Goal: Task Accomplishment & Management: Manage account settings

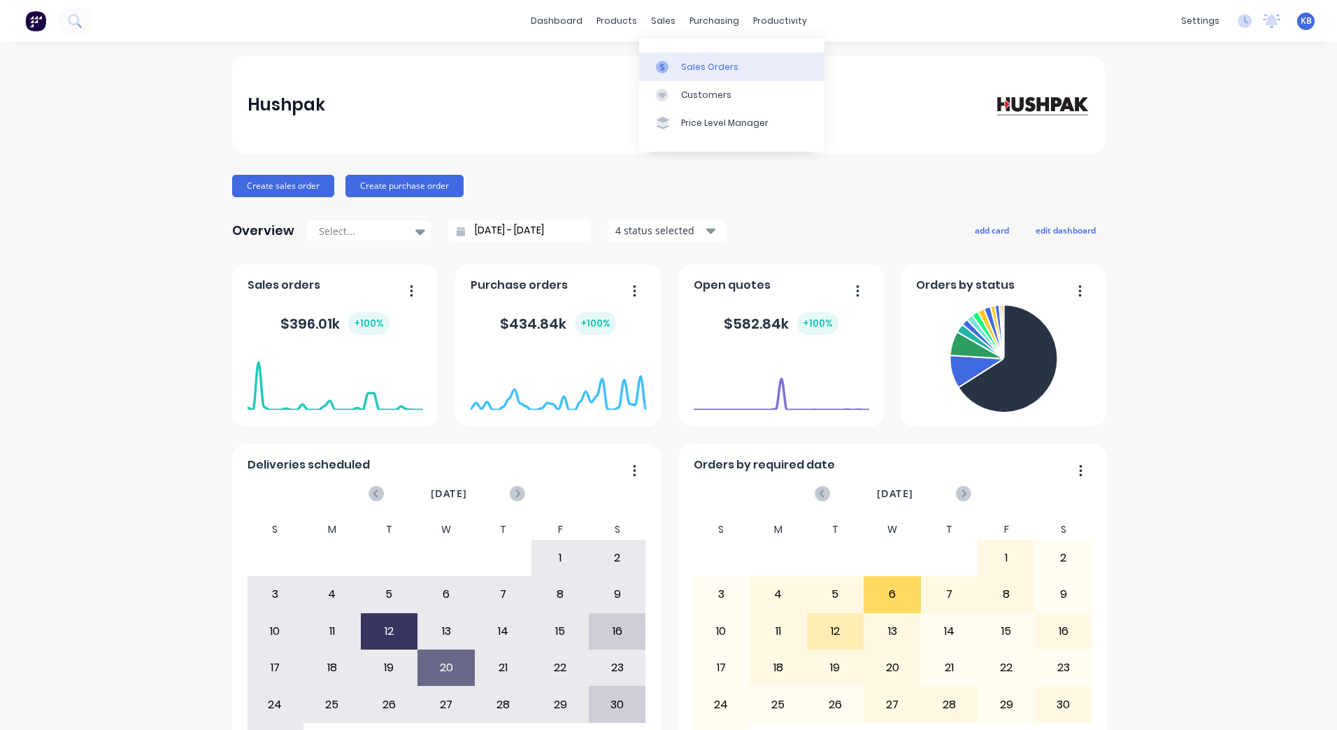
click at [671, 66] on div at bounding box center [666, 67] width 21 height 13
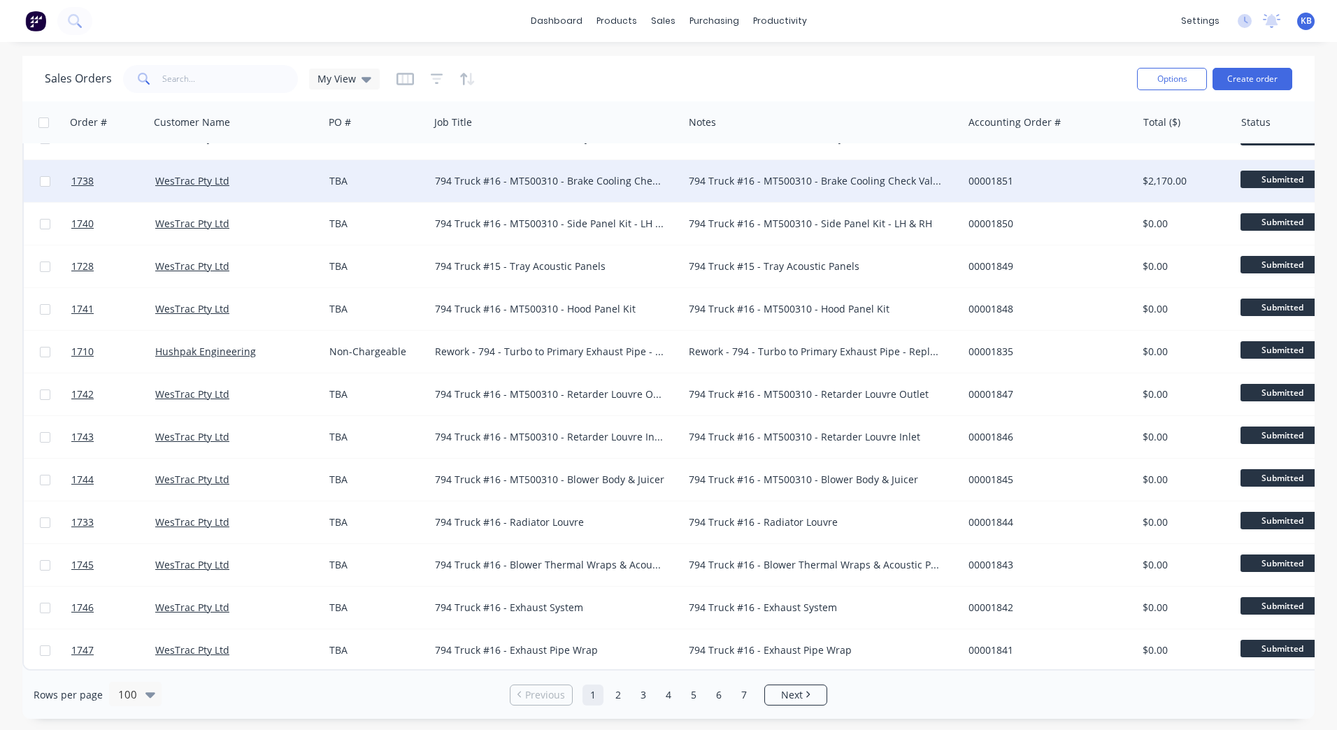
scroll to position [3747, 0]
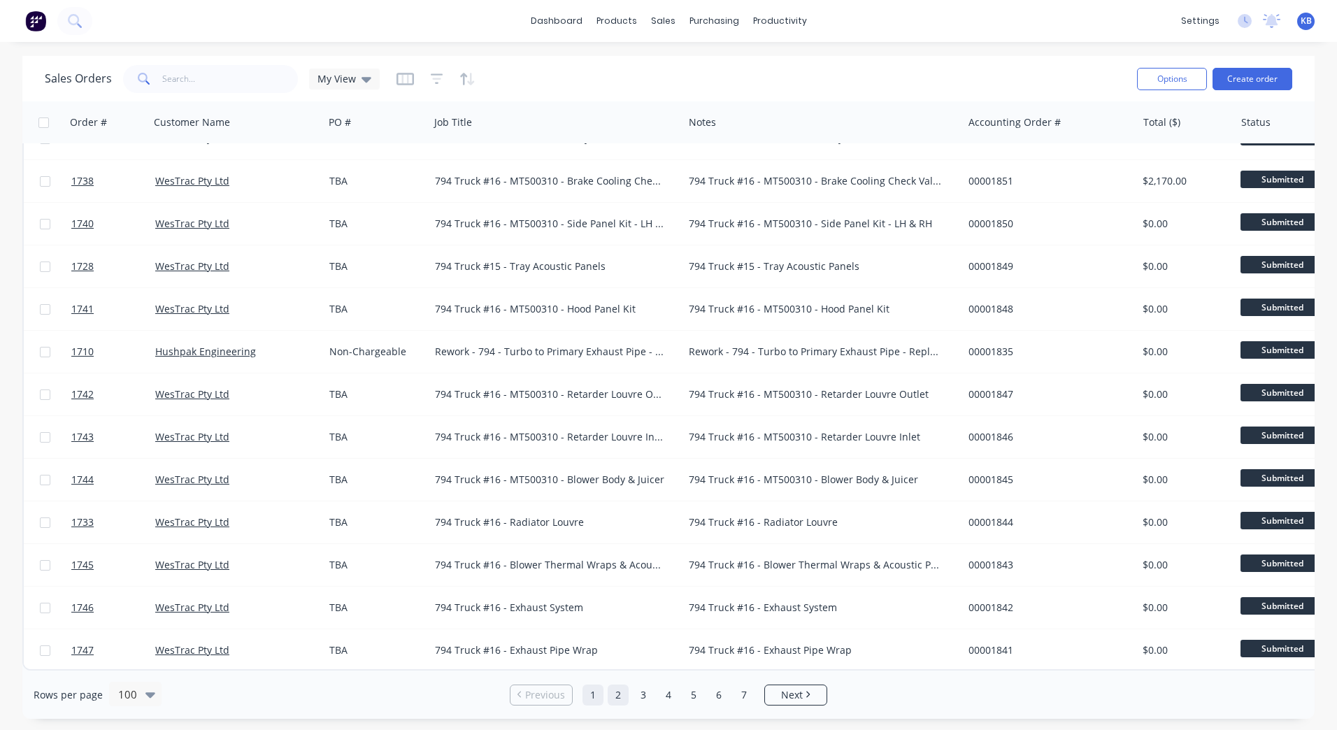
click at [615, 690] on link "2" at bounding box center [618, 695] width 21 height 21
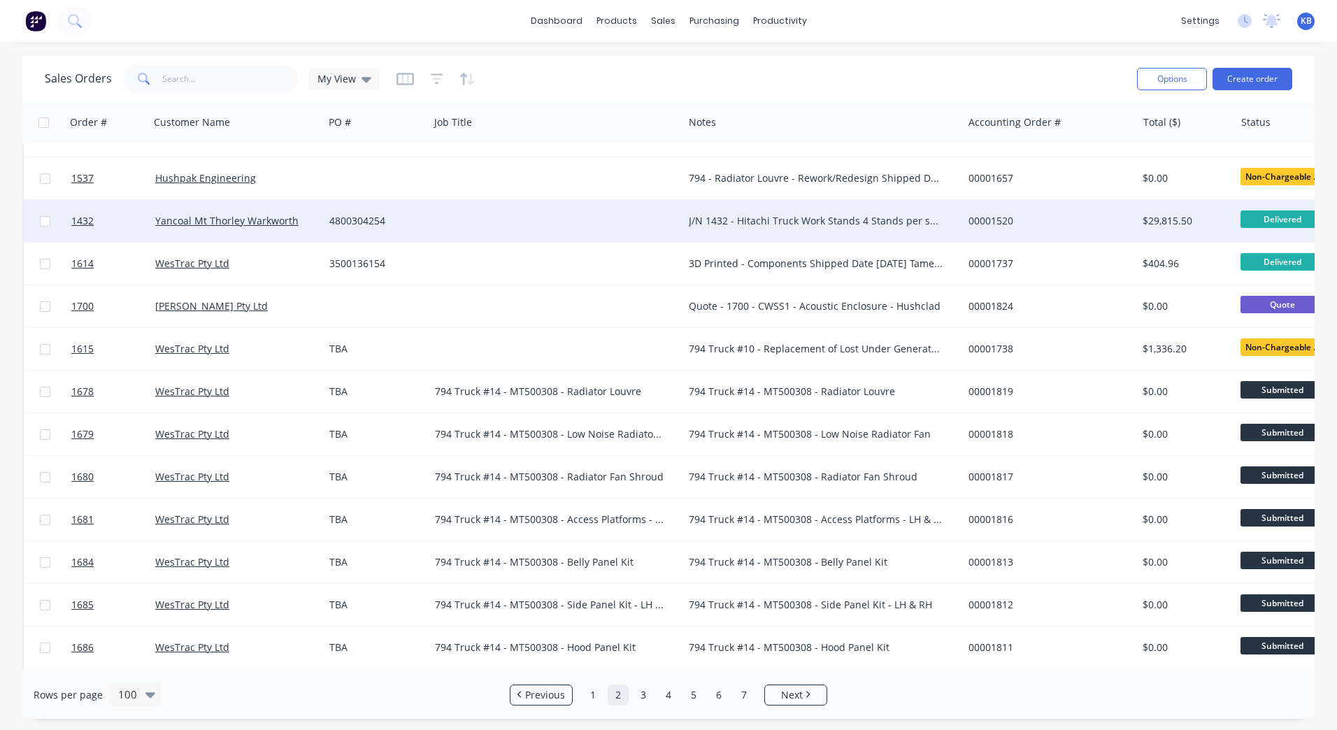
scroll to position [1469, 0]
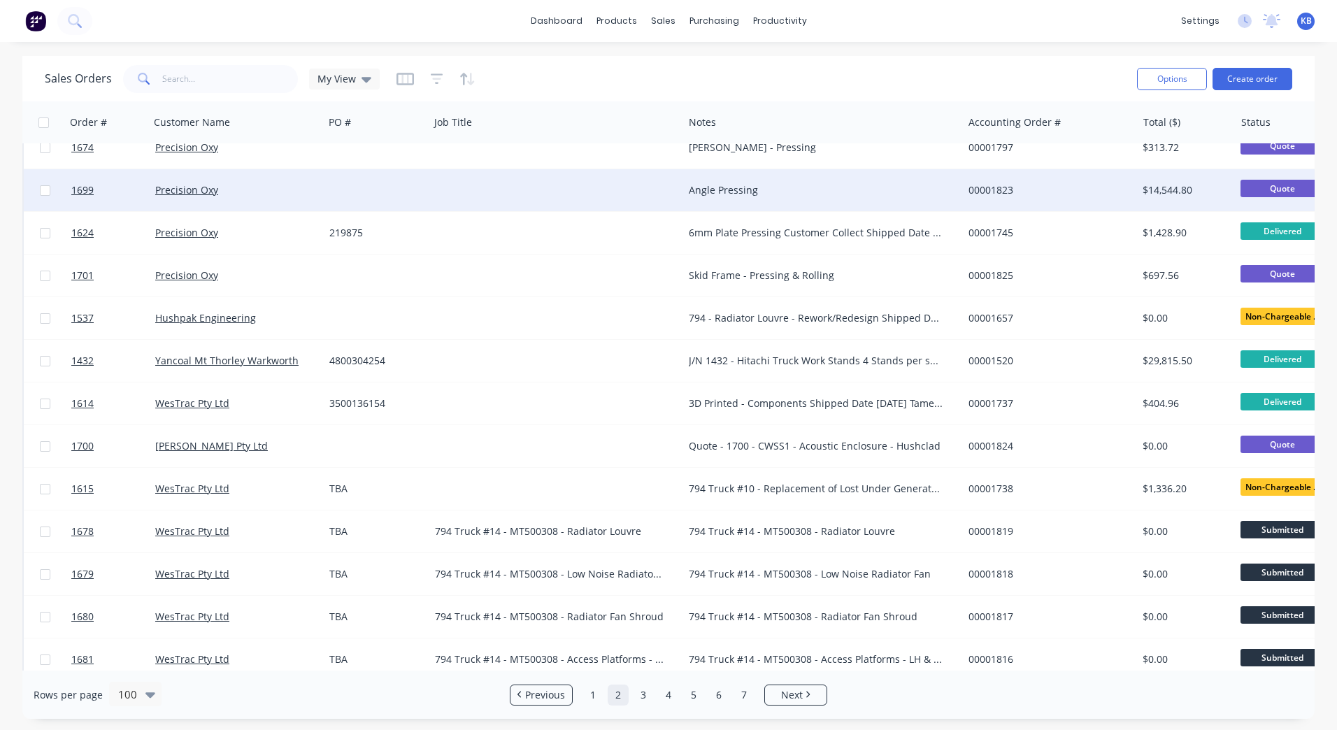
click at [765, 197] on div "Angle Pressing" at bounding box center [822, 190] width 279 height 42
drag, startPoint x: 787, startPoint y: 188, endPoint x: 653, endPoint y: 187, distance: 134.3
click at [653, 187] on div "1699 Precision Oxy Angle Pressing 00001823 $14,544.80 Quote Select..." at bounding box center [876, 190] width 1705 height 43
click at [600, 176] on div at bounding box center [557, 190] width 254 height 42
click at [572, 191] on div at bounding box center [557, 190] width 254 height 42
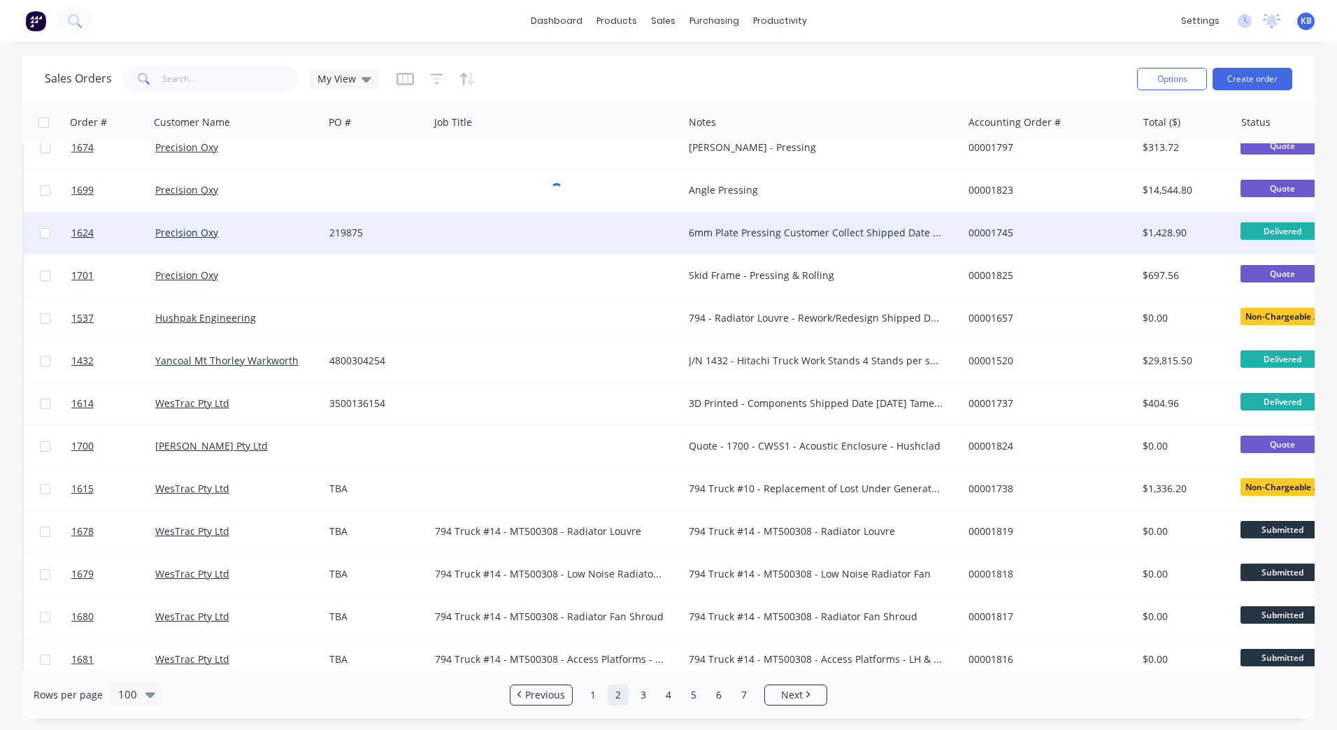
click at [711, 227] on div "6mm Plate Pressing Customer Collect Shipped Date [DATE]" at bounding box center [816, 233] width 255 height 14
click at [748, 223] on div "6mm Plate Pressing Customer Collect Shipped Date [DATE]" at bounding box center [822, 233] width 279 height 42
drag, startPoint x: 902, startPoint y: 239, endPoint x: 606, endPoint y: 222, distance: 296.4
click at [606, 222] on div "1624 Precision Oxy 219875 6mm Plate Pressing Customer Collect Shipped Date [DAT…" at bounding box center [876, 233] width 1705 height 43
copy div "6mm Plate Pressing Customer Collect Shipped Date [DATE]"
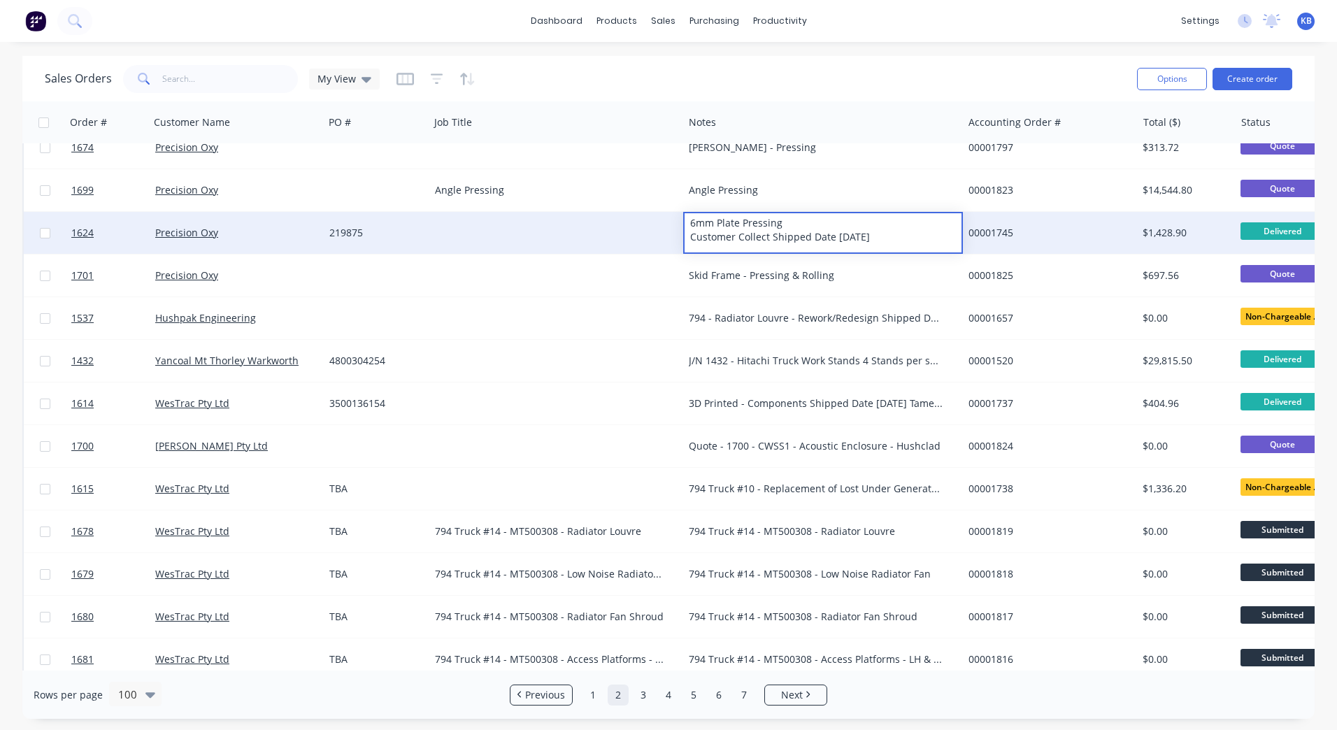
click at [506, 228] on div at bounding box center [557, 233] width 254 height 42
drag, startPoint x: 506, startPoint y: 228, endPoint x: 496, endPoint y: 230, distance: 10.7
click at [496, 230] on div at bounding box center [557, 233] width 254 height 42
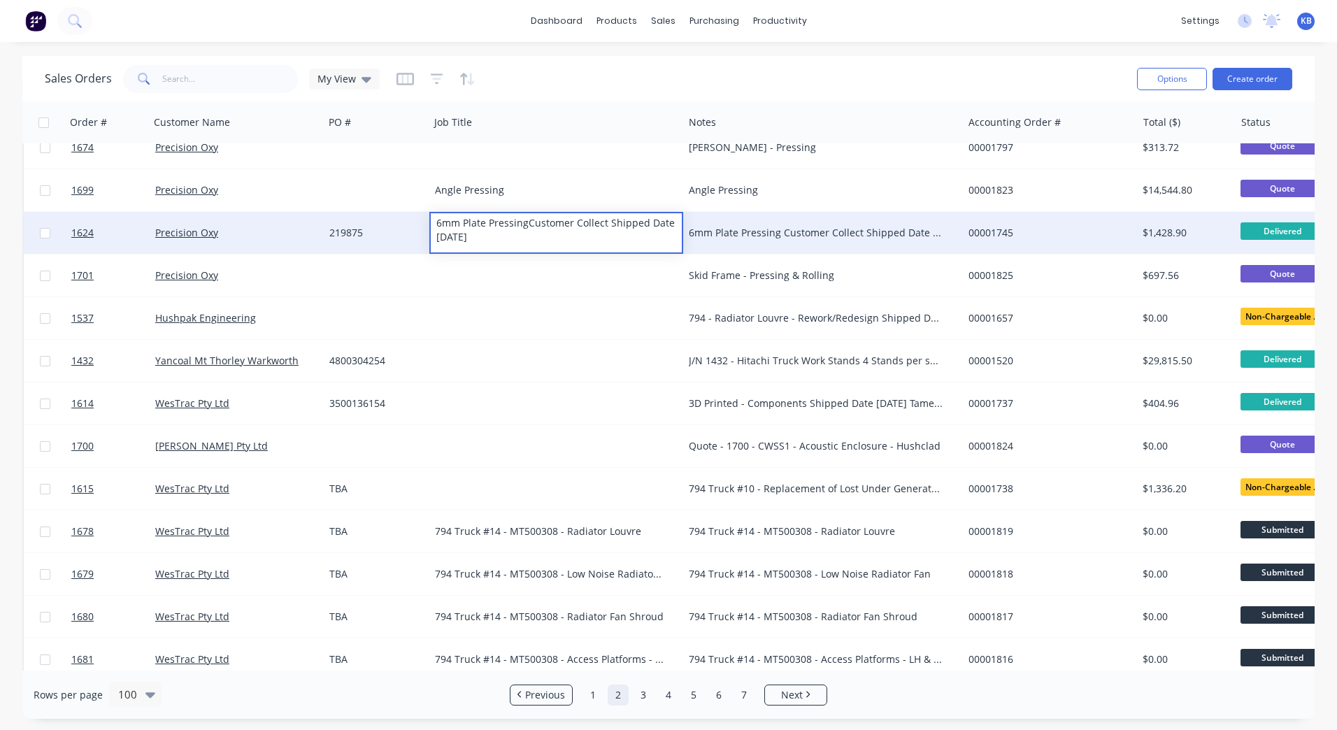
drag, startPoint x: 504, startPoint y: 241, endPoint x: 530, endPoint y: 228, distance: 29.1
click at [530, 228] on div "6mm Plate PressingCustomer Collect Shipped Date [DATE]" at bounding box center [556, 230] width 251 height 34
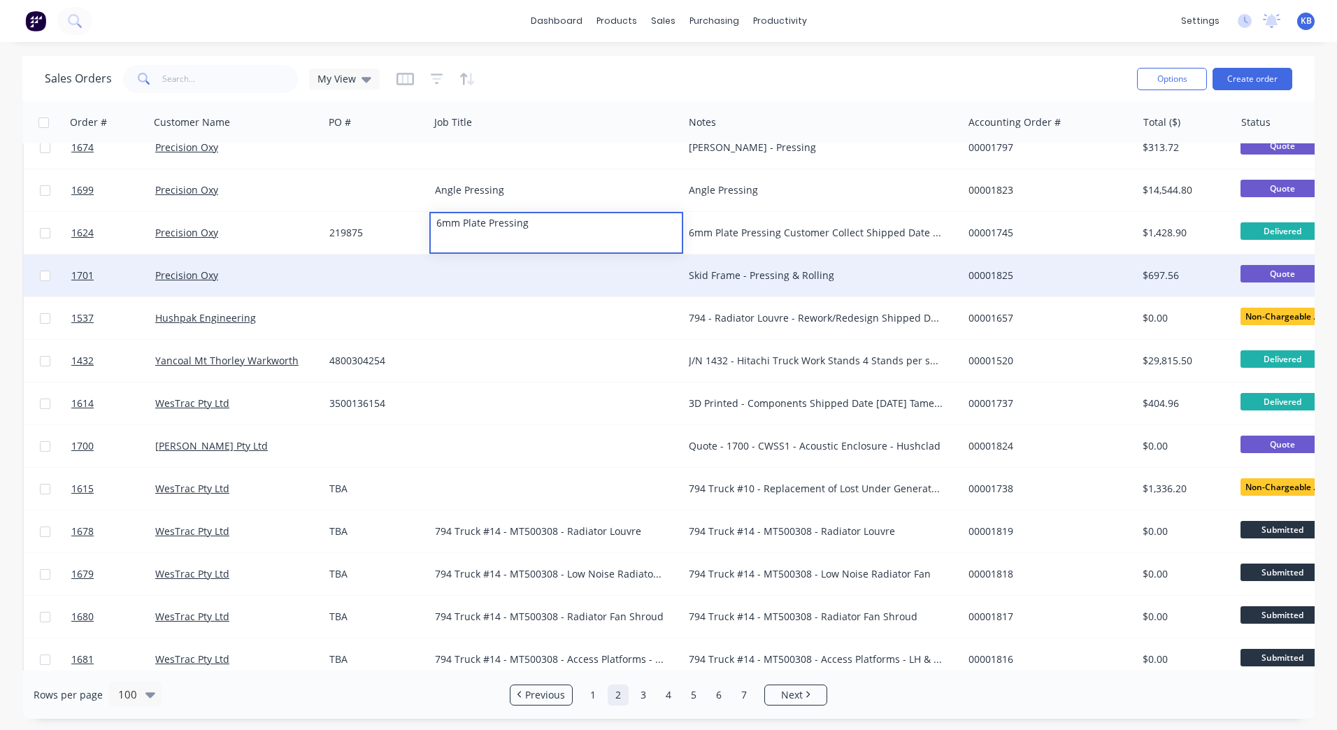
click at [728, 276] on div "Skid Frame - Pressing & Rolling" at bounding box center [816, 276] width 255 height 14
click at [828, 275] on div "Skid Frame - Pressing & Rolling" at bounding box center [816, 276] width 255 height 14
drag, startPoint x: 846, startPoint y: 278, endPoint x: 698, endPoint y: 264, distance: 148.3
click at [754, 278] on div "Skid Frame - Pressing & Rolling" at bounding box center [816, 276] width 255 height 14
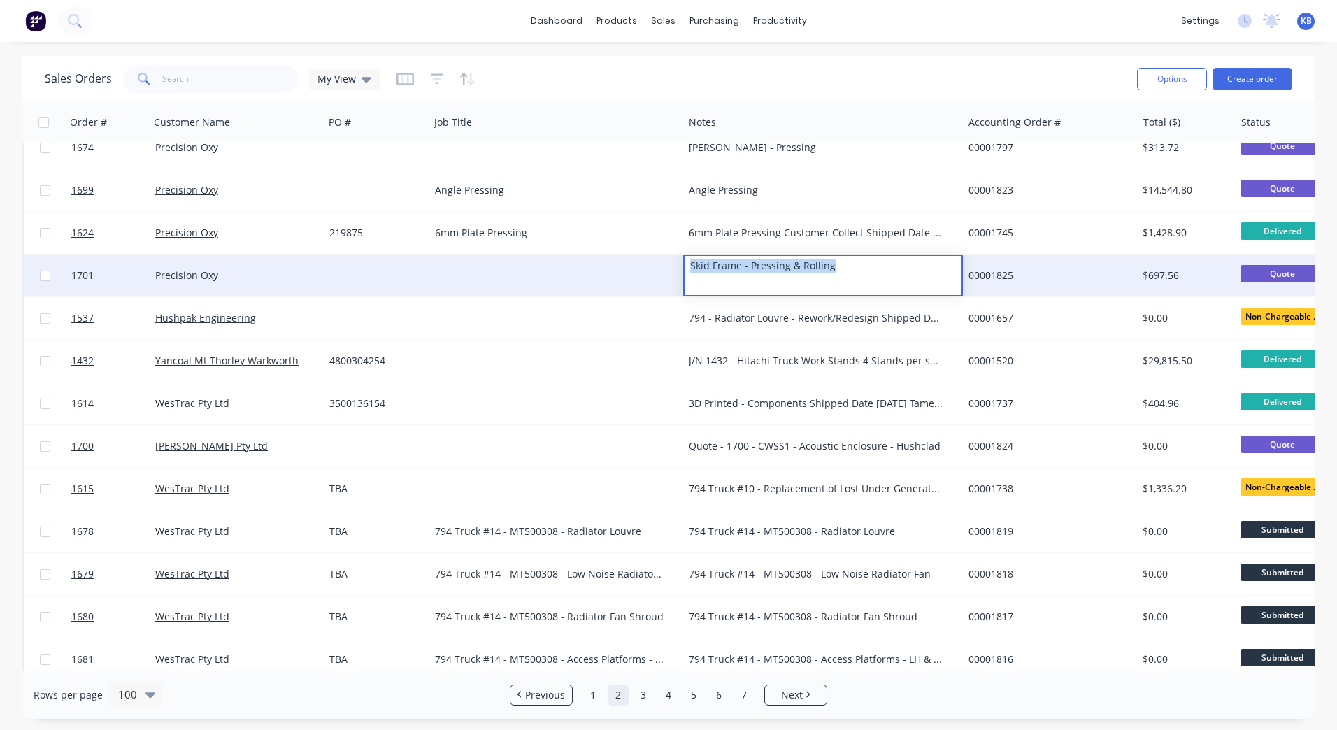
drag, startPoint x: 842, startPoint y: 262, endPoint x: 671, endPoint y: 257, distance: 171.5
click at [671, 257] on div "1701 Precision Oxy Skid Frame - Pressing & Rolling 00001825 $697.56 Quote Selec…" at bounding box center [876, 276] width 1705 height 43
copy div "Skid Frame - Pressing & Rolling"
click at [506, 255] on div at bounding box center [557, 276] width 254 height 42
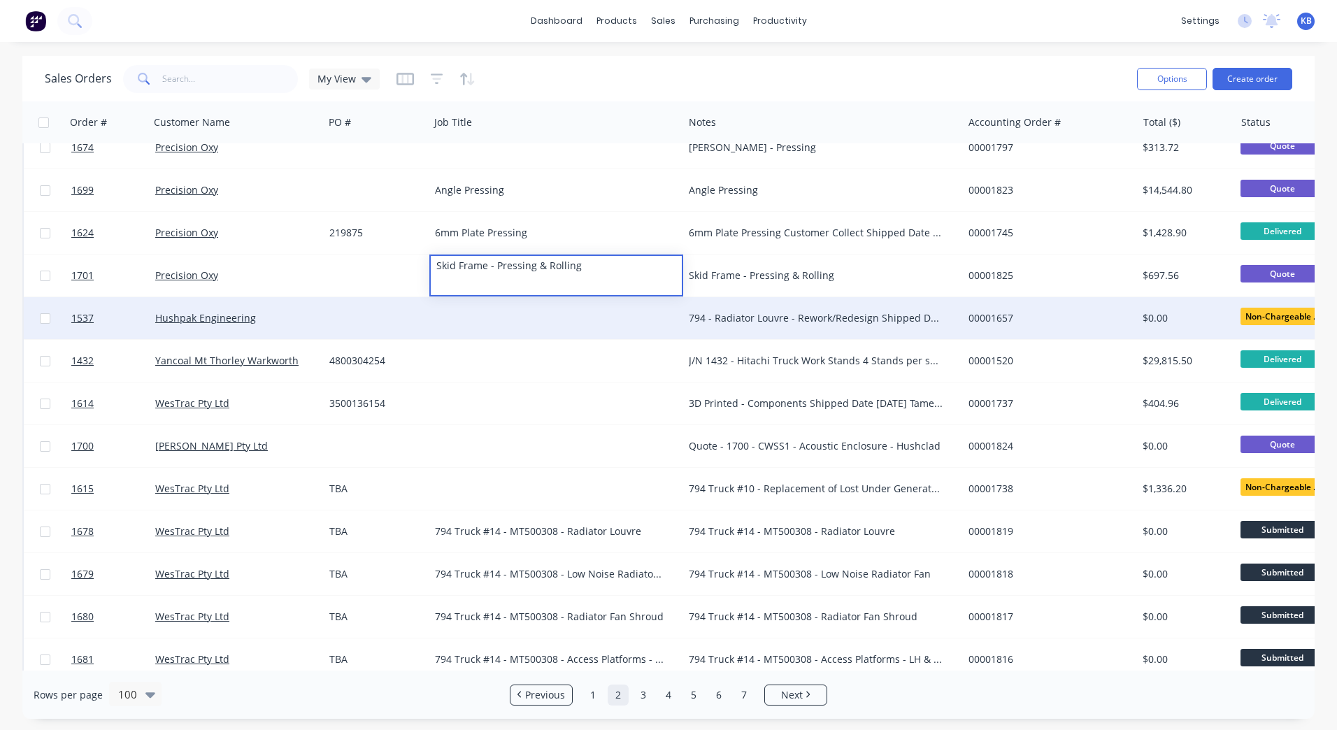
click at [779, 322] on div "794 - Radiator Louvre - Rework/Redesign Shipped Date [DATE] Brackets delivered …" at bounding box center [816, 318] width 255 height 14
click at [835, 312] on div "794 - Radiator Louvre - Rework/Redesign Shipped Date [DATE] Brackets delivered …" at bounding box center [816, 318] width 255 height 14
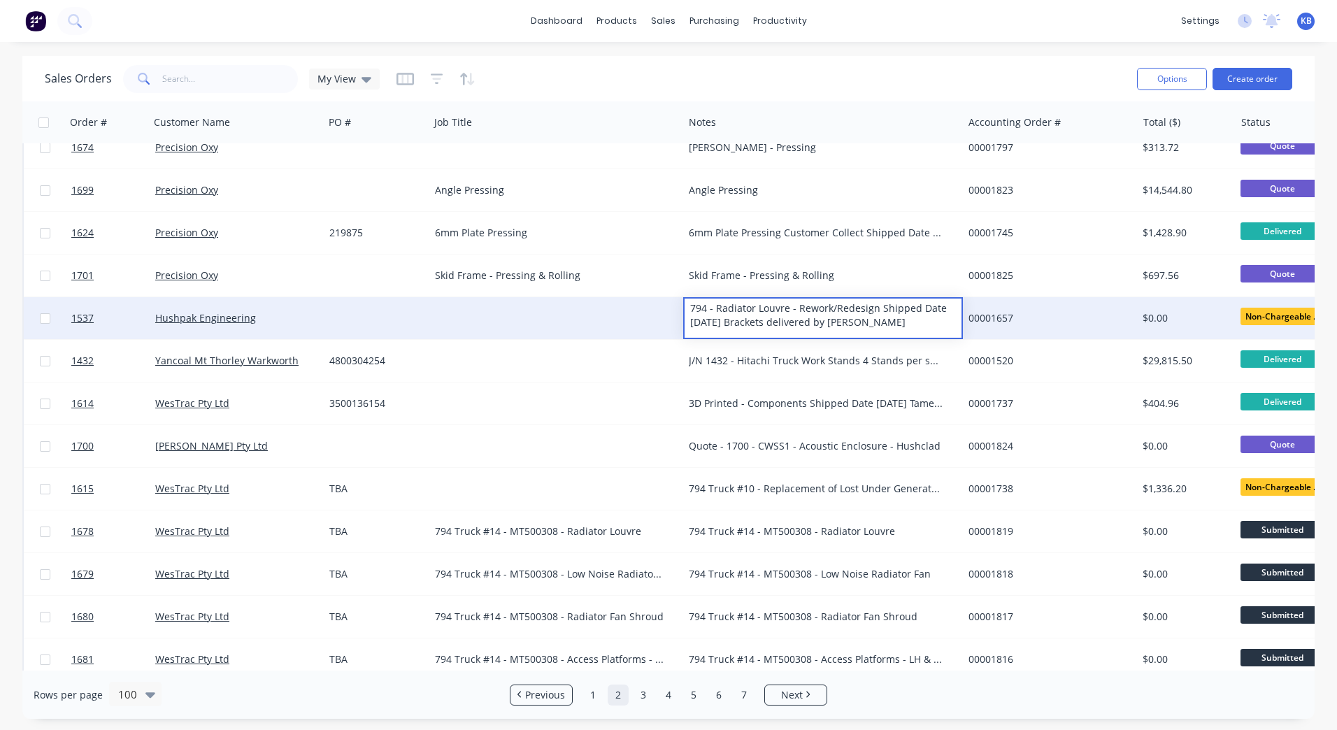
drag, startPoint x: 917, startPoint y: 320, endPoint x: 675, endPoint y: 298, distance: 243.1
click at [675, 298] on div "1537 Hushpak Engineering 794 - Radiator Louvre - Rework/Redesign Shipped Date […" at bounding box center [876, 318] width 1705 height 43
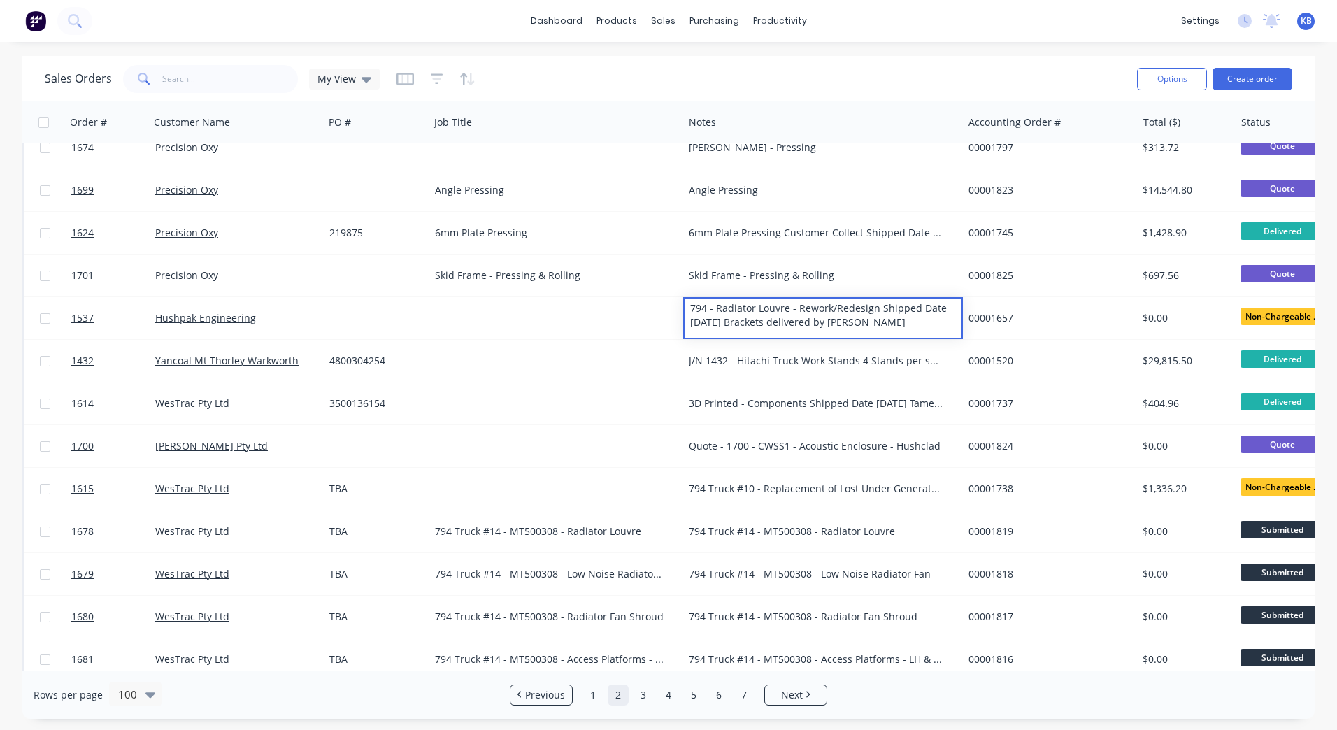
copy div "794 - Radiator Louvre - Rework/Redesign Shipped Date [DATE] Brackets delivered …"
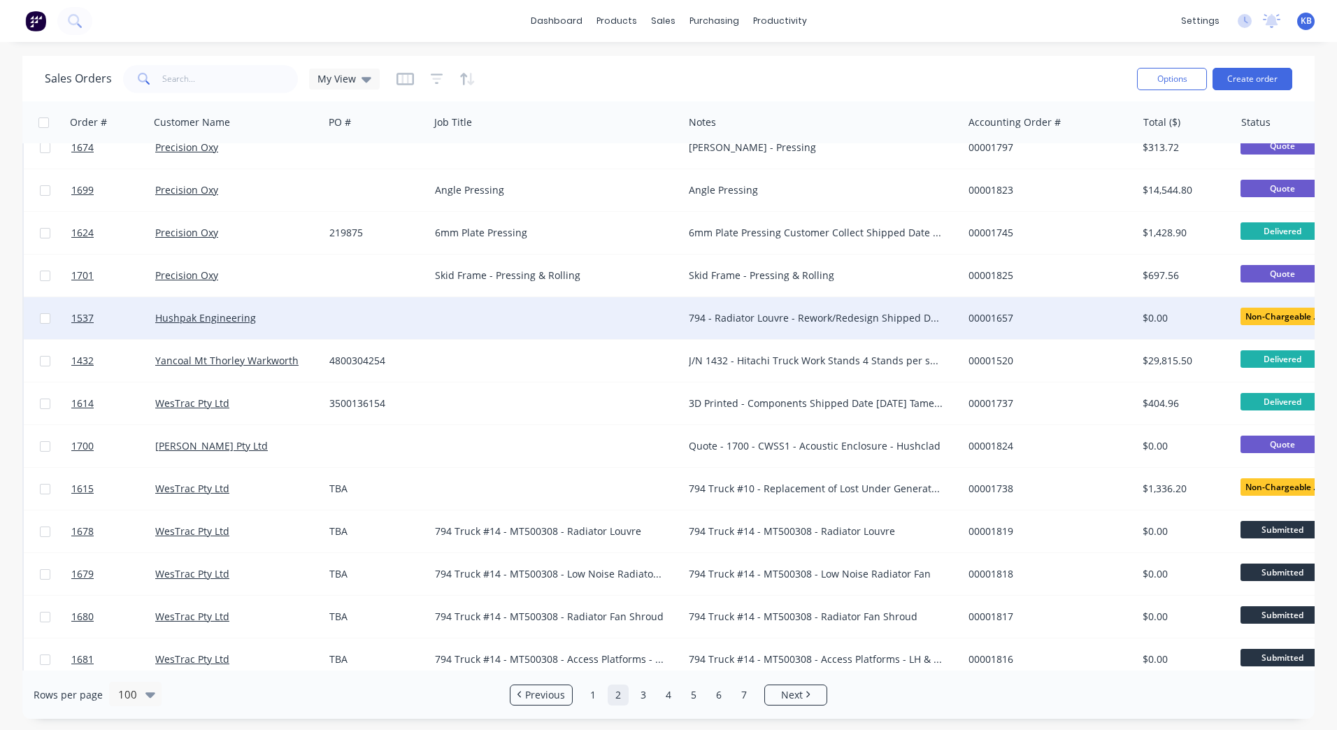
click at [497, 306] on div at bounding box center [557, 318] width 254 height 42
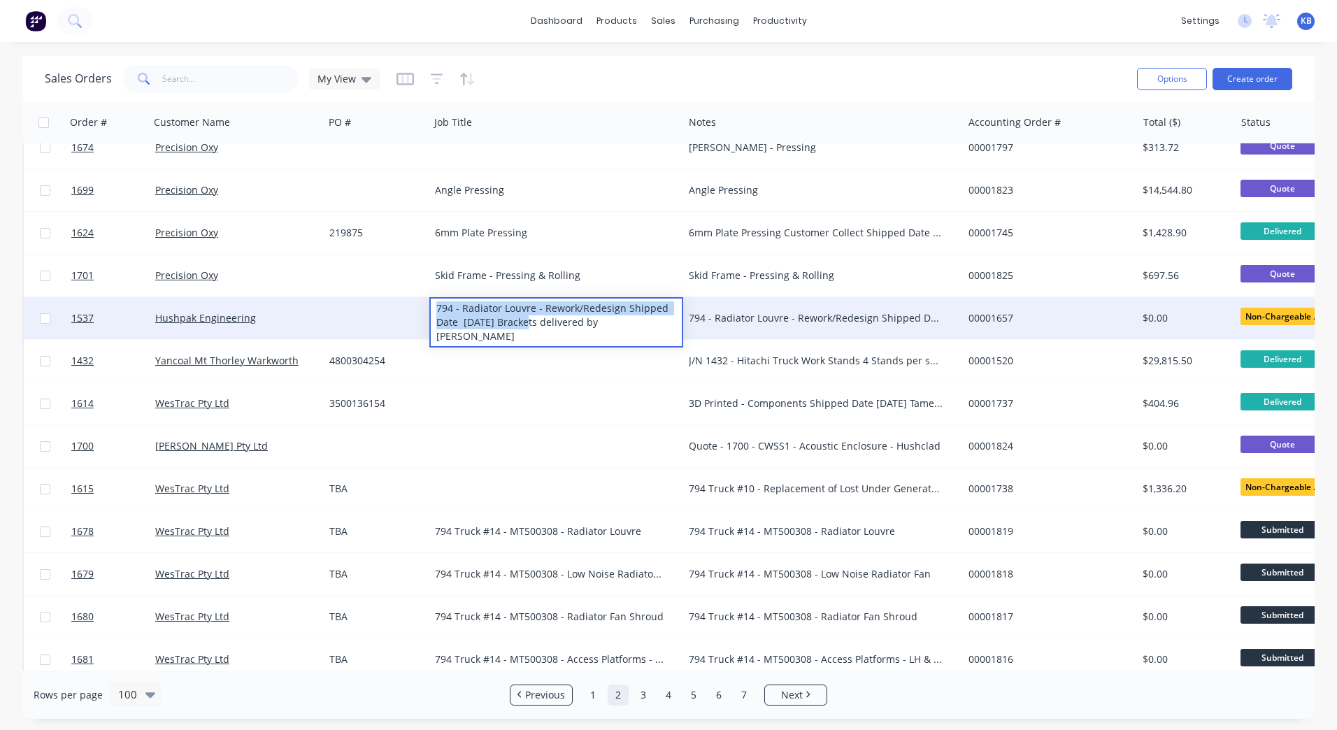
drag, startPoint x: 528, startPoint y: 328, endPoint x: 436, endPoint y: 315, distance: 93.3
click at [431, 314] on div "794 - Radiator Louvre - Rework/Redesign Shipped Date [DATE] Brackets delivered …" at bounding box center [556, 323] width 251 height 48
drag, startPoint x: 520, startPoint y: 339, endPoint x: 624, endPoint y: 311, distance: 107.9
click at [624, 311] on div "794 - Radiator Louvre - Rework/Redesign Shipped Date [DATE] Brackets delivered …" at bounding box center [556, 323] width 251 height 48
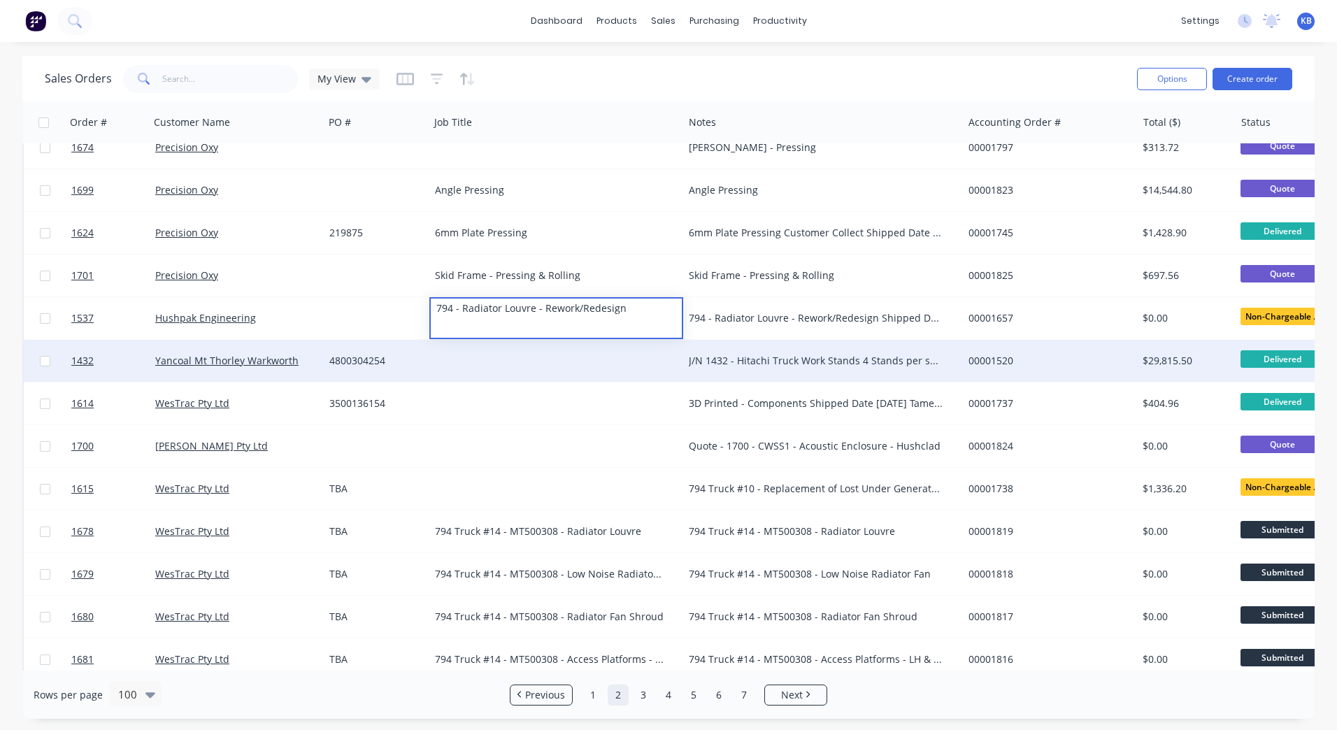
click at [747, 362] on div "J/N 1432 - Hitachi Truck Work Stands 4 Stands per set front and rear Shipped Da…" at bounding box center [816, 361] width 255 height 14
click at [797, 360] on div "J/N 1432 - Hitachi Truck Work Stands 4 Stands per set front and rear Shipped Da…" at bounding box center [816, 361] width 255 height 14
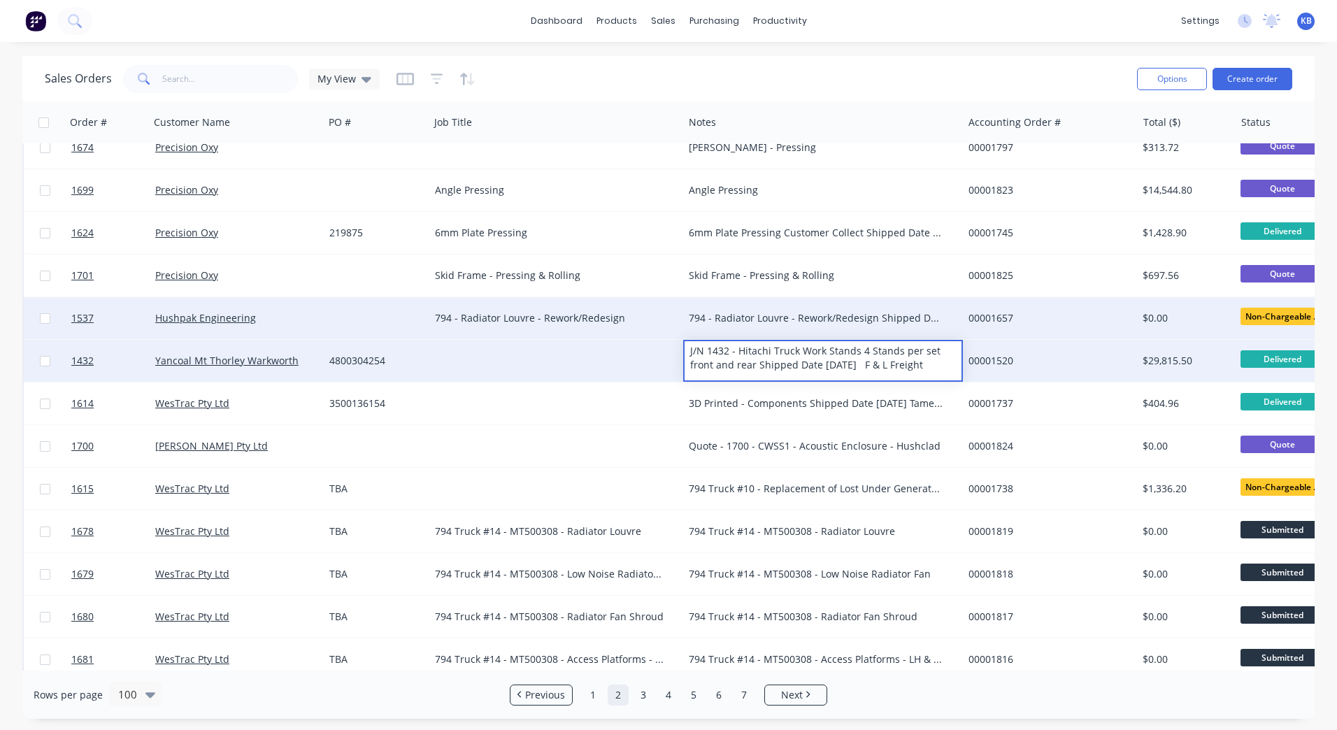
drag, startPoint x: 944, startPoint y: 366, endPoint x: 632, endPoint y: 337, distance: 313.3
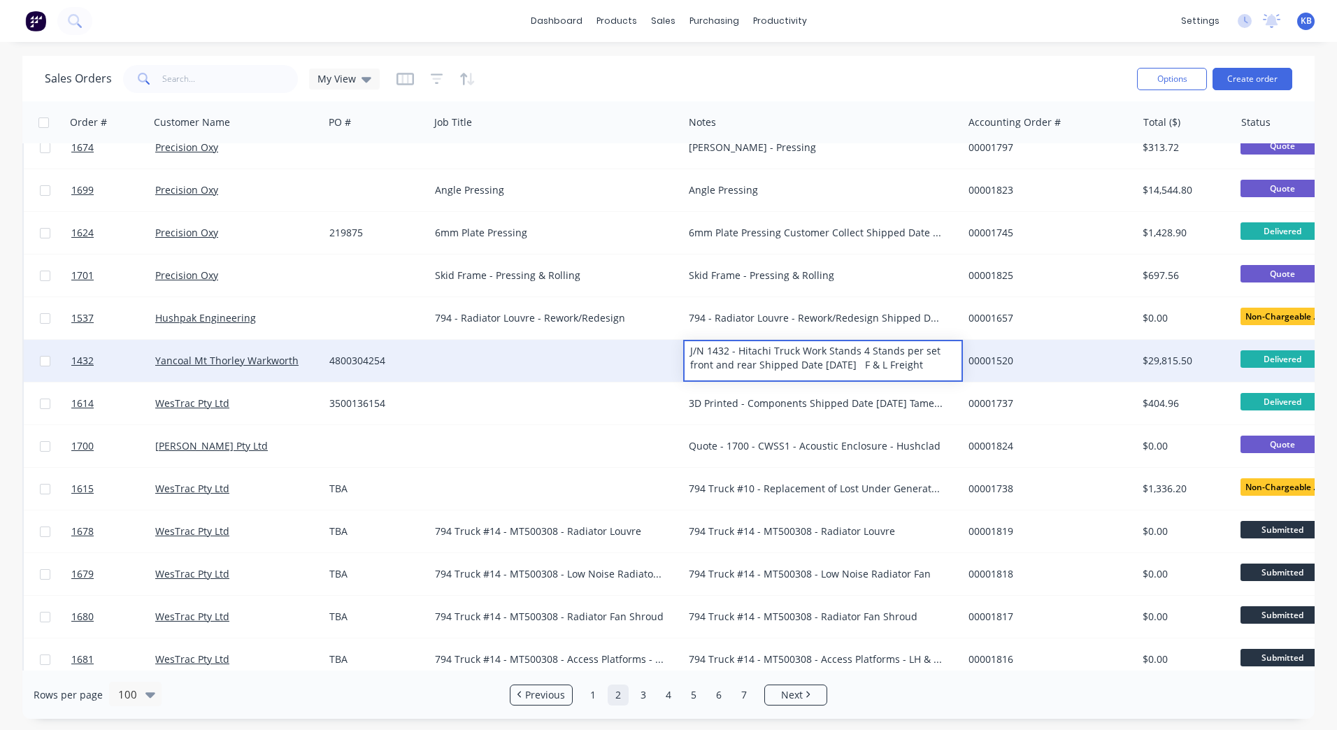
copy div "J/N 1432 - Hitachi Truck Work Stands 4 Stands per set front and rear Shipped Da…"
click at [481, 347] on div at bounding box center [557, 361] width 254 height 42
click at [475, 350] on div at bounding box center [557, 361] width 254 height 42
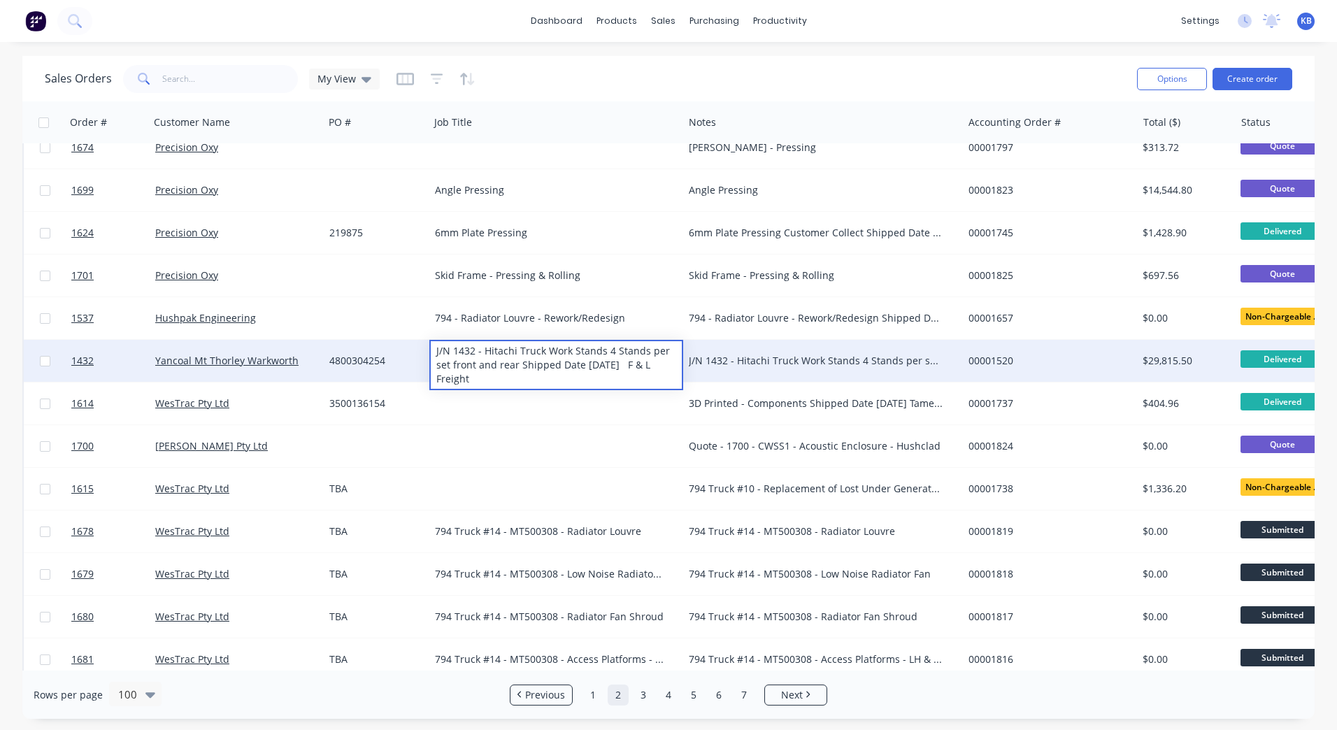
drag, startPoint x: 473, startPoint y: 372, endPoint x: 518, endPoint y: 367, distance: 45.1
click at [518, 367] on div "J/N 1432 - Hitachi Truck Work Stands 4 Stands per set front and rear Shipped Da…" at bounding box center [556, 365] width 251 height 48
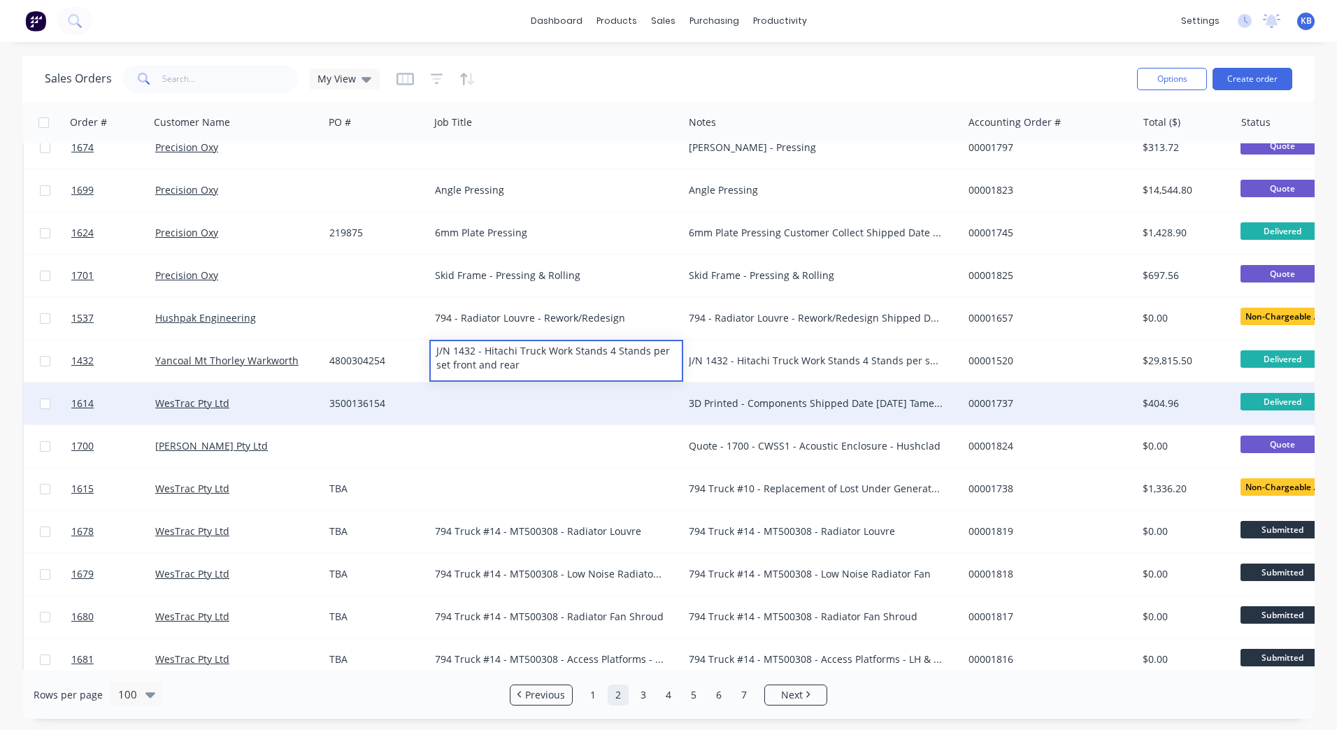
click at [757, 413] on div "3D Printed - Components Shipped Date [DATE] Tamex connote HUSH200054" at bounding box center [822, 404] width 279 height 42
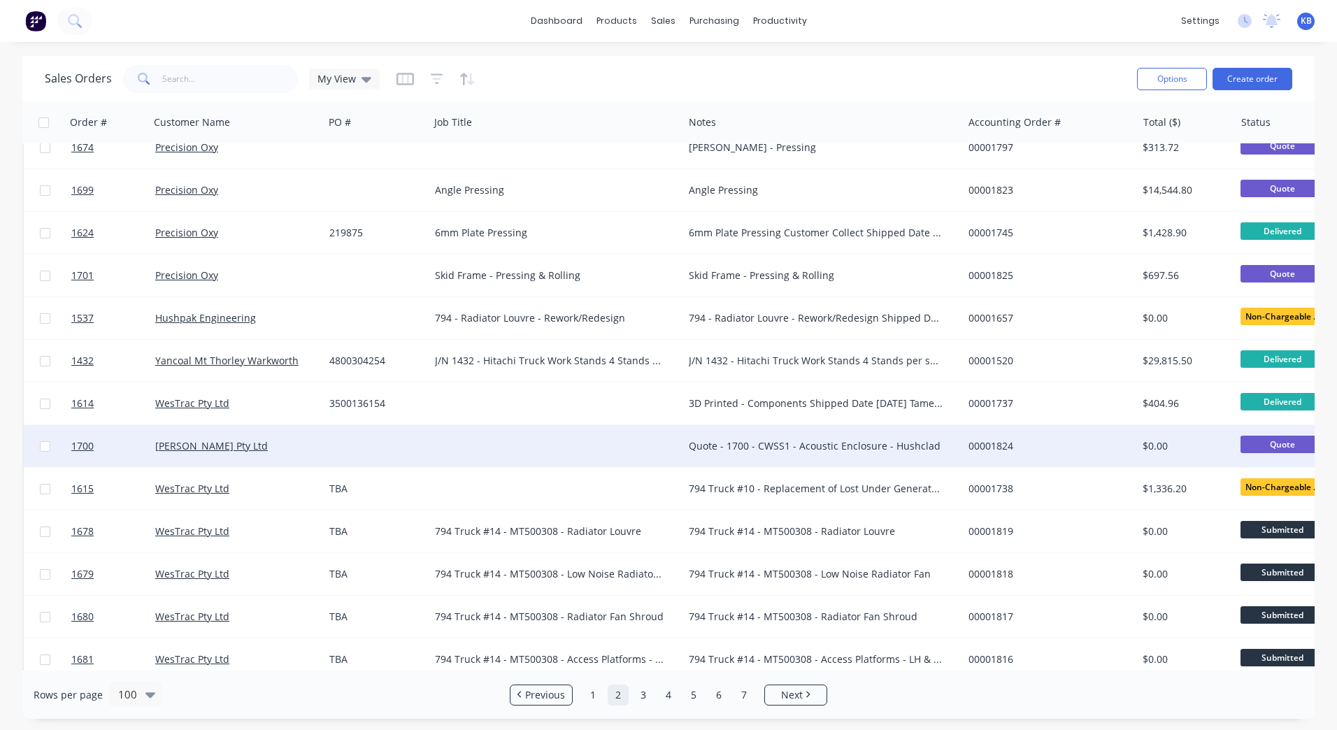
click at [759, 452] on div "Quote - 1700 - CWSS1 - Acoustic Enclosure - Hushclad" at bounding box center [816, 446] width 255 height 14
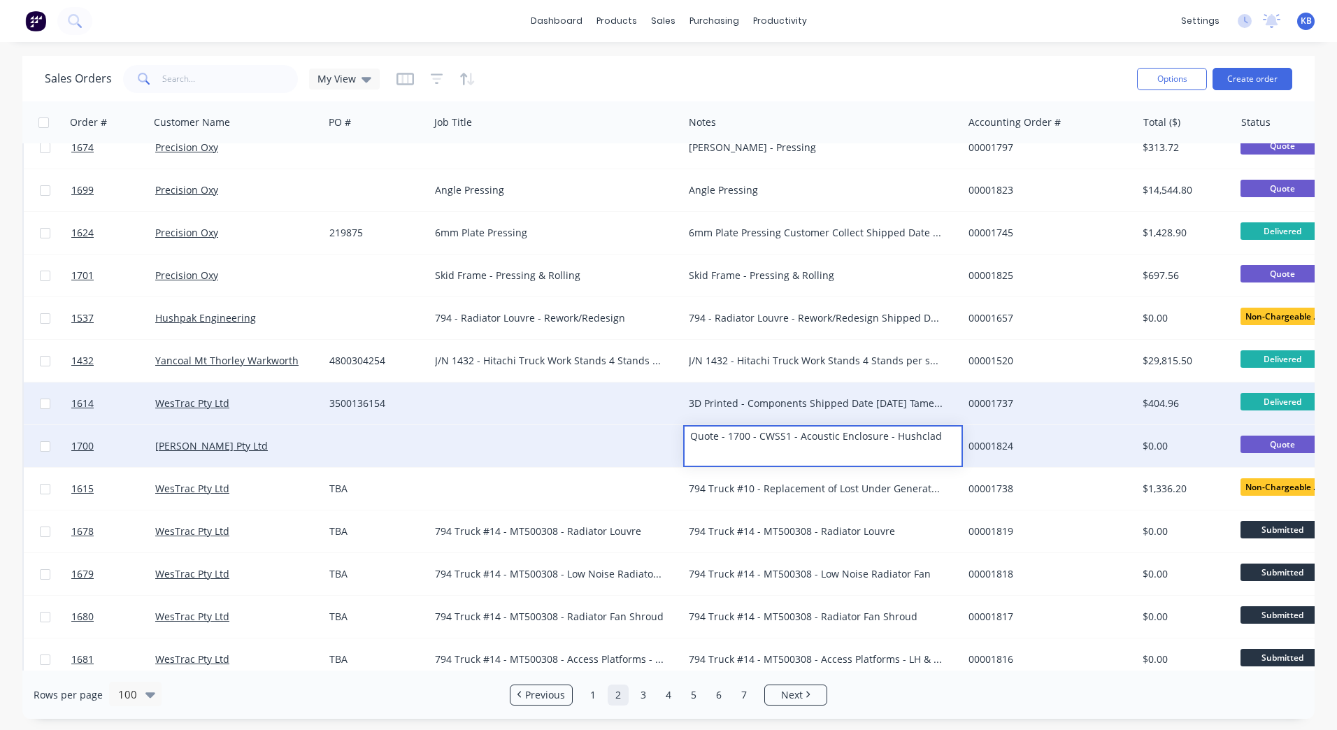
drag, startPoint x: 939, startPoint y: 432, endPoint x: 677, endPoint y: 425, distance: 261.7
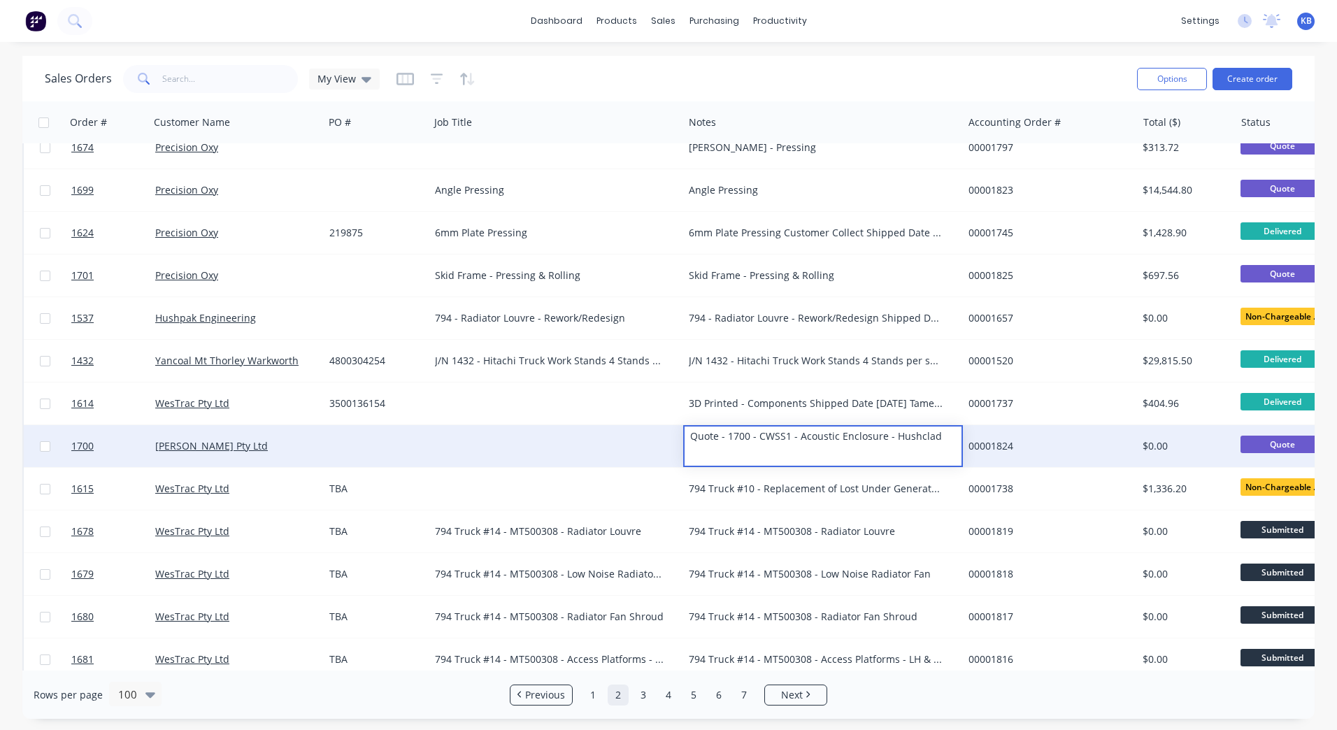
copy div "Quote - 1700 - CWSS1 - Acoustic Enclosure - Hushclad"
click at [523, 443] on div at bounding box center [557, 446] width 254 height 42
click at [483, 439] on div at bounding box center [557, 446] width 254 height 42
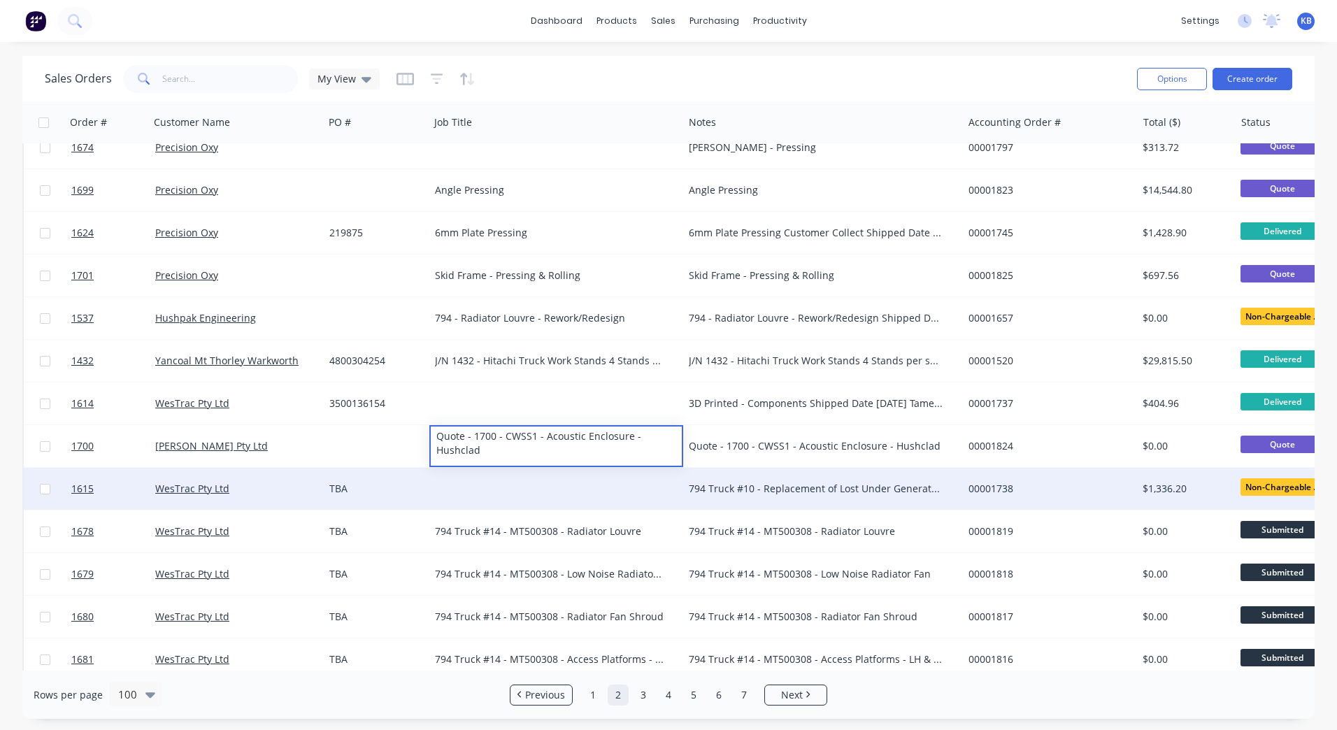
click at [827, 490] on div "794 Truck #10 - Replacement of Lost Under Generator Mount Bracket Kit Shipped D…" at bounding box center [816, 489] width 255 height 14
click at [930, 494] on div "794 Truck #10 - Replacement of Lost Under Generator Mount Bracket Kit Shipped D…" at bounding box center [816, 489] width 255 height 14
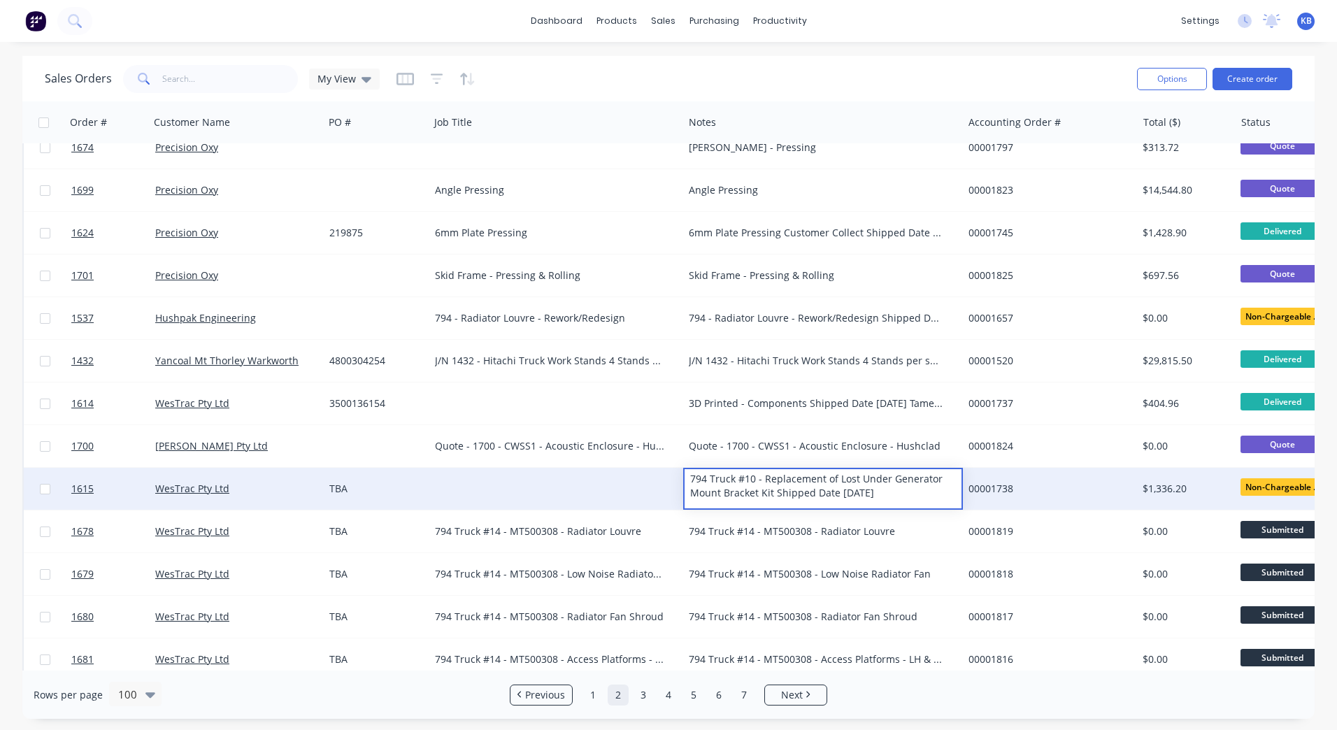
drag, startPoint x: 918, startPoint y: 491, endPoint x: 676, endPoint y: 478, distance: 242.4
click at [676, 478] on div "1615 WesTrac Pty Ltd TBA 794 Truck #10 - Replacement of Lost Under Generator Mo…" at bounding box center [876, 489] width 1705 height 43
copy div "794 Truck #10 - Replacement of Lost Under Generator Mount Bracket Kit Shipped D…"
click at [557, 488] on div at bounding box center [557, 489] width 254 height 42
click at [509, 474] on div at bounding box center [557, 489] width 254 height 42
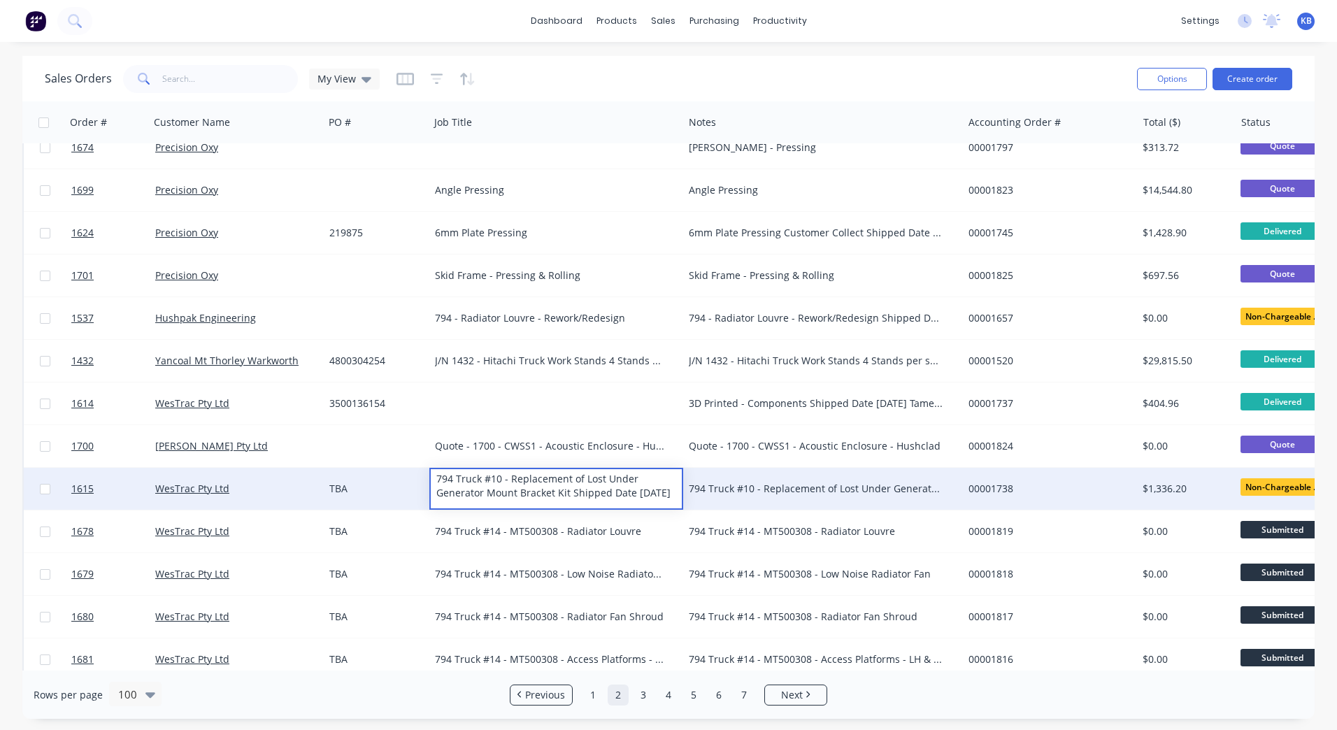
drag, startPoint x: 503, startPoint y: 507, endPoint x: 568, endPoint y: 496, distance: 66.0
click at [568, 496] on div "794 Truck #10 - Replacement of Lost Under Generator Mount Bracket Kit Shipped D…" at bounding box center [556, 486] width 251 height 34
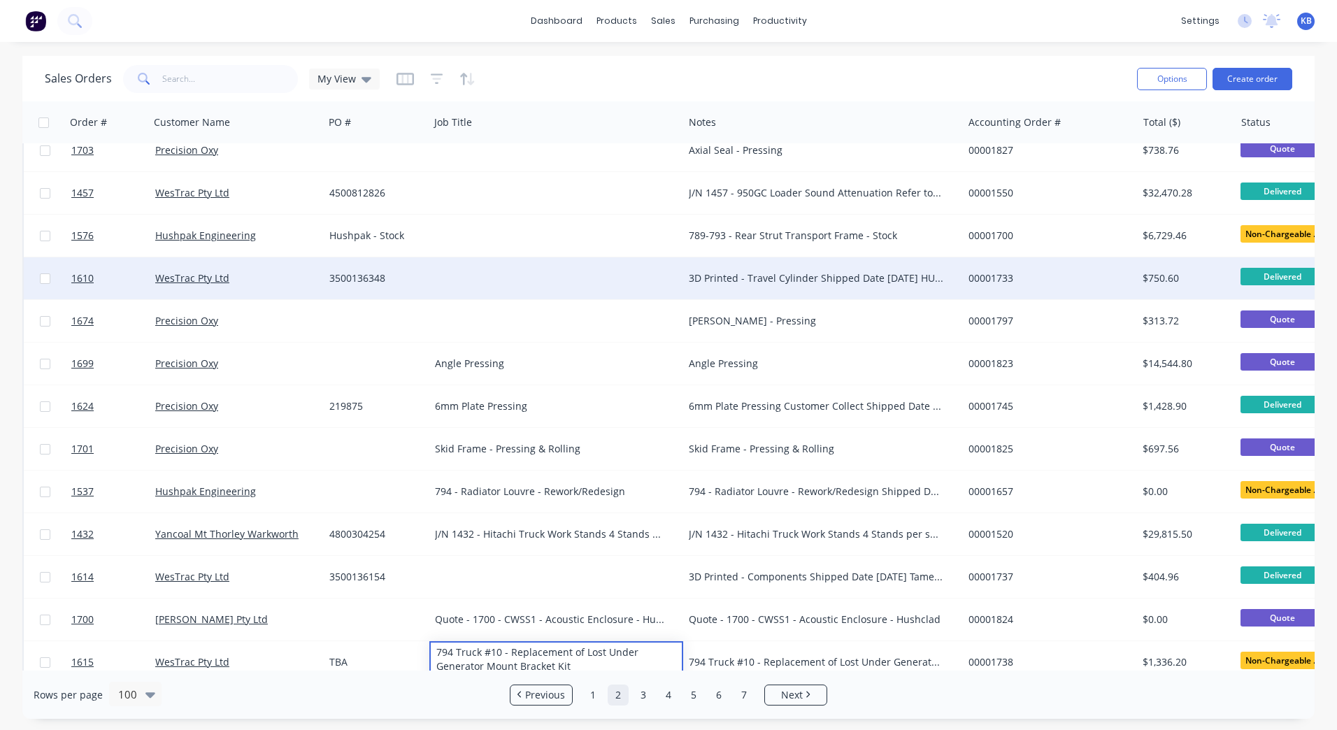
scroll to position [1259, 0]
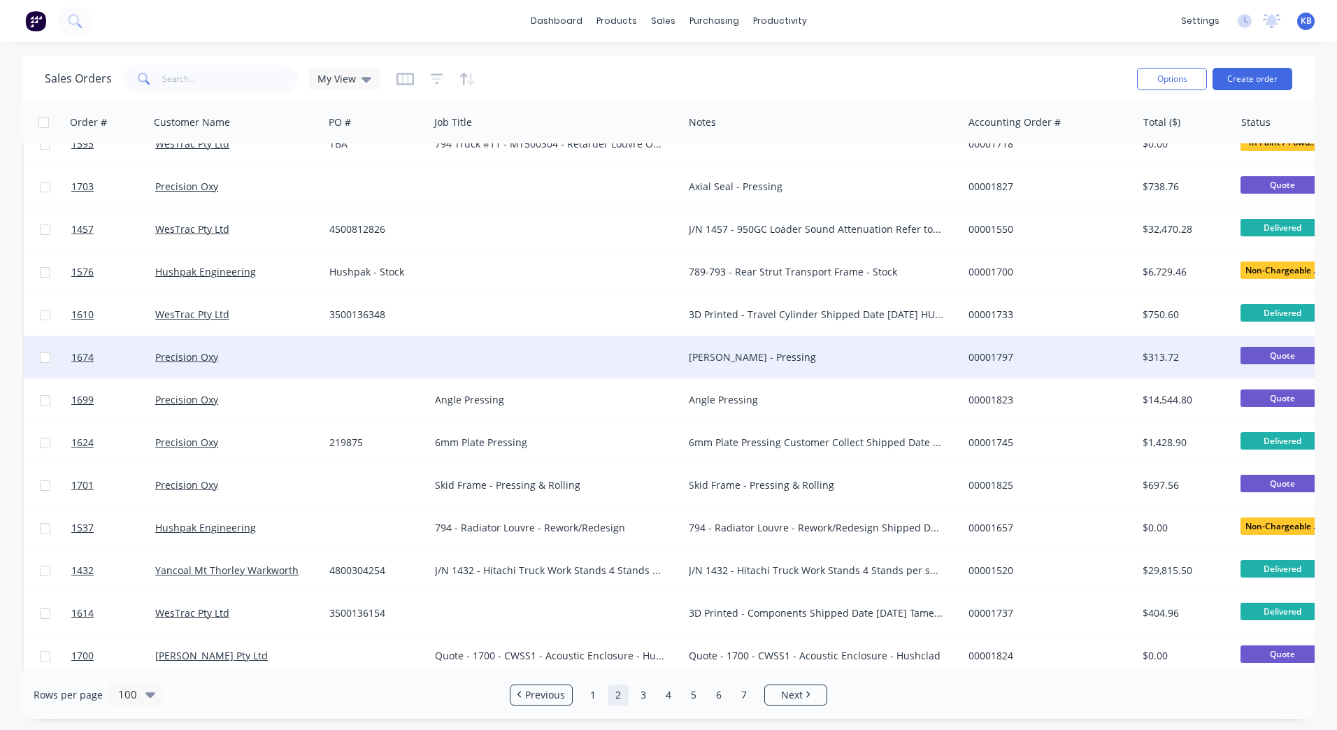
click at [746, 355] on div "[PERSON_NAME] - Pressing" at bounding box center [816, 357] width 255 height 14
drag, startPoint x: 785, startPoint y: 356, endPoint x: 667, endPoint y: 362, distance: 118.4
click at [667, 362] on div "1674 Precision Oxy [PERSON_NAME] - Pressing 00001797 $313.72 Quote Select..." at bounding box center [876, 357] width 1705 height 43
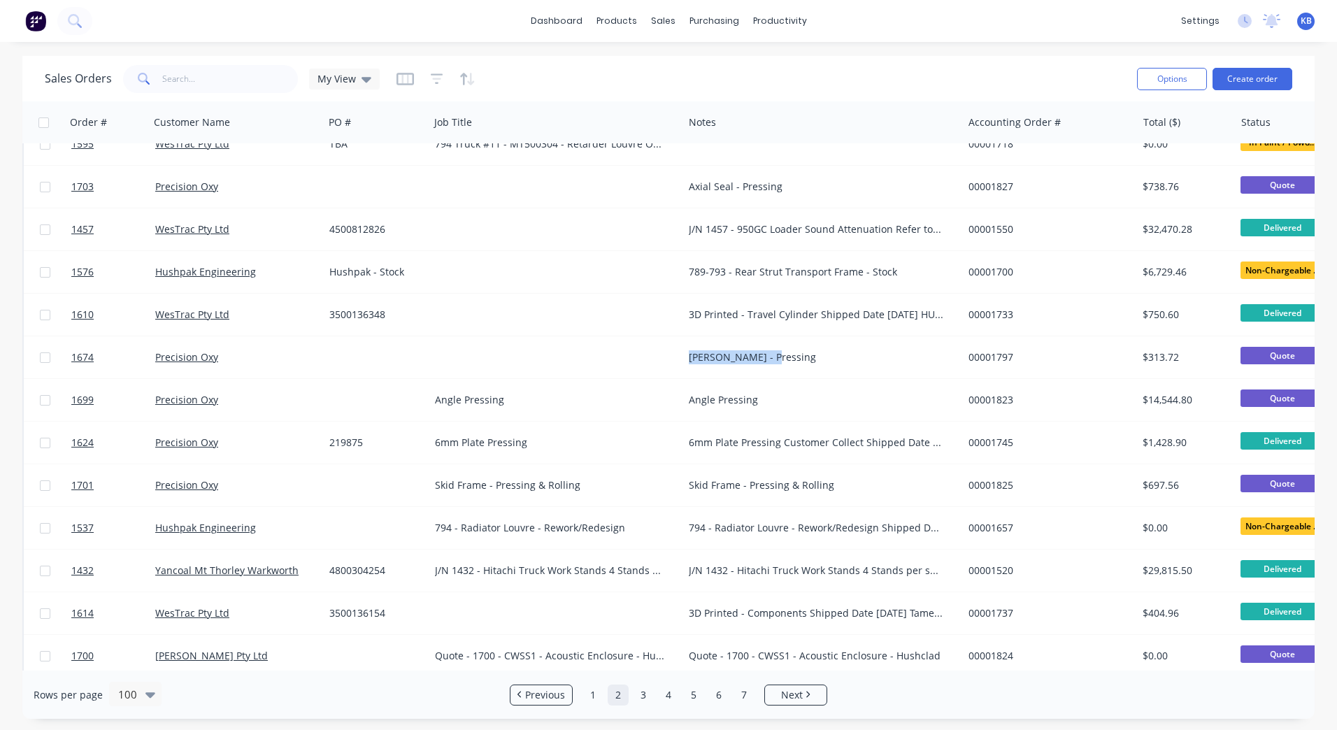
click at [787, 361] on div "[PERSON_NAME] - Pressing" at bounding box center [816, 357] width 255 height 14
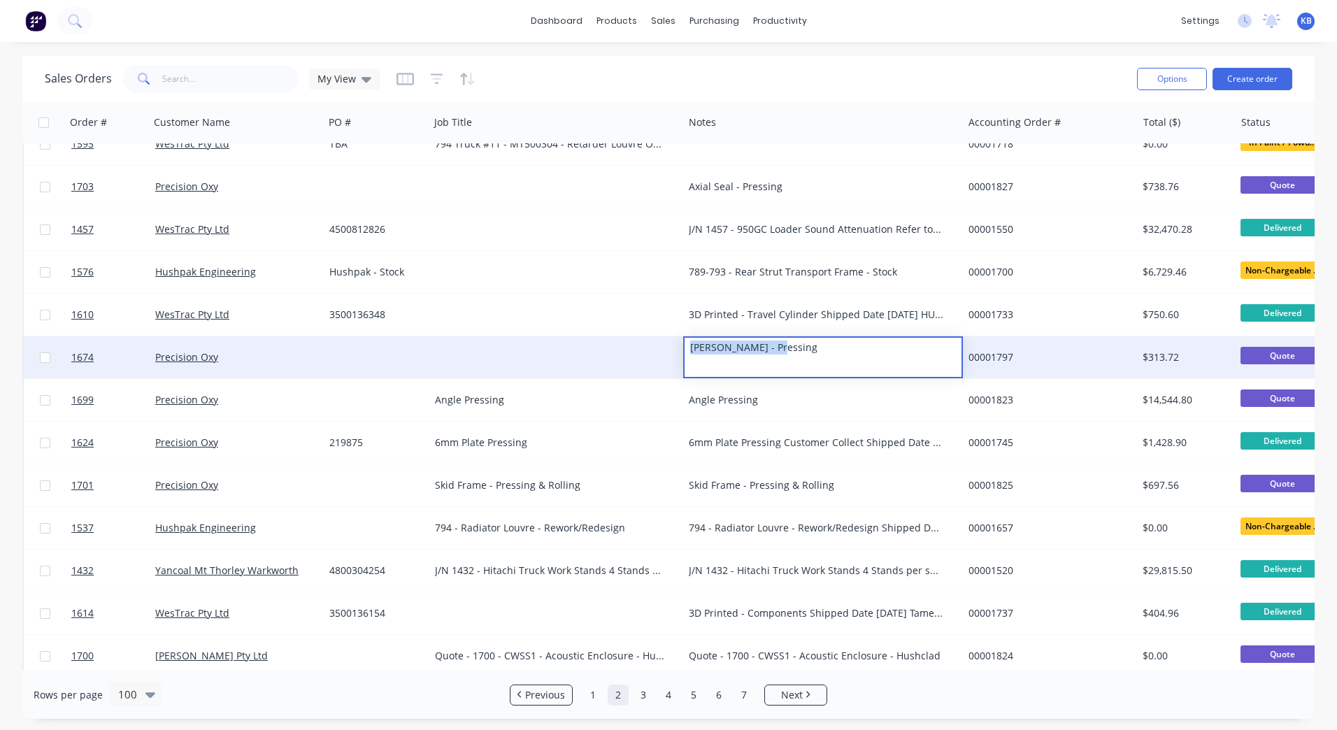
drag, startPoint x: 794, startPoint y: 356, endPoint x: 620, endPoint y: 336, distance: 174.6
click at [620, 336] on div "1674 Precision Oxy [PERSON_NAME] - Pressing 00001797 $313.72 Quote Select..." at bounding box center [876, 357] width 1705 height 43
copy div "[PERSON_NAME] - Pressing"
click at [491, 340] on div at bounding box center [557, 357] width 254 height 42
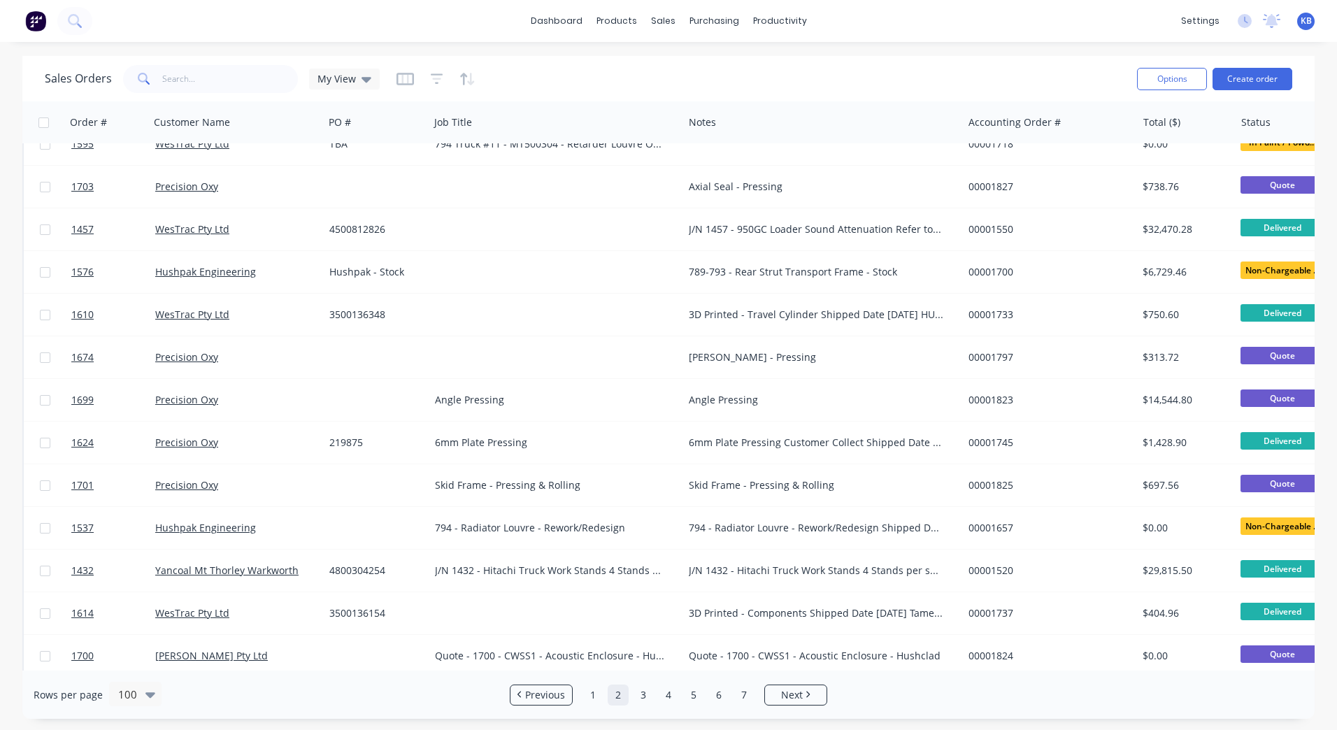
click at [852, 357] on div "[PERSON_NAME] - Pressing" at bounding box center [816, 357] width 255 height 14
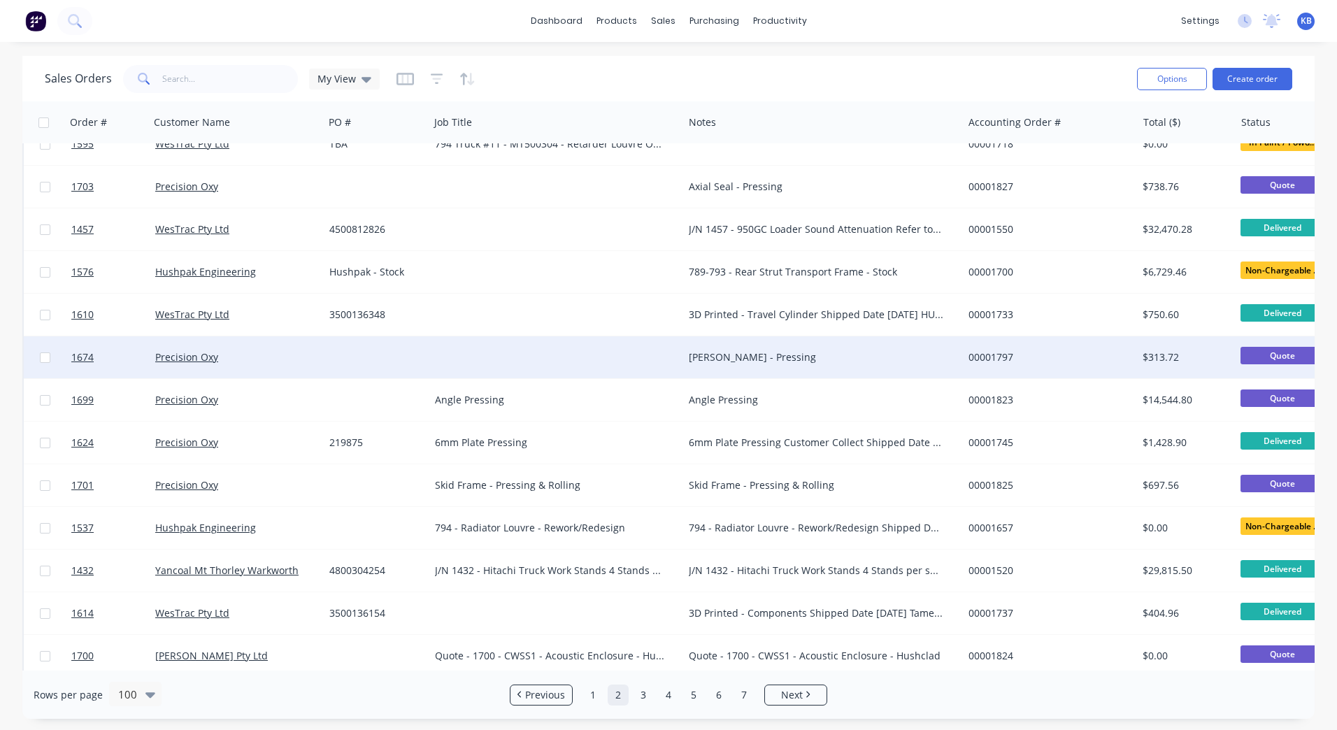
drag, startPoint x: 622, startPoint y: 345, endPoint x: 593, endPoint y: 348, distance: 28.8
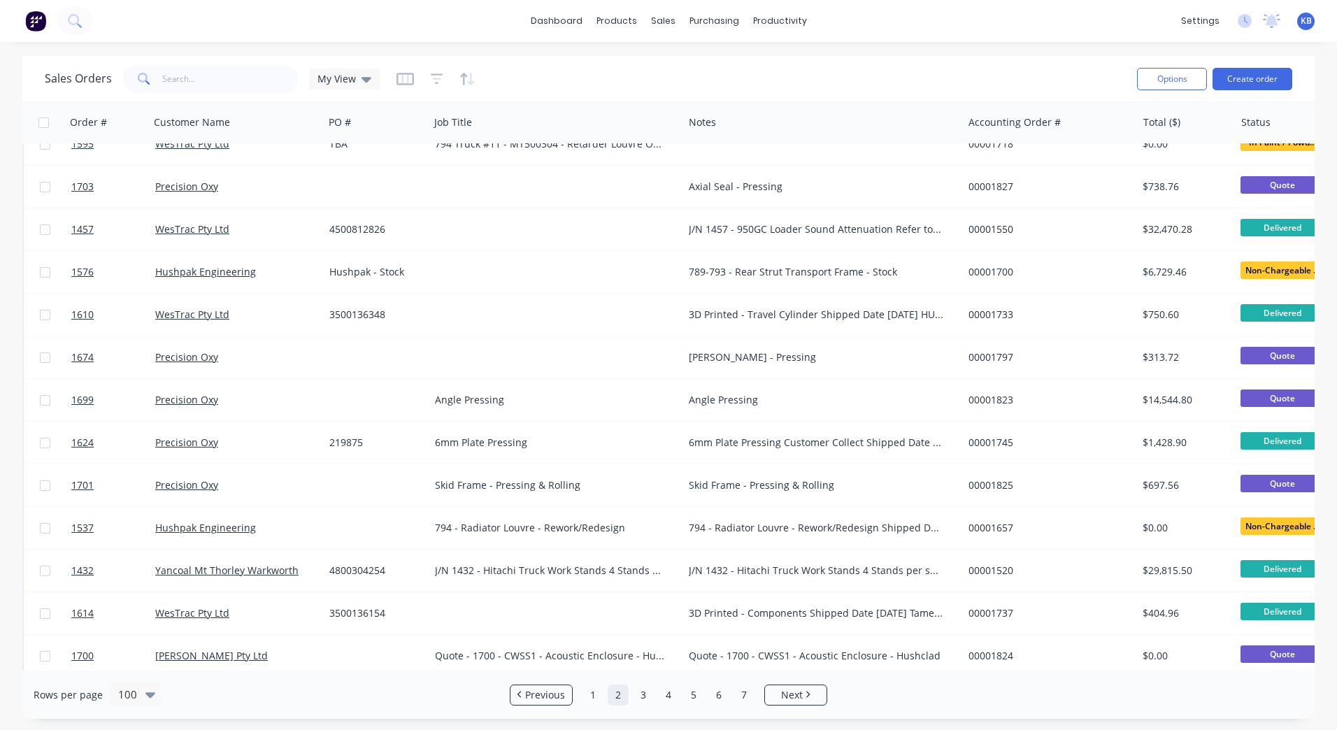
click at [748, 356] on div "[PERSON_NAME] - Pressing" at bounding box center [816, 357] width 255 height 14
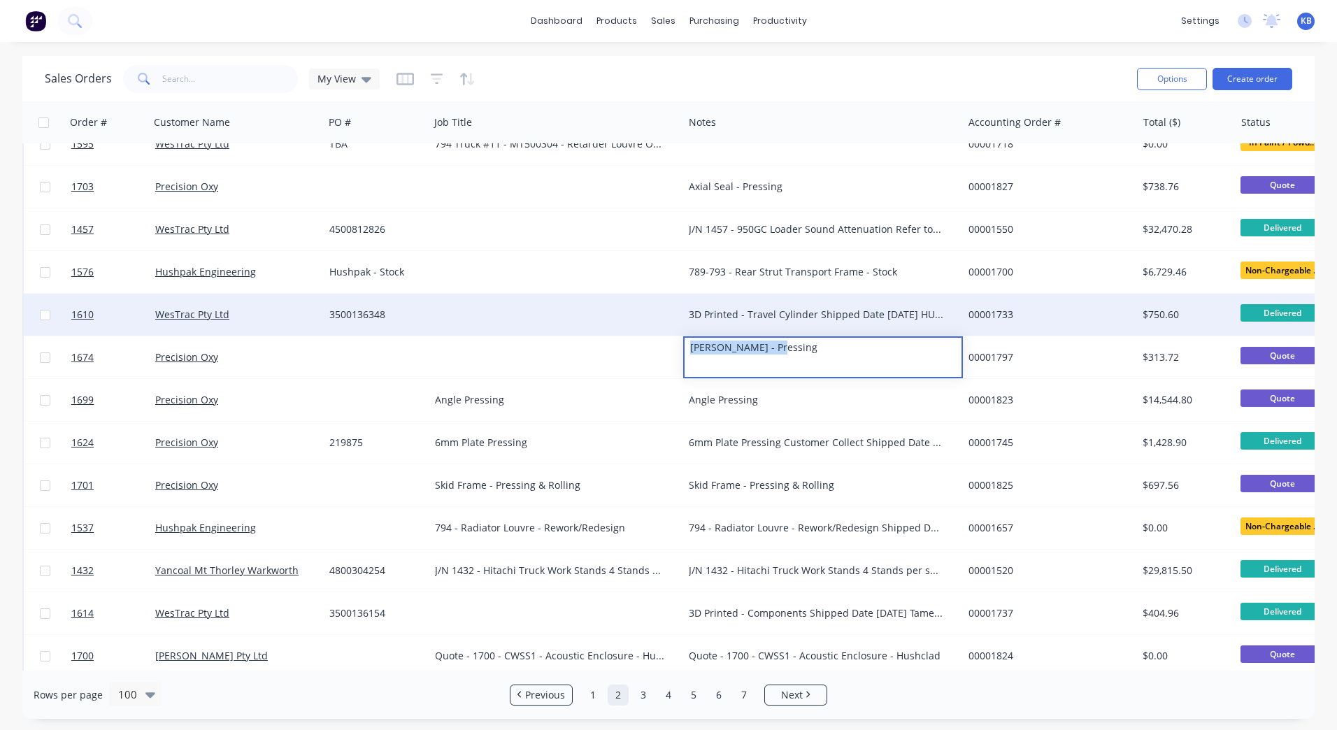
drag, startPoint x: 787, startPoint y: 350, endPoint x: 623, endPoint y: 328, distance: 165.1
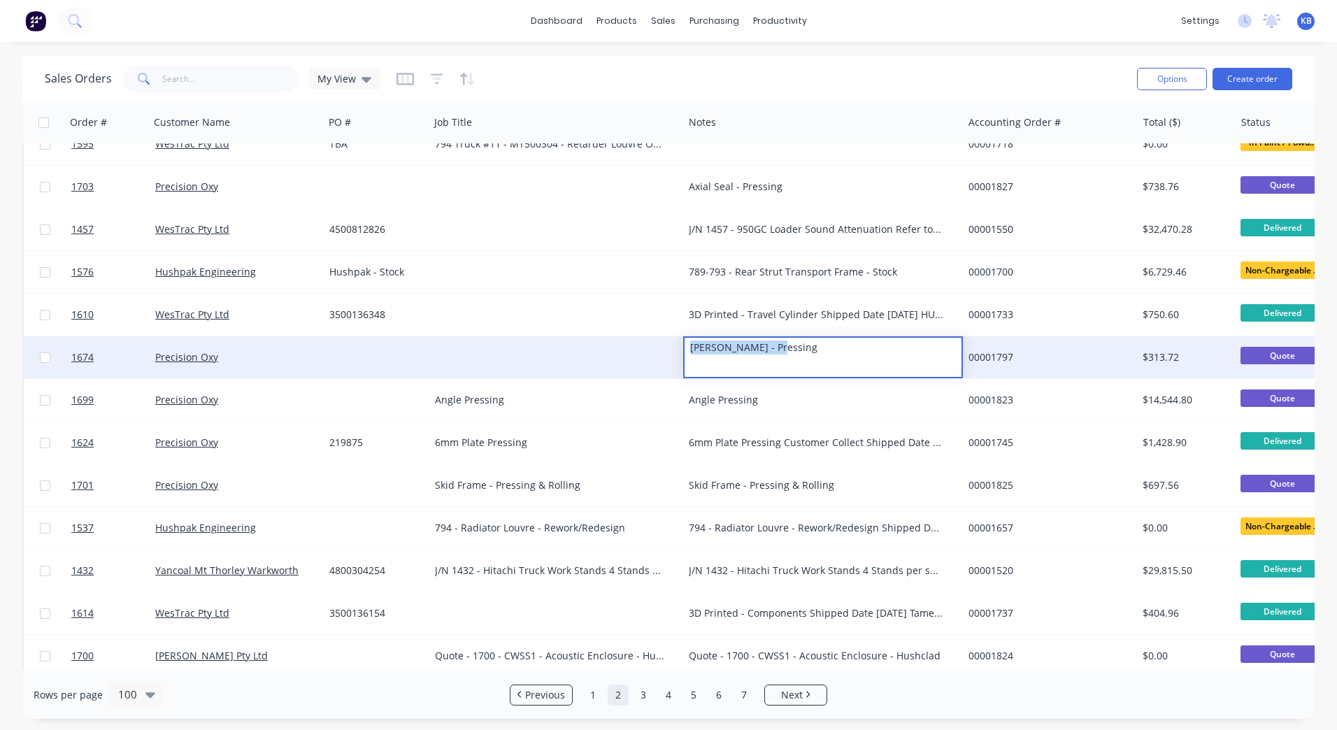
copy div "[PERSON_NAME] - Pressing"
click at [547, 342] on div at bounding box center [557, 357] width 254 height 42
click at [511, 350] on div at bounding box center [557, 357] width 254 height 42
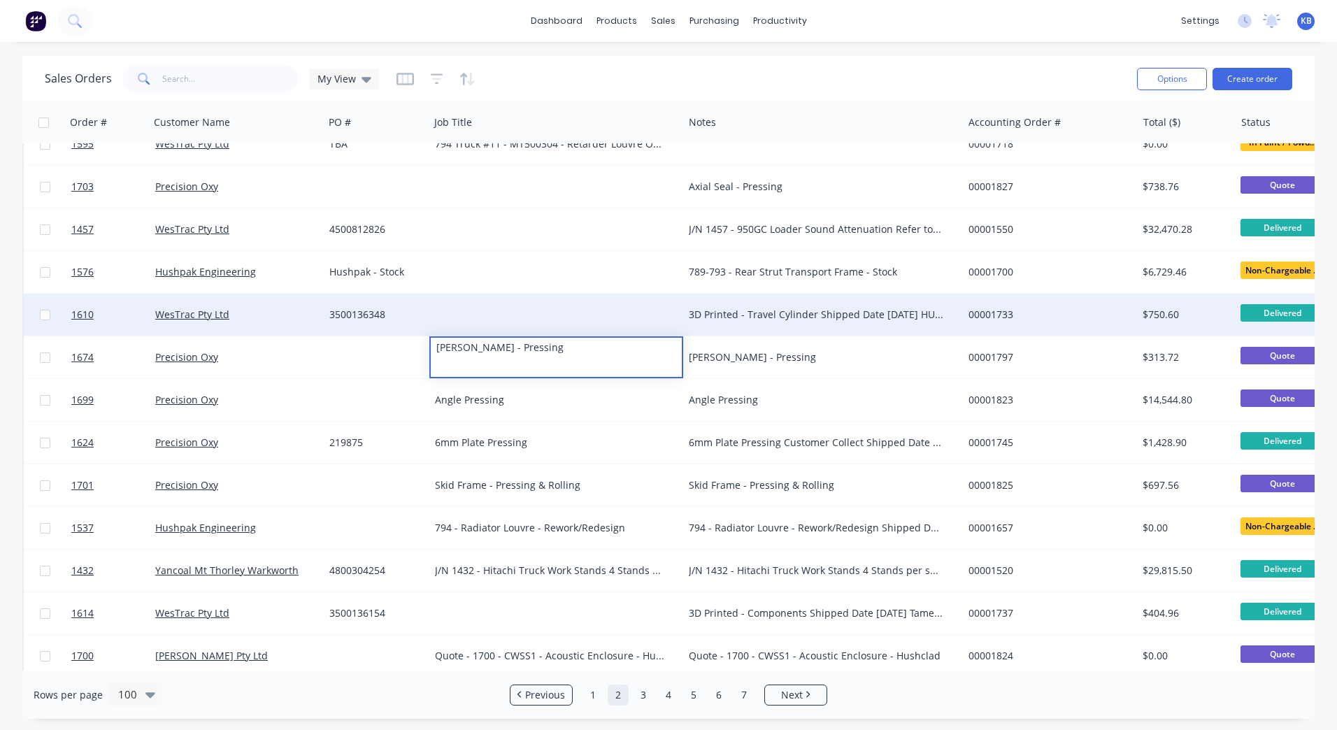
click at [774, 325] on div "3D Printed - Travel Cylinder Shipped Date [DATE] HUSH200055" at bounding box center [822, 315] width 279 height 42
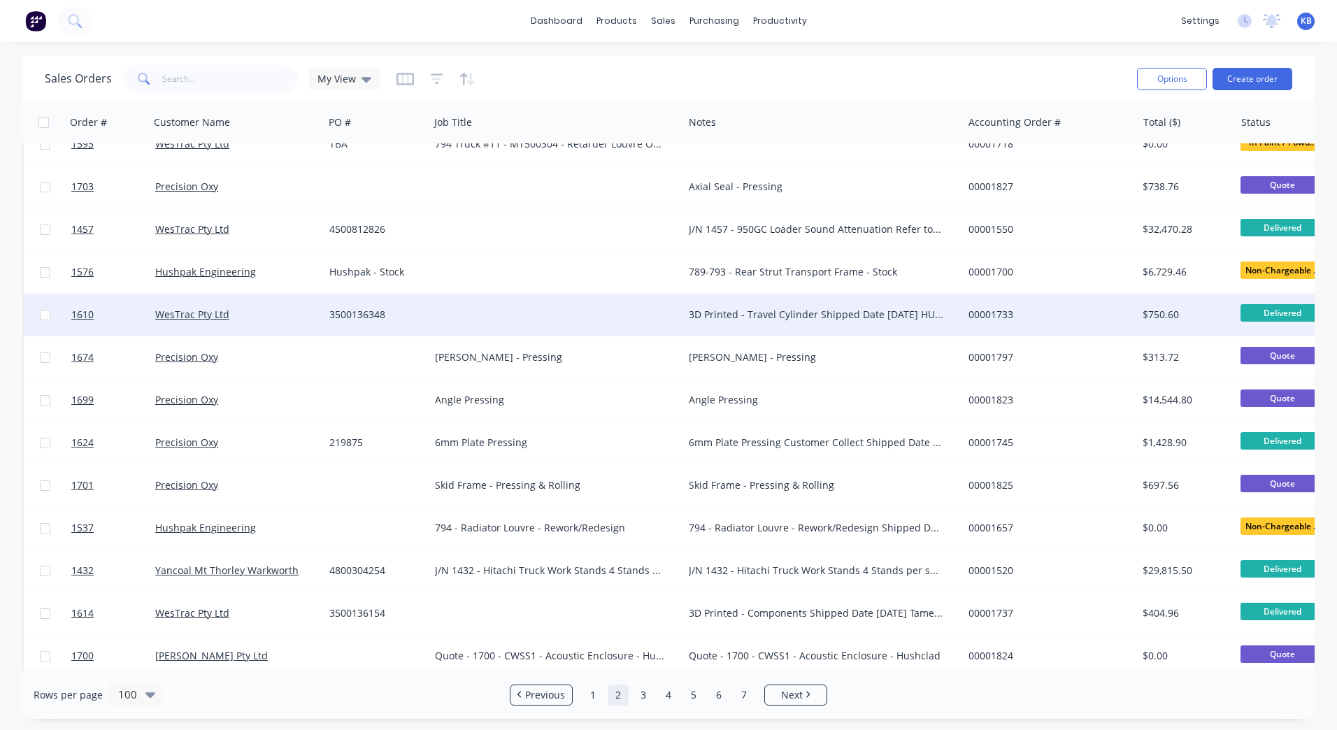
click at [860, 314] on div "3D Printed - Travel Cylinder Shipped Date [DATE] HUSH200055" at bounding box center [816, 315] width 255 height 14
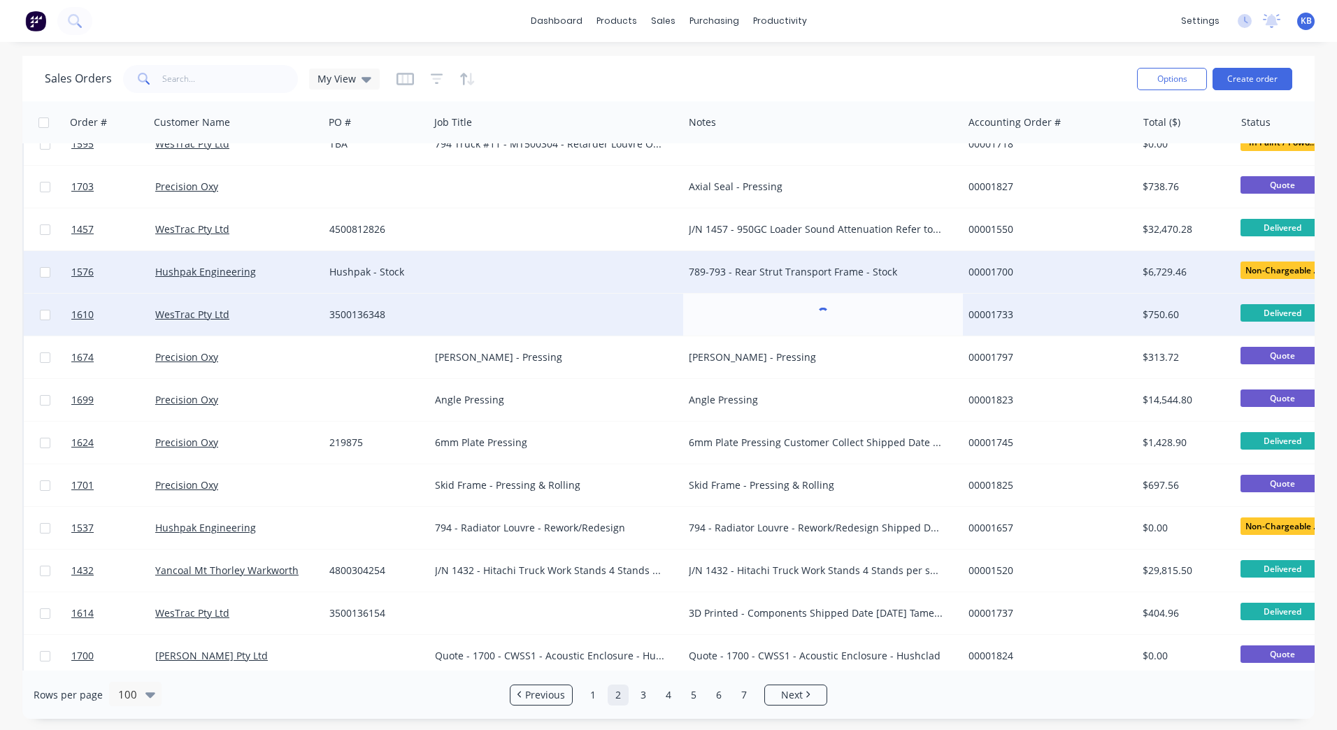
click at [828, 276] on div "789-793 - Rear Strut Transport Frame - Stock" at bounding box center [816, 272] width 255 height 14
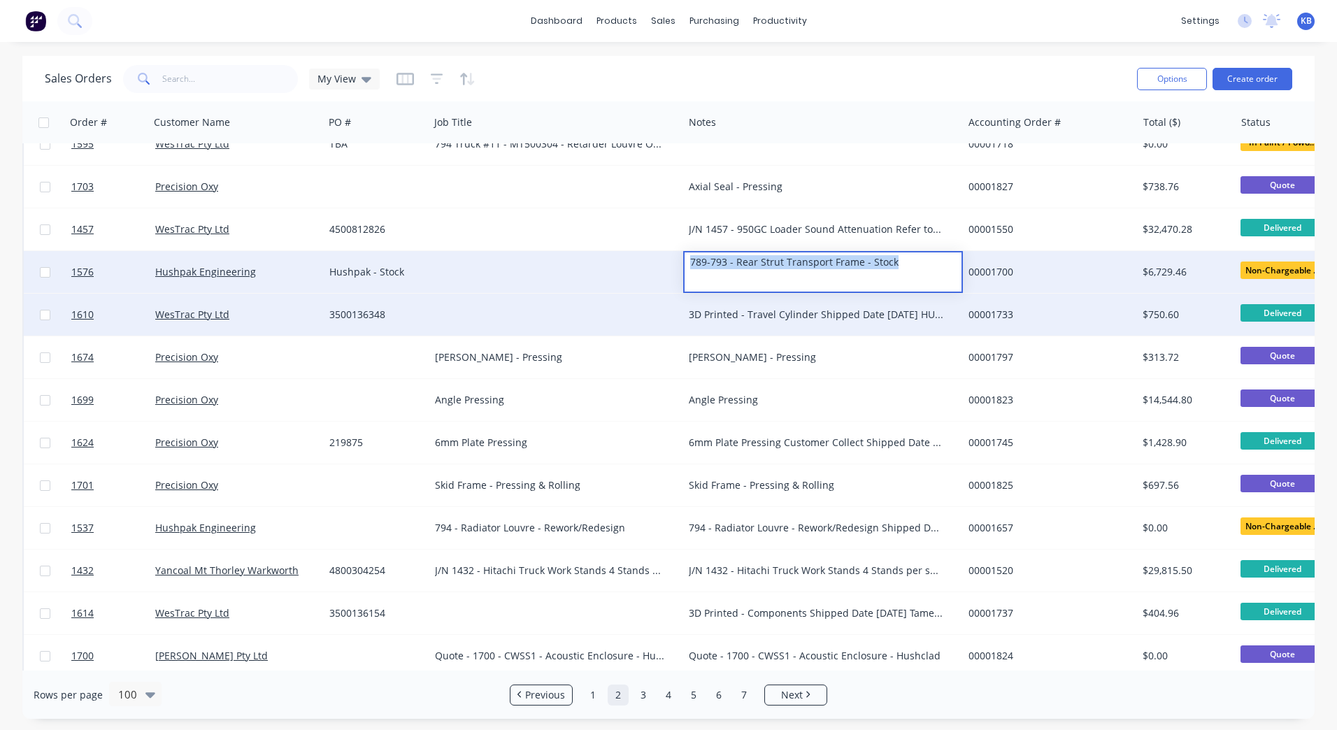
drag, startPoint x: 897, startPoint y: 267, endPoint x: 637, endPoint y: 280, distance: 260.6
click at [639, 280] on div "1576 Hushpak Engineering Hushpak - Stock 789-793 - Rear Strut Transport Frame -…" at bounding box center [876, 272] width 1705 height 43
copy div "789-793 - Rear Strut Transport Frame - Stock"
click at [514, 276] on div at bounding box center [557, 272] width 254 height 42
click at [506, 271] on div at bounding box center [557, 272] width 254 height 42
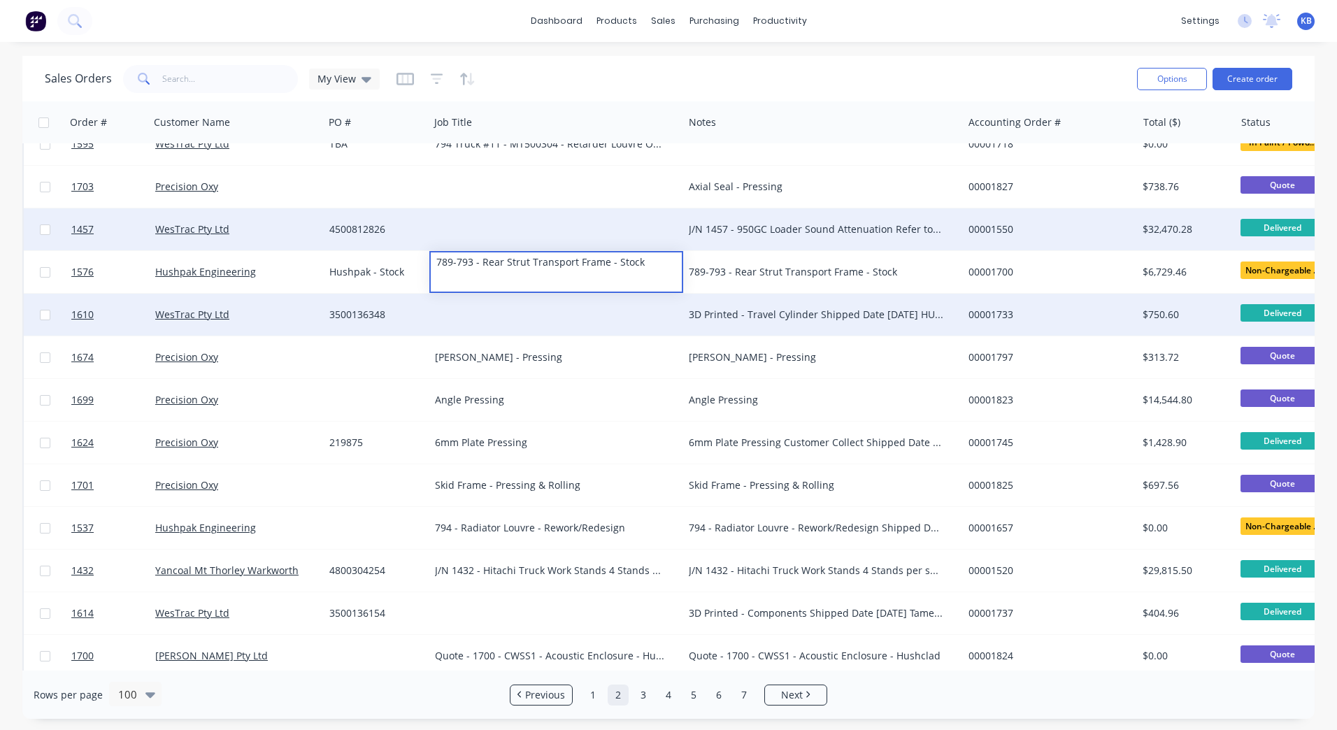
click at [794, 233] on div "J/N 1457 - 950GC Loader Sound Attenuation Refer to Quote 1168 Tamex Connote HUS…" at bounding box center [816, 229] width 255 height 14
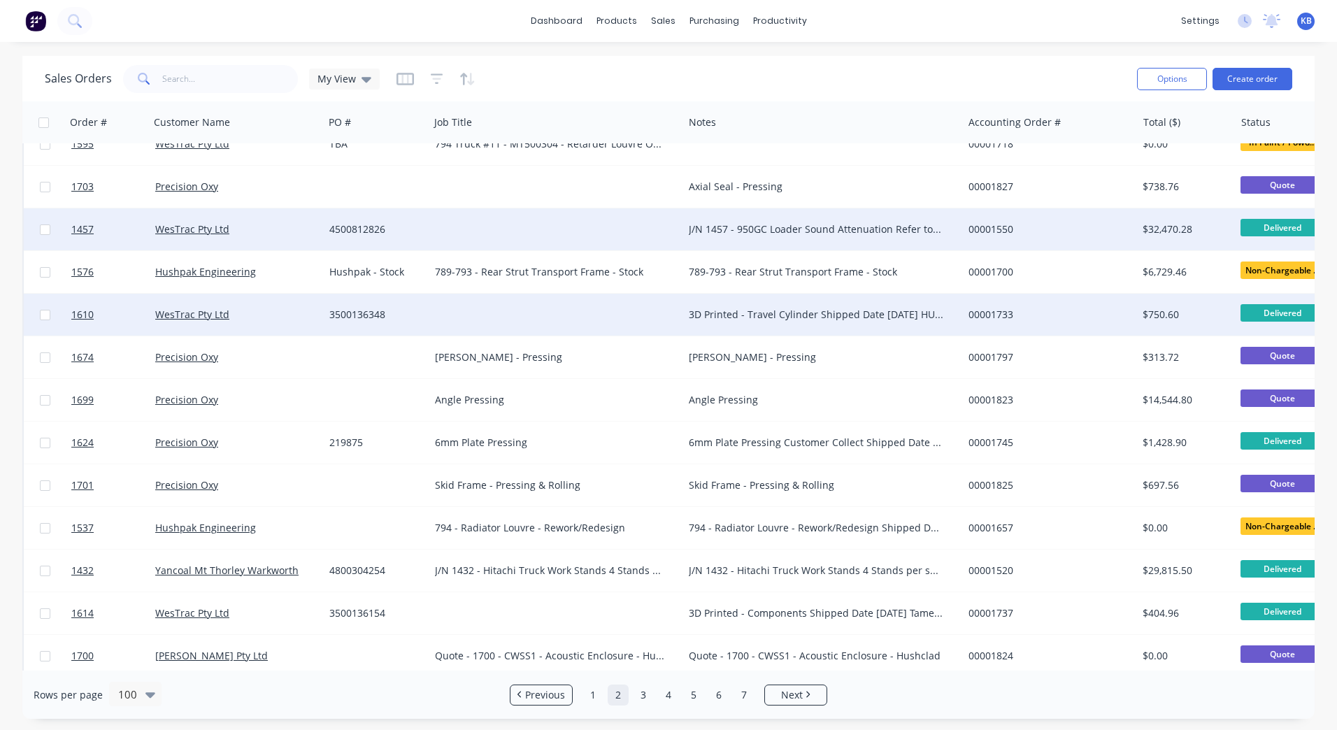
click at [872, 229] on div "J/N 1457 - 950GC Loader Sound Attenuation Refer to Quote 1168 Tamex Connote HUS…" at bounding box center [816, 229] width 255 height 14
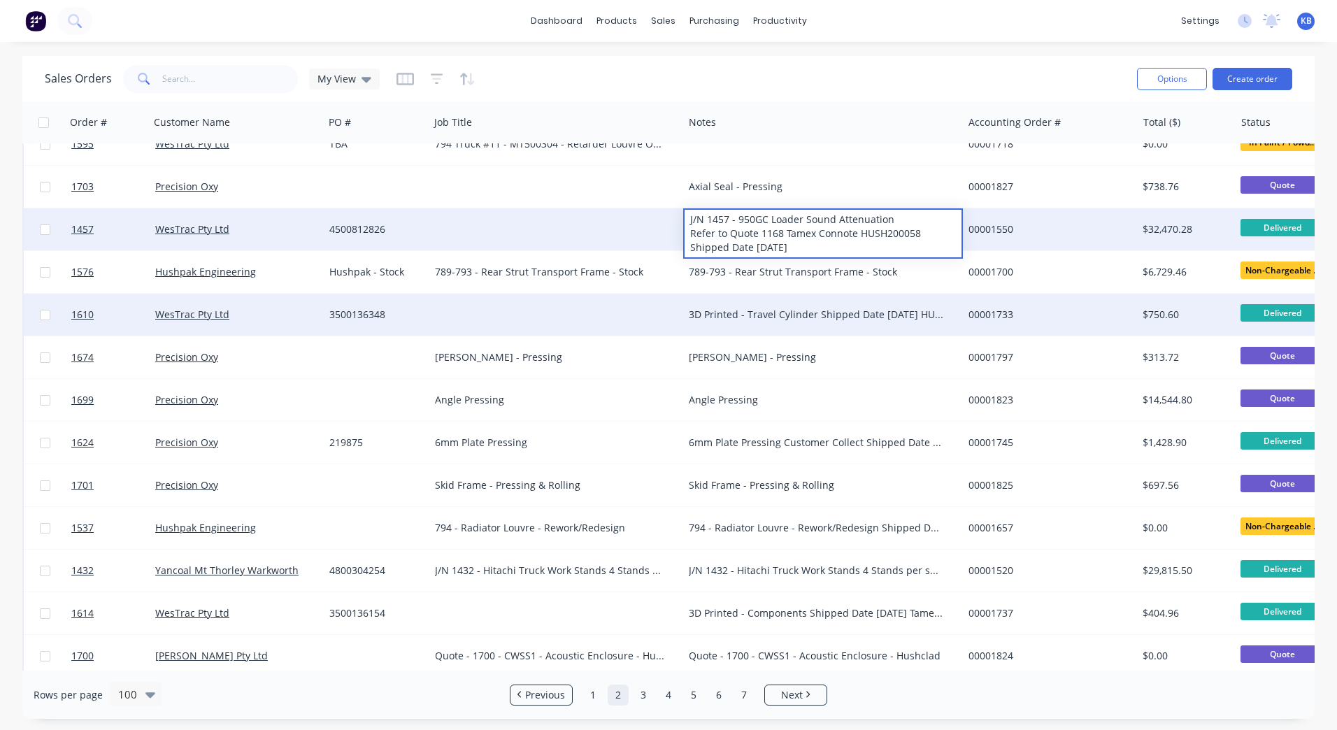
drag, startPoint x: 790, startPoint y: 241, endPoint x: 688, endPoint y: 210, distance: 107.5
click at [688, 210] on div "J/N 1457 - 950GC Loader Sound Attenuation Refer to Quote 1168 Tamex Connote HUS…" at bounding box center [823, 234] width 276 height 48
copy div "J/N 1457 - 950GC Loader Sound Attenuation Refer to Quote 1168 Tamex Connote HUS…"
click at [528, 223] on div at bounding box center [557, 229] width 254 height 42
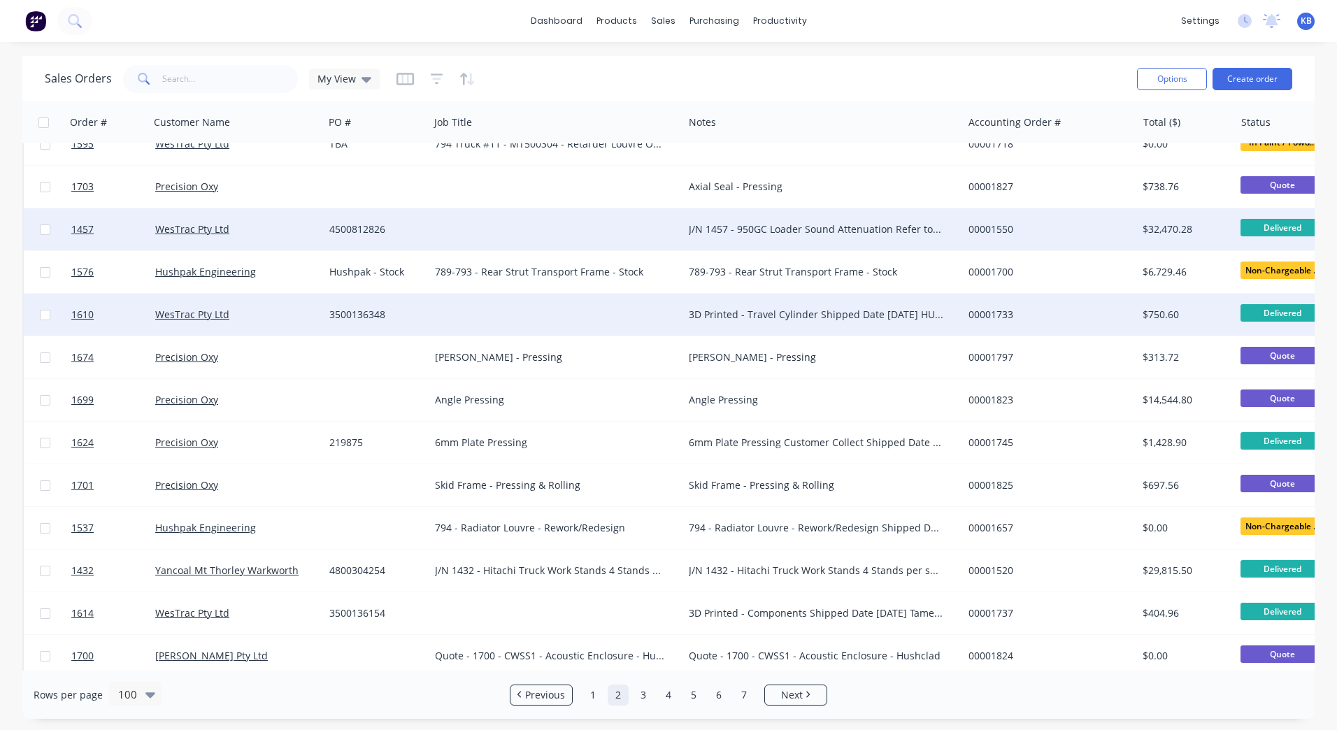
click at [463, 222] on div at bounding box center [557, 229] width 254 height 42
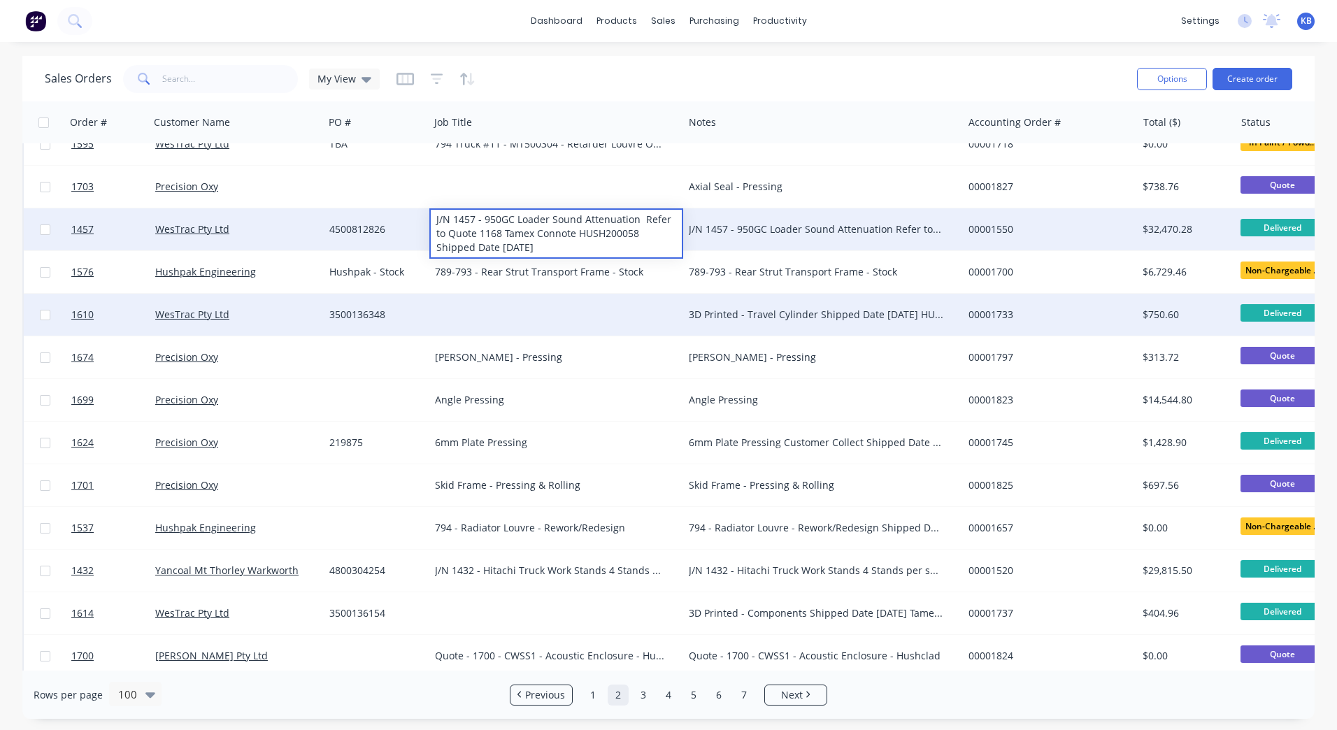
drag, startPoint x: 565, startPoint y: 241, endPoint x: 505, endPoint y: 239, distance: 60.2
click at [505, 239] on div "J/N 1457 - 950GC Loader Sound Attenuation Refer to Quote 1168 Tamex Connote HUS…" at bounding box center [556, 234] width 251 height 48
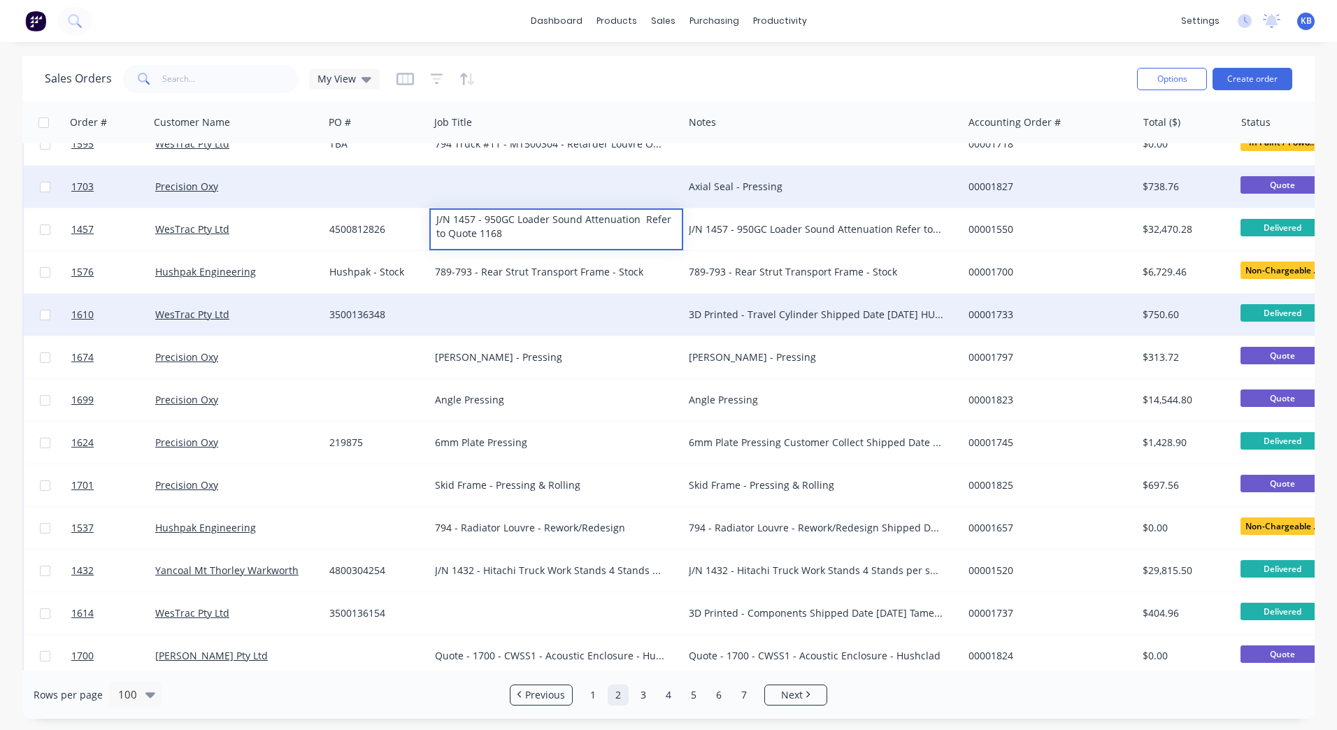
click at [737, 183] on div "Axial Seal - Pressing" at bounding box center [816, 187] width 255 height 14
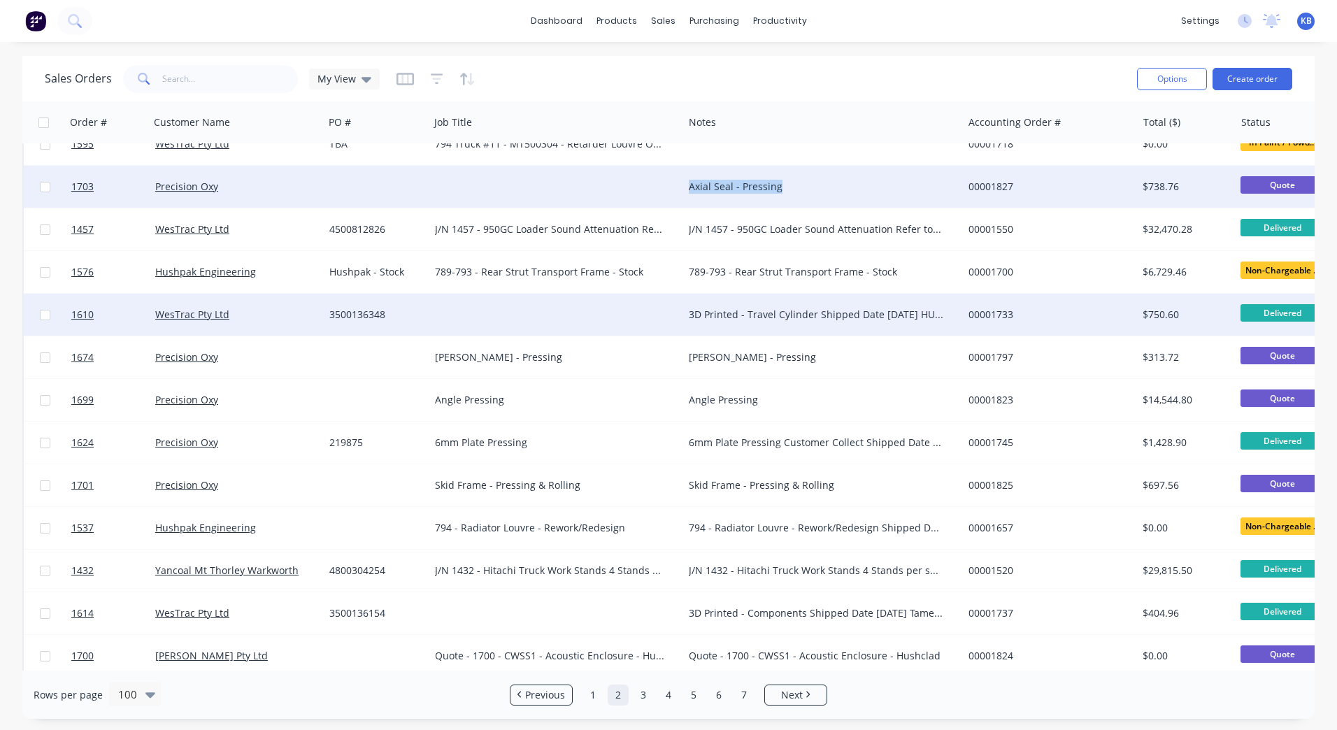
drag, startPoint x: 789, startPoint y: 187, endPoint x: 666, endPoint y: 193, distance: 123.2
click at [666, 193] on div "1703 Precision Oxy Axial Seal - Pressing 00001827 $738.76 Quote Select..." at bounding box center [876, 187] width 1705 height 43
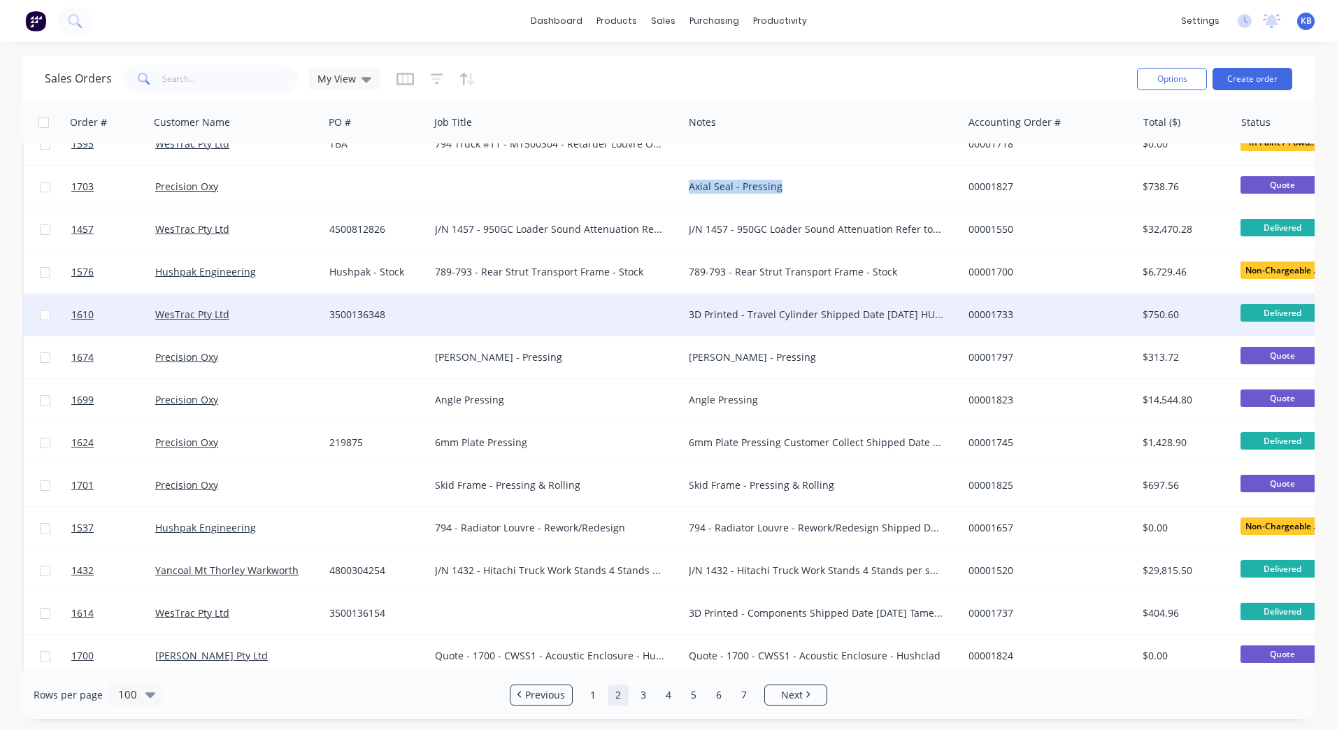
click at [803, 185] on div "Axial Seal - Pressing" at bounding box center [816, 187] width 255 height 14
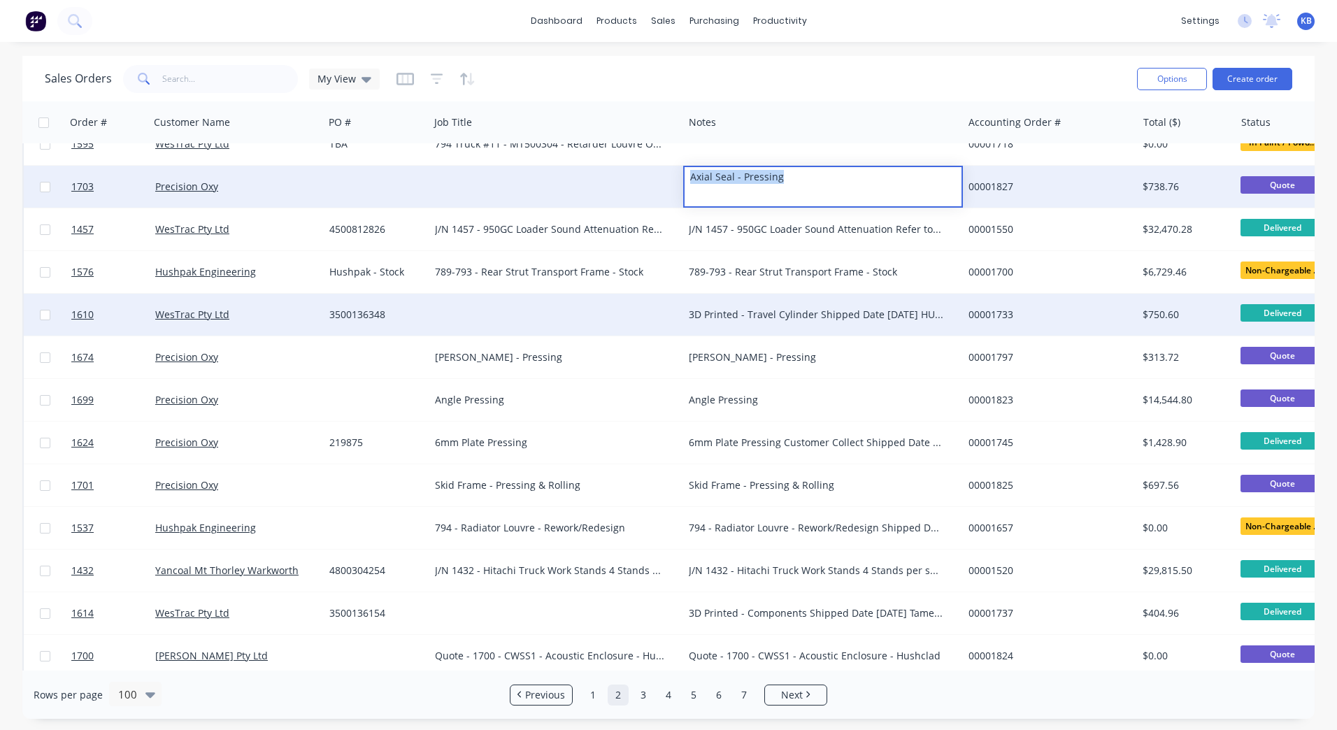
drag, startPoint x: 803, startPoint y: 185, endPoint x: 669, endPoint y: 183, distance: 134.3
click at [669, 183] on div "1703 Precision Oxy Axial Seal - Pressing 00001827 $738.76 Quote Select..." at bounding box center [876, 187] width 1705 height 43
click at [573, 178] on div at bounding box center [557, 187] width 254 height 42
click at [503, 184] on div at bounding box center [557, 187] width 254 height 42
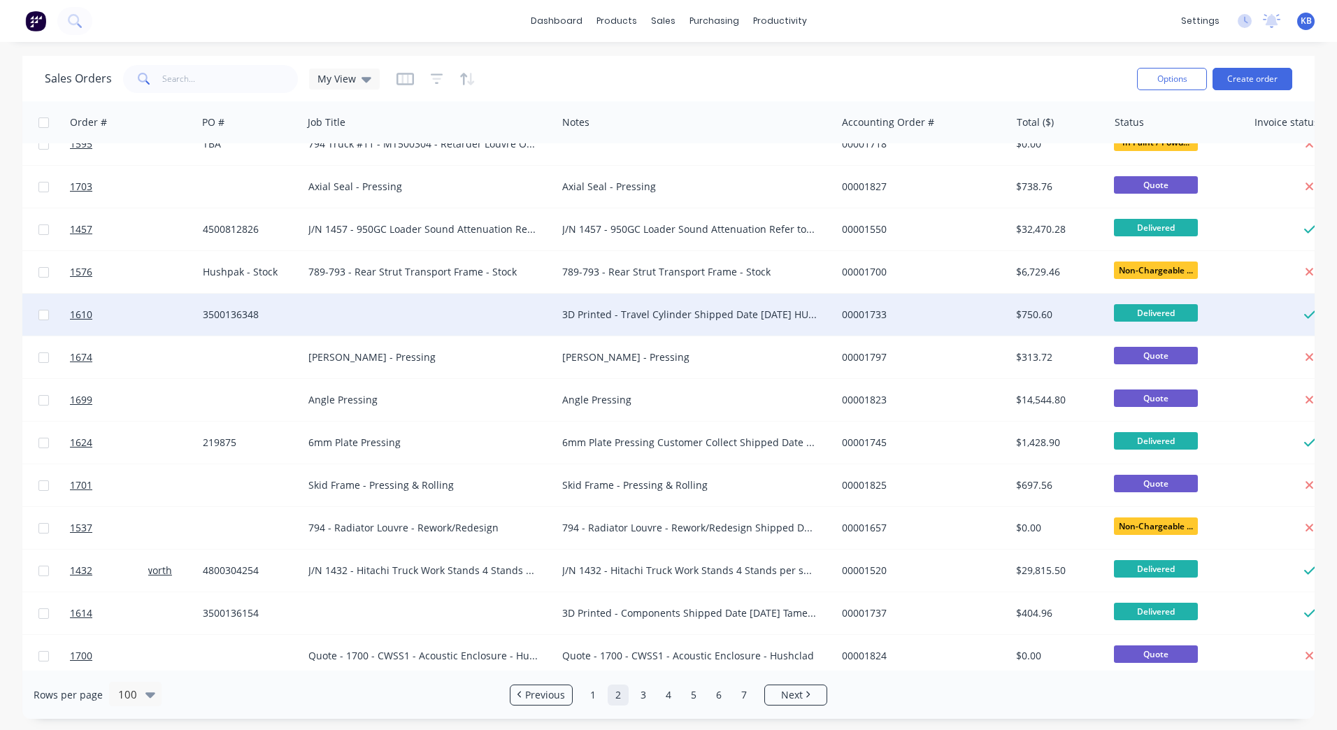
scroll to position [1259, 71]
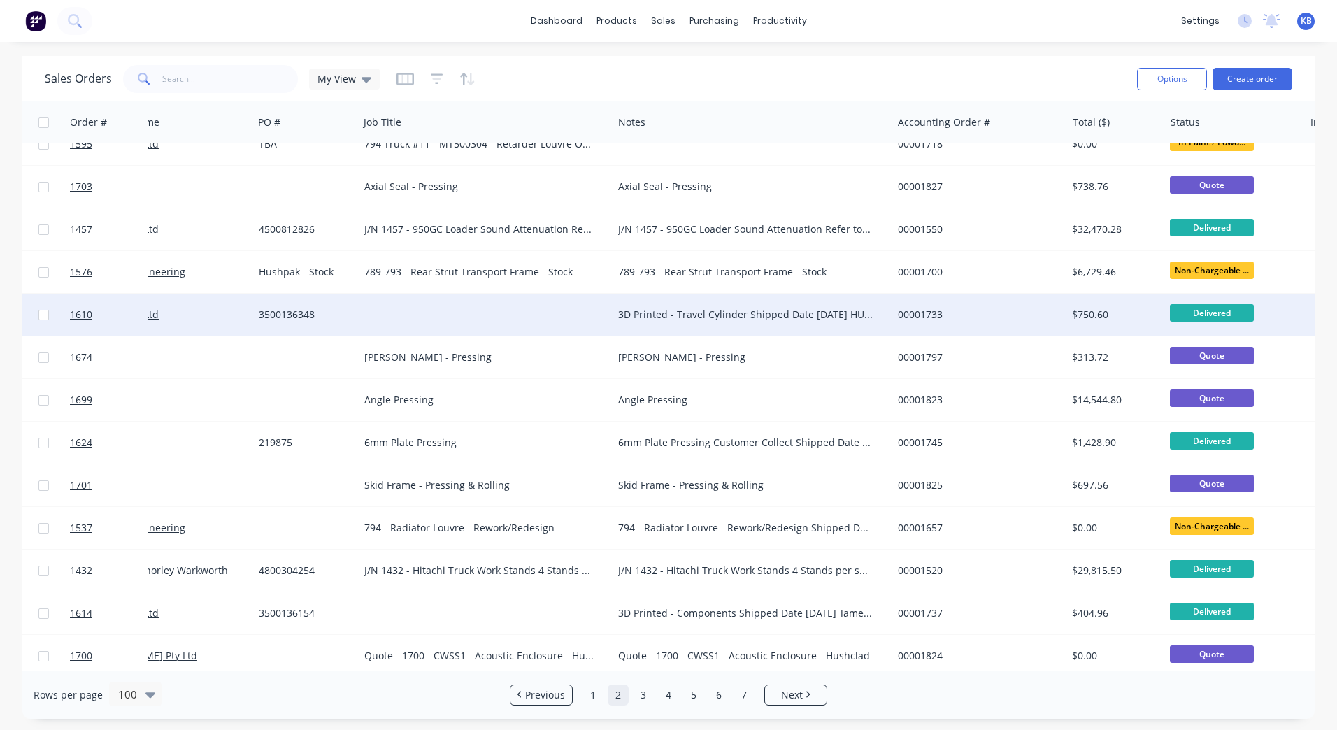
click at [521, 329] on div at bounding box center [486, 315] width 254 height 42
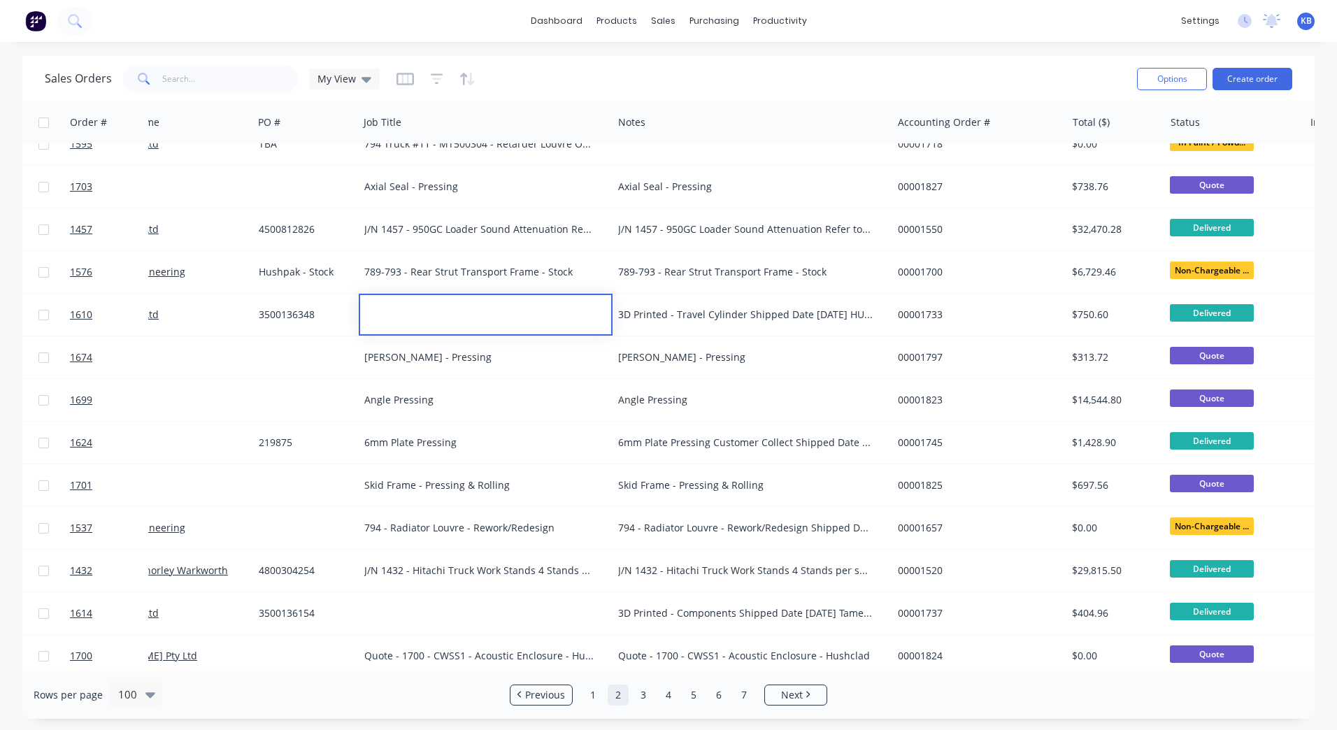
click at [648, 315] on div "3D Printed - Travel Cylinder Shipped Date [DATE] HUSH200055" at bounding box center [745, 315] width 255 height 14
click at [650, 315] on div "3D Printed - Travel Cylinder Shipped Date [DATE] HUSH200055" at bounding box center [745, 315] width 255 height 14
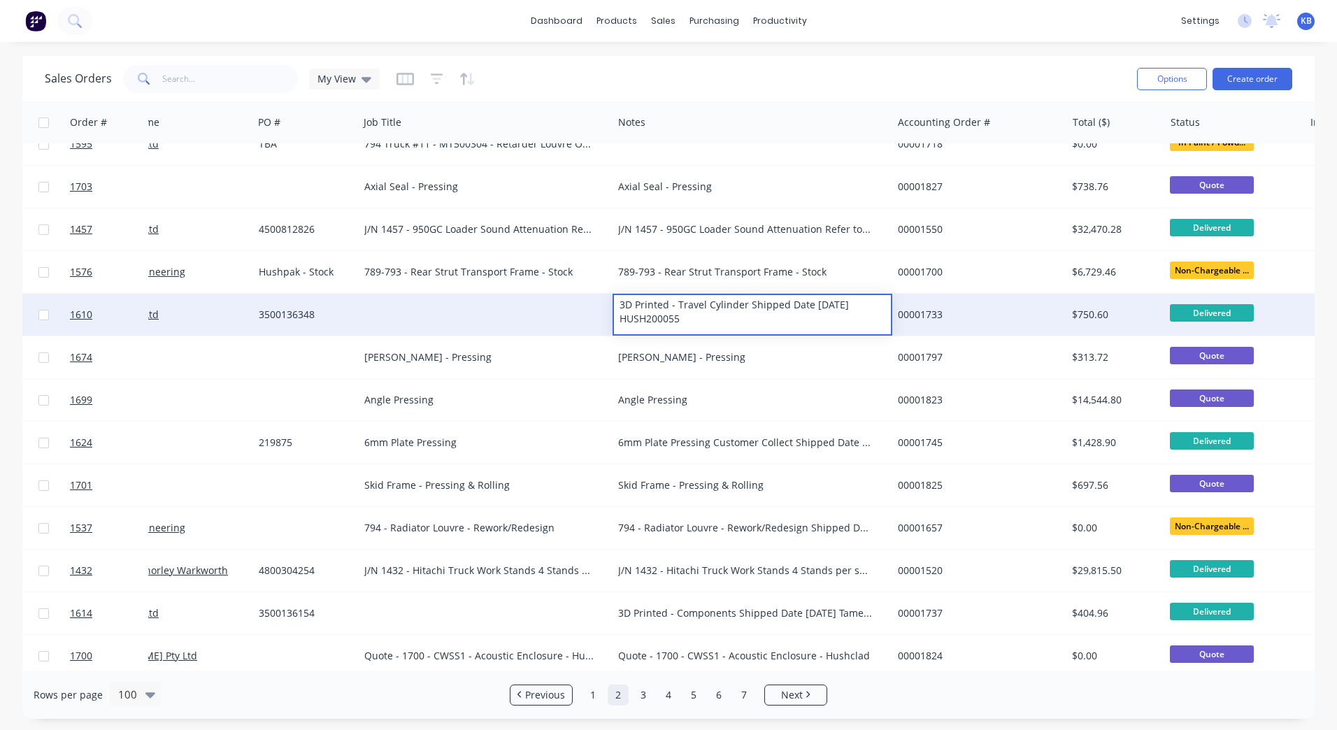
drag, startPoint x: 700, startPoint y: 315, endPoint x: 564, endPoint y: 301, distance: 137.1
click at [564, 301] on div "1610 WesTrac Pty Ltd 3500136348 3D Printed - Travel Cylinder Shipped Date [DATE…" at bounding box center [805, 315] width 1705 height 43
click at [510, 309] on div at bounding box center [486, 315] width 254 height 42
click at [409, 311] on div at bounding box center [486, 315] width 254 height 42
drag, startPoint x: 499, startPoint y: 315, endPoint x: 491, endPoint y: 304, distance: 13.4
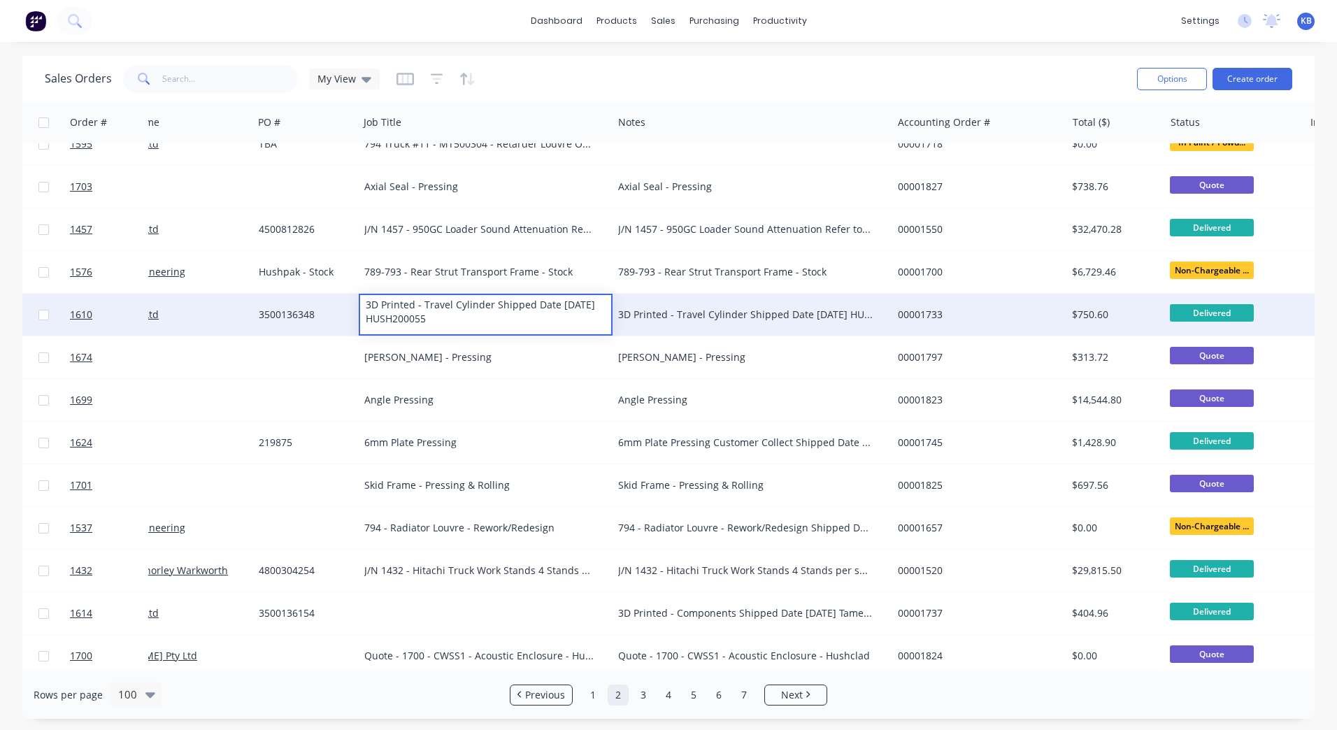
click at [491, 304] on div "3D Printed - Travel Cylinder Shipped Date [DATE] HUSH200055" at bounding box center [485, 312] width 251 height 34
click at [293, 309] on div "3500136348" at bounding box center [304, 315] width 90 height 14
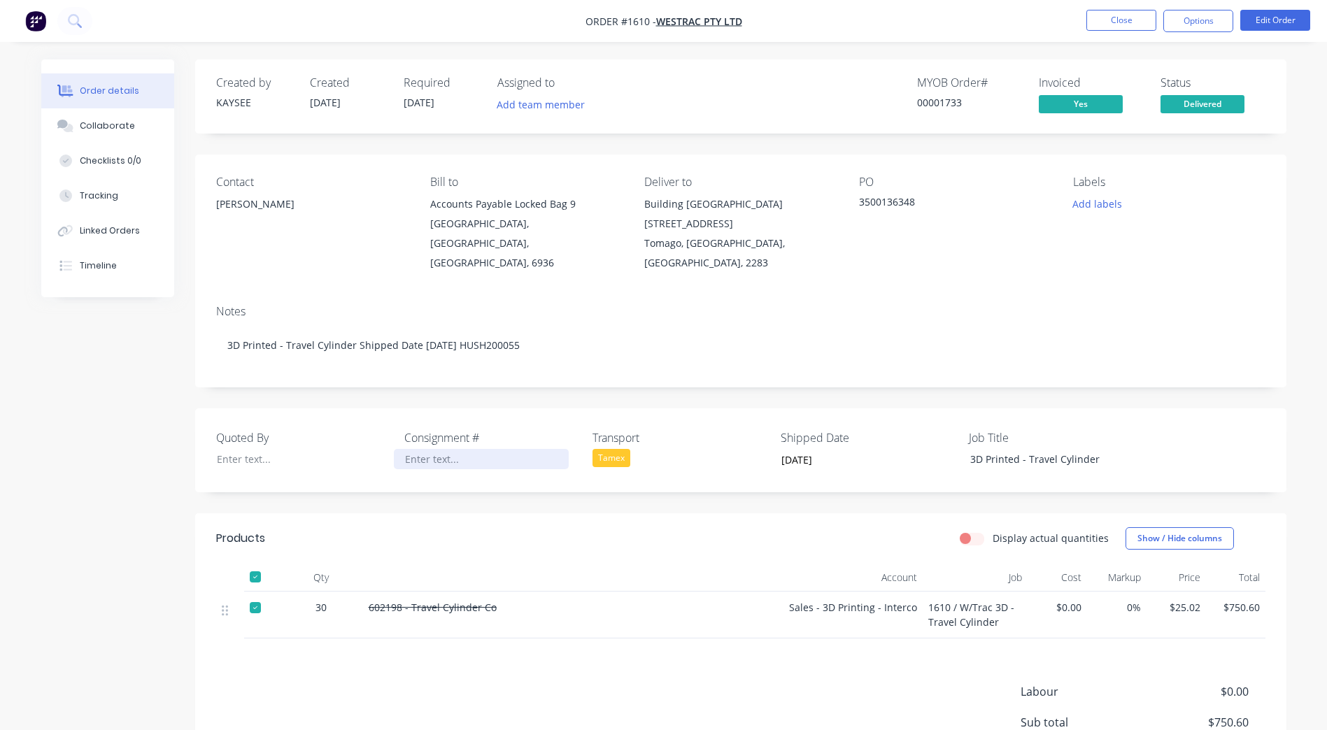
click at [433, 449] on div at bounding box center [481, 459] width 175 height 20
click at [1136, 16] on button "Close" at bounding box center [1121, 20] width 70 height 21
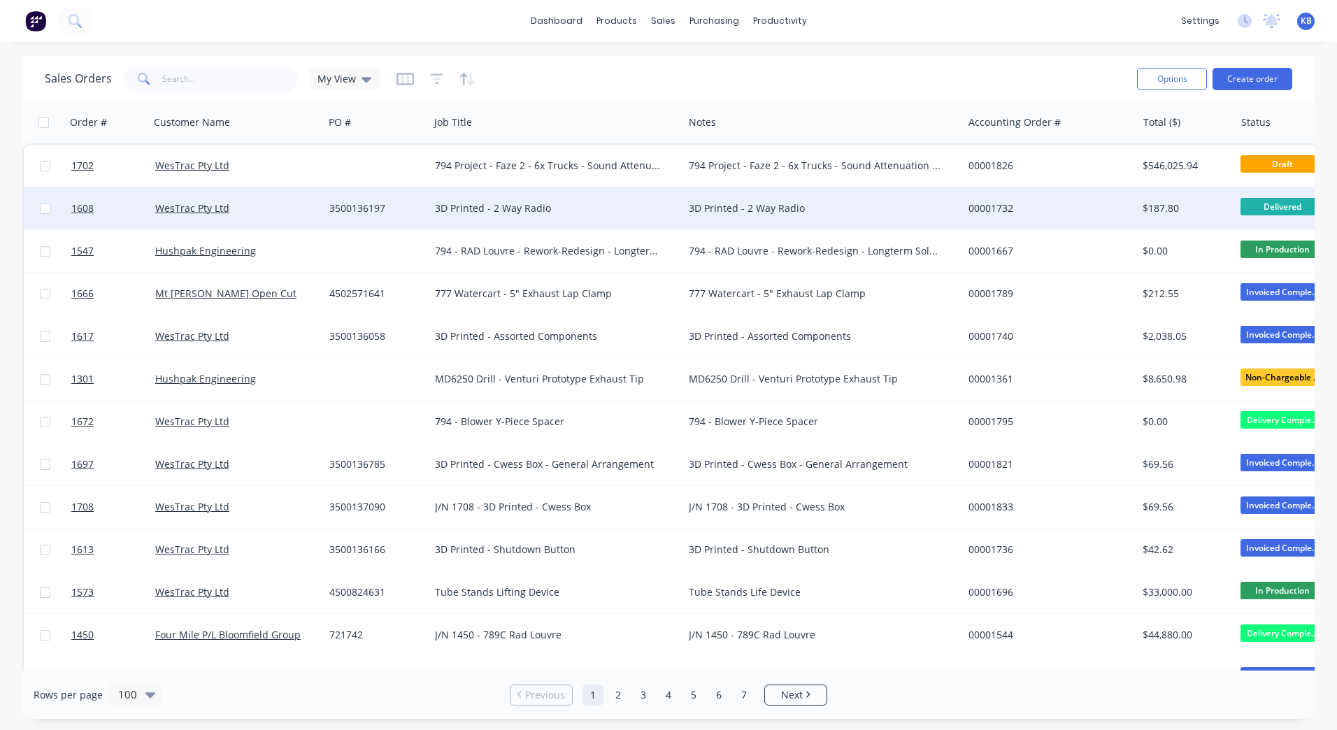
click at [478, 207] on div "3D Printed - 2 Way Radio" at bounding box center [550, 208] width 231 height 14
click at [361, 194] on div "3500136197" at bounding box center [377, 208] width 106 height 42
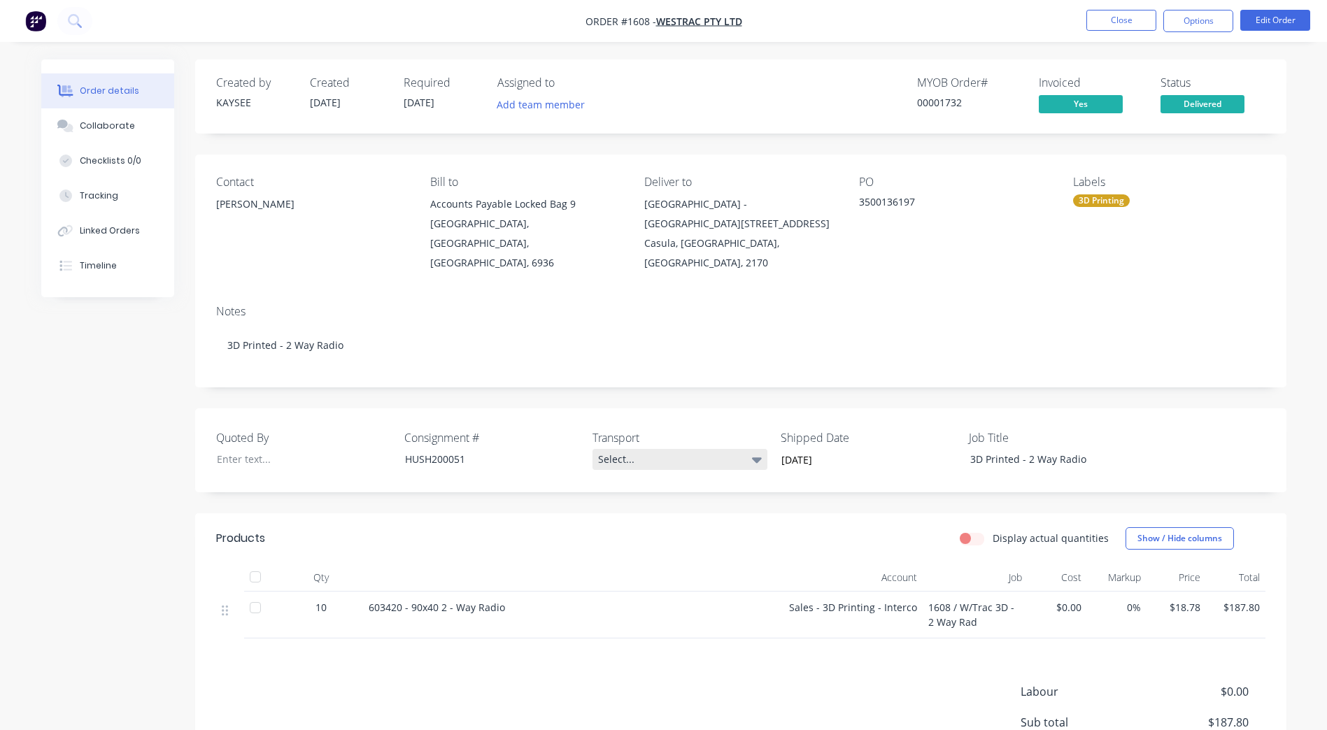
click at [699, 449] on div "Select..." at bounding box center [679, 459] width 175 height 21
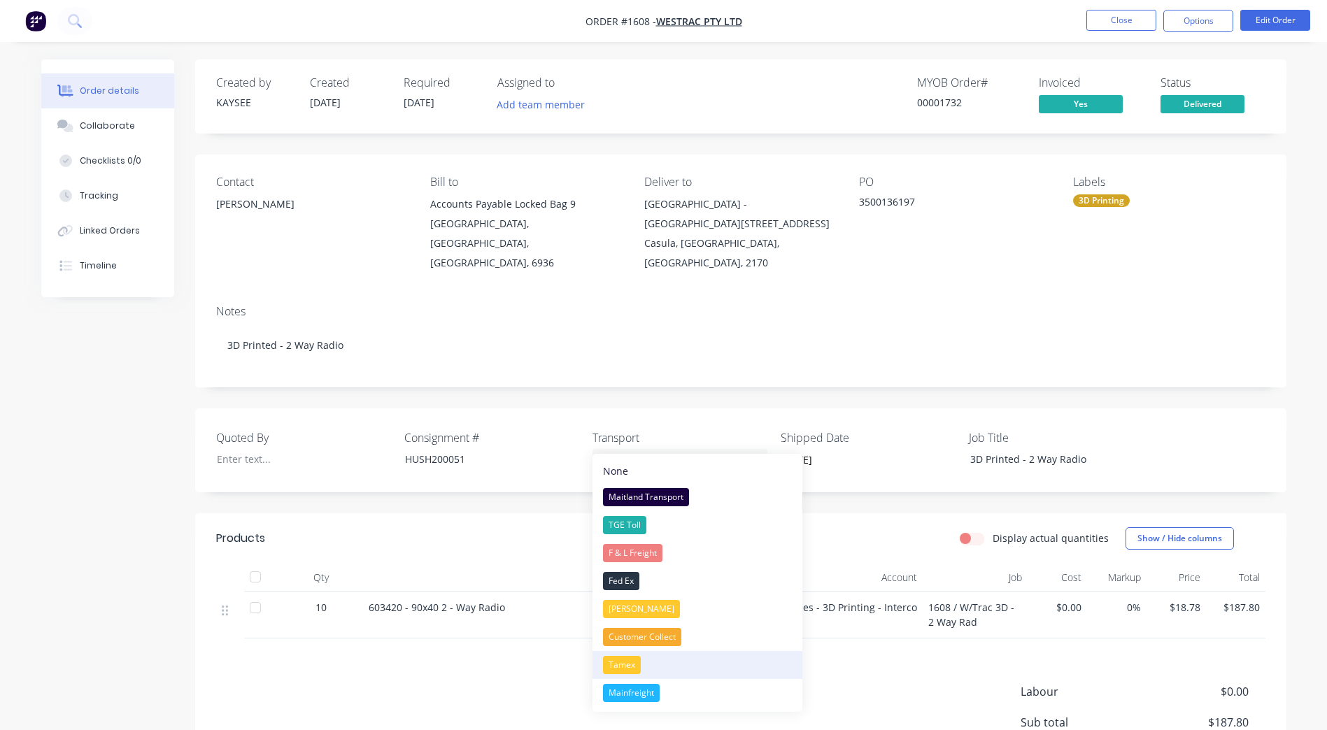
click at [632, 669] on div "Tamex" at bounding box center [622, 665] width 38 height 18
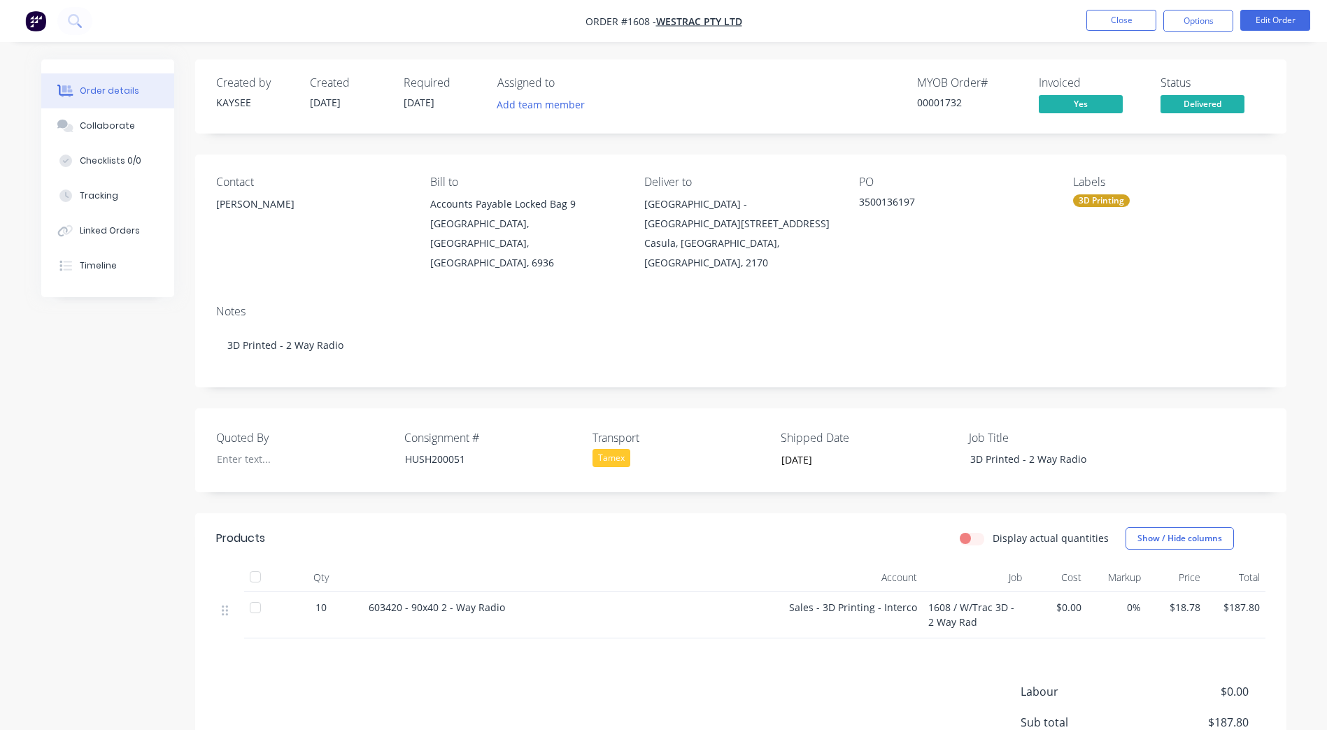
click at [1136, 7] on nav "Order #1608 - WesTrac Pty Ltd Close Options Edit Order" at bounding box center [663, 21] width 1327 height 42
click at [1135, 9] on nav "Order #1608 - WesTrac Pty Ltd Close Options Edit Order" at bounding box center [663, 21] width 1327 height 42
click at [1133, 17] on button "Close" at bounding box center [1121, 20] width 70 height 21
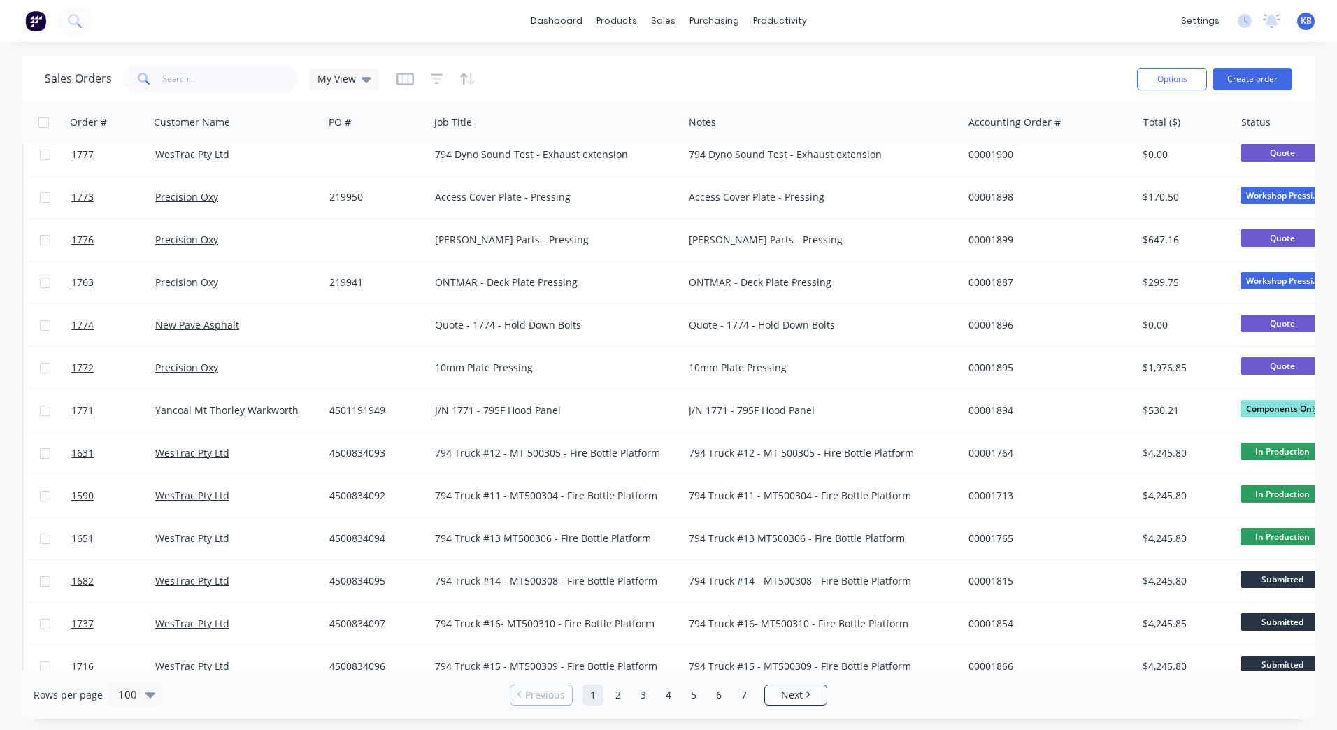
scroll to position [979, 0]
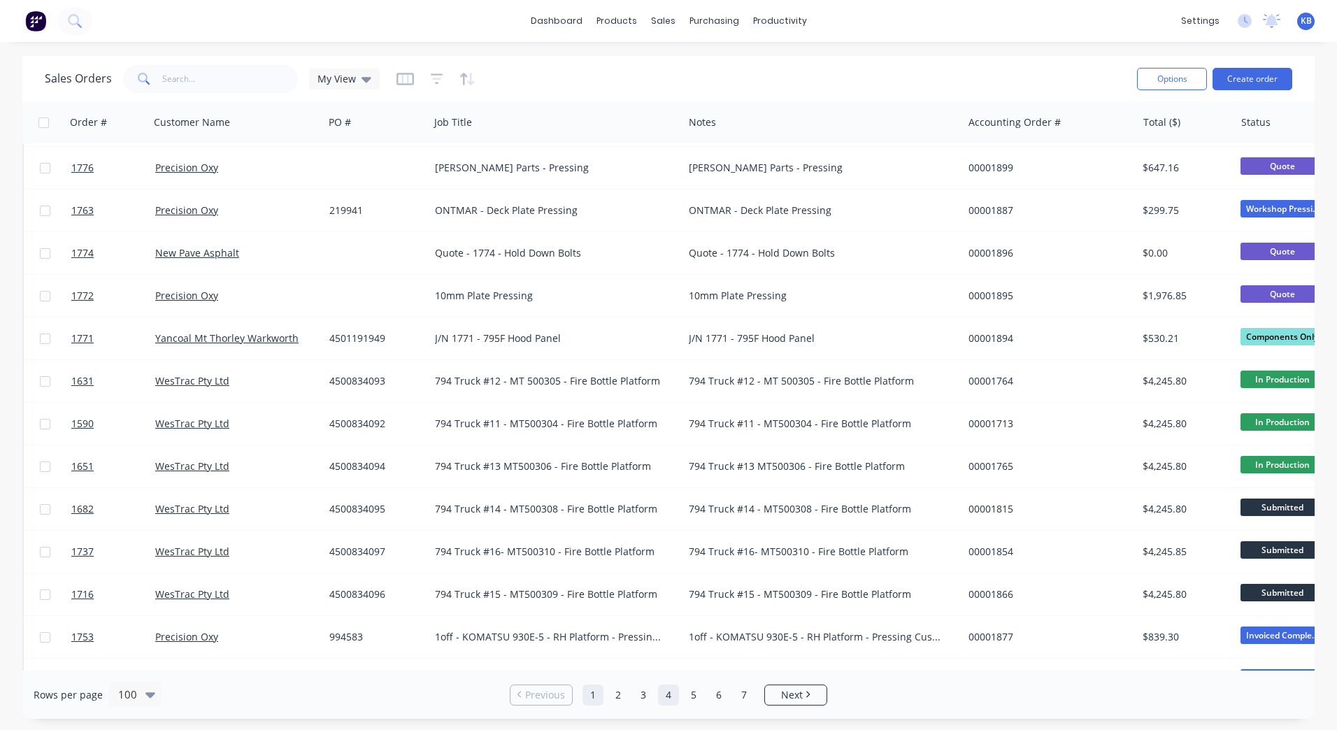
click at [677, 694] on link "4" at bounding box center [668, 695] width 21 height 21
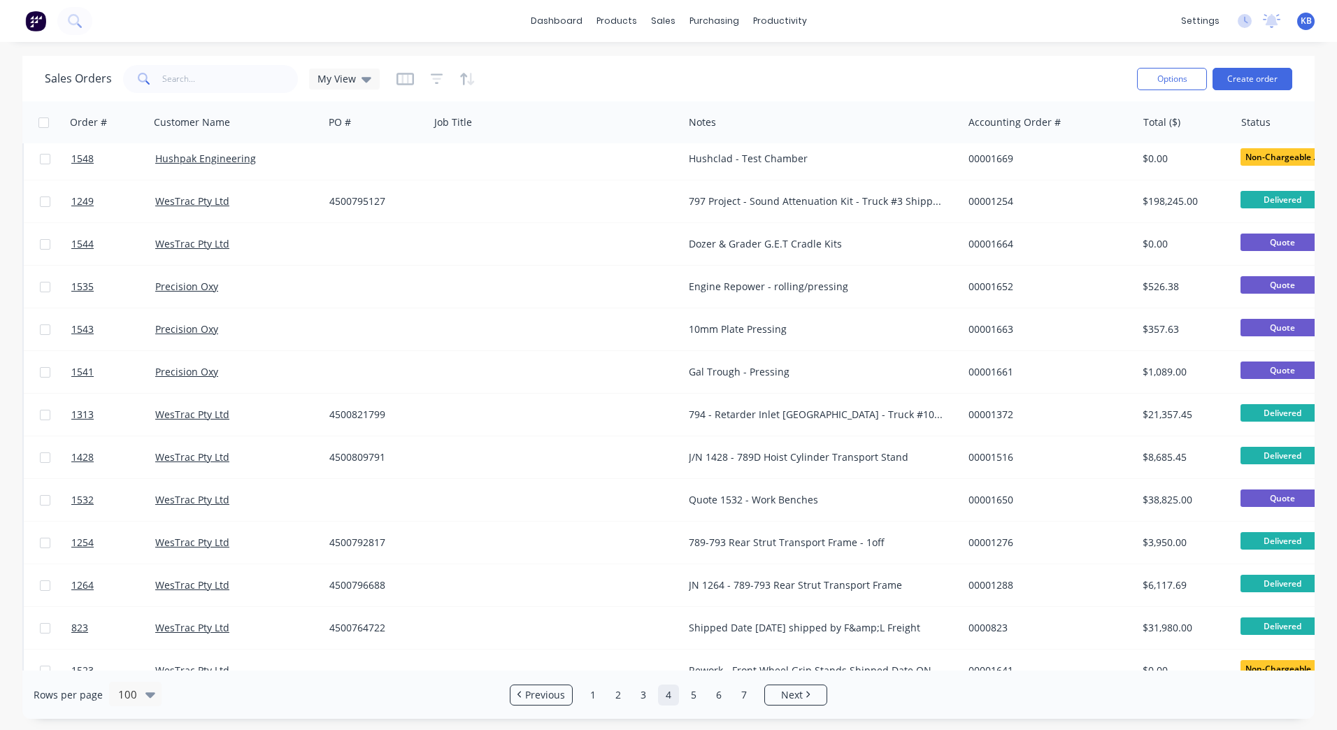
scroll to position [0, 0]
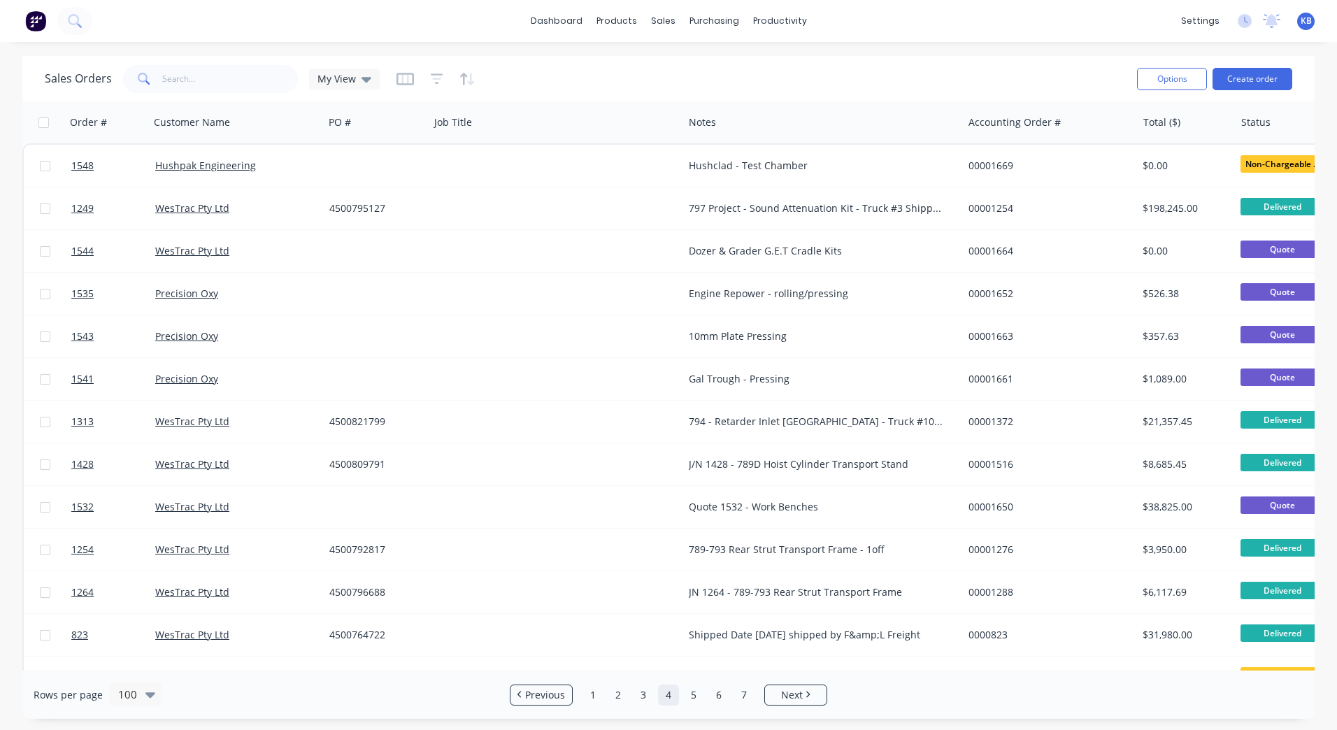
click at [1256, 113] on div at bounding box center [1303, 122] width 122 height 28
click at [1258, 120] on div at bounding box center [1303, 122] width 122 height 28
click at [596, 697] on link "1" at bounding box center [593, 695] width 21 height 21
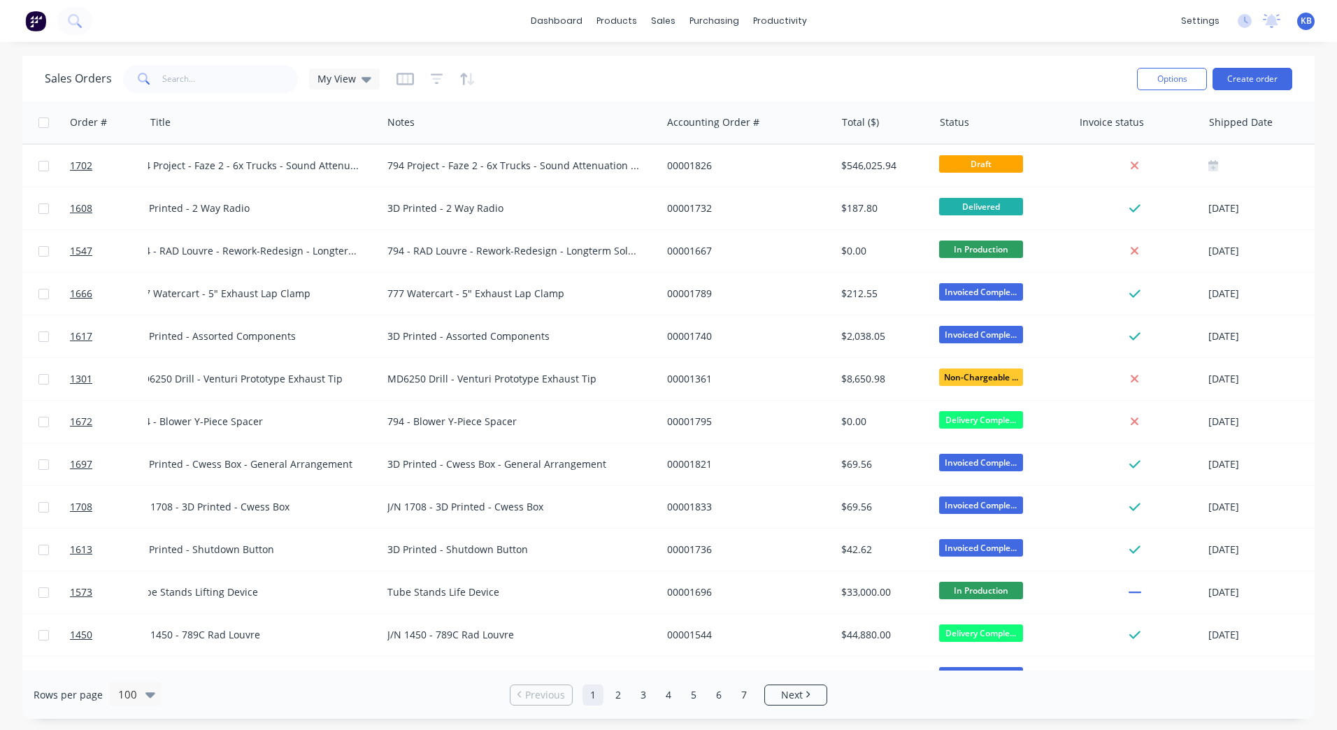
scroll to position [0, 425]
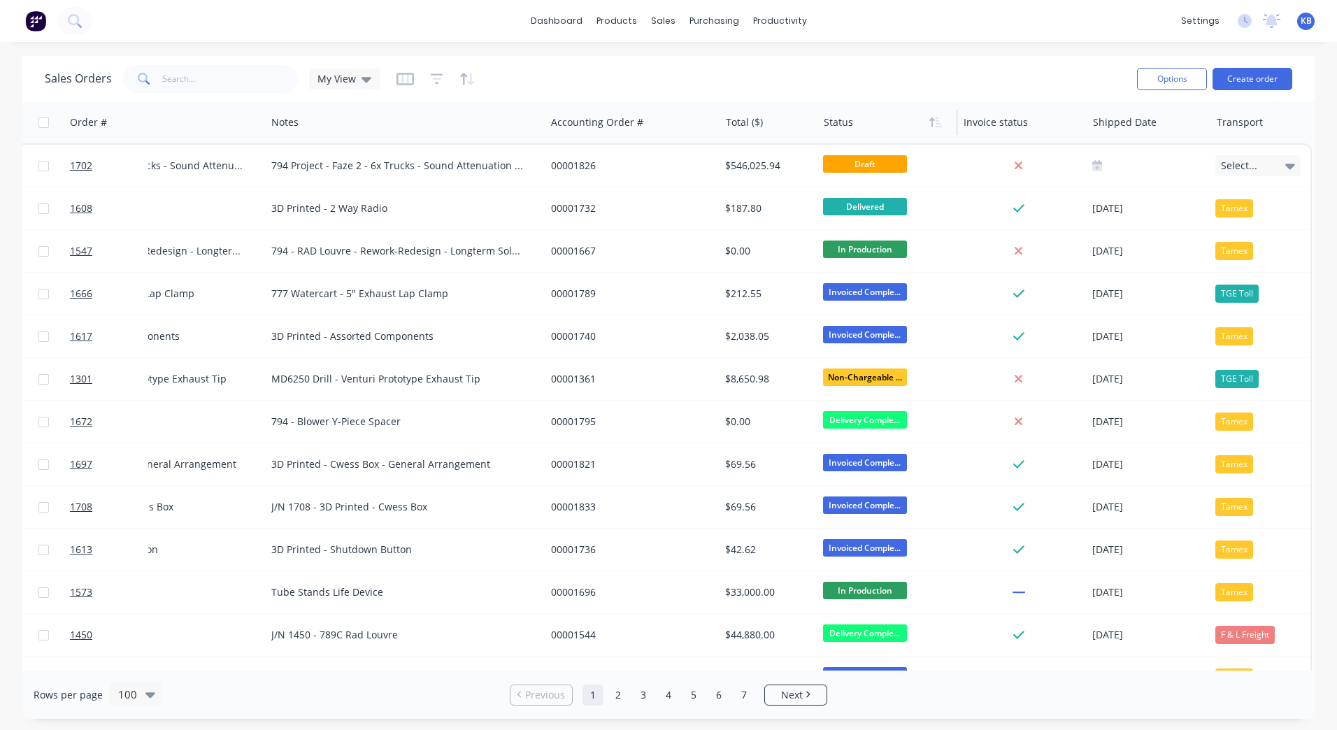
drag, startPoint x: 848, startPoint y: 118, endPoint x: 889, endPoint y: 118, distance: 41.3
click at [851, 118] on div at bounding box center [885, 122] width 122 height 28
click at [930, 126] on icon "button" at bounding box center [936, 122] width 13 height 11
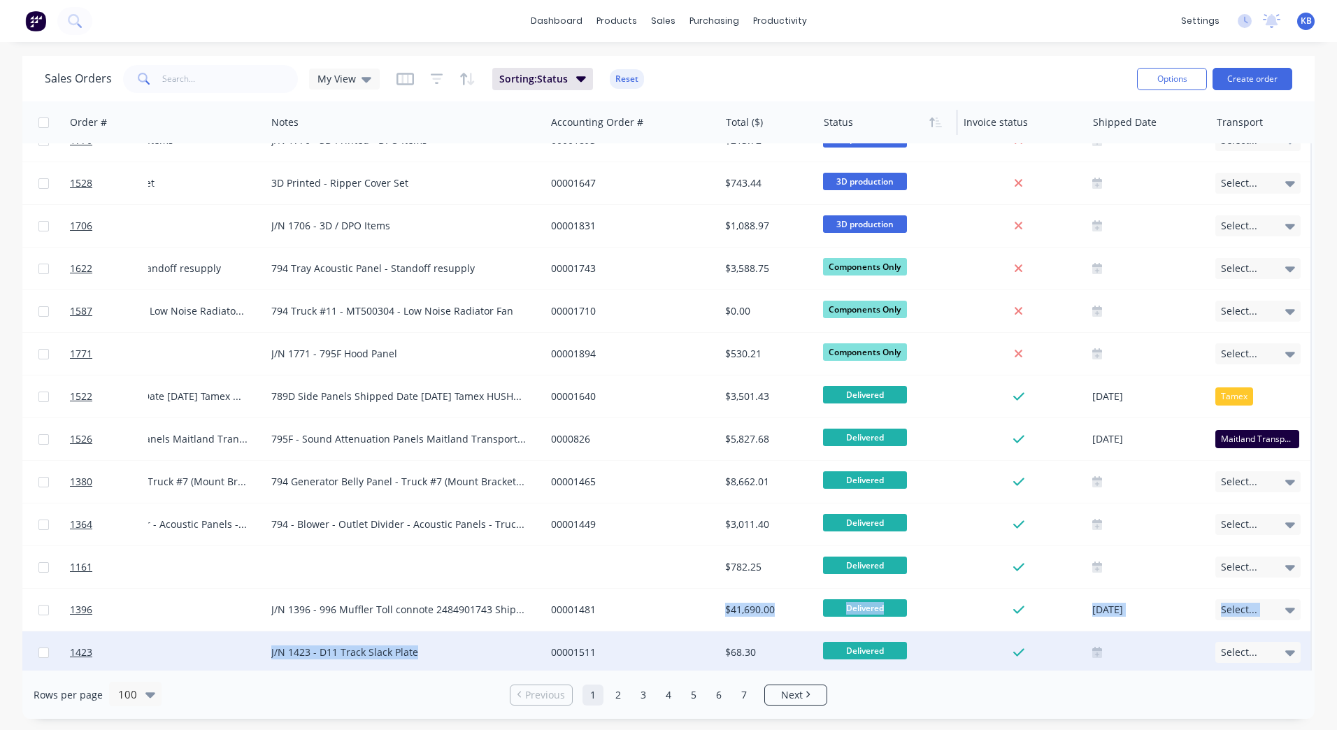
scroll to position [77, 418]
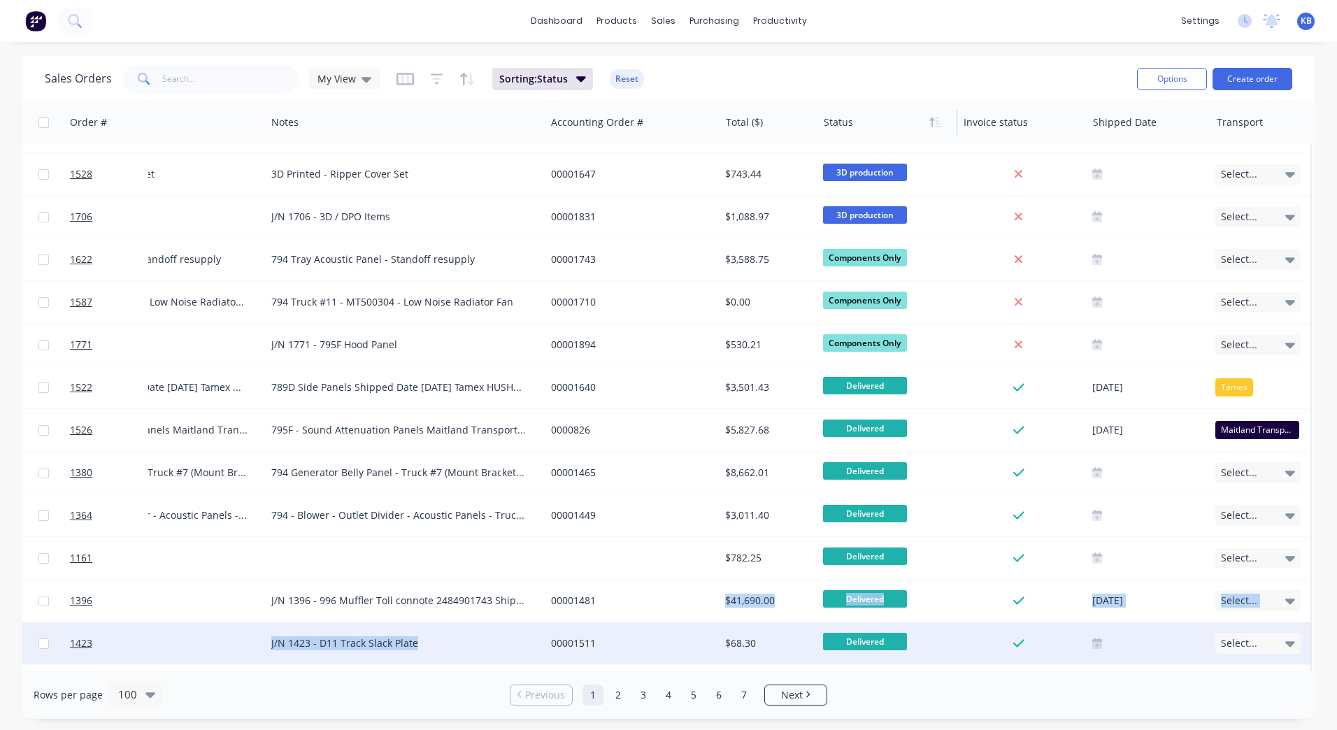
drag, startPoint x: 643, startPoint y: 663, endPoint x: 511, endPoint y: 650, distance: 132.9
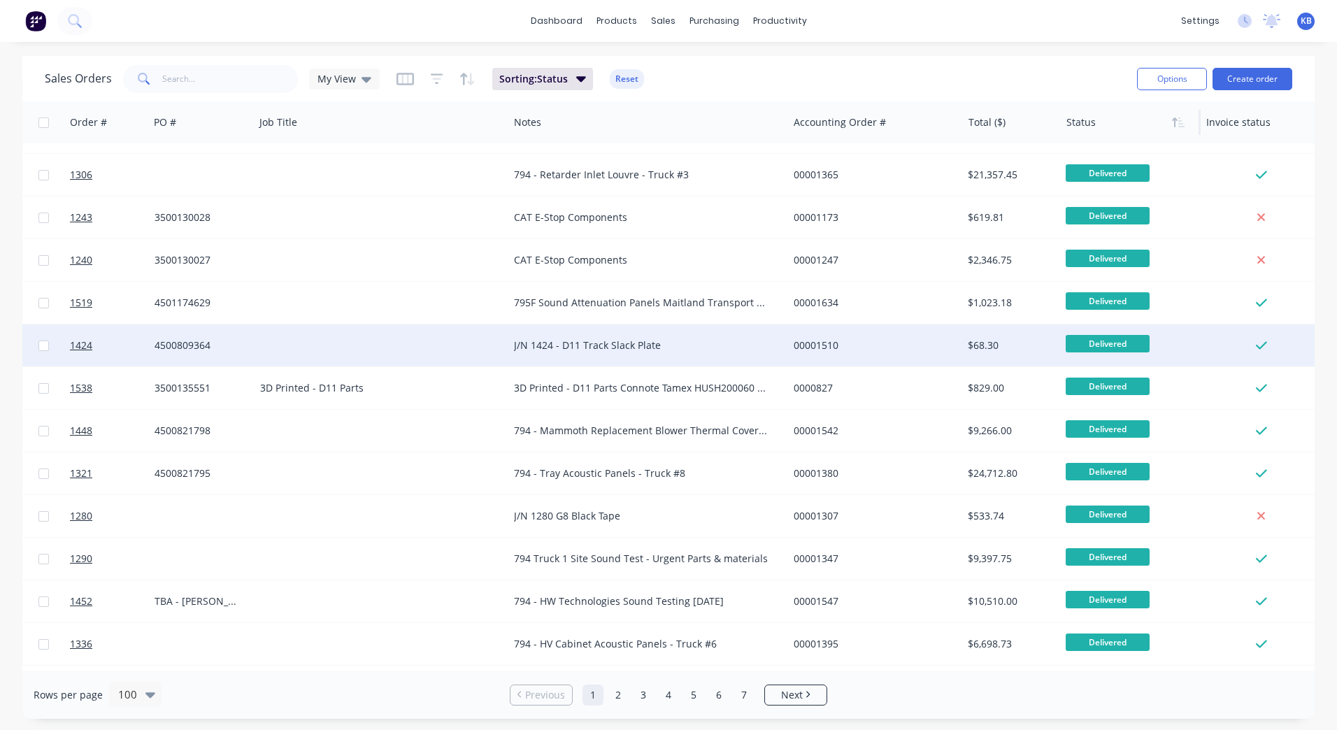
scroll to position [1966, 175]
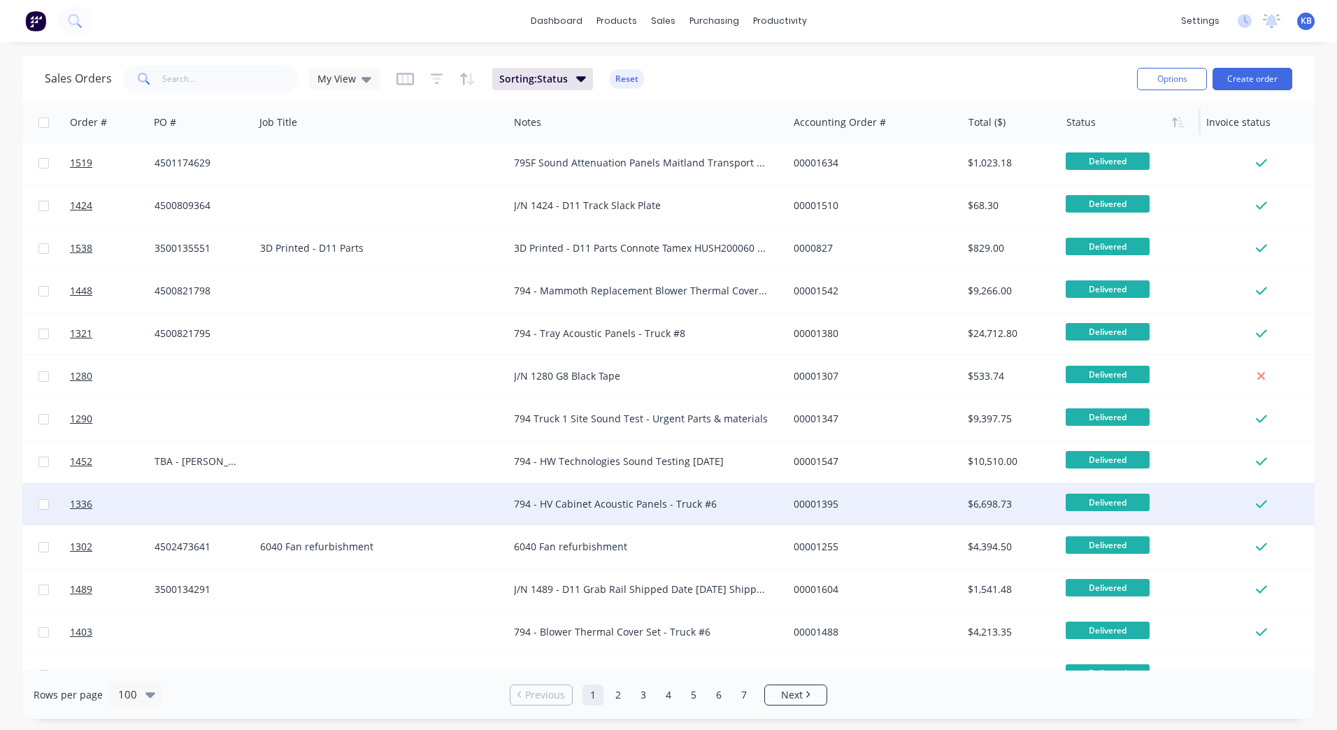
click at [586, 499] on div "794 - HV Cabinet Acoustic Panels - Truck #6" at bounding box center [641, 504] width 255 height 14
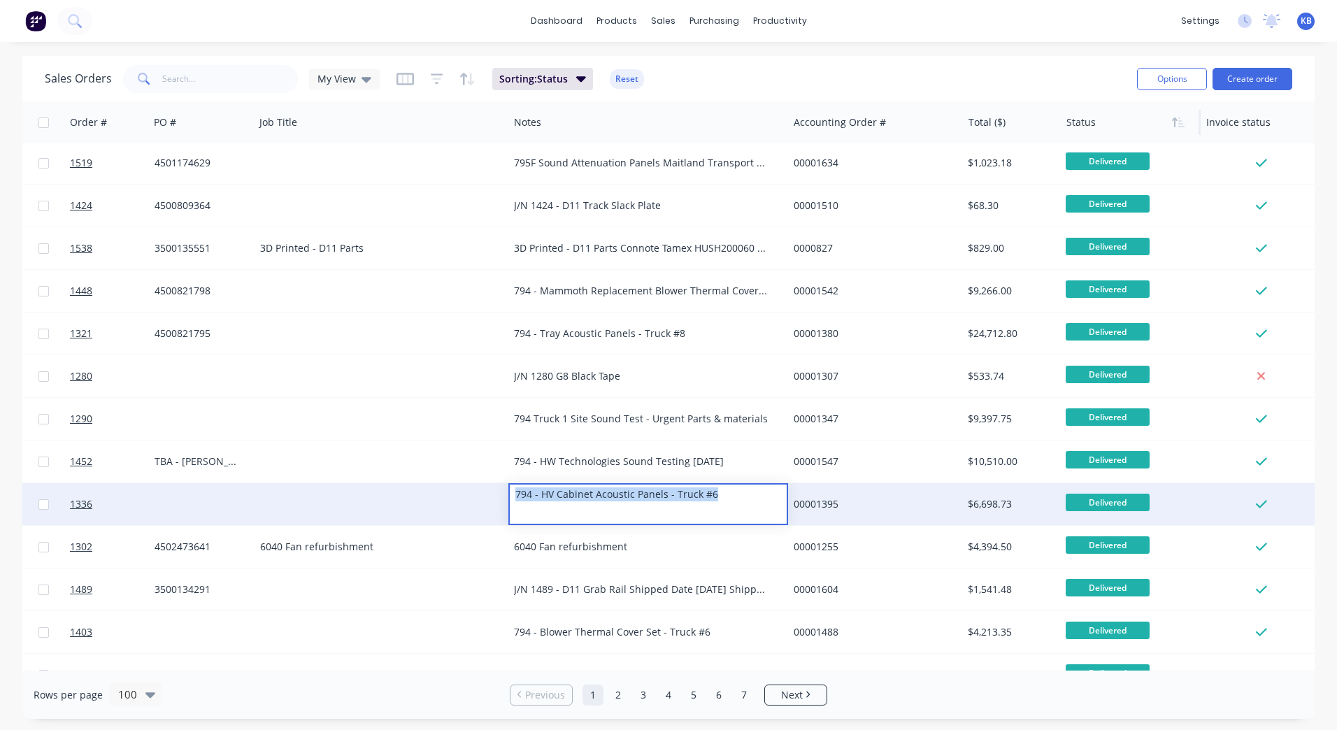
drag, startPoint x: 729, startPoint y: 497, endPoint x: 401, endPoint y: 489, distance: 328.2
click at [401, 489] on div "1336 WesTrac Pty Ltd 794 - HV Cabinet Acoustic Panels - Truck #6 00001395 $6,69…" at bounding box center [701, 504] width 1705 height 43
click at [302, 500] on div at bounding box center [382, 504] width 254 height 42
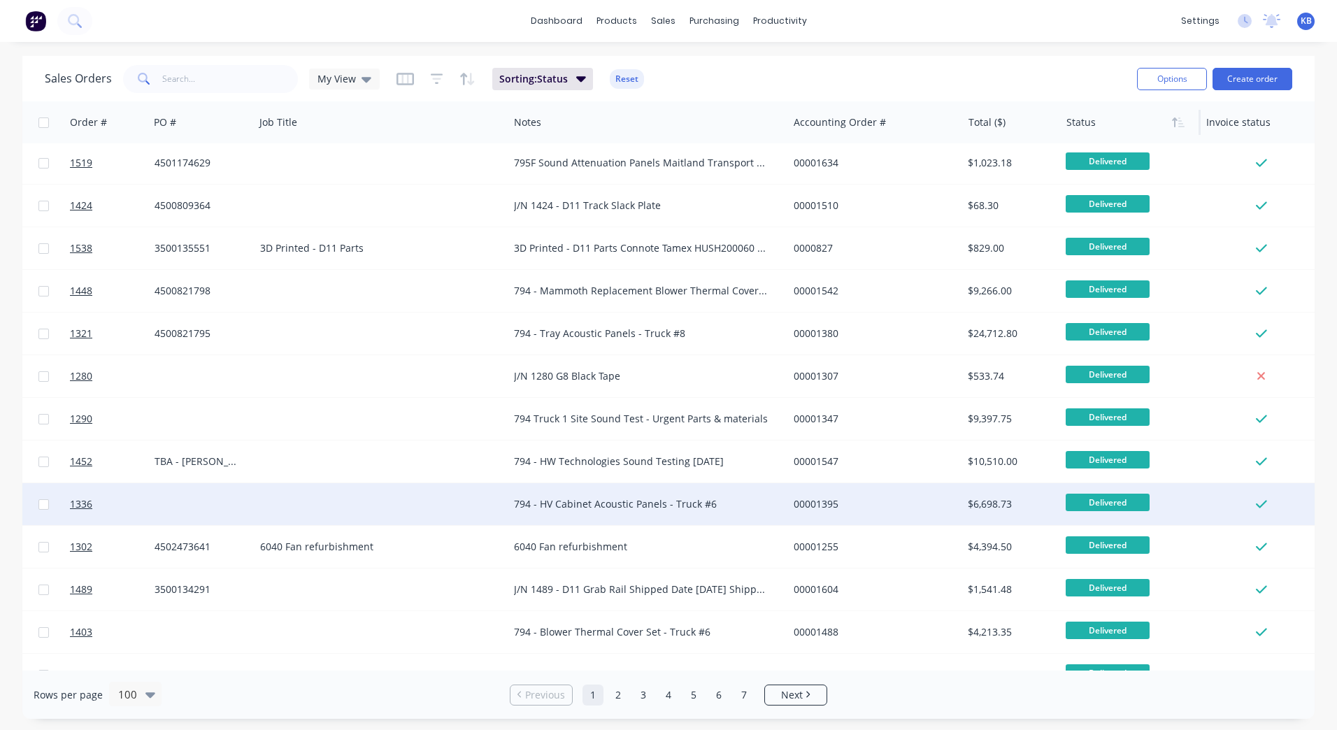
click at [300, 498] on div at bounding box center [382, 504] width 254 height 42
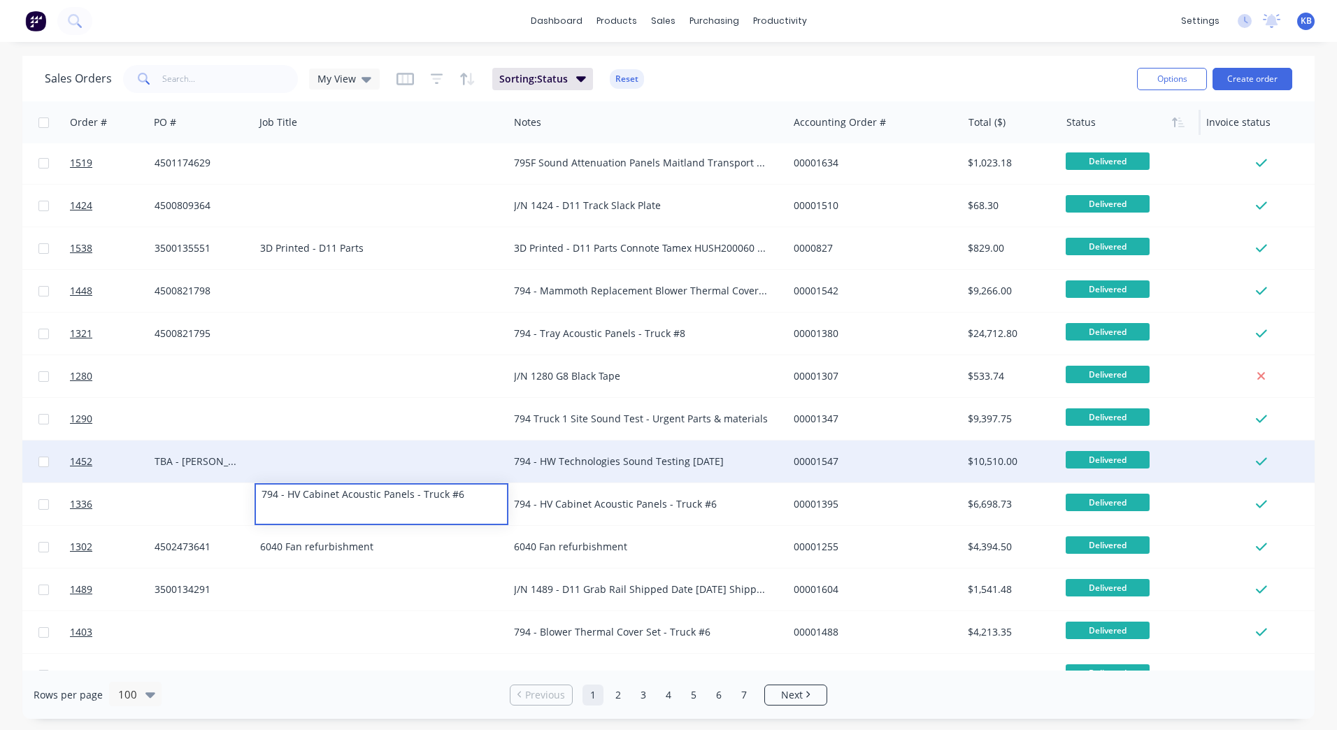
click at [591, 469] on div "794 - HW Technologies Sound Testing [DATE]" at bounding box center [648, 462] width 279 height 42
click at [749, 466] on div "794 - HW Technologies Sound Testing [DATE]" at bounding box center [641, 462] width 255 height 14
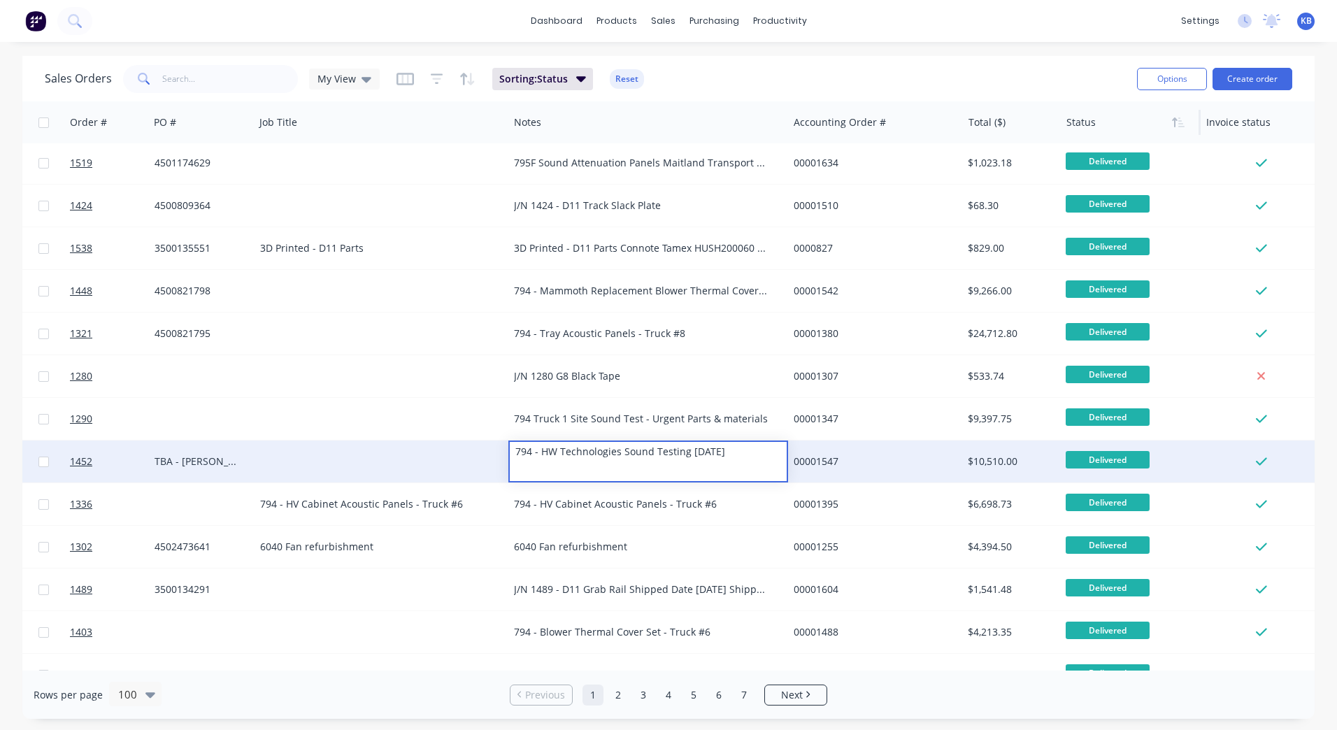
drag, startPoint x: 739, startPoint y: 458, endPoint x: 448, endPoint y: 446, distance: 290.5
click at [448, 446] on div "1452 WesTrac Pty Ltd TBA - [PERSON_NAME] 794 - HW Technologies Sound Testing [D…" at bounding box center [701, 462] width 1705 height 43
click at [319, 451] on div at bounding box center [382, 462] width 254 height 42
click at [315, 456] on div at bounding box center [382, 462] width 254 height 42
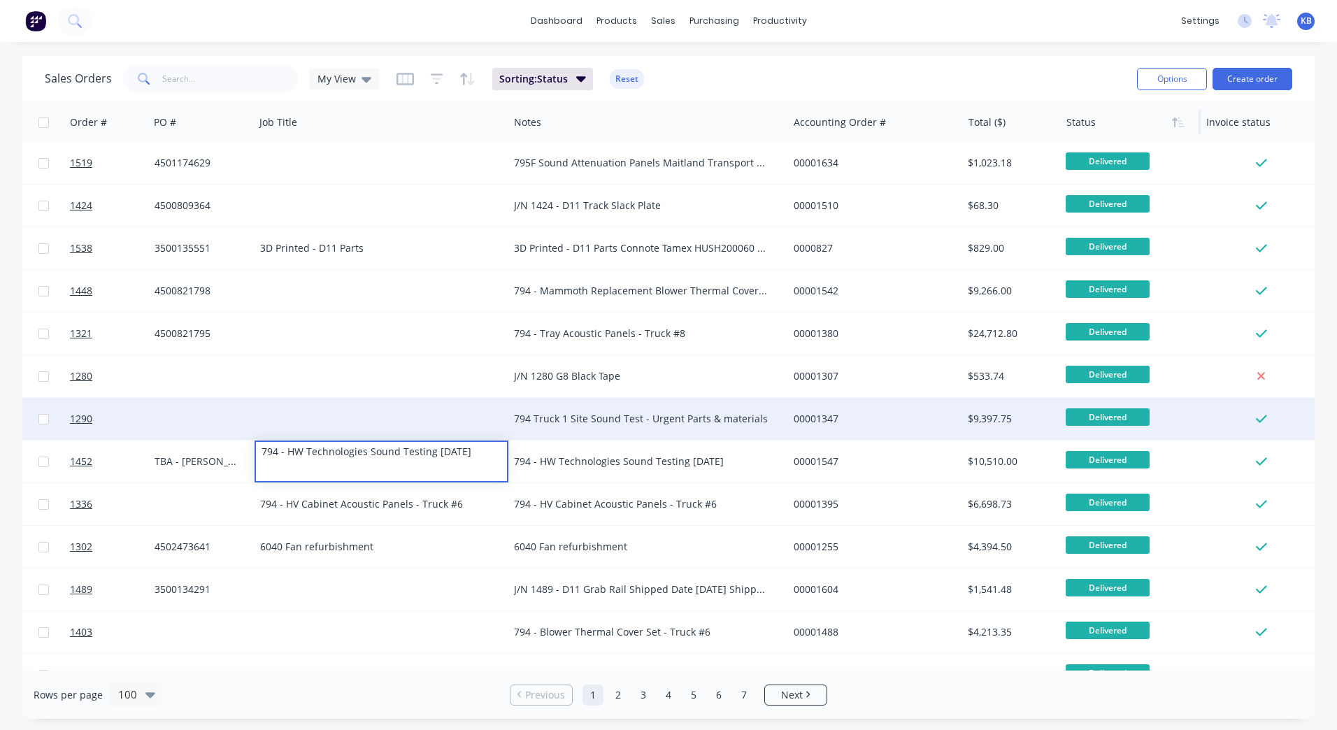
drag, startPoint x: 593, startPoint y: 432, endPoint x: 658, endPoint y: 432, distance: 64.4
click at [594, 432] on div "794 Truck 1 Site Sound Test - Urgent Parts & materials" at bounding box center [648, 419] width 279 height 42
click at [744, 420] on div "794 Truck 1 Site Sound Test - Urgent Parts & materials" at bounding box center [641, 419] width 255 height 14
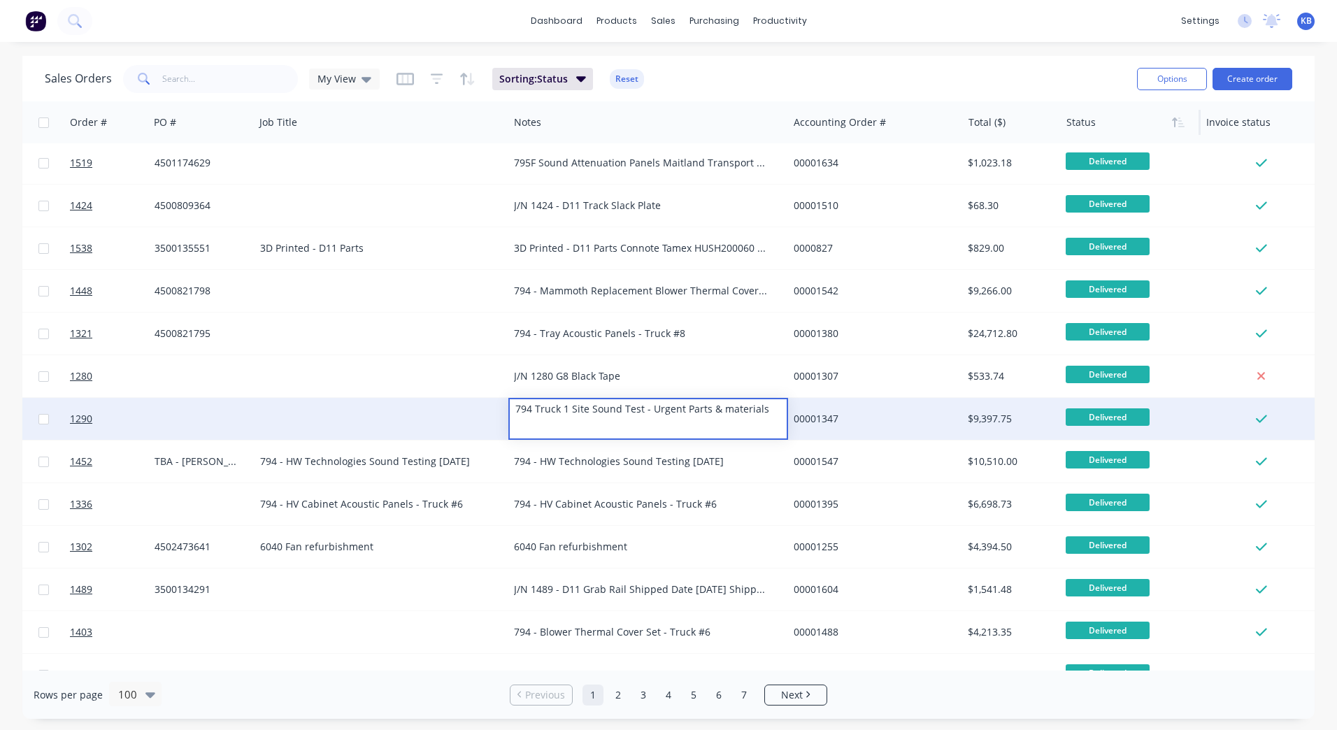
drag, startPoint x: 767, startPoint y: 418, endPoint x: 479, endPoint y: 422, distance: 287.5
click at [481, 422] on div "1290 WesTrac Pty Ltd 794 Truck 1 Site Sound Test - Urgent Parts & materials 000…" at bounding box center [701, 419] width 1705 height 43
click at [294, 425] on div at bounding box center [382, 419] width 254 height 42
click at [295, 413] on div at bounding box center [382, 419] width 254 height 42
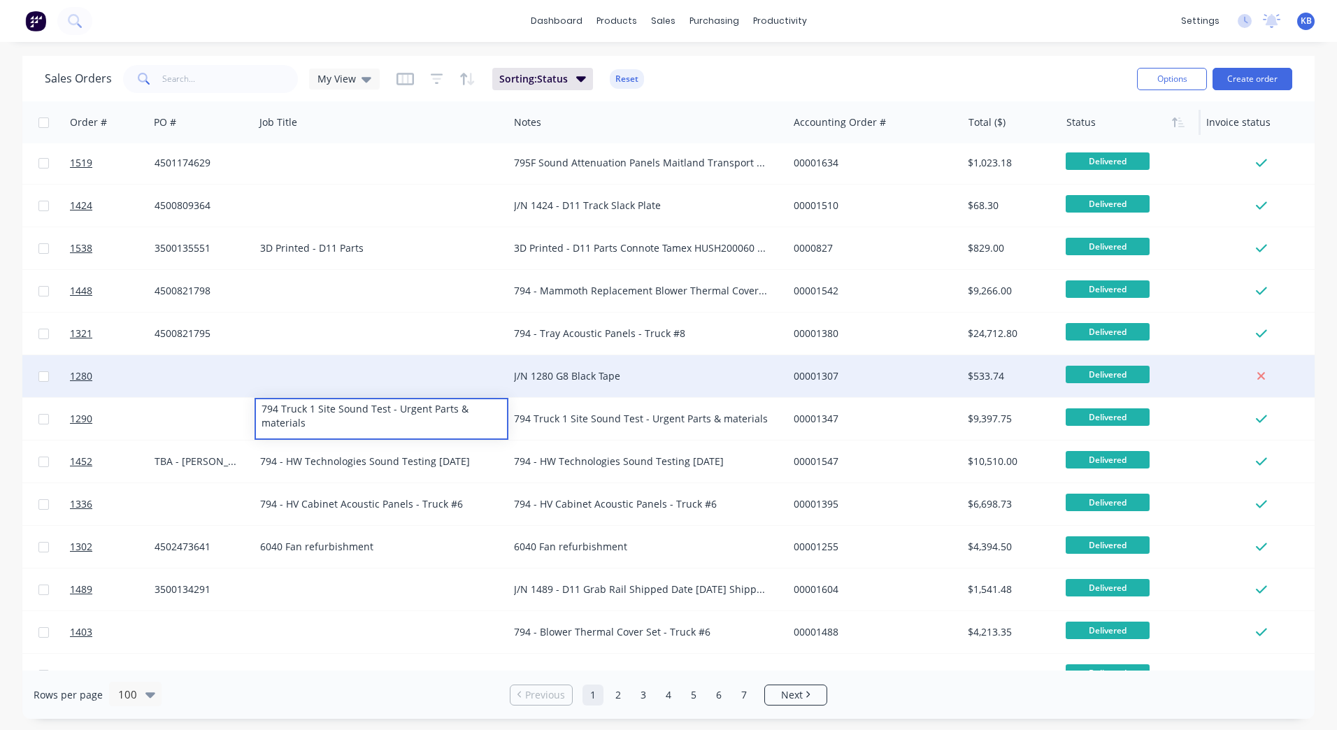
click at [577, 373] on div "J/N 1280 G8 Black Tape" at bounding box center [641, 376] width 255 height 14
click at [640, 376] on div "J/N 1280 G8 Black Tape" at bounding box center [641, 376] width 255 height 14
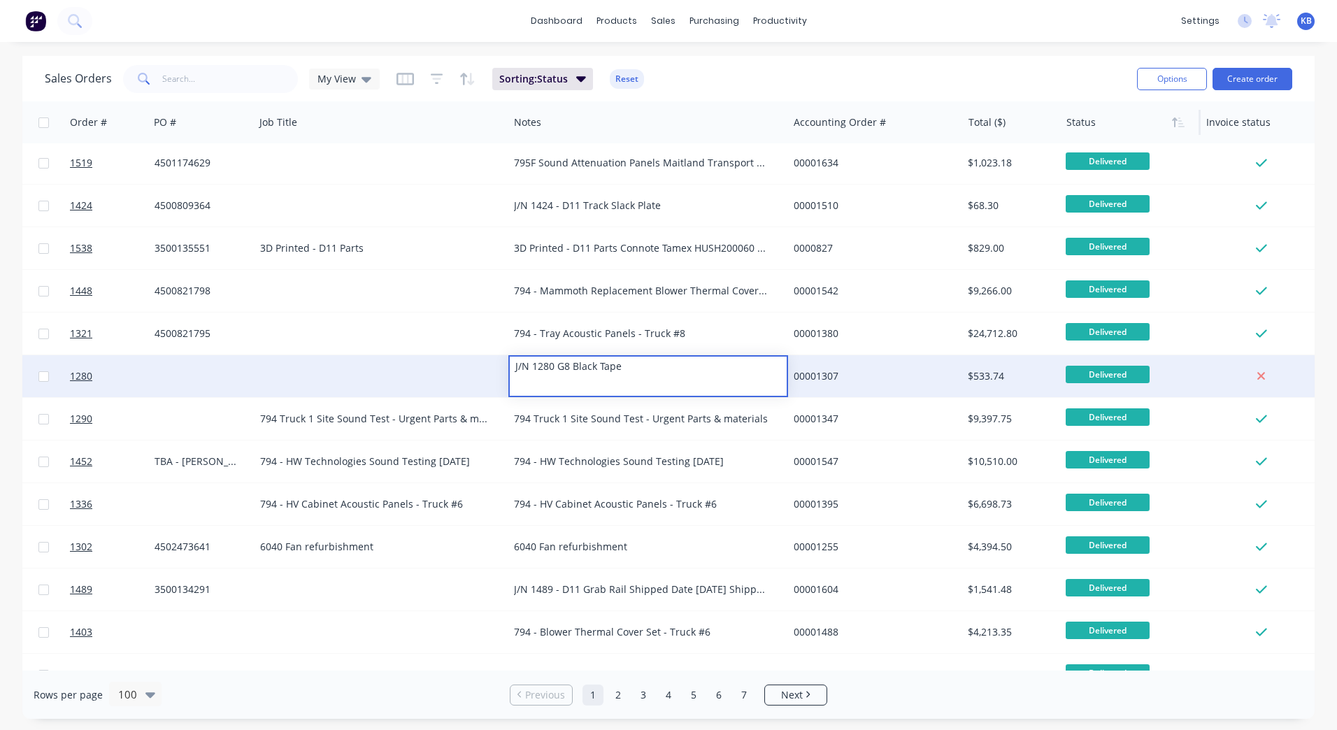
drag, startPoint x: 641, startPoint y: 375, endPoint x: 476, endPoint y: 372, distance: 165.1
click at [476, 372] on div "1280 Kings Engineering J/N 1280 G8 Black Tape 00001307 $533.74 Delivered Select…" at bounding box center [701, 376] width 1705 height 43
click at [336, 376] on div at bounding box center [382, 376] width 254 height 42
drag, startPoint x: 333, startPoint y: 375, endPoint x: 326, endPoint y: 378, distance: 7.5
click at [326, 378] on div at bounding box center [382, 376] width 254 height 42
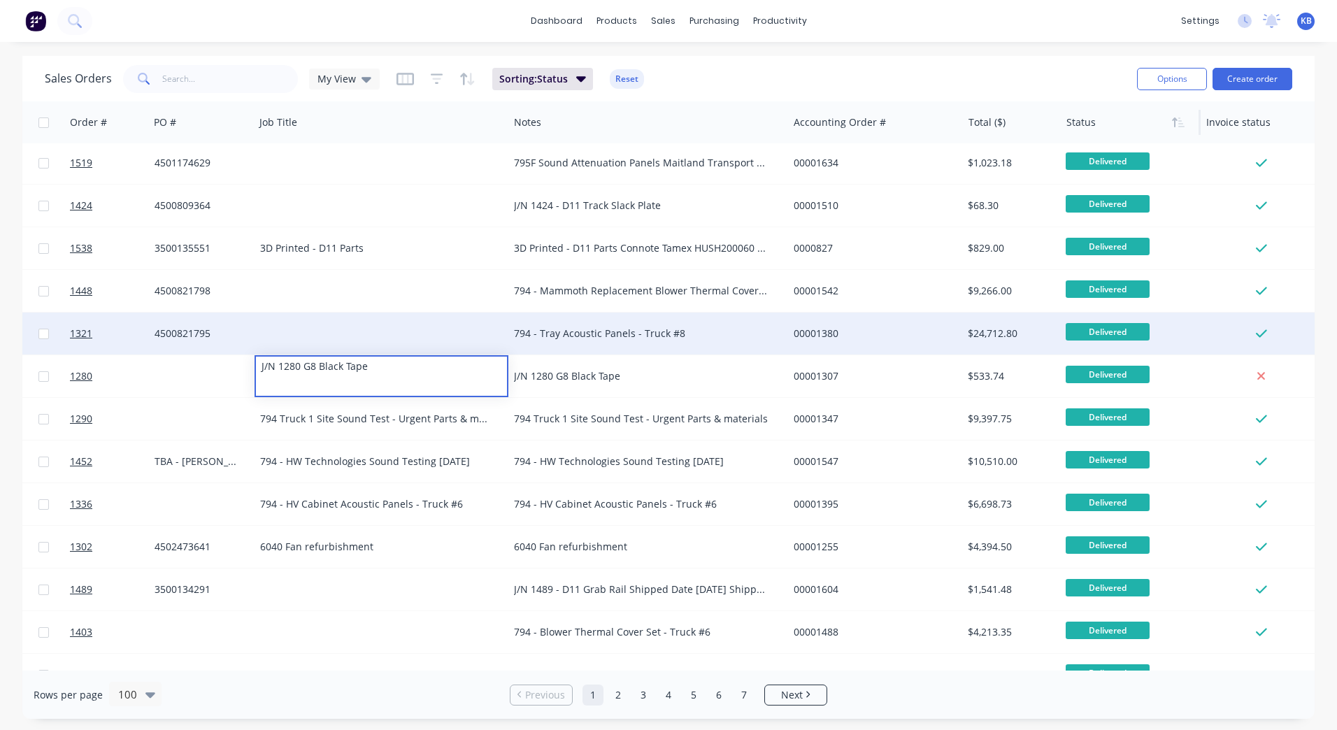
click at [602, 353] on div "794 - Tray Acoustic Panels - Truck #8" at bounding box center [648, 334] width 279 height 42
click at [608, 336] on div "794 - Tray Acoustic Panels - Truck #8" at bounding box center [641, 334] width 255 height 14
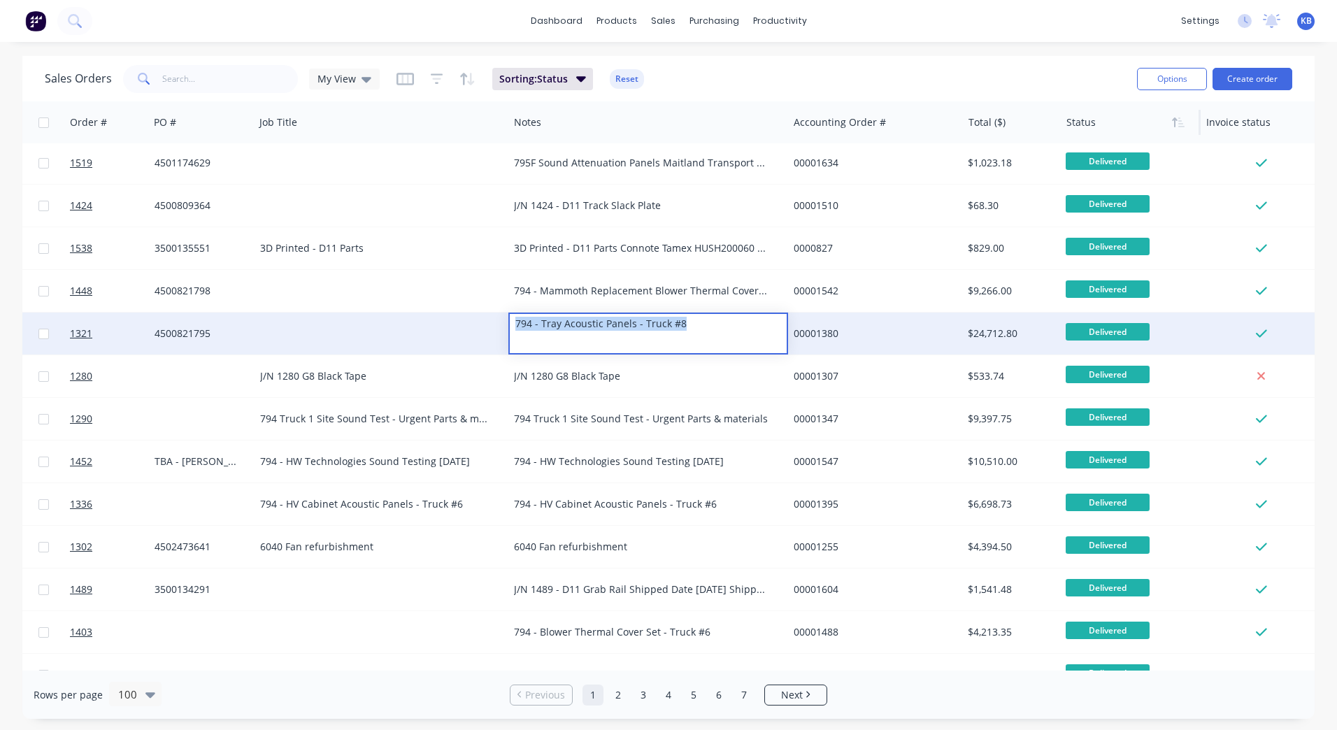
drag, startPoint x: 708, startPoint y: 326, endPoint x: 485, endPoint y: 331, distance: 223.2
click at [488, 327] on div "1321 WesTrac Pty Ltd 4500821795 794 - Tray Acoustic Panels - Truck #8 00001380 …" at bounding box center [701, 334] width 1705 height 43
click at [343, 324] on div at bounding box center [382, 334] width 254 height 42
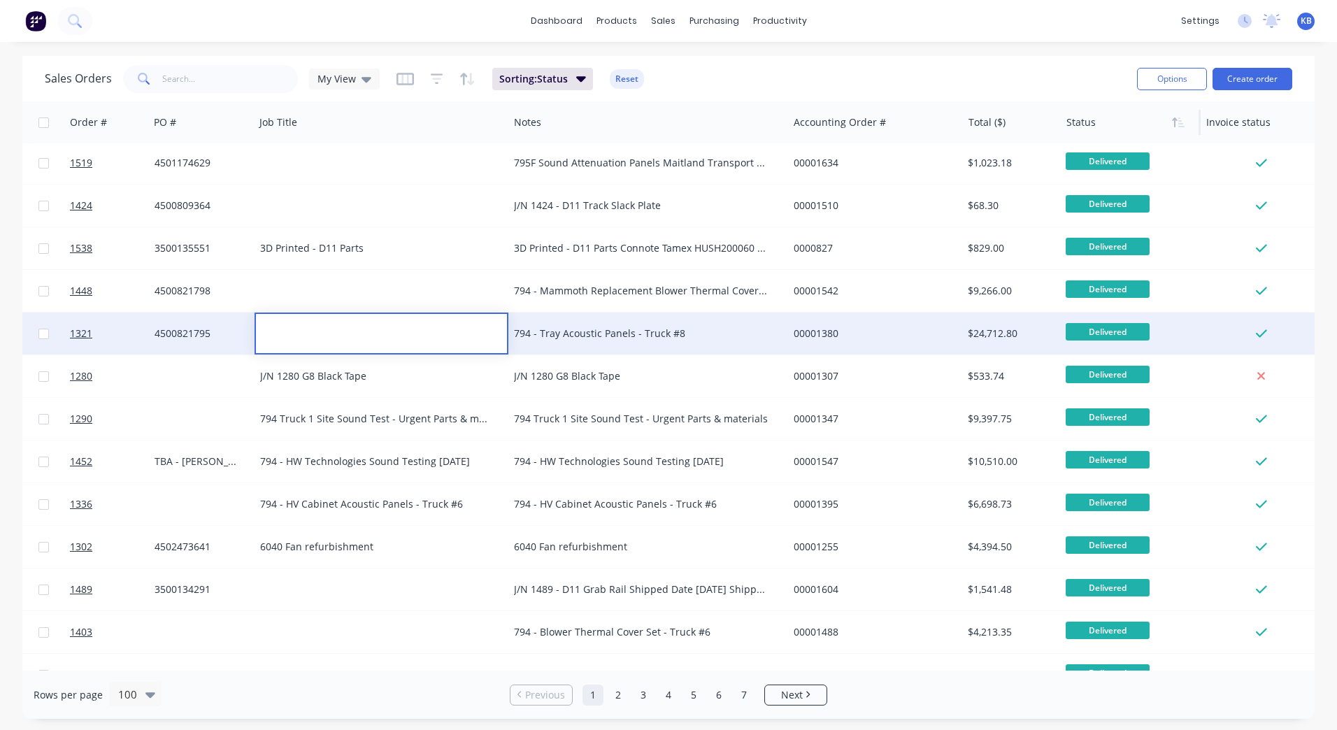
click at [300, 322] on div at bounding box center [381, 324] width 251 height 20
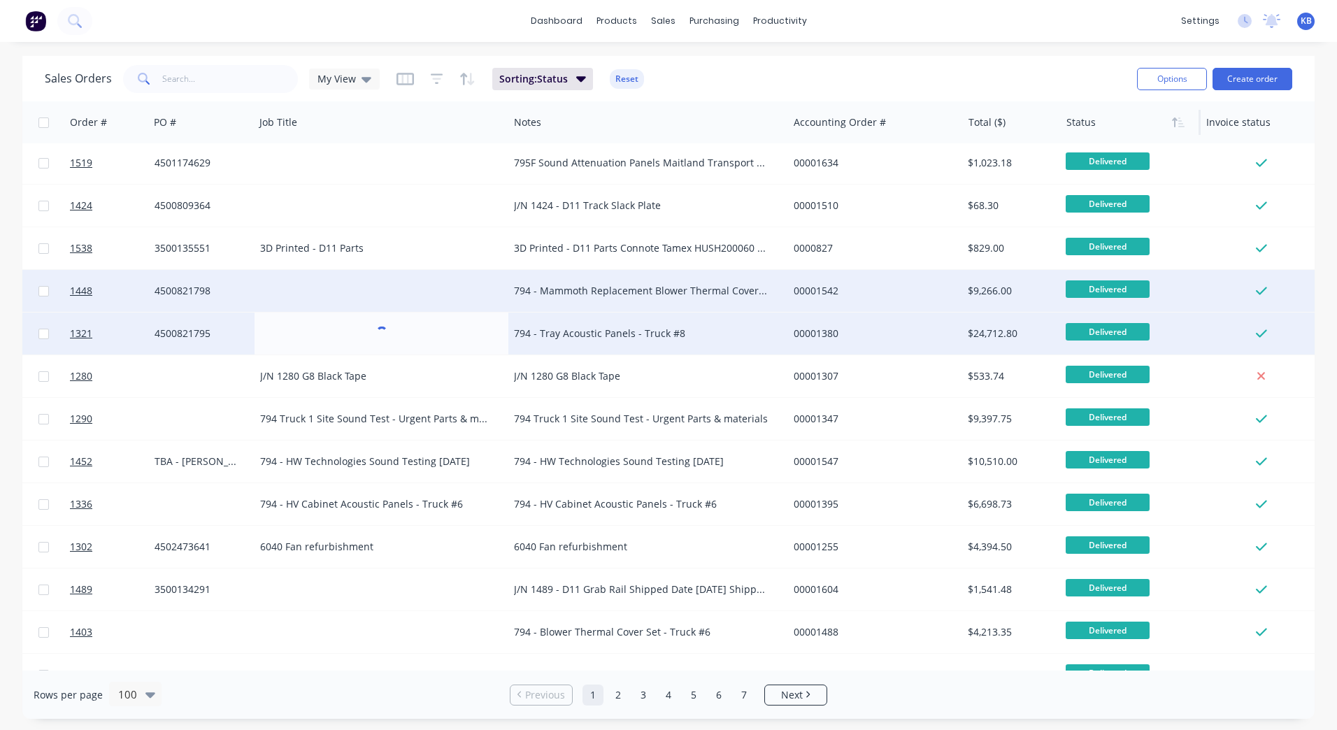
click at [611, 283] on div "794 - Mammoth Replacement Blower Thermal Cover Sets - Truck #9" at bounding box center [648, 291] width 279 height 42
click at [661, 288] on div "794 - Mammoth Replacement Blower Thermal Cover Sets - Truck #9" at bounding box center [641, 291] width 255 height 14
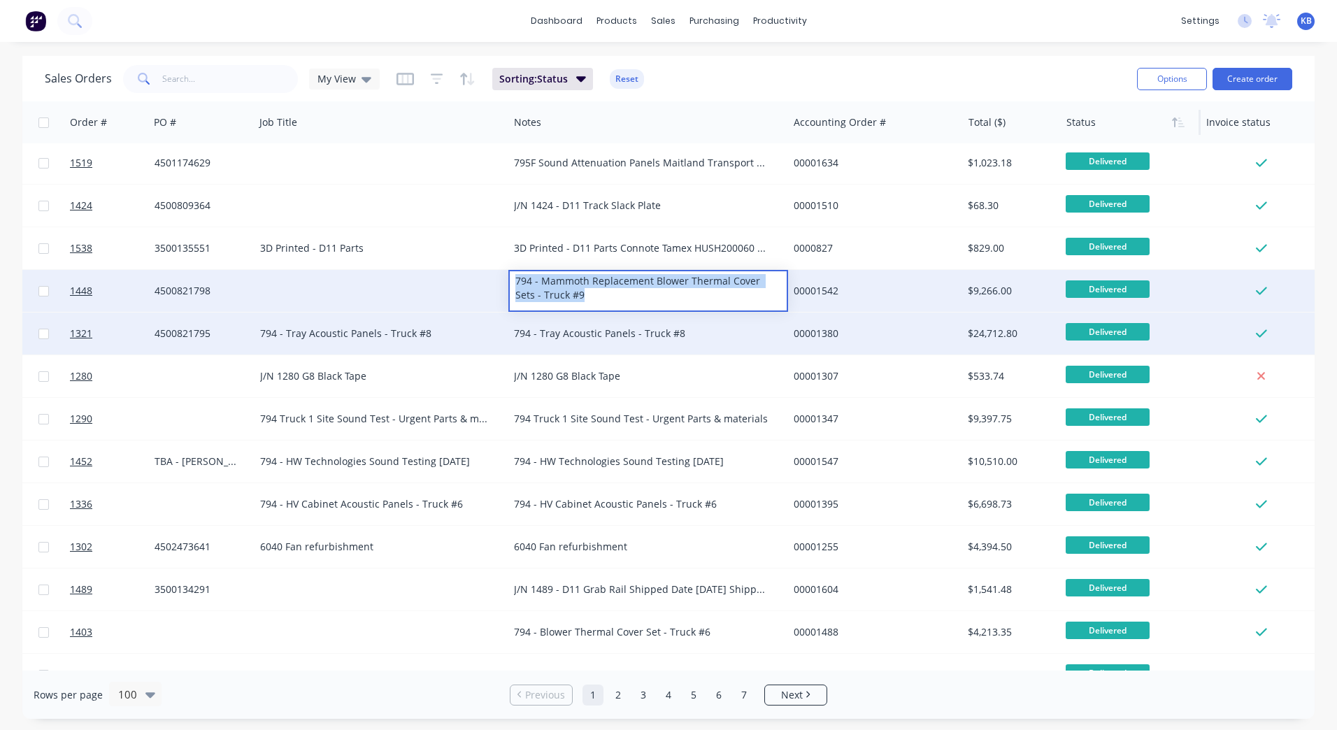
drag, startPoint x: 496, startPoint y: 281, endPoint x: 455, endPoint y: 271, distance: 41.7
click at [455, 271] on div "1448 WesTrac Pty Ltd 4500821798 794 - Mammoth Replacement Blower Thermal Cover …" at bounding box center [701, 291] width 1705 height 43
click at [303, 285] on div at bounding box center [382, 291] width 254 height 42
click at [302, 283] on div at bounding box center [382, 291] width 254 height 42
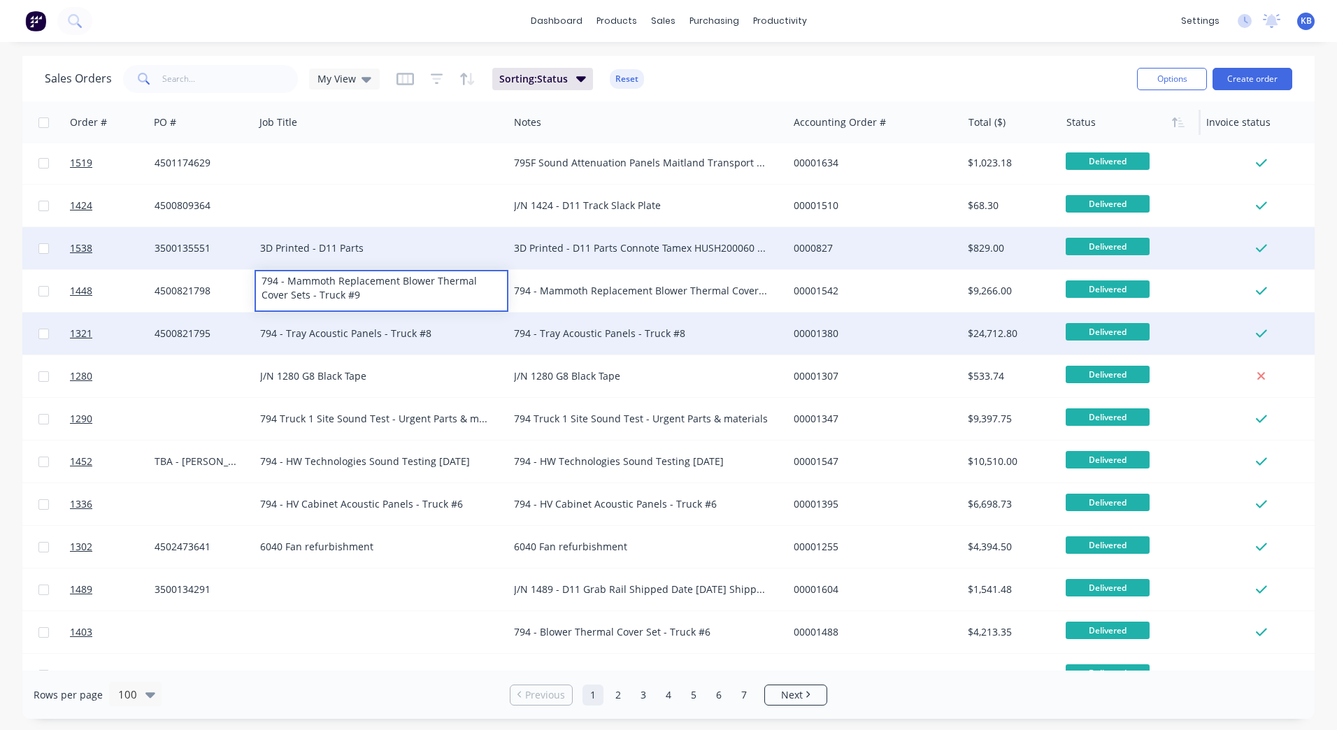
click at [587, 257] on div "3D Printed - D11 Parts Connote Tamex HUSH200060 Shipped Date [DATE]" at bounding box center [648, 248] width 279 height 42
click at [198, 248] on div "3500135551" at bounding box center [200, 248] width 90 height 14
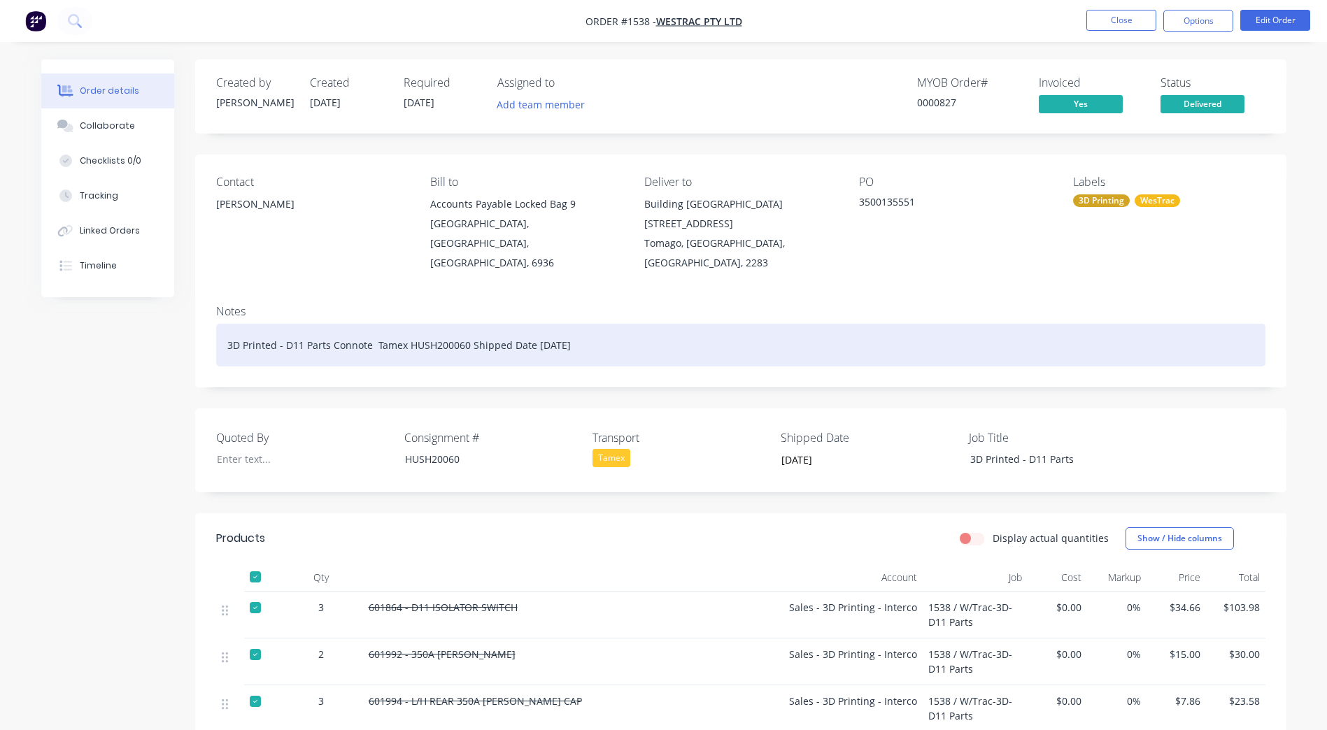
drag, startPoint x: 604, startPoint y: 329, endPoint x: 372, endPoint y: 339, distance: 231.7
click at [372, 339] on div "3D Printed - D11 Parts Connote Tamex HUSH200060 Shipped Date [DATE]" at bounding box center [740, 345] width 1049 height 43
drag, startPoint x: 362, startPoint y: 327, endPoint x: 328, endPoint y: 327, distance: 33.6
click at [328, 327] on div "3D Printed - D11 Parts Connote" at bounding box center [740, 345] width 1049 height 43
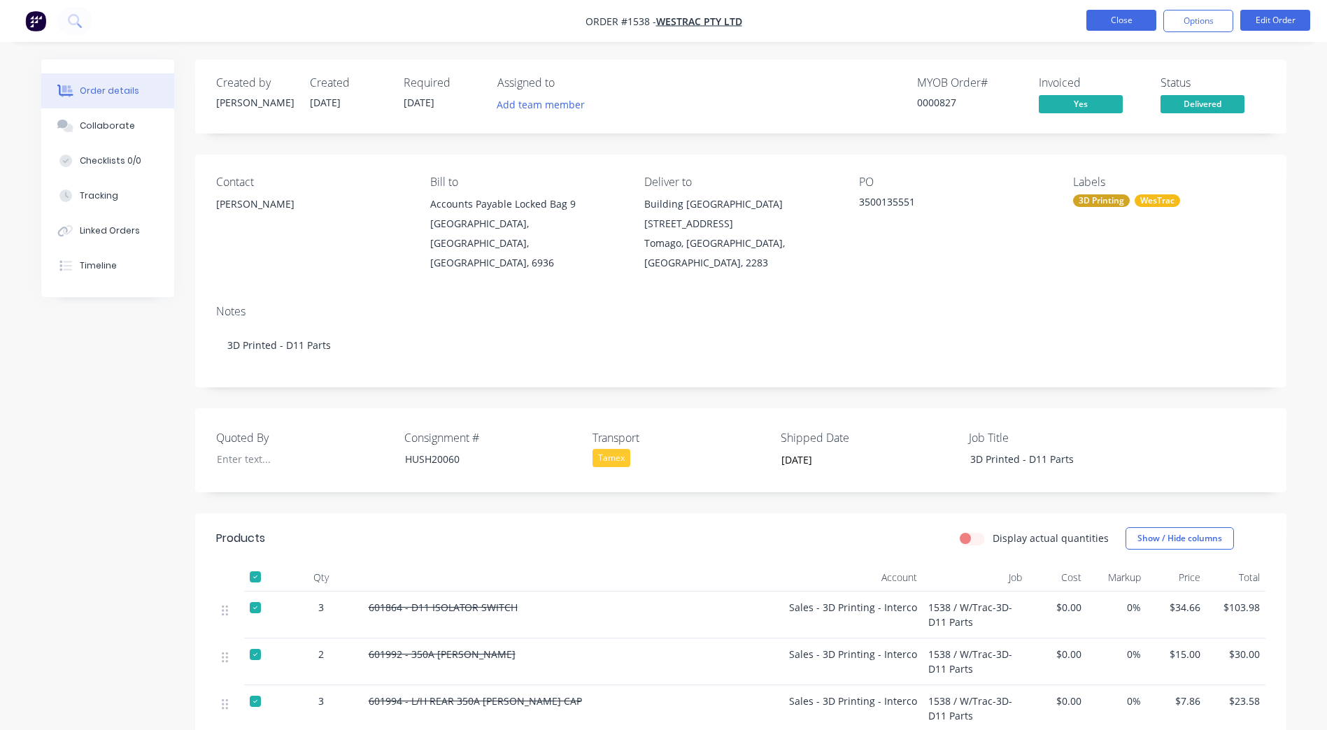
click at [1105, 23] on button "Close" at bounding box center [1121, 20] width 70 height 21
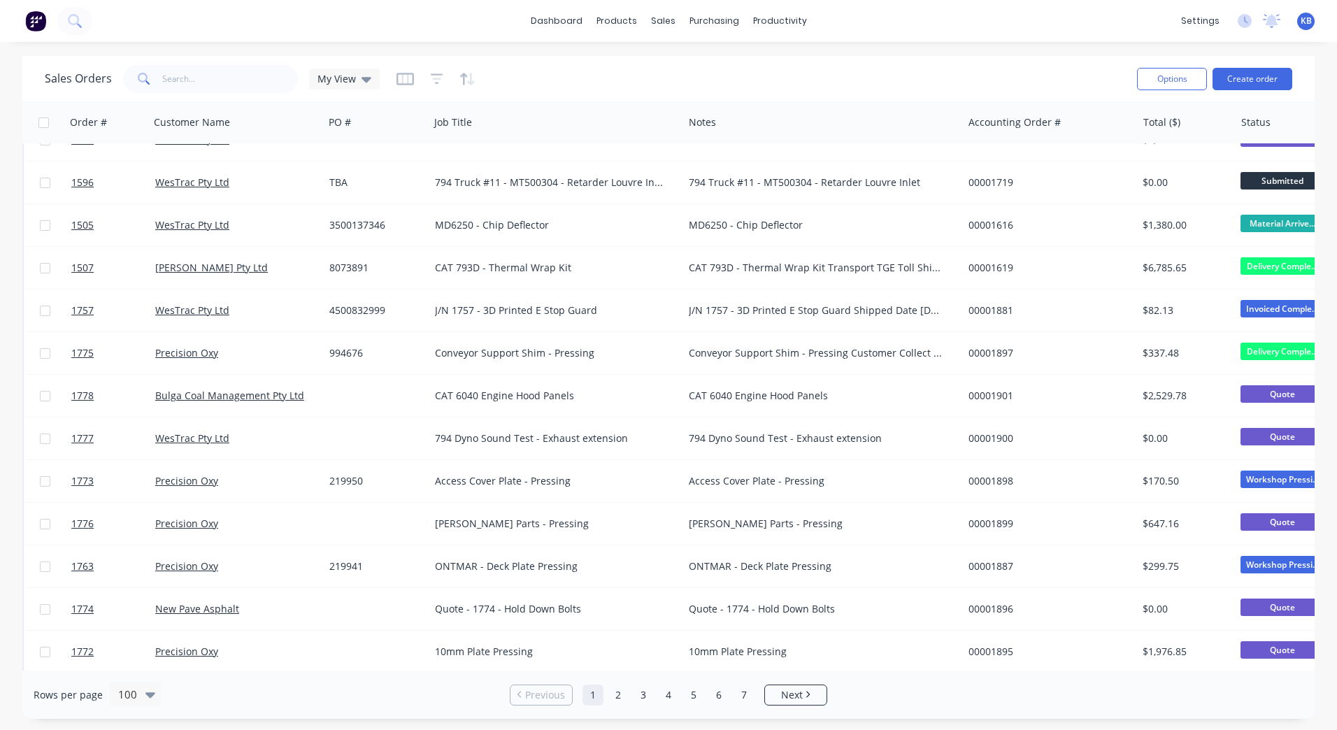
scroll to position [490, 0]
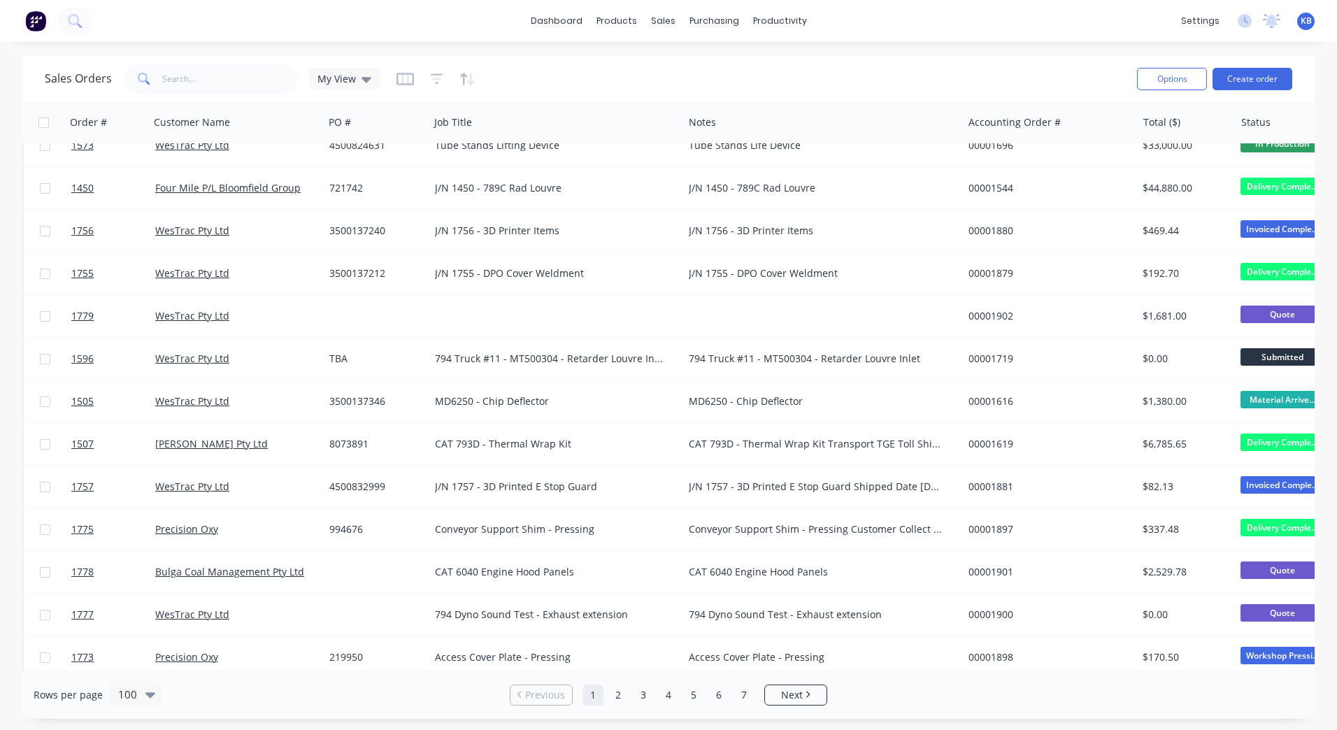
click at [1260, 125] on div at bounding box center [1303, 122] width 122 height 28
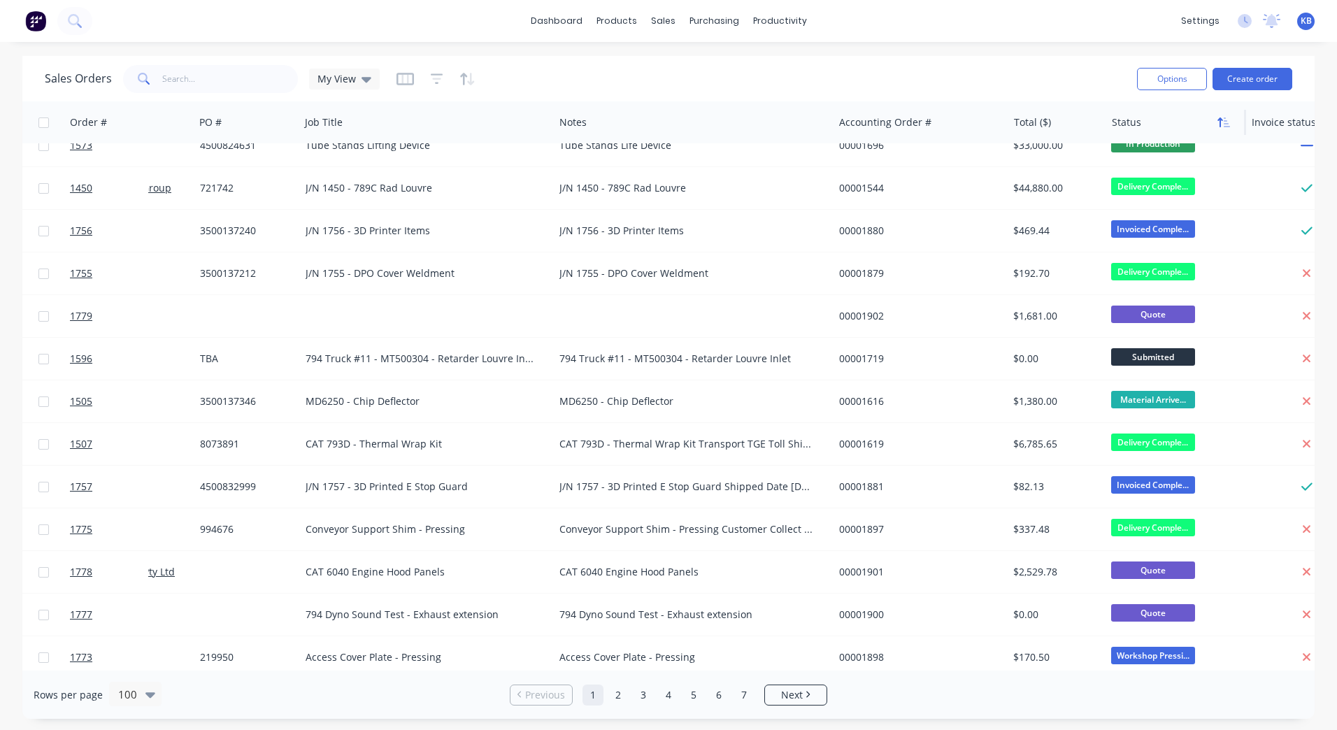
click at [1220, 129] on button "button" at bounding box center [1224, 122] width 21 height 21
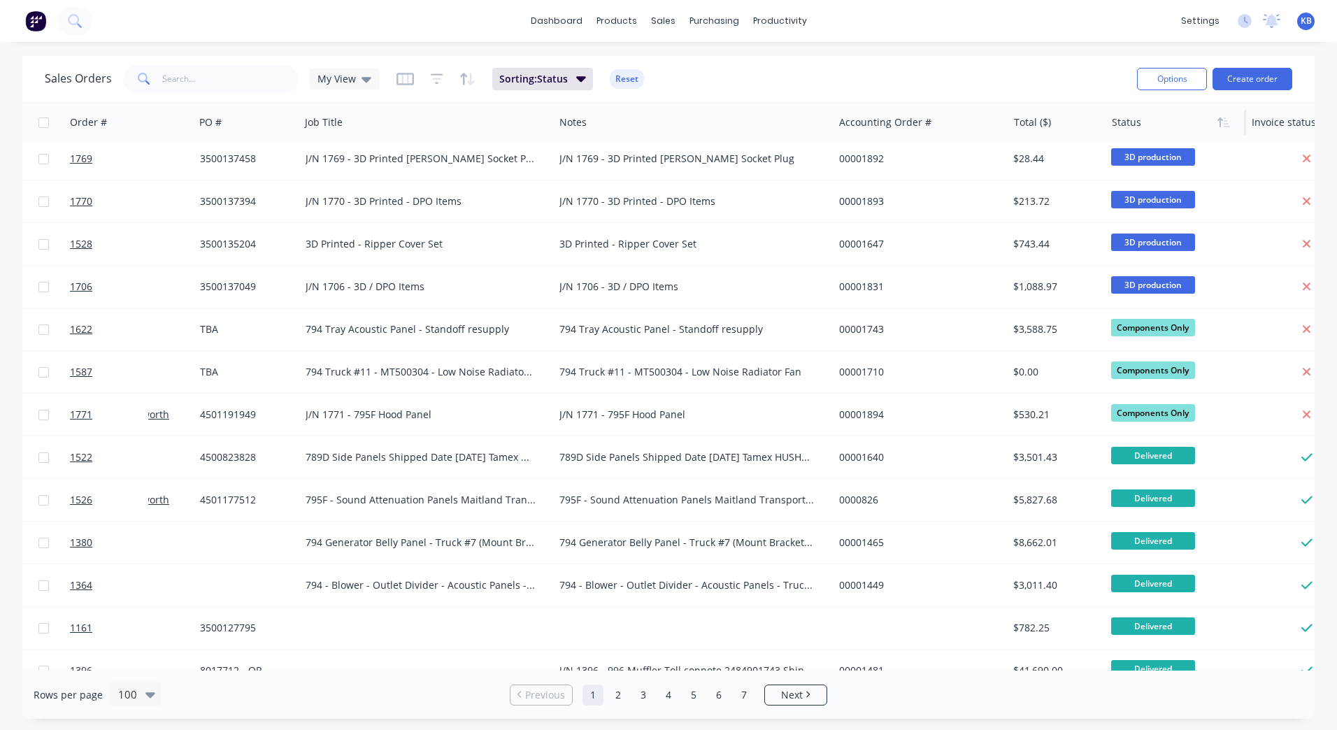
scroll to position [0, 129]
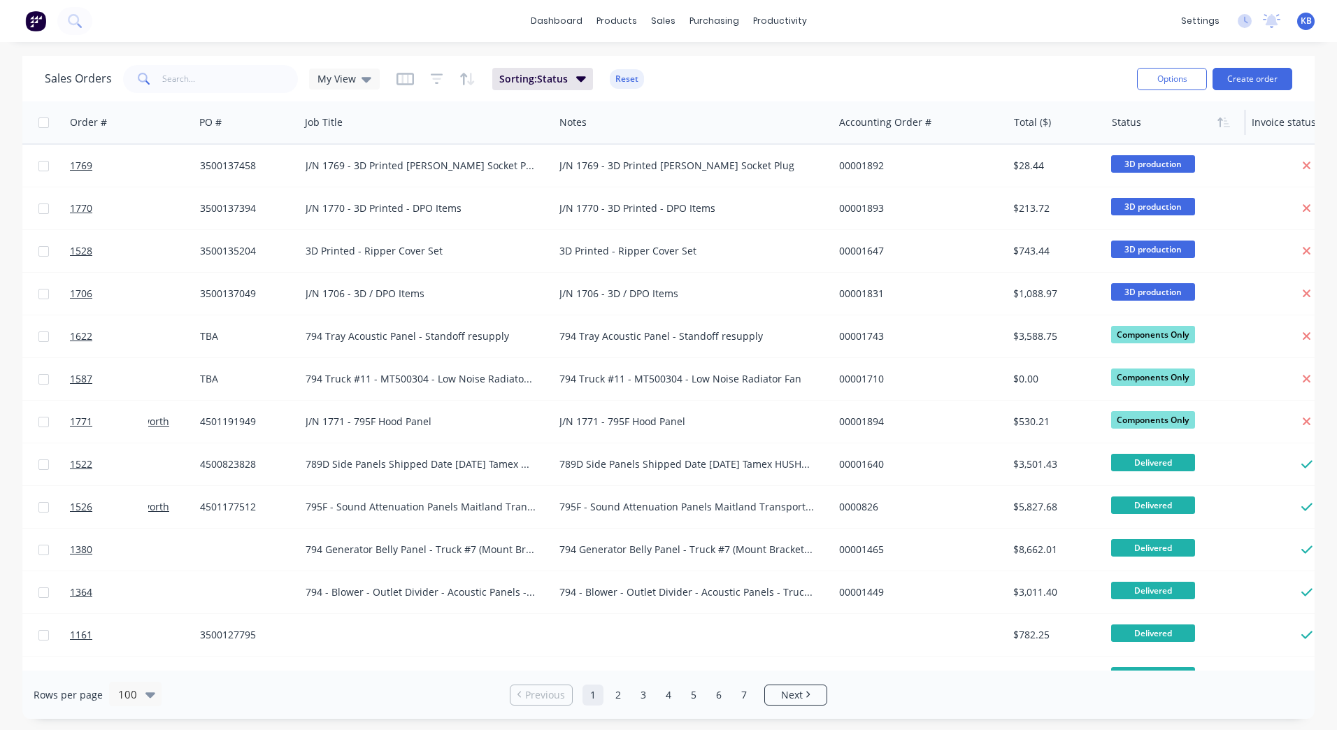
click at [1220, 129] on button "button" at bounding box center [1224, 122] width 21 height 21
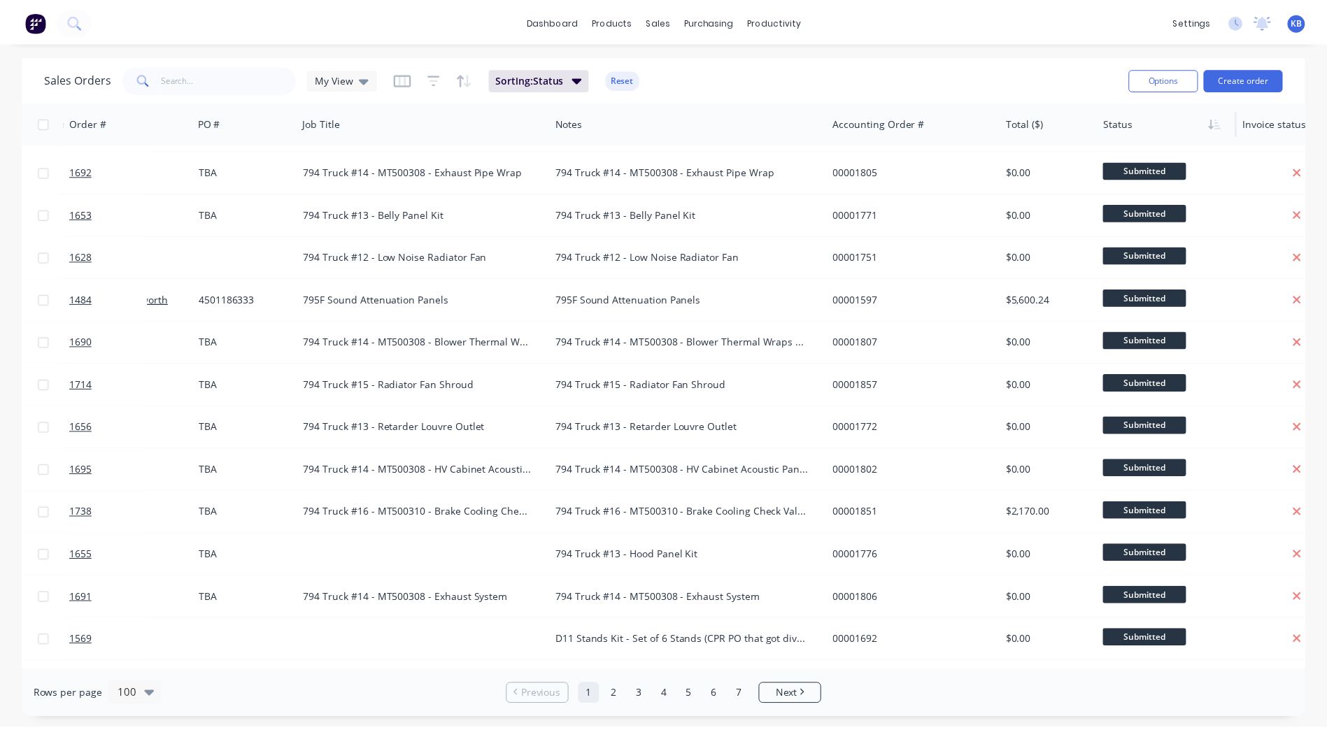
scroll to position [1329, 129]
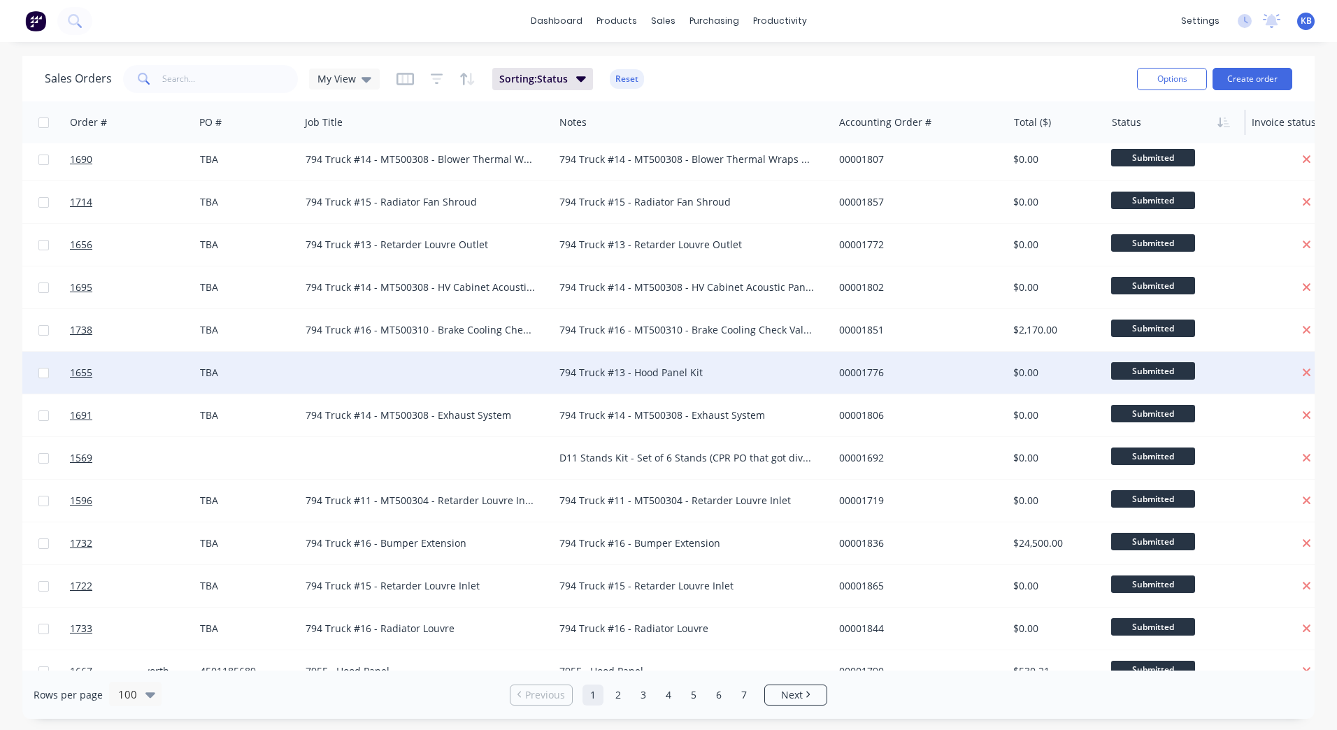
click at [679, 376] on div "794 Truck #13 - Hood Panel Kit" at bounding box center [687, 373] width 255 height 14
drag, startPoint x: 679, startPoint y: 376, endPoint x: 525, endPoint y: 361, distance: 154.7
click at [526, 361] on div "1655 WesTrac Pty Ltd TBA 794 Truck #13 - Hood Panel Kit 00001776 $0.00 Submitte…" at bounding box center [746, 373] width 1705 height 43
click at [404, 362] on div at bounding box center [427, 373] width 254 height 42
click at [371, 360] on div at bounding box center [427, 373] width 254 height 42
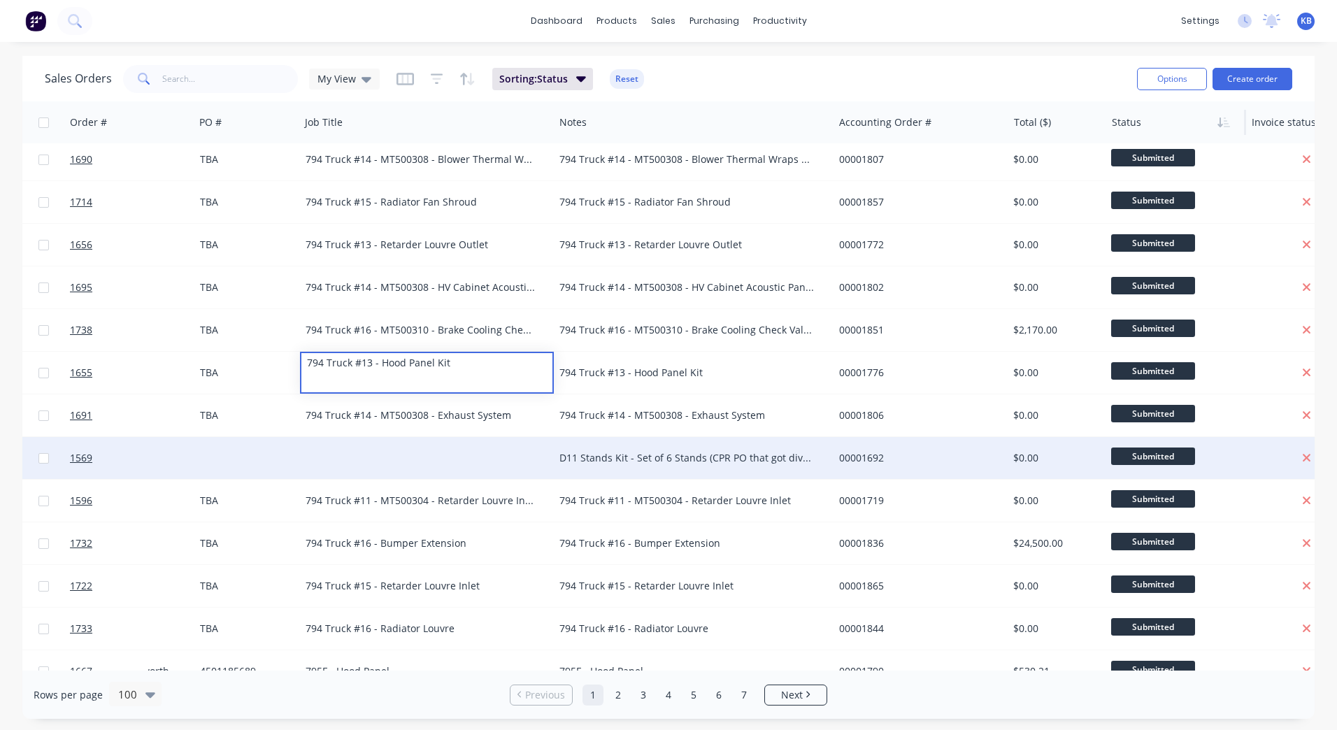
click at [607, 451] on div "D11 Stands Kit - Set of 6 Stands (CPR PO that got diverted to us from [GEOGRAPH…" at bounding box center [687, 458] width 255 height 14
click at [693, 450] on div "D11 Stands Kit - Set of 6 Stands (CPR PO that got diverted to us from [GEOGRAPH…" at bounding box center [693, 458] width 279 height 42
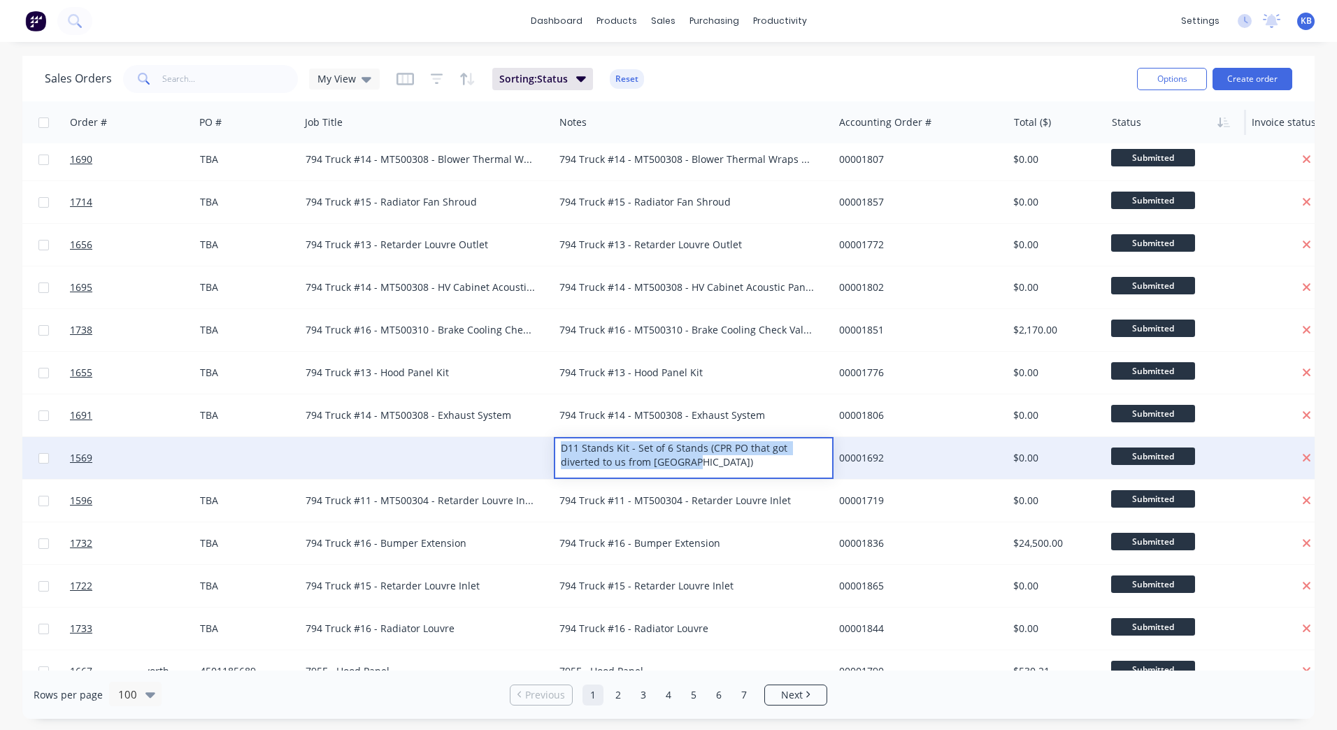
drag, startPoint x: 711, startPoint y: 461, endPoint x: 518, endPoint y: 448, distance: 193.5
click at [518, 448] on div "1569 WesTrac Pty Ltd D11 Stands Kit - Set of 6 Stands (CPR PO that got diverted…" at bounding box center [746, 458] width 1705 height 43
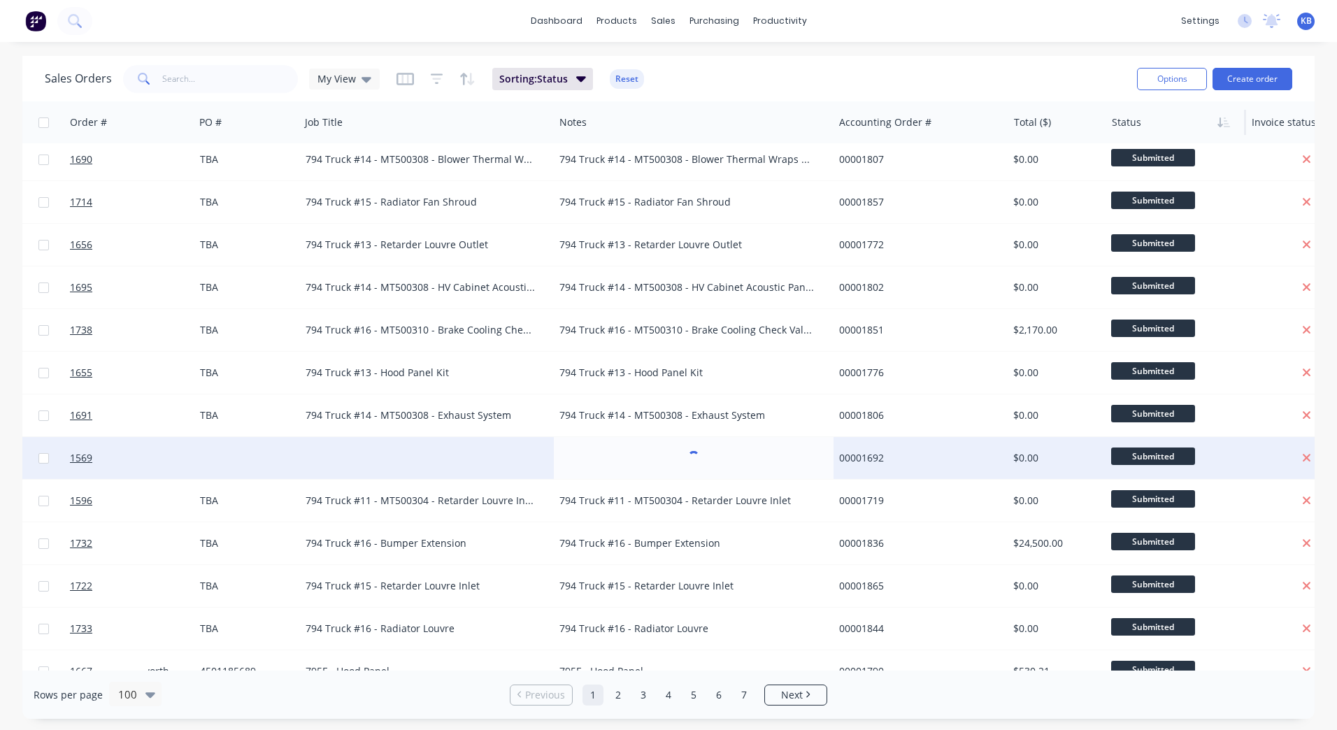
click at [419, 457] on div at bounding box center [427, 458] width 254 height 42
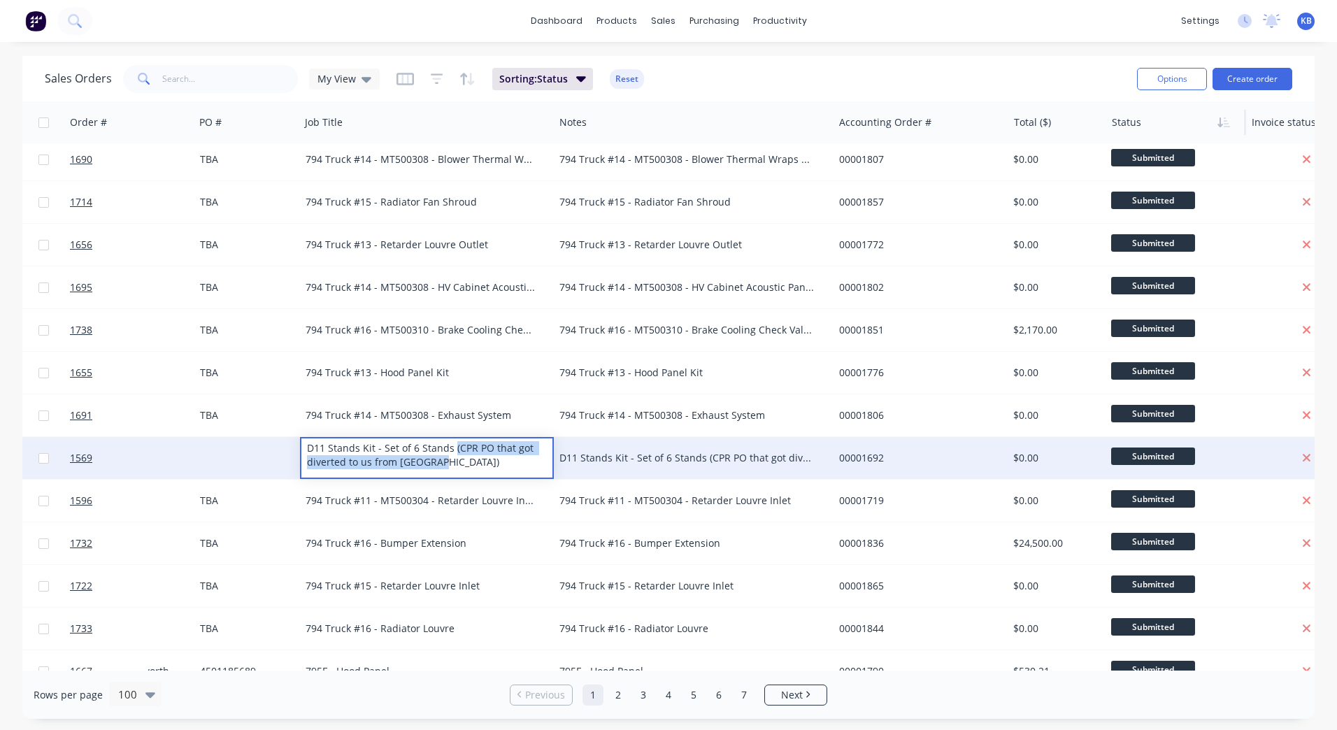
drag, startPoint x: 461, startPoint y: 456, endPoint x: 452, endPoint y: 443, distance: 15.5
click at [451, 443] on div "D11 Stands Kit - Set of 6 Stands (CPR PO that got diverted to us from [GEOGRAPH…" at bounding box center [426, 456] width 251 height 34
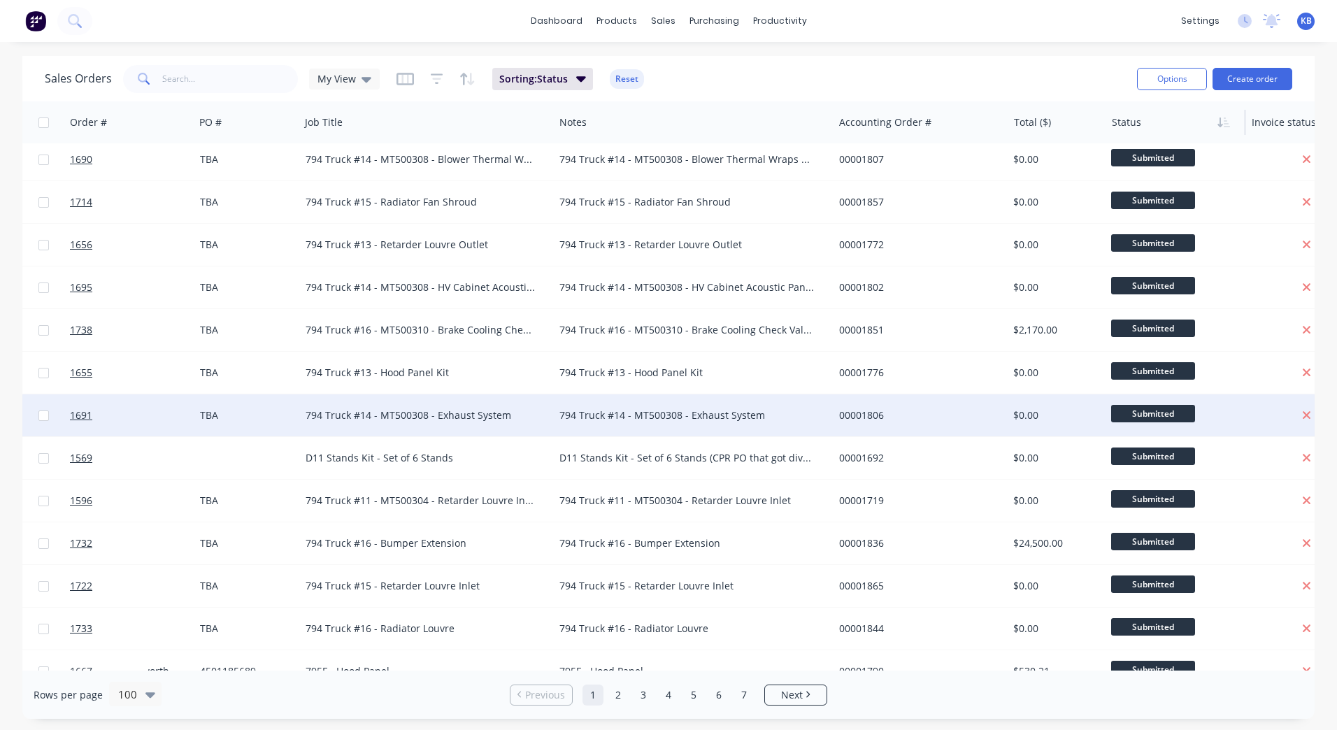
click at [461, 417] on div "794 Truck #14 - MT500308 - Exhaust System" at bounding box center [421, 416] width 231 height 14
click at [171, 422] on div "WesTrac Pty Ltd" at bounding box center [103, 416] width 155 height 14
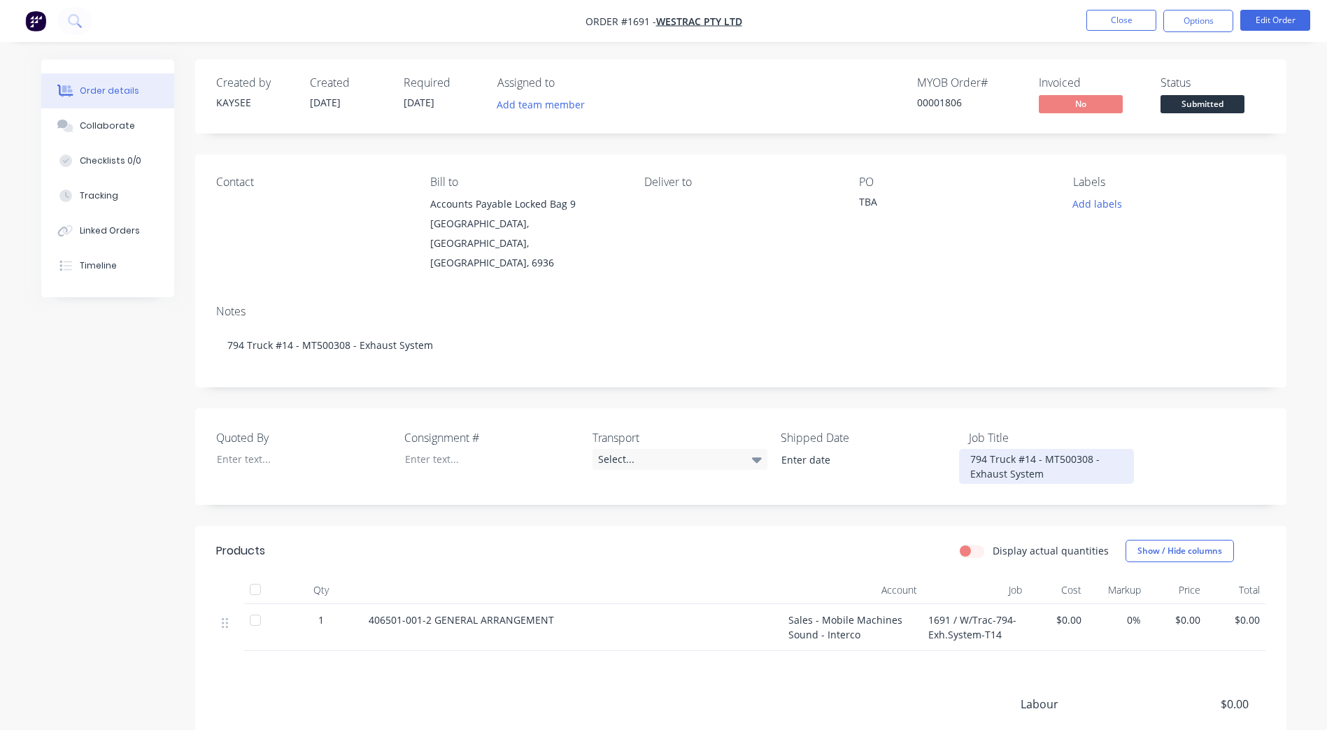
click at [1100, 449] on div "794 Truck #14 - MT500308 - Exhaust System" at bounding box center [1046, 466] width 175 height 35
click at [1107, 14] on button "Close" at bounding box center [1121, 20] width 70 height 21
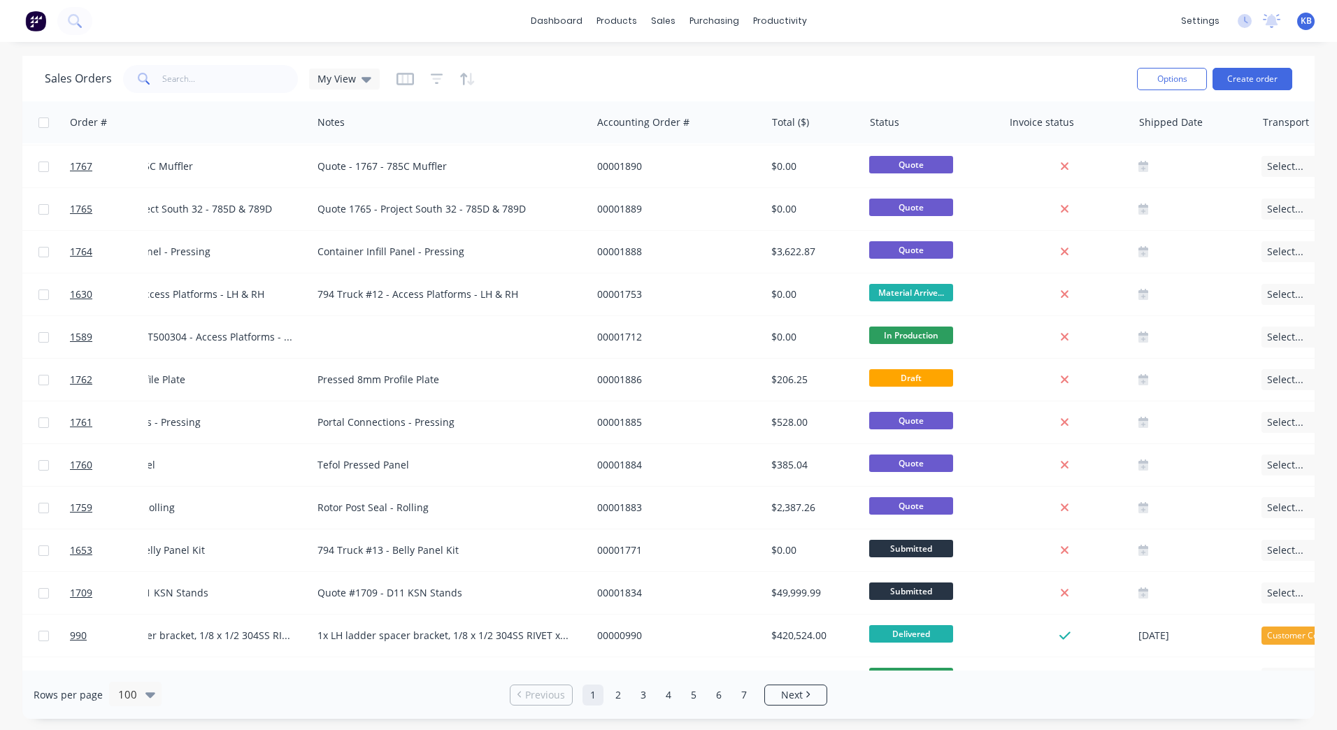
scroll to position [1749, 425]
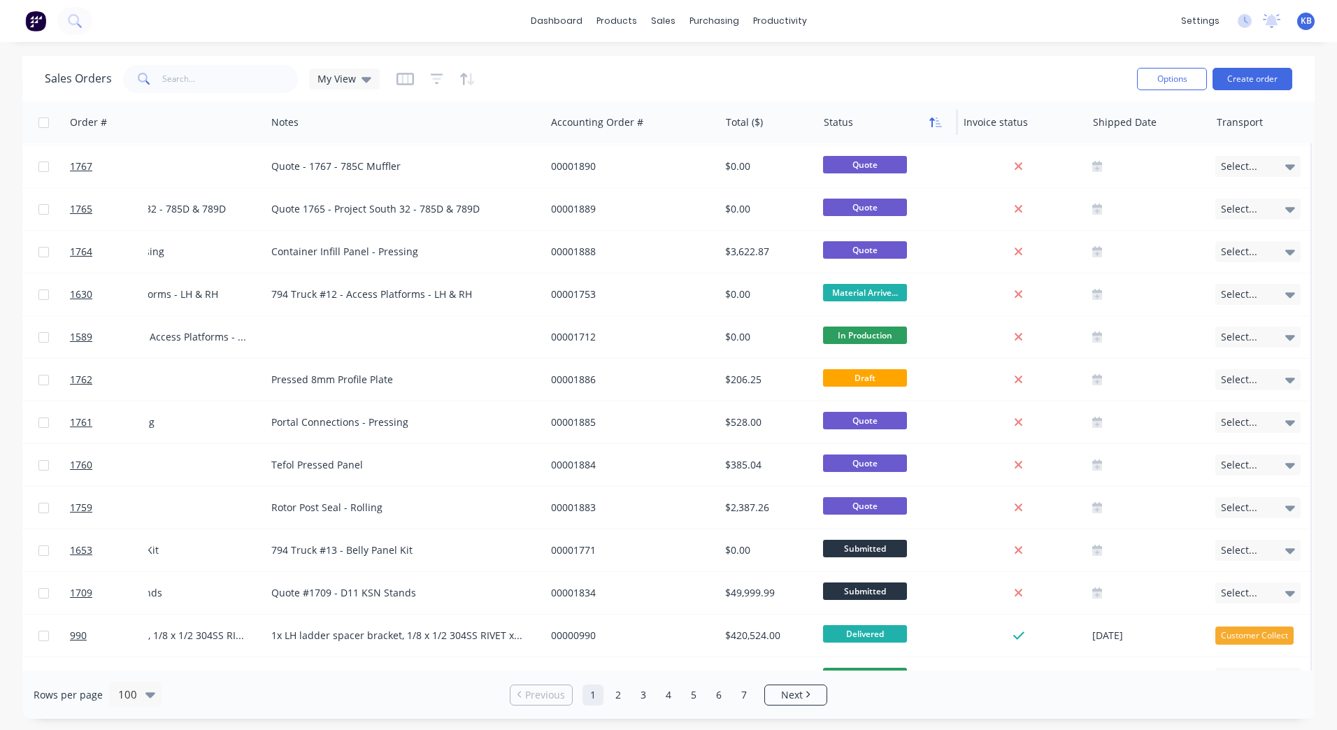
click at [930, 122] on icon "button" at bounding box center [936, 122] width 13 height 11
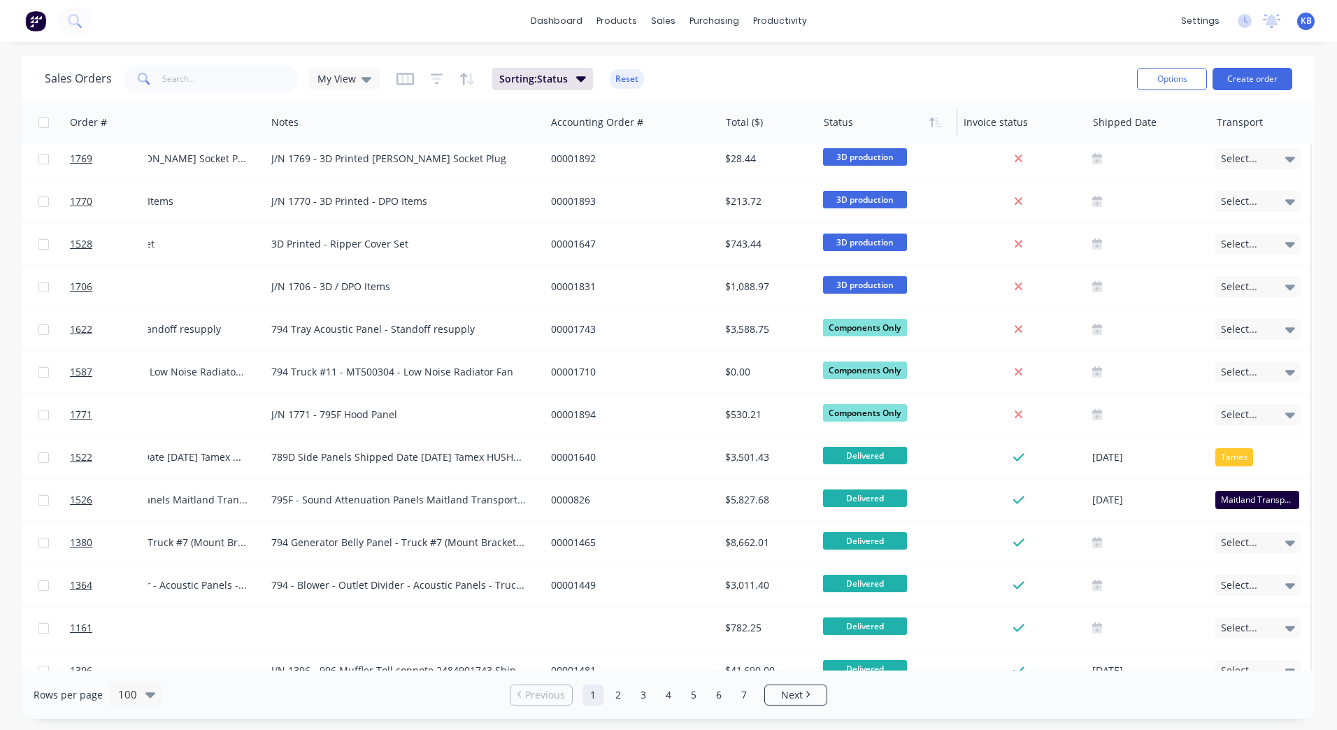
scroll to position [0, 418]
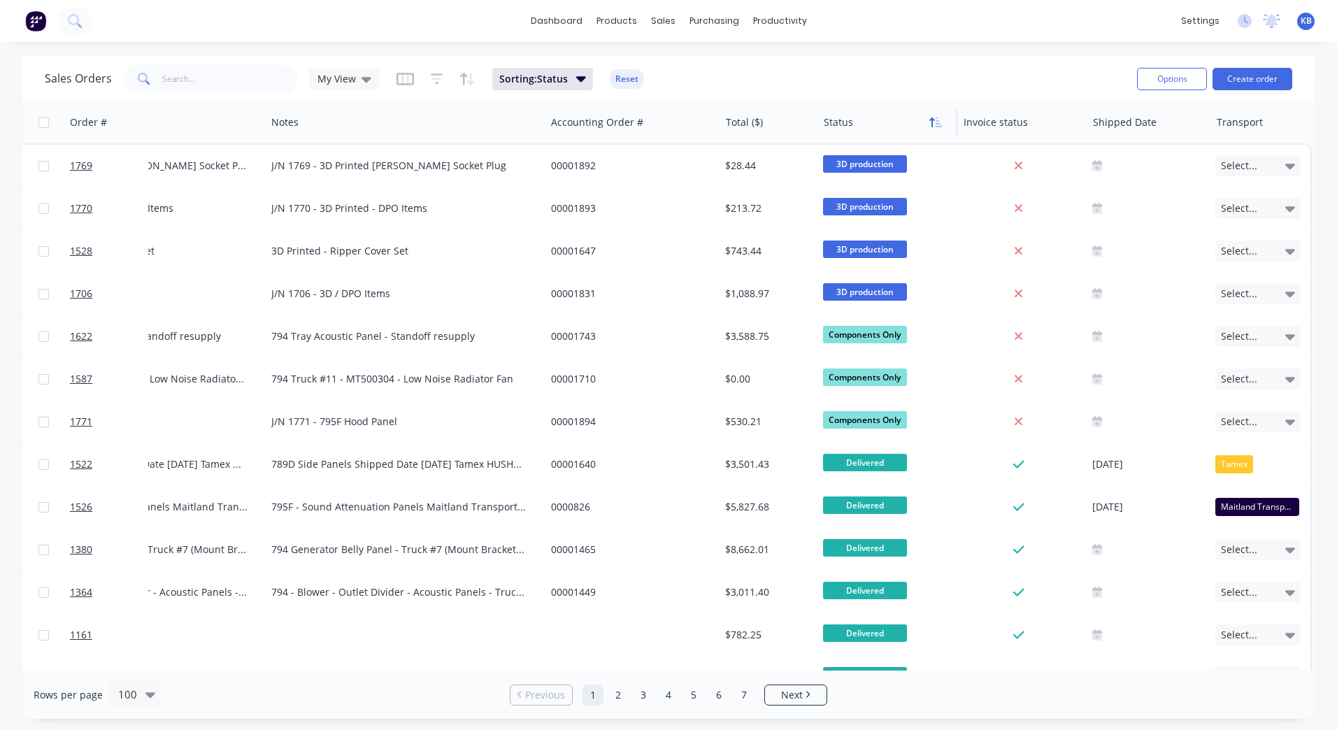
click at [928, 123] on button "button" at bounding box center [935, 122] width 21 height 21
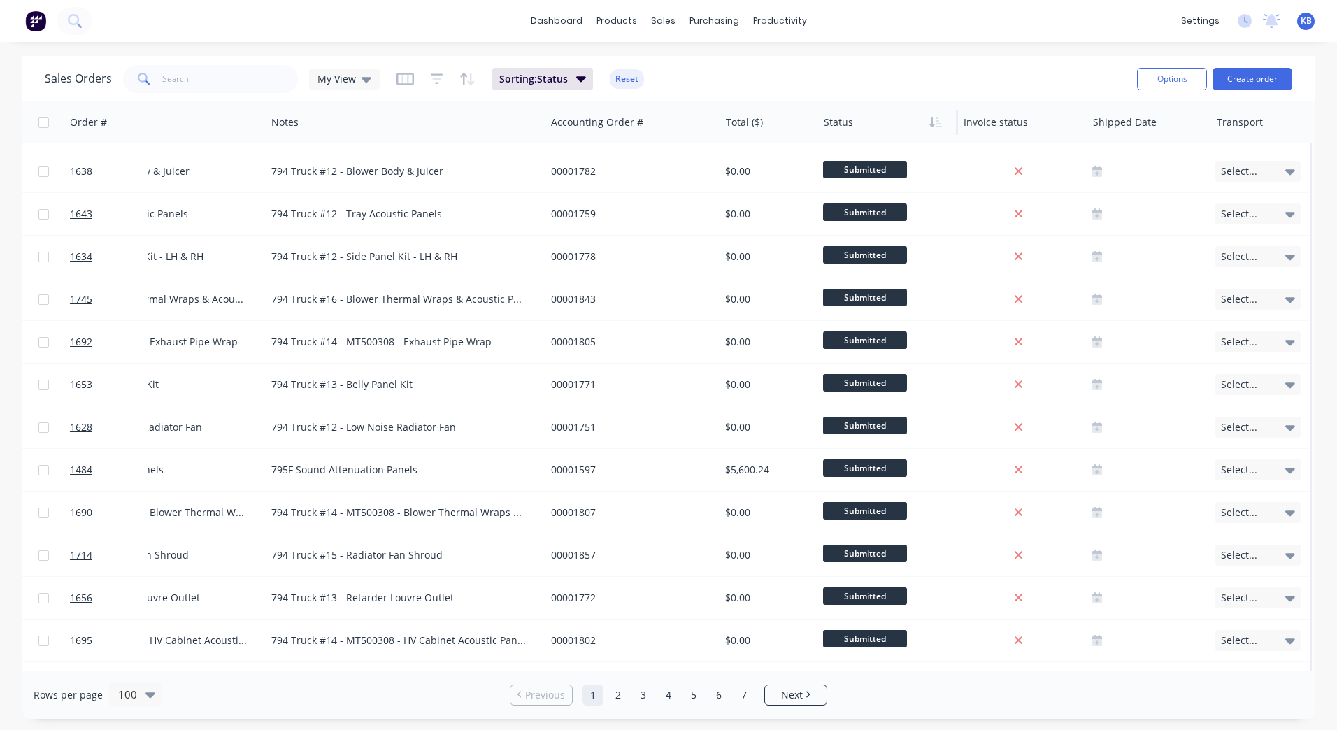
scroll to position [1259, 418]
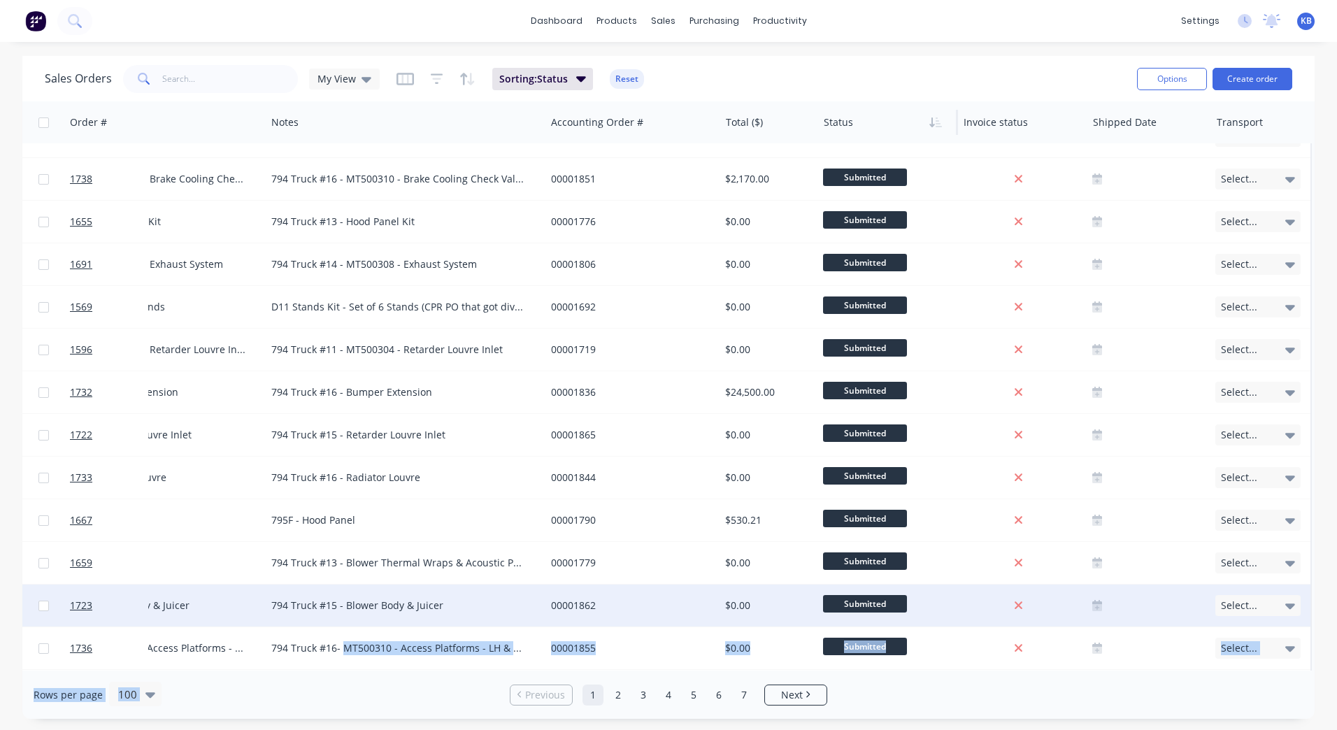
drag, startPoint x: 439, startPoint y: 672, endPoint x: 341, endPoint y: 662, distance: 99.1
click at [341, 662] on div "Sales Orders My View Sorting: Status Reset Options Create order Order # Custome…" at bounding box center [668, 387] width 1293 height 663
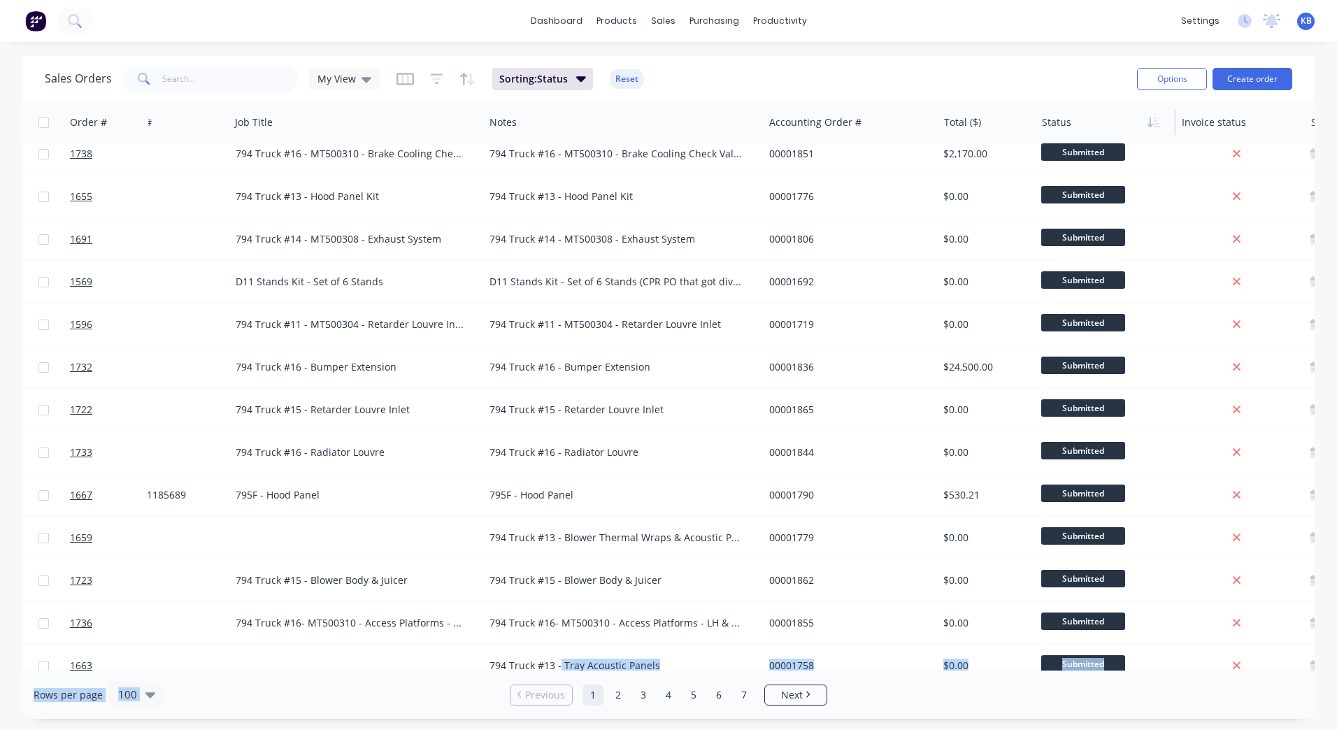
scroll to position [1505, 178]
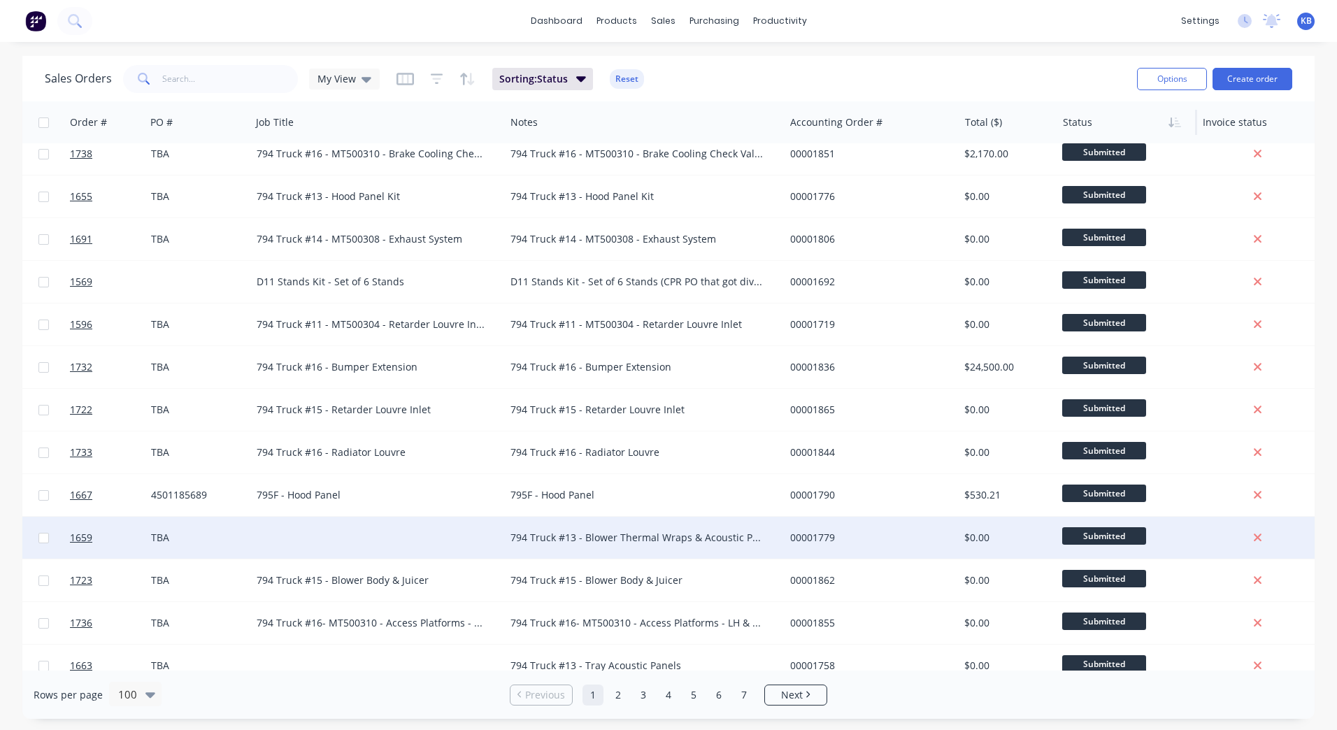
click at [695, 537] on div "794 Truck #13 - Blower Thermal Wraps & Acoustic Panels" at bounding box center [638, 538] width 255 height 14
drag, startPoint x: 653, startPoint y: 527, endPoint x: 401, endPoint y: 527, distance: 251.8
click at [402, 527] on div "1659 WesTrac Pty Ltd TBA 794 Truck #13 - Blower Thermal Wraps & Acoustic Panels…" at bounding box center [697, 538] width 1705 height 43
click at [278, 520] on div at bounding box center [378, 538] width 254 height 42
click at [280, 527] on div at bounding box center [378, 538] width 254 height 42
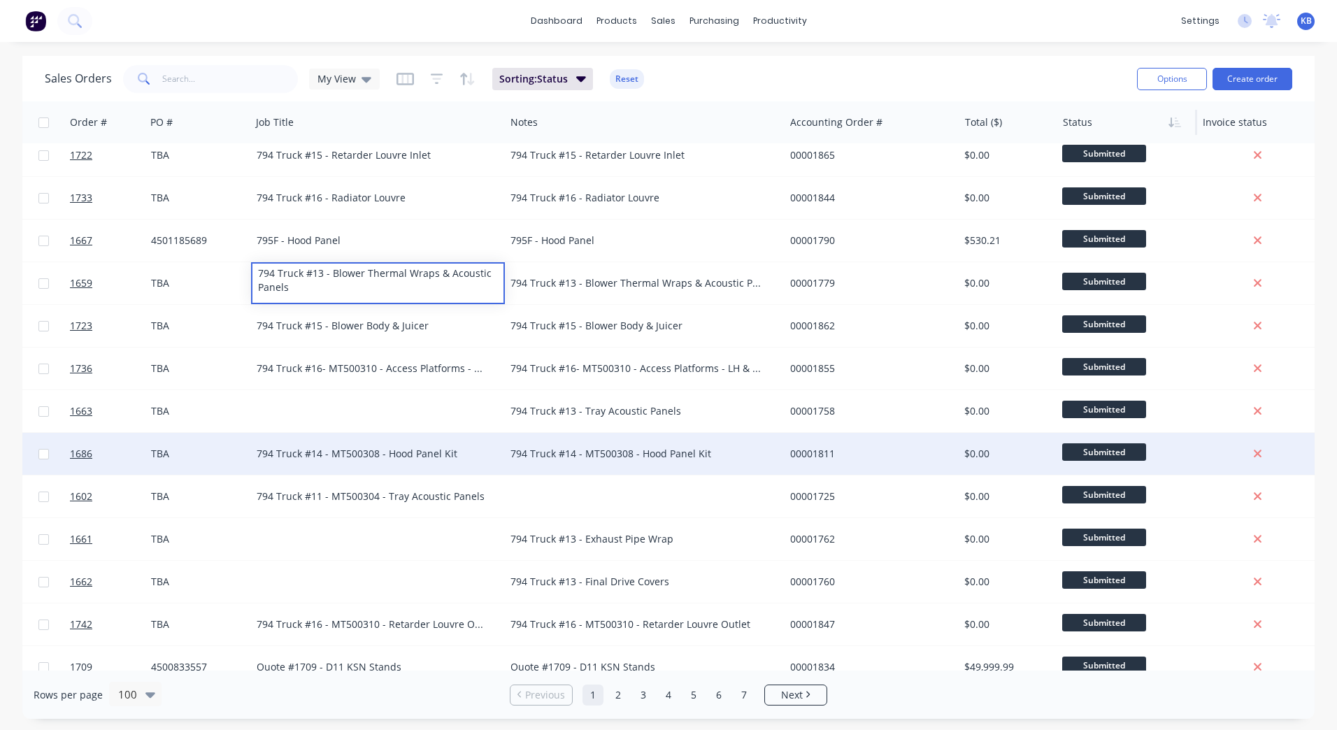
scroll to position [1785, 178]
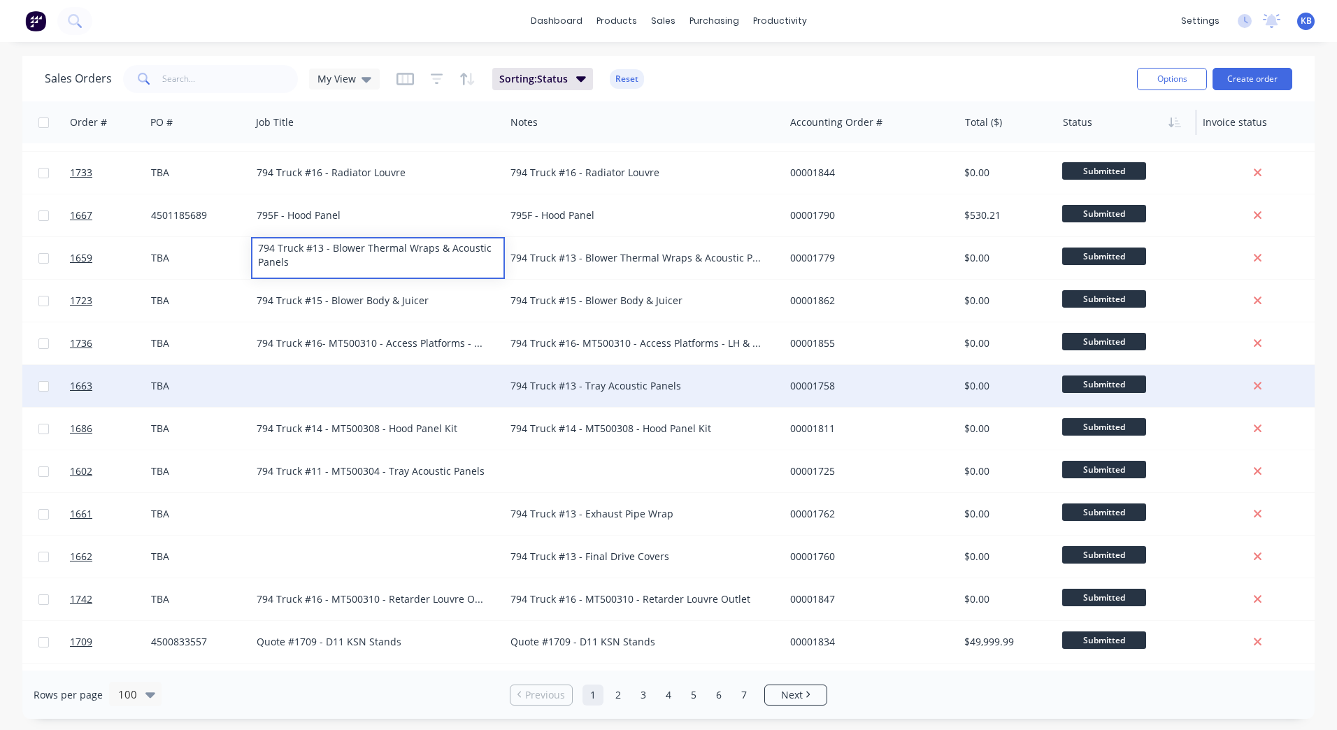
click at [553, 393] on div "794 Truck #13 - Tray Acoustic Panels" at bounding box center [644, 386] width 279 height 42
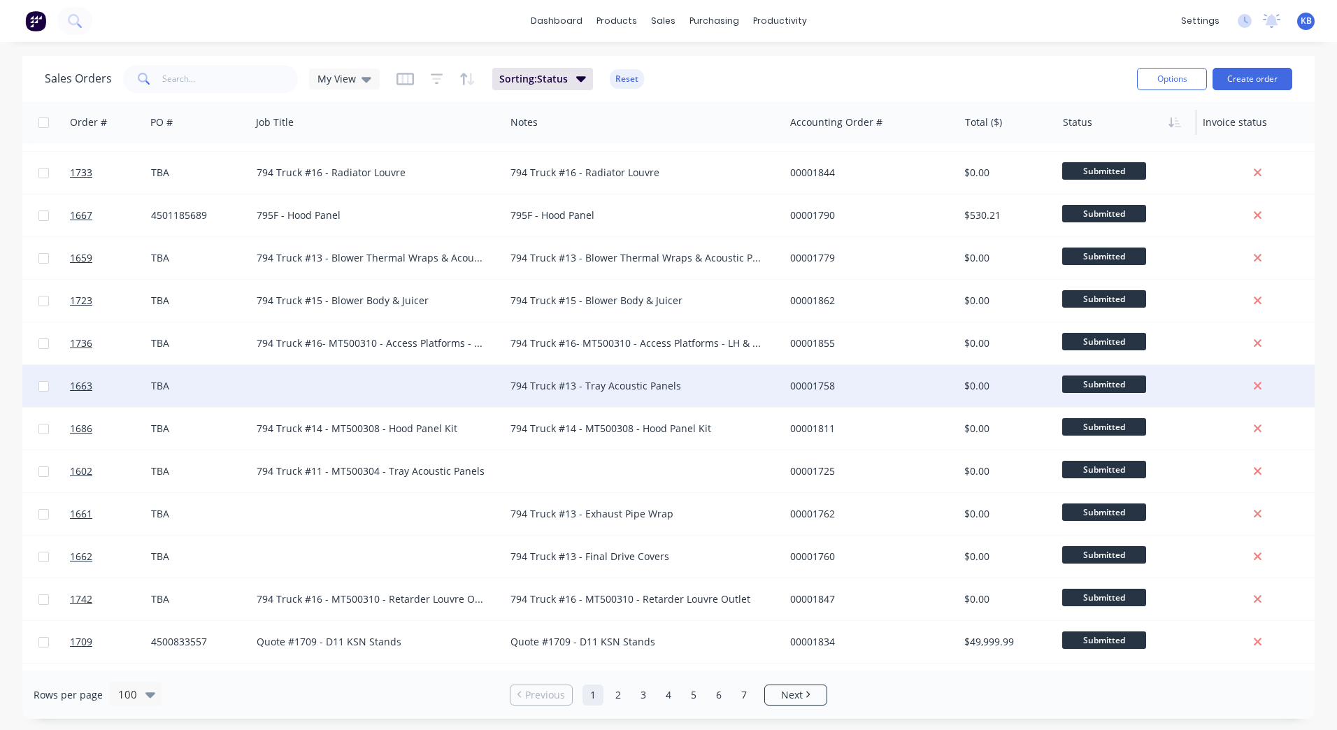
click at [688, 383] on div "794 Truck #13 - Tray Acoustic Panels" at bounding box center [638, 386] width 255 height 14
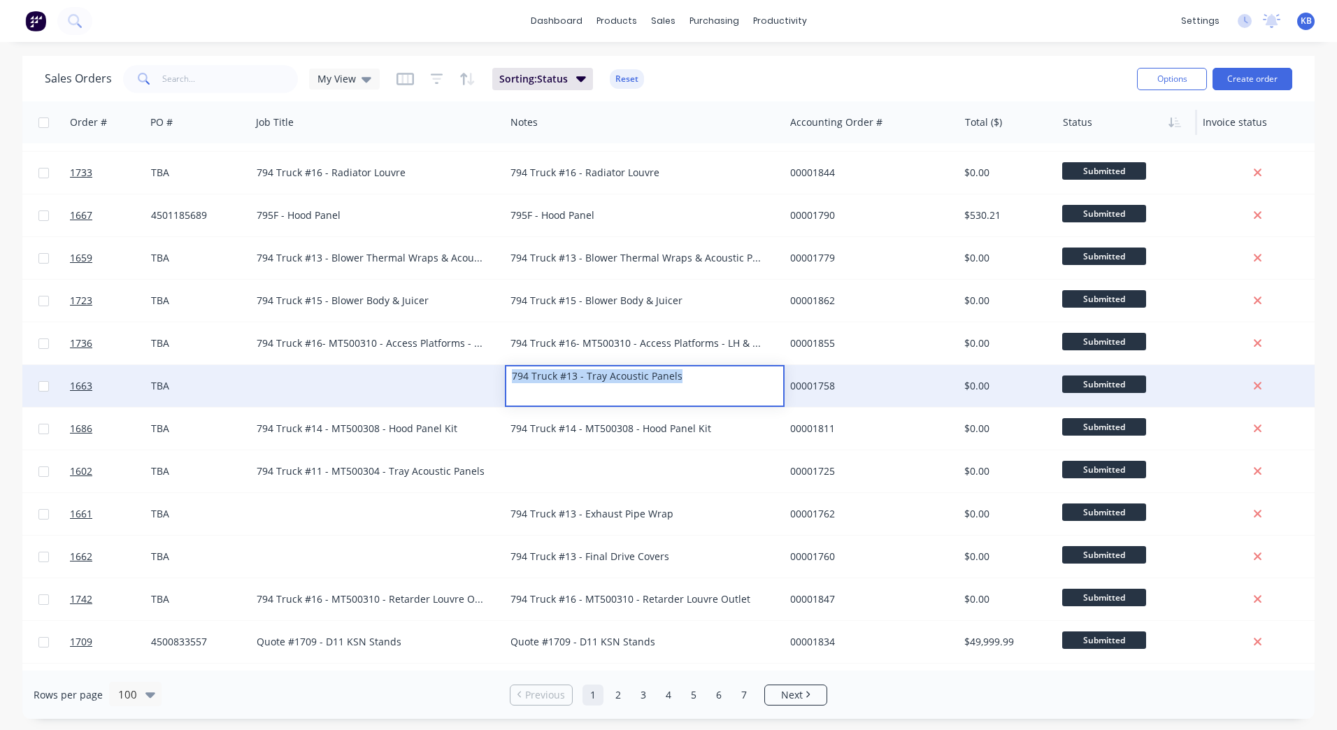
drag, startPoint x: 689, startPoint y: 381, endPoint x: 378, endPoint y: 385, distance: 310.6
click at [379, 384] on div "1663 WesTrac Pty Ltd TBA 794 Truck #13 - Tray Acoustic Panels 00001758 $0.00 Su…" at bounding box center [697, 386] width 1705 height 43
click at [316, 378] on div at bounding box center [378, 386] width 254 height 42
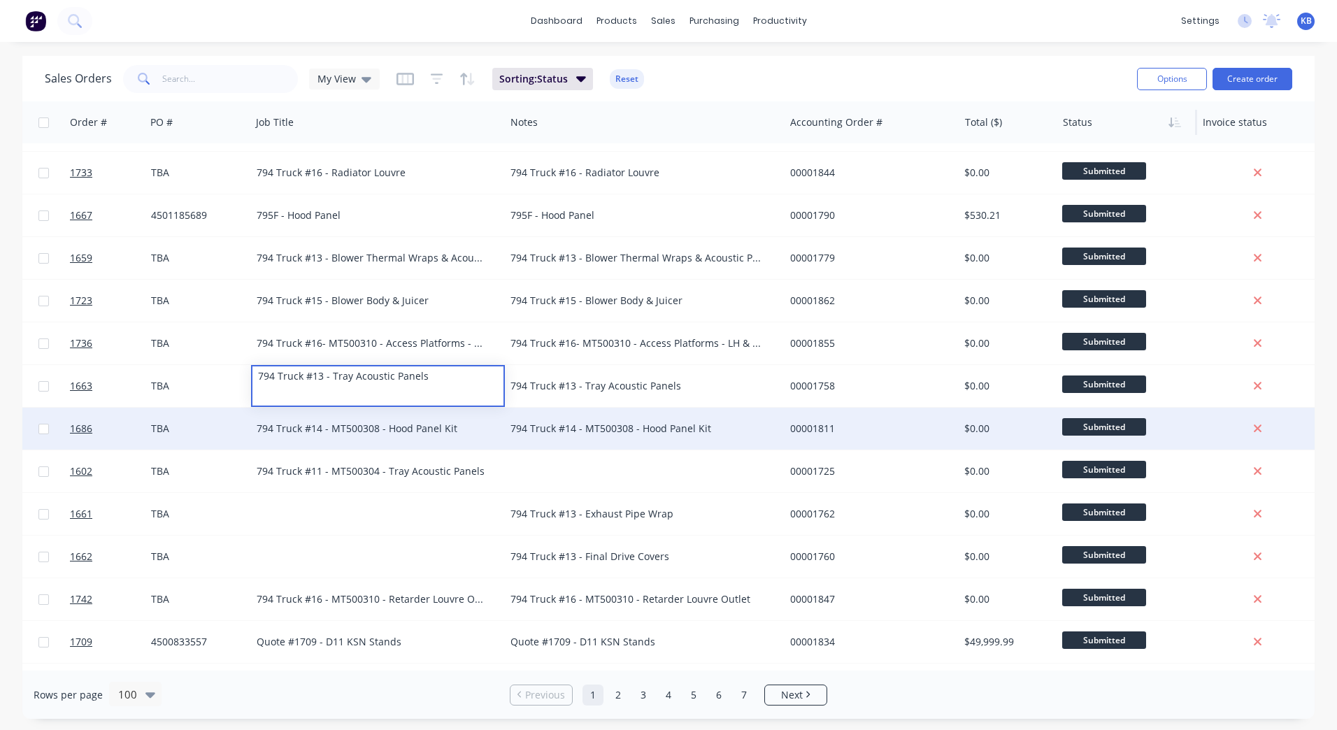
click at [640, 440] on div "794 Truck #14 - MT500308 - Hood Panel Kit" at bounding box center [644, 429] width 279 height 42
click at [707, 429] on div "794 Truck #14 - MT500308 - Hood Panel Kit" at bounding box center [638, 429] width 255 height 14
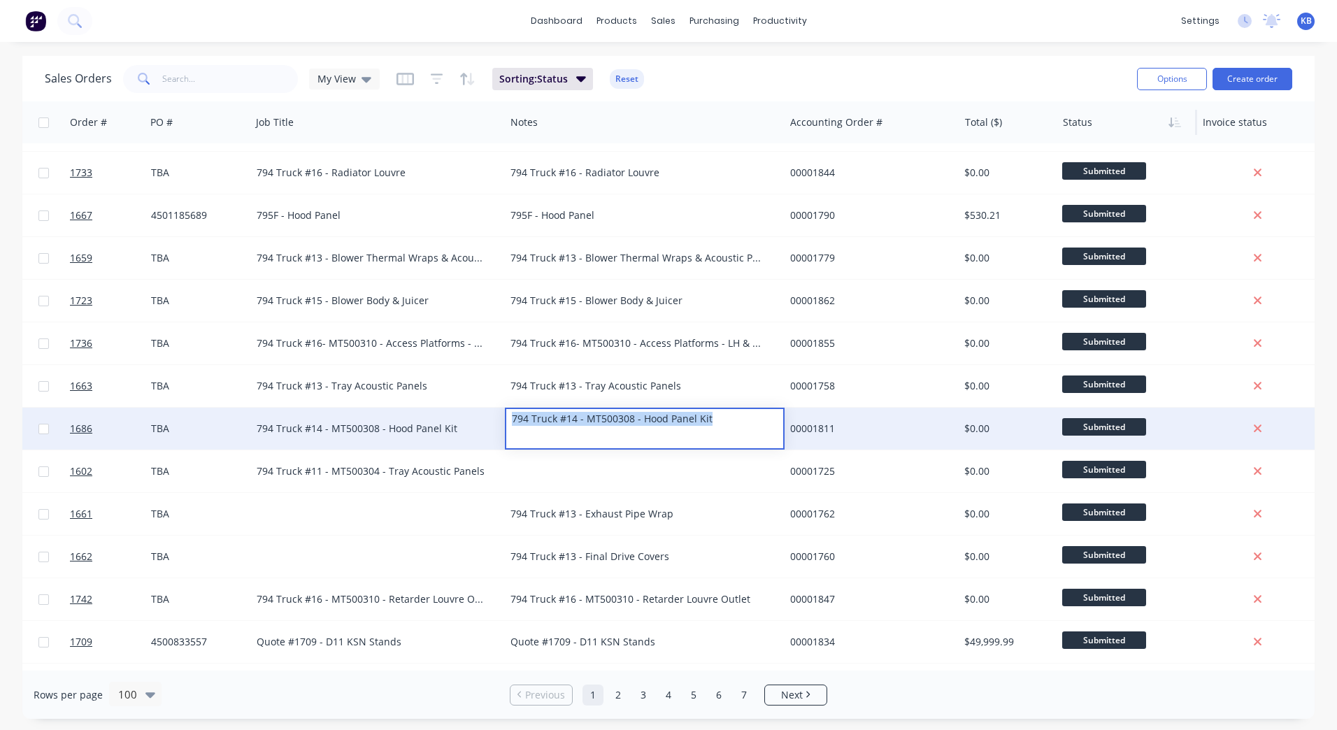
drag, startPoint x: 720, startPoint y: 427, endPoint x: 369, endPoint y: 416, distance: 351.3
click at [369, 416] on div "1686 WesTrac Pty Ltd TBA 794 Truck #14 - MT500308 - Hood Panel Kit 794 Truck #1…" at bounding box center [697, 429] width 1705 height 43
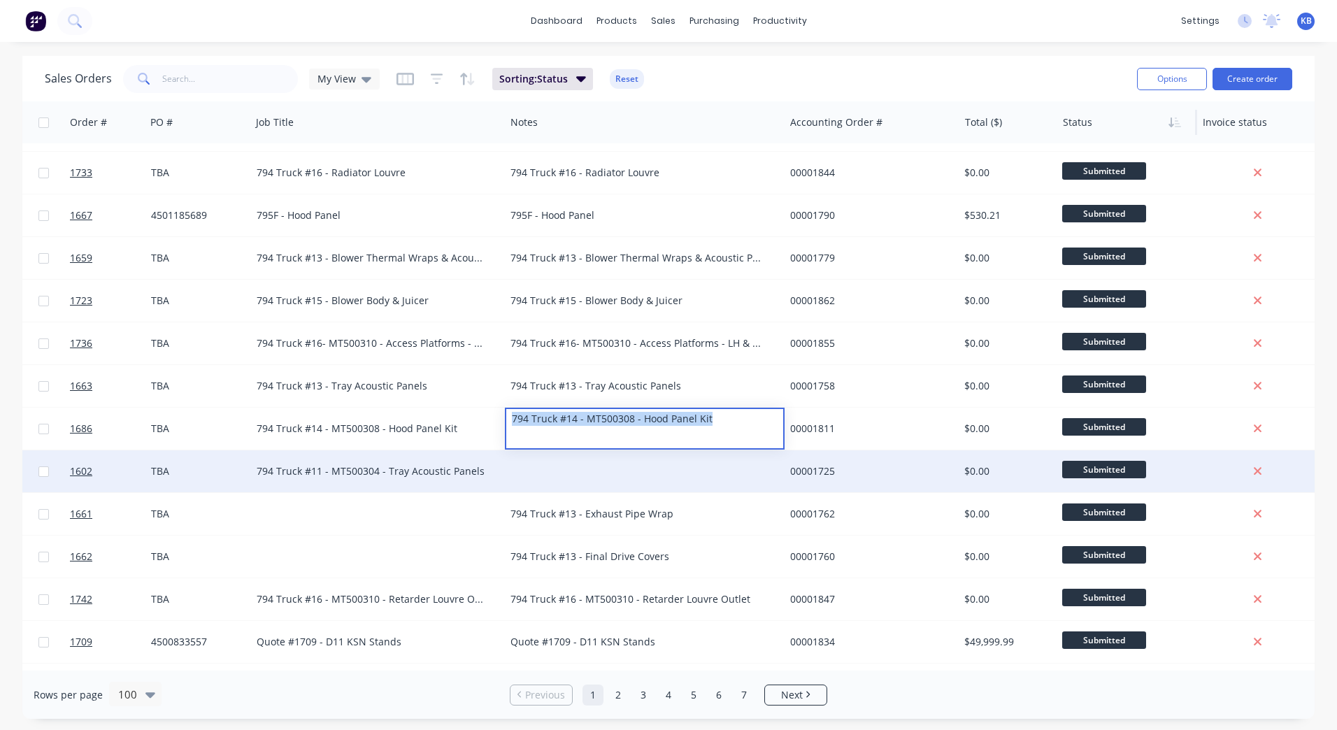
click at [517, 478] on div at bounding box center [644, 471] width 279 height 42
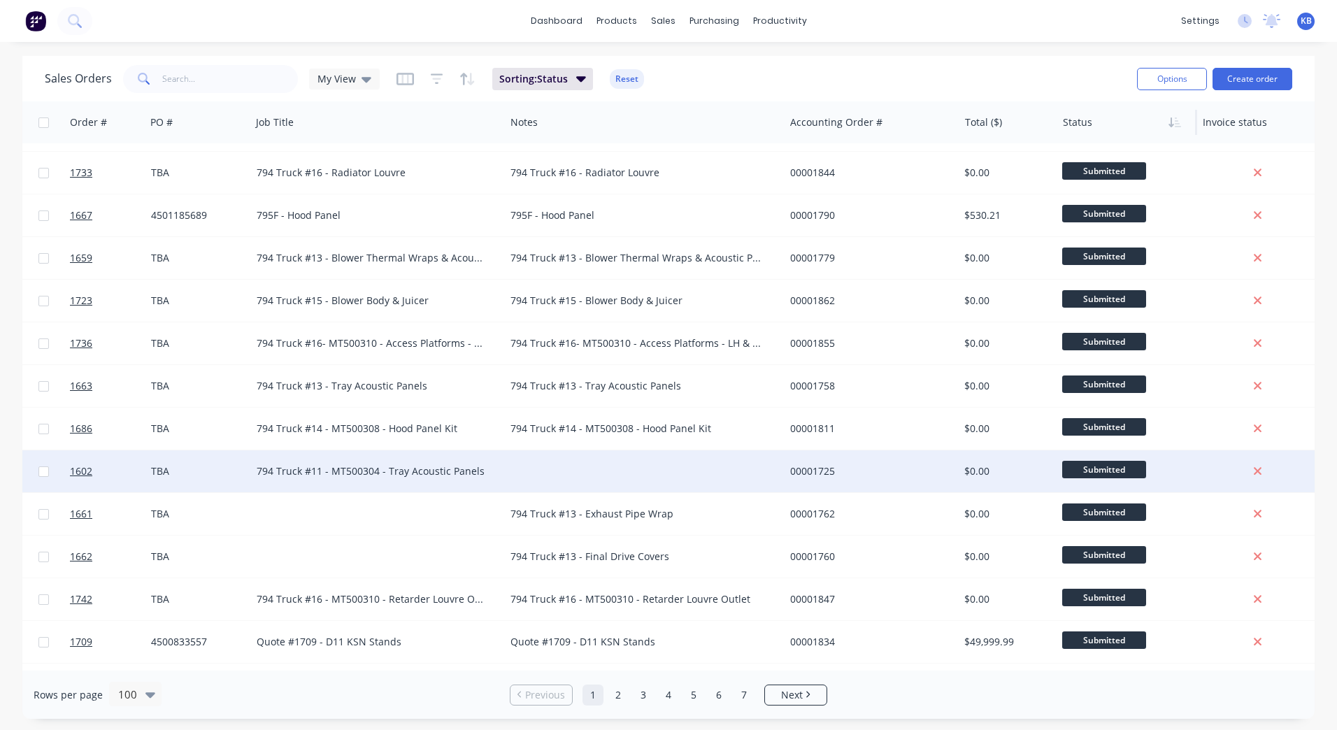
click at [530, 465] on div at bounding box center [644, 471] width 279 height 42
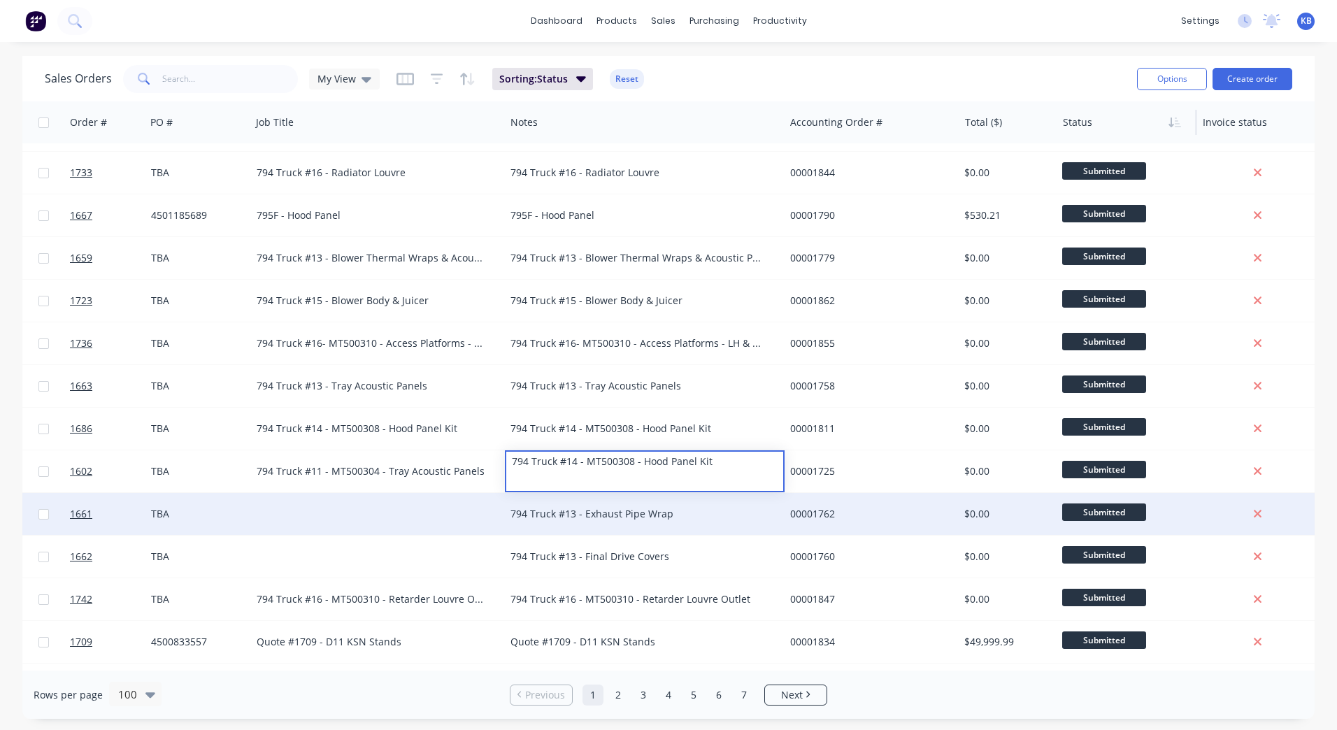
click at [596, 518] on div "794 Truck #13 - Exhaust Pipe Wrap" at bounding box center [638, 514] width 255 height 14
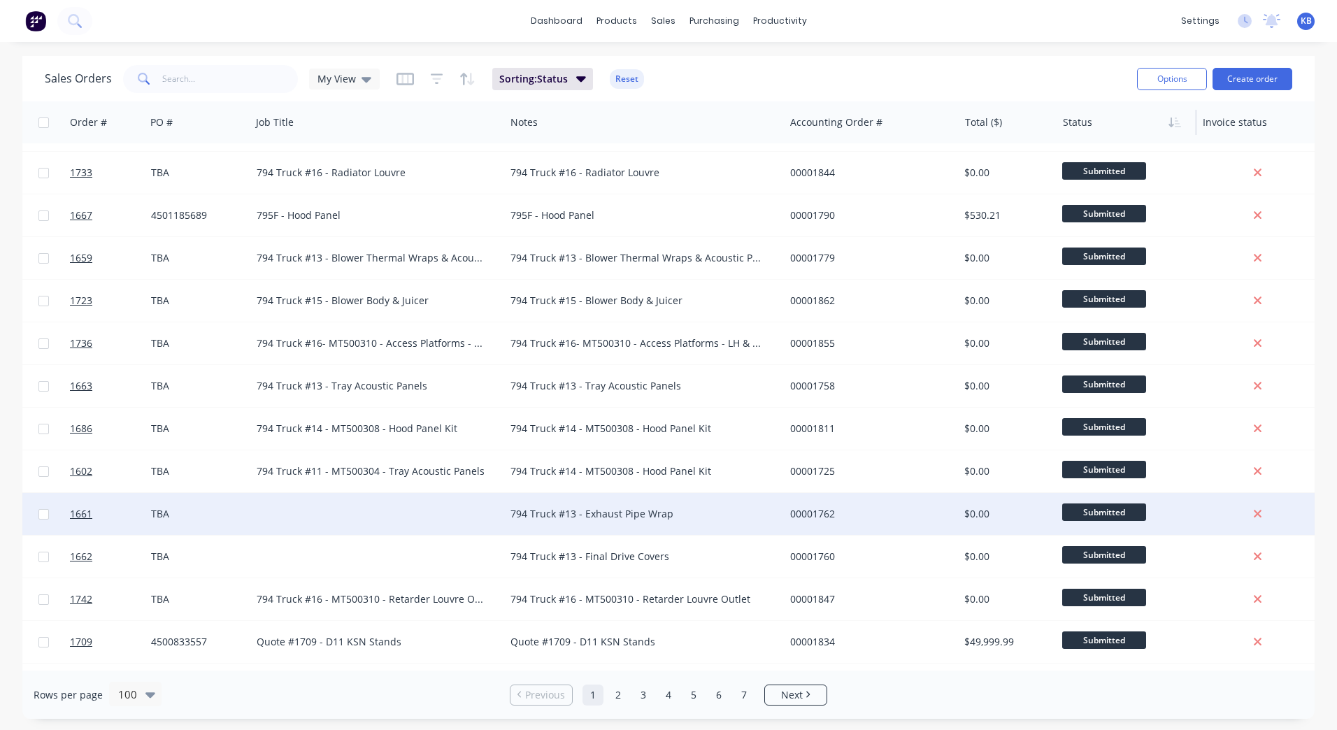
click at [641, 513] on div "794 Truck #13 - Exhaust Pipe Wrap" at bounding box center [638, 514] width 255 height 14
drag, startPoint x: 676, startPoint y: 509, endPoint x: 405, endPoint y: 495, distance: 271.8
click at [405, 495] on div "1661 WesTrac Pty Ltd TBA 794 Truck #13 - Exhaust Pipe Wrap 00001762 $0.00 Submi…" at bounding box center [697, 514] width 1705 height 43
click at [315, 505] on div at bounding box center [378, 514] width 254 height 42
click at [300, 504] on div at bounding box center [378, 514] width 254 height 42
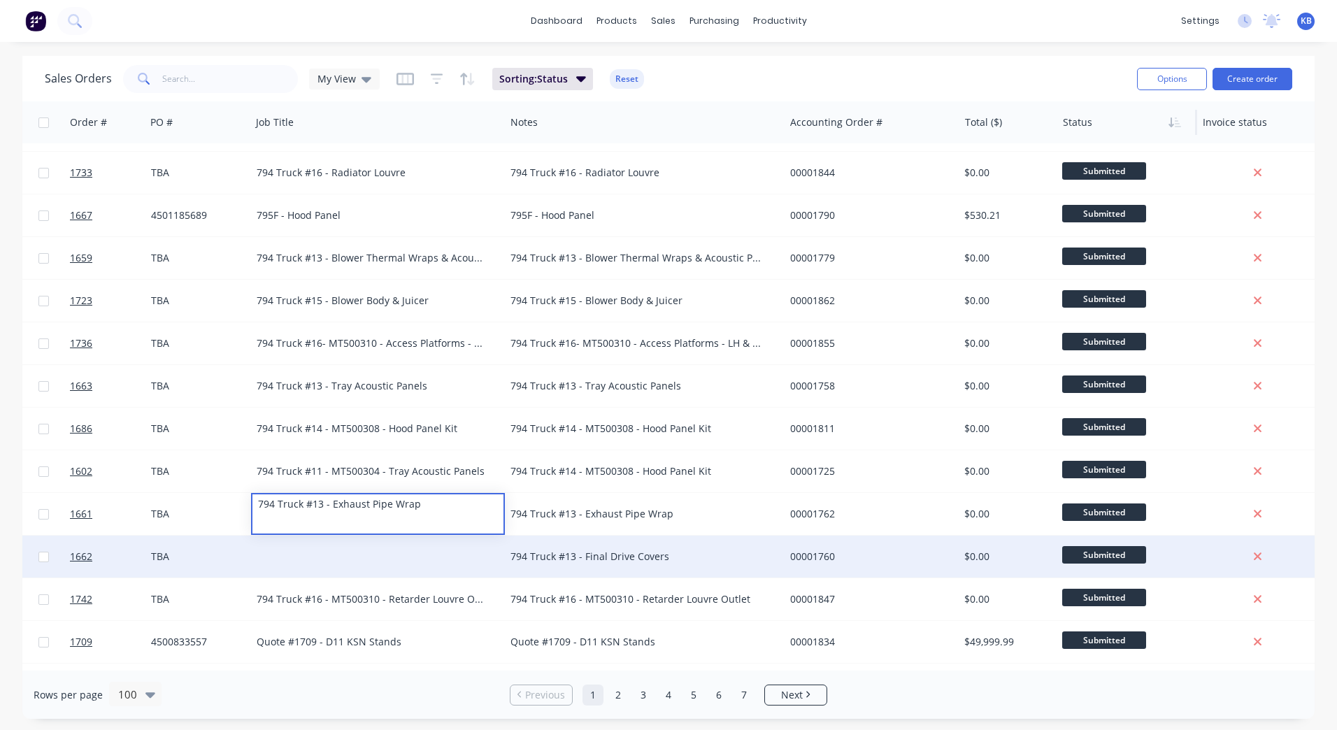
click at [595, 559] on div "794 Truck #13 - Final Drive Covers" at bounding box center [638, 557] width 255 height 14
click at [666, 557] on div "794 Truck #13 - Final Drive Covers" at bounding box center [638, 557] width 255 height 14
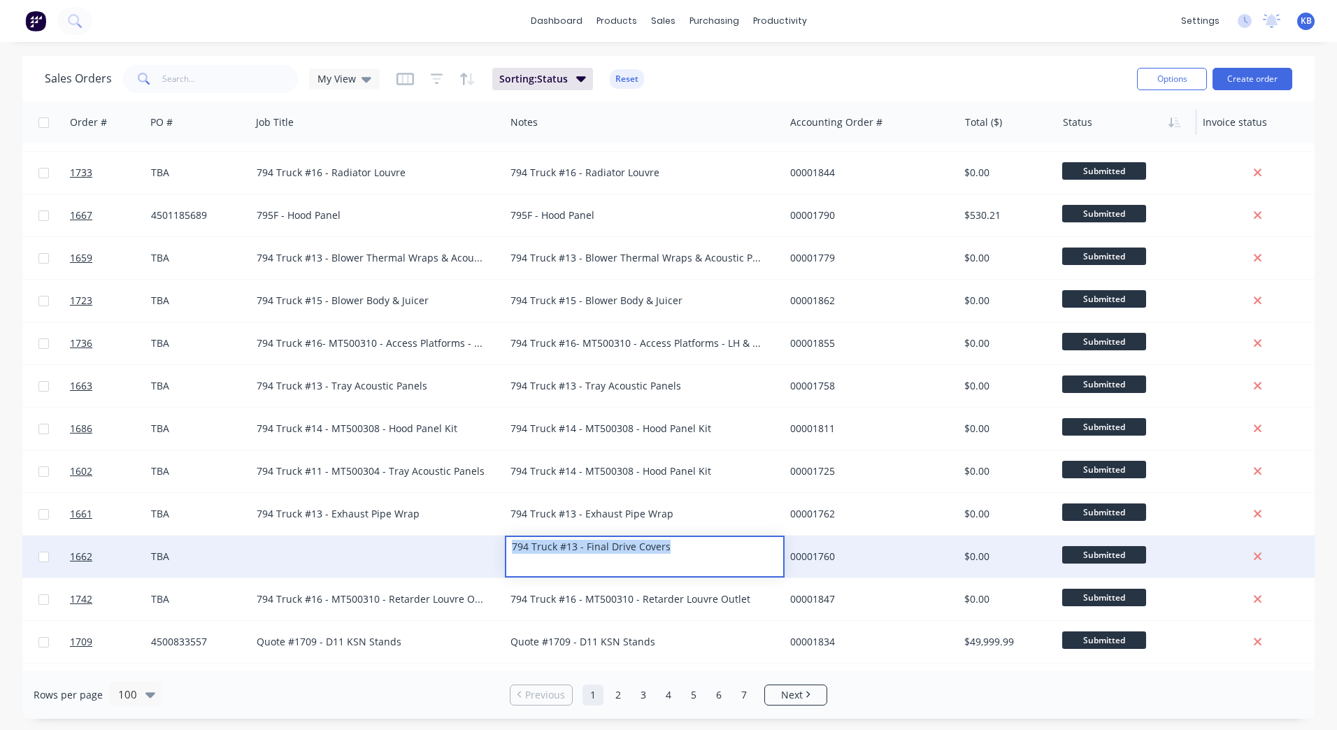
drag, startPoint x: 662, startPoint y: 551, endPoint x: 448, endPoint y: 548, distance: 214.1
click at [448, 548] on div "1662 WesTrac Pty Ltd TBA 794 Truck #13 - Final Drive Covers 00001760 $0.00 Subm…" at bounding box center [697, 557] width 1705 height 43
click at [320, 557] on div at bounding box center [378, 557] width 254 height 42
click at [300, 555] on div at bounding box center [378, 557] width 254 height 42
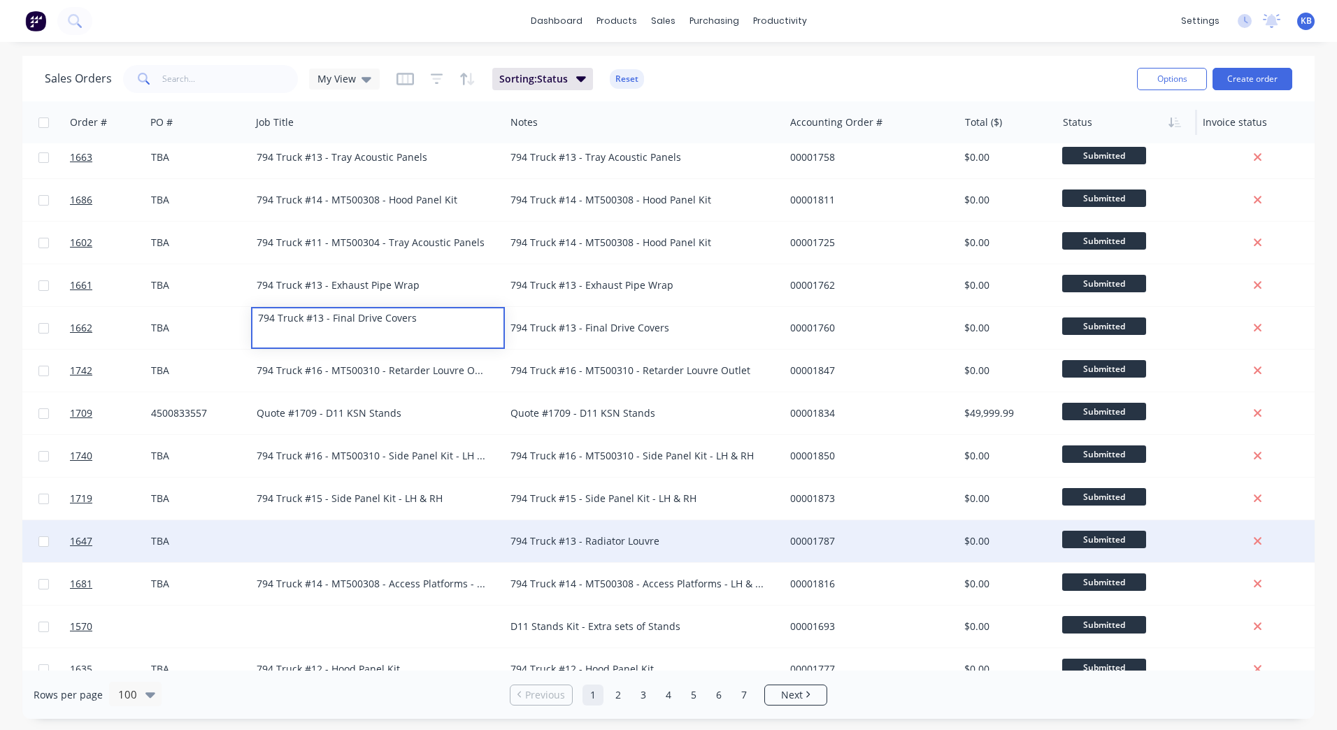
scroll to position [2065, 178]
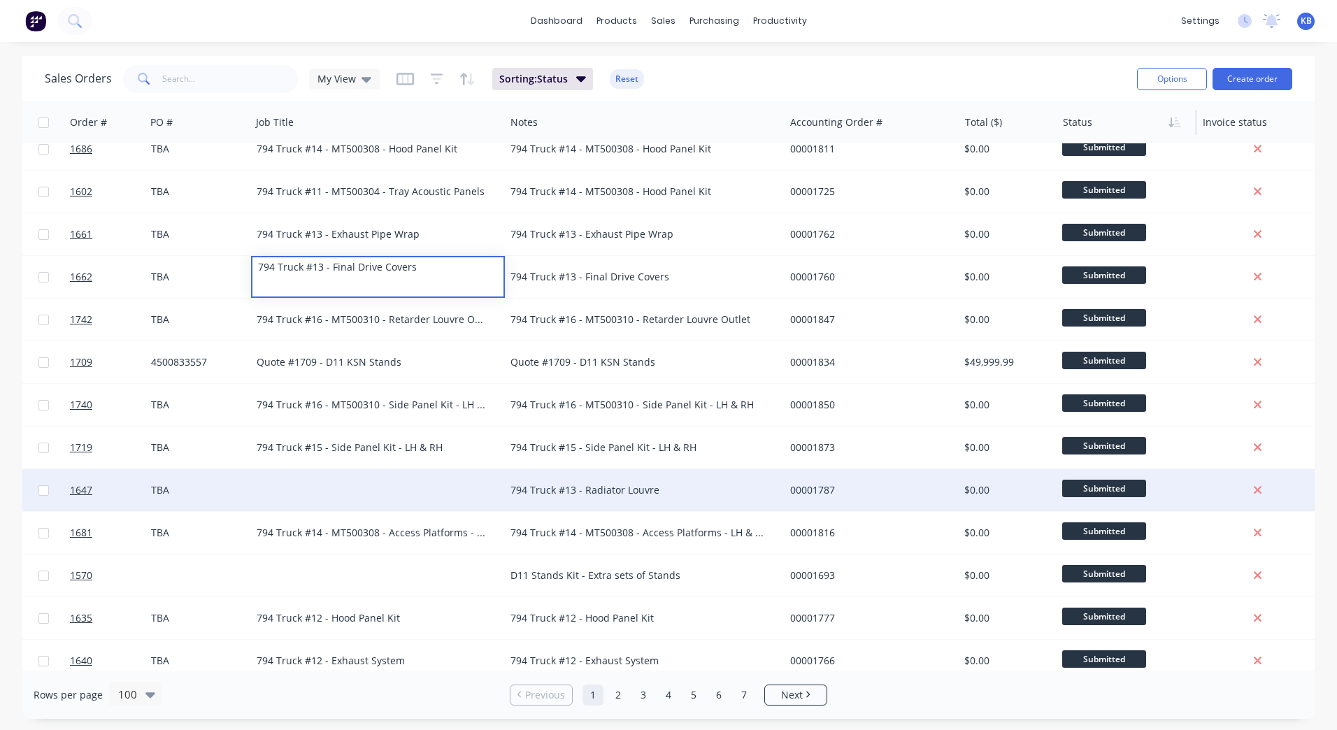
click at [576, 483] on div "794 Truck #13 - Radiator Louvre" at bounding box center [638, 490] width 255 height 14
click at [684, 490] on div "794 Truck #13 - Radiator Louvre" at bounding box center [638, 490] width 255 height 14
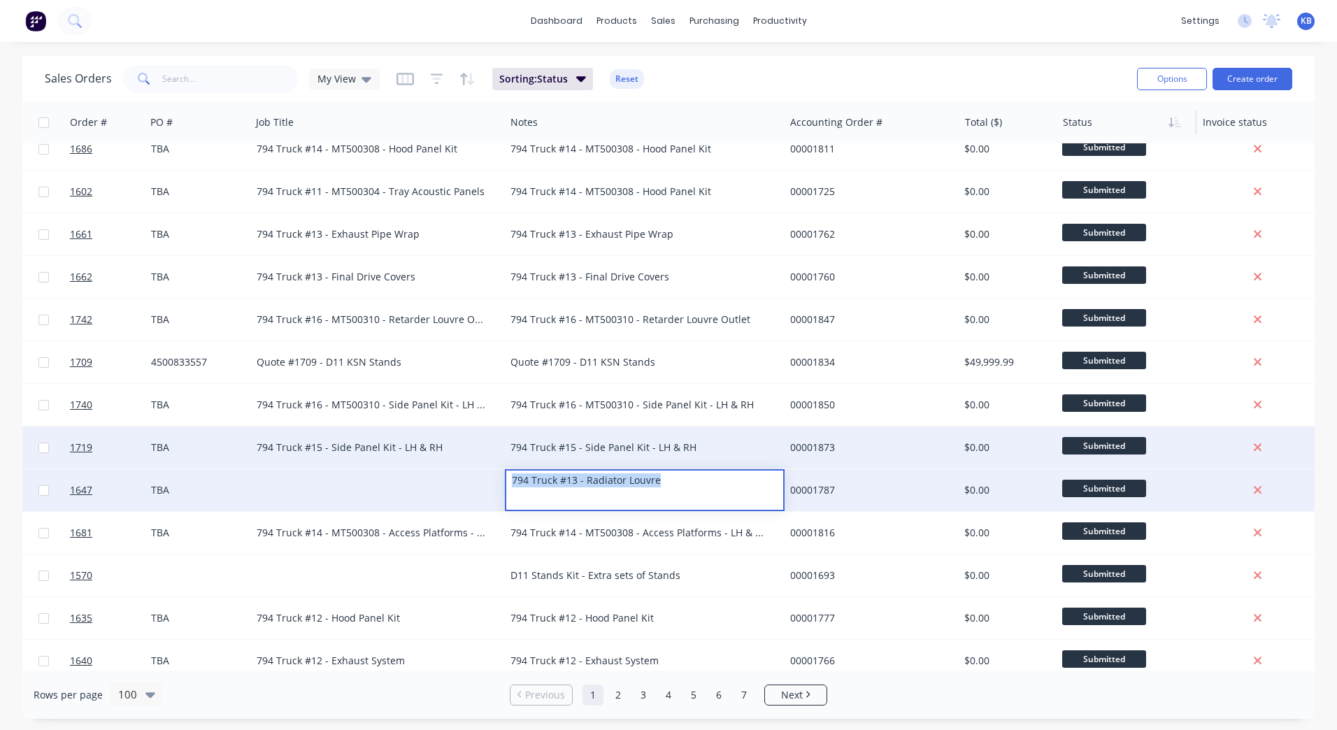
drag, startPoint x: 684, startPoint y: 490, endPoint x: 482, endPoint y: 466, distance: 203.6
click at [482, 466] on div "1655 WesTrac Pty Ltd TBA 794 Truck #13 - Hood Panel Kit 794 Truck #13 - Hood Pa…" at bounding box center [698, 202] width 1708 height 4249
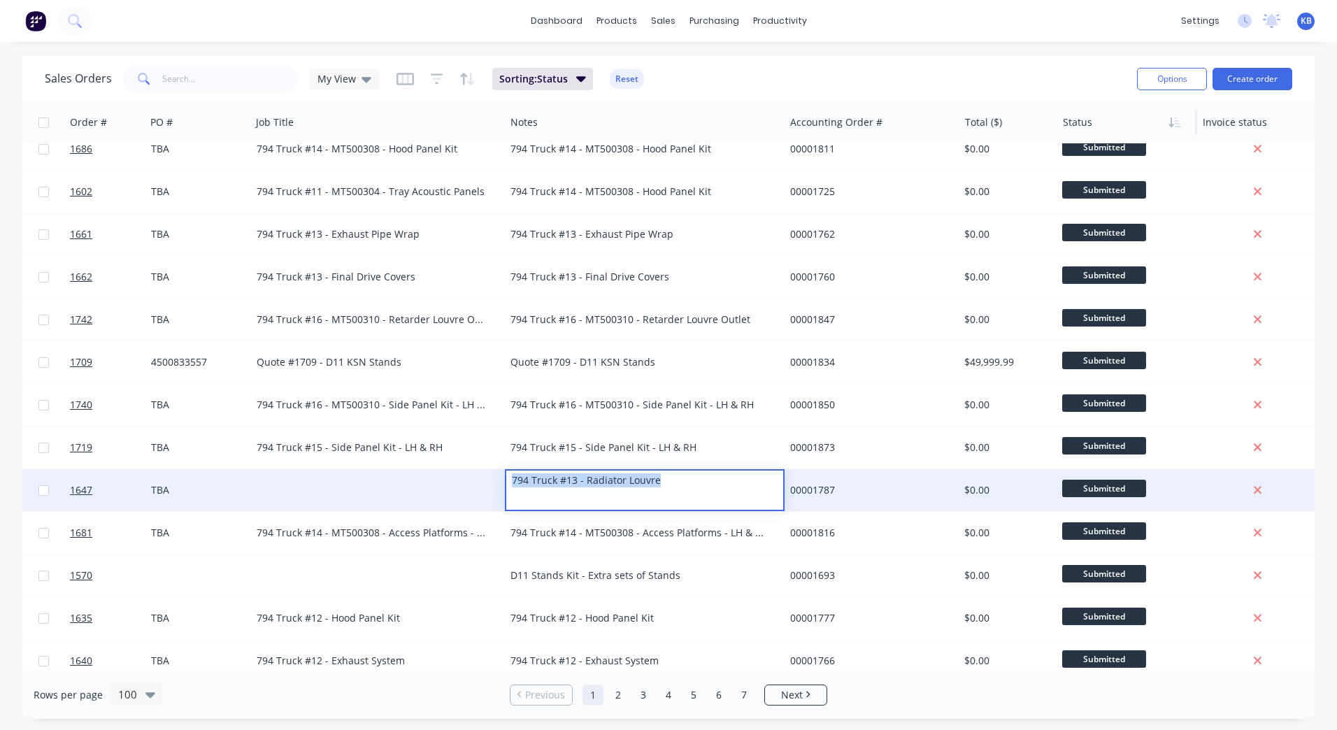
click at [361, 487] on div at bounding box center [378, 490] width 254 height 42
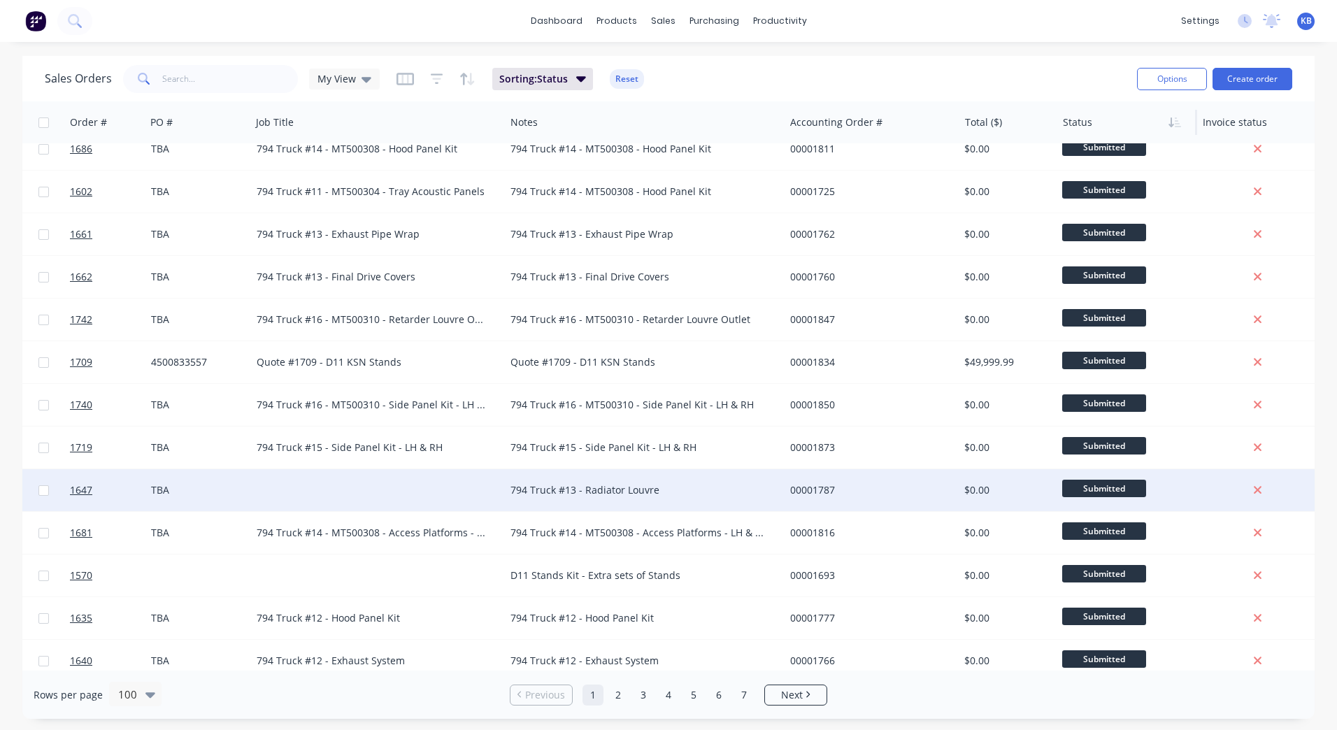
click at [328, 487] on div at bounding box center [378, 490] width 254 height 42
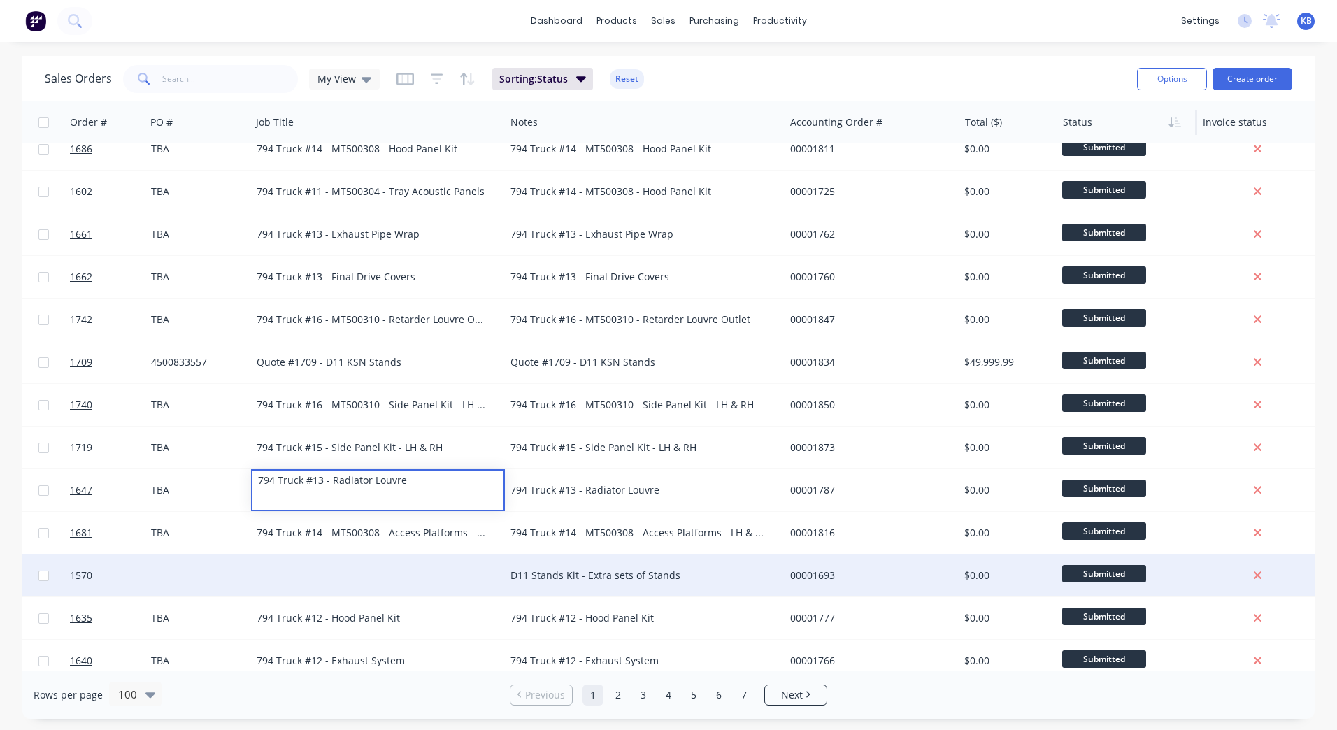
click at [554, 566] on div "D11 Stands Kit - Extra sets of Stands" at bounding box center [644, 576] width 279 height 42
click at [700, 581] on div "D11 Stands Kit - Extra sets of Stands" at bounding box center [638, 576] width 255 height 14
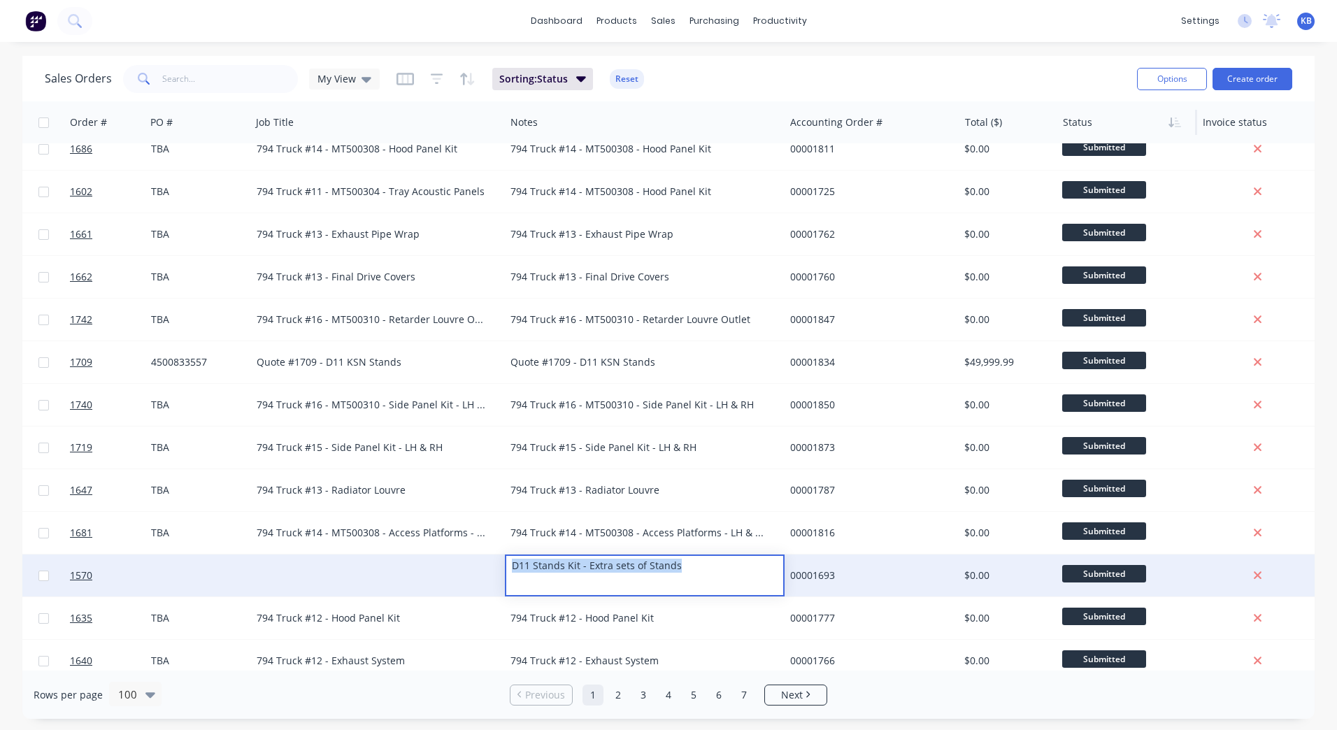
drag, startPoint x: 702, startPoint y: 574, endPoint x: 382, endPoint y: 559, distance: 320.7
click at [382, 559] on div "1570 WesTrac Pty Ltd D11 Stands Kit - Extra sets of Stands 00001693 $0.00 Submi…" at bounding box center [697, 576] width 1705 height 43
click at [304, 566] on div at bounding box center [378, 576] width 254 height 42
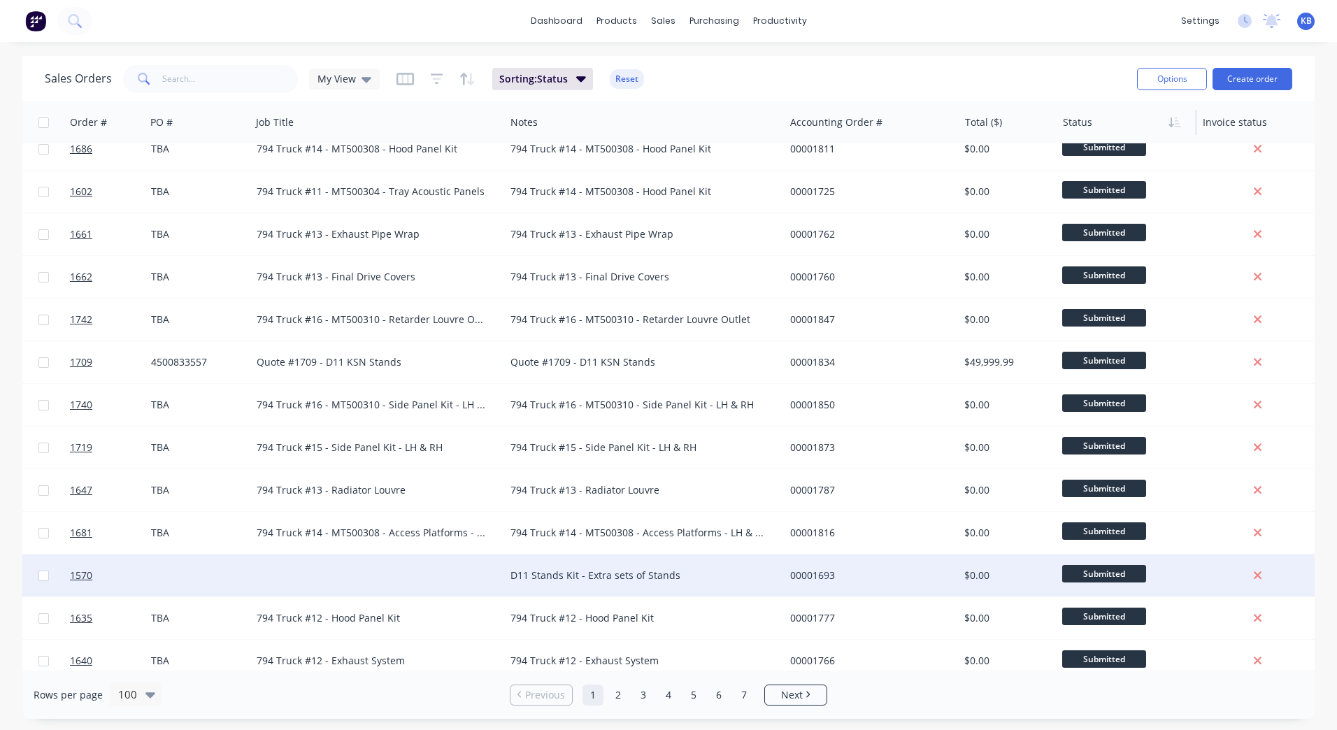
click at [322, 565] on div at bounding box center [378, 576] width 254 height 42
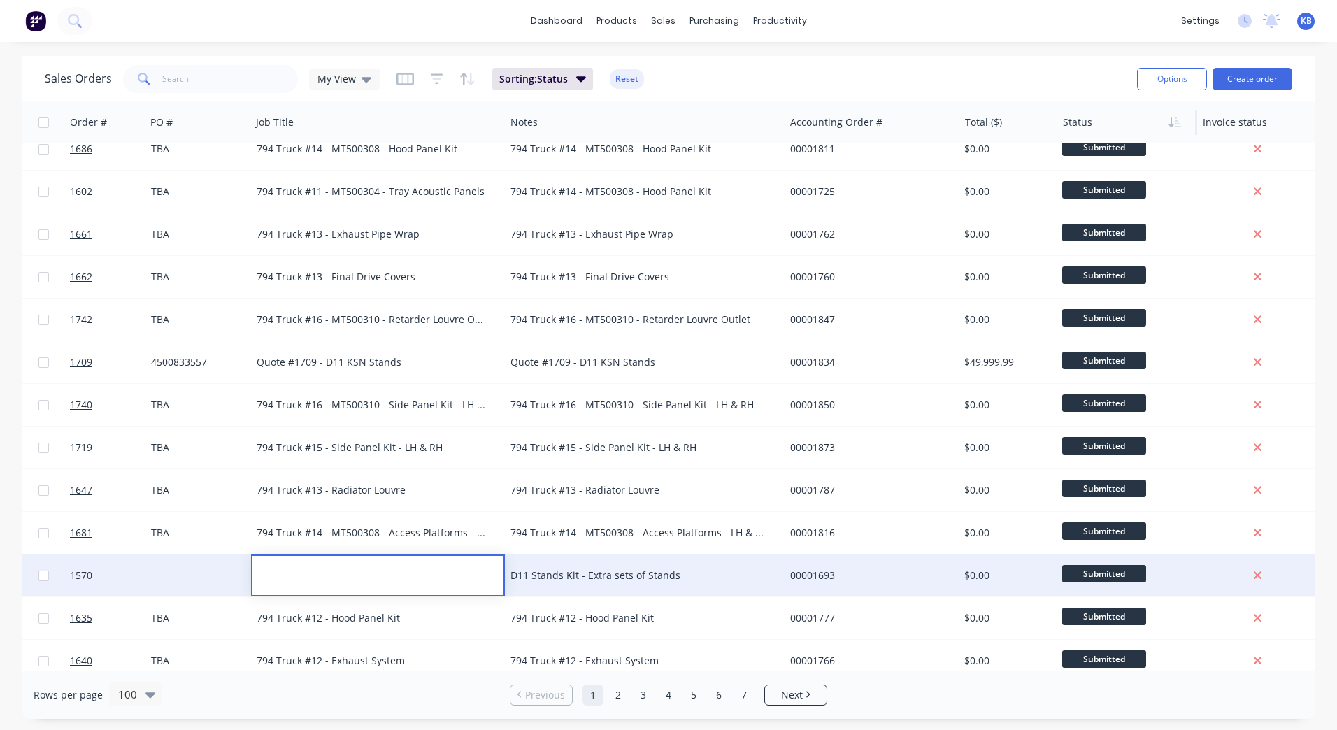
click at [312, 560] on div at bounding box center [378, 566] width 251 height 20
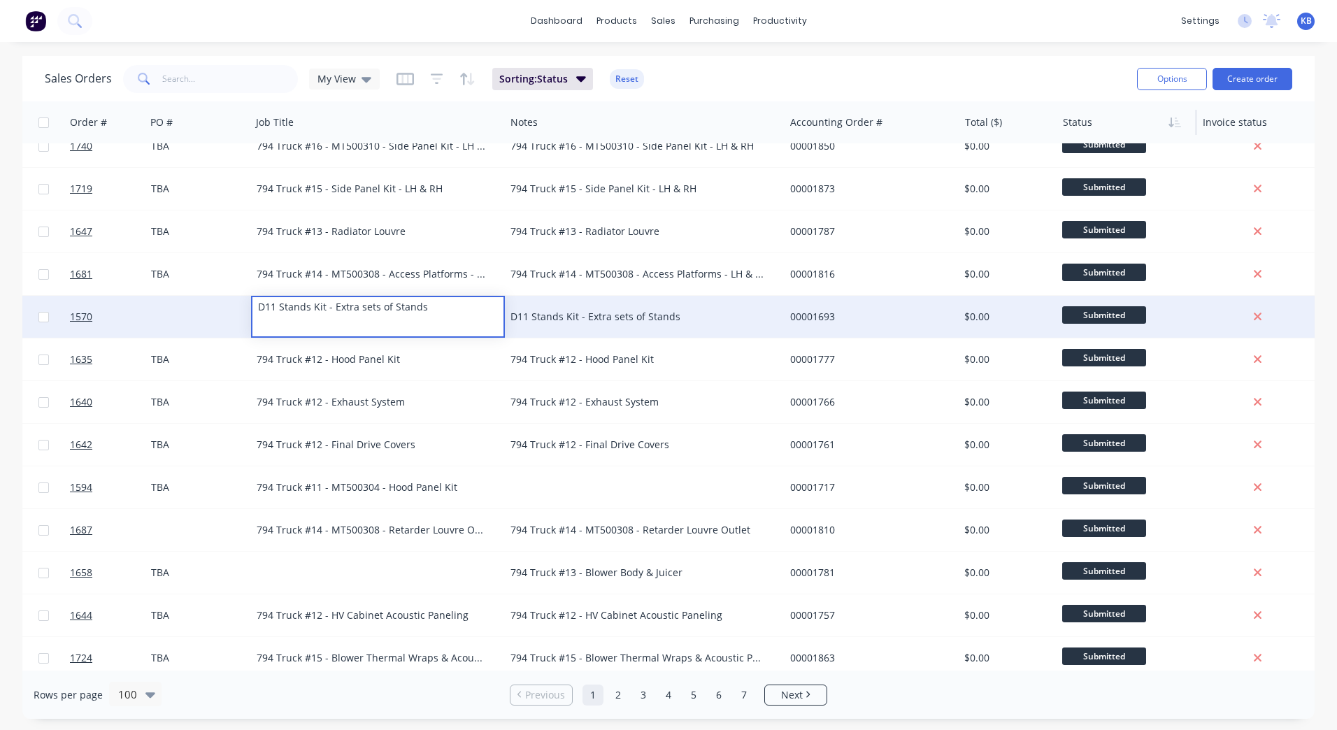
scroll to position [2345, 178]
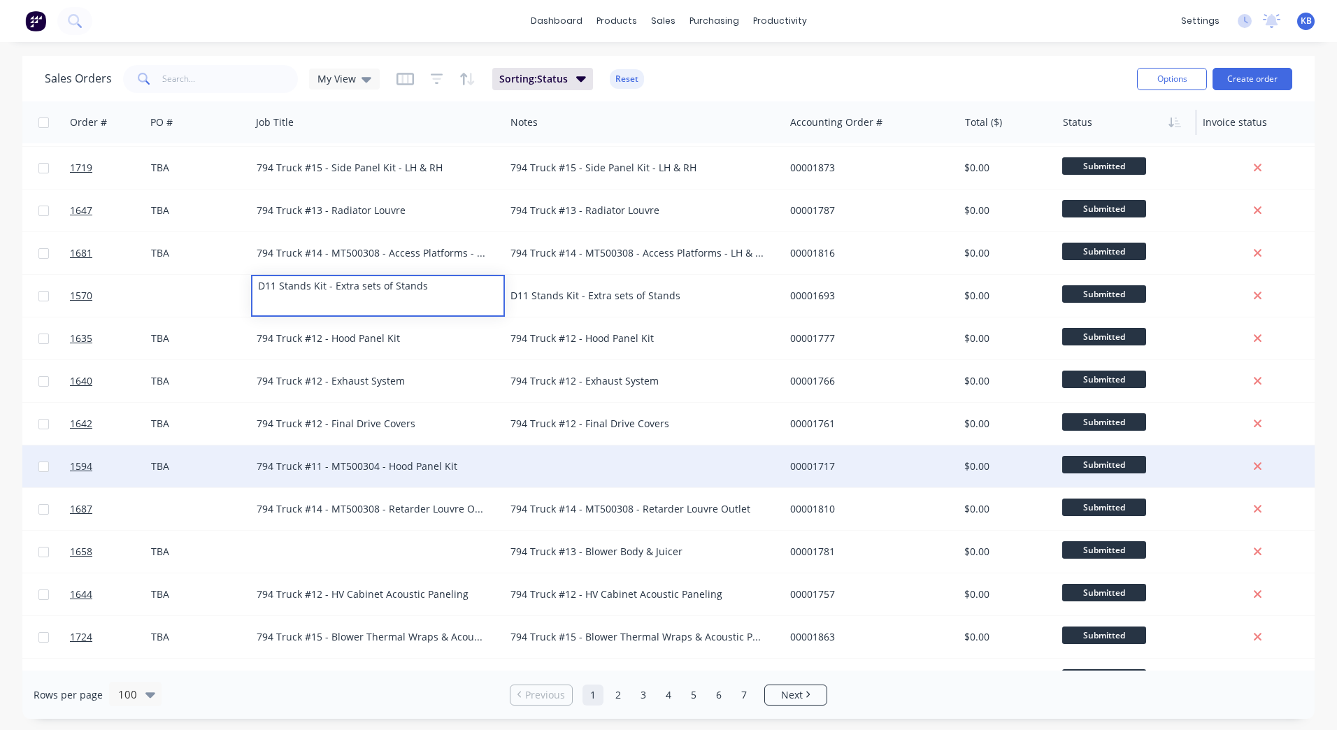
click at [425, 469] on div "794 Truck #11 - MT500304 - Hood Panel Kit" at bounding box center [372, 467] width 231 height 14
click at [469, 462] on div "794 Truck #11 - MT500304 - Hood Panel Kit" at bounding box center [372, 467] width 231 height 14
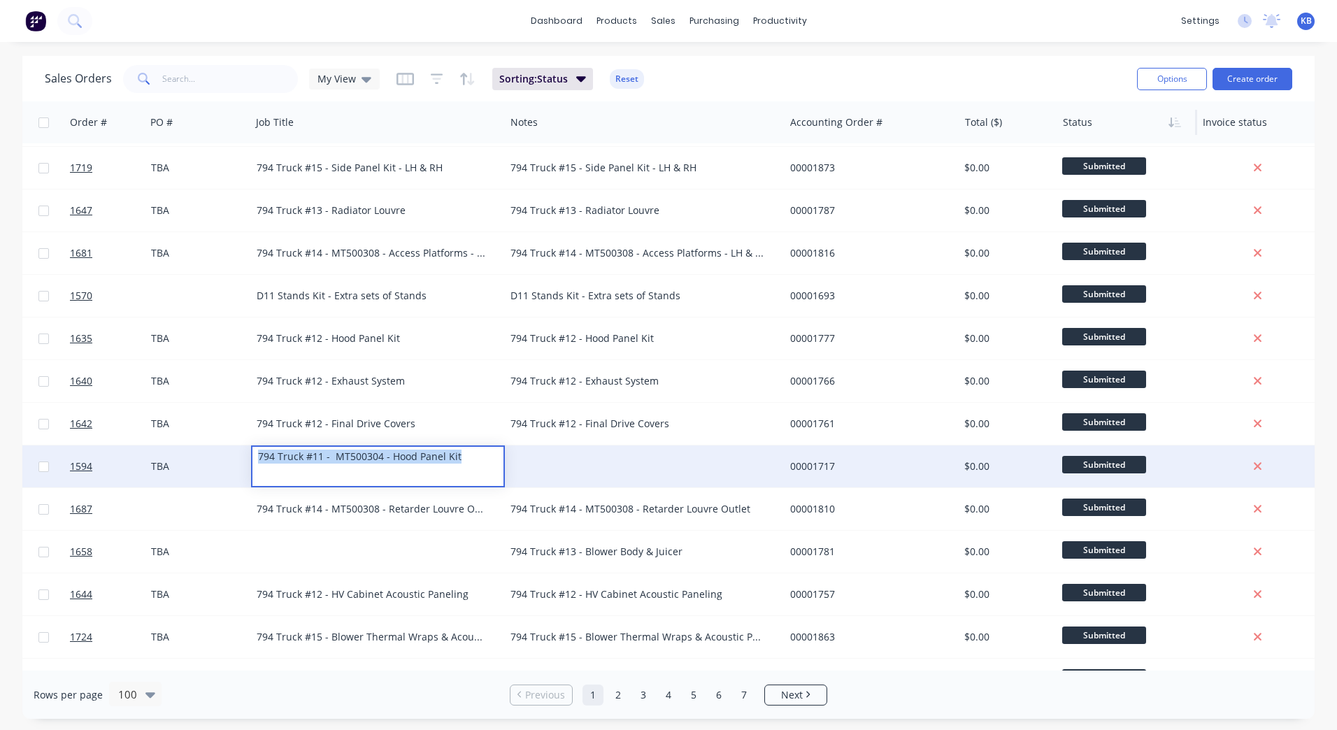
drag, startPoint x: 469, startPoint y: 462, endPoint x: 251, endPoint y: 448, distance: 218.0
click at [251, 448] on div "794 Truck #11 - MT500304 - Hood Panel Kit" at bounding box center [378, 467] width 254 height 42
click at [516, 458] on div at bounding box center [644, 467] width 279 height 42
click at [525, 456] on div at bounding box center [644, 467] width 279 height 42
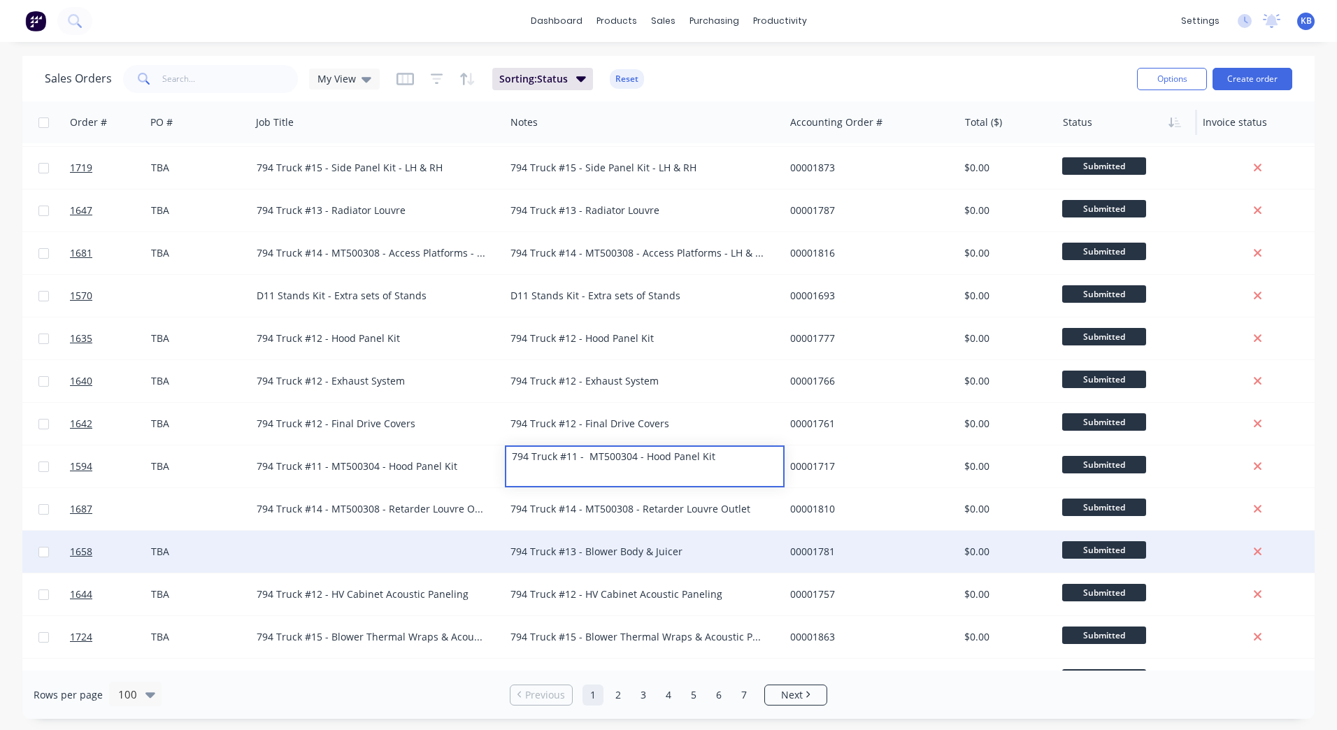
click at [534, 538] on div "794 Truck #13 - Blower Body & Juicer" at bounding box center [644, 552] width 279 height 42
click at [618, 538] on div "794 Truck #13 - Blower Body & Juicer" at bounding box center [644, 552] width 279 height 42
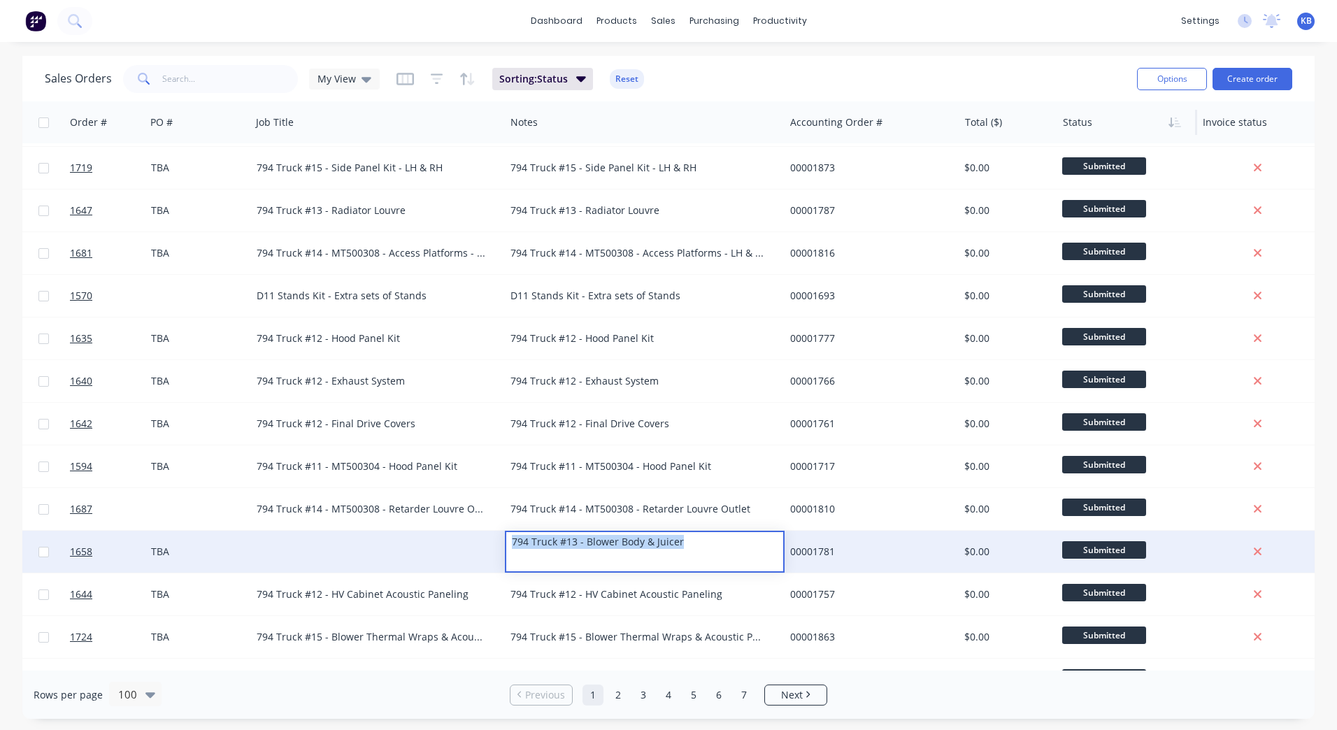
drag, startPoint x: 709, startPoint y: 541, endPoint x: 412, endPoint y: 541, distance: 297.3
click at [412, 541] on div "1658 WesTrac Pty Ltd TBA 794 Truck #13 - Blower Body & Juicer 00001781 $0.00 Su…" at bounding box center [697, 552] width 1705 height 43
click at [320, 541] on div at bounding box center [378, 552] width 254 height 42
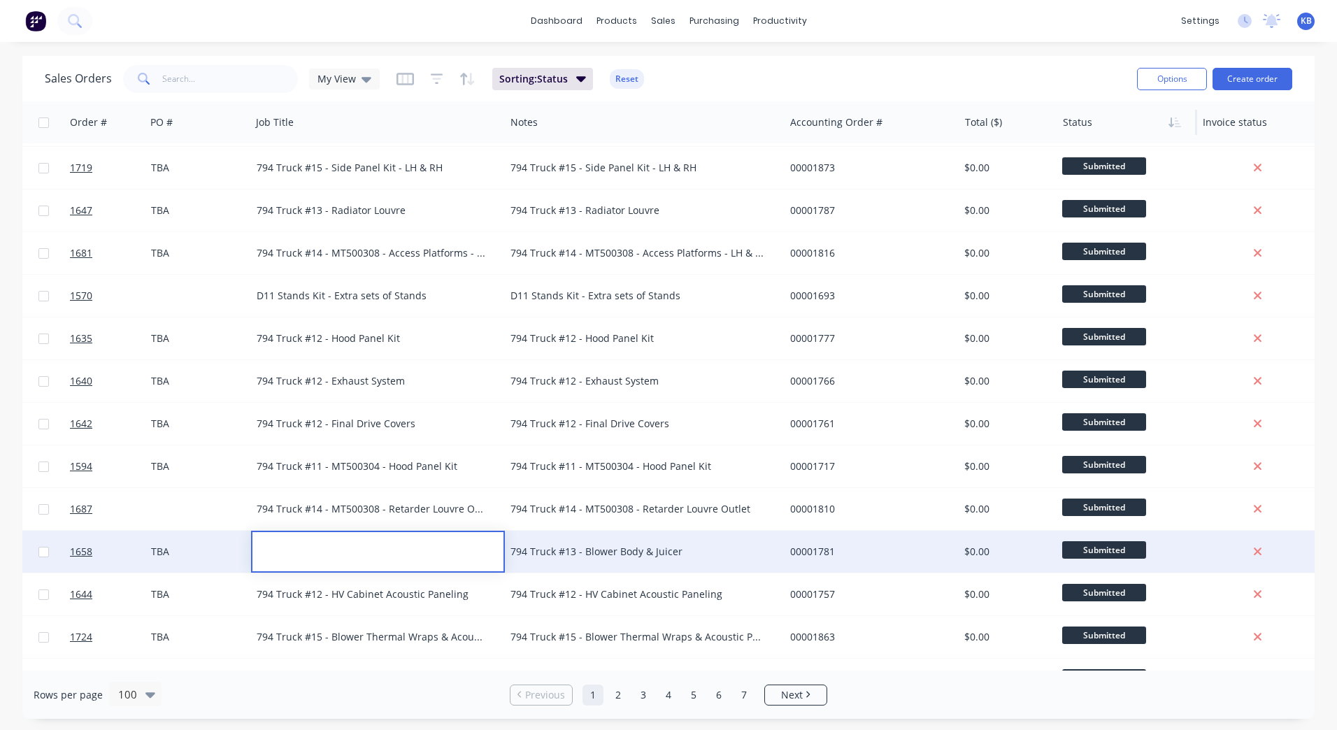
click at [308, 539] on div at bounding box center [378, 542] width 251 height 20
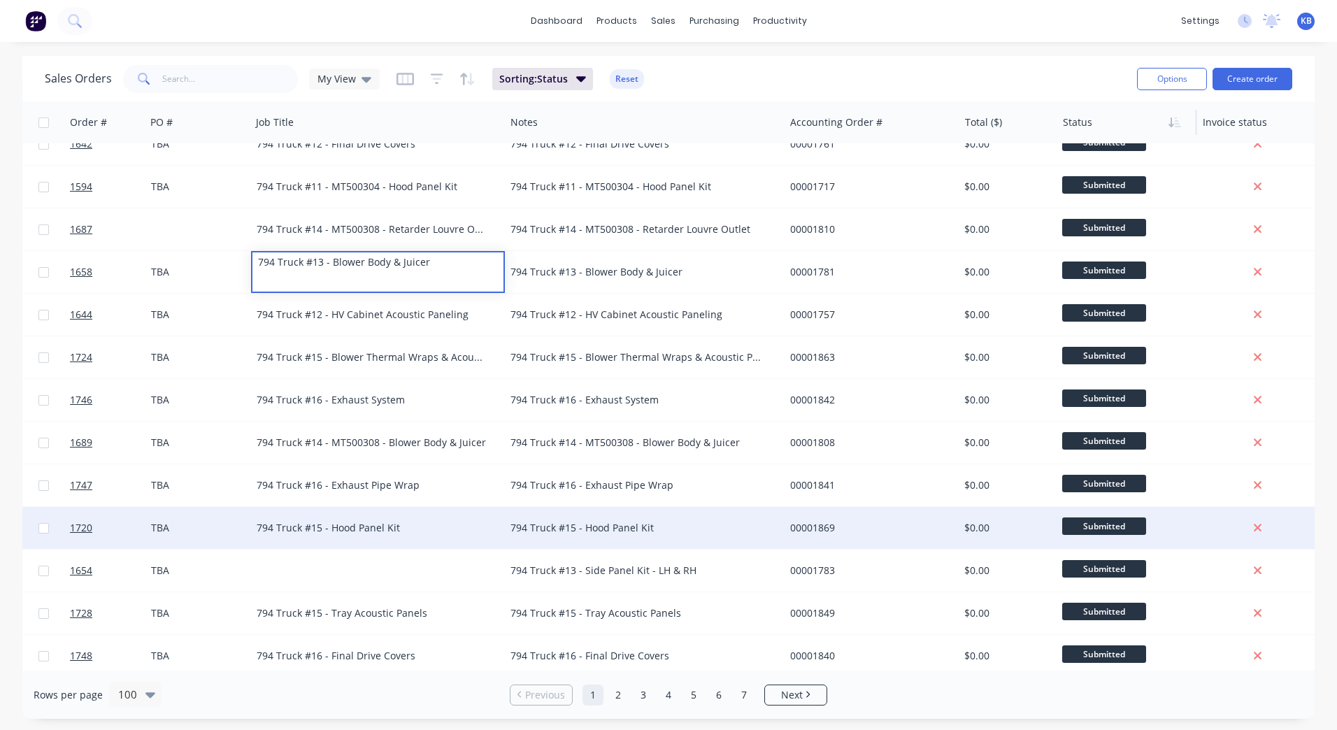
scroll to position [2764, 178]
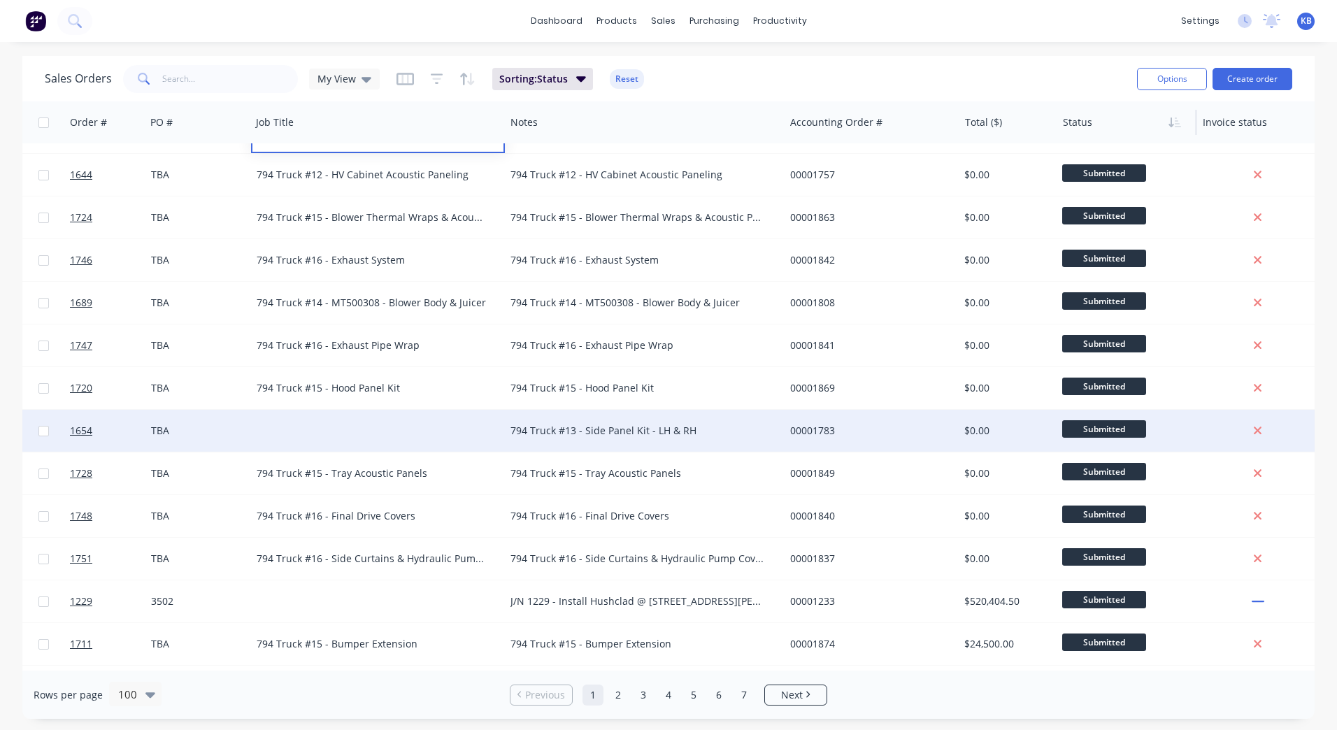
click at [567, 450] on div "794 Truck #13 - Side Panel Kit - LH & RH" at bounding box center [644, 431] width 279 height 42
click at [654, 429] on div "794 Truck #13 - Side Panel Kit - LH & RH" at bounding box center [638, 431] width 255 height 14
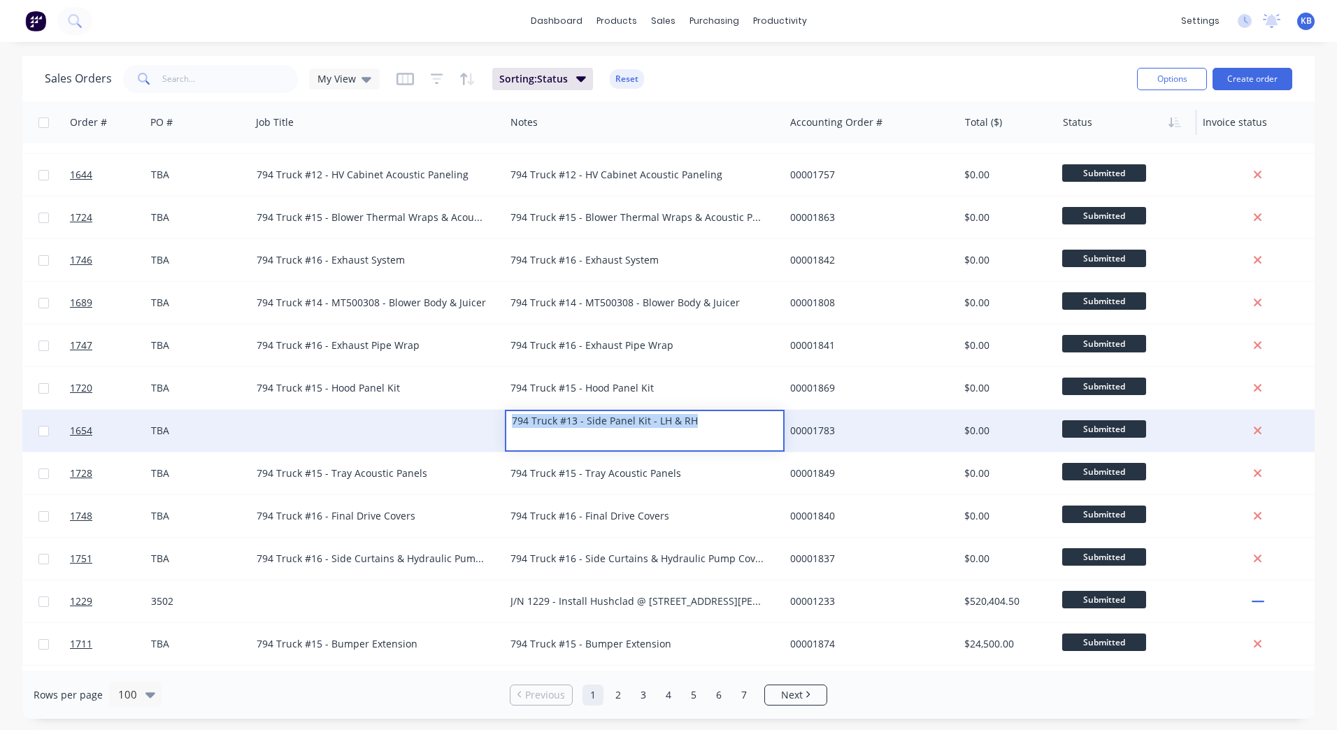
drag, startPoint x: 711, startPoint y: 426, endPoint x: 466, endPoint y: 420, distance: 244.9
click at [467, 420] on div "1654 WesTrac Pty Ltd TBA 794 Truck #13 - Side Panel Kit - LH & RH 00001783 $0.0…" at bounding box center [697, 431] width 1705 height 43
click at [315, 419] on div at bounding box center [378, 431] width 254 height 42
click at [273, 418] on div at bounding box center [378, 431] width 254 height 42
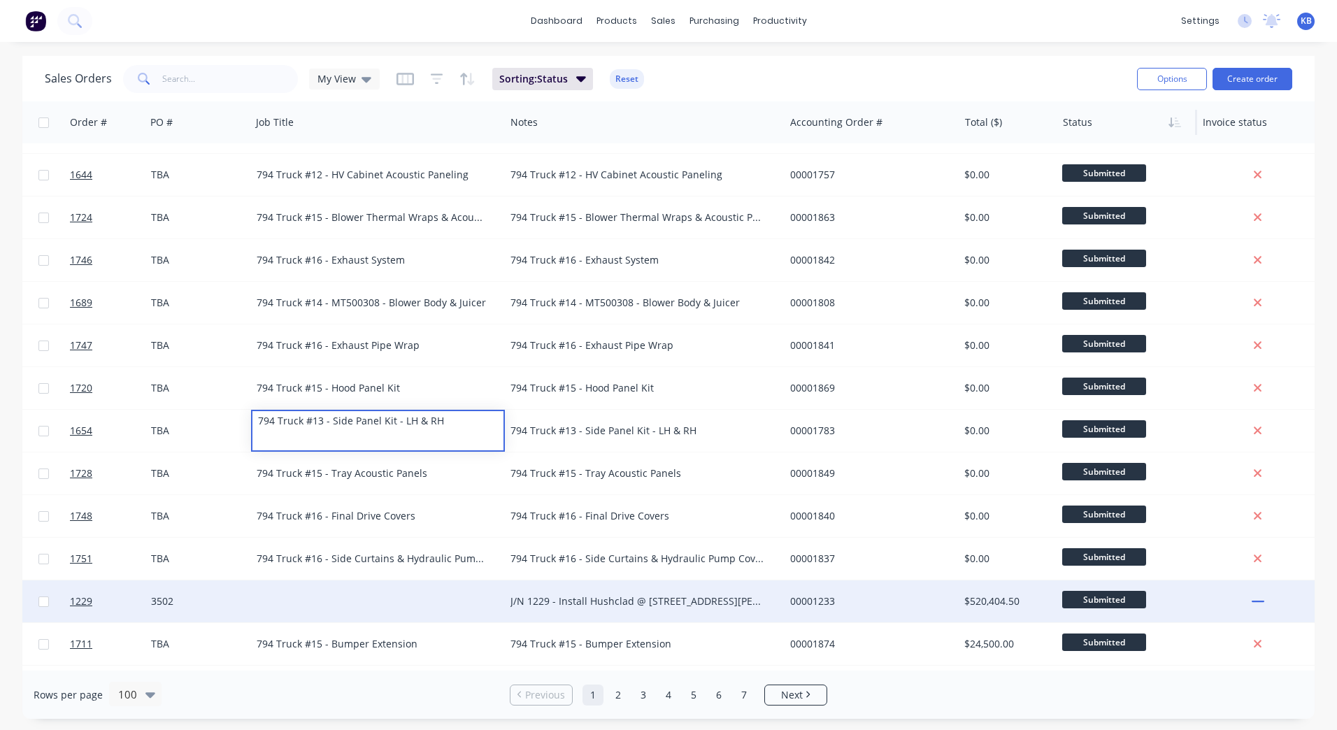
click at [558, 598] on div "J/N 1229 - Install Hushclad @ [STREET_ADDRESS][PERSON_NAME]" at bounding box center [638, 602] width 255 height 14
click at [566, 598] on div "J/N 1229 - Install Hushclad @ [STREET_ADDRESS][PERSON_NAME]" at bounding box center [638, 602] width 255 height 14
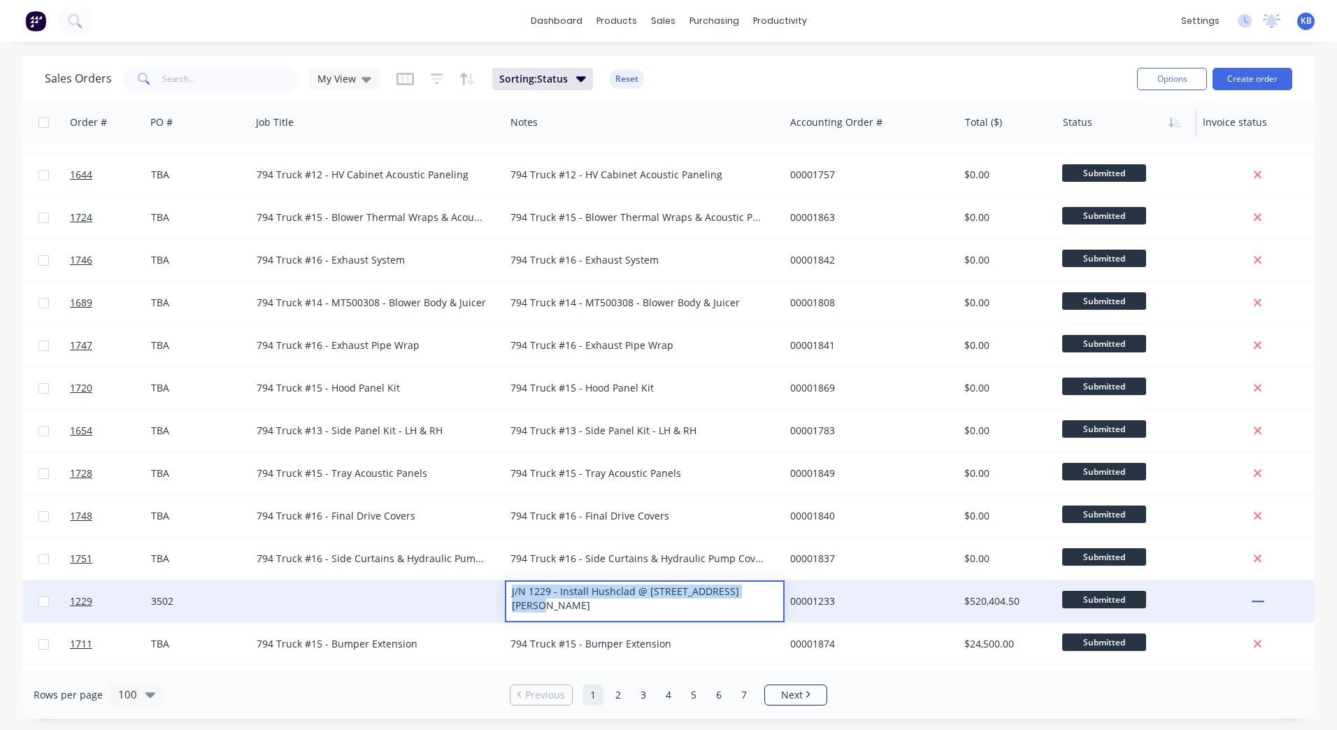
drag, startPoint x: 765, startPoint y: 589, endPoint x: 396, endPoint y: 586, distance: 368.7
click at [396, 586] on div "[STREET_ADDRESS] - Install Hushclad @ [STREET_ADDRESS][PERSON_NAME] $520,404.50…" at bounding box center [697, 602] width 1705 height 43
click at [273, 592] on div at bounding box center [378, 602] width 254 height 42
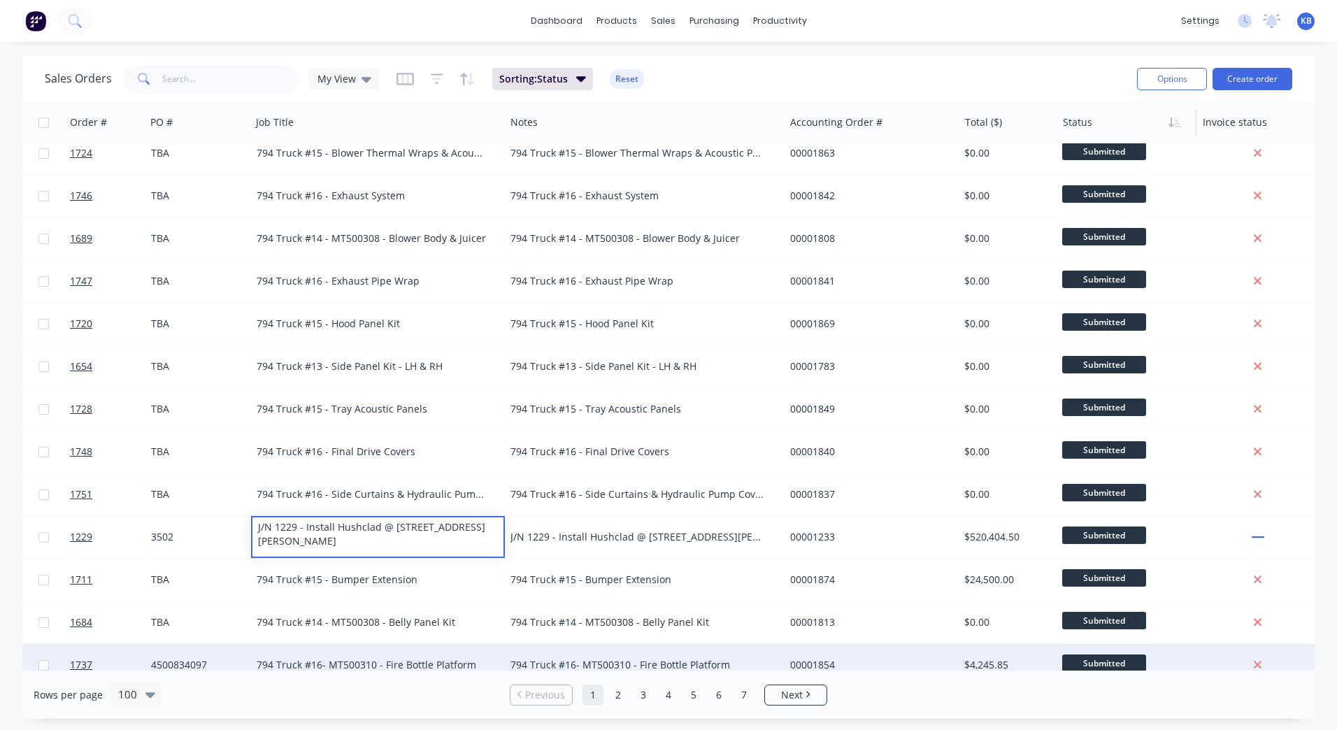
scroll to position [2904, 178]
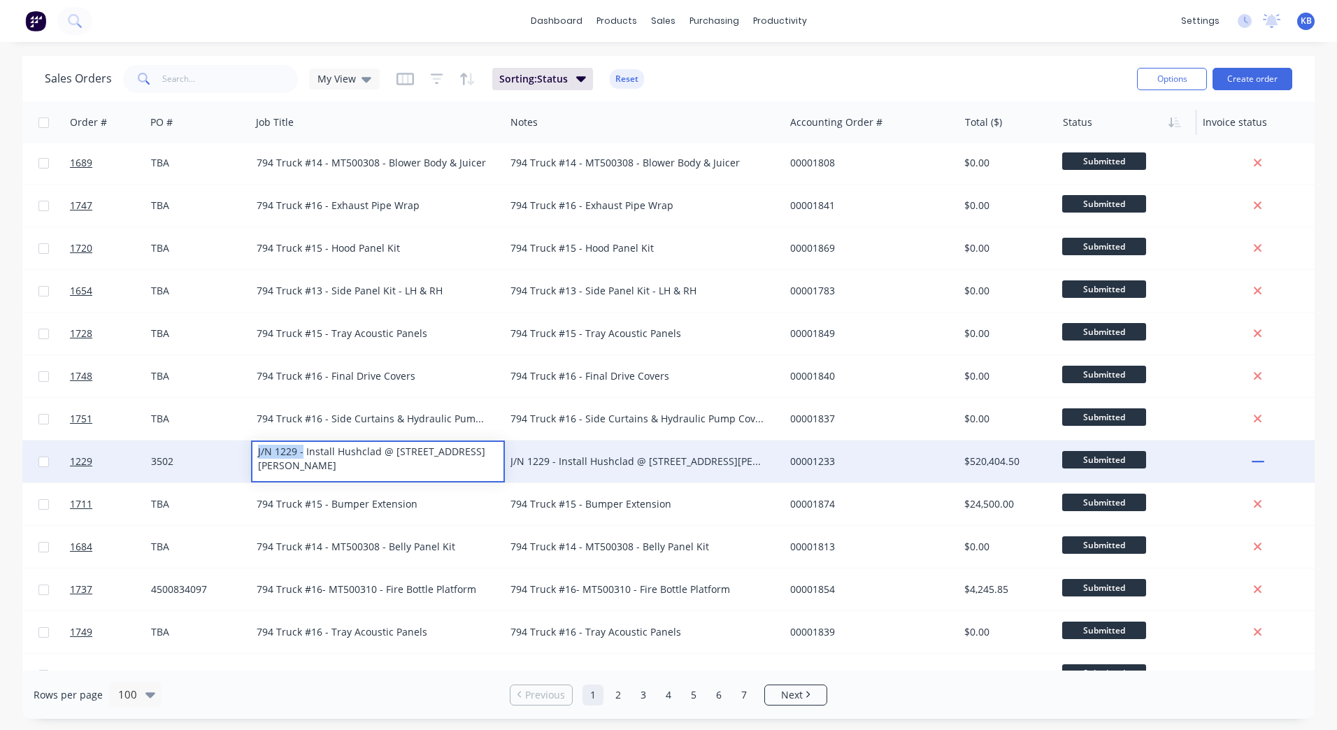
drag, startPoint x: 301, startPoint y: 450, endPoint x: 222, endPoint y: 445, distance: 79.9
click at [222, 445] on div "1229 New Pave Asphalt 3502 J/N 1229 - Install Hushclad @ [STREET_ADDRESS][PERSO…" at bounding box center [697, 462] width 1705 height 43
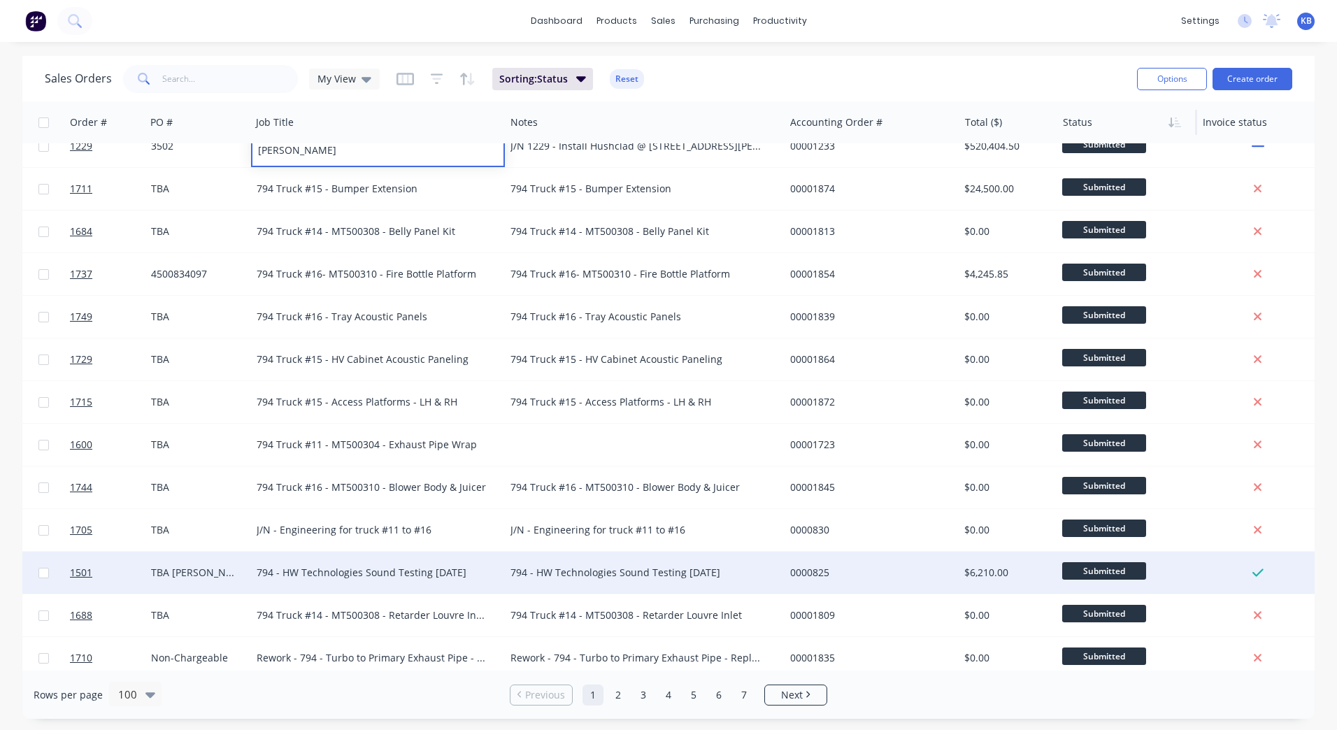
scroll to position [3254, 178]
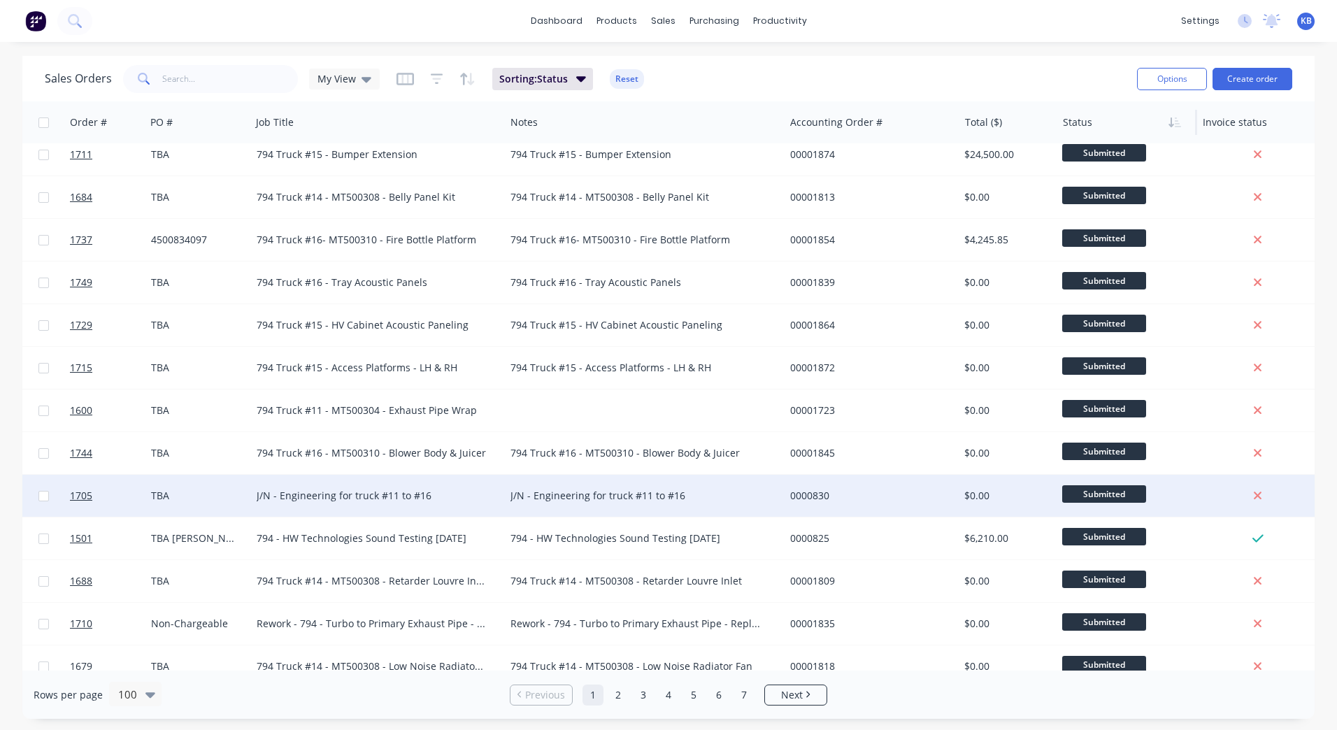
click at [278, 500] on div "J/N - Engineering for truck #11 to #16" at bounding box center [372, 496] width 231 height 14
click at [279, 486] on div "J/N - Engineering for truck #11 to #16" at bounding box center [378, 486] width 251 height 20
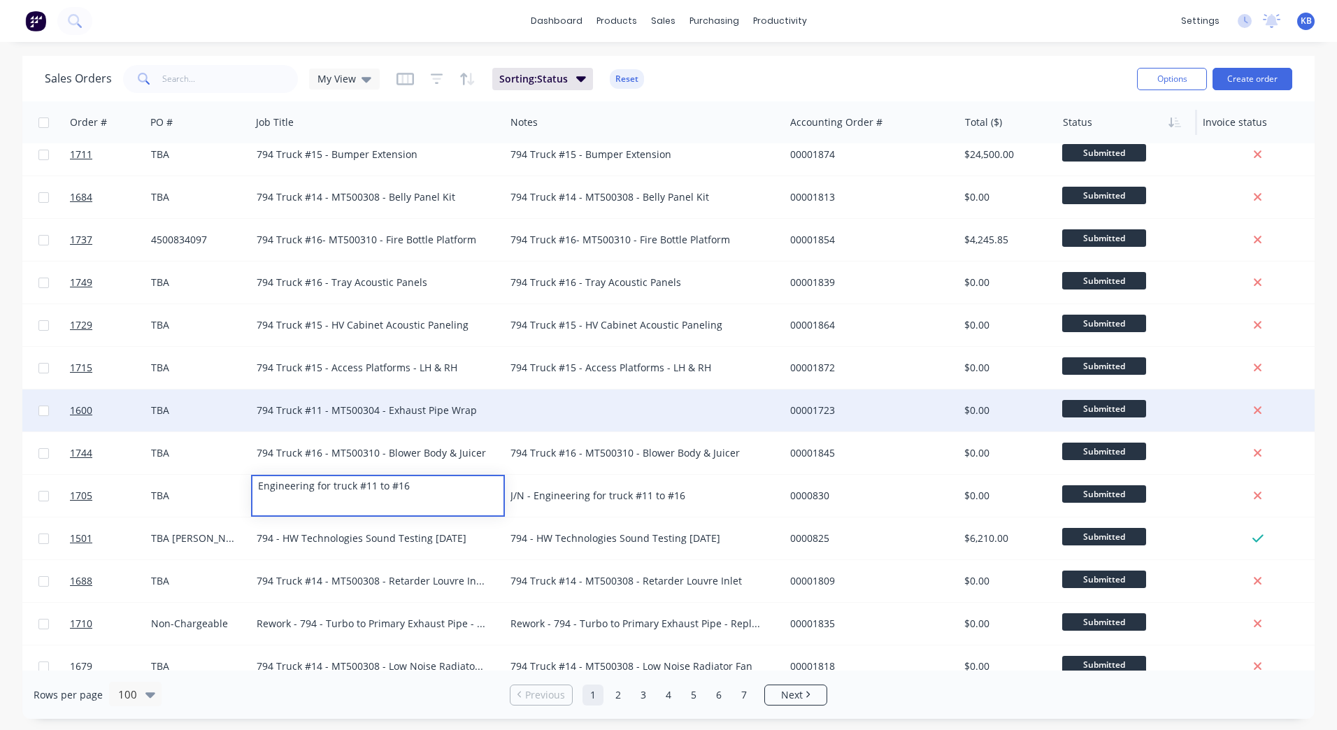
click at [415, 411] on div "794 Truck #11 - MT500304 - Exhaust Pipe Wrap" at bounding box center [372, 411] width 231 height 14
click at [463, 404] on div "794 Truck #11 - MT500304 - Exhaust Pipe Wrap" at bounding box center [372, 411] width 231 height 14
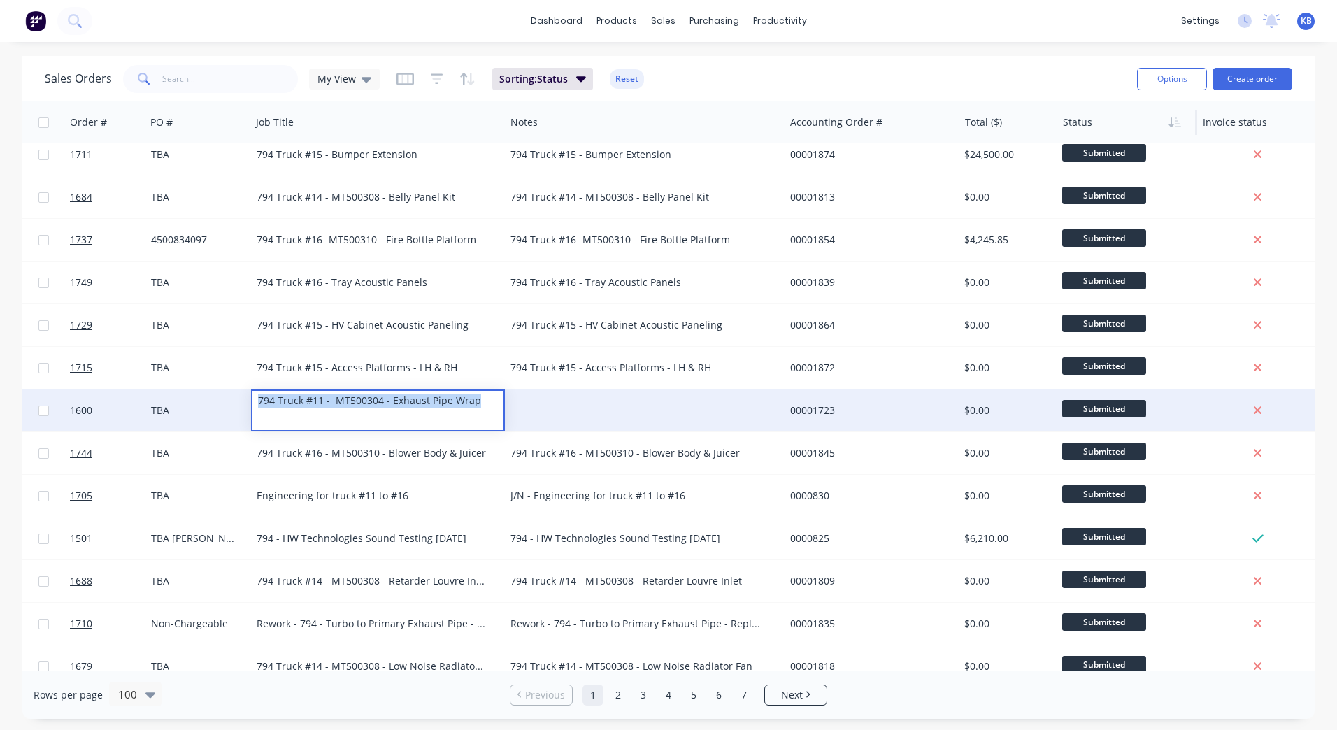
drag, startPoint x: 481, startPoint y: 405, endPoint x: 203, endPoint y: 400, distance: 277.8
click at [203, 400] on div "1600 WesTrac Pty Ltd TBA 794 Truck #11 - MT500304 - Exhaust Pipe Wrap 00001723 …" at bounding box center [697, 411] width 1705 height 43
click at [625, 406] on div at bounding box center [644, 411] width 279 height 42
click at [569, 406] on div at bounding box center [644, 411] width 279 height 42
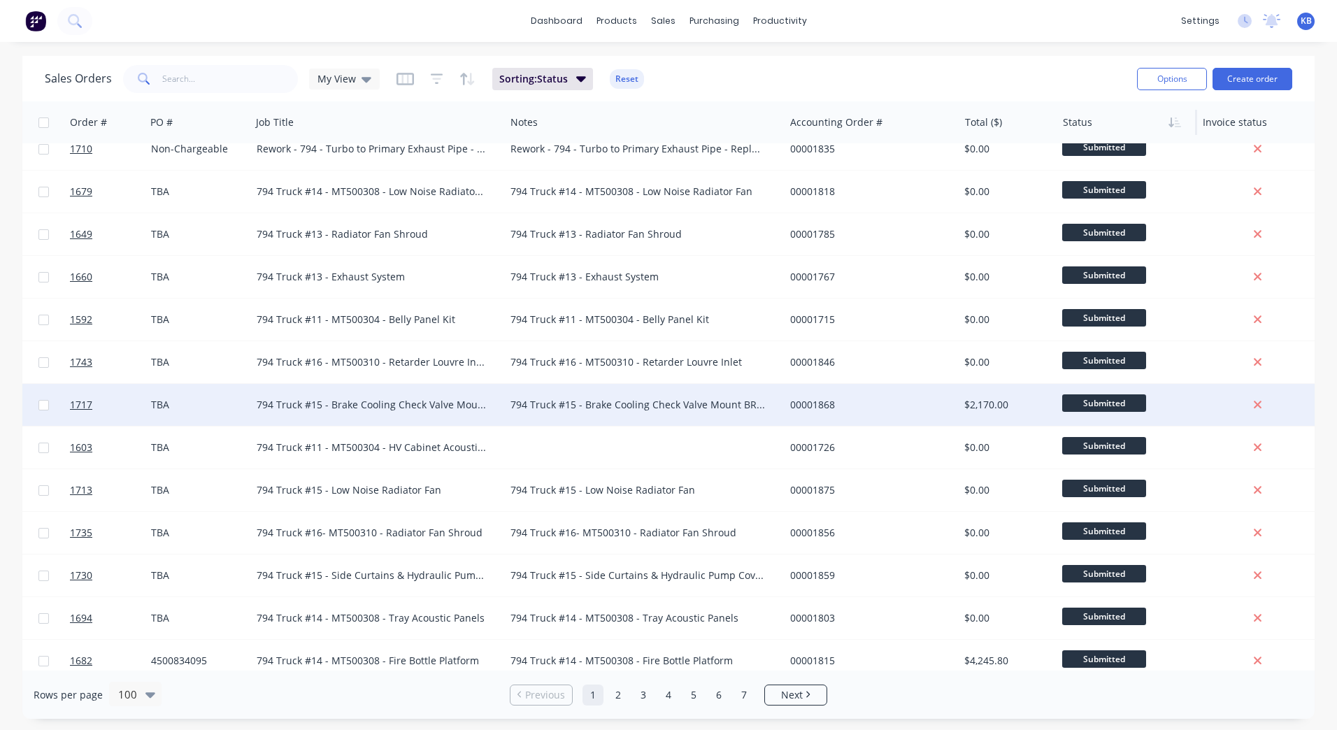
scroll to position [3744, 178]
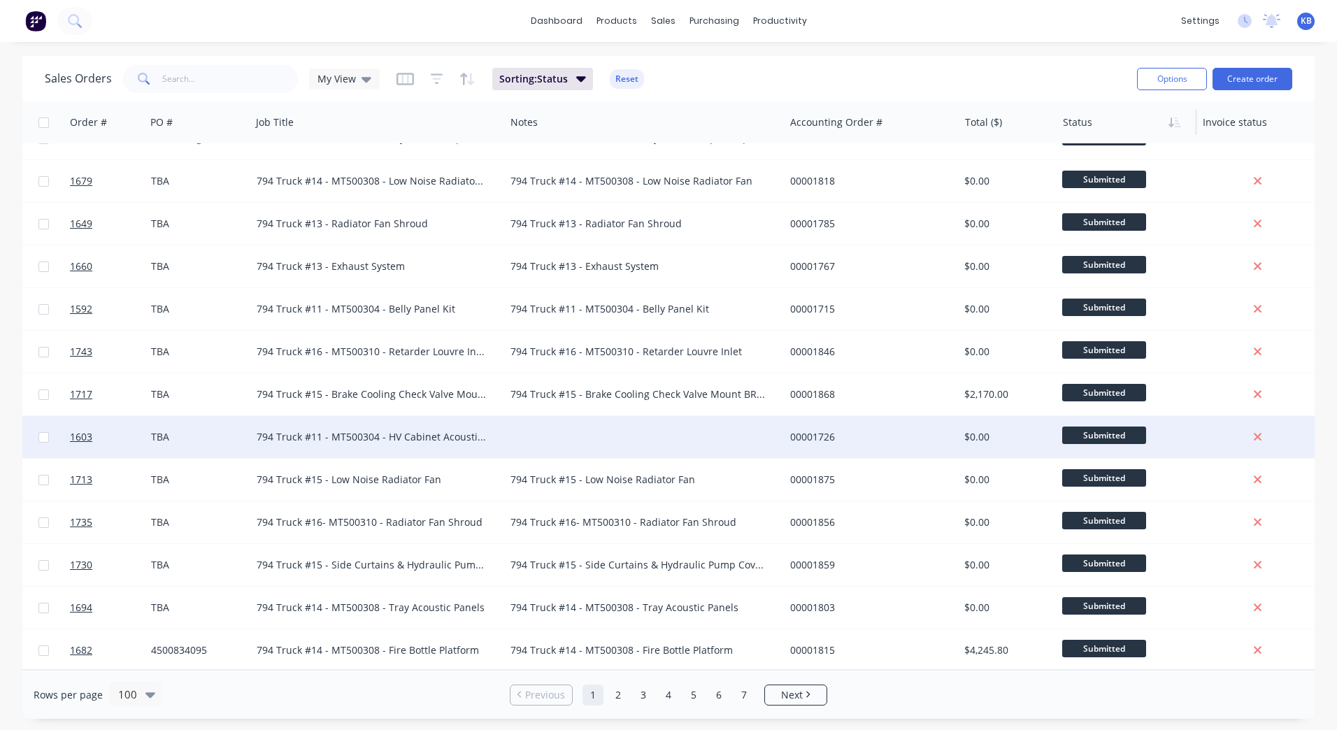
click at [401, 425] on div "794 Truck #11 - MT500304 - HV Cabinet Acoustic Paneling" at bounding box center [378, 437] width 254 height 42
click at [448, 434] on div "794 Truck #11 - MT500304 - HV Cabinet Acoustic Paneling" at bounding box center [372, 437] width 231 height 14
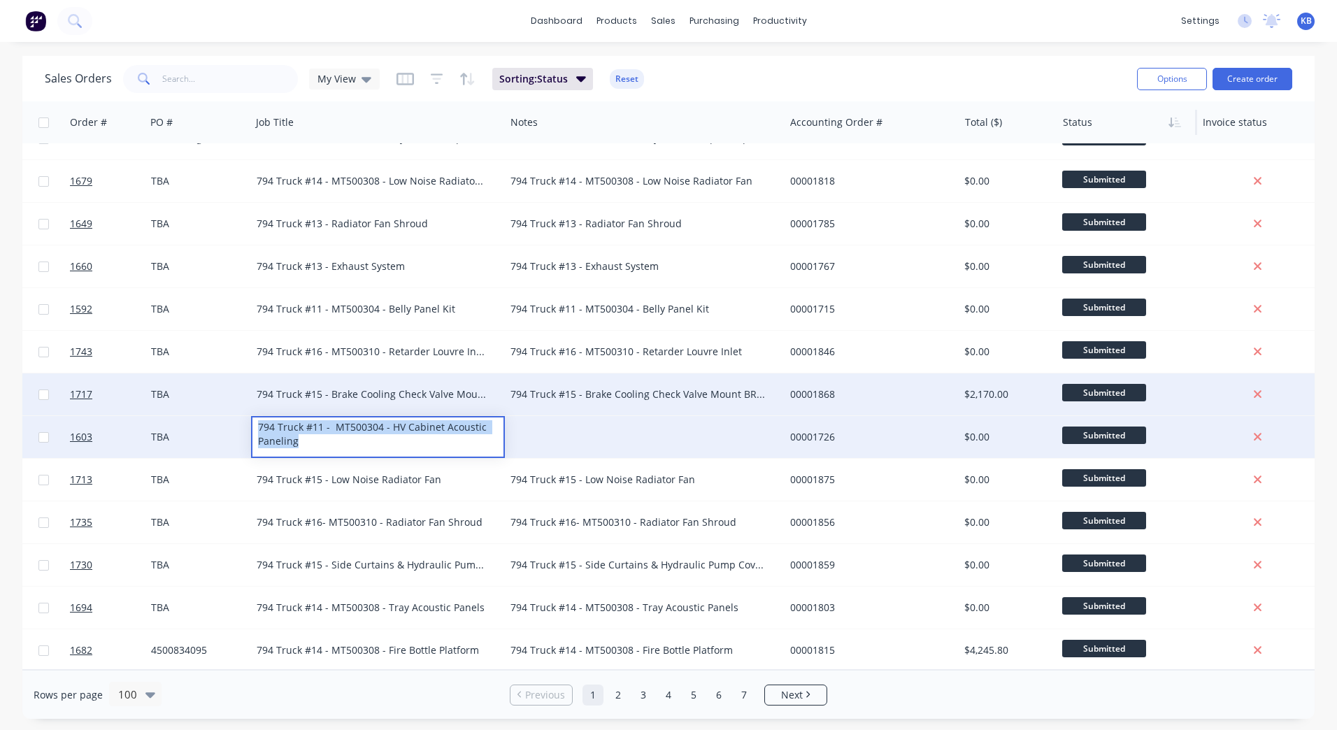
drag, startPoint x: 339, startPoint y: 442, endPoint x: 260, endPoint y: 411, distance: 84.2
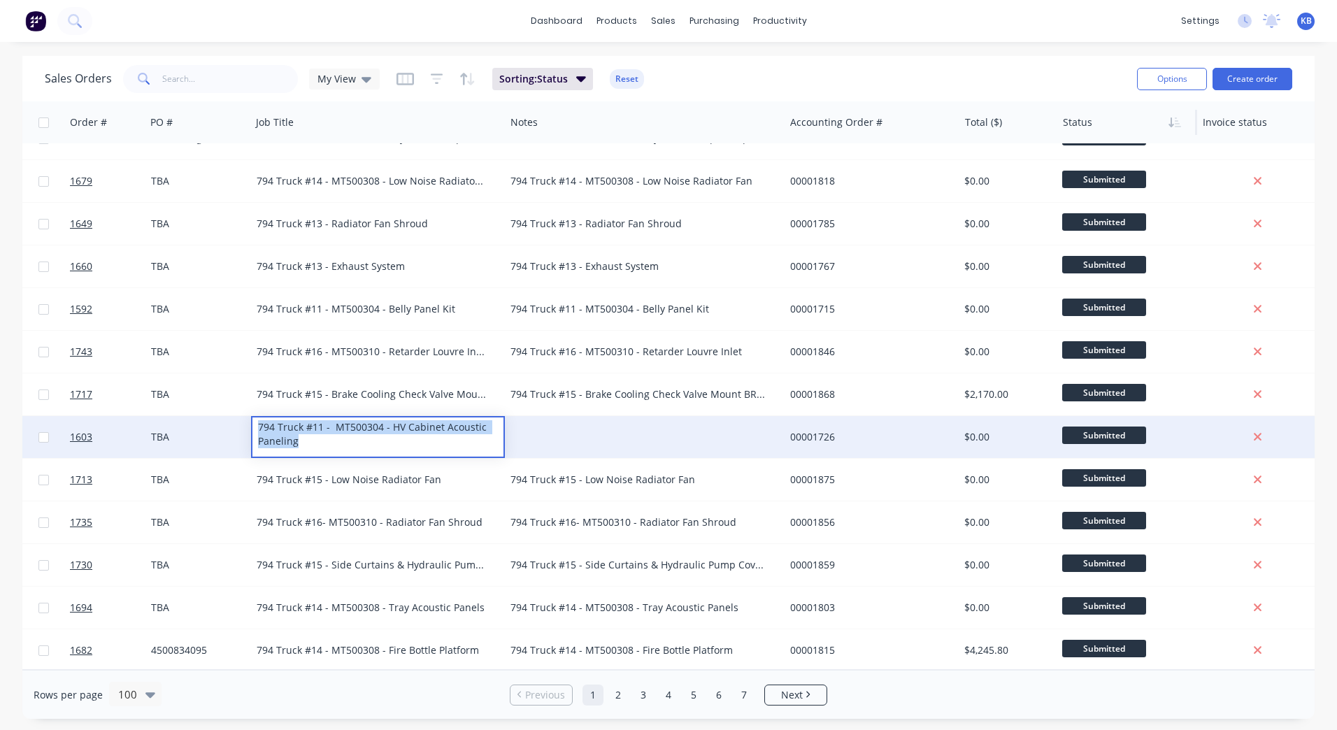
click at [539, 430] on div at bounding box center [644, 437] width 279 height 42
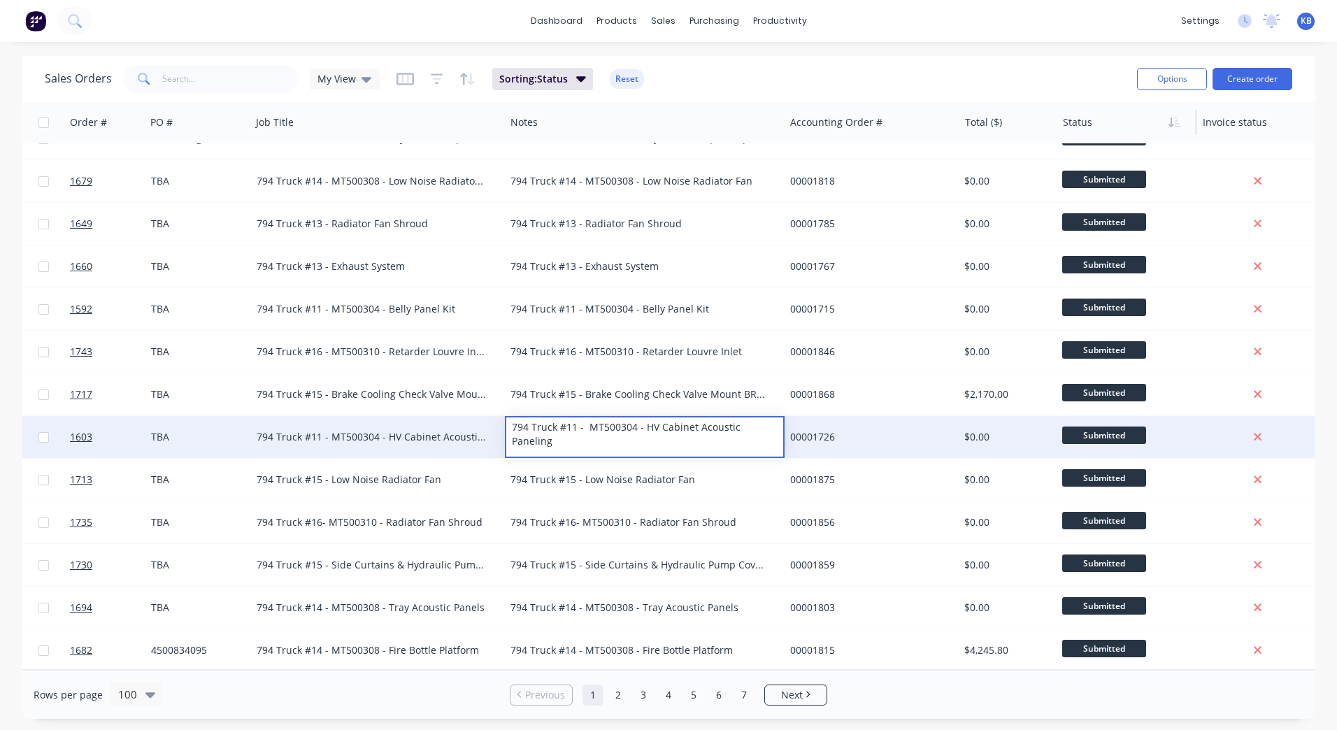
scroll to position [3747, 178]
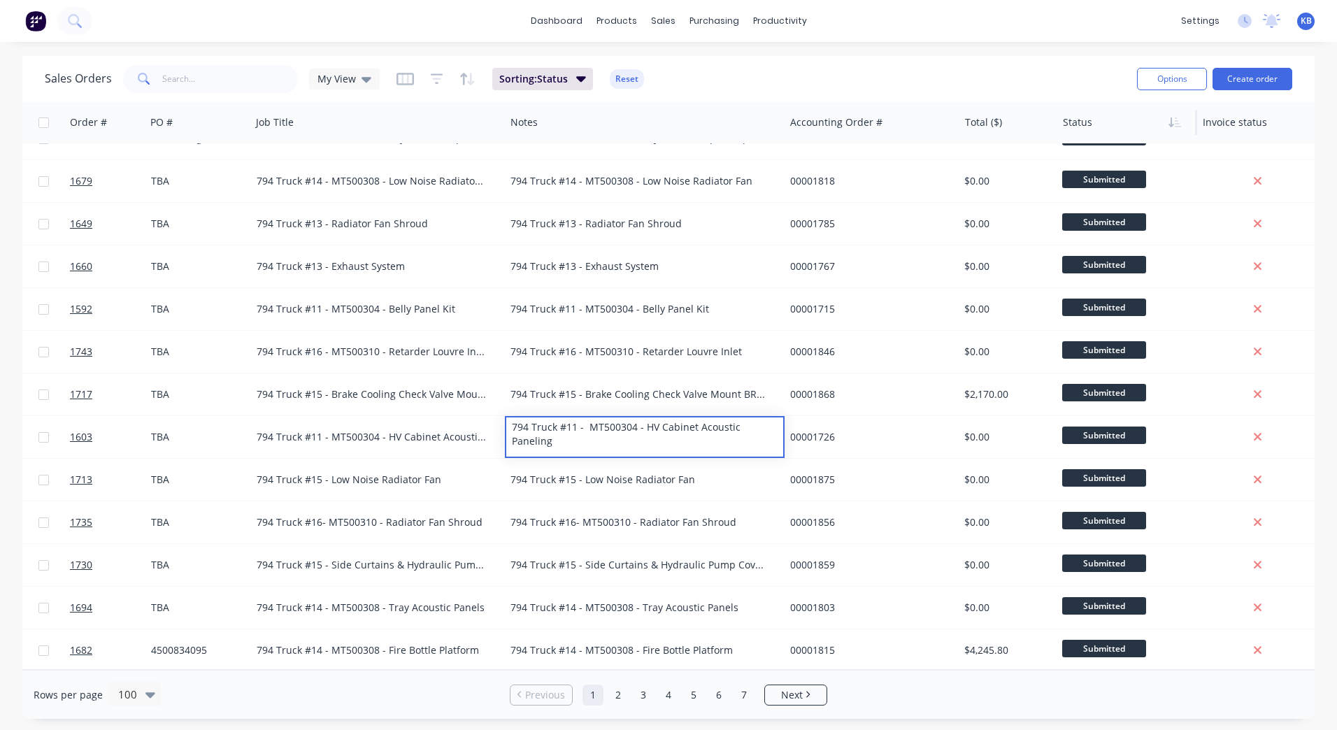
click at [1093, 127] on div at bounding box center [1124, 122] width 122 height 28
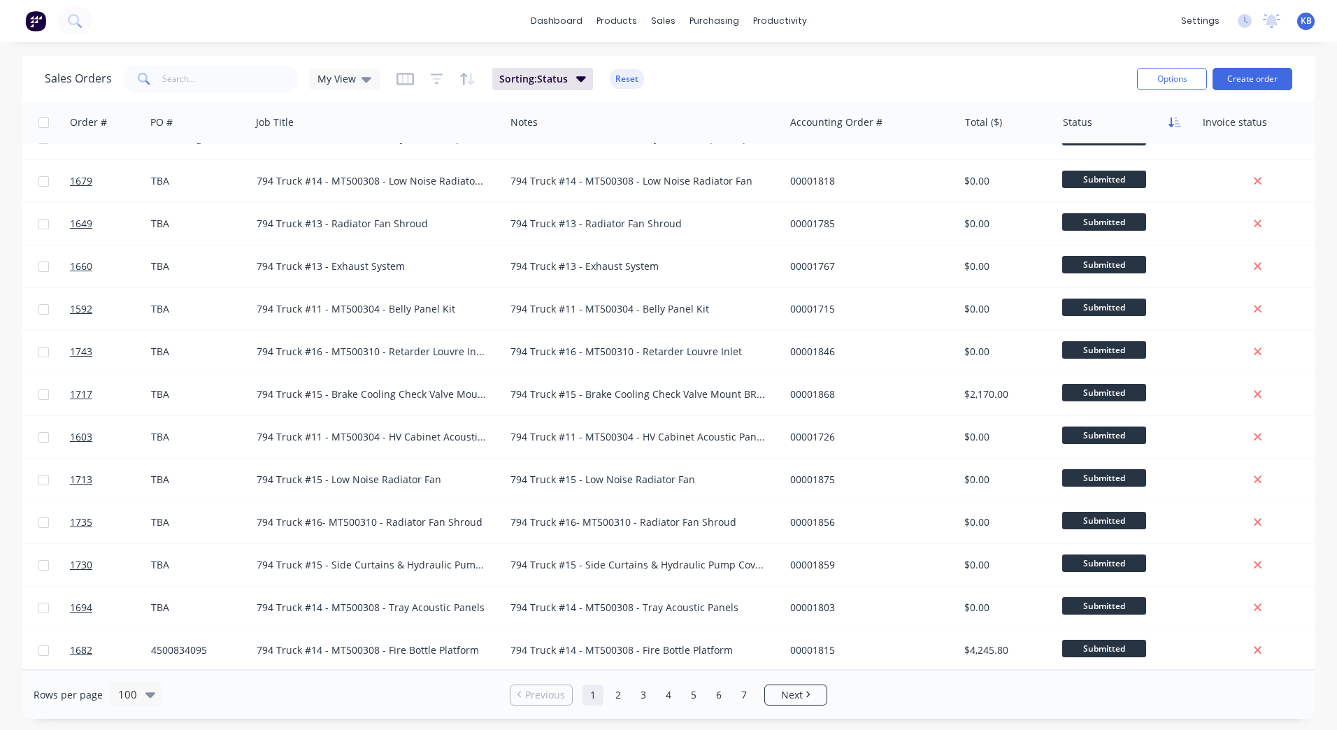
click at [1176, 118] on icon "button" at bounding box center [1178, 123] width 6 height 10
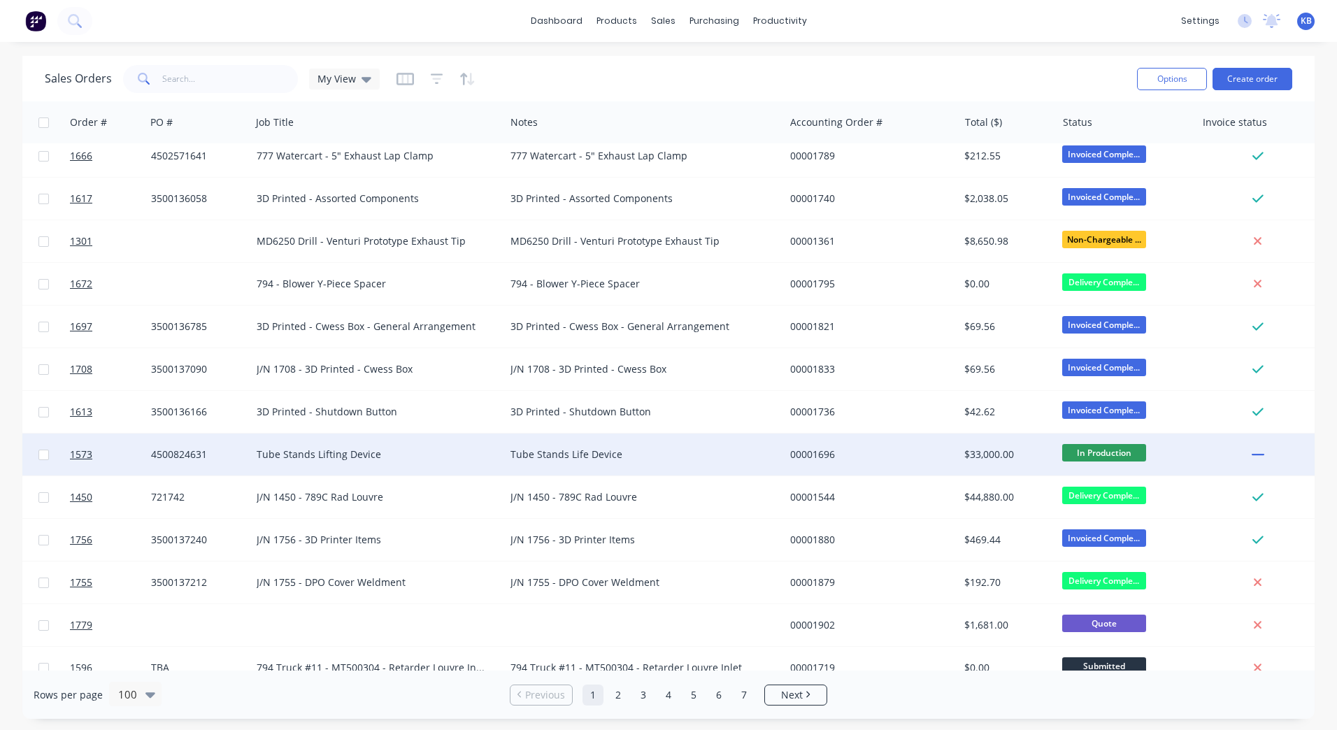
scroll to position [210, 178]
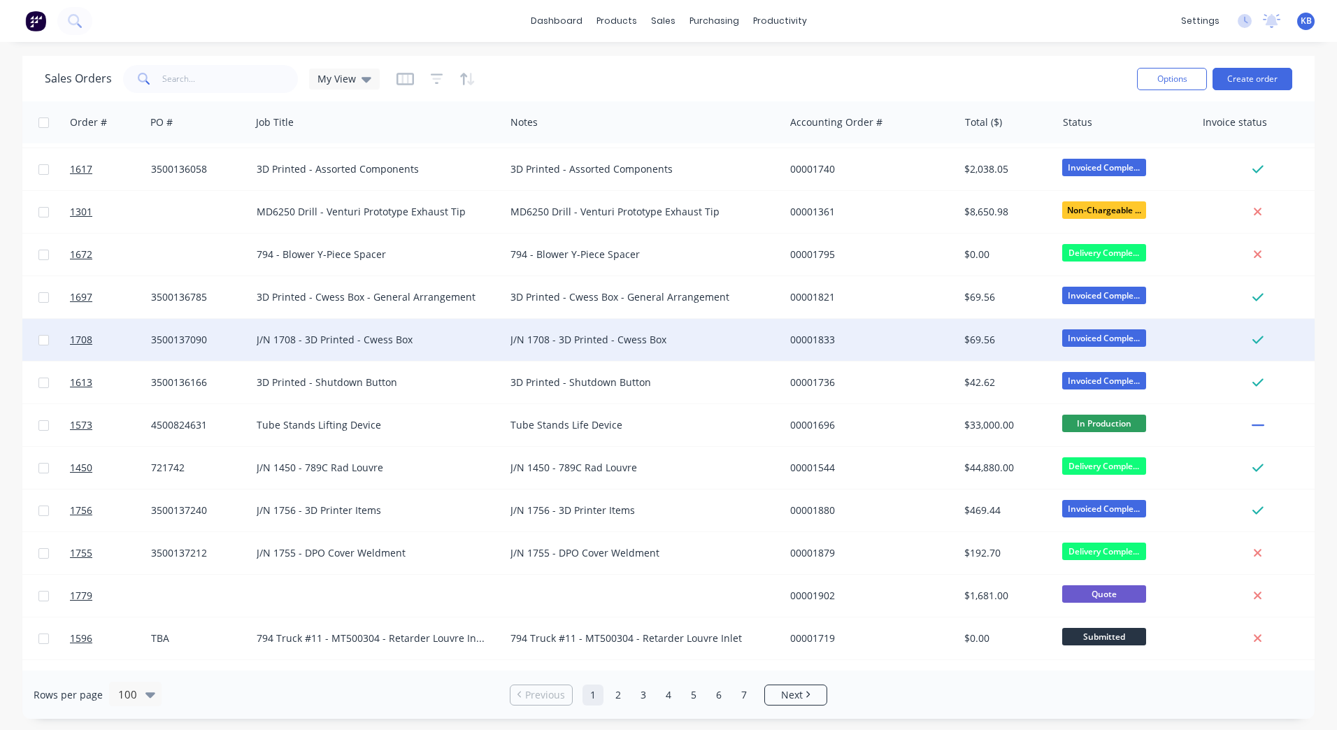
click at [279, 342] on div "J/N 1708 - 3D Printed - Cwess Box" at bounding box center [372, 340] width 231 height 14
drag, startPoint x: 276, startPoint y: 333, endPoint x: 223, endPoint y: 333, distance: 52.5
click at [223, 333] on div "1708 WesTrac Pty Ltd 3500137090 J/N 1708 - 3D Printed - Cwess Box J/N 1708 - 3D…" at bounding box center [697, 340] width 1705 height 43
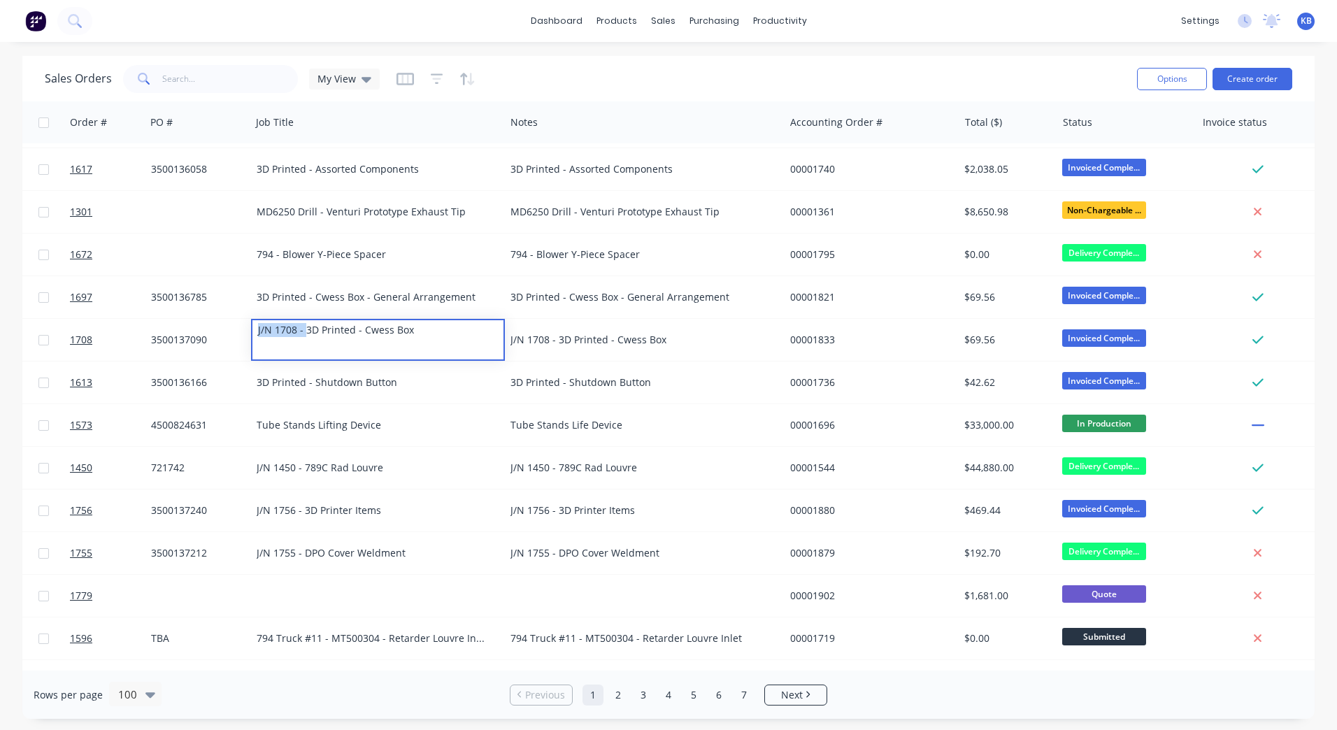
drag, startPoint x: 306, startPoint y: 327, endPoint x: 253, endPoint y: 342, distance: 54.5
click at [234, 331] on div "1708 WesTrac Pty Ltd 3500137090 J/N 1708 - 3D Printed - Cwess Box J/N 1708 - 3D…" at bounding box center [697, 340] width 1705 height 43
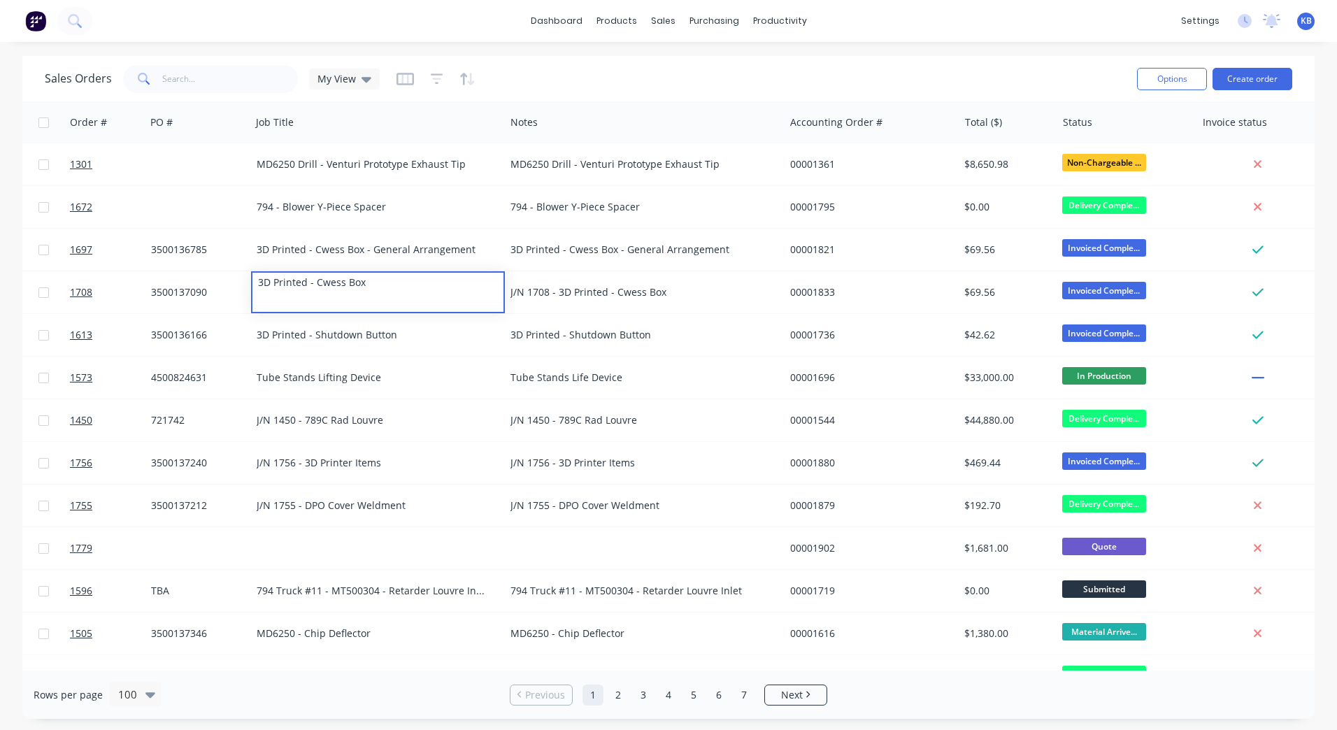
scroll to position [350, 178]
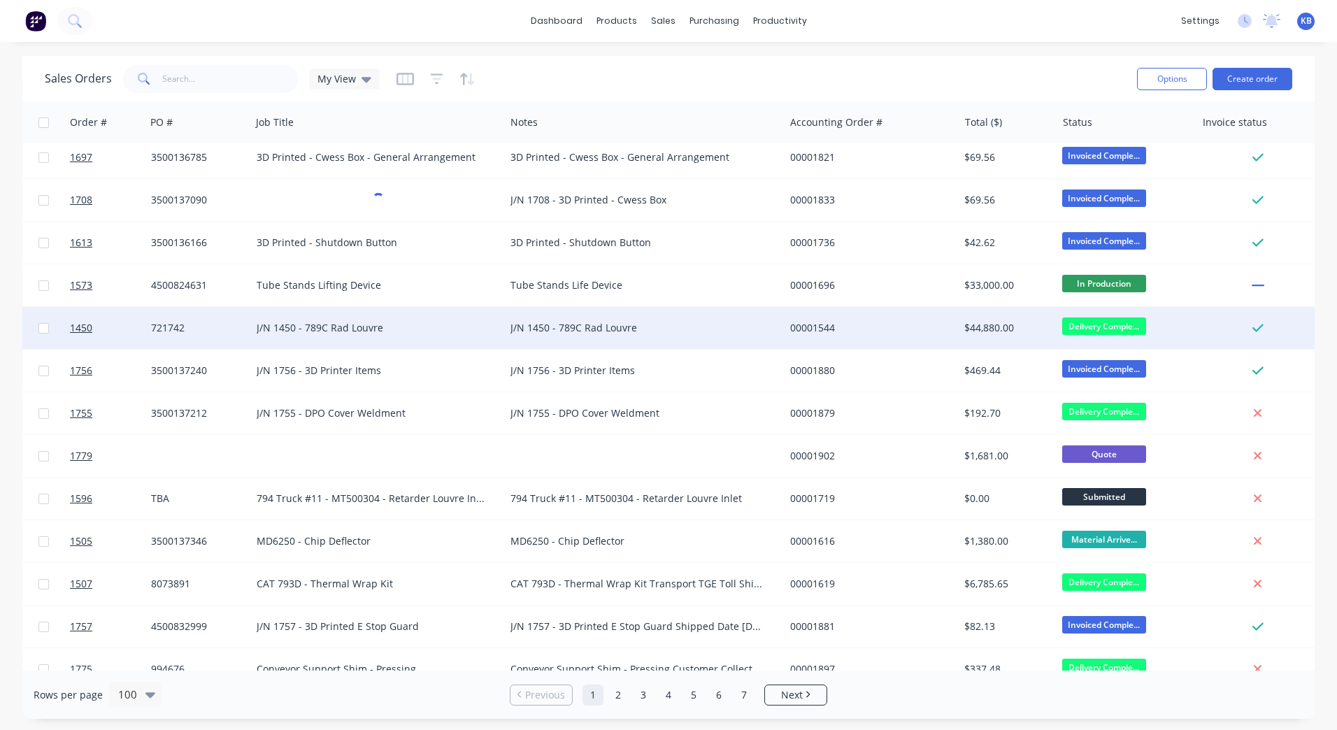
click at [303, 333] on div "J/N 1450 - 789C Rad Louvre" at bounding box center [372, 328] width 231 height 14
drag, startPoint x: 303, startPoint y: 320, endPoint x: 185, endPoint y: 318, distance: 117.5
click at [185, 318] on div "1450 Four Mile P/L Bloomfield Group 721742 J/N 1450 - 789C Rad Louvre J/N 1450 …" at bounding box center [697, 328] width 1705 height 43
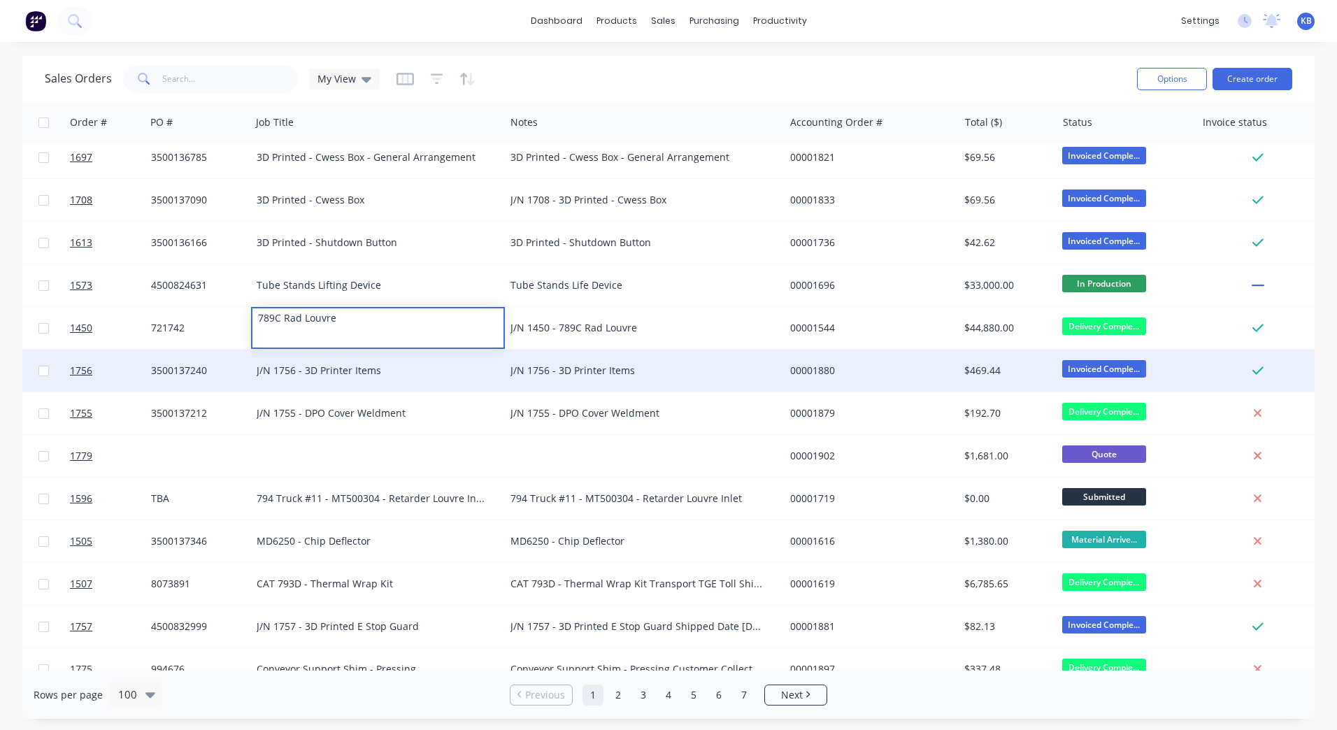
click at [292, 371] on div "J/N 1756 - 3D Printer Items" at bounding box center [372, 371] width 231 height 14
click at [301, 369] on div "J/N 1756 - 3D Printer Items" at bounding box center [372, 371] width 231 height 14
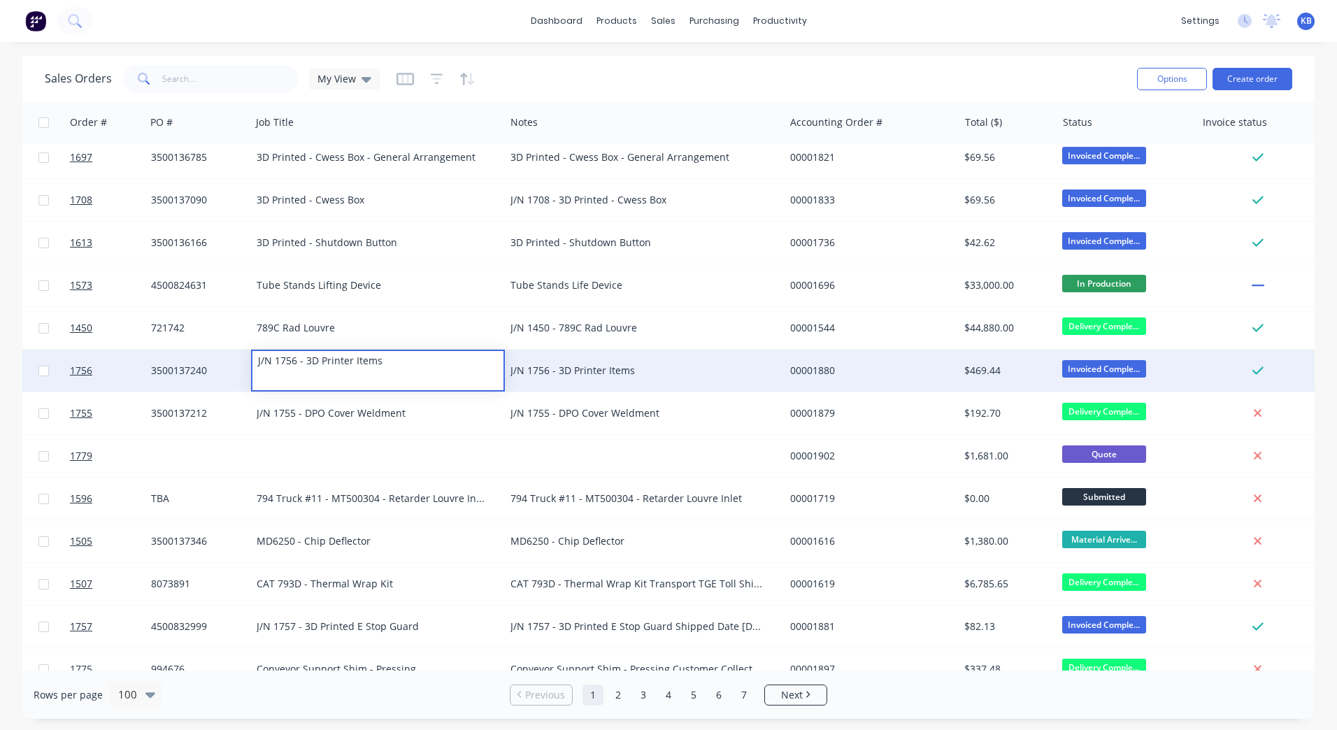
click at [301, 369] on div "J/N 1756 - 3D Printer Items" at bounding box center [378, 361] width 251 height 20
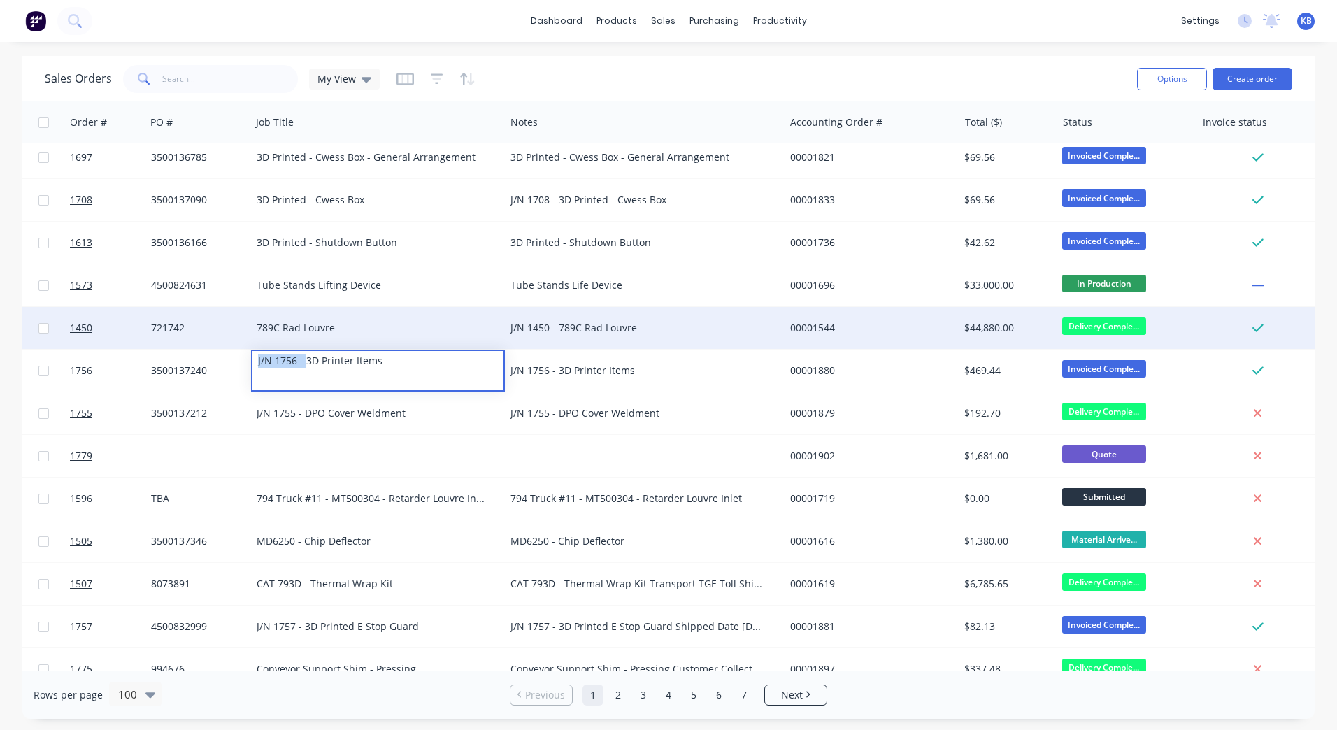
drag, startPoint x: 307, startPoint y: 362, endPoint x: 170, endPoint y: 341, distance: 138.6
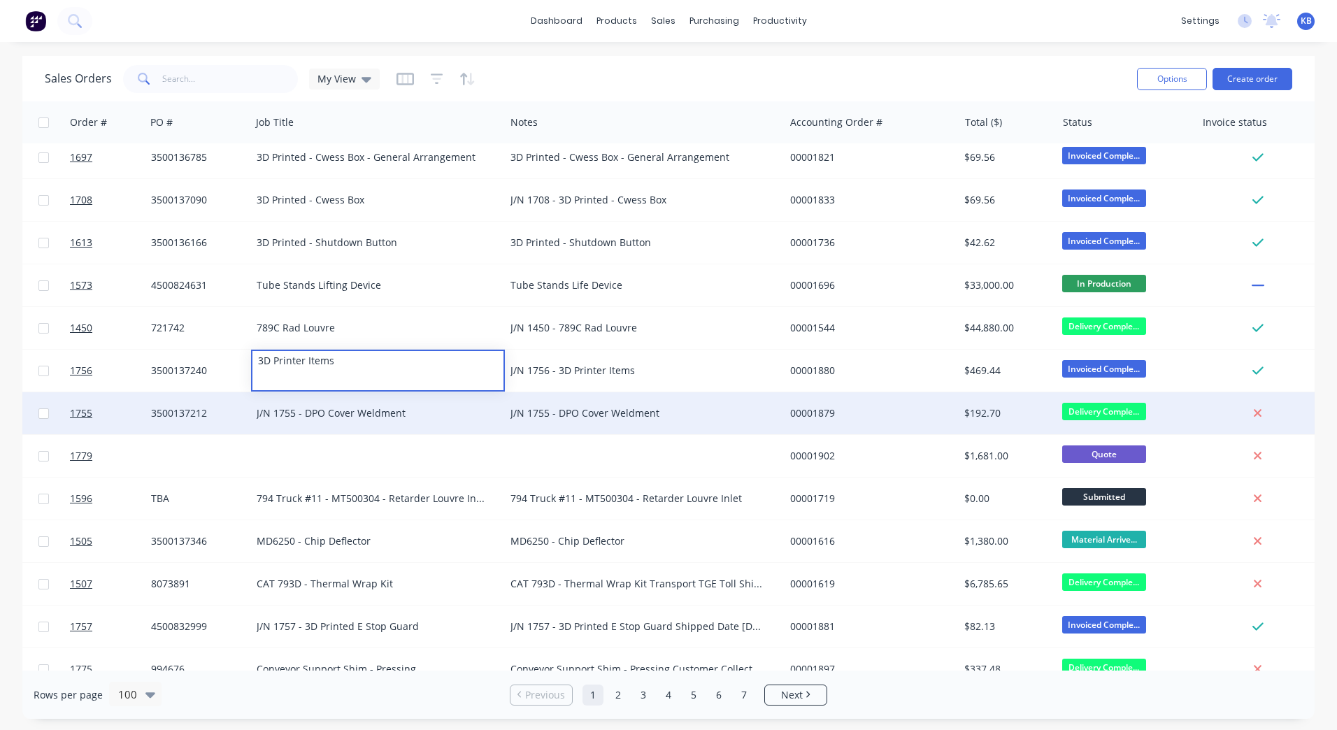
click at [288, 416] on div "J/N 1755 - DPO Cover Weldment" at bounding box center [372, 413] width 231 height 14
click at [301, 409] on div "J/N 1755 - DPO Cover Weldment" at bounding box center [372, 413] width 231 height 14
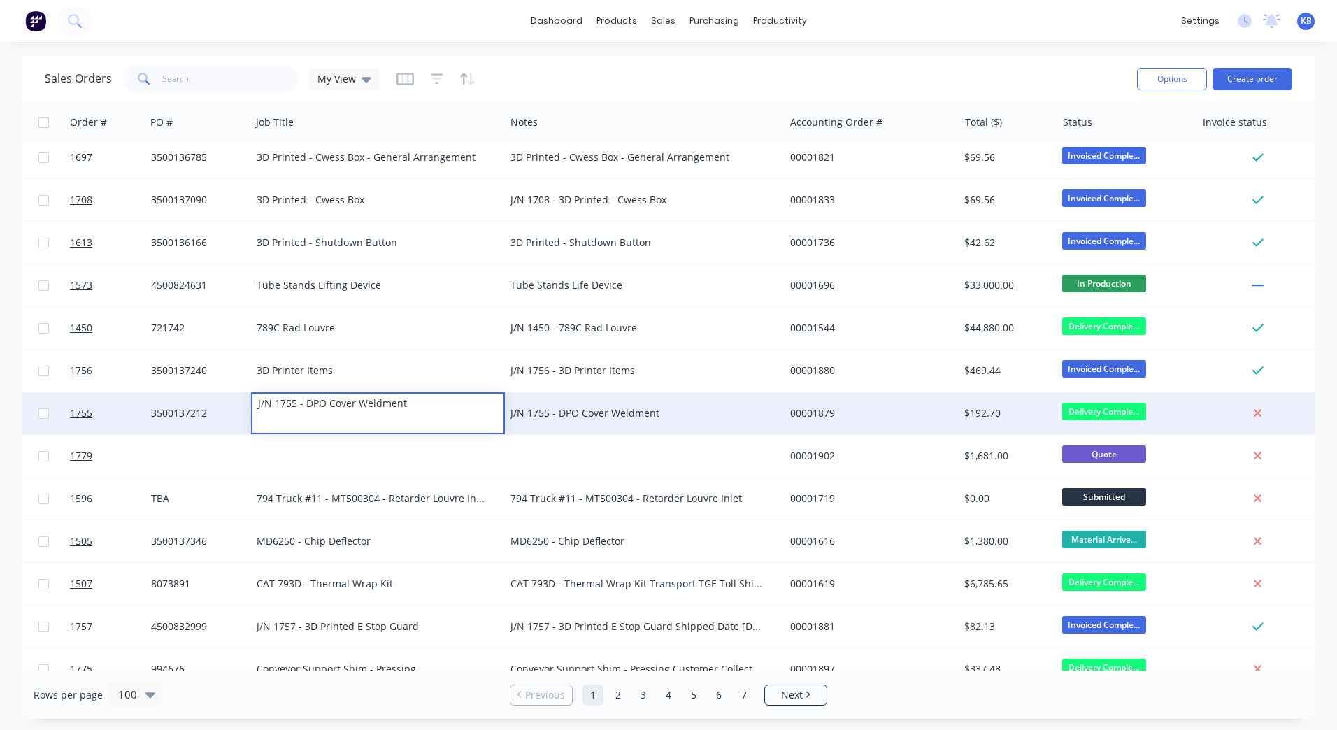
click at [302, 407] on div "J/N 1755 - DPO Cover Weldment" at bounding box center [378, 404] width 251 height 20
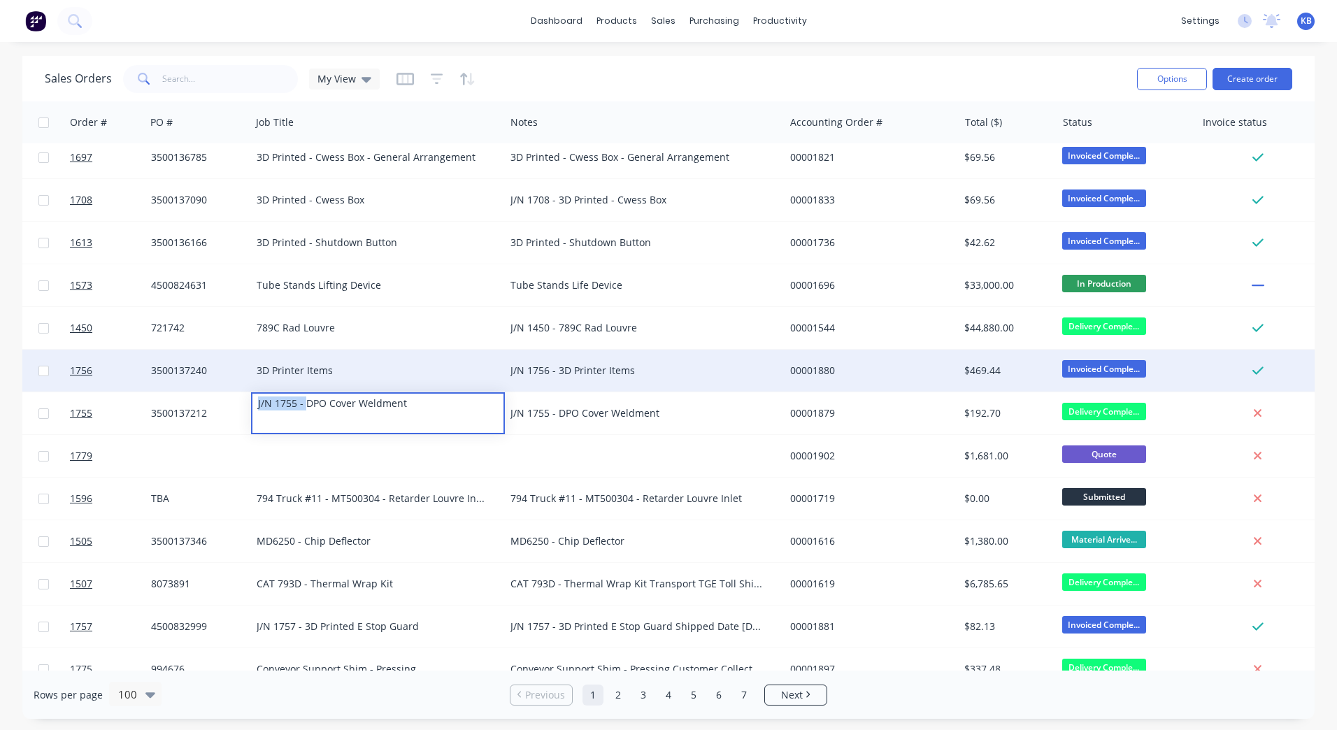
drag, startPoint x: 307, startPoint y: 406, endPoint x: 43, endPoint y: 381, distance: 264.9
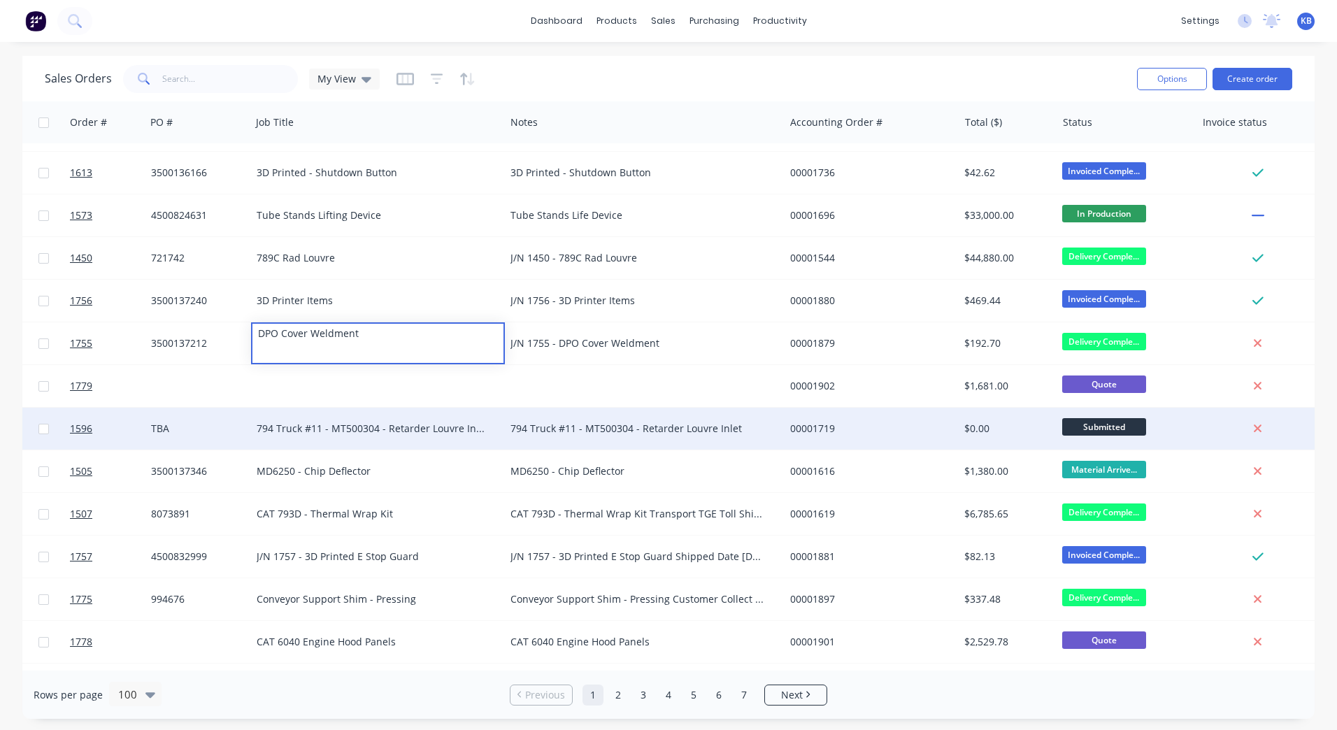
scroll to position [490, 178]
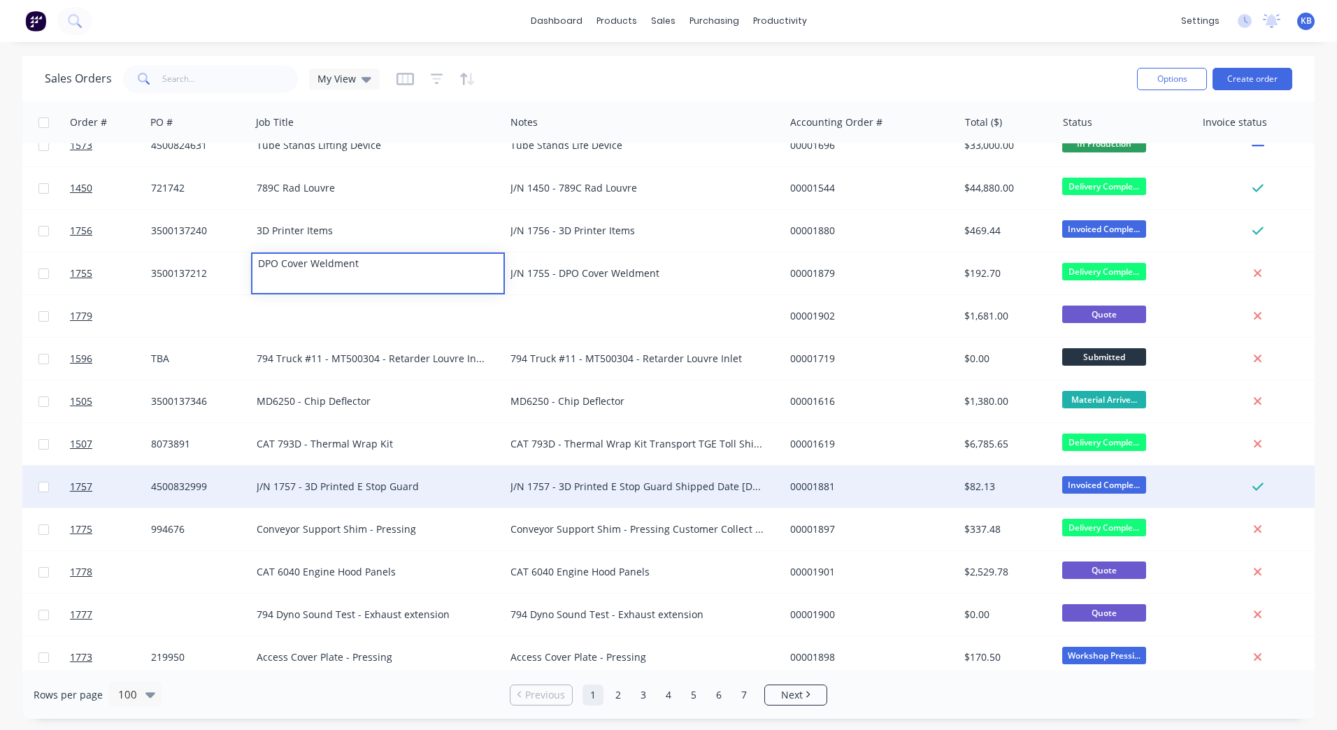
click at [302, 490] on div "J/N 1757 - 3D Printed E Stop Guard" at bounding box center [372, 487] width 231 height 14
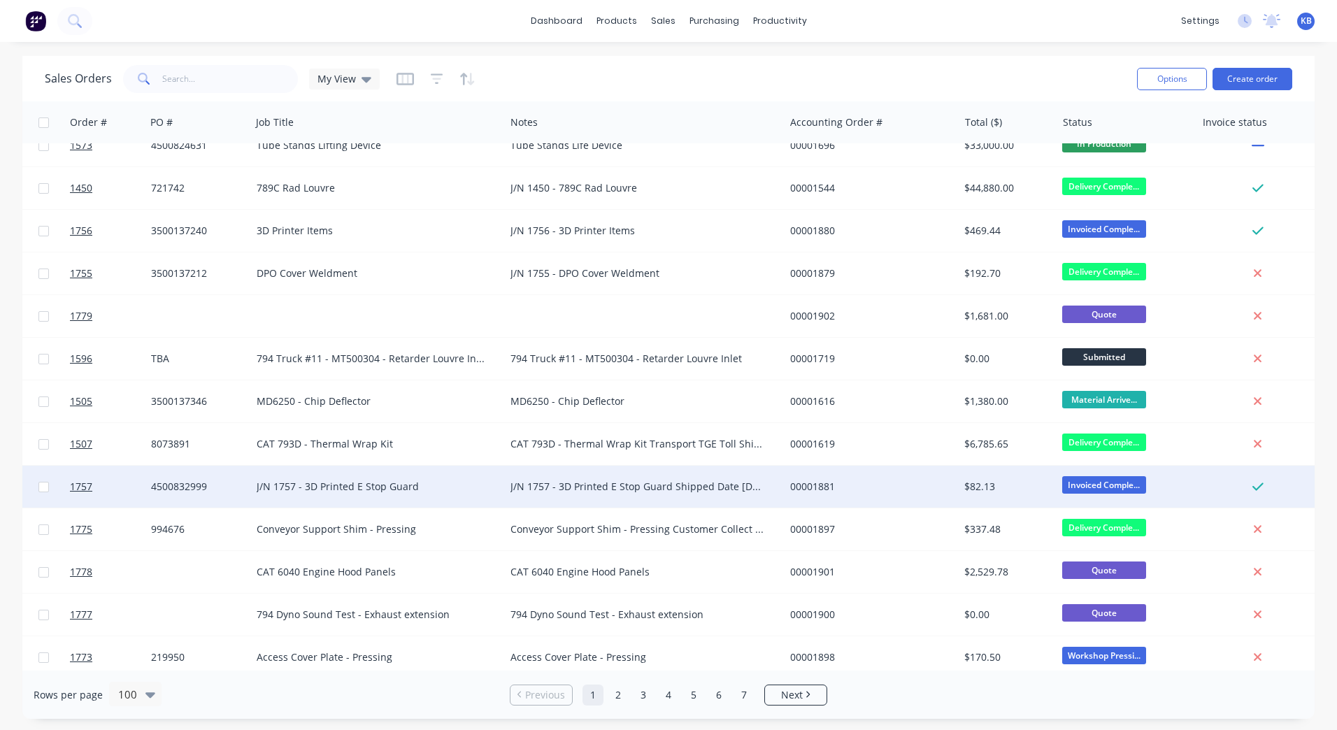
click at [304, 493] on div "J/N 1757 - 3D Printed E Stop Guard" at bounding box center [372, 487] width 231 height 14
click at [304, 478] on div "J/N 1757 - 3D Printed E Stop Guard" at bounding box center [378, 477] width 251 height 20
click at [306, 478] on div "J/N 1757 - 3D Printed E Stop Guard" at bounding box center [378, 477] width 251 height 20
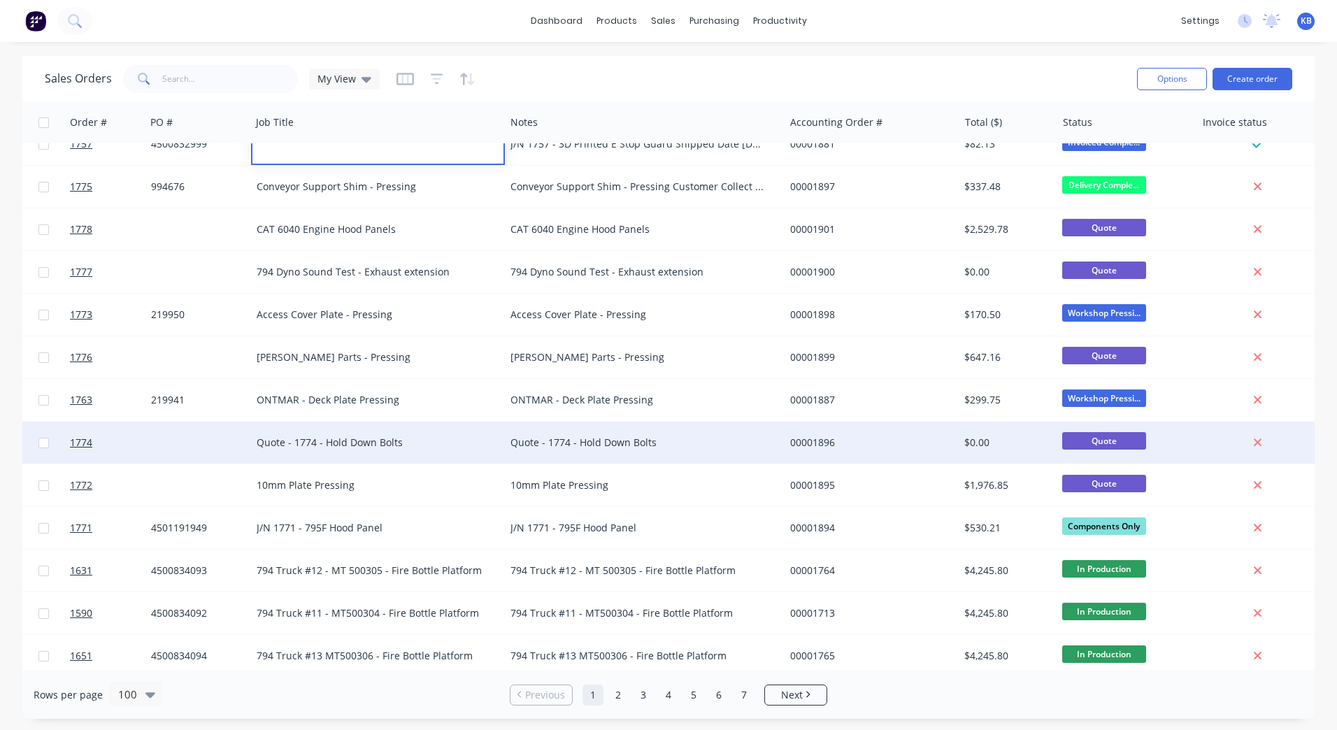
scroll to position [839, 178]
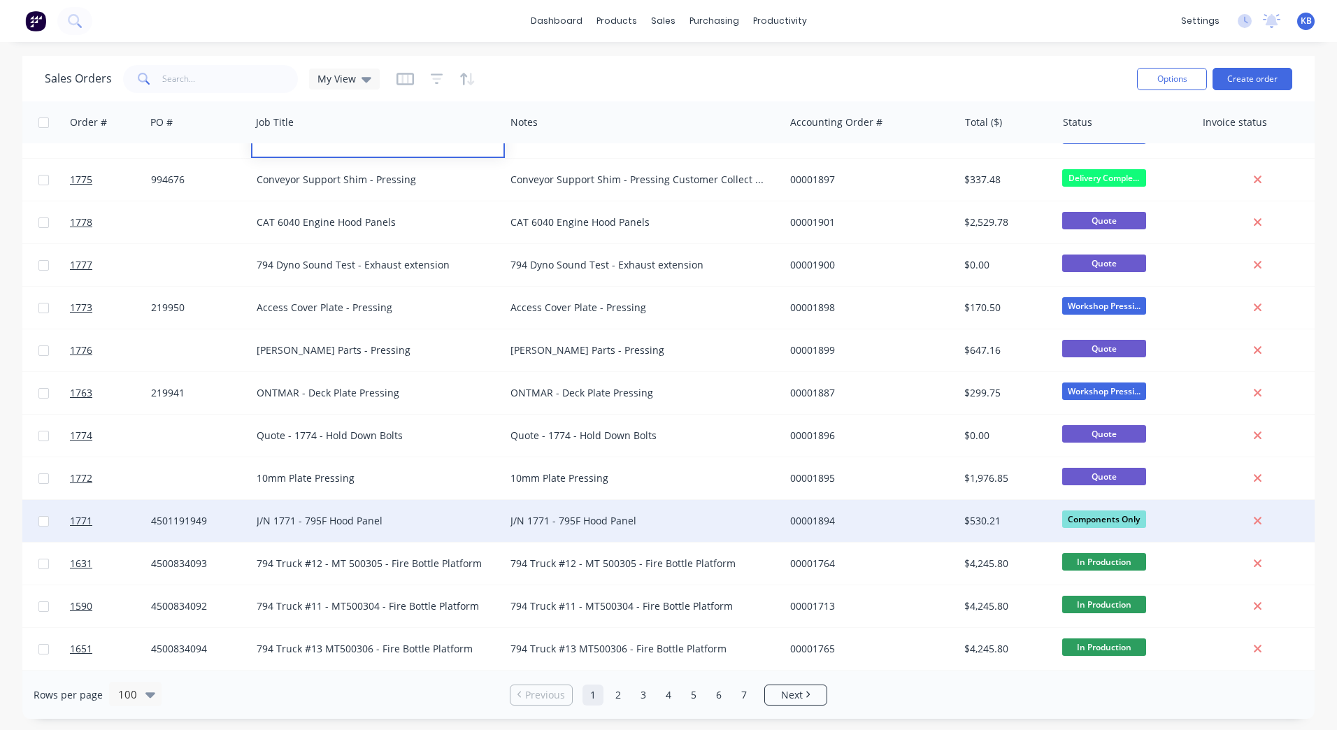
click at [301, 520] on div "J/N 1771 - 795F Hood Panel" at bounding box center [372, 521] width 231 height 14
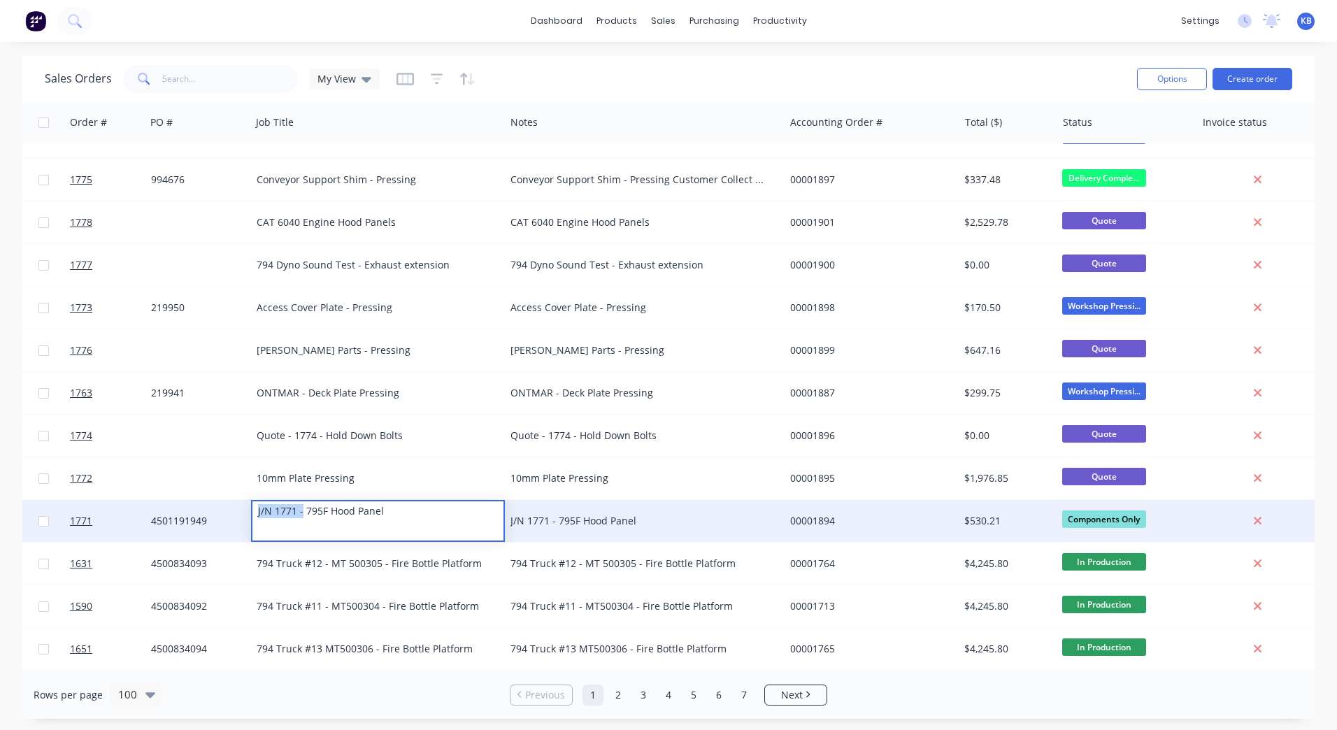
drag, startPoint x: 303, startPoint y: 514, endPoint x: 184, endPoint y: 515, distance: 118.9
click at [184, 515] on div "1771 Yancoal Mt Thorley Warkworth 4501191949 J/N 1771 - 795F Hood Panel J/N 177…" at bounding box center [697, 521] width 1705 height 43
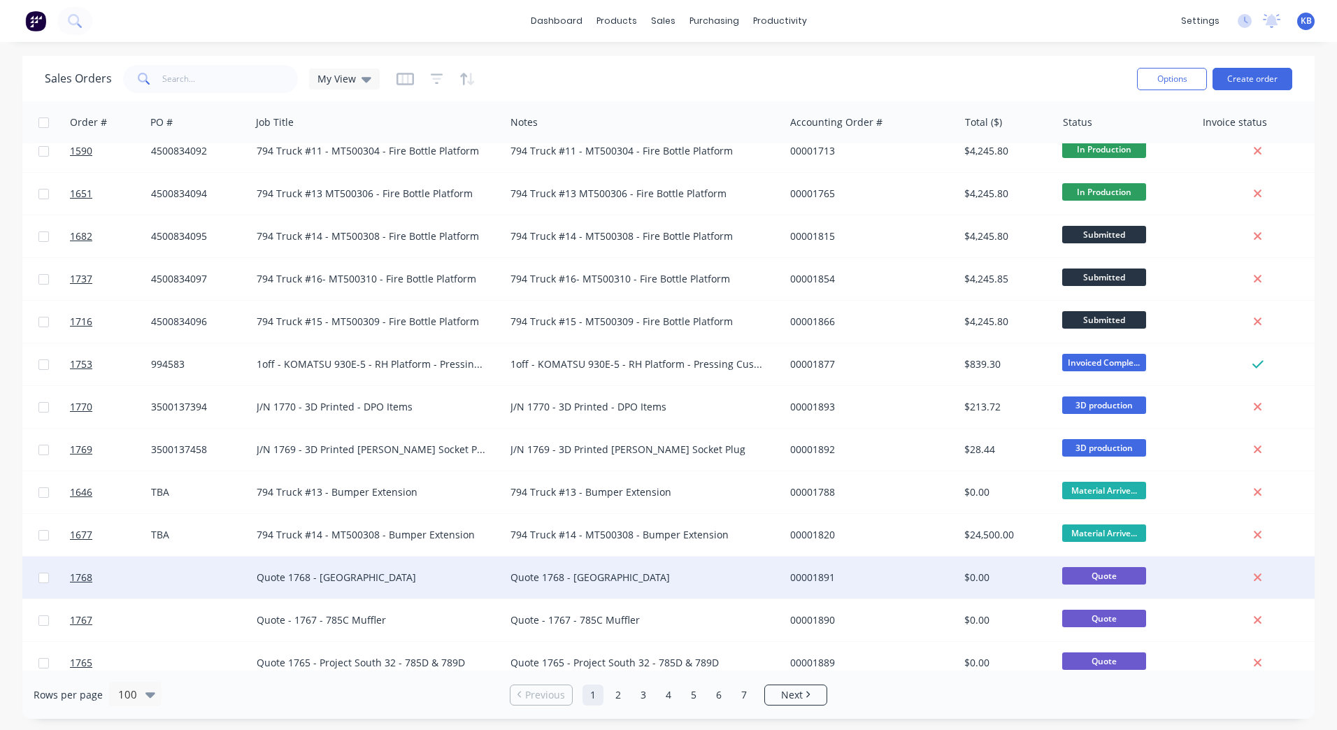
scroll to position [1399, 178]
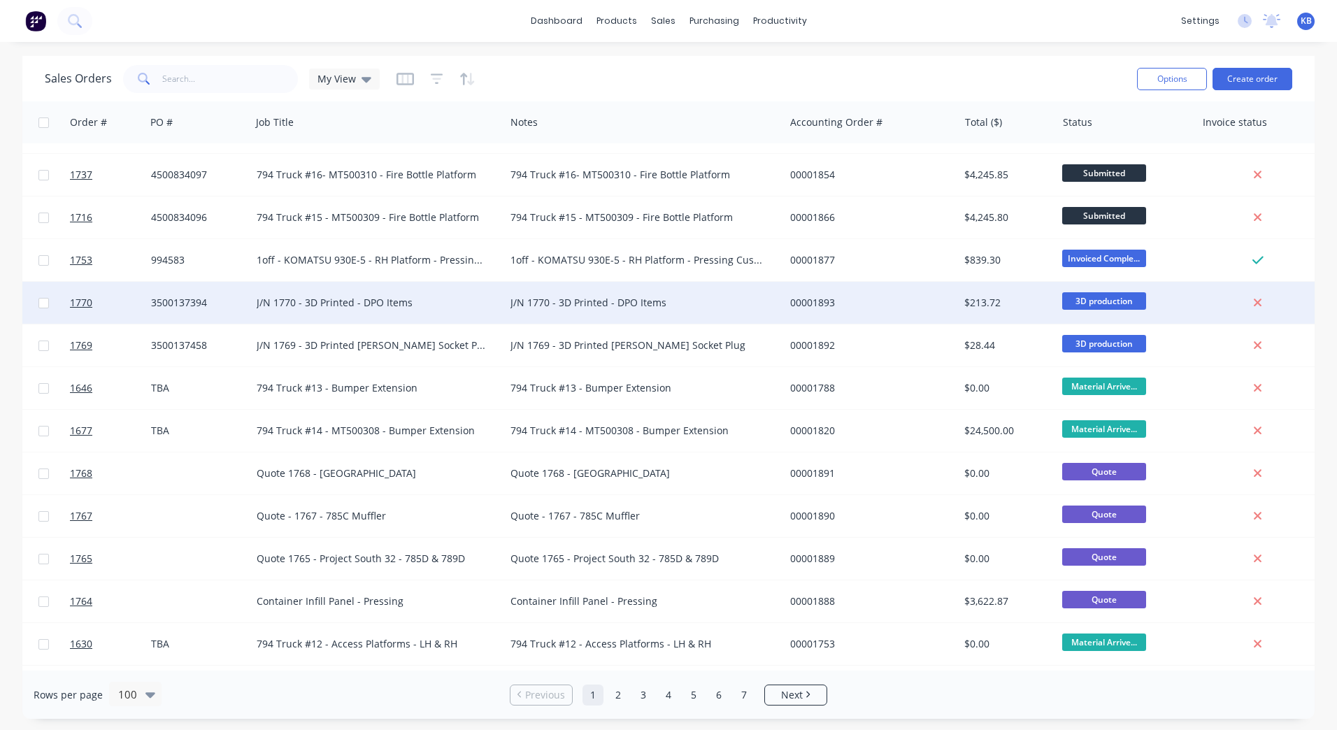
click at [303, 304] on div "J/N 1770 - 3D Printed - DPO Items" at bounding box center [372, 303] width 231 height 14
click at [304, 298] on div "J/N 1770 - 3D Printed - DPO Items" at bounding box center [372, 303] width 231 height 14
click at [307, 290] on div "J/N 1770 - 3D Printed - DPO Items" at bounding box center [378, 293] width 251 height 20
click at [306, 294] on div "J/N 1770 - 3D Printed - DPO Items" at bounding box center [378, 293] width 251 height 20
drag, startPoint x: 305, startPoint y: 295, endPoint x: 242, endPoint y: 289, distance: 63.3
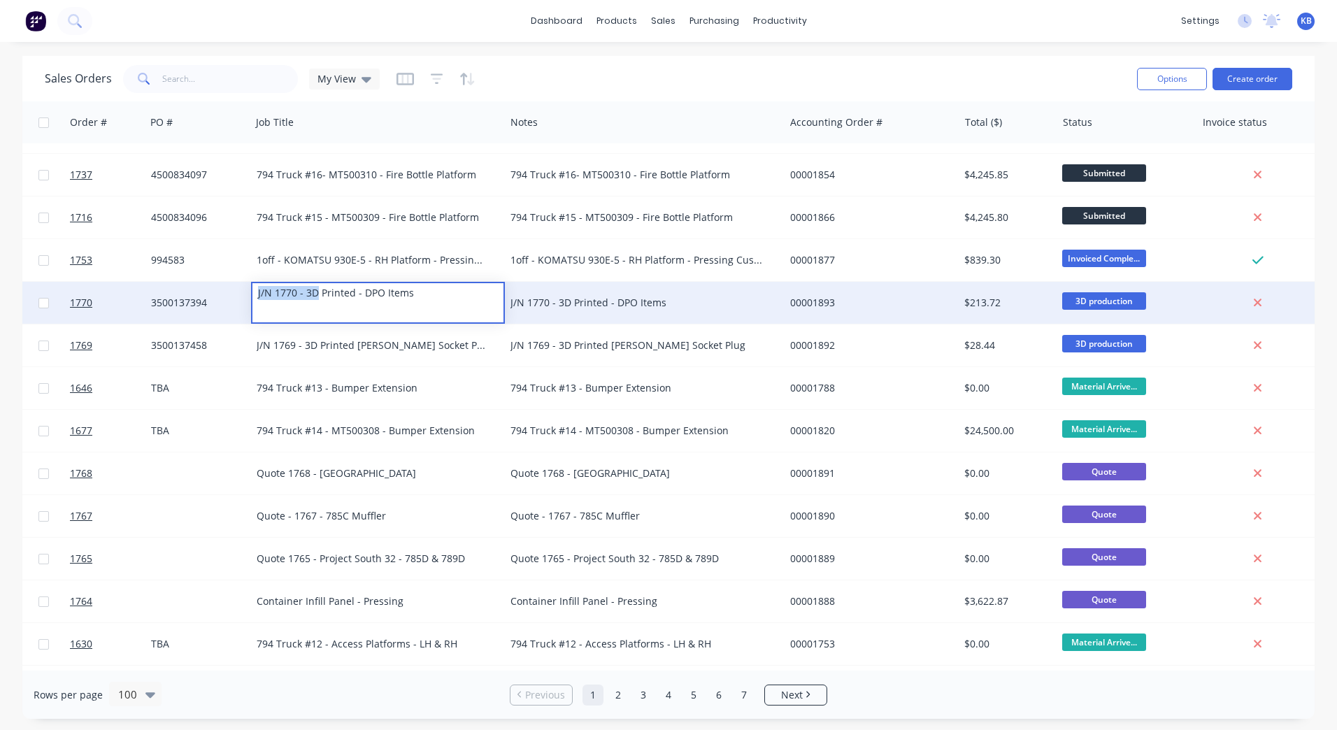
click at [242, 289] on div "1770 WesTrac Pty Ltd 3500137394 J/N 1770 - 3D Printed - DPO Items J/N 1770 - 3D…" at bounding box center [697, 303] width 1705 height 43
drag, startPoint x: 320, startPoint y: 292, endPoint x: 311, endPoint y: 292, distance: 9.1
click at [318, 293] on div "J/N 1770 - 3D Printed - DPO Items" at bounding box center [378, 293] width 251 height 20
drag, startPoint x: 306, startPoint y: 292, endPoint x: 208, endPoint y: 292, distance: 97.2
click at [208, 292] on div "1770 WesTrac Pty Ltd 3500137394 J/N 1770 - 3D Printed - DPO Items J/N 1770 - 3D…" at bounding box center [697, 303] width 1705 height 43
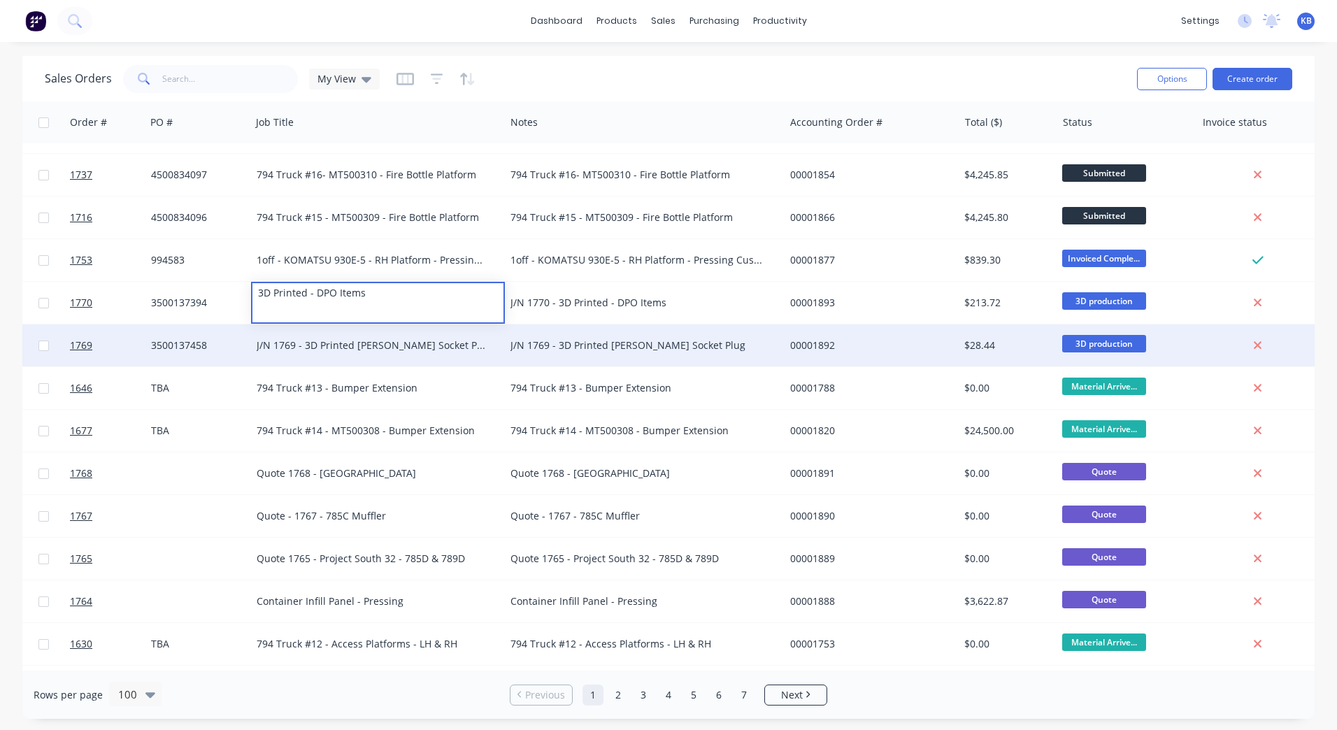
click at [304, 351] on div "J/N 1769 - 3D Printed [PERSON_NAME] Socket Plug" at bounding box center [372, 346] width 231 height 14
click at [300, 346] on div "J/N 1769 - 3D Printed [PERSON_NAME] Socket Plug" at bounding box center [372, 346] width 231 height 14
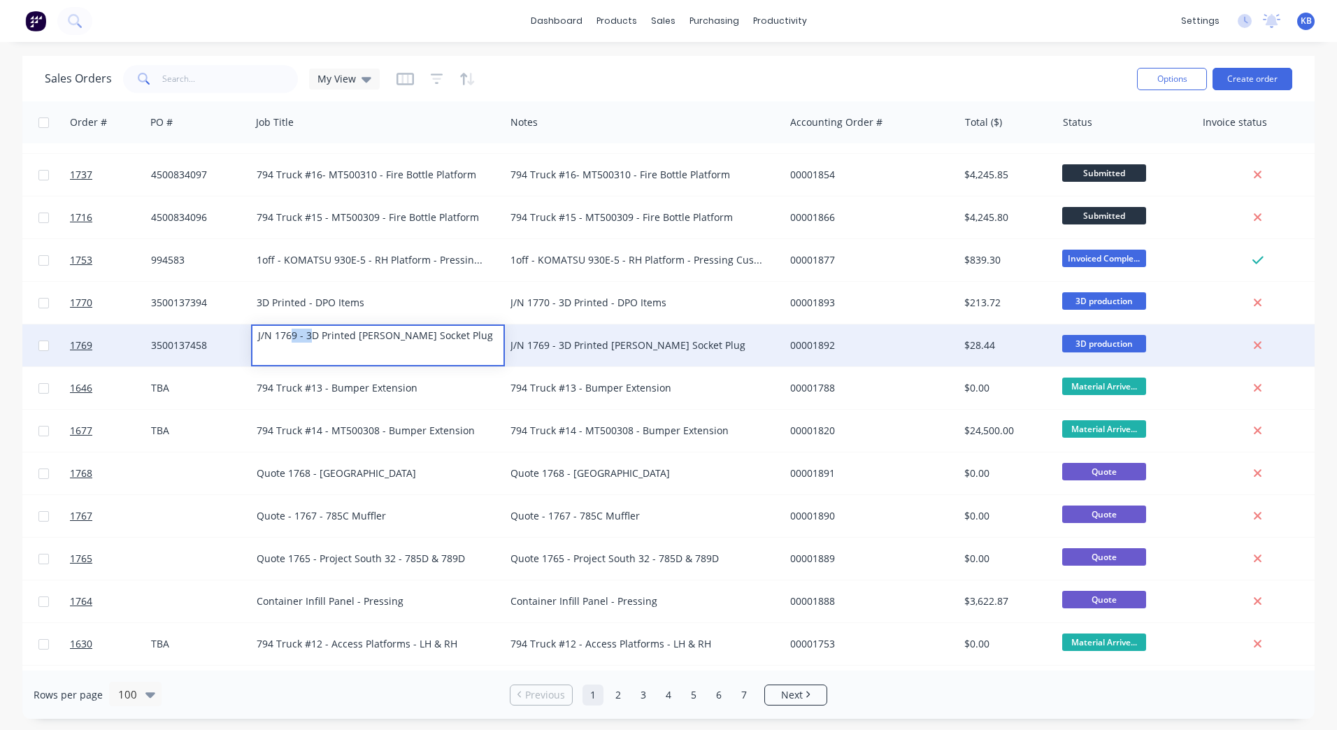
drag, startPoint x: 308, startPoint y: 336, endPoint x: 292, endPoint y: 334, distance: 16.2
click at [292, 334] on div "J/N 1769 - 3D Printed [PERSON_NAME] Socket Plug" at bounding box center [378, 336] width 251 height 20
click at [299, 336] on div "J/N 1769 - 3D Printed [PERSON_NAME] Socket Plug" at bounding box center [378, 336] width 251 height 20
drag, startPoint x: 306, startPoint y: 335, endPoint x: 220, endPoint y: 325, distance: 86.7
click at [220, 325] on div "1769 WesTrac Pty Ltd 3500137458 J/N 1769 - 3D Printed [PERSON_NAME] Socket Plug…" at bounding box center [697, 346] width 1705 height 43
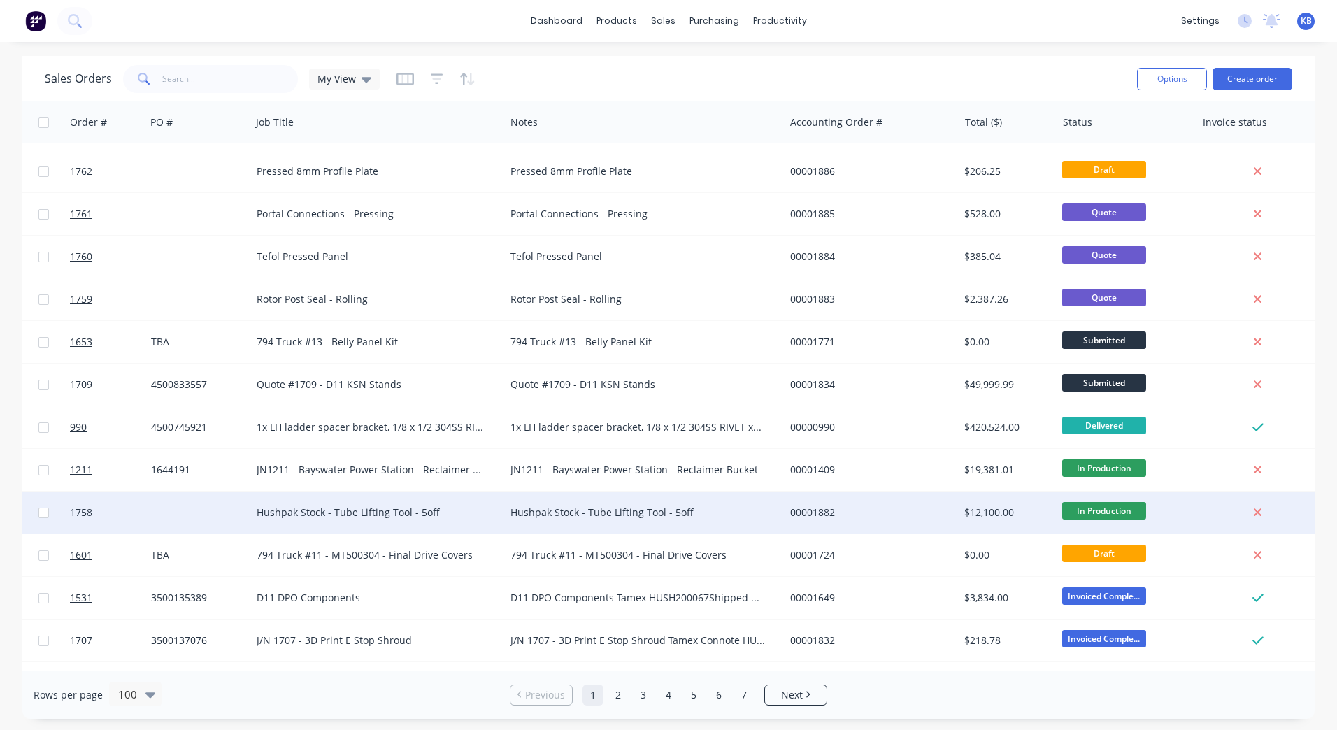
scroll to position [1959, 178]
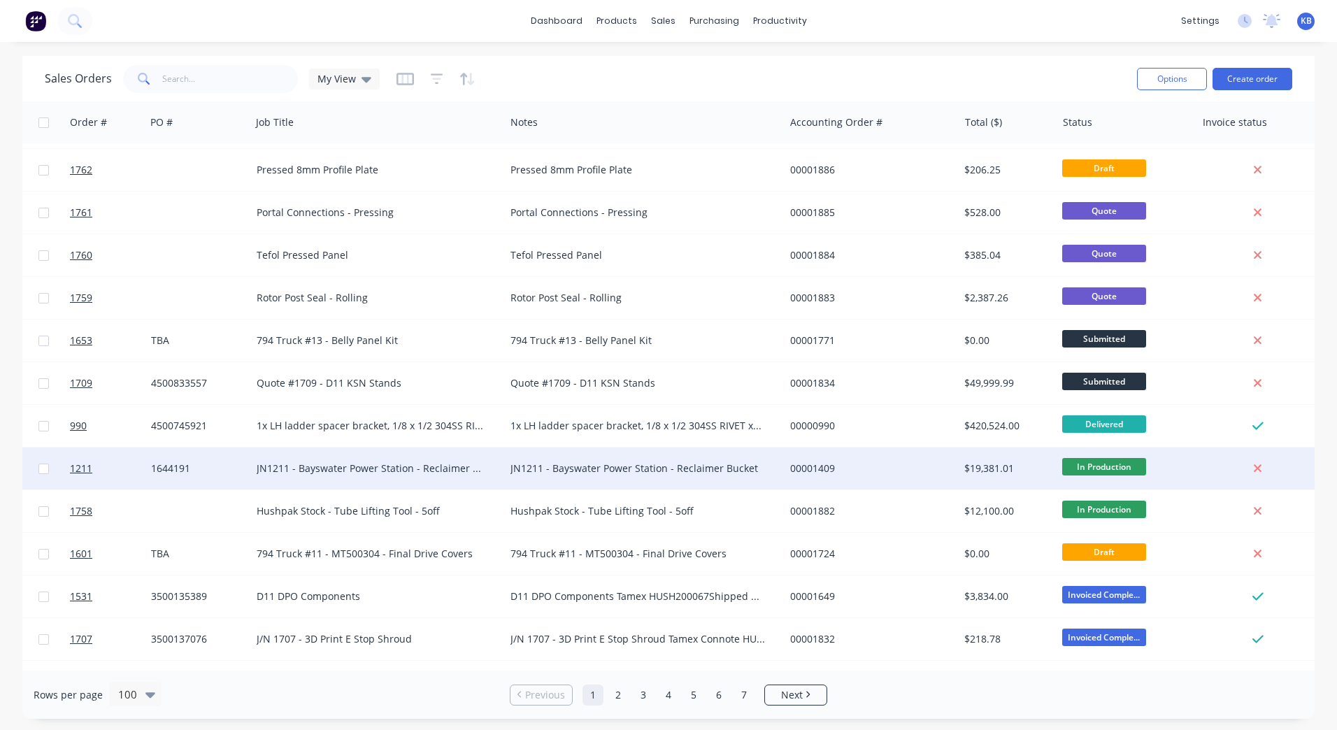
click at [300, 467] on div "JN1211 - Bayswater Power Station - Reclaimer Bucket" at bounding box center [372, 469] width 231 height 14
click at [297, 467] on div "JN1211 - Bayswater Power Station - Reclaimer Bucket" at bounding box center [372, 469] width 231 height 14
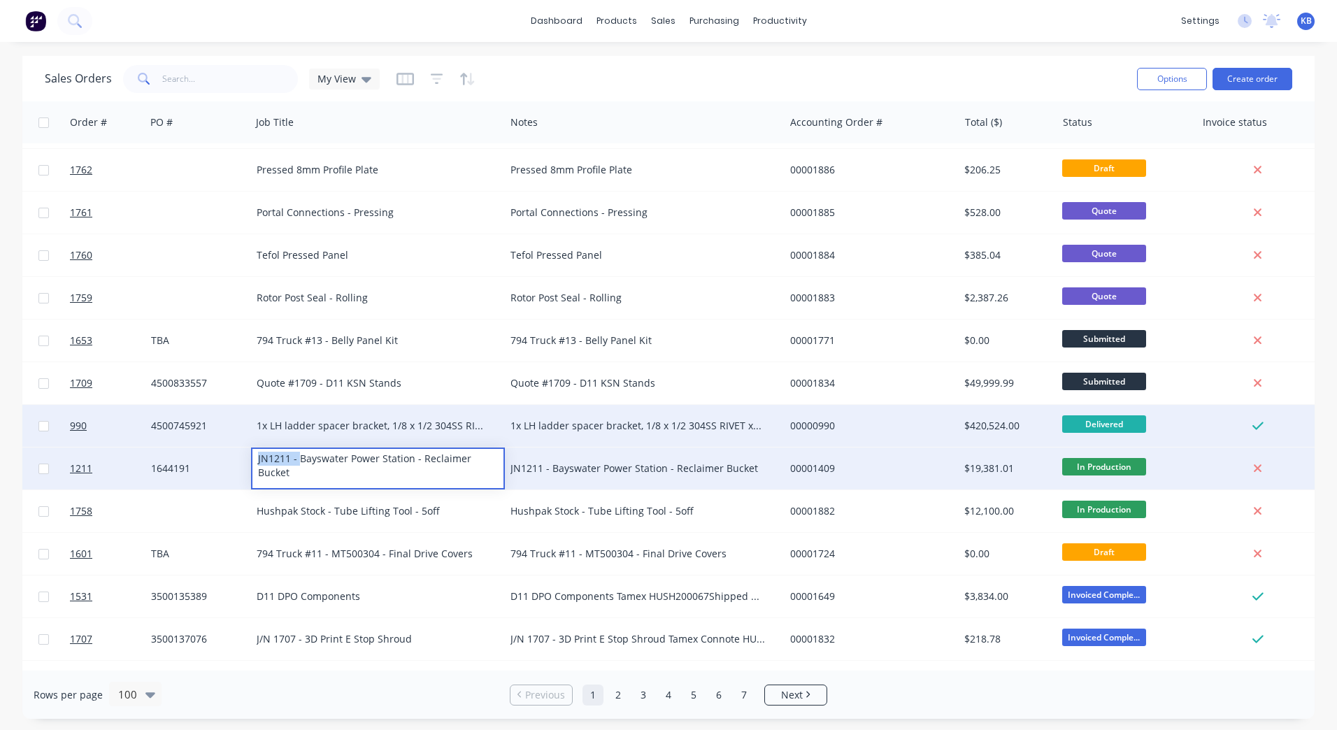
drag, startPoint x: 299, startPoint y: 462, endPoint x: 228, endPoint y: 444, distance: 72.8
click at [228, 444] on div "1737 WesTrac Pty Ltd 4500834097 794 Truck #16- MT500310 - Fire Bottle Platform …" at bounding box center [698, 308] width 1708 height 4247
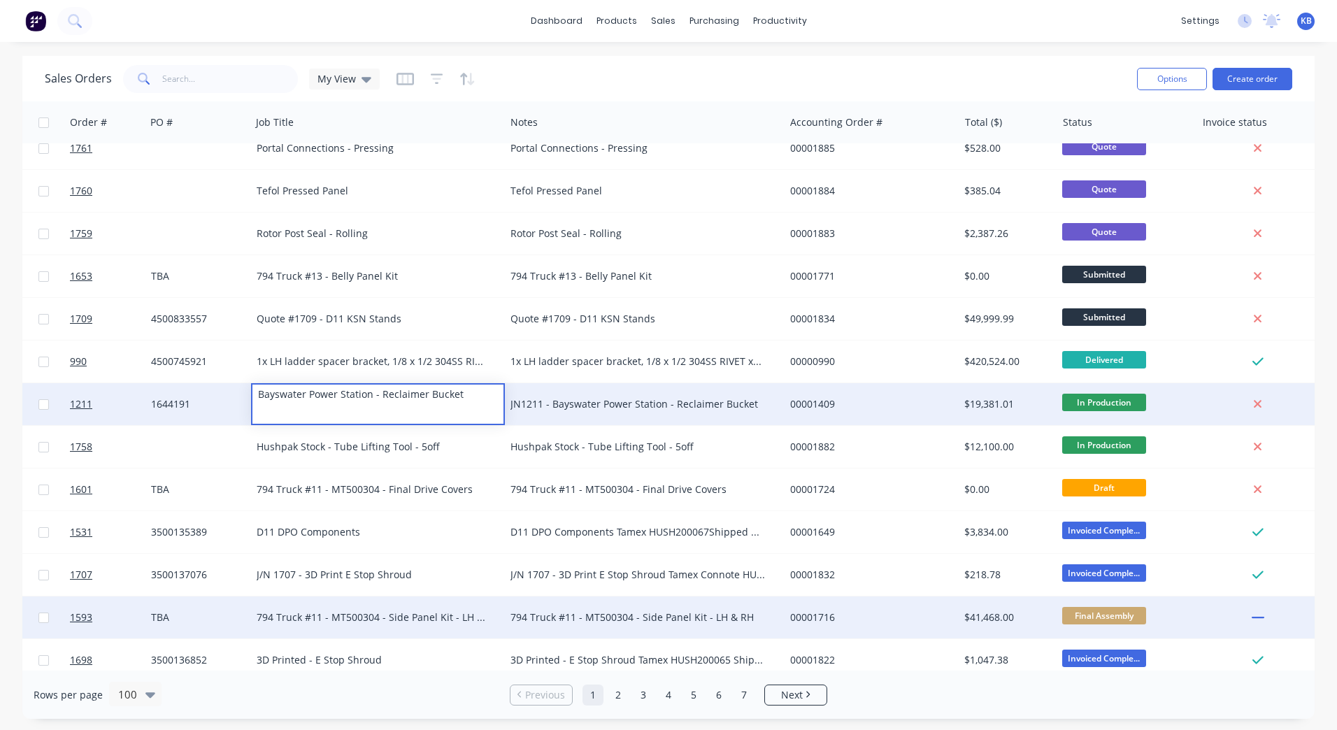
scroll to position [2099, 178]
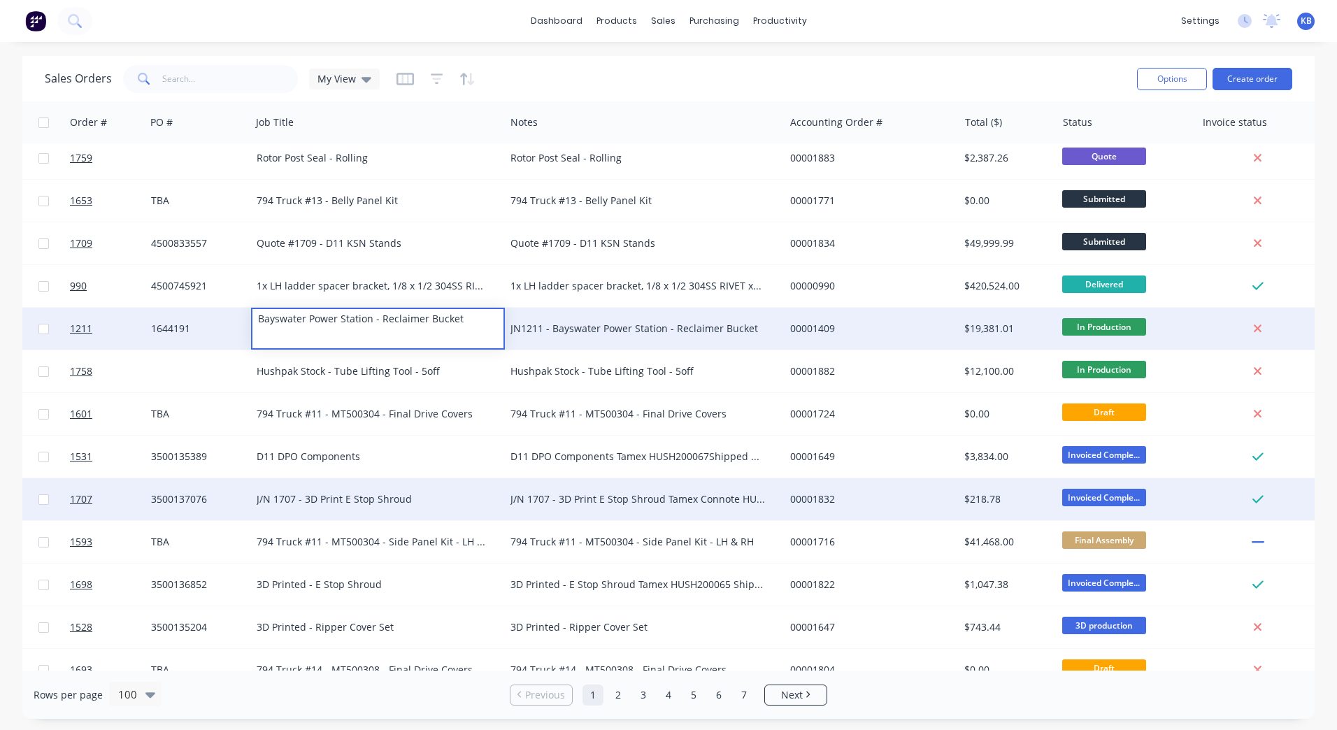
click at [300, 499] on div "J/N 1707 - 3D Print E Stop Shroud" at bounding box center [372, 499] width 231 height 14
click at [304, 499] on div "J/N 1707 - 3D Print E Stop Shroud" at bounding box center [372, 499] width 231 height 14
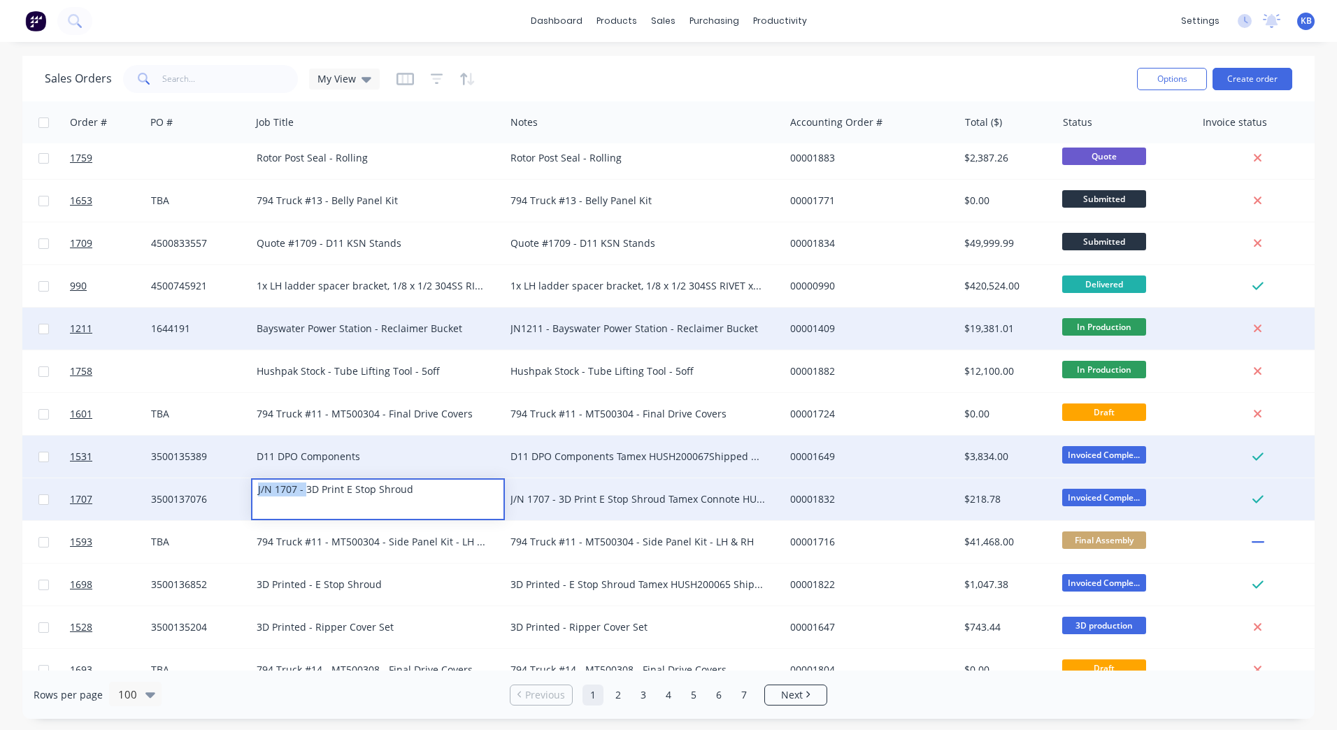
drag, startPoint x: 304, startPoint y: 488, endPoint x: 175, endPoint y: 476, distance: 130.0
click at [175, 476] on div "1769 WesTrac Pty Ltd 3500137458 3D Printed [PERSON_NAME] Socket Plug J/N 1769 -…" at bounding box center [698, 170] width 1708 height 4250
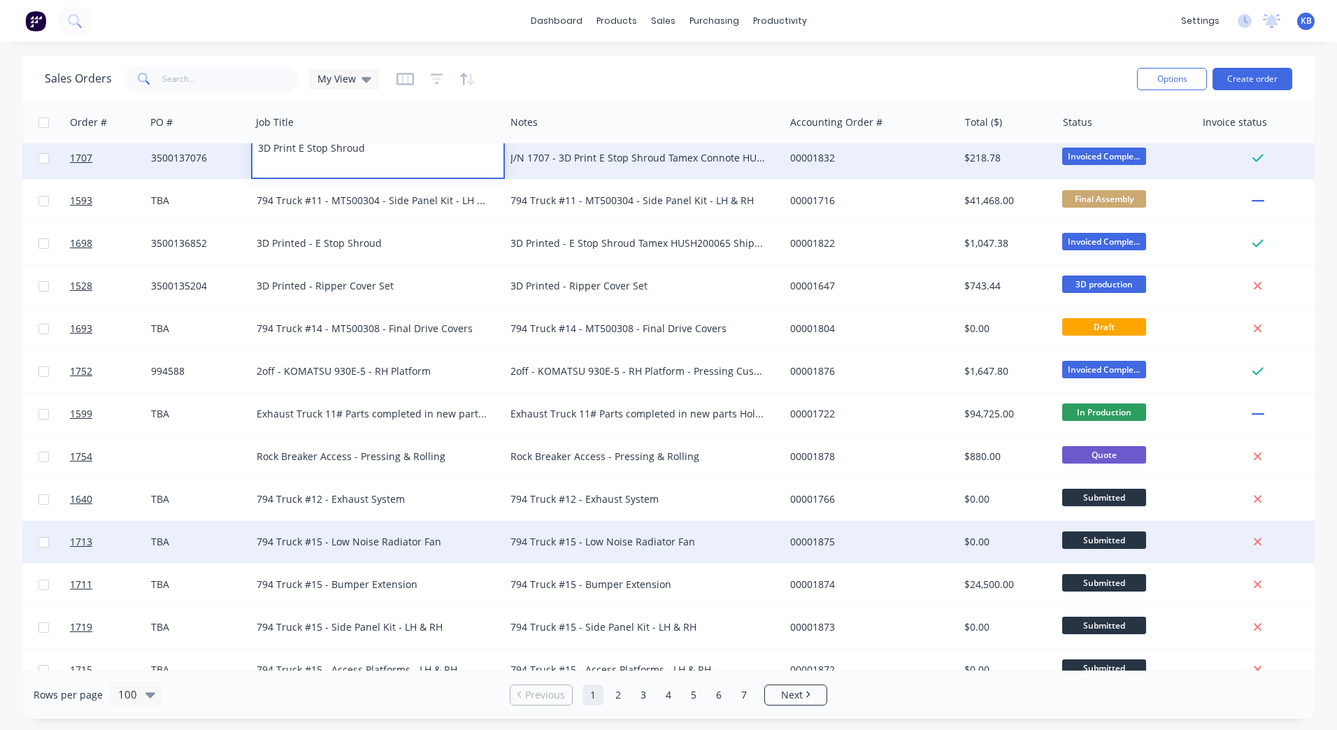
scroll to position [2518, 178]
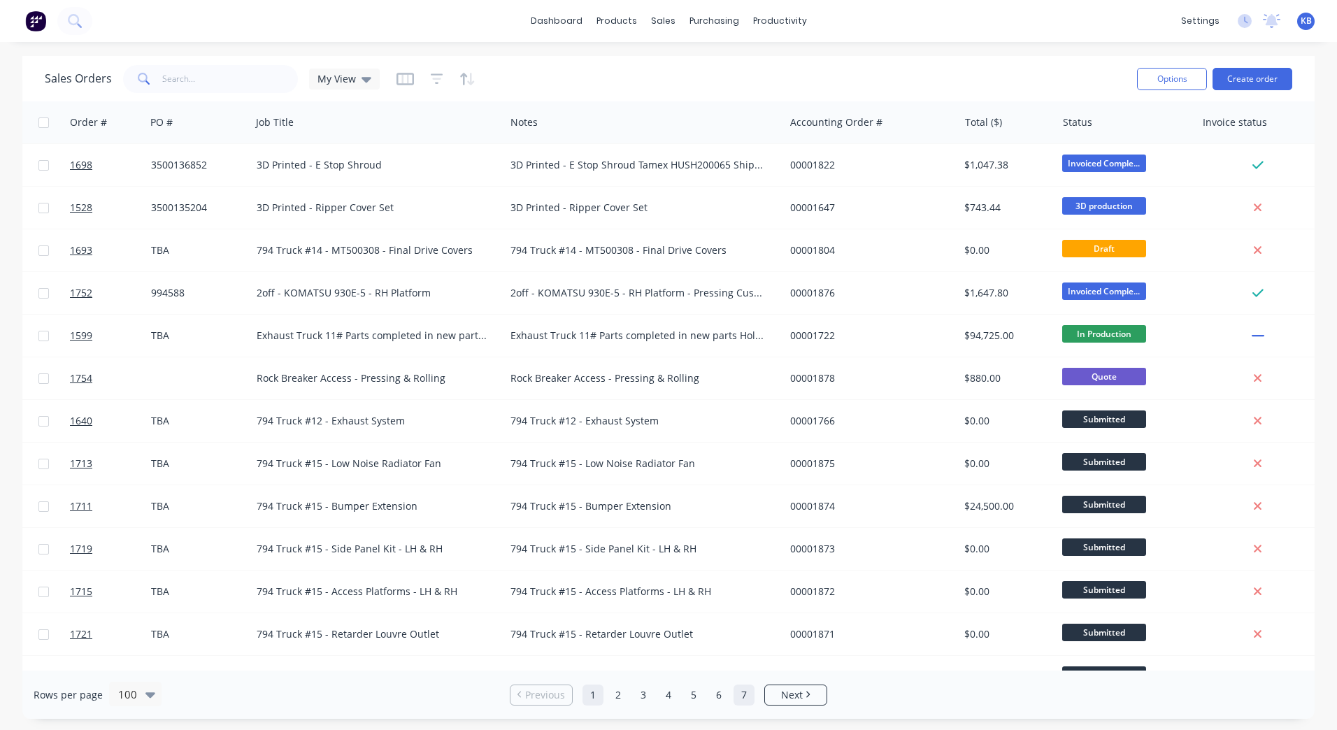
click at [737, 695] on link "7" at bounding box center [744, 695] width 21 height 21
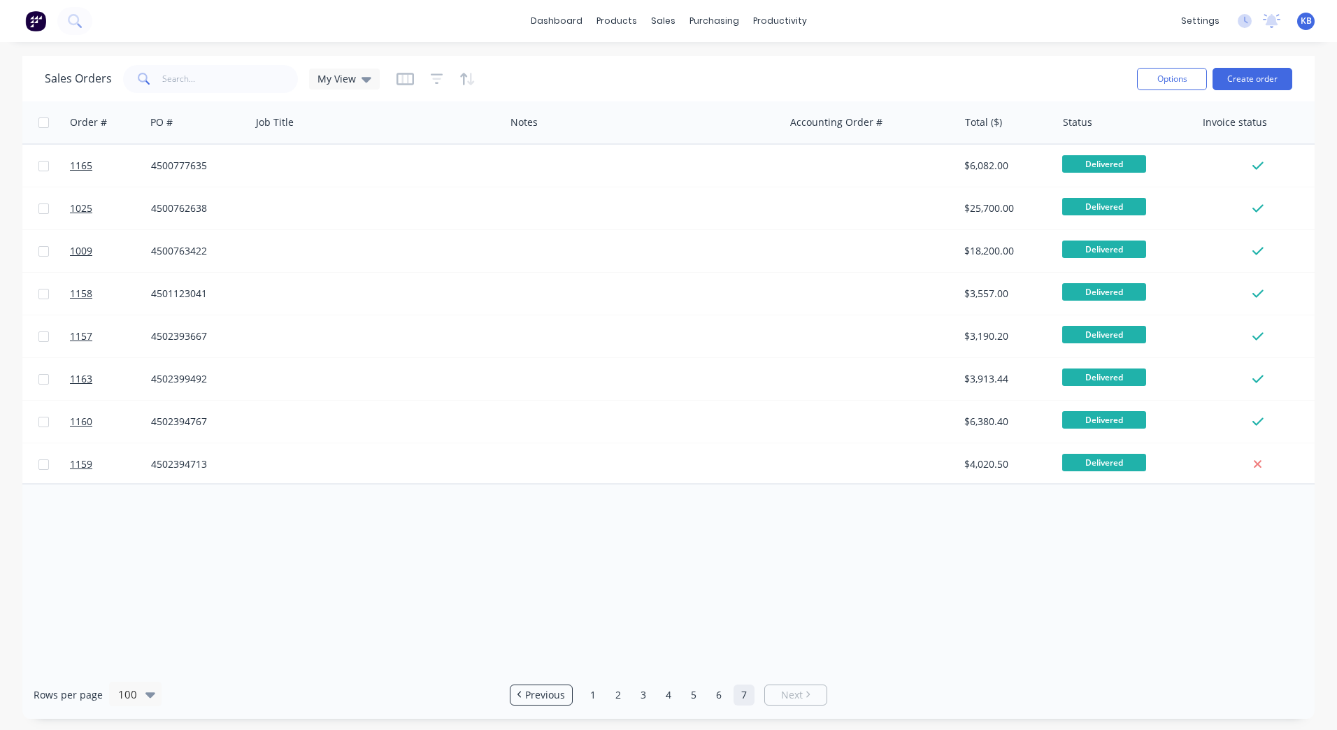
scroll to position [0, 0]
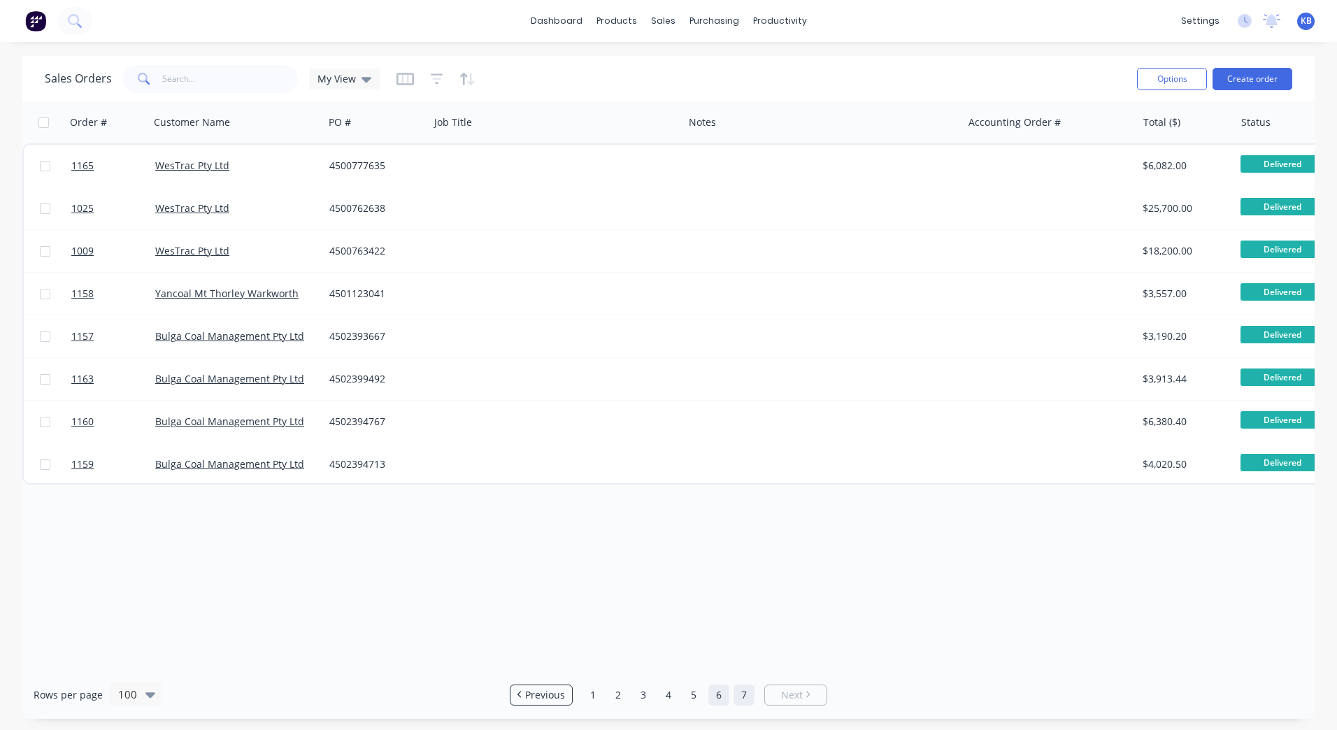
click at [714, 697] on link "6" at bounding box center [719, 695] width 21 height 21
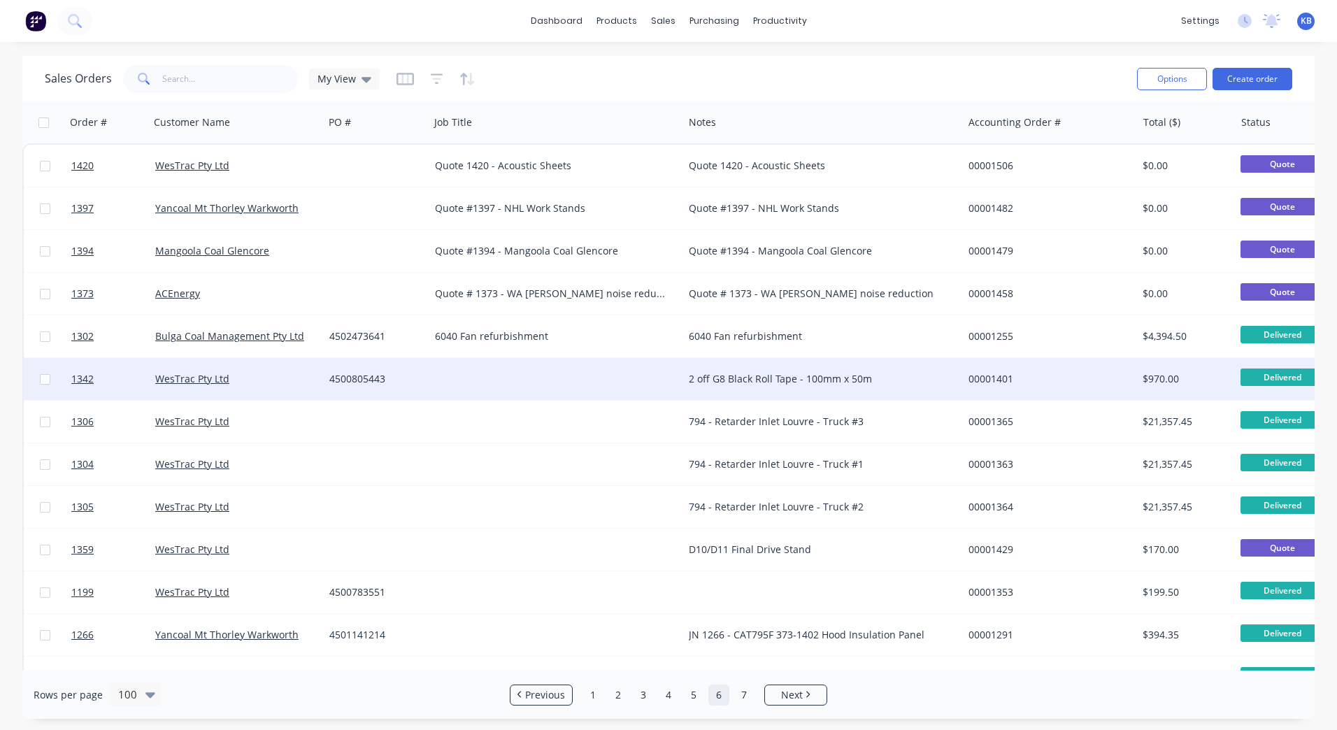
click at [724, 386] on div "2 off G8 Black Roll Tape - 100mm x 50m" at bounding box center [822, 379] width 279 height 42
drag, startPoint x: 872, startPoint y: 378, endPoint x: 610, endPoint y: 361, distance: 262.9
click at [611, 360] on div "1342 WesTrac Pty Ltd 4500805443 2 off G8 Black Roll Tape - 100mm x 50m 00001401…" at bounding box center [876, 379] width 1705 height 43
click at [502, 376] on div at bounding box center [557, 379] width 254 height 42
click at [486, 369] on div at bounding box center [557, 379] width 254 height 42
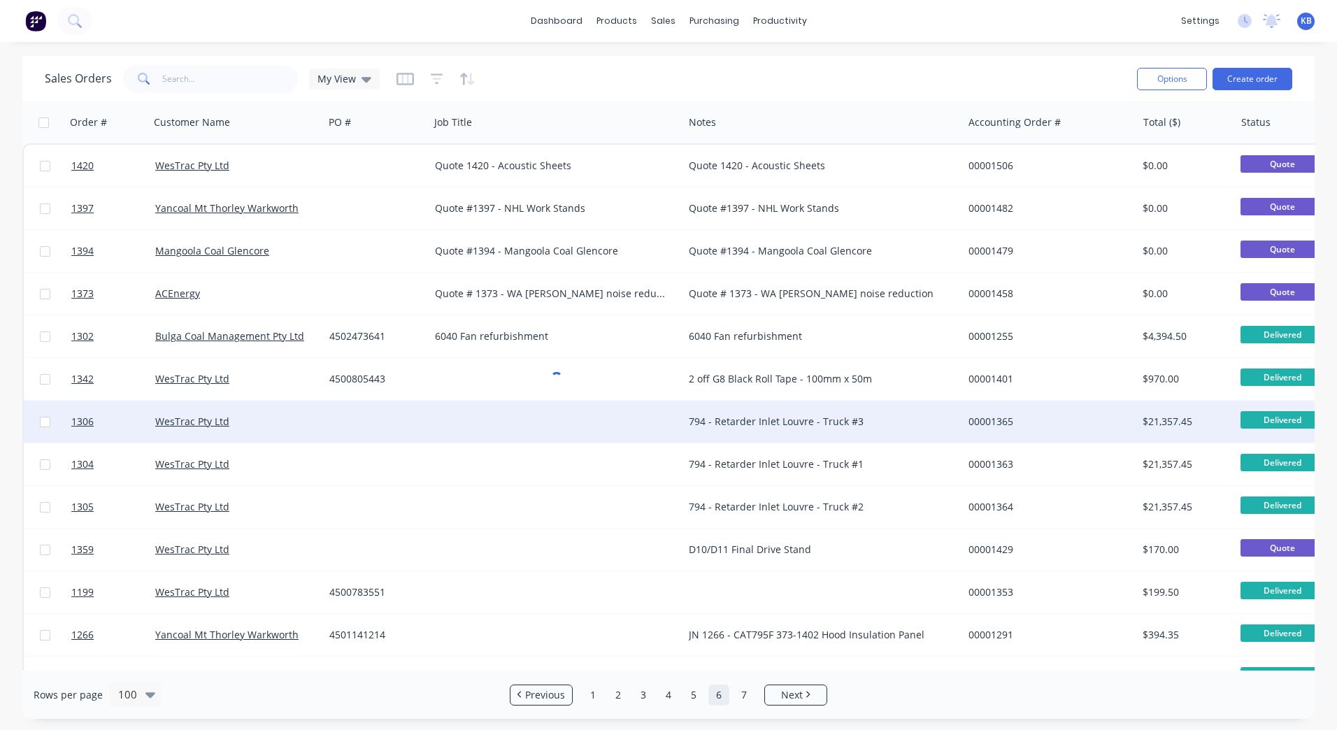
click at [768, 436] on div "794 - Retarder Inlet Louvre - Truck #3" at bounding box center [822, 422] width 279 height 42
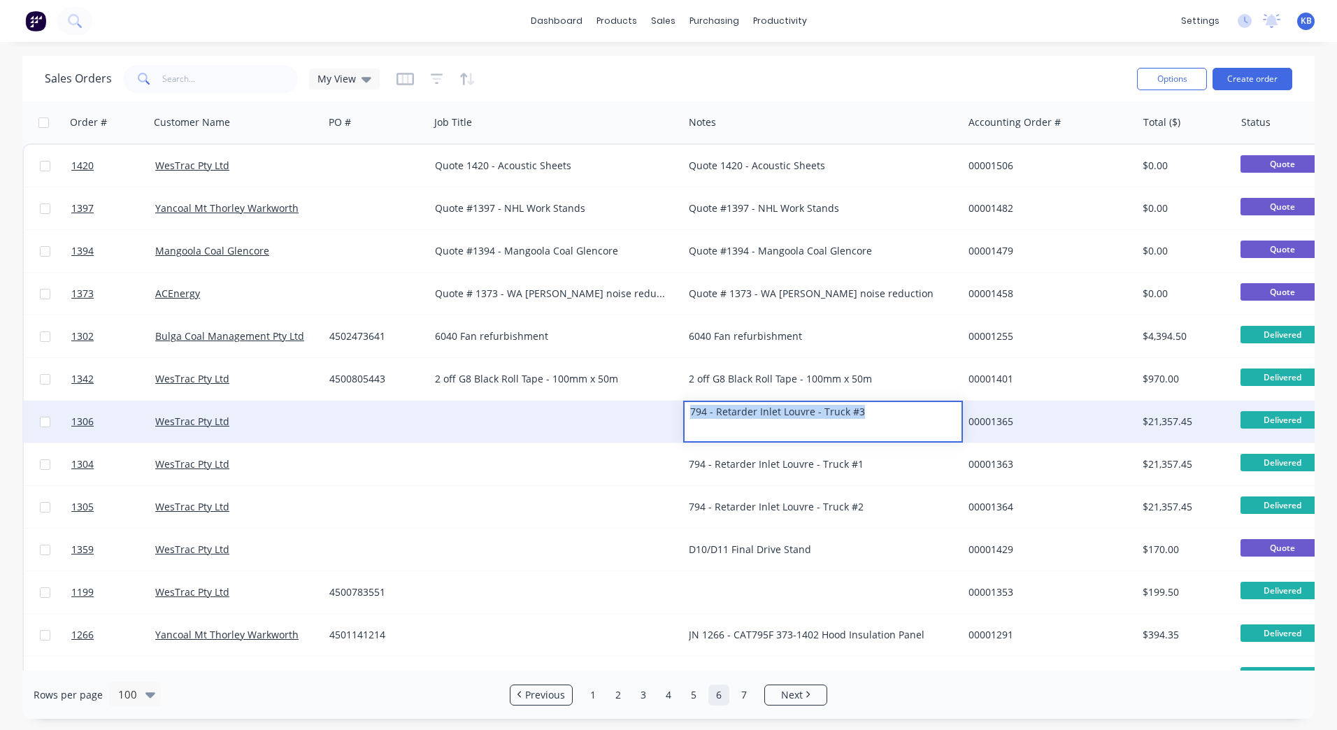
drag, startPoint x: 892, startPoint y: 416, endPoint x: 616, endPoint y: 404, distance: 276.6
click at [616, 404] on div "1306 WesTrac Pty Ltd 794 - Retarder Inlet Louvre - Truck #3 00001365 $21,357.45…" at bounding box center [876, 422] width 1705 height 43
click at [450, 414] on div at bounding box center [557, 422] width 254 height 42
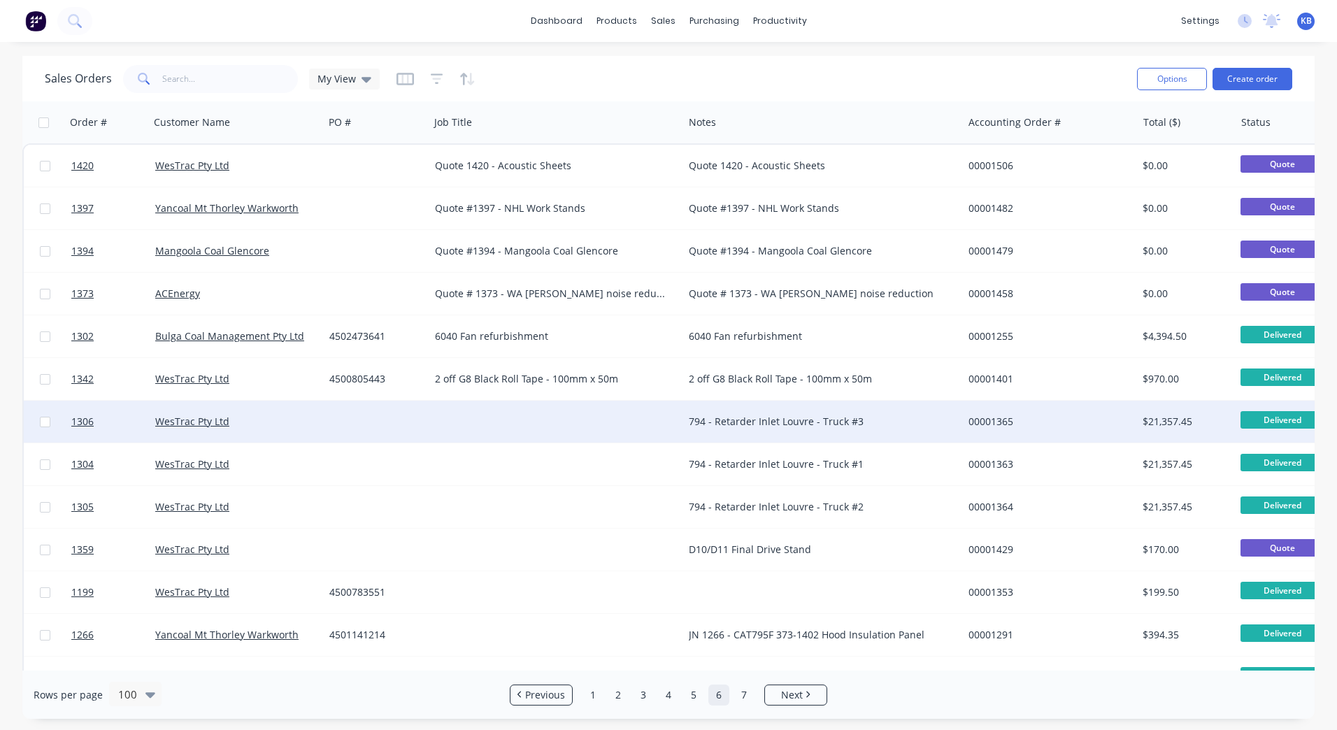
click at [471, 416] on div at bounding box center [557, 422] width 254 height 42
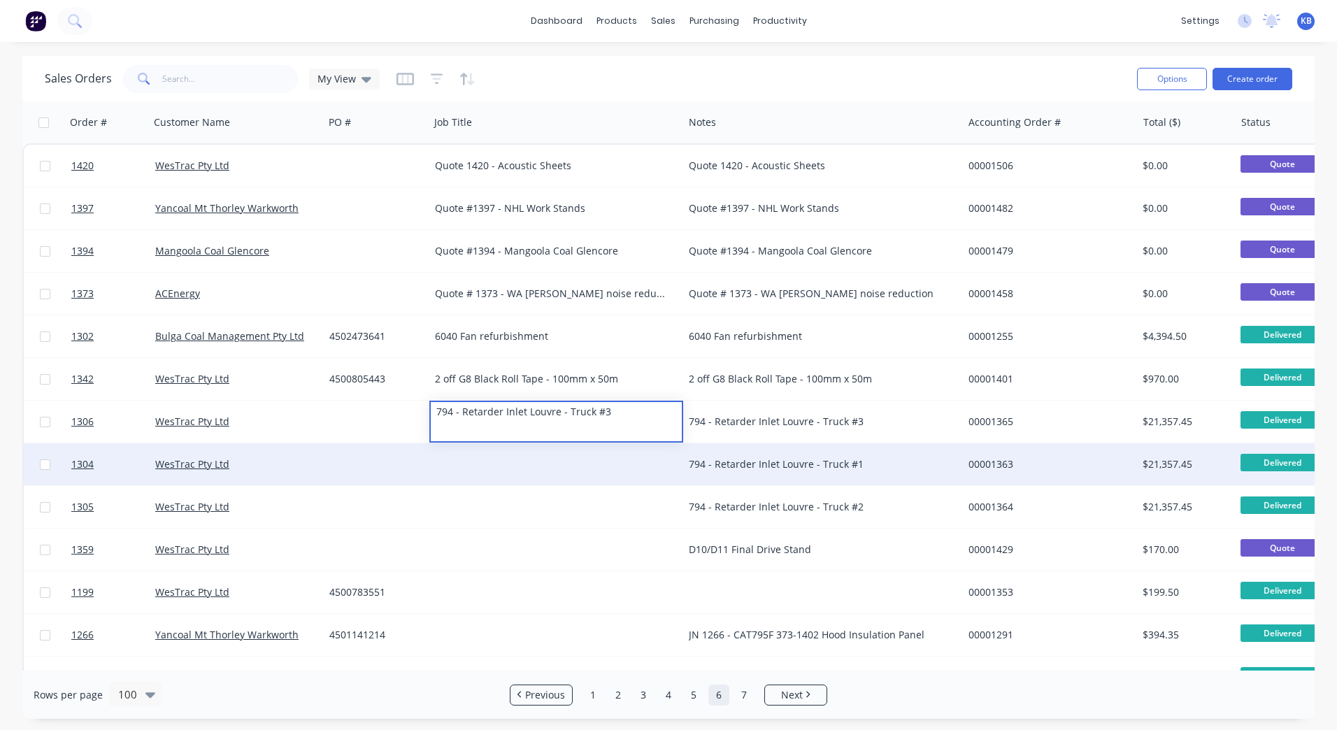
click at [754, 453] on div "794 - Retarder Inlet Louvre - Truck #1" at bounding box center [822, 464] width 279 height 42
click at [876, 464] on div "794 - Retarder Inlet Louvre - Truck #1" at bounding box center [816, 464] width 255 height 14
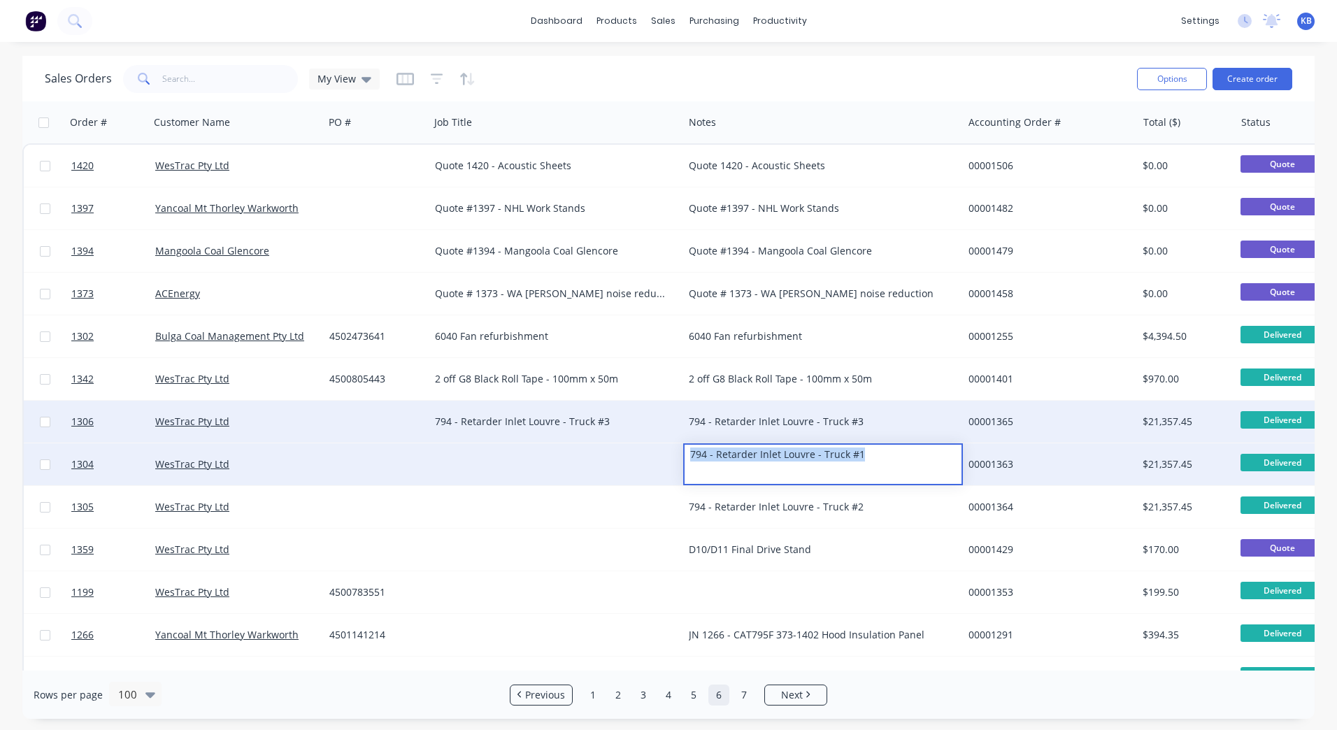
drag, startPoint x: 876, startPoint y: 462, endPoint x: 623, endPoint y: 430, distance: 256.0
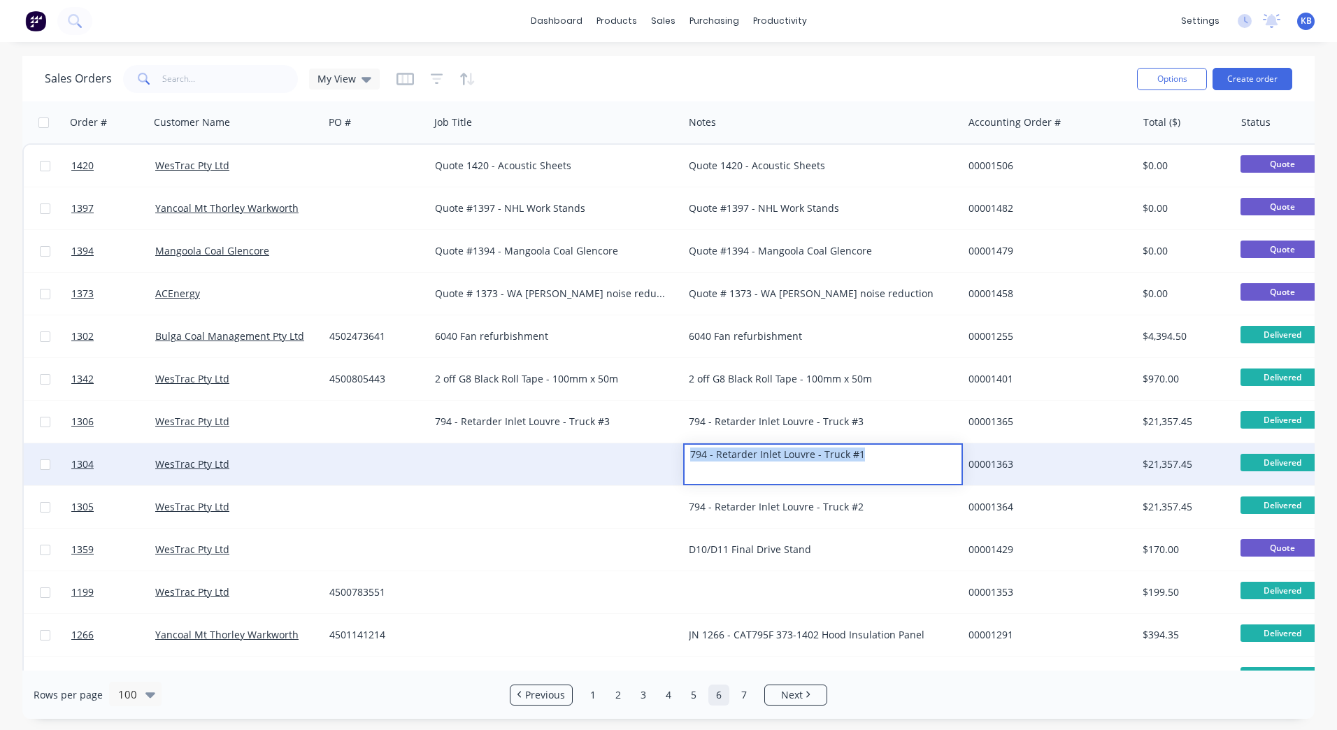
click at [478, 462] on div at bounding box center [557, 464] width 254 height 42
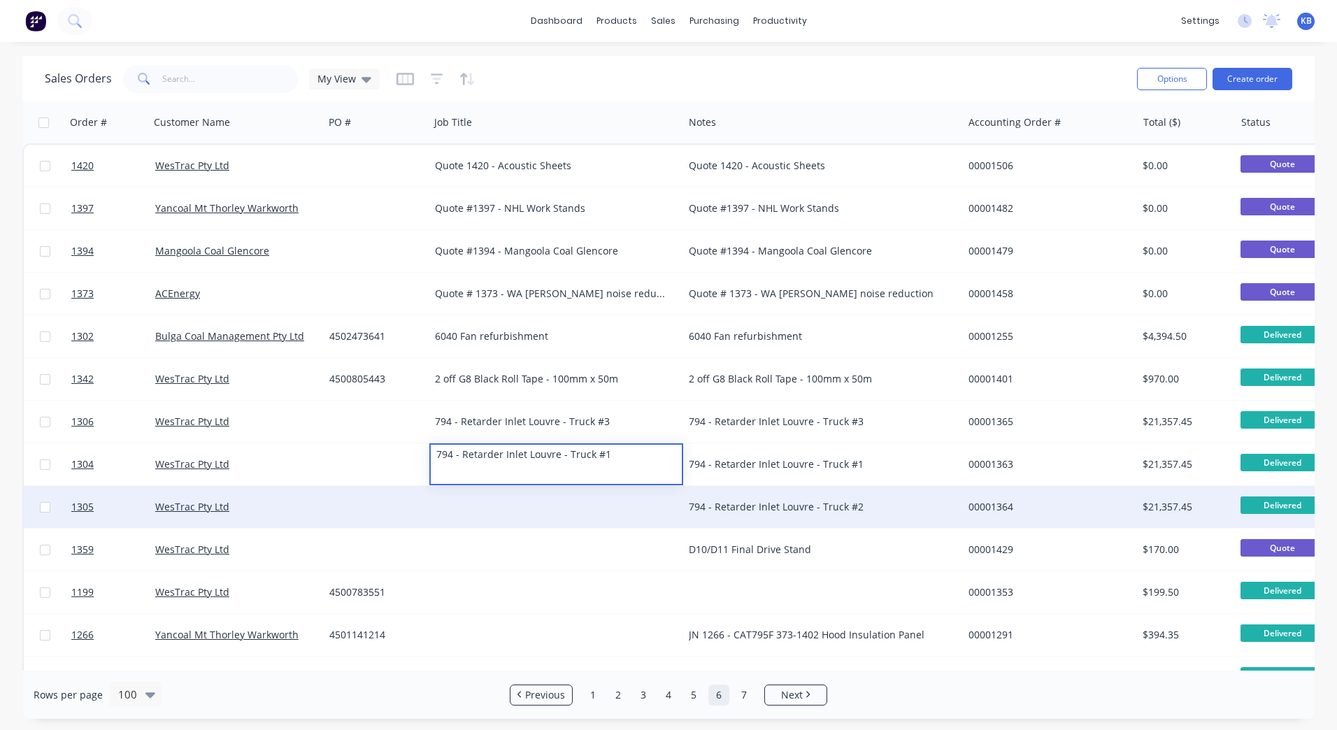
click at [744, 506] on div "794 - Retarder Inlet Louvre - Truck #2" at bounding box center [816, 507] width 255 height 14
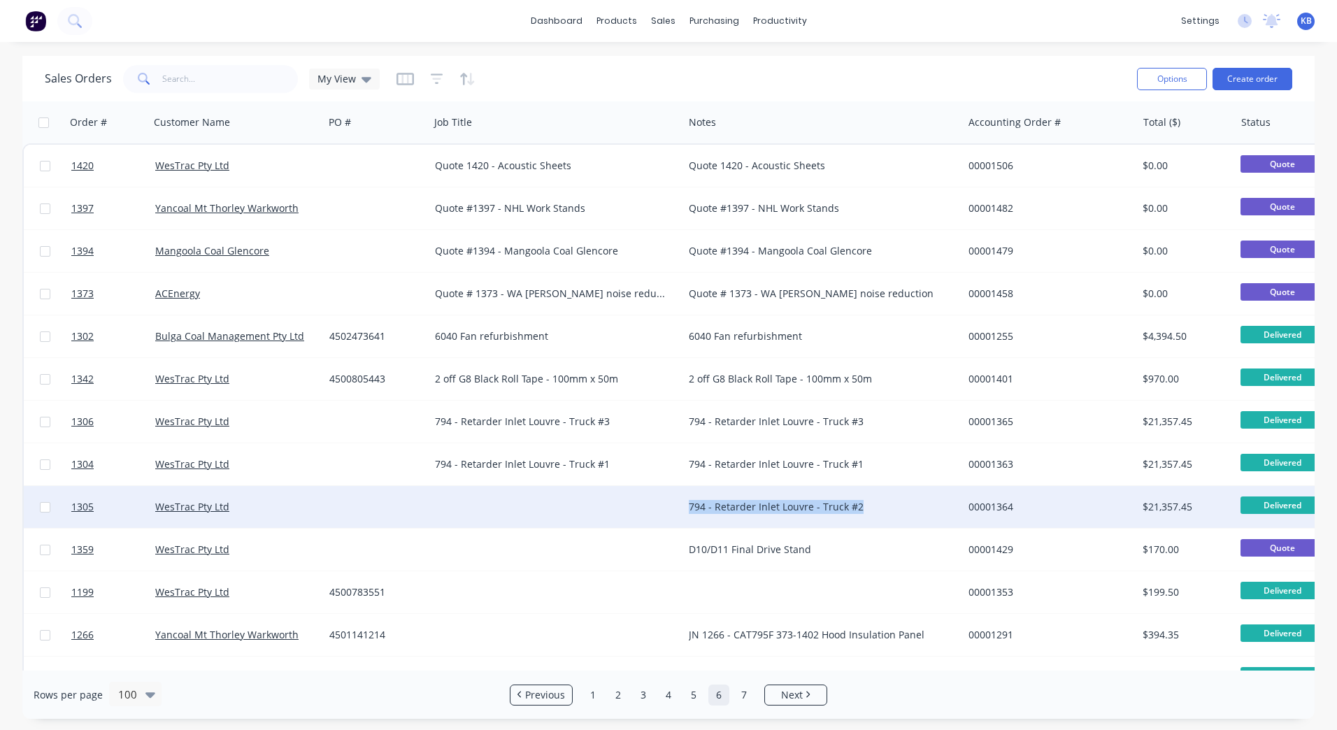
drag, startPoint x: 871, startPoint y: 504, endPoint x: 655, endPoint y: 490, distance: 216.6
click at [556, 499] on div at bounding box center [557, 507] width 254 height 42
click at [495, 496] on div at bounding box center [557, 507] width 254 height 42
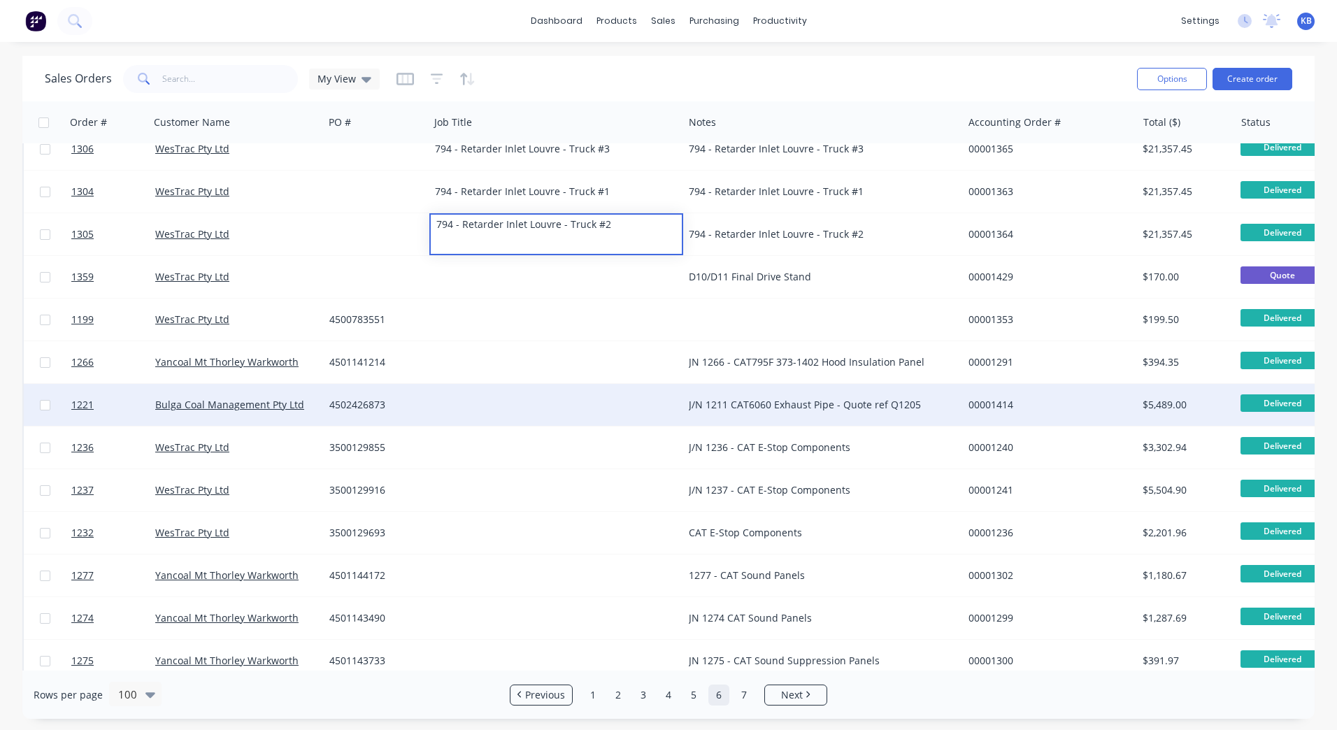
scroll to position [280, 0]
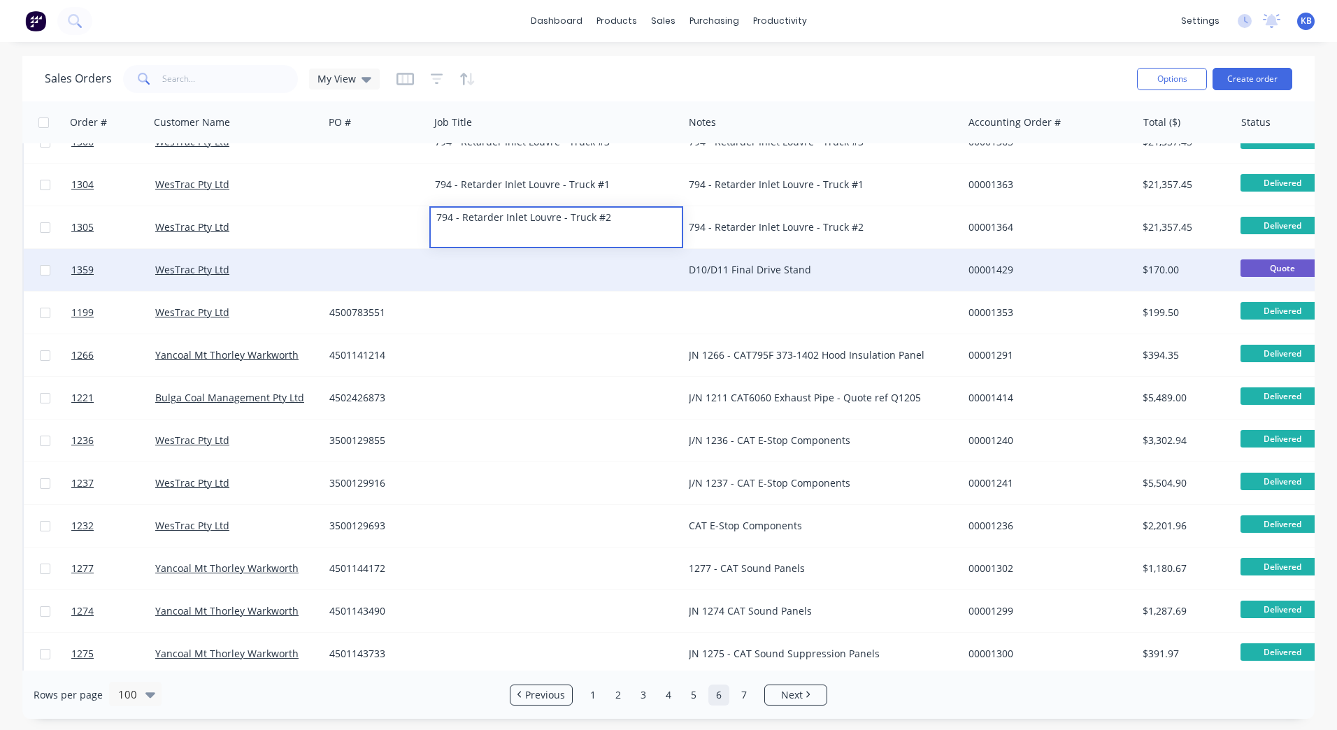
click at [740, 276] on div "D10/D11 Final Drive Stand" at bounding box center [816, 270] width 255 height 14
click at [819, 271] on div "D10/D11 Final Drive Stand" at bounding box center [816, 270] width 255 height 14
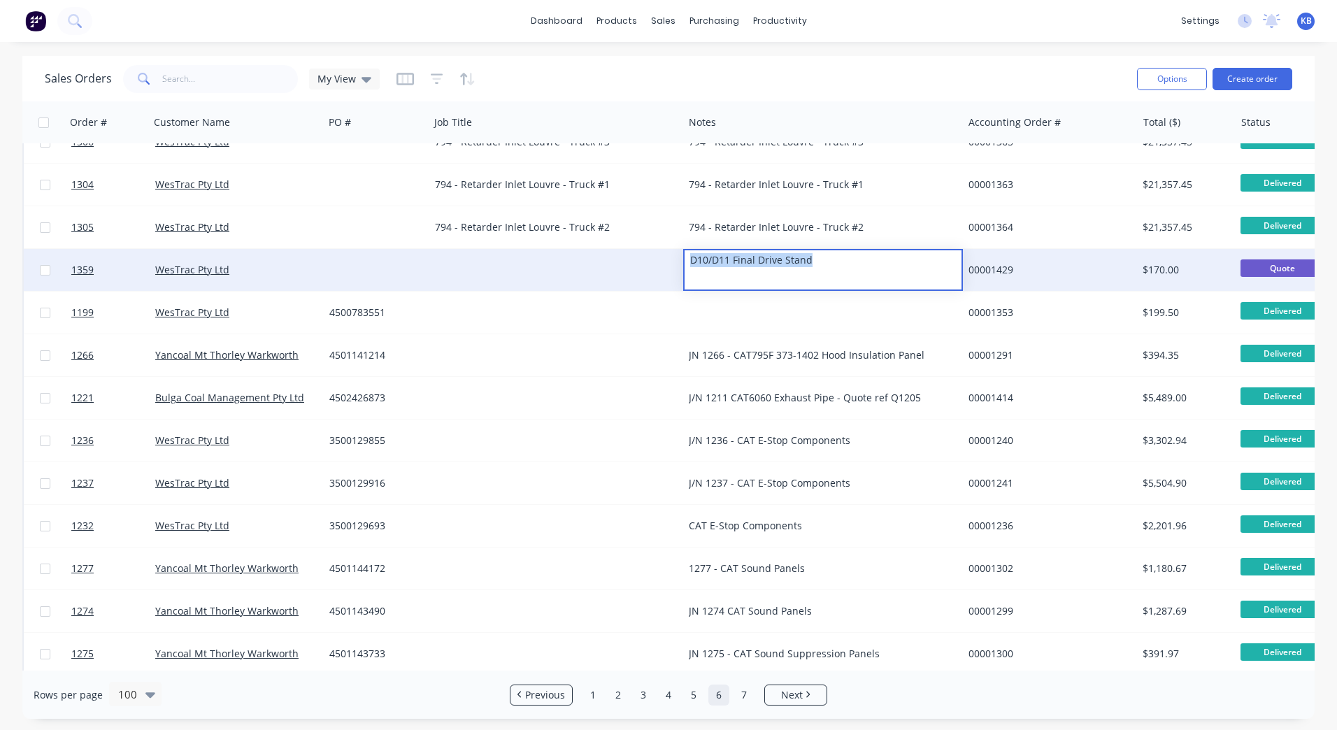
drag, startPoint x: 820, startPoint y: 269, endPoint x: 630, endPoint y: 269, distance: 190.3
click at [630, 268] on div "1359 WesTrac Pty Ltd D10/D11 Final Drive Stand 00001429 $170.00 Quote Select..." at bounding box center [876, 270] width 1705 height 43
click at [518, 262] on div at bounding box center [557, 270] width 254 height 42
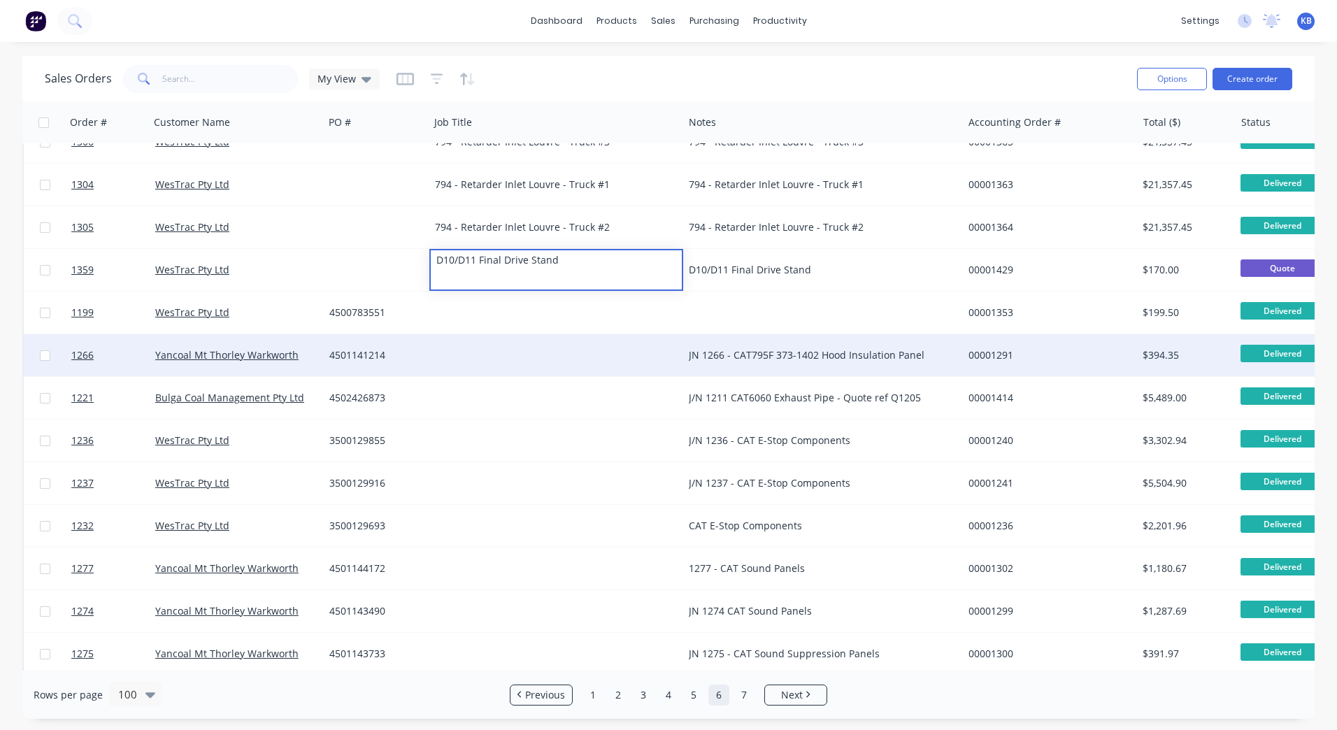
click at [783, 350] on div "JN 1266 - CAT795F 373-1402 Hood Insulation Panel" at bounding box center [816, 355] width 255 height 14
click at [748, 354] on div "JN 1266 - CAT795F 373-1402 Hood Insulation Panel" at bounding box center [816, 355] width 255 height 14
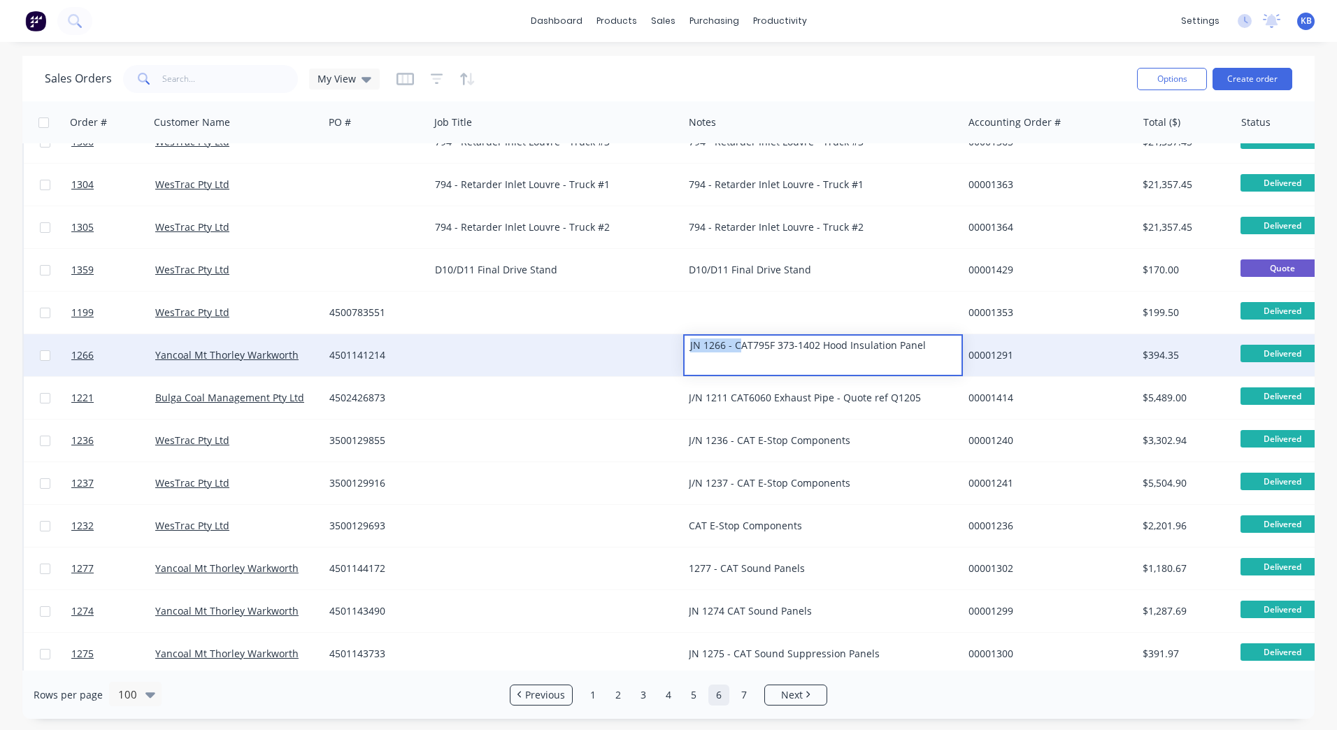
drag, startPoint x: 738, startPoint y: 346, endPoint x: 700, endPoint y: 350, distance: 38.6
click at [647, 347] on div "1266 Yancoal Mt Thorley Warkworth 4501141214 JN 1266 - CAT795F 373-1402 Hood In…" at bounding box center [876, 355] width 1705 height 43
click at [729, 346] on div "JN 1266 - CAT795F 373-1402 Hood Insulation Panel" at bounding box center [823, 346] width 276 height 20
click at [734, 346] on div "JN 1266 - CAT795F 373-1402 Hood Insulation Panel" at bounding box center [823, 346] width 276 height 20
drag, startPoint x: 734, startPoint y: 346, endPoint x: 725, endPoint y: 362, distance: 18.5
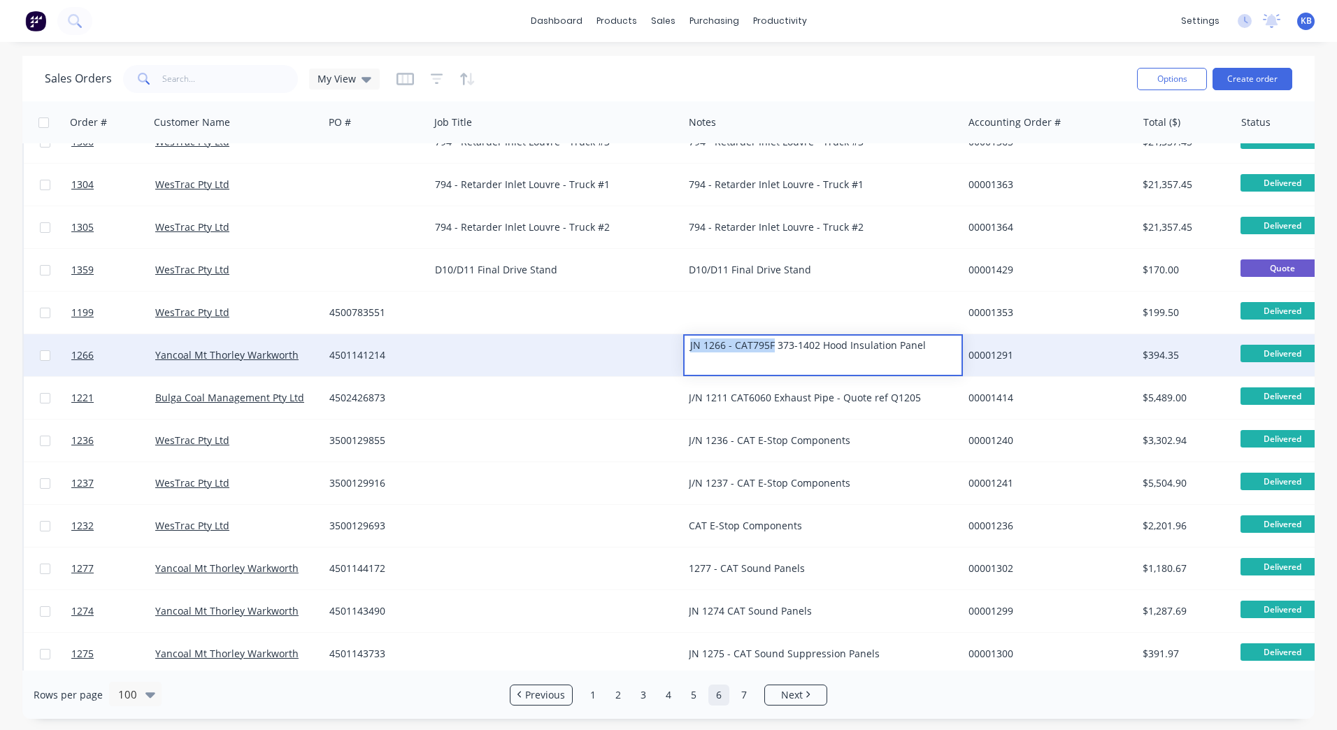
click at [676, 348] on div "1266 Yancoal Mt Thorley Warkworth 4501141214 JN 1266 - CAT795F 373-1402 Hood In…" at bounding box center [876, 355] width 1705 height 43
click at [732, 350] on div "JN 1266 - CAT795F 373-1402 Hood Insulation Panel" at bounding box center [823, 346] width 276 height 20
click at [733, 346] on div "JN 1266 - CAT795F 373-1402 Hood Insulation Panel" at bounding box center [823, 346] width 276 height 20
drag, startPoint x: 733, startPoint y: 346, endPoint x: 724, endPoint y: 343, distance: 9.5
click at [715, 343] on div "JN 1266 - CAT795F 373-1402 Hood Insulation Panel" at bounding box center [823, 346] width 276 height 20
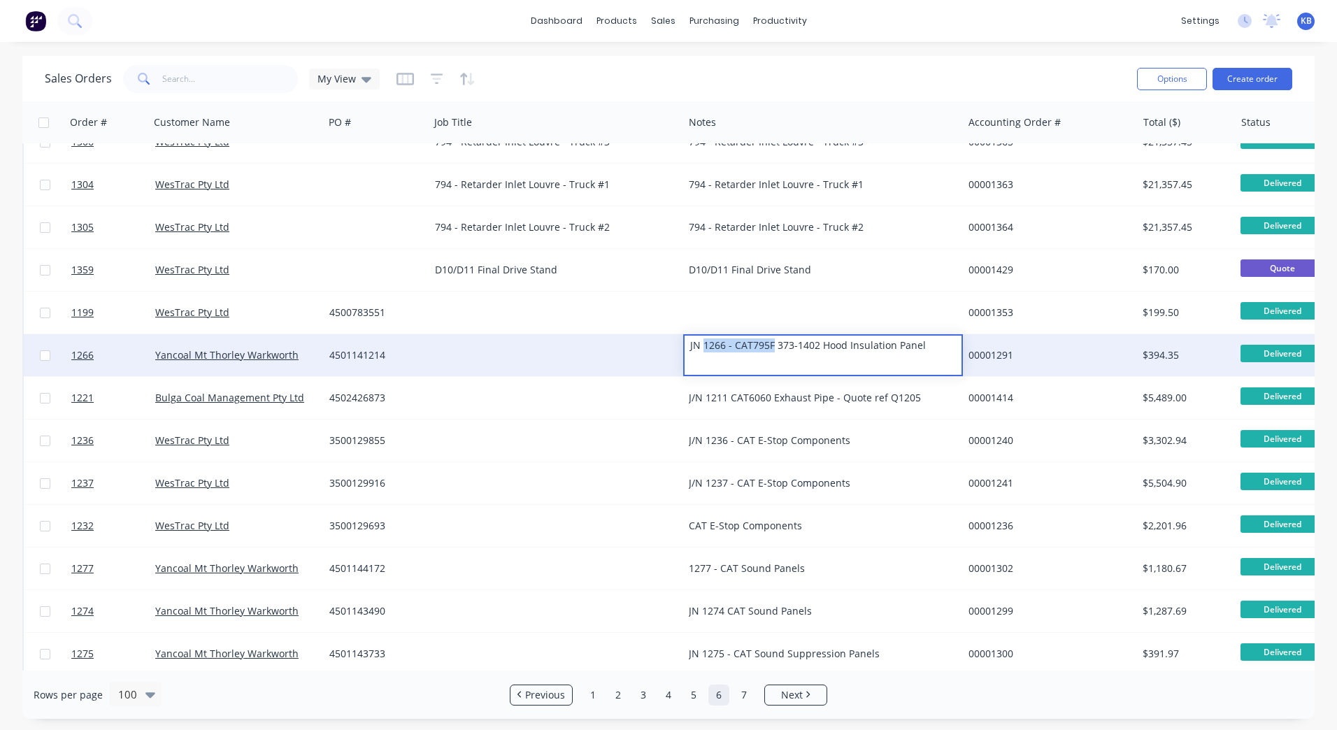
click at [734, 348] on div "JN 1266 - CAT795F 373-1402 Hood Insulation Panel" at bounding box center [823, 346] width 276 height 20
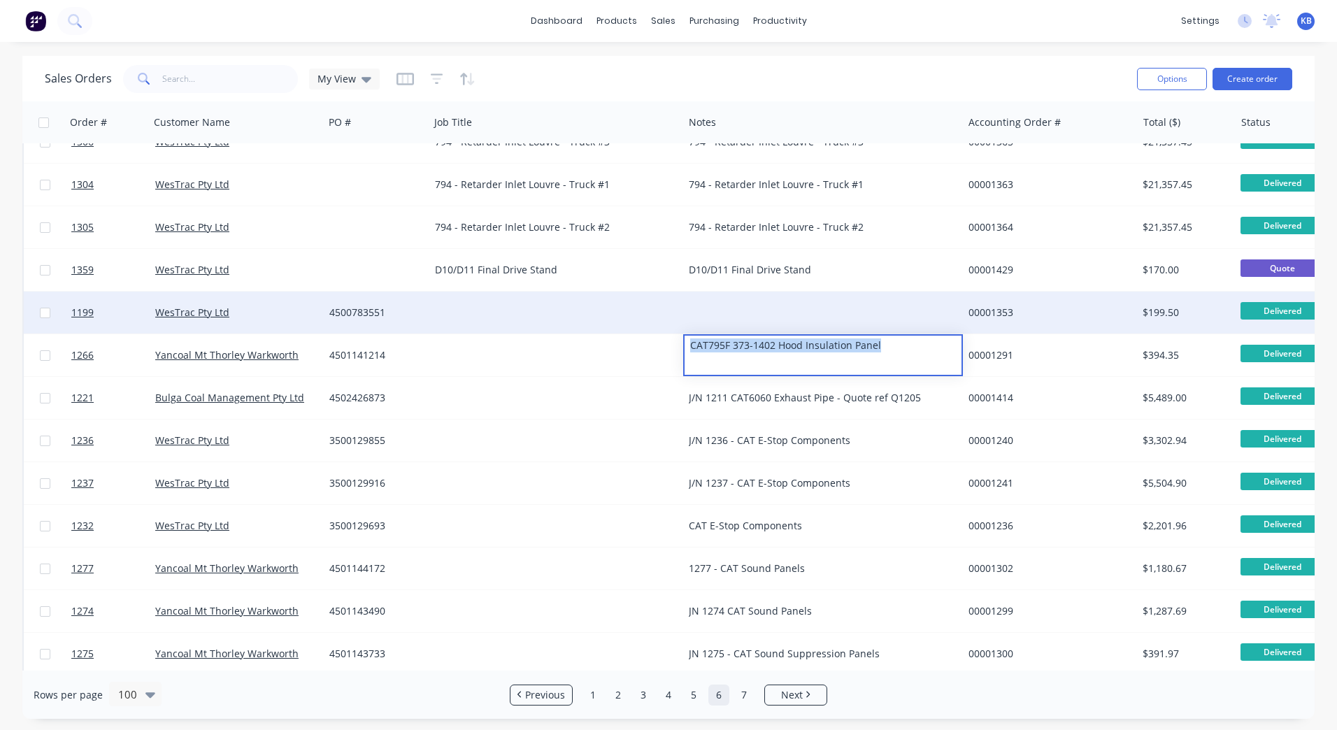
drag, startPoint x: 817, startPoint y: 339, endPoint x: 653, endPoint y: 333, distance: 163.8
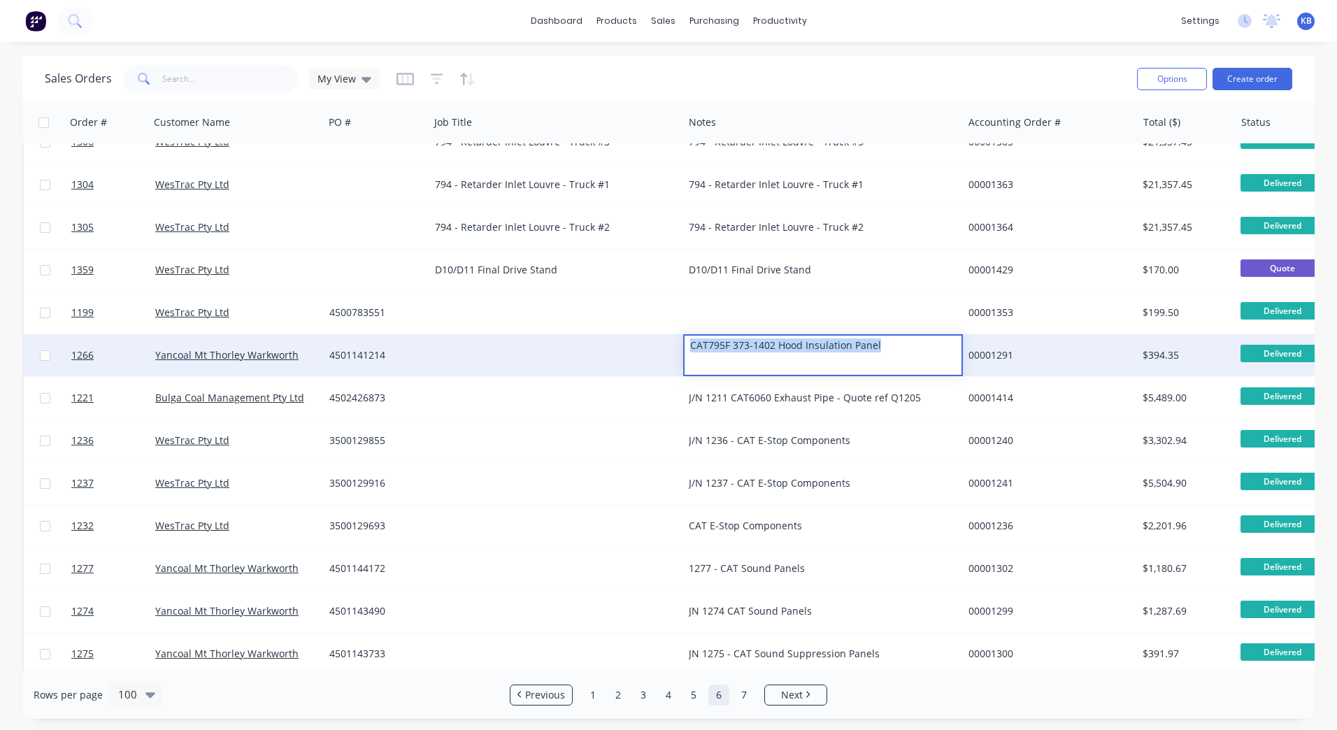
click at [507, 350] on div at bounding box center [557, 355] width 254 height 42
click at [502, 347] on div at bounding box center [557, 355] width 254 height 42
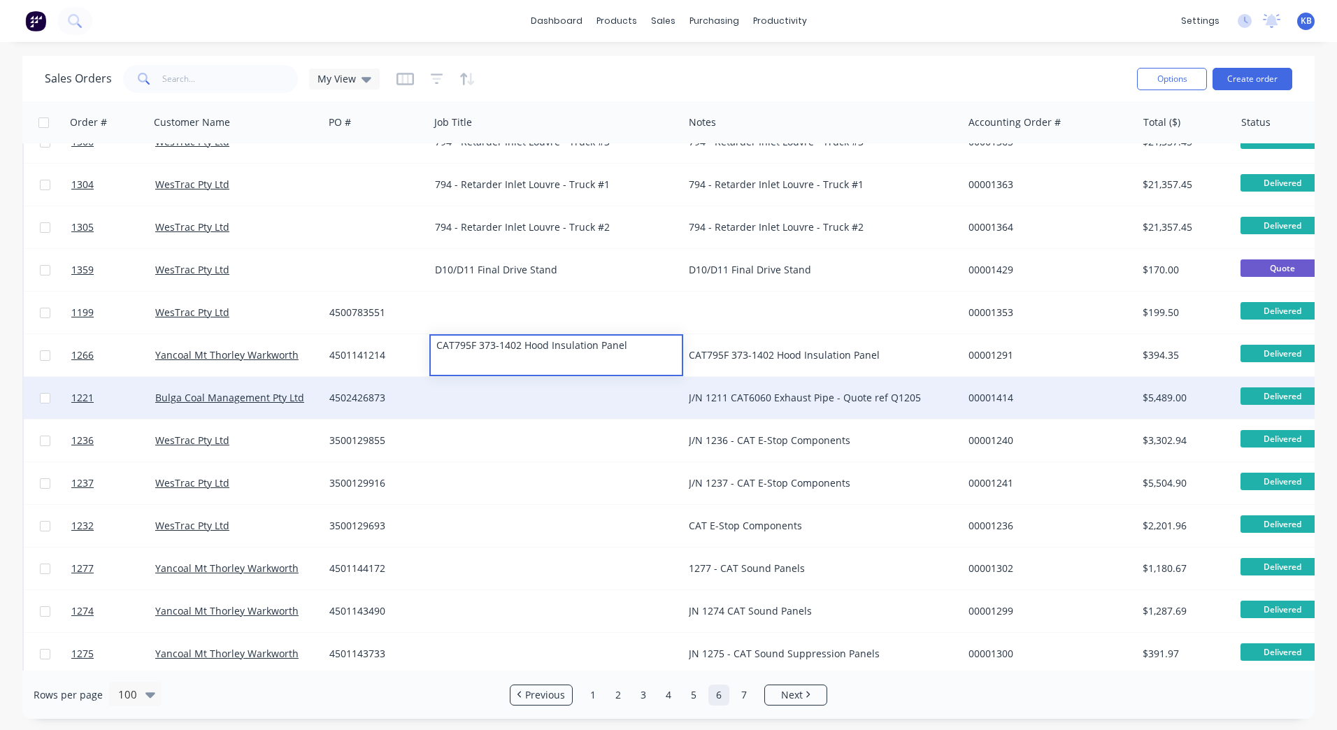
click at [809, 397] on div "J/N 1211 CAT6060 Exhaust Pipe - Quote ref Q1205" at bounding box center [816, 398] width 255 height 14
click at [877, 396] on div "J/N 1211 CAT6060 Exhaust Pipe - Quote ref Q1205" at bounding box center [816, 398] width 255 height 14
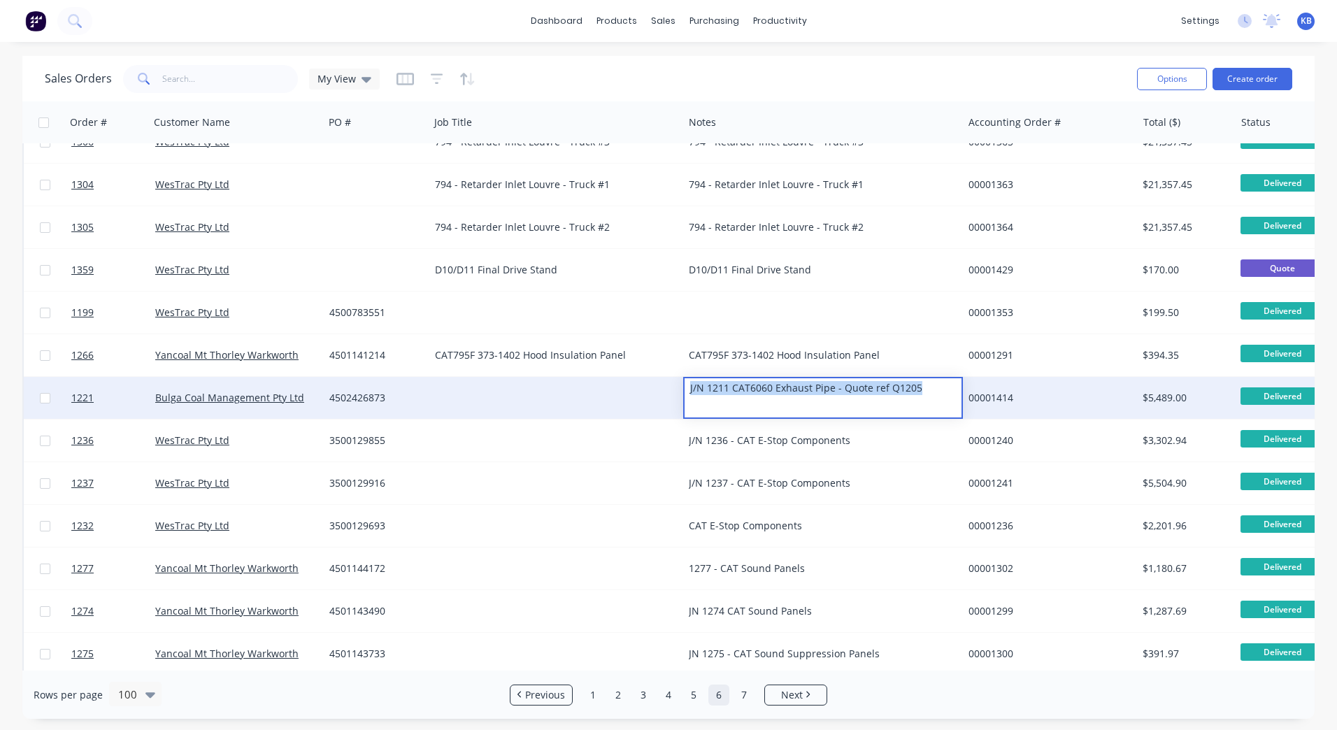
drag, startPoint x: 930, startPoint y: 390, endPoint x: 681, endPoint y: 386, distance: 249.1
click at [682, 385] on div "1221 Bulga Coal Management Pty Ltd 4502426873 J/N 1211 CAT6060 Exhaust Pipe - Q…" at bounding box center [876, 398] width 1705 height 43
click at [495, 391] on div at bounding box center [557, 398] width 254 height 42
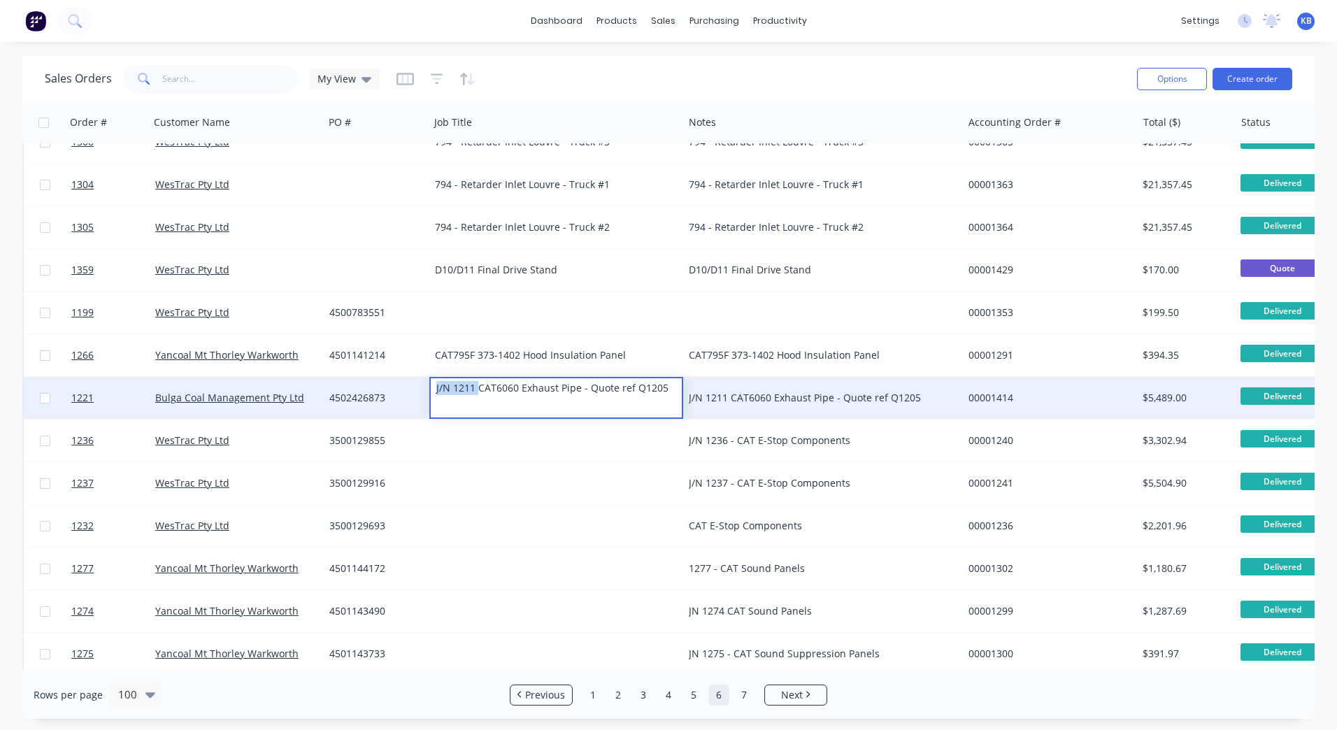
drag, startPoint x: 480, startPoint y: 389, endPoint x: 404, endPoint y: 381, distance: 75.9
click at [404, 381] on div "1221 Bulga Coal Management Pty Ltd 4502426873 J/N 1211 CAT6060 Exhaust Pipe - Q…" at bounding box center [876, 398] width 1705 height 43
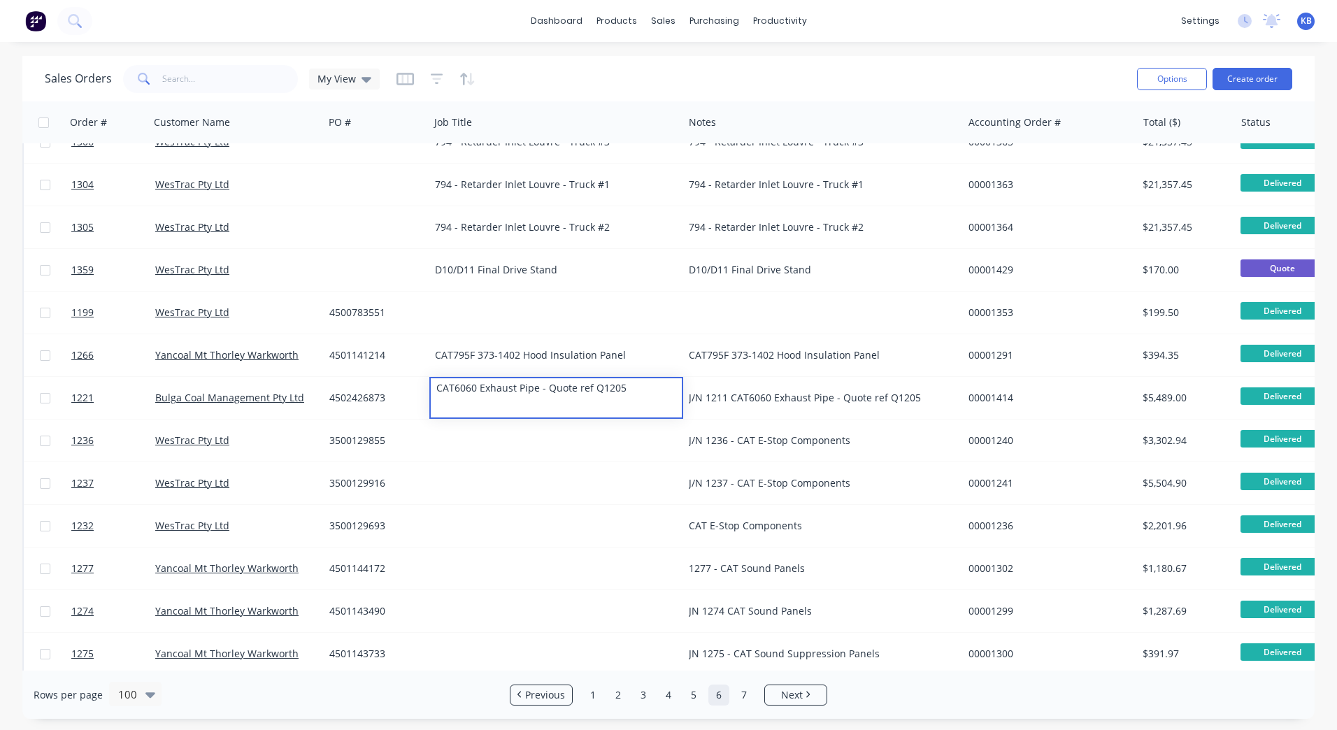
click at [734, 399] on div "J/N 1211 CAT6060 Exhaust Pipe - Quote ref Q1205" at bounding box center [816, 398] width 255 height 14
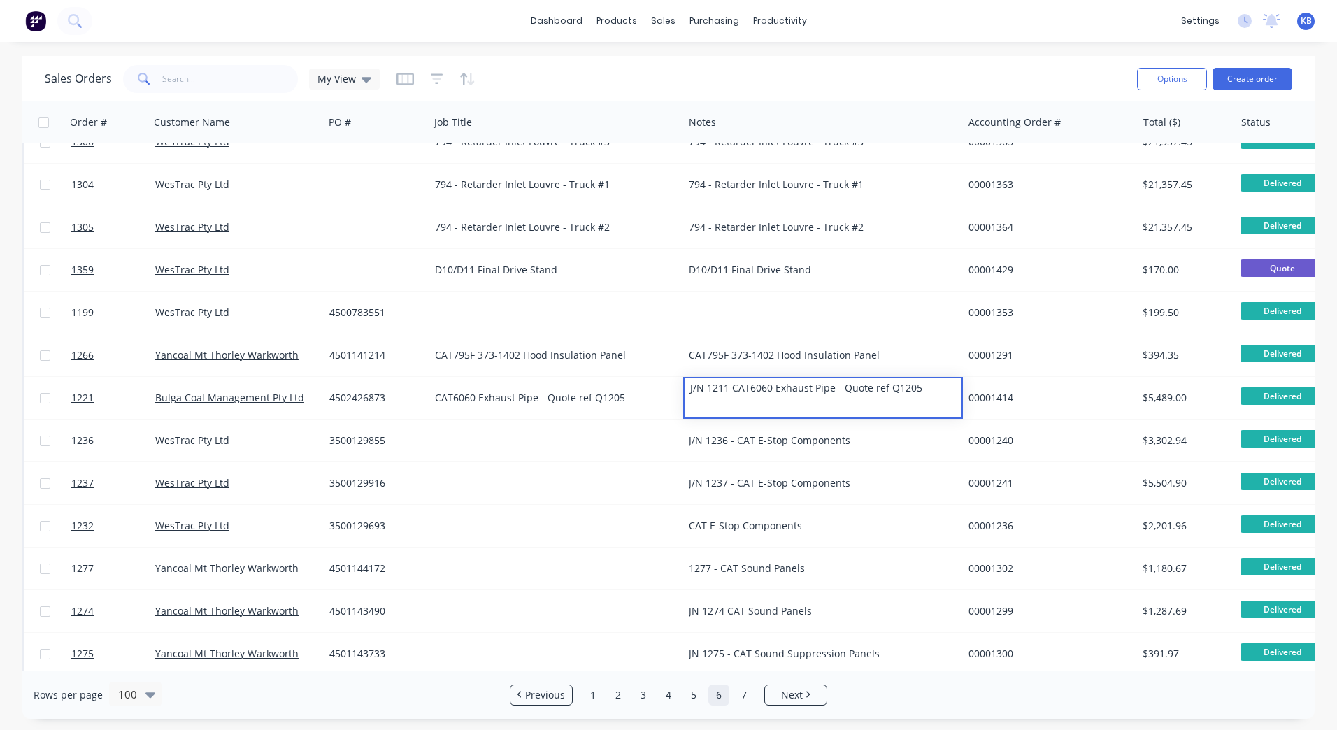
click at [734, 389] on div "J/N 1211 CAT6060 Exhaust Pipe - Quote ref Q1205" at bounding box center [823, 388] width 276 height 20
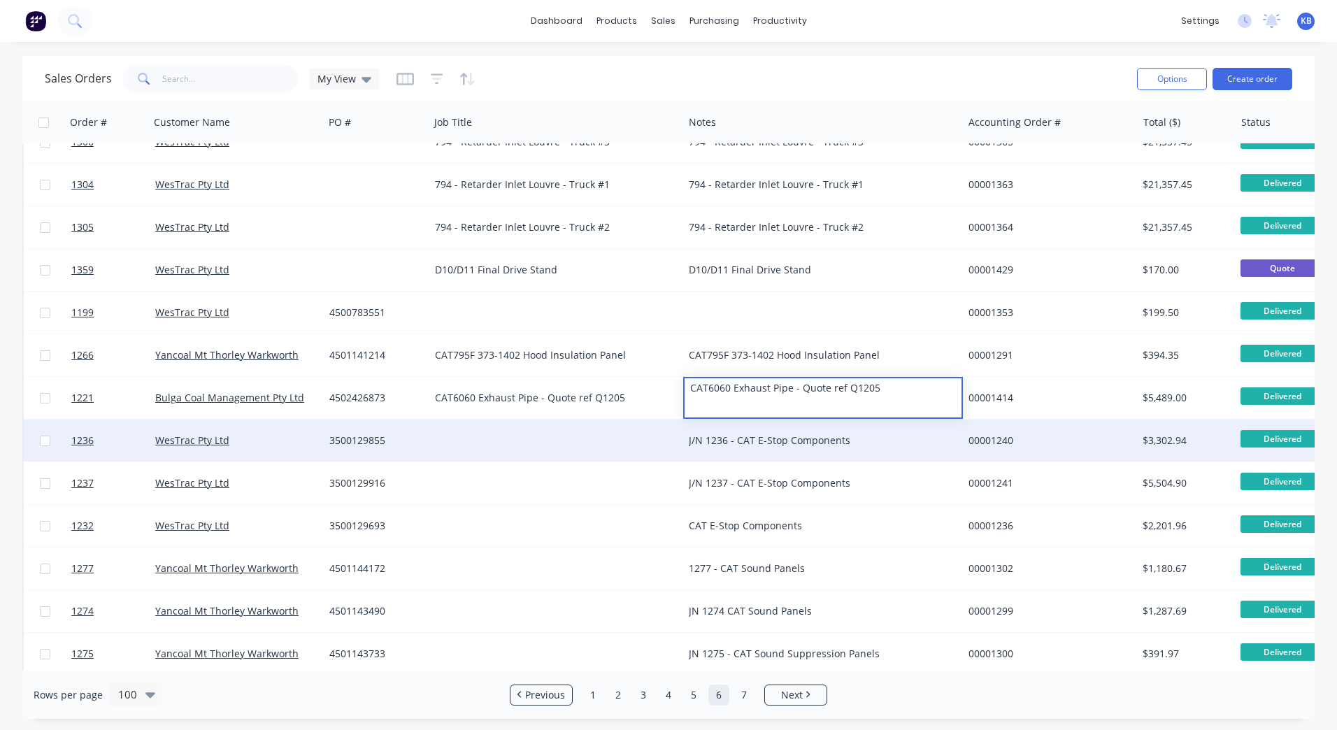
click at [730, 438] on div "J/N 1236 - CAT E-Stop Components" at bounding box center [816, 441] width 255 height 14
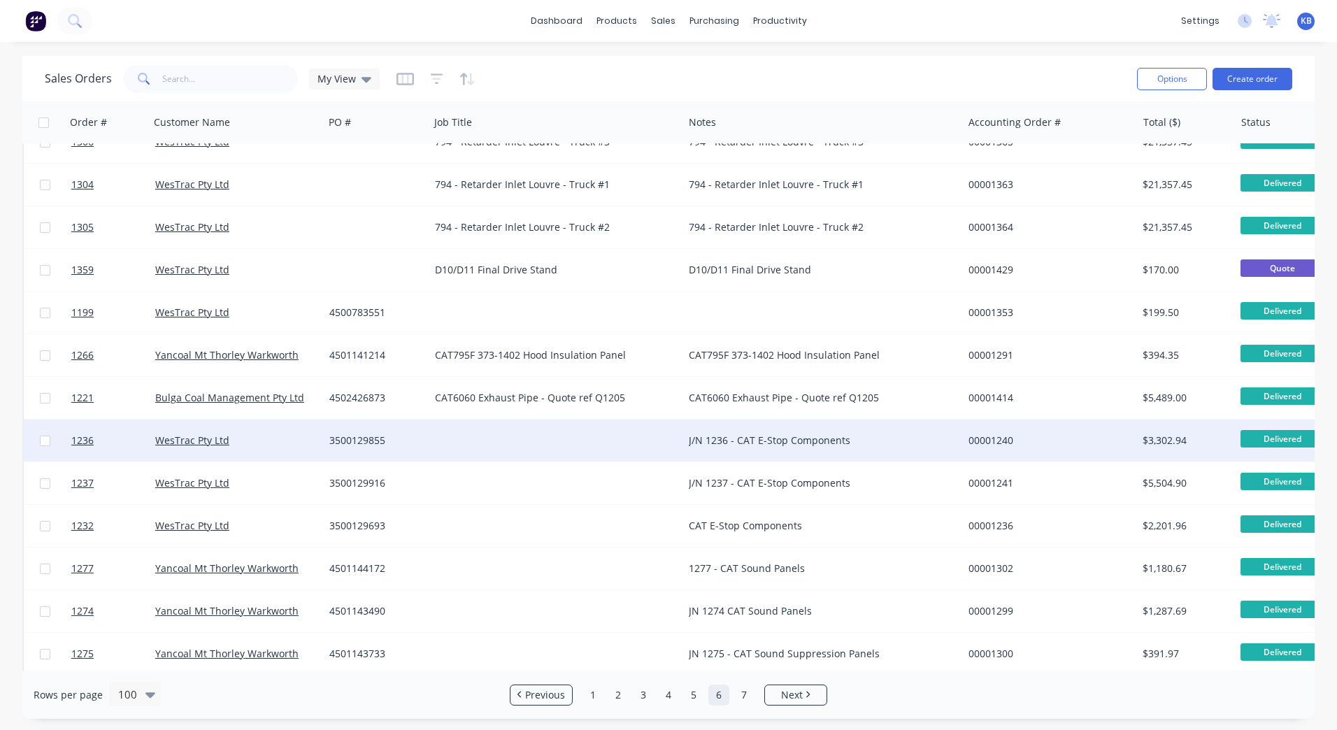
click at [730, 437] on div "J/N 1236 - CAT E-Stop Components" at bounding box center [816, 441] width 255 height 14
drag, startPoint x: 737, startPoint y: 432, endPoint x: 647, endPoint y: 420, distance: 90.3
click at [647, 420] on div "1236 WesTrac Pty Ltd 3500129855 J/N 1236 - CAT E-Stop Components 00001240 $3,30…" at bounding box center [876, 441] width 1705 height 43
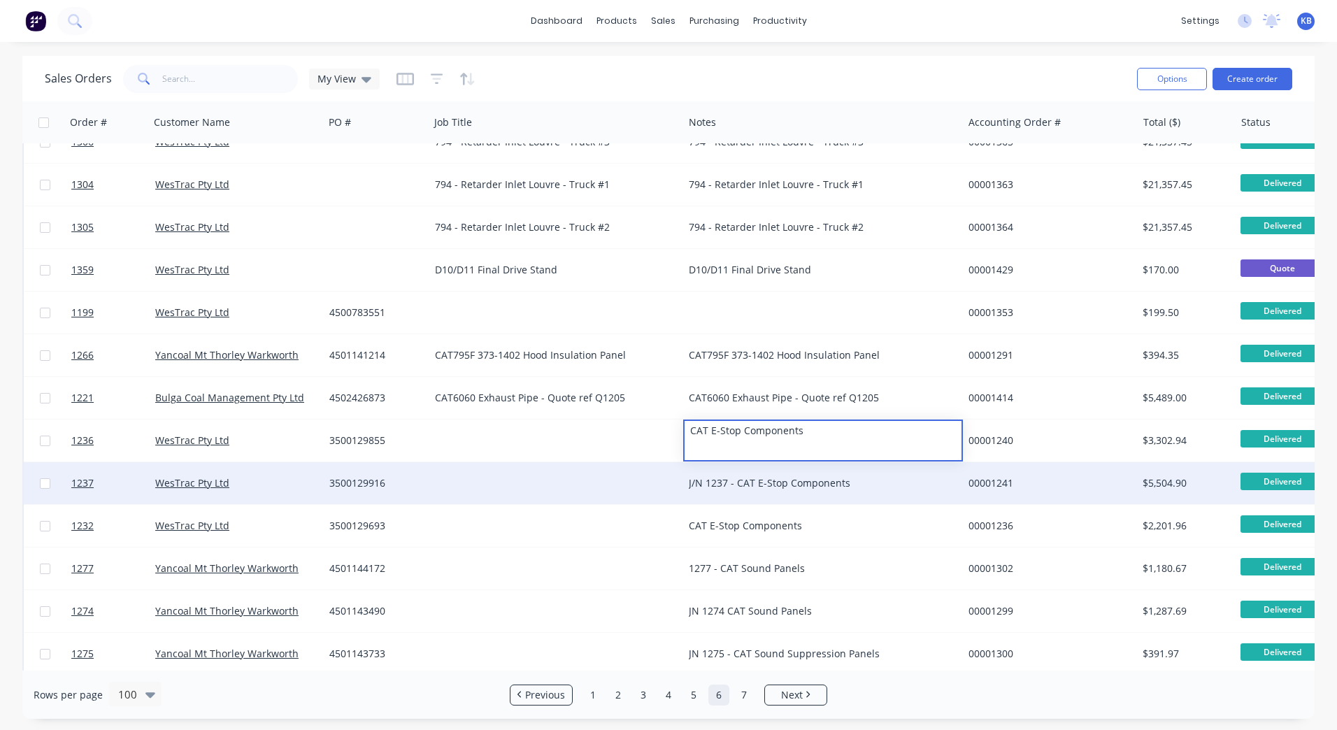
click at [725, 479] on div "J/N 1237 - CAT E-Stop Components" at bounding box center [816, 483] width 255 height 14
click at [730, 485] on div "J/N 1237 - CAT E-Stop Components" at bounding box center [816, 483] width 255 height 14
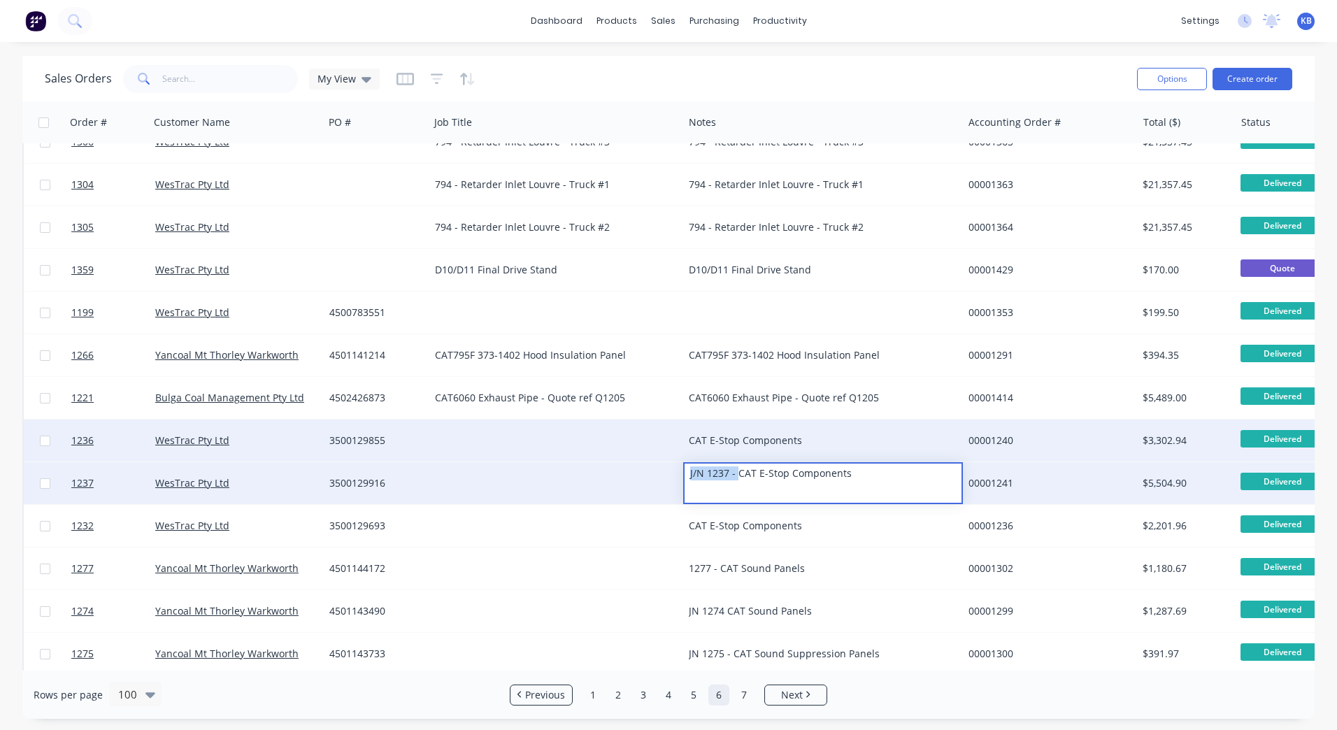
drag, startPoint x: 737, startPoint y: 475, endPoint x: 655, endPoint y: 462, distance: 82.9
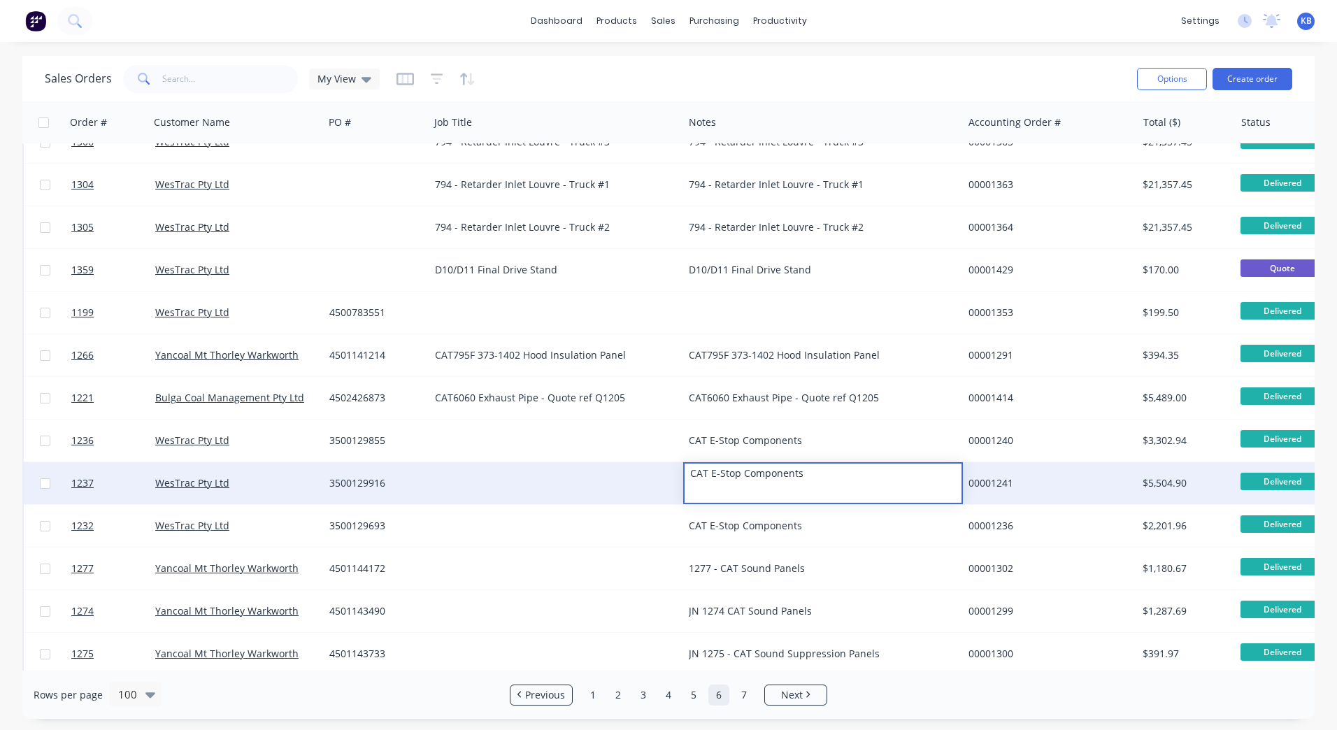
click at [793, 432] on div "CAT E-Stop Components" at bounding box center [822, 441] width 279 height 42
drag, startPoint x: 835, startPoint y: 440, endPoint x: 655, endPoint y: 437, distance: 180.5
click at [655, 436] on div "1236 WesTrac Pty Ltd 3500129855 CAT E-Stop Components 00001240 $3,302.94 Delive…" at bounding box center [876, 441] width 1705 height 43
click at [513, 428] on div at bounding box center [557, 441] width 254 height 42
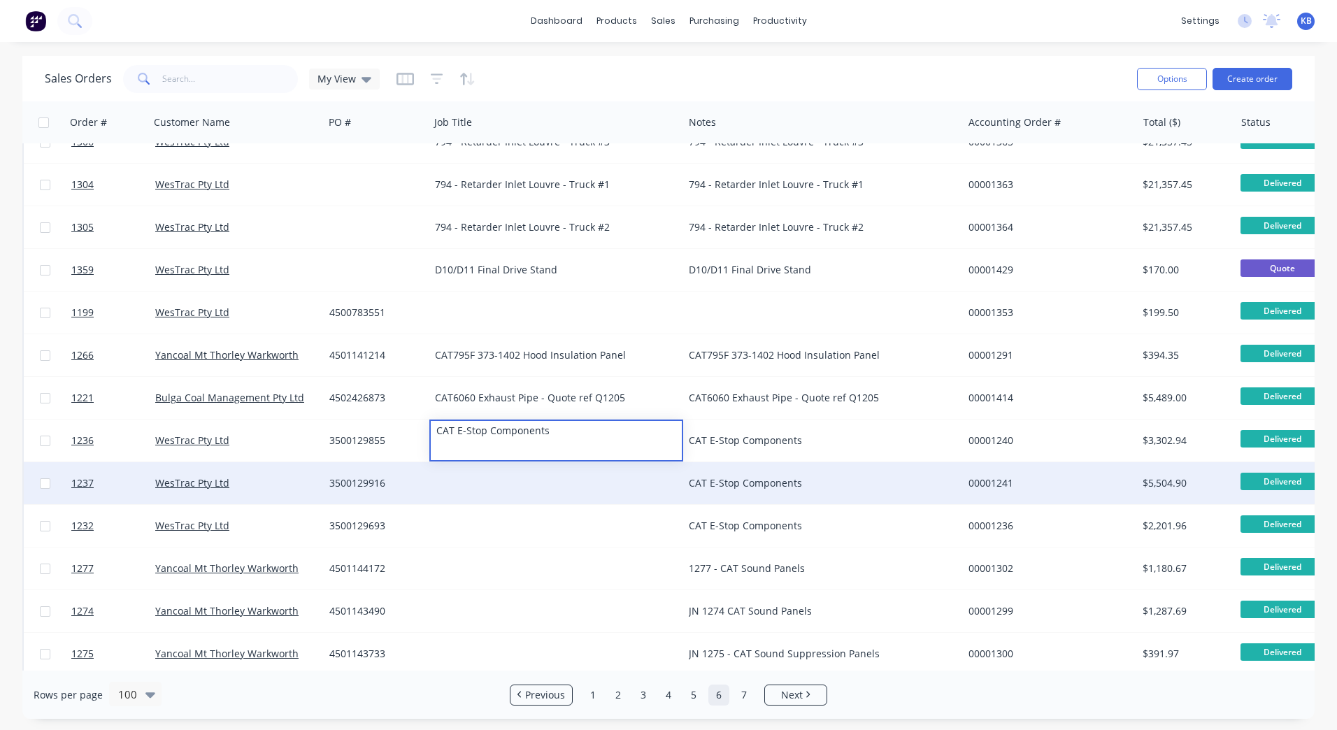
click at [501, 475] on div at bounding box center [557, 483] width 254 height 42
click at [491, 488] on div at bounding box center [557, 483] width 254 height 42
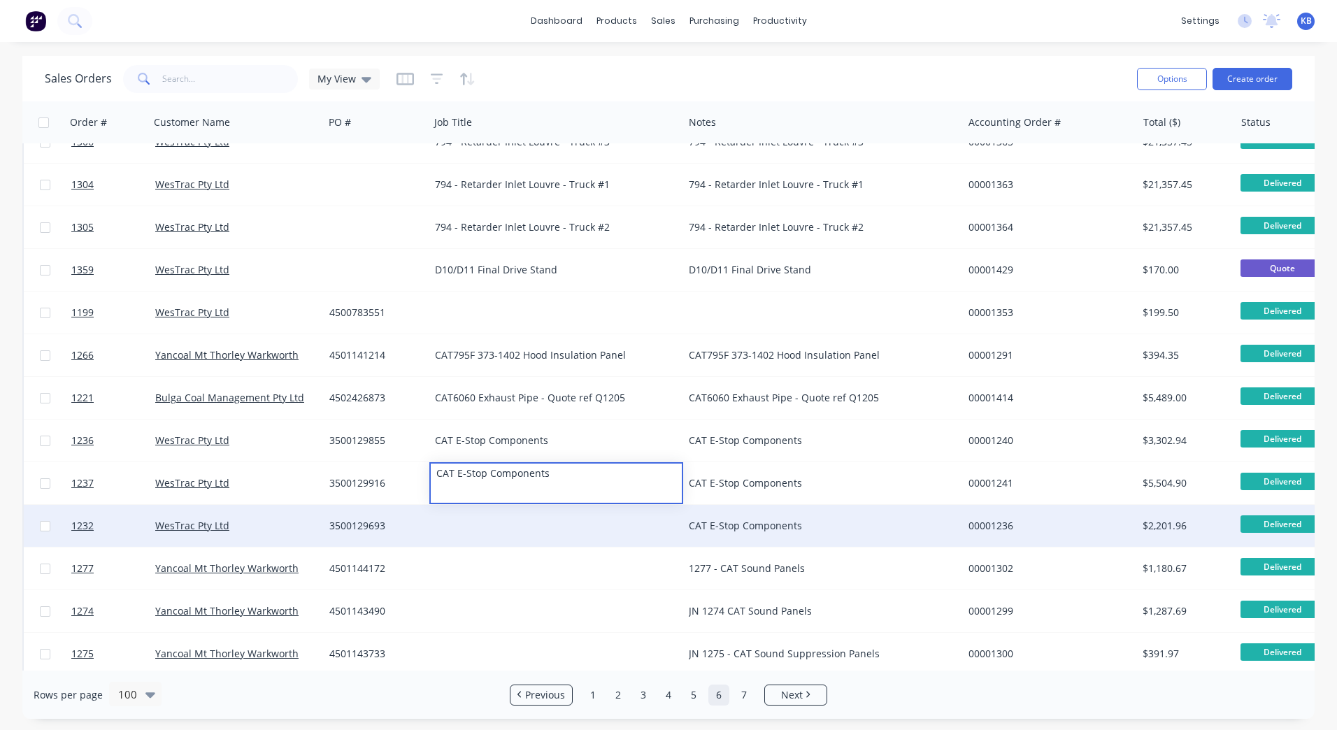
click at [477, 523] on div at bounding box center [557, 526] width 254 height 42
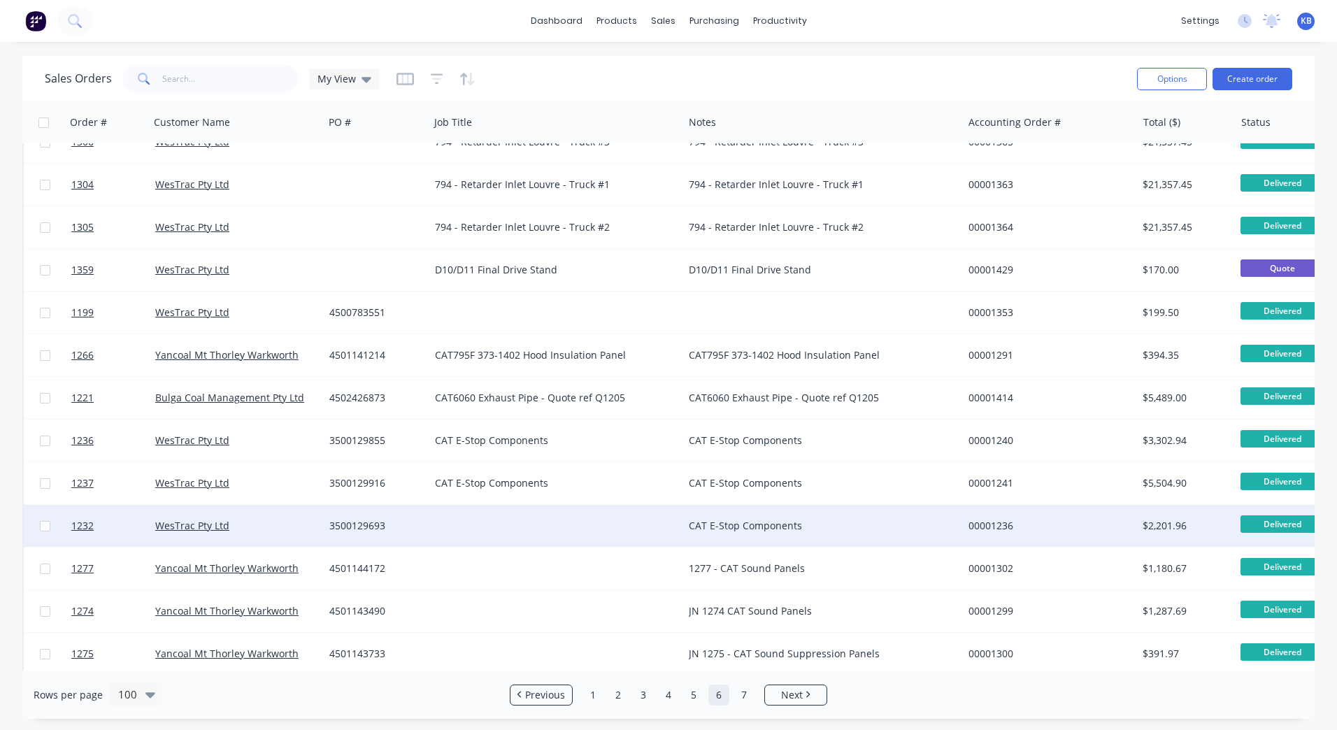
click at [476, 527] on div at bounding box center [557, 526] width 254 height 42
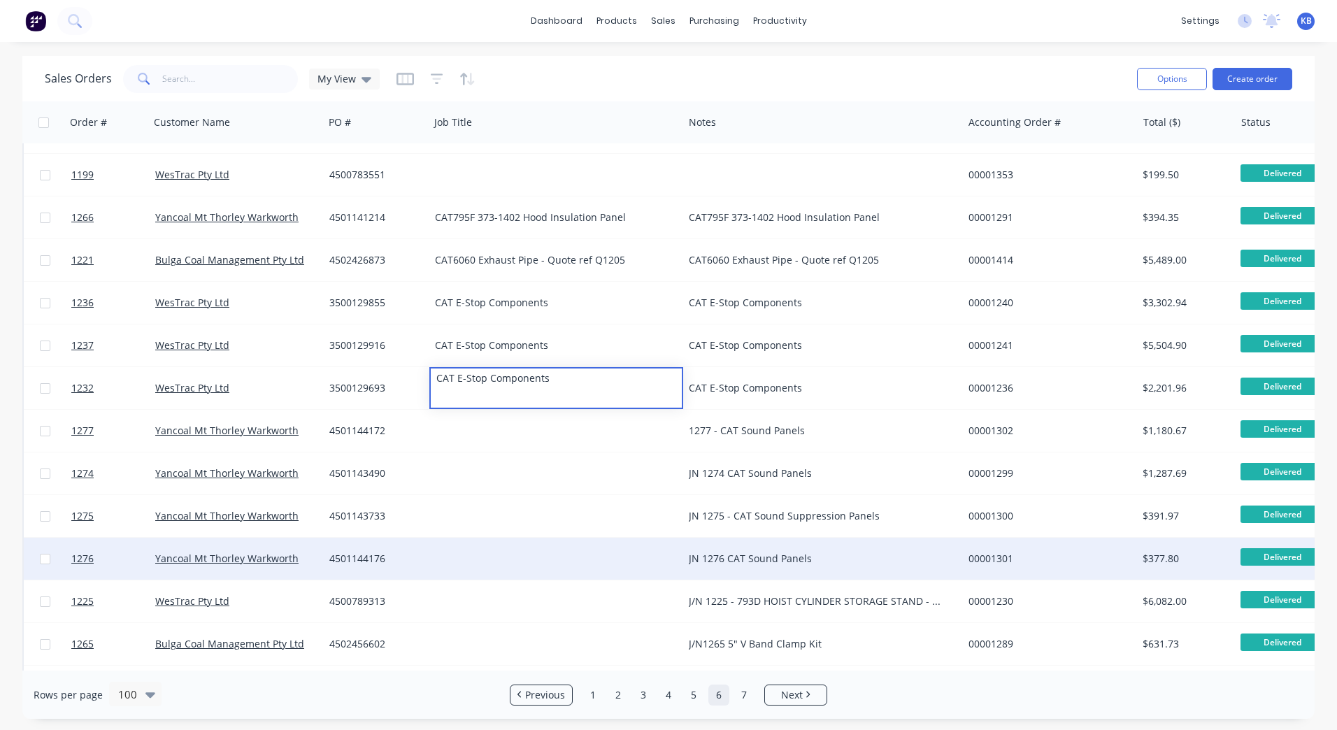
scroll to position [420, 0]
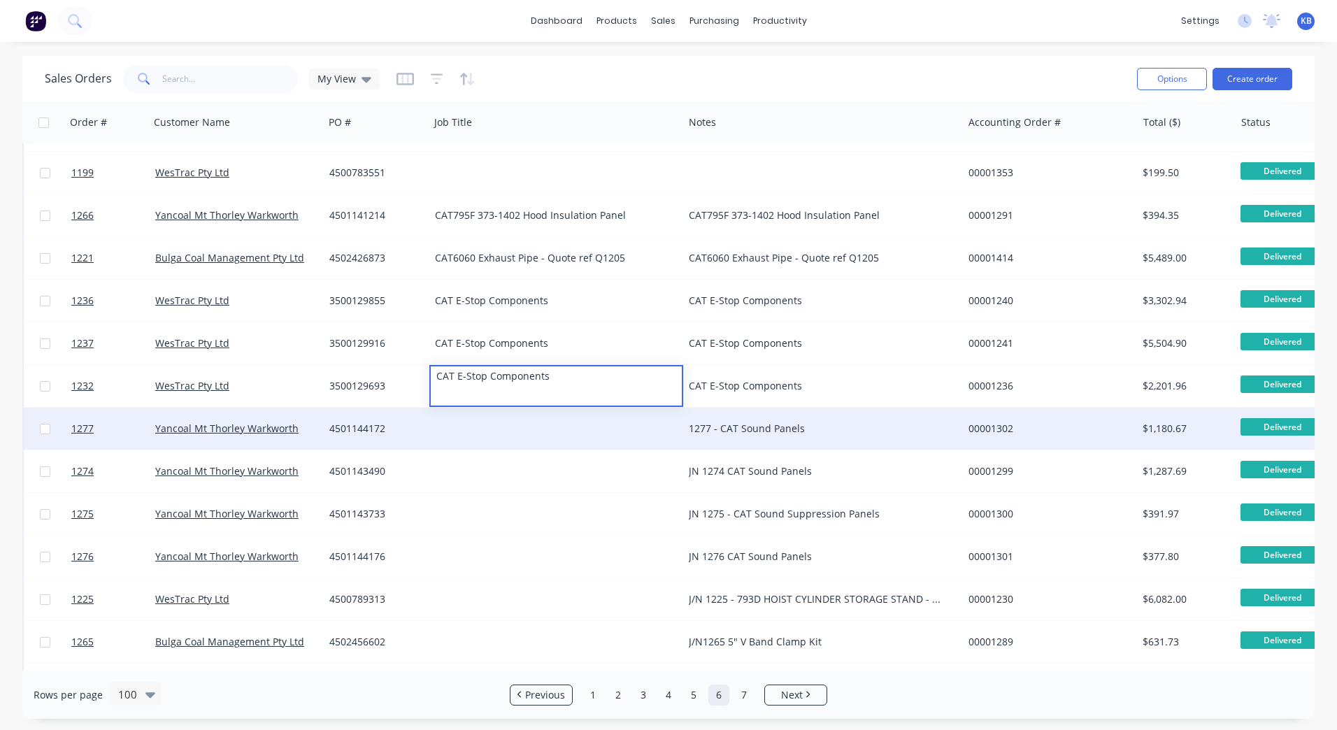
click at [769, 430] on div "1277 - CAT Sound Panels" at bounding box center [816, 429] width 255 height 14
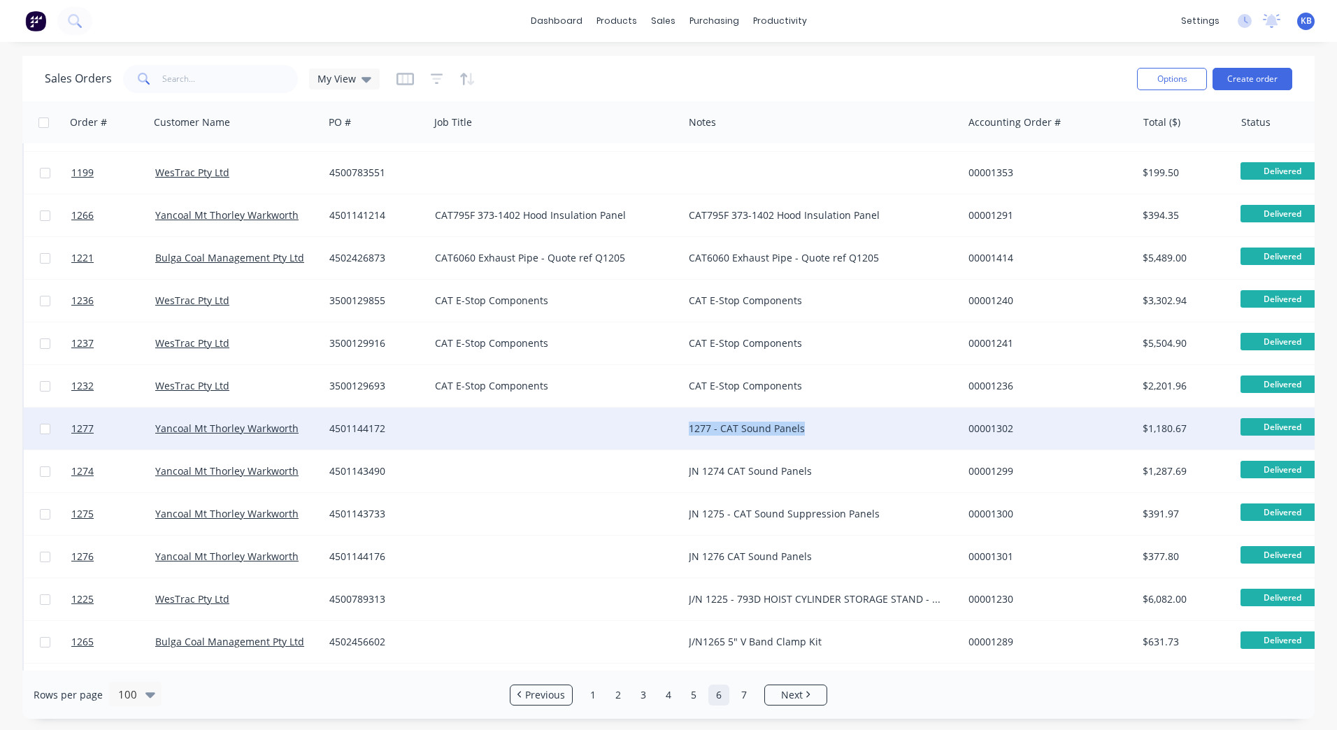
drag, startPoint x: 827, startPoint y: 432, endPoint x: 639, endPoint y: 414, distance: 189.0
click at [640, 412] on div "1277 Yancoal Mt Thorley Warkworth 4501144172 1277 - CAT Sound Panels 00001302 $…" at bounding box center [876, 429] width 1705 height 43
click at [468, 430] on div at bounding box center [557, 429] width 254 height 42
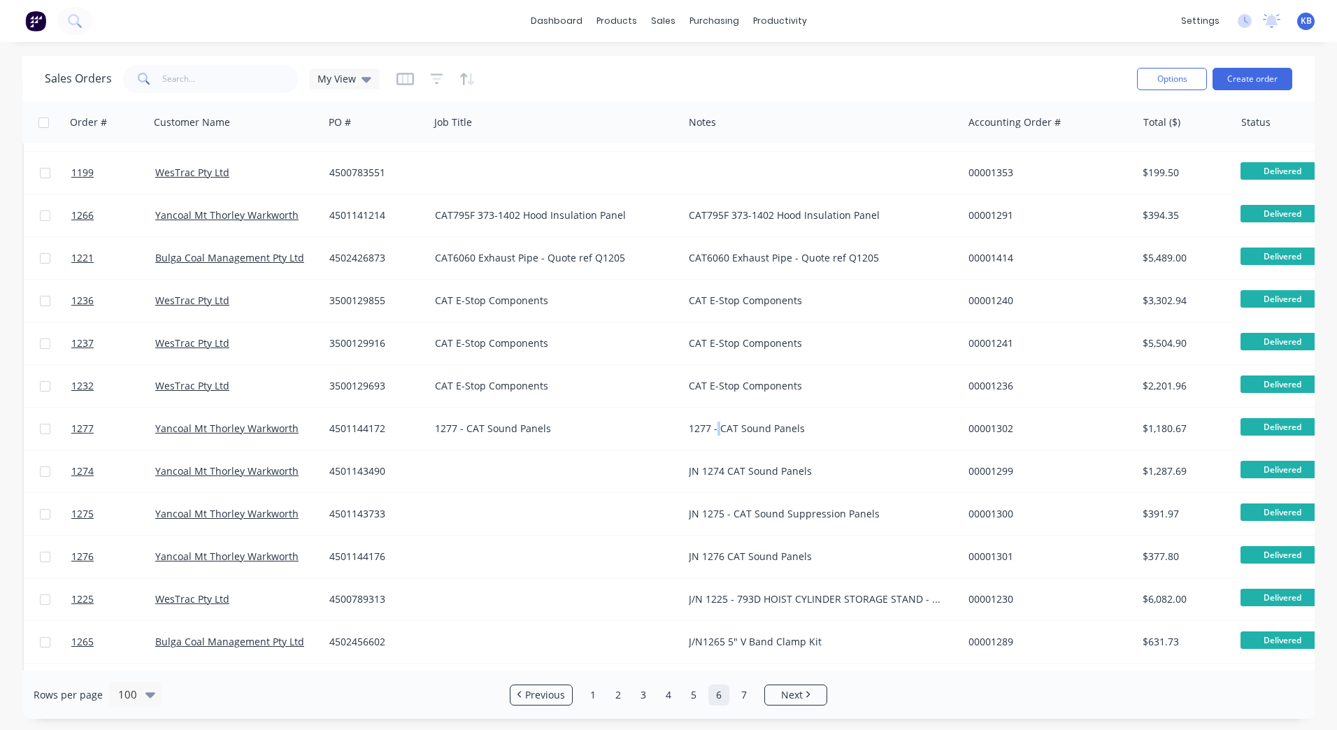
click at [718, 432] on div "1277 - CAT Sound Panels" at bounding box center [816, 429] width 255 height 14
click at [719, 428] on div "1277 - CAT Sound Panels" at bounding box center [816, 429] width 255 height 14
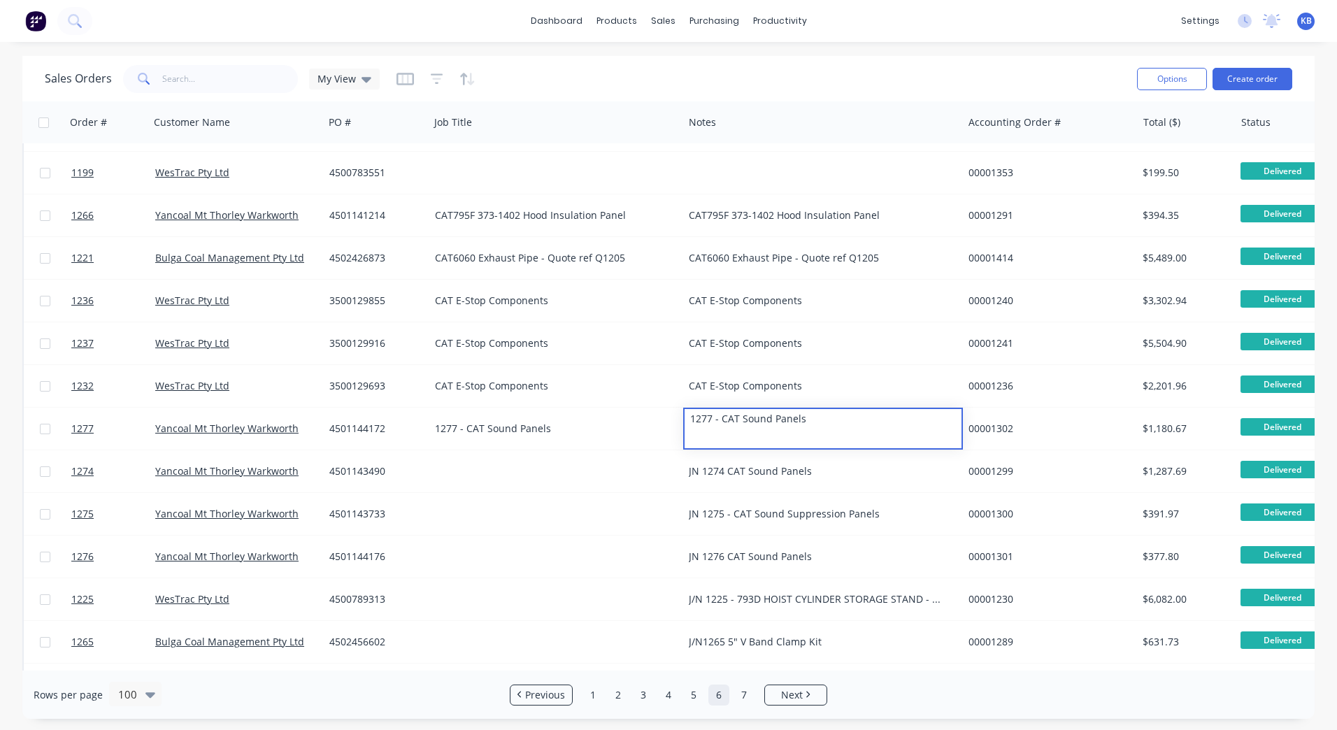
click at [719, 428] on div "1277 - CAT Sound Panels" at bounding box center [823, 419] width 276 height 20
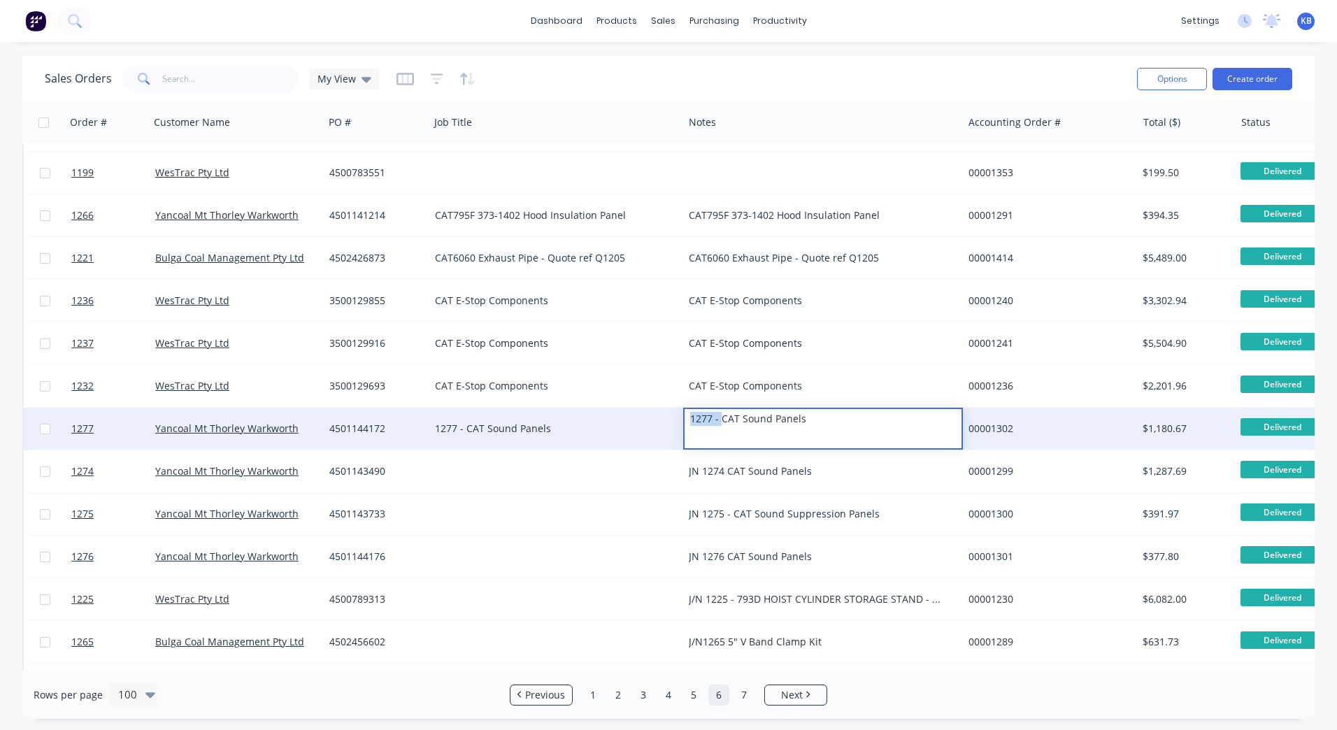
drag, startPoint x: 723, startPoint y: 421, endPoint x: 675, endPoint y: 432, distance: 49.4
click at [653, 416] on div "1277 Yancoal Mt Thorley Warkworth 4501144172 1277 - CAT Sound Panels 1277 - CAT…" at bounding box center [876, 429] width 1705 height 43
click at [464, 434] on div "1277 - CAT Sound Panels" at bounding box center [550, 429] width 231 height 14
click at [466, 424] on div "1277 - CAT Sound Panels" at bounding box center [550, 429] width 231 height 14
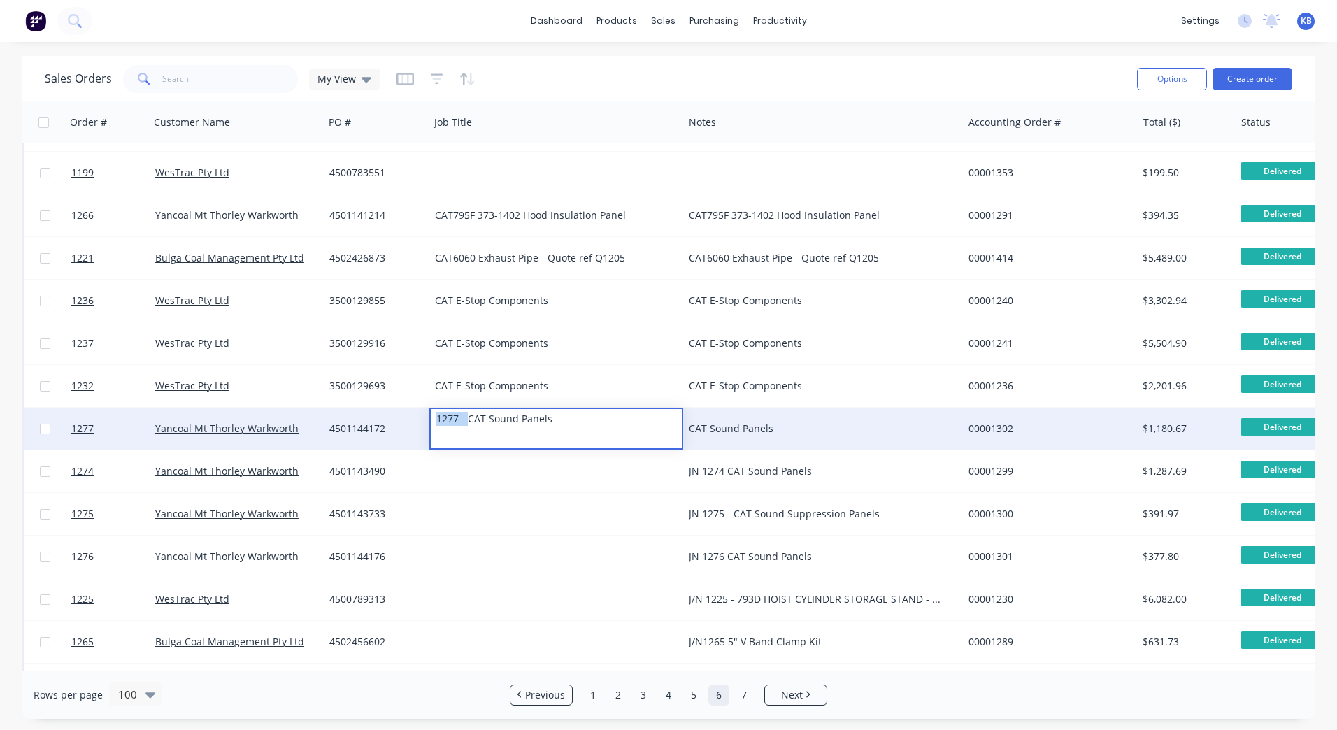
drag, startPoint x: 467, startPoint y: 422, endPoint x: 383, endPoint y: 412, distance: 83.8
click at [383, 411] on div "1277 Yancoal Mt Thorley Warkworth 4501144172 1277 - CAT Sound Panels CAT Sound …" at bounding box center [876, 429] width 1705 height 43
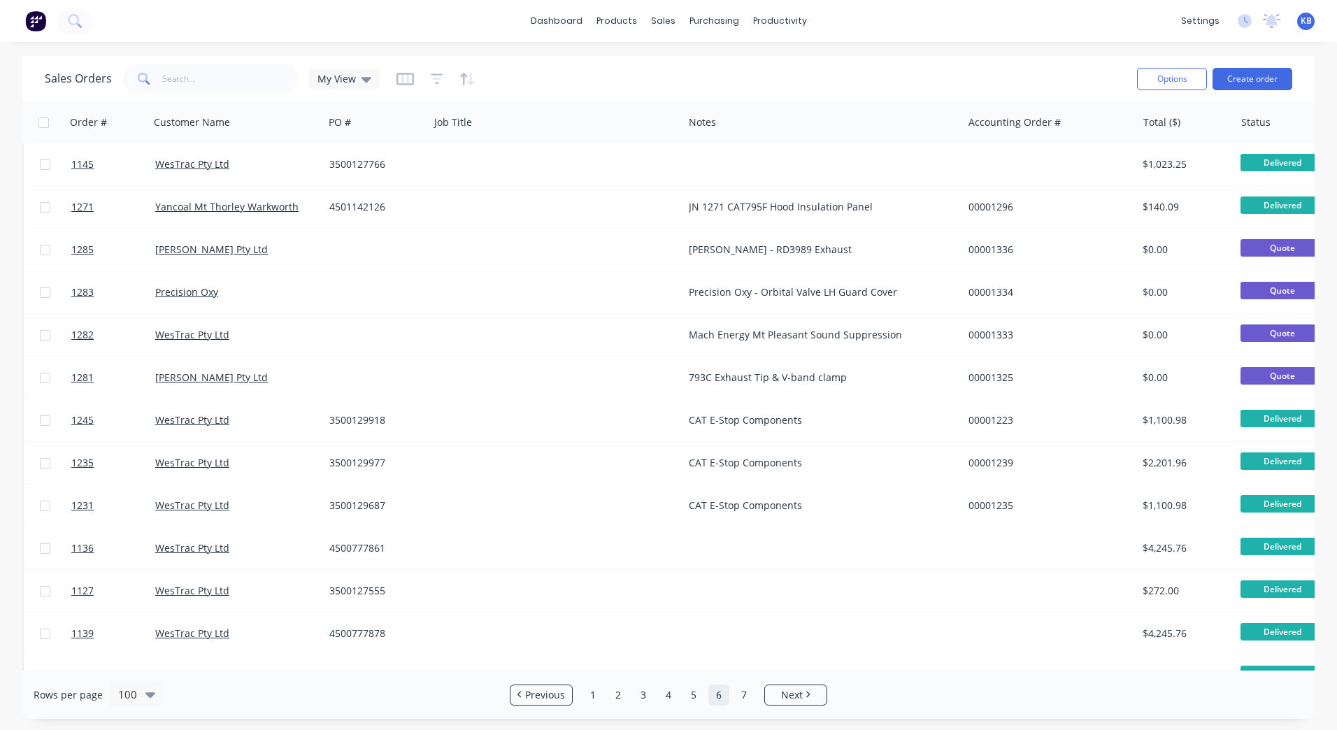
scroll to position [2099, 0]
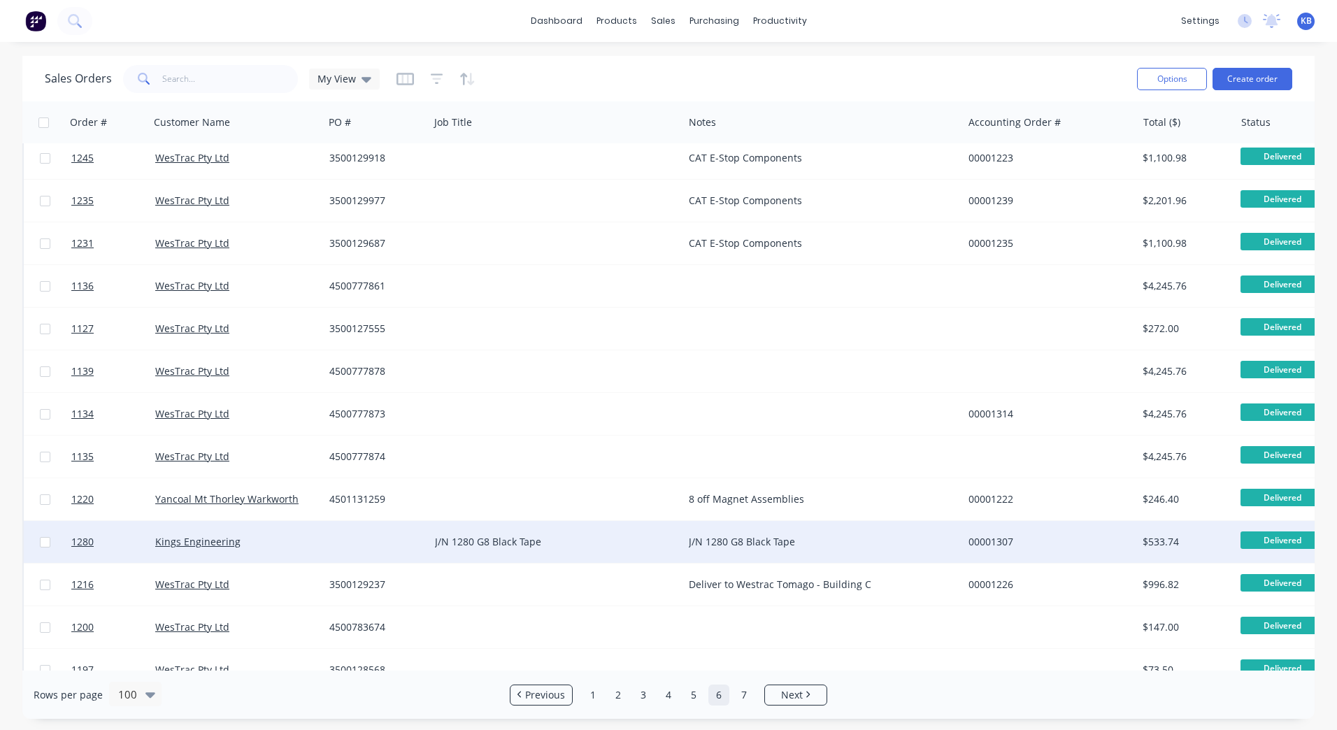
click at [737, 543] on div "J/N 1280 G8 Black Tape" at bounding box center [816, 542] width 255 height 14
drag, startPoint x: 731, startPoint y: 535, endPoint x: 650, endPoint y: 536, distance: 81.1
click at [650, 536] on div "1280 Kings Engineering J/N 1280 G8 Black Tape J/N 1280 G8 Black Tape 00001307 $…" at bounding box center [876, 542] width 1705 height 43
click at [471, 546] on div "J/N 1280 G8 Black Tape" at bounding box center [550, 542] width 231 height 14
click at [475, 544] on div "J/N 1280 G8 Black Tape" at bounding box center [550, 542] width 231 height 14
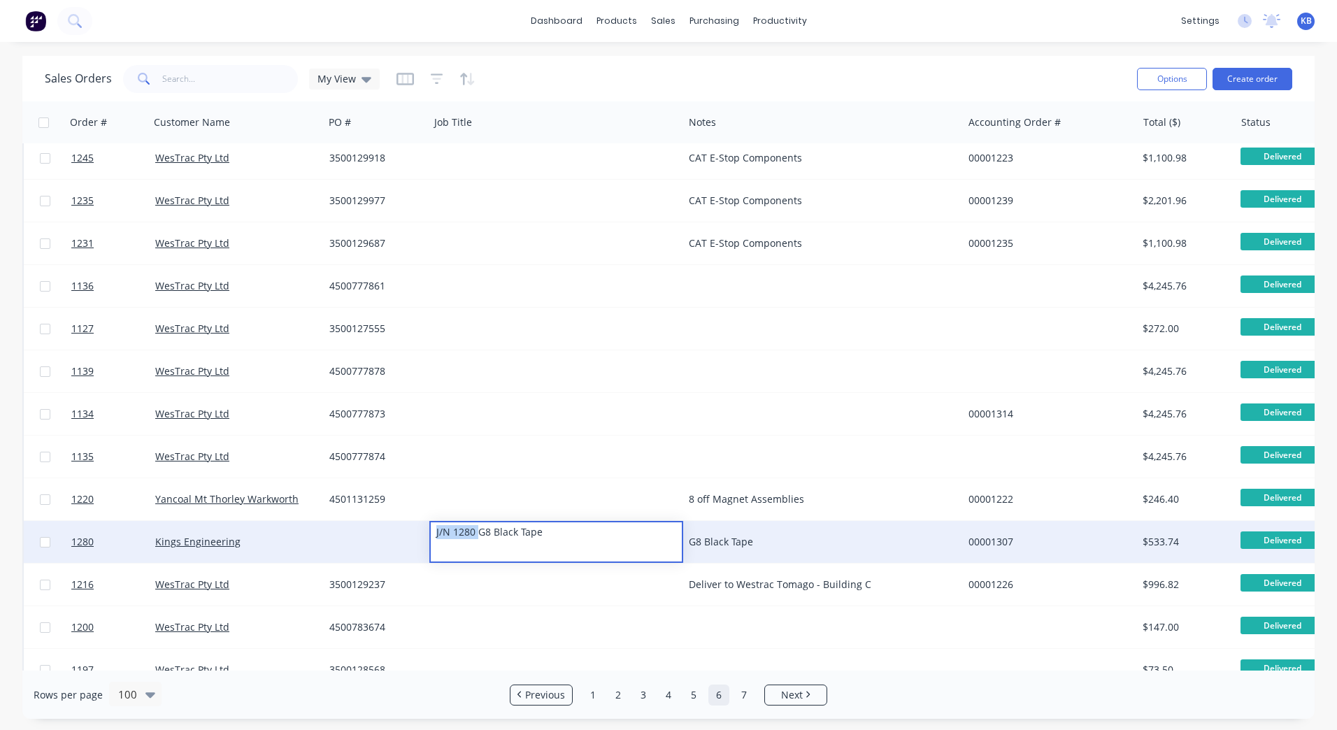
drag, startPoint x: 476, startPoint y: 534, endPoint x: 396, endPoint y: 530, distance: 80.6
click at [396, 530] on div "1280 Kings Engineering J/N 1280 G8 Black Tape G8 Black Tape 00001307 $533.74 De…" at bounding box center [876, 542] width 1705 height 43
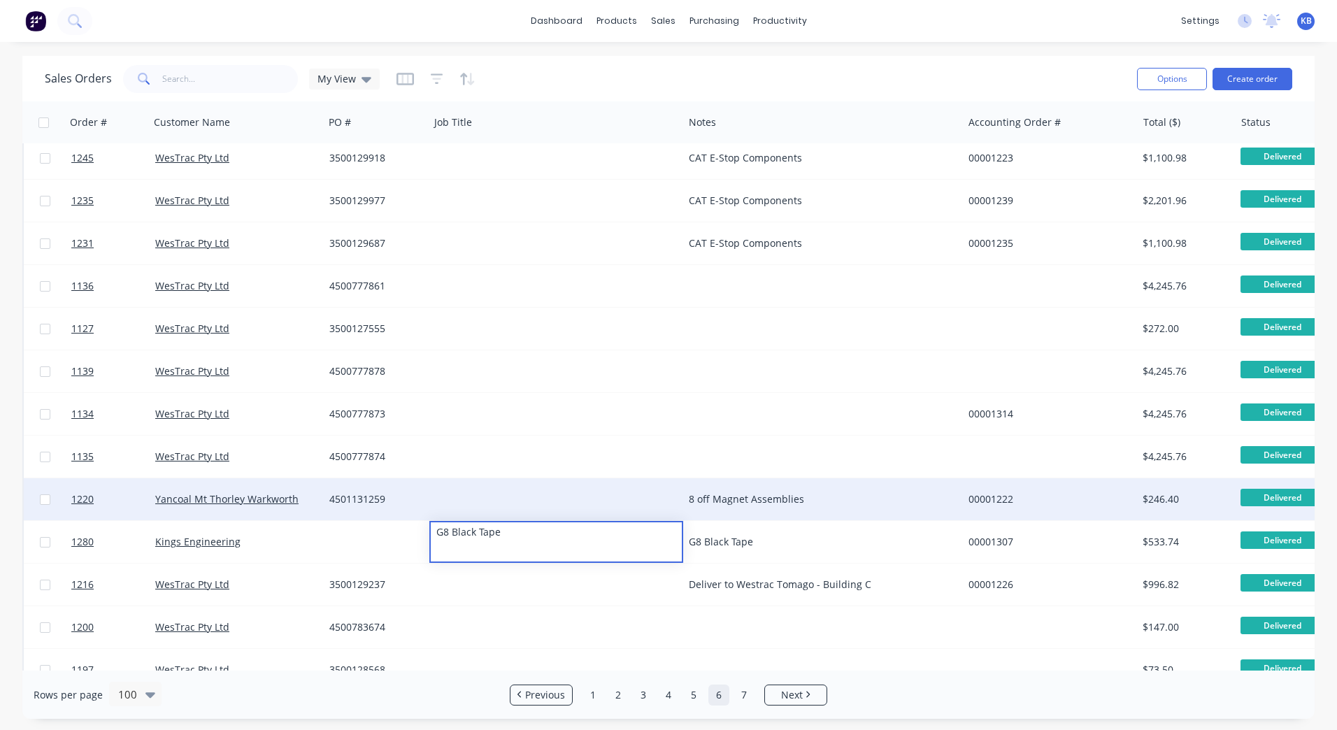
click at [716, 508] on div "8 off Magnet Assemblies" at bounding box center [822, 499] width 279 height 42
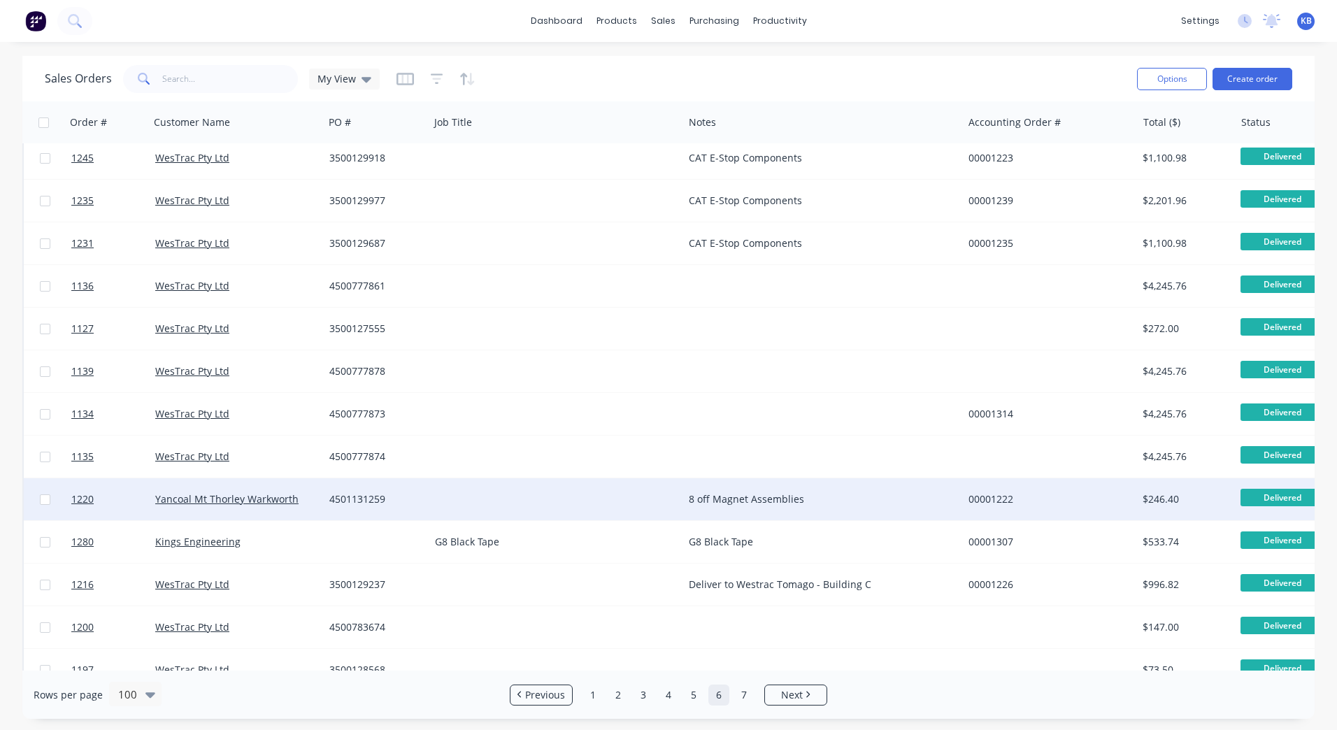
click at [734, 502] on div "8 off Magnet Assemblies" at bounding box center [816, 499] width 255 height 14
drag, startPoint x: 818, startPoint y: 495, endPoint x: 665, endPoint y: 502, distance: 153.4
click at [667, 499] on div "[STREET_ADDRESS] 8 off Magnet Assemblies 00001222 $246.40 Delivered Select..." at bounding box center [876, 499] width 1705 height 43
click at [500, 497] on div at bounding box center [557, 499] width 254 height 42
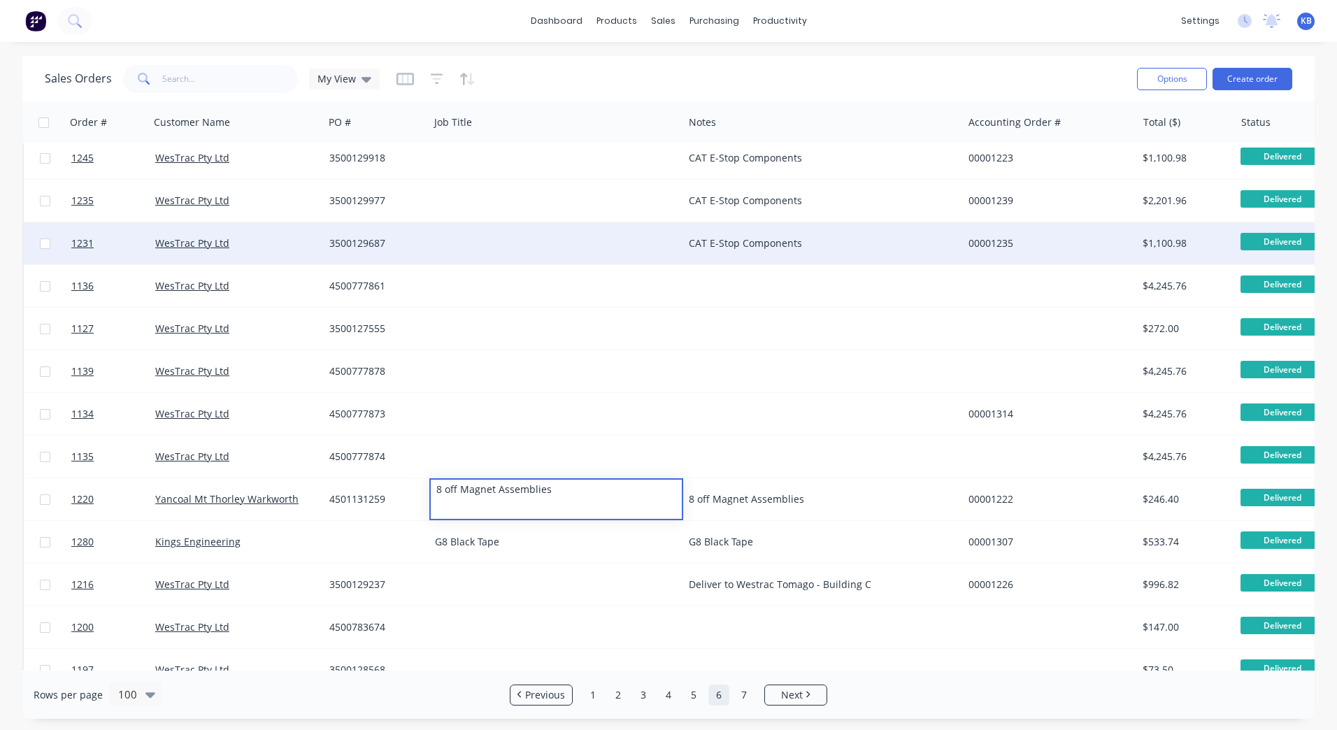
click at [752, 237] on div "CAT E-Stop Components" at bounding box center [816, 243] width 255 height 14
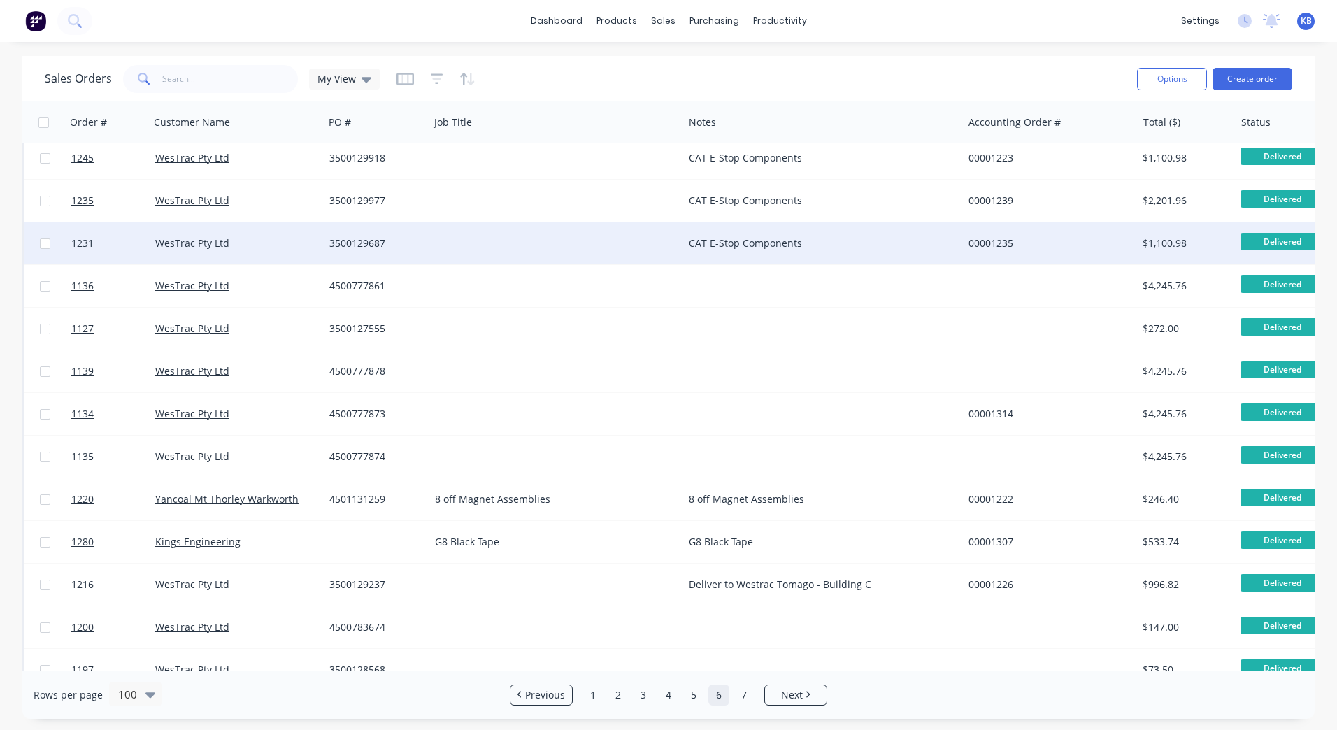
click at [756, 231] on div "CAT E-Stop Components" at bounding box center [822, 243] width 279 height 42
drag, startPoint x: 816, startPoint y: 230, endPoint x: 676, endPoint y: 225, distance: 139.3
click at [676, 225] on div "1231 WesTrac Pty Ltd 3500129687 CAT E-Stop Components 00001235 $1,100.98 Delive…" at bounding box center [876, 243] width 1705 height 43
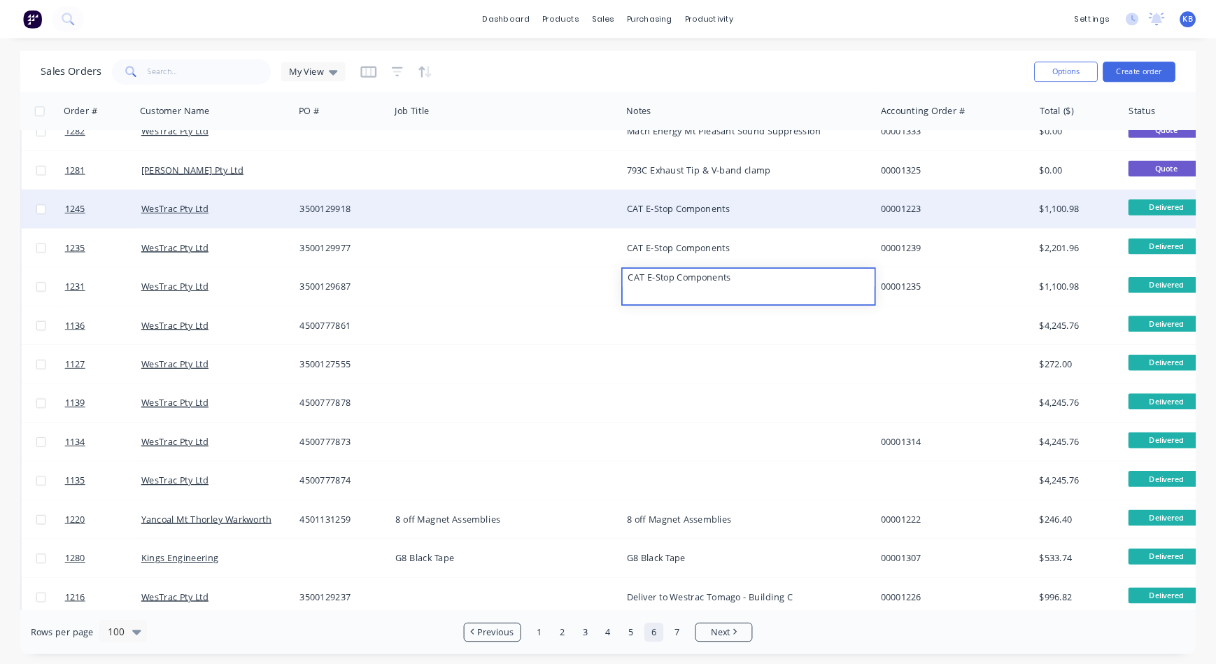
scroll to position [1959, 0]
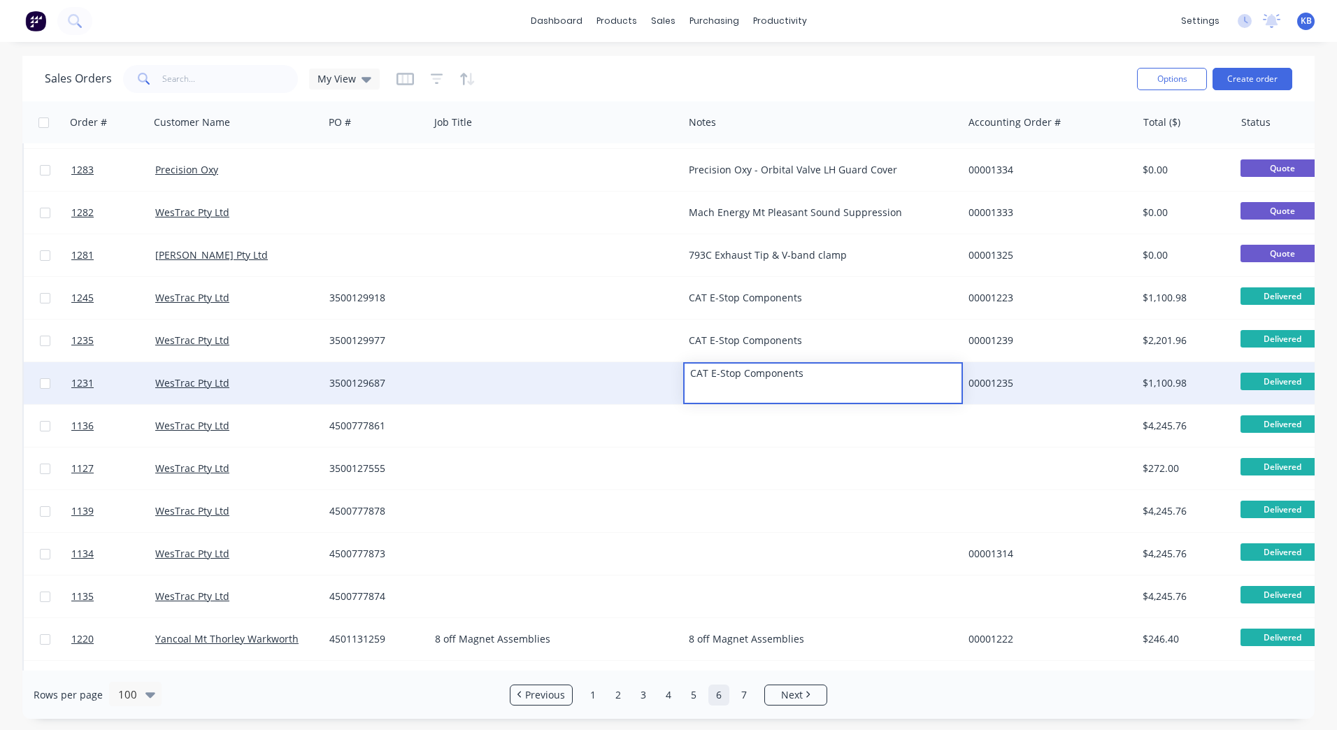
click at [546, 370] on div at bounding box center [557, 383] width 254 height 42
click at [525, 372] on div at bounding box center [557, 383] width 254 height 42
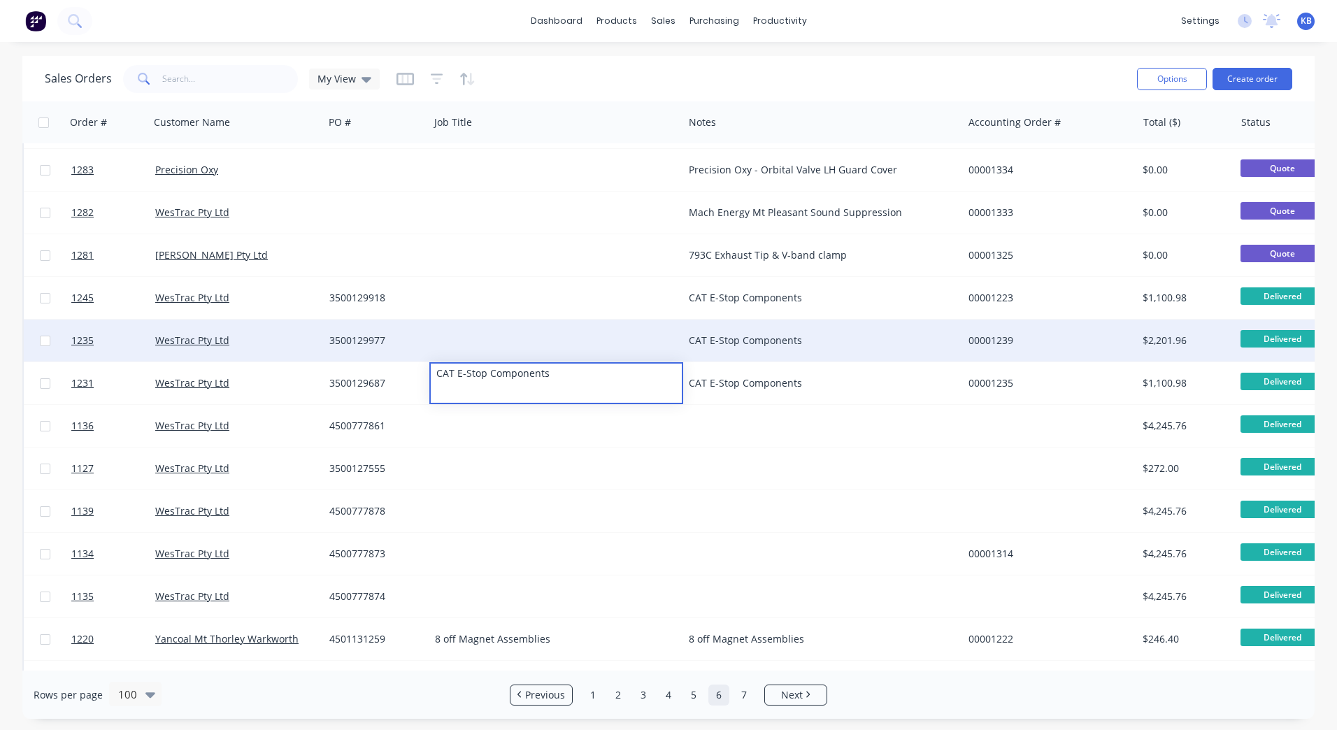
click at [551, 342] on div at bounding box center [557, 341] width 254 height 42
click at [529, 339] on div at bounding box center [557, 341] width 254 height 42
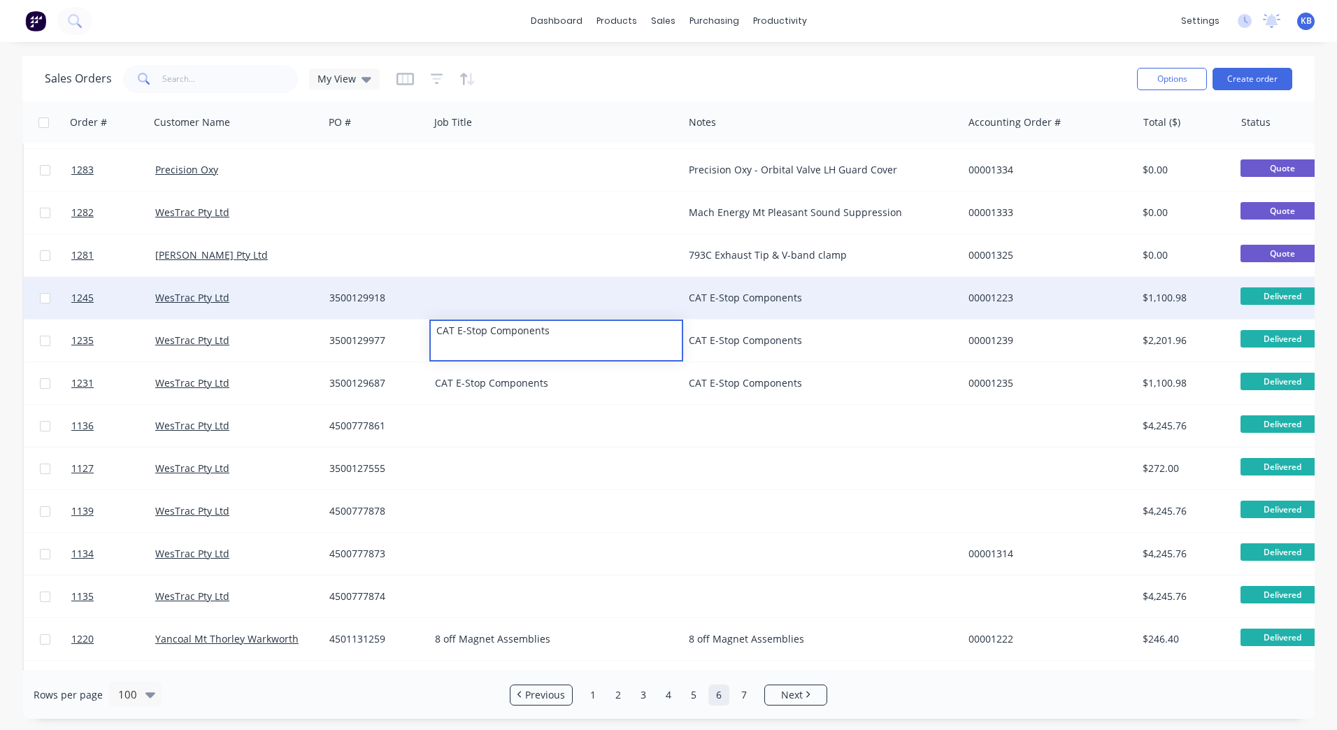
click at [516, 304] on div at bounding box center [557, 298] width 254 height 42
click at [511, 300] on div at bounding box center [557, 298] width 254 height 42
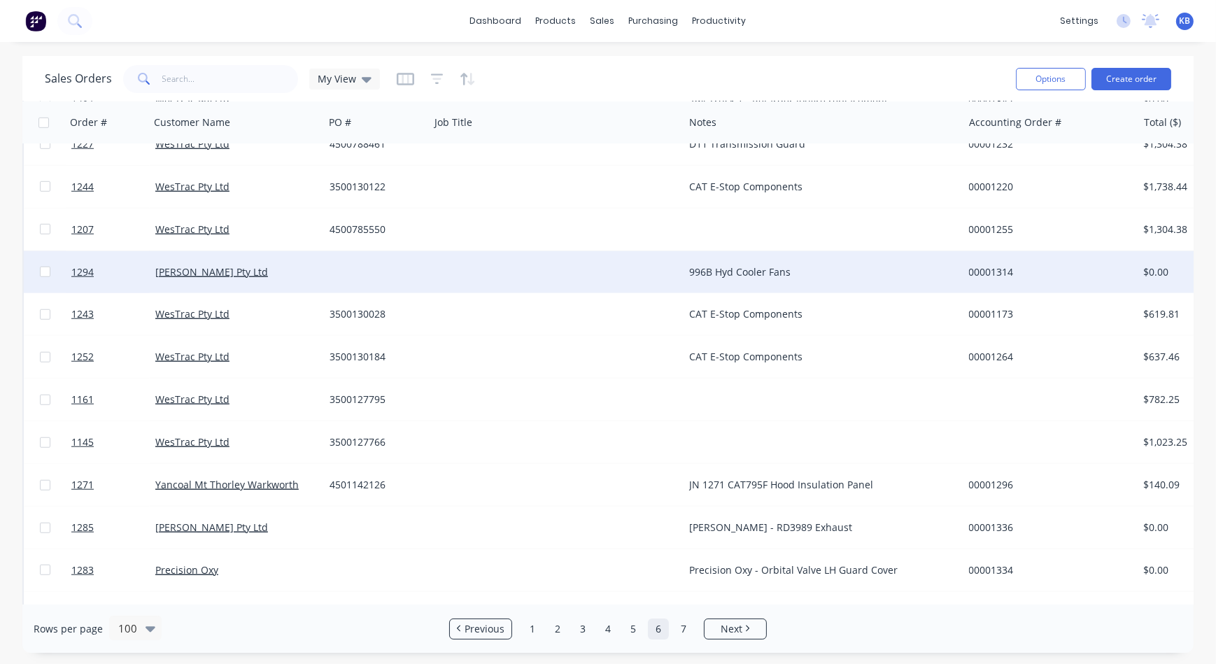
scroll to position [1512, 0]
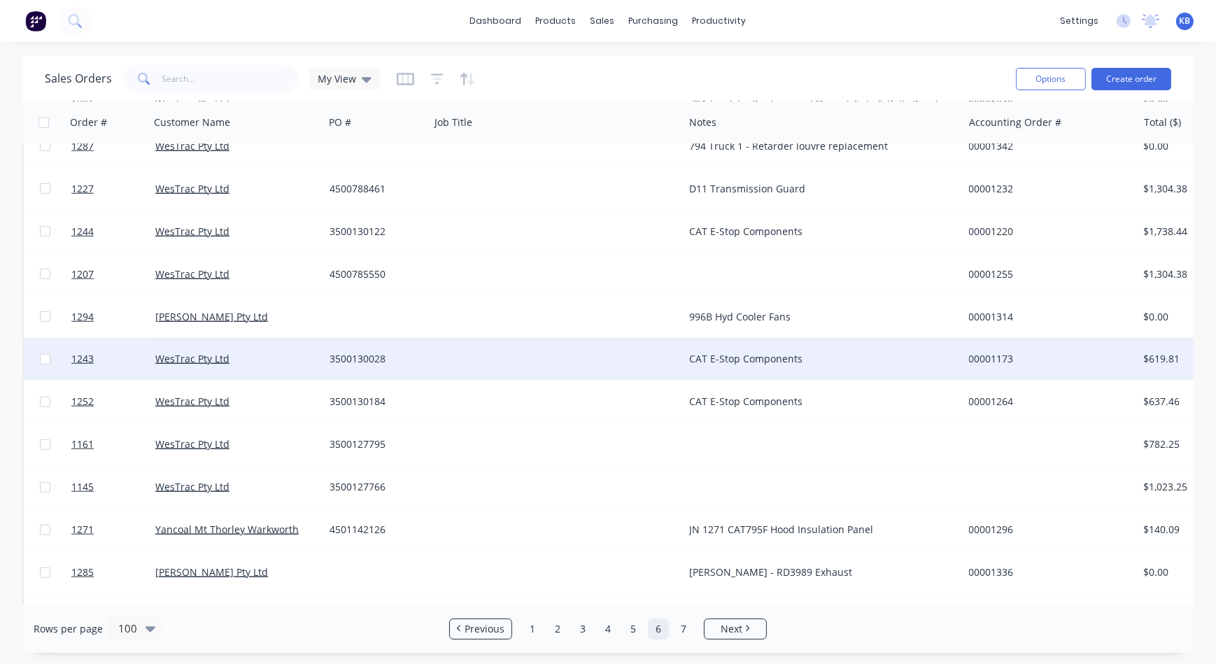
click at [525, 346] on div at bounding box center [557, 359] width 254 height 42
click at [525, 355] on div at bounding box center [557, 359] width 254 height 42
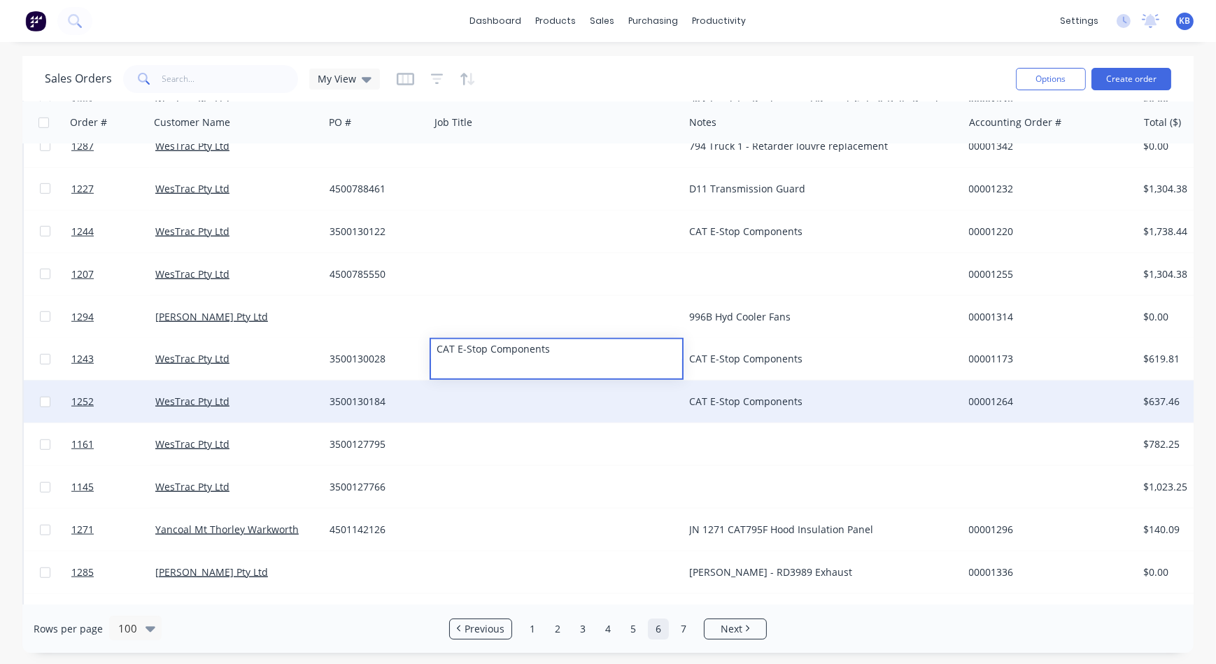
click at [494, 390] on div at bounding box center [557, 402] width 254 height 42
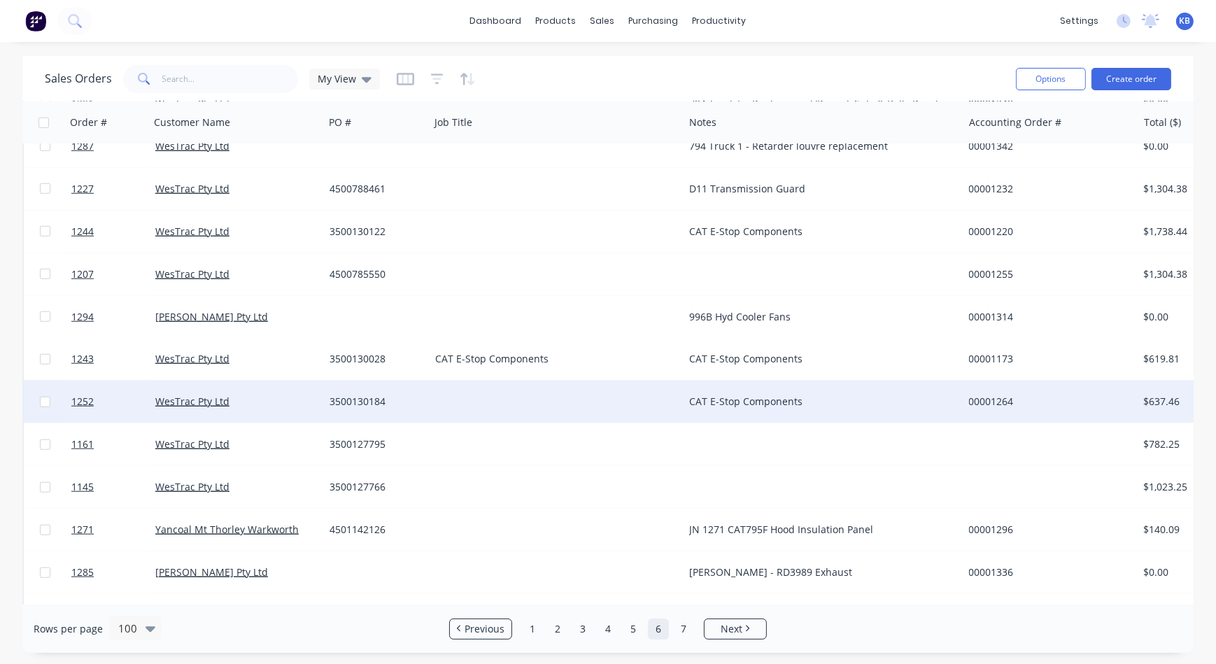
click at [494, 392] on div at bounding box center [557, 402] width 254 height 42
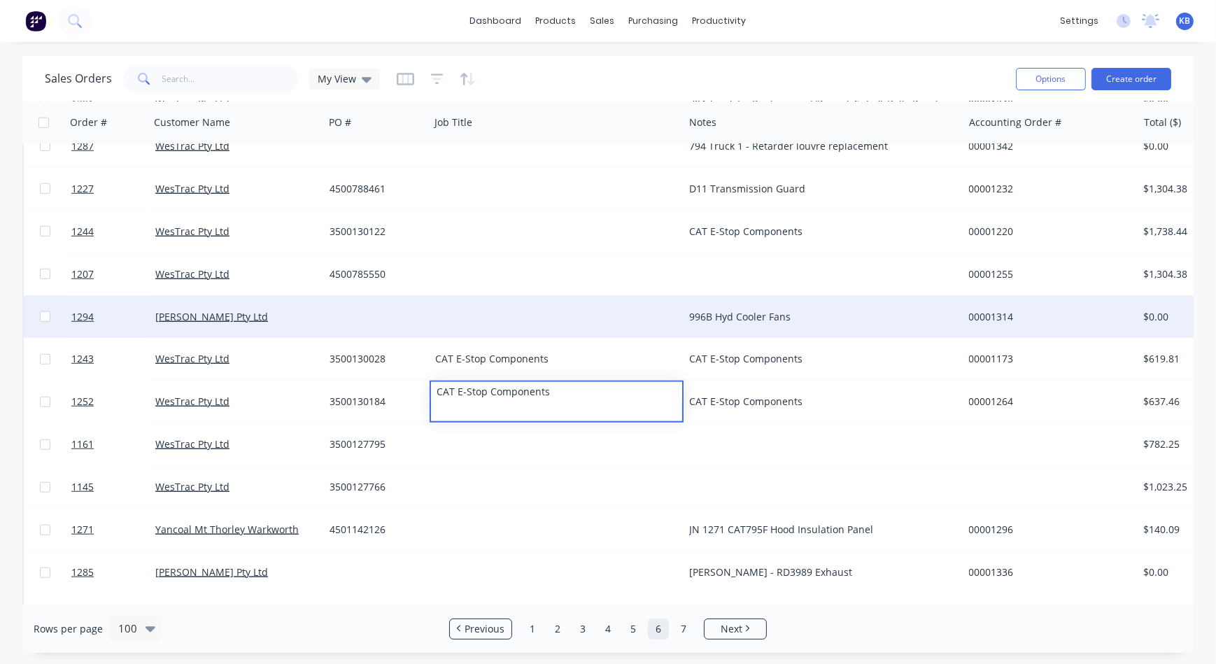
click at [704, 321] on div "996B Hyd Cooler Fans" at bounding box center [816, 317] width 255 height 14
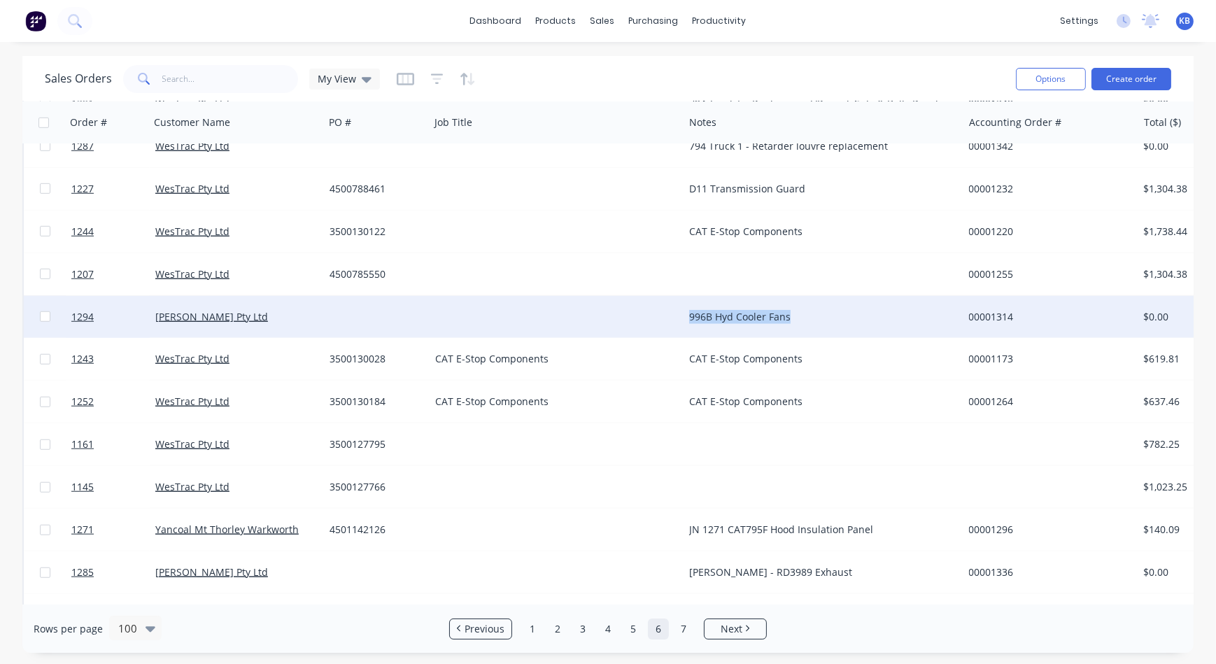
drag, startPoint x: 783, startPoint y: 319, endPoint x: 617, endPoint y: 332, distance: 167.0
click at [617, 332] on div "1294 [PERSON_NAME] Pty Ltd 996B Hyd Cooler Fans 00001314 $0.00 Quote Select..." at bounding box center [876, 317] width 1705 height 43
click at [538, 314] on div at bounding box center [557, 317] width 254 height 42
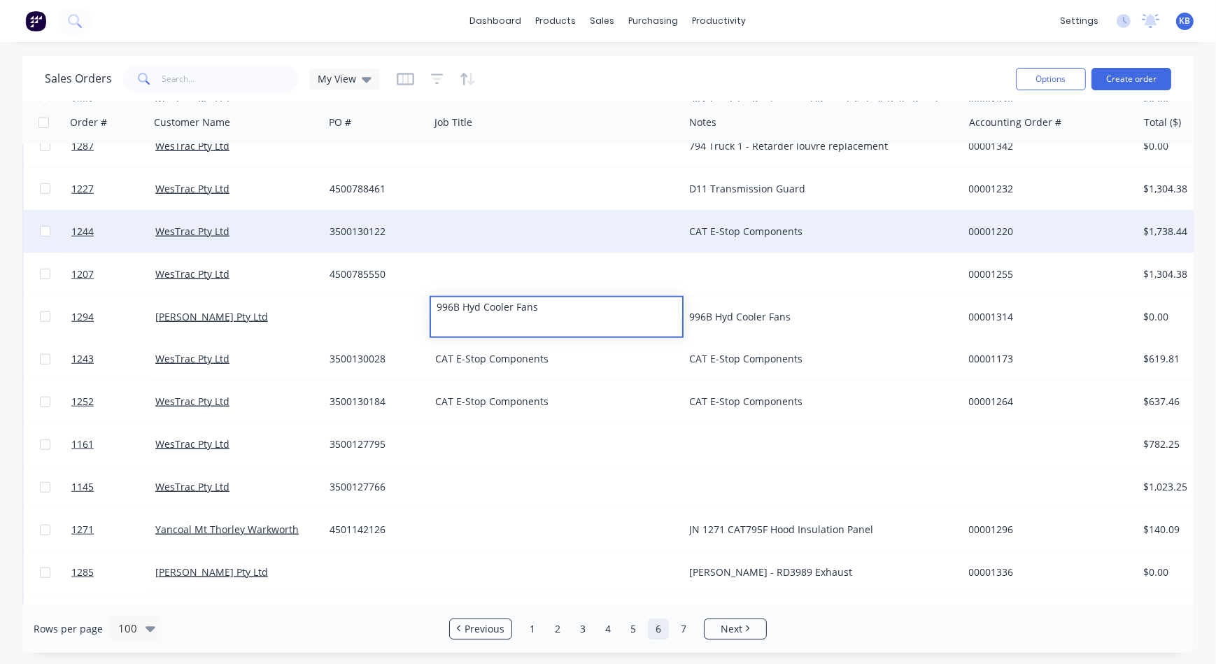
click at [738, 222] on div "CAT E-Stop Components" at bounding box center [822, 232] width 279 height 42
click at [809, 226] on div "CAT E-Stop Components" at bounding box center [816, 232] width 255 height 14
drag, startPoint x: 809, startPoint y: 231, endPoint x: 683, endPoint y: 233, distance: 125.2
click at [788, 225] on div "CAT E-Stop Components" at bounding box center [816, 232] width 255 height 14
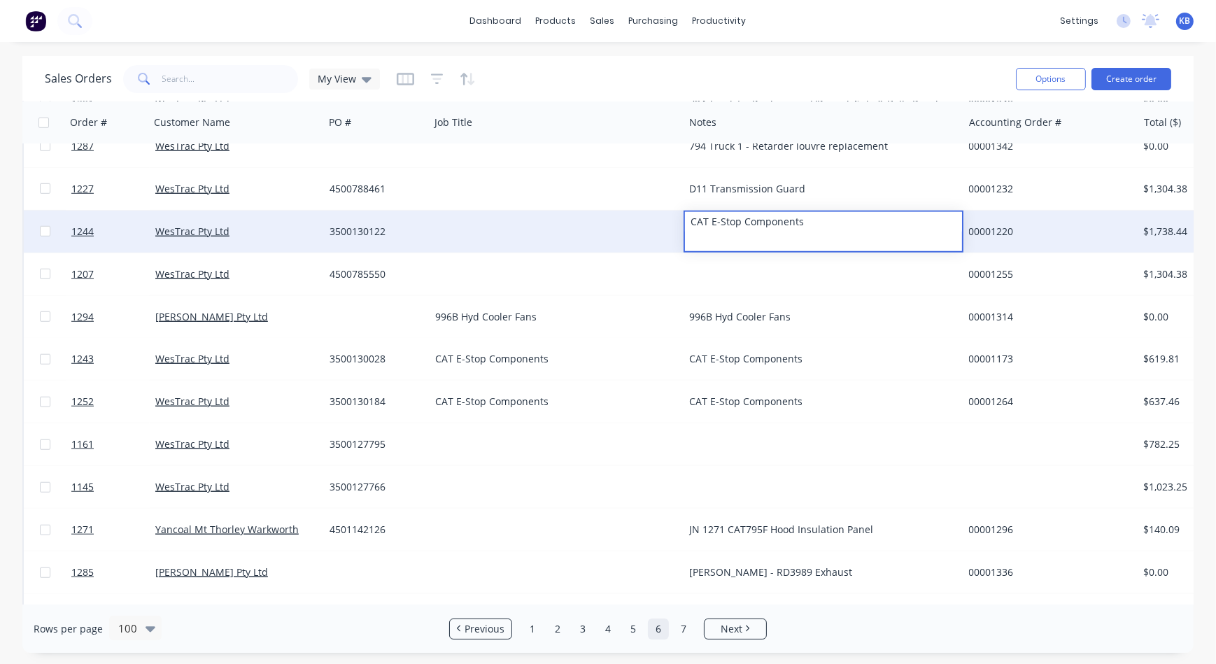
drag, startPoint x: 802, startPoint y: 225, endPoint x: 636, endPoint y: 226, distance: 166.5
click at [636, 226] on div "1244 WesTrac Pty Ltd 3500130122 CAT E-Stop Components 00001220 $1,738.44 Delive…" at bounding box center [876, 232] width 1705 height 43
drag, startPoint x: 420, startPoint y: 238, endPoint x: 392, endPoint y: 232, distance: 27.8
click at [388, 234] on div "1244 WesTrac Pty Ltd 3500130122 00001220 $1,738.44 Delivered Select..." at bounding box center [876, 232] width 1705 height 43
click at [483, 216] on div at bounding box center [557, 232] width 254 height 42
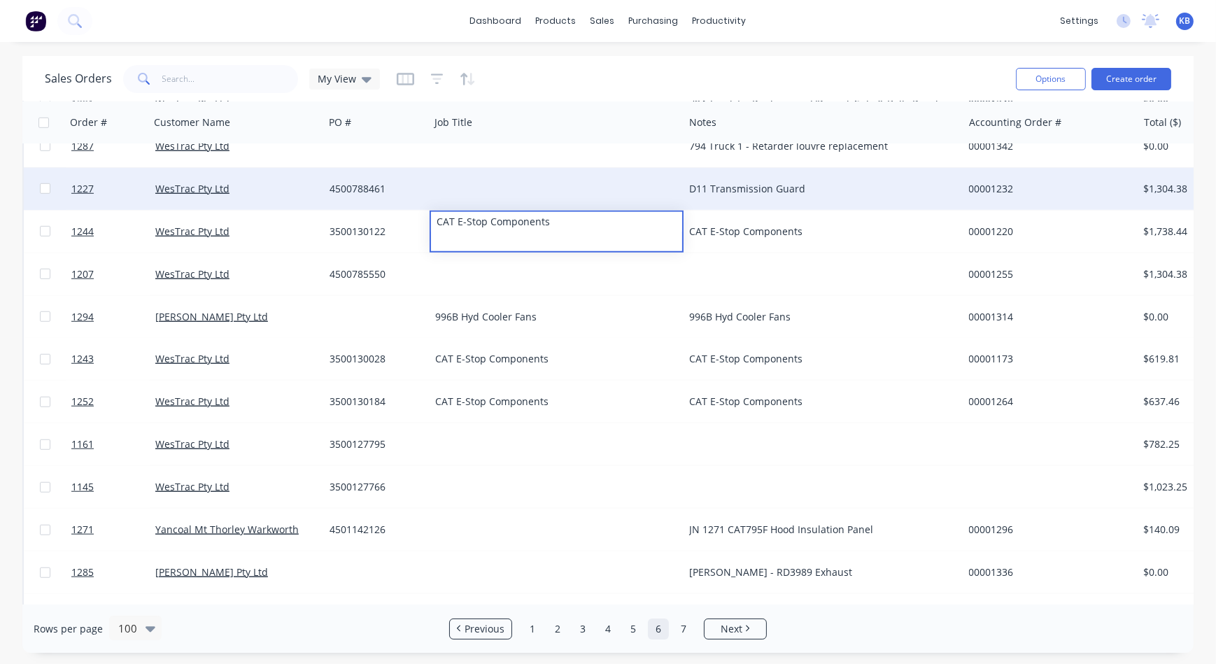
click at [697, 198] on div "D11 Transmission Guard" at bounding box center [822, 189] width 279 height 42
click at [757, 190] on div "D11 Transmission Guard" at bounding box center [816, 189] width 255 height 14
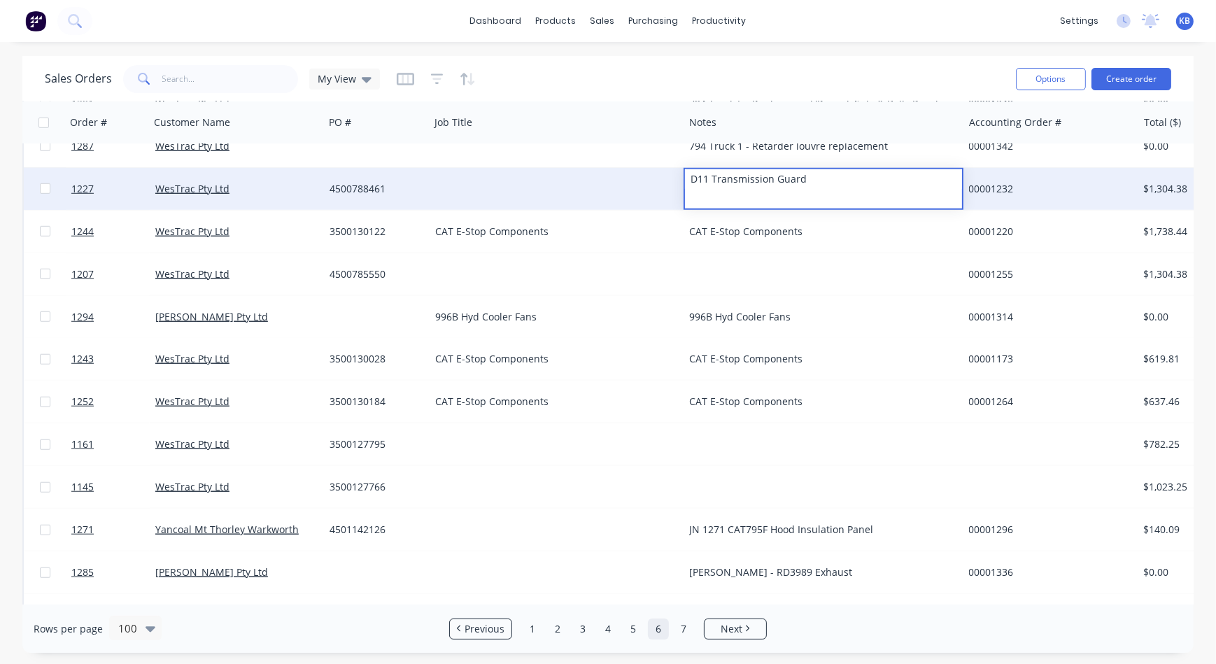
drag, startPoint x: 839, startPoint y: 185, endPoint x: 675, endPoint y: 183, distance: 164.4
click at [675, 183] on div "1227 WesTrac Pty Ltd 4500788461 D11 Transmission Guard 00001232 $1,304.38 Deliv…" at bounding box center [876, 189] width 1705 height 43
drag, startPoint x: 527, startPoint y: 190, endPoint x: 485, endPoint y: 189, distance: 42.7
click at [527, 190] on div at bounding box center [557, 189] width 254 height 42
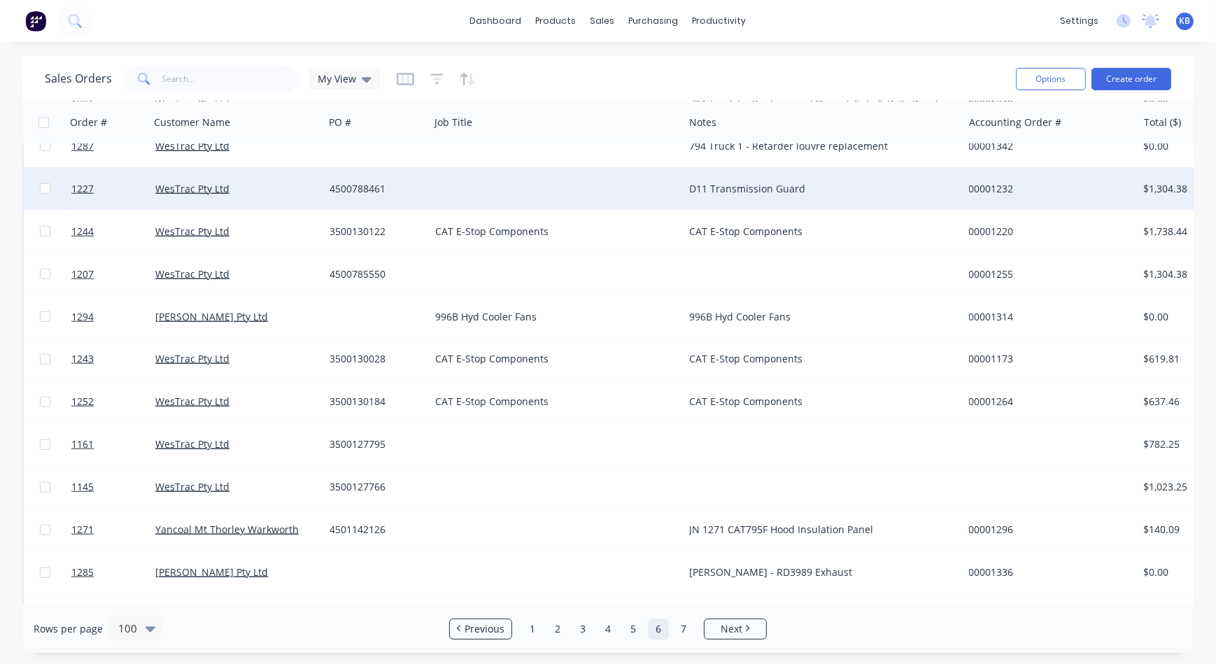
click at [479, 189] on div at bounding box center [557, 189] width 254 height 42
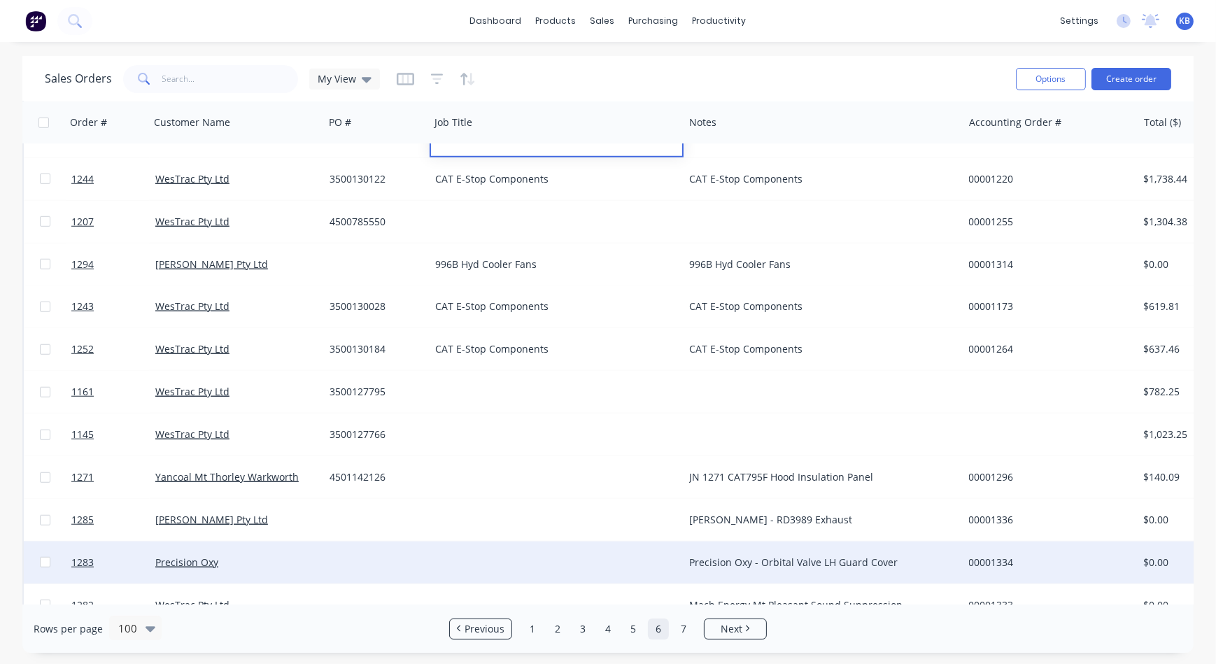
scroll to position [1576, 0]
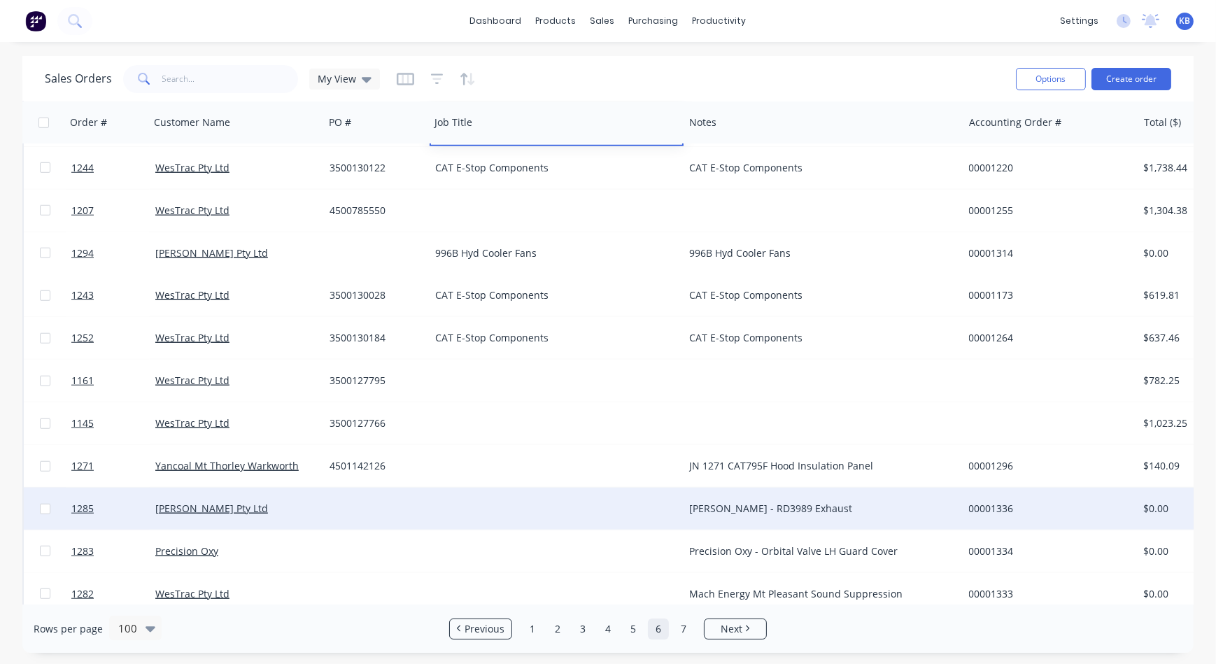
click at [748, 518] on div "[PERSON_NAME] - RD3989 Exhaust" at bounding box center [822, 509] width 279 height 42
click at [802, 504] on div "[PERSON_NAME] - RD3989 Exhaust" at bounding box center [816, 509] width 255 height 14
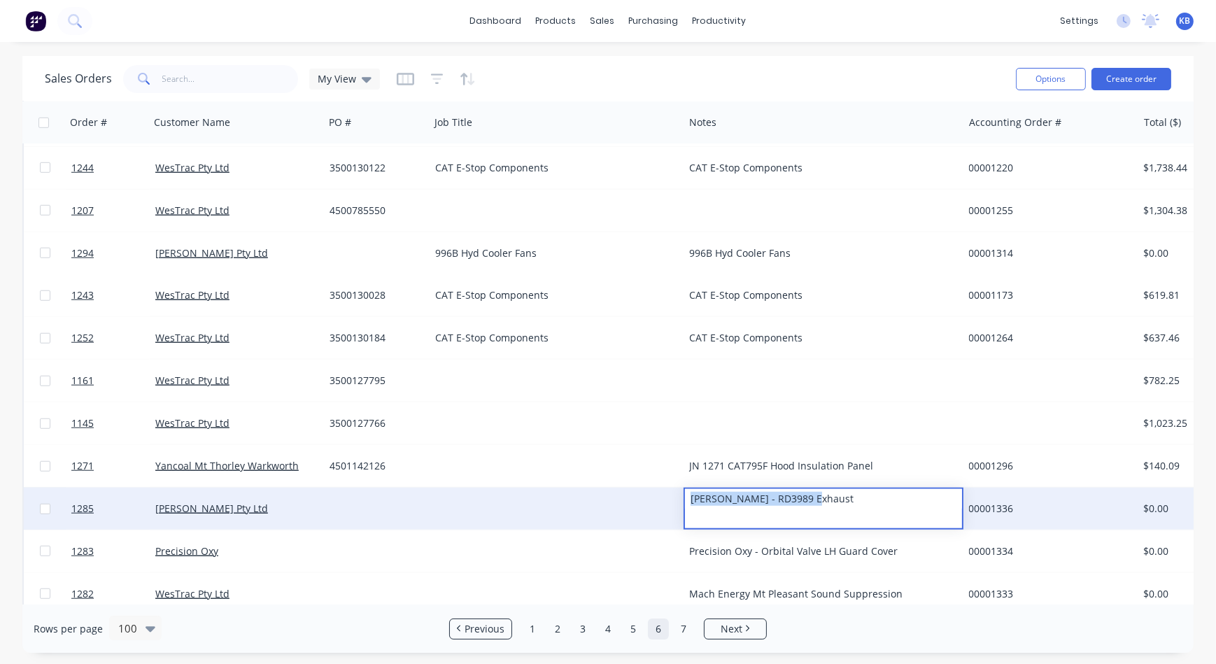
drag, startPoint x: 825, startPoint y: 505, endPoint x: 631, endPoint y: 502, distance: 193.8
click at [631, 502] on div "1285 [PERSON_NAME] Pty Ltd [PERSON_NAME] - RD3989 Exhaust 00001336 $0.00 Quote …" at bounding box center [876, 509] width 1705 height 43
click at [541, 497] on div at bounding box center [557, 509] width 254 height 42
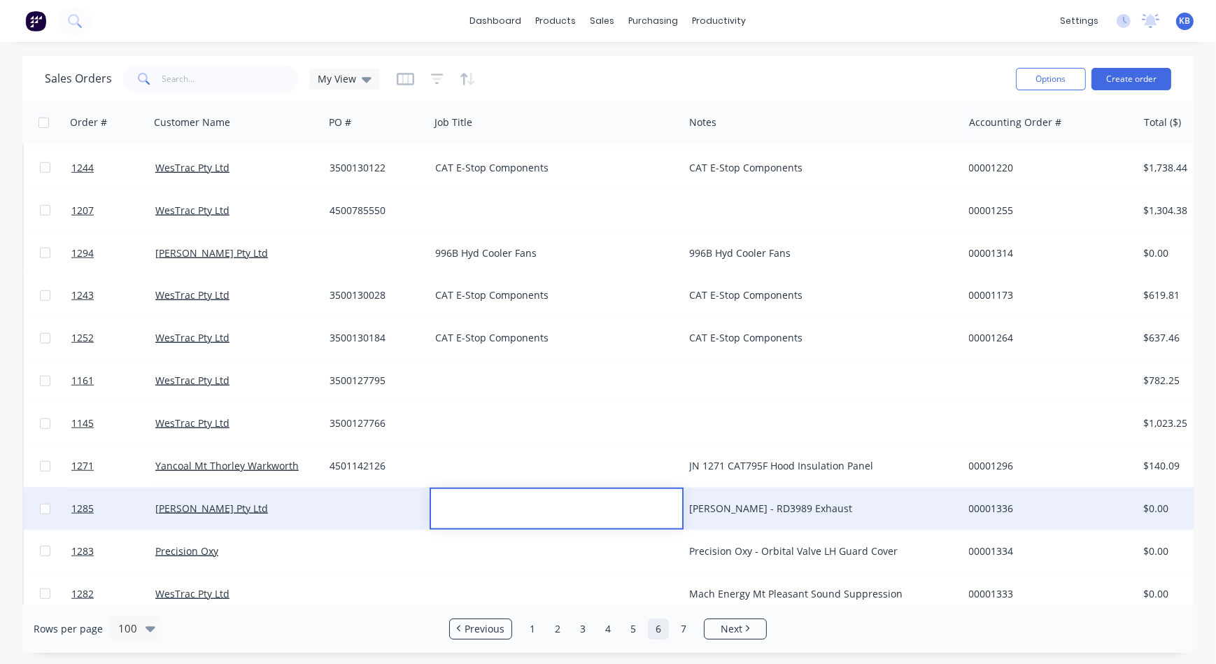
click at [486, 500] on div at bounding box center [556, 499] width 251 height 20
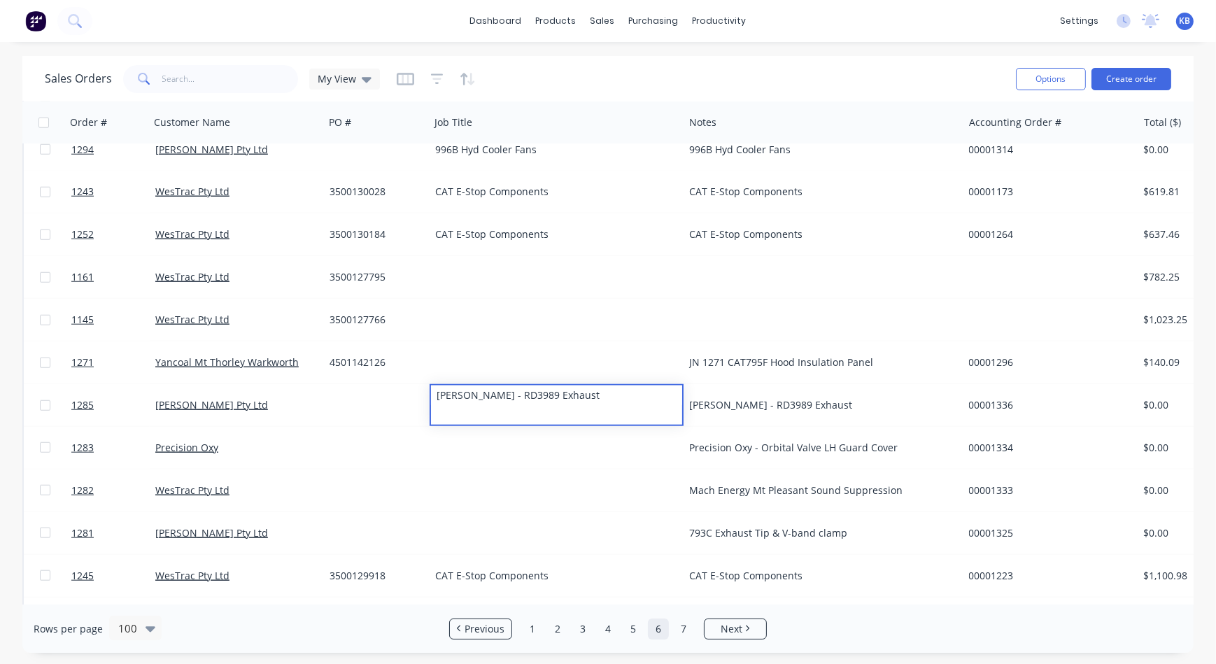
scroll to position [1831, 0]
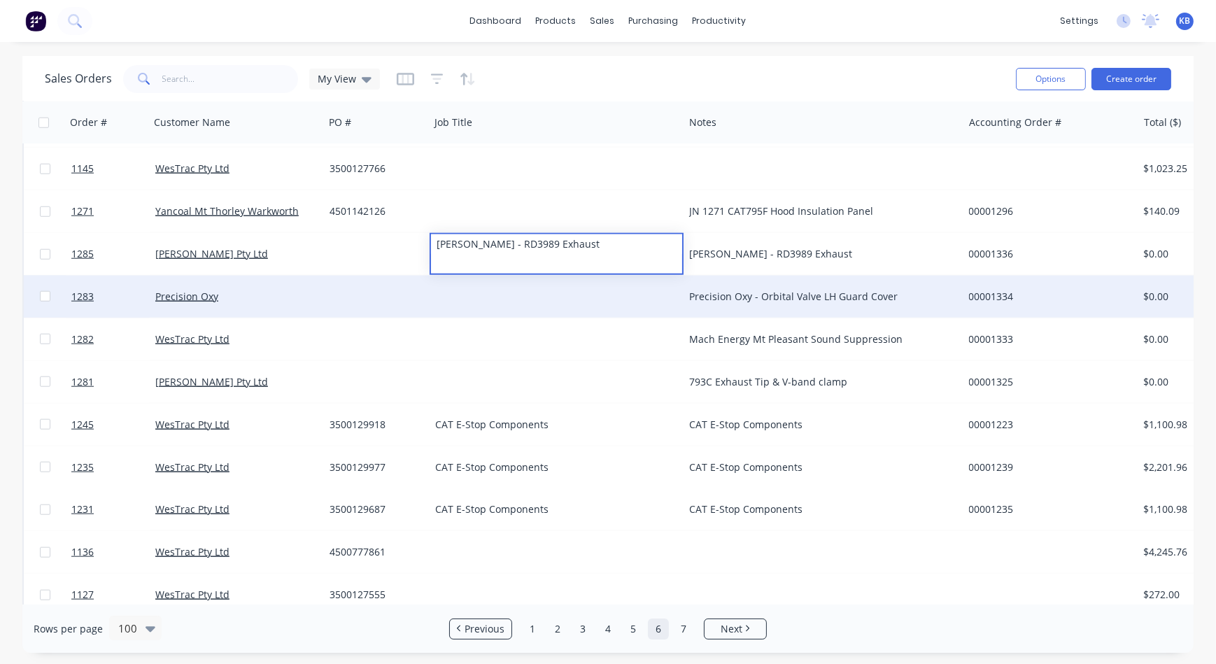
click at [790, 288] on div "Precision Oxy - Orbital Valve LH Guard Cover" at bounding box center [822, 297] width 279 height 42
click at [905, 294] on div "Precision Oxy - Orbital Valve LH Guard Cover" at bounding box center [816, 297] width 255 height 14
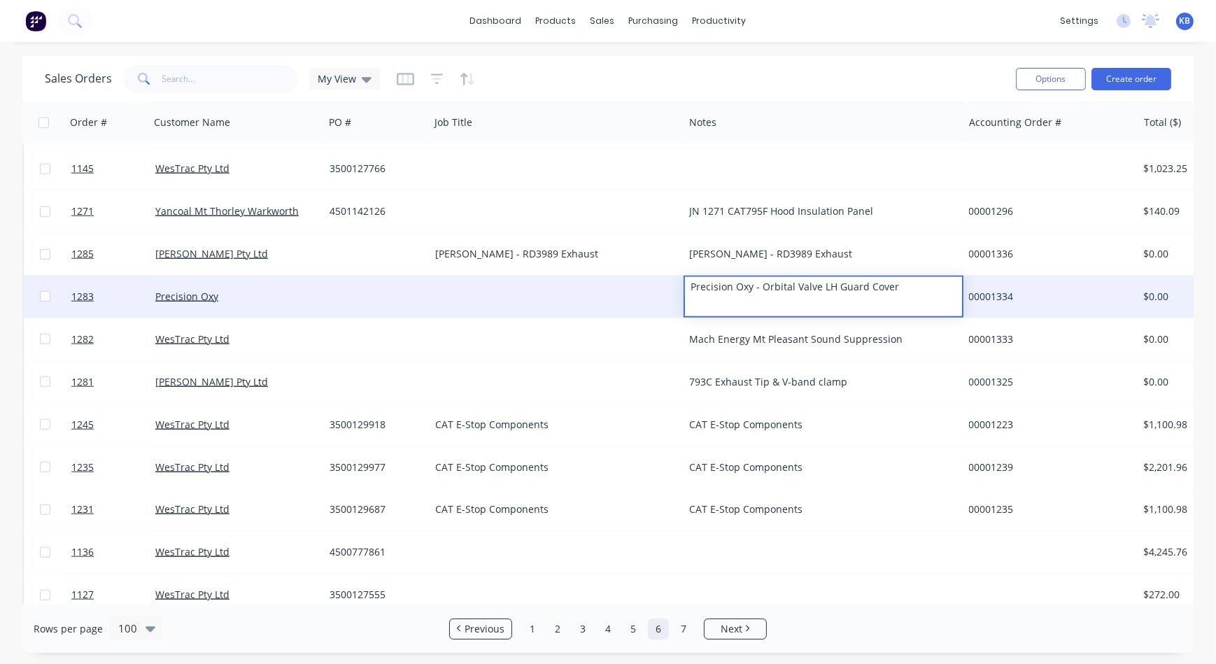
drag, startPoint x: 905, startPoint y: 294, endPoint x: 619, endPoint y: 303, distance: 286.2
click at [620, 304] on div "1283 Precision Oxy Precision Oxy - Orbital Valve LH Guard Cover 00001334 $0.00 …" at bounding box center [876, 297] width 1705 height 43
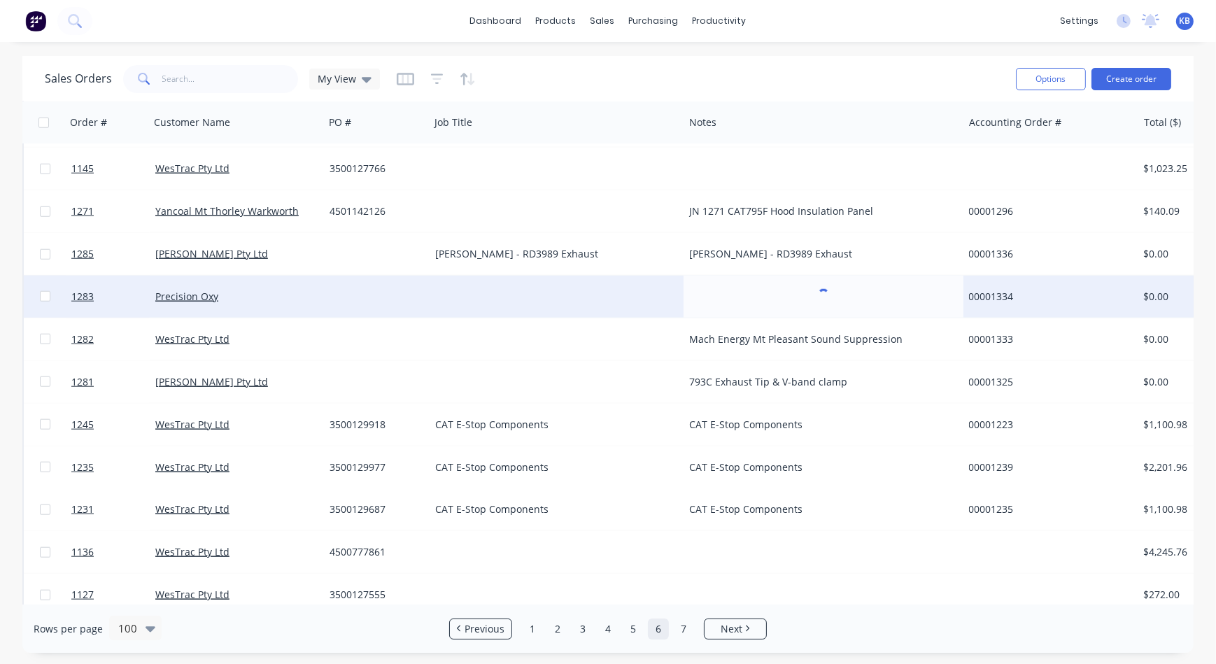
click at [500, 289] on div at bounding box center [557, 297] width 254 height 42
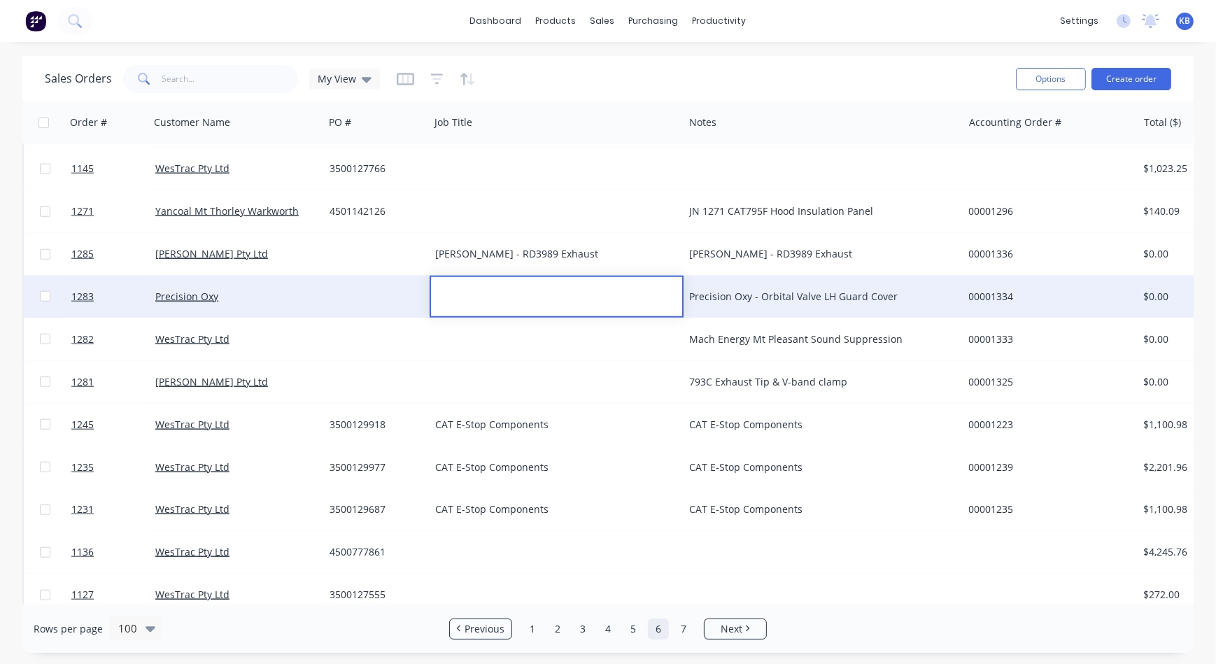
click at [469, 289] on div at bounding box center [556, 287] width 251 height 20
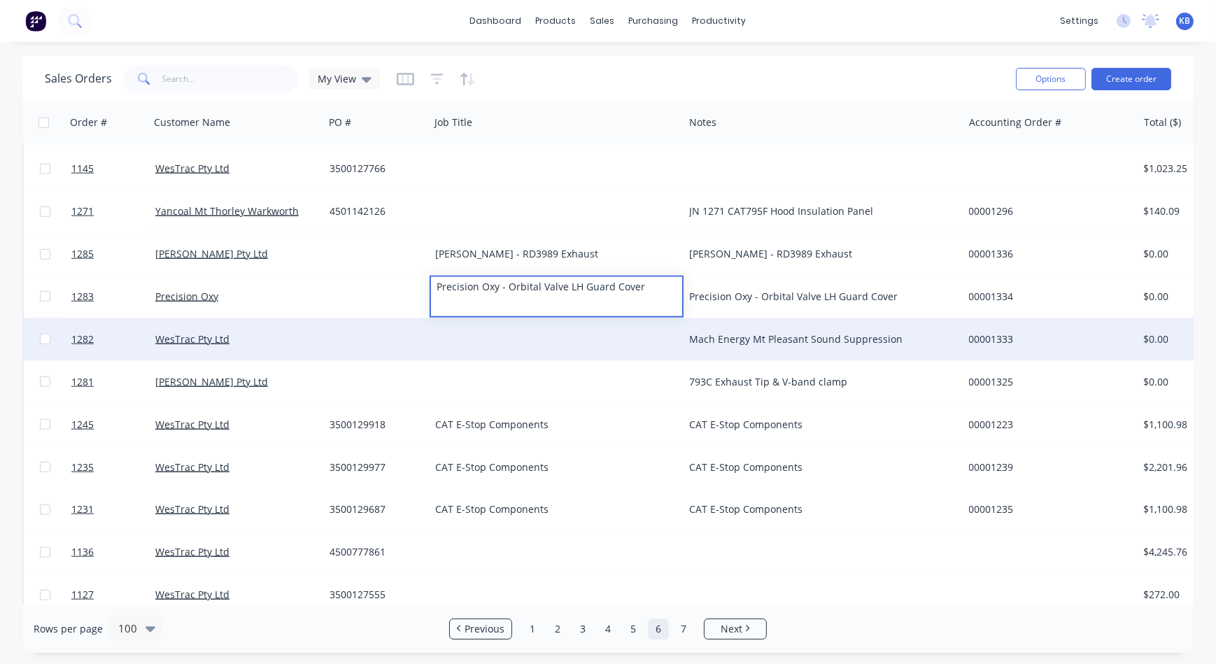
click at [703, 332] on div "Mach Energy Mt Pleasant Sound Suppression" at bounding box center [816, 339] width 255 height 14
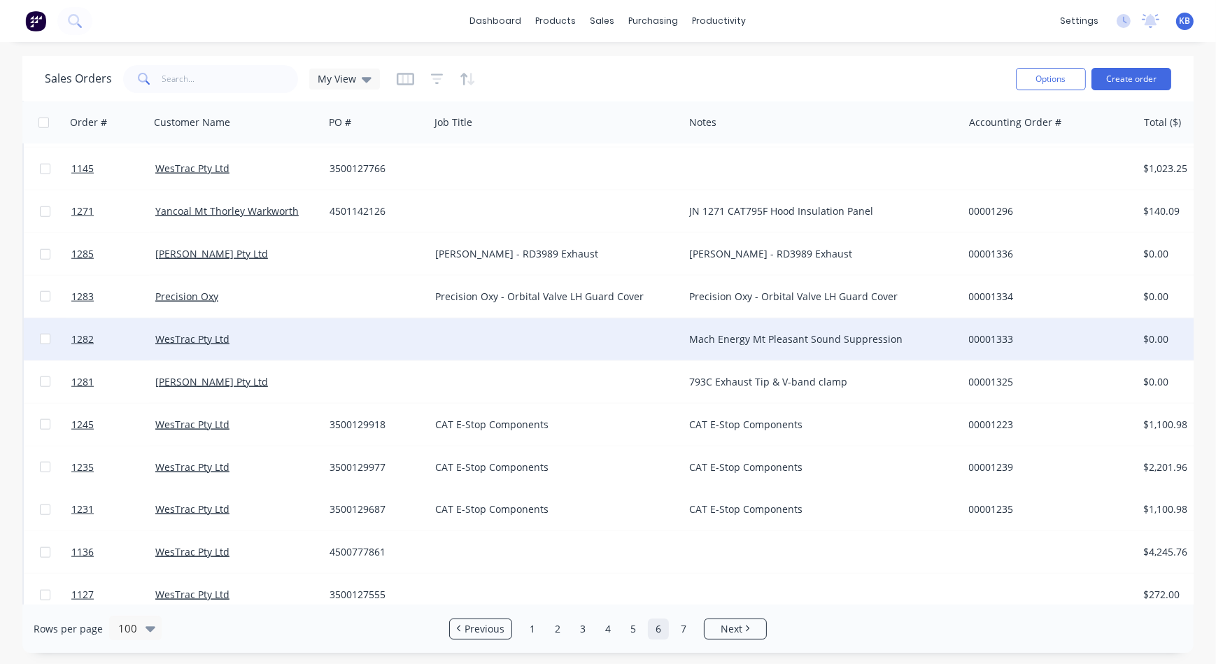
click at [811, 339] on div "Mach Energy Mt Pleasant Sound Suppression" at bounding box center [816, 339] width 255 height 14
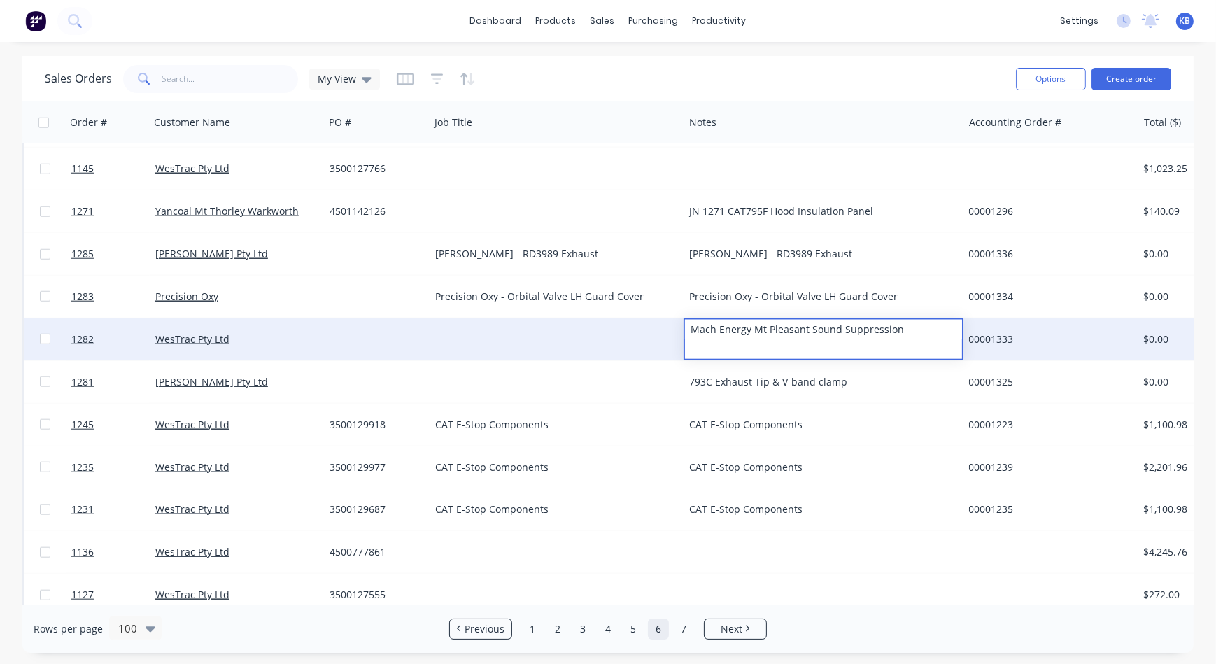
drag, startPoint x: 911, startPoint y: 335, endPoint x: 660, endPoint y: 343, distance: 251.2
click at [662, 343] on div "1282 WesTrac Pty Ltd Mach Energy [GEOGRAPHIC_DATA] Suppression 00001333 $0.00 Q…" at bounding box center [876, 339] width 1705 height 43
click at [546, 337] on div at bounding box center [557, 339] width 254 height 42
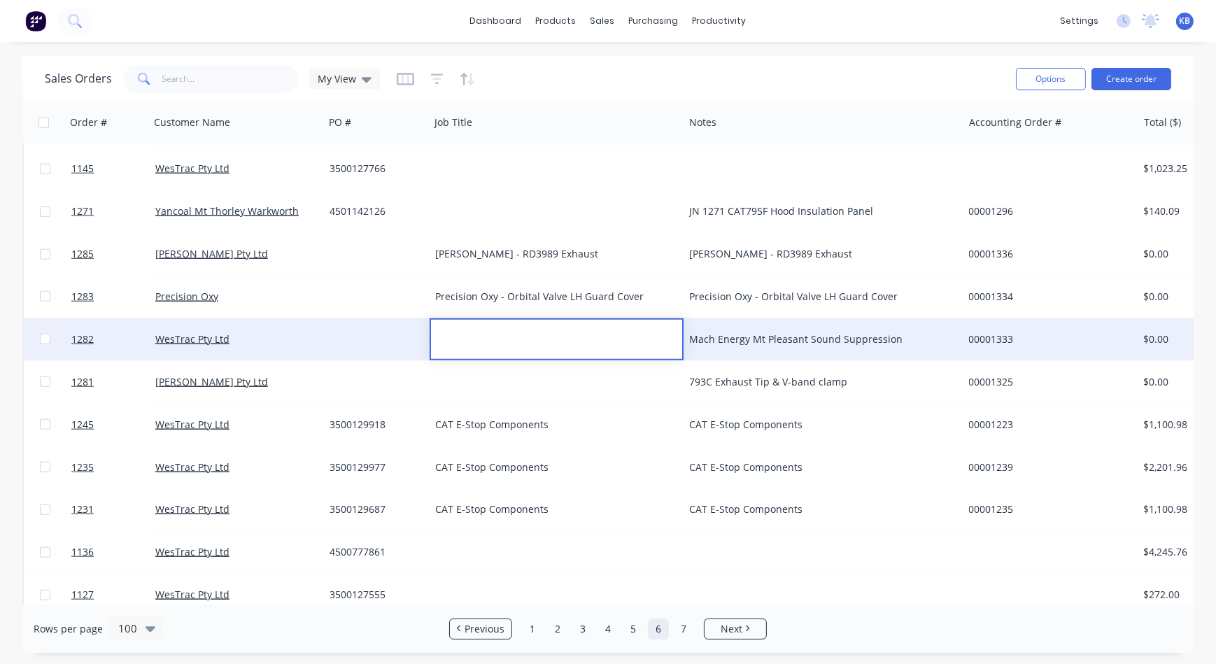
click at [450, 327] on div at bounding box center [556, 330] width 251 height 20
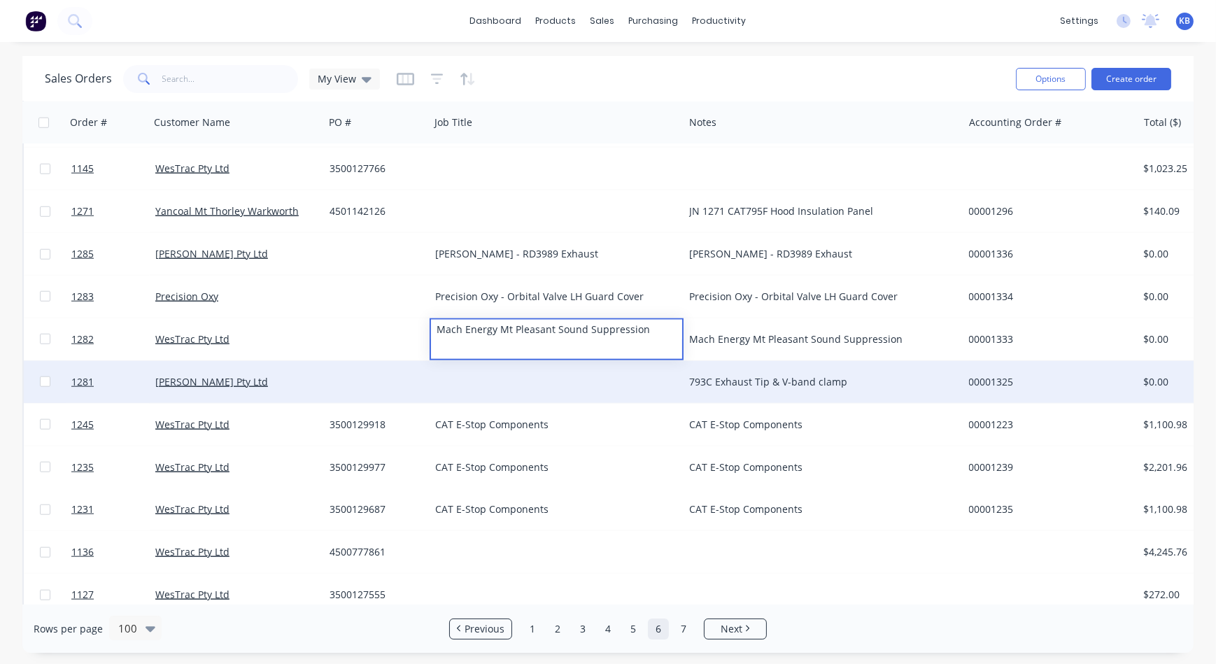
click at [711, 364] on div "793C Exhaust Tip & V-band clamp" at bounding box center [822, 382] width 279 height 42
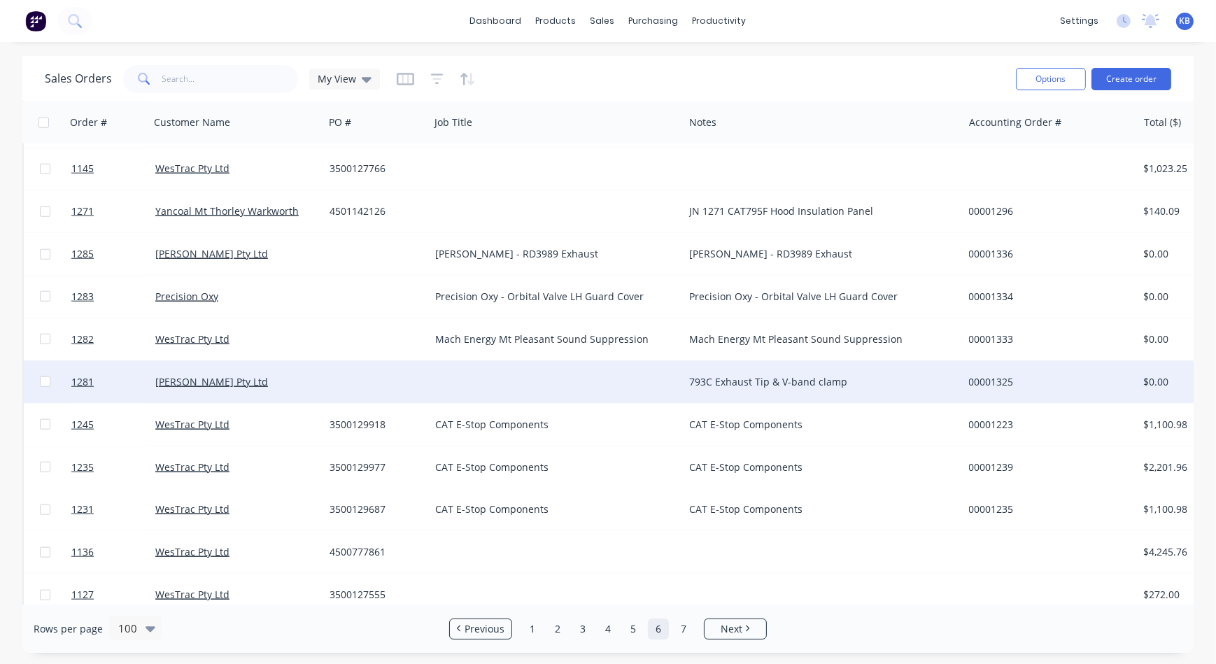
click at [765, 374] on div "793C Exhaust Tip & V-band clamp" at bounding box center [822, 382] width 279 height 42
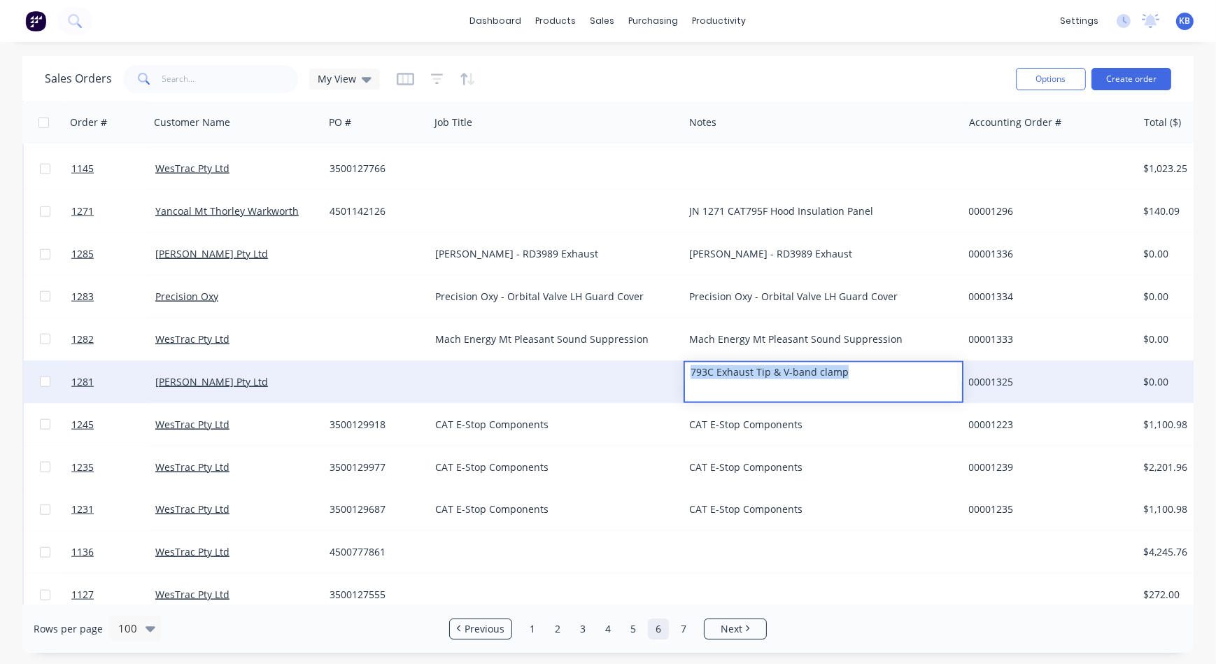
drag, startPoint x: 851, startPoint y: 378, endPoint x: 651, endPoint y: 376, distance: 199.4
click at [651, 376] on div "1281 [PERSON_NAME] Pty Ltd 793C Exhaust Tip & V-band clamp 00001325 $0.00 Quote…" at bounding box center [876, 382] width 1705 height 43
click at [492, 377] on div at bounding box center [557, 382] width 254 height 42
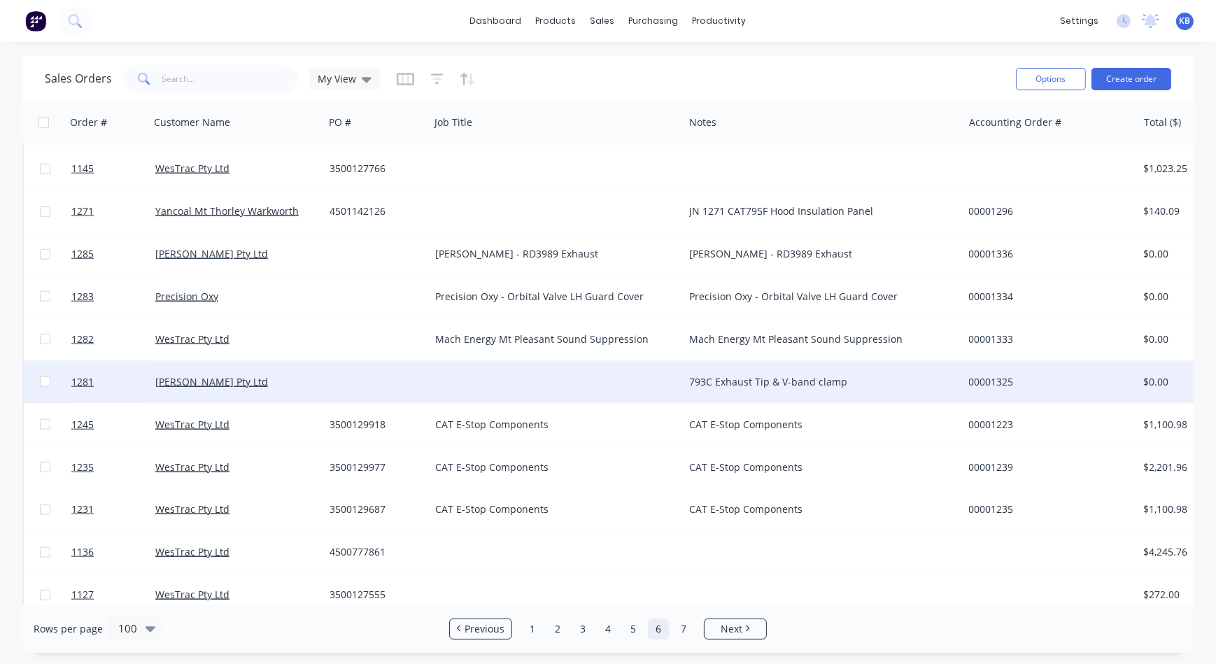
click at [476, 373] on div at bounding box center [557, 382] width 254 height 42
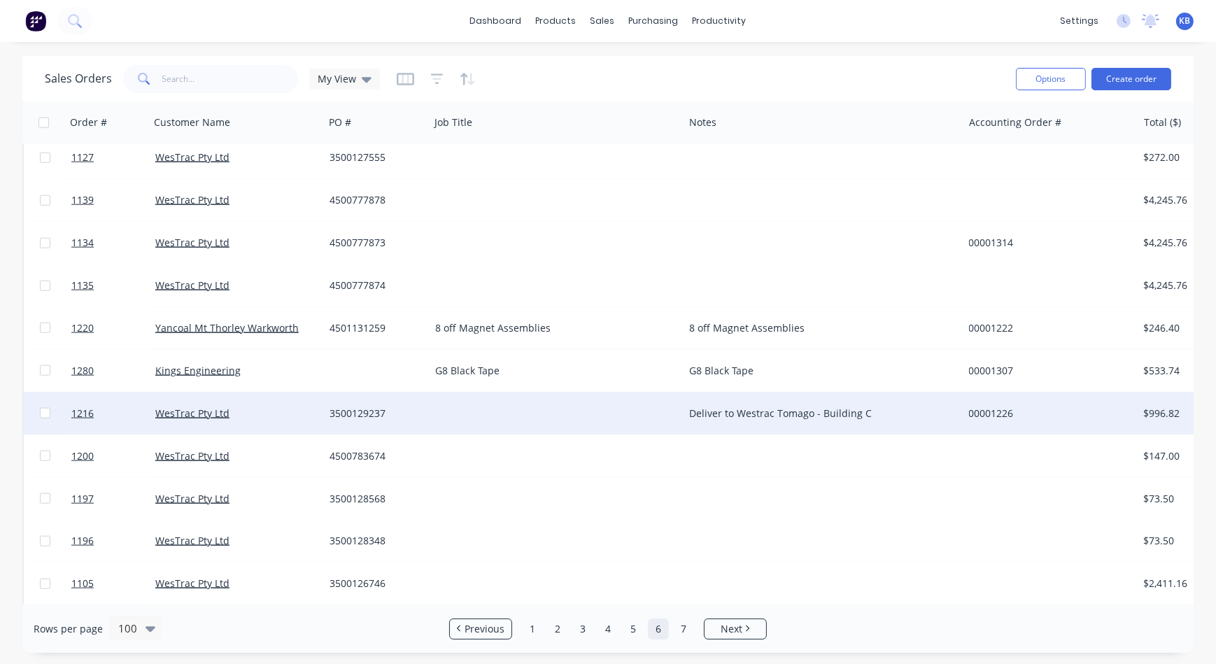
scroll to position [2276, 0]
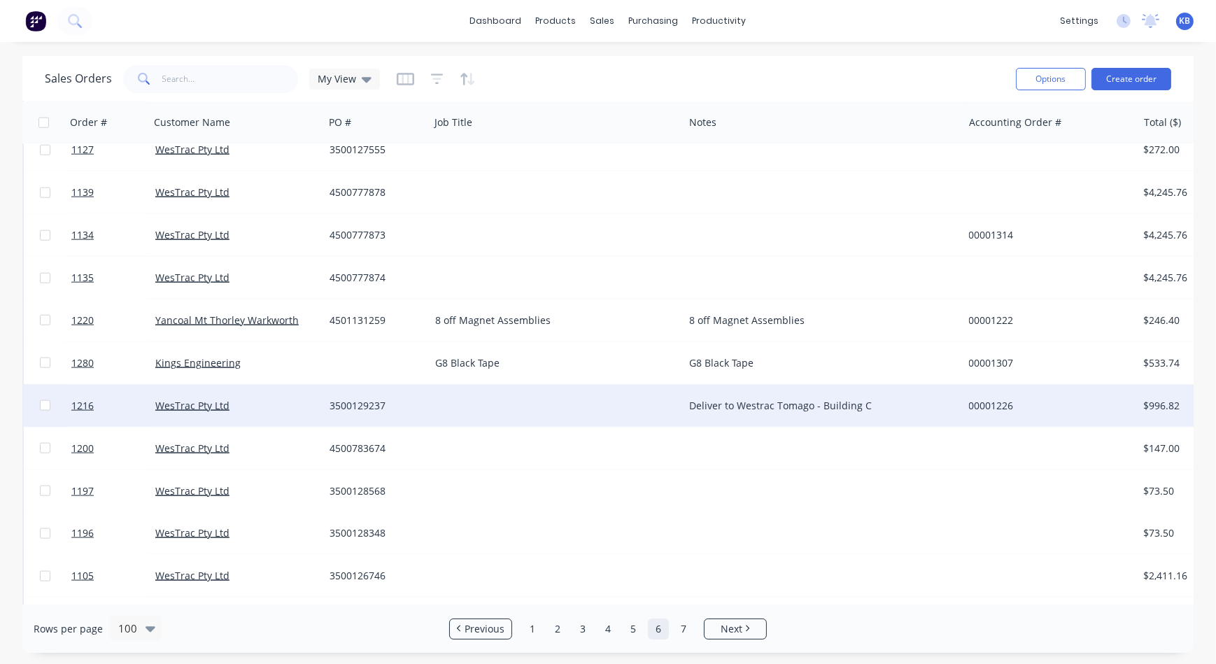
click at [722, 396] on div "Deliver to Westrac Tomago - Building C" at bounding box center [822, 406] width 279 height 42
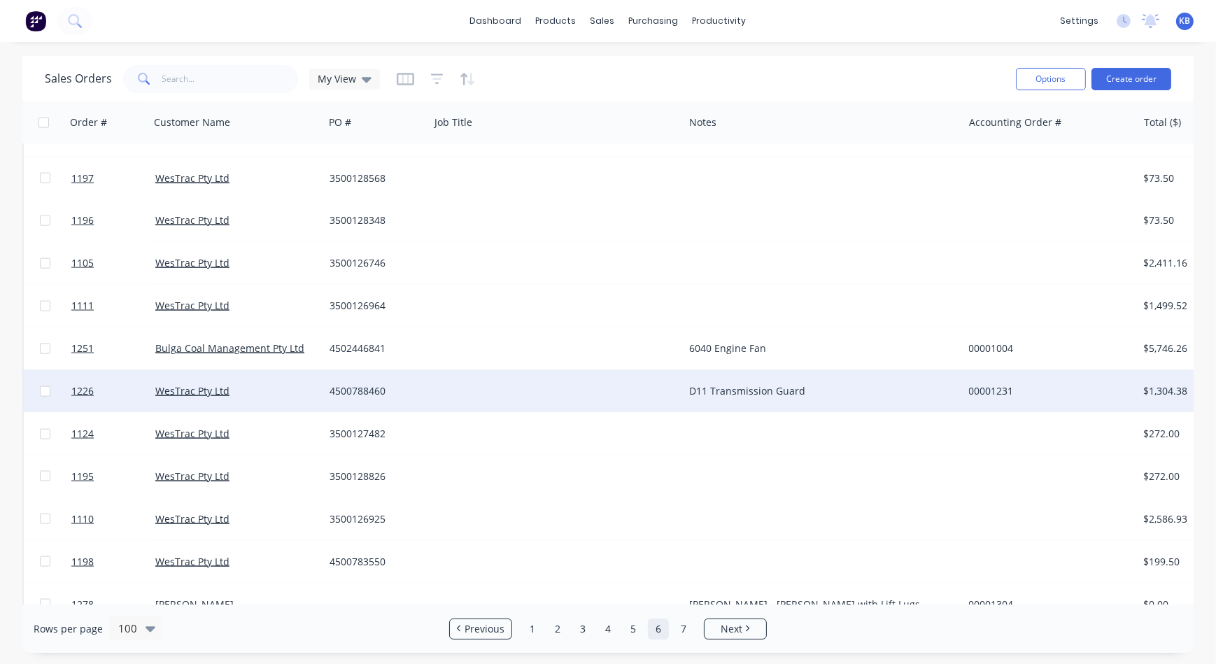
scroll to position [2594, 0]
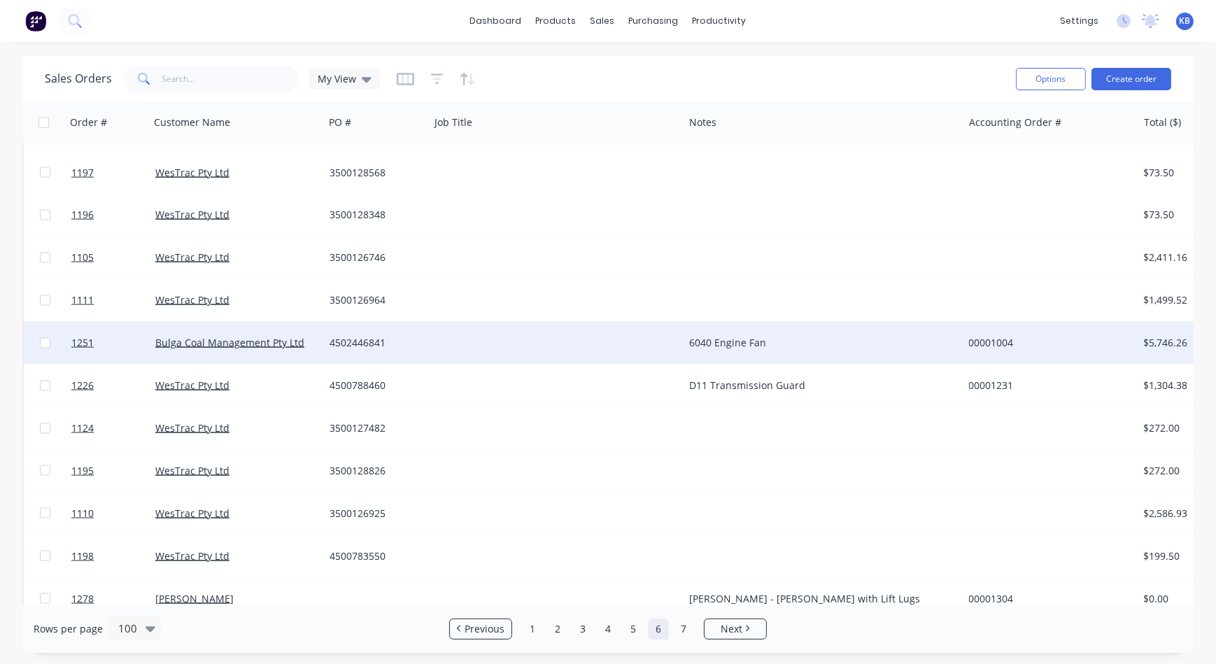
click at [736, 349] on div "6040 Engine Fan" at bounding box center [816, 343] width 255 height 14
drag, startPoint x: 794, startPoint y: 336, endPoint x: 644, endPoint y: 337, distance: 150.4
click at [645, 337] on div "1251 Bulga Coal Management Pty Ltd 4502446841 6040 Engine Fan 00001004 $5,746.2…" at bounding box center [876, 343] width 1705 height 43
click at [538, 336] on div at bounding box center [557, 343] width 254 height 42
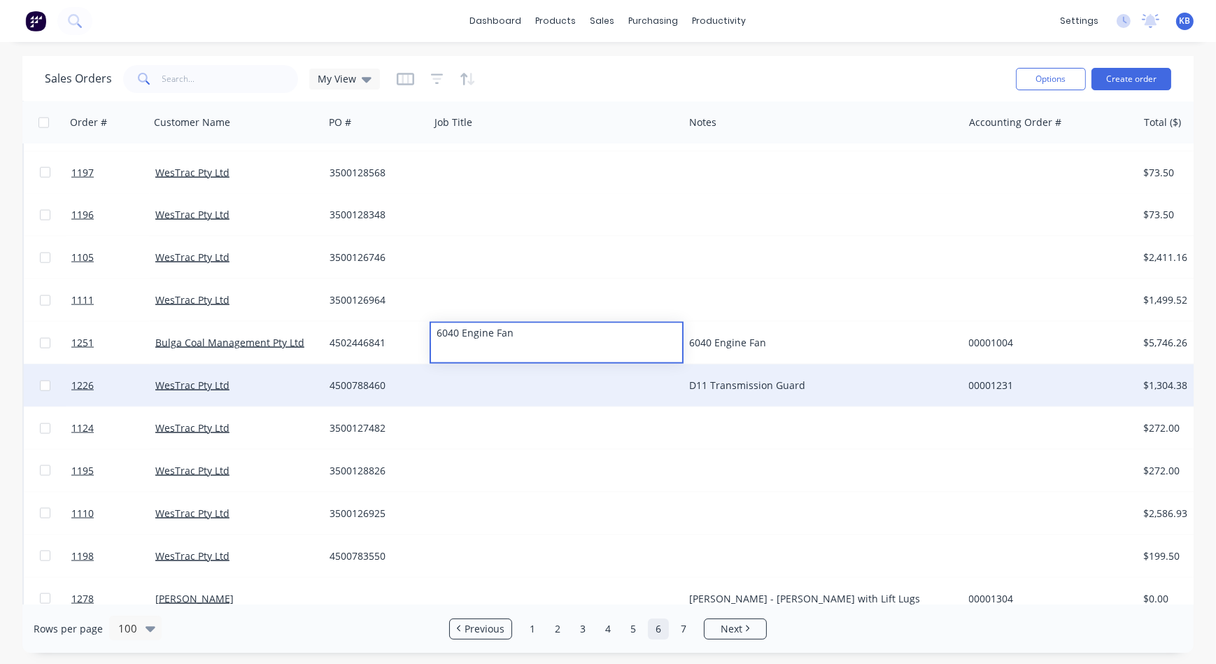
click at [728, 373] on div "D11 Transmission Guard" at bounding box center [822, 385] width 279 height 42
click at [769, 378] on div "D11 Transmission Guard" at bounding box center [822, 385] width 279 height 42
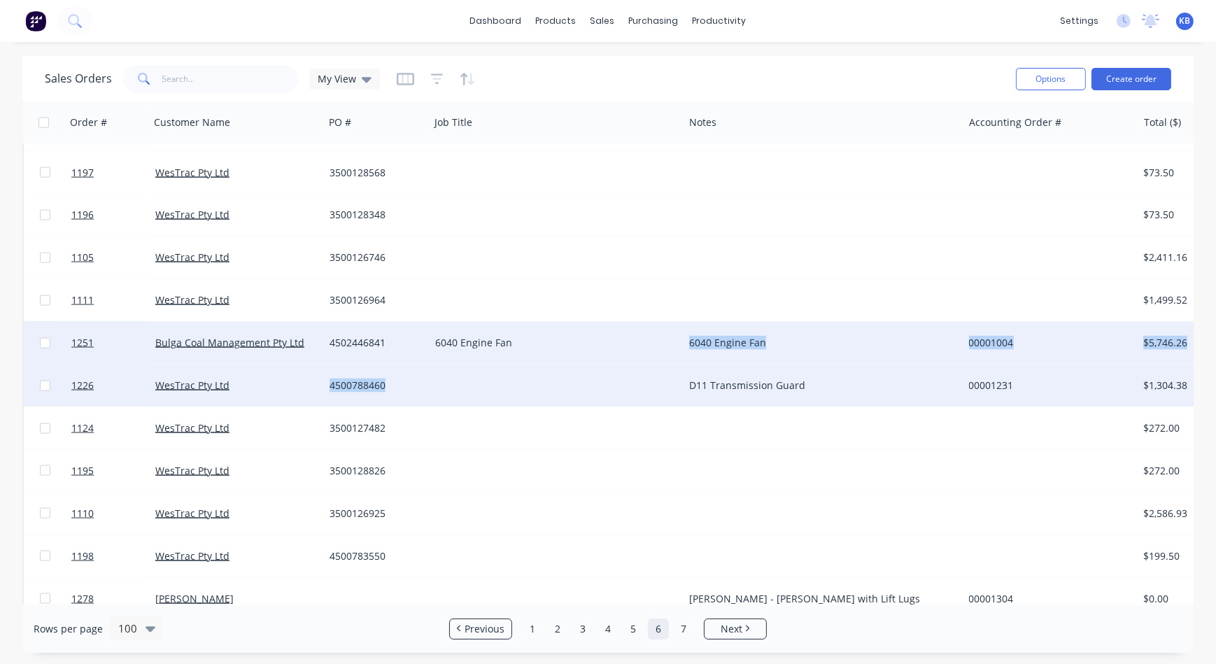
drag, startPoint x: 846, startPoint y: 388, endPoint x: 609, endPoint y: 364, distance: 237.6
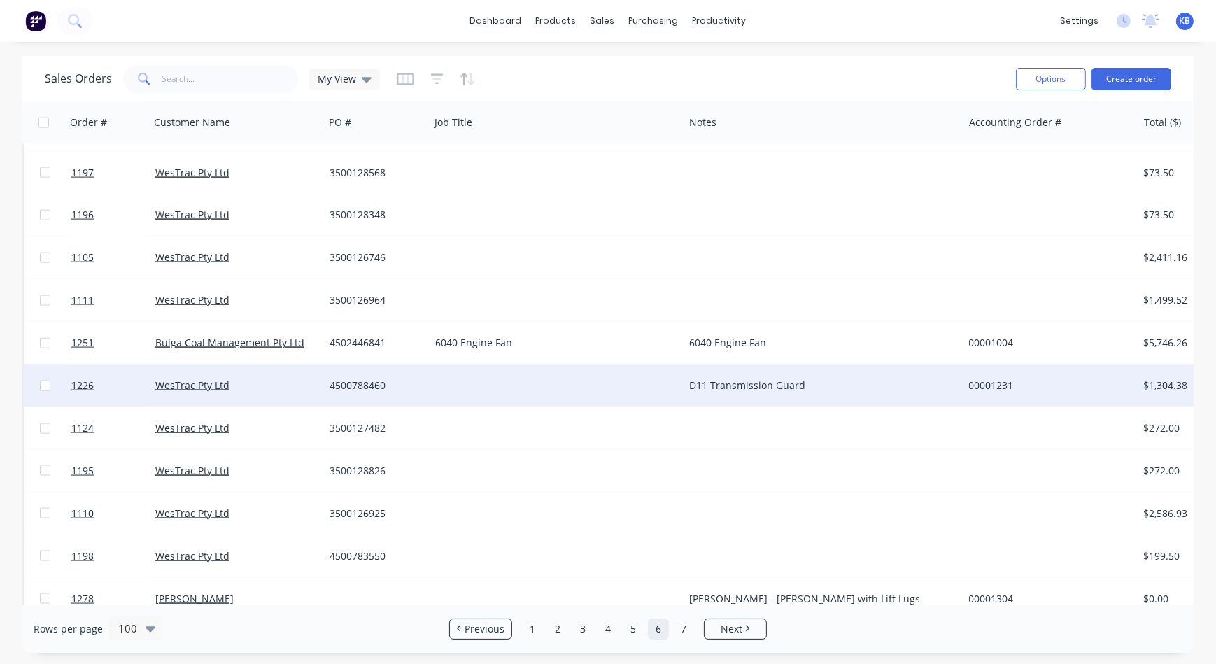
click at [745, 372] on div "D11 Transmission Guard" at bounding box center [822, 385] width 279 height 42
drag, startPoint x: 813, startPoint y: 378, endPoint x: 664, endPoint y: 371, distance: 149.2
click at [665, 371] on div "1226 WesTrac Pty Ltd 4500788460 D11 Transmission Guard 00001231 $1,304.38 Deliv…" at bounding box center [876, 385] width 1705 height 43
click at [537, 366] on div at bounding box center [557, 385] width 254 height 42
click at [473, 367] on div at bounding box center [556, 376] width 251 height 20
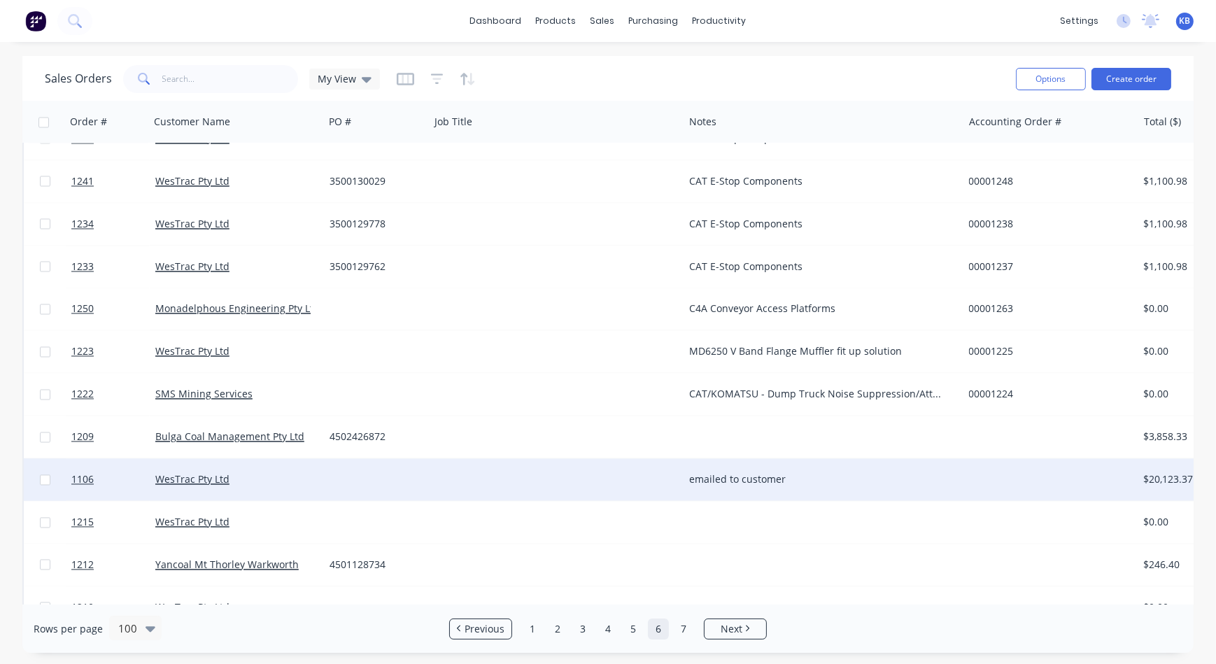
scroll to position [3426, 0]
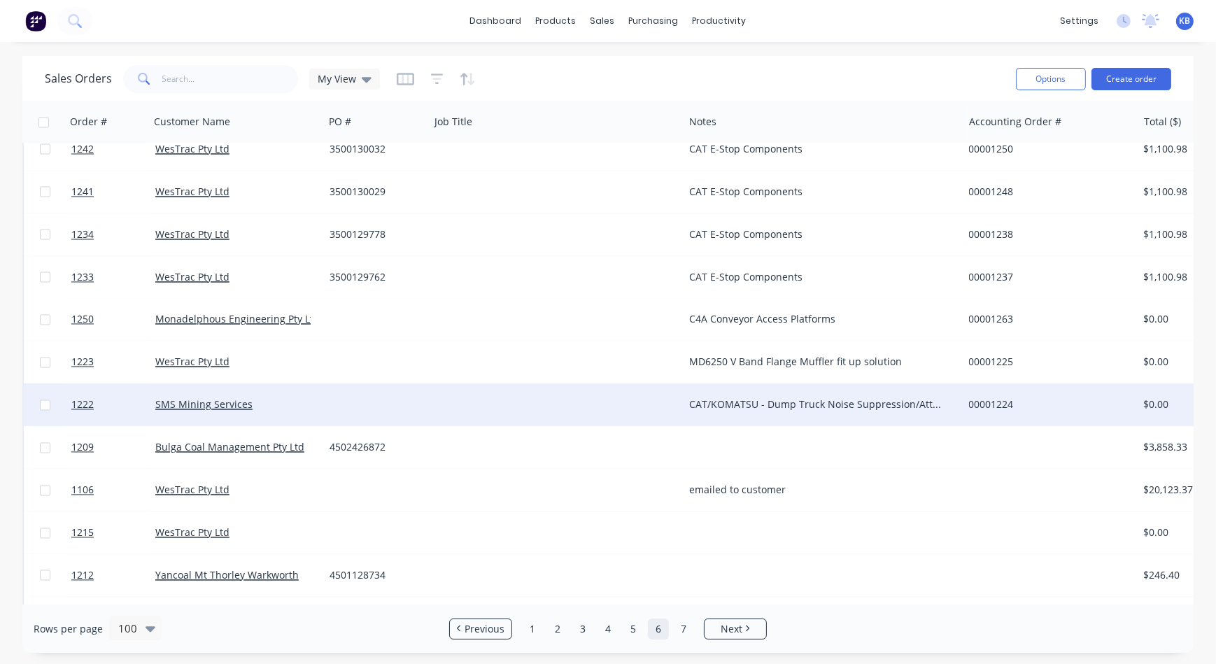
click at [729, 400] on div "CAT/KOMATSU - Dump Truck Noise Suppression/Attenuation Kits" at bounding box center [816, 405] width 255 height 14
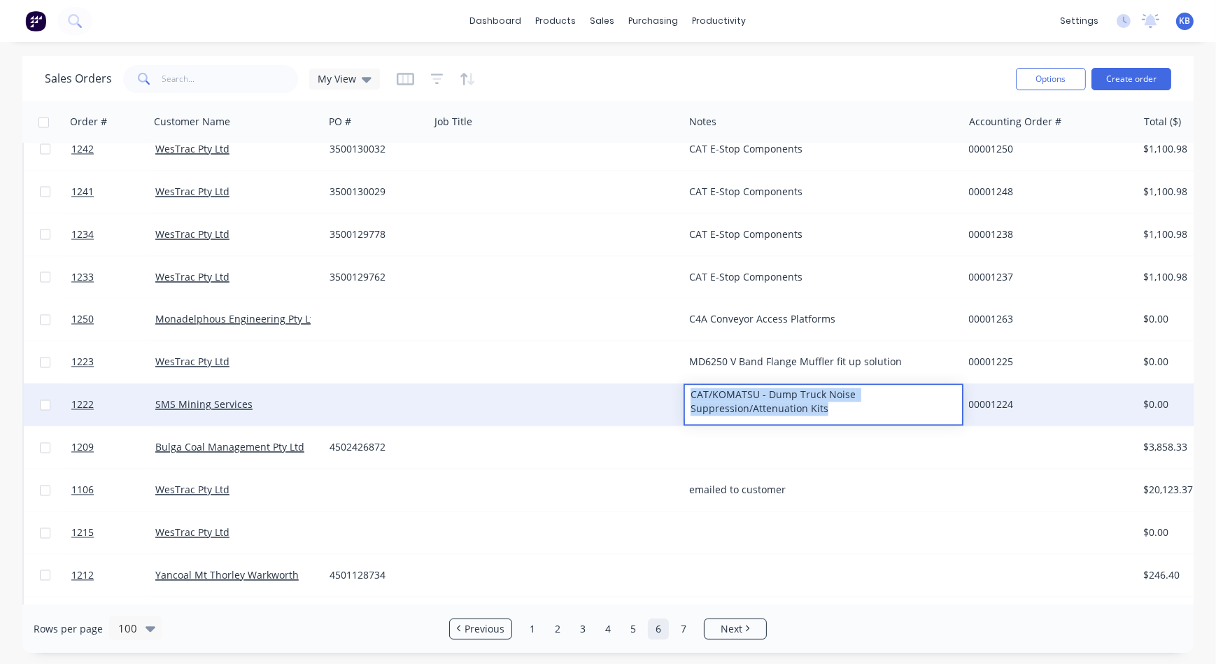
drag, startPoint x: 848, startPoint y: 411, endPoint x: 664, endPoint y: 391, distance: 185.1
click at [664, 391] on div "1222 SMS Mining Services CAT/KOMATSU - Dump Truck Noise Suppression/Attenuation…" at bounding box center [876, 405] width 1705 height 43
click at [546, 387] on div at bounding box center [557, 405] width 254 height 42
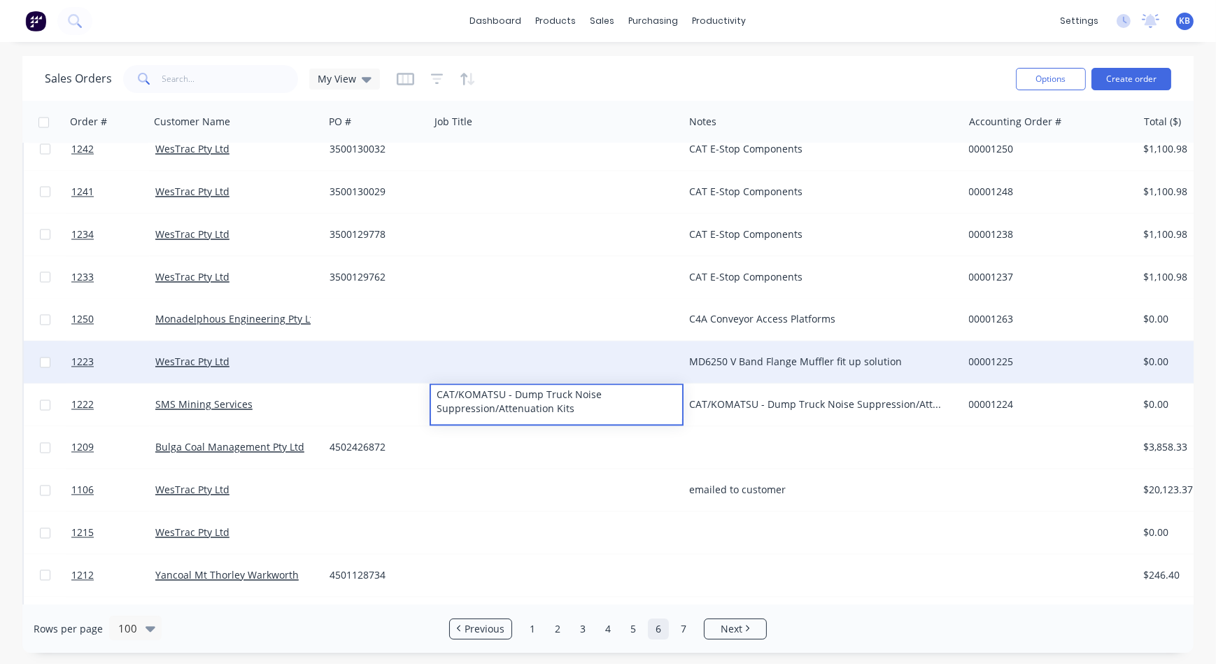
click at [724, 366] on div "MD6250 V Band Flange Muffler fit up solution" at bounding box center [816, 362] width 255 height 14
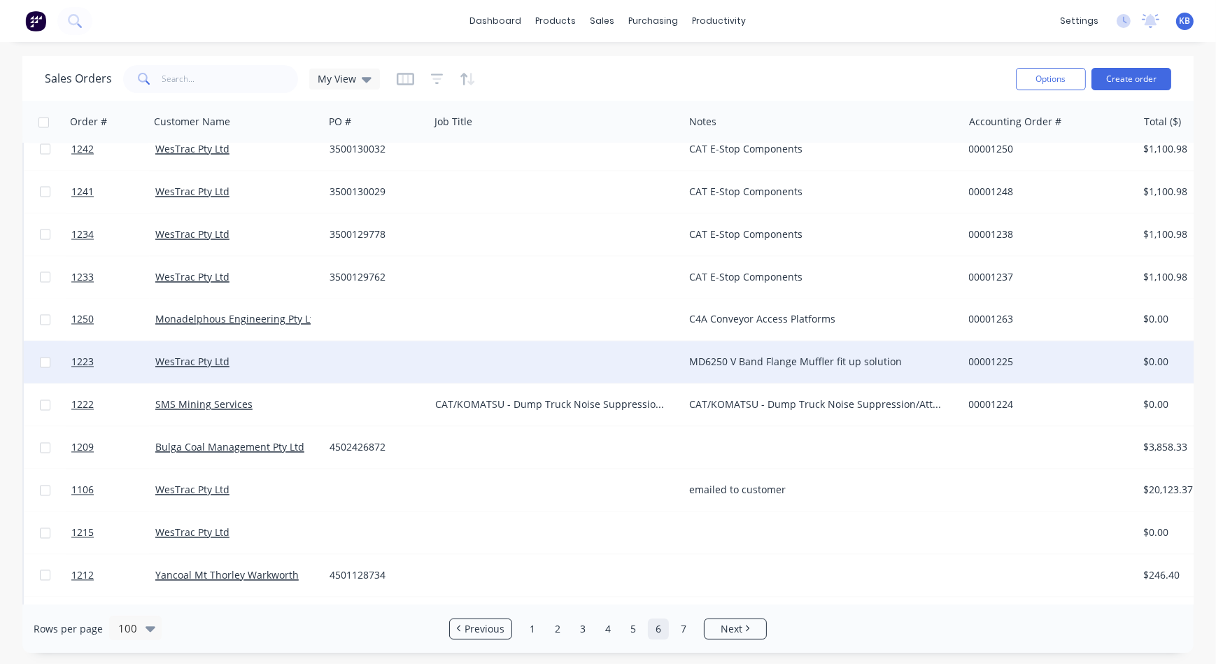
click at [815, 365] on div "MD6250 V Band Flange Muffler fit up solution" at bounding box center [816, 362] width 255 height 14
drag, startPoint x: 915, startPoint y: 359, endPoint x: 586, endPoint y: 346, distance: 329.0
click at [586, 346] on div "1223 WesTrac Pty Ltd MD6250 V Band Flange Muffler fit up solution 00001225 $0.0…" at bounding box center [876, 362] width 1705 height 43
click at [490, 356] on div at bounding box center [557, 362] width 254 height 42
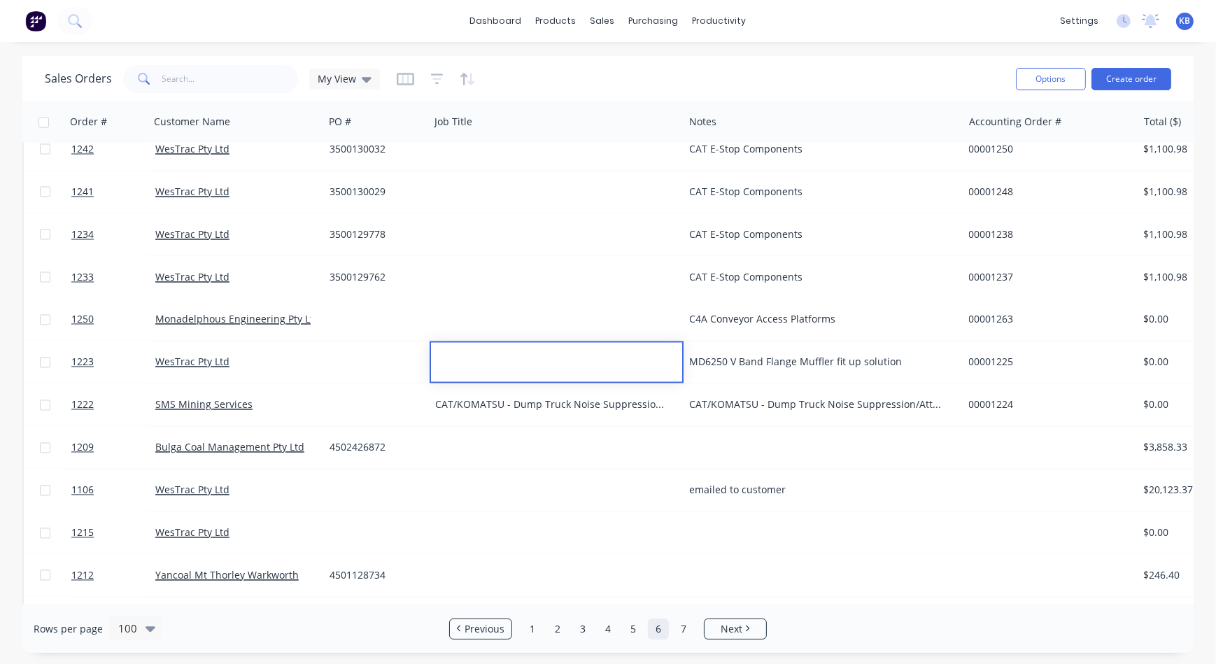
click at [723, 359] on div "MD6250 V Band Flange Muffler fit up solution" at bounding box center [816, 362] width 255 height 14
click at [761, 362] on div "MD6250 V Band Flange Muffler fit up solution" at bounding box center [816, 362] width 255 height 14
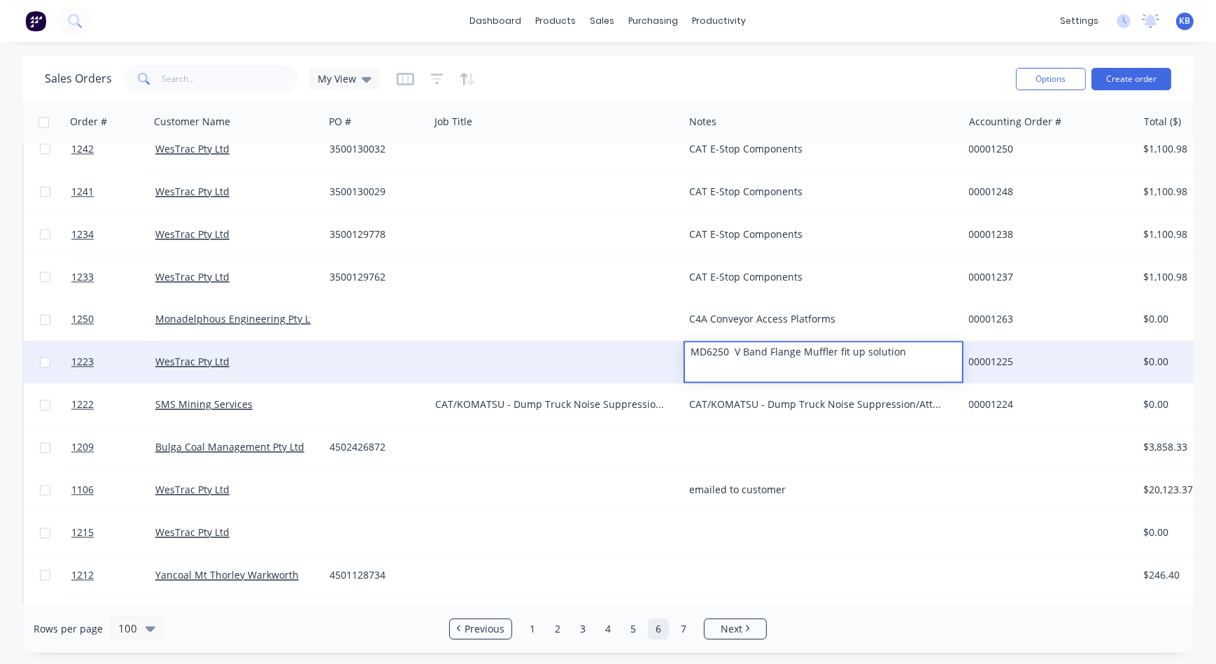
drag, startPoint x: 922, startPoint y: 354, endPoint x: 657, endPoint y: 343, distance: 265.3
click at [657, 343] on div "1223 WesTrac Pty Ltd MD6250 V Band Flange Muffler fit up solution 00001225 $0.0…" at bounding box center [876, 362] width 1705 height 43
click at [490, 346] on div at bounding box center [557, 362] width 254 height 42
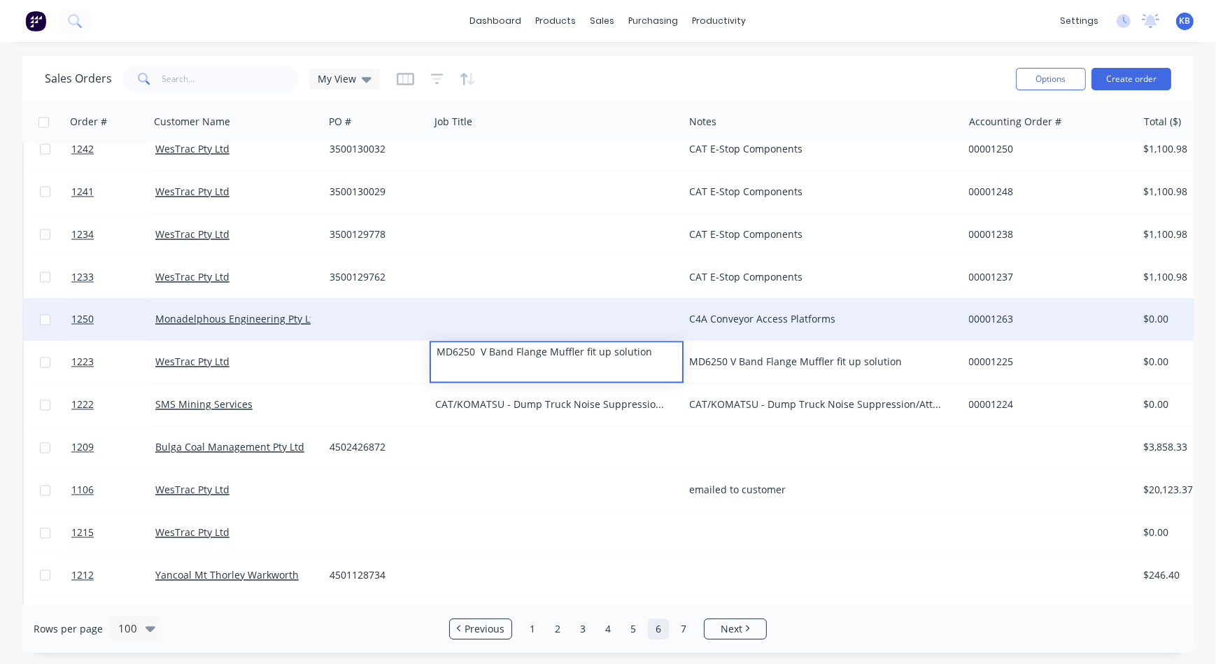
click at [818, 310] on div "C4A Conveyor Access Platforms" at bounding box center [822, 320] width 279 height 42
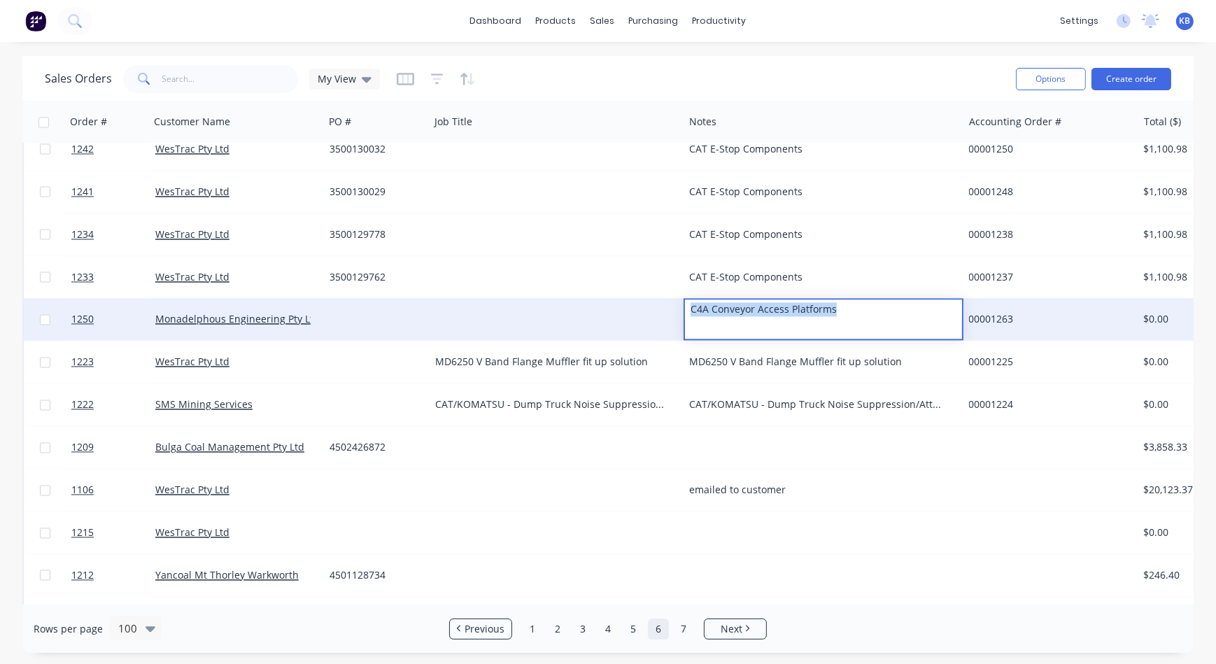
drag, startPoint x: 844, startPoint y: 307, endPoint x: 618, endPoint y: 301, distance: 225.3
click at [618, 301] on div "1250 Monadelphous Engineering Pty Ltd C4A Conveyor Access Platforms 00001263 $0…" at bounding box center [876, 320] width 1705 height 43
click at [512, 301] on div at bounding box center [557, 320] width 254 height 42
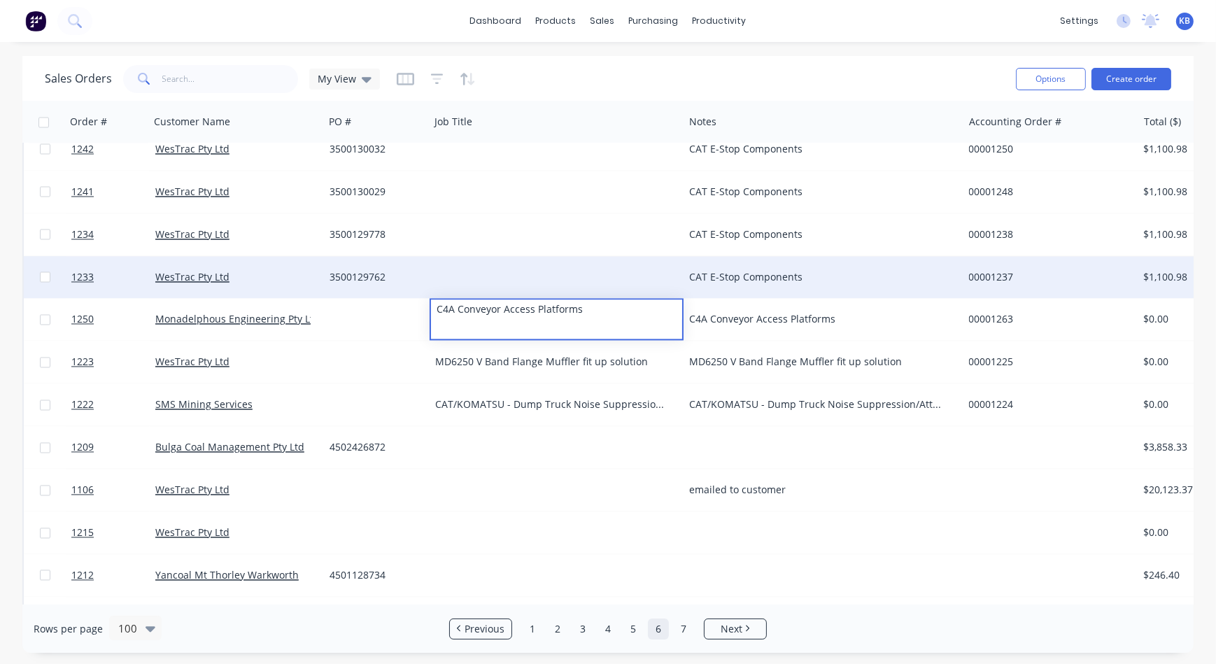
click at [683, 277] on div "CAT E-Stop Components" at bounding box center [822, 278] width 279 height 42
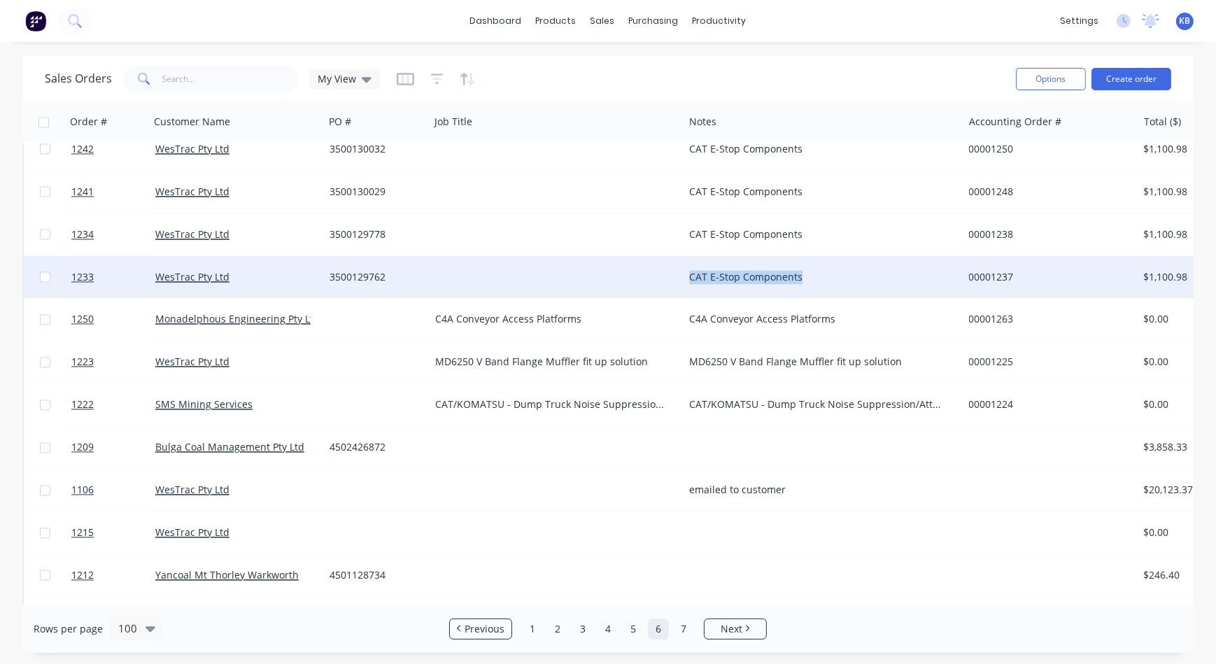
drag, startPoint x: 837, startPoint y: 276, endPoint x: 689, endPoint y: 276, distance: 148.3
click at [689, 276] on div "CAT E-Stop Components" at bounding box center [816, 278] width 255 height 14
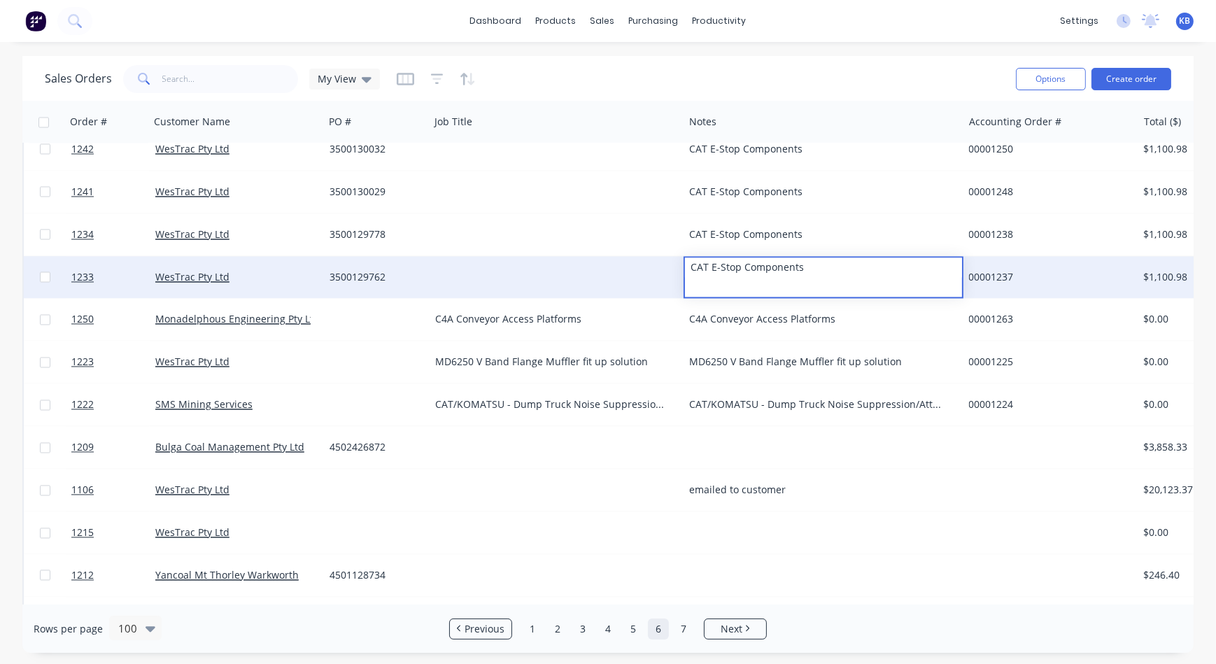
click at [843, 271] on div "CAT E-Stop Components" at bounding box center [823, 268] width 276 height 20
drag, startPoint x: 835, startPoint y: 272, endPoint x: 658, endPoint y: 272, distance: 176.3
click at [658, 272] on div "1233 WesTrac Pty Ltd 3500129762 CAT E-Stop Components 00001237 $1,100.98 Delive…" at bounding box center [876, 278] width 1705 height 43
click at [567, 275] on div at bounding box center [557, 278] width 254 height 42
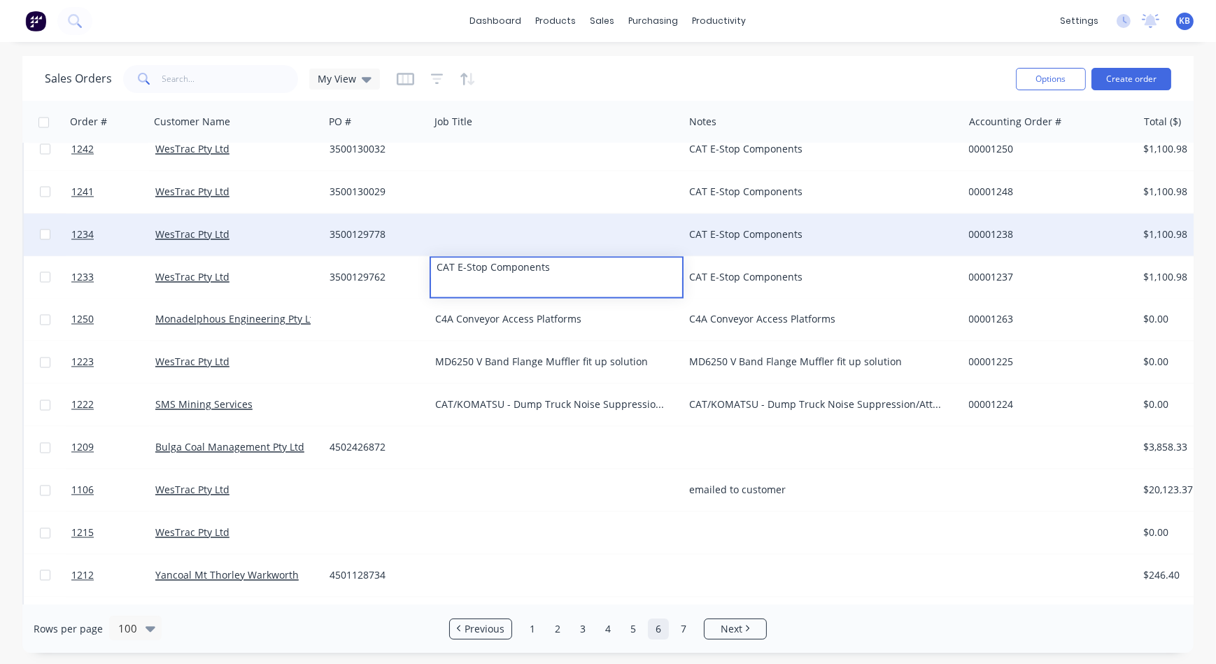
click at [490, 229] on div at bounding box center [557, 235] width 254 height 42
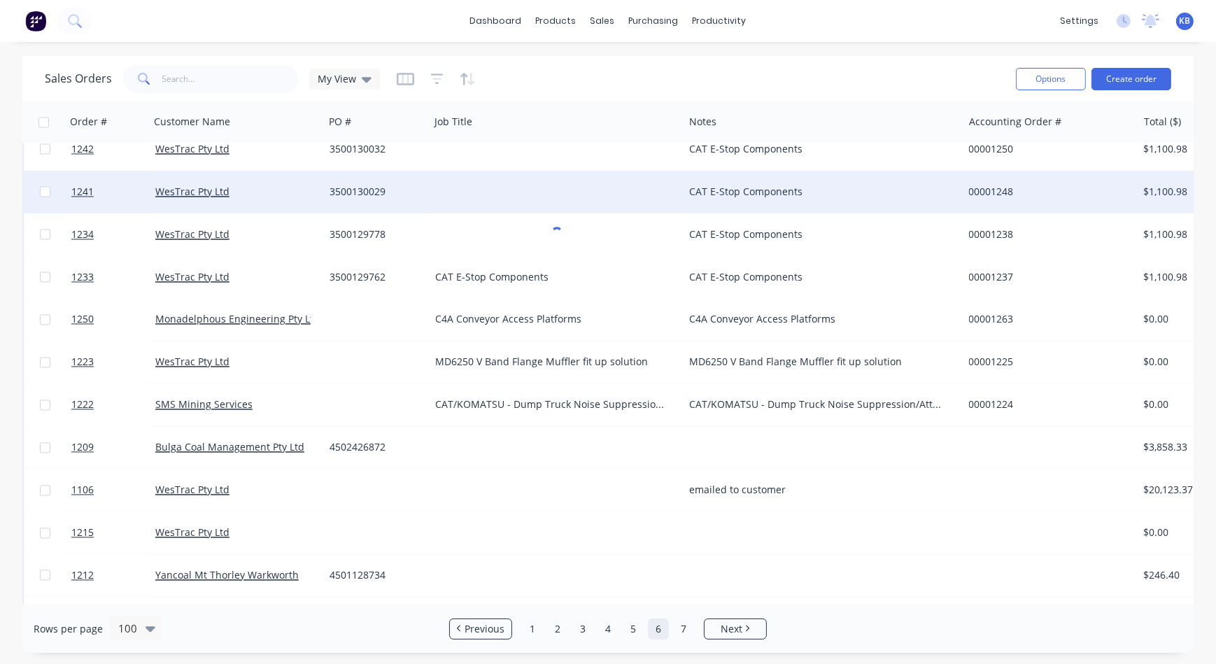
click at [478, 197] on div at bounding box center [557, 192] width 254 height 42
click at [478, 189] on div at bounding box center [557, 192] width 254 height 42
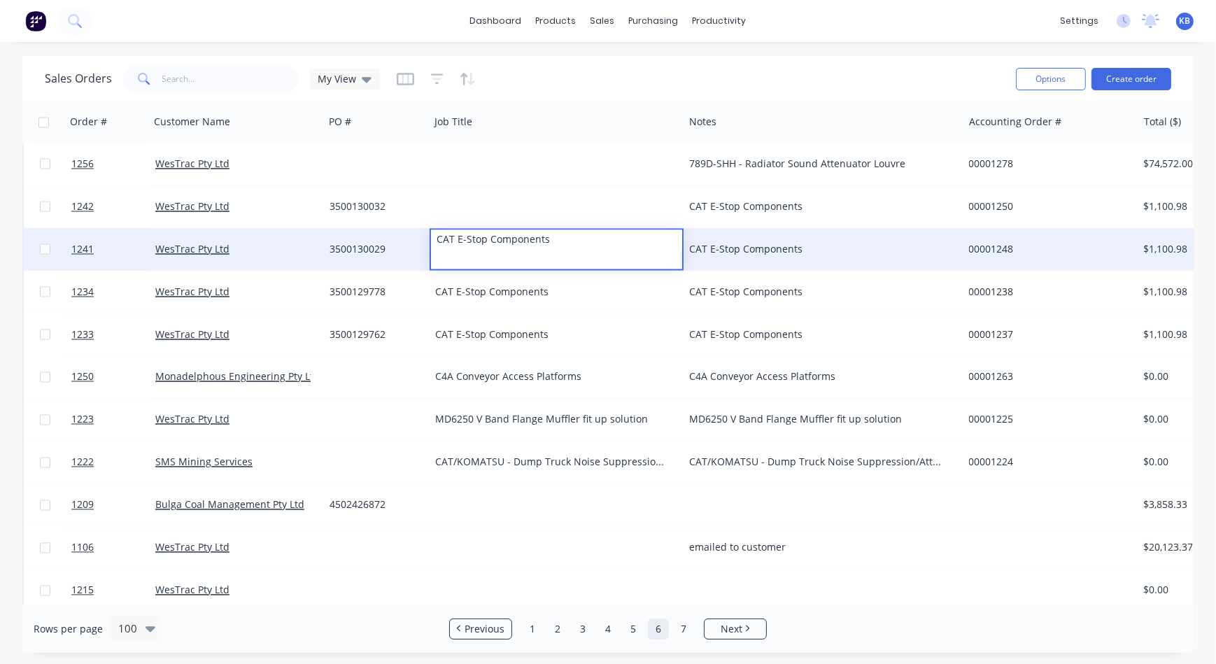
scroll to position [3299, 0]
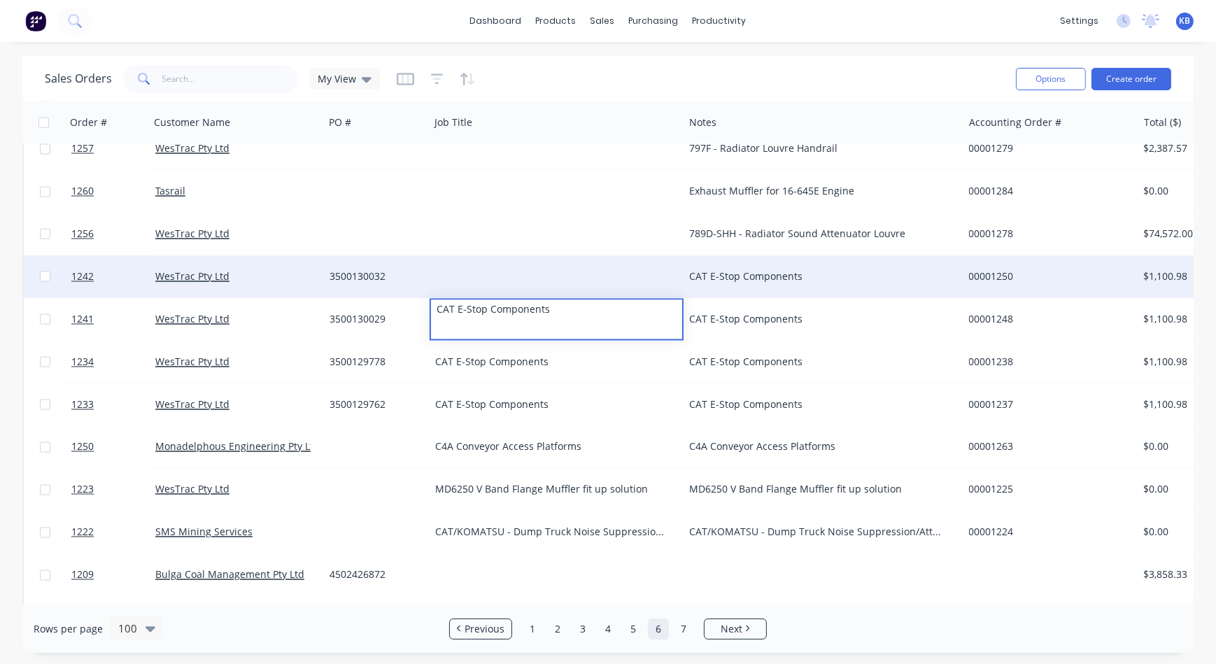
click at [485, 261] on div at bounding box center [557, 277] width 254 height 42
click at [458, 273] on div at bounding box center [557, 277] width 254 height 42
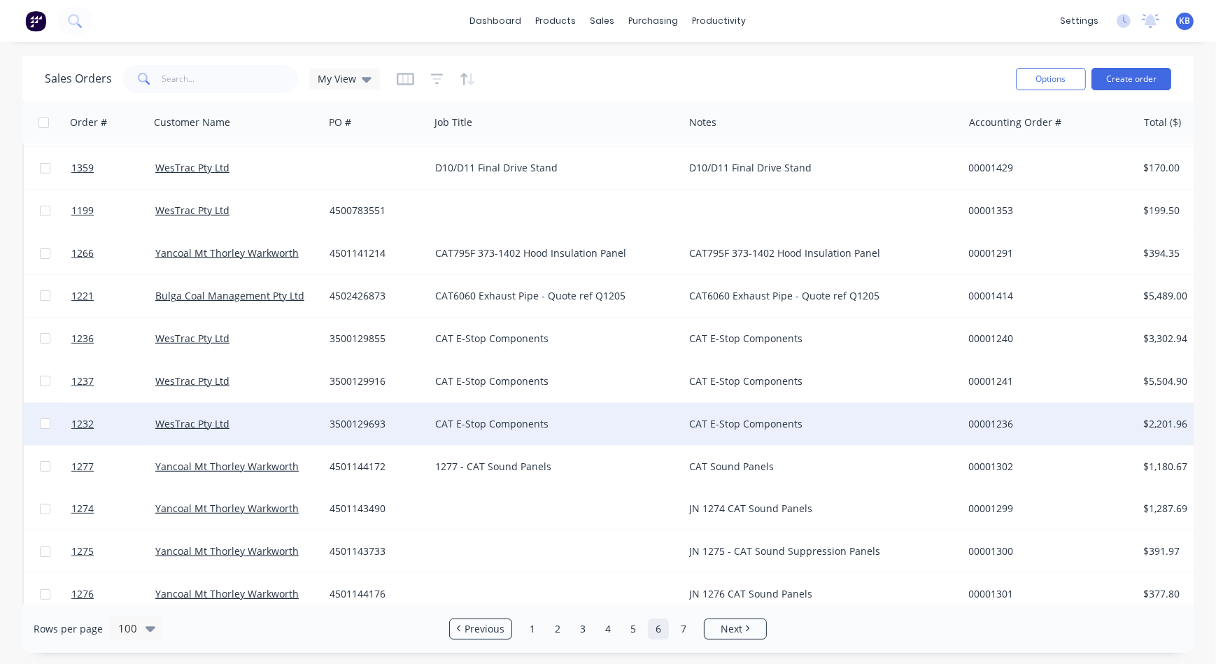
scroll to position [636, 0]
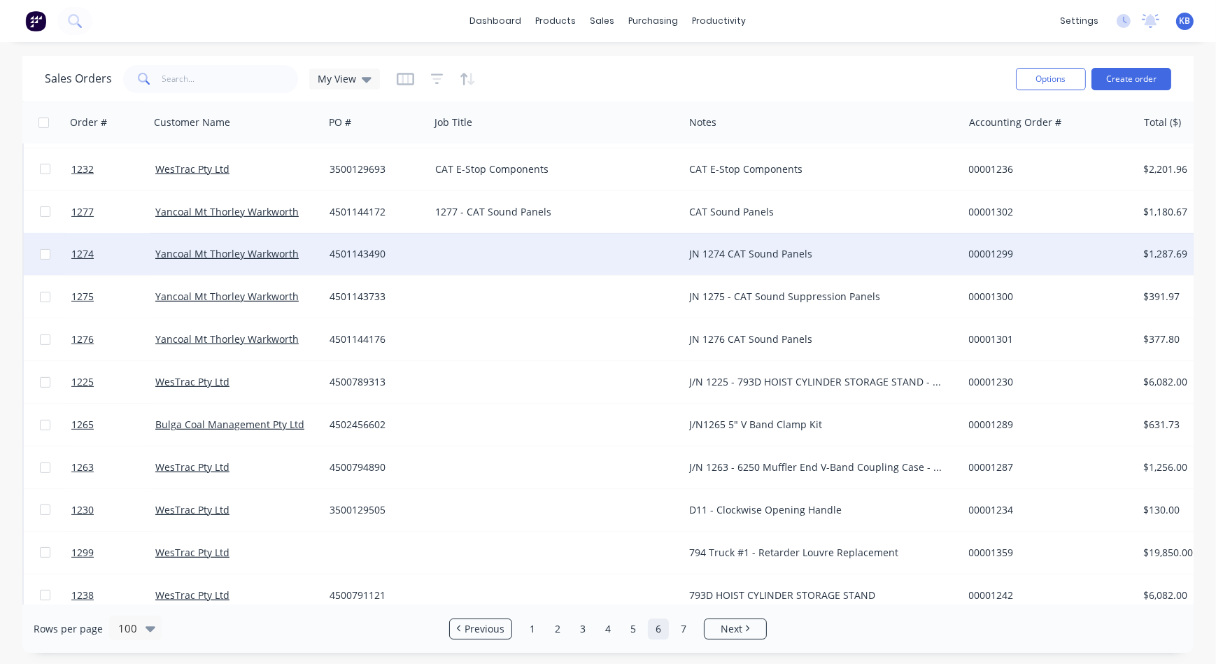
click at [743, 256] on div "JN 1274 CAT Sound Panels" at bounding box center [816, 254] width 255 height 14
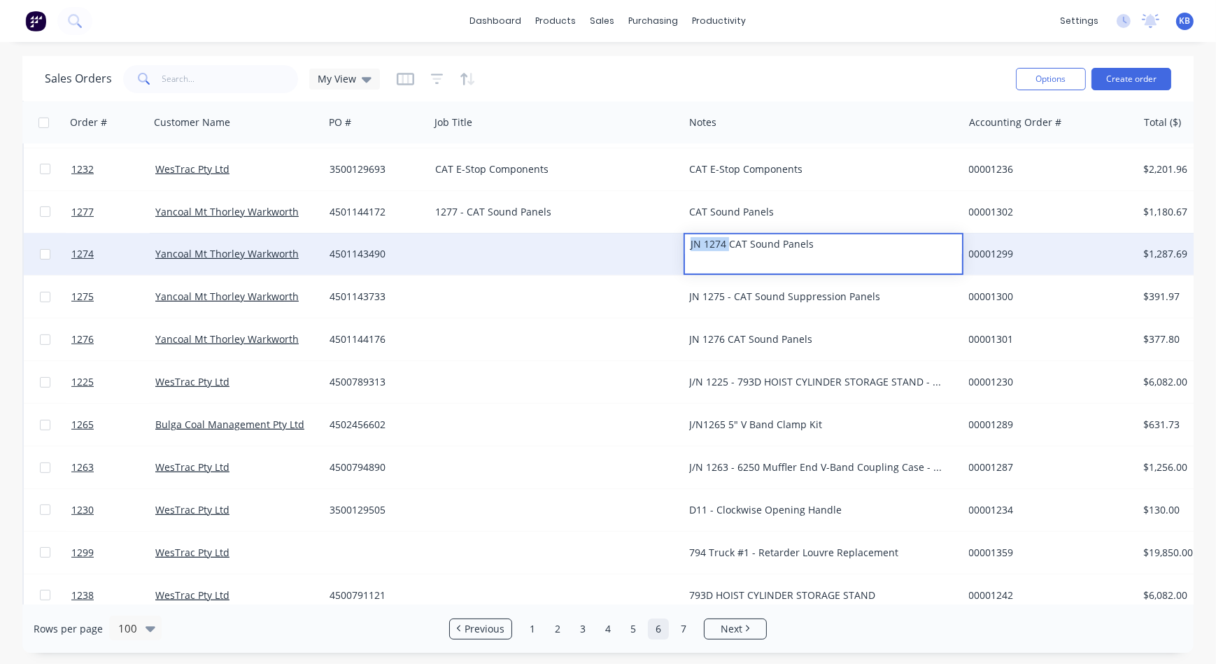
drag, startPoint x: 727, startPoint y: 246, endPoint x: 662, endPoint y: 241, distance: 65.9
click at [662, 241] on div "1274 Yancoal Mt Thorley Warkworth 4501143490 JN 1274 CAT Sound Panels 00001299 …" at bounding box center [876, 254] width 1705 height 43
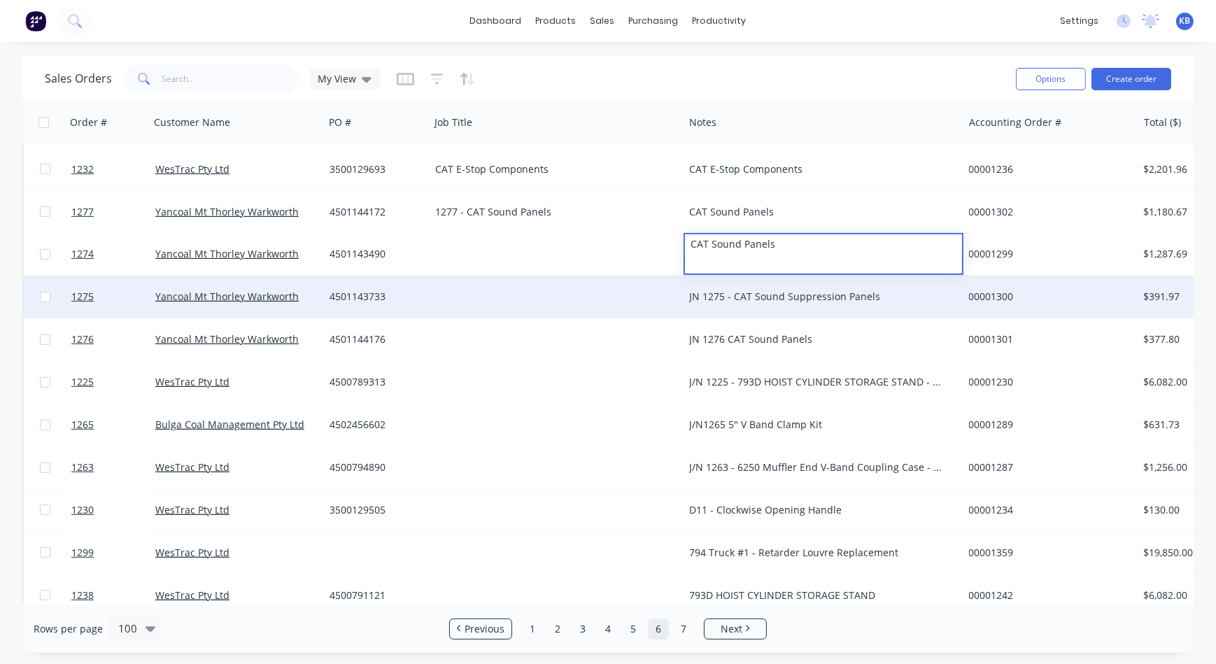
click at [730, 295] on div "JN 1275 - CAT Sound Suppression Panels" at bounding box center [816, 297] width 255 height 14
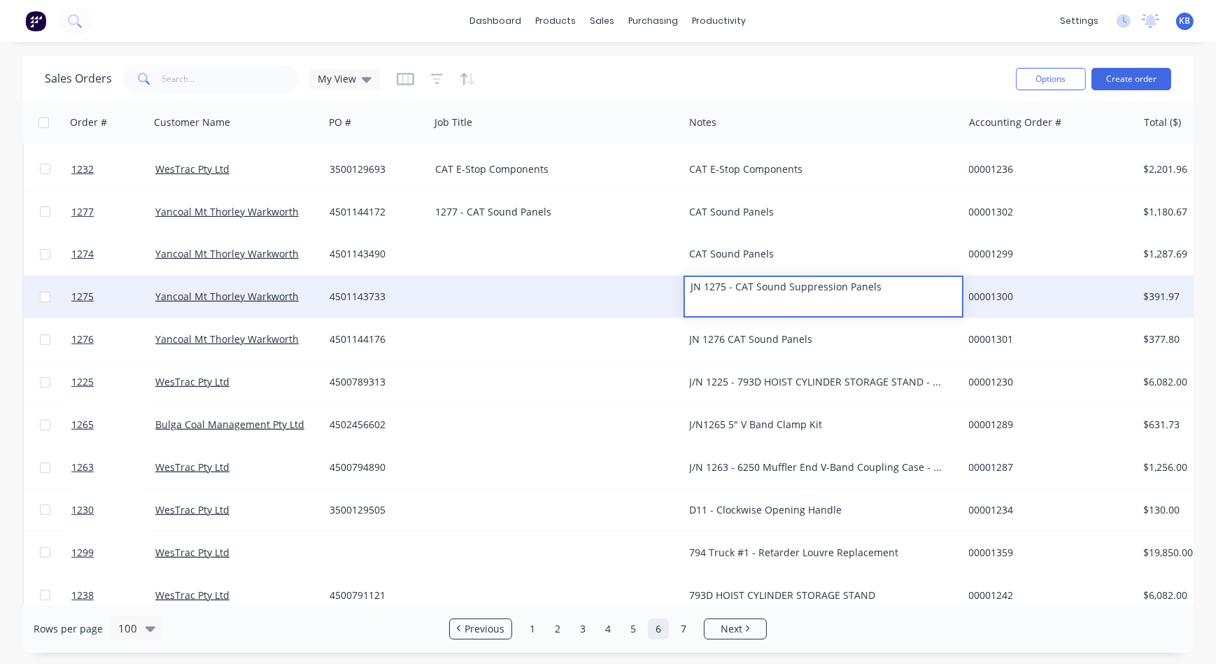
click at [732, 291] on div "JN 1275 - CAT Sound Suppression Panels" at bounding box center [823, 287] width 276 height 20
drag, startPoint x: 733, startPoint y: 290, endPoint x: 746, endPoint y: 293, distance: 13.7
click at [692, 292] on div "JN 1275 - CAT Sound Suppression Panels" at bounding box center [823, 287] width 276 height 20
click at [735, 292] on div "JN 1275 - CAT Sound Suppression Panels" at bounding box center [823, 287] width 276 height 20
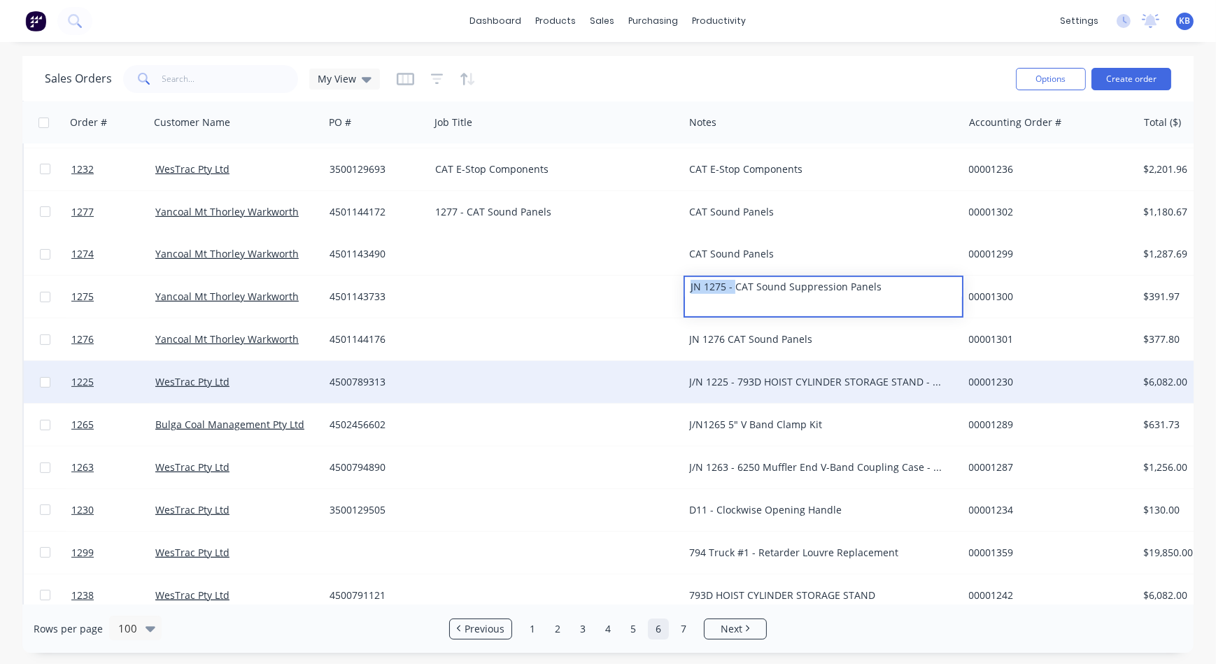
drag, startPoint x: 734, startPoint y: 288, endPoint x: 930, endPoint y: 395, distance: 222.2
click at [668, 293] on div "1275 Yancoal Mt Thorley Warkworth 4501143733 JN 1275 - CAT Sound Suppression Pa…" at bounding box center [876, 297] width 1705 height 43
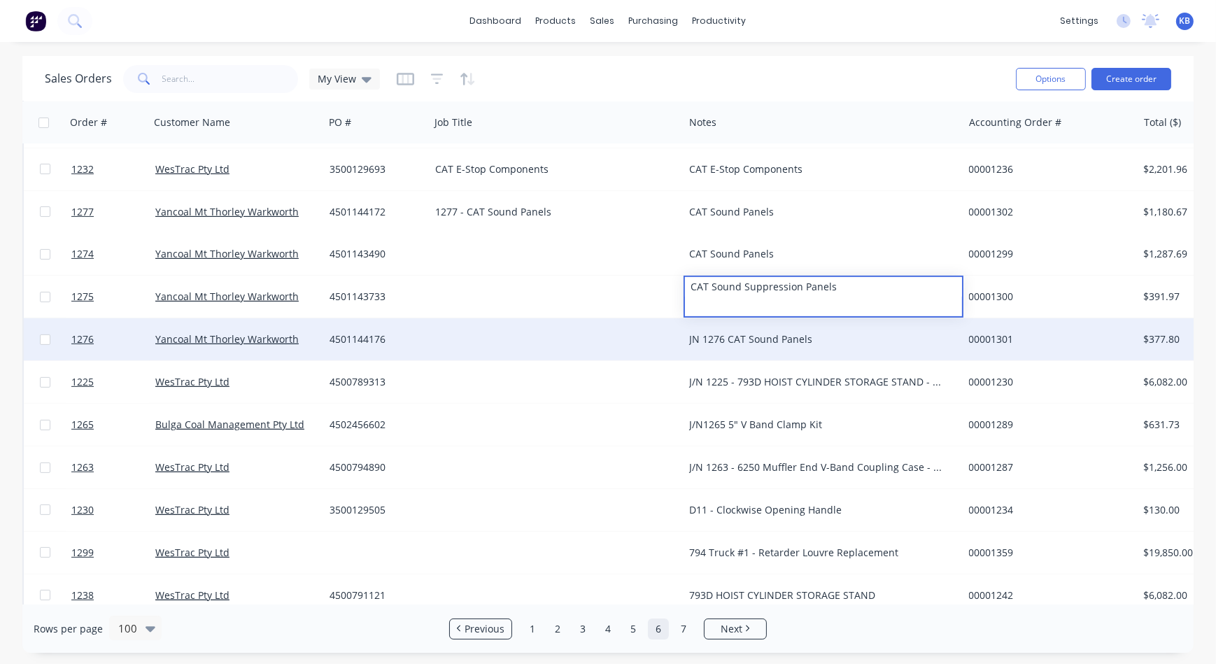
click at [721, 336] on div "JN 1276 CAT Sound Panels" at bounding box center [816, 339] width 255 height 14
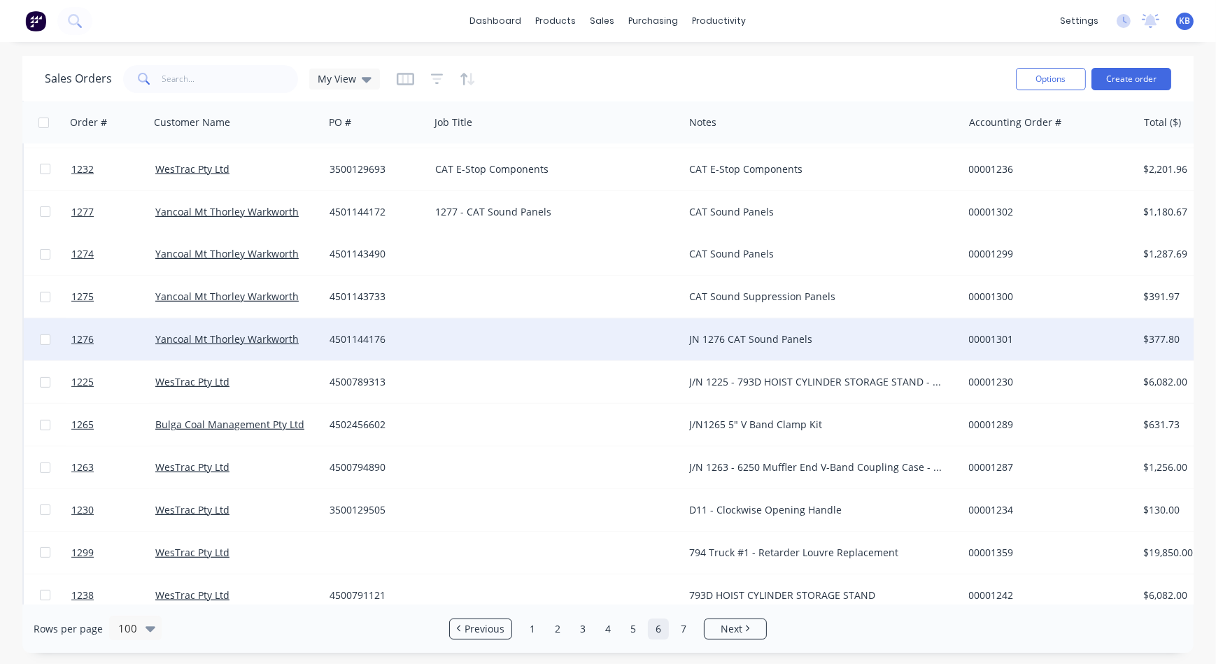
click at [723, 334] on div "JN 1276 CAT Sound Panels" at bounding box center [816, 339] width 255 height 14
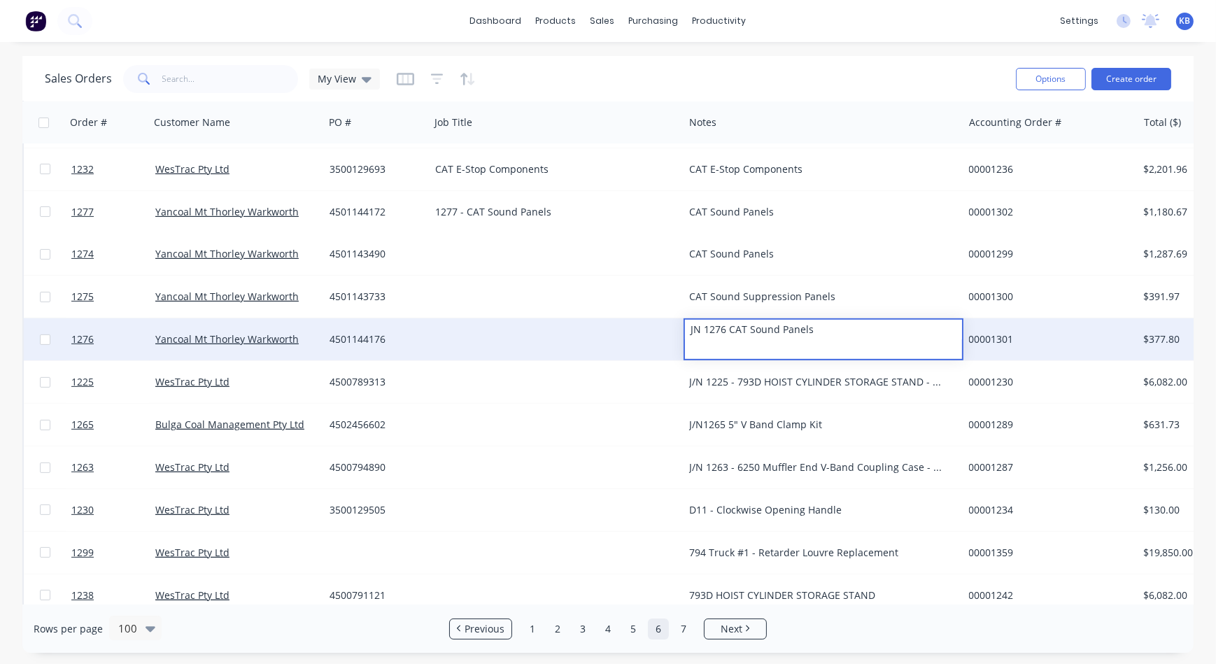
click at [725, 330] on div "JN 1276 CAT Sound Panels" at bounding box center [823, 330] width 276 height 20
drag, startPoint x: 725, startPoint y: 330, endPoint x: 671, endPoint y: 326, distance: 54.7
click at [671, 326] on div "1276 Yancoal Mt Thorley Warkworth 4501144176 JN 1276 CAT Sound Panels 00001301 …" at bounding box center [876, 339] width 1705 height 43
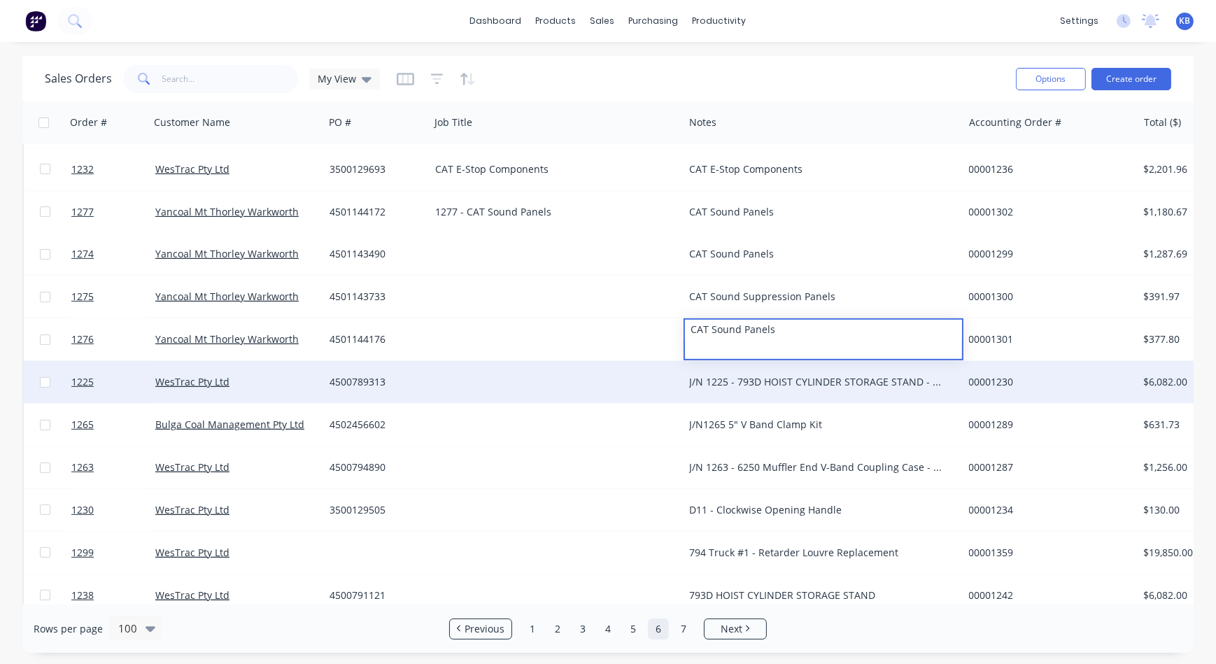
click at [728, 377] on div "J/N 1225 - 793D HOIST CYLINDER STORAGE STAND - 1off" at bounding box center [816, 382] width 255 height 14
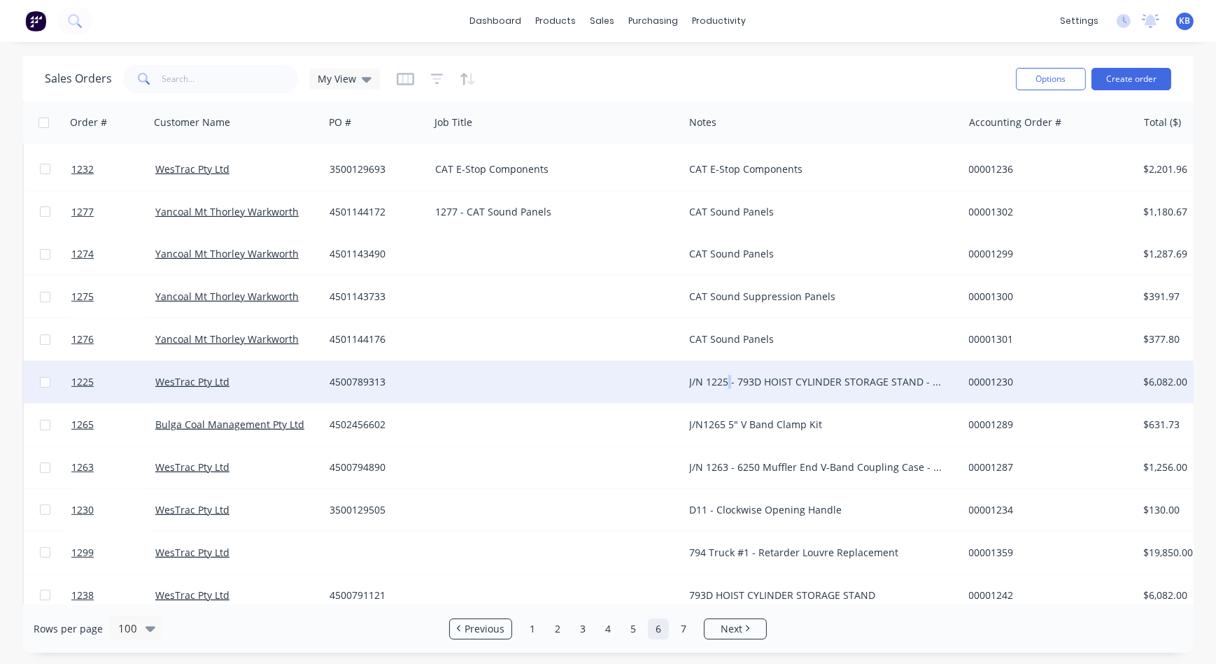
click at [728, 377] on div "J/N 1225 - 793D HOIST CYLINDER STORAGE STAND - 1off" at bounding box center [816, 382] width 255 height 14
click at [738, 371] on div "J/N 1225 - 793D HOIST CYLINDER STORAGE STAND - 1off" at bounding box center [823, 372] width 276 height 20
click at [737, 371] on div "J/N 1225 - 793D HOIST CYLINDER STORAGE STAND - 1off" at bounding box center [823, 372] width 276 height 20
drag, startPoint x: 737, startPoint y: 371, endPoint x: 685, endPoint y: 371, distance: 52.5
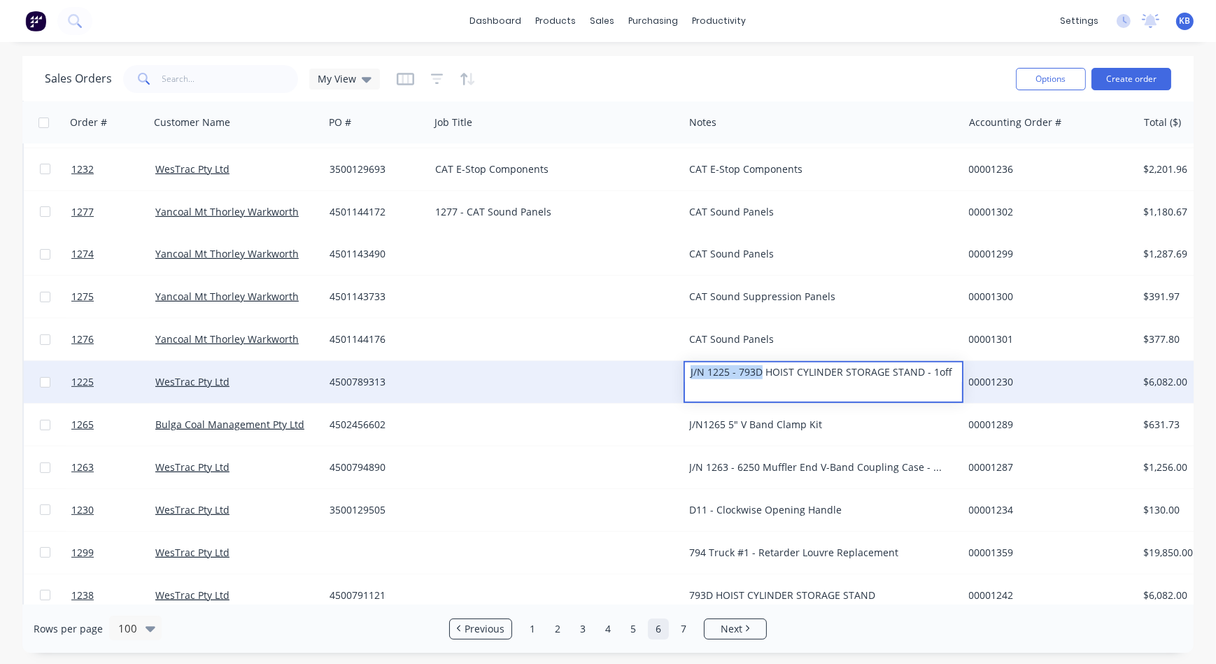
click at [671, 370] on div "1225 WesTrac Pty Ltd 4500789313 J/N 1225 - 793D HOIST CYLINDER STORAGE STAND - …" at bounding box center [876, 382] width 1705 height 43
click at [733, 371] on div "J/N 1225 - 793D HOIST CYLINDER STORAGE STAND - 1off" at bounding box center [823, 372] width 276 height 20
drag, startPoint x: 734, startPoint y: 371, endPoint x: 661, endPoint y: 368, distance: 73.5
click at [661, 368] on div "1225 WesTrac Pty Ltd 4500789313 J/N 1225 - 793D HOIST CYLINDER STORAGE STAND - …" at bounding box center [876, 382] width 1705 height 43
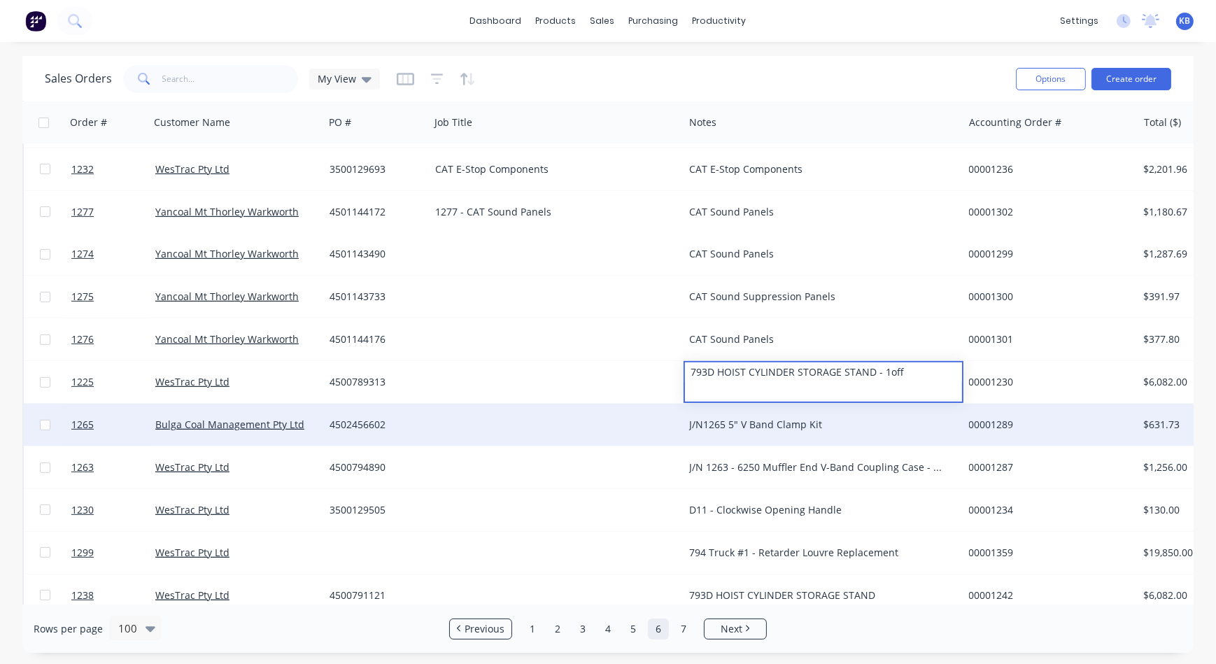
click at [741, 427] on div "J/N1265 5" V Band Clamp Kit" at bounding box center [816, 425] width 255 height 14
click at [727, 420] on div "J/N1265 5" V Band Clamp Kit" at bounding box center [816, 425] width 255 height 14
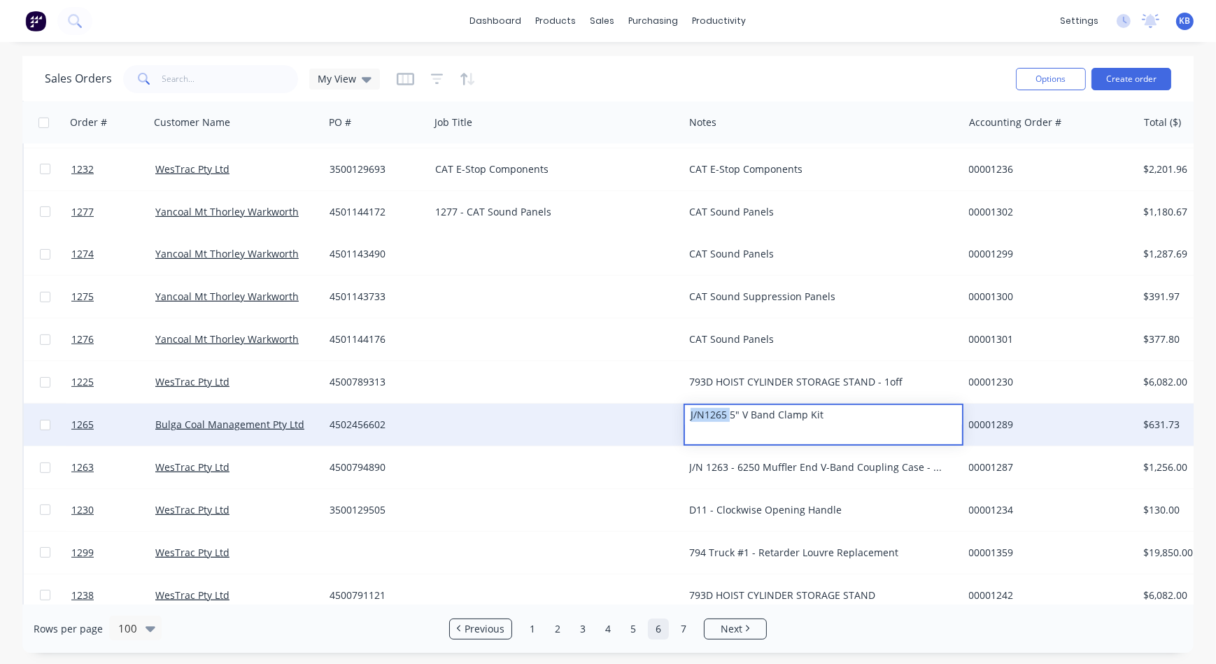
drag, startPoint x: 727, startPoint y: 416, endPoint x: 675, endPoint y: 408, distance: 53.0
click at [675, 408] on div "1265 Bulga Coal Management Pty Ltd 4502456602 J/N1265 5" V Band Clamp Kit 00001…" at bounding box center [876, 425] width 1705 height 43
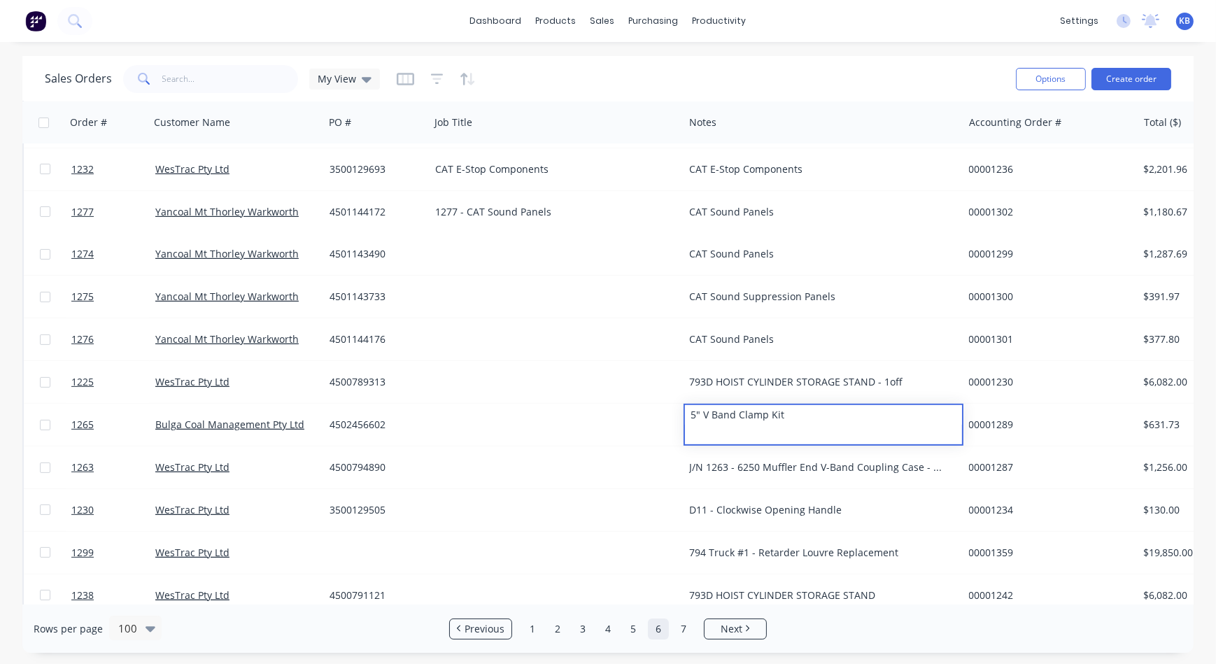
click at [767, 271] on div "CAT Sound Panels" at bounding box center [822, 254] width 279 height 42
click at [781, 257] on div "CAT Sound Panels" at bounding box center [816, 254] width 255 height 14
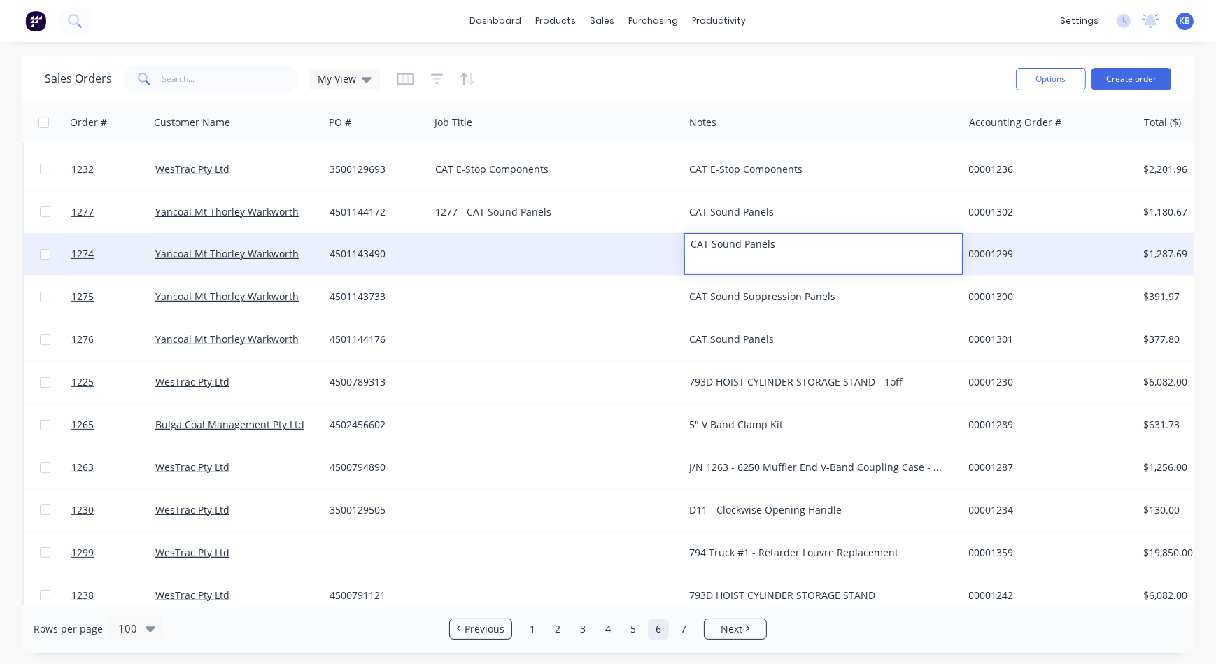
drag, startPoint x: 792, startPoint y: 254, endPoint x: 602, endPoint y: 238, distance: 190.3
drag, startPoint x: 765, startPoint y: 245, endPoint x: 674, endPoint y: 241, distance: 91.7
click at [674, 241] on div "1274 Yancoal Mt Thorley Warkworth 4501143490 CAT Sound Panels 00001299 $1,287.6…" at bounding box center [876, 254] width 1705 height 43
drag, startPoint x: 798, startPoint y: 251, endPoint x: 629, endPoint y: 248, distance: 169.3
click at [623, 248] on div "1274 Yancoal Mt Thorley Warkworth 4501143490 CAT Sound Panels 00001299 $1,287.6…" at bounding box center [876, 254] width 1705 height 43
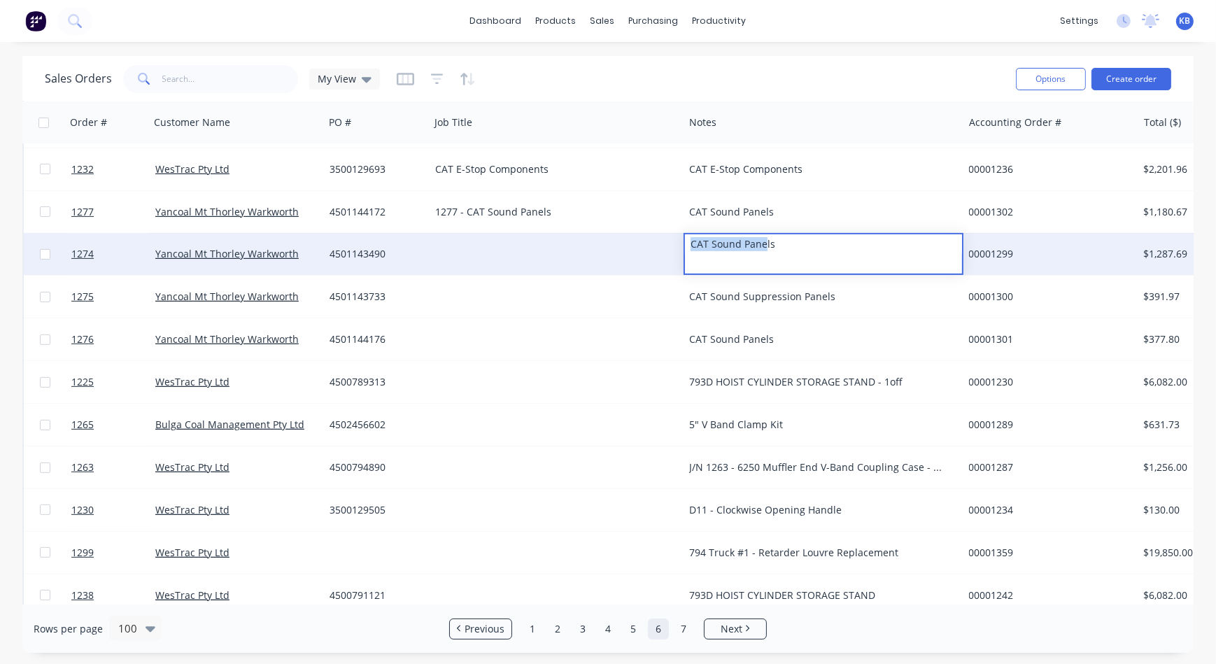
click at [555, 251] on div at bounding box center [557, 254] width 254 height 42
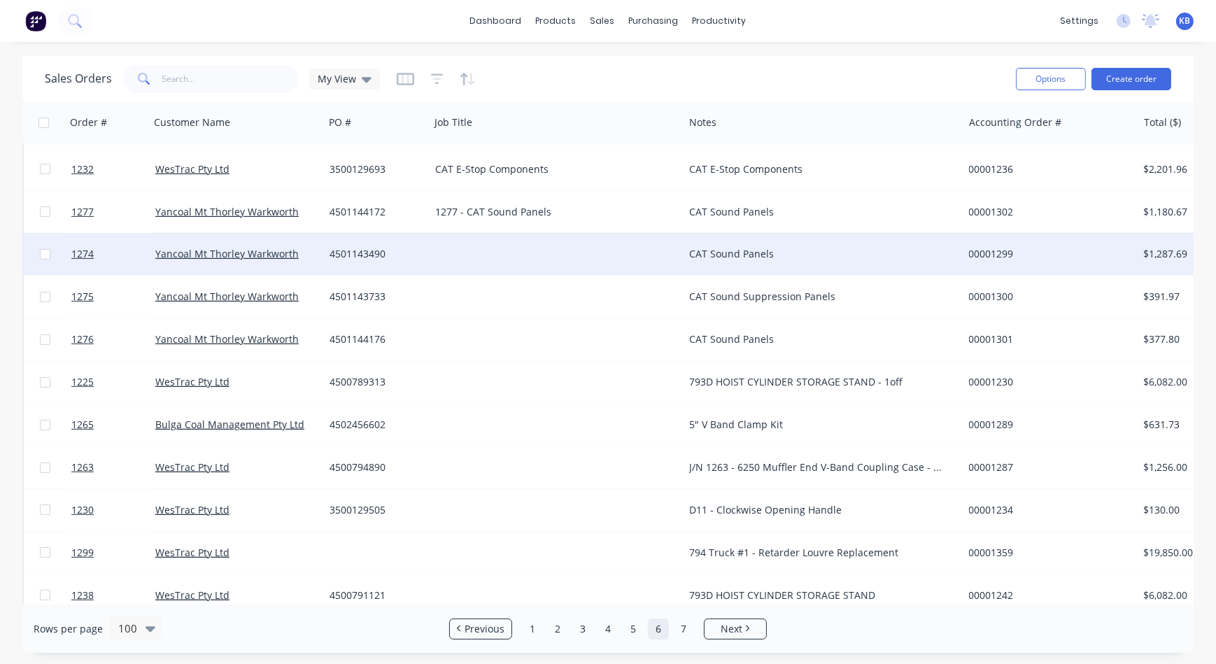
drag, startPoint x: 498, startPoint y: 250, endPoint x: 466, endPoint y: 247, distance: 32.3
click at [466, 247] on div at bounding box center [557, 254] width 254 height 42
click at [482, 246] on div at bounding box center [556, 244] width 251 height 20
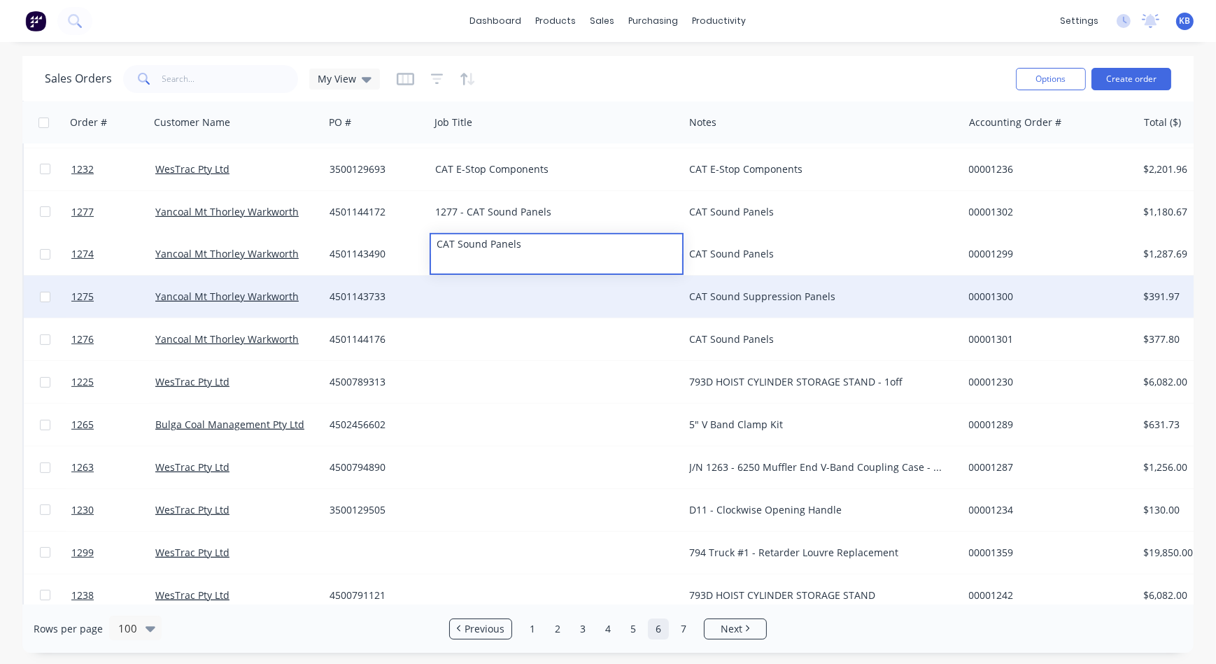
click at [799, 305] on div "CAT Sound Suppression Panels" at bounding box center [822, 297] width 279 height 42
click at [832, 298] on div "CAT Sound Suppression Panels" at bounding box center [816, 297] width 255 height 14
drag, startPoint x: 832, startPoint y: 298, endPoint x: 631, endPoint y: 289, distance: 201.0
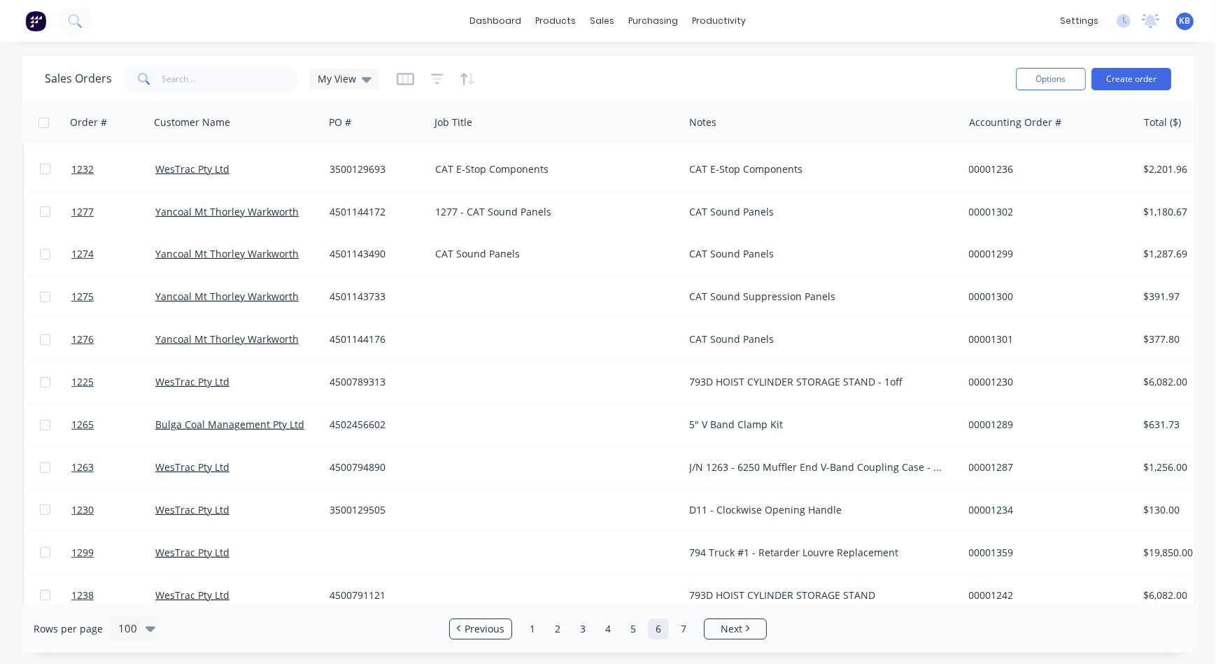
click at [763, 293] on div "CAT Sound Suppression Panels" at bounding box center [816, 297] width 255 height 14
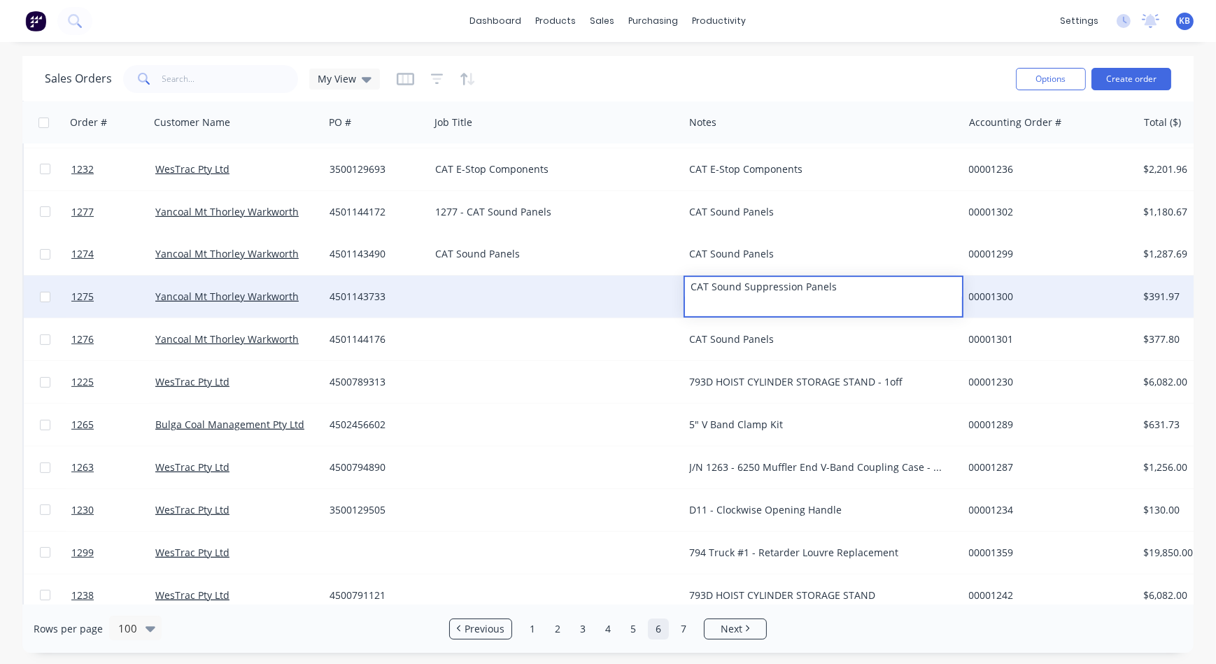
drag, startPoint x: 841, startPoint y: 292, endPoint x: 601, endPoint y: 276, distance: 240.5
click at [601, 276] on div "1275 Yancoal Mt Thorley Warkworth 4501143733 CAT Sound Suppression Panels 00001…" at bounding box center [876, 297] width 1705 height 43
click at [460, 279] on div at bounding box center [557, 297] width 254 height 42
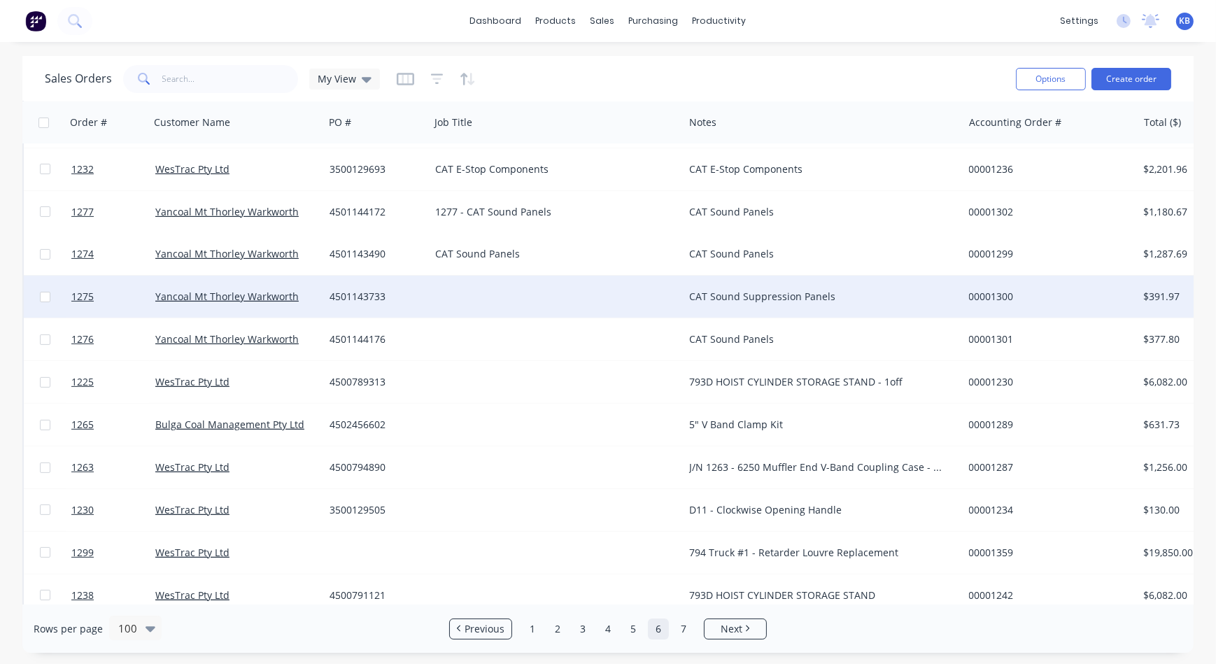
click at [457, 283] on div at bounding box center [557, 297] width 254 height 42
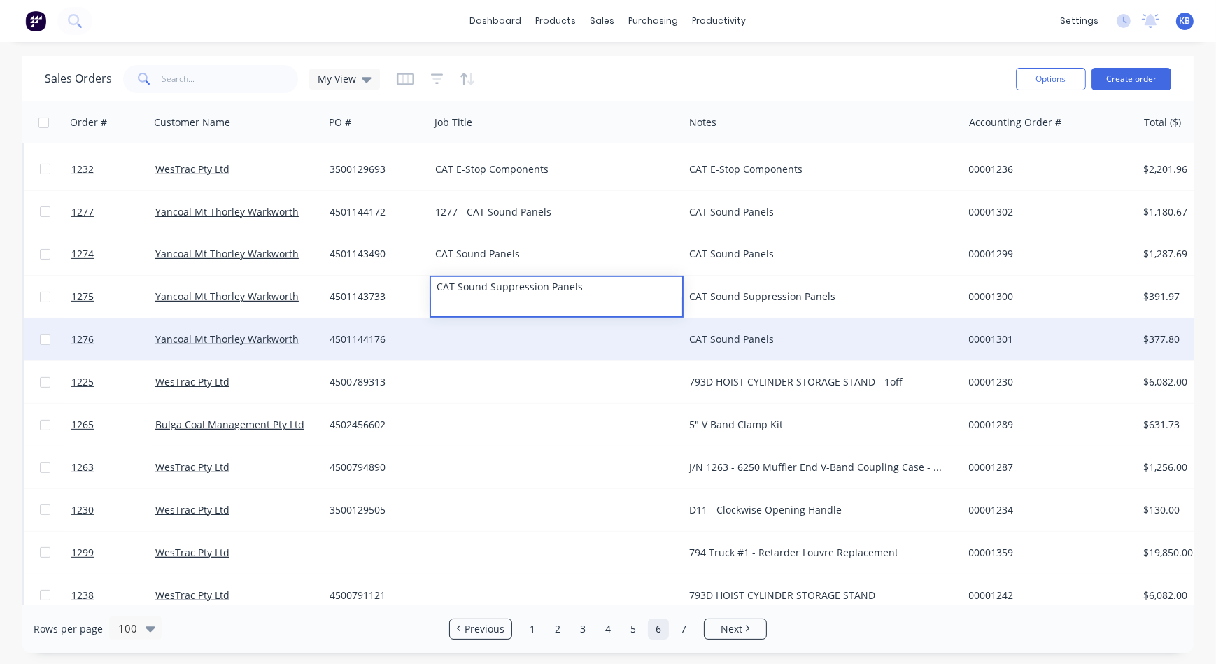
click at [724, 338] on div "CAT Sound Panels" at bounding box center [816, 339] width 255 height 14
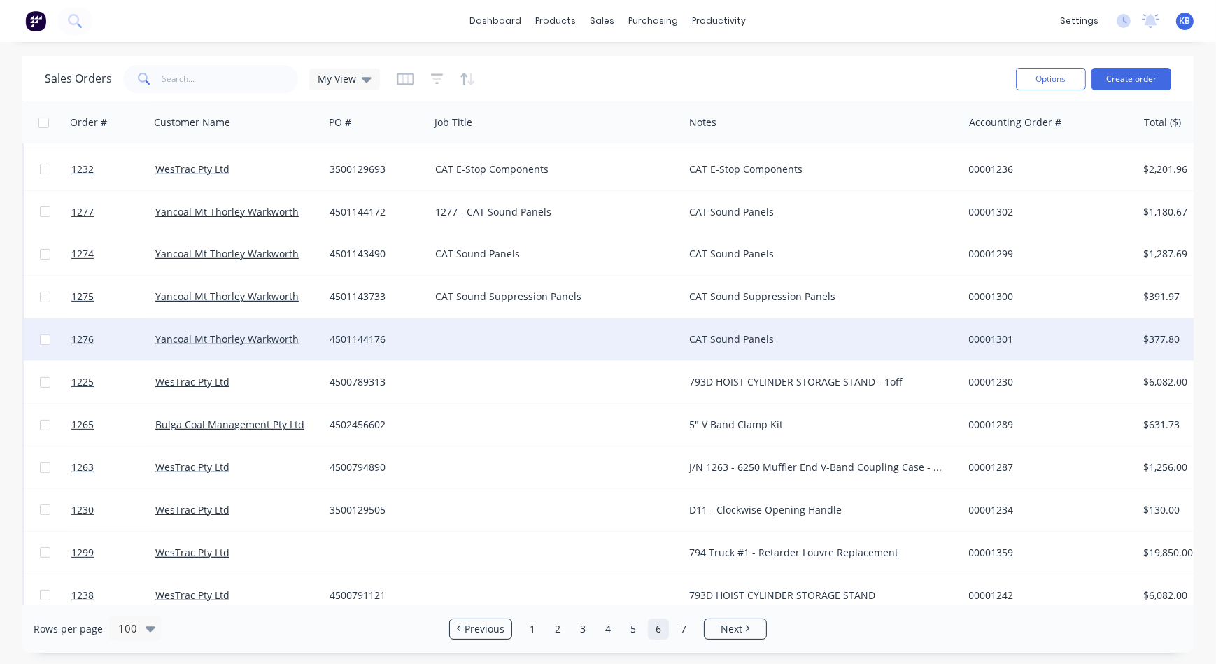
click at [783, 342] on div "CAT Sound Panels" at bounding box center [816, 339] width 255 height 14
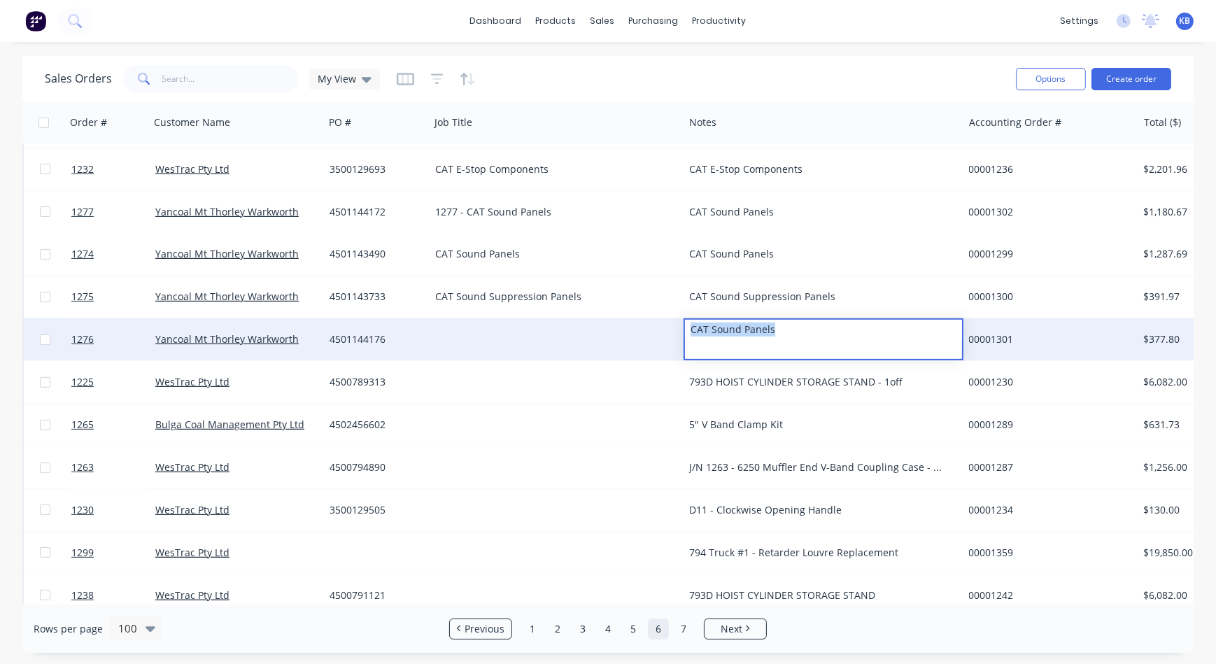
drag, startPoint x: 784, startPoint y: 334, endPoint x: 676, endPoint y: 333, distance: 108.4
click at [677, 333] on div "1276 Yancoal Mt Thorley Warkworth 4501144176 CAT Sound Panels 00001301 $377.80 …" at bounding box center [876, 339] width 1705 height 43
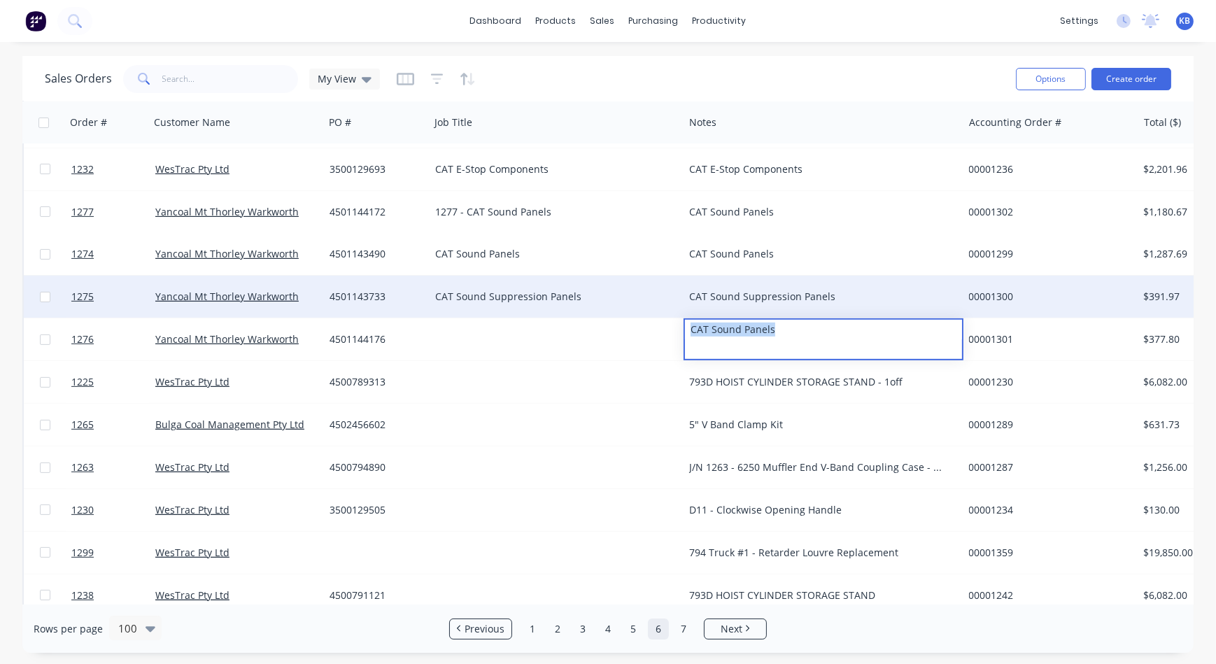
click at [511, 315] on div "CAT Sound Suppression Panels" at bounding box center [557, 297] width 254 height 42
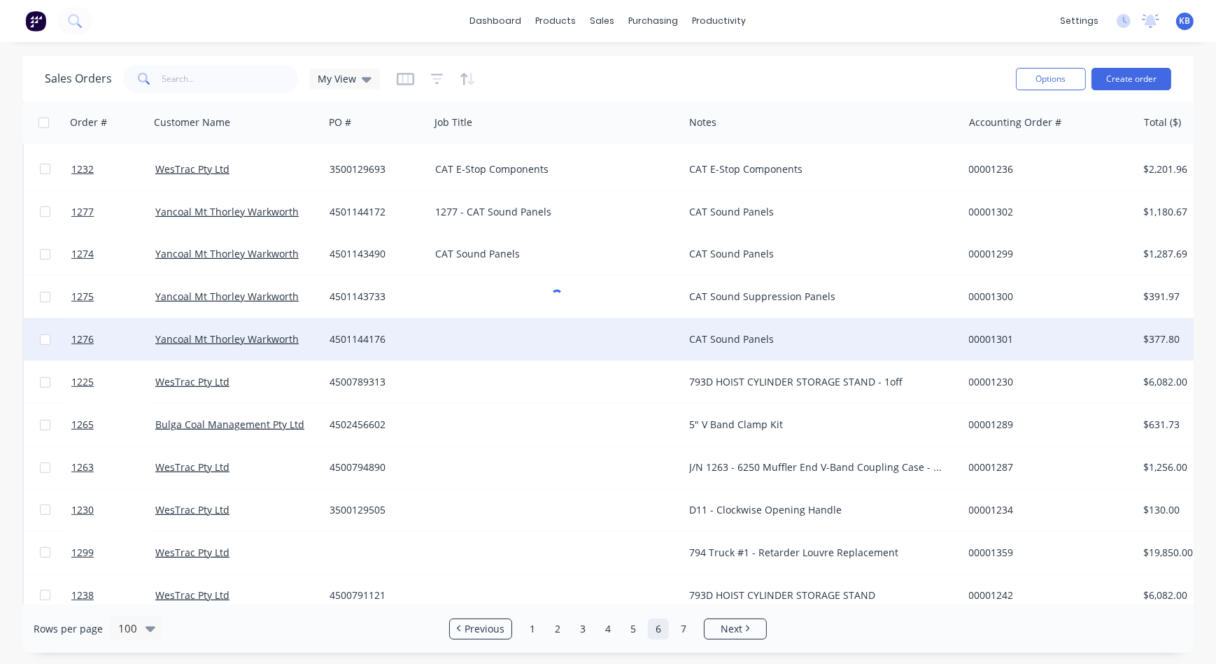
click at [475, 331] on div at bounding box center [557, 339] width 254 height 42
click at [472, 331] on div at bounding box center [557, 339] width 254 height 42
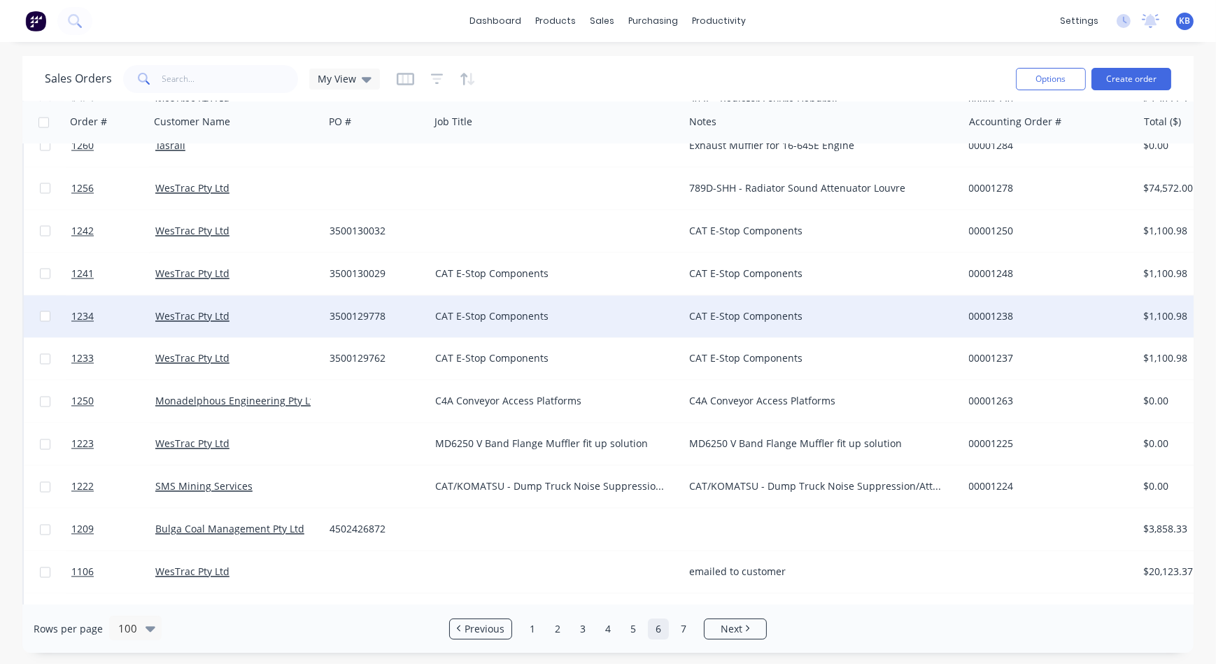
scroll to position [3234, 0]
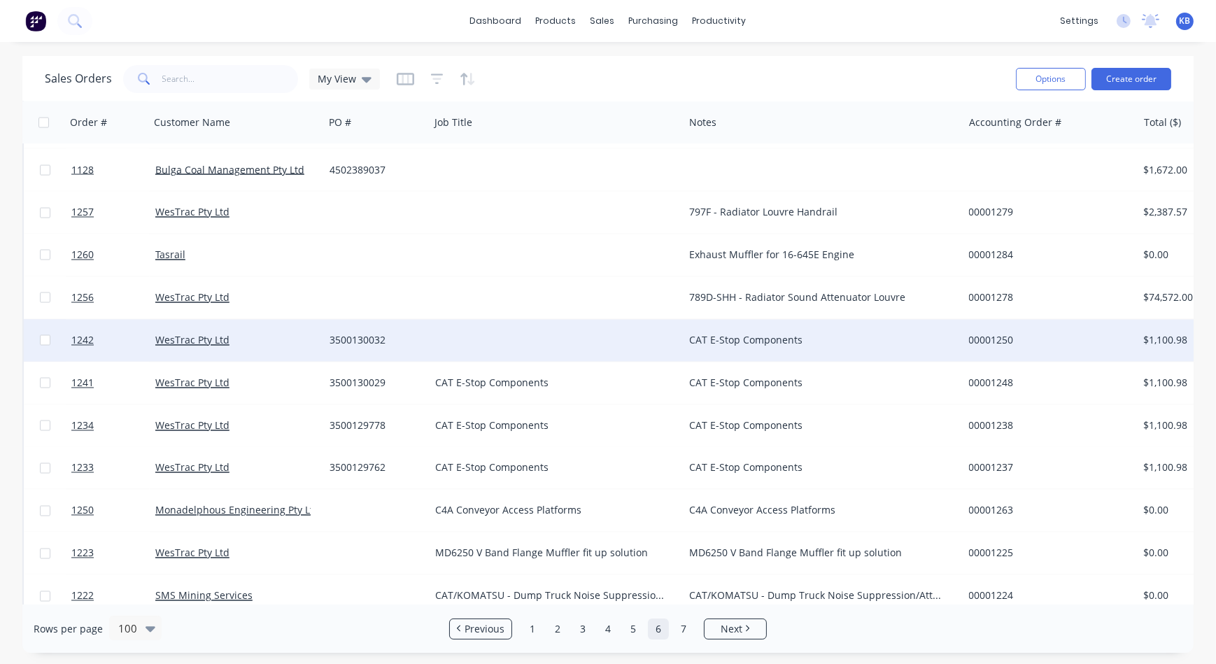
click at [732, 334] on div "CAT E-Stop Components" at bounding box center [816, 341] width 255 height 14
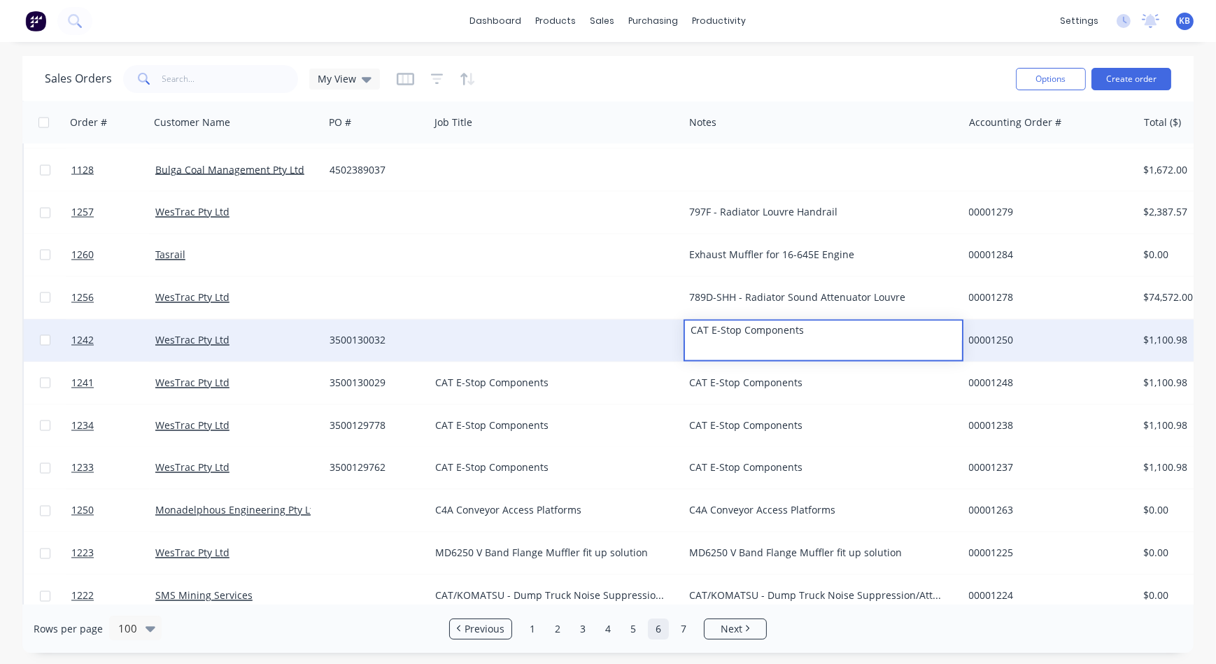
drag, startPoint x: 810, startPoint y: 332, endPoint x: 674, endPoint y: 332, distance: 135.7
click at [674, 332] on div "1242 WesTrac Pty Ltd 3500130032 CAT E-Stop Components 00001250 $1,100.98 Delive…" at bounding box center [876, 341] width 1705 height 43
click at [499, 316] on div at bounding box center [557, 298] width 254 height 42
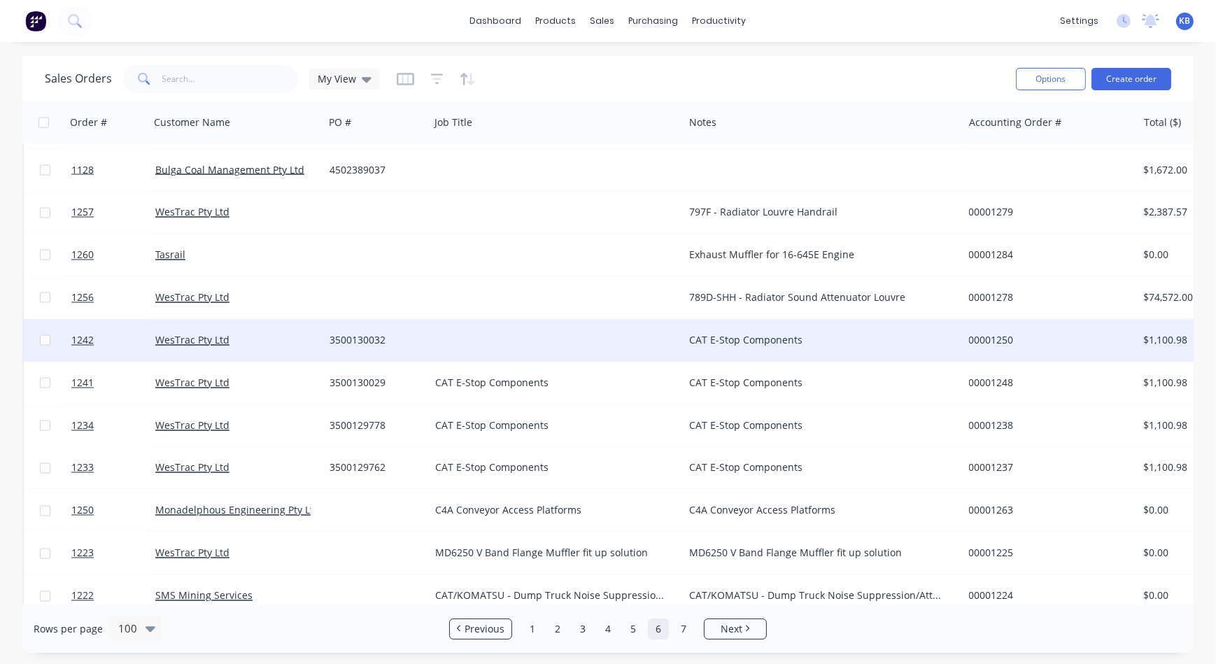
click at [476, 334] on div at bounding box center [557, 341] width 254 height 42
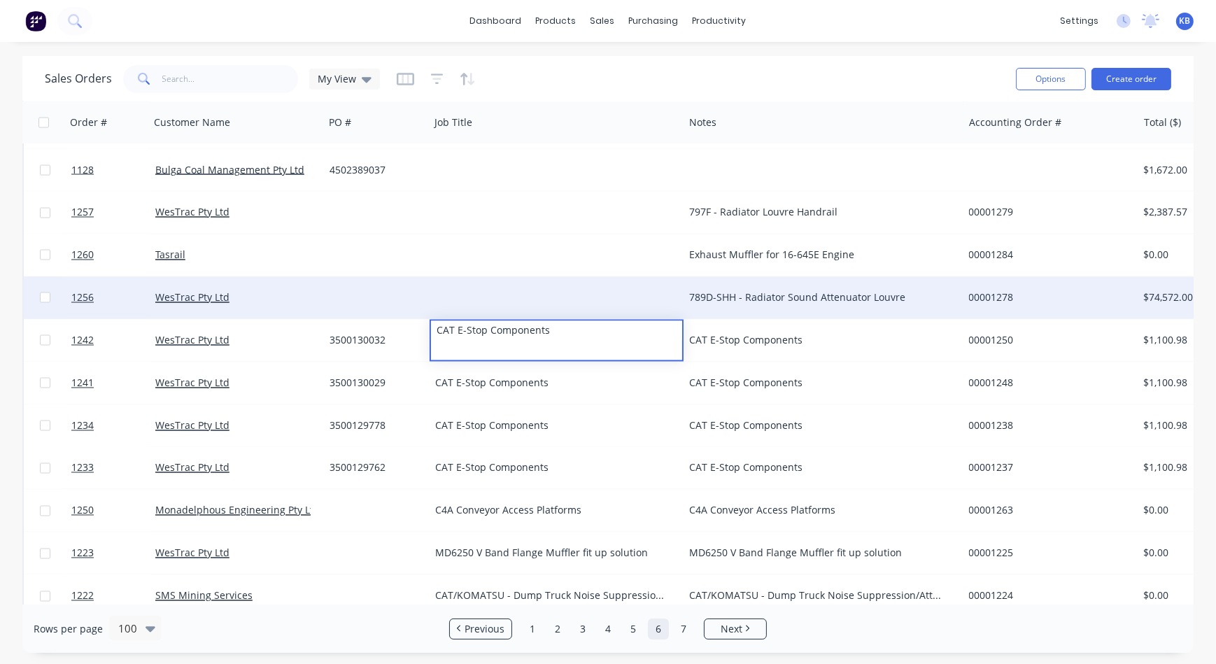
click at [708, 294] on div "789D-SHH - Radiator Sound Attenuator Louvre" at bounding box center [816, 298] width 255 height 14
click at [741, 292] on div "789D-SHH - Radiator Sound Attenuator Louvre" at bounding box center [816, 298] width 255 height 14
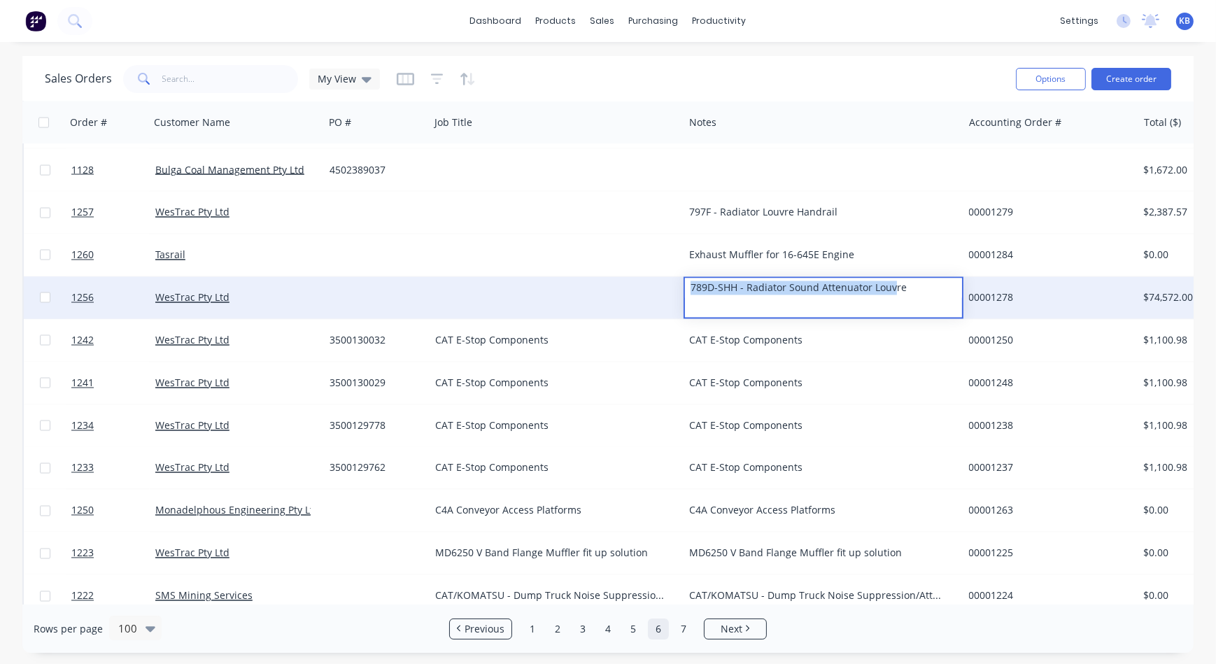
drag, startPoint x: 891, startPoint y: 285, endPoint x: 942, endPoint y: 281, distance: 51.2
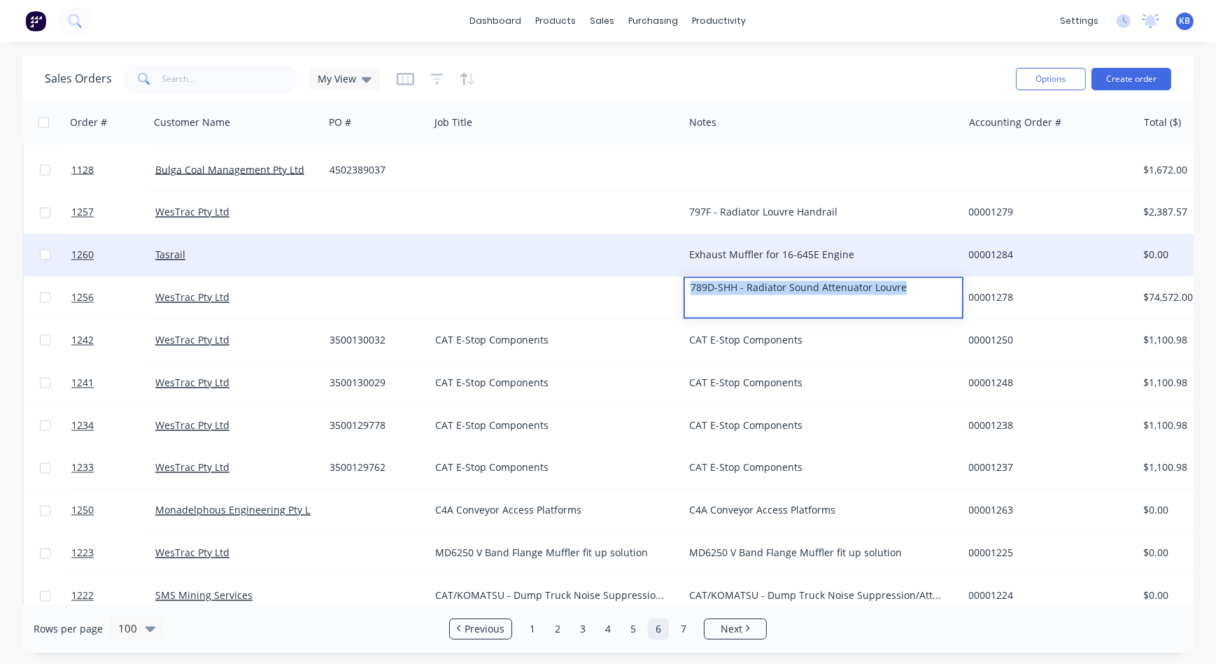
drag, startPoint x: 914, startPoint y: 288, endPoint x: 539, endPoint y: 262, distance: 375.8
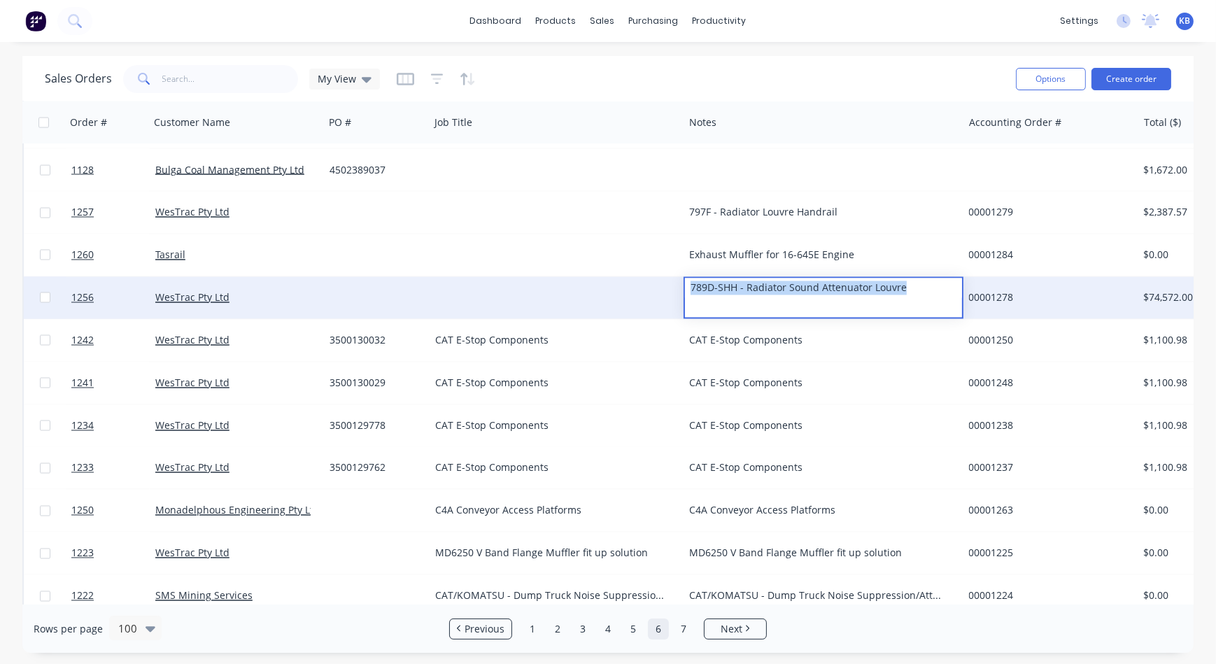
click at [481, 291] on div at bounding box center [557, 298] width 254 height 42
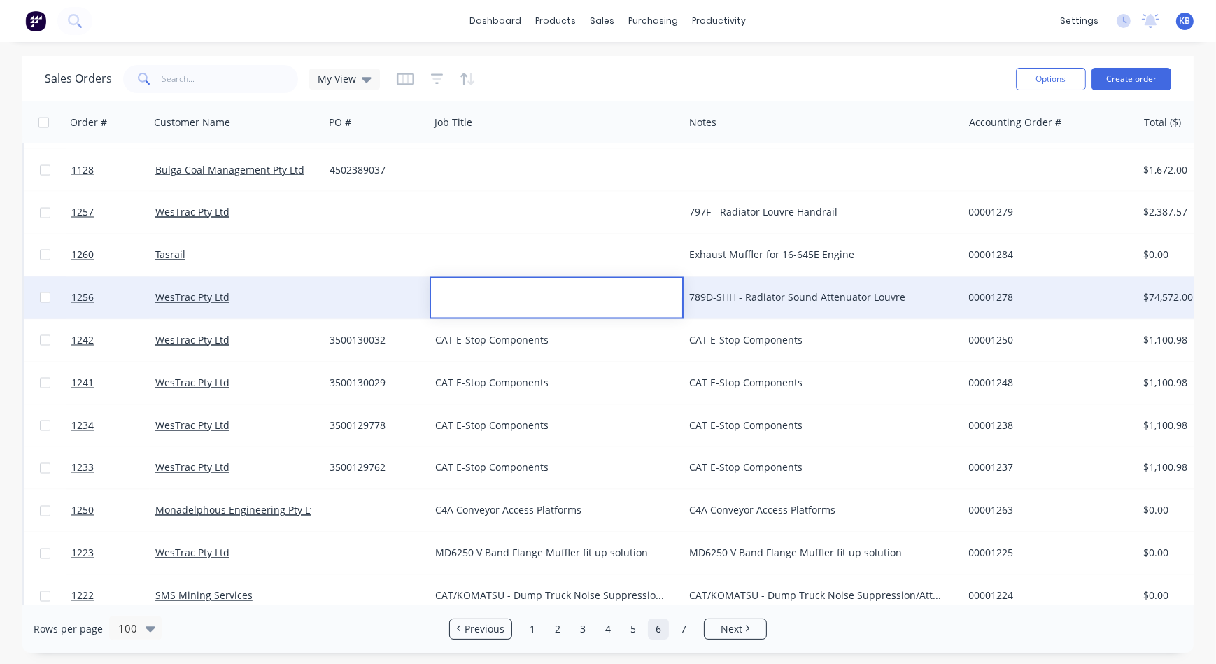
click at [455, 283] on div at bounding box center [556, 288] width 251 height 20
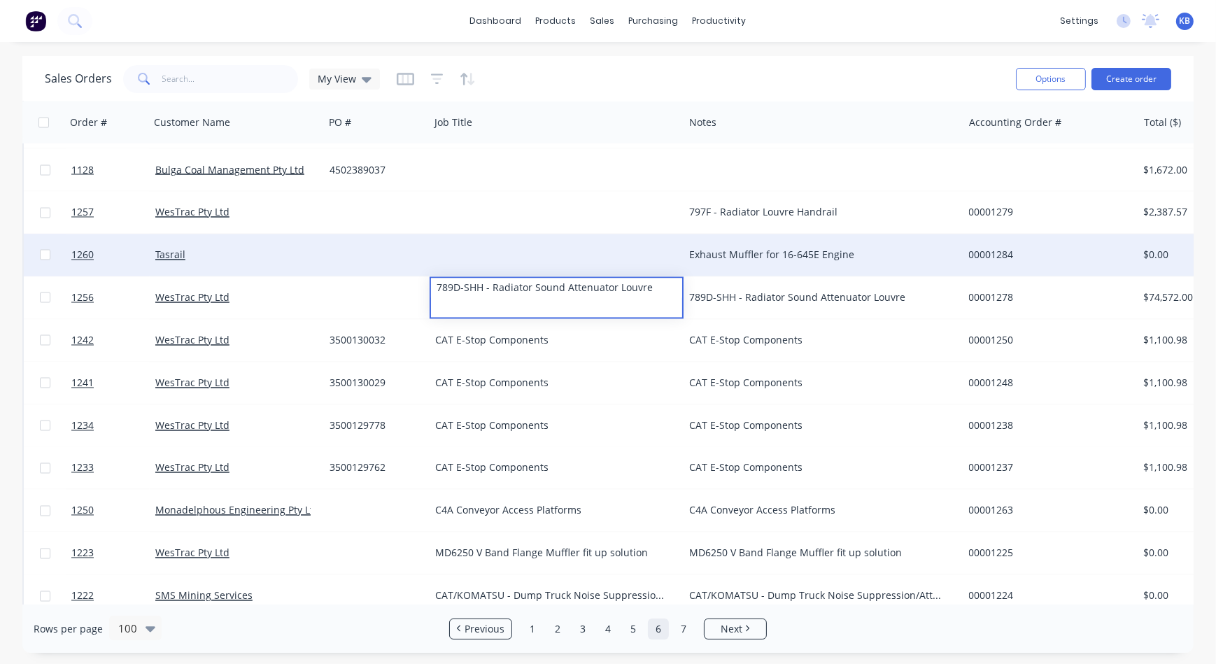
click at [734, 259] on div "Exhaust Muffler for 16-645E Engine" at bounding box center [816, 255] width 255 height 14
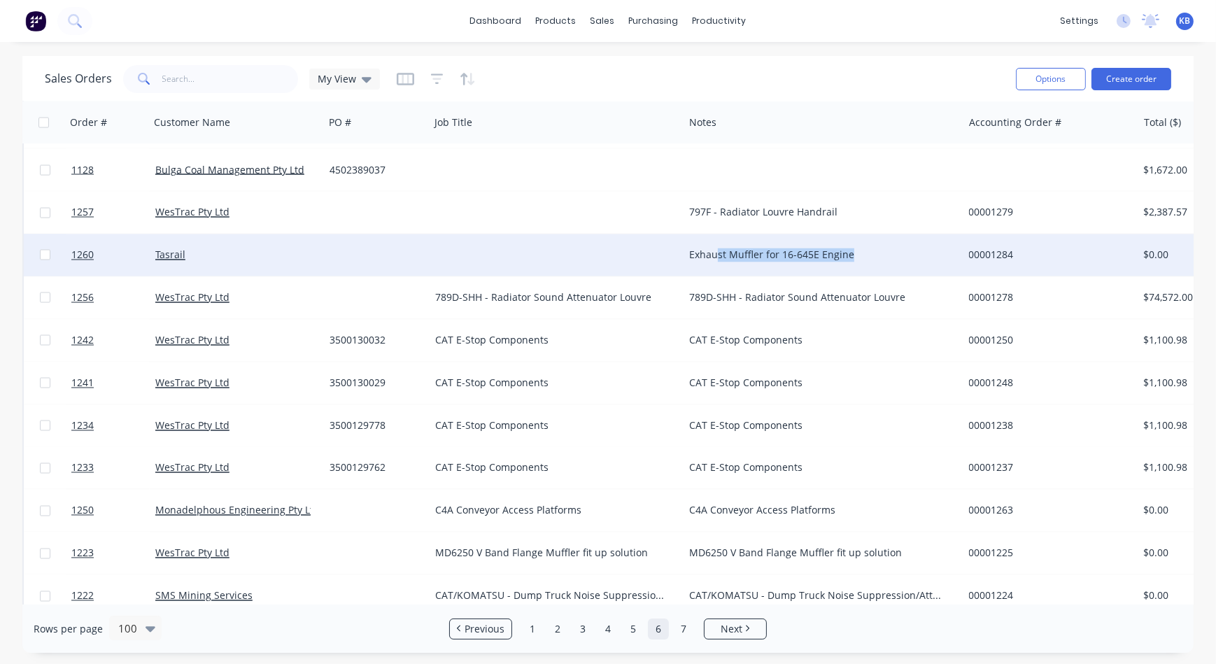
drag, startPoint x: 859, startPoint y: 255, endPoint x: 718, endPoint y: 260, distance: 141.4
click at [718, 260] on div "Exhaust Muffler for 16-645E Engine" at bounding box center [816, 255] width 255 height 14
drag, startPoint x: 856, startPoint y: 247, endPoint x: 635, endPoint y: 237, distance: 221.3
click at [635, 237] on div "1260 Tasrail Exhaust Muffler for 16-645E Engine 00001284 $0.00 Quote Select..." at bounding box center [876, 255] width 1705 height 43
click at [523, 243] on div at bounding box center [557, 255] width 254 height 42
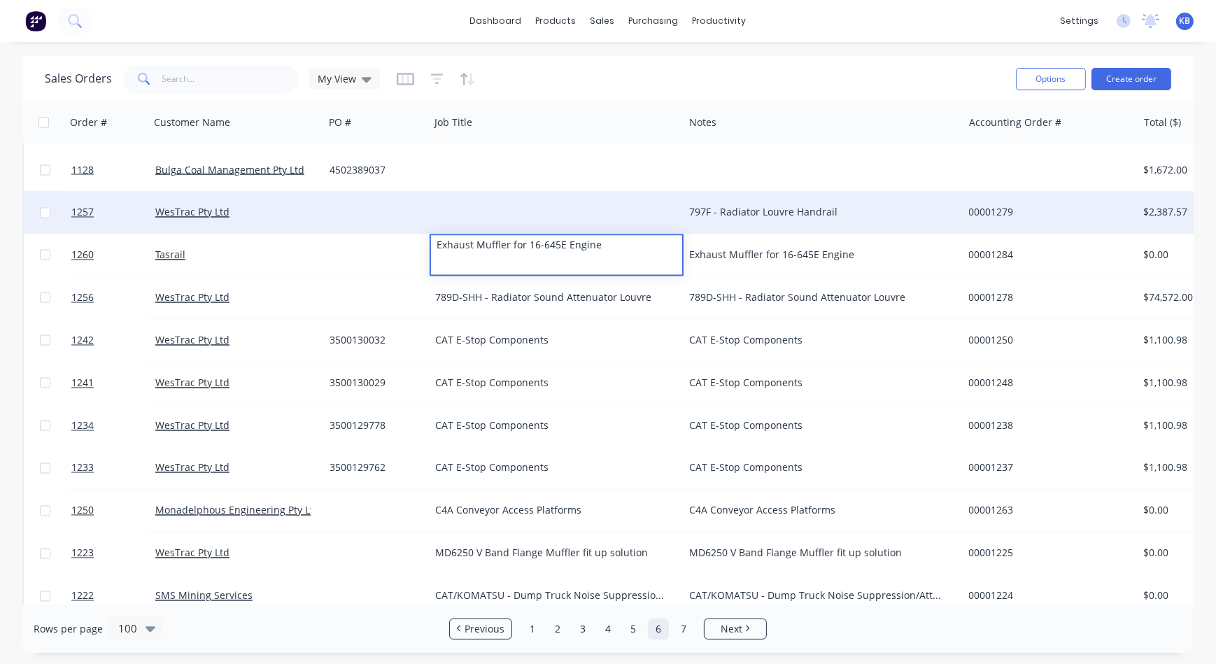
click at [748, 202] on div "797F - Radiator Louvre Handrail" at bounding box center [822, 213] width 279 height 42
click at [765, 209] on div "797F - Radiator Louvre Handrail" at bounding box center [816, 213] width 255 height 14
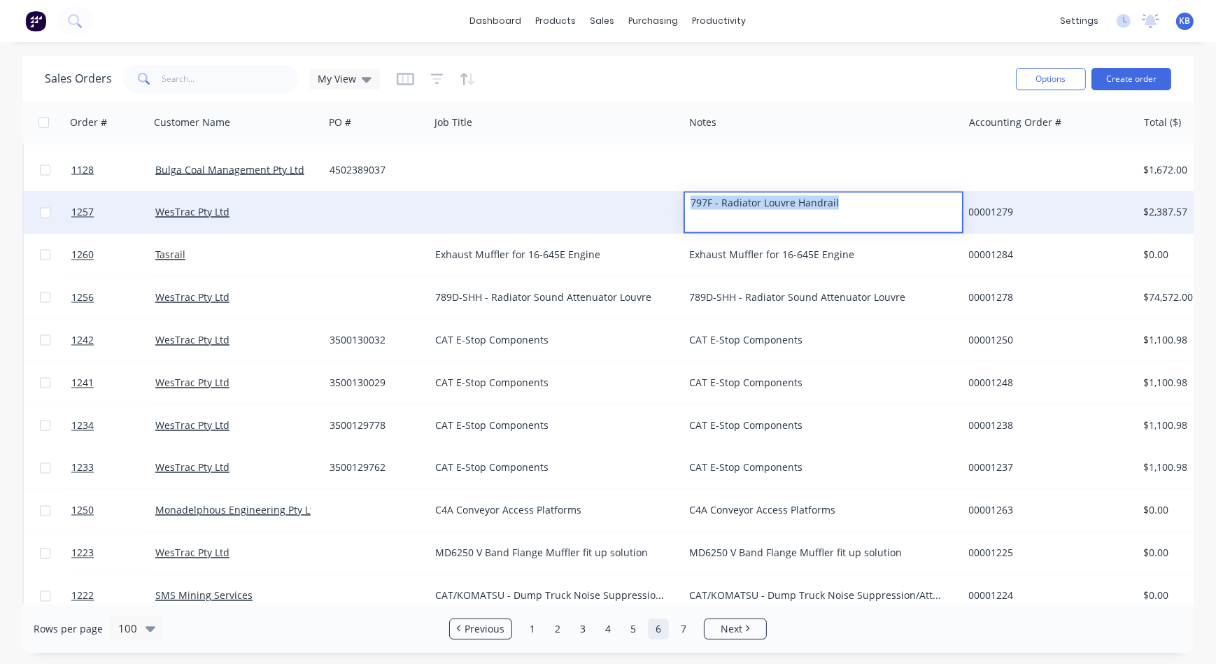
drag, startPoint x: 836, startPoint y: 208, endPoint x: 667, endPoint y: 204, distance: 169.3
click at [667, 204] on div "1257 WesTrac Pty Ltd 797F - Radiator Louvre Handrail 00001279 $2,387.57 Quote S…" at bounding box center [876, 213] width 1705 height 43
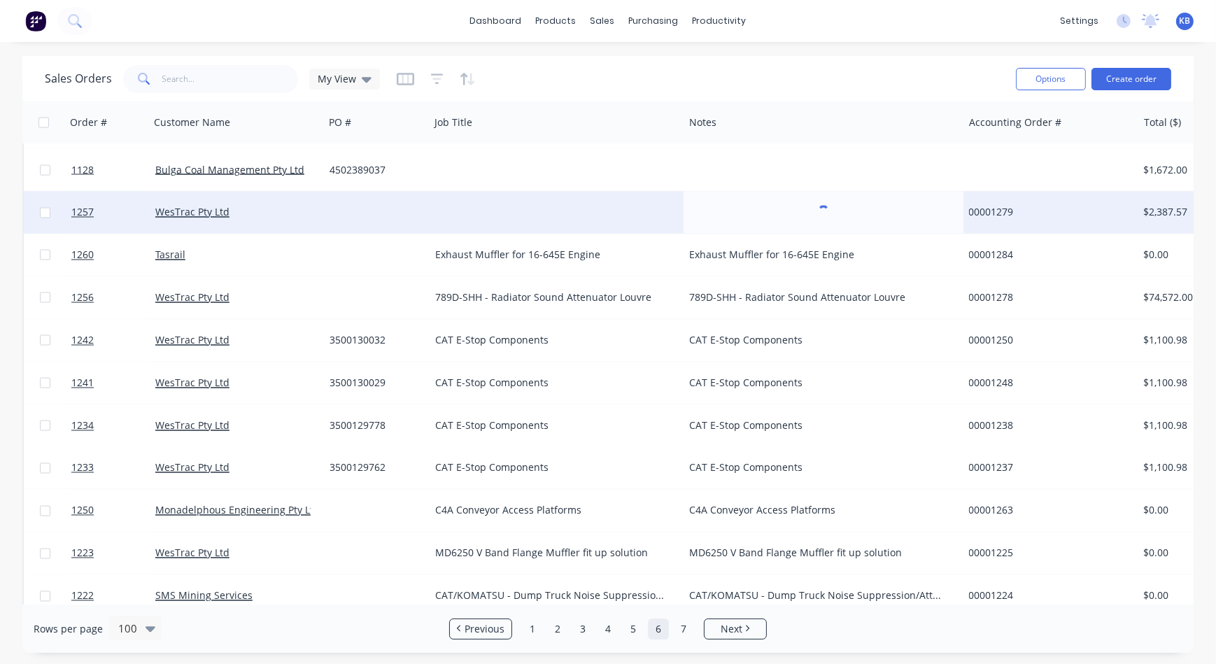
click at [482, 198] on div at bounding box center [557, 213] width 254 height 42
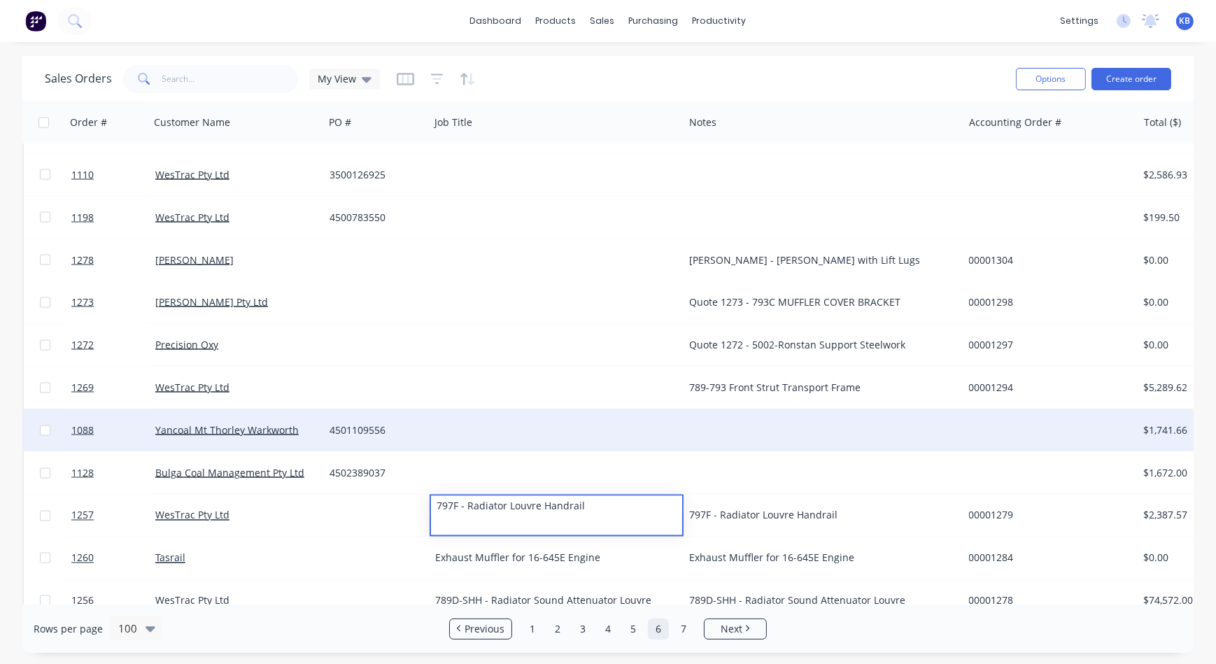
scroll to position [2916, 0]
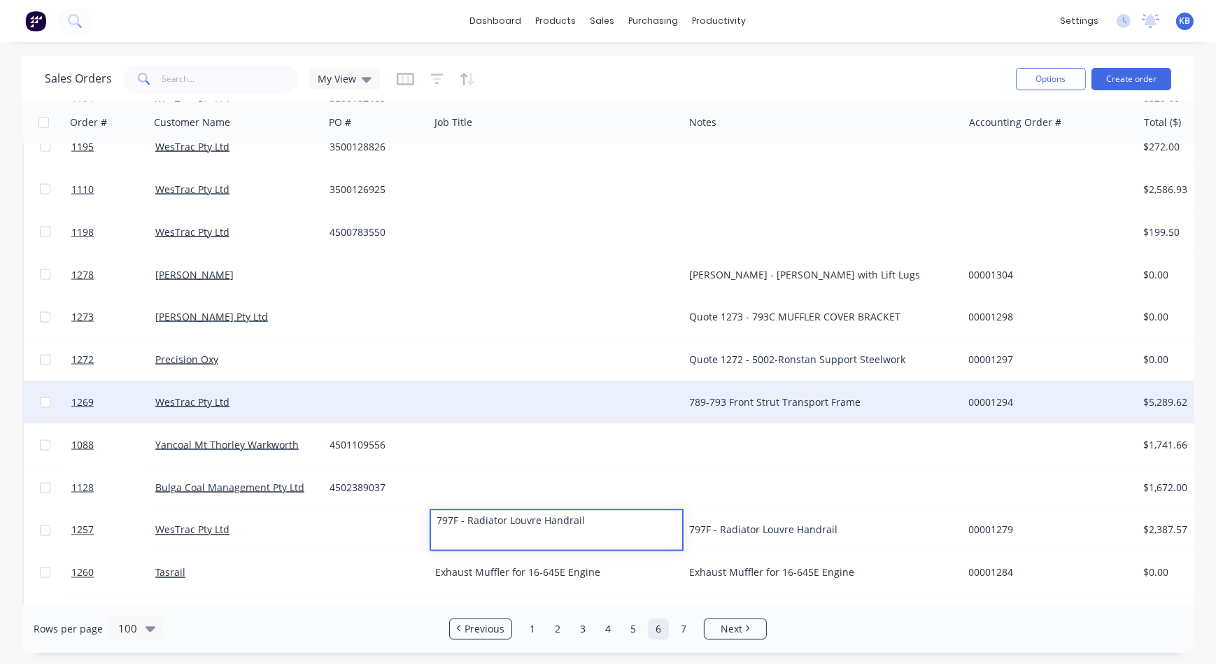
click at [759, 392] on div "789-793 Front Strut Transport Frame" at bounding box center [822, 402] width 279 height 42
click at [810, 393] on div "789-793 Front Strut Transport Frame" at bounding box center [822, 402] width 279 height 42
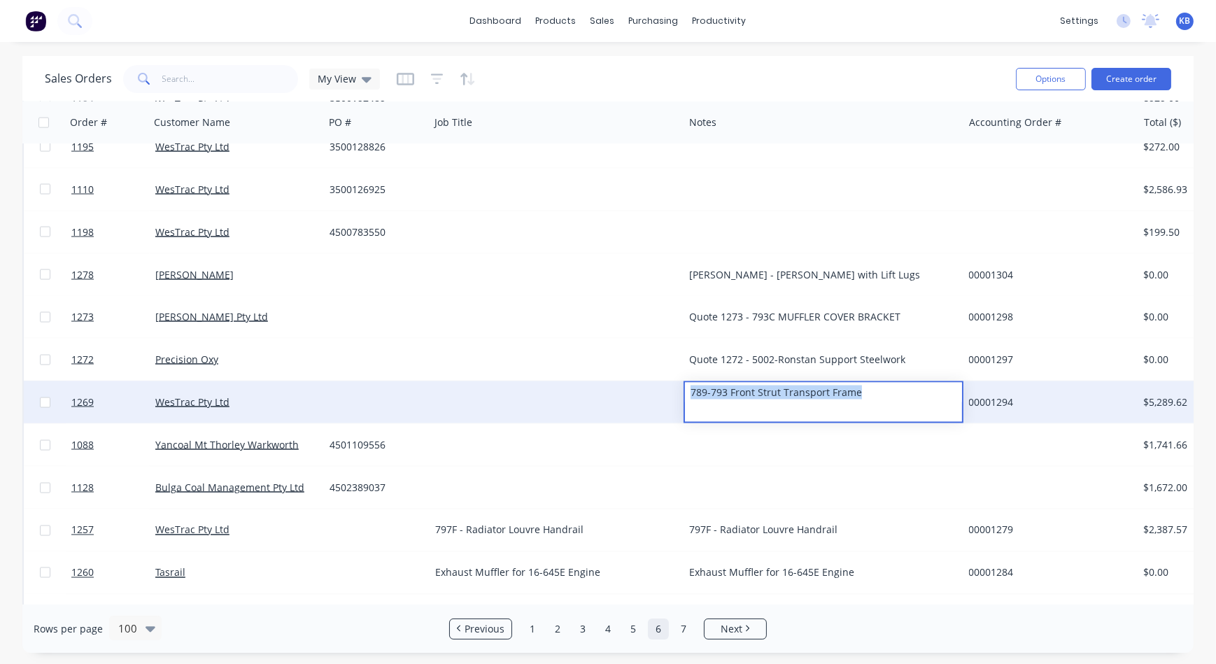
drag, startPoint x: 872, startPoint y: 397, endPoint x: 663, endPoint y: 385, distance: 209.5
click at [663, 385] on div "1269 WesTrac Pty Ltd 789-793 Front Strut Transport Frame 00001294 $5,289.62 Quo…" at bounding box center [876, 402] width 1705 height 43
click at [528, 390] on div at bounding box center [557, 402] width 254 height 42
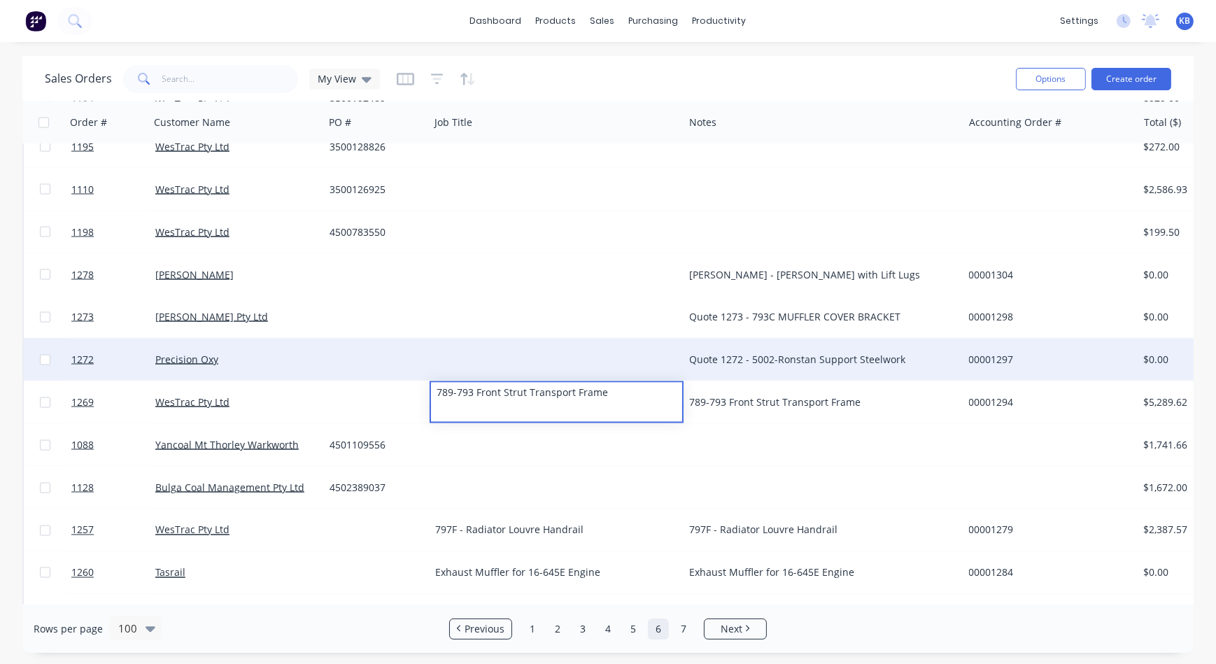
click at [719, 362] on div "Quote 1272 - 5002-Ronstan Support Steelwork" at bounding box center [816, 360] width 255 height 14
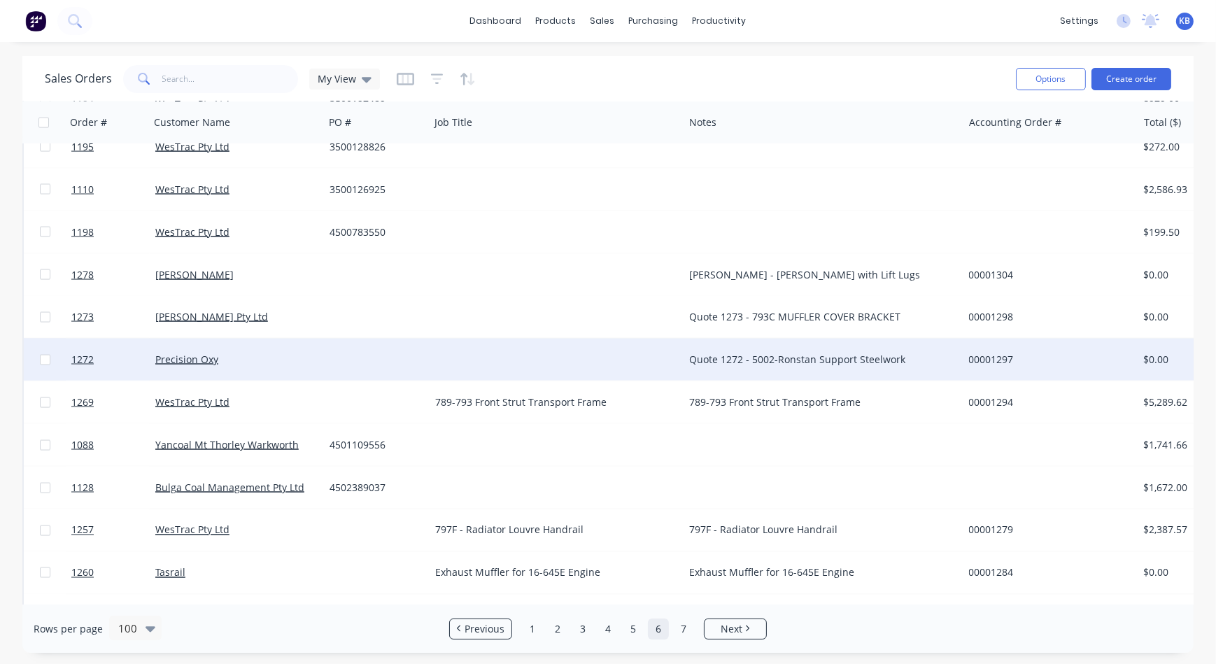
click at [815, 353] on div "Quote 1272 - 5002-Ronstan Support Steelwork" at bounding box center [816, 360] width 255 height 14
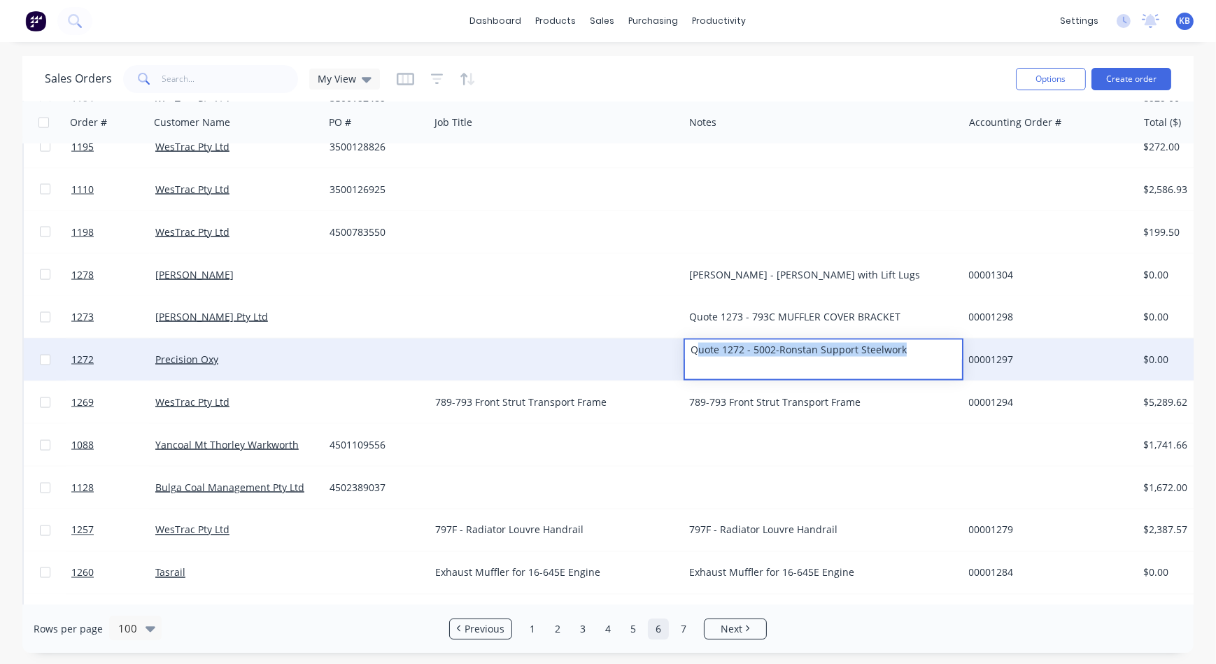
drag, startPoint x: 837, startPoint y: 358, endPoint x: 700, endPoint y: 360, distance: 137.1
click at [700, 360] on div "Quote 1272 - 5002-Ronstan Support Steelwork" at bounding box center [822, 360] width 279 height 42
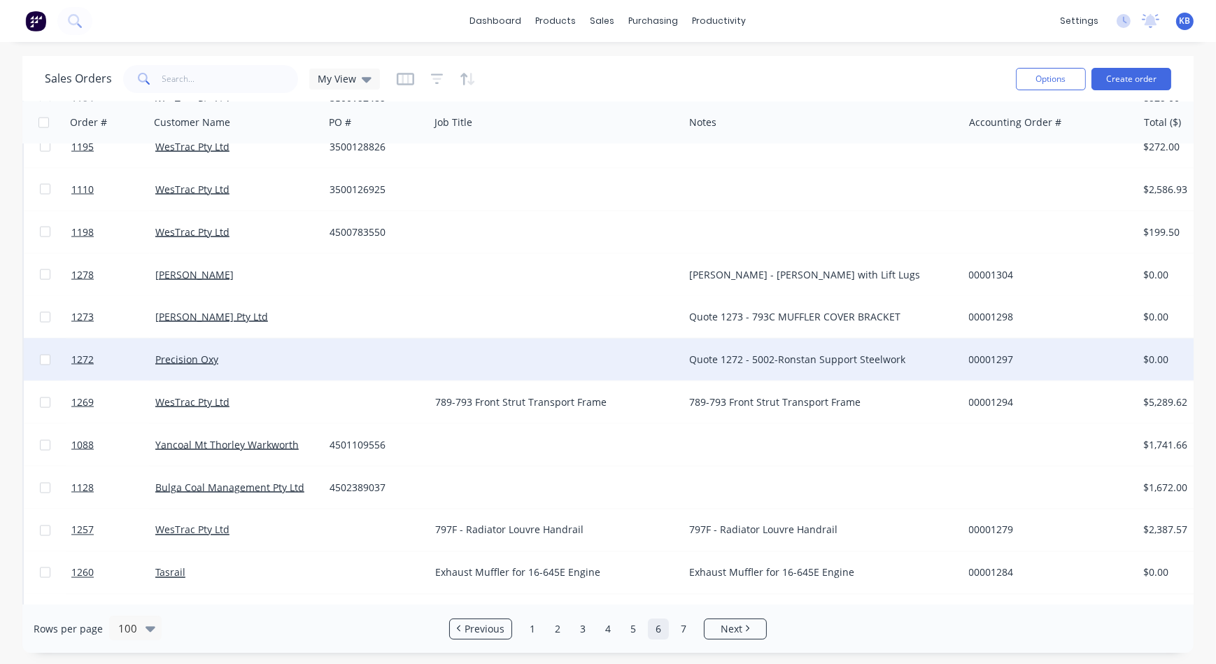
click at [902, 364] on div "Quote 1272 - 5002-Ronstan Support Steelwork" at bounding box center [816, 360] width 255 height 14
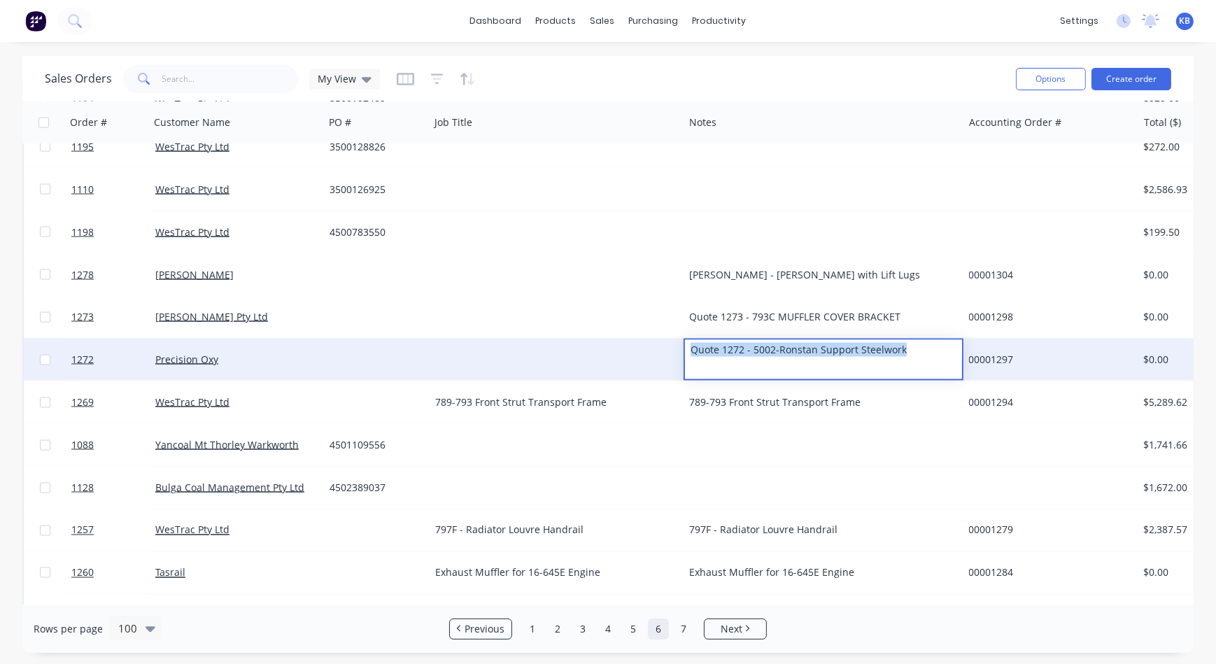
drag, startPoint x: 917, startPoint y: 353, endPoint x: 653, endPoint y: 353, distance: 264.4
click at [653, 353] on div "1272 Precision Oxy Quote 1272 - 5002-Ronstan Support Steelwork 00001297 $0.00 Q…" at bounding box center [876, 360] width 1705 height 43
click at [516, 341] on div at bounding box center [557, 360] width 254 height 42
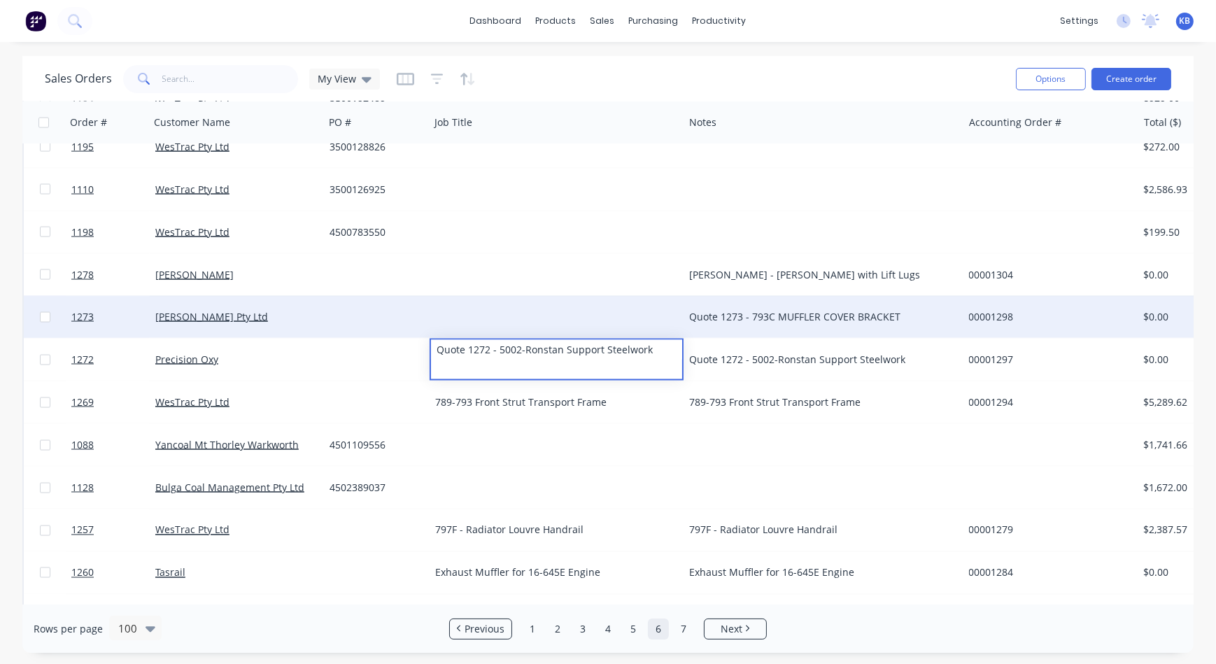
click at [772, 322] on div "Quote 1273 - 793C MUFFLER COVER BRACKET" at bounding box center [816, 317] width 255 height 14
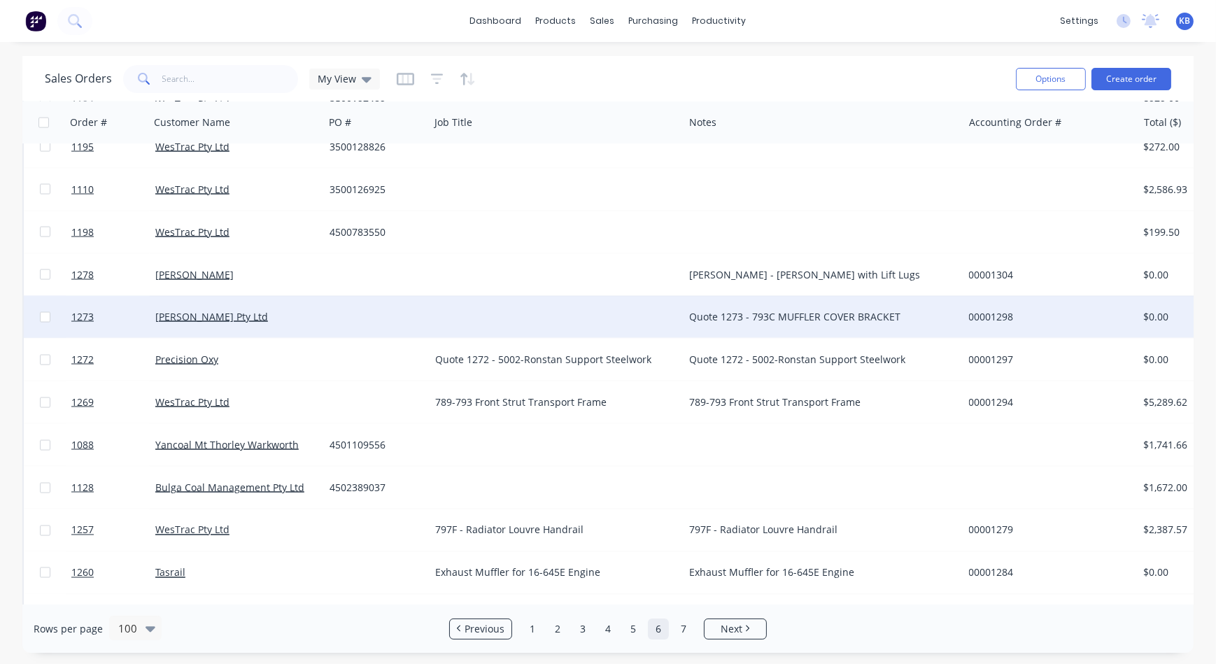
click at [902, 322] on div "Quote 1273 - 793C MUFFLER COVER BRACKET" at bounding box center [816, 317] width 255 height 14
drag, startPoint x: 911, startPoint y: 319, endPoint x: 638, endPoint y: 318, distance: 273.5
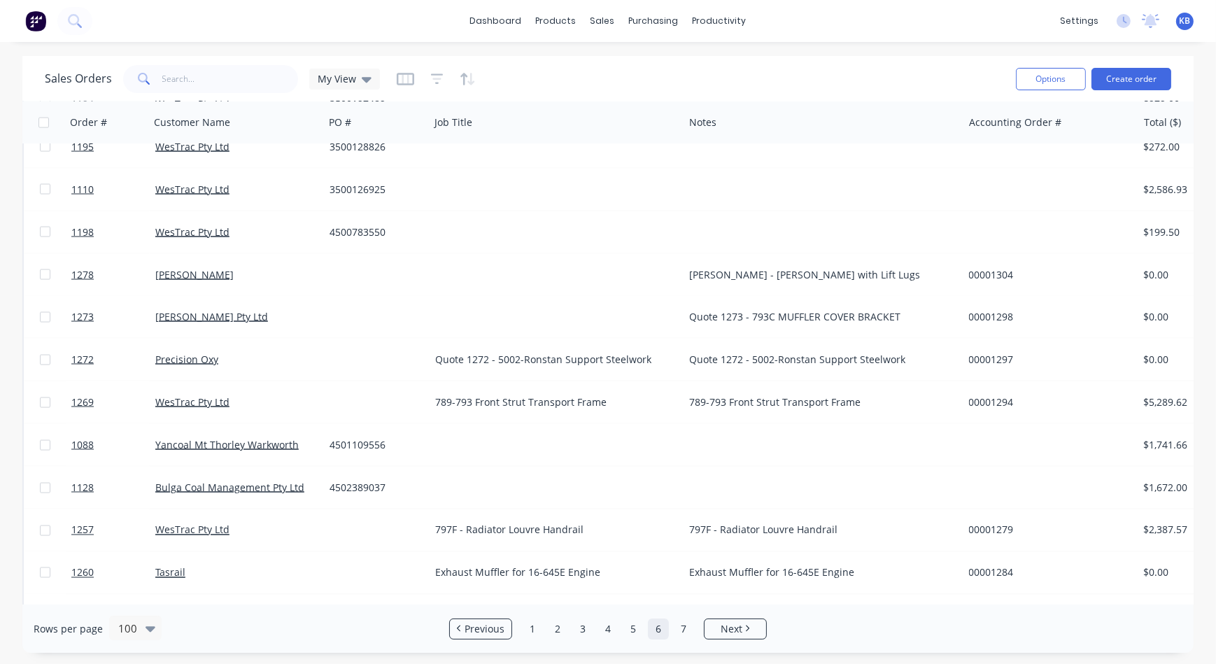
click at [869, 325] on div "Quote 1273 - 793C MUFFLER COVER BRACKET" at bounding box center [822, 317] width 279 height 42
drag, startPoint x: 918, startPoint y: 303, endPoint x: 648, endPoint y: 299, distance: 270.0
click at [649, 299] on div "1273 [PERSON_NAME] Pty Ltd Quote 1273 - 793C MUFFLER COVER BRACKET 00001298 $0.…" at bounding box center [876, 317] width 1705 height 43
click at [524, 303] on div at bounding box center [557, 317] width 254 height 42
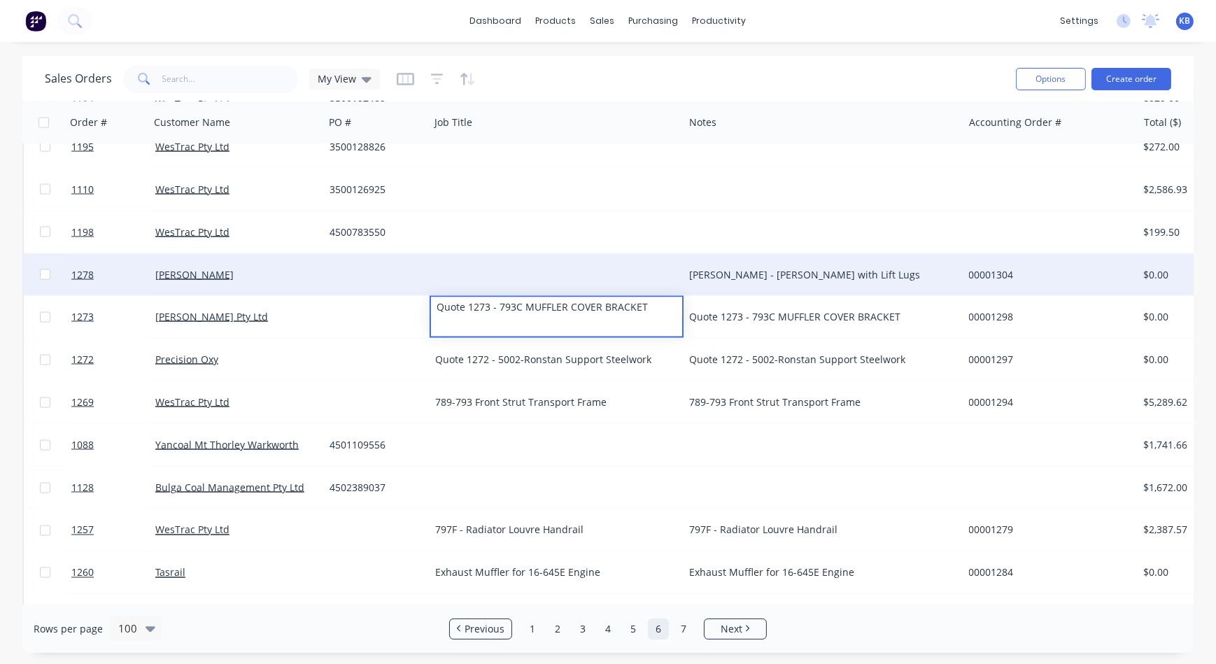
click at [802, 287] on div "[PERSON_NAME] - [PERSON_NAME] with Lift Lugs" at bounding box center [822, 275] width 279 height 42
click at [829, 276] on div "[PERSON_NAME] - [PERSON_NAME] with Lift Lugs" at bounding box center [816, 275] width 255 height 14
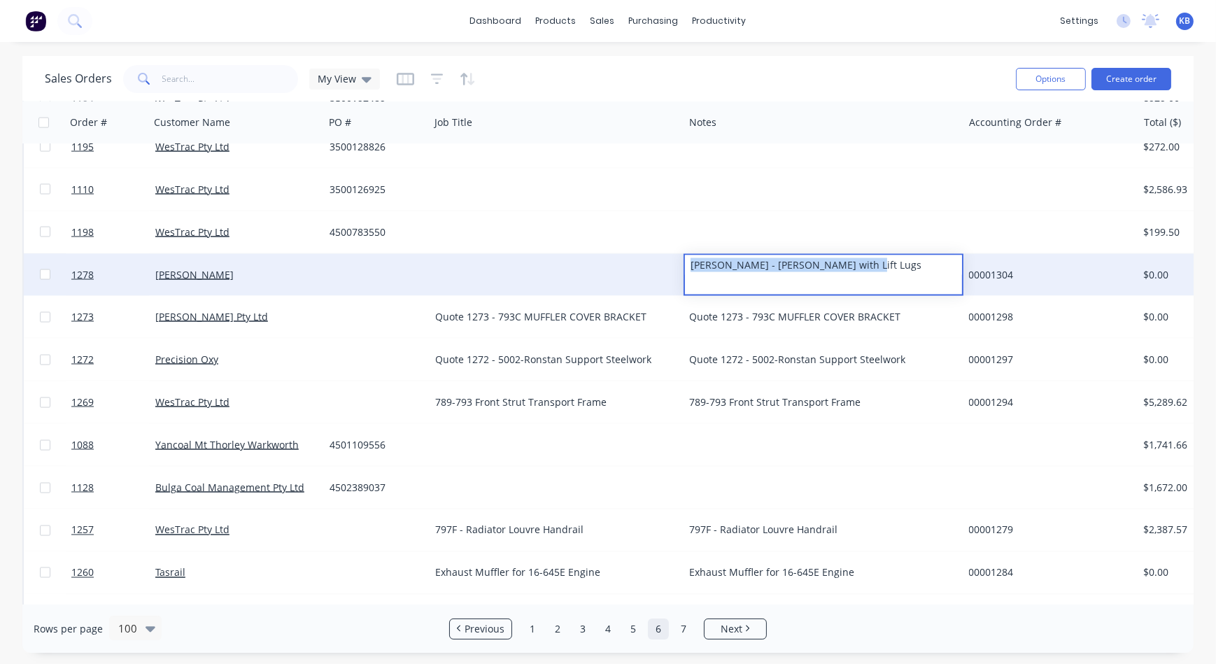
drag, startPoint x: 872, startPoint y: 267, endPoint x: 664, endPoint y: 269, distance: 208.5
click at [664, 269] on div "1278 [PERSON_NAME] [PERSON_NAME] - Mesh Grates with Lift Lugs 00001304 $0.00 Qu…" at bounding box center [876, 275] width 1705 height 43
click at [538, 271] on div at bounding box center [557, 275] width 254 height 42
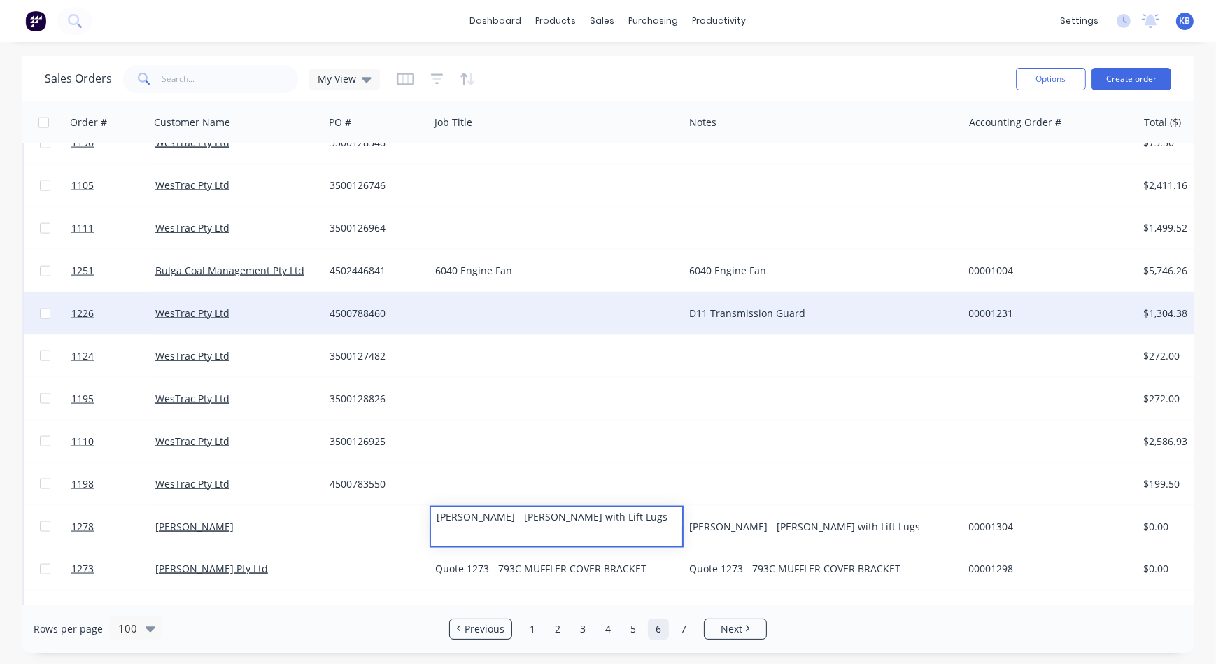
scroll to position [2662, 0]
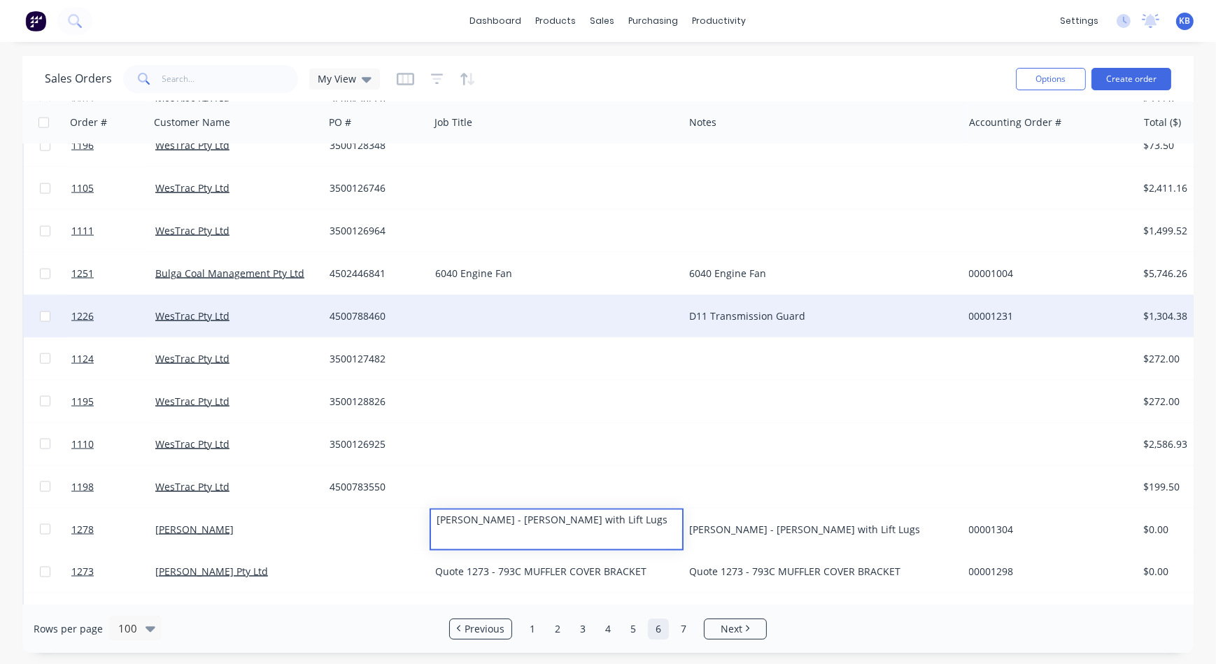
click at [727, 320] on div "D11 Transmission Guard" at bounding box center [816, 316] width 255 height 14
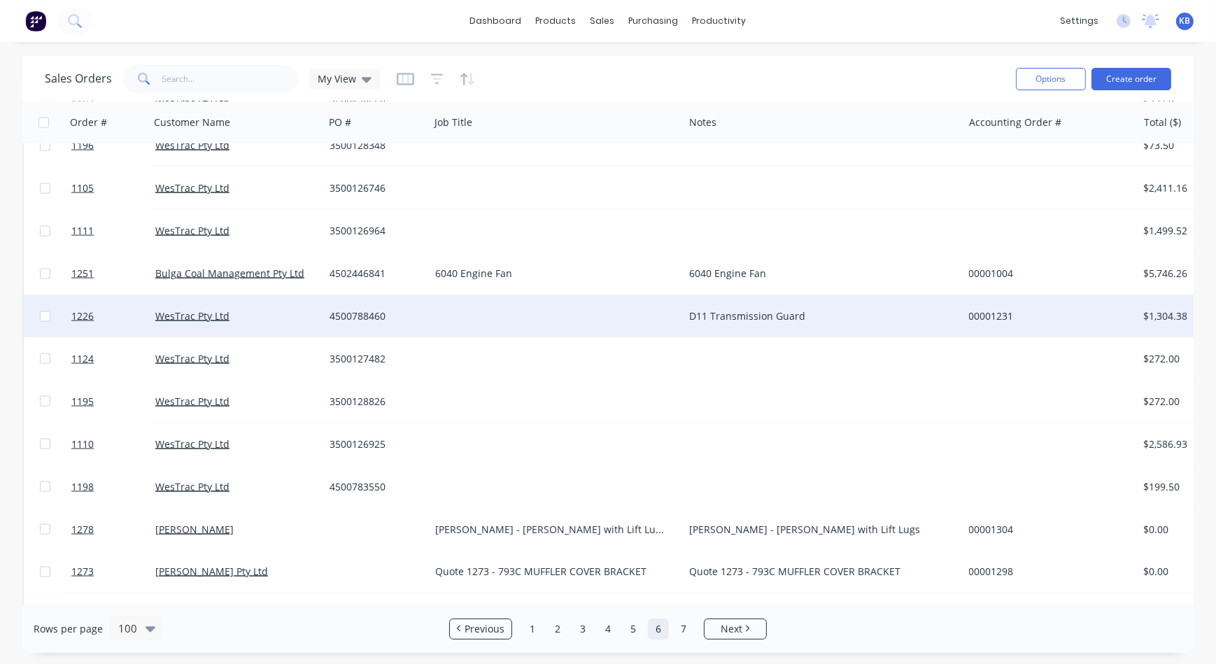
click at [721, 309] on div "D11 Transmission Guard" at bounding box center [816, 316] width 255 height 14
drag, startPoint x: 752, startPoint y: 305, endPoint x: 688, endPoint y: 305, distance: 64.4
click at [745, 318] on div "D11 Transmission Guard" at bounding box center [816, 316] width 255 height 14
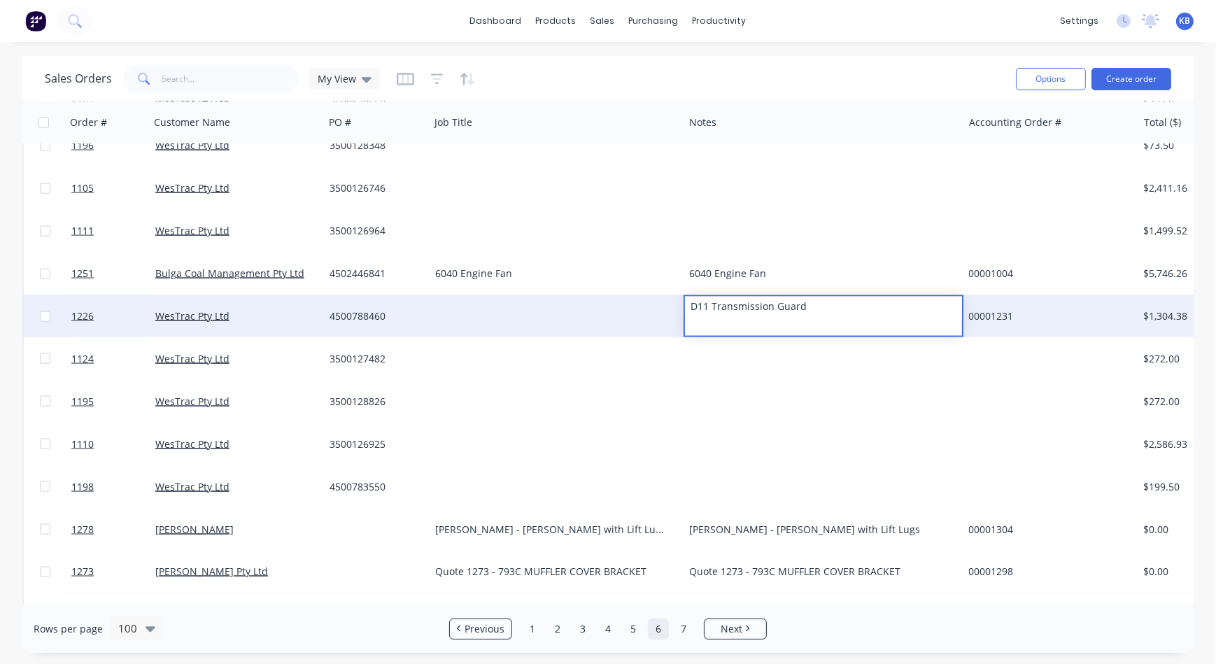
drag, startPoint x: 818, startPoint y: 306, endPoint x: 657, endPoint y: 307, distance: 161.6
click at [657, 307] on div "1226 WesTrac Pty Ltd 4500788460 D11 Transmission Guard 00001231 $1,304.38 Deliv…" at bounding box center [876, 316] width 1705 height 43
click at [502, 306] on div at bounding box center [557, 316] width 254 height 42
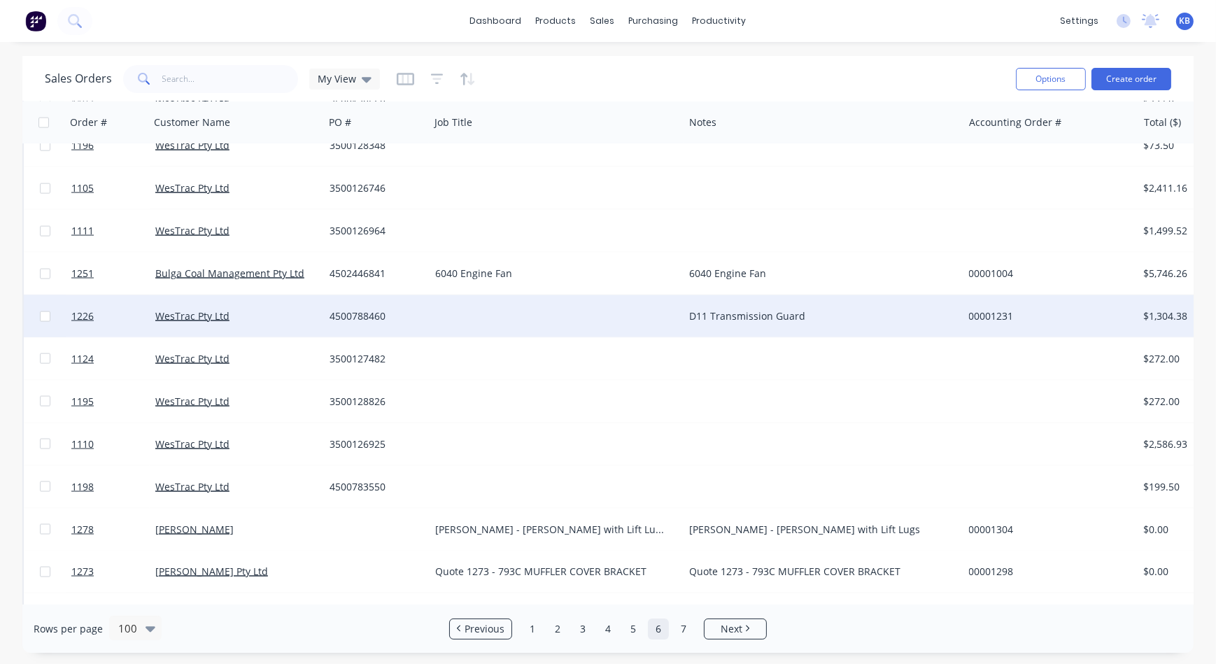
click at [478, 307] on div at bounding box center [557, 316] width 254 height 42
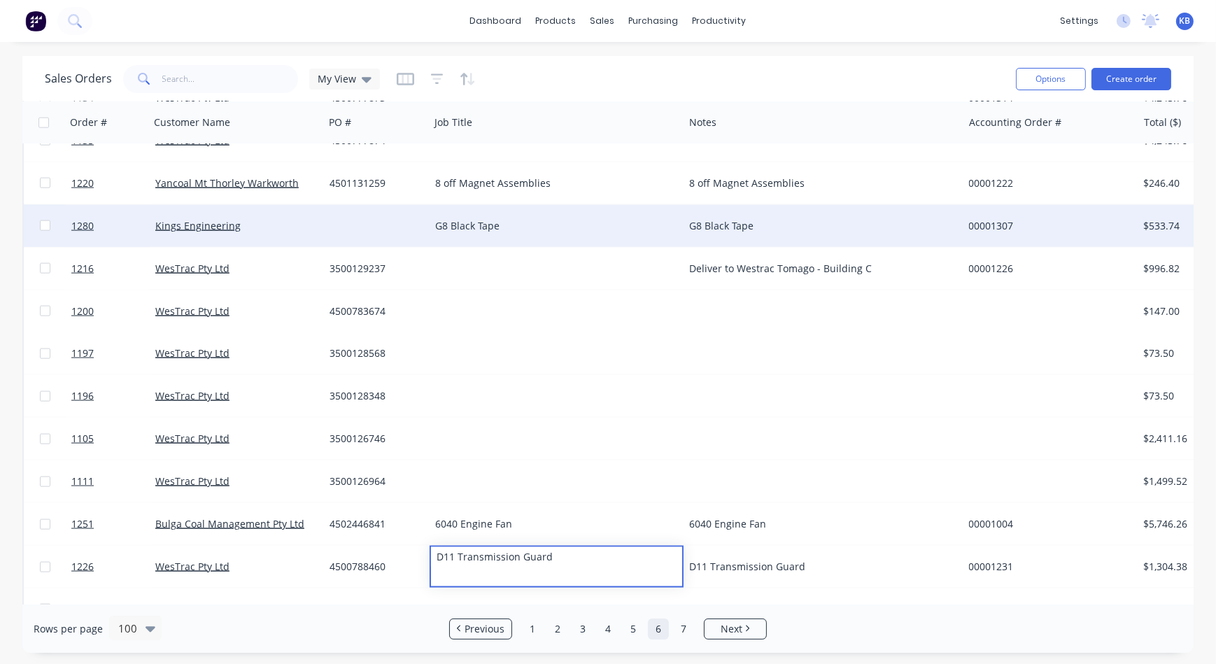
scroll to position [2280, 0]
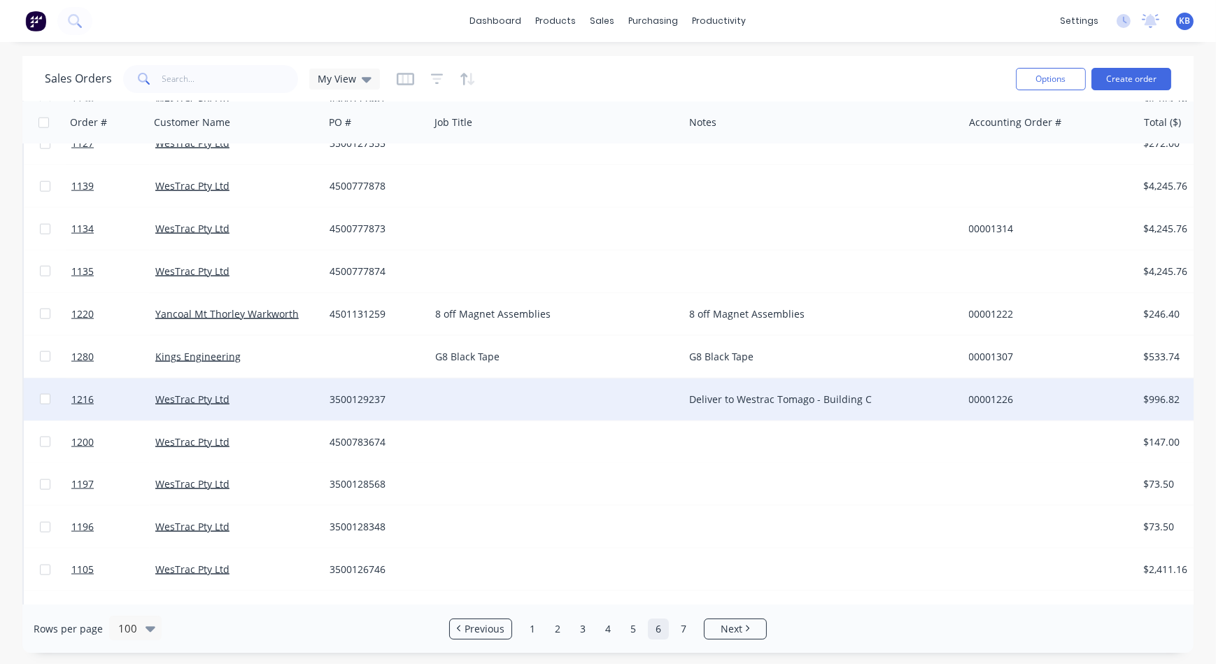
click at [750, 394] on div "Deliver to Westrac Tomago - Building C" at bounding box center [816, 399] width 255 height 14
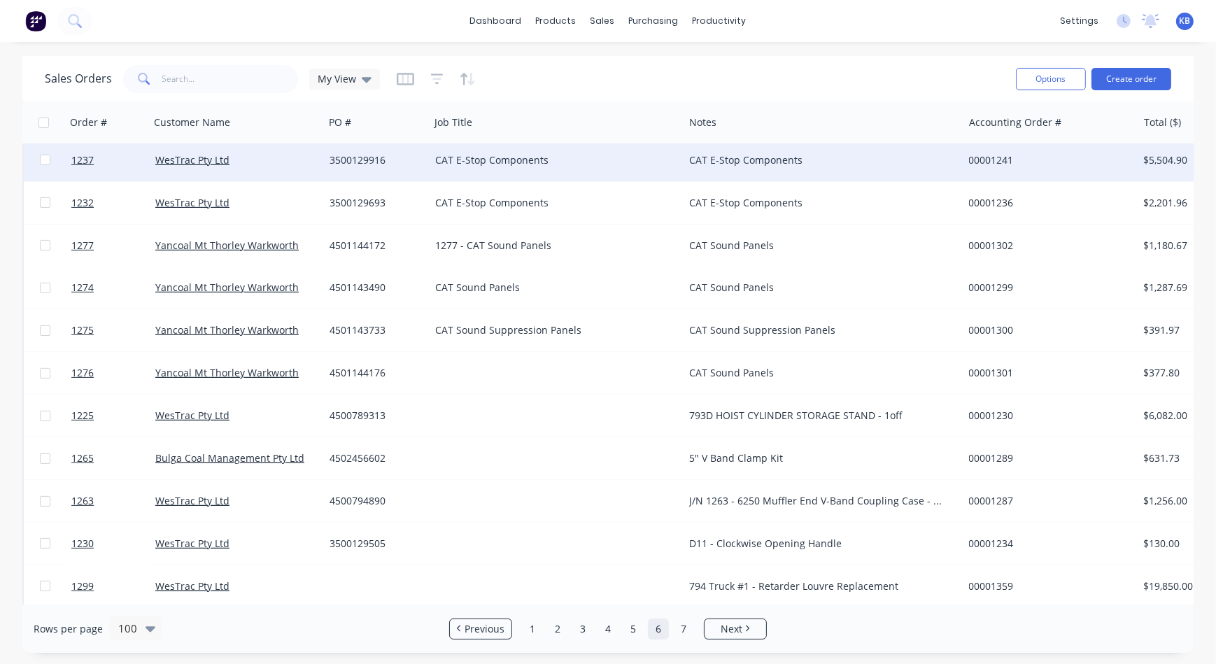
scroll to position [563, 0]
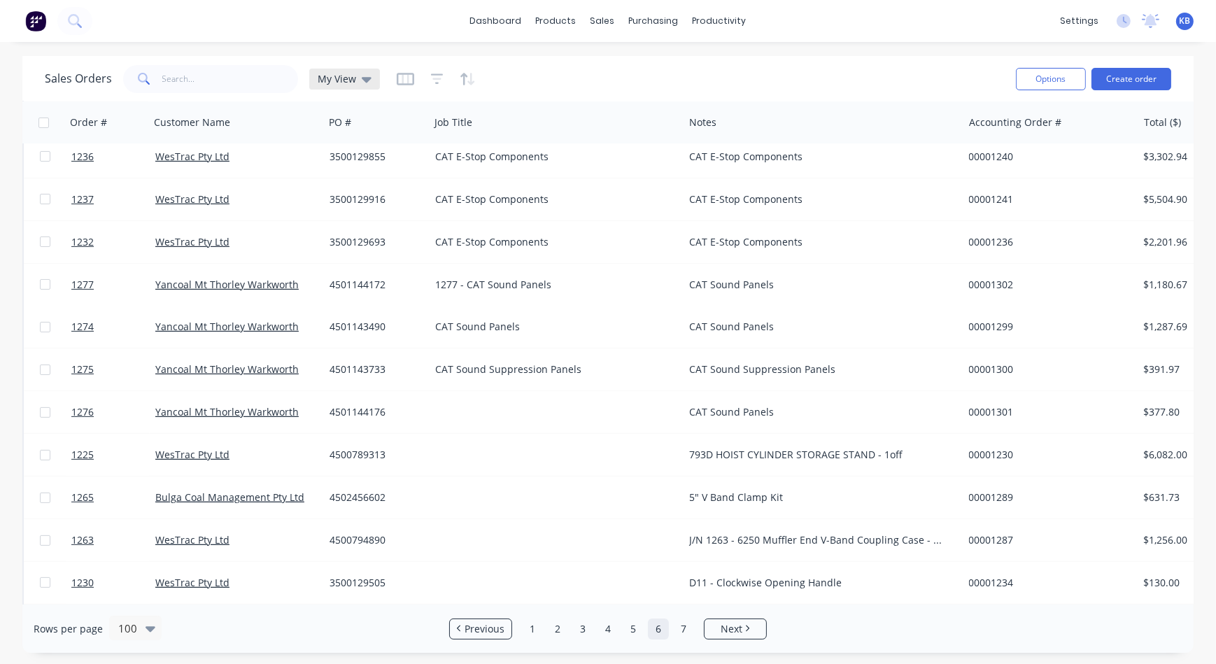
click at [369, 81] on icon at bounding box center [367, 78] width 10 height 15
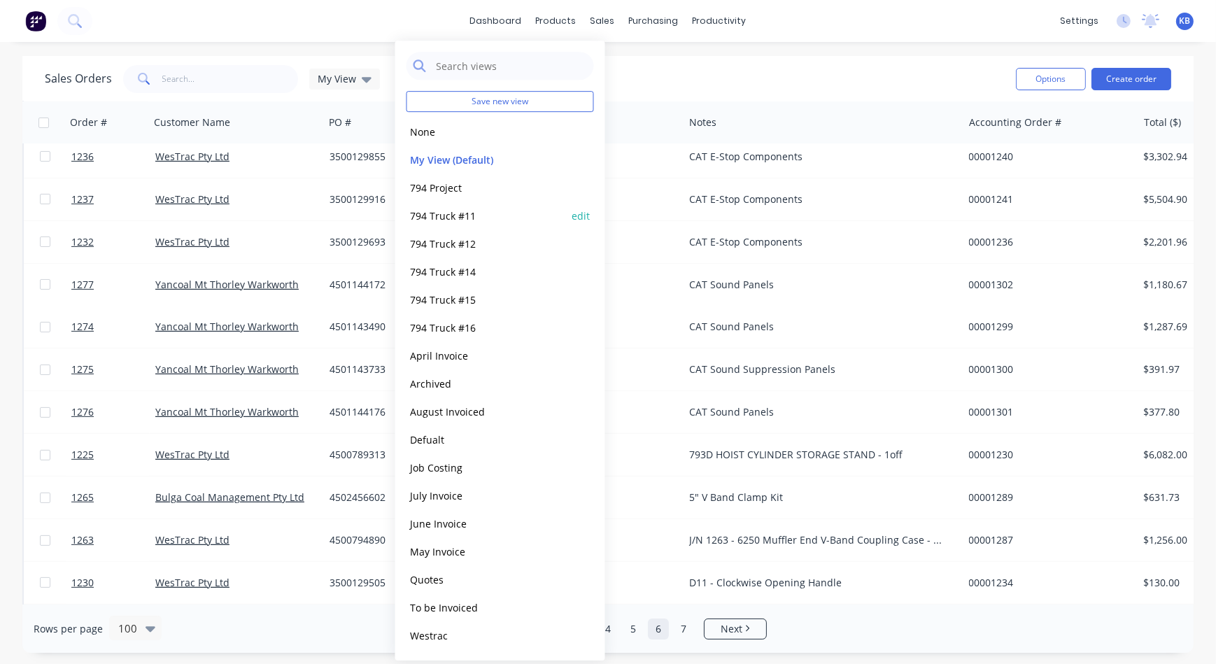
click at [474, 218] on button "794 Truck #11" at bounding box center [485, 216] width 159 height 16
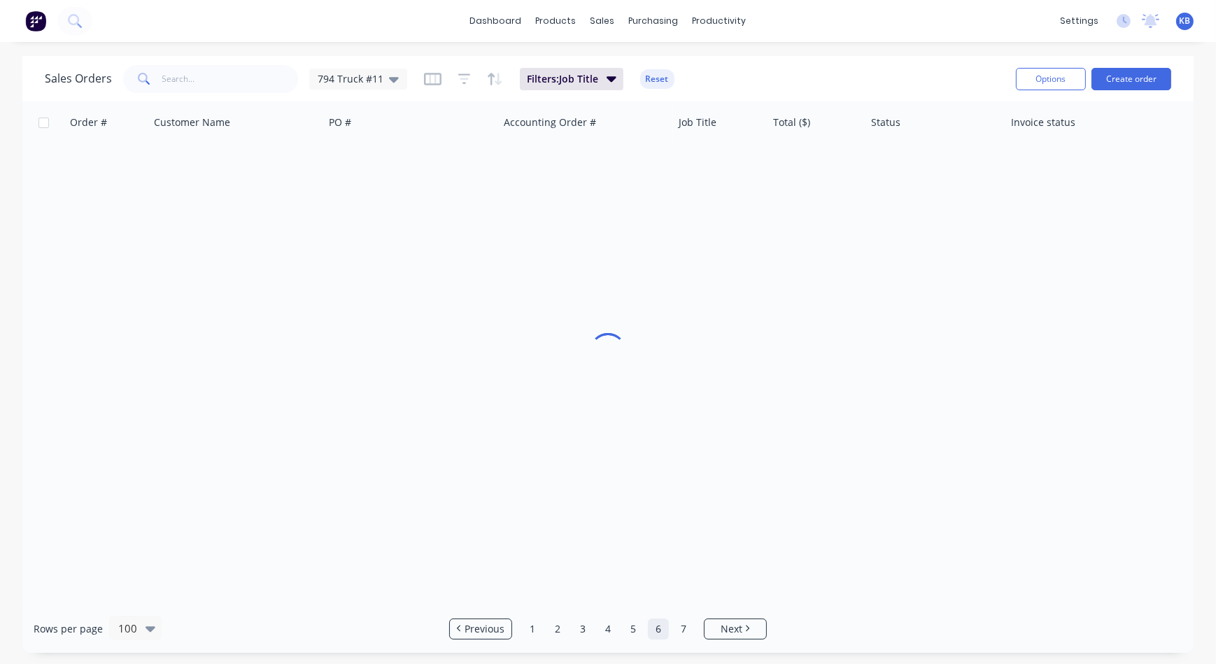
scroll to position [0, 0]
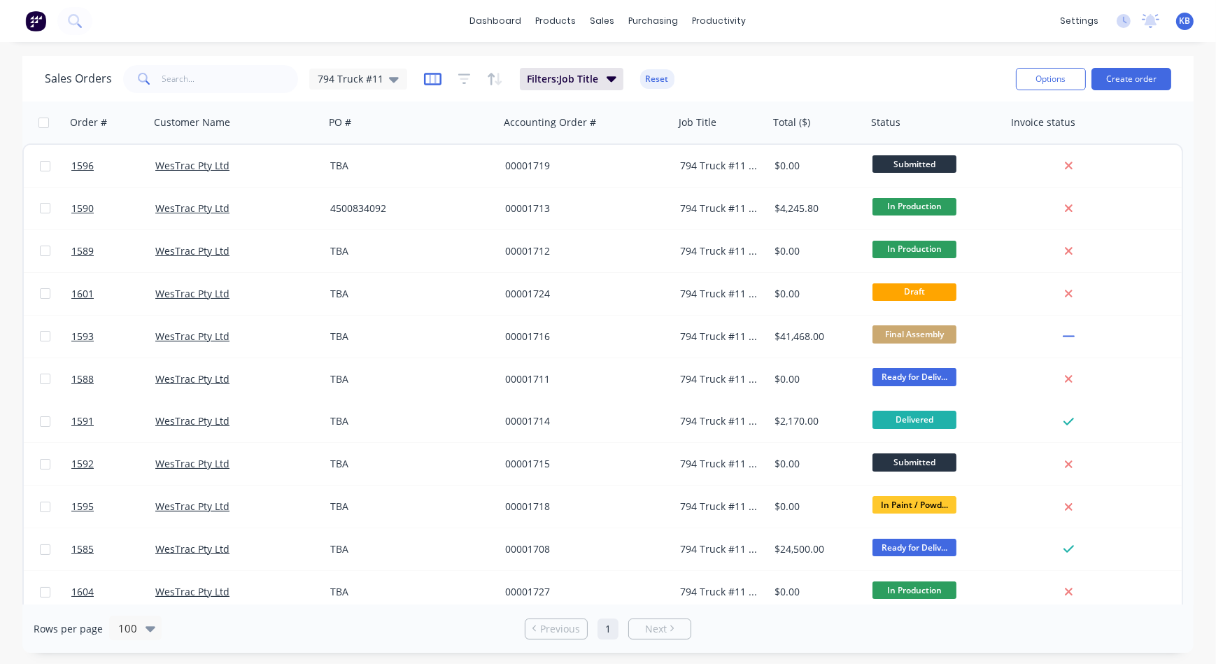
click at [425, 75] on icon "button" at bounding box center [432, 79] width 17 height 14
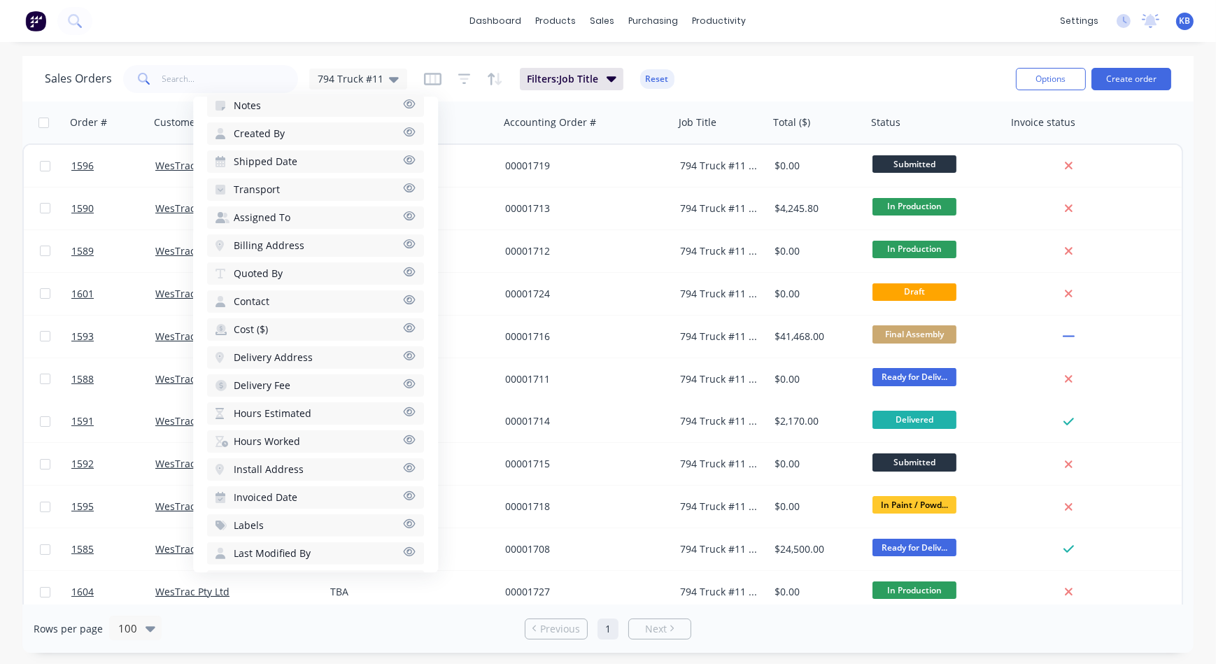
scroll to position [334, 0]
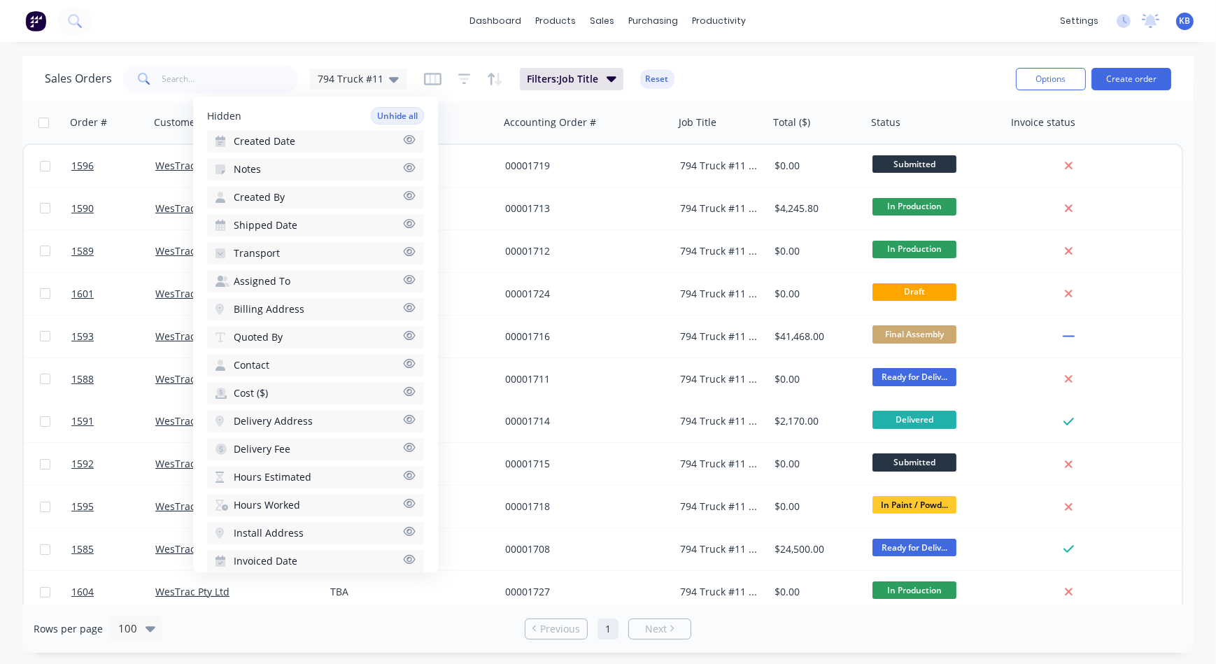
click at [391, 164] on button "Notes" at bounding box center [315, 169] width 217 height 22
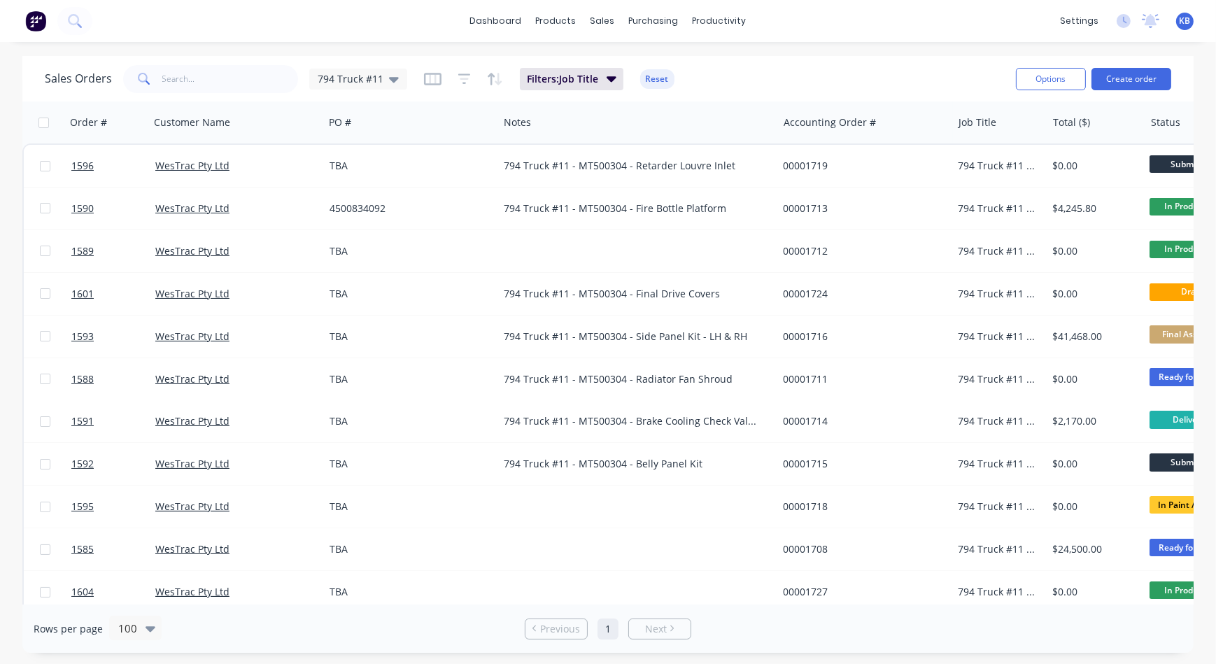
click at [745, 85] on div "Sales Orders 794 Truck #11 Filters: Job Title Reset" at bounding box center [525, 79] width 960 height 34
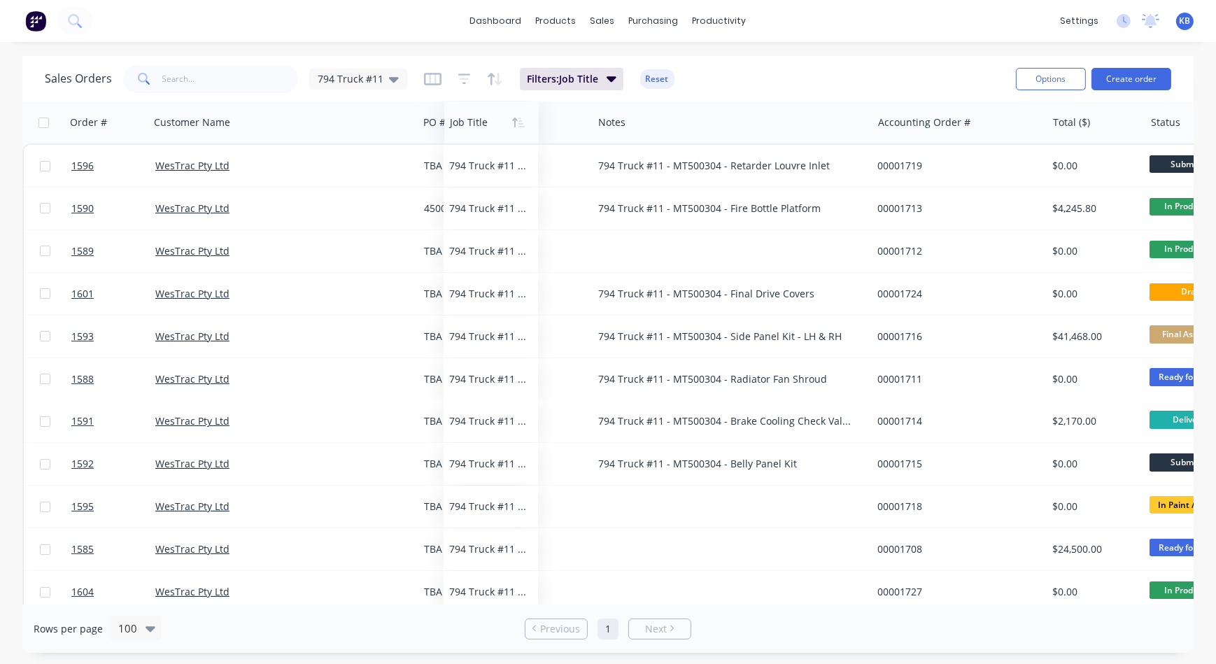
drag, startPoint x: 986, startPoint y: 132, endPoint x: 477, endPoint y: 134, distance: 509.3
click at [477, 134] on div at bounding box center [489, 122] width 79 height 28
drag, startPoint x: 371, startPoint y: 125, endPoint x: 481, endPoint y: 122, distance: 110.6
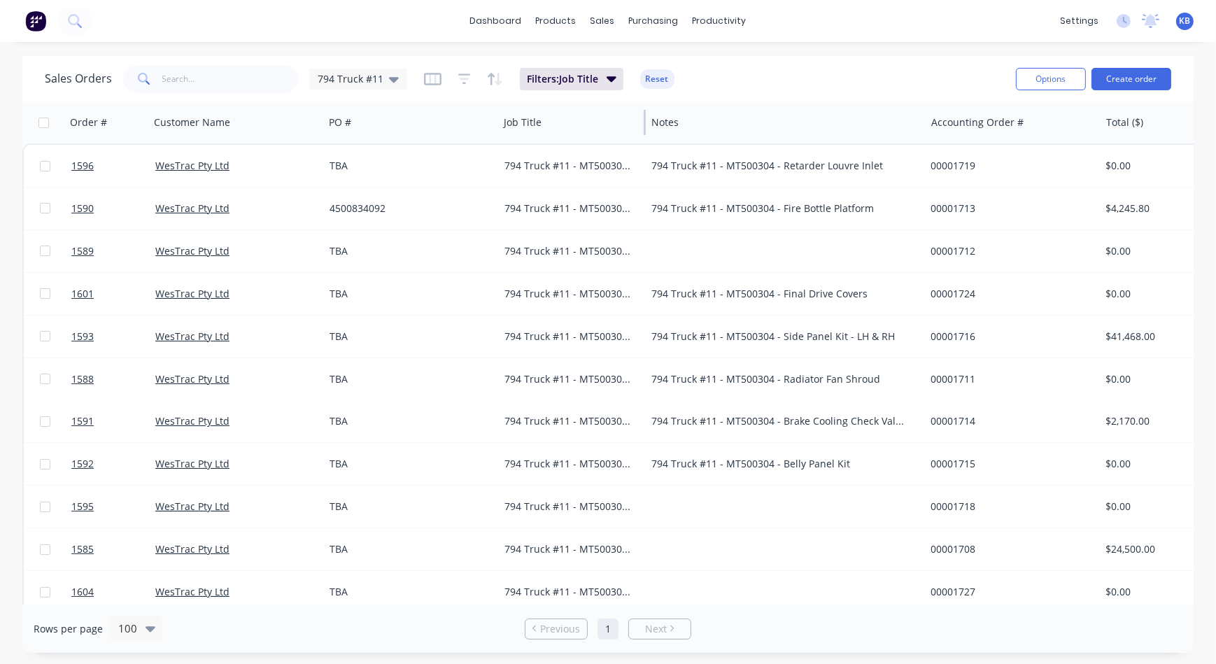
drag, startPoint x: 590, startPoint y: 121, endPoint x: 643, endPoint y: 124, distance: 53.2
click at [644, 124] on div at bounding box center [645, 122] width 2 height 25
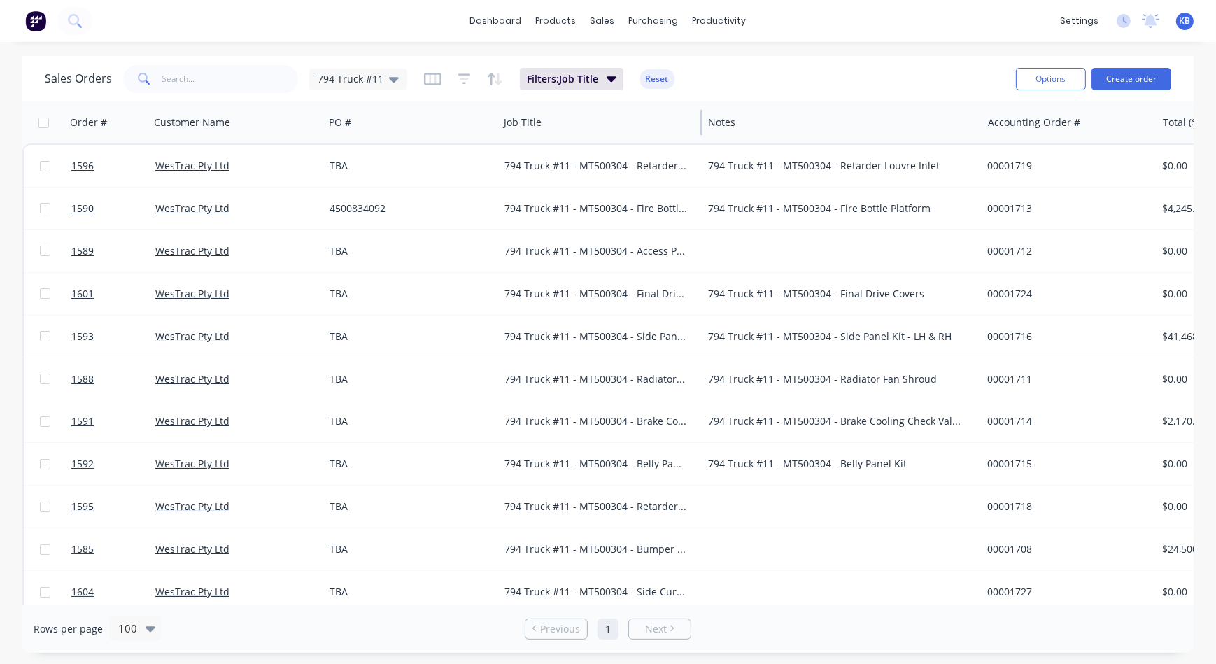
drag, startPoint x: 643, startPoint y: 119, endPoint x: 700, endPoint y: 119, distance: 56.7
click at [700, 119] on div at bounding box center [701, 122] width 2 height 25
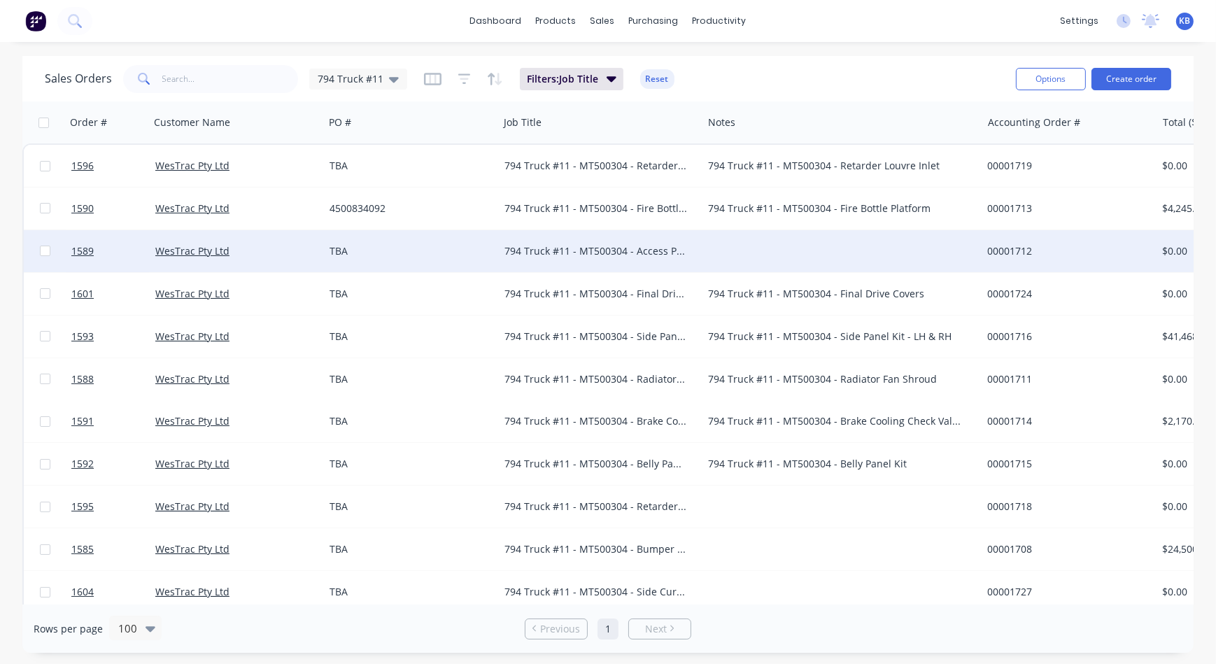
click at [629, 244] on div "794 Truck #11 - MT500304 - Access Platforms - LH & RH" at bounding box center [595, 251] width 183 height 14
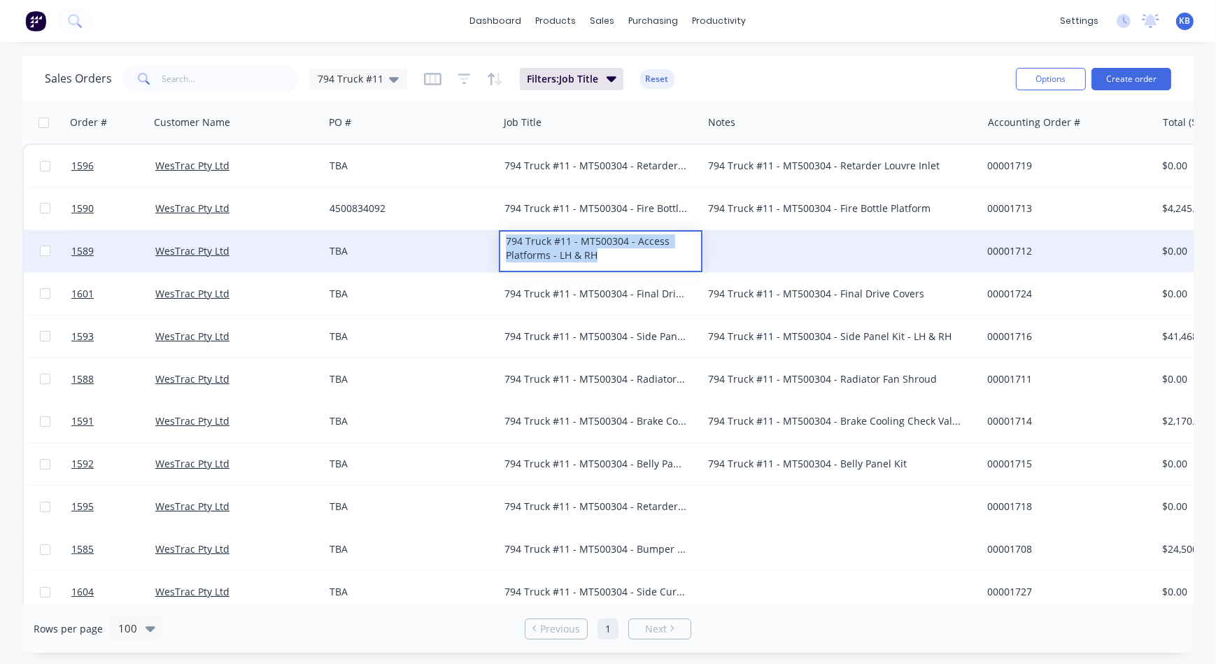
drag, startPoint x: 630, startPoint y: 249, endPoint x: 476, endPoint y: 239, distance: 154.3
click at [483, 231] on div "1589 WesTrac Pty Ltd TBA 794 Truck #11 - MT500304 - Access Platforms - LH & RH …" at bounding box center [773, 251] width 1499 height 43
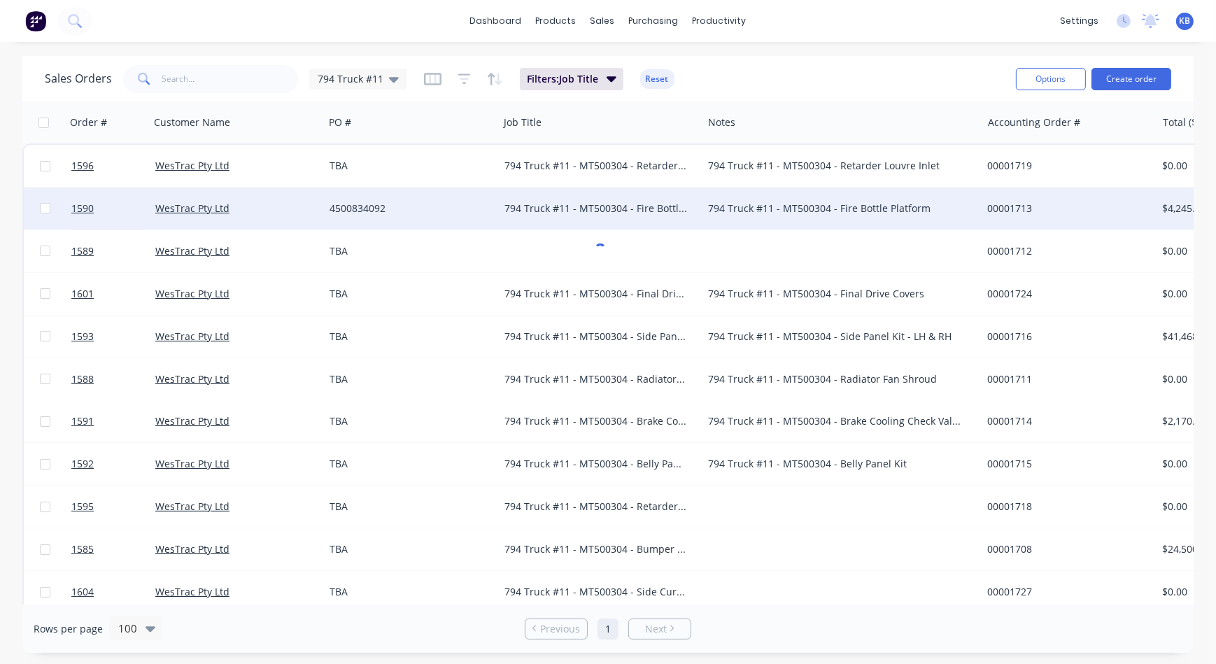
click at [772, 227] on div "794 Truck #11 - MT500304 - Fire Bottle Platform" at bounding box center [841, 208] width 279 height 42
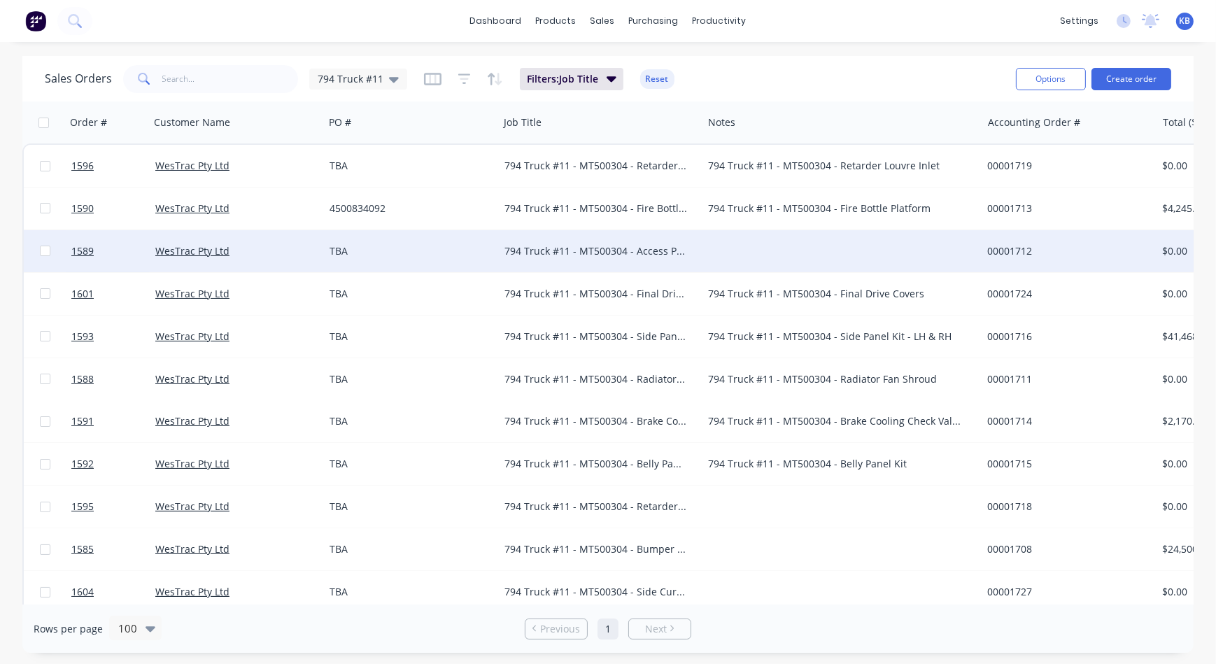
click at [740, 248] on div at bounding box center [841, 251] width 279 height 42
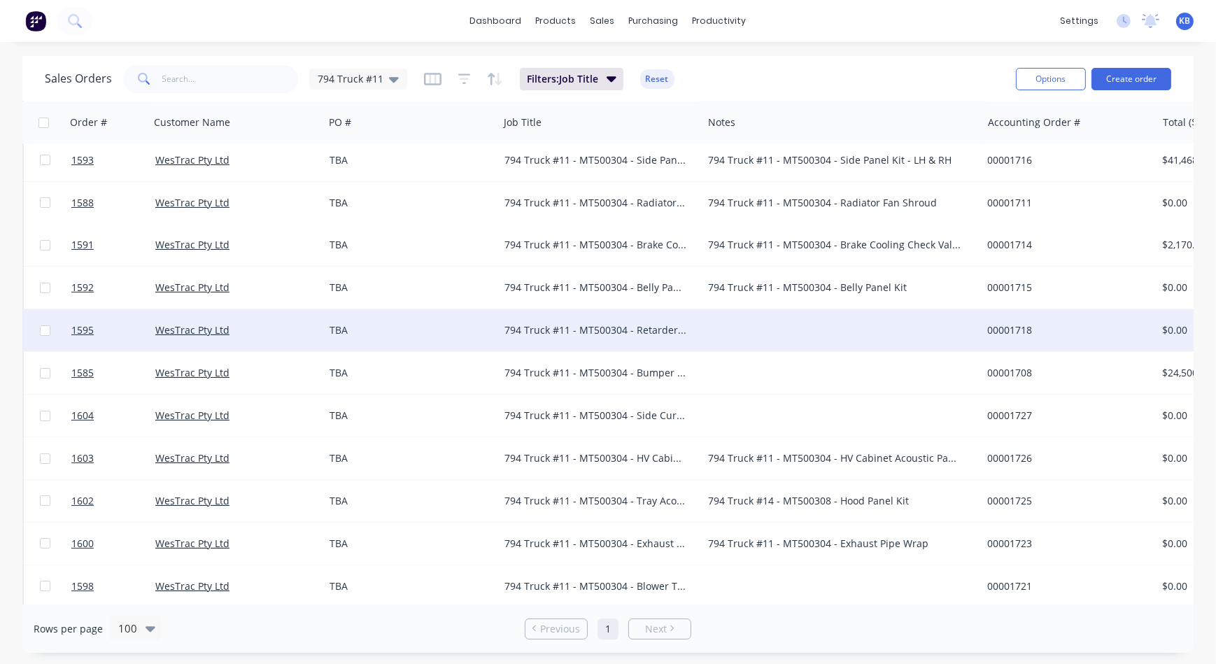
scroll to position [190, 0]
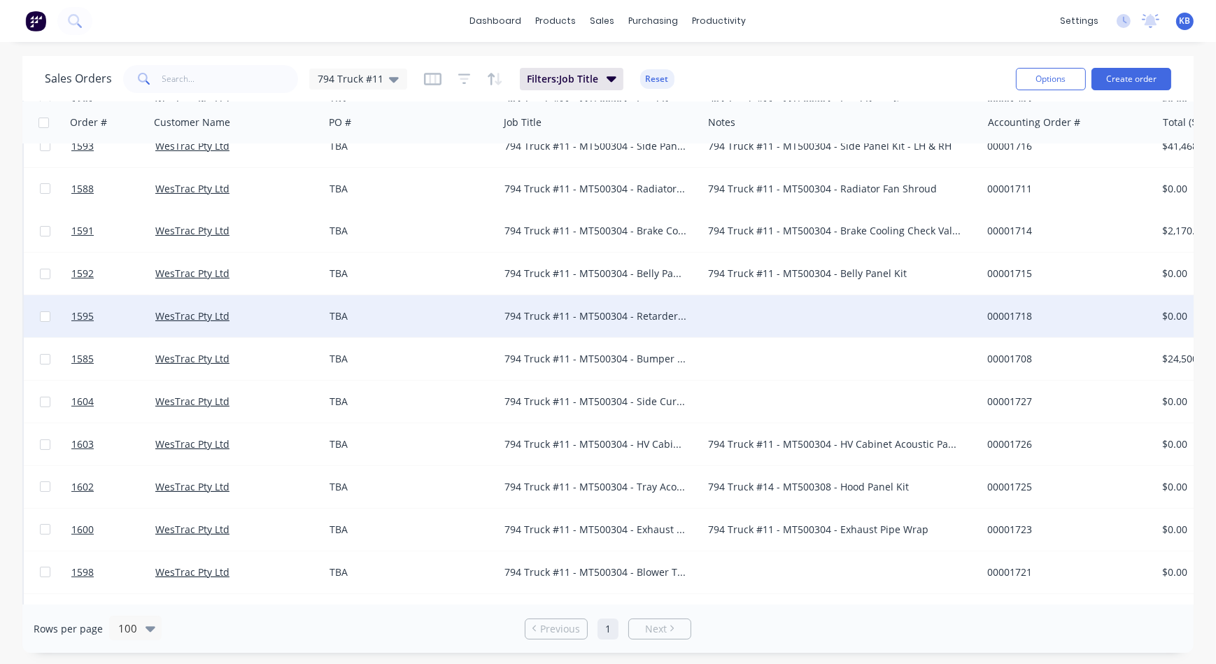
click at [681, 308] on div "794 Truck #11 - MT500304 - Retarder Louvre Outlet" at bounding box center [601, 316] width 204 height 42
click at [663, 314] on div "794 Truck #11 - MT500304 - Retarder Louvre Outlet" at bounding box center [595, 316] width 183 height 14
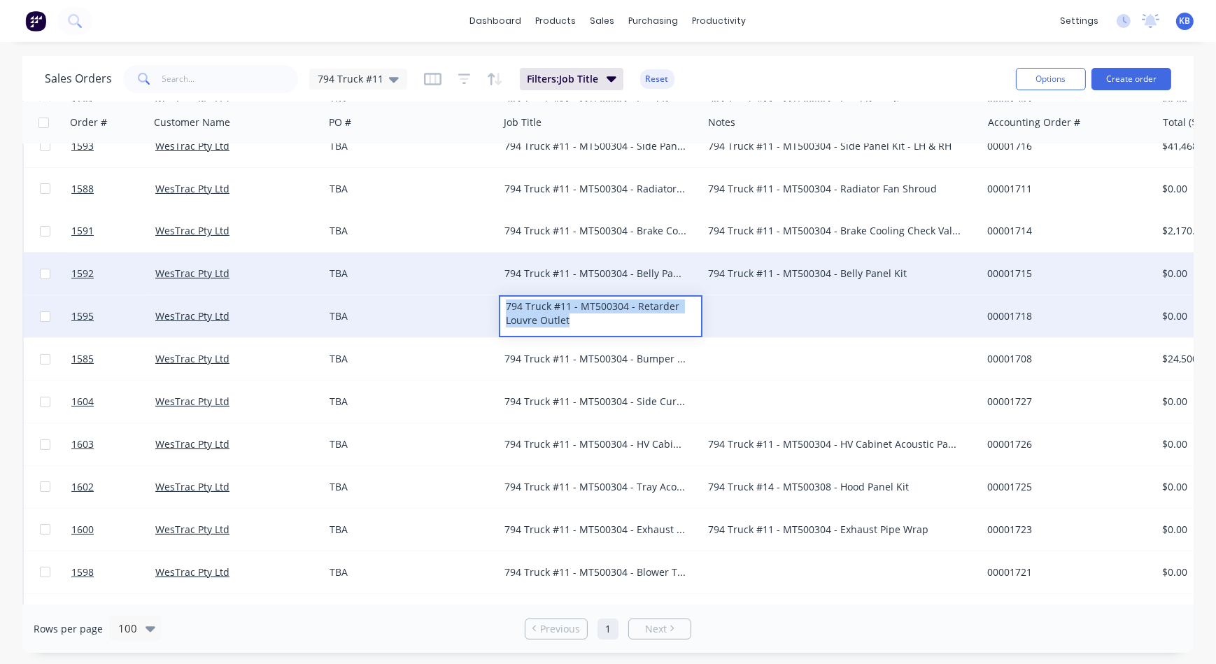
drag, startPoint x: 631, startPoint y: 316, endPoint x: 480, endPoint y: 290, distance: 153.3
click at [480, 290] on div "1596 WesTrac Pty Ltd TBA 794 Truck #11 - MT500304 - Retarder Louvre Inlet 794 T…" at bounding box center [773, 357] width 1502 height 809
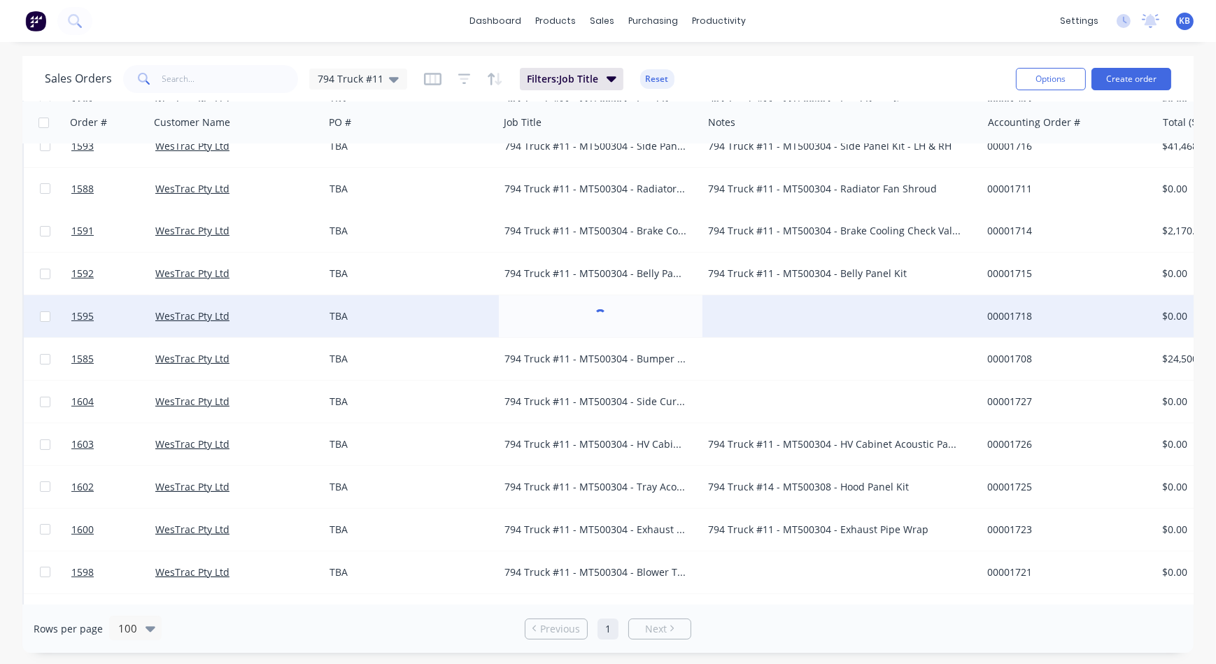
click at [755, 322] on div at bounding box center [841, 316] width 279 height 42
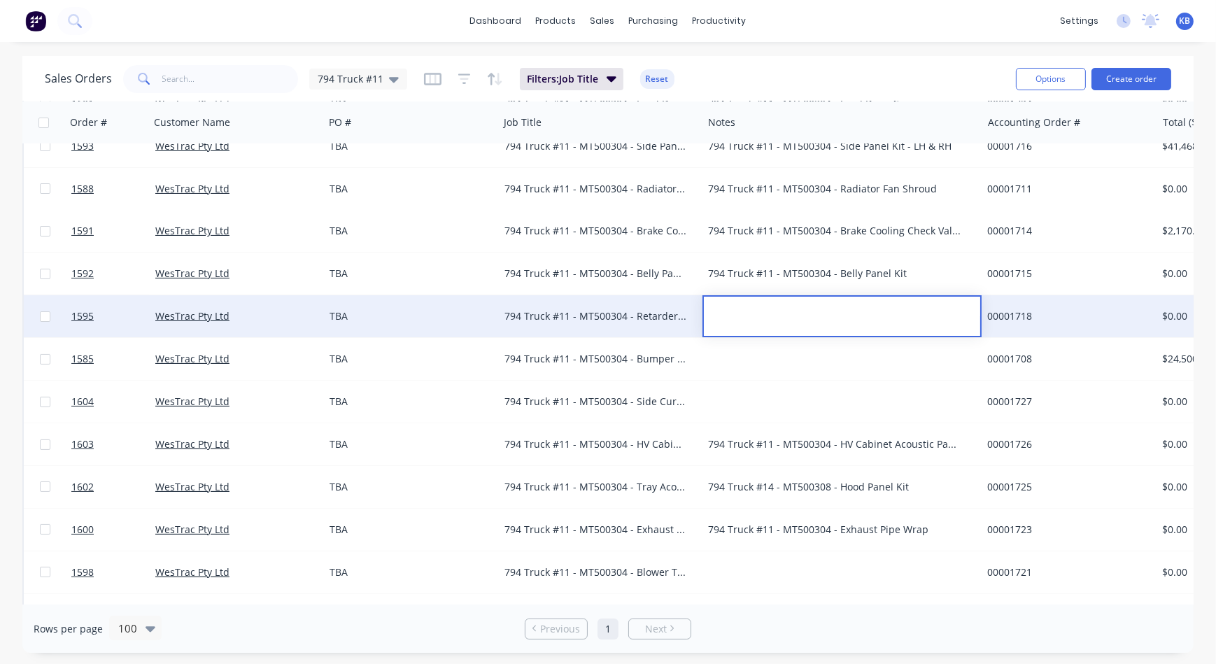
click at [755, 311] on div at bounding box center [842, 307] width 276 height 20
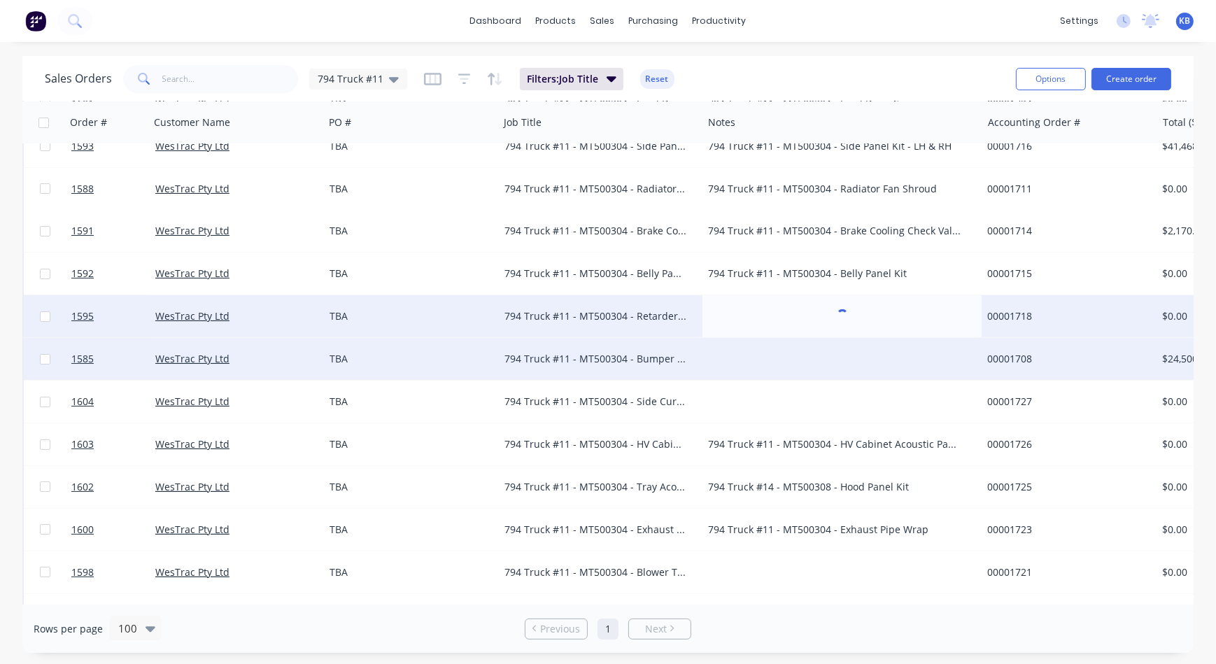
click at [647, 349] on div "794 Truck #11 - MT500304 - Bumper Extension" at bounding box center [601, 359] width 204 height 42
click at [653, 356] on div "794 Truck #11 - MT500304 - Bumper Extension" at bounding box center [595, 359] width 183 height 14
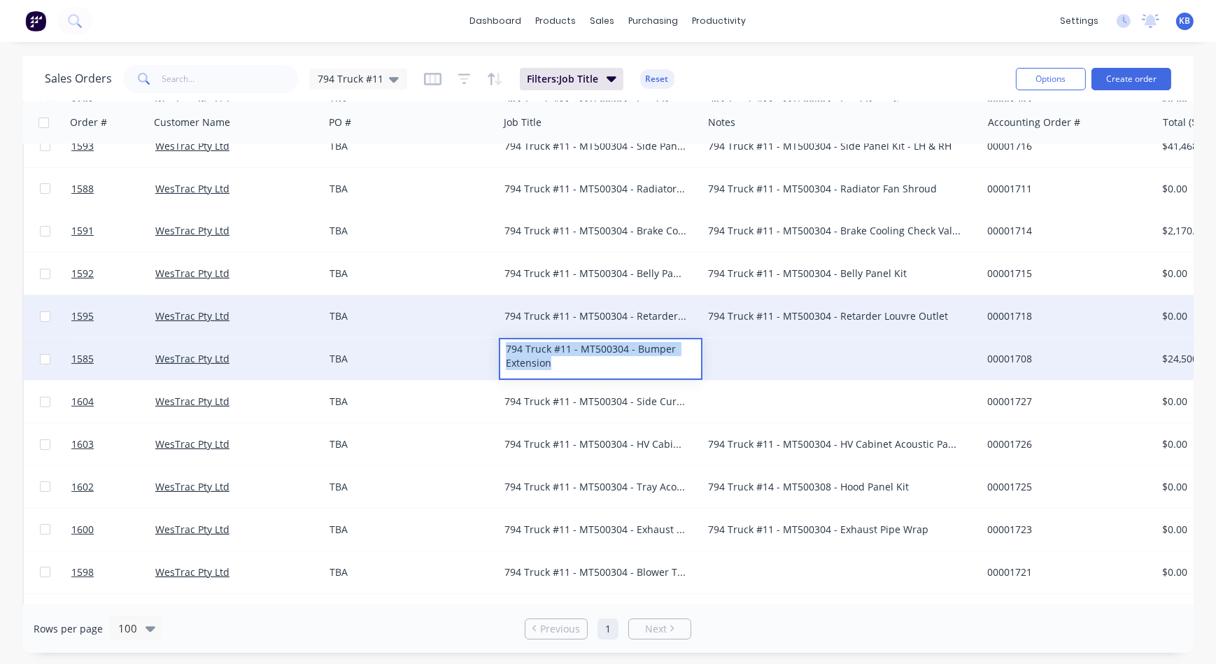
drag, startPoint x: 583, startPoint y: 359, endPoint x: 472, endPoint y: 342, distance: 112.5
click at [472, 342] on div "1585 WesTrac Pty Ltd TBA 794 Truck #11 - MT500304 - Bumper Extension 00001708 $…" at bounding box center [773, 359] width 1499 height 43
click at [716, 350] on div at bounding box center [841, 359] width 279 height 42
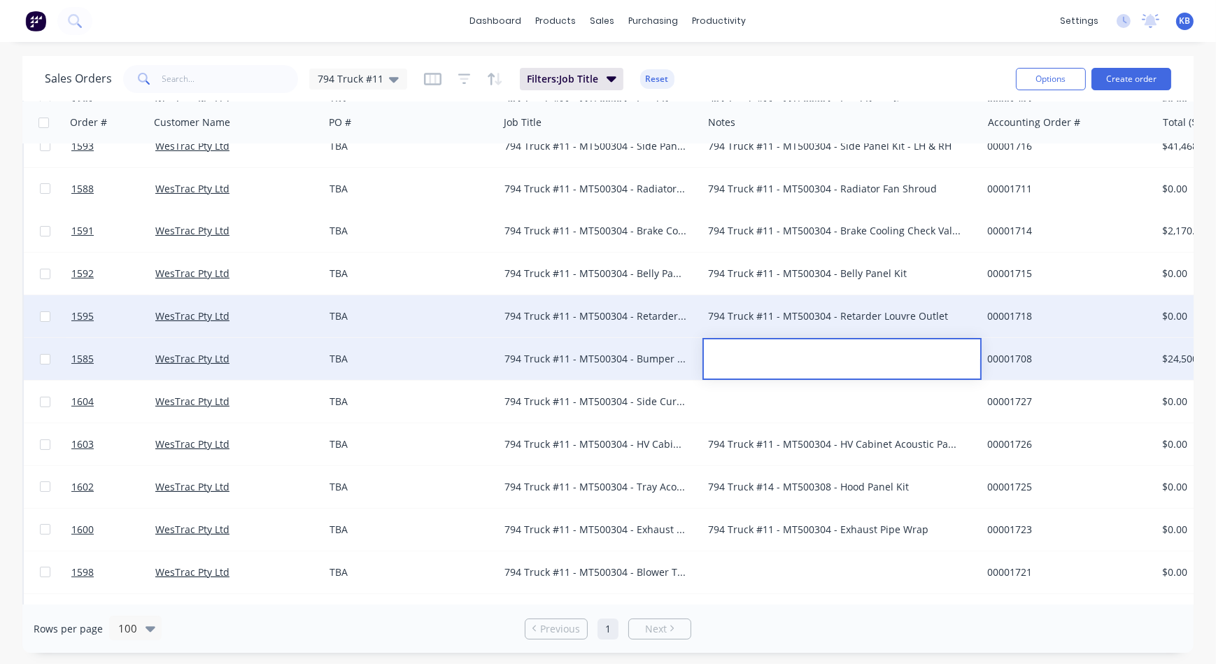
click at [733, 350] on div at bounding box center [842, 349] width 276 height 20
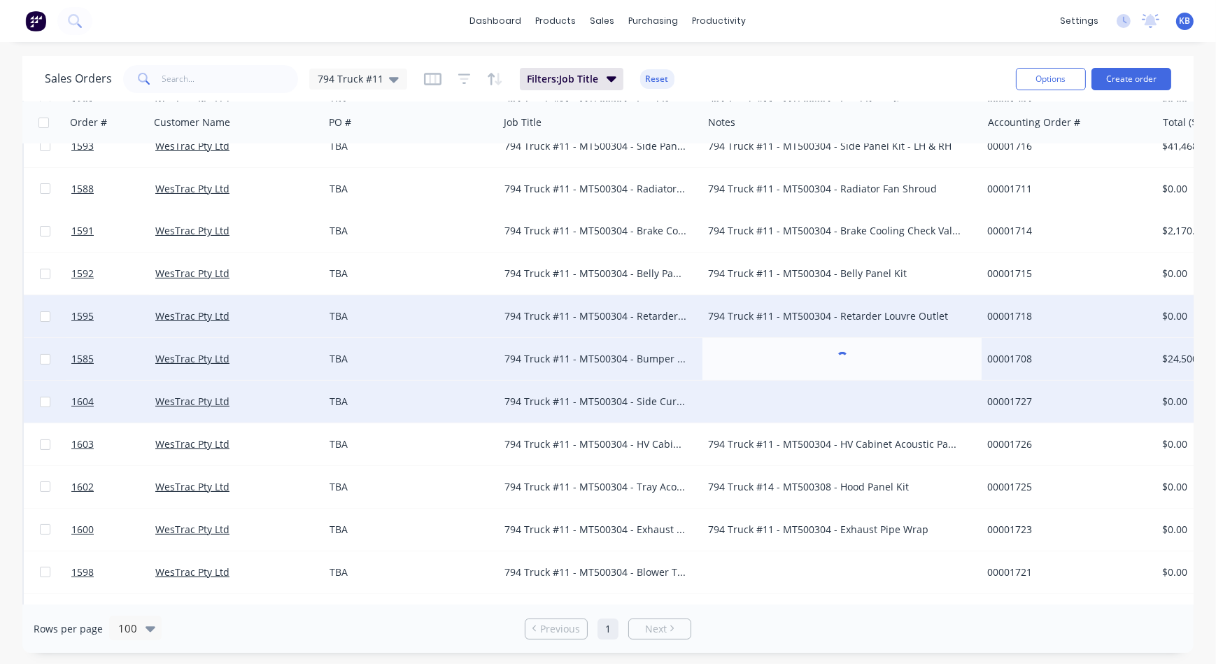
click at [606, 389] on div "794 Truck #11 - MT500304 - Side Curtains & Hydraulic Pump Covers" at bounding box center [601, 402] width 204 height 42
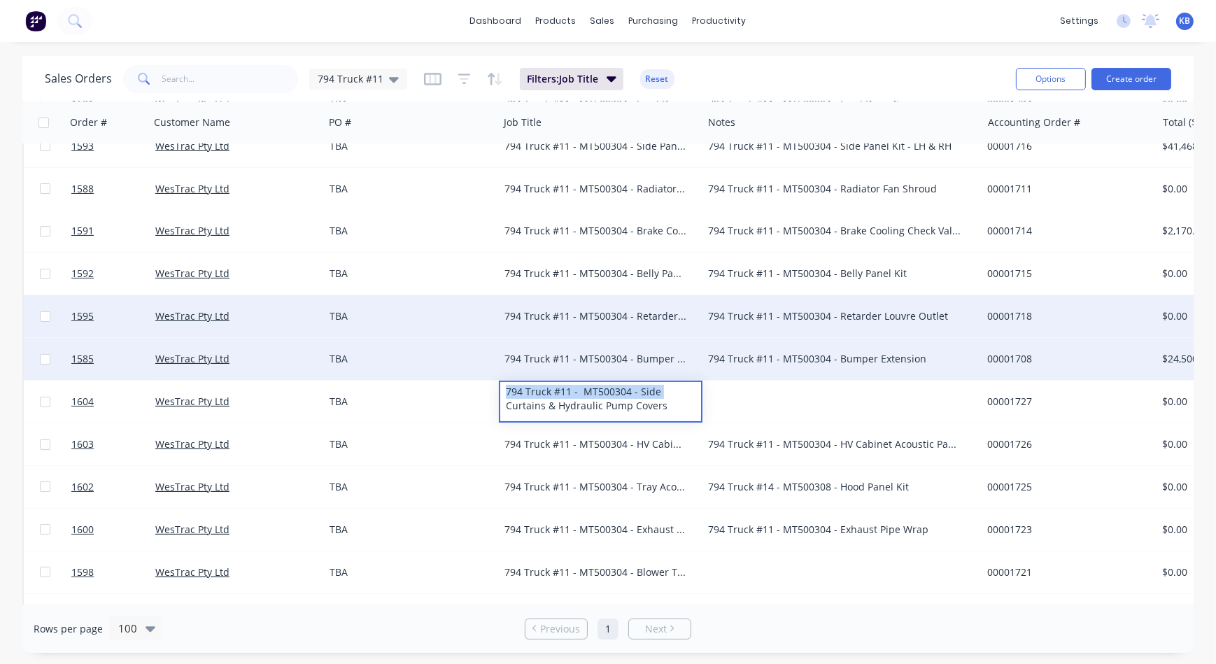
drag, startPoint x: 671, startPoint y: 397, endPoint x: 470, endPoint y: 378, distance: 201.7
click at [470, 378] on div "1596 WesTrac Pty Ltd TBA 794 Truck #11 - MT500304 - Retarder Louvre Inlet 794 T…" at bounding box center [773, 357] width 1502 height 809
drag, startPoint x: 680, startPoint y: 407, endPoint x: 468, endPoint y: 371, distance: 215.1
click at [468, 371] on div "1596 WesTrac Pty Ltd TBA 794 Truck #11 - MT500304 - Retarder Louvre Inlet 794 T…" at bounding box center [773, 357] width 1502 height 809
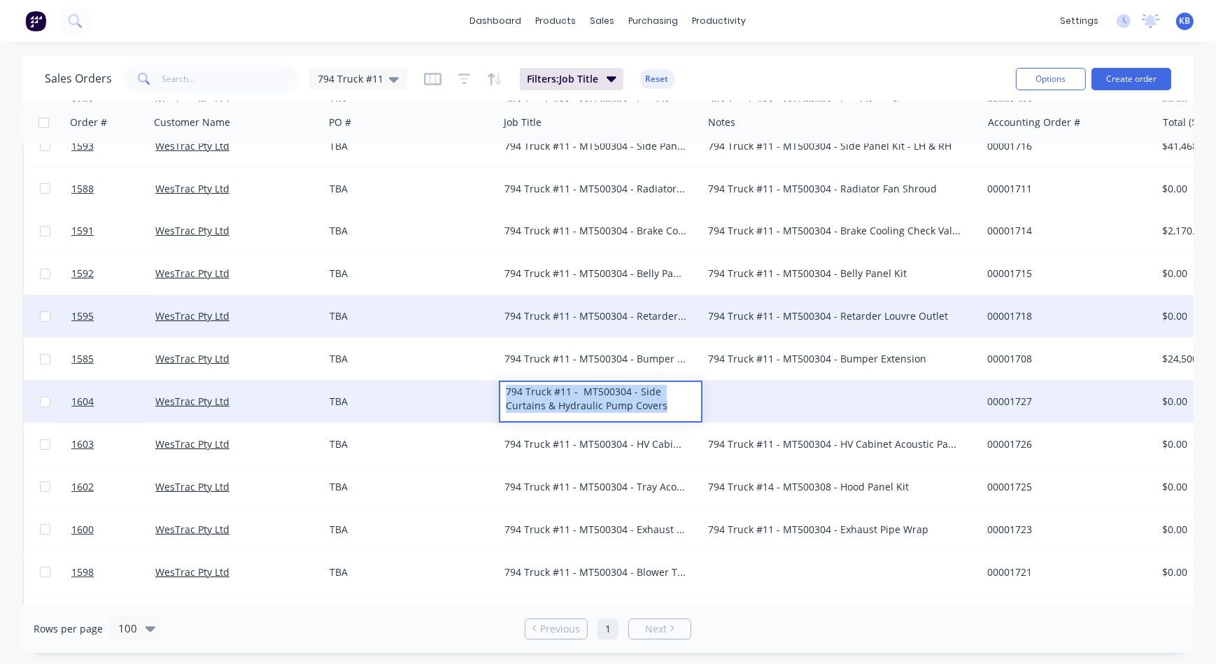
click at [760, 385] on div at bounding box center [841, 402] width 279 height 42
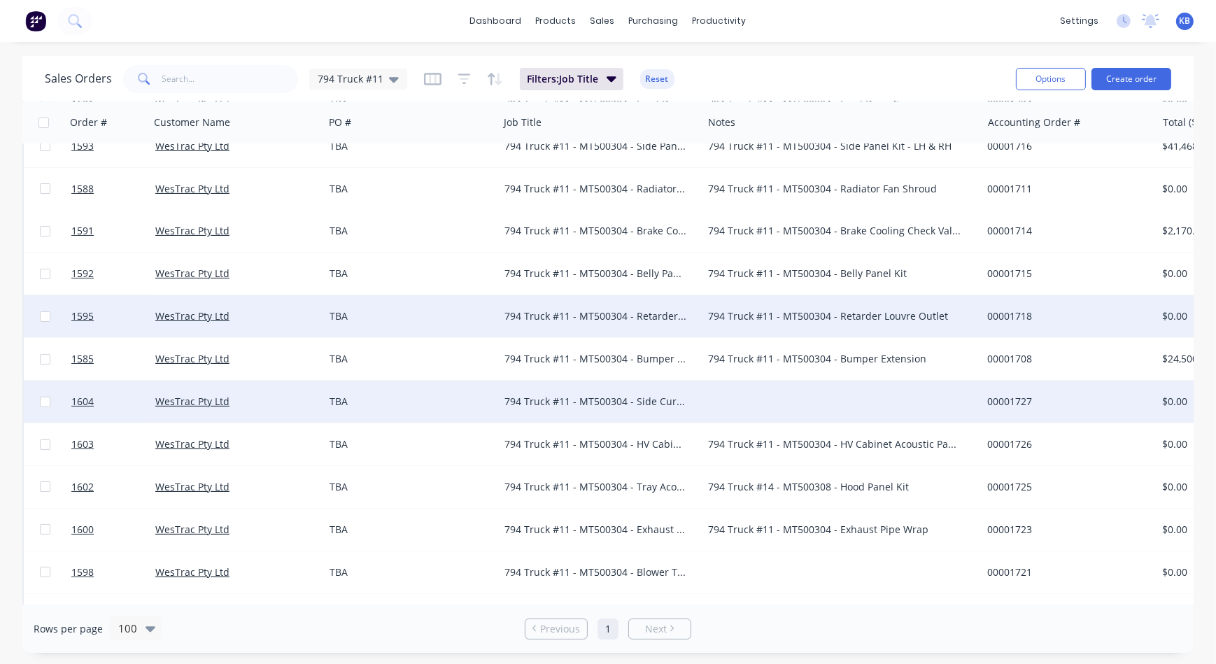
click at [752, 392] on div at bounding box center [841, 402] width 279 height 42
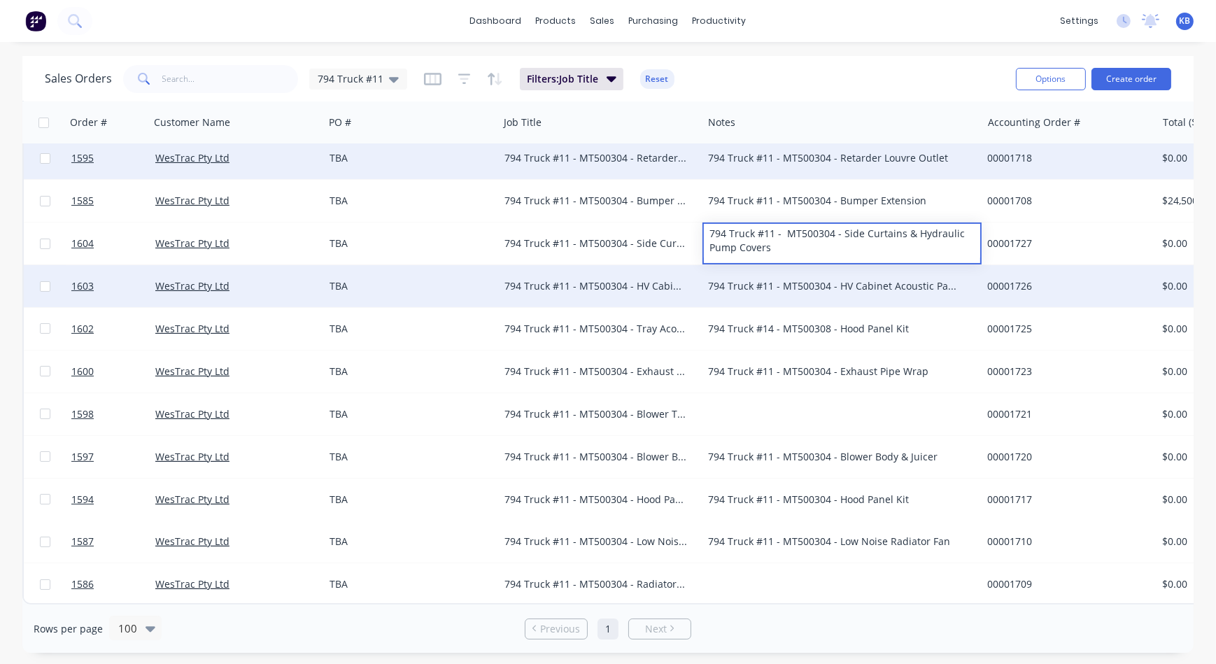
scroll to position [355, 0]
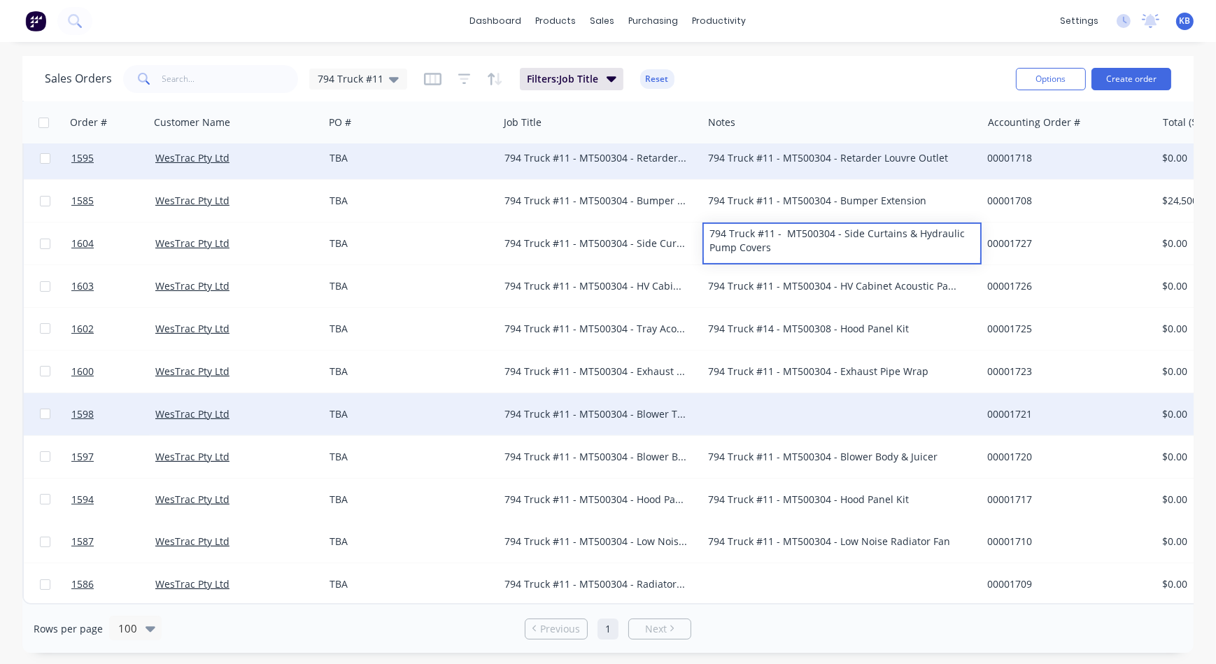
click at [630, 408] on div "794 Truck #11 - MT500304 - Blower Thermal Wraps & Acoustic Panels" at bounding box center [595, 414] width 183 height 14
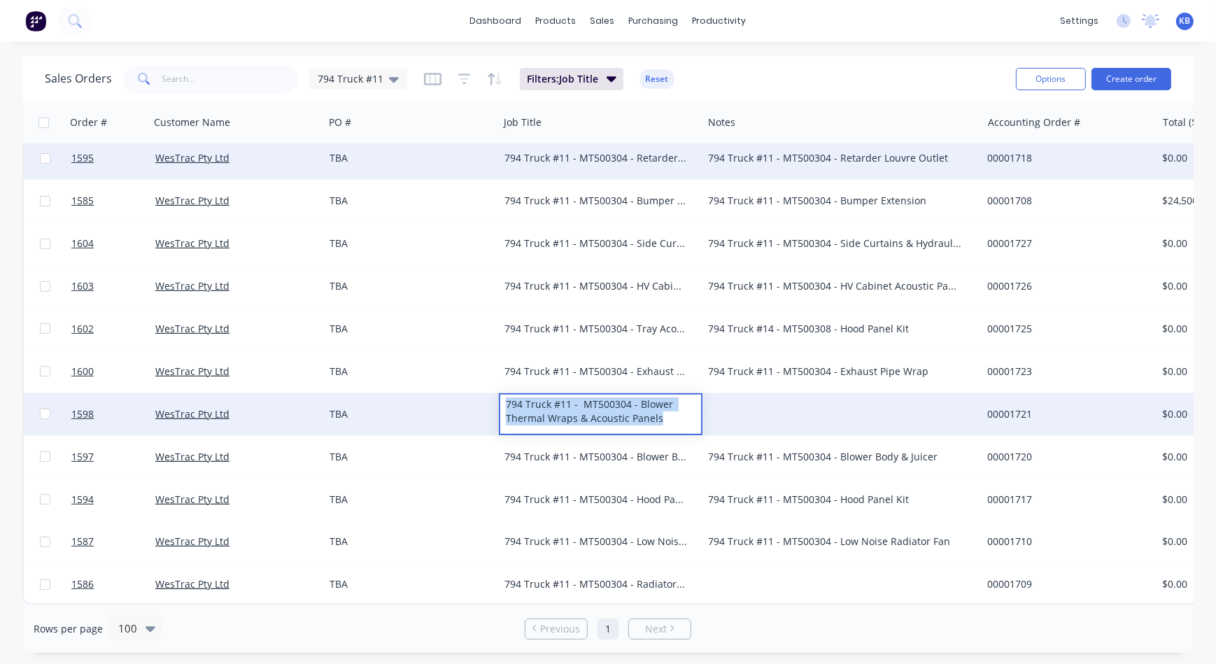
drag, startPoint x: 597, startPoint y: 413, endPoint x: 472, endPoint y: 387, distance: 127.9
click at [472, 393] on div "1598 WesTrac Pty Ltd TBA 794 Truck #11 - MT500304 - Blower Thermal Wraps & Acou…" at bounding box center [773, 414] width 1499 height 43
click at [733, 397] on div at bounding box center [841, 414] width 279 height 42
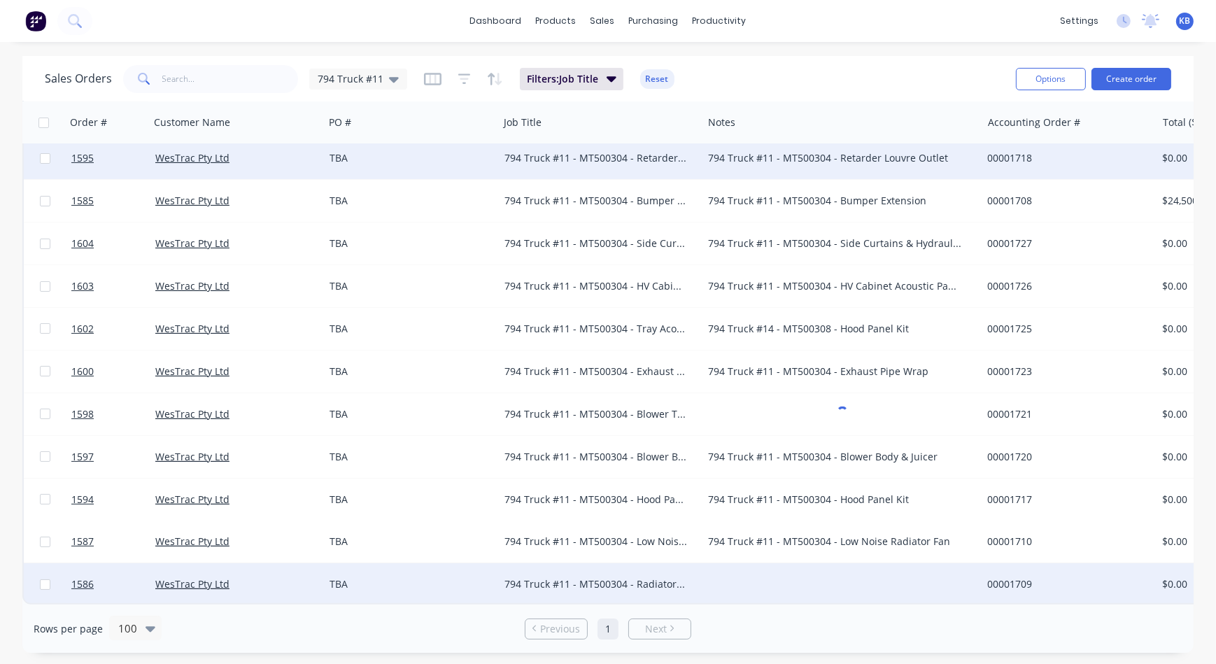
click at [600, 563] on div "794 Truck #11 - MT500304 - Radiator Louvre" at bounding box center [601, 584] width 204 height 42
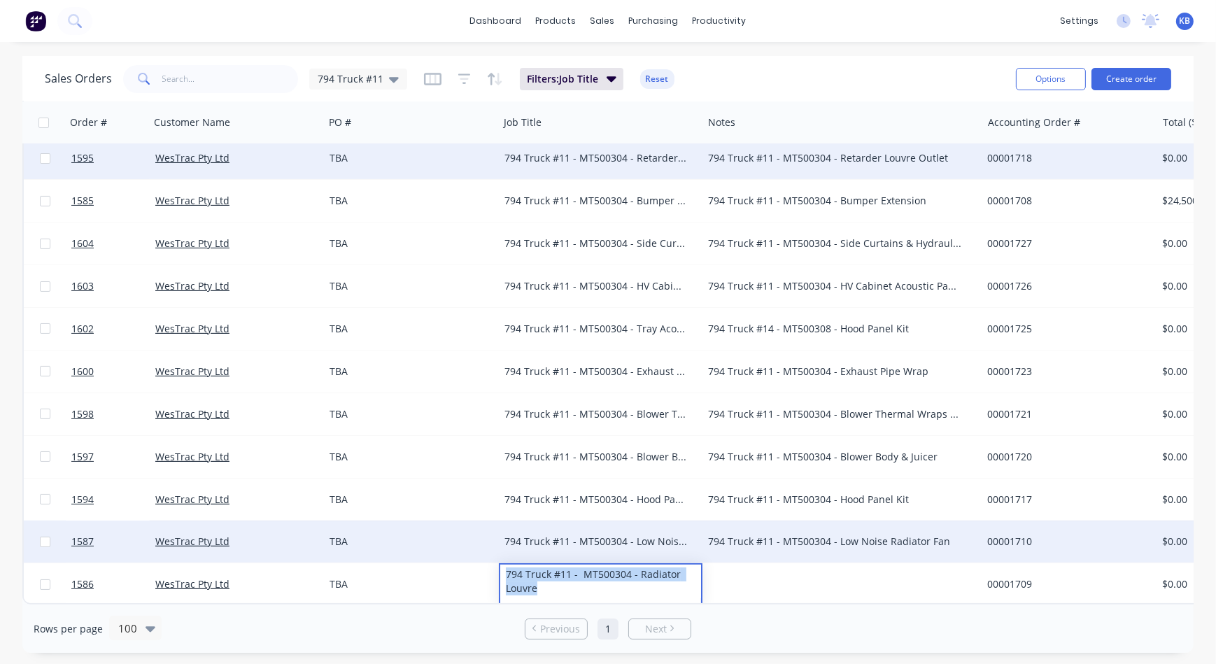
drag, startPoint x: 571, startPoint y: 581, endPoint x: 491, endPoint y: 555, distance: 84.1
click at [492, 555] on div "1596 WesTrac Pty Ltd TBA 794 Truck #11 - MT500304 - Retarder Louvre Inlet 794 T…" at bounding box center [773, 199] width 1502 height 809
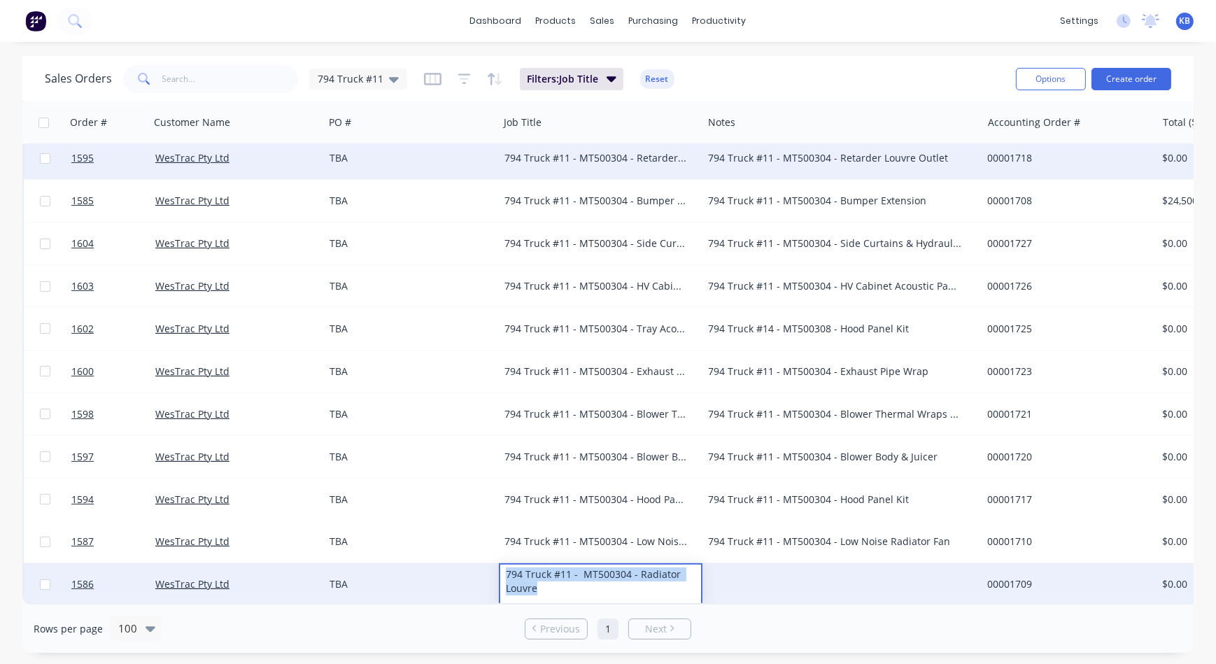
click at [750, 575] on div at bounding box center [841, 584] width 279 height 42
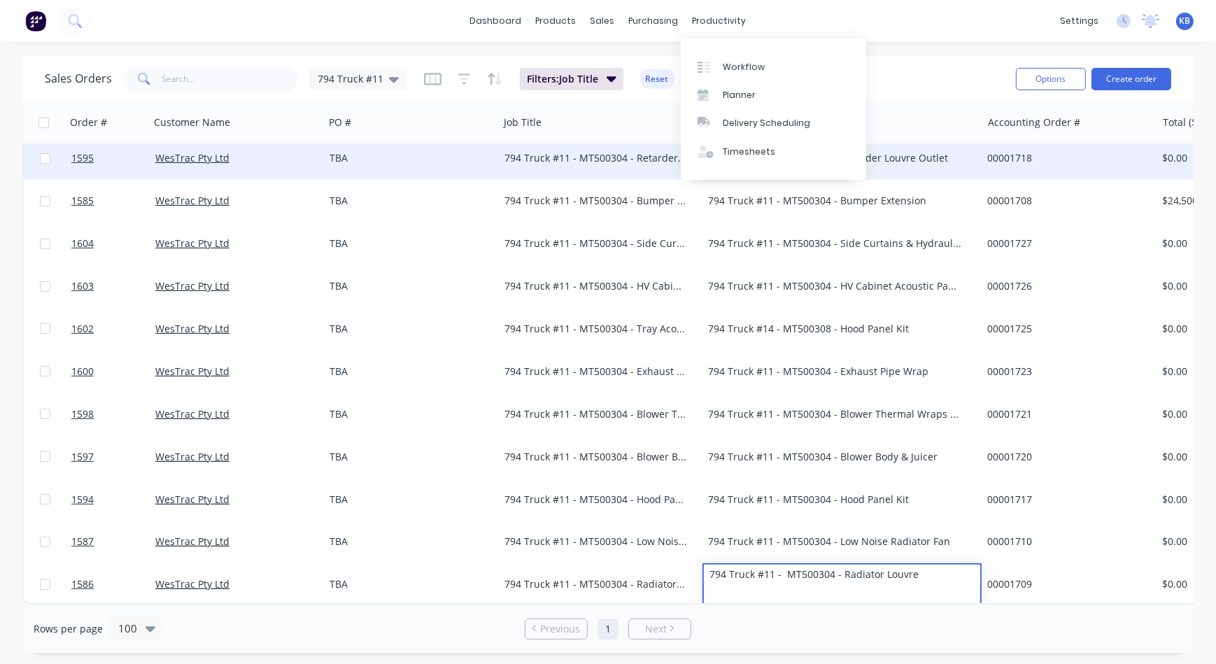
click at [893, 72] on div "Sales Orders 794 Truck #11 Filters: Job Title Reset" at bounding box center [525, 79] width 960 height 34
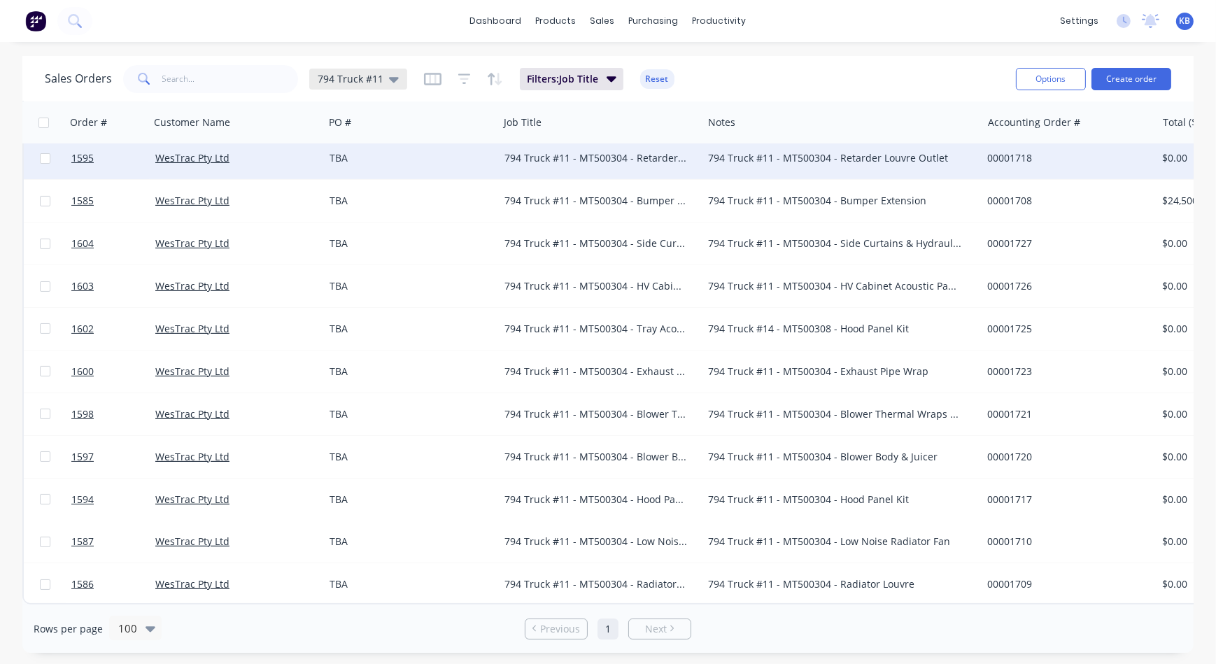
click at [392, 83] on icon at bounding box center [394, 78] width 10 height 15
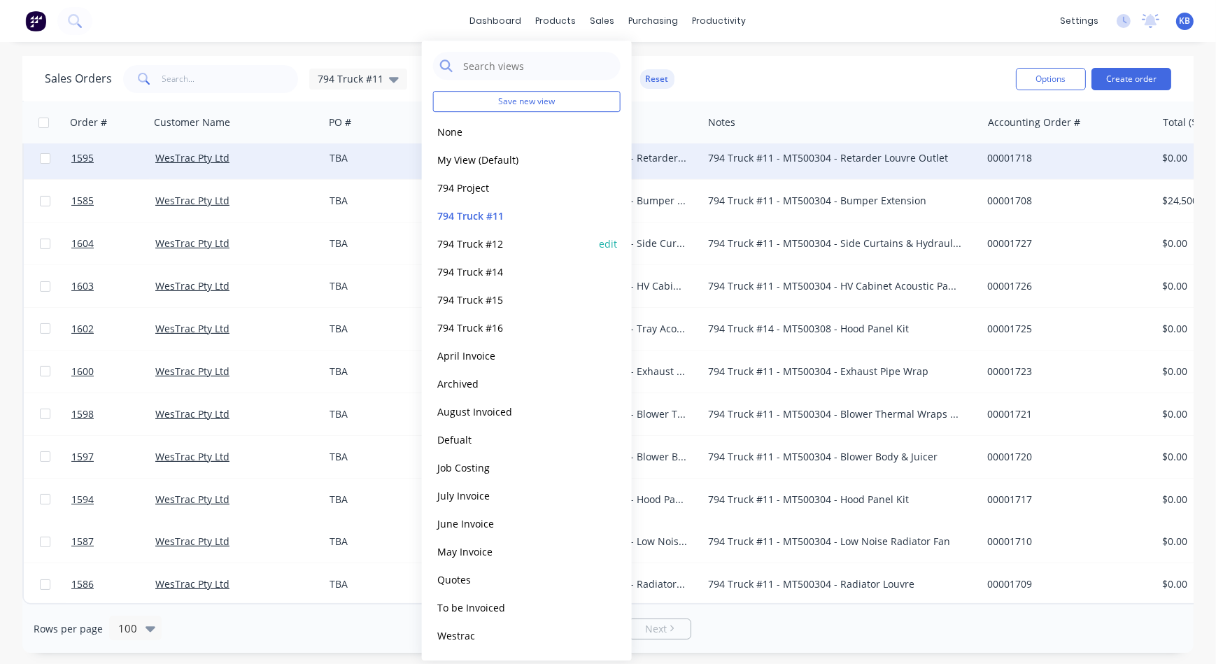
click at [507, 236] on button "794 Truck #12" at bounding box center [512, 244] width 159 height 16
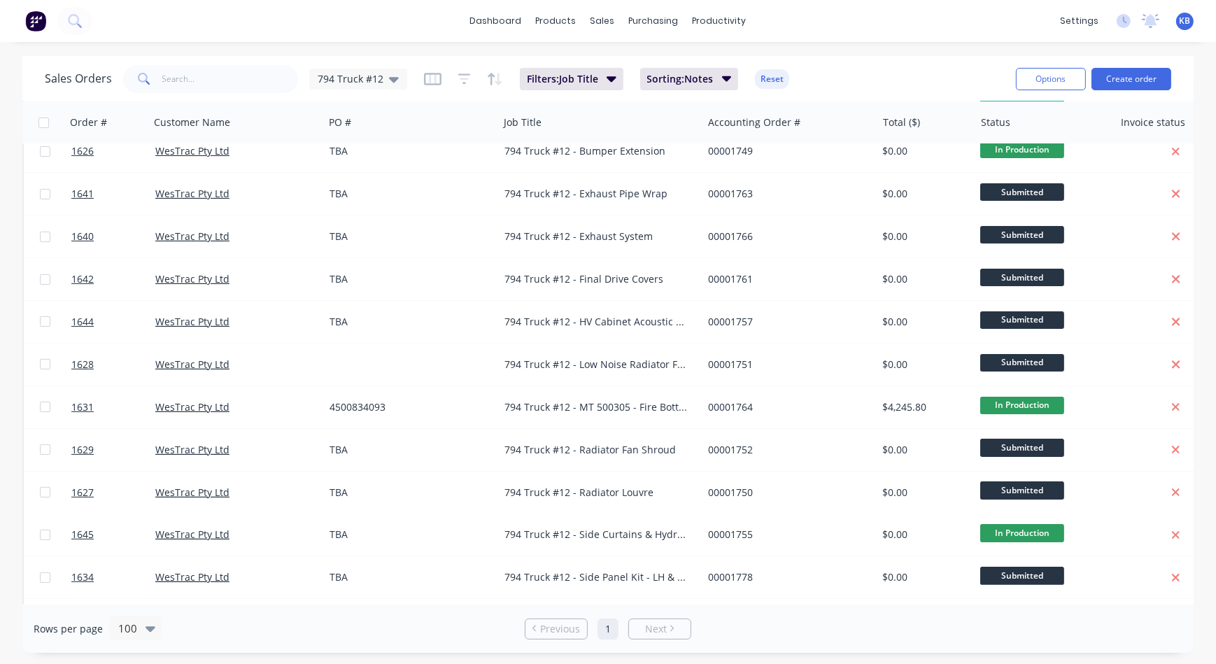
scroll to position [0, 0]
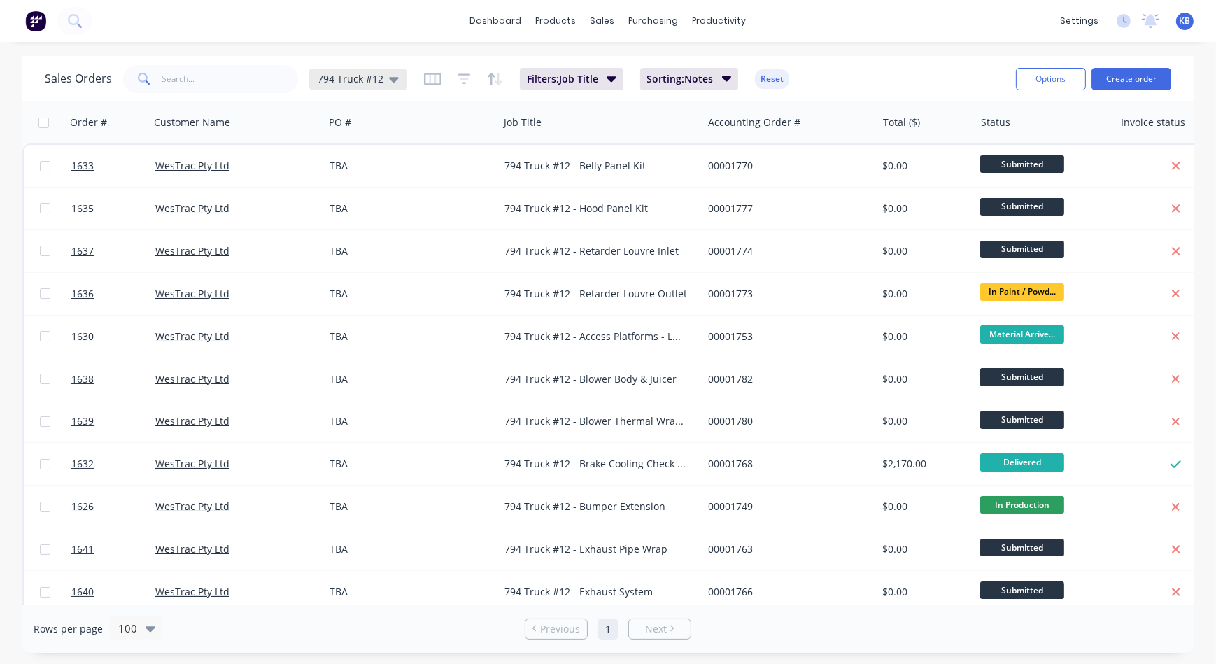
click at [381, 79] on div "794 Truck #12" at bounding box center [358, 79] width 81 height 13
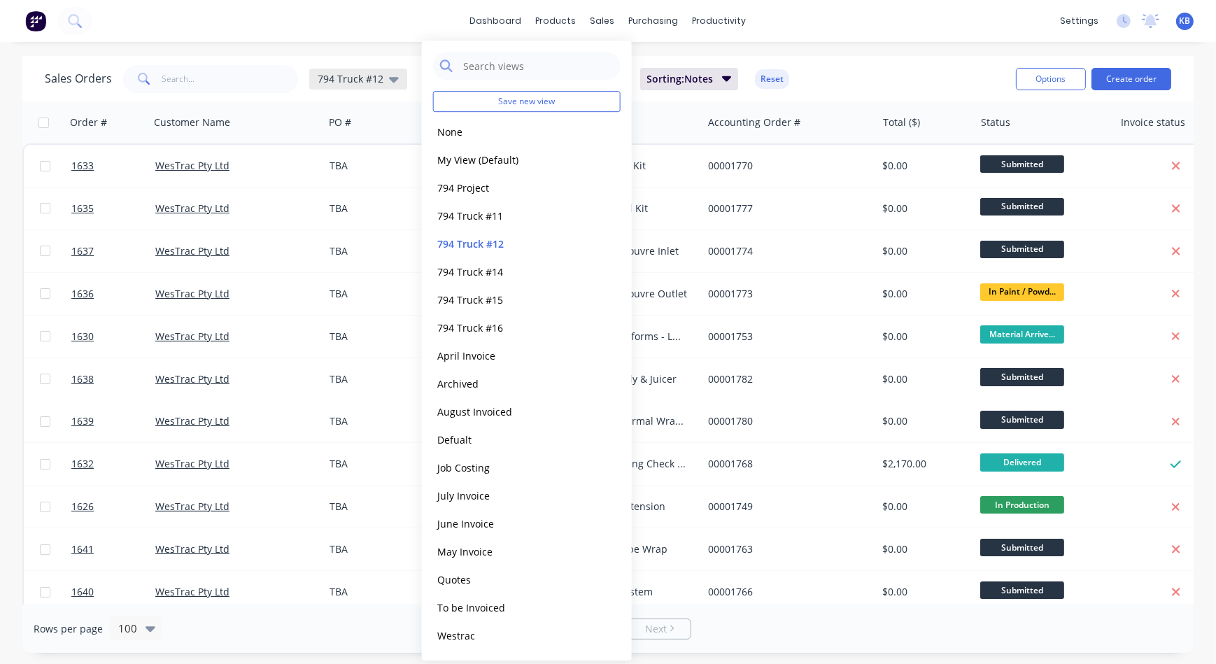
click at [378, 78] on span "794 Truck #12" at bounding box center [351, 78] width 66 height 15
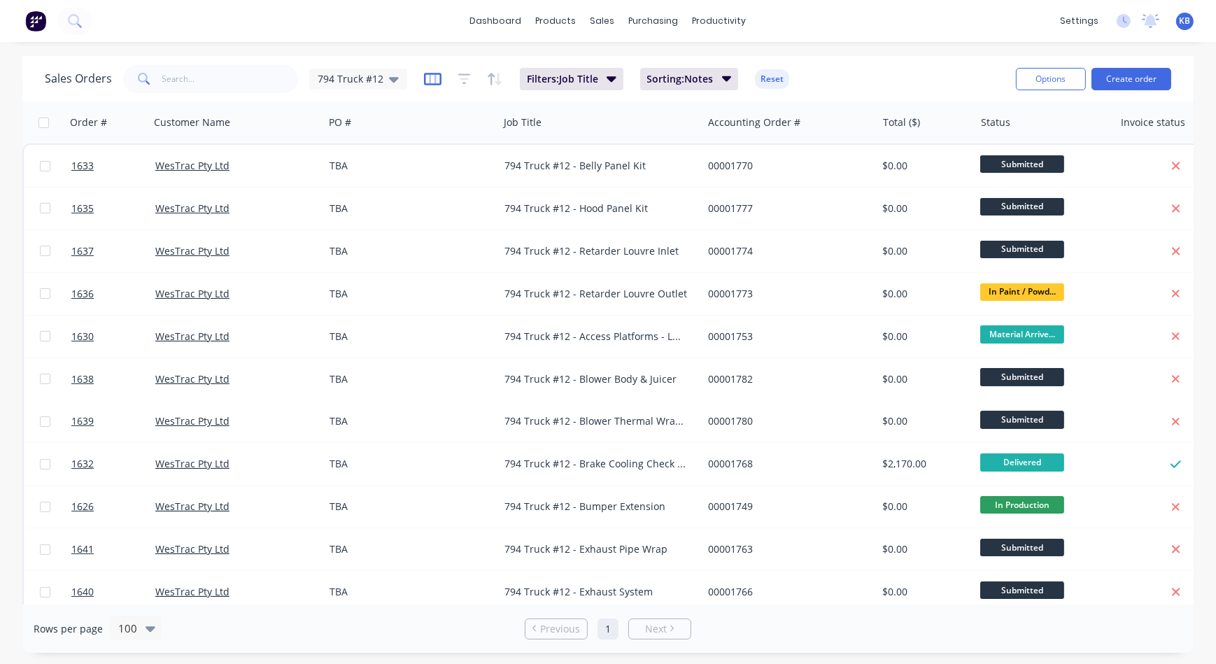
click at [427, 81] on icon "button" at bounding box center [432, 79] width 17 height 14
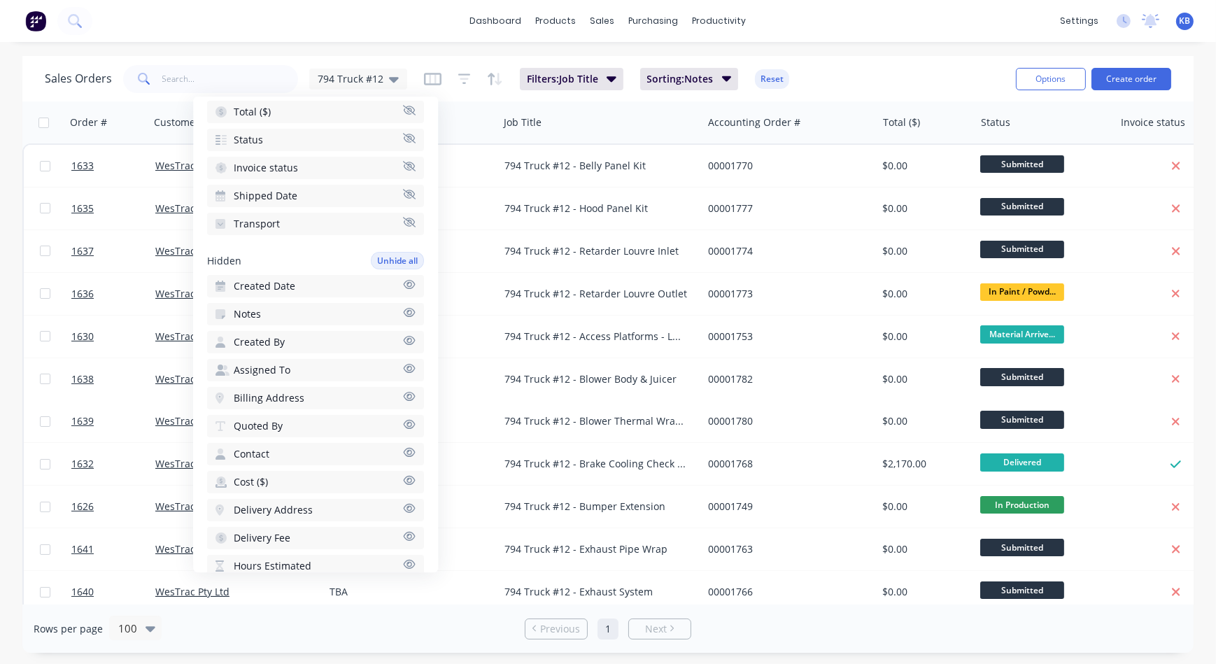
scroll to position [318, 0]
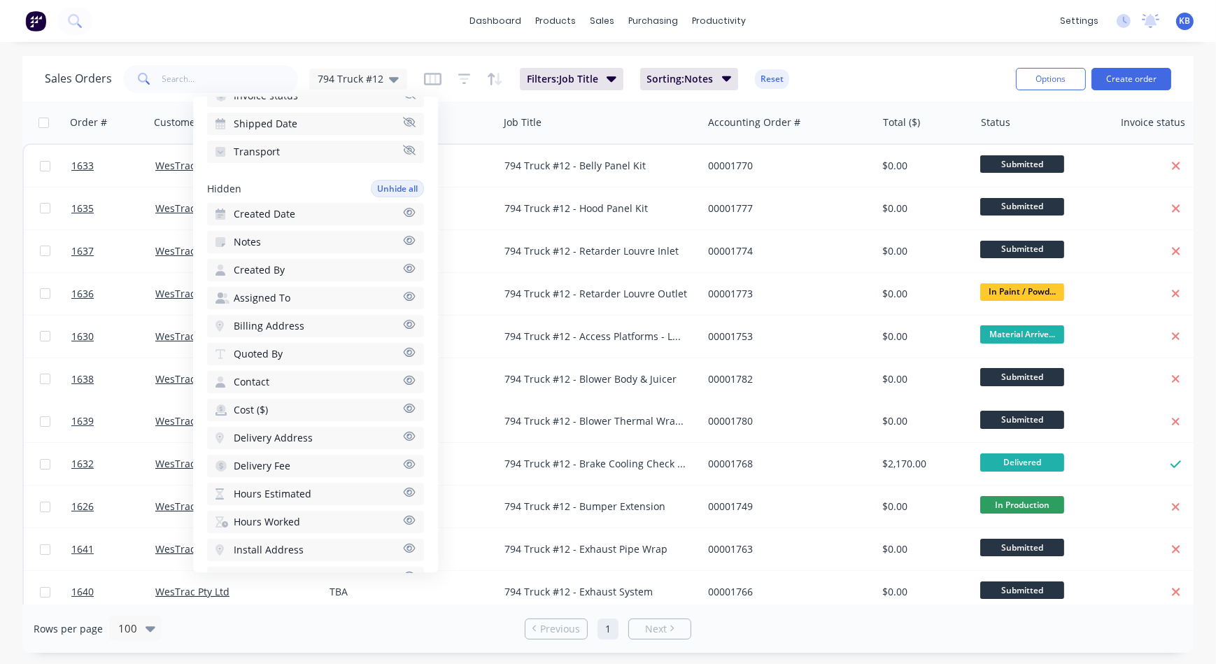
click at [404, 238] on icon "button" at bounding box center [409, 240] width 13 height 10
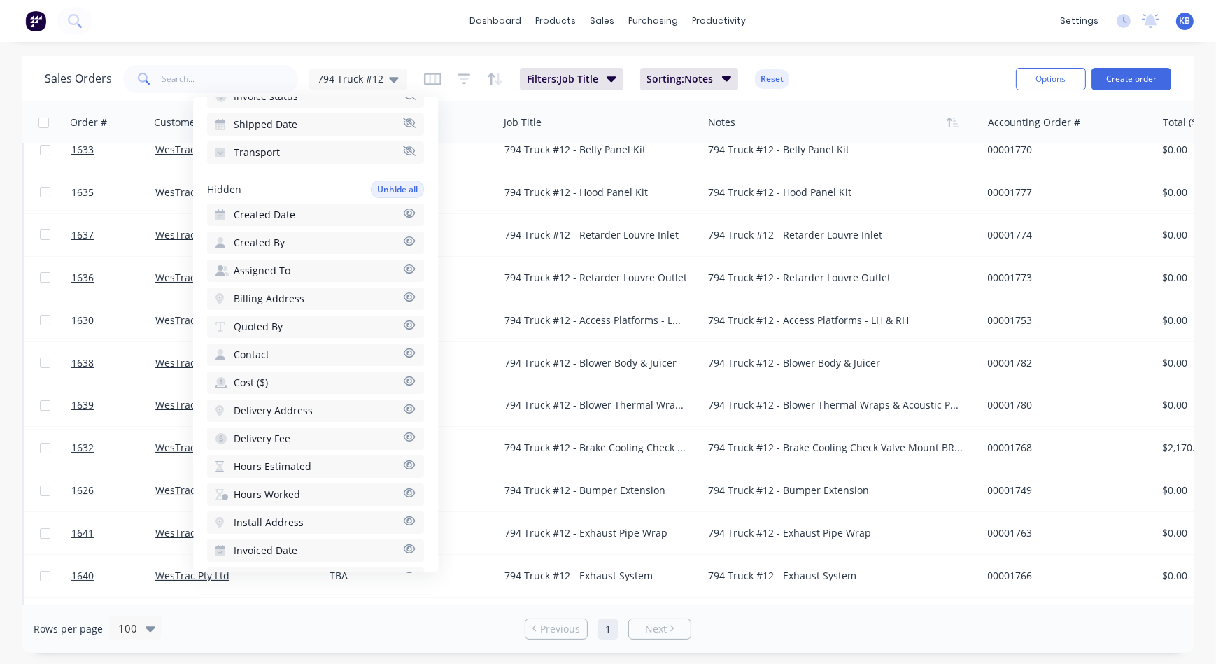
scroll to position [0, 0]
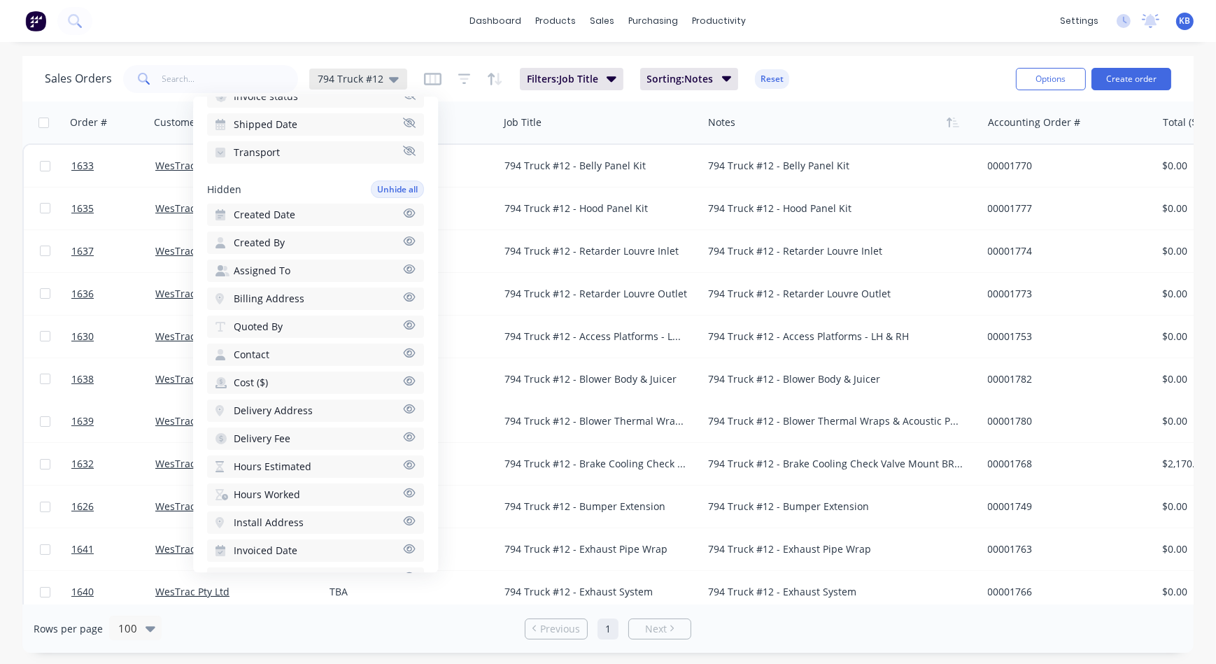
click at [389, 80] on icon at bounding box center [394, 78] width 10 height 15
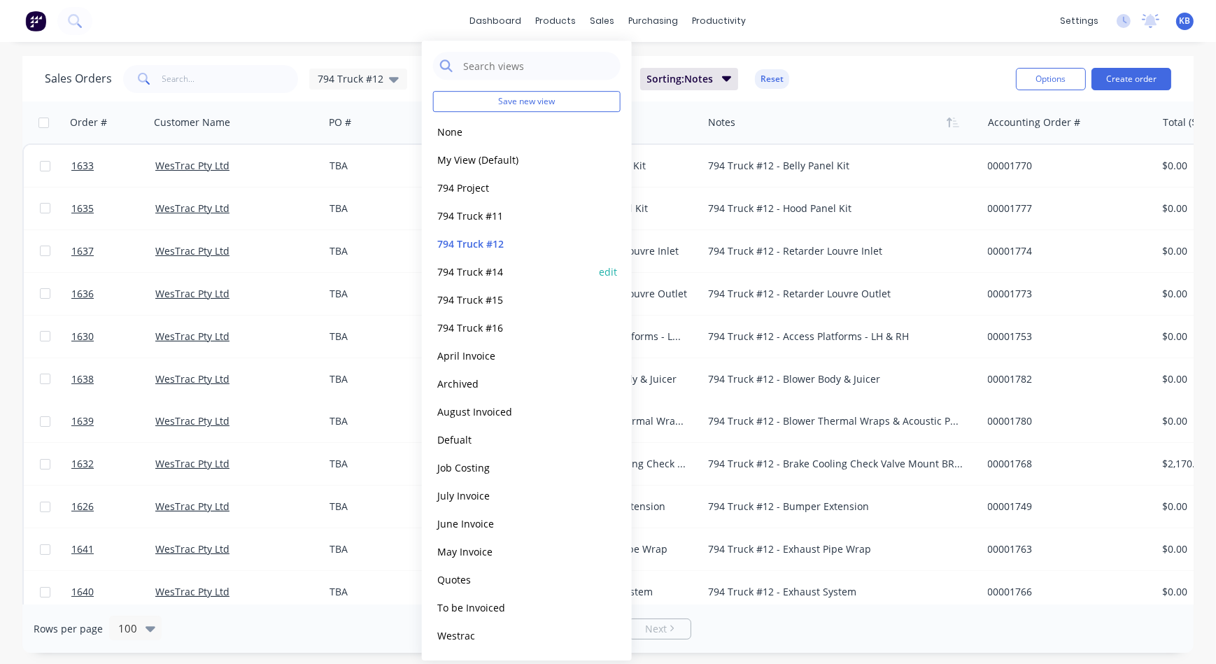
click at [493, 265] on button "794 Truck #14" at bounding box center [512, 272] width 159 height 16
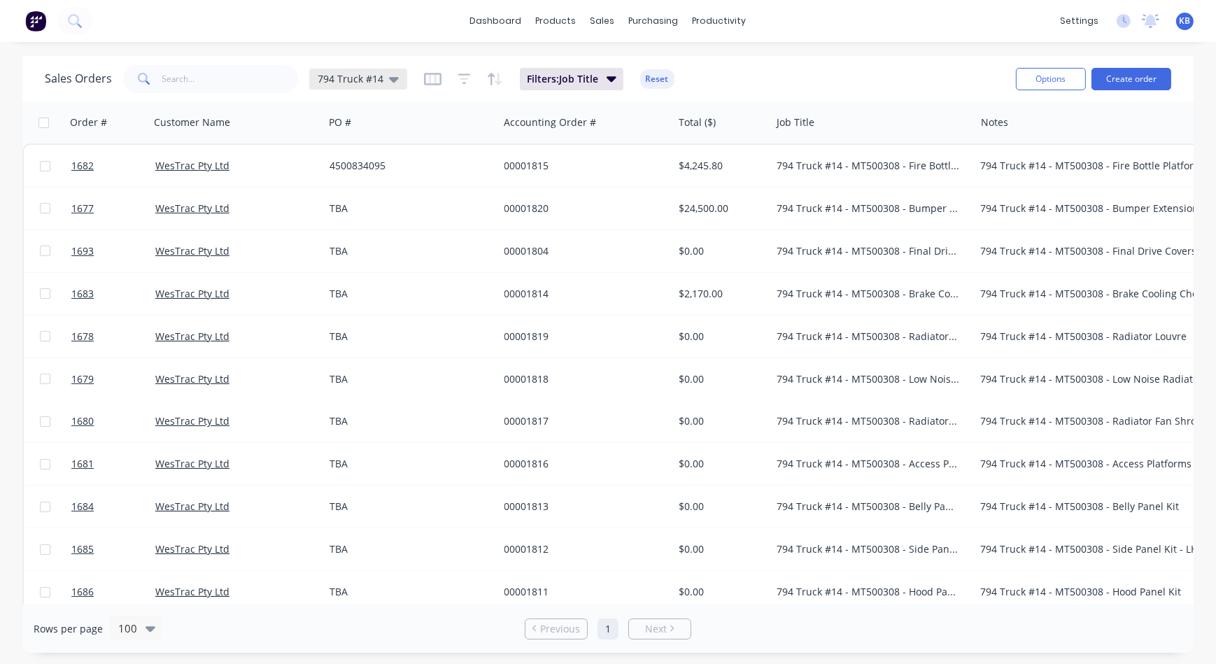
click at [393, 77] on icon at bounding box center [394, 80] width 10 height 6
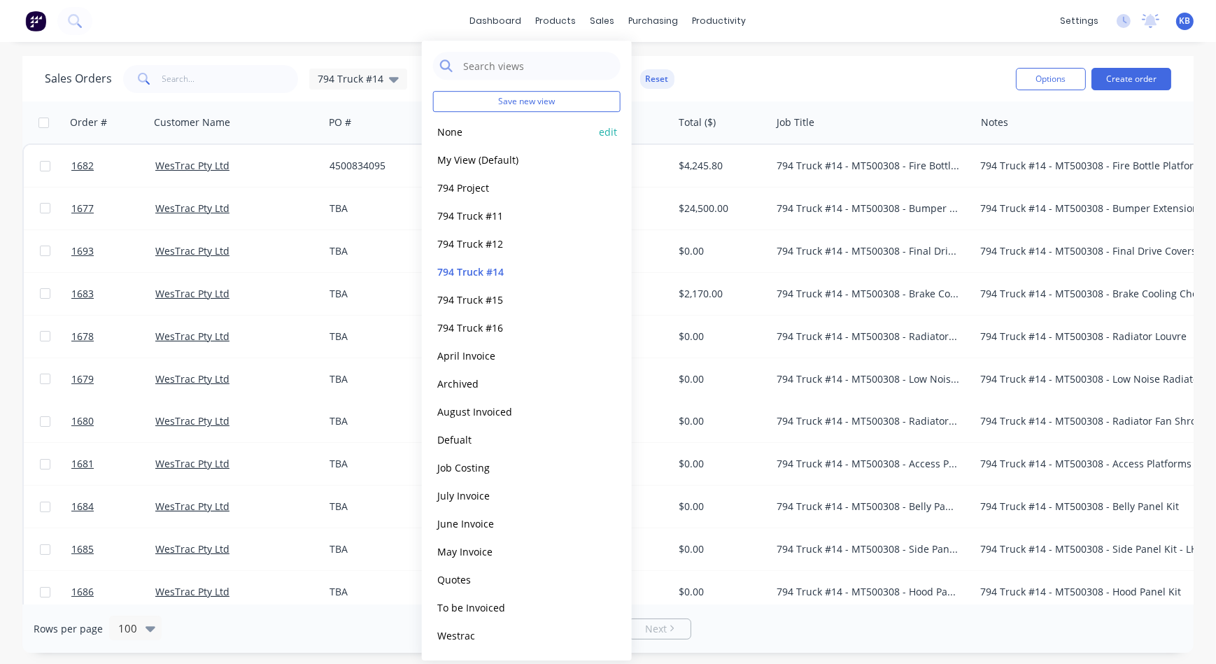
click at [448, 134] on button "None" at bounding box center [512, 132] width 159 height 16
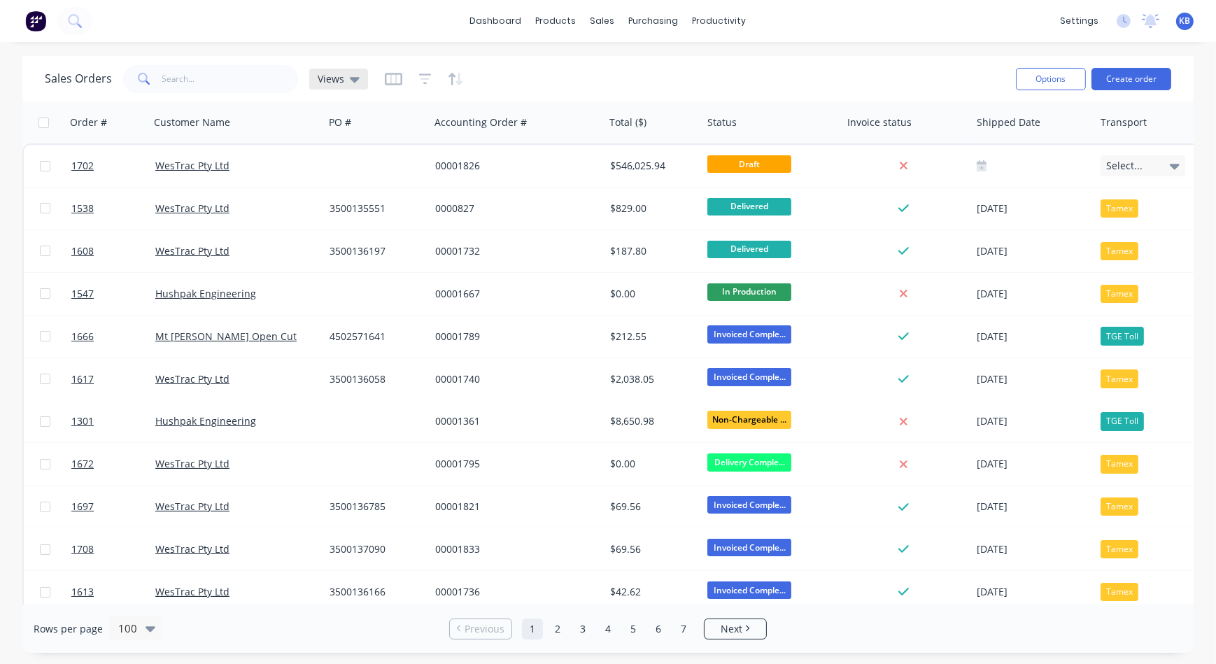
click at [355, 78] on icon at bounding box center [355, 80] width 10 height 6
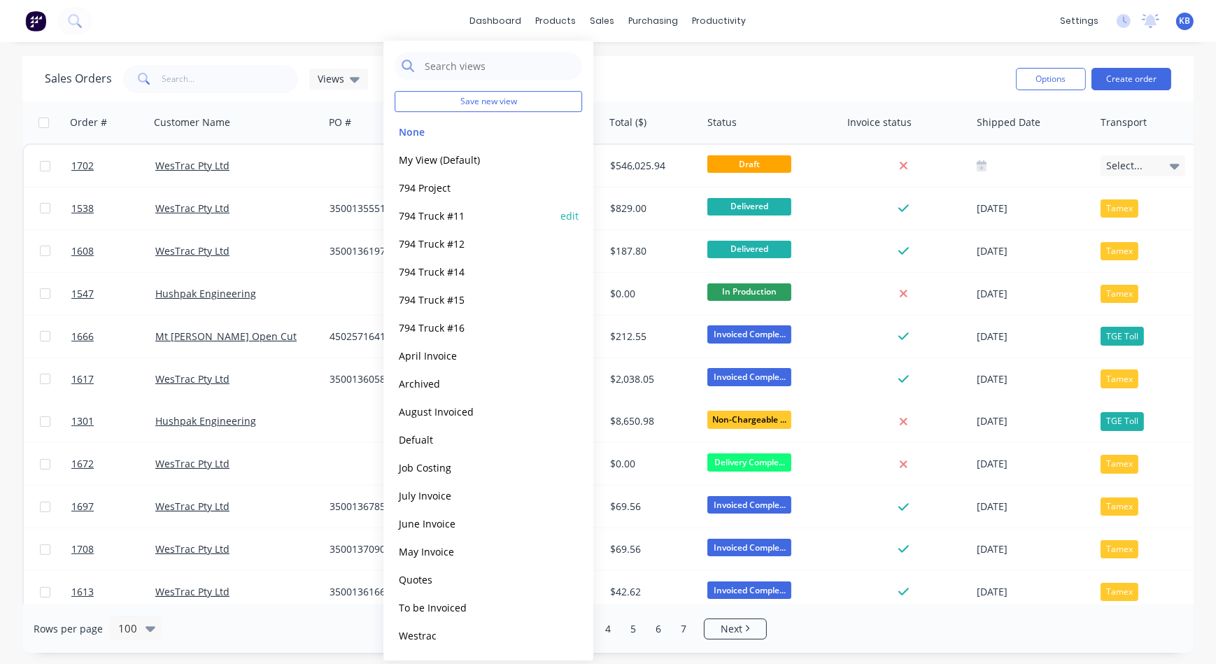
click at [441, 216] on button "794 Truck #11" at bounding box center [474, 216] width 159 height 16
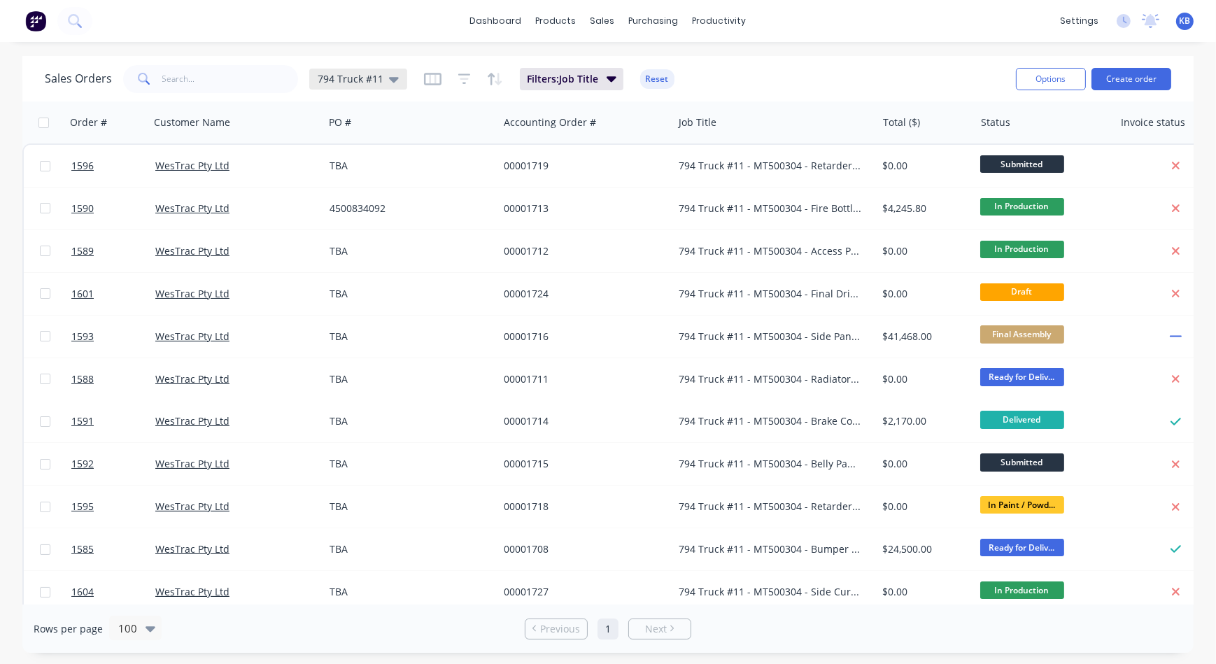
click at [391, 76] on icon at bounding box center [394, 78] width 10 height 15
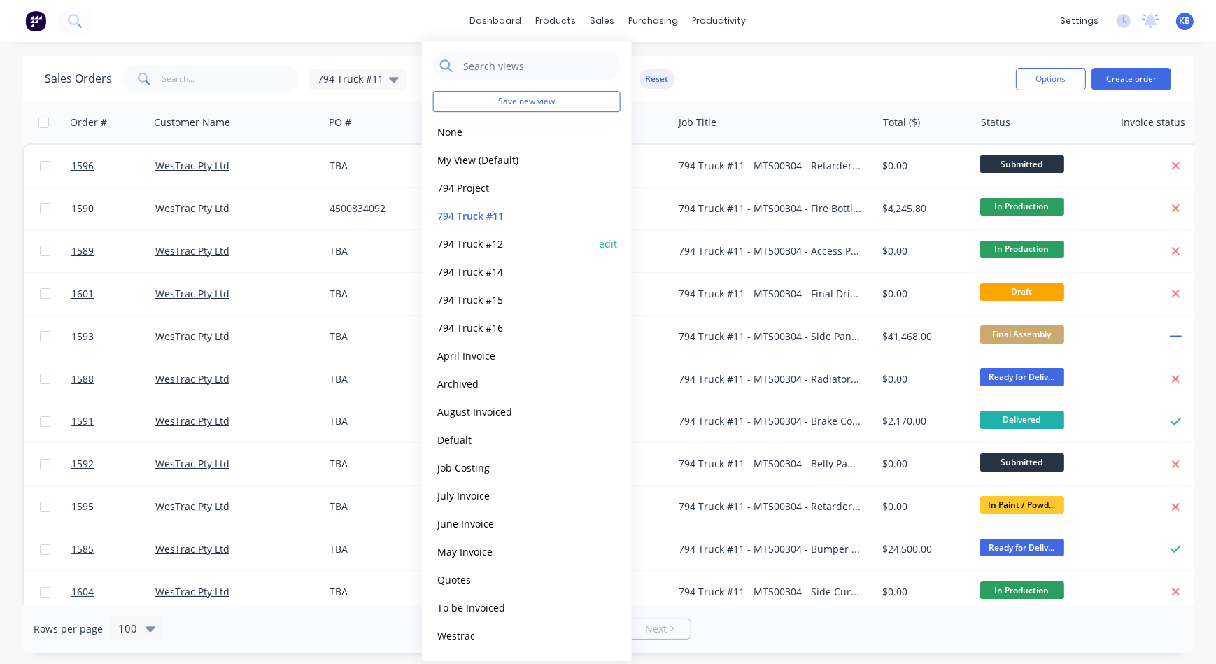
click at [494, 248] on button "794 Truck #12" at bounding box center [512, 244] width 159 height 16
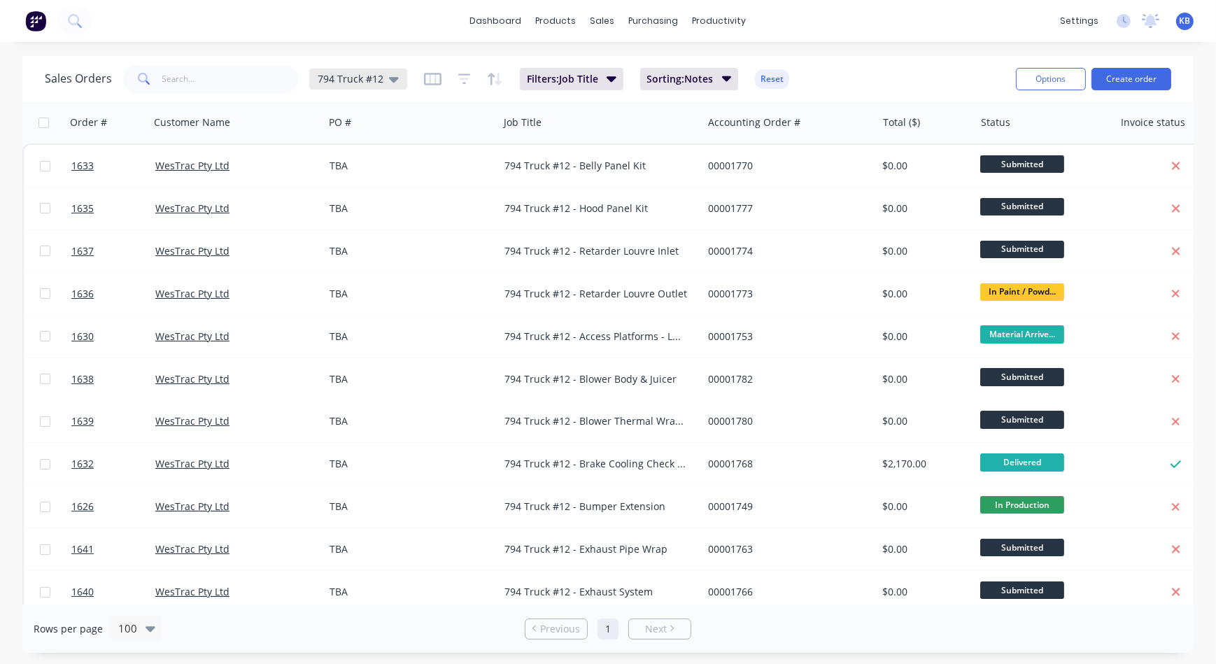
click at [399, 80] on div "794 Truck #12" at bounding box center [358, 79] width 98 height 21
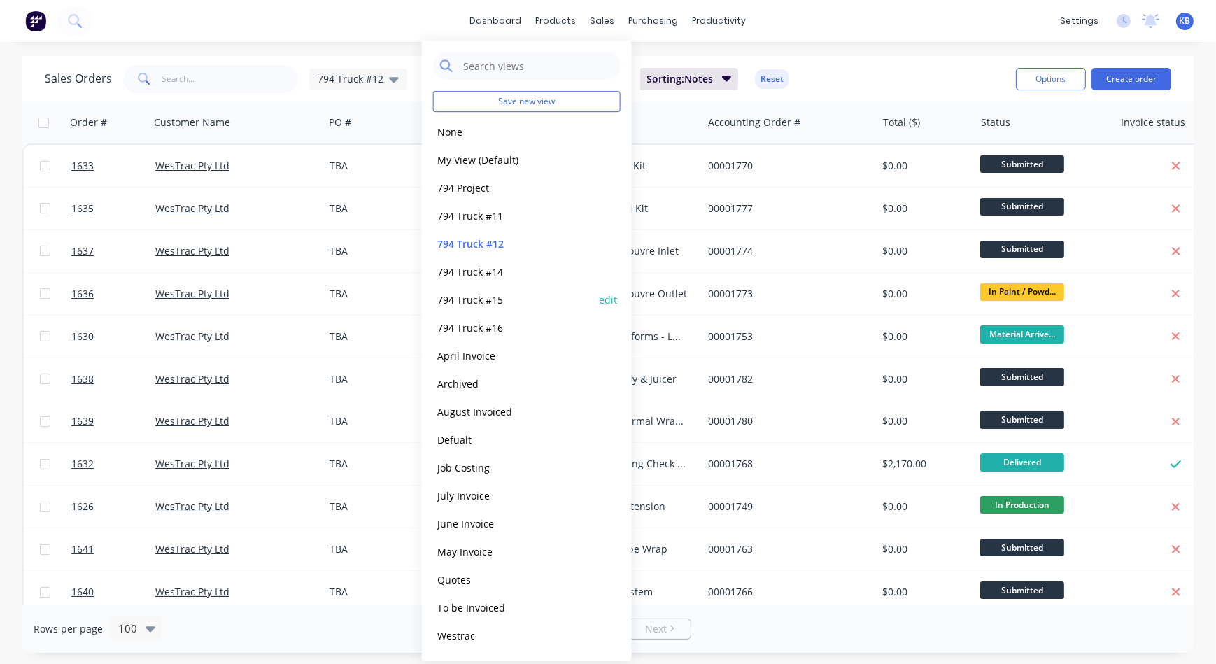
click at [502, 306] on button "794 Truck #15" at bounding box center [512, 300] width 159 height 16
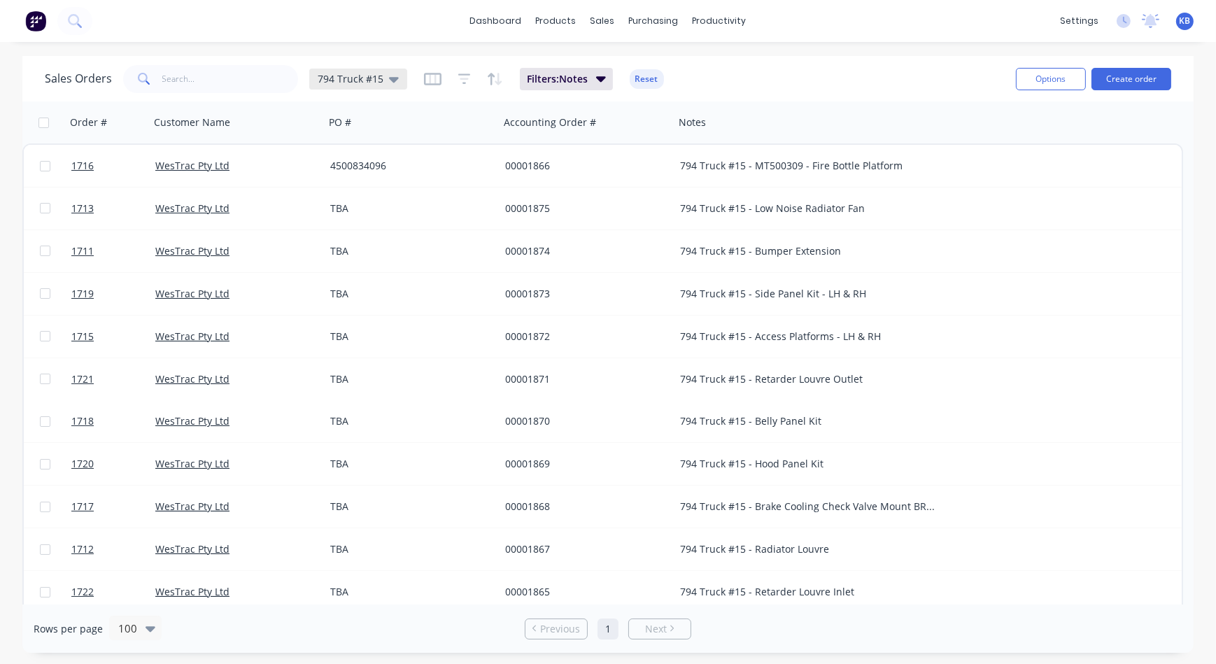
click at [395, 80] on icon at bounding box center [394, 78] width 10 height 15
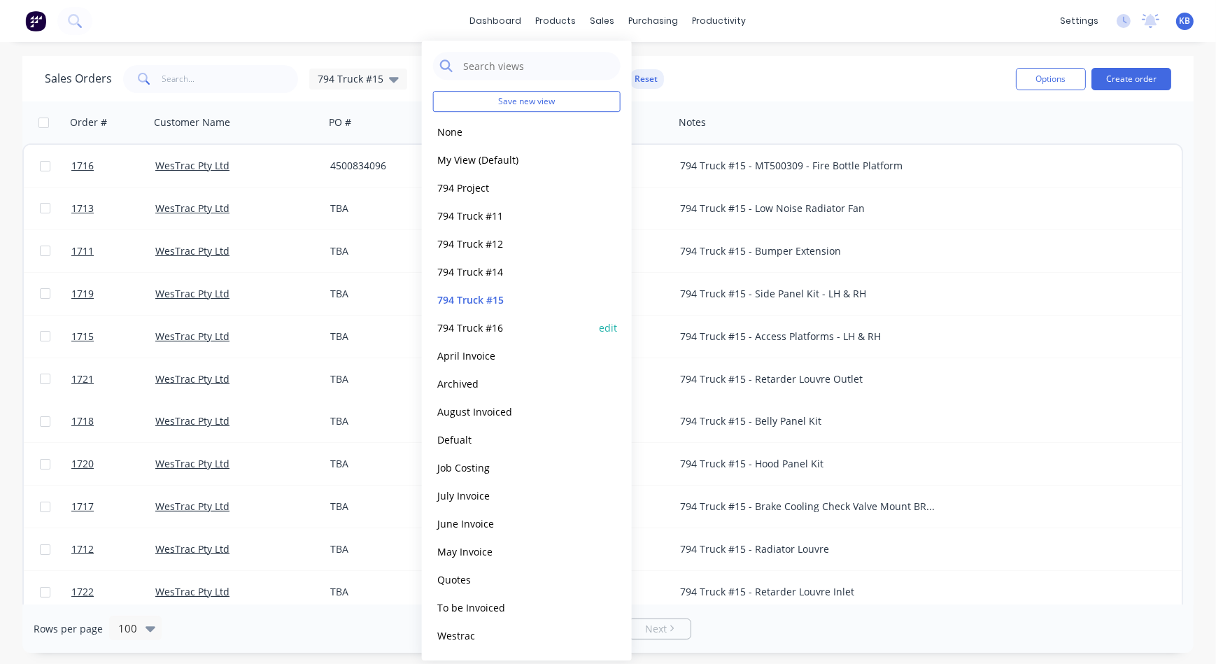
click at [561, 331] on button "794 Truck #16" at bounding box center [512, 328] width 159 height 16
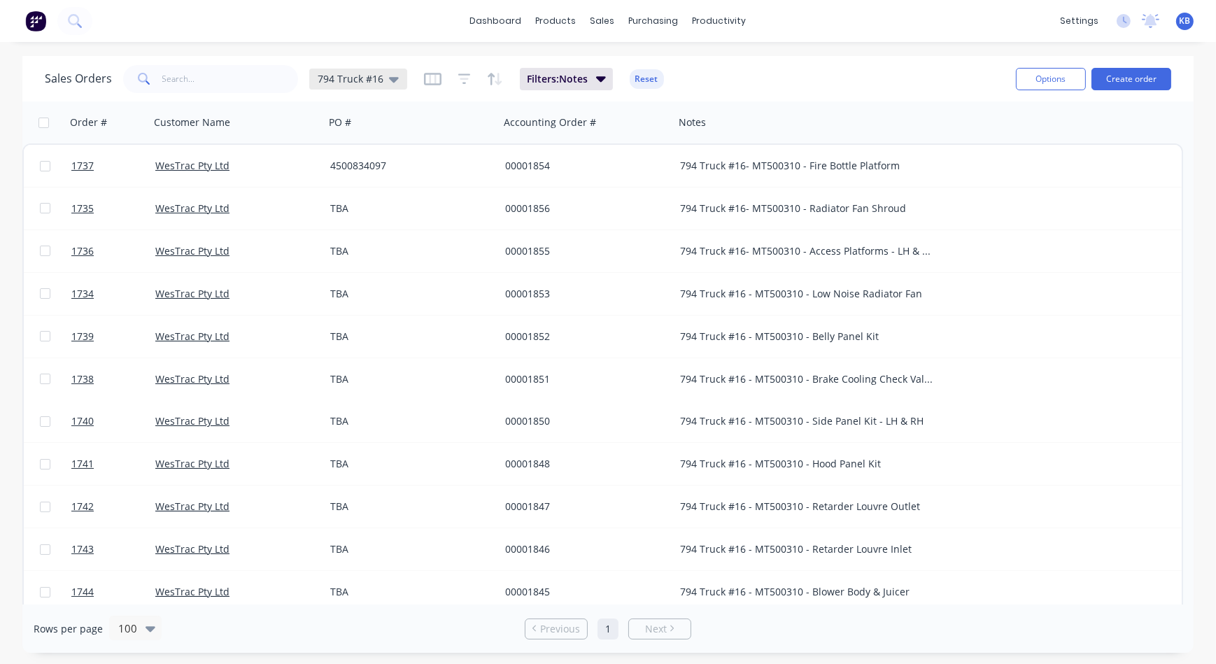
click at [389, 76] on icon at bounding box center [394, 78] width 10 height 15
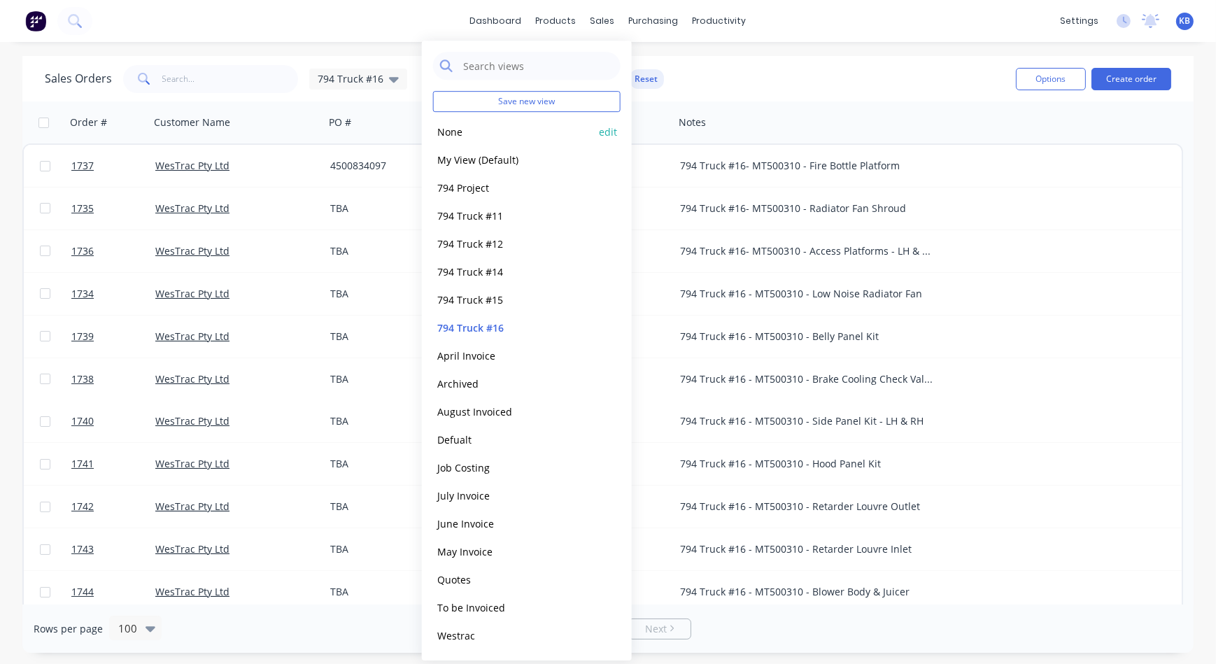
click at [464, 132] on button "None" at bounding box center [512, 132] width 159 height 16
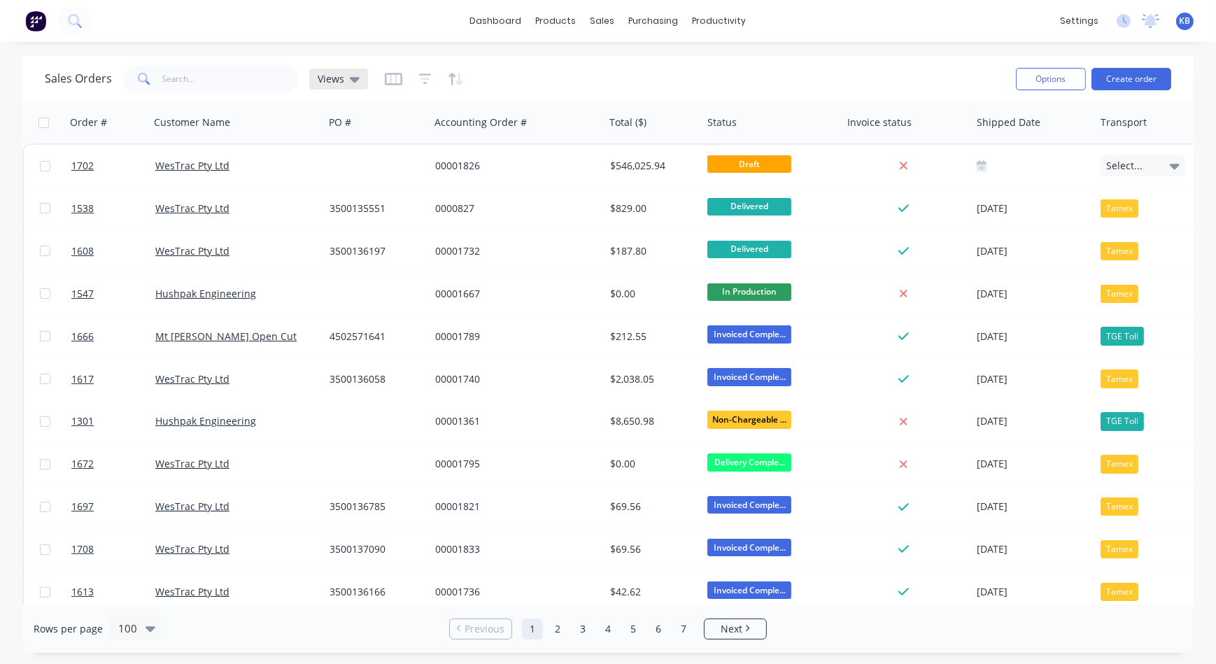
click at [359, 76] on div "Views" at bounding box center [338, 79] width 59 height 21
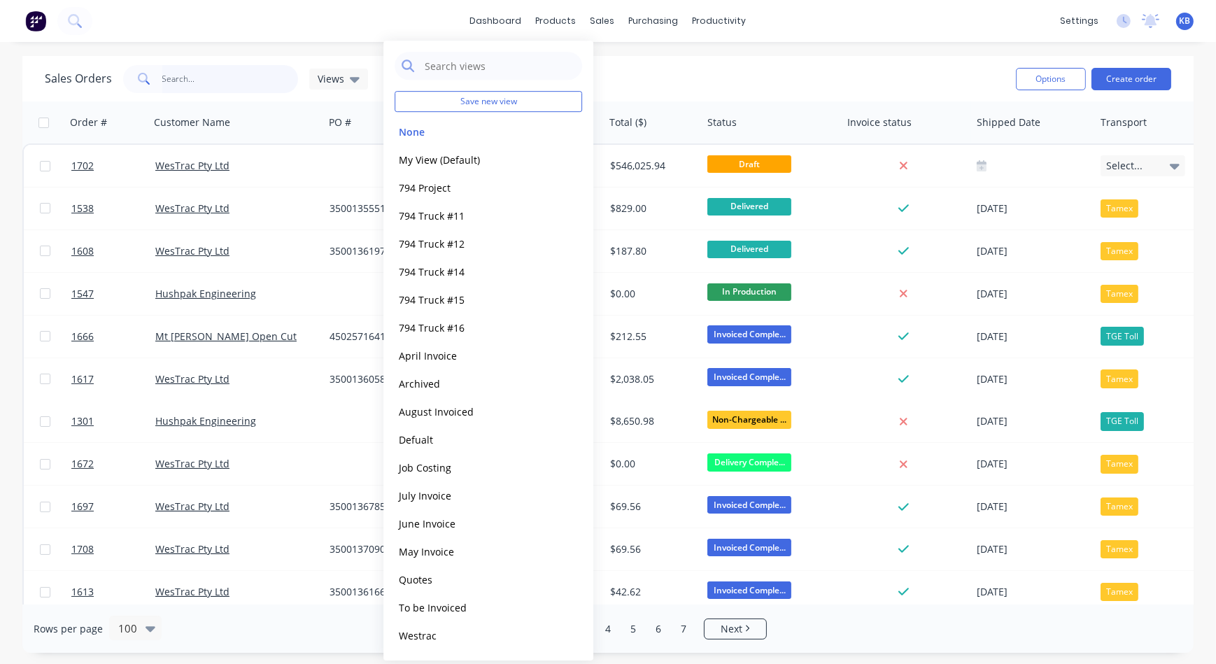
click at [295, 84] on input "text" at bounding box center [230, 79] width 136 height 28
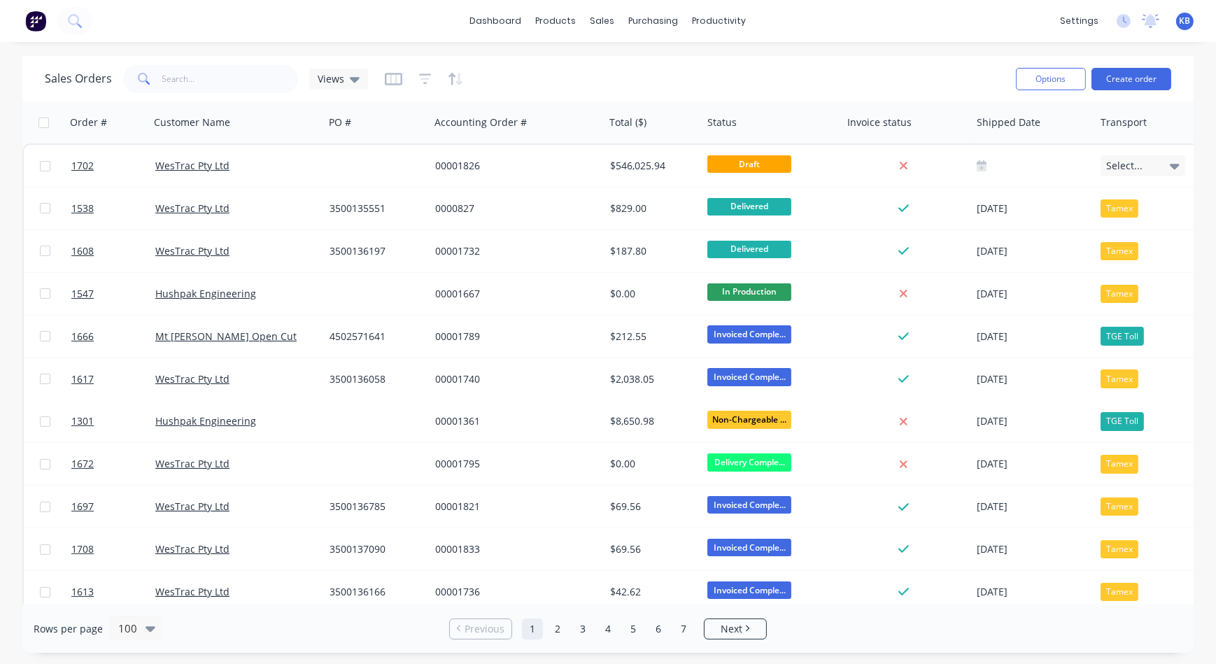
click at [403, 79] on div at bounding box center [424, 79] width 79 height 22
click at [402, 79] on div at bounding box center [424, 79] width 79 height 22
click at [395, 79] on icon "button" at bounding box center [393, 79] width 17 height 14
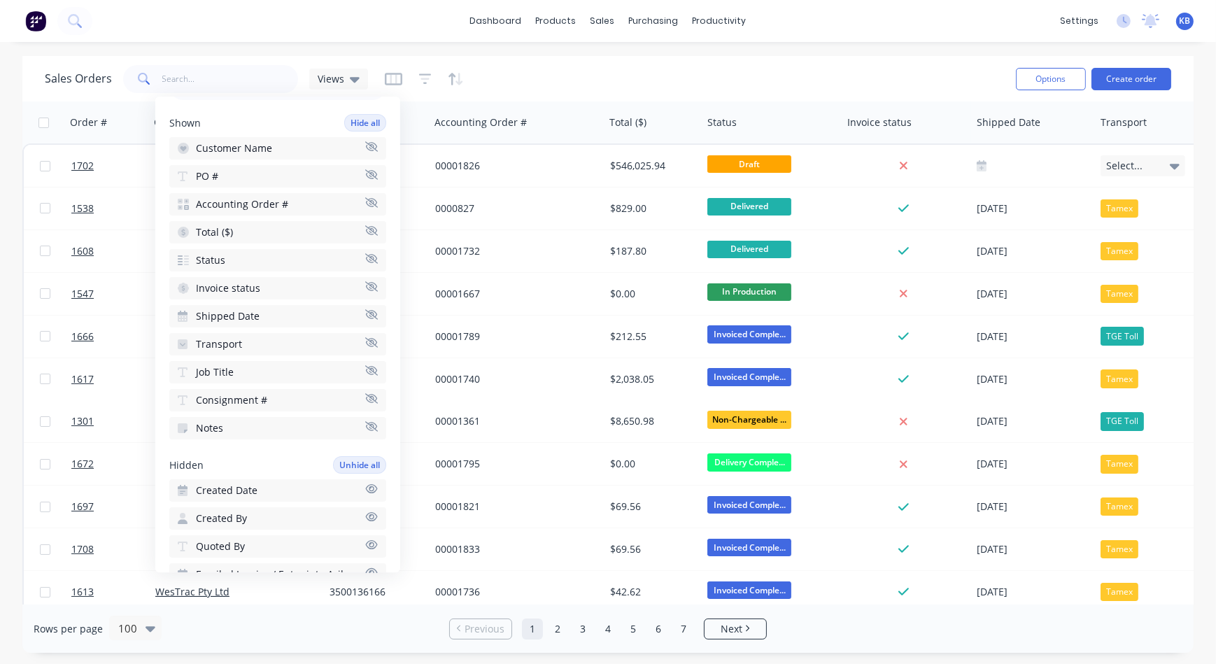
scroll to position [127, 0]
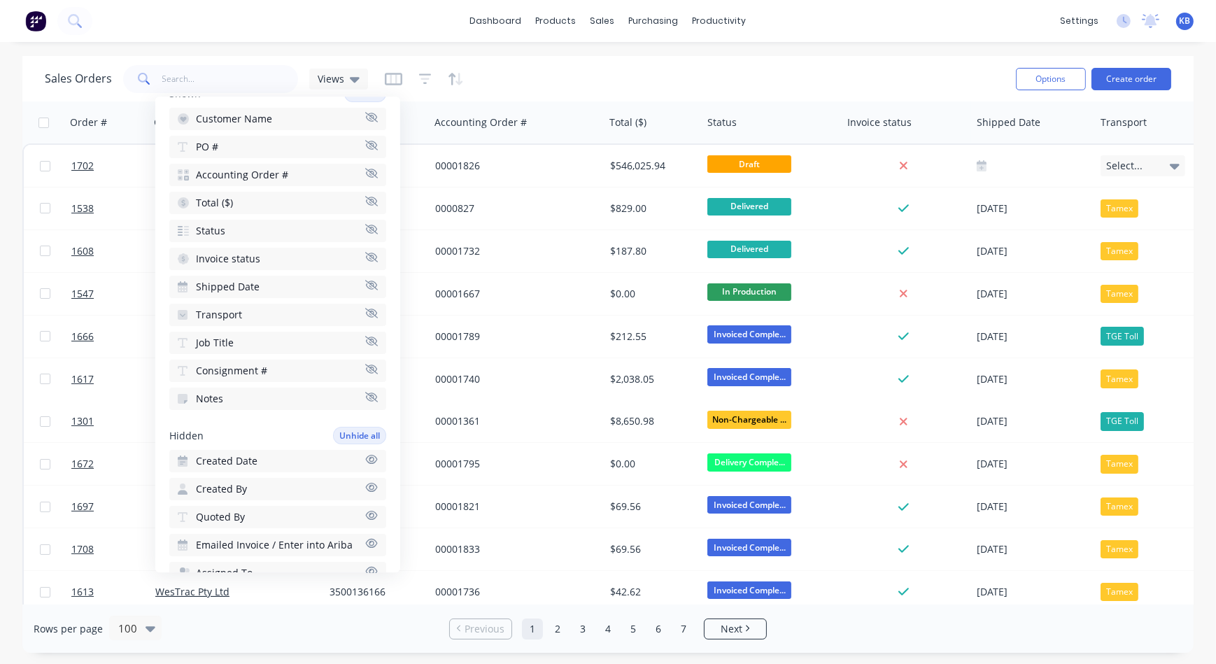
click at [364, 276] on button "Shipped Date" at bounding box center [277, 287] width 217 height 22
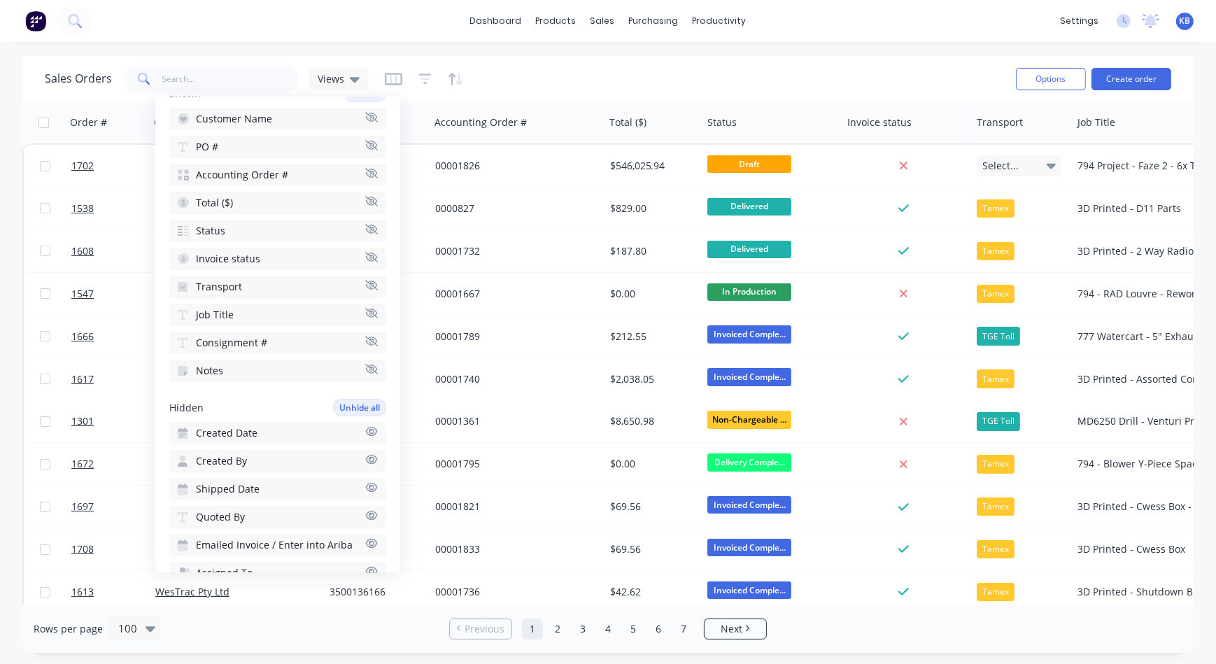
click at [365, 281] on icon "button" at bounding box center [371, 285] width 13 height 10
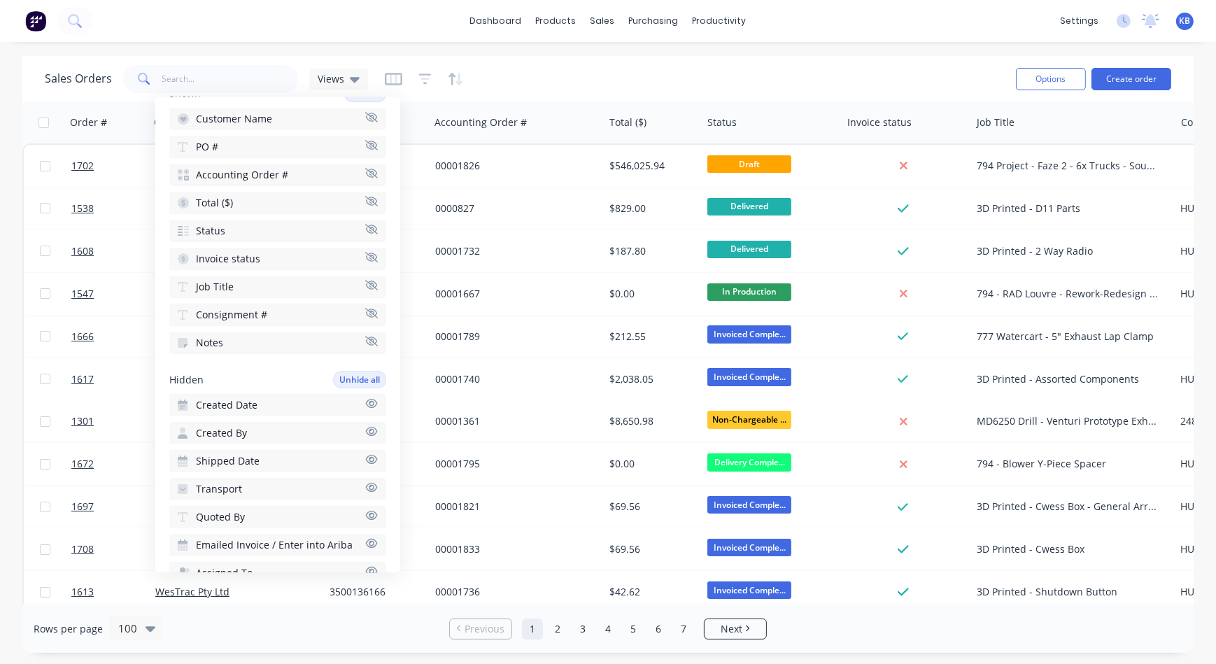
click at [365, 313] on icon "button" at bounding box center [371, 313] width 13 height 10
click at [360, 319] on button "Notes" at bounding box center [277, 315] width 217 height 22
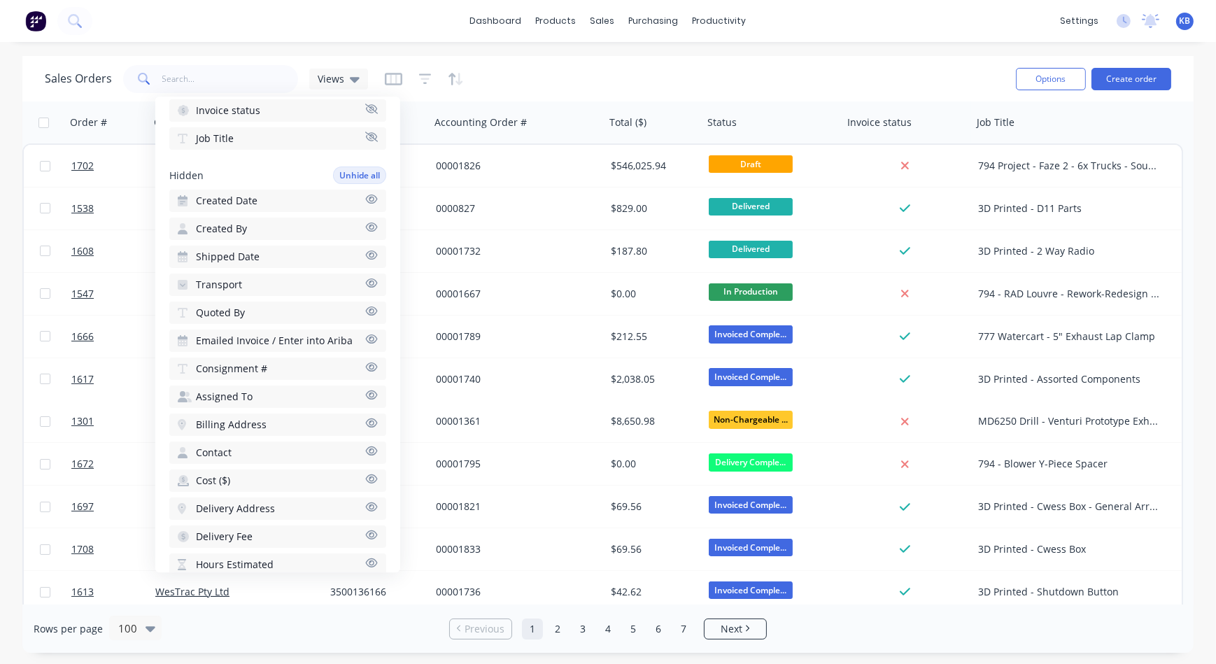
scroll to position [318, 0]
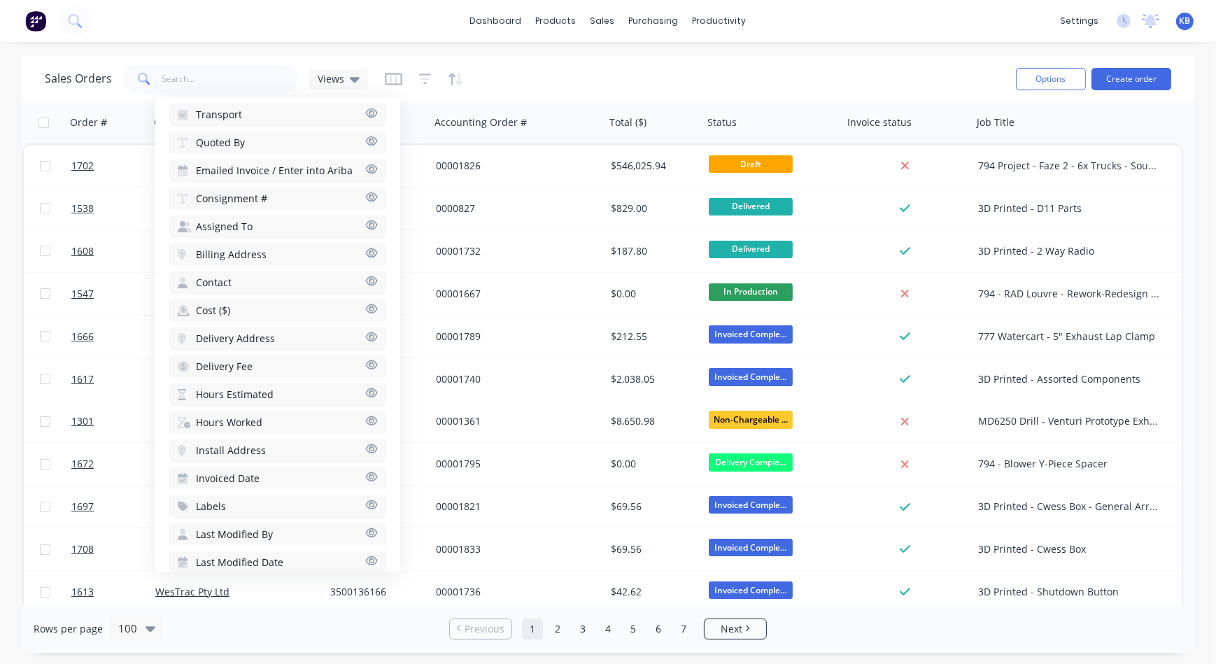
scroll to position [636, 0]
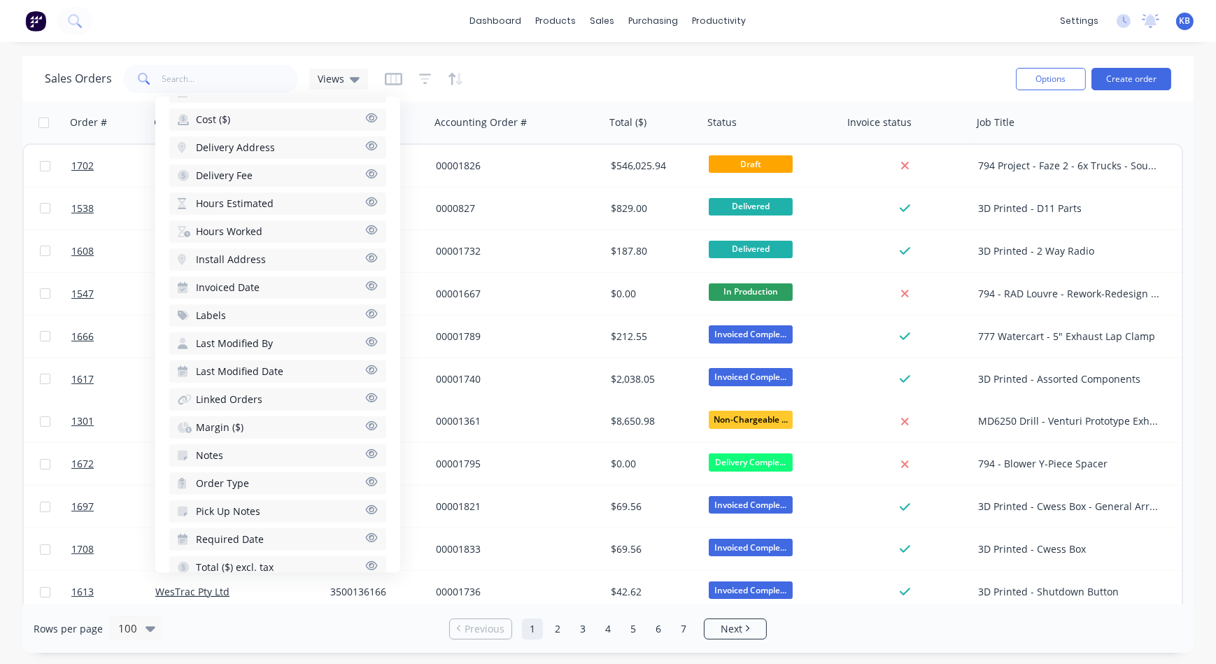
click at [355, 444] on button "Notes" at bounding box center [277, 455] width 217 height 22
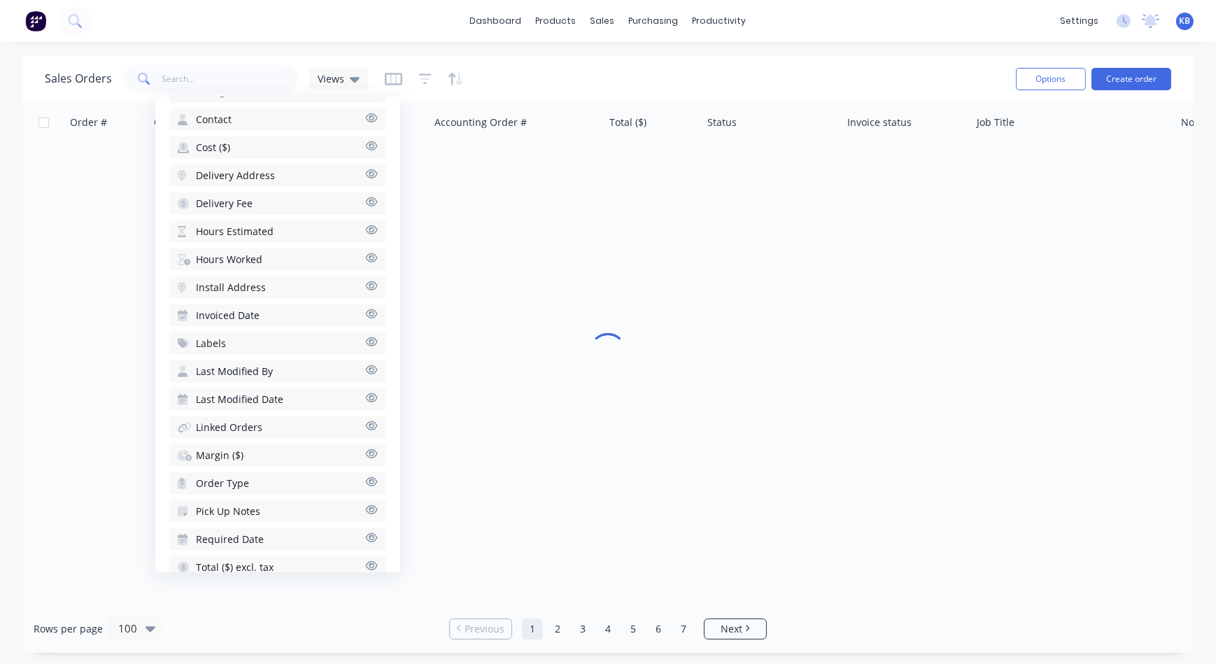
scroll to position [652, 0]
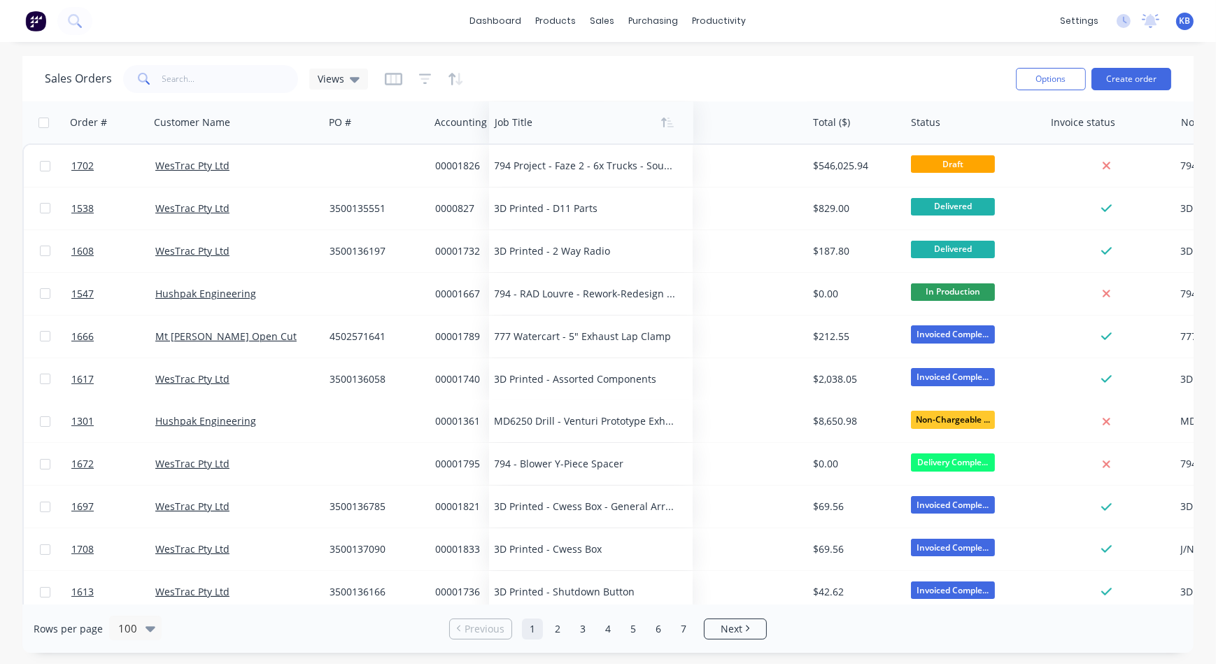
drag, startPoint x: 1012, startPoint y: 135, endPoint x: 529, endPoint y: 133, distance: 482.7
click at [529, 133] on div at bounding box center [586, 122] width 183 height 28
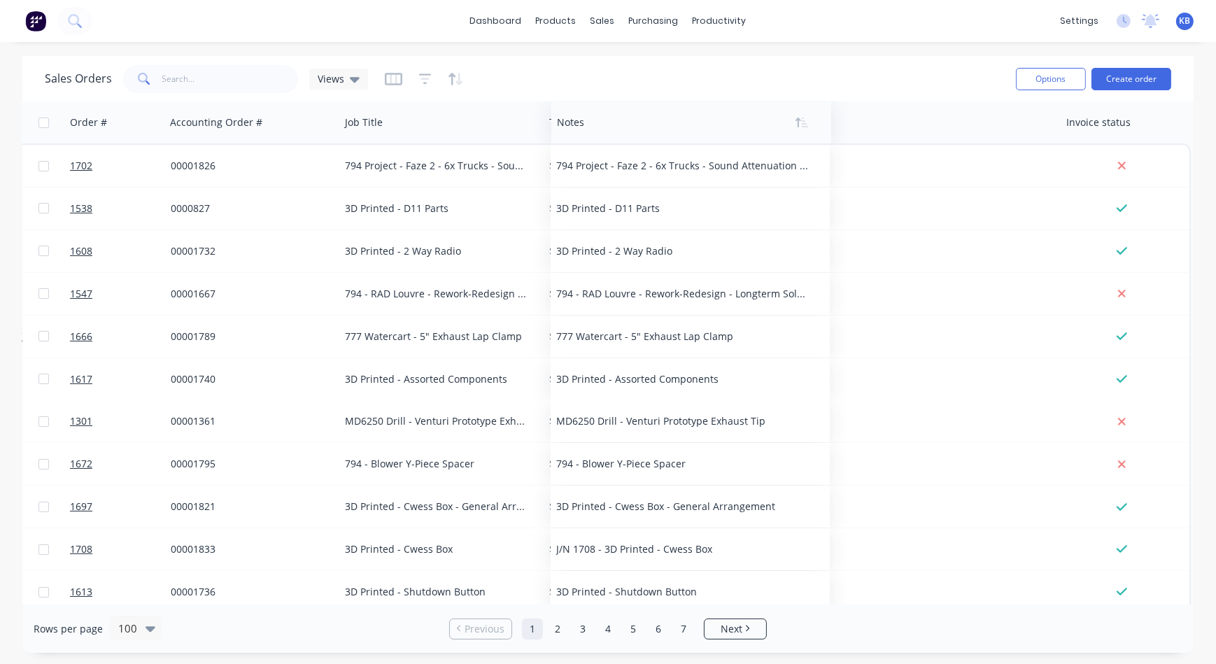
scroll to position [0, 264]
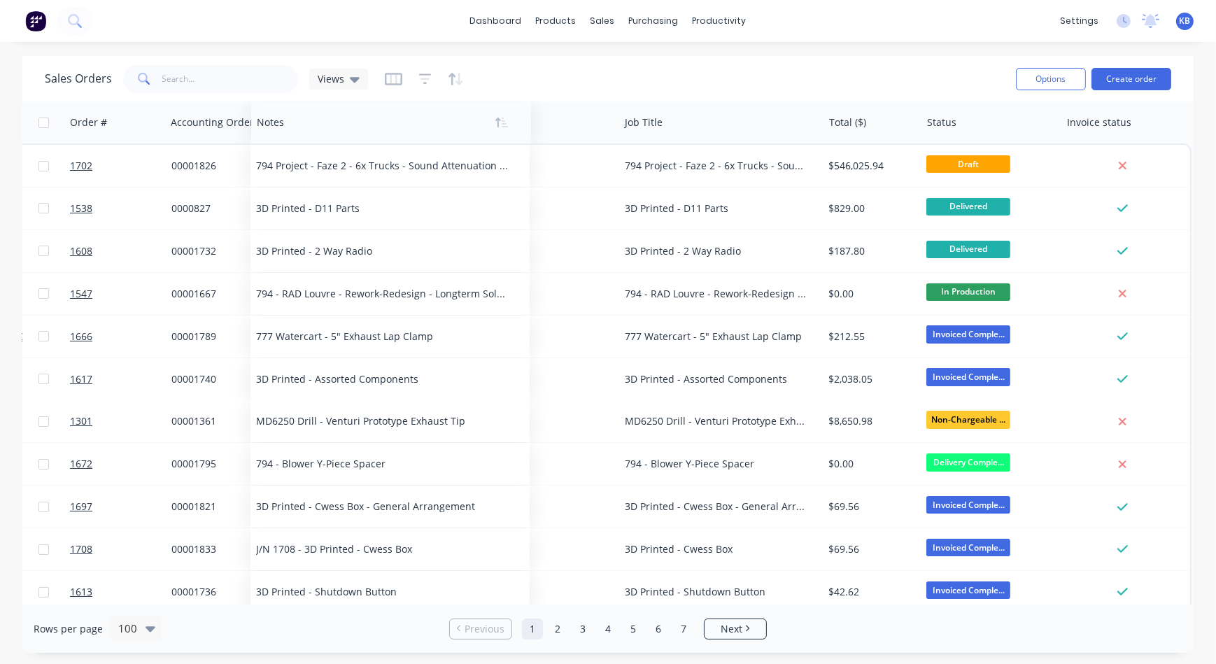
drag, startPoint x: 942, startPoint y: 127, endPoint x: 281, endPoint y: 129, distance: 660.3
click at [281, 129] on div at bounding box center [384, 122] width 255 height 28
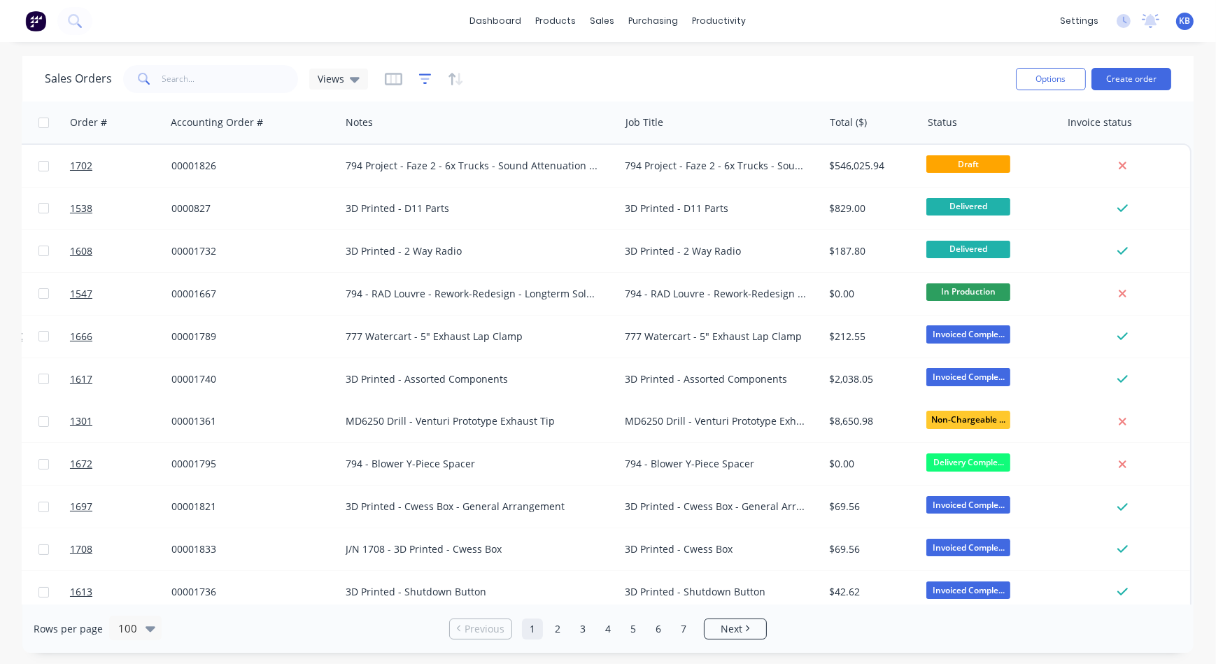
click at [427, 80] on icon "button" at bounding box center [425, 79] width 13 height 14
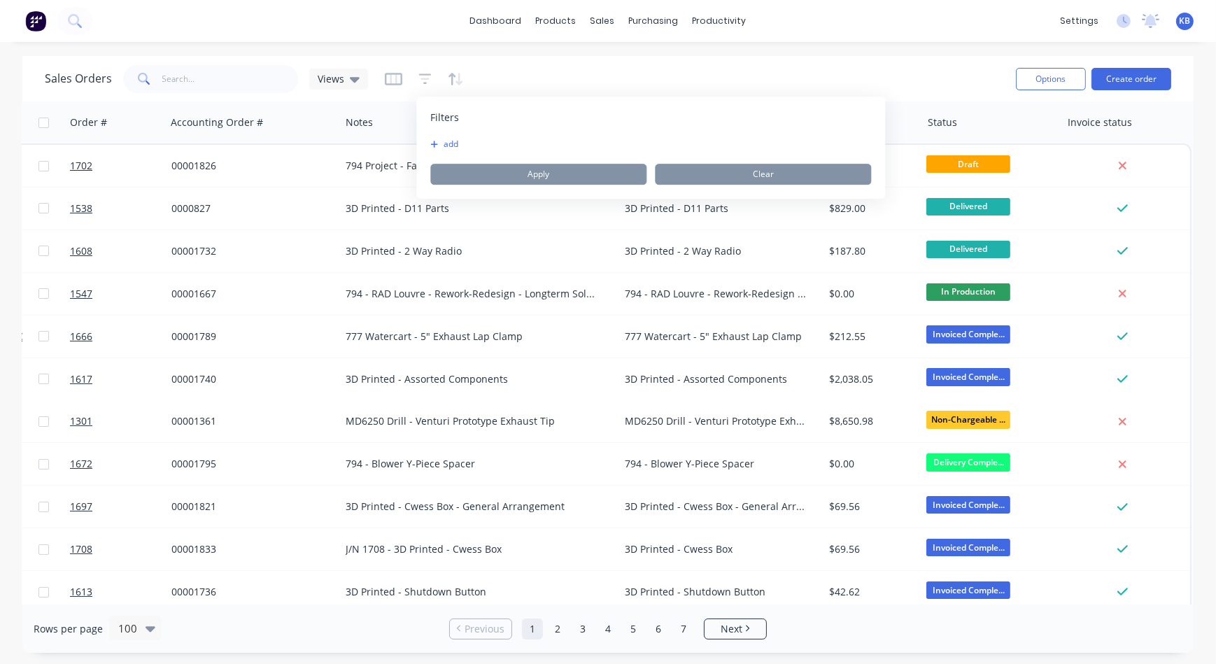
click at [439, 139] on button "add" at bounding box center [447, 144] width 35 height 11
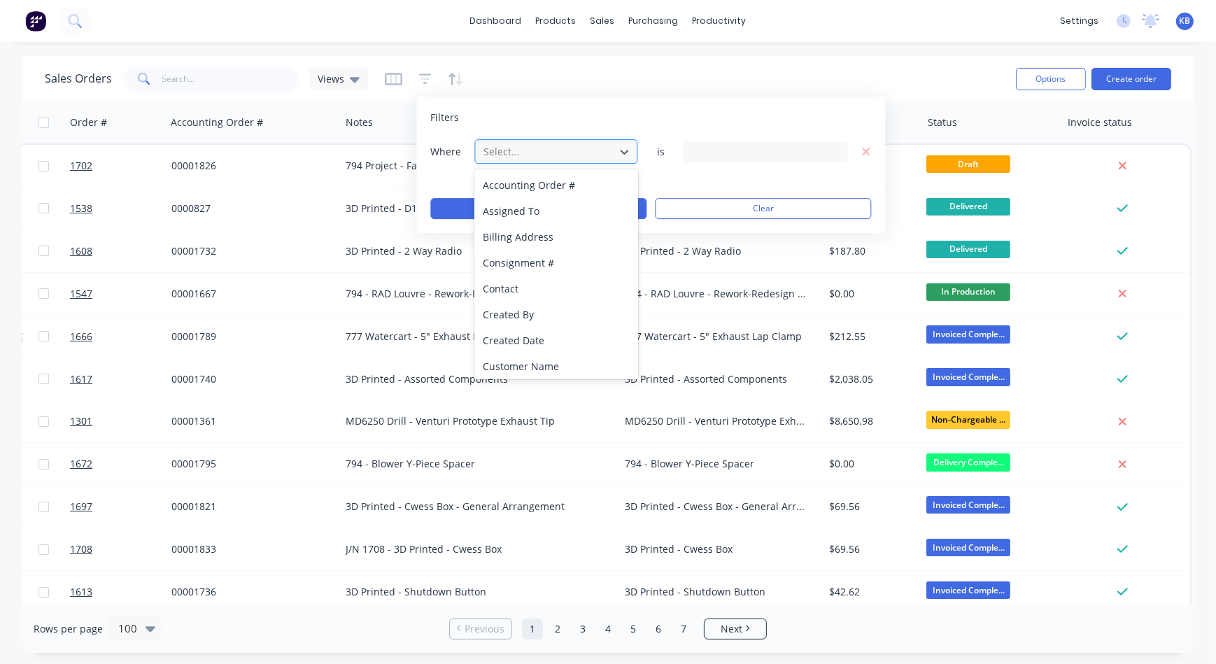
click at [533, 152] on div at bounding box center [544, 151] width 125 height 17
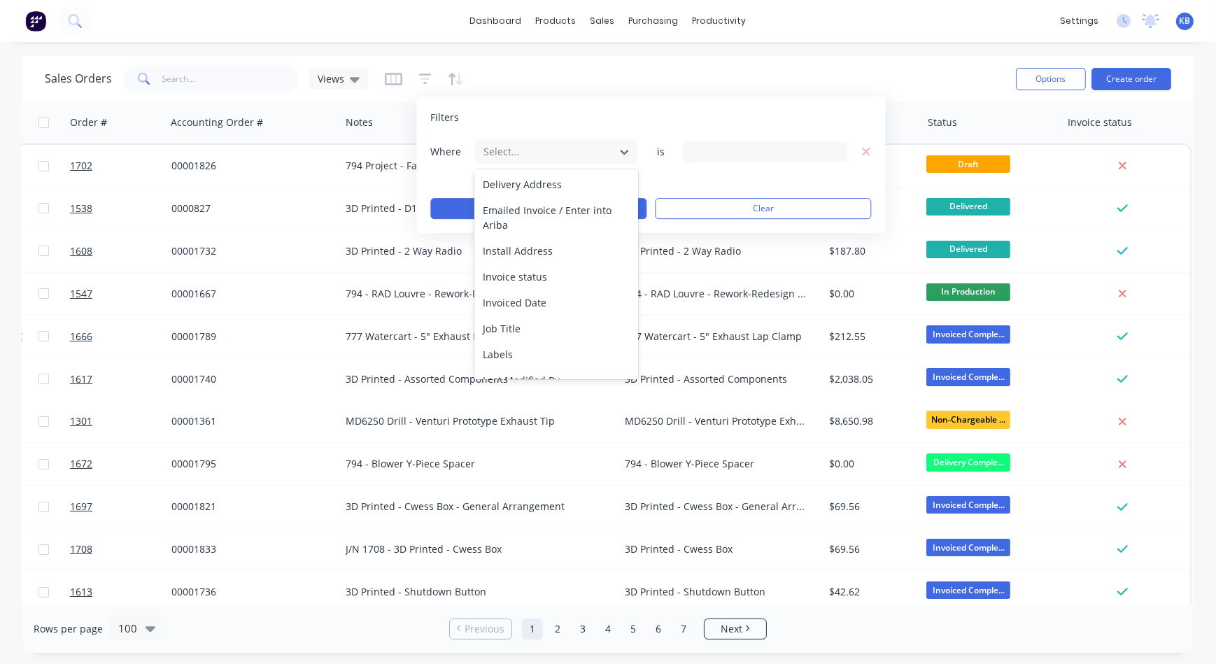
scroll to position [318, 0]
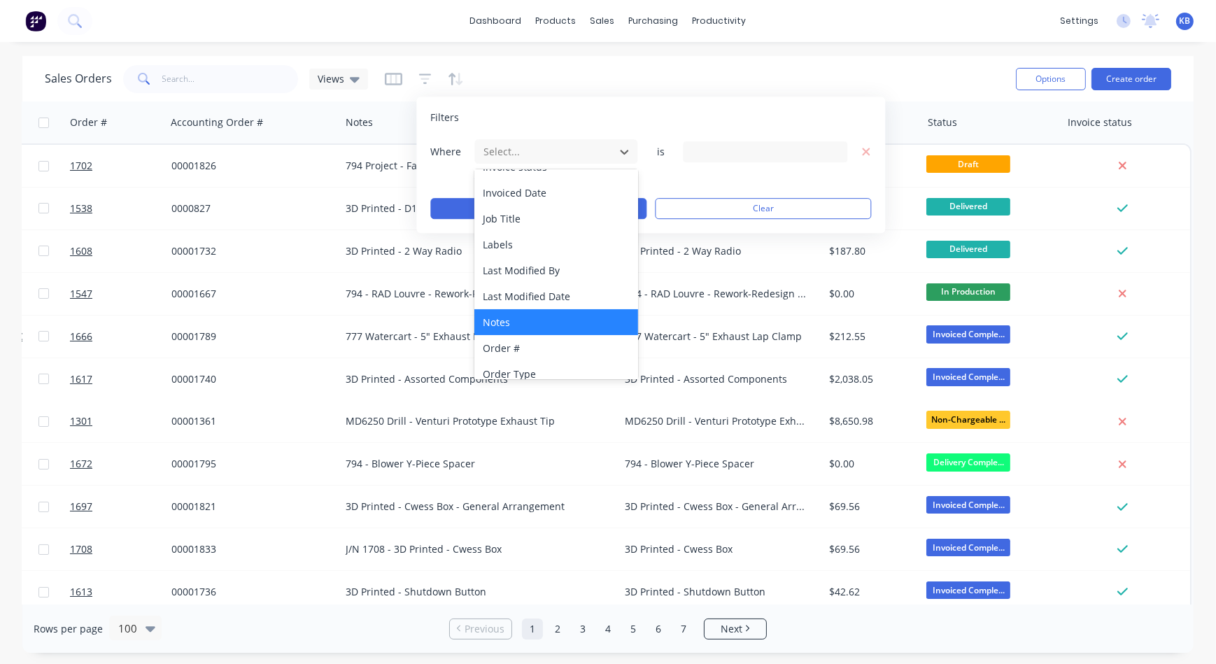
click at [555, 318] on div "Notes" at bounding box center [555, 322] width 163 height 26
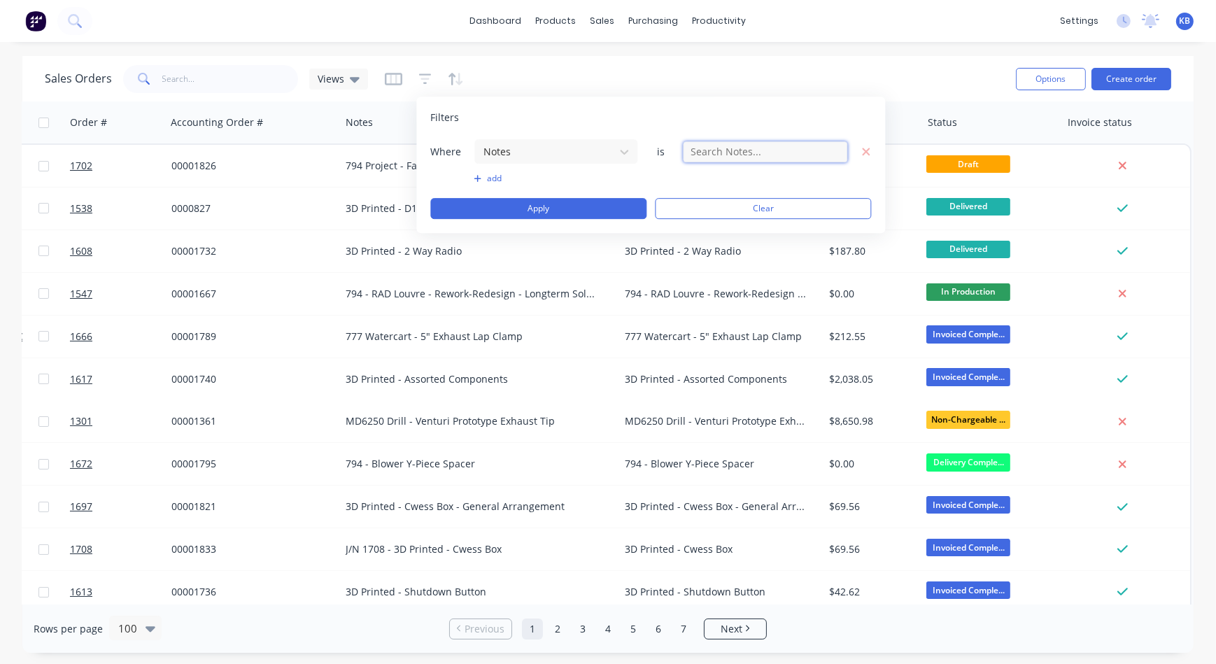
click at [726, 153] on input "text" at bounding box center [765, 151] width 164 height 21
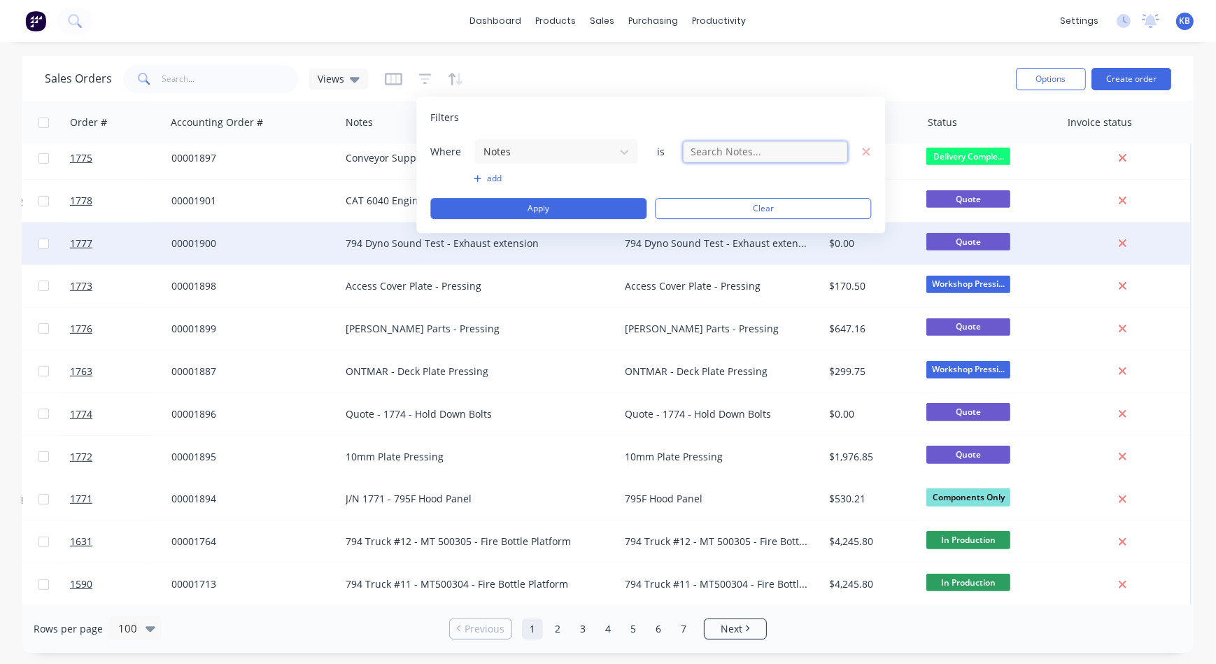
scroll to position [953, 264]
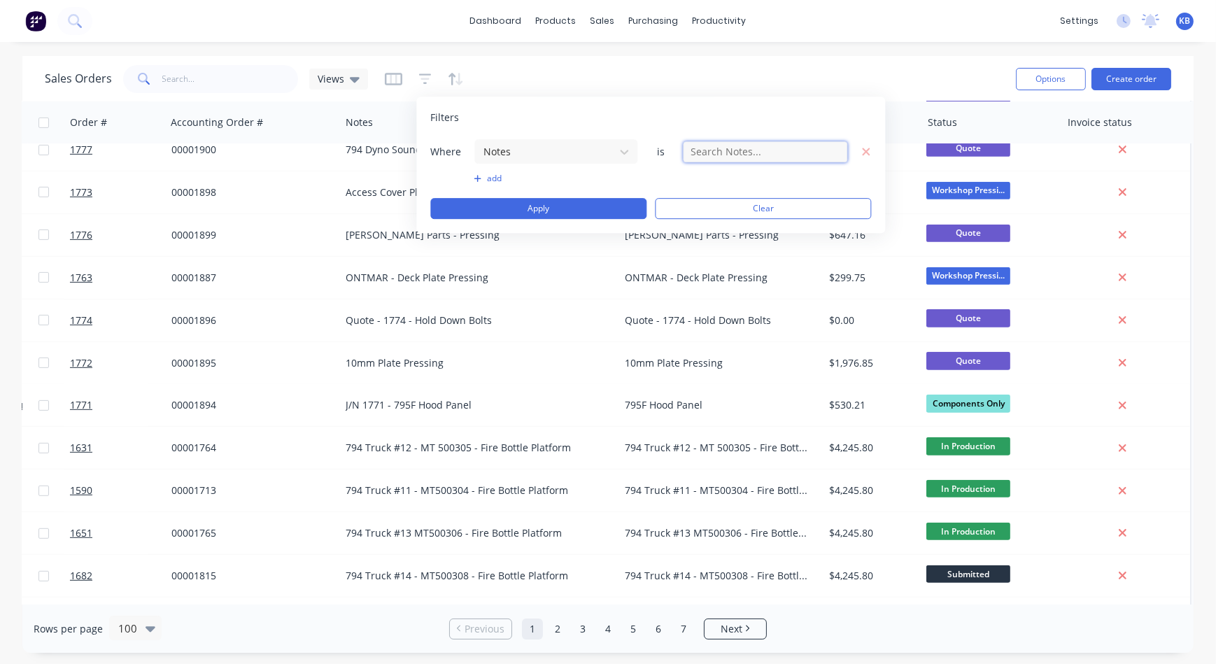
click at [734, 157] on input "text" at bounding box center [765, 151] width 164 height 21
type input "794 Truck #13"
click at [496, 207] on button "Apply" at bounding box center [538, 208] width 216 height 21
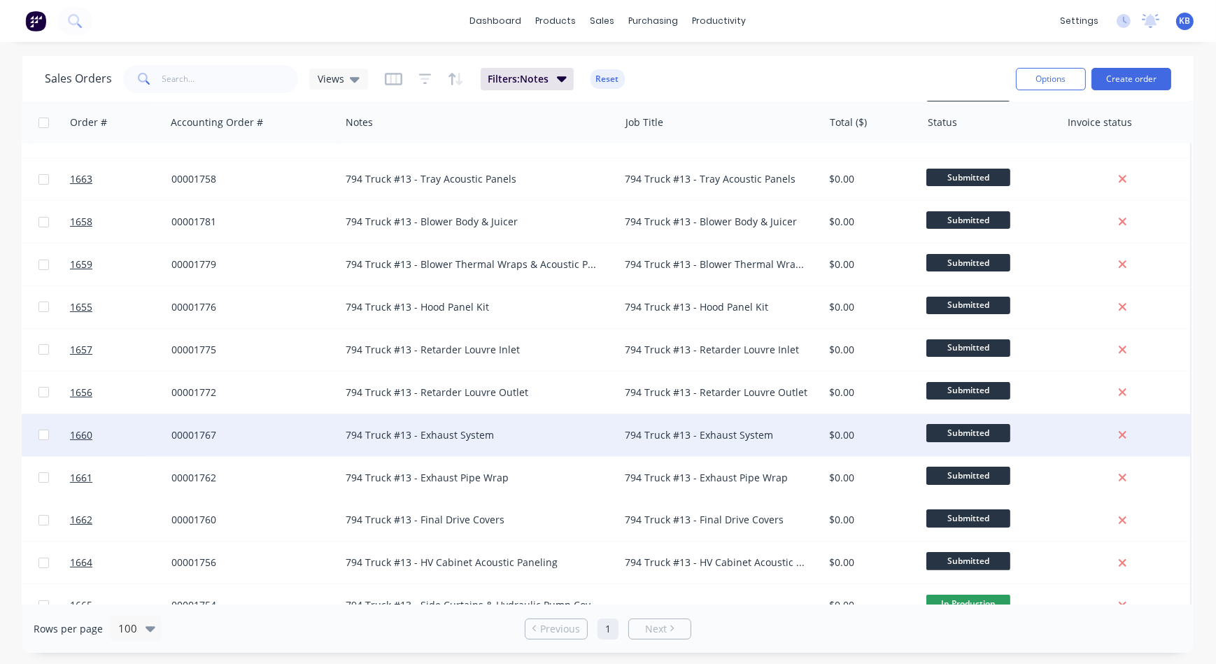
scroll to position [398, 264]
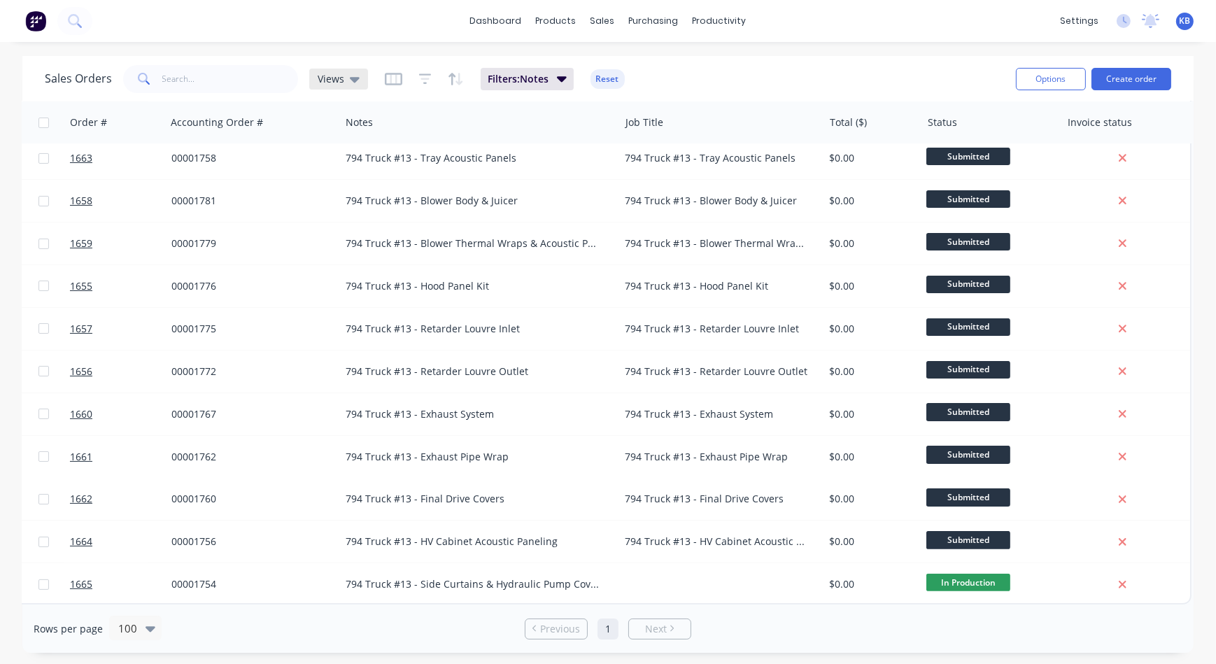
click at [344, 78] on div "Views" at bounding box center [339, 79] width 42 height 13
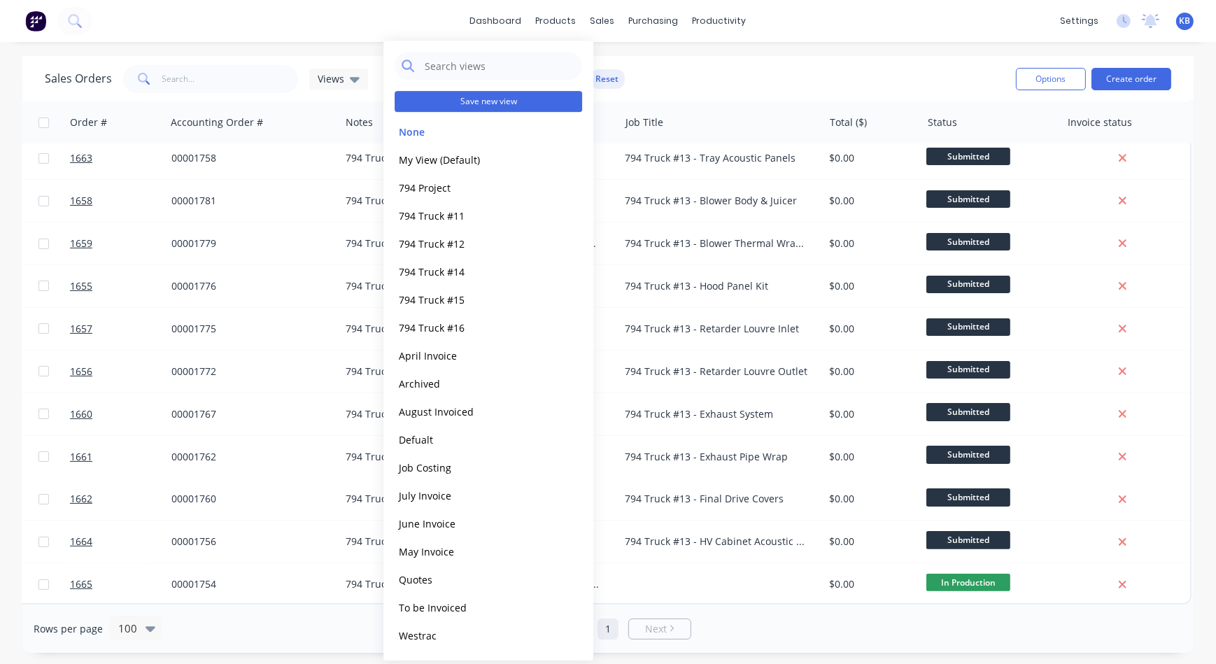
click at [448, 98] on button "Save new view" at bounding box center [488, 101] width 187 height 21
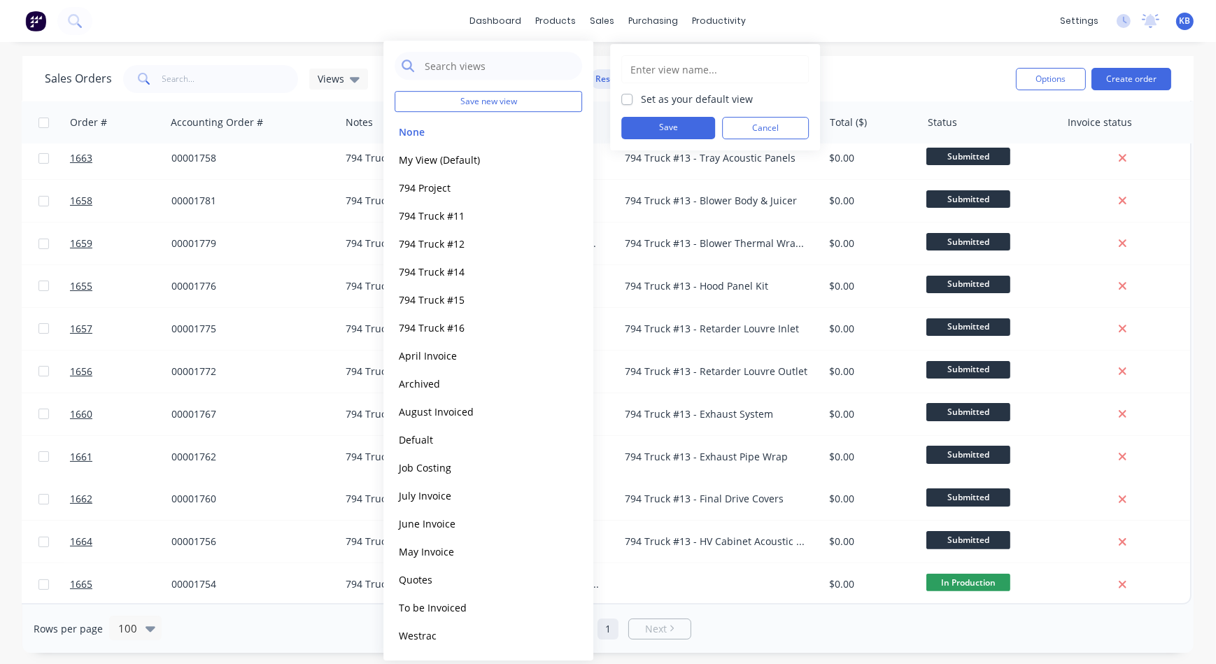
click at [644, 73] on input "text" at bounding box center [715, 69] width 172 height 27
type input "794 Truck #13"
click at [660, 122] on button "Save" at bounding box center [668, 128] width 94 height 22
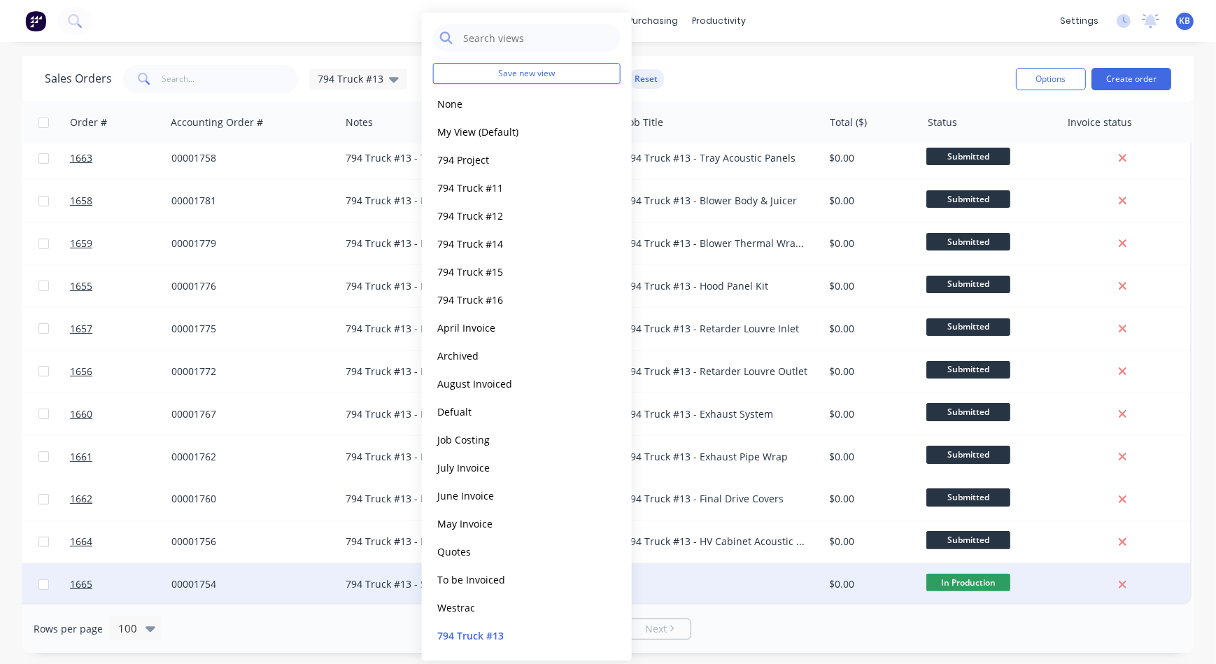
click at [744, 581] on div at bounding box center [721, 584] width 204 height 42
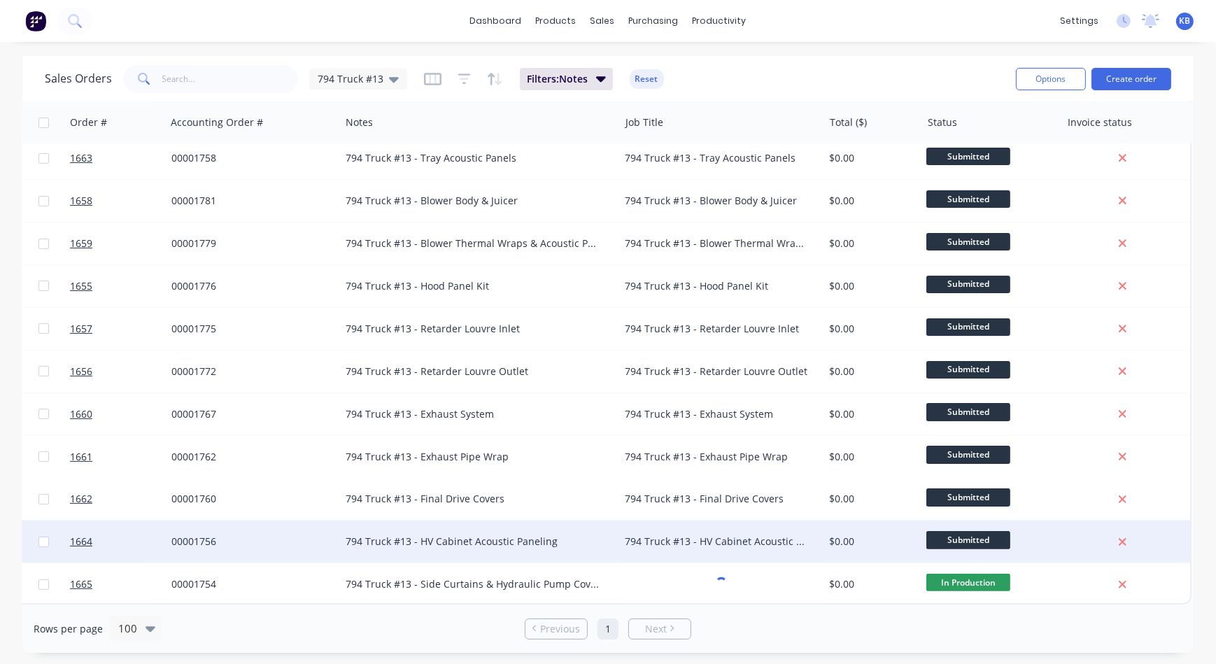
click at [660, 536] on div "794 Truck #13 - HV Cabinet Acoustic Paneling" at bounding box center [716, 541] width 183 height 14
click at [766, 542] on div "794 Truck #13 - HV Cabinet Acoustic Paneling" at bounding box center [721, 541] width 204 height 42
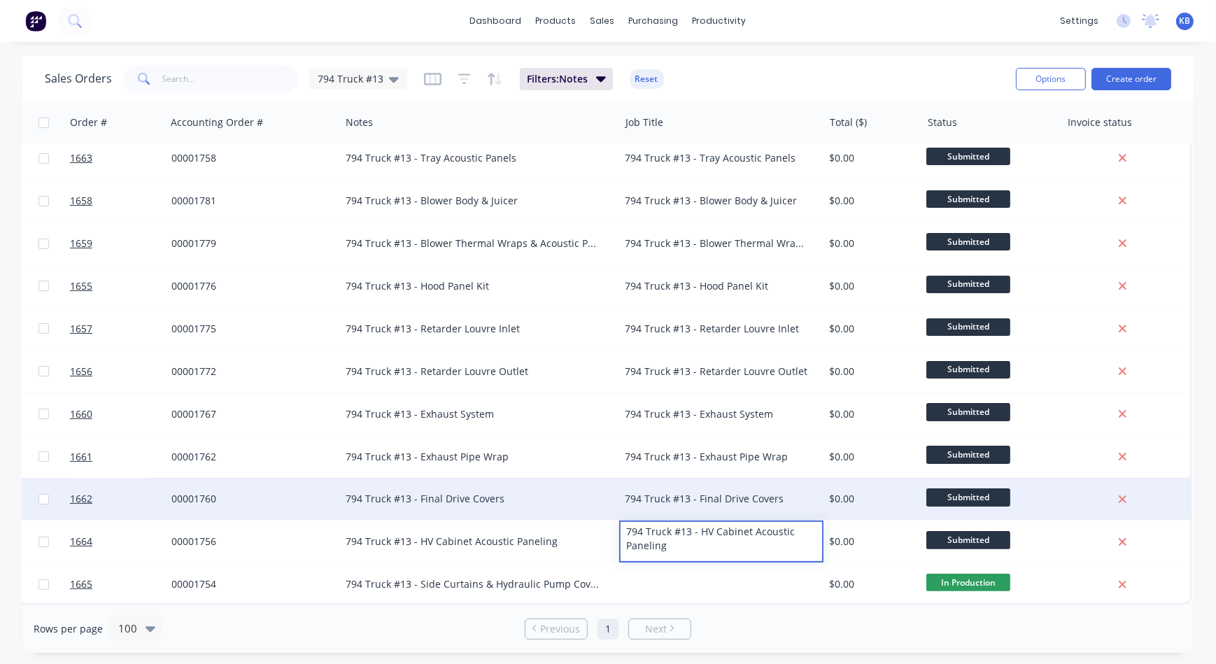
drag, startPoint x: 750, startPoint y: 543, endPoint x: 599, endPoint y: 511, distance: 154.5
click at [599, 511] on div "1651 WesTrac Pty Ltd 4500834094 00001765 794 Truck #13 MT500306 - Fire Bottle P…" at bounding box center [475, 178] width 1433 height 852
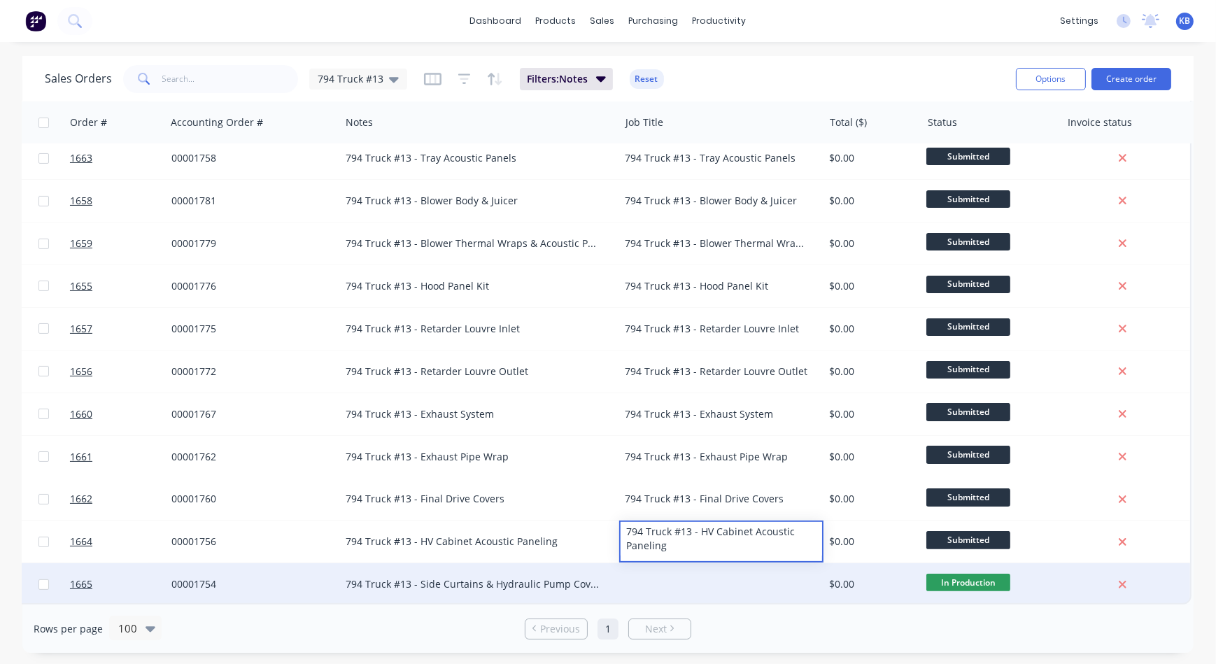
copy div "794 Truck #13 - HV Cabinet Acoustic Paneling"
click at [658, 571] on div at bounding box center [721, 584] width 204 height 42
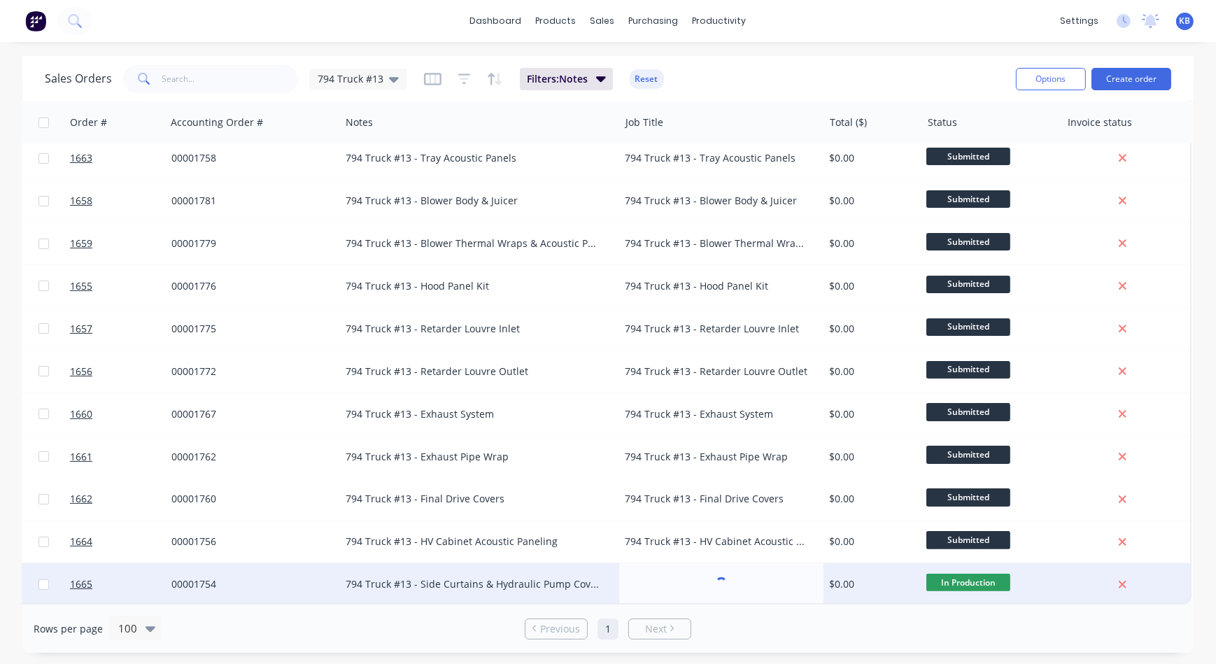
click at [537, 577] on div "794 Truck #13 - Side Curtains & Hydraulic Pump Covers" at bounding box center [473, 584] width 255 height 14
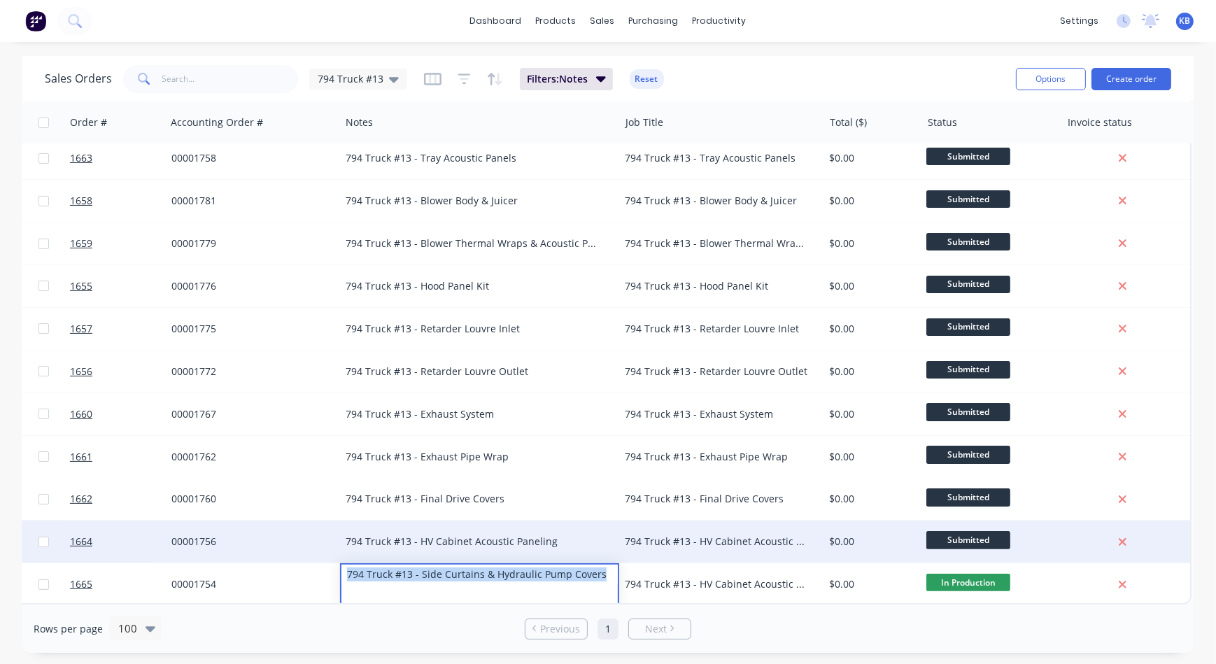
drag, startPoint x: 606, startPoint y: 573, endPoint x: 271, endPoint y: 536, distance: 336.4
click at [270, 534] on div "1651 WesTrac Pty Ltd 4500834094 00001765 794 Truck #13 MT500306 - Fire Bottle P…" at bounding box center [475, 178] width 1433 height 852
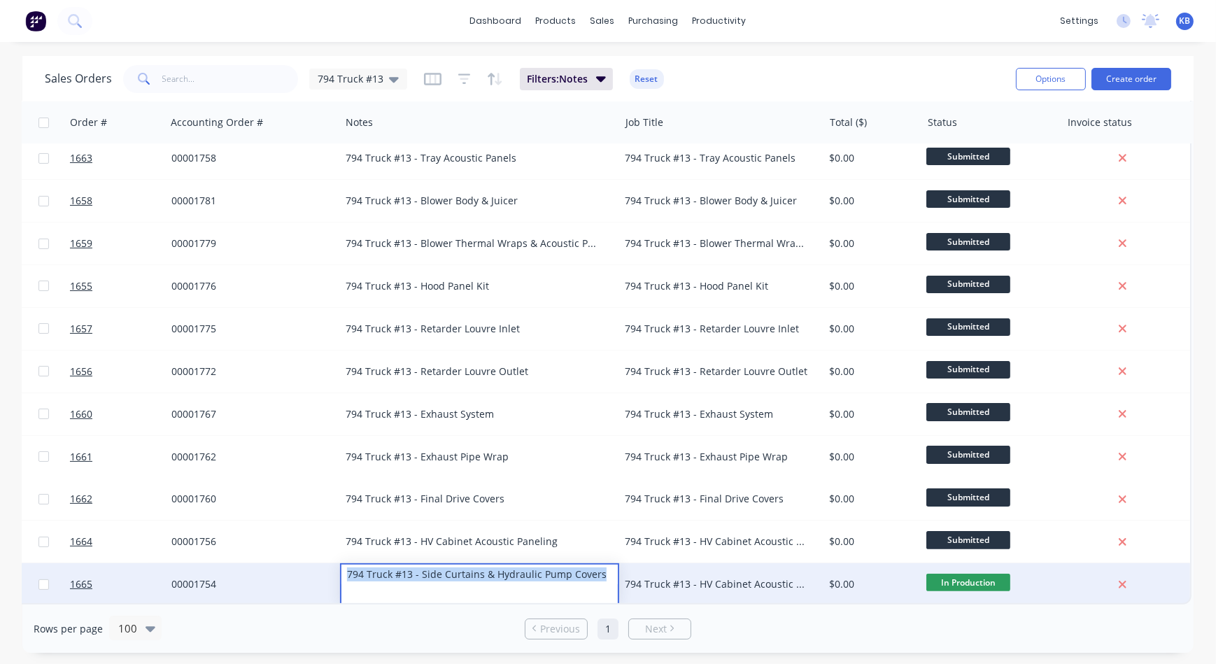
copy div "794 Truck #13 - Side Curtains & Hydraulic Pump Covers"
click at [623, 580] on div "794 Truck #13 - HV Cabinet Acoustic Paneling" at bounding box center [721, 584] width 204 height 42
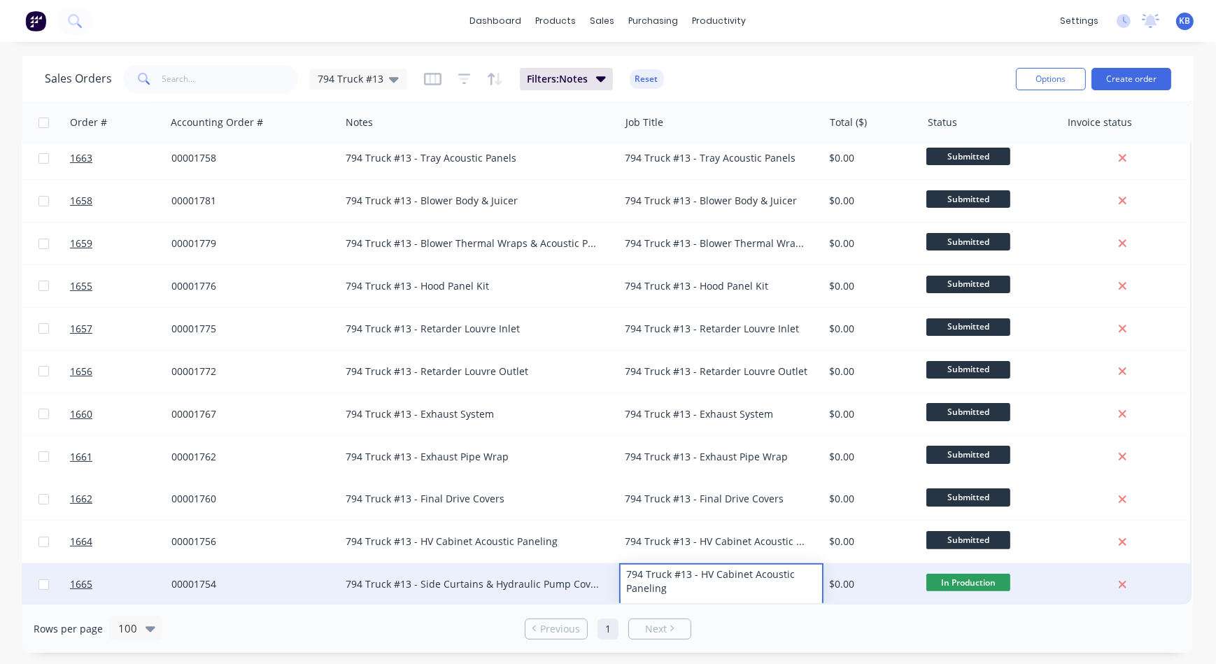
click at [648, 584] on div "794 Truck #13 - HV Cabinet Acoustic Paneling" at bounding box center [720, 582] width 201 height 34
drag, startPoint x: 679, startPoint y: 586, endPoint x: 599, endPoint y: 572, distance: 80.3
click at [600, 574] on div "1665 WesTrac Pty Ltd TBA 00001754 794 Truck #13 - Side Curtains & Hydraulic Pum…" at bounding box center [475, 584] width 1430 height 43
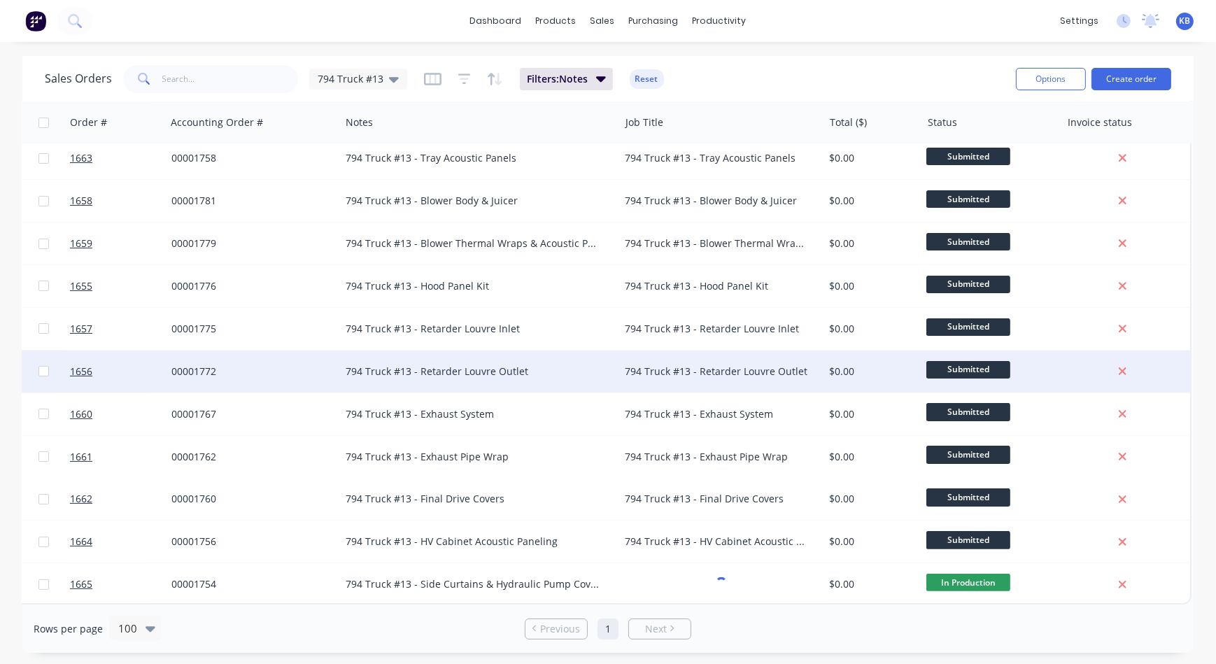
click at [604, 364] on div "794 Truck #13 - Retarder Louvre Outlet" at bounding box center [480, 371] width 268 height 14
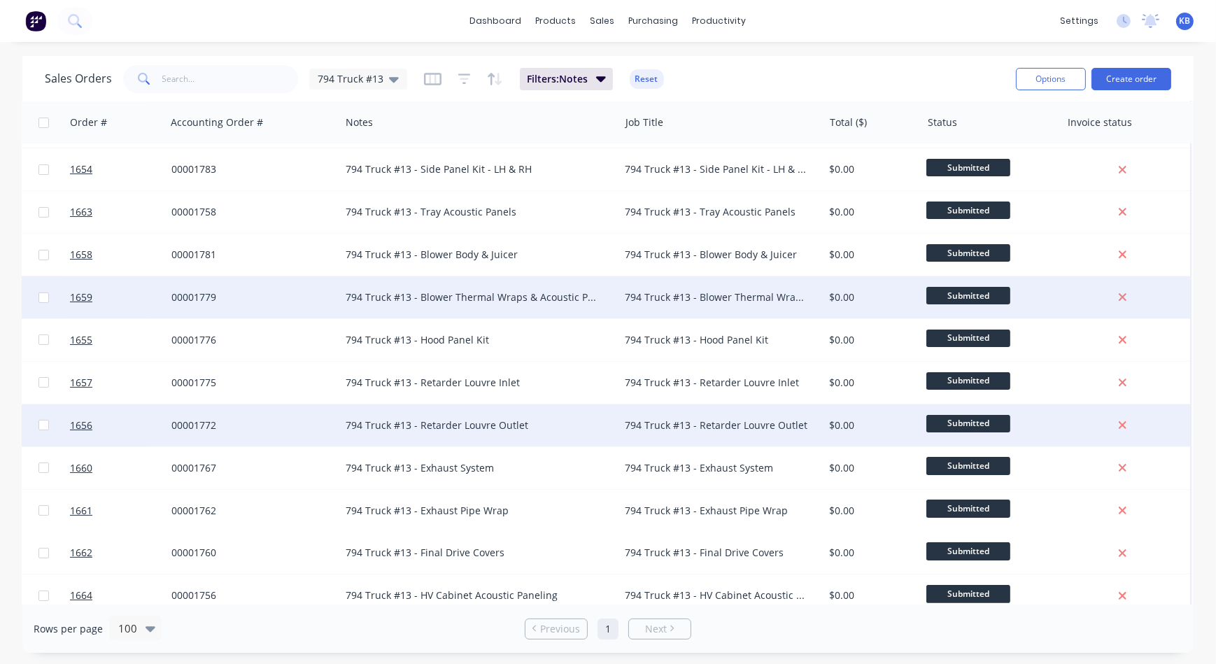
scroll to position [143, 264]
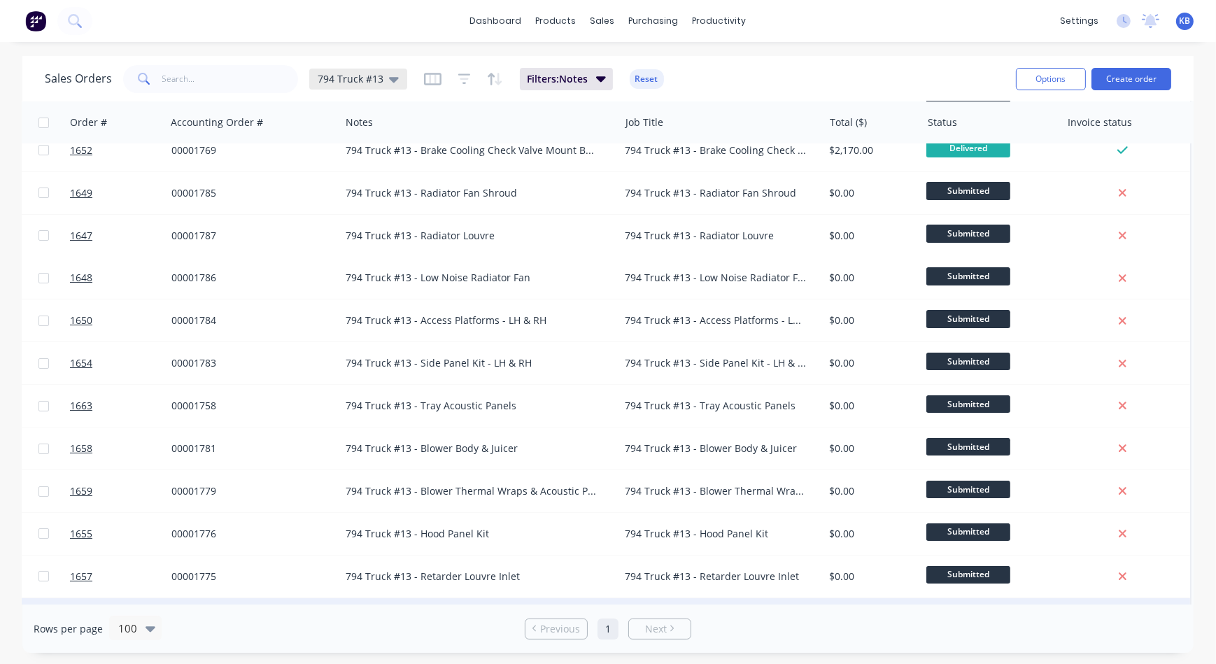
click at [396, 83] on div "794 Truck #13" at bounding box center [358, 79] width 98 height 21
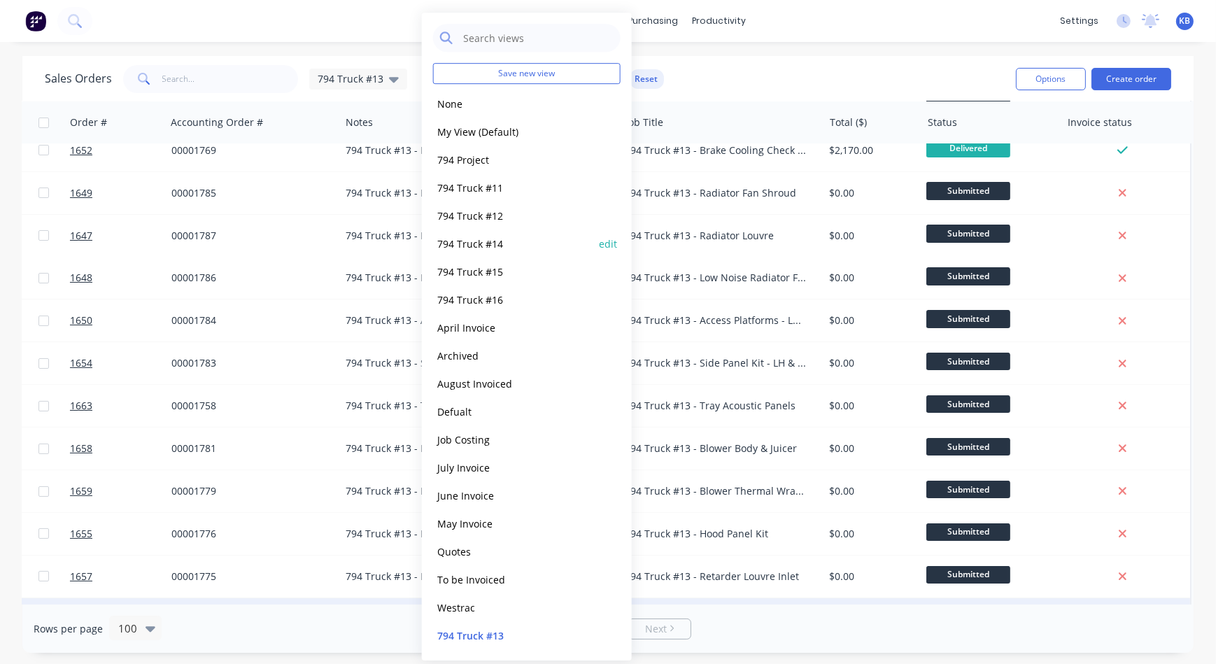
click at [483, 246] on button "794 Truck #14" at bounding box center [512, 244] width 159 height 16
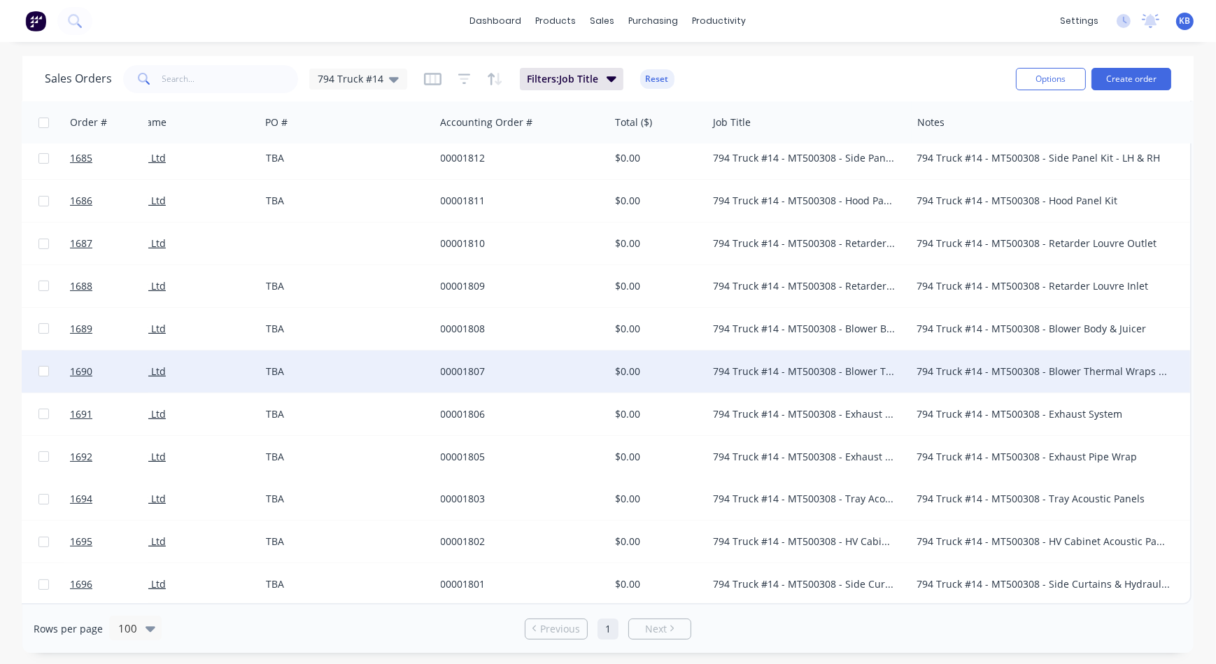
scroll to position [398, 64]
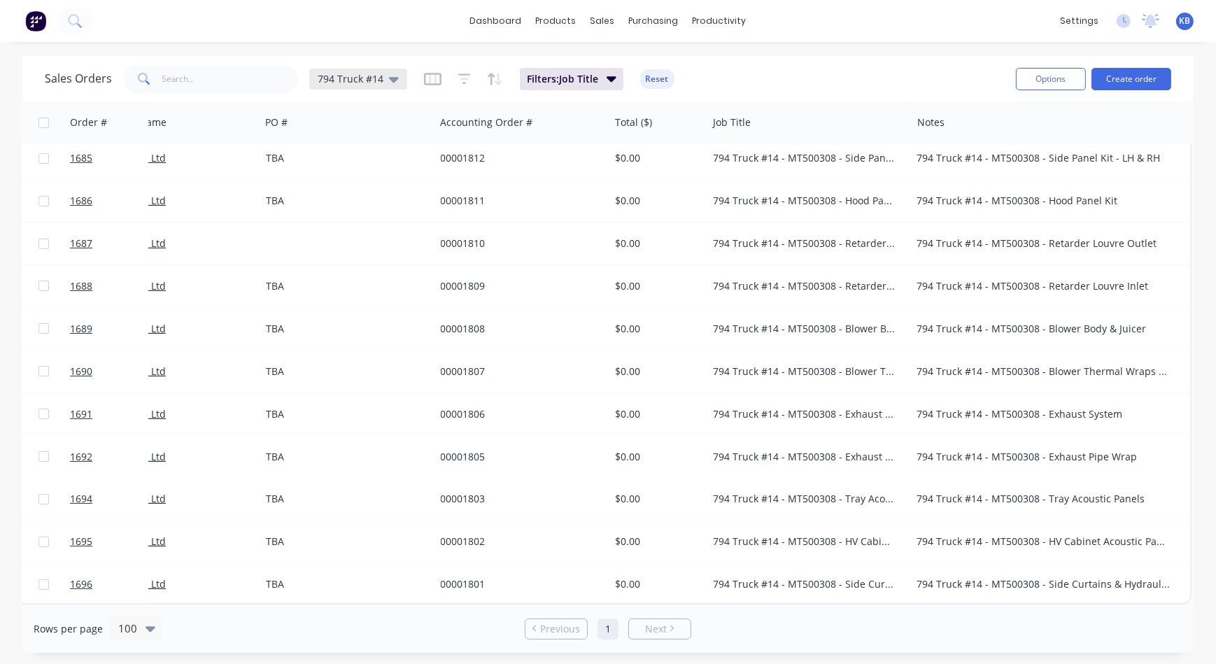
click at [391, 73] on icon at bounding box center [394, 78] width 10 height 15
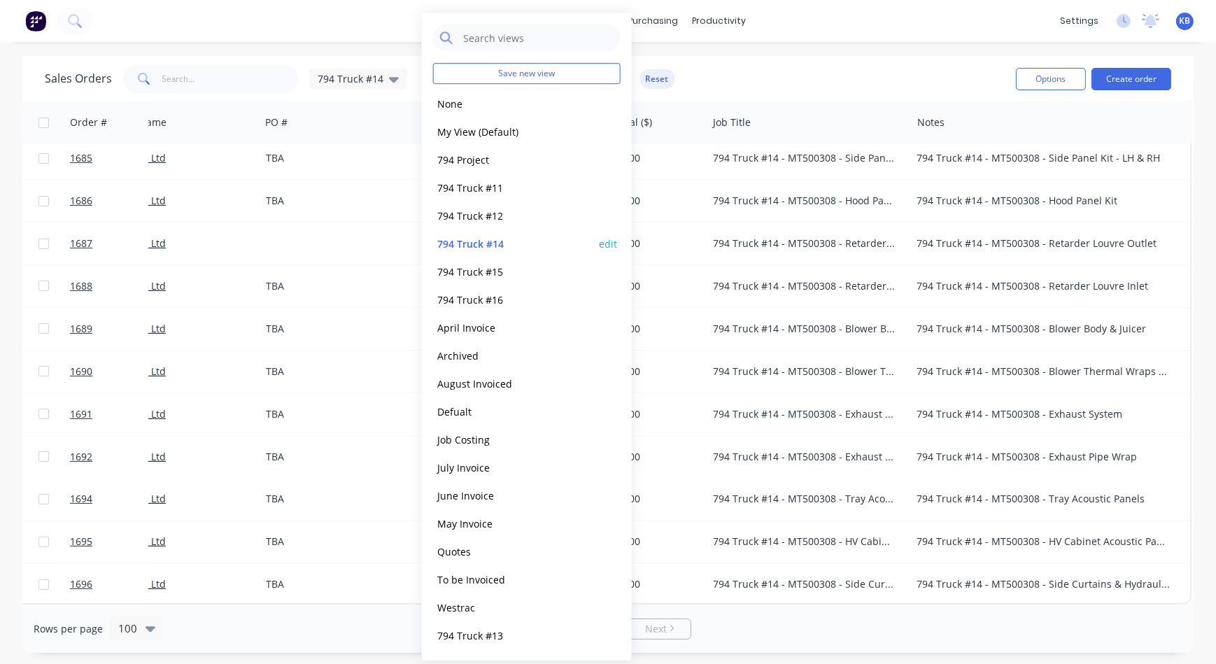
drag, startPoint x: 459, startPoint y: 639, endPoint x: 473, endPoint y: 243, distance: 395.5
click at [473, 243] on div "Save new view None edit My View (Default) edit 794 Project edit 794 Truck #11 e…" at bounding box center [527, 337] width 210 height 648
click at [483, 278] on button "794 Truck #15" at bounding box center [512, 272] width 159 height 16
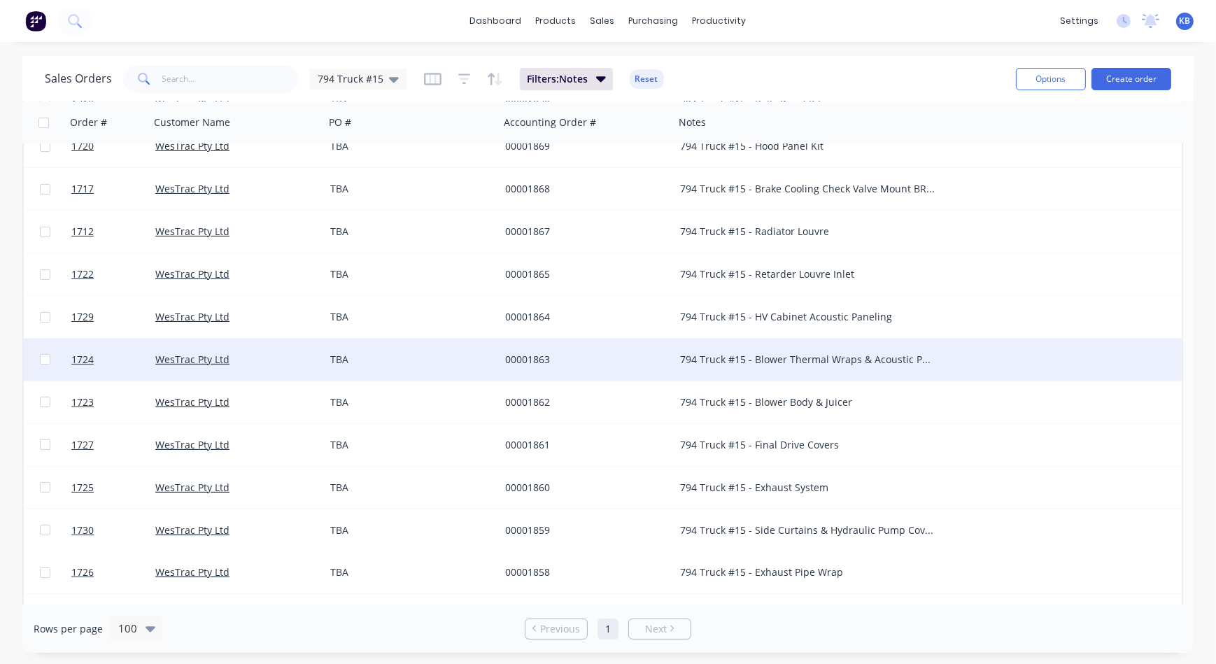
scroll to position [391, 0]
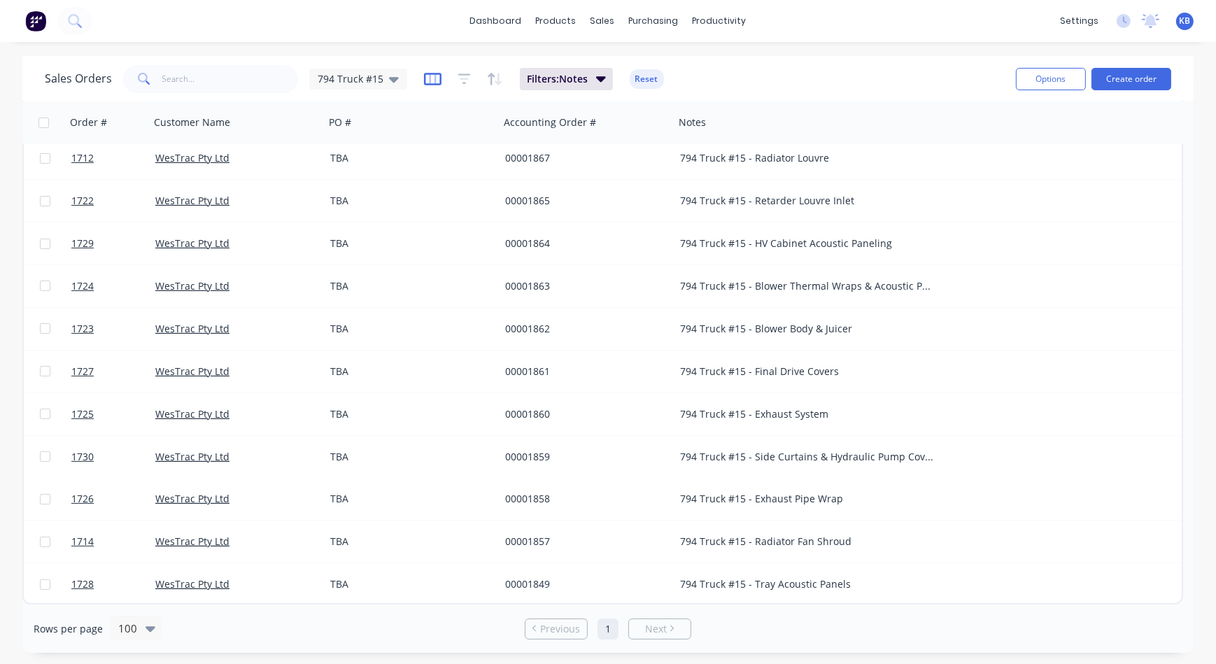
click at [429, 72] on icon "button" at bounding box center [432, 79] width 17 height 14
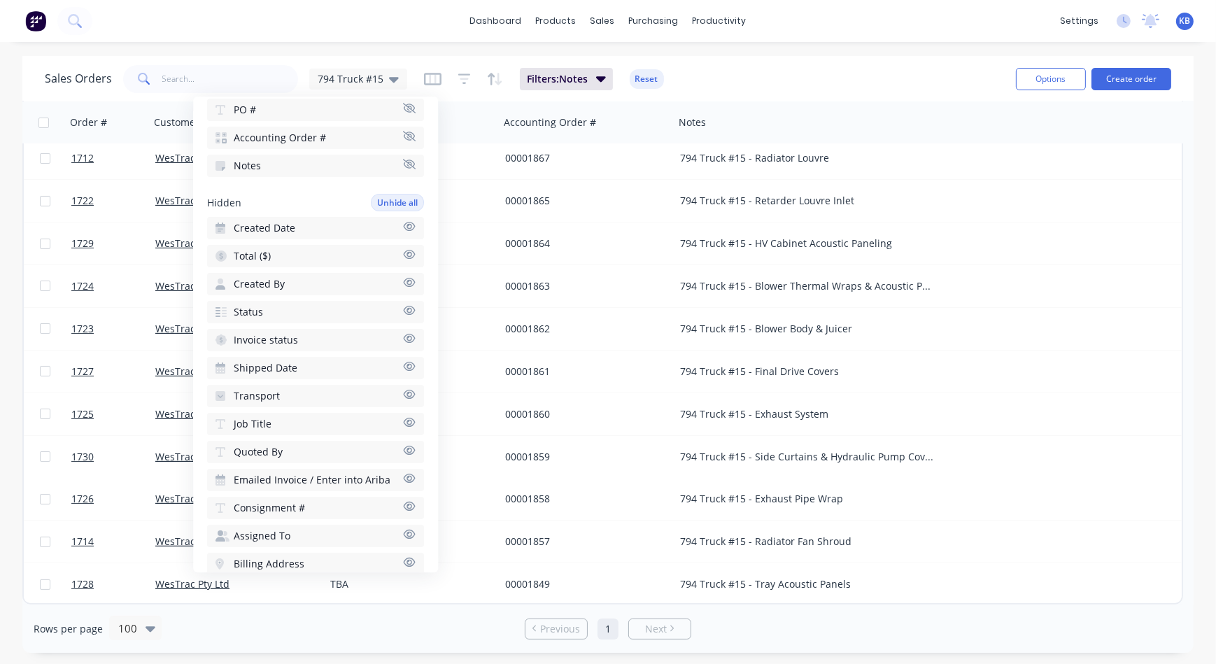
scroll to position [190, 0]
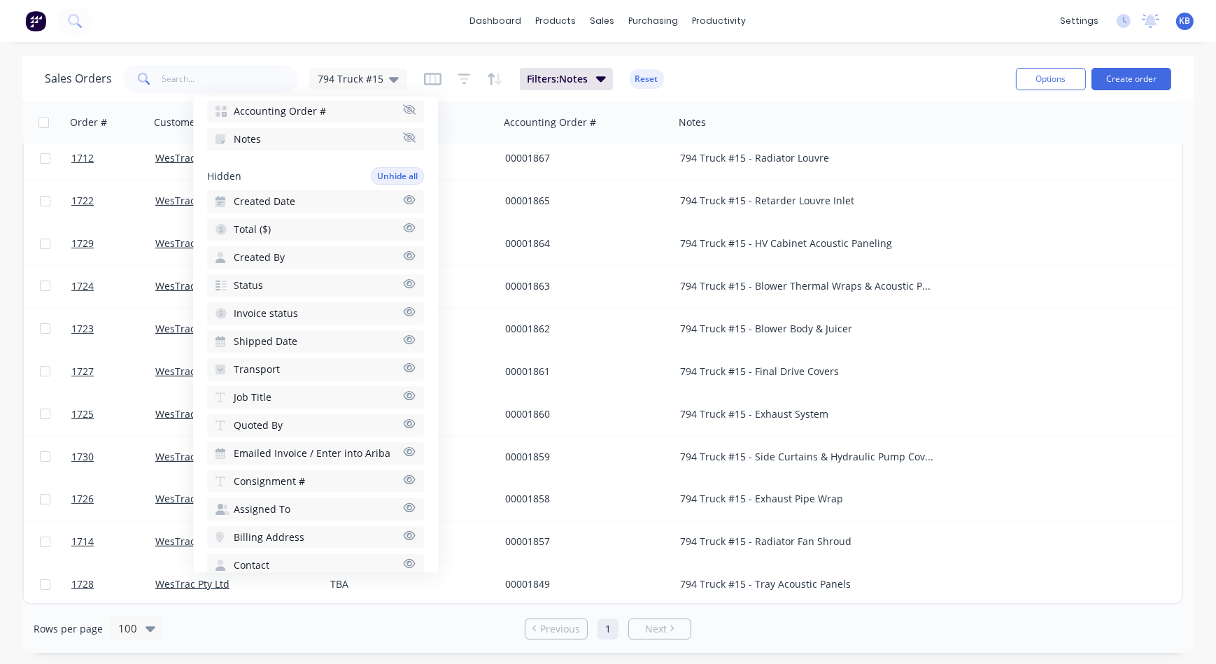
click at [404, 391] on icon "button" at bounding box center [410, 395] width 12 height 9
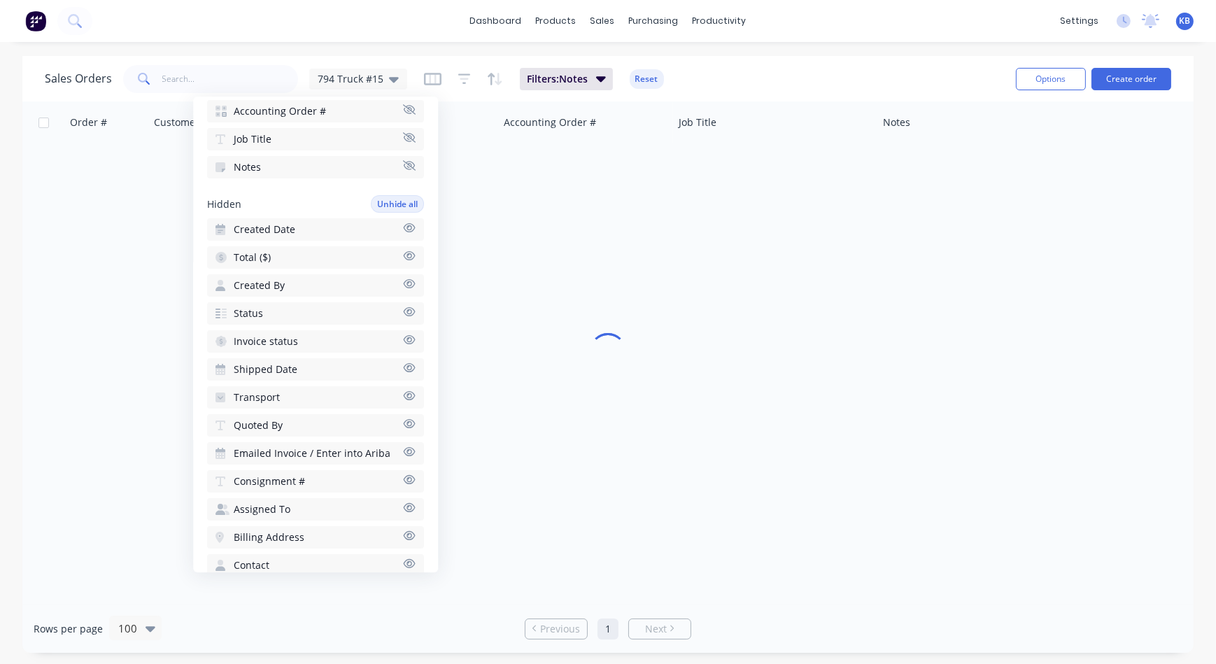
scroll to position [0, 0]
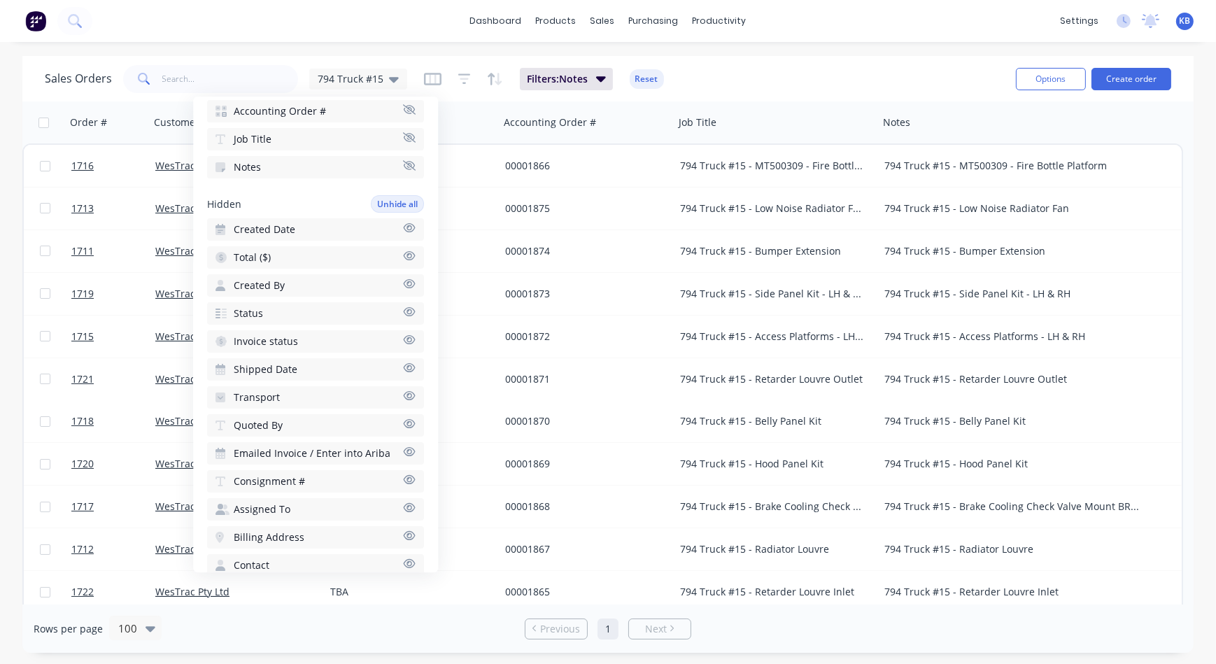
click at [403, 313] on icon "button" at bounding box center [409, 311] width 13 height 10
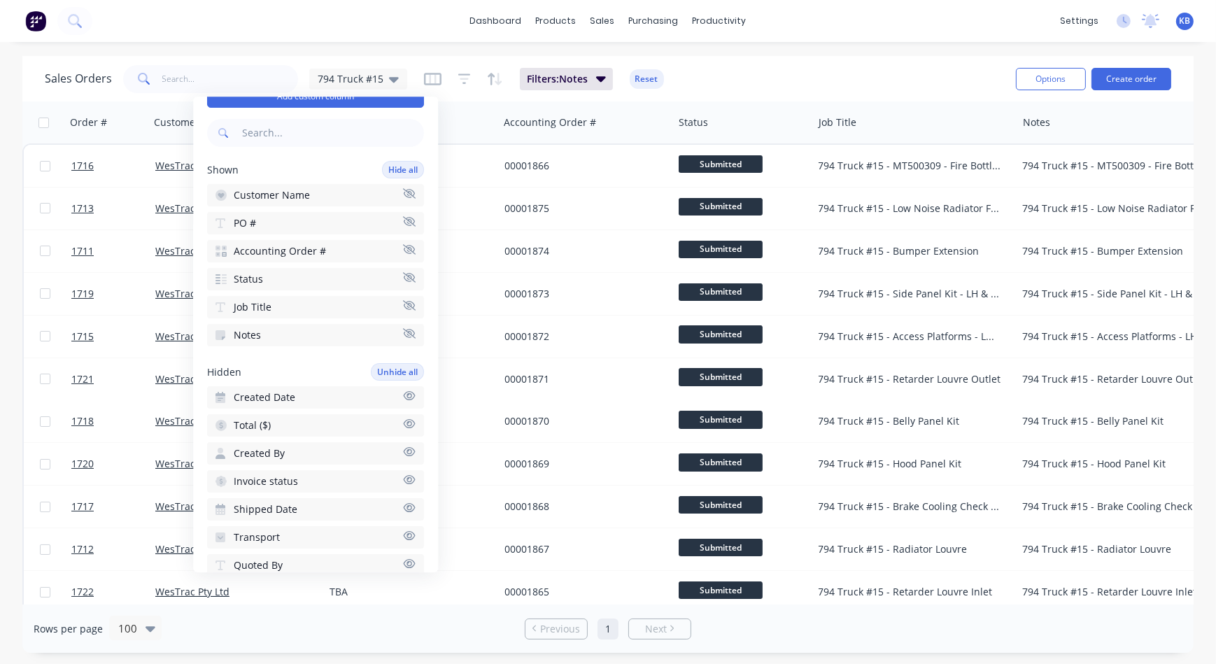
scroll to position [190, 0]
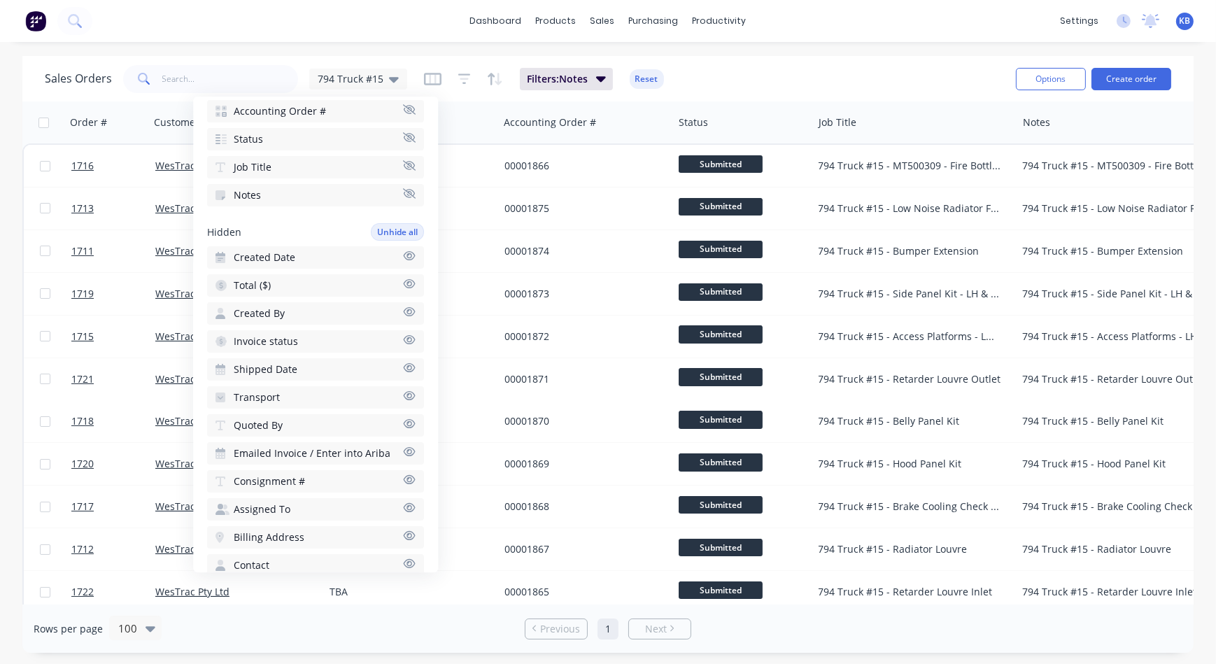
click at [824, 101] on div "Job Title" at bounding box center [915, 122] width 204 height 42
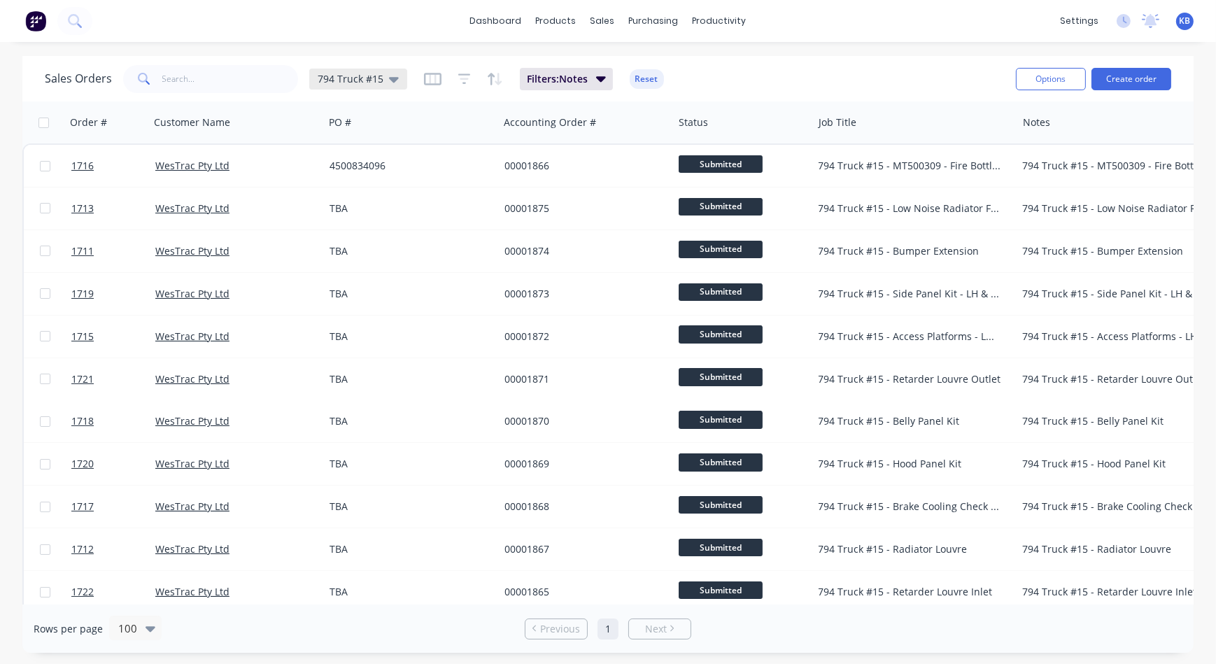
click at [393, 73] on icon at bounding box center [394, 78] width 10 height 15
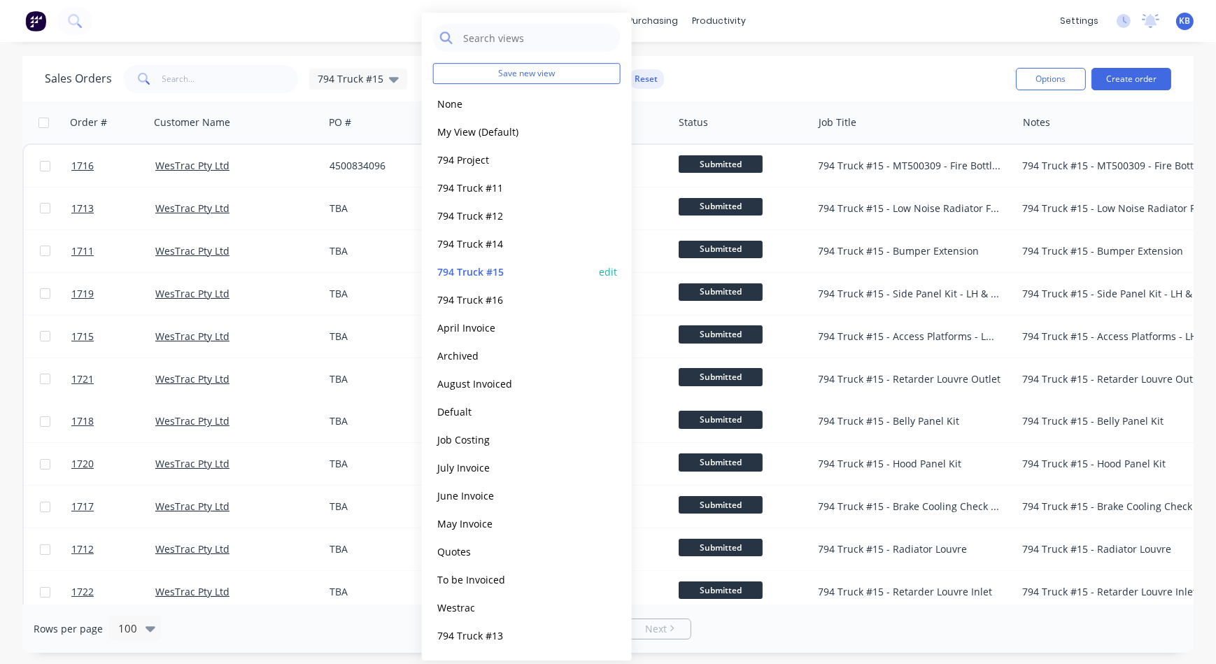
click at [618, 268] on div "794 Truck #15 edit" at bounding box center [526, 271] width 187 height 28
click at [613, 266] on button "edit" at bounding box center [608, 271] width 18 height 15
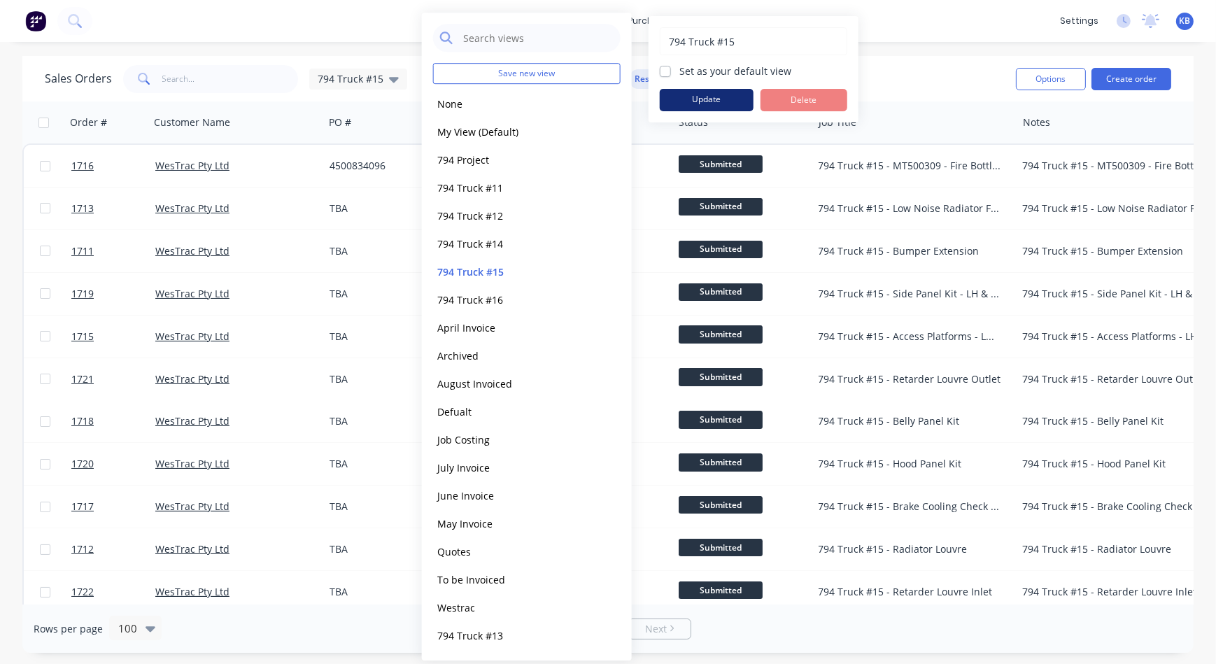
click at [700, 93] on button "Update" at bounding box center [707, 100] width 94 height 22
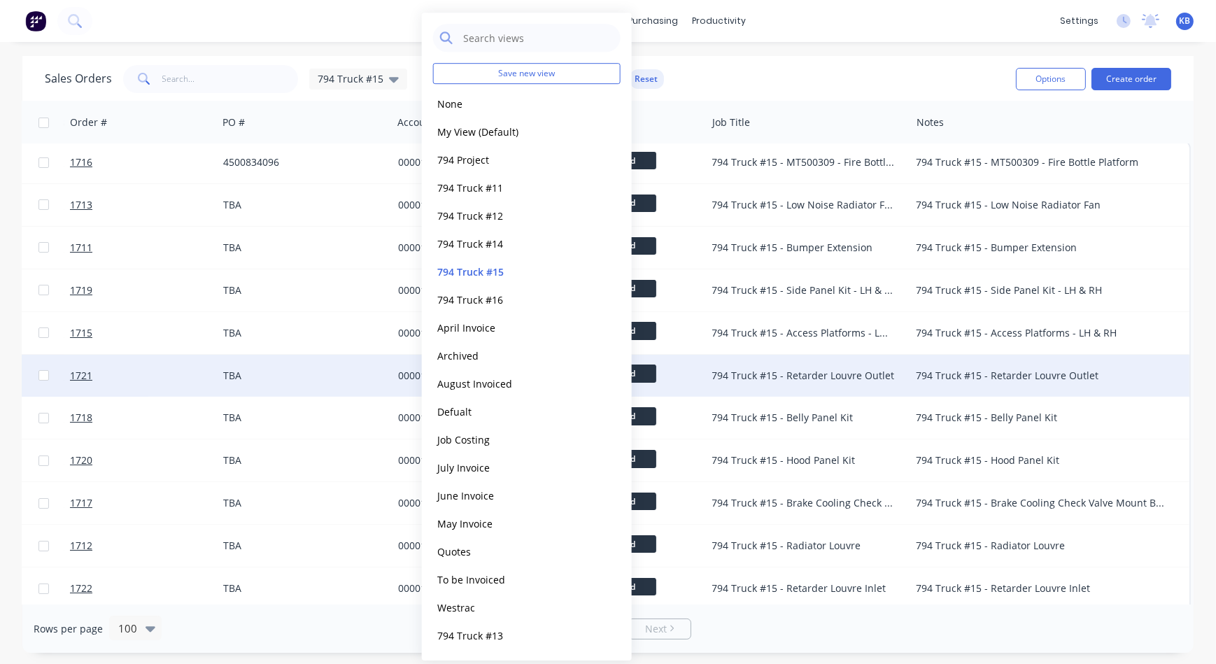
scroll to position [0, 113]
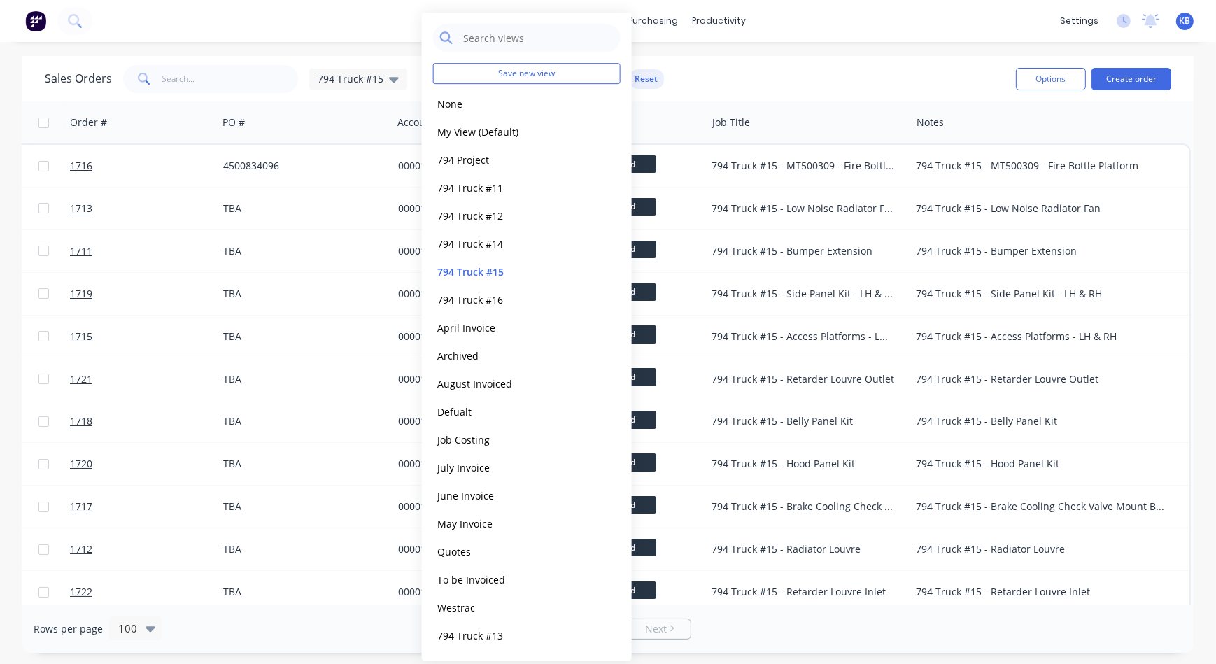
click at [783, 80] on div "Sales Orders 794 Truck #15 Filters: Notes Reset" at bounding box center [525, 79] width 960 height 34
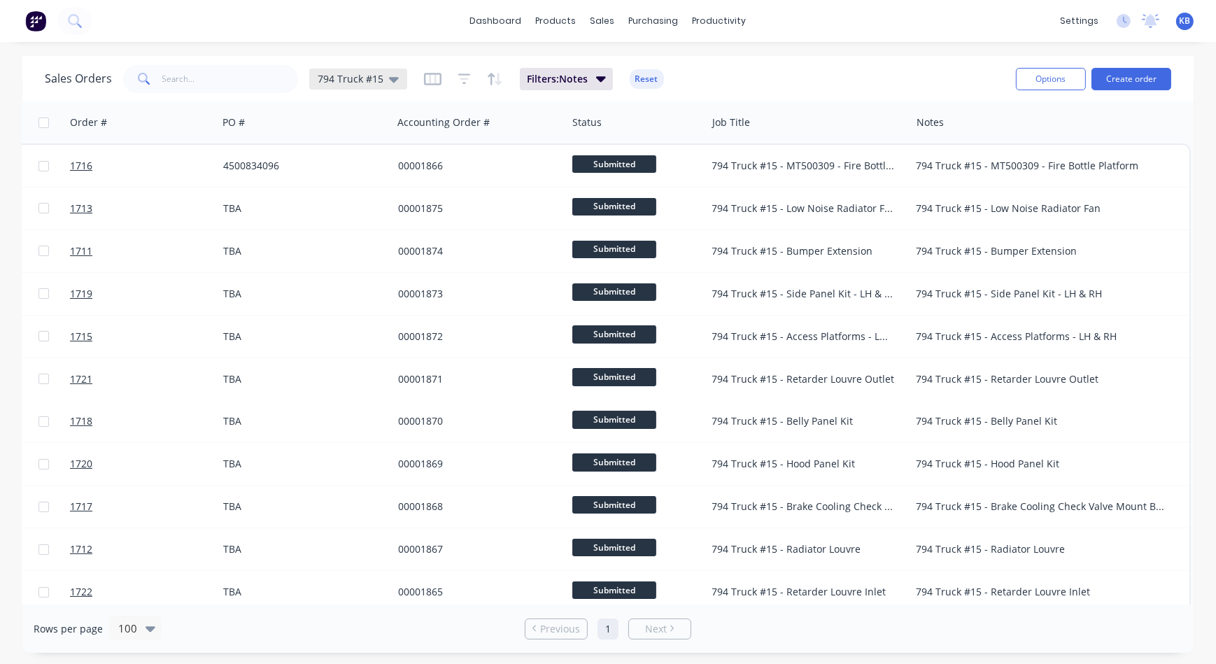
click at [394, 72] on div "794 Truck #15" at bounding box center [358, 79] width 98 height 21
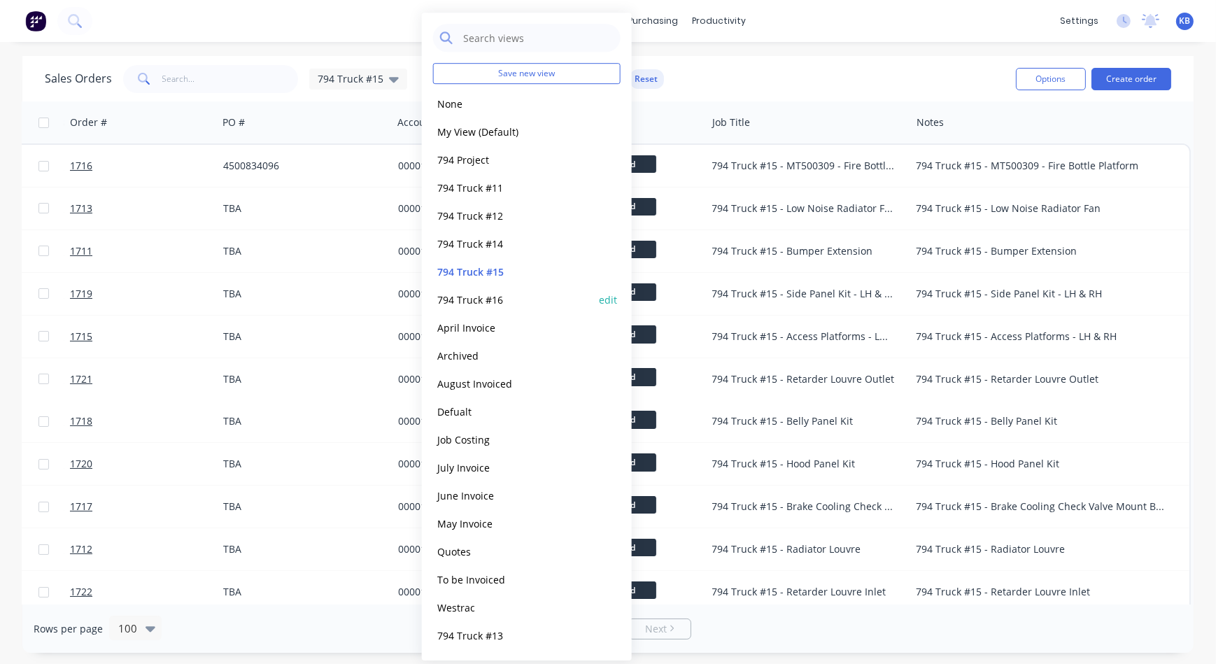
click at [475, 300] on button "794 Truck #16" at bounding box center [512, 300] width 159 height 16
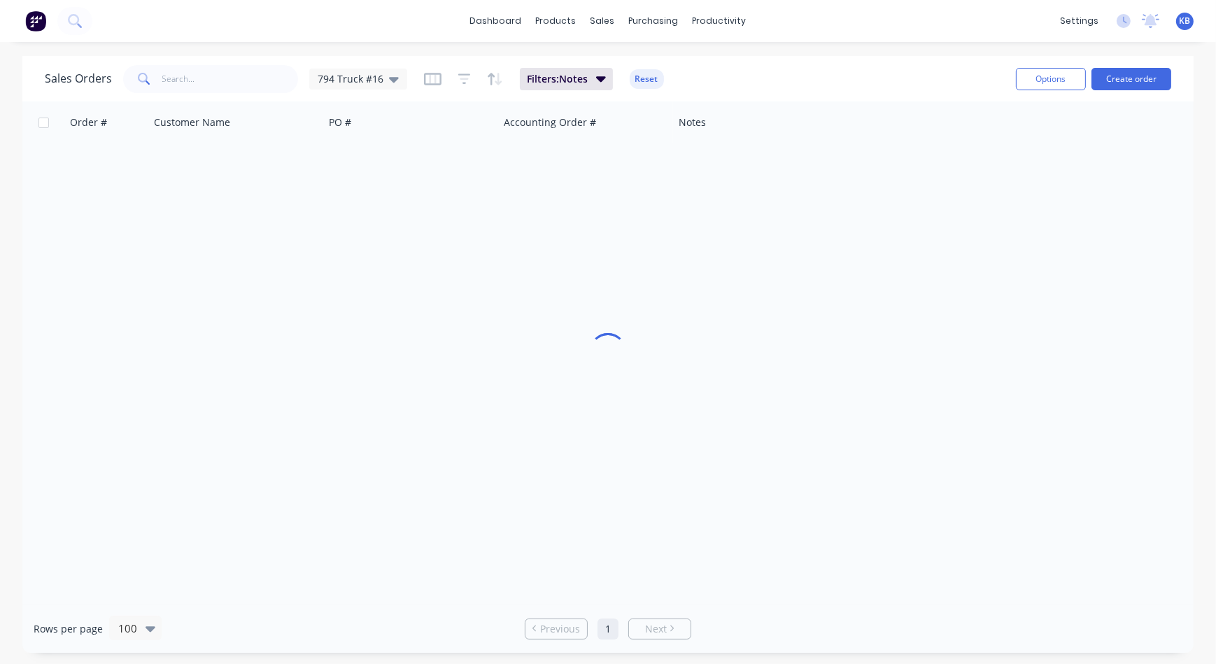
scroll to position [0, 0]
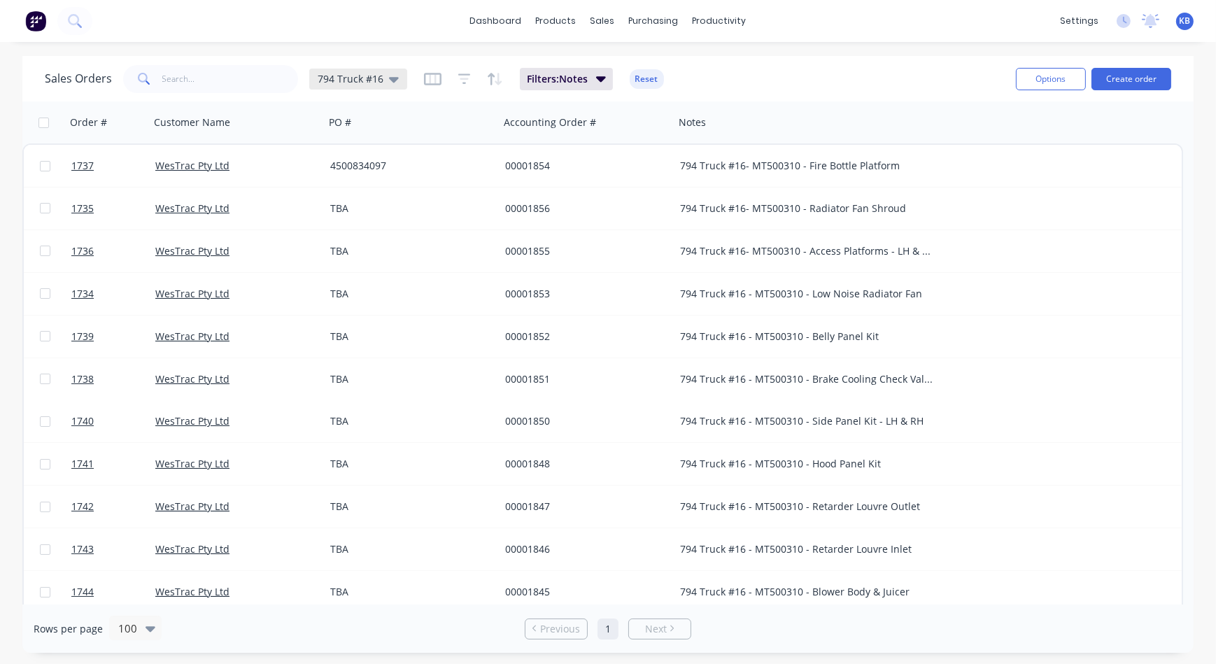
click at [385, 88] on div "794 Truck #16" at bounding box center [358, 79] width 98 height 21
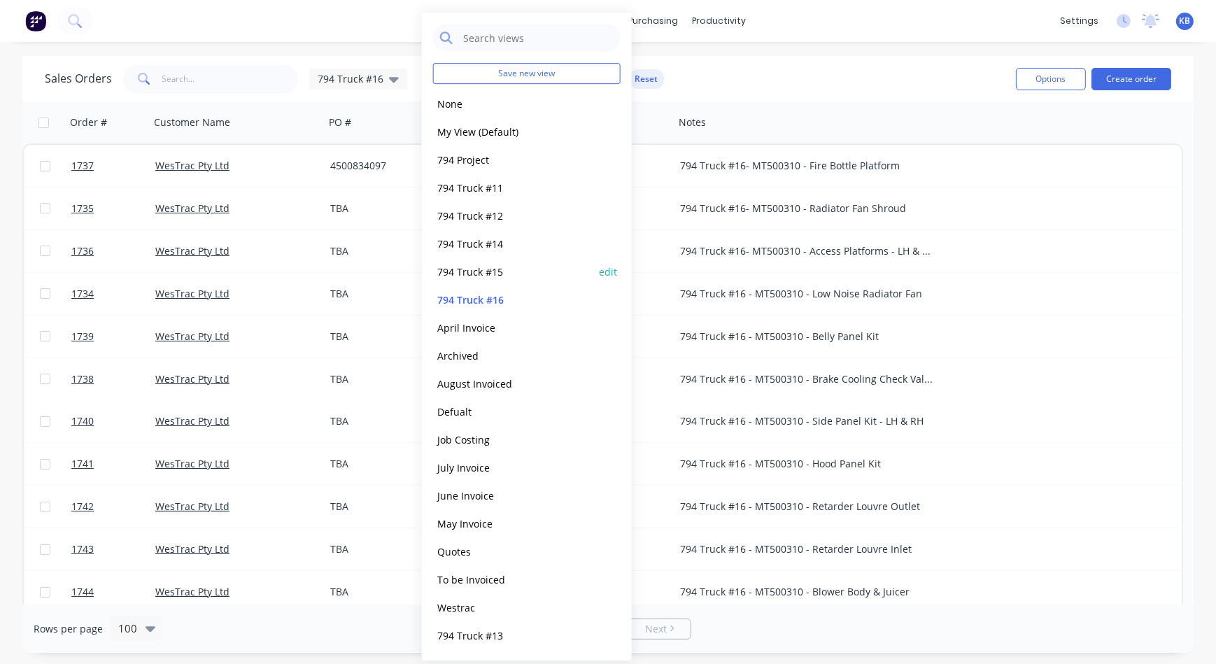
click at [479, 264] on button "794 Truck #15" at bounding box center [512, 272] width 159 height 16
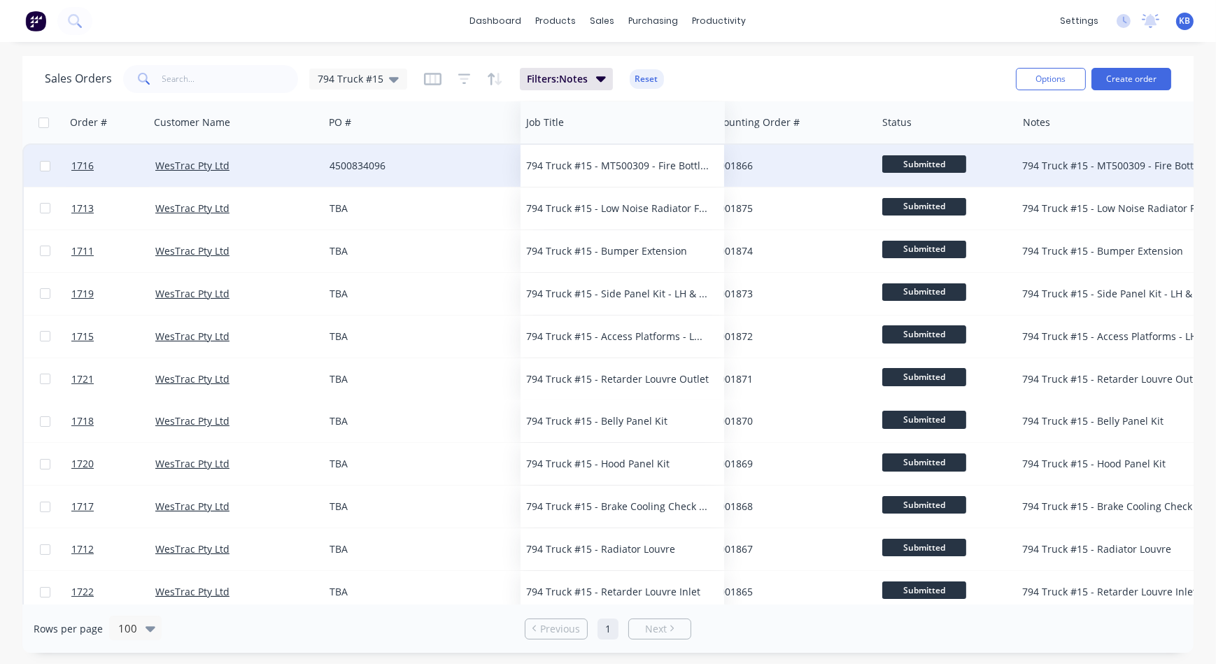
drag, startPoint x: 864, startPoint y: 130, endPoint x: 572, endPoint y: 166, distance: 294.7
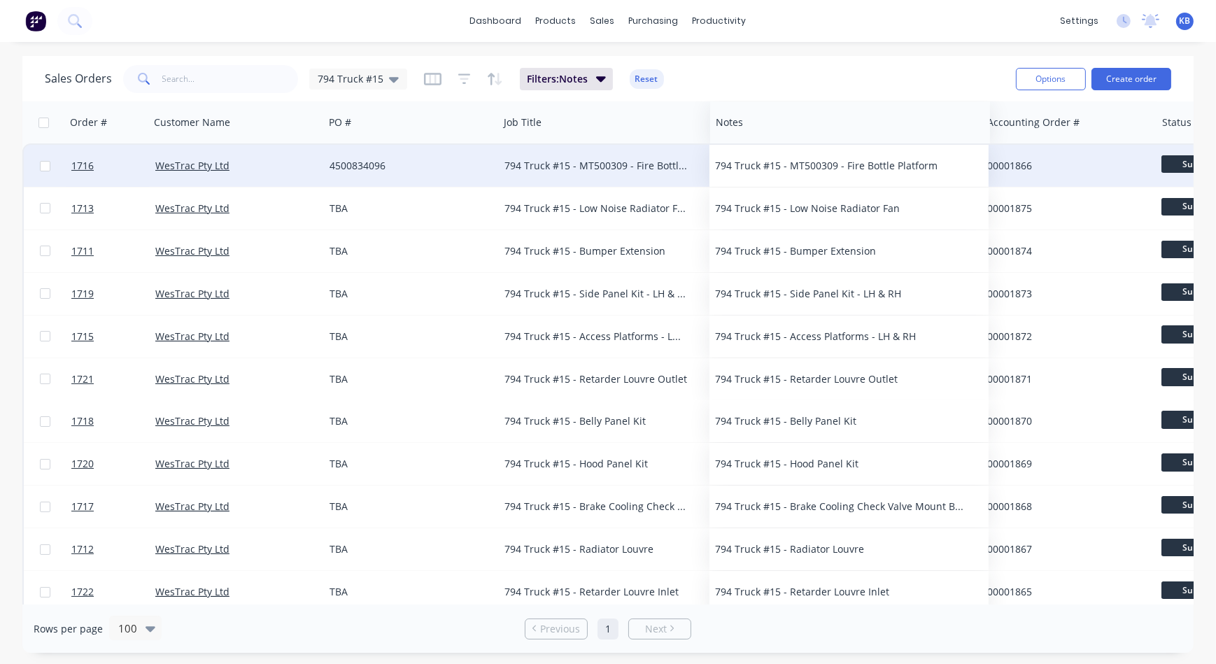
drag, startPoint x: 1062, startPoint y: 134, endPoint x: 755, endPoint y: 141, distance: 307.2
click at [755, 141] on div "Notes" at bounding box center [850, 122] width 280 height 42
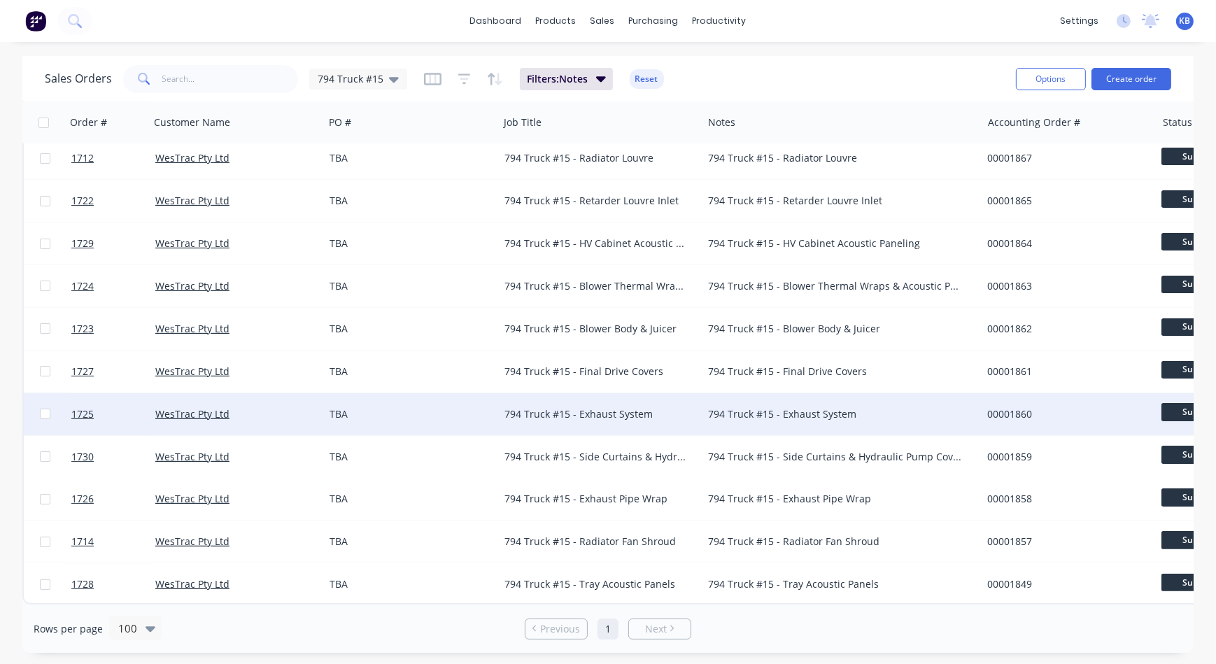
scroll to position [398, 0]
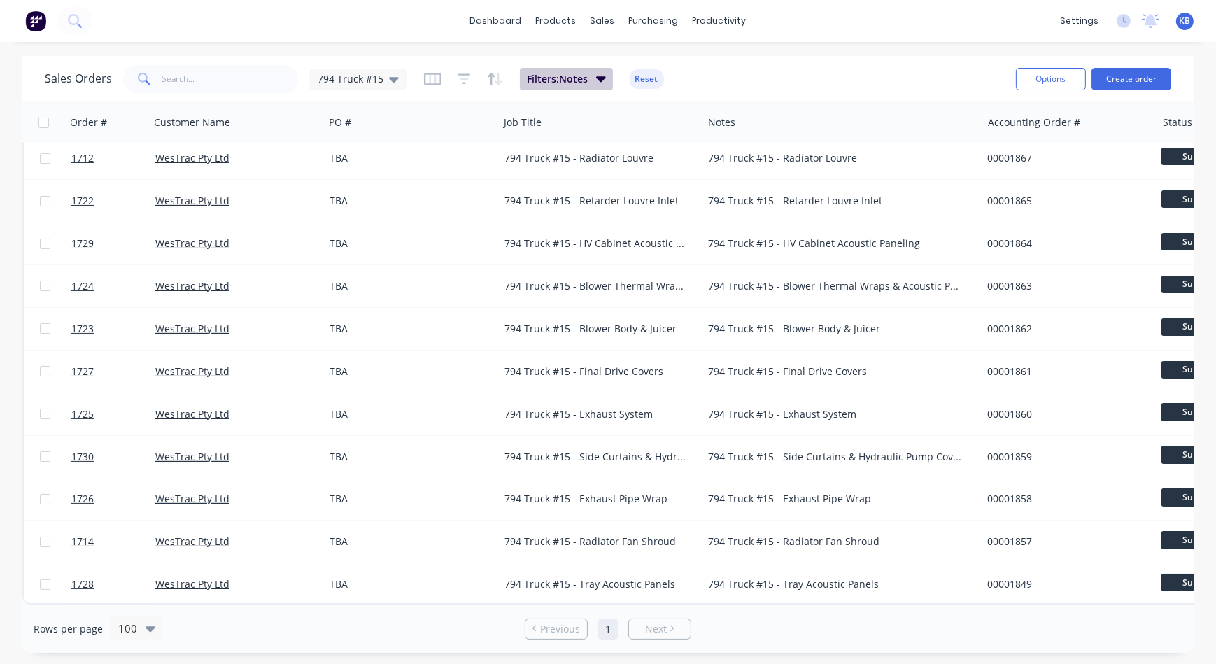
click at [602, 78] on icon "button" at bounding box center [601, 79] width 10 height 6
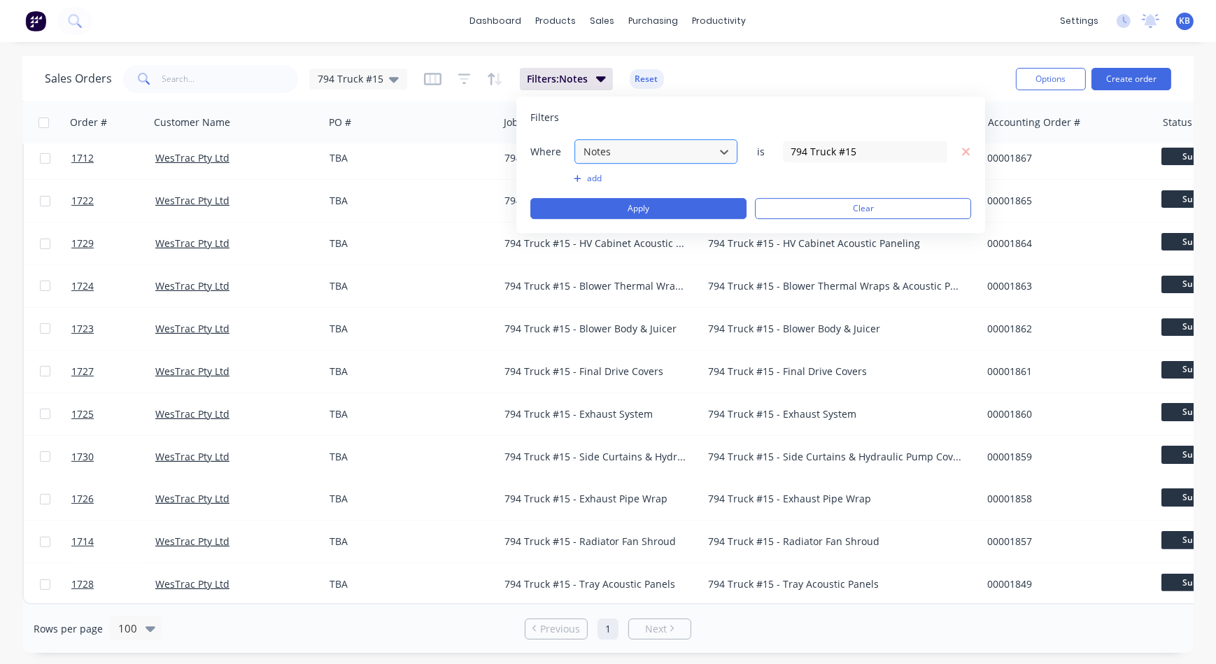
click at [703, 150] on div at bounding box center [644, 151] width 125 height 17
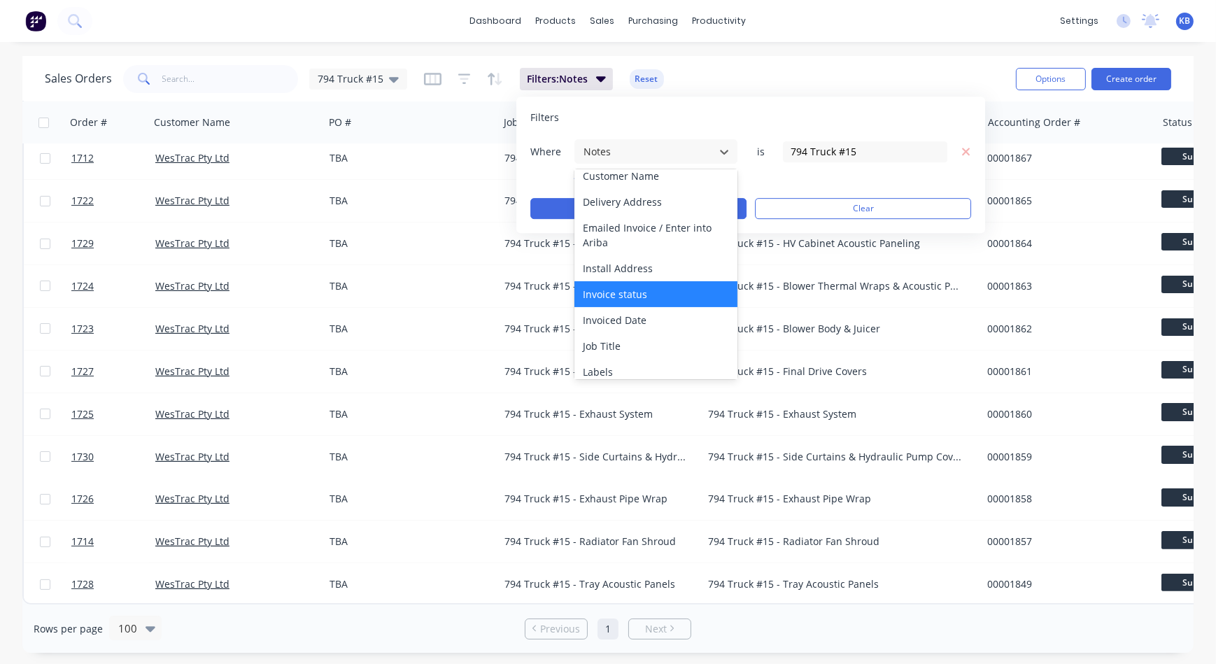
scroll to position [254, 0]
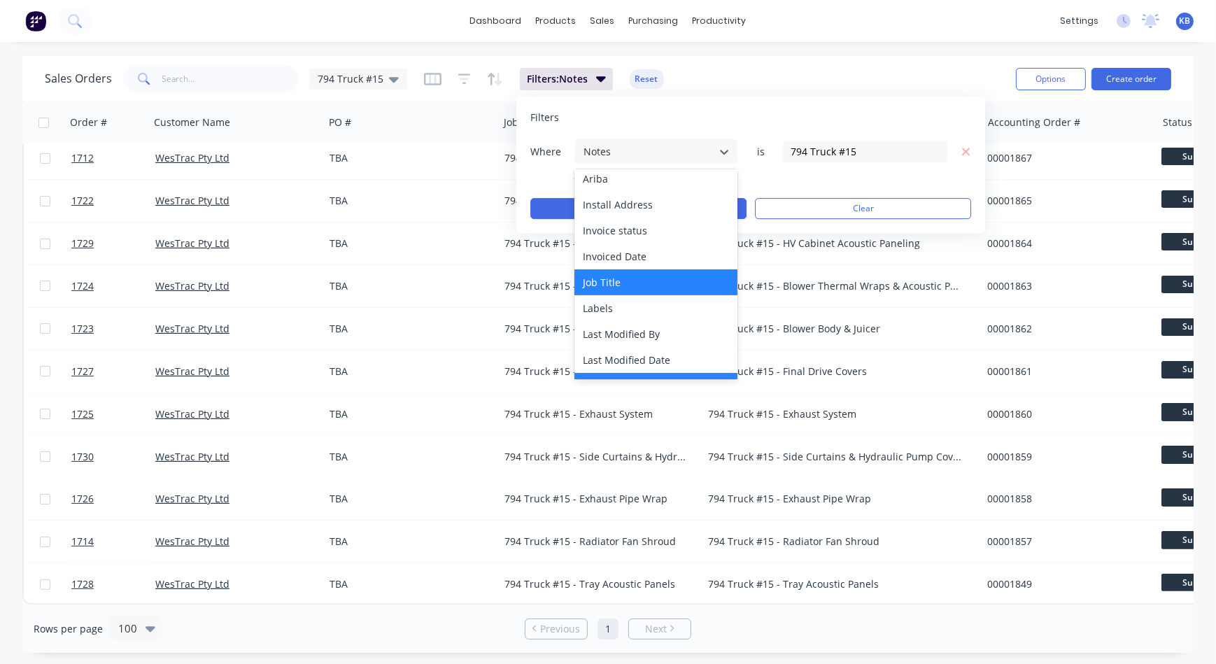
click at [639, 287] on div "Job Title" at bounding box center [655, 282] width 163 height 26
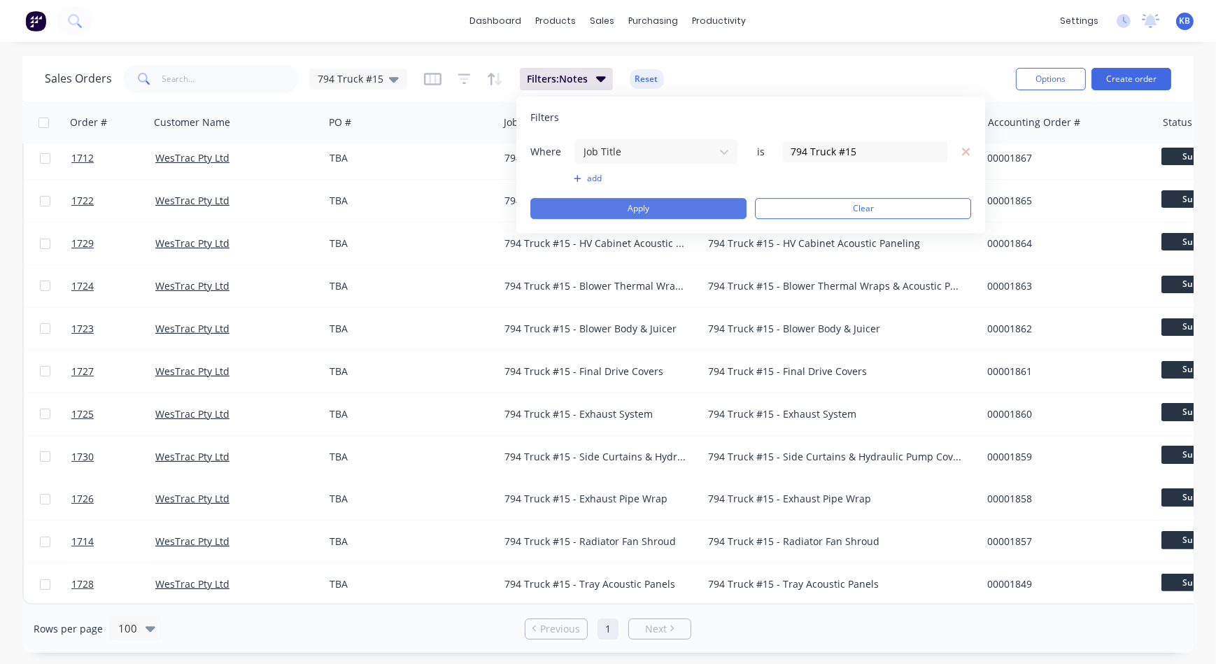
click at [591, 206] on button "Apply" at bounding box center [638, 208] width 216 height 21
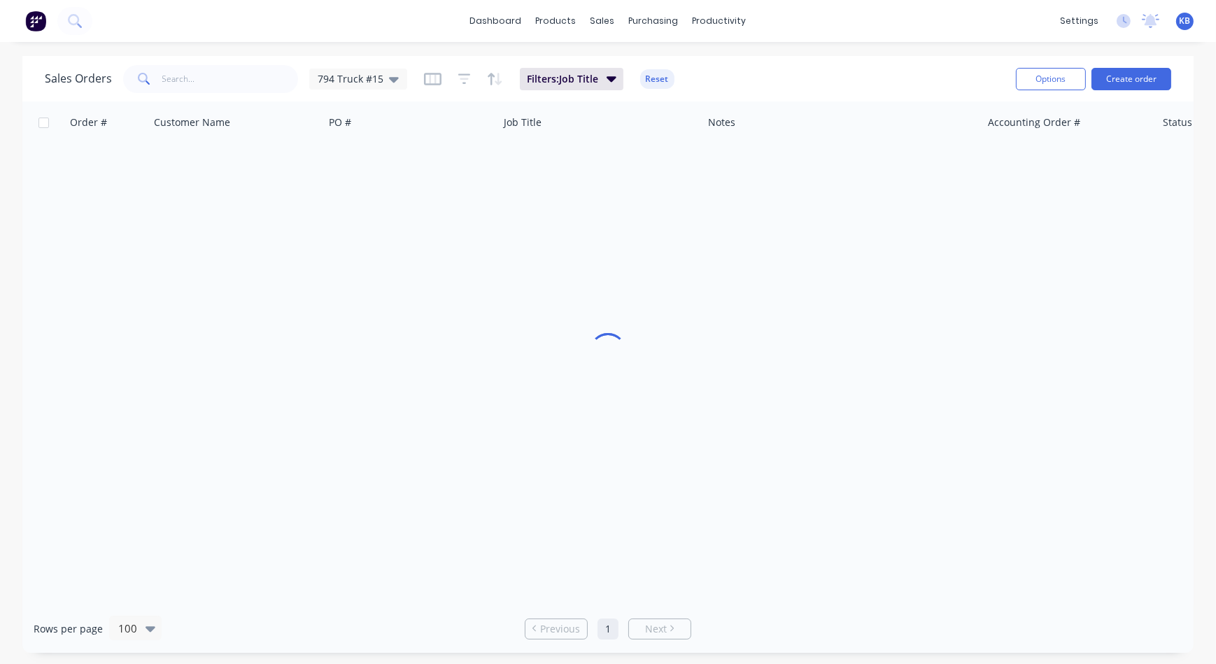
scroll to position [0, 0]
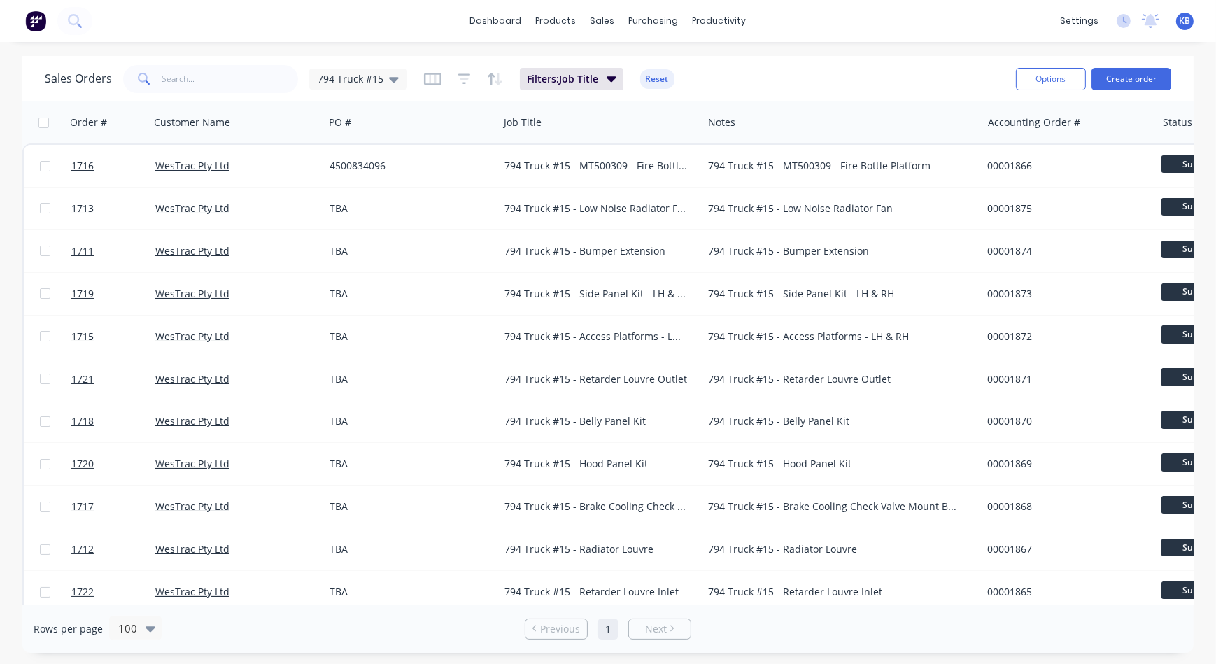
click at [441, 80] on div "Filters: Job Title Reset" at bounding box center [549, 79] width 250 height 22
click at [439, 80] on div "Filters: Job Title Reset" at bounding box center [549, 79] width 250 height 22
click at [436, 80] on icon "button" at bounding box center [432, 79] width 17 height 14
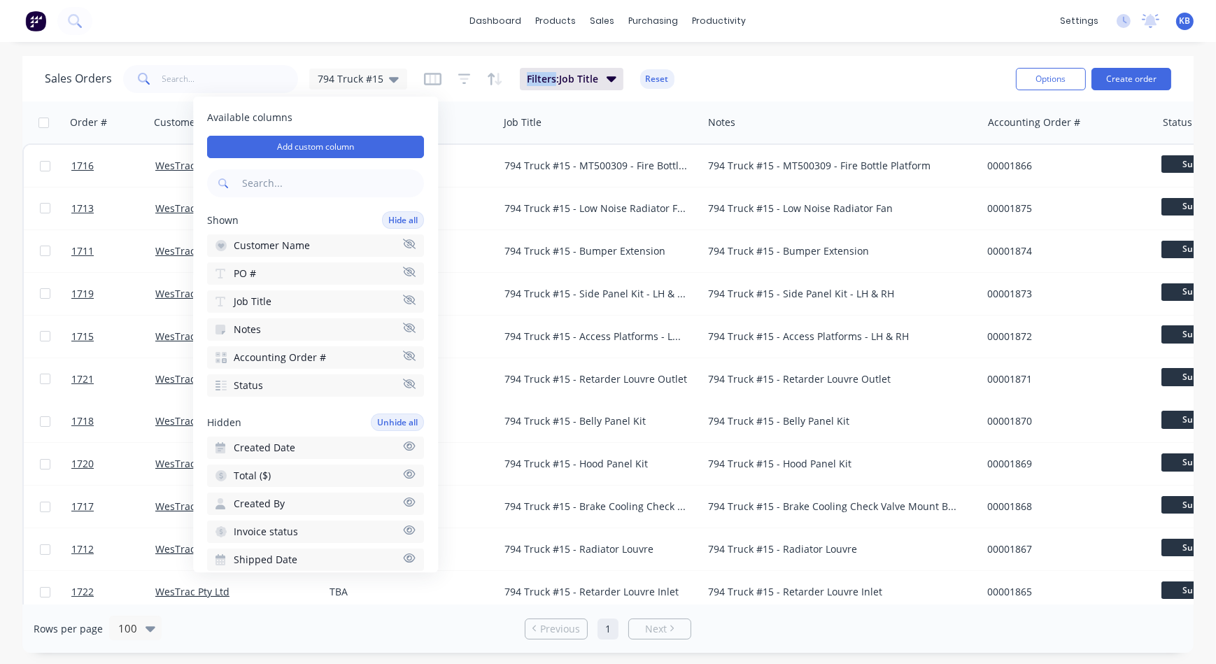
click at [403, 325] on icon "button" at bounding box center [409, 327] width 13 height 10
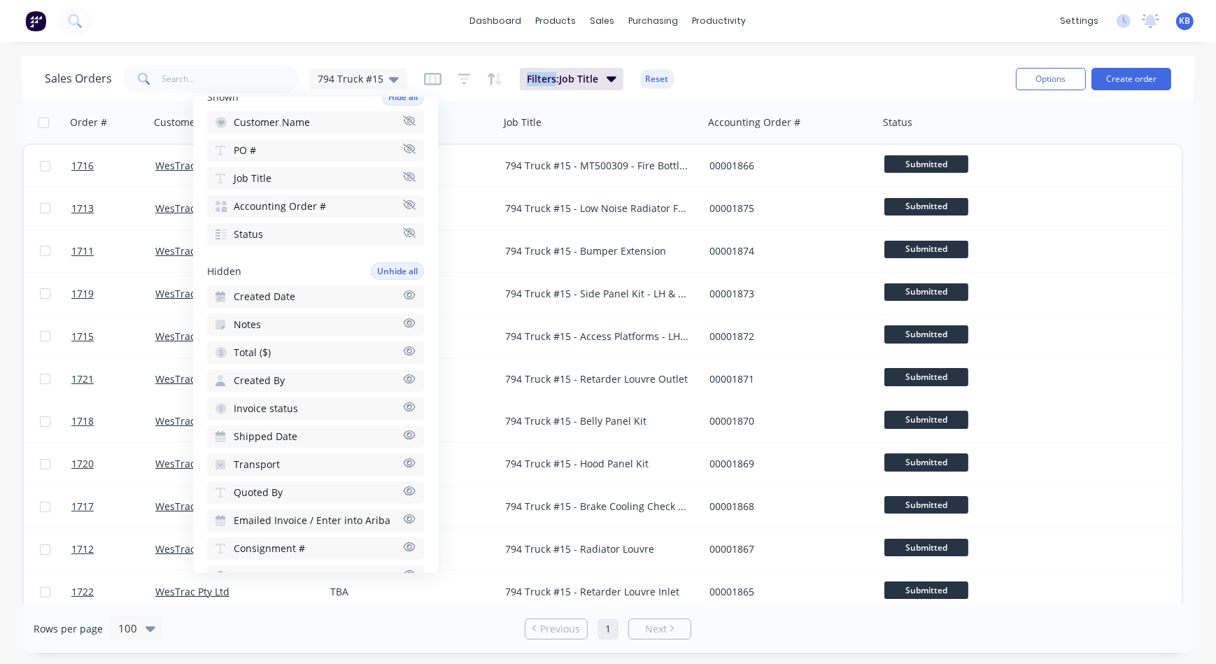
scroll to position [127, 0]
click at [403, 401] on icon "button" at bounding box center [409, 403] width 13 height 10
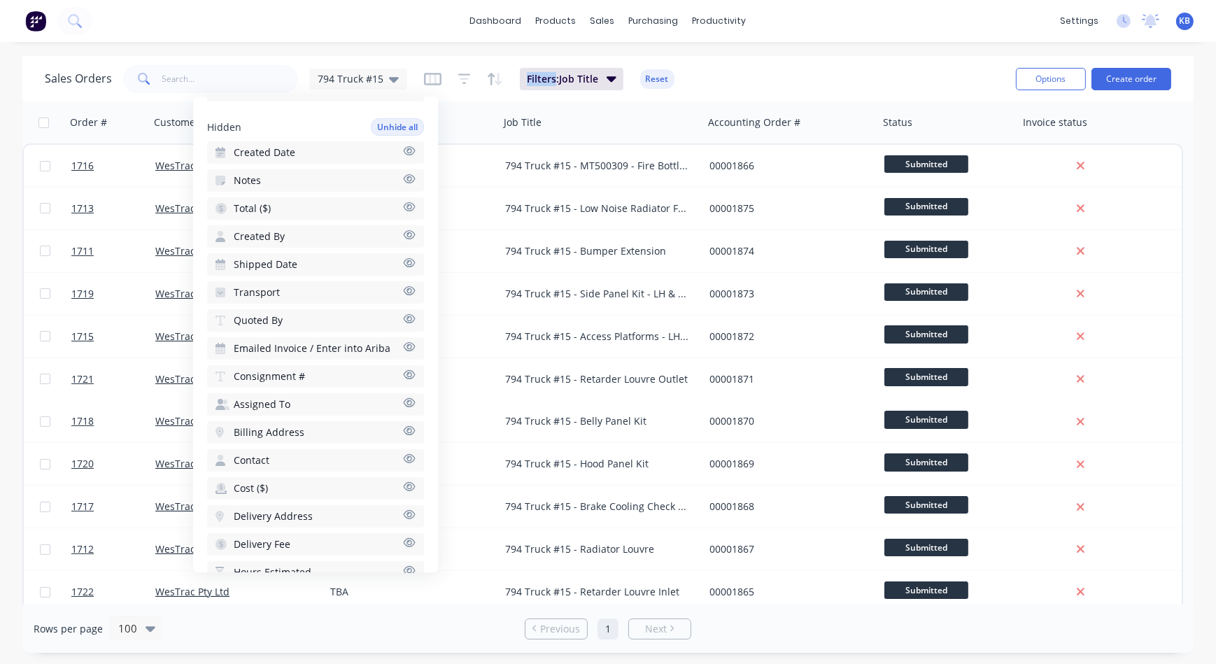
scroll to position [318, 0]
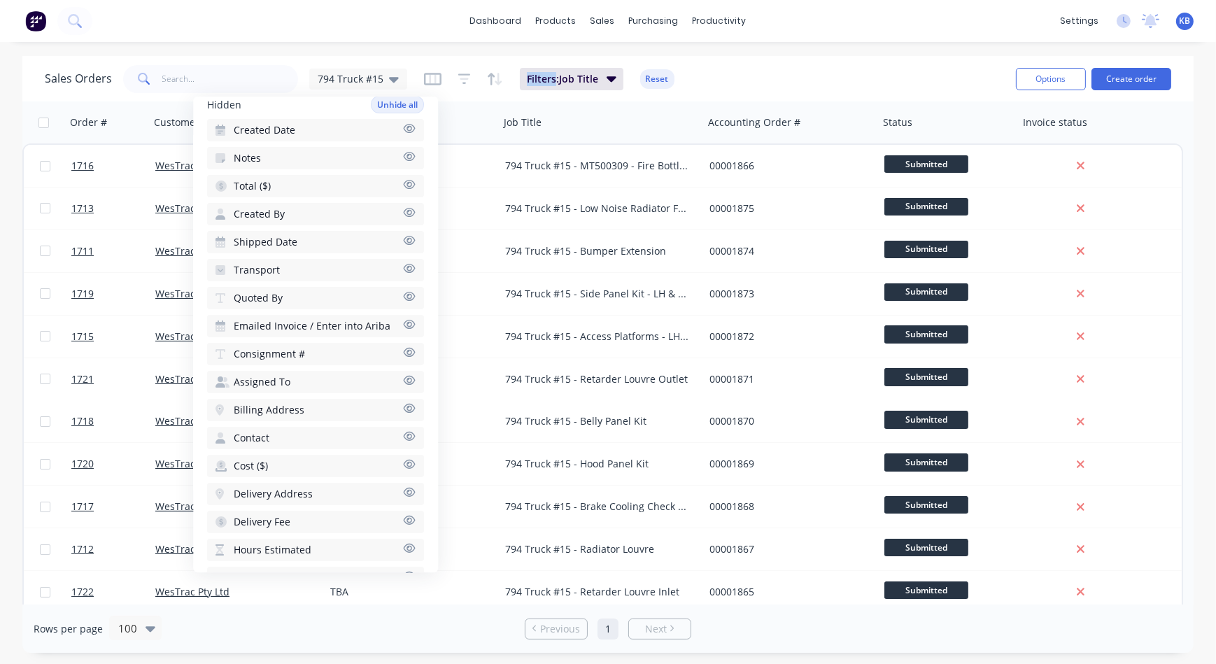
click at [350, 185] on button "Total ($)" at bounding box center [315, 186] width 217 height 22
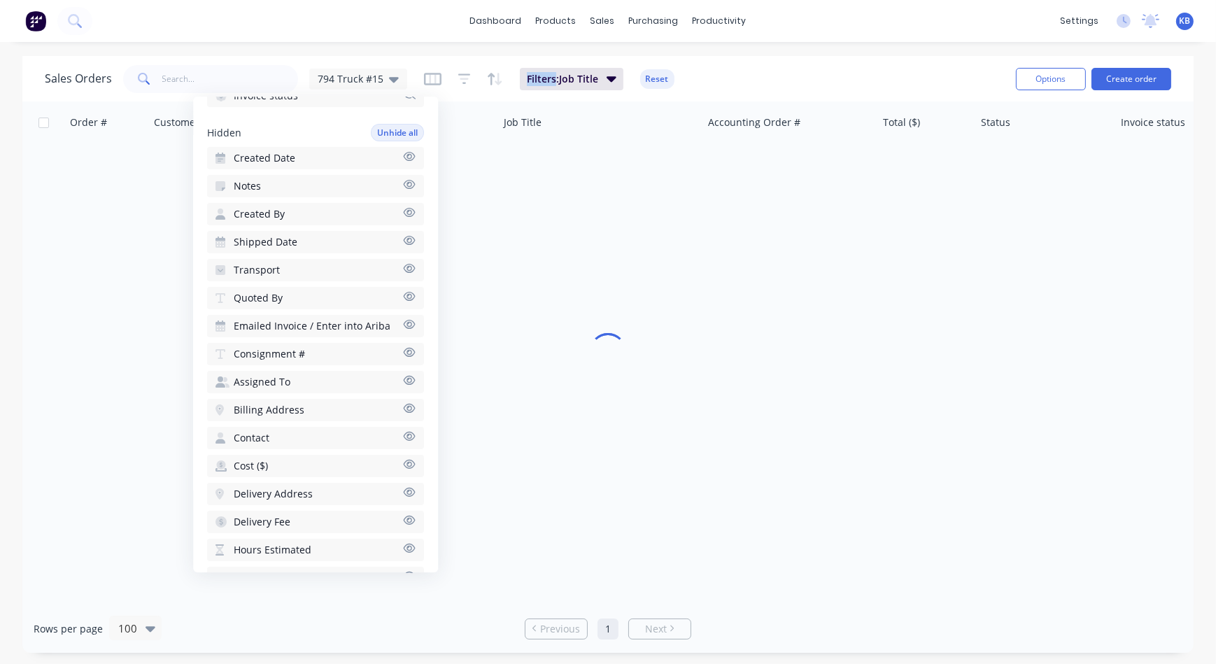
scroll to position [346, 0]
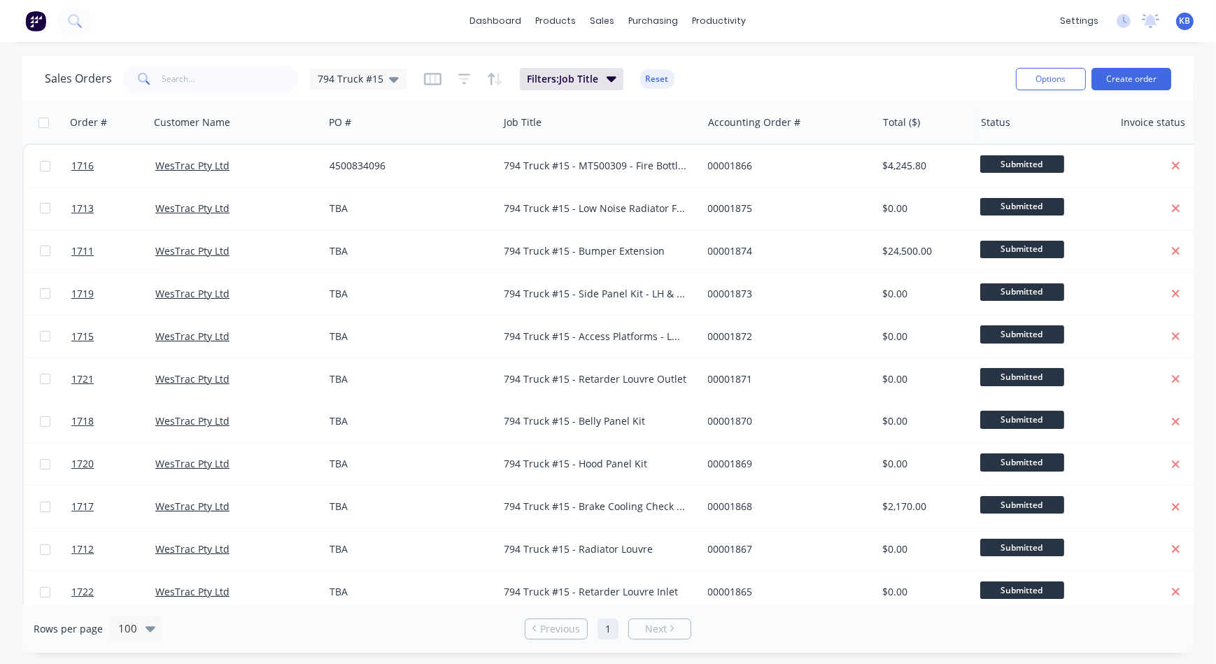
click at [708, 93] on div "Sales Orders 794 Truck #15 Filters: Job Title Reset" at bounding box center [525, 79] width 960 height 34
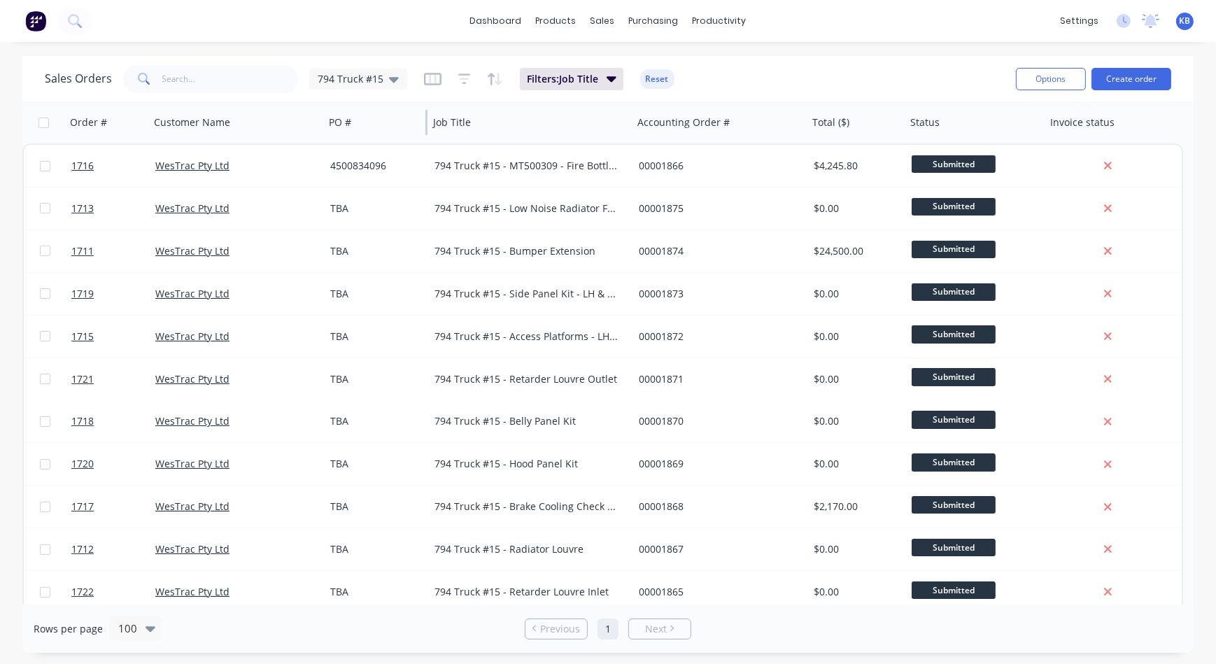
drag, startPoint x: 495, startPoint y: 125, endPoint x: 425, endPoint y: 129, distance: 70.1
click at [425, 129] on div at bounding box center [426, 122] width 2 height 25
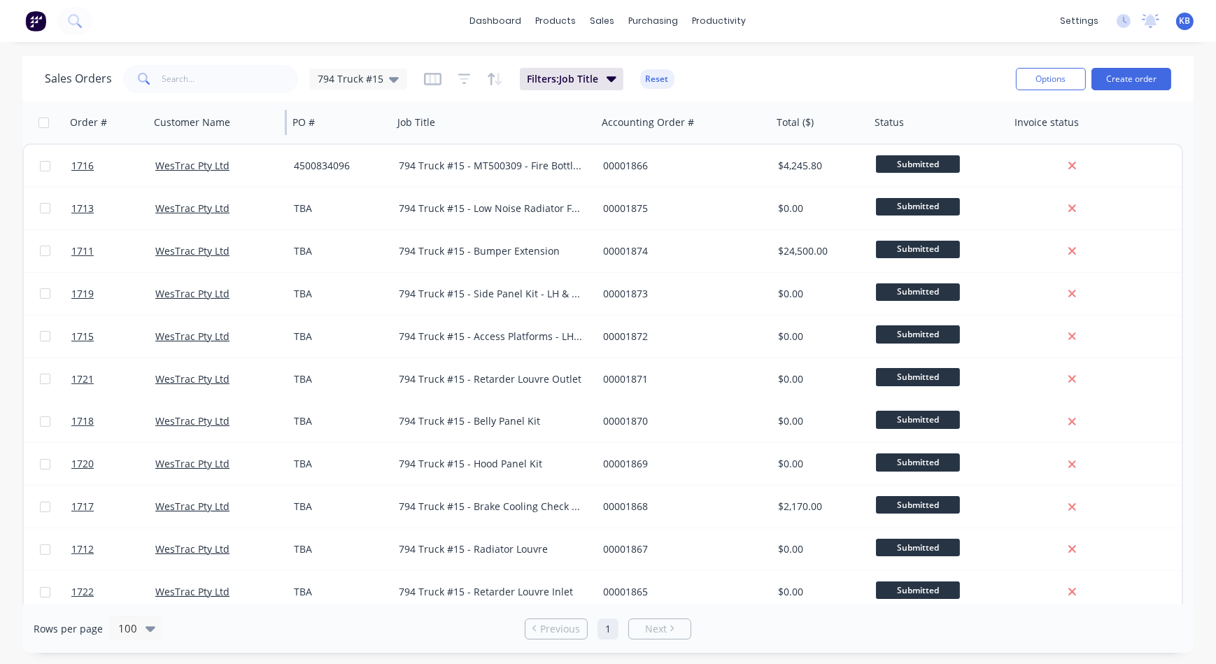
drag, startPoint x: 321, startPoint y: 126, endPoint x: 285, endPoint y: 122, distance: 36.5
click at [285, 122] on div at bounding box center [286, 122] width 2 height 25
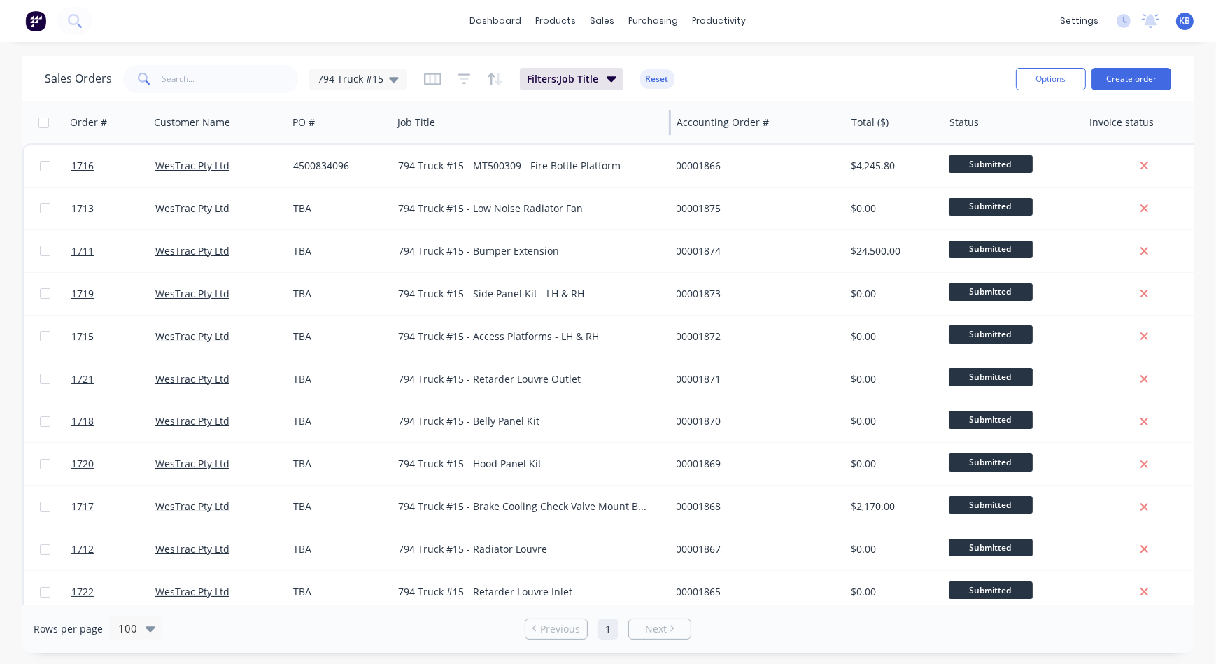
drag, startPoint x: 594, startPoint y: 128, endPoint x: 669, endPoint y: 136, distance: 75.2
click at [669, 136] on div "Job Title" at bounding box center [531, 122] width 279 height 42
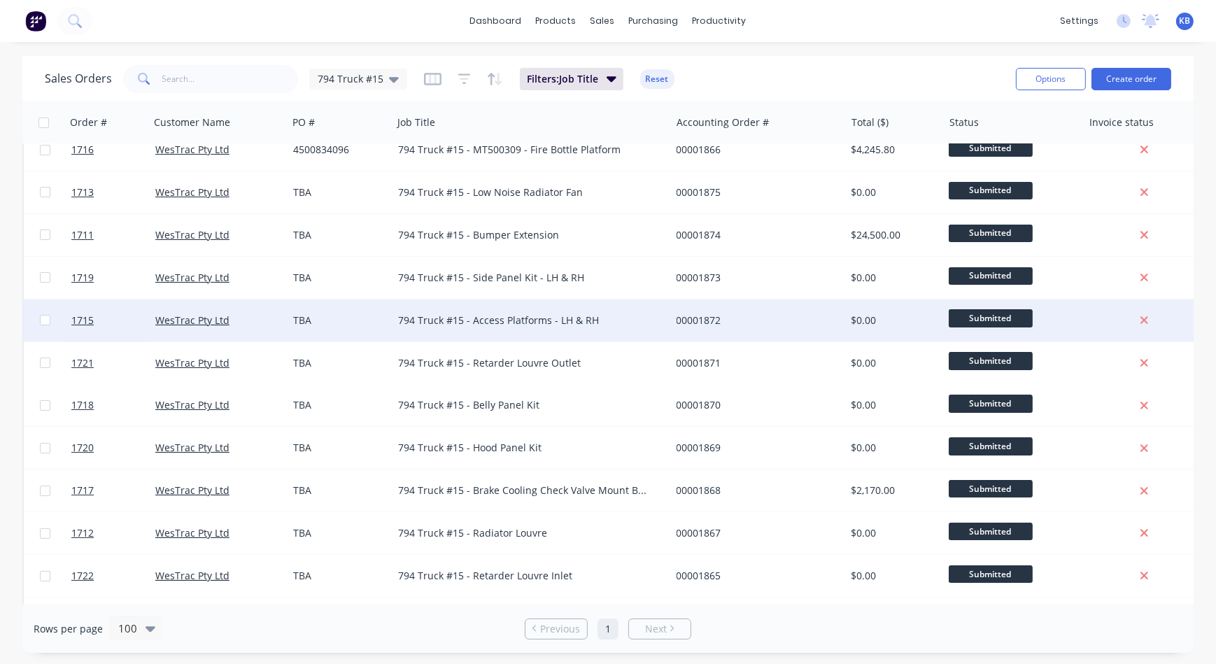
scroll to position [0, 0]
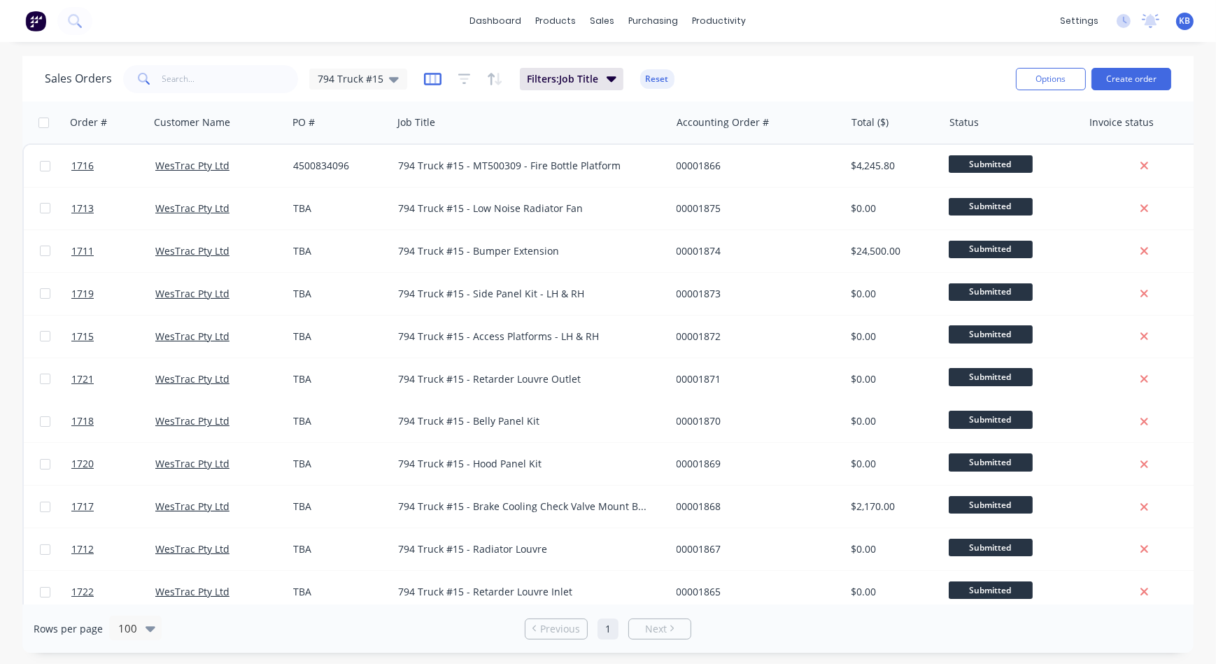
click at [438, 80] on icon "button" at bounding box center [432, 79] width 17 height 13
click at [392, 74] on icon at bounding box center [394, 78] width 10 height 15
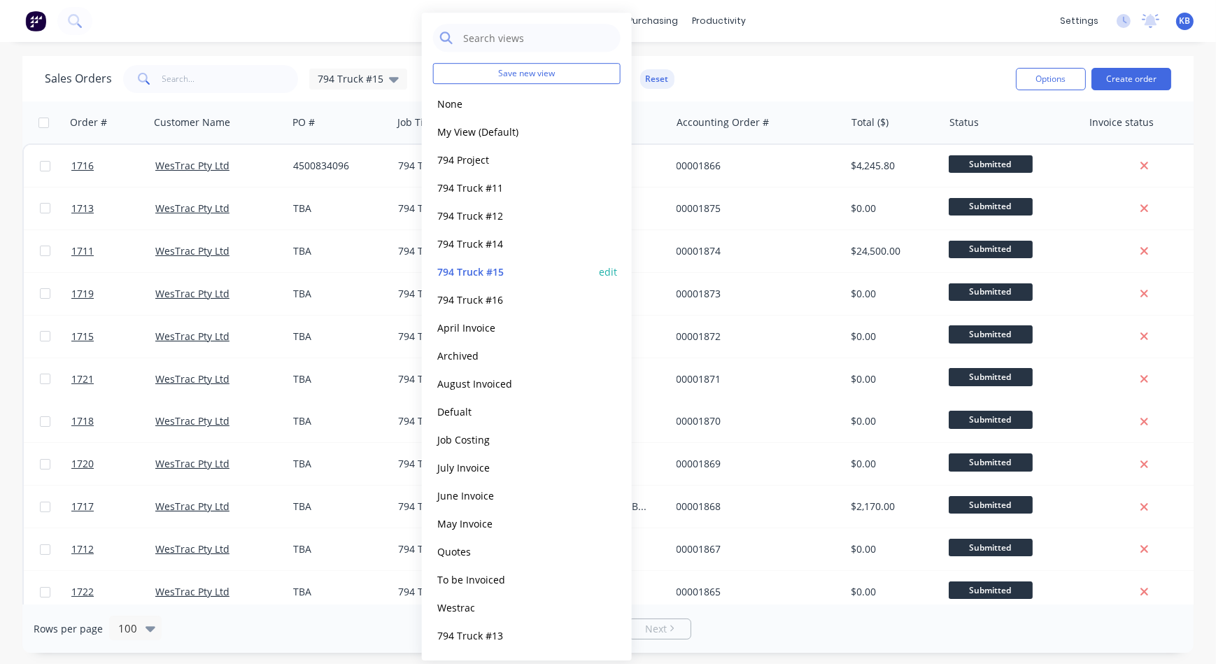
click at [602, 269] on button "edit" at bounding box center [608, 271] width 18 height 15
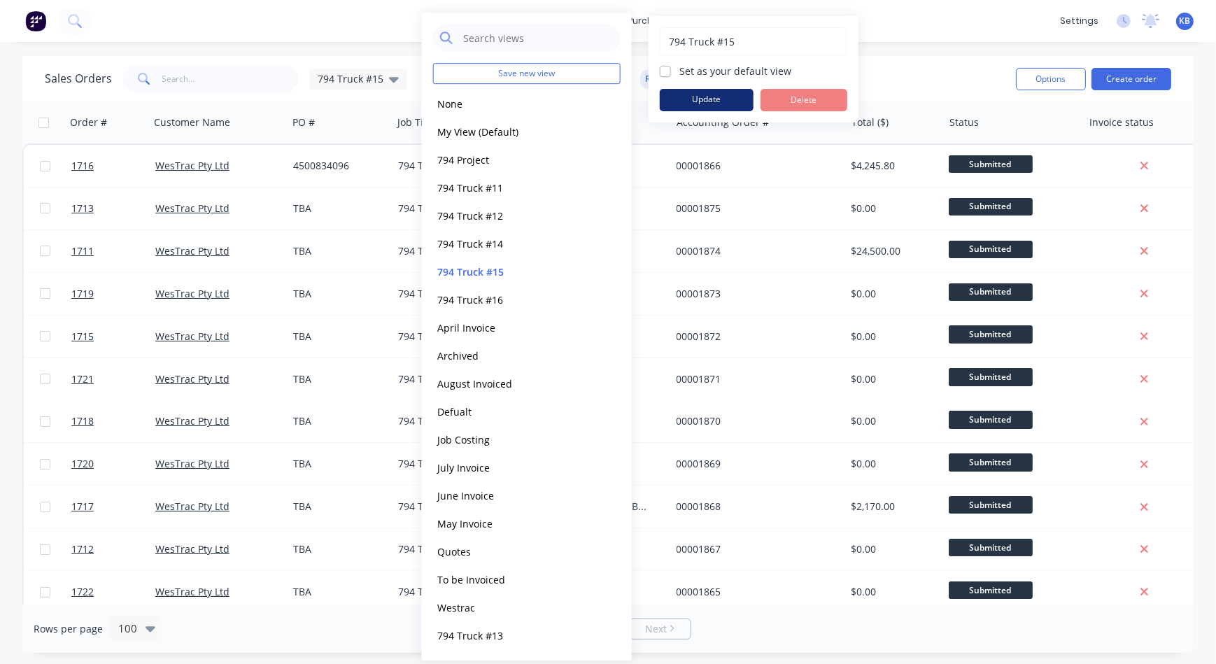
click at [734, 94] on button "Update" at bounding box center [707, 100] width 94 height 22
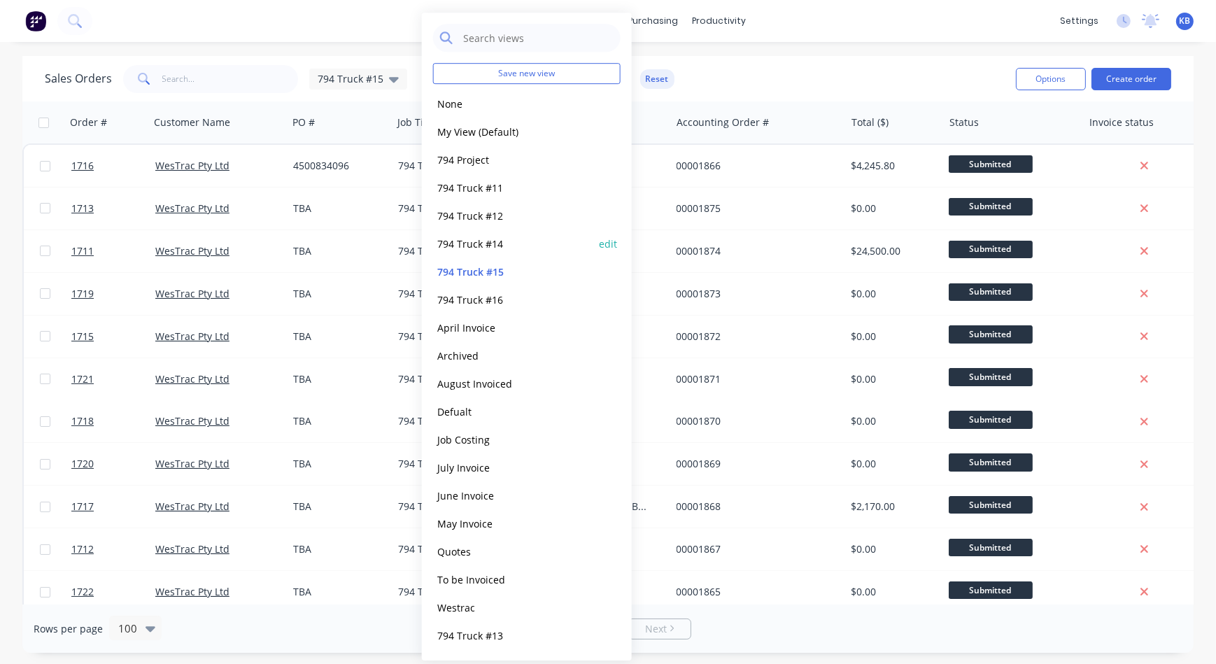
click at [499, 250] on button "794 Truck #14" at bounding box center [512, 244] width 159 height 16
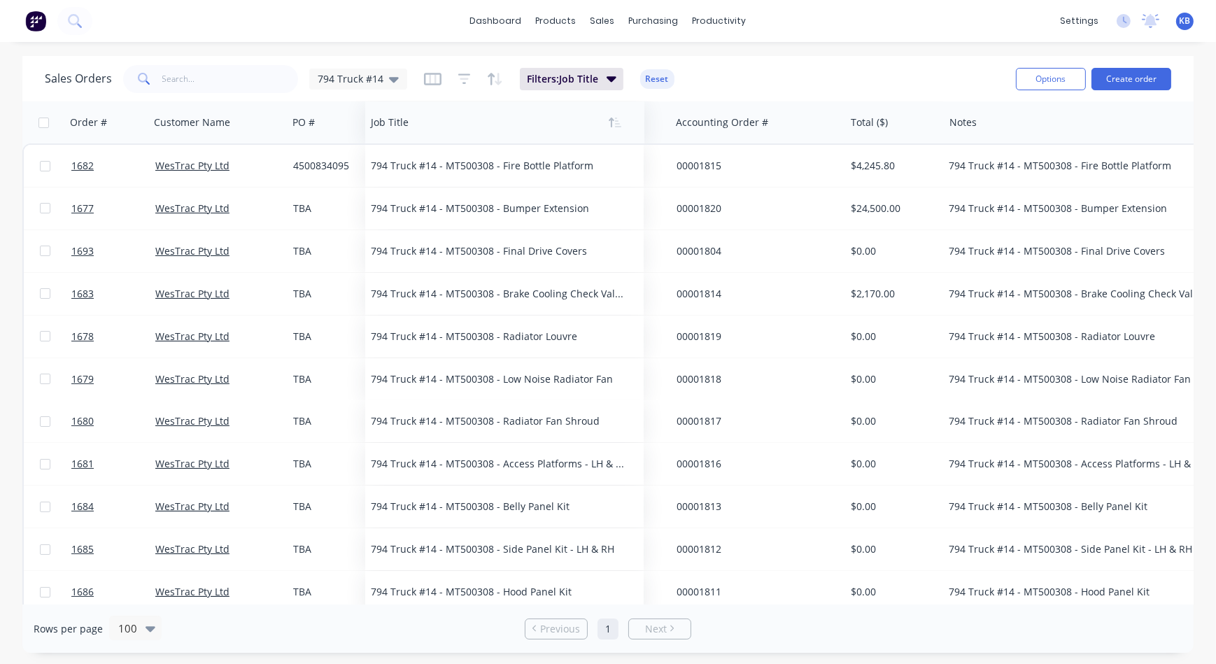
drag, startPoint x: 695, startPoint y: 126, endPoint x: 397, endPoint y: 112, distance: 298.3
click at [397, 112] on div at bounding box center [498, 122] width 255 height 28
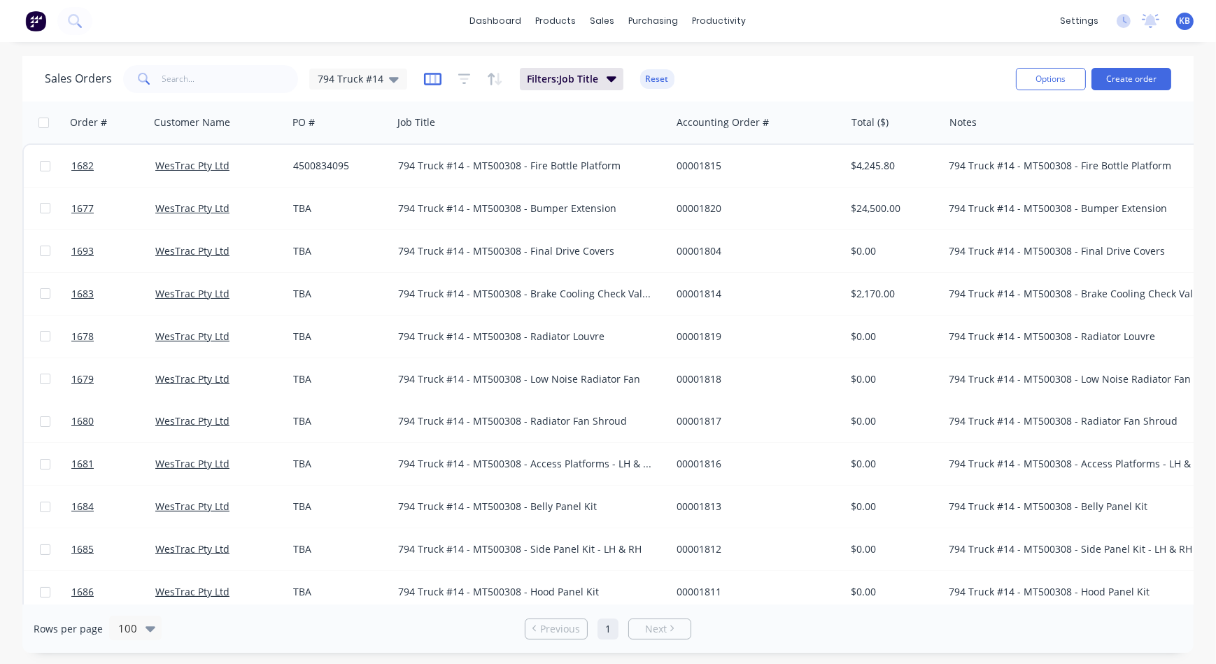
click at [434, 82] on icon "button" at bounding box center [432, 79] width 17 height 14
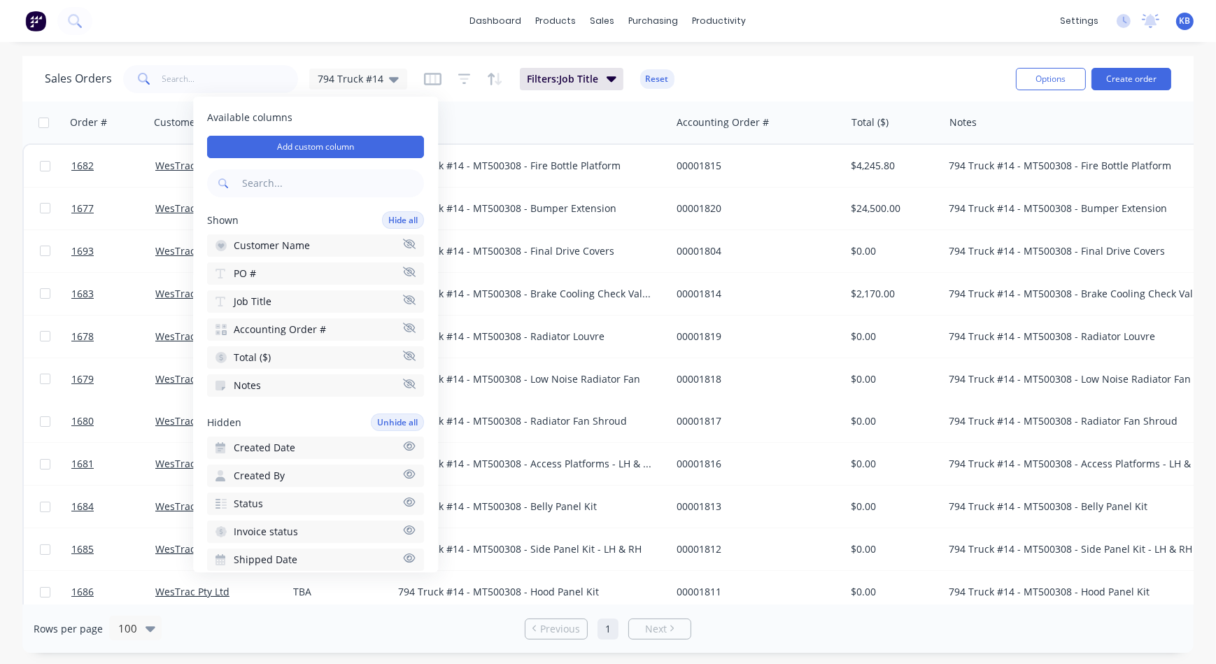
click at [404, 383] on icon "button" at bounding box center [409, 383] width 13 height 10
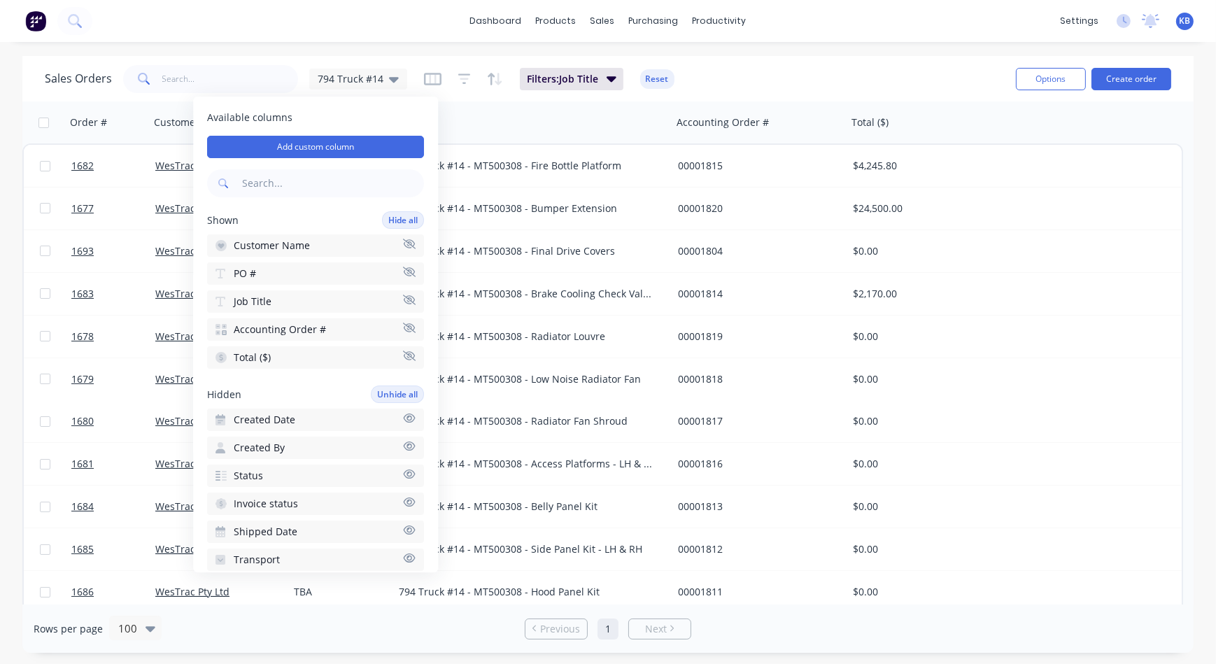
scroll to position [63, 0]
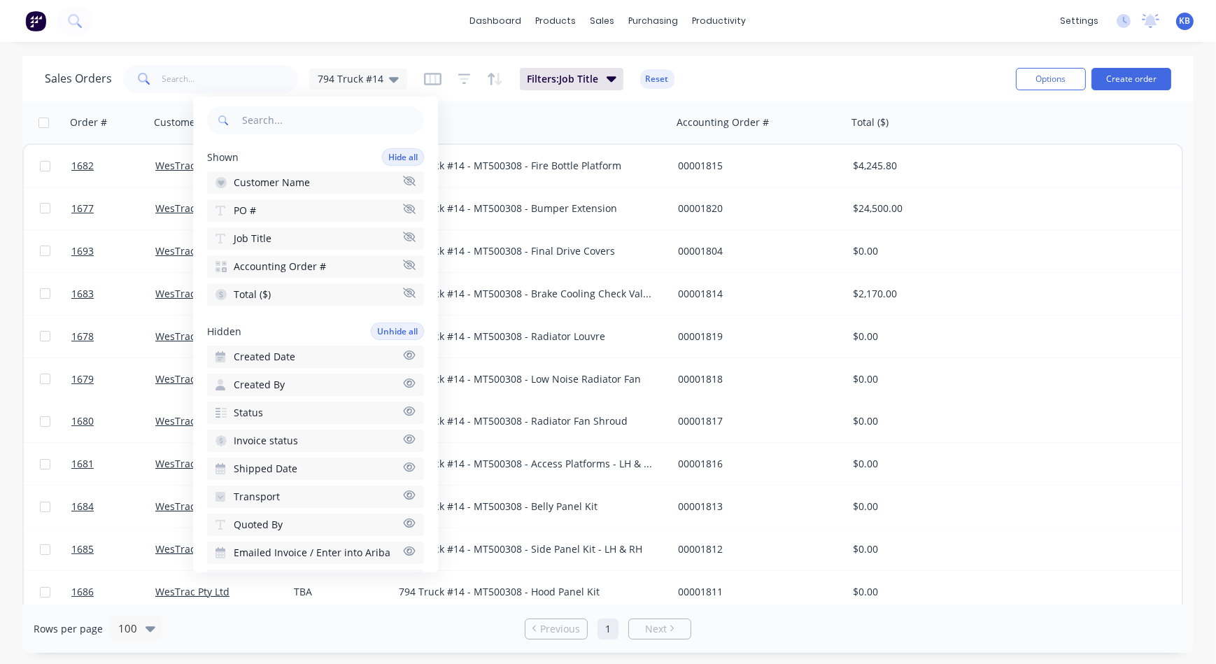
click at [404, 434] on icon "button" at bounding box center [410, 438] width 12 height 9
click at [401, 441] on button "Status" at bounding box center [315, 441] width 217 height 22
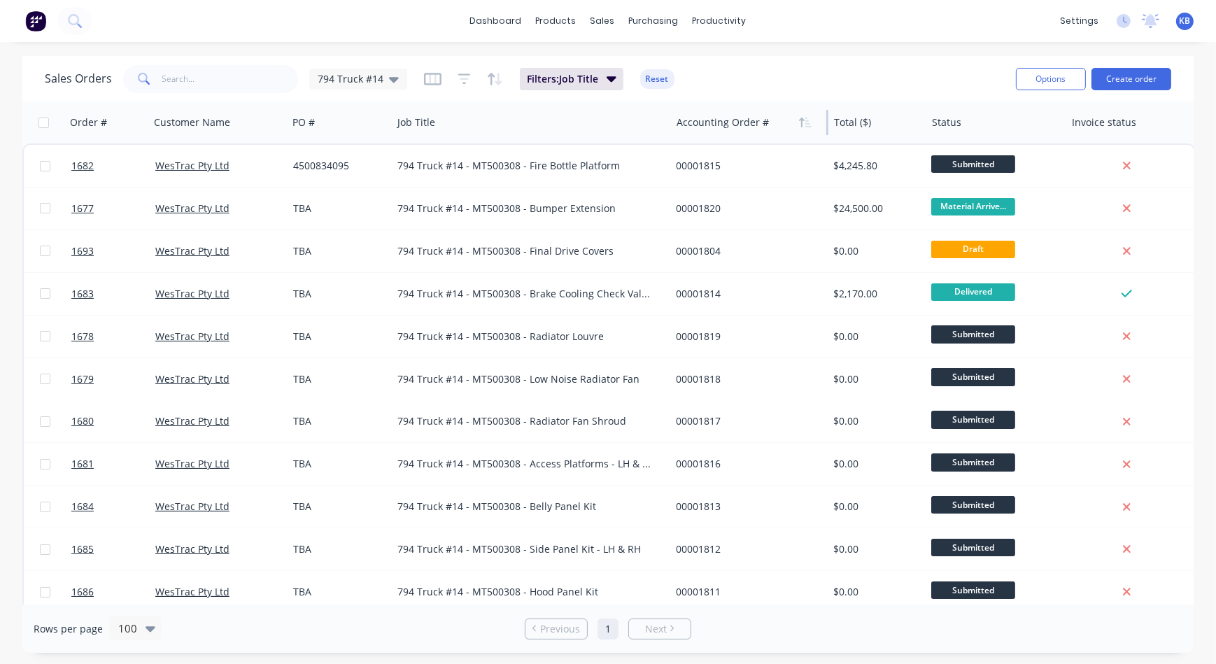
drag, startPoint x: 844, startPoint y: 124, endPoint x: 806, endPoint y: 136, distance: 40.5
click at [775, 120] on div "Accounting Order #" at bounding box center [749, 122] width 157 height 42
drag, startPoint x: 827, startPoint y: 133, endPoint x: 794, endPoint y: 133, distance: 32.9
click at [800, 133] on div "Accounting Order #" at bounding box center [749, 122] width 157 height 42
click at [679, 132] on div "Order # Customer Name PO # Job Title Accounting Order # Total ($) Status Invoic…" at bounding box center [608, 122] width 1173 height 42
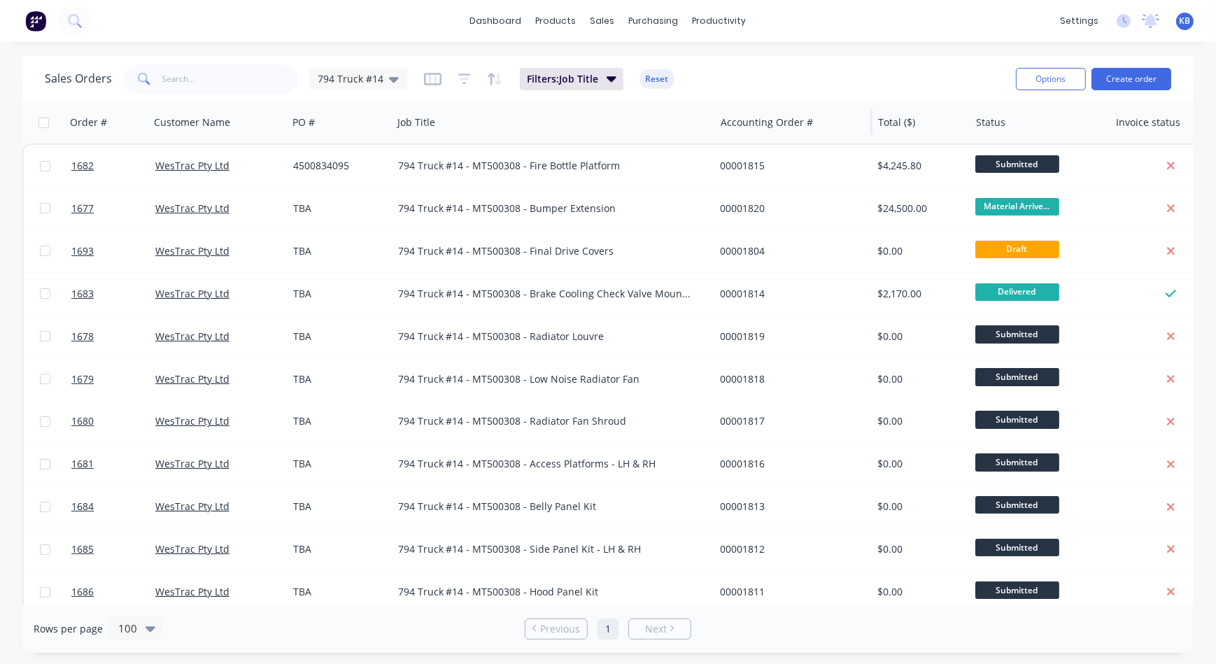
click at [714, 130] on div at bounding box center [714, 122] width 2 height 25
drag, startPoint x: 716, startPoint y: 129, endPoint x: 730, endPoint y: 136, distance: 16.0
click at [736, 134] on div "Accounting Order #" at bounding box center [793, 122] width 157 height 42
click at [393, 82] on icon at bounding box center [394, 78] width 10 height 15
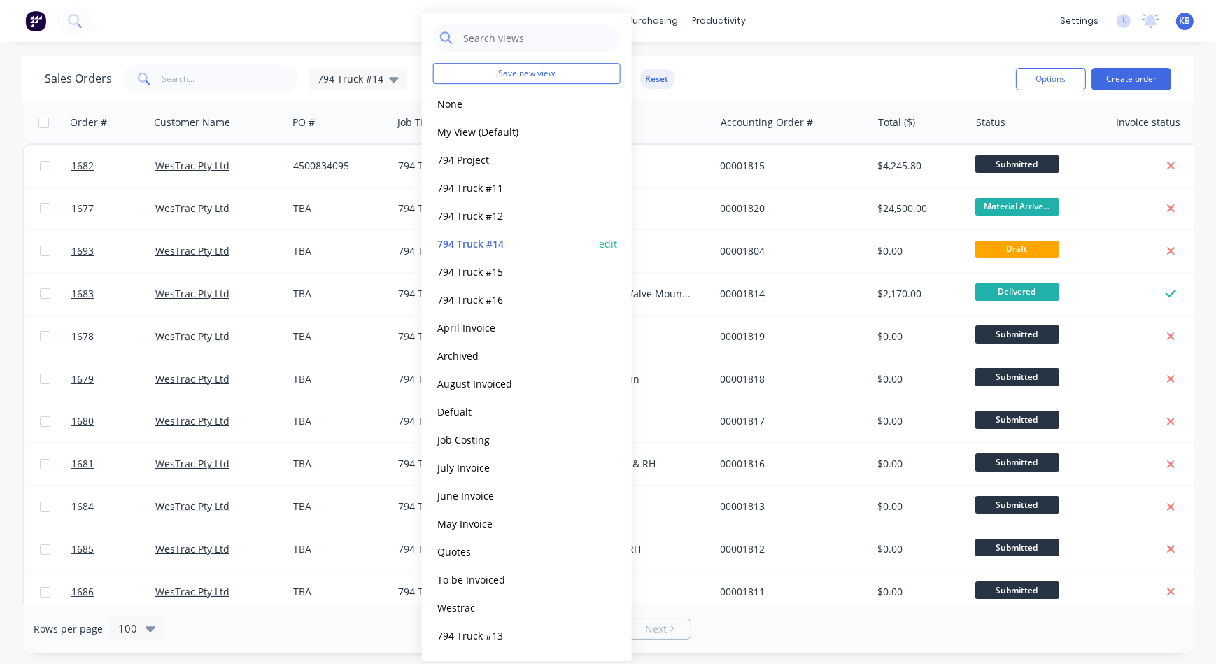
click at [605, 241] on button "edit" at bounding box center [608, 243] width 18 height 15
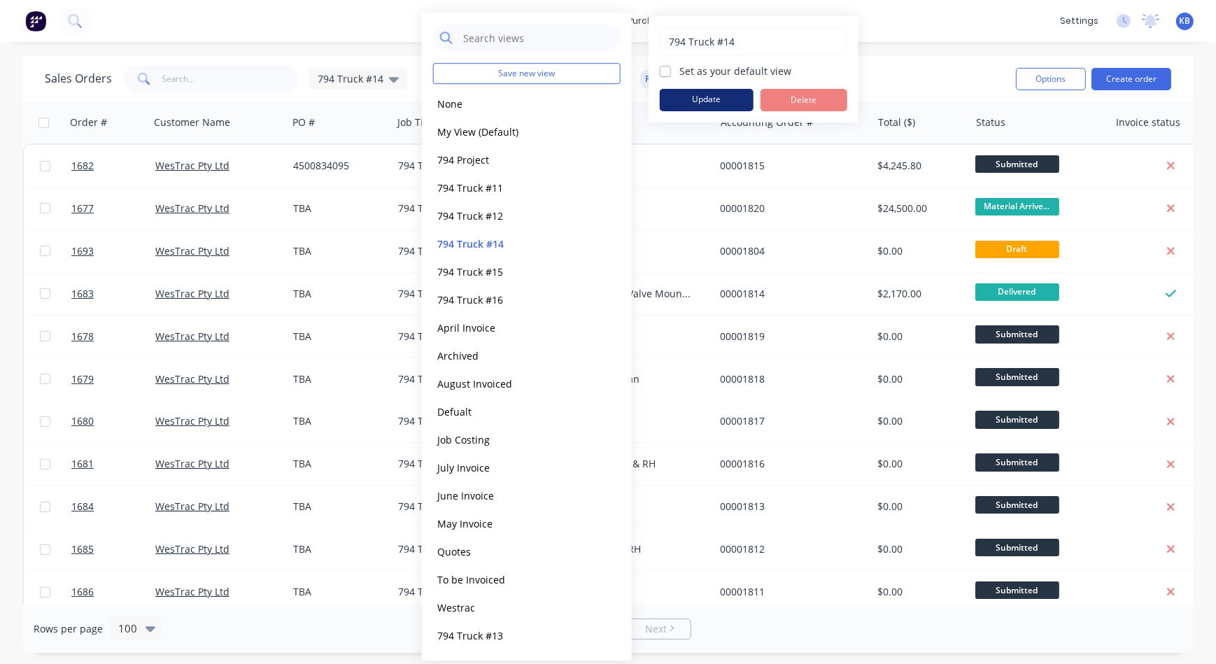
click at [686, 100] on button "Update" at bounding box center [707, 100] width 94 height 22
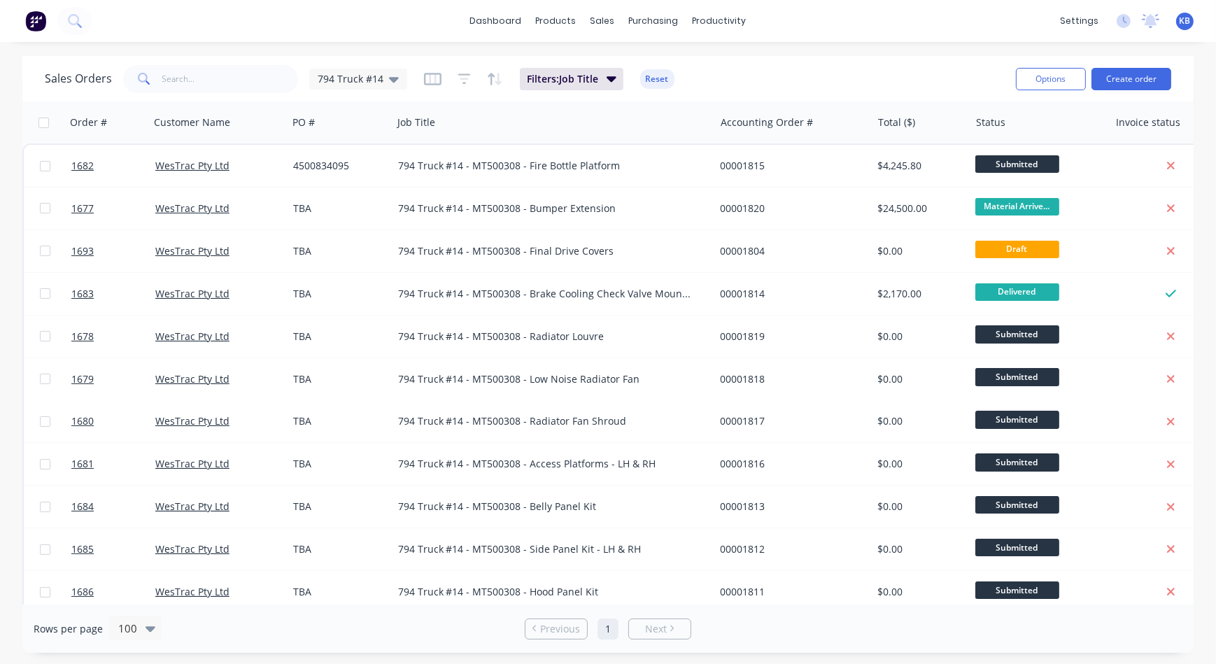
click at [835, 76] on div "Sales Orders 794 Truck #14 Filters: Job Title Reset" at bounding box center [525, 79] width 960 height 34
click at [390, 75] on icon at bounding box center [394, 78] width 10 height 15
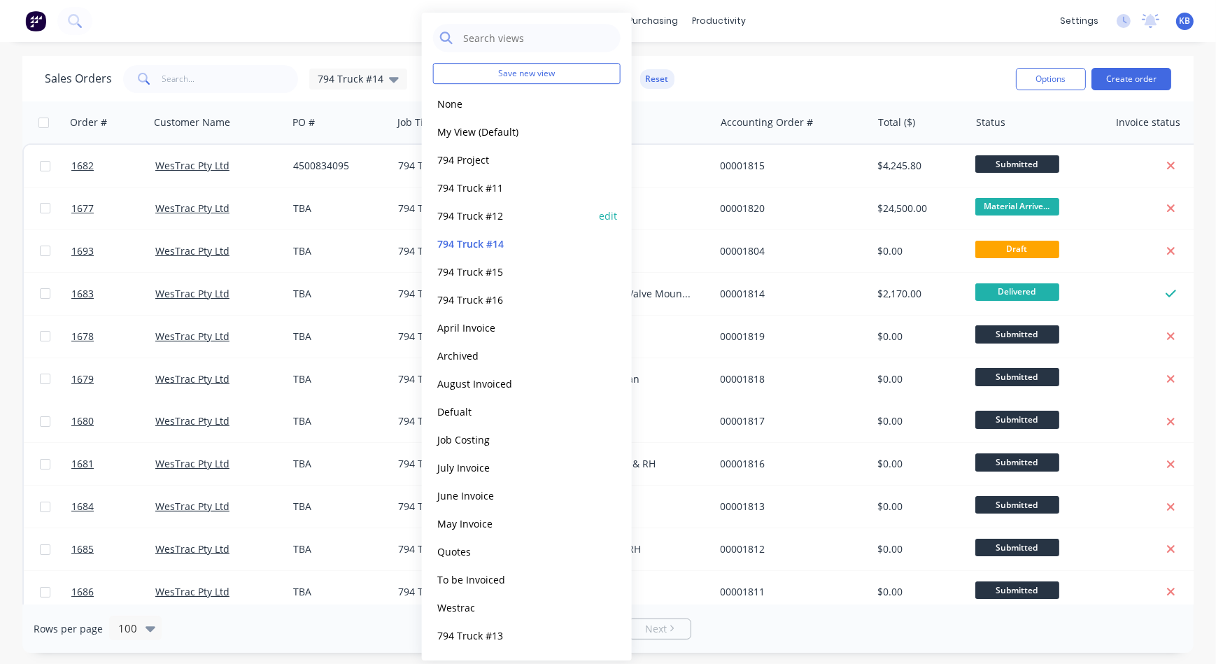
click at [502, 222] on button "794 Truck #12" at bounding box center [512, 216] width 159 height 16
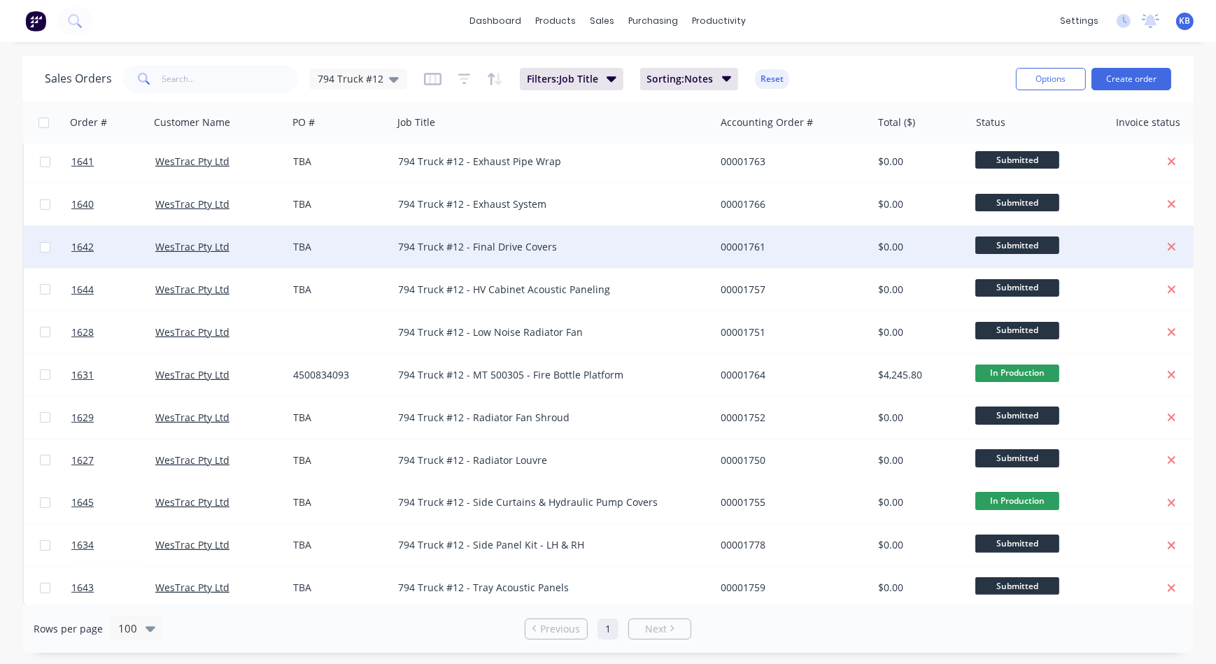
scroll to position [398, 0]
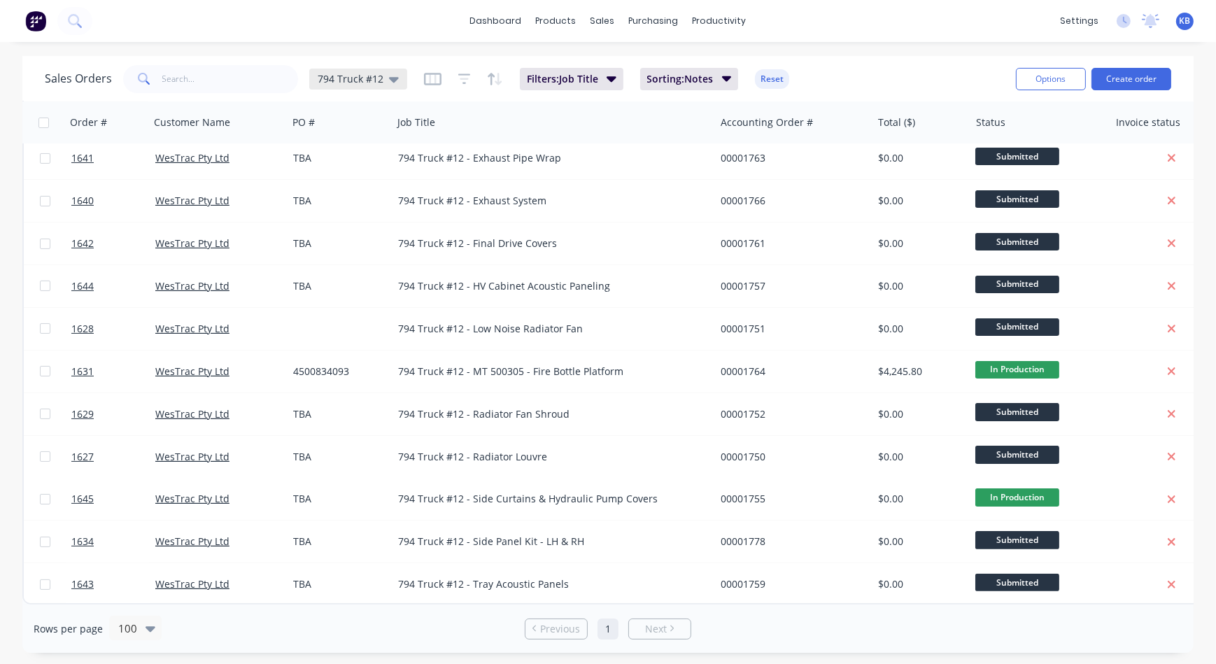
click at [399, 85] on div "794 Truck #12" at bounding box center [358, 79] width 98 height 21
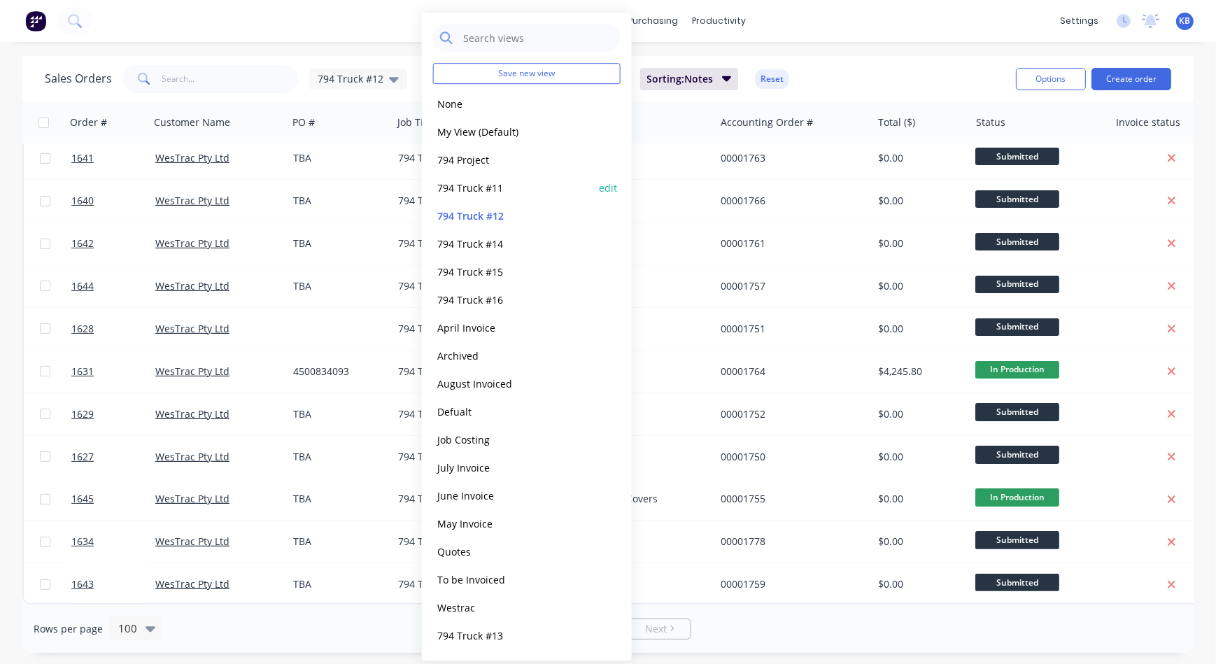
click at [497, 196] on div "794 Truck #11 edit" at bounding box center [526, 187] width 187 height 28
click at [497, 194] on button "794 Truck #11" at bounding box center [512, 188] width 159 height 16
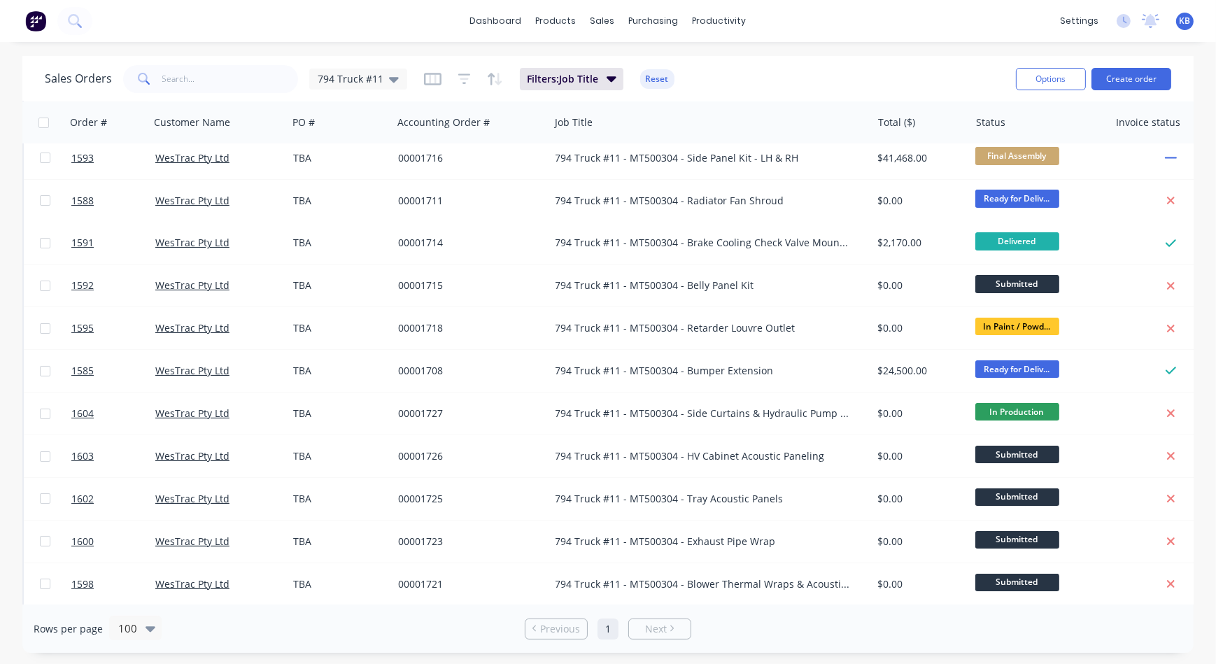
scroll to position [0, 0]
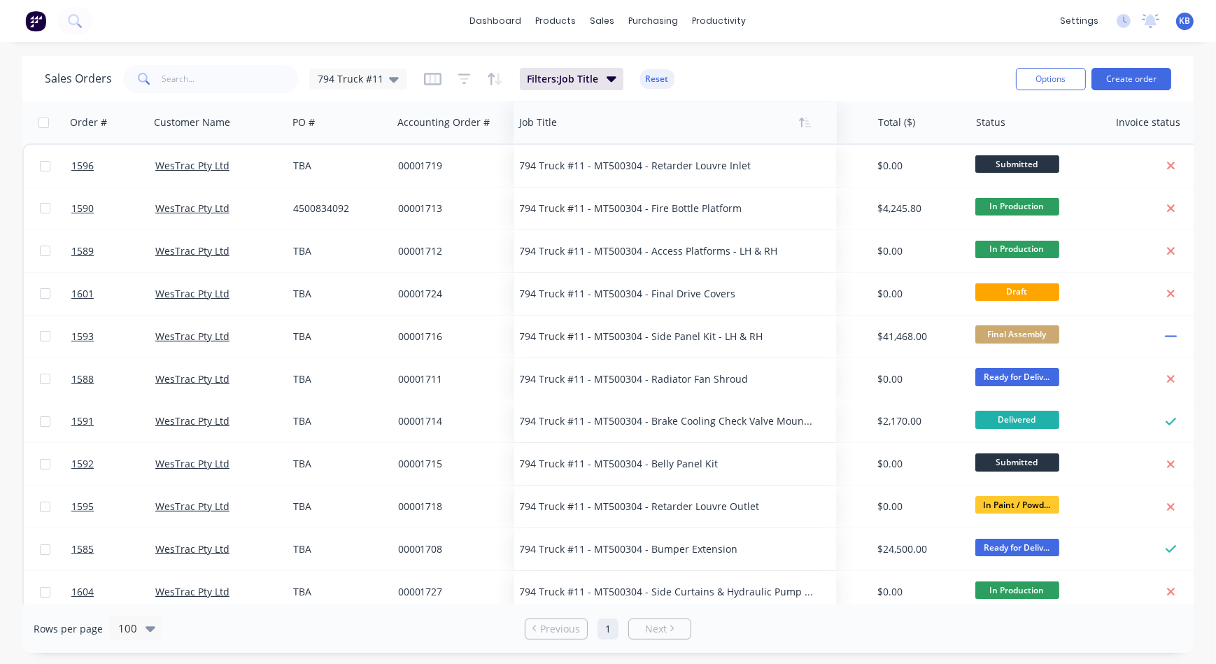
drag, startPoint x: 626, startPoint y: 132, endPoint x: 590, endPoint y: 132, distance: 35.7
click at [590, 132] on div at bounding box center [667, 122] width 297 height 28
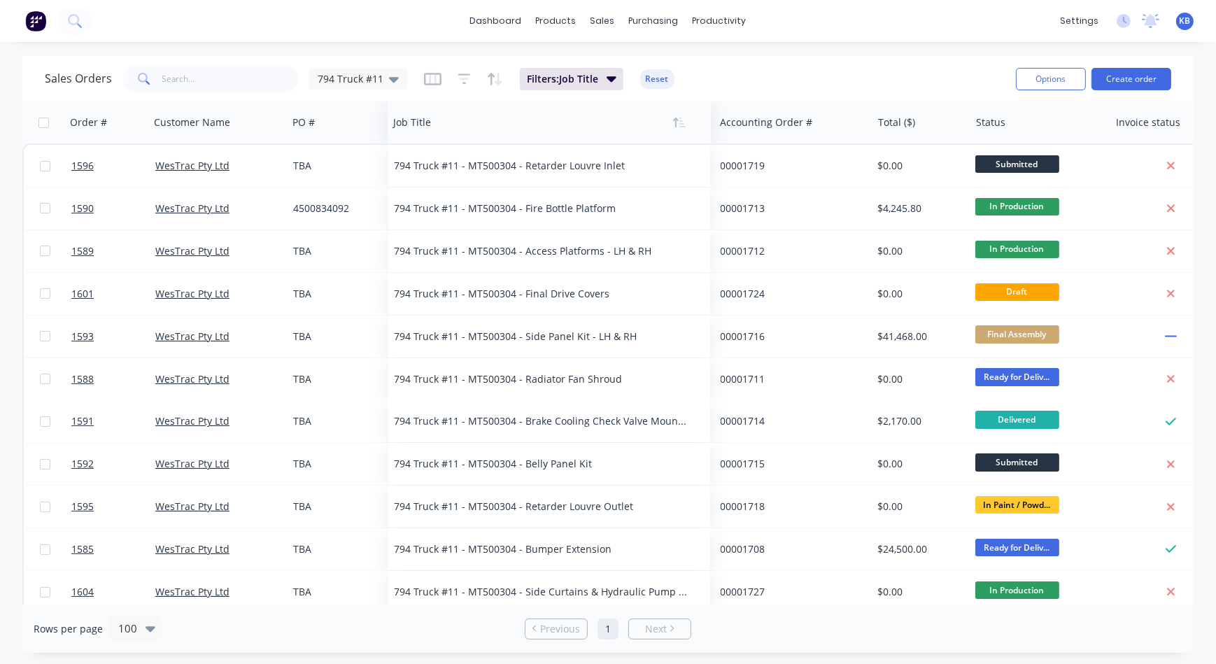
drag, startPoint x: 582, startPoint y: 125, endPoint x: 420, endPoint y: 132, distance: 161.8
click at [420, 132] on div at bounding box center [541, 122] width 297 height 28
click at [397, 78] on div "794 Truck #11" at bounding box center [358, 79] width 98 height 21
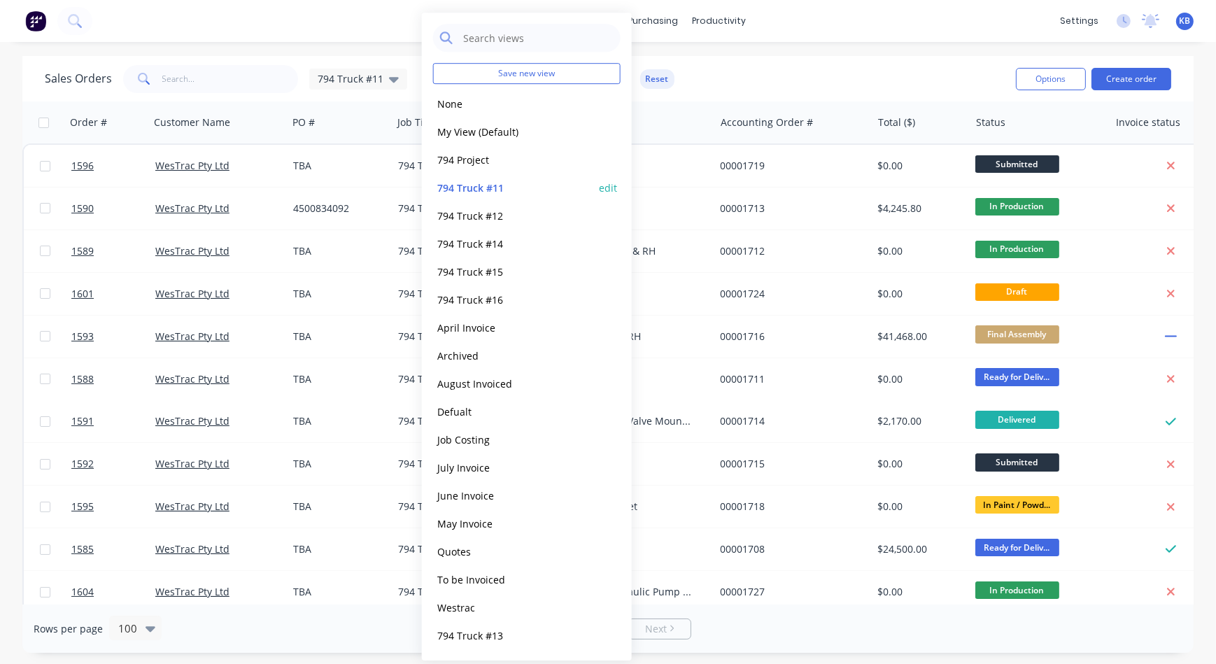
click at [610, 189] on button "edit" at bounding box center [608, 187] width 18 height 15
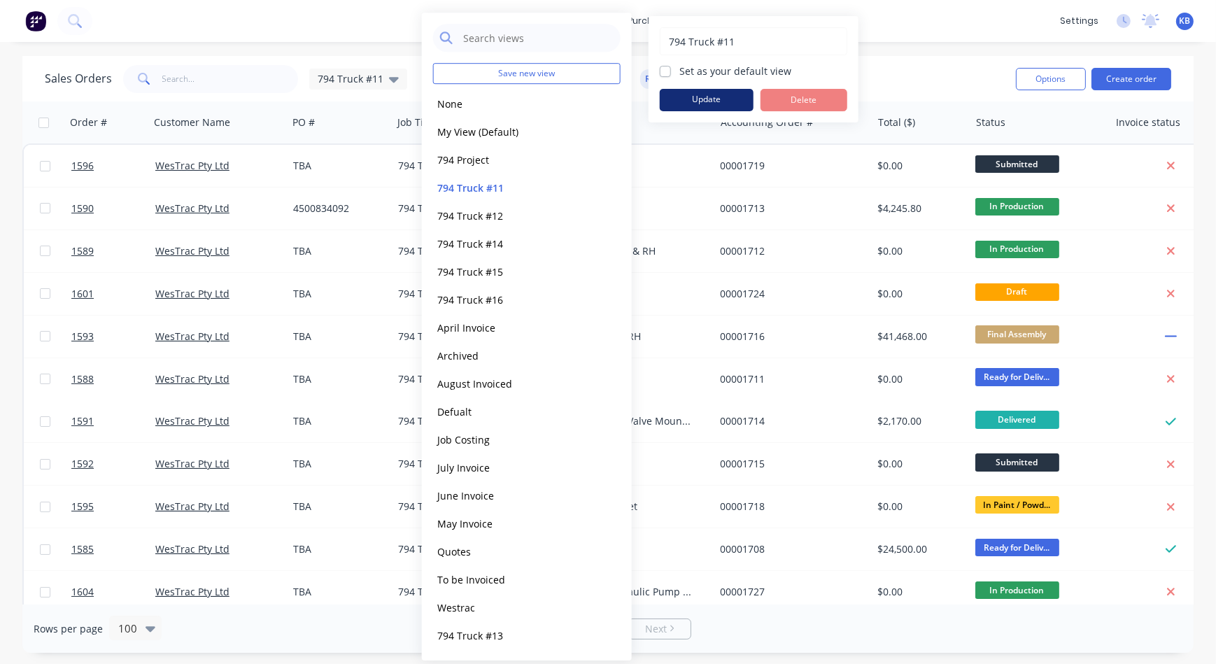
click at [686, 105] on button "Update" at bounding box center [707, 100] width 94 height 22
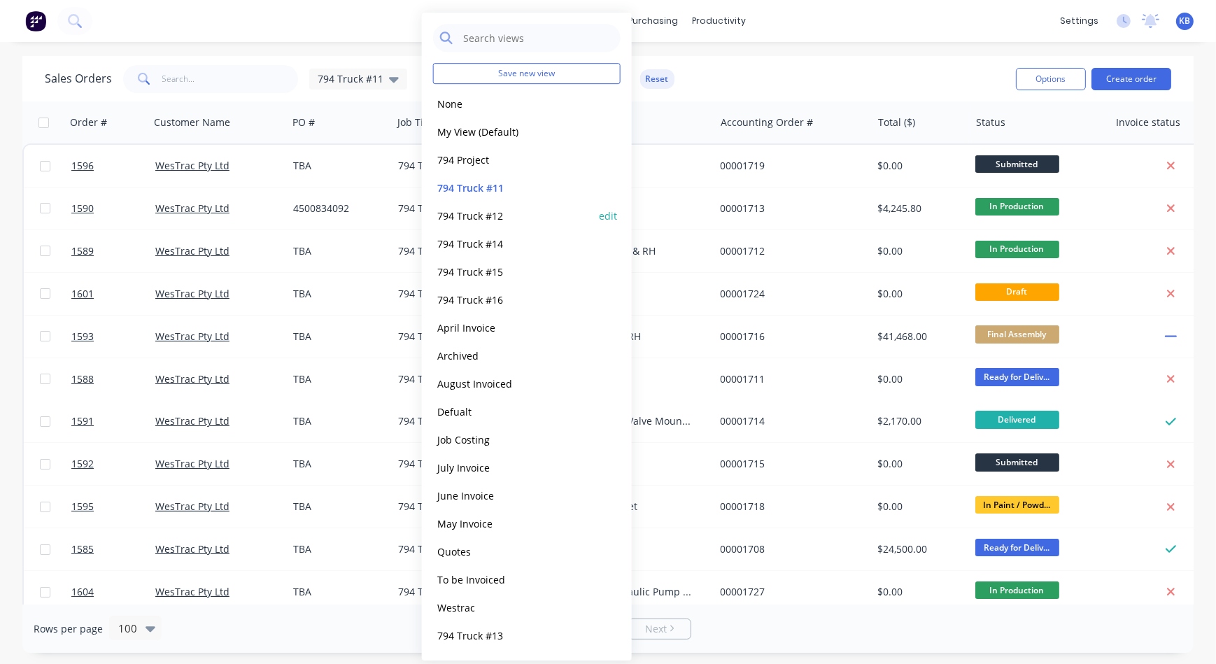
click at [511, 215] on button "794 Truck #12" at bounding box center [512, 216] width 159 height 16
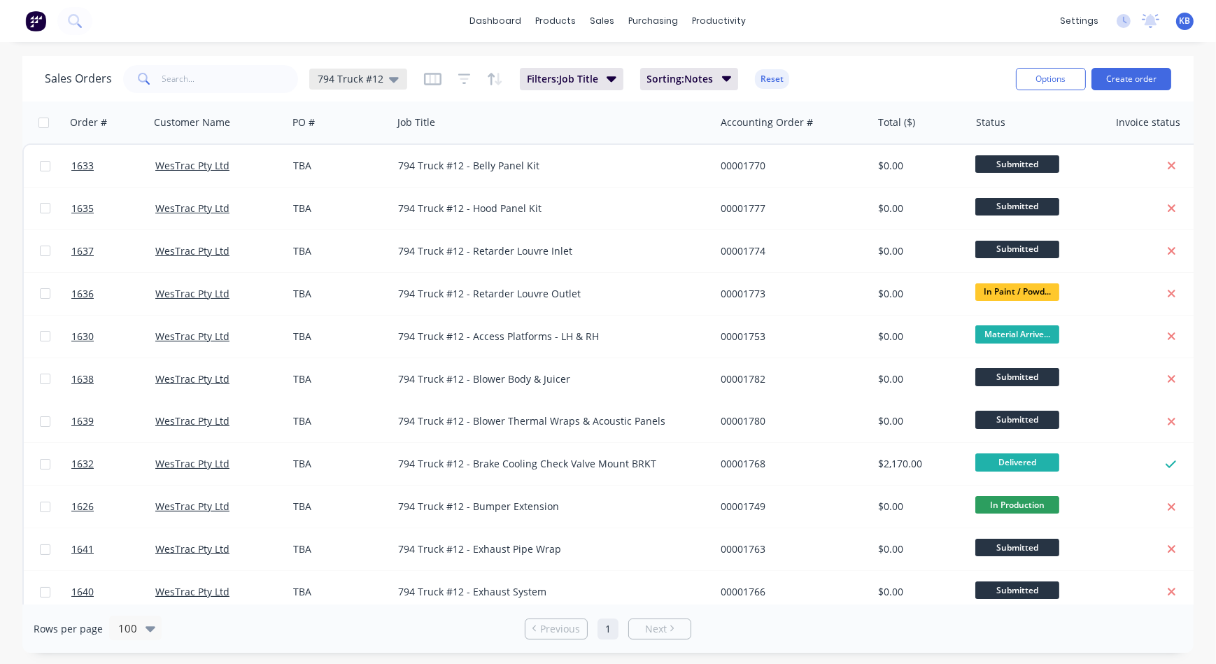
click at [398, 84] on div "794 Truck #12" at bounding box center [358, 79] width 98 height 21
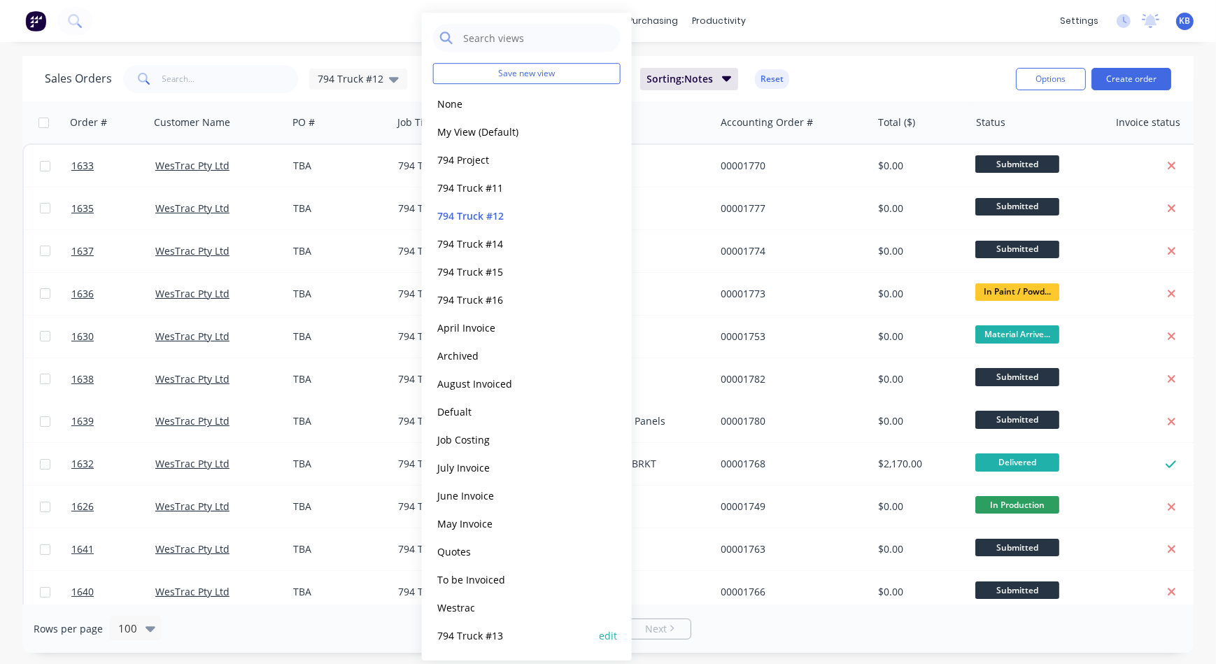
click at [497, 629] on button "794 Truck #13" at bounding box center [512, 635] width 159 height 16
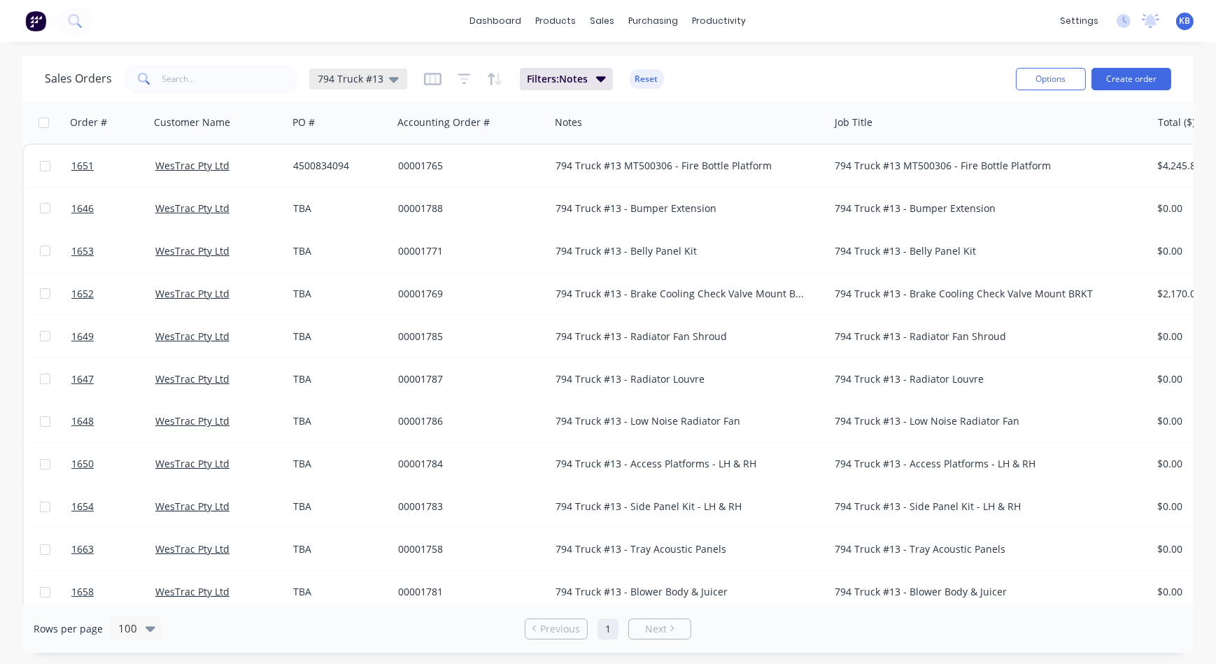
click at [395, 77] on icon at bounding box center [394, 80] width 10 height 6
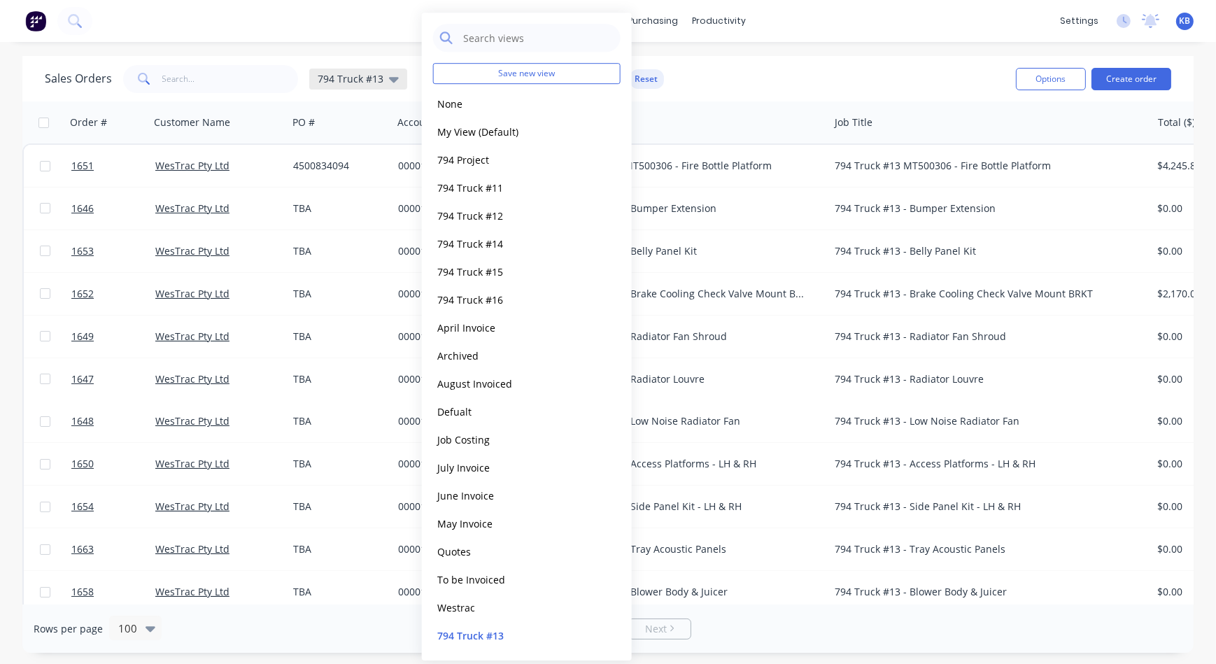
click at [401, 80] on div "794 Truck #13" at bounding box center [358, 79] width 98 height 21
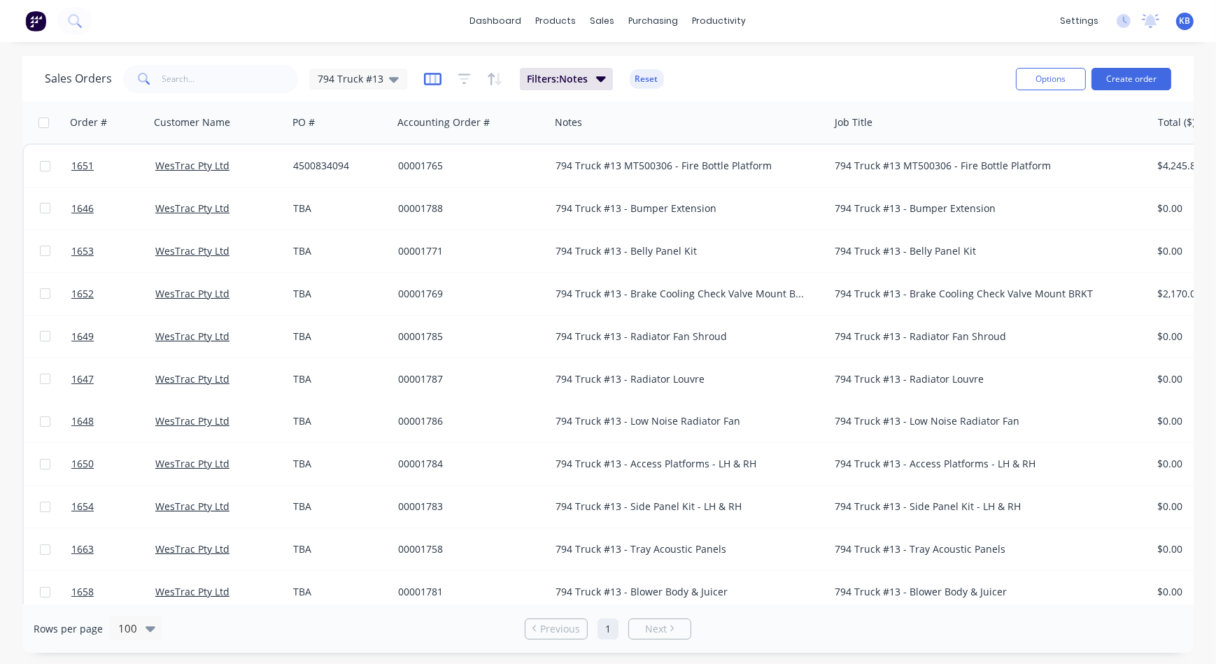
click at [425, 76] on icon "button" at bounding box center [432, 79] width 17 height 14
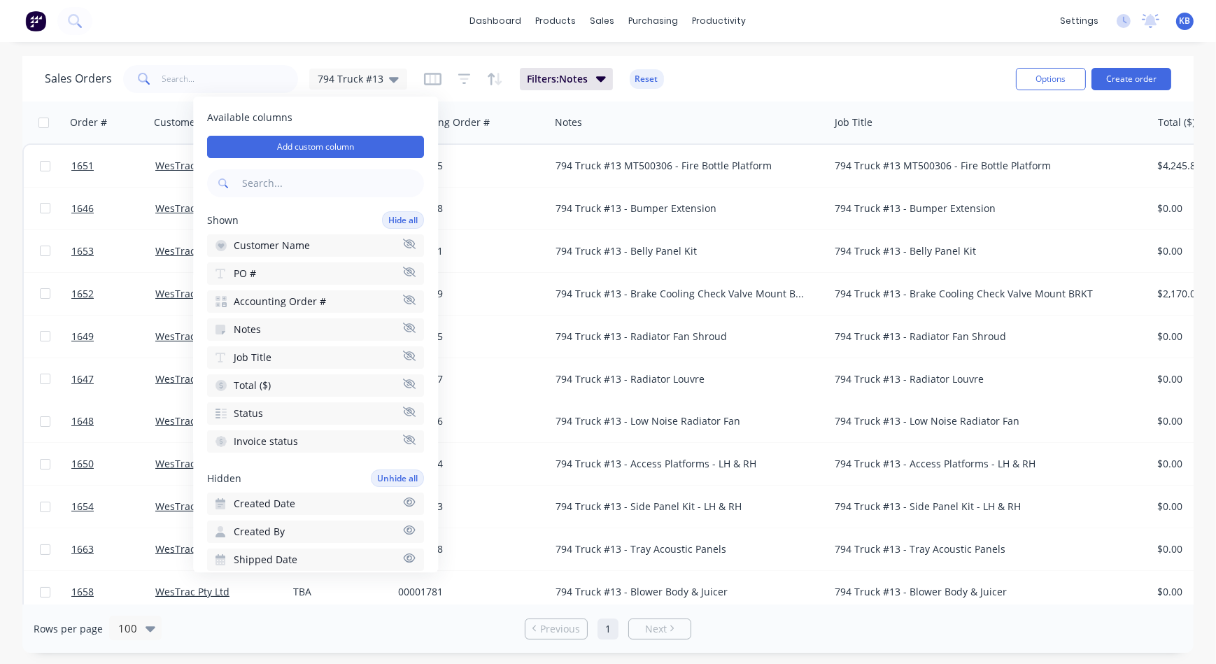
click at [403, 327] on icon "button" at bounding box center [409, 327] width 13 height 10
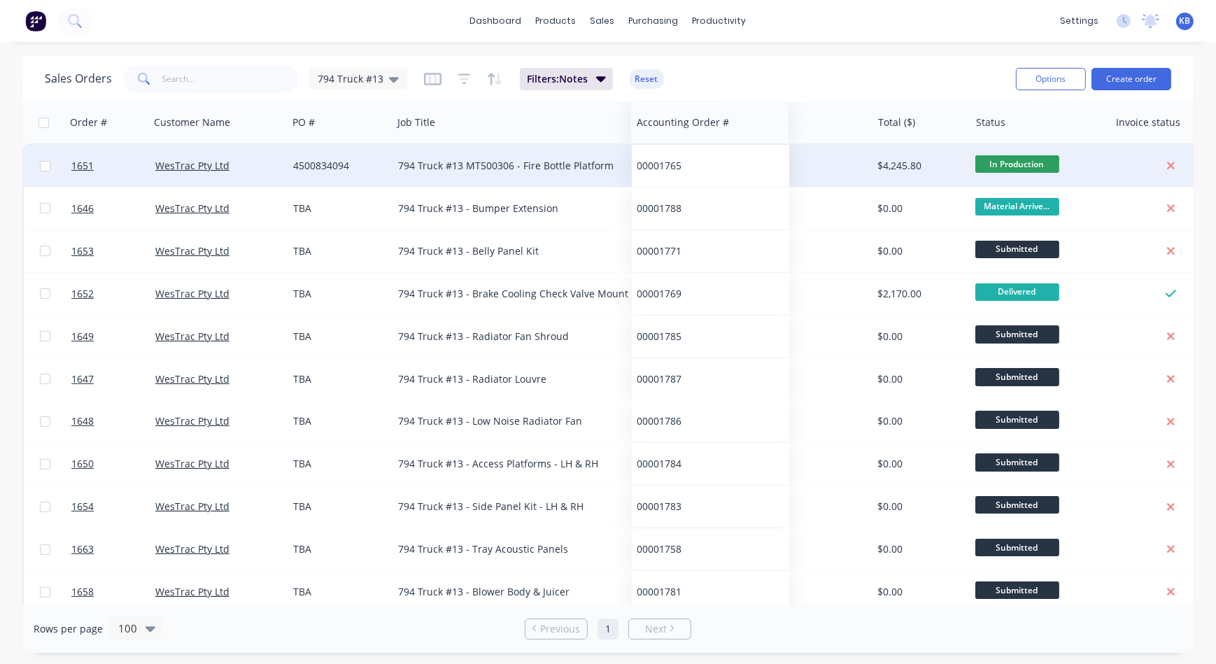
drag, startPoint x: 467, startPoint y: 127, endPoint x: 717, endPoint y: 149, distance: 251.4
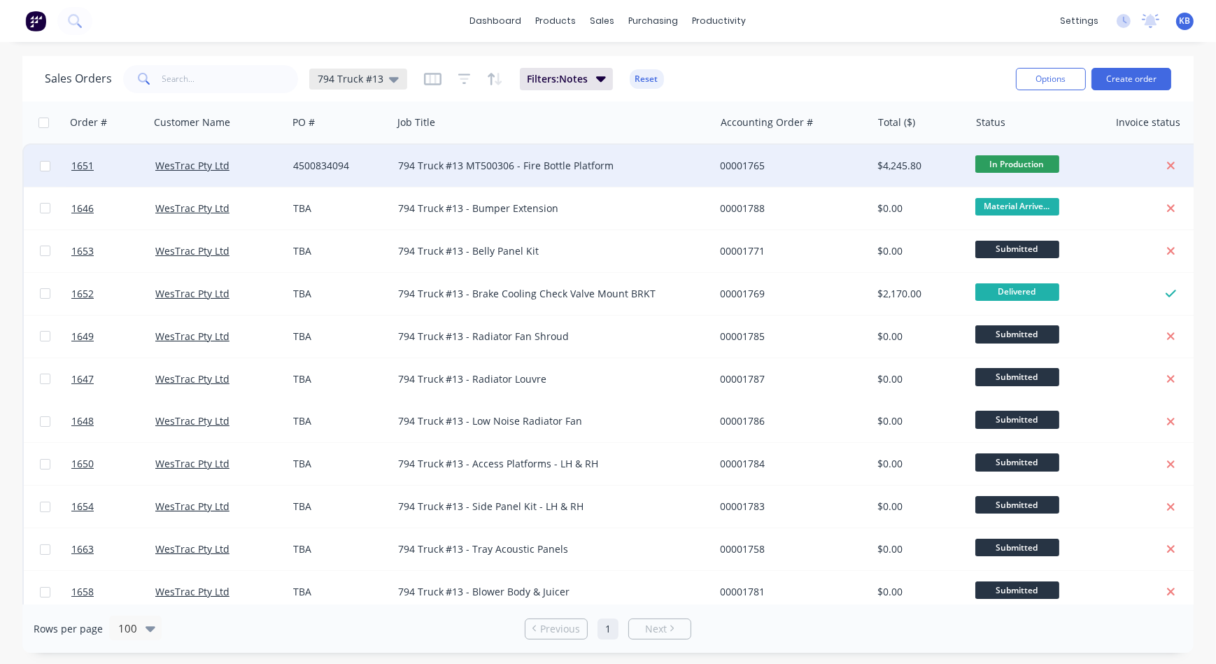
click at [395, 79] on icon at bounding box center [394, 78] width 10 height 15
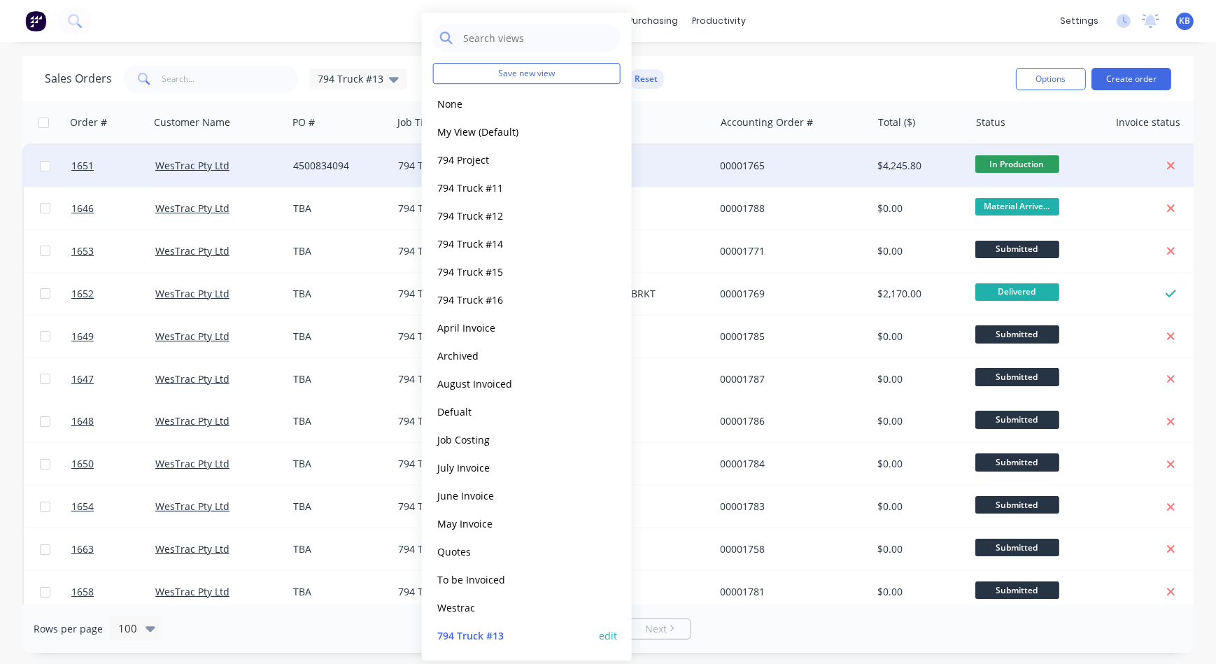
click at [614, 634] on button "edit" at bounding box center [608, 635] width 18 height 15
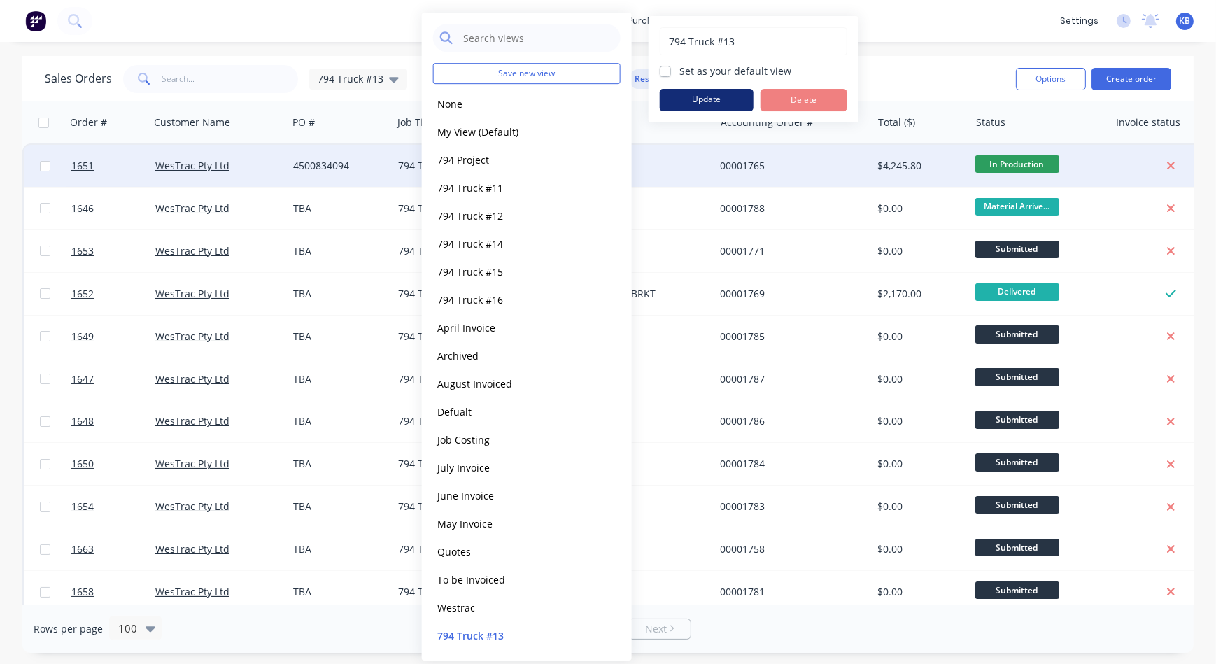
click at [707, 109] on button "Update" at bounding box center [707, 100] width 94 height 22
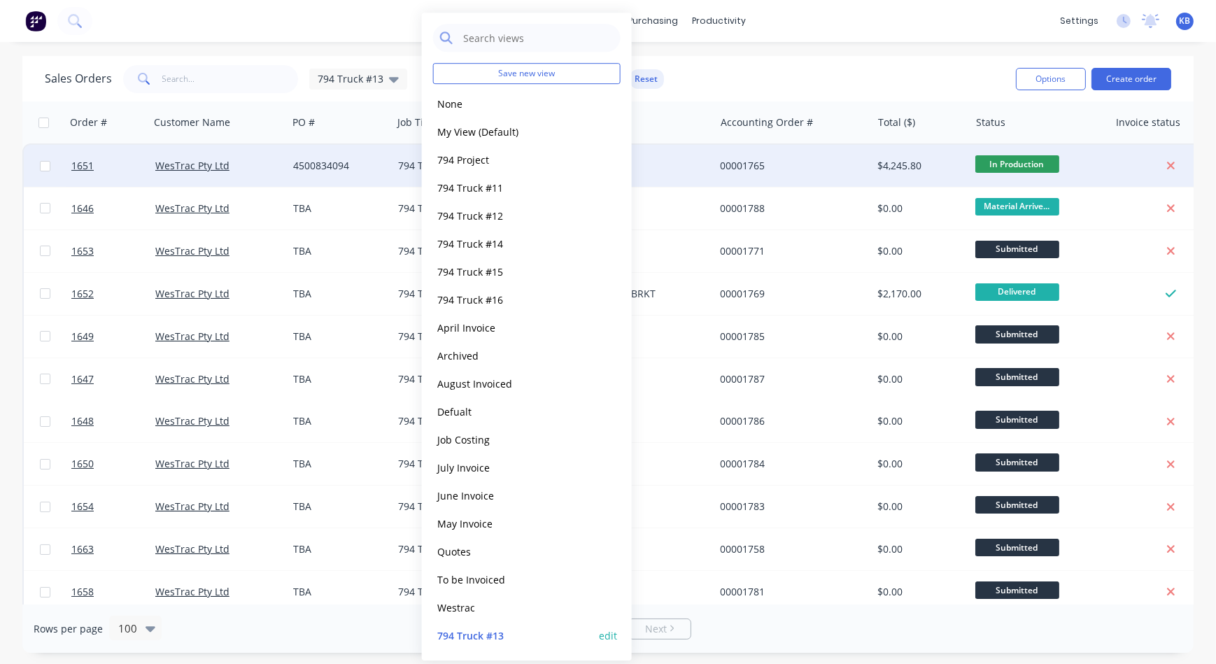
click at [603, 636] on button "edit" at bounding box center [608, 635] width 18 height 15
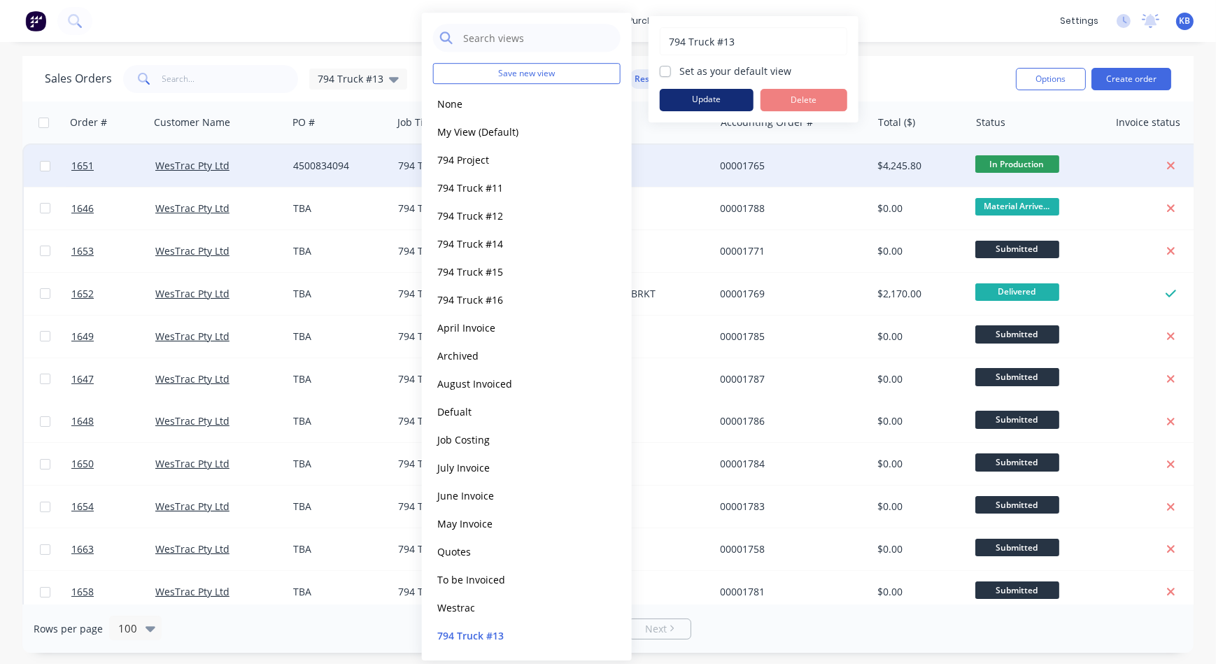
click at [702, 97] on button "Update" at bounding box center [707, 100] width 94 height 22
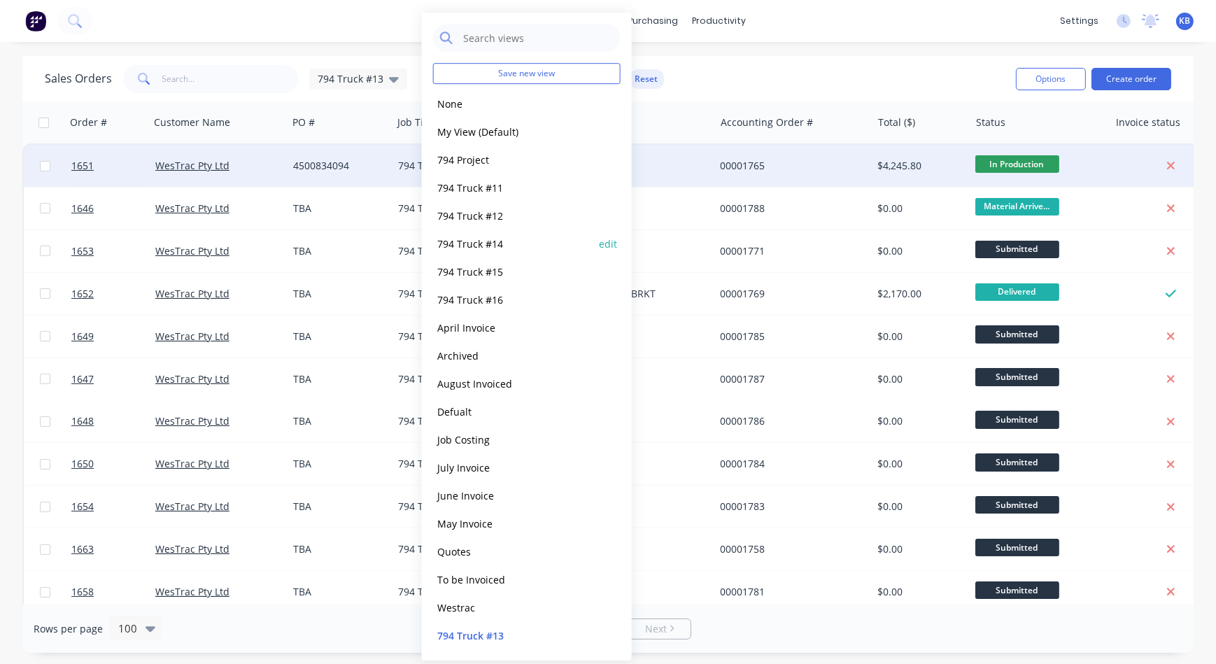
click at [500, 246] on button "794 Truck #14" at bounding box center [512, 244] width 159 height 16
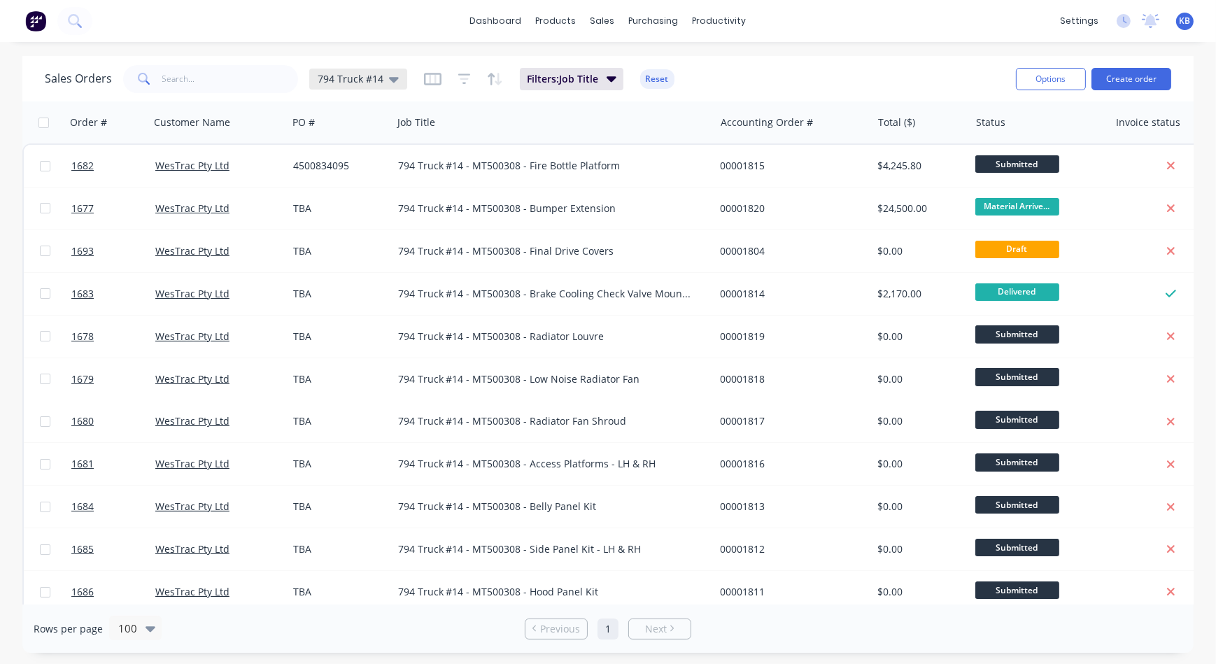
click at [400, 84] on div "794 Truck #14" at bounding box center [358, 79] width 98 height 21
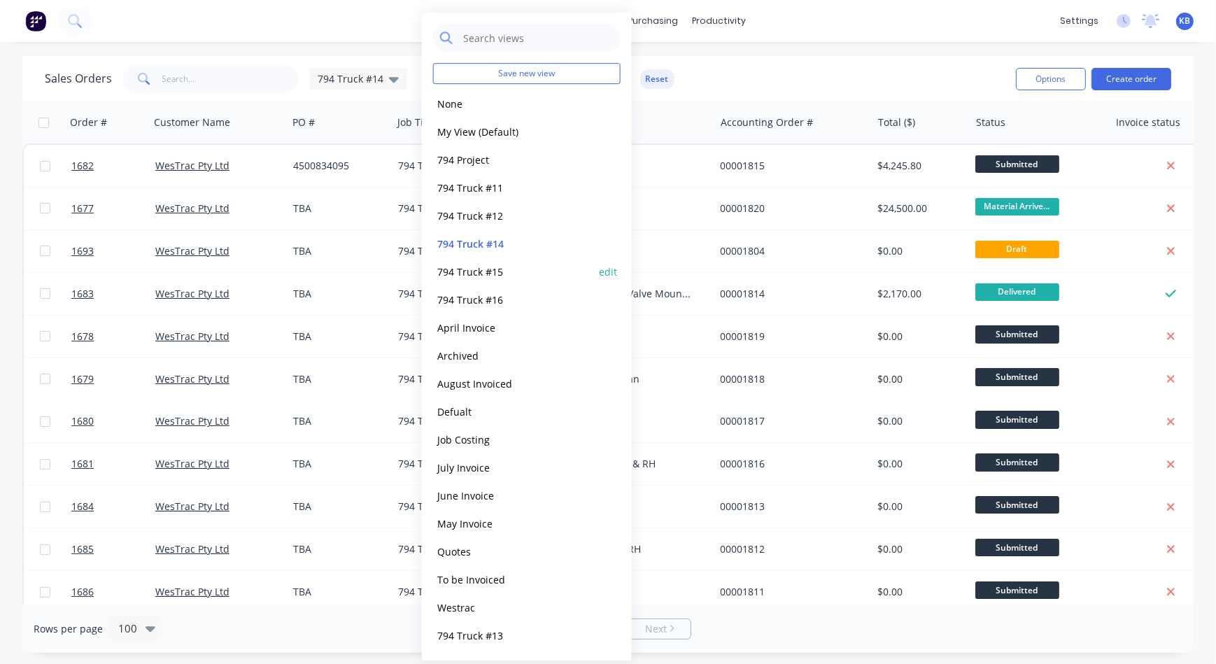
click at [476, 269] on button "794 Truck #15" at bounding box center [512, 272] width 159 height 16
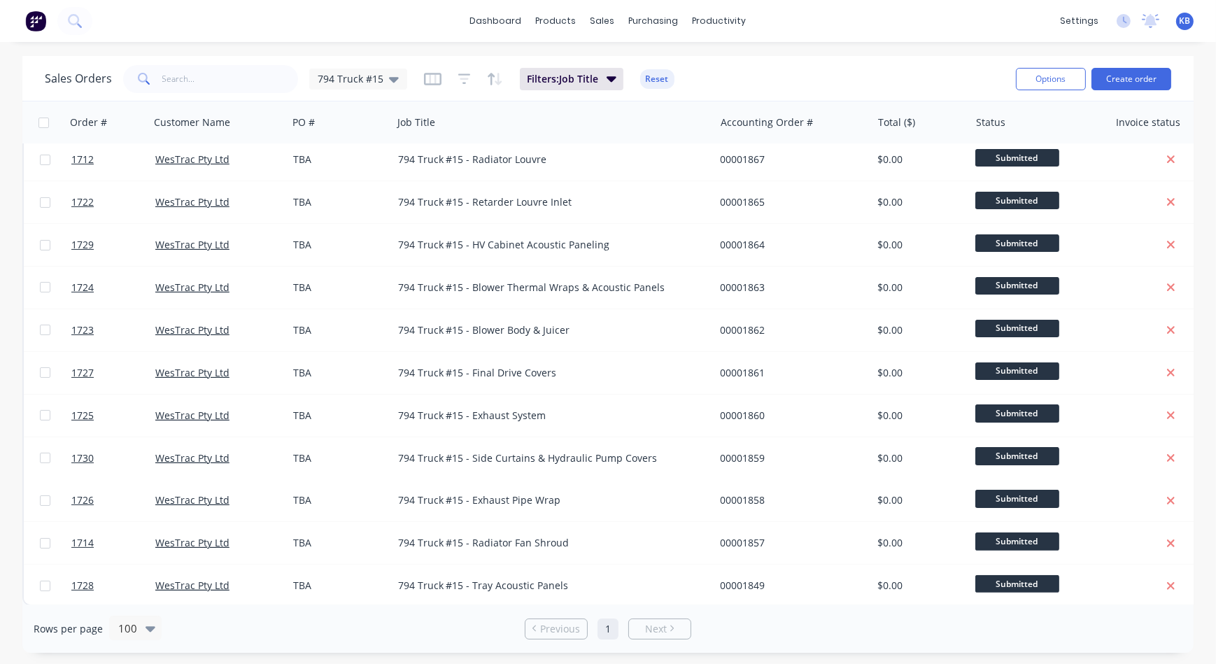
scroll to position [398, 0]
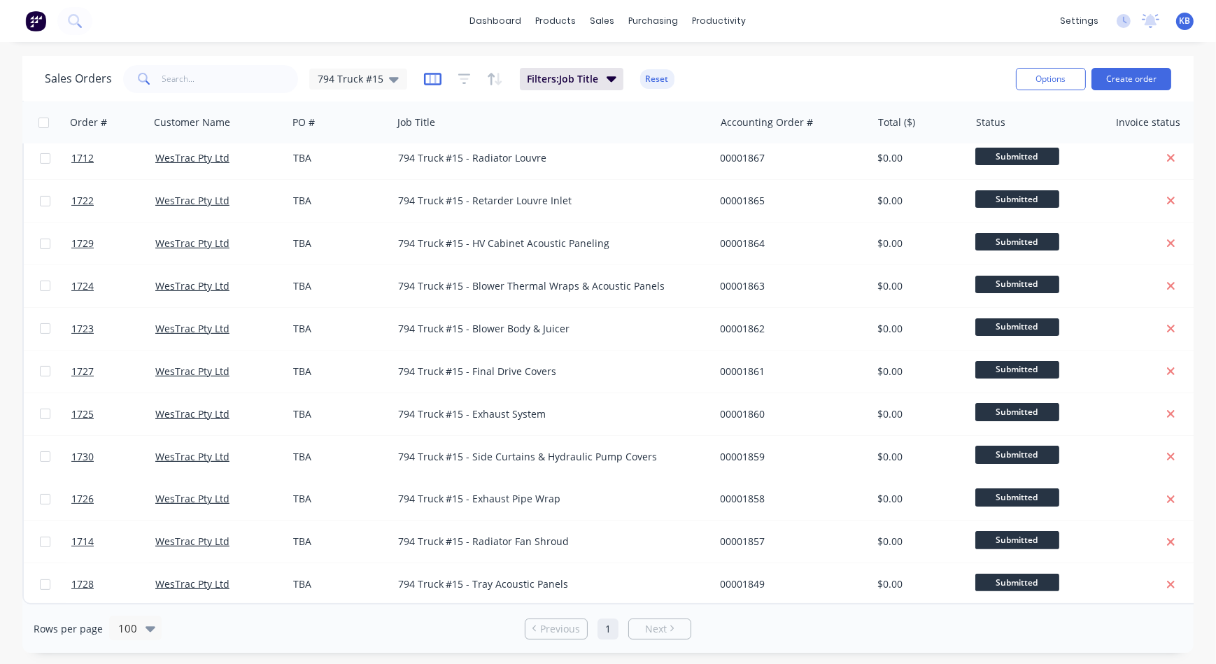
click at [425, 78] on icon "button" at bounding box center [432, 79] width 17 height 14
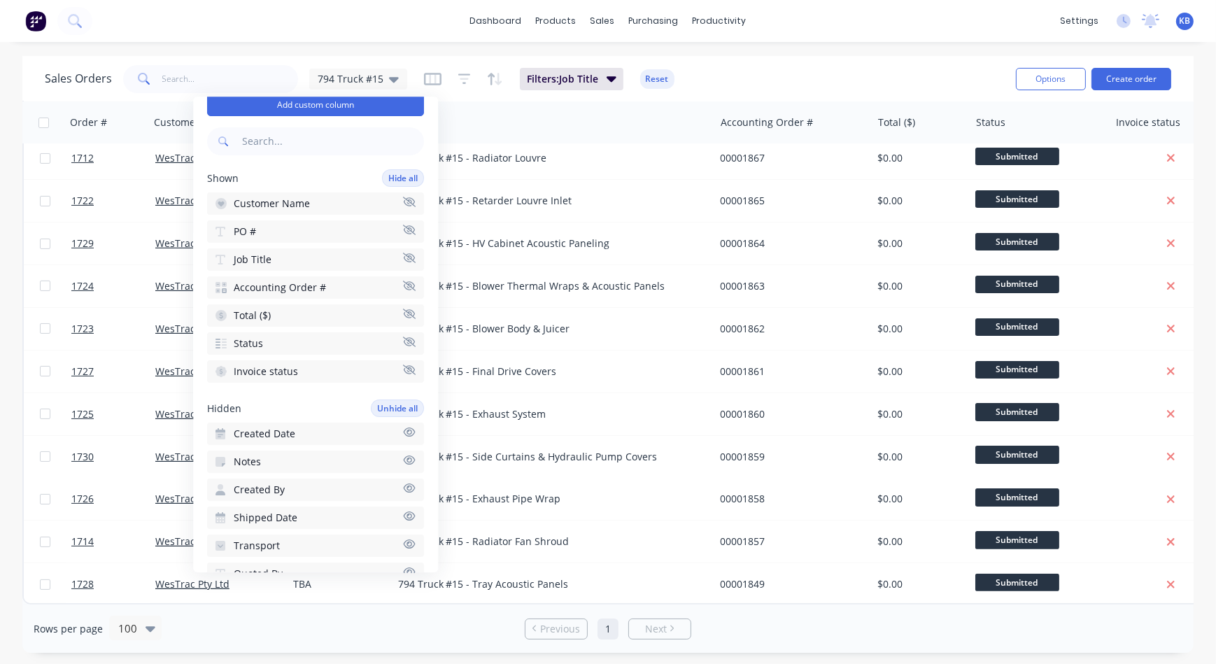
scroll to position [63, 0]
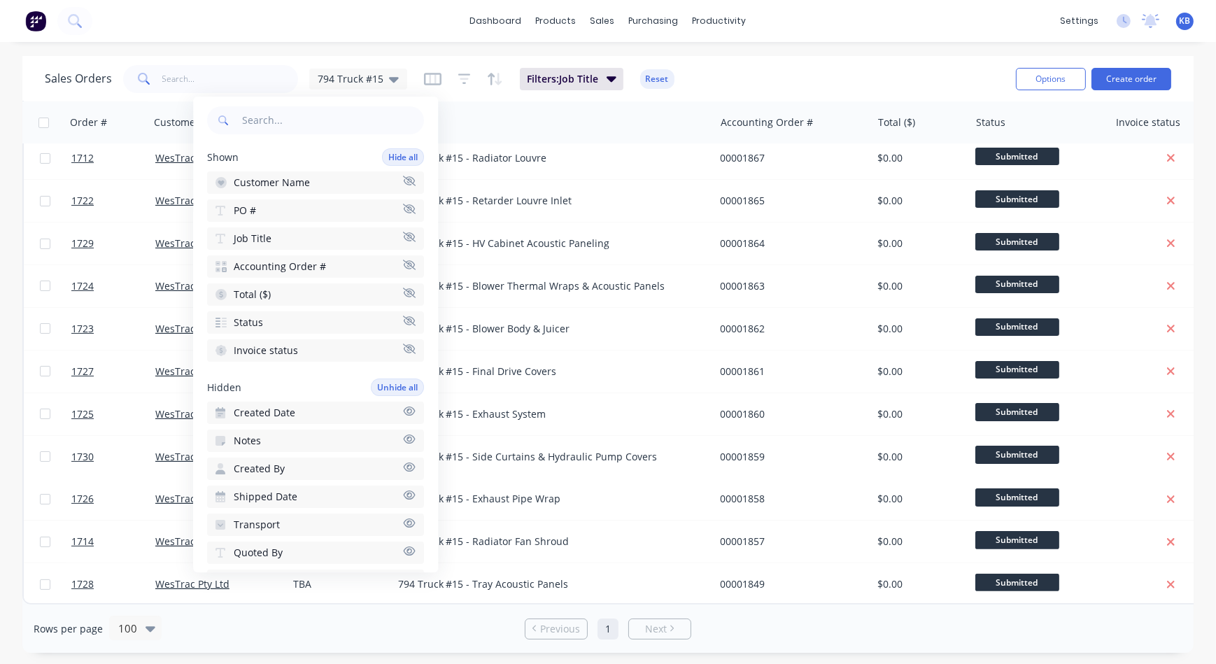
click at [404, 434] on icon "button" at bounding box center [410, 438] width 12 height 9
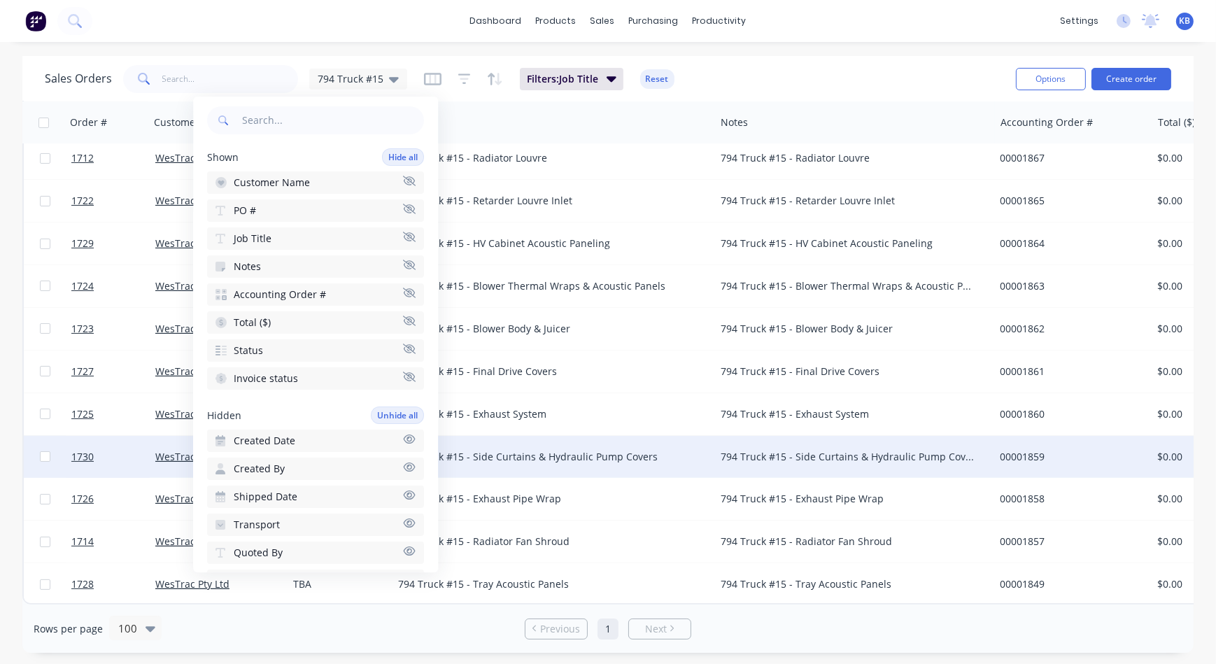
scroll to position [398, 0]
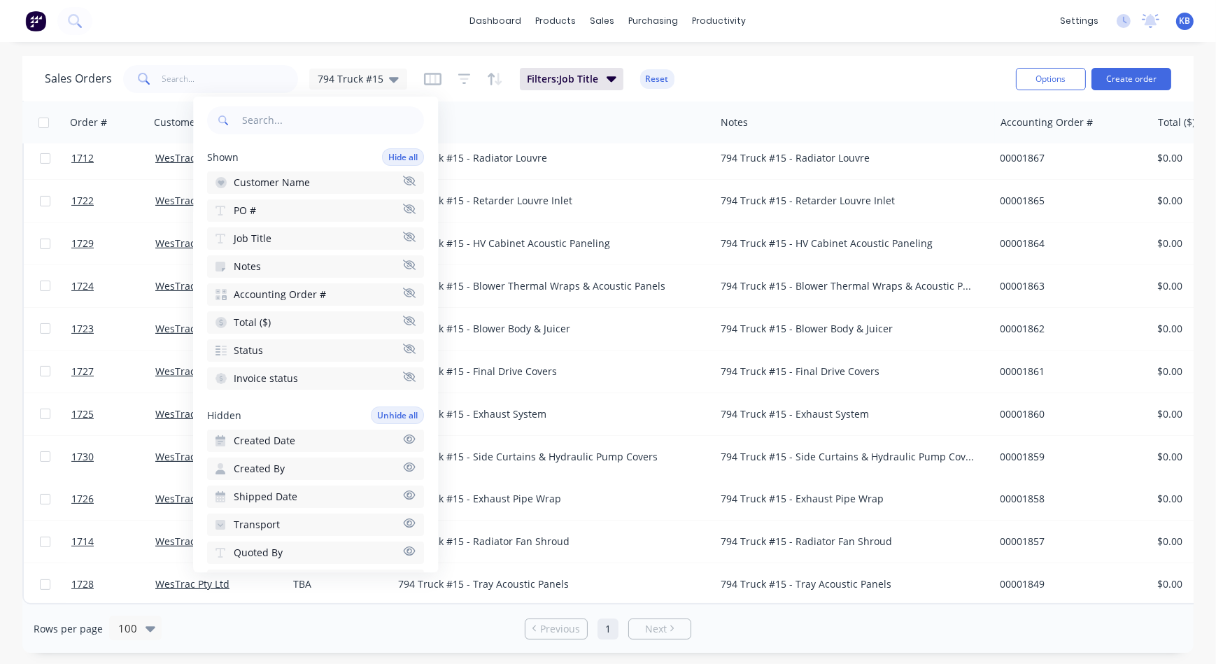
click at [403, 264] on icon "button" at bounding box center [409, 265] width 13 height 10
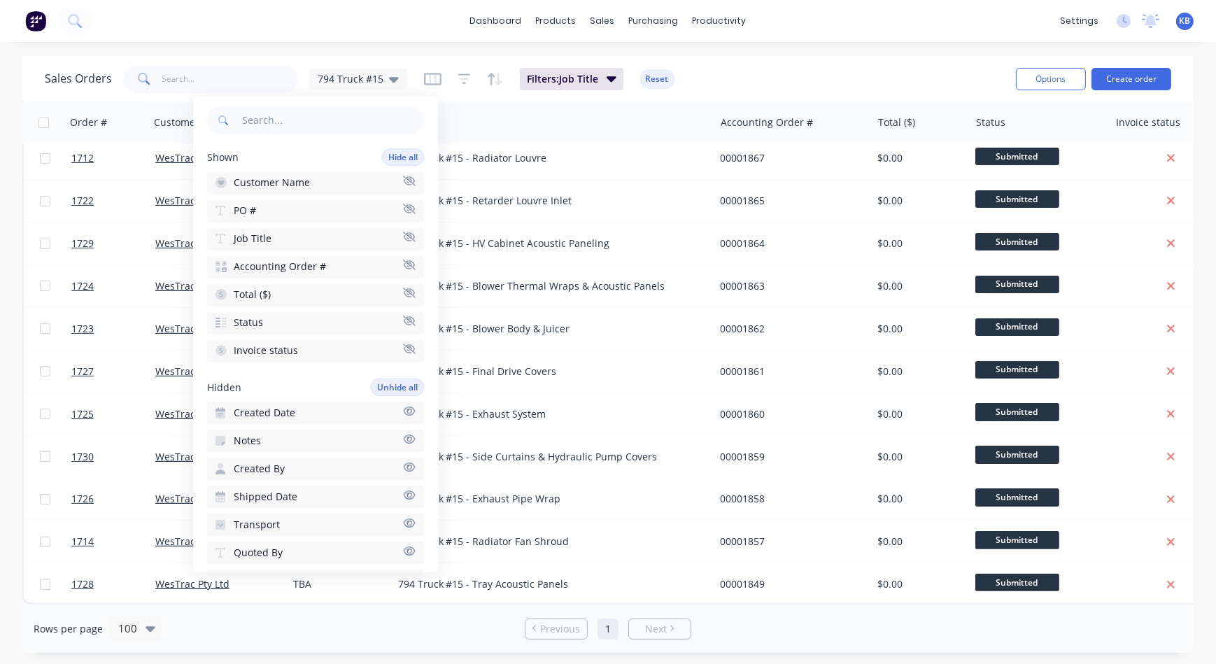
scroll to position [0, 0]
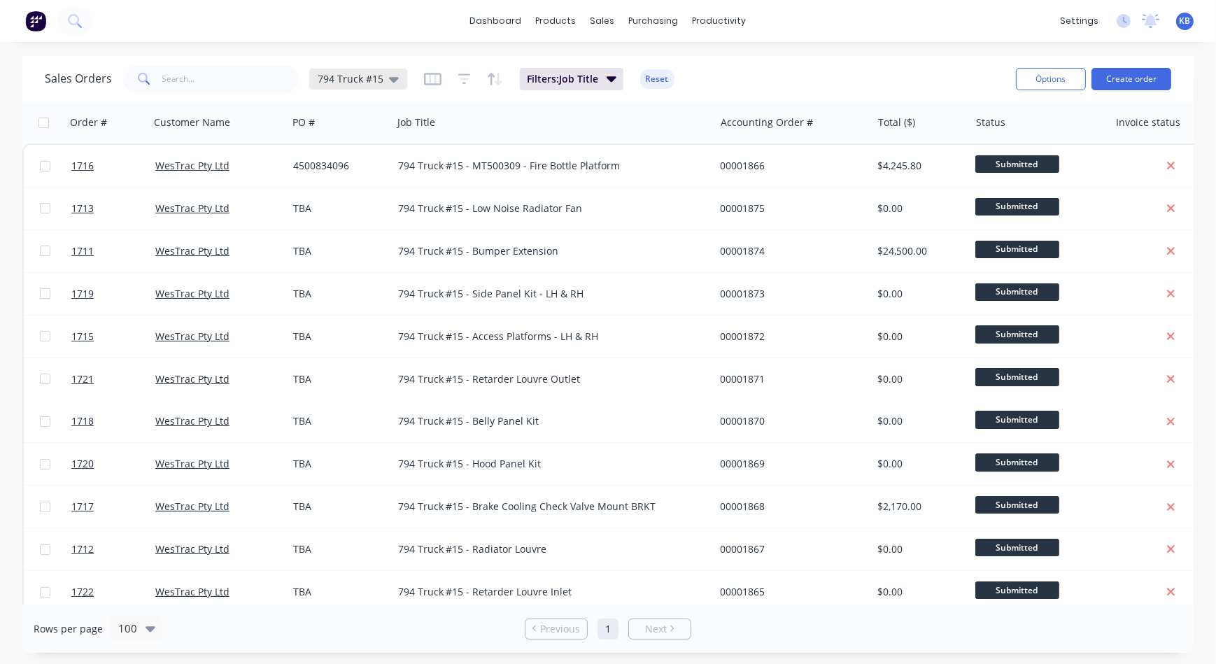
click at [394, 87] on div "794 Truck #15" at bounding box center [358, 79] width 98 height 21
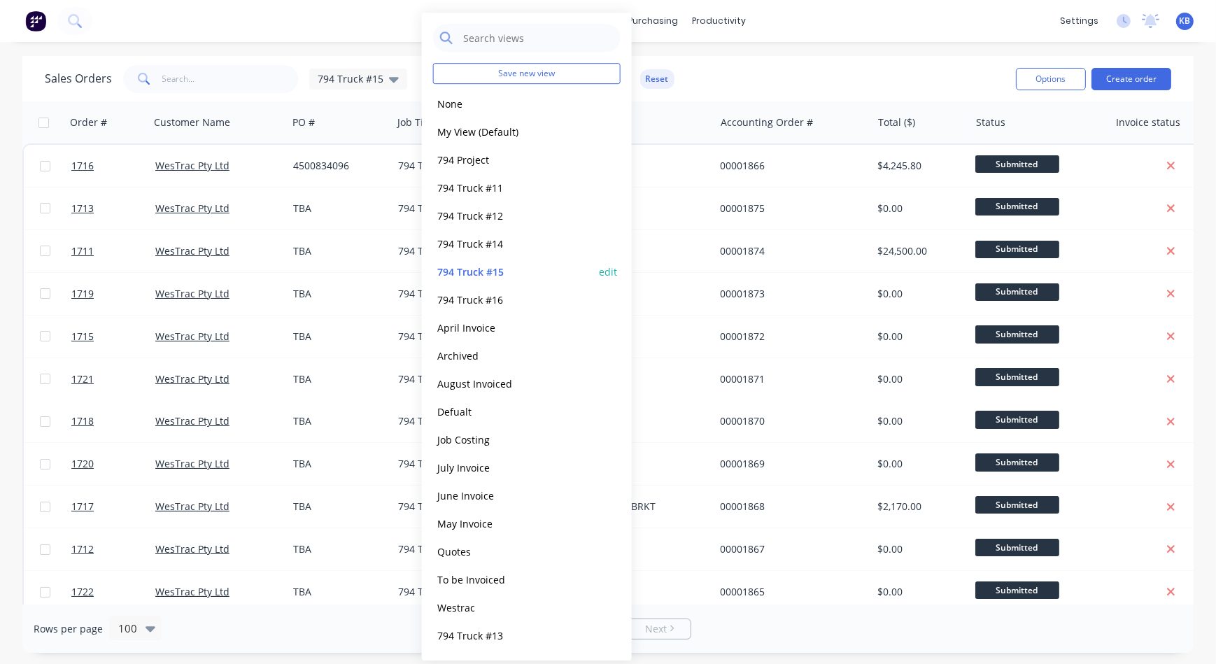
click at [478, 281] on div "794 Truck #15 edit" at bounding box center [526, 271] width 187 height 28
click at [478, 293] on button "794 Truck #16" at bounding box center [512, 300] width 159 height 16
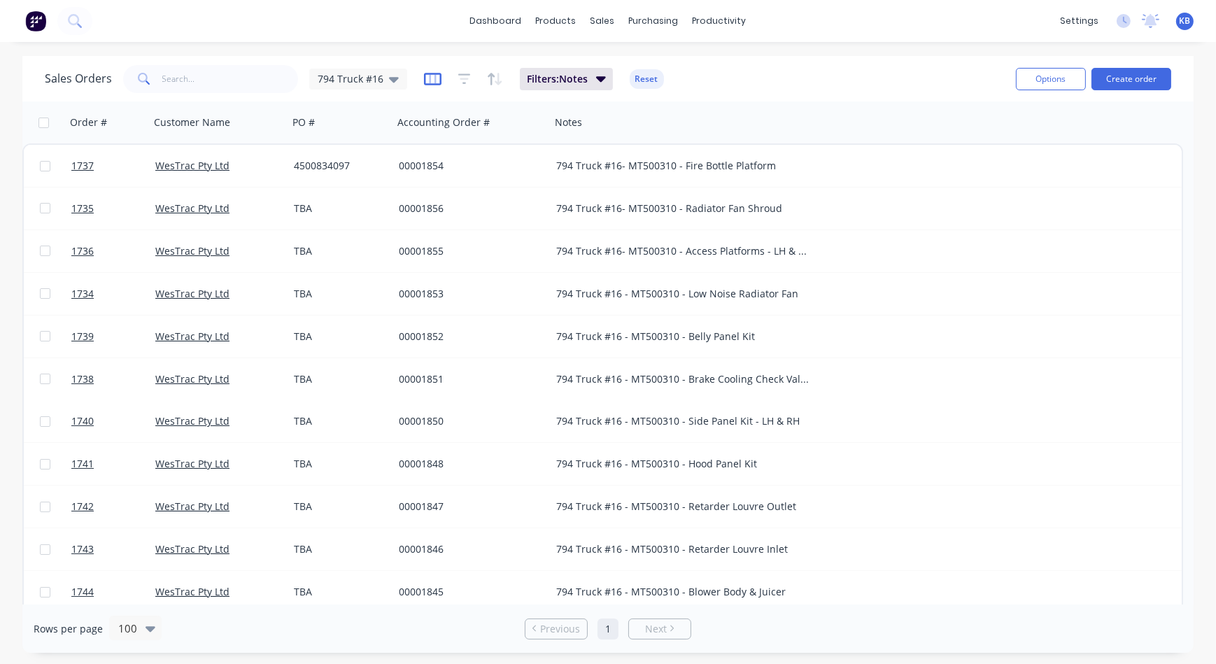
click at [427, 85] on icon "button" at bounding box center [432, 79] width 17 height 14
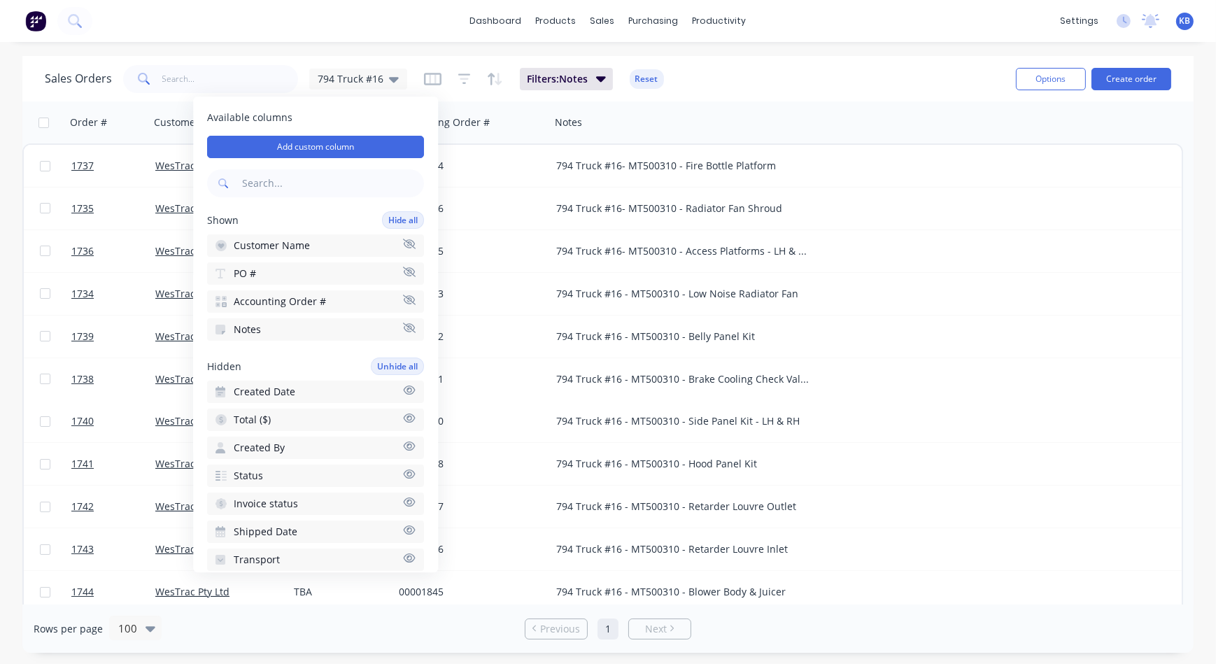
click at [404, 413] on icon "button" at bounding box center [410, 417] width 12 height 9
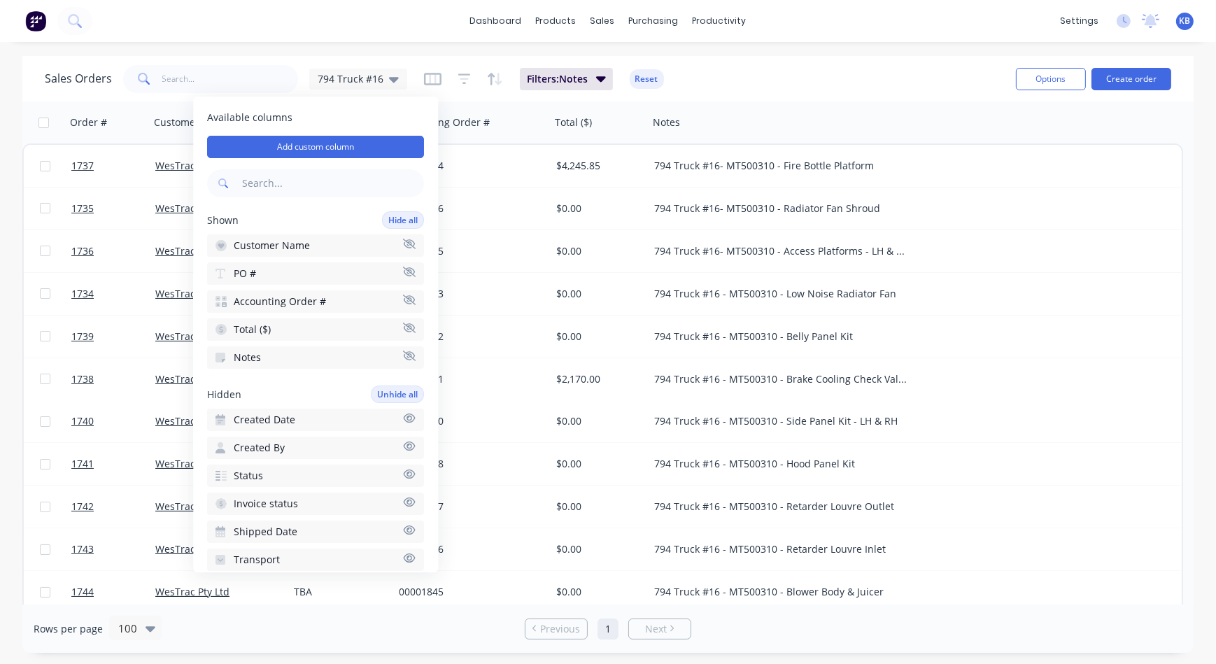
click at [403, 469] on icon "button" at bounding box center [409, 474] width 13 height 10
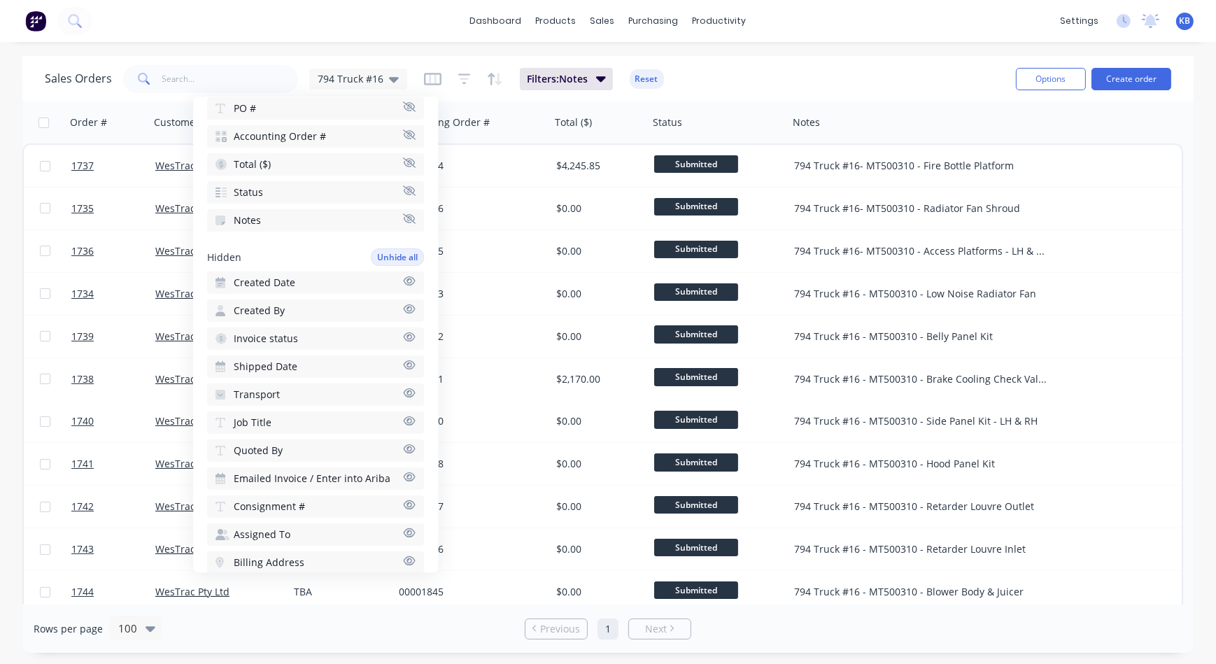
scroll to position [190, 0]
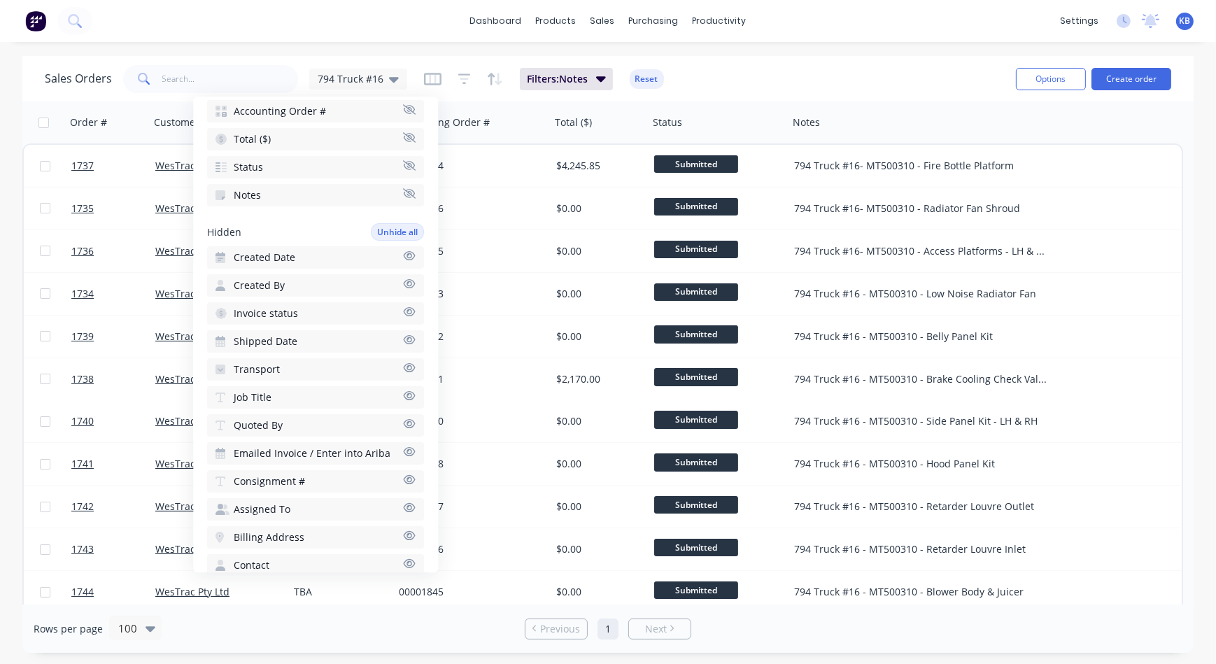
click at [404, 391] on icon "button" at bounding box center [410, 395] width 12 height 9
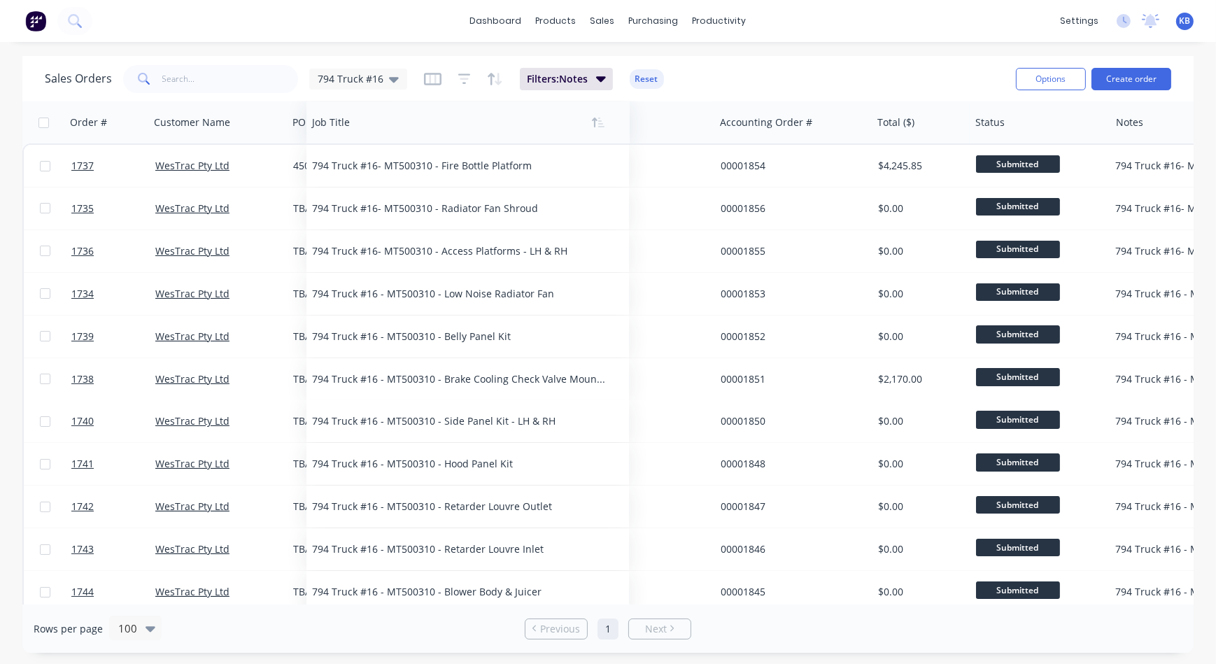
drag, startPoint x: 844, startPoint y: 134, endPoint x: 420, endPoint y: 127, distance: 424.7
click at [420, 127] on div at bounding box center [460, 122] width 297 height 28
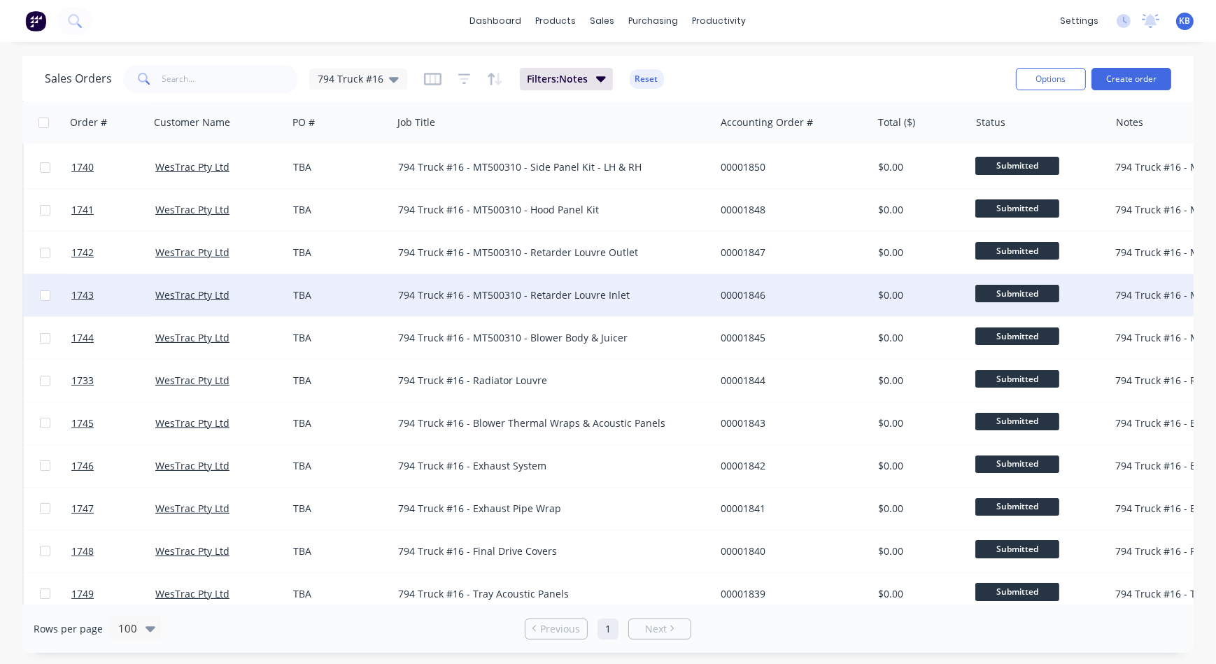
scroll to position [398, 0]
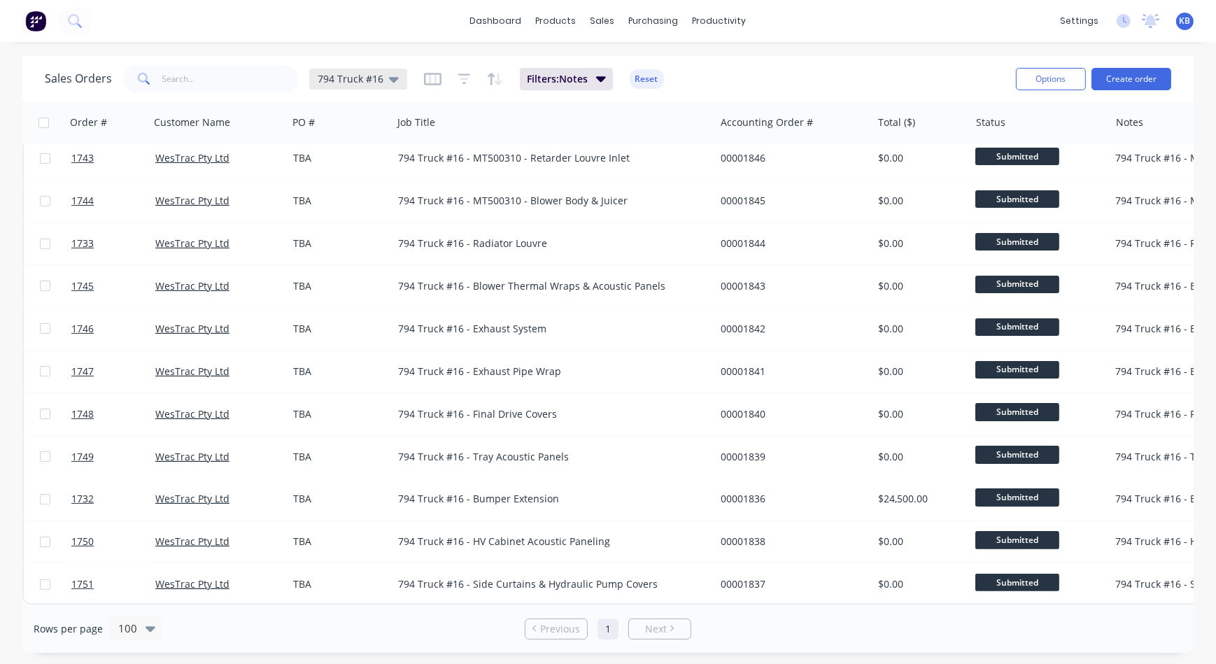
click at [390, 78] on icon at bounding box center [394, 80] width 10 height 6
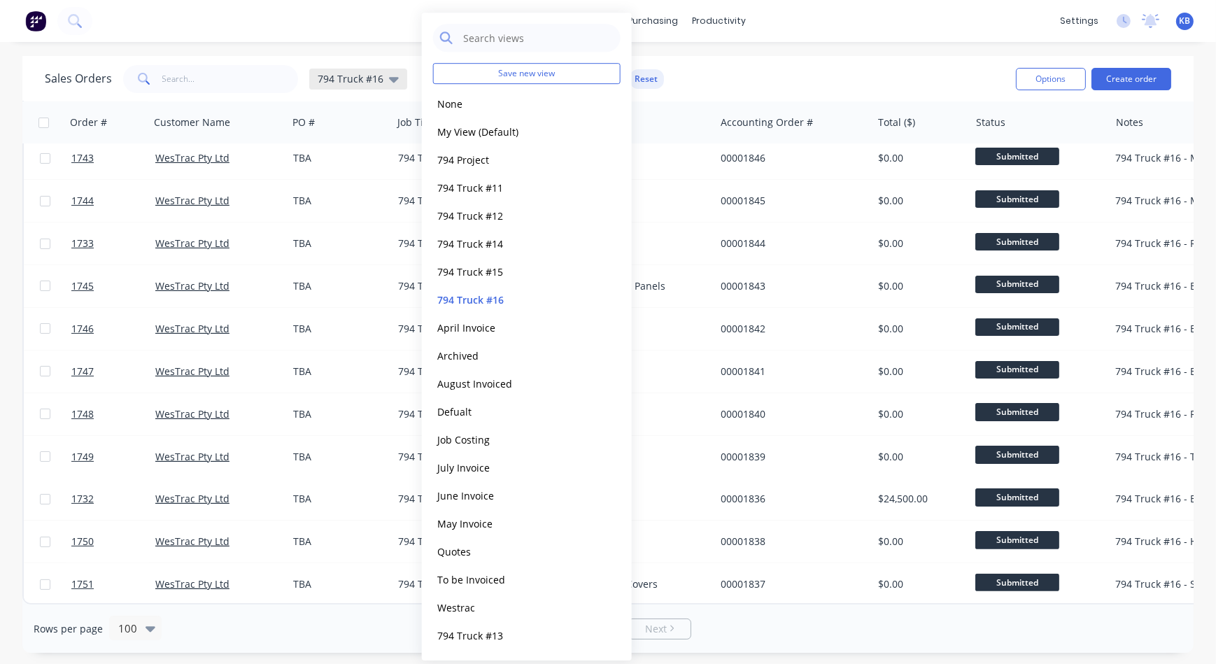
click at [395, 74] on icon at bounding box center [394, 78] width 10 height 15
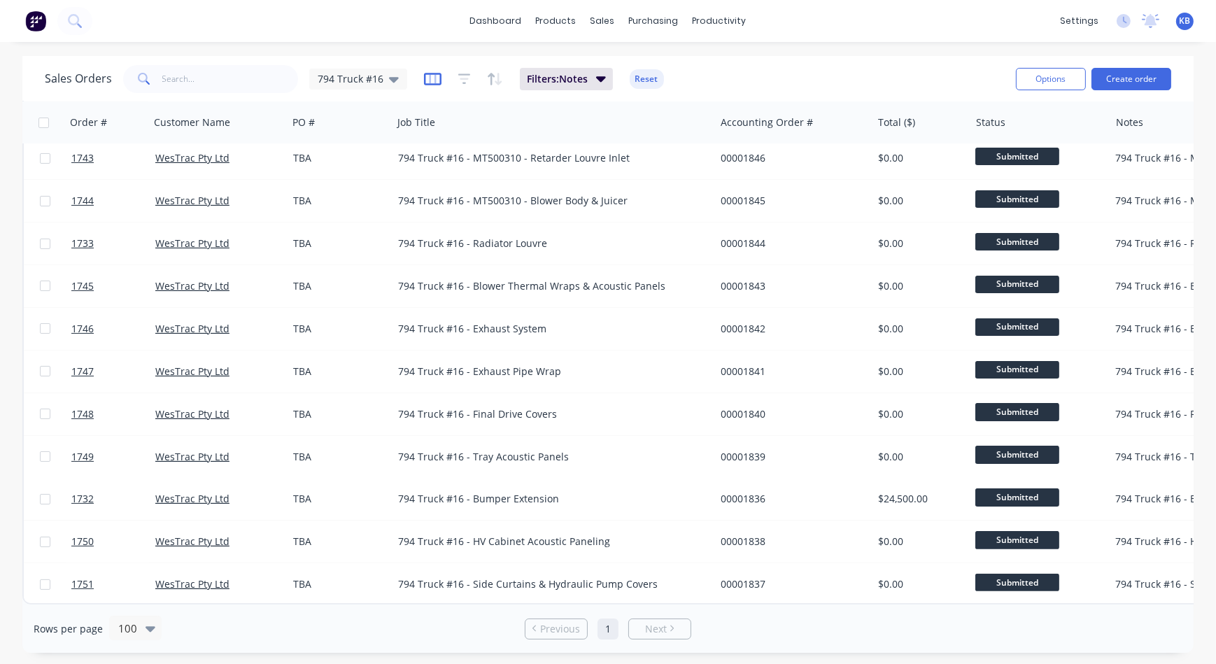
click at [431, 80] on icon "button" at bounding box center [432, 79] width 17 height 14
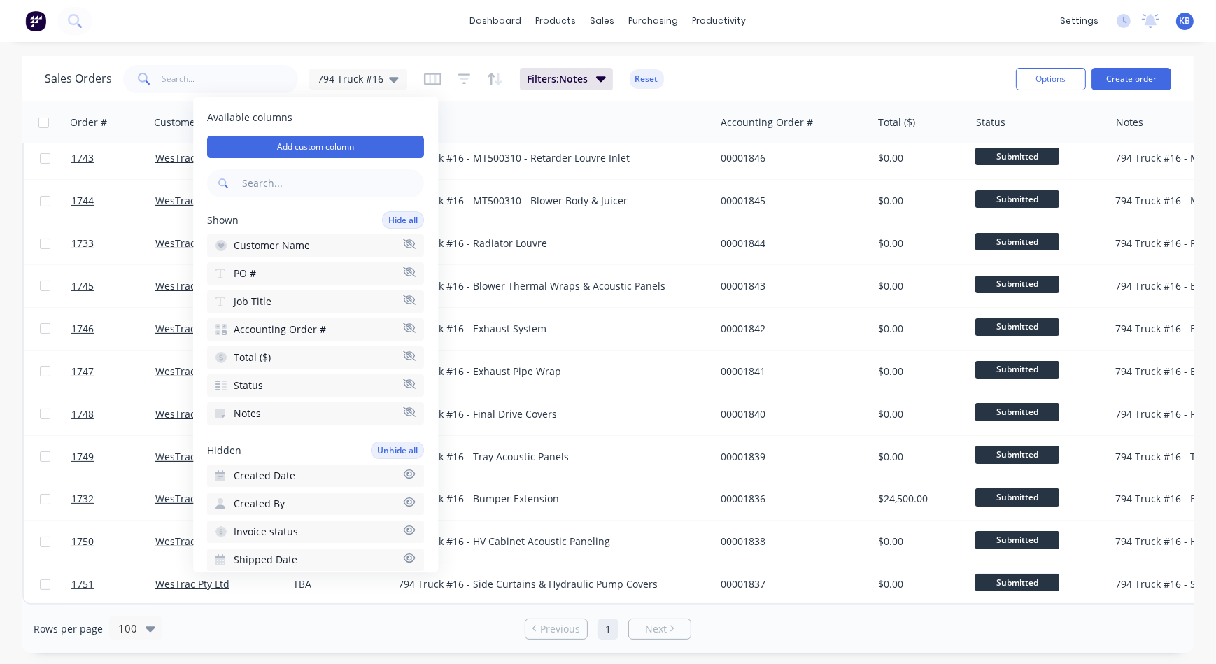
click at [403, 412] on icon "button" at bounding box center [409, 411] width 13 height 10
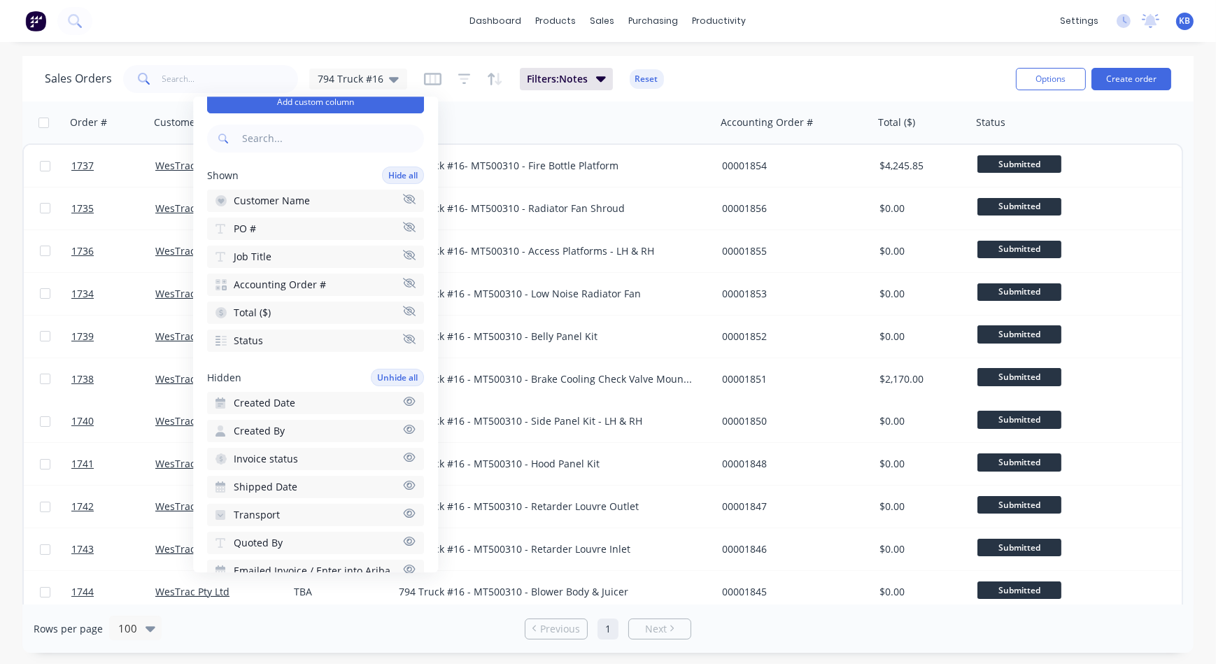
scroll to position [63, 0]
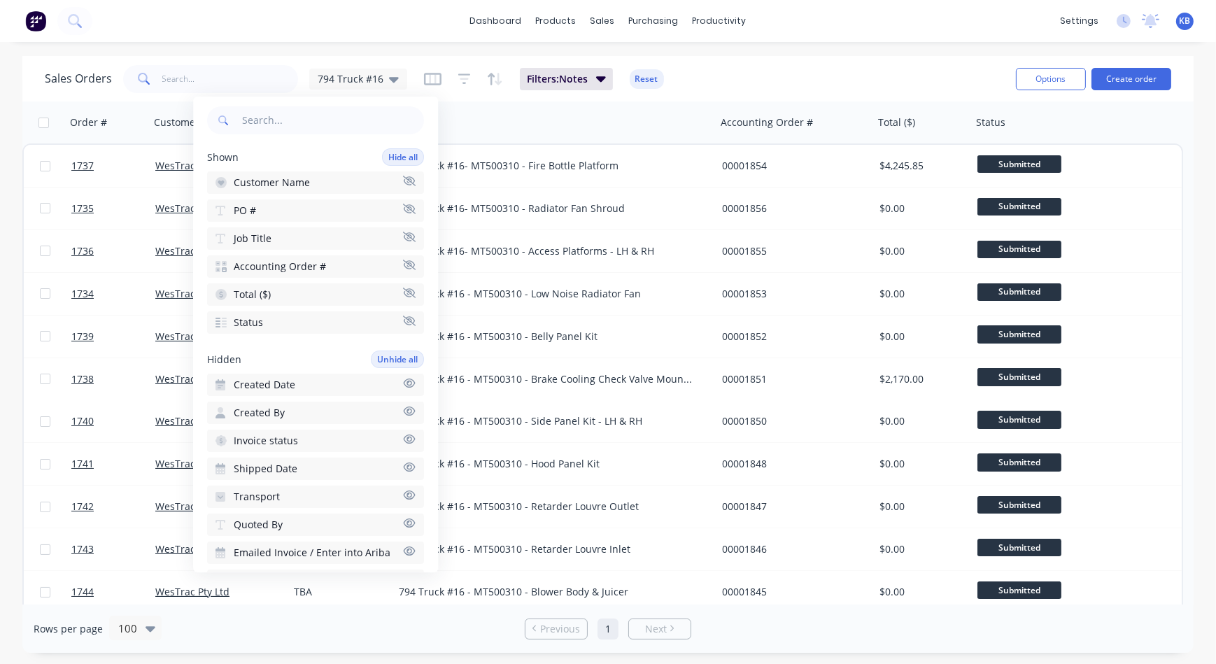
click at [403, 434] on icon "button" at bounding box center [409, 439] width 13 height 10
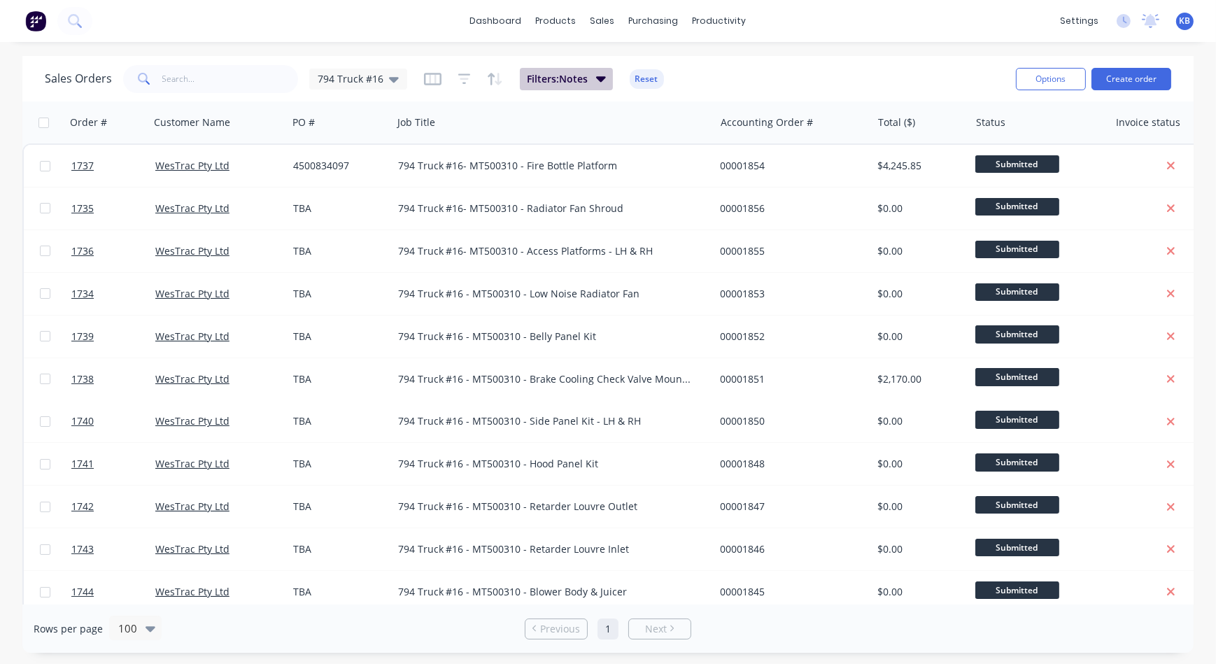
click at [553, 76] on span "Filters: Notes" at bounding box center [557, 79] width 61 height 14
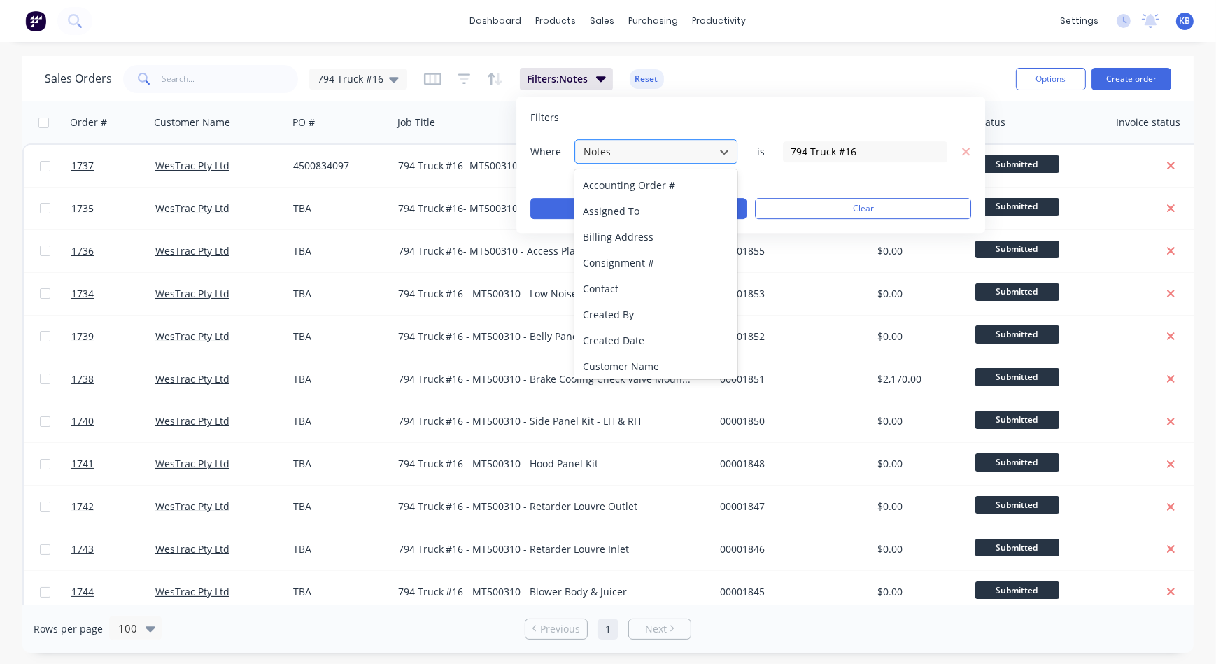
click at [619, 143] on div at bounding box center [644, 151] width 125 height 17
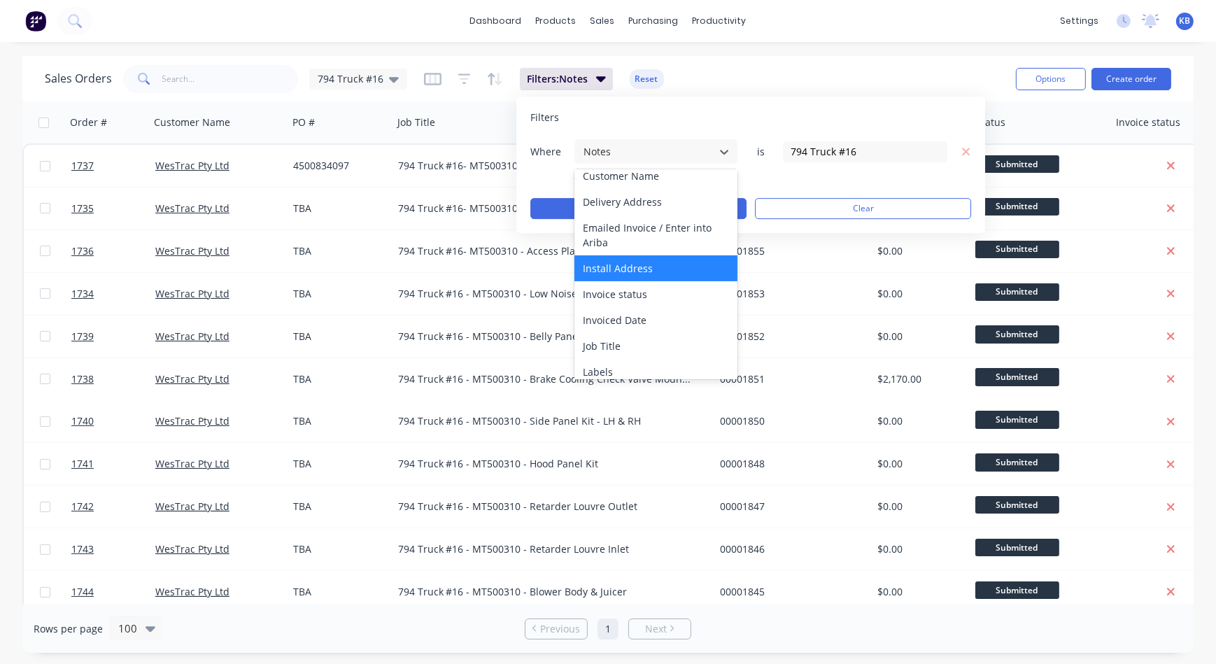
scroll to position [254, 0]
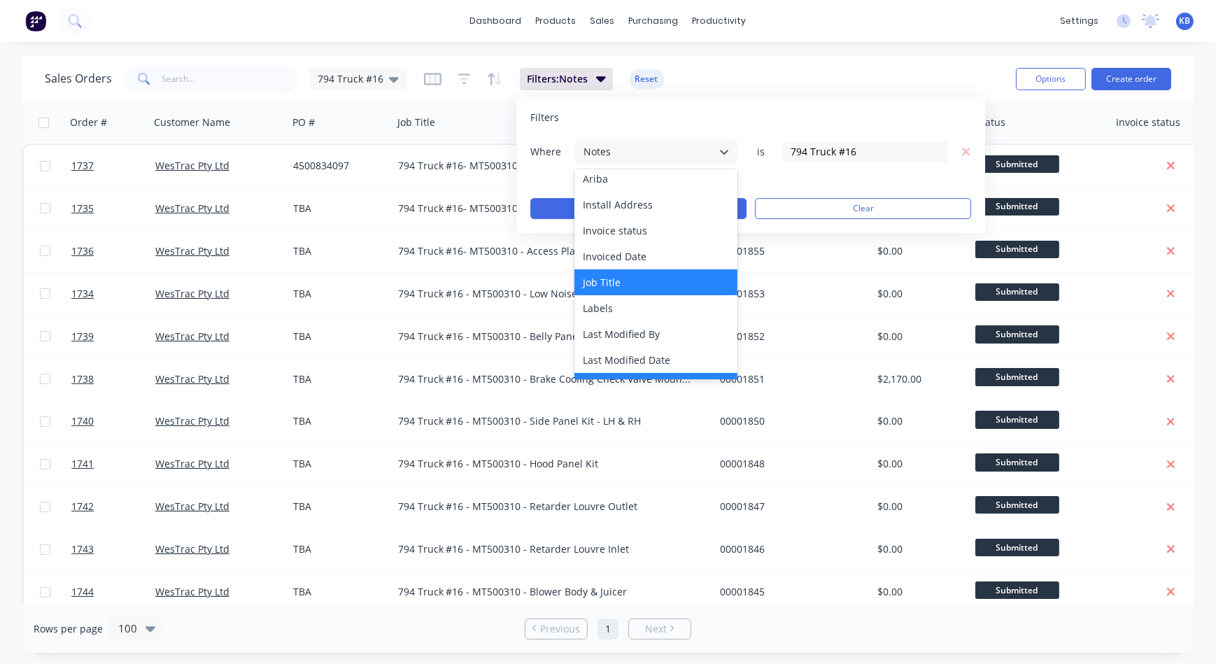
click at [629, 283] on div "Job Title" at bounding box center [655, 282] width 163 height 26
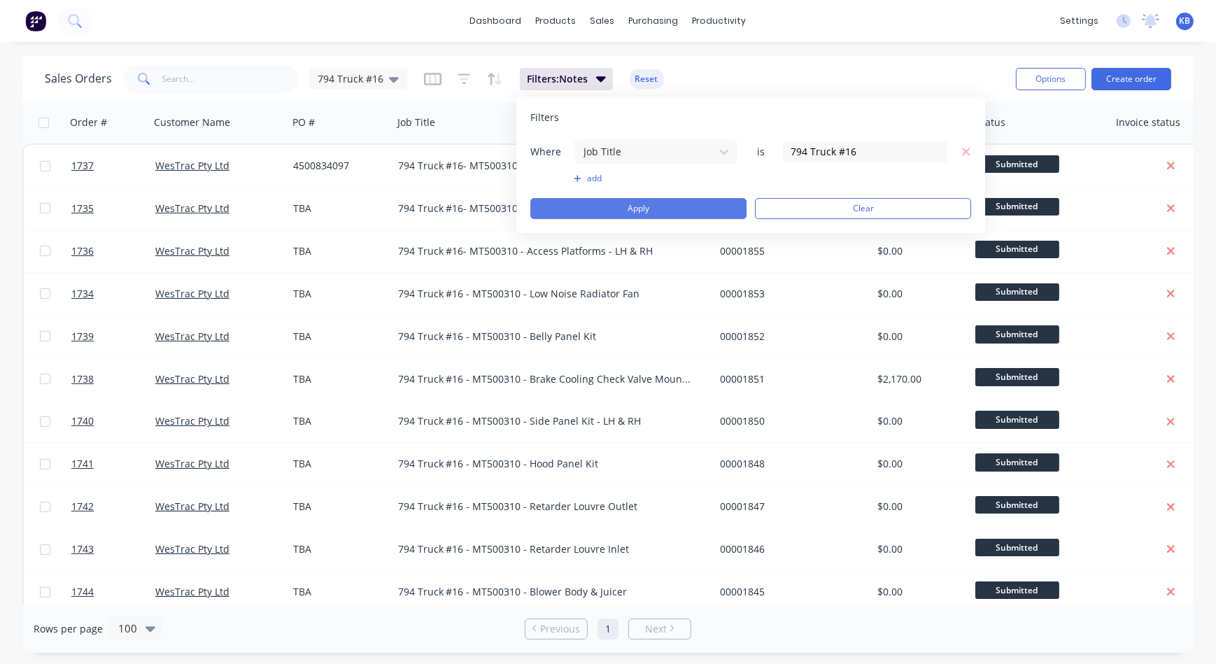
click at [617, 201] on button "Apply" at bounding box center [638, 208] width 216 height 21
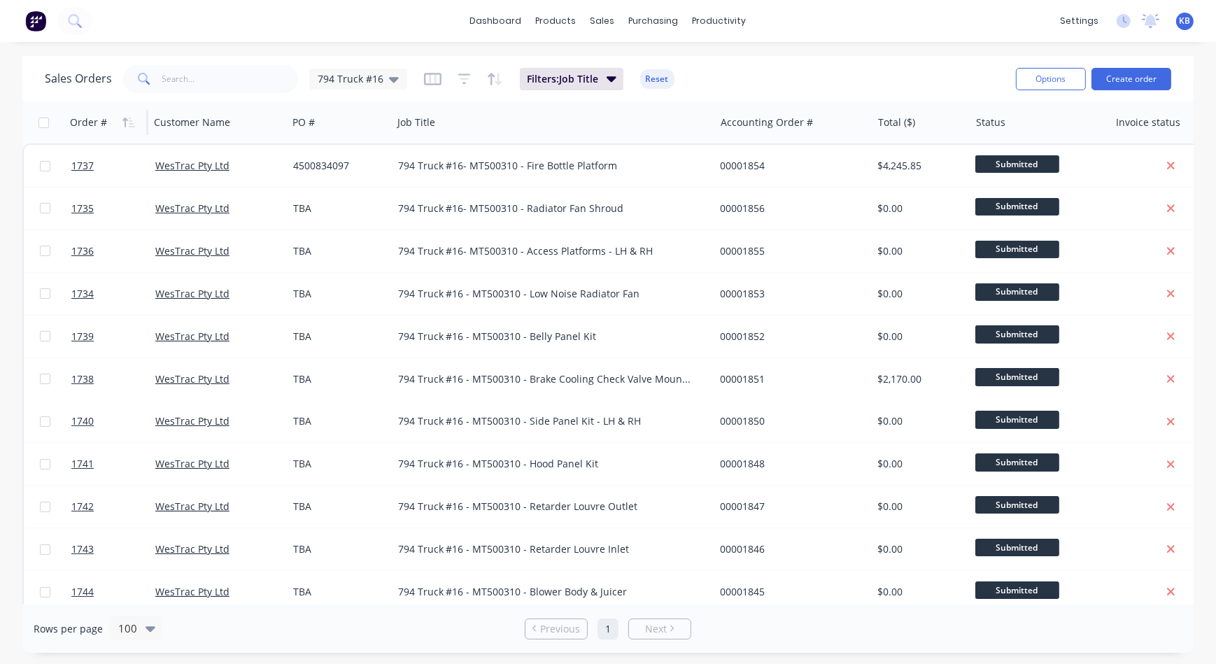
click at [104, 122] on div "Order #" at bounding box center [88, 122] width 37 height 14
click at [127, 122] on icon "button" at bounding box center [128, 122] width 13 height 11
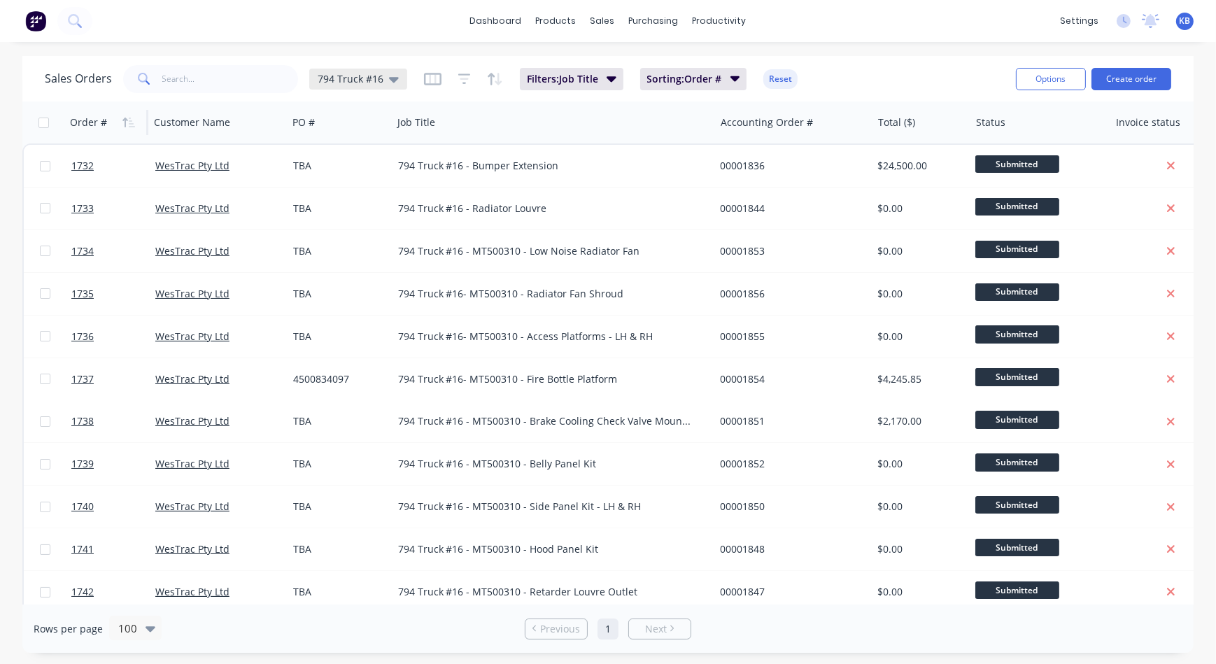
click at [389, 79] on icon at bounding box center [394, 78] width 10 height 15
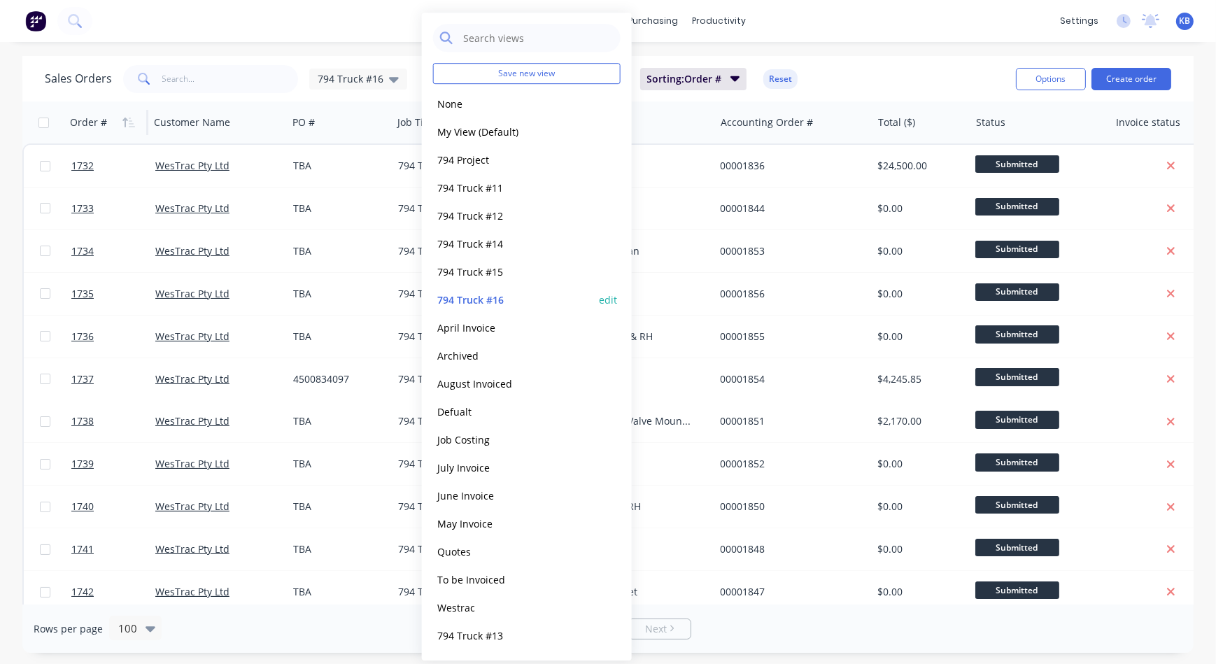
click at [604, 295] on button "edit" at bounding box center [608, 299] width 18 height 15
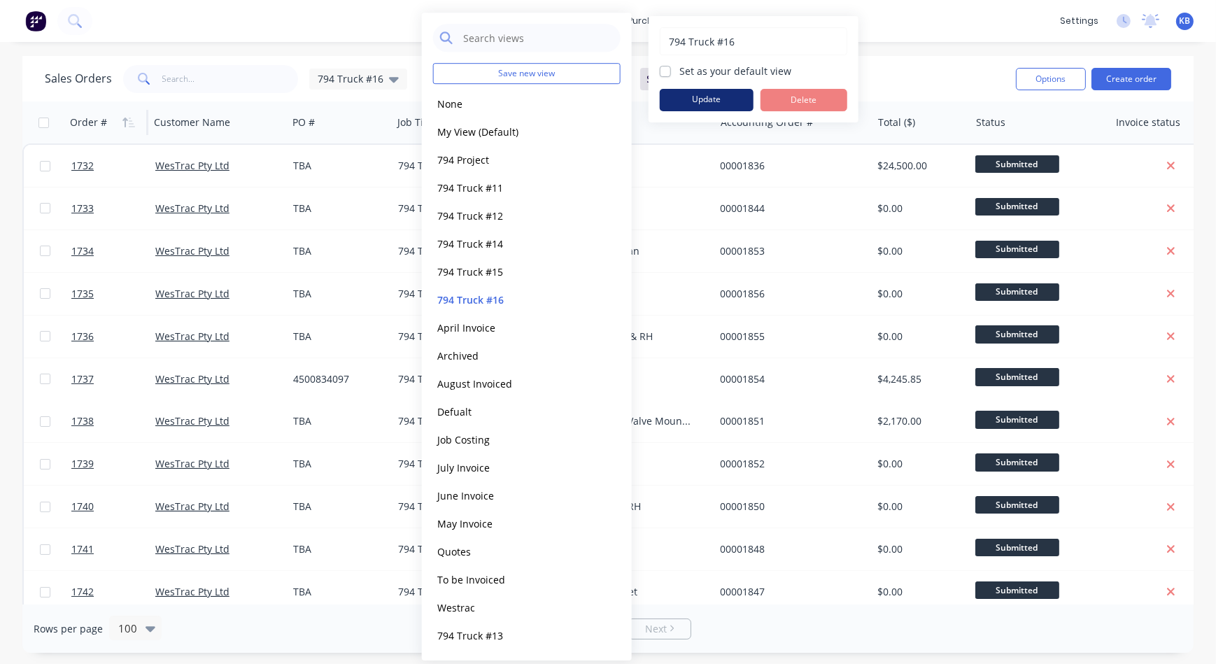
click at [706, 105] on button "Update" at bounding box center [707, 100] width 94 height 22
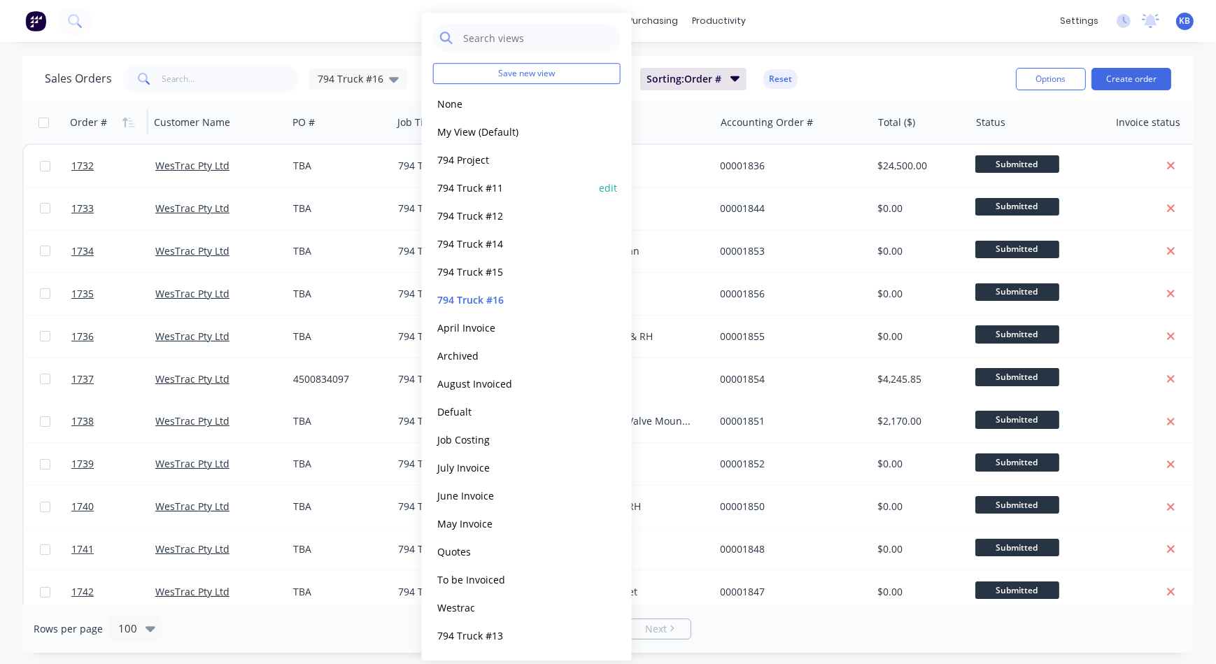
click at [502, 194] on button "794 Truck #11" at bounding box center [512, 188] width 159 height 16
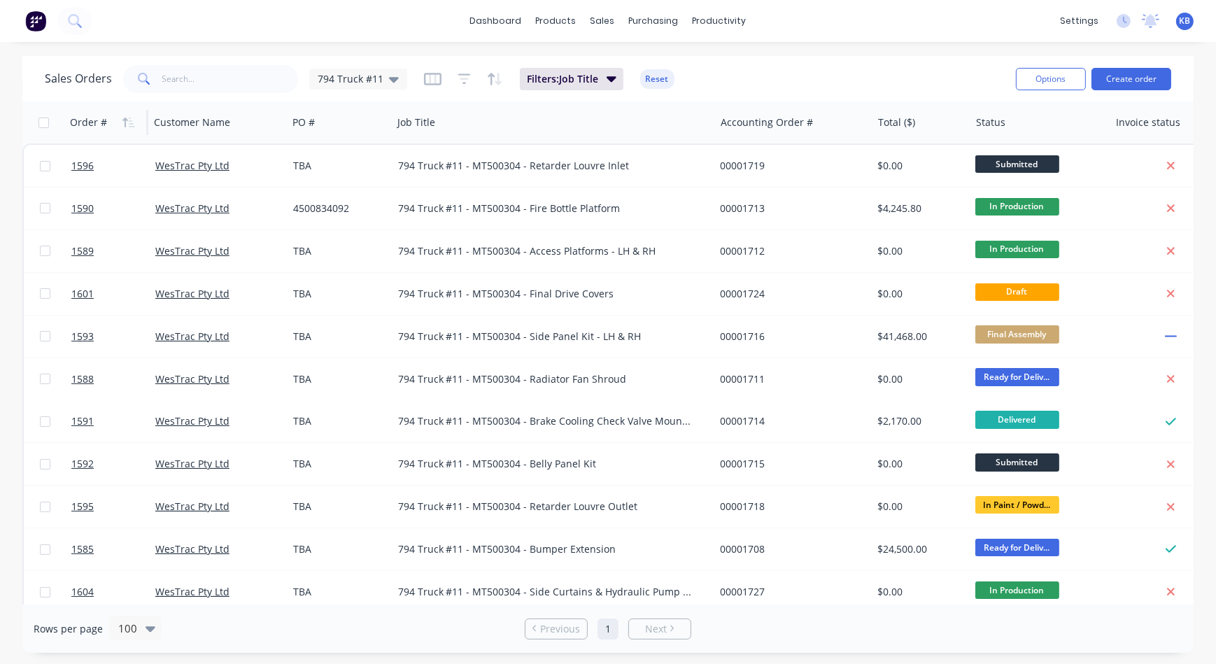
click at [94, 119] on div "Order #" at bounding box center [88, 122] width 37 height 14
click at [118, 119] on button "button" at bounding box center [128, 122] width 21 height 21
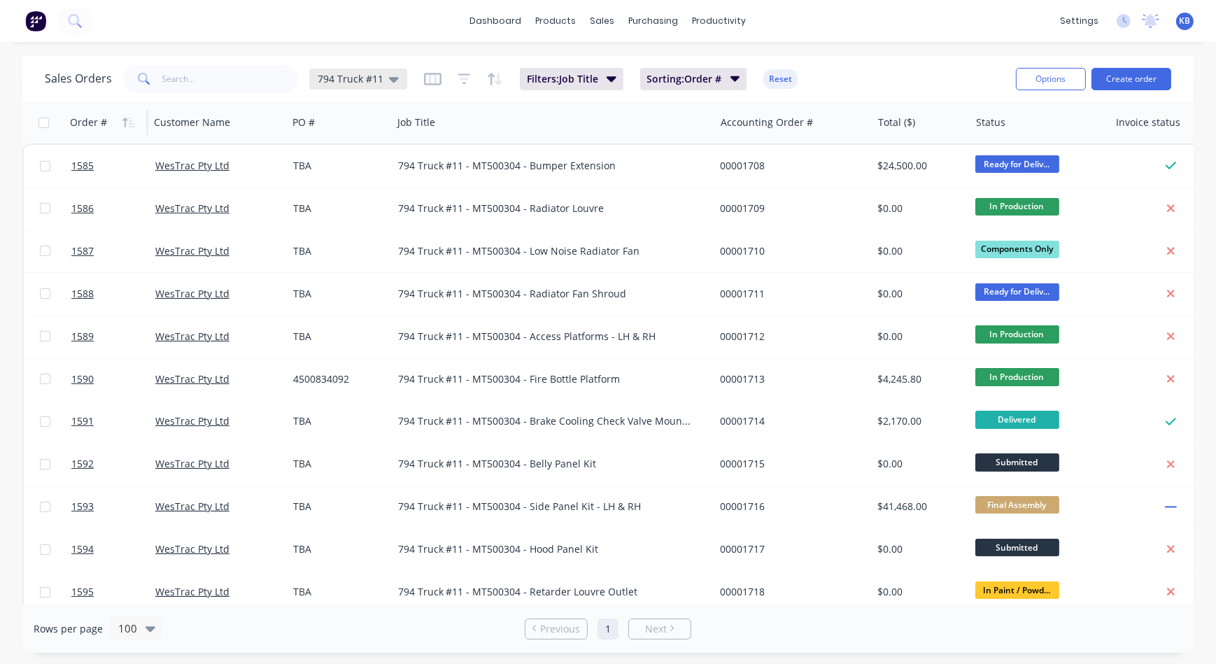
click at [389, 80] on icon at bounding box center [394, 78] width 10 height 15
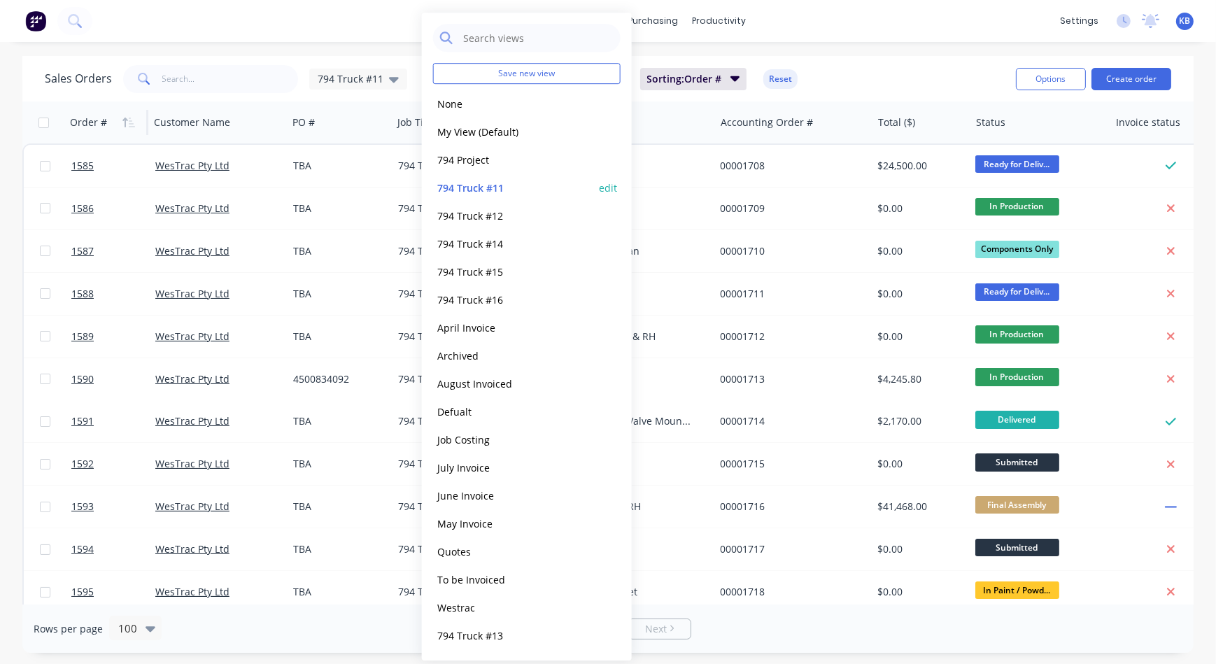
click at [607, 189] on button "edit" at bounding box center [608, 187] width 18 height 15
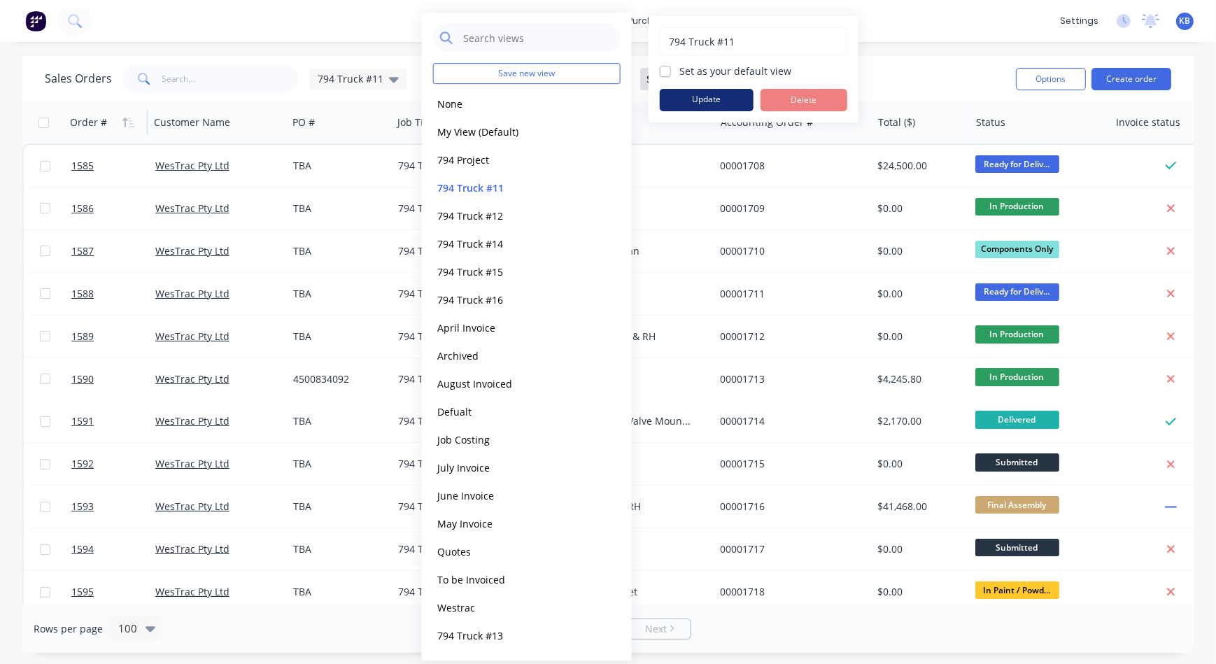
click at [695, 97] on button "Update" at bounding box center [707, 100] width 94 height 22
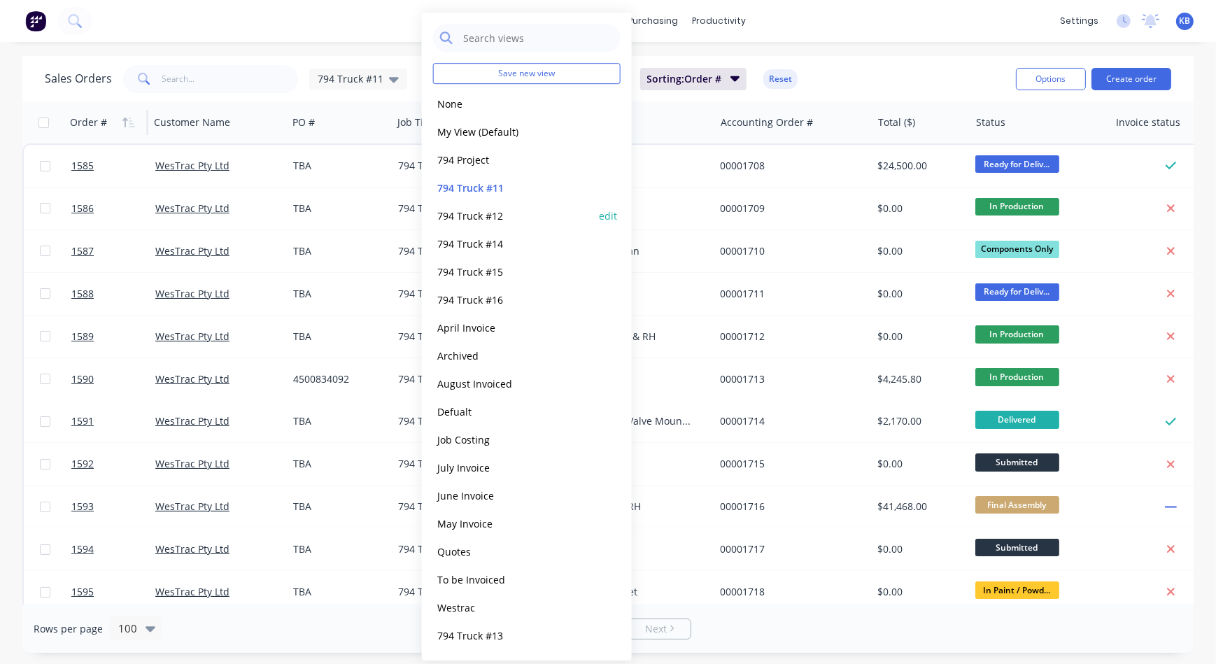
click at [483, 209] on button "794 Truck #12" at bounding box center [512, 216] width 159 height 16
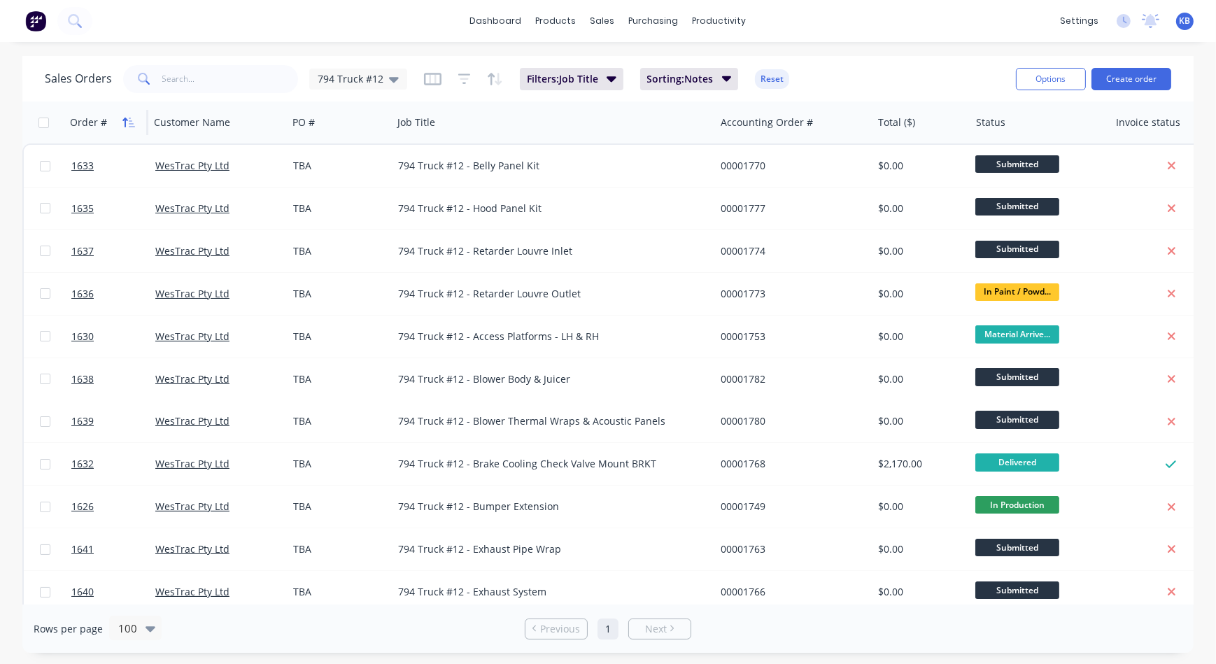
click at [122, 120] on icon "button" at bounding box center [128, 122] width 13 height 11
click at [99, 126] on div "Order #" at bounding box center [88, 122] width 37 height 14
click at [118, 119] on button "button" at bounding box center [128, 122] width 21 height 21
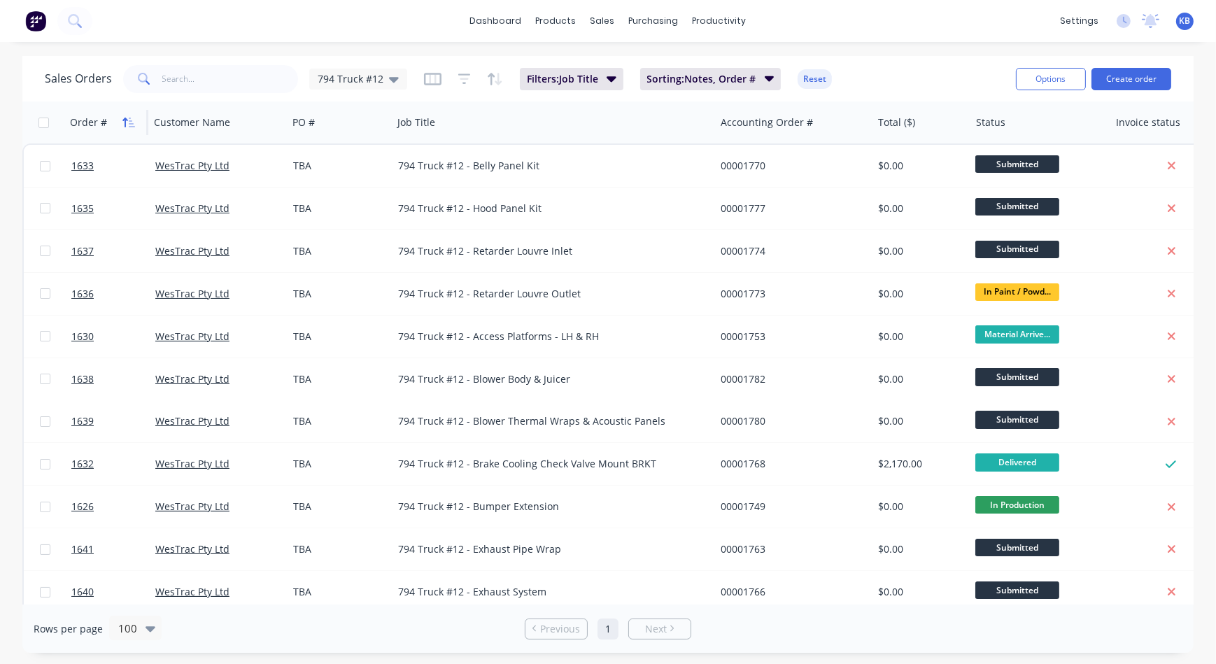
click at [128, 119] on icon "button" at bounding box center [128, 122] width 13 height 11
click at [722, 80] on icon "button" at bounding box center [727, 78] width 10 height 15
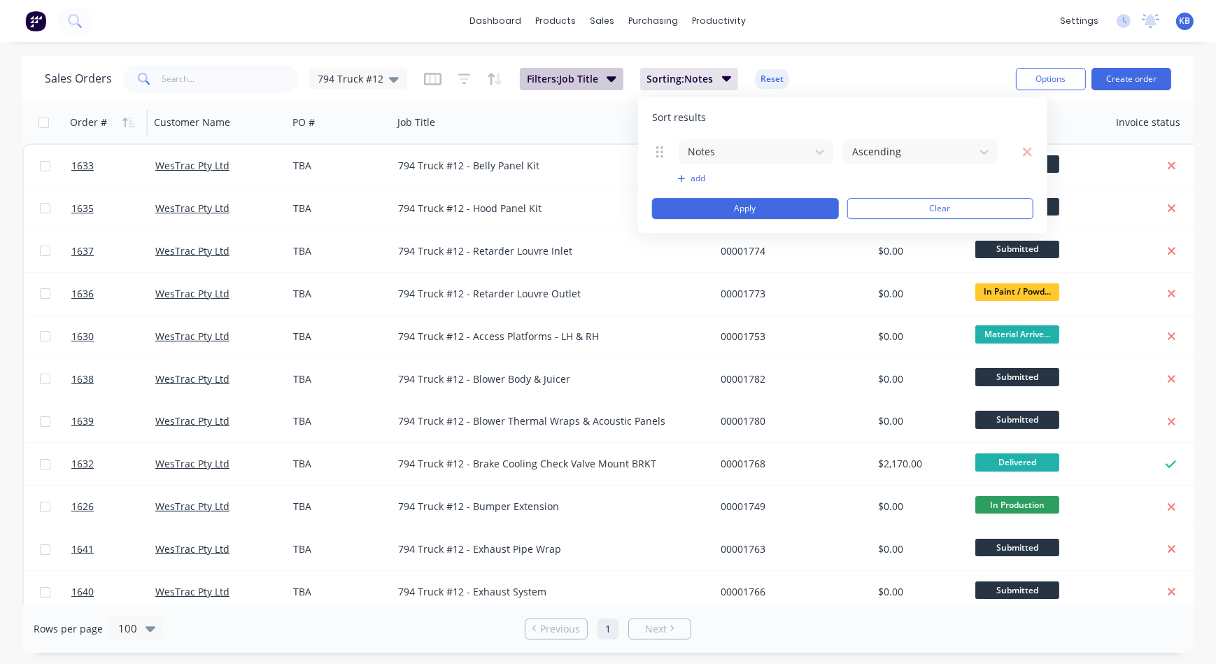
click at [599, 83] on button "Filters: Job Title" at bounding box center [572, 79] width 104 height 22
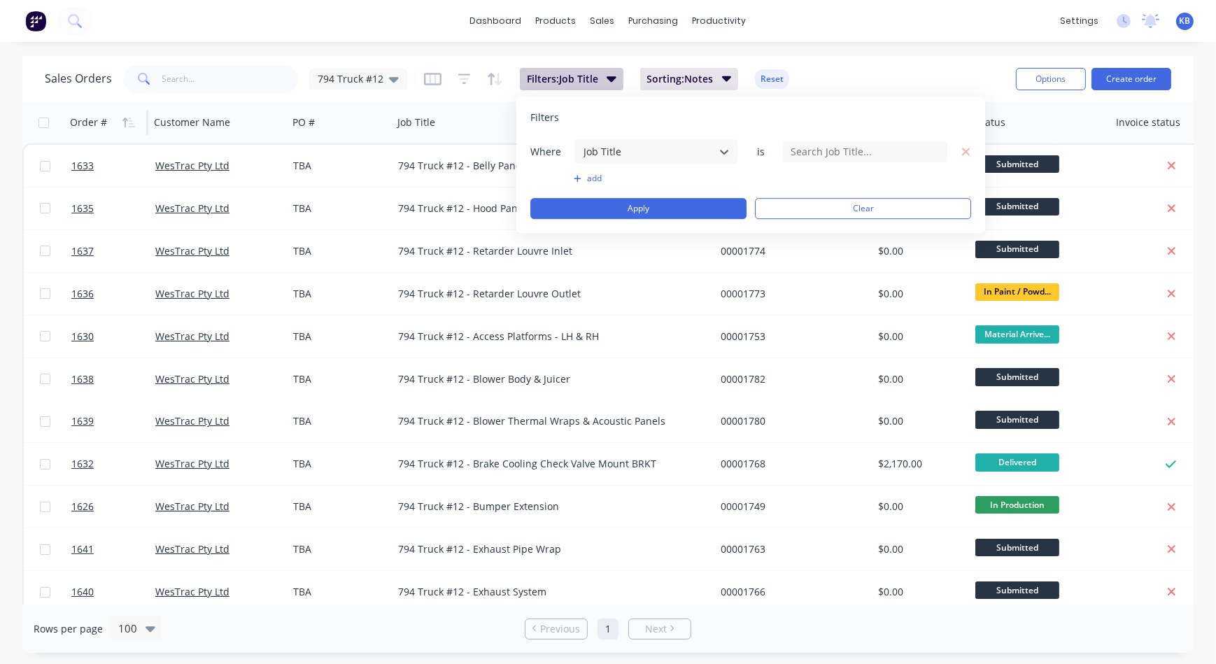
type input "794 Truck #12"
click at [683, 76] on span "Sorting: Notes" at bounding box center [680, 79] width 66 height 14
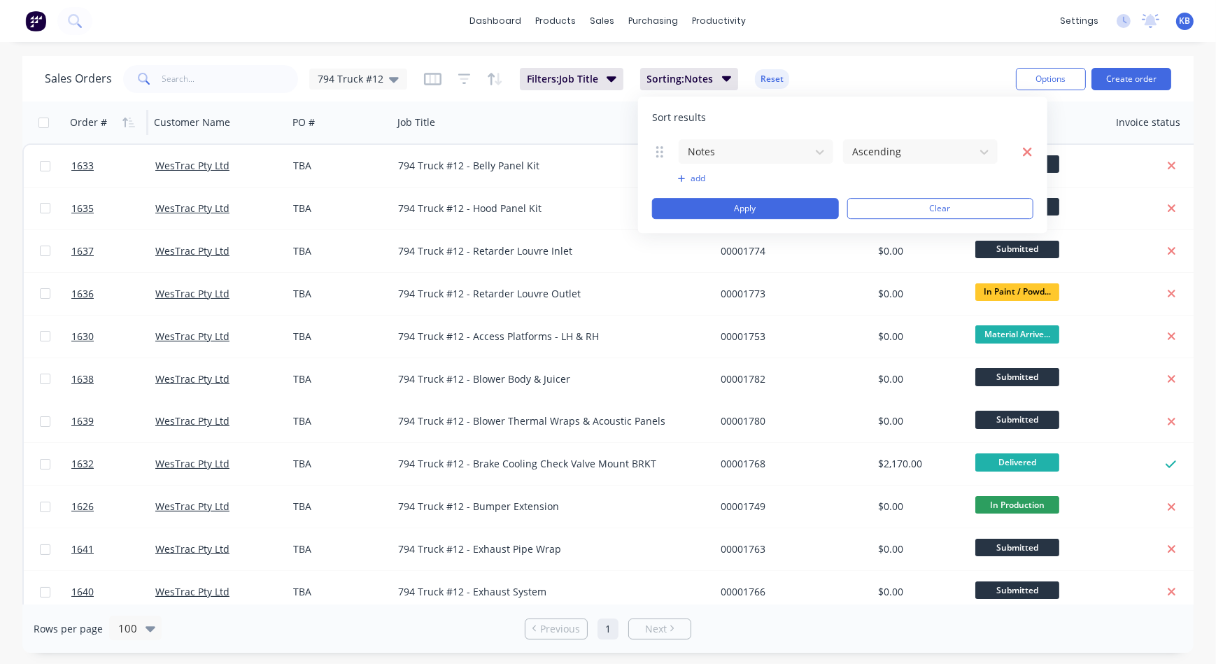
click at [1025, 153] on icon "button" at bounding box center [1027, 151] width 9 height 9
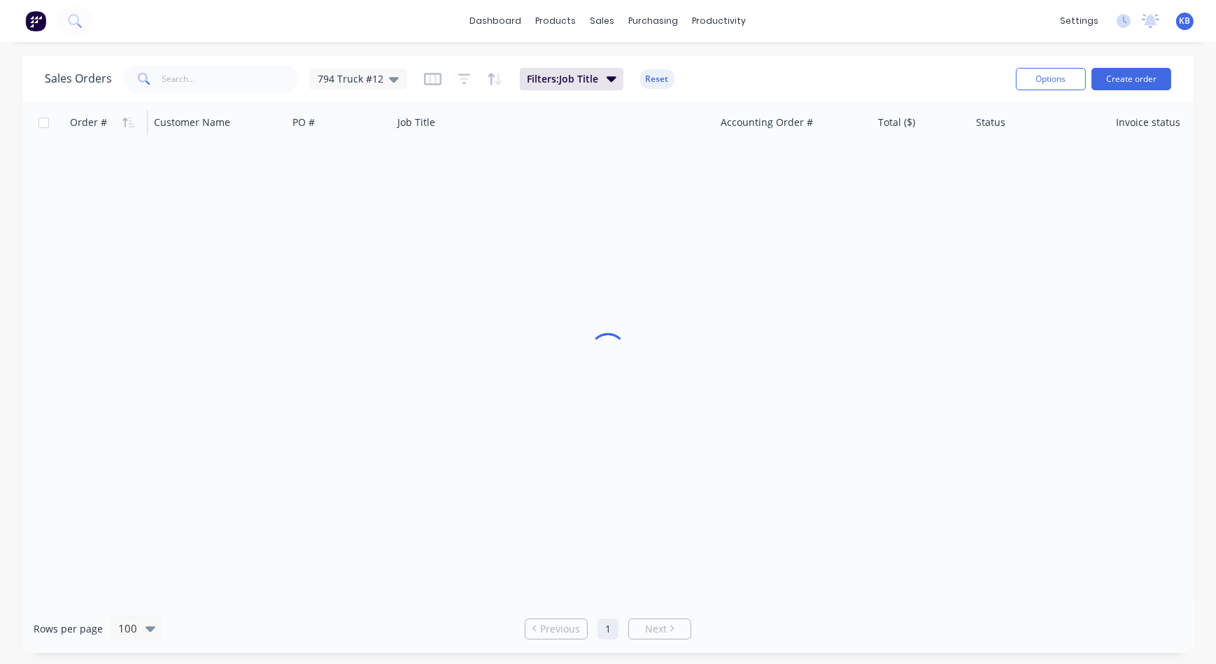
click at [851, 81] on div "Sales Orders 794 Truck #12 Filters: Job Title Reset" at bounding box center [525, 79] width 960 height 34
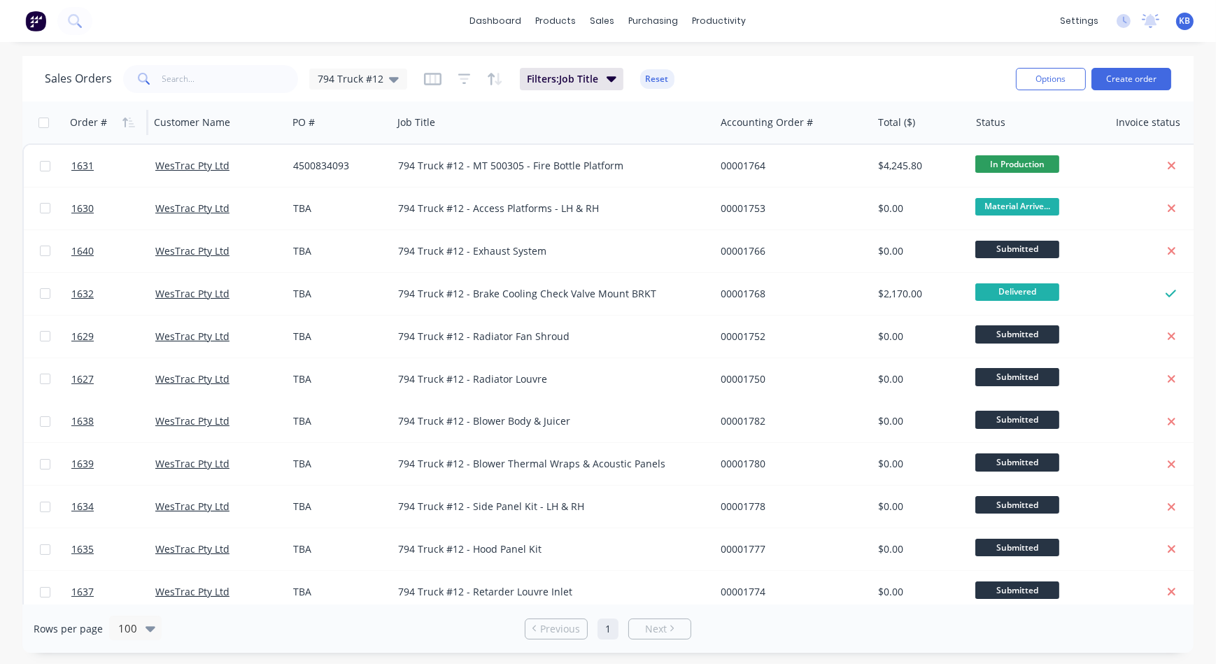
click at [111, 123] on div "Order #" at bounding box center [104, 122] width 69 height 28
click at [127, 117] on icon "button" at bounding box center [128, 122] width 13 height 11
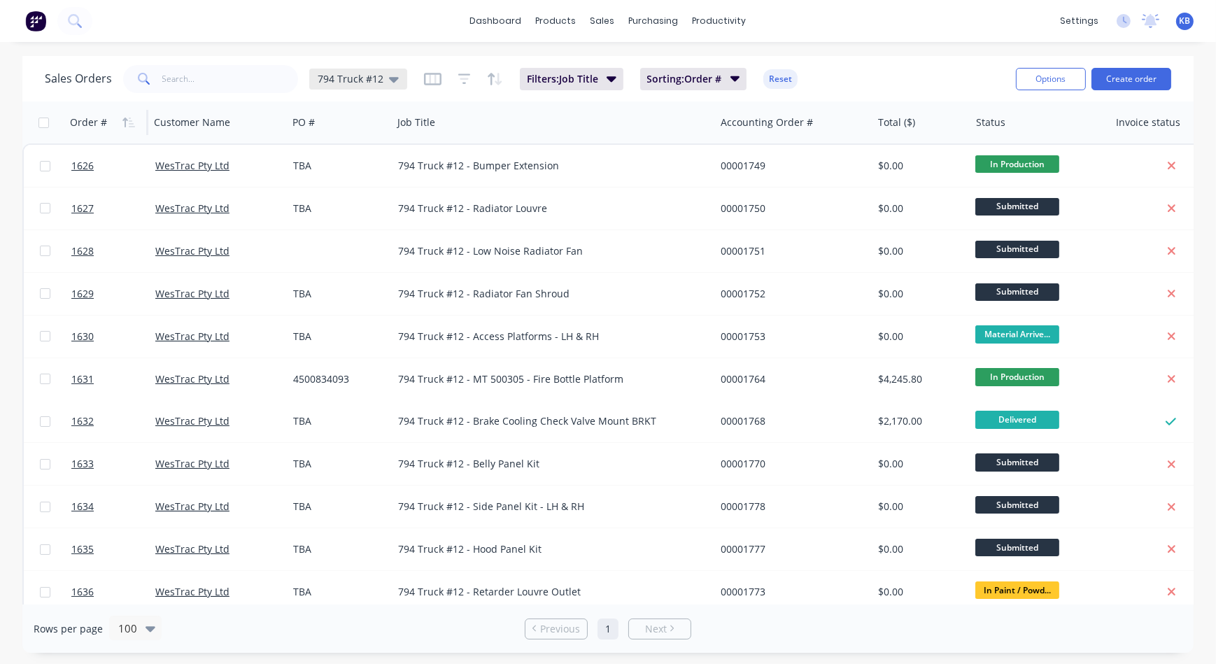
click at [399, 79] on div "794 Truck #12" at bounding box center [358, 79] width 98 height 21
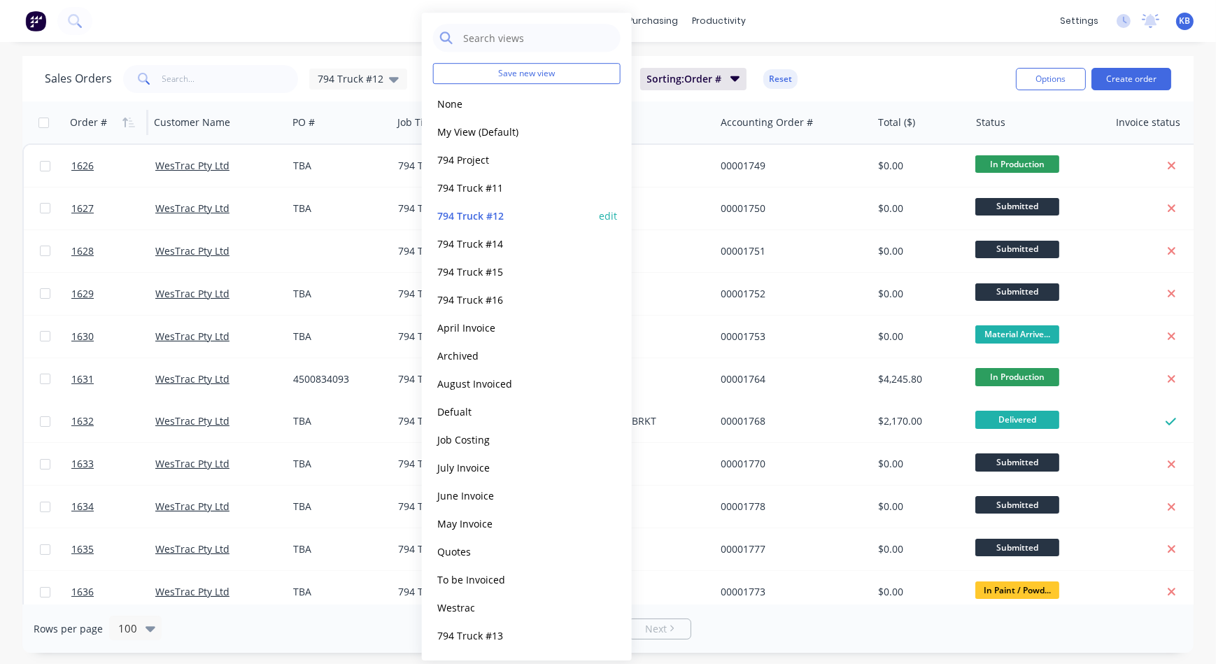
click at [603, 211] on button "edit" at bounding box center [608, 215] width 18 height 15
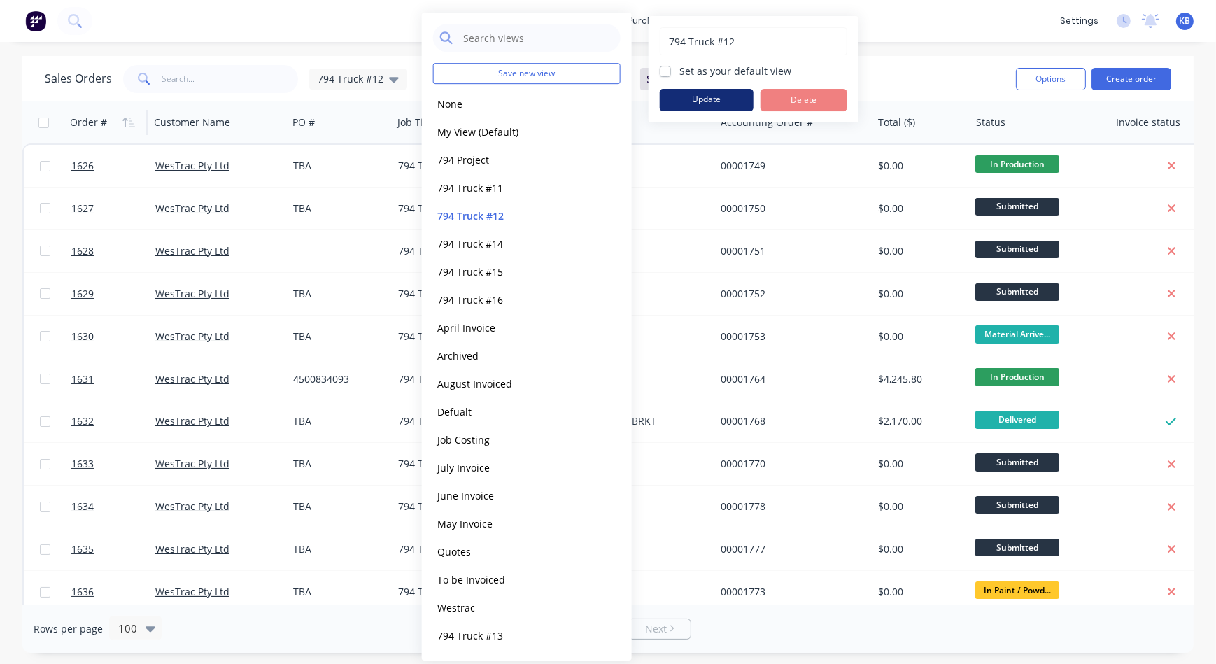
click at [693, 99] on button "Update" at bounding box center [707, 100] width 94 height 22
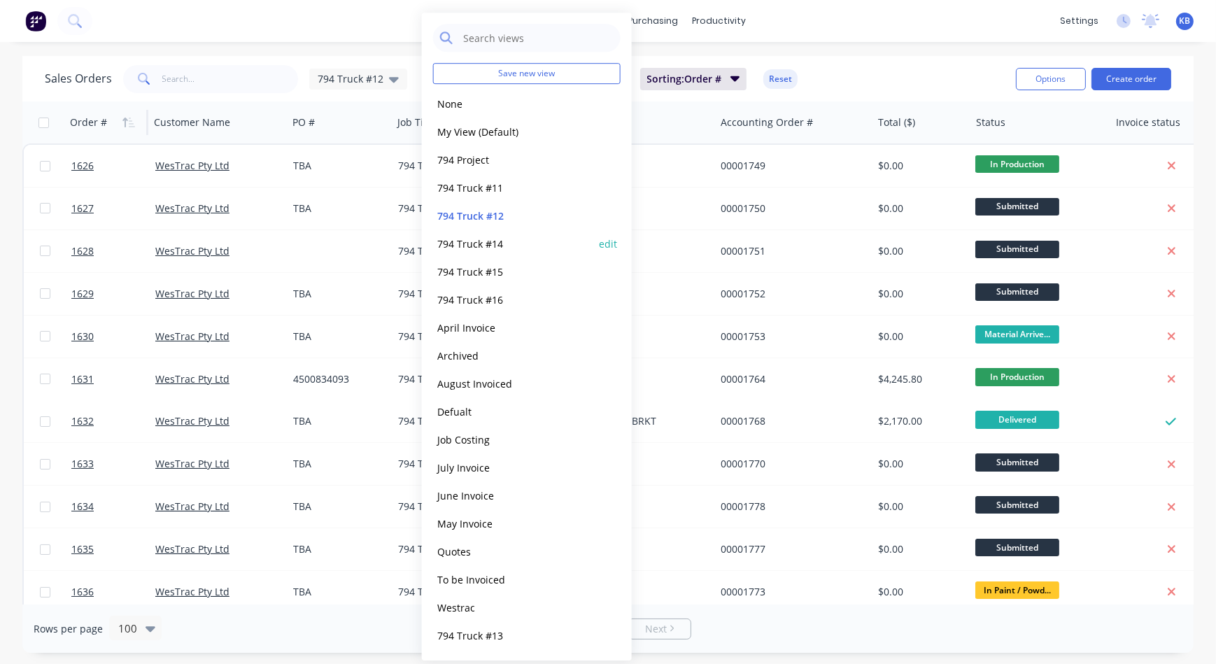
click at [518, 244] on button "794 Truck #14" at bounding box center [512, 244] width 159 height 16
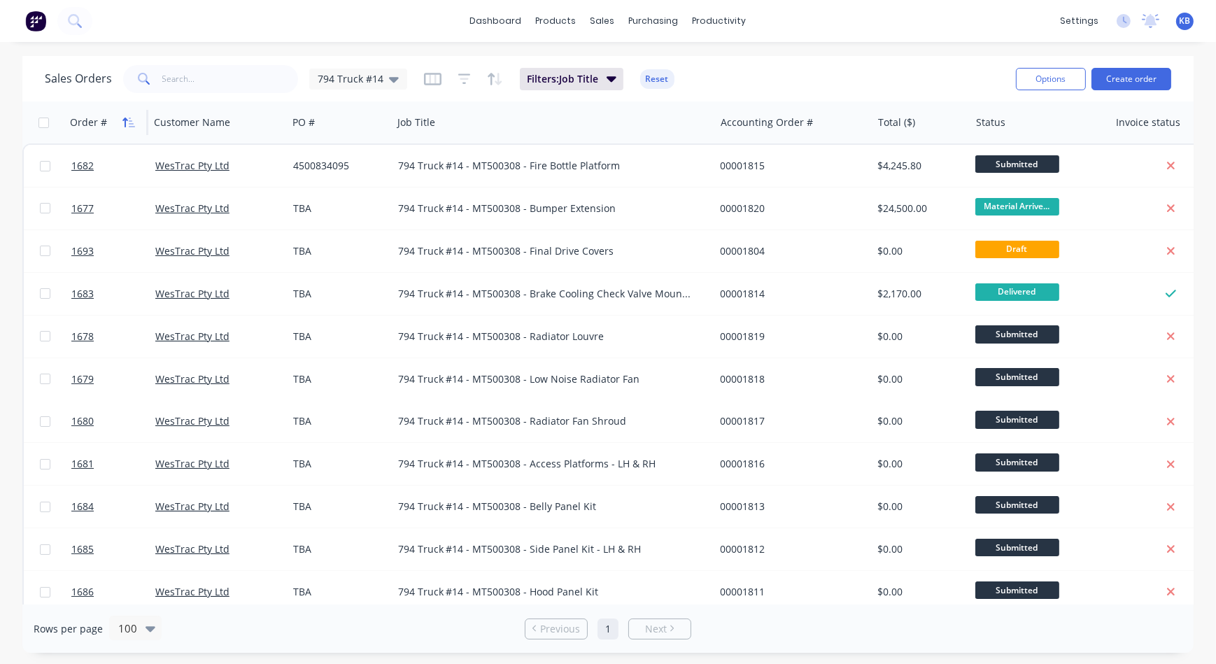
click at [131, 125] on icon "button" at bounding box center [128, 122] width 13 height 11
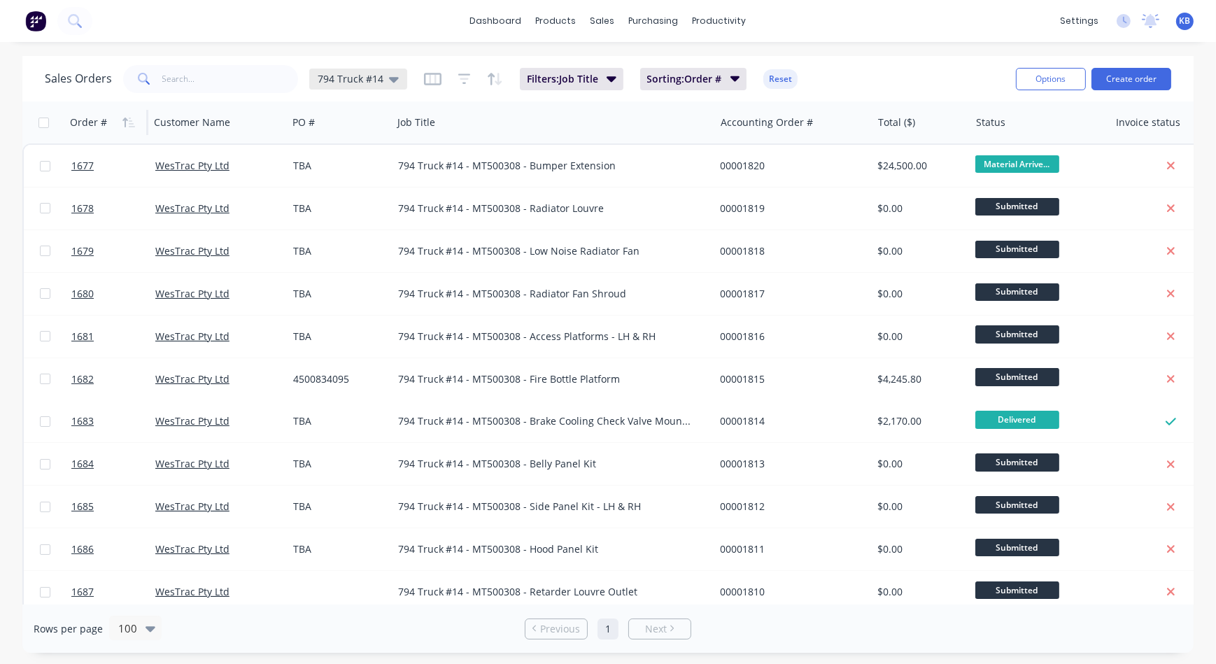
click at [398, 82] on div "794 Truck #14" at bounding box center [358, 79] width 98 height 21
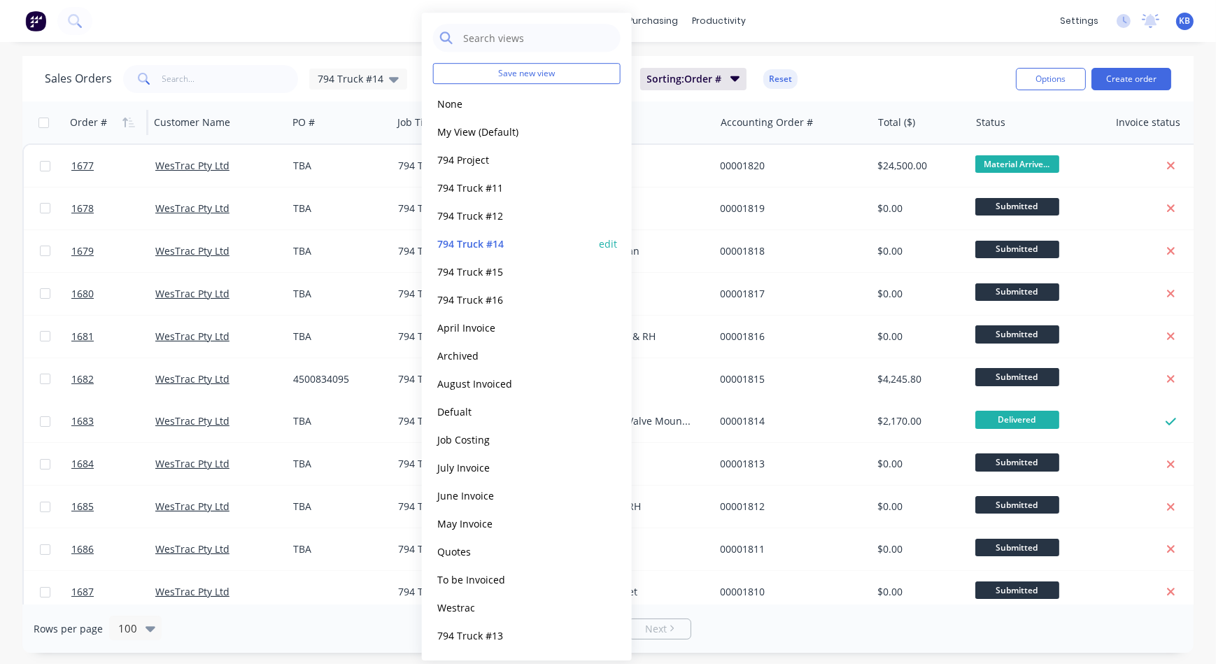
click at [606, 242] on button "edit" at bounding box center [608, 243] width 18 height 15
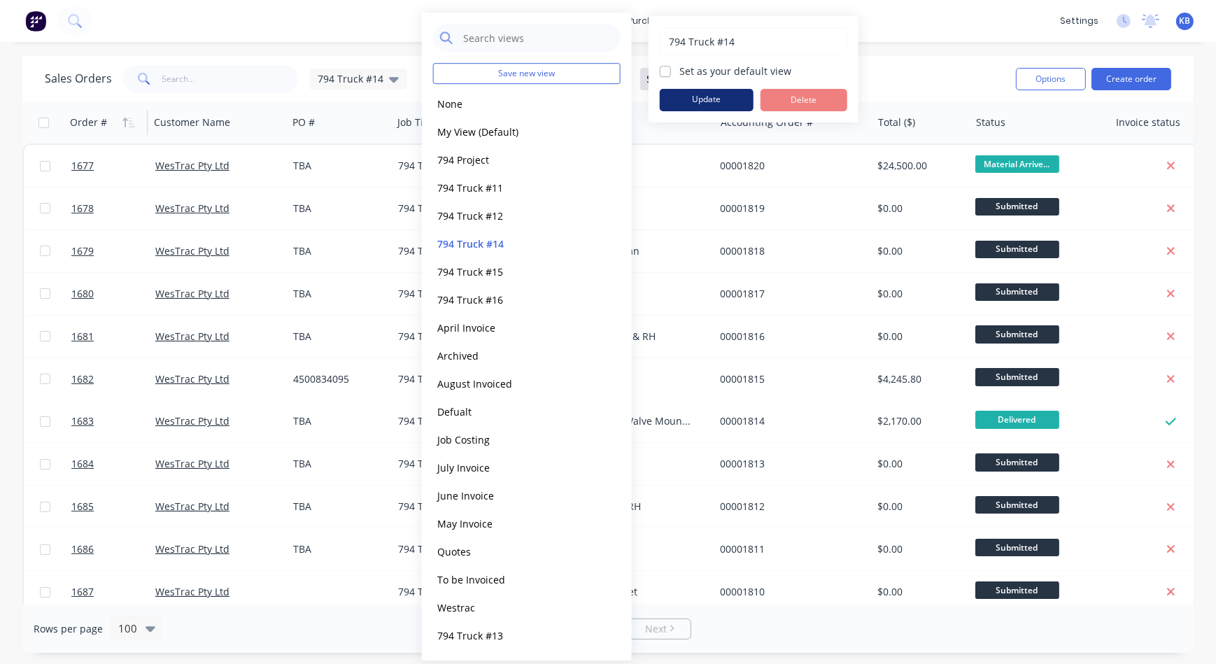
click at [691, 100] on button "Update" at bounding box center [707, 100] width 94 height 22
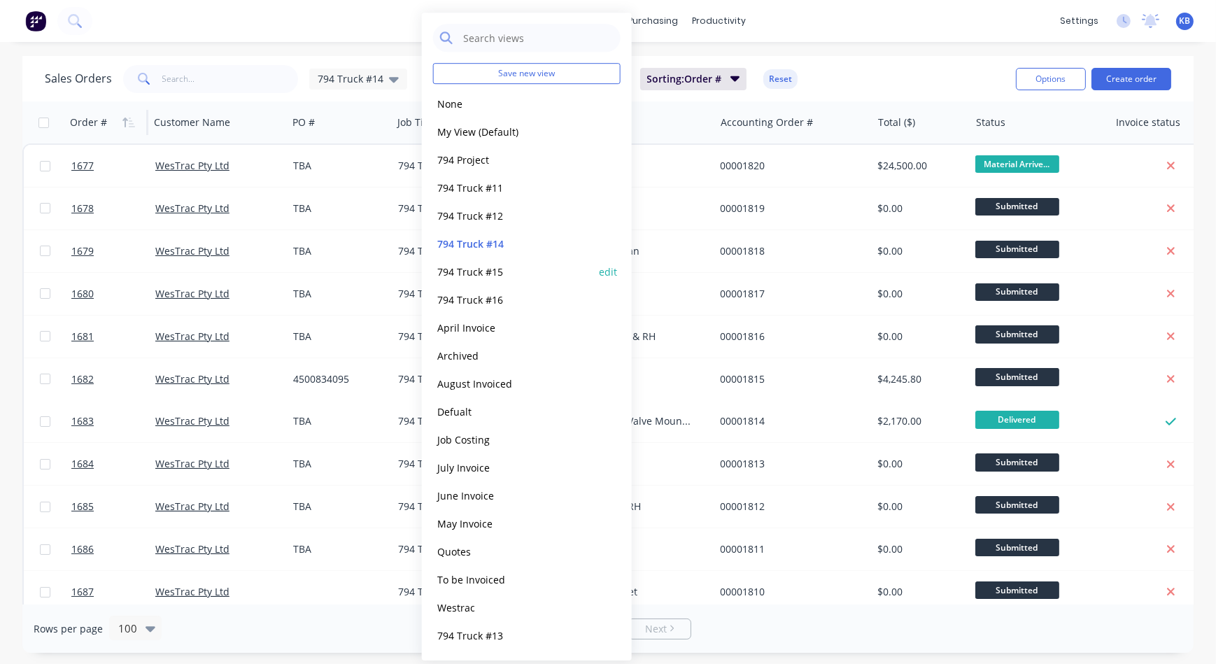
click at [511, 268] on button "794 Truck #15" at bounding box center [512, 272] width 159 height 16
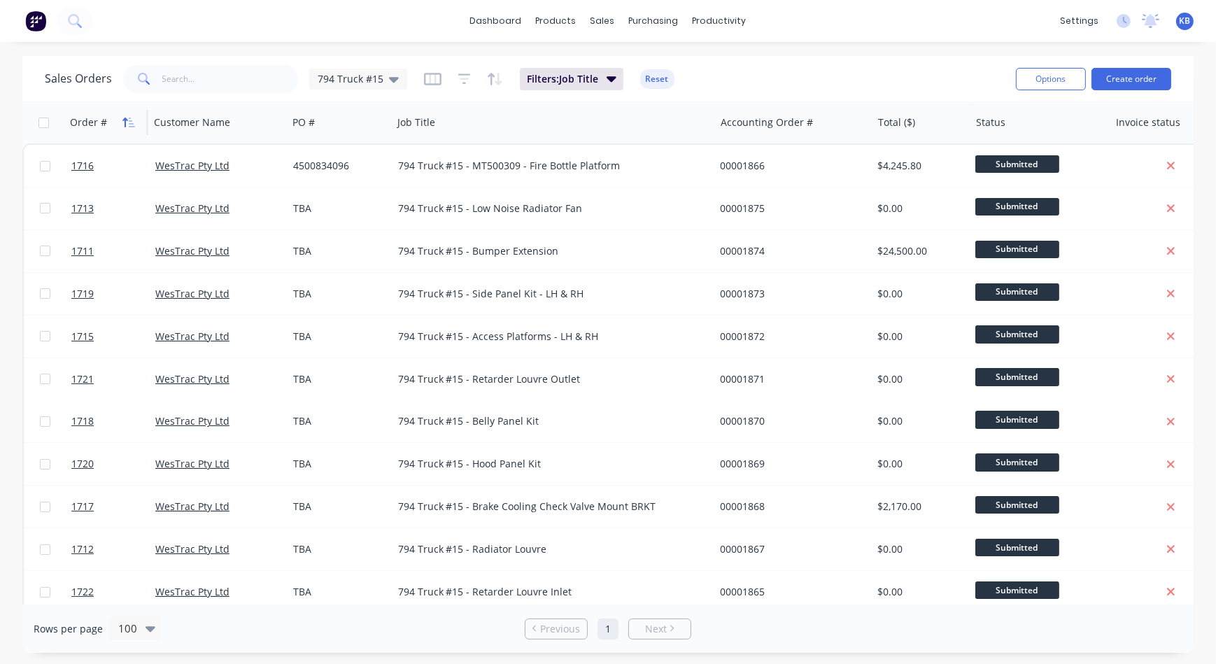
click at [124, 121] on icon "button" at bounding box center [128, 122] width 13 height 11
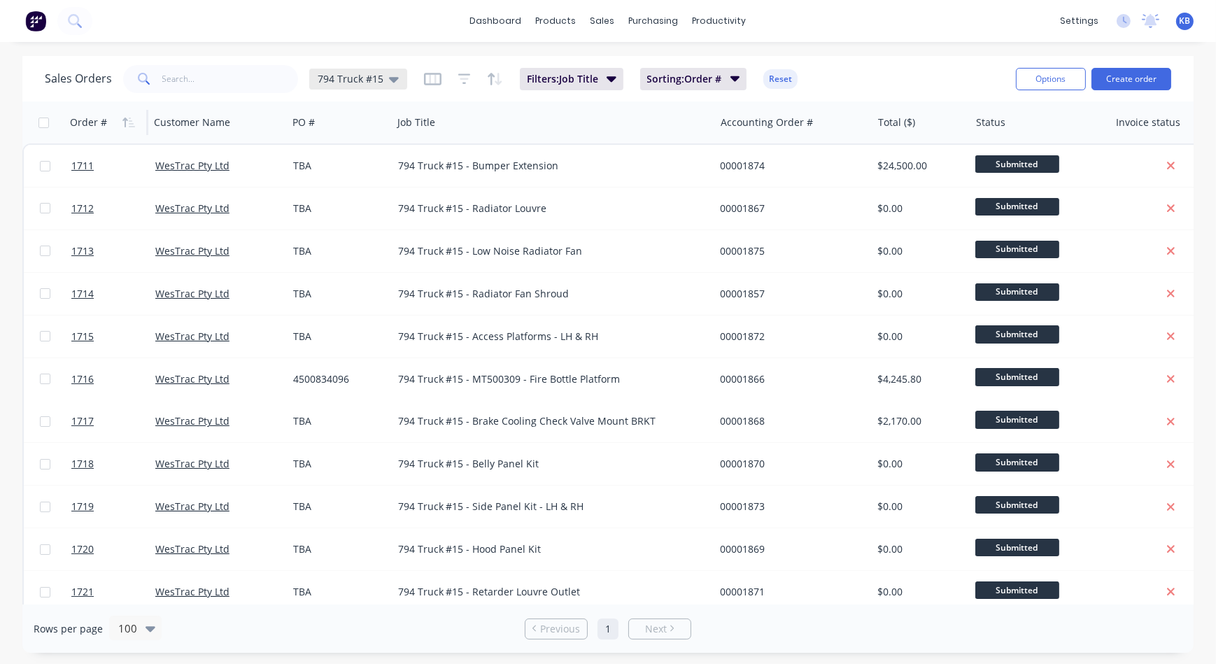
click at [395, 76] on icon at bounding box center [394, 78] width 10 height 15
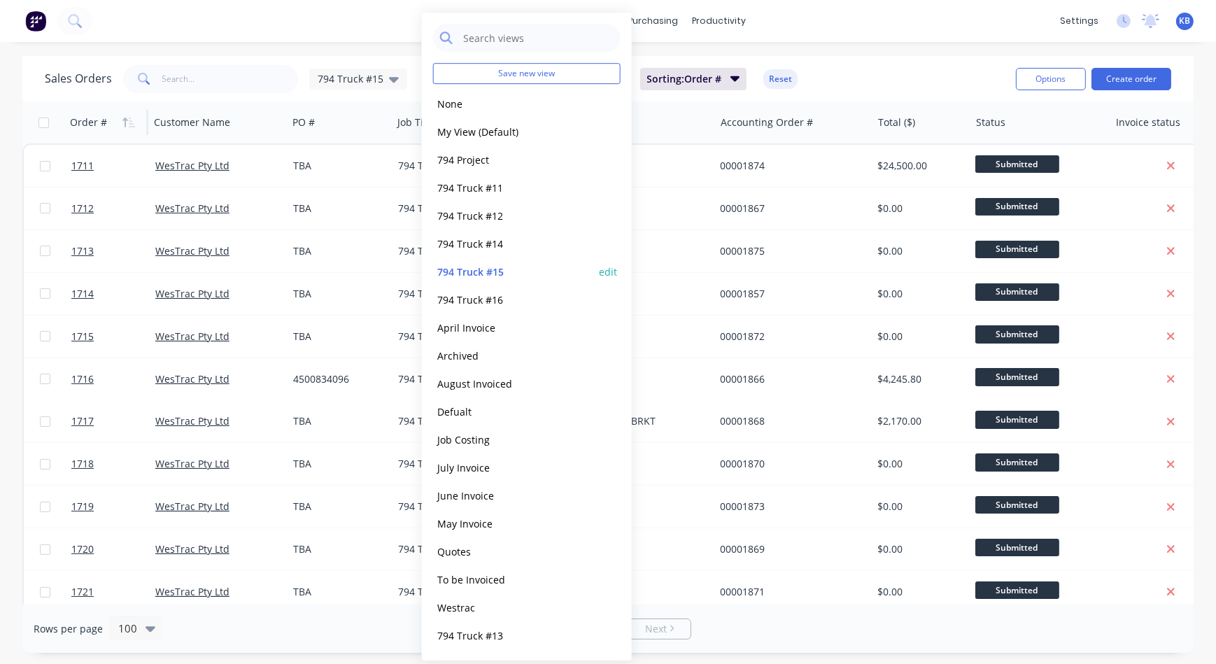
click at [608, 271] on button "edit" at bounding box center [608, 271] width 18 height 15
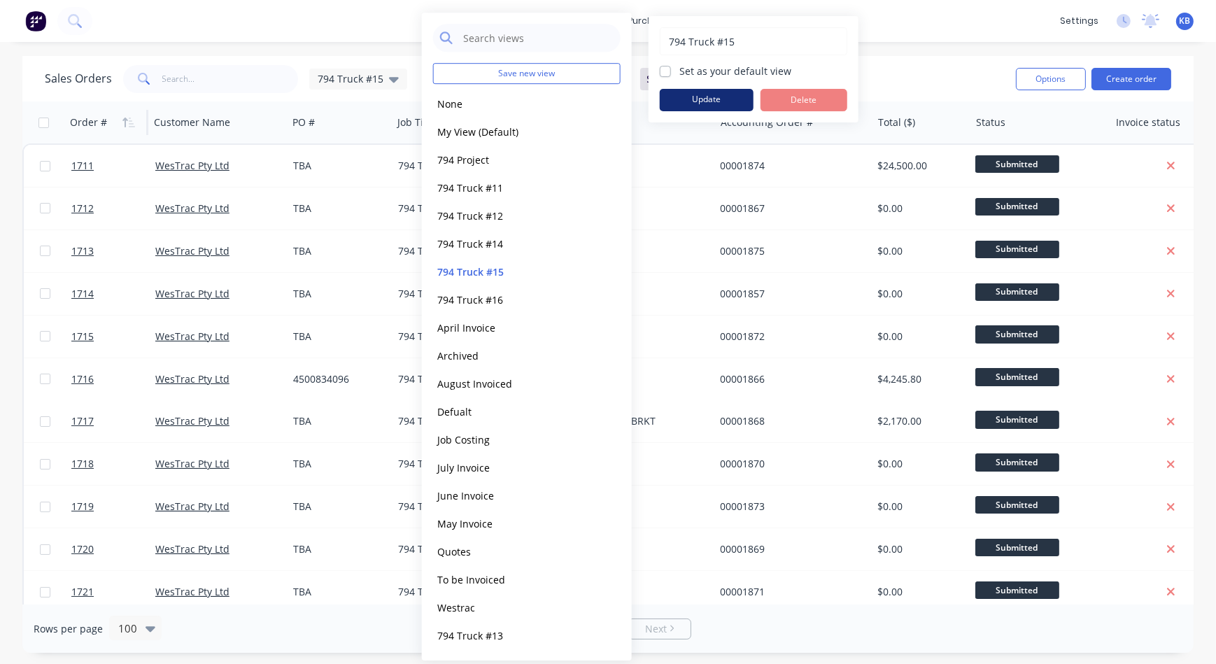
click at [677, 104] on button "Update" at bounding box center [707, 100] width 94 height 22
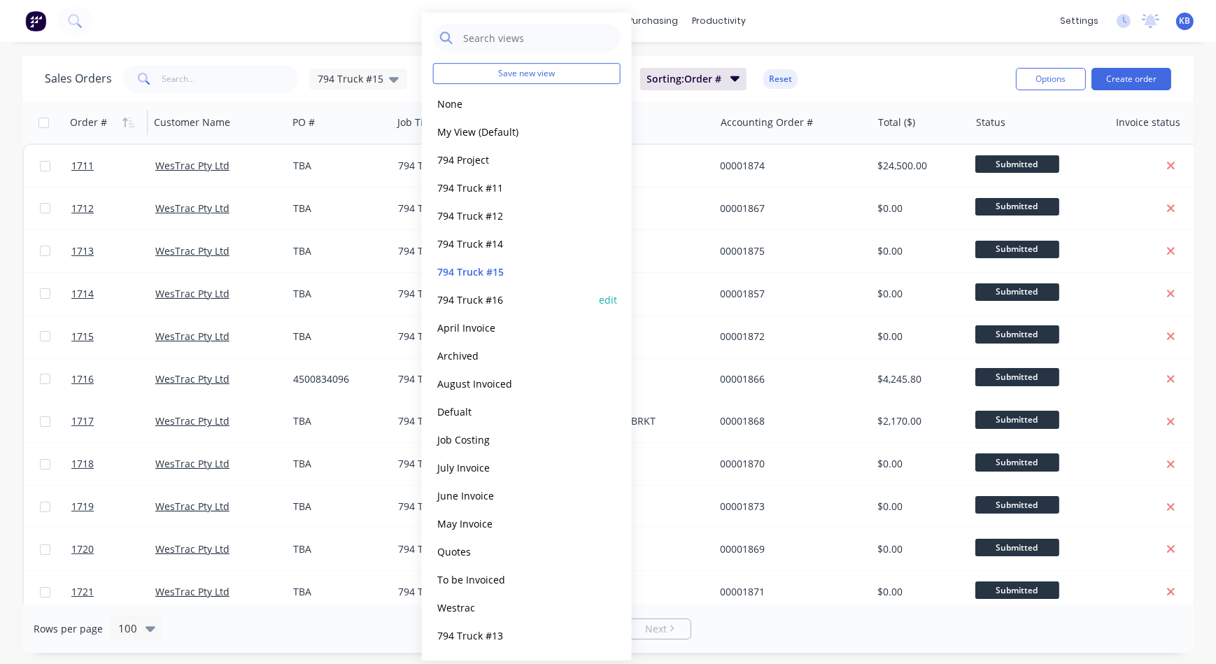
click at [497, 297] on button "794 Truck #16" at bounding box center [512, 300] width 159 height 16
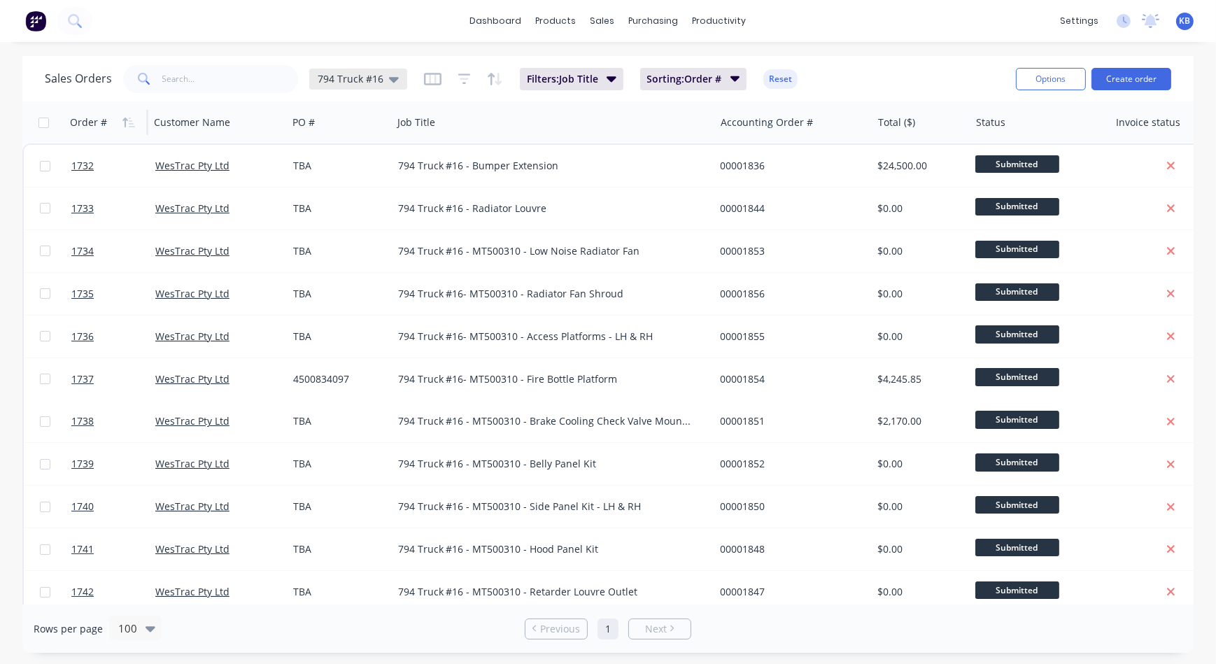
click at [342, 75] on span "794 Truck #16" at bounding box center [351, 78] width 66 height 15
click at [843, 87] on div "Sales Orders 794 Truck #16 Filters: Job Title Sorting: Order # Reset" at bounding box center [525, 79] width 960 height 34
click at [394, 80] on icon at bounding box center [394, 78] width 10 height 15
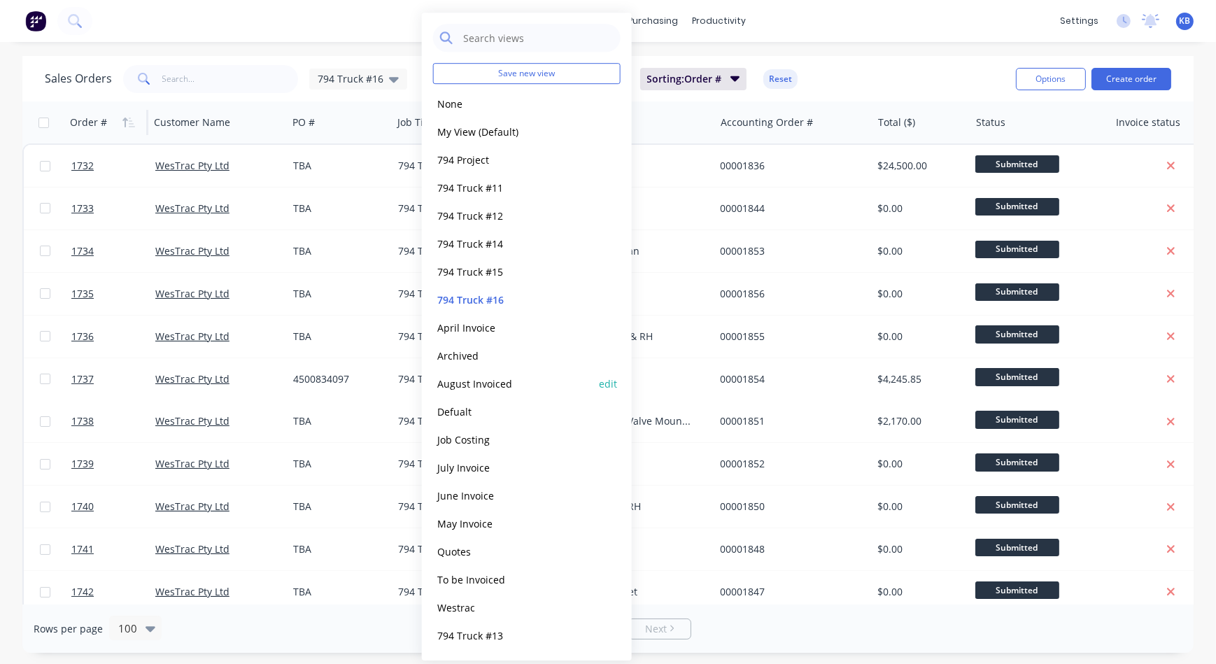
click at [480, 376] on button "August Invoiced" at bounding box center [512, 384] width 159 height 16
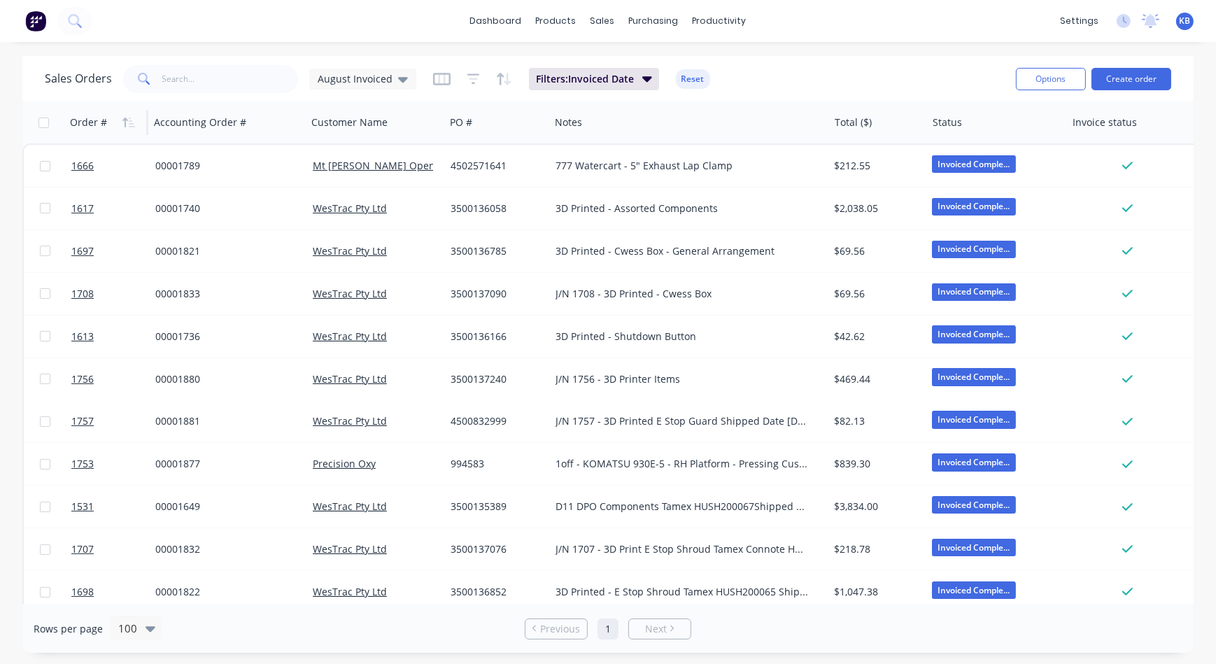
scroll to position [0, 138]
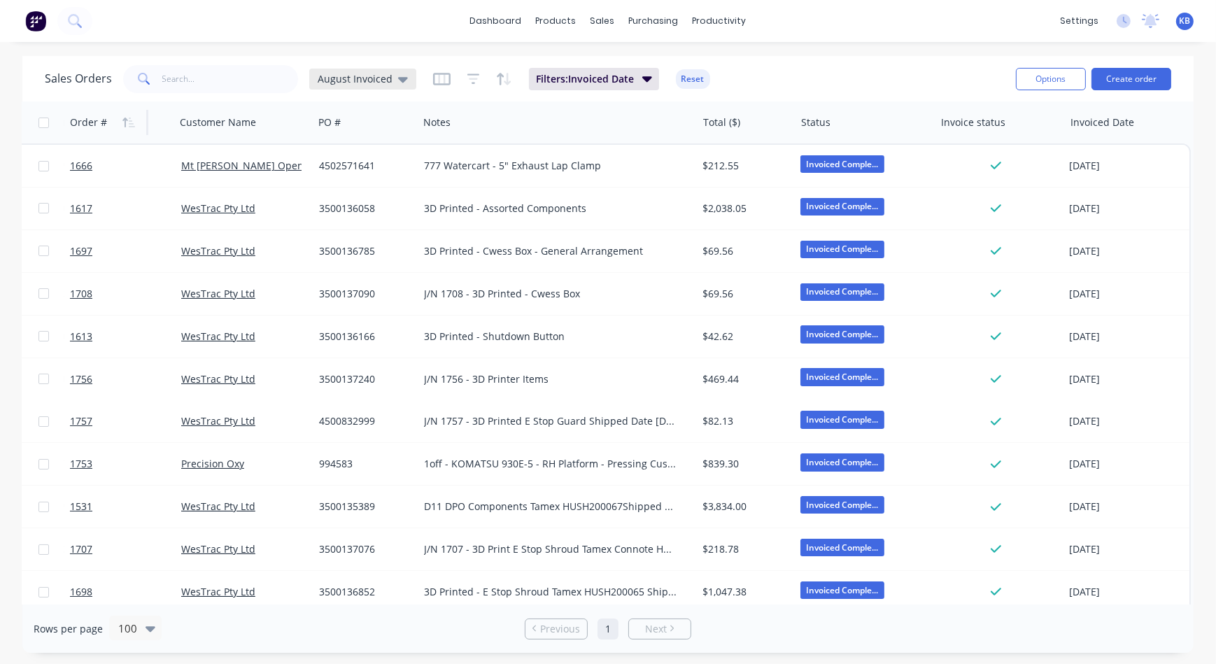
click at [399, 78] on icon at bounding box center [403, 80] width 10 height 6
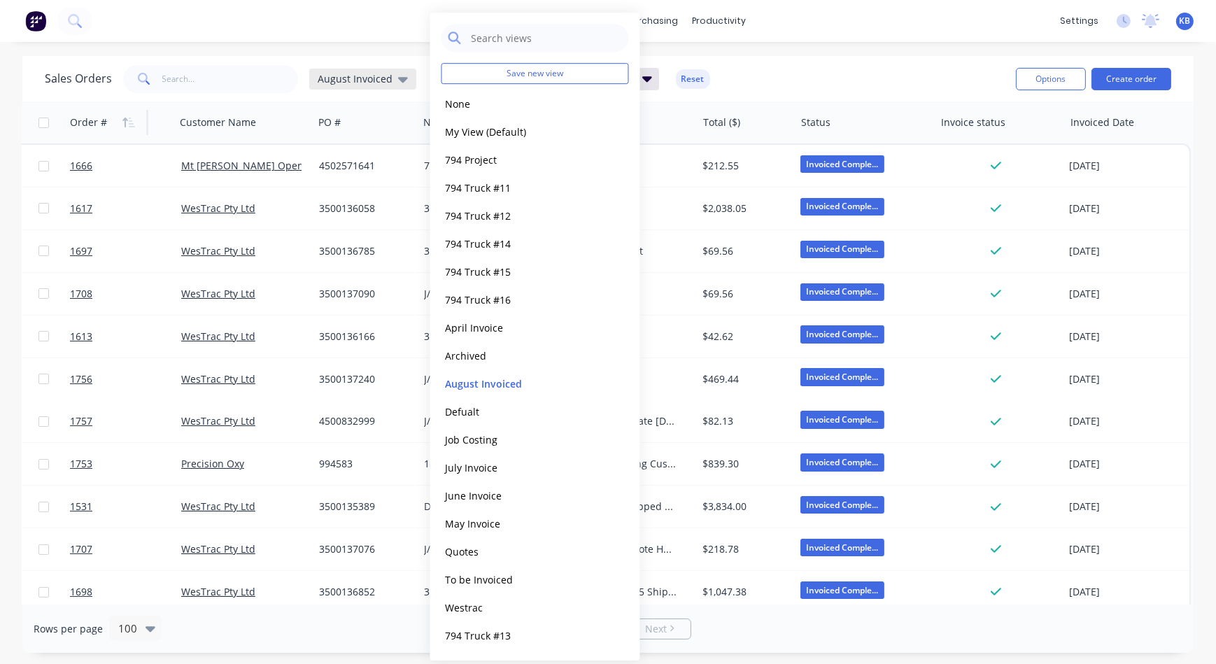
click at [398, 81] on icon at bounding box center [403, 80] width 10 height 6
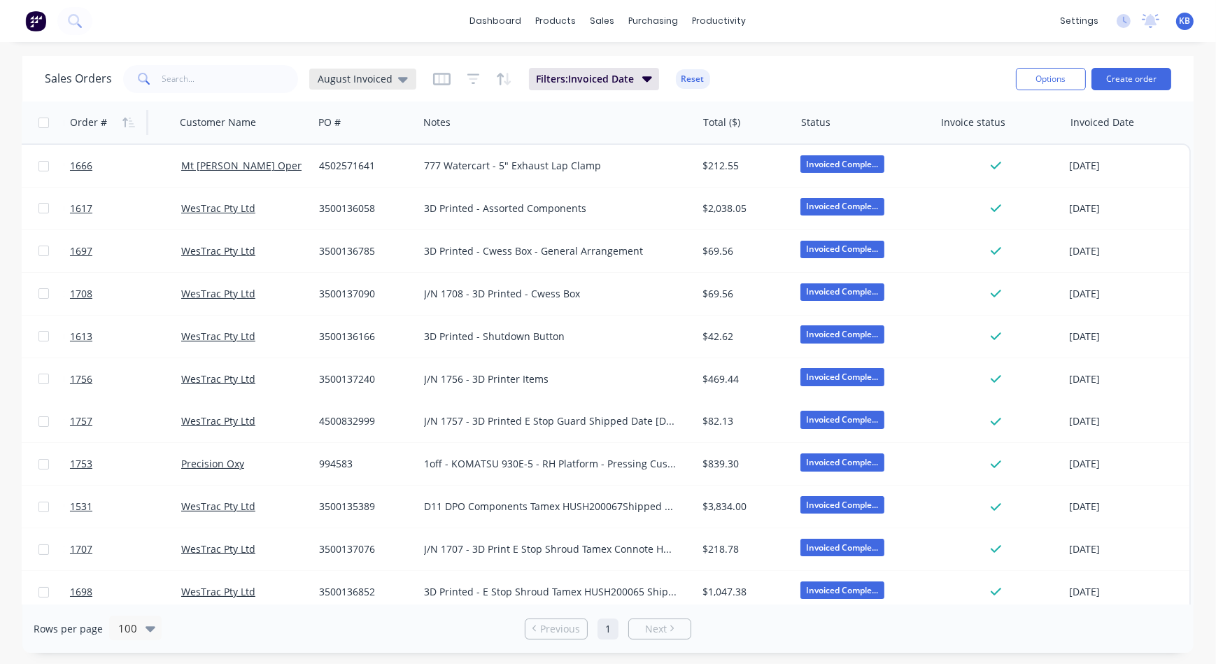
click at [398, 85] on div "August Invoiced" at bounding box center [362, 79] width 107 height 21
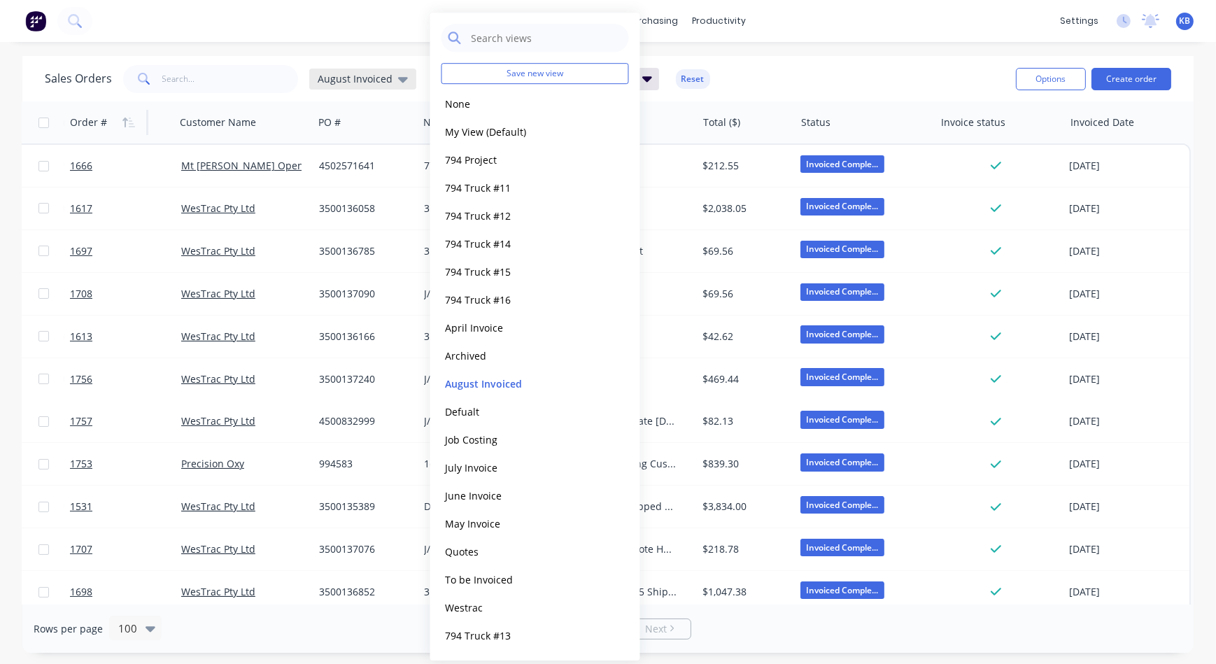
click at [376, 70] on div "August Invoiced" at bounding box center [362, 79] width 107 height 21
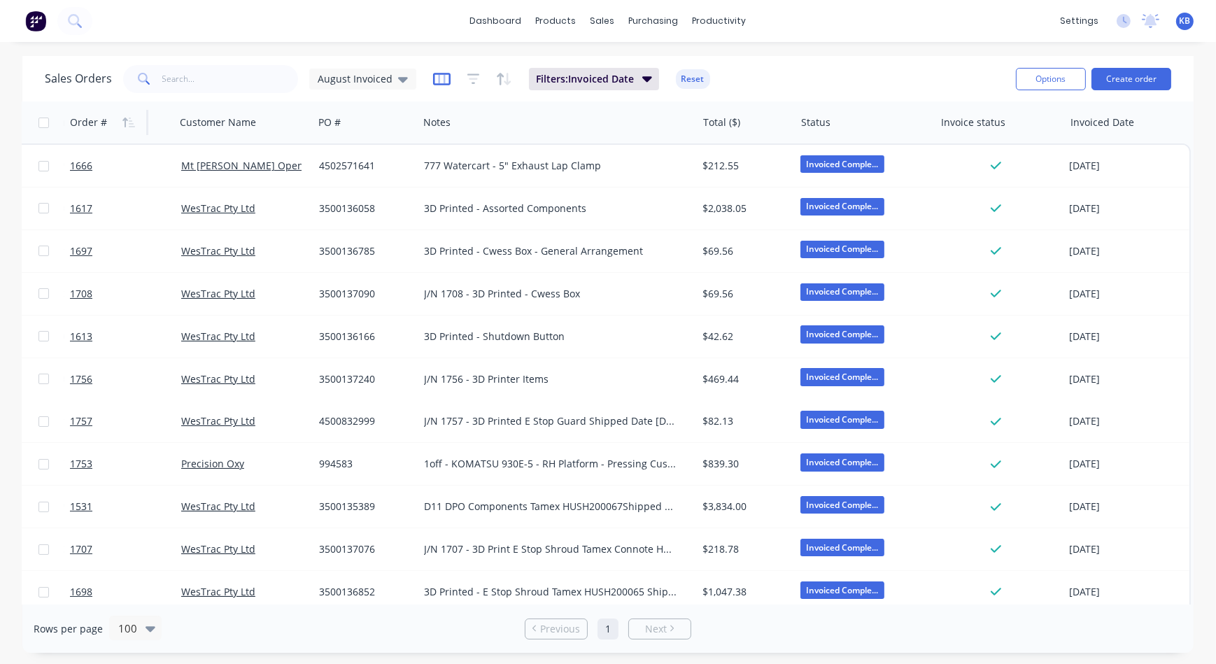
click at [433, 78] on icon "button" at bounding box center [441, 79] width 17 height 14
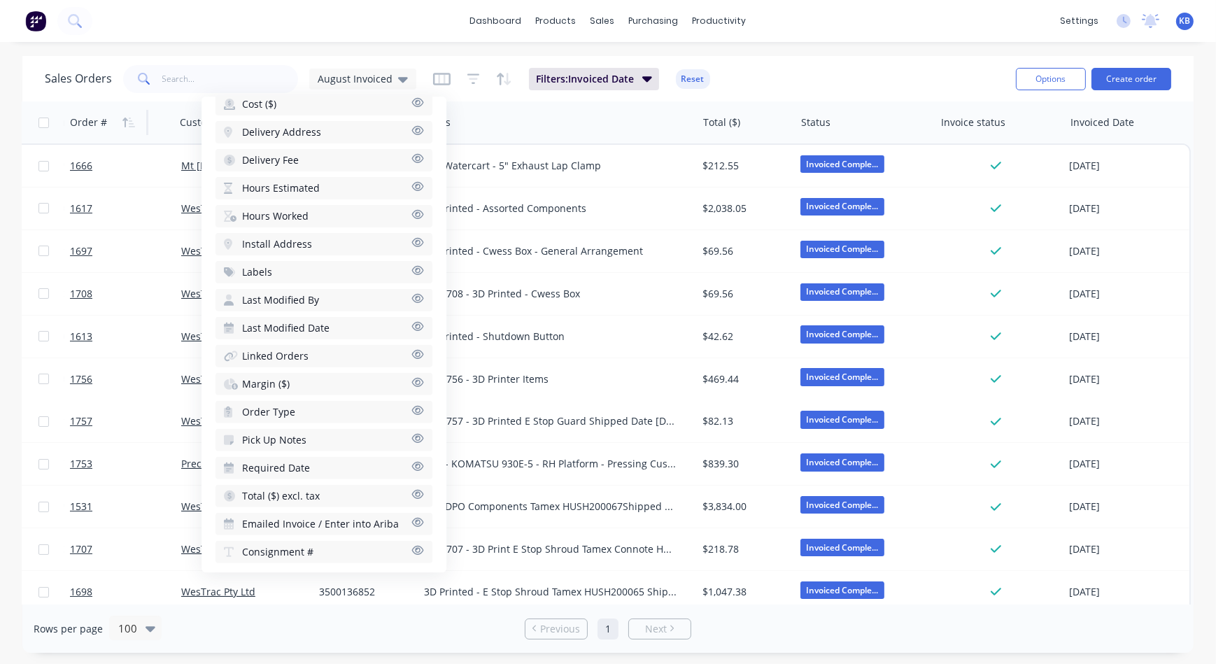
scroll to position [652, 0]
click at [411, 516] on icon "button" at bounding box center [417, 521] width 13 height 10
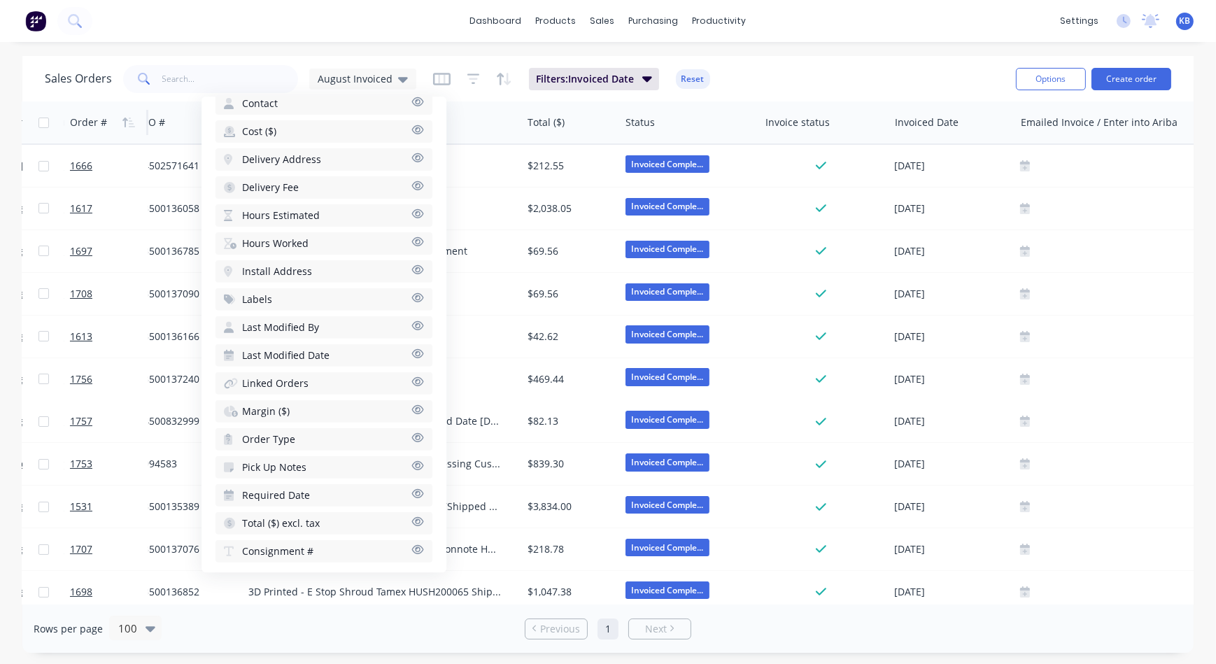
scroll to position [0, 406]
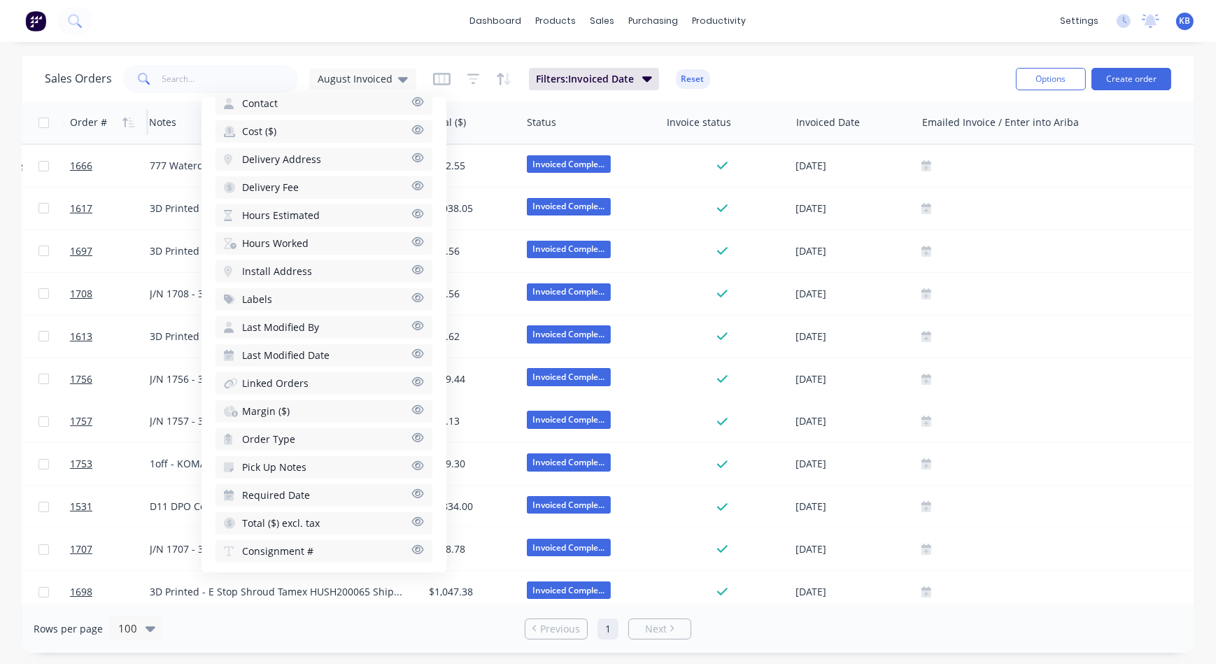
click at [784, 80] on div "Sales Orders August Invoiced Filters: Invoiced Date Reset" at bounding box center [525, 79] width 960 height 34
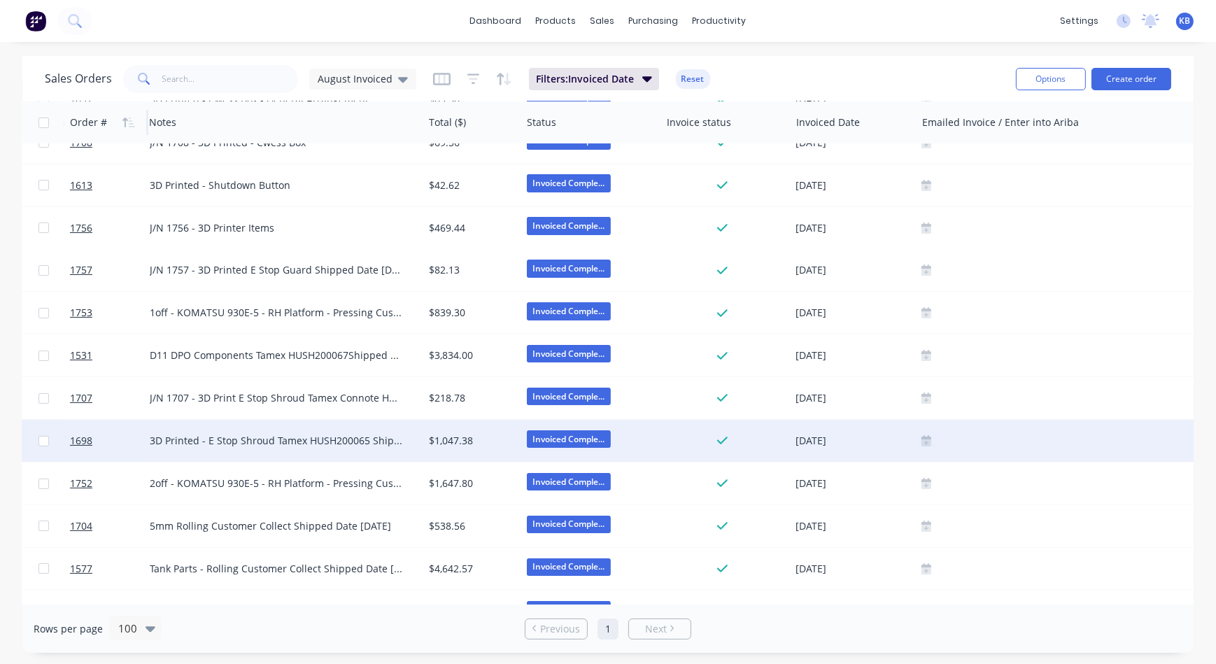
scroll to position [270, 406]
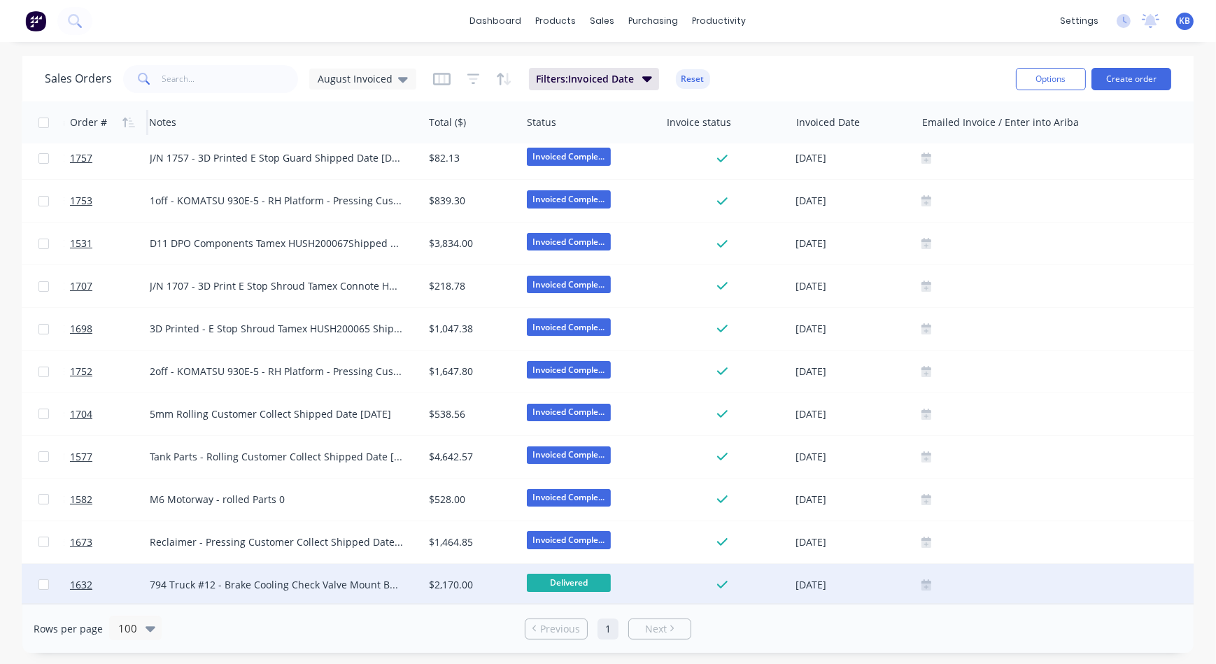
click at [923, 583] on icon at bounding box center [926, 586] width 10 height 7
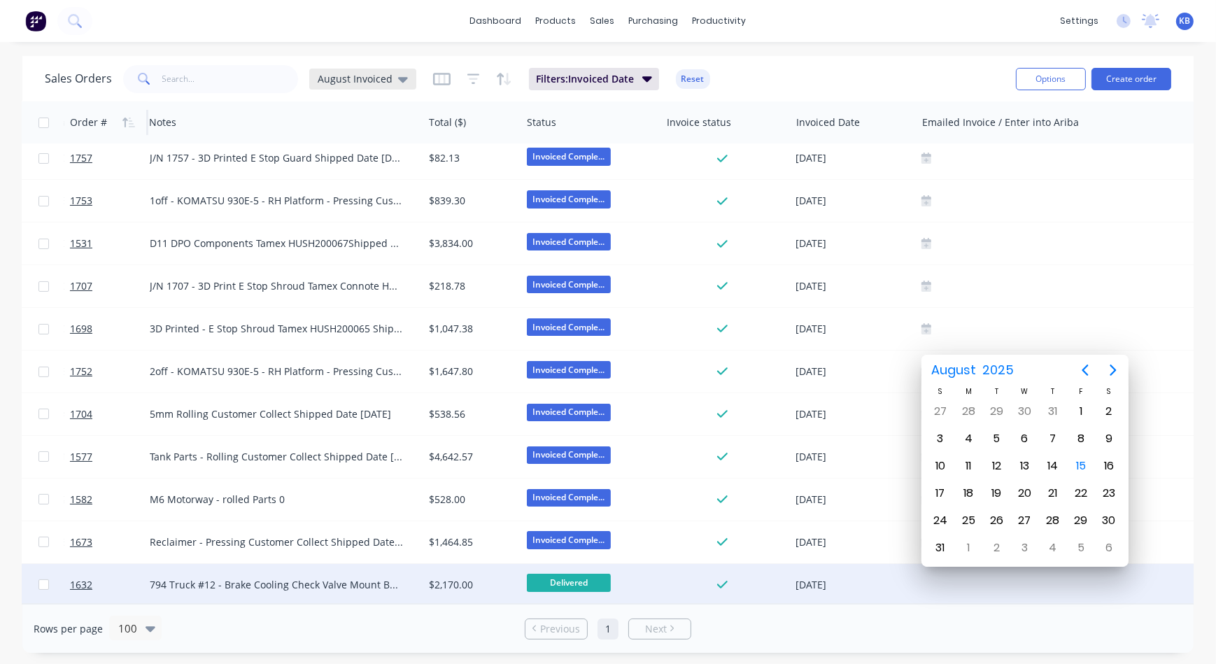
click at [399, 76] on icon at bounding box center [403, 78] width 10 height 15
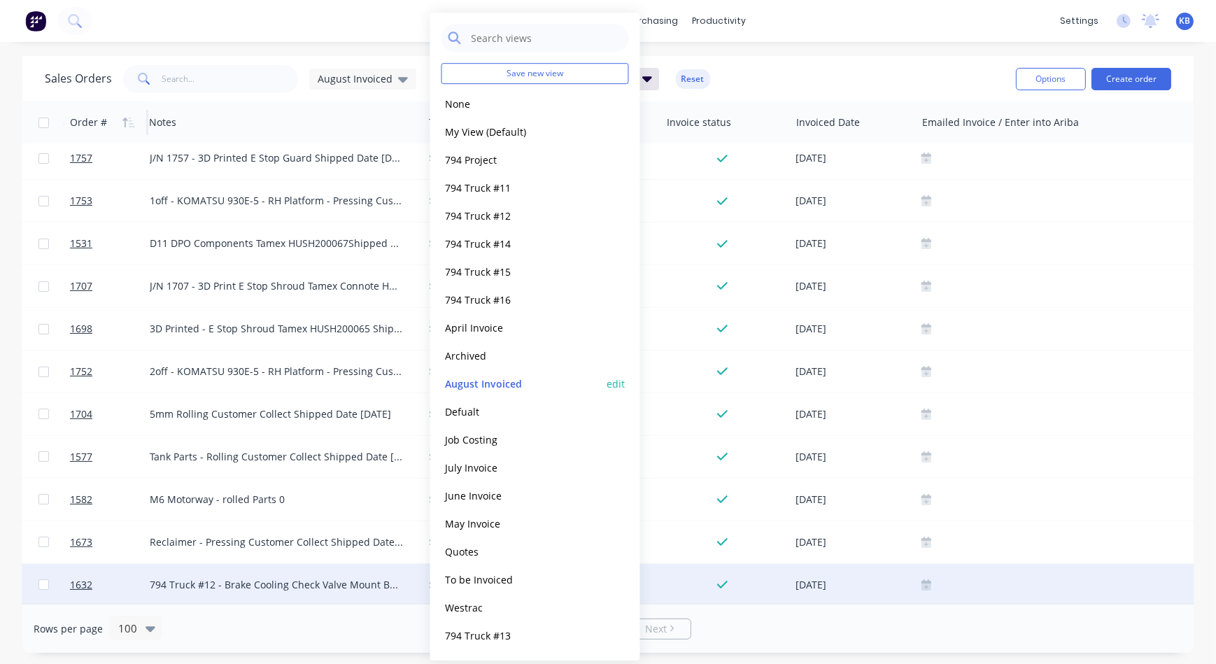
click at [616, 380] on button "edit" at bounding box center [616, 383] width 18 height 15
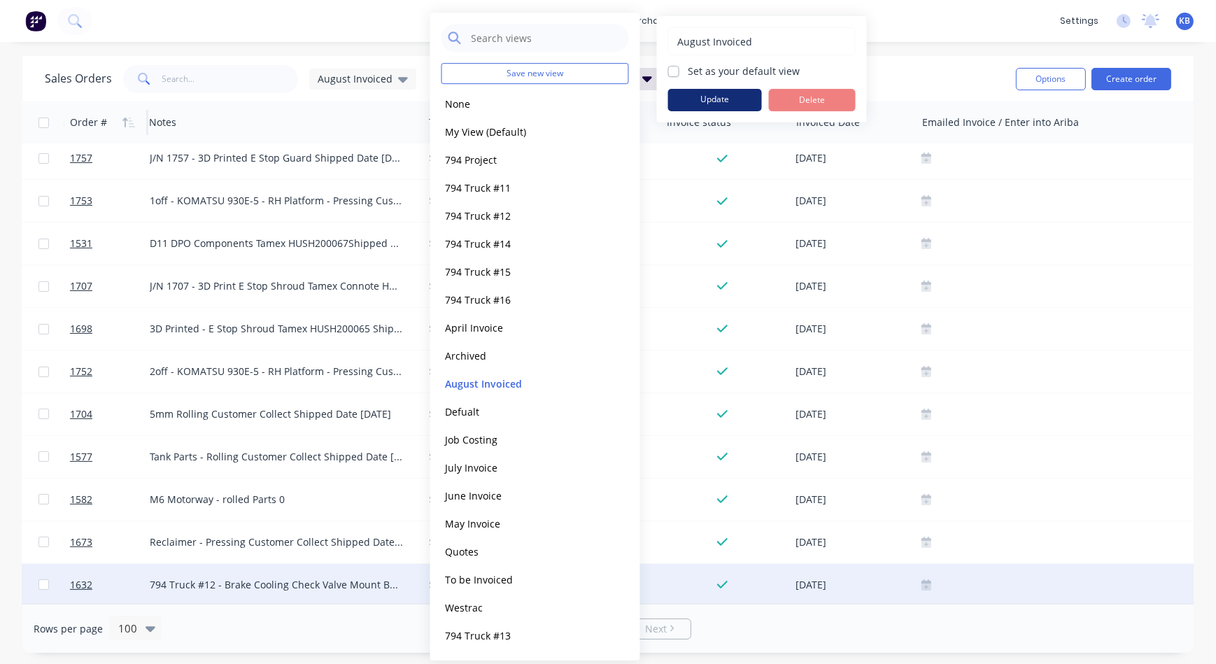
click at [732, 93] on button "Update" at bounding box center [715, 100] width 94 height 22
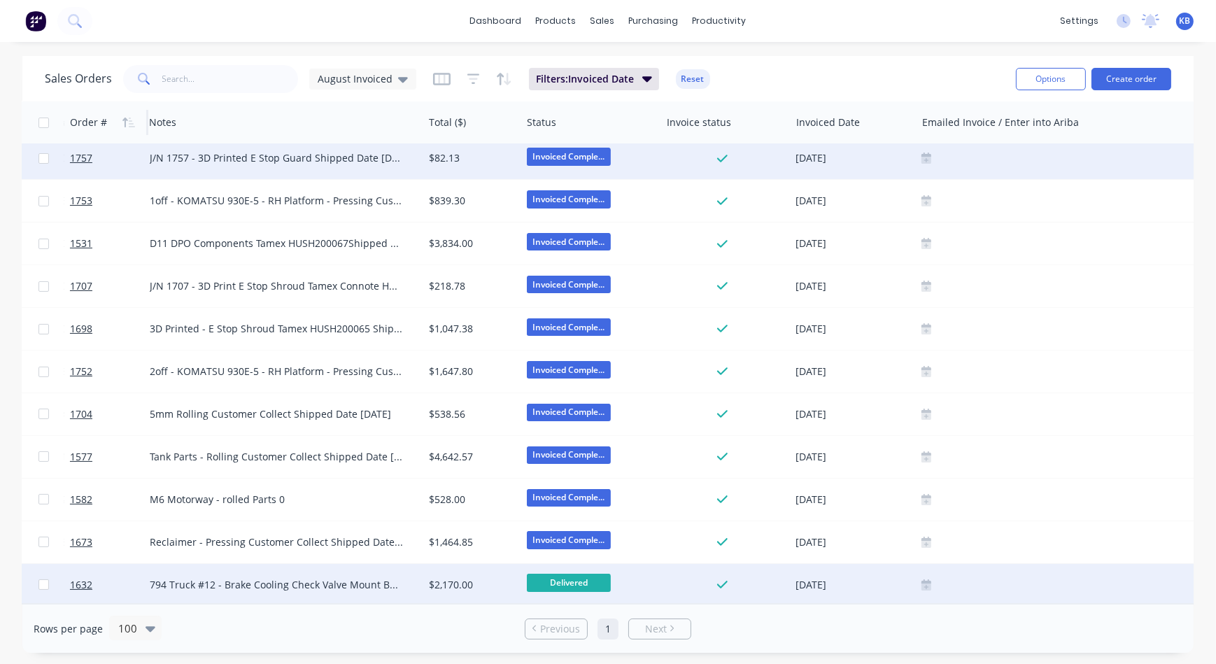
click at [952, 143] on div at bounding box center [1062, 158] width 292 height 42
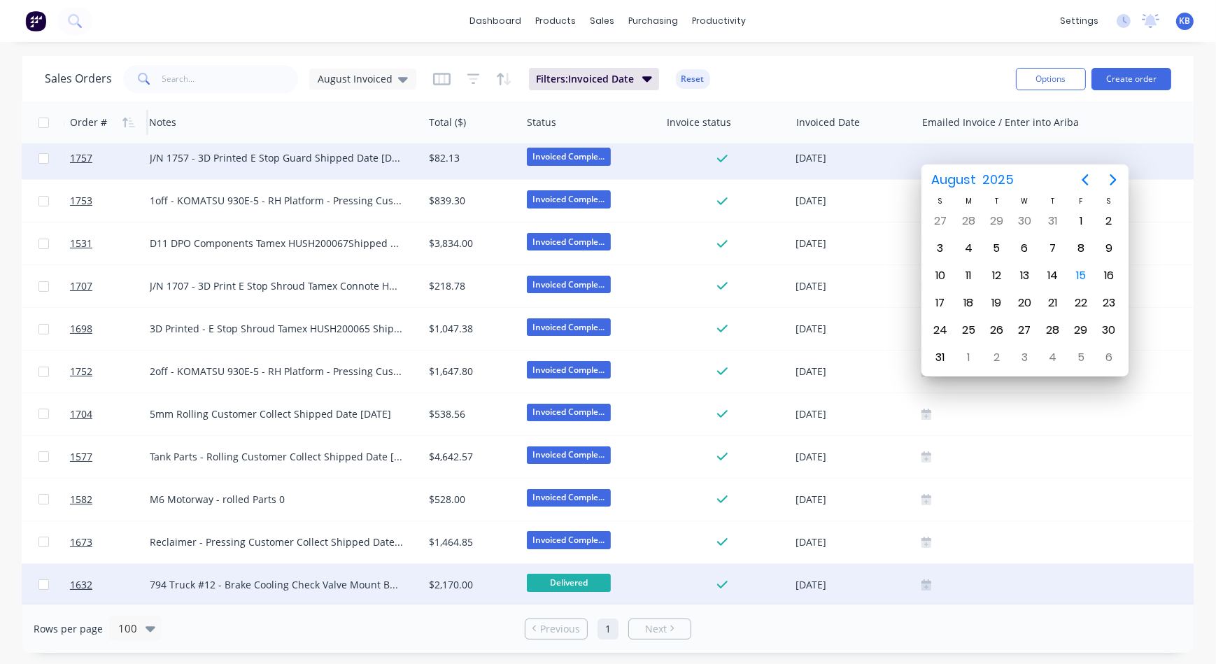
click at [341, 151] on div "J/N 1757 - 3D Printed E Stop Guard Shipped Date [DATE] Tamex Connote HUSH200071" at bounding box center [277, 158] width 255 height 14
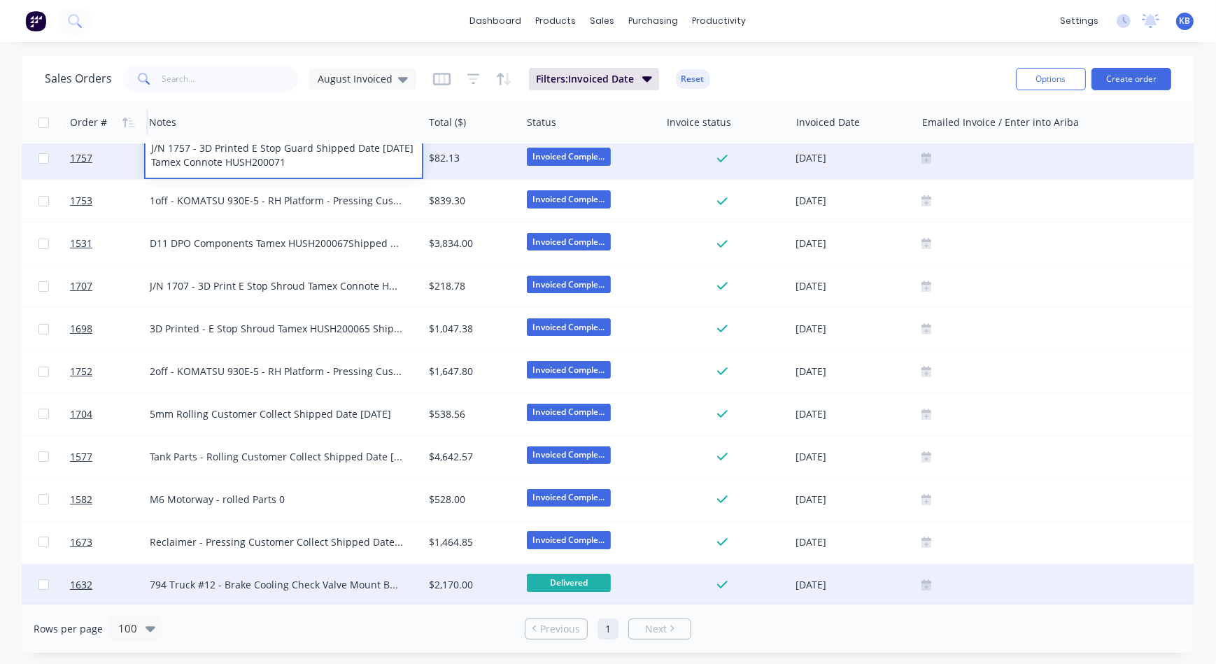
click at [364, 150] on div "J/N 1757 - 3D Printed E Stop Guard Shipped Date [DATE] Tamex Connote HUSH200071" at bounding box center [283, 156] width 276 height 34
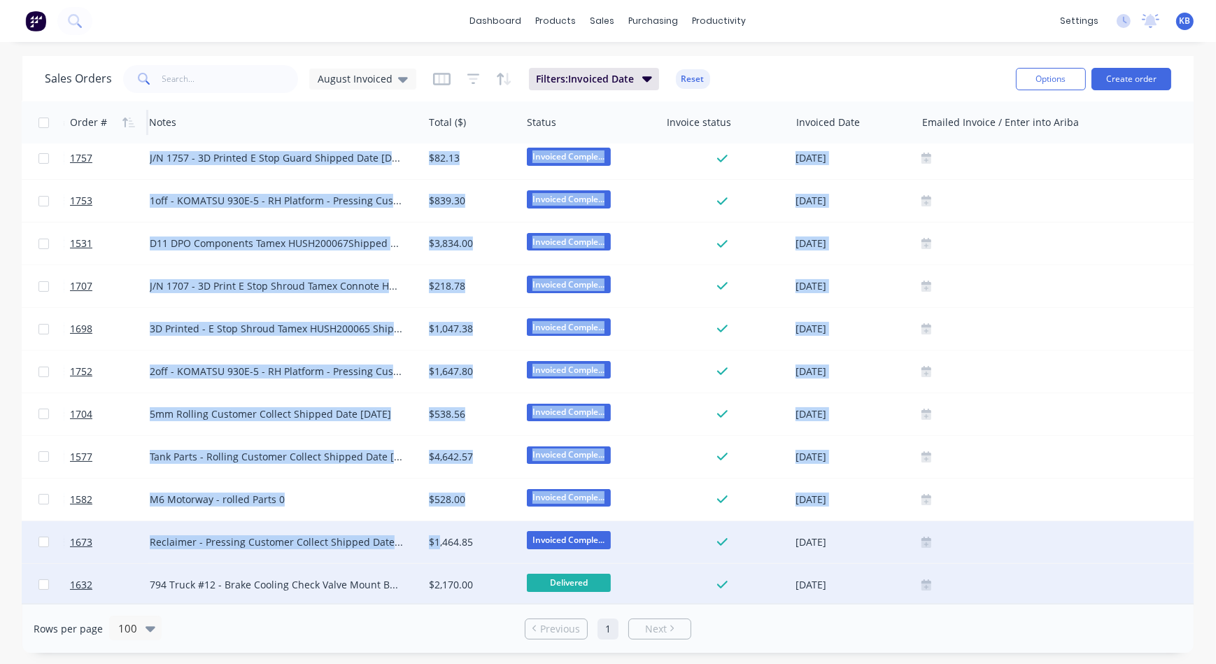
drag, startPoint x: 719, startPoint y: 597, endPoint x: 439, endPoint y: 519, distance: 290.4
click at [439, 519] on div "1666 00001789 Mt Owen Open Cut 4502571641 777 Watercart - 5" Exhaust Lap Clamp …" at bounding box center [413, 242] width 1593 height 724
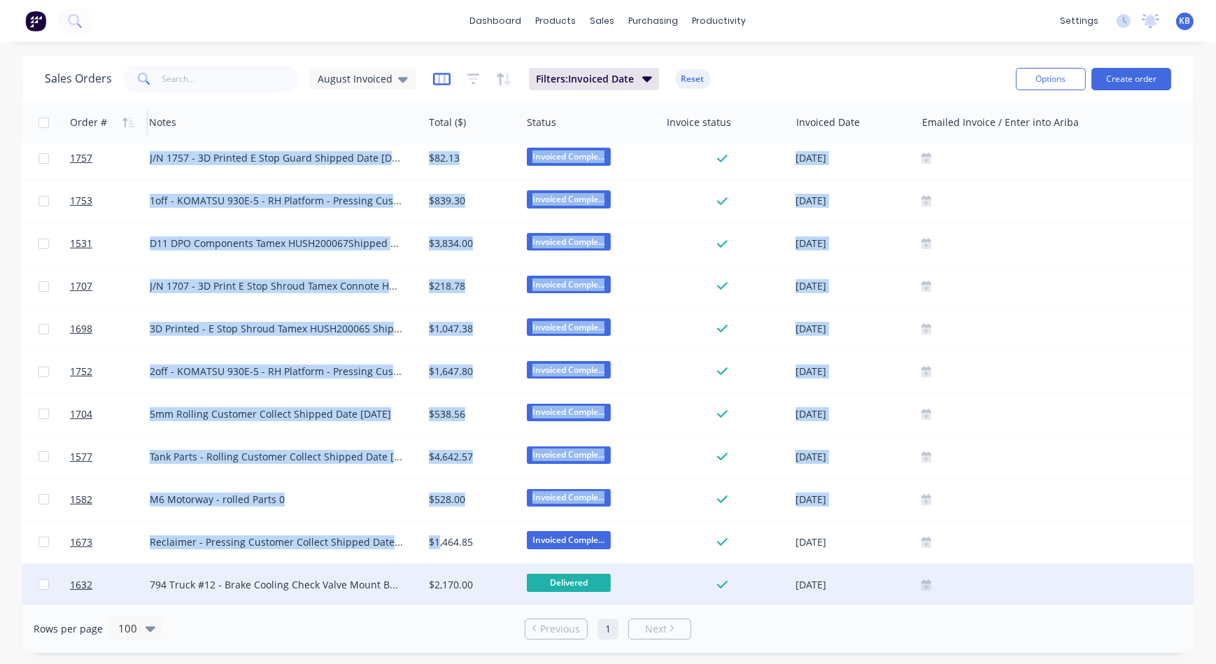
click at [434, 82] on icon "button" at bounding box center [441, 79] width 17 height 14
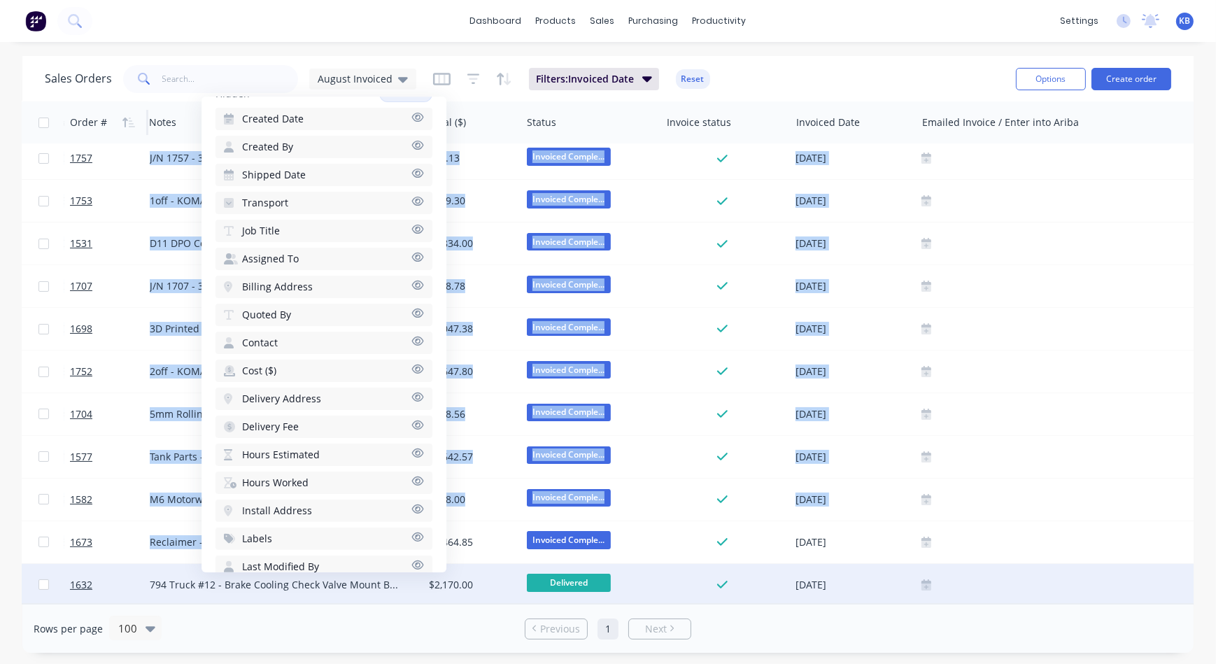
scroll to position [398, 0]
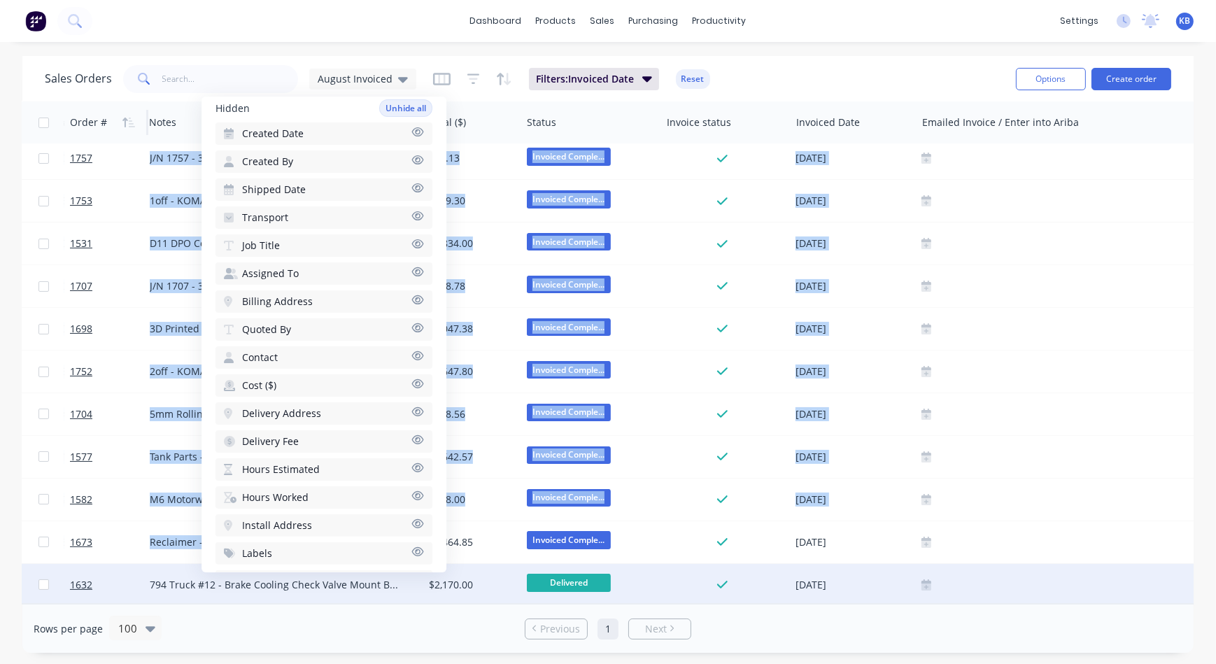
click at [243, 243] on span "Job Title" at bounding box center [261, 246] width 38 height 14
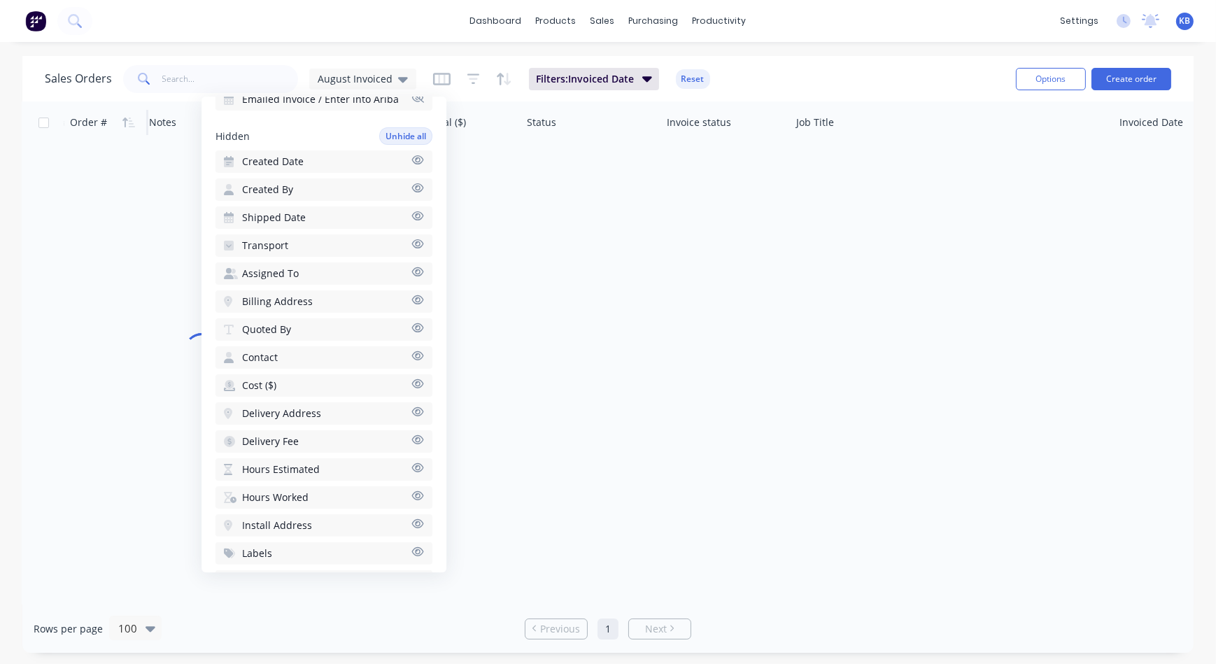
scroll to position [0, 406]
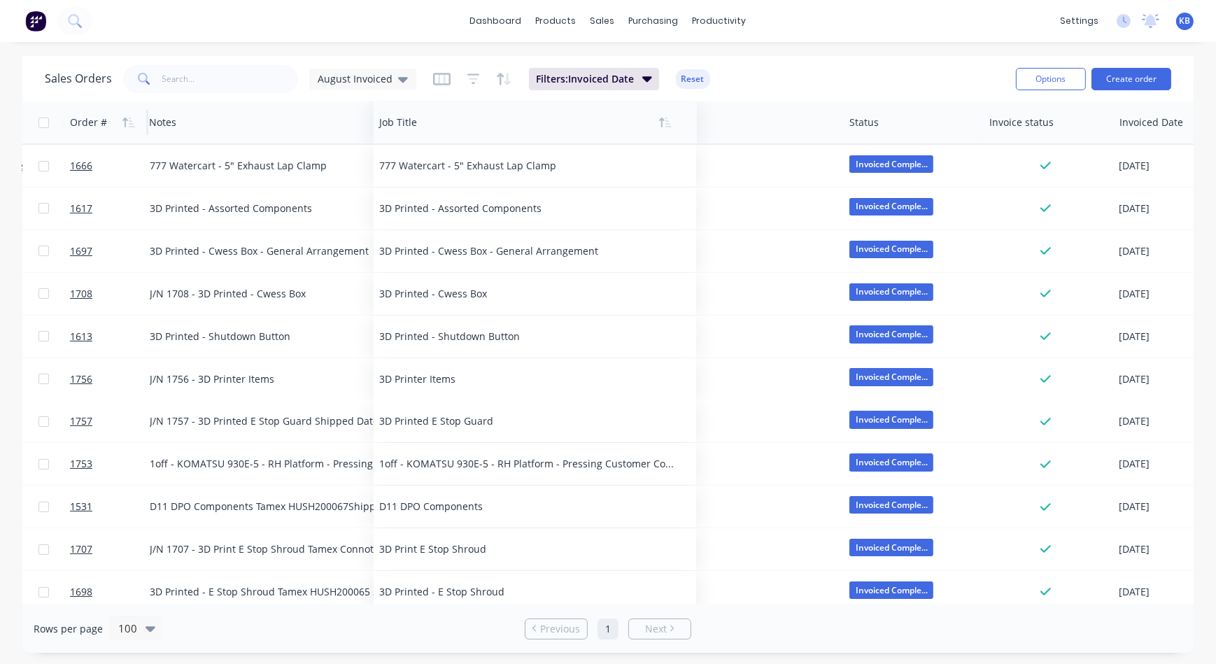
drag, startPoint x: 830, startPoint y: 119, endPoint x: 413, endPoint y: 125, distance: 416.9
click at [413, 125] on div at bounding box center [527, 122] width 297 height 28
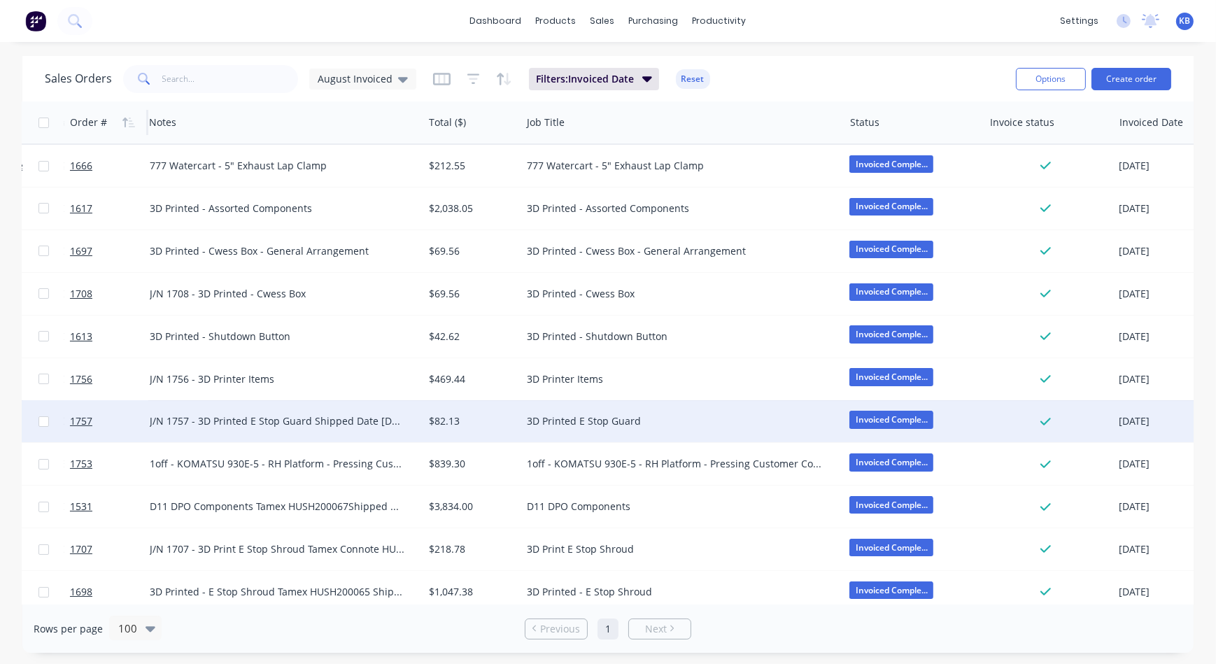
click at [341, 423] on div "J/N 1757 - 3D Printed E Stop Guard Shipped Date [DATE] Tamex Connote HUSH200071" at bounding box center [277, 421] width 255 height 14
click at [473, 413] on div "$82.13" at bounding box center [472, 421] width 98 height 42
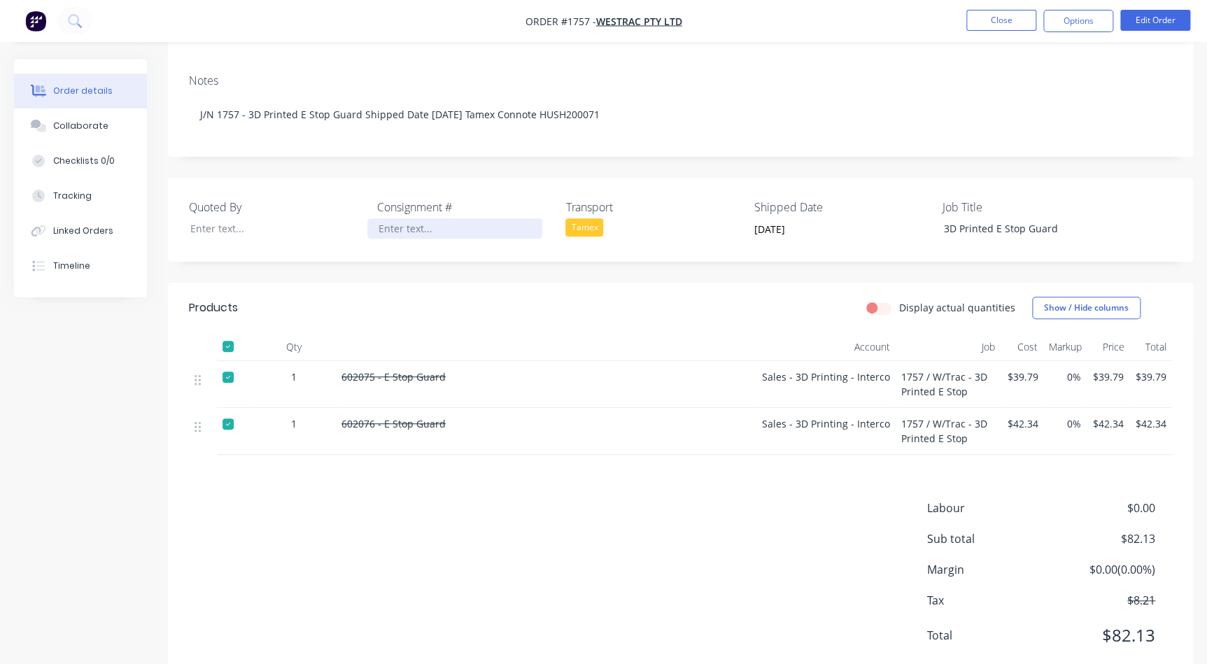
scroll to position [251, 0]
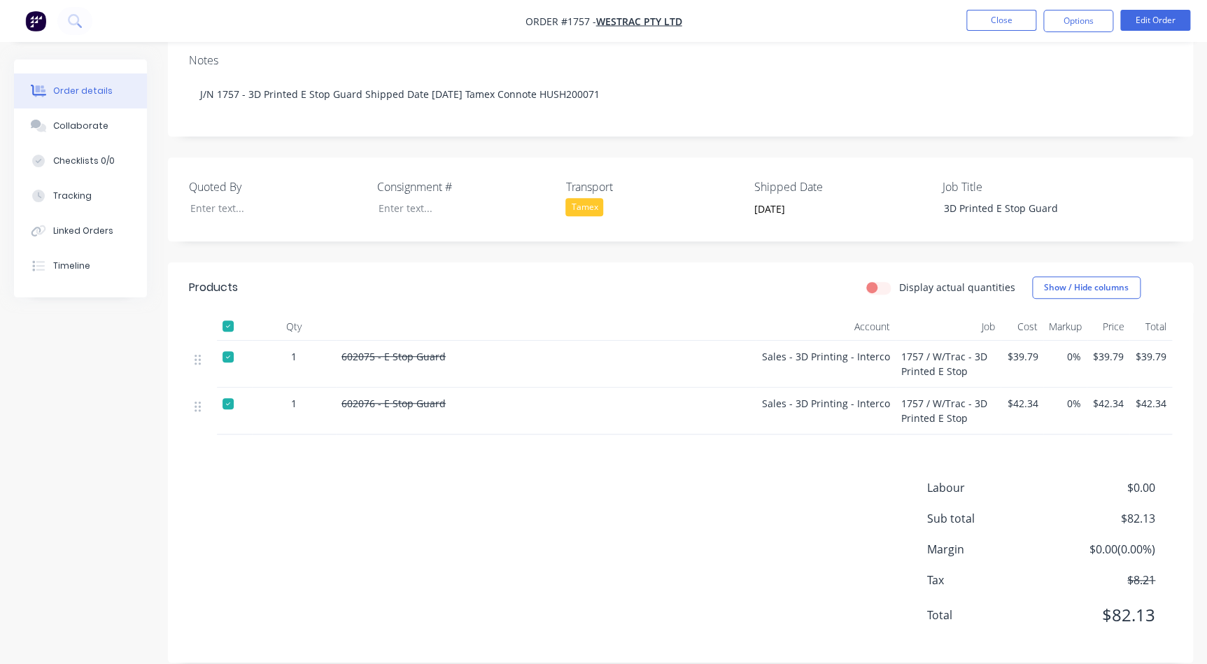
click at [413, 178] on div "Consignment #" at bounding box center [464, 199] width 175 height 42
click at [414, 198] on div at bounding box center [454, 208] width 175 height 20
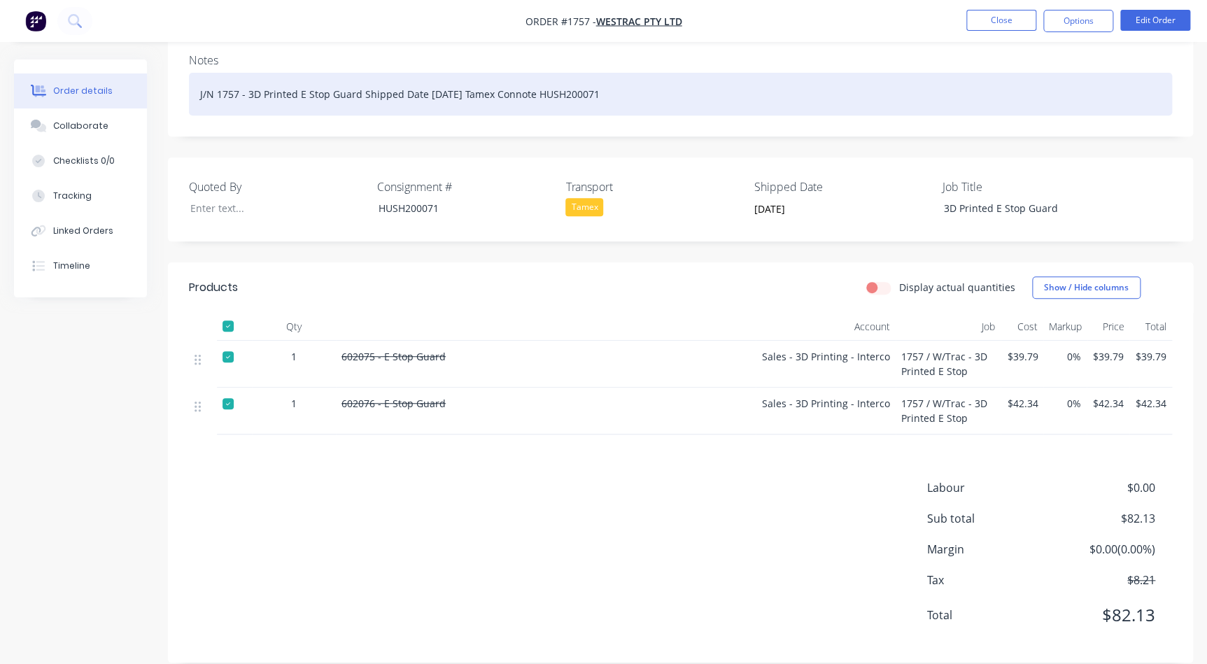
drag, startPoint x: 634, startPoint y: 75, endPoint x: 361, endPoint y: 70, distance: 272.9
click at [361, 73] on div "J/N 1757 - 3D Printed E Stop Guard Shipped Date [DATE] Tamex Connote HUSH200071" at bounding box center [680, 94] width 983 height 43
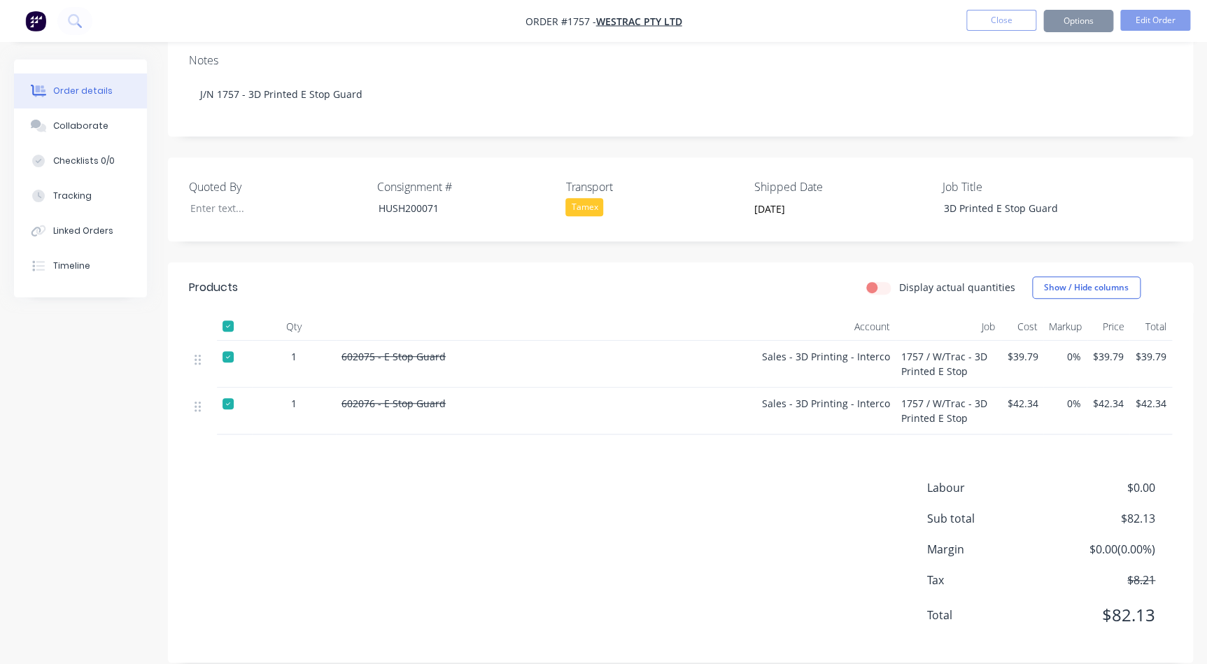
click at [993, 31] on li "Close" at bounding box center [1001, 21] width 70 height 22
click at [994, 21] on button "Close" at bounding box center [1001, 20] width 70 height 21
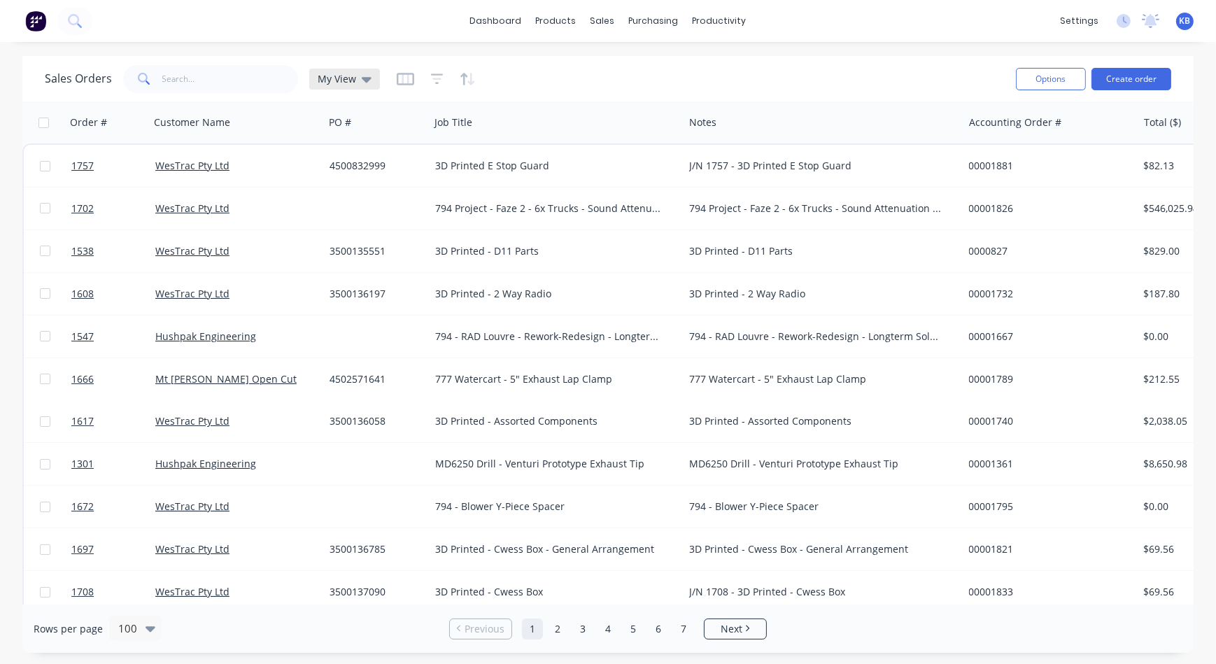
click at [346, 71] on span "My View" at bounding box center [337, 78] width 38 height 15
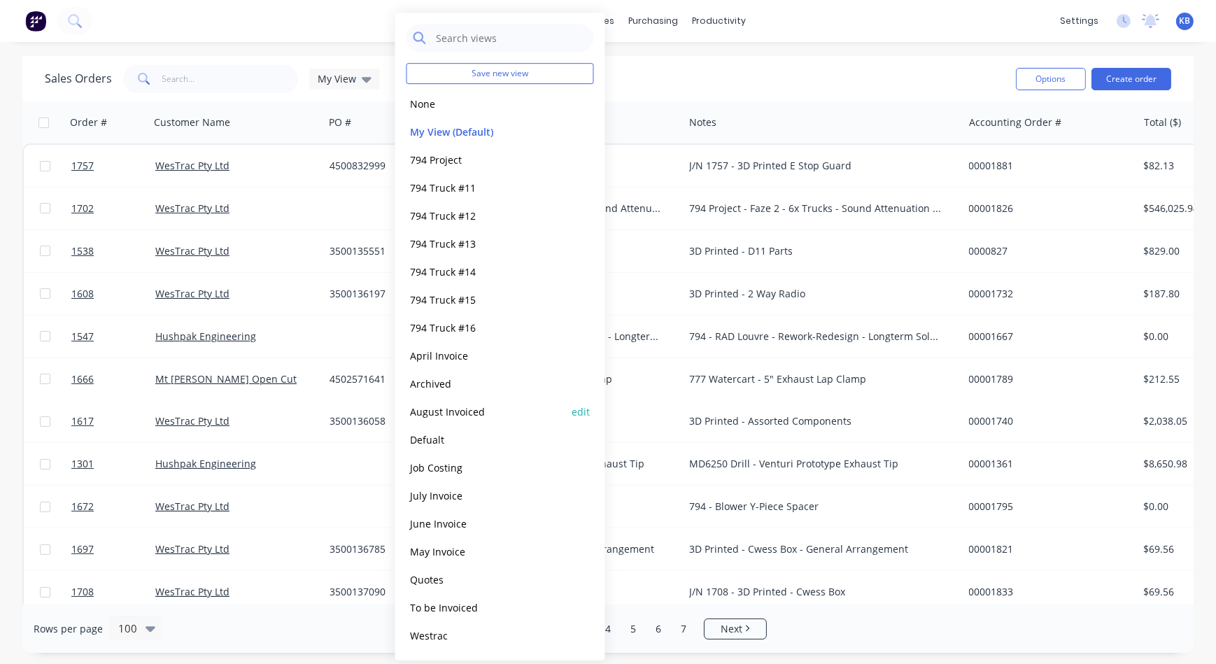
click at [457, 411] on button "August Invoiced" at bounding box center [485, 412] width 159 height 16
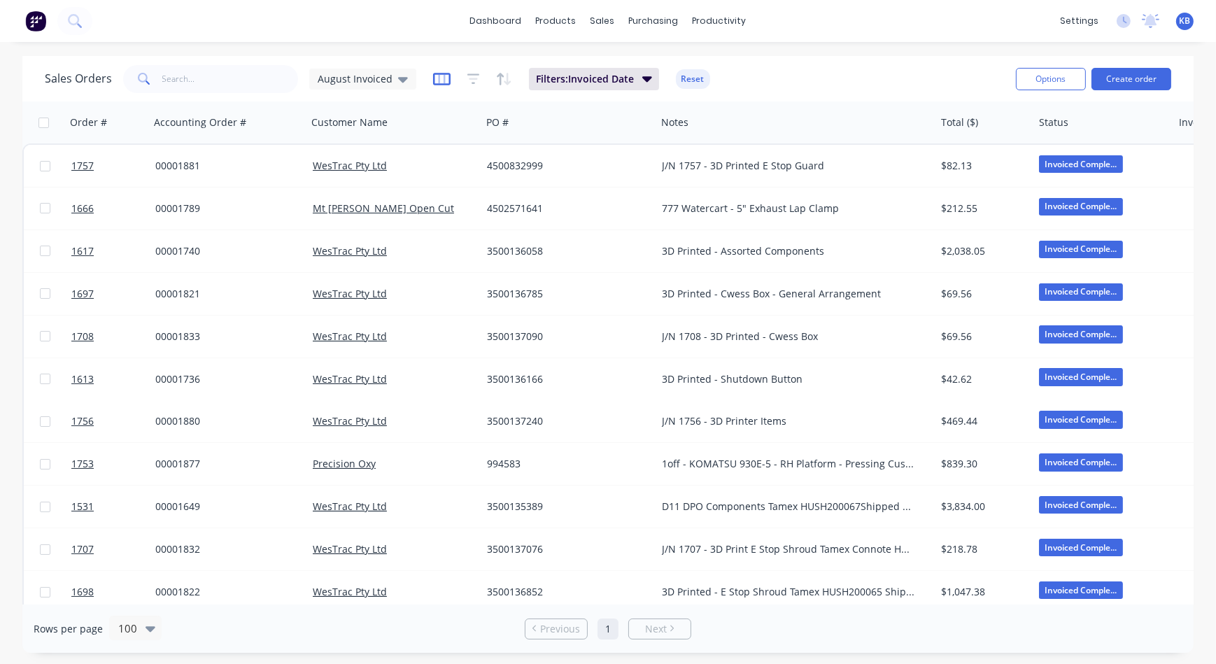
click at [438, 76] on icon "button" at bounding box center [441, 78] width 7 height 9
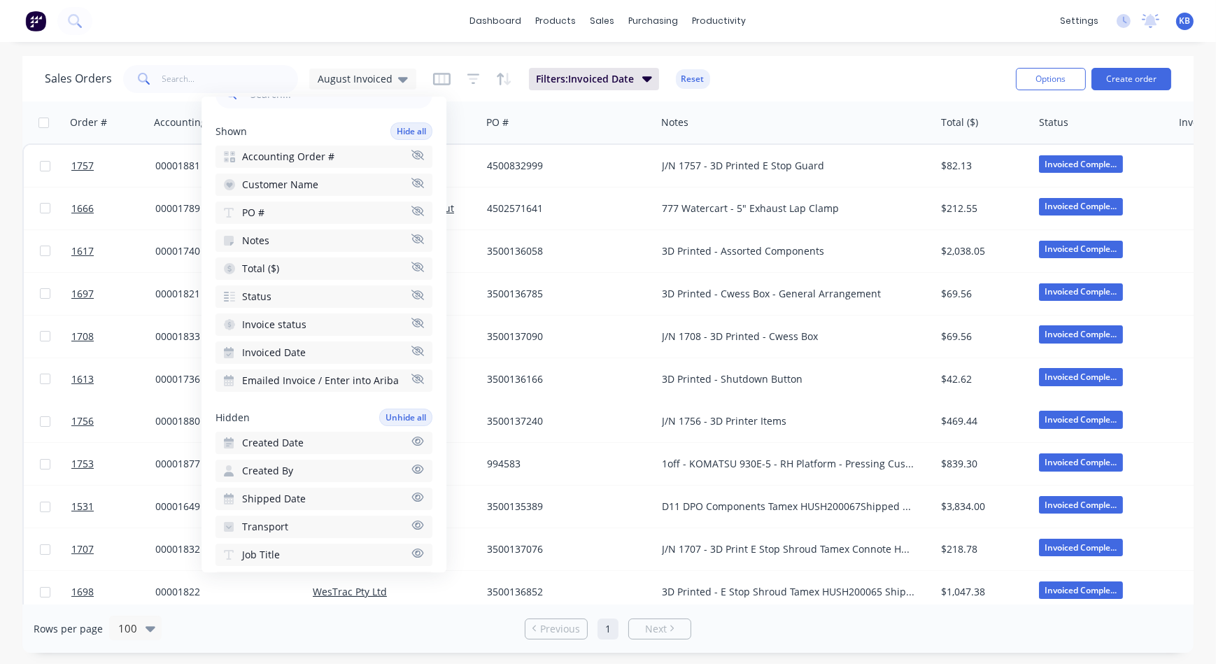
scroll to position [127, 0]
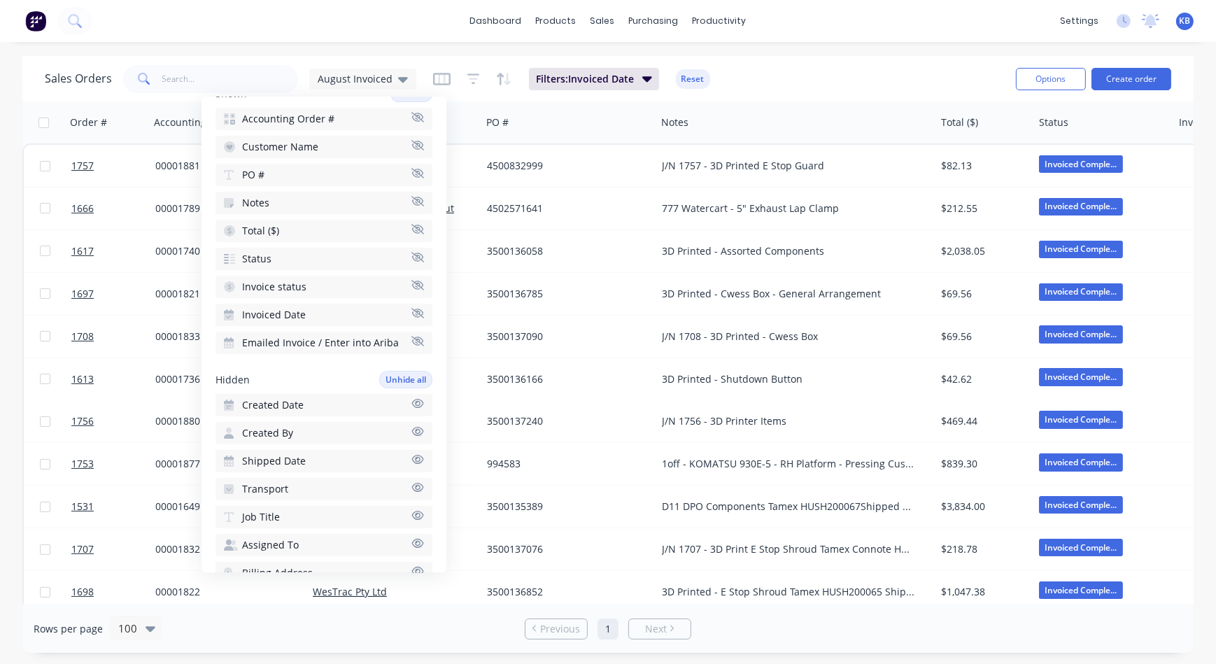
click at [330, 518] on button "Job Title" at bounding box center [323, 517] width 217 height 22
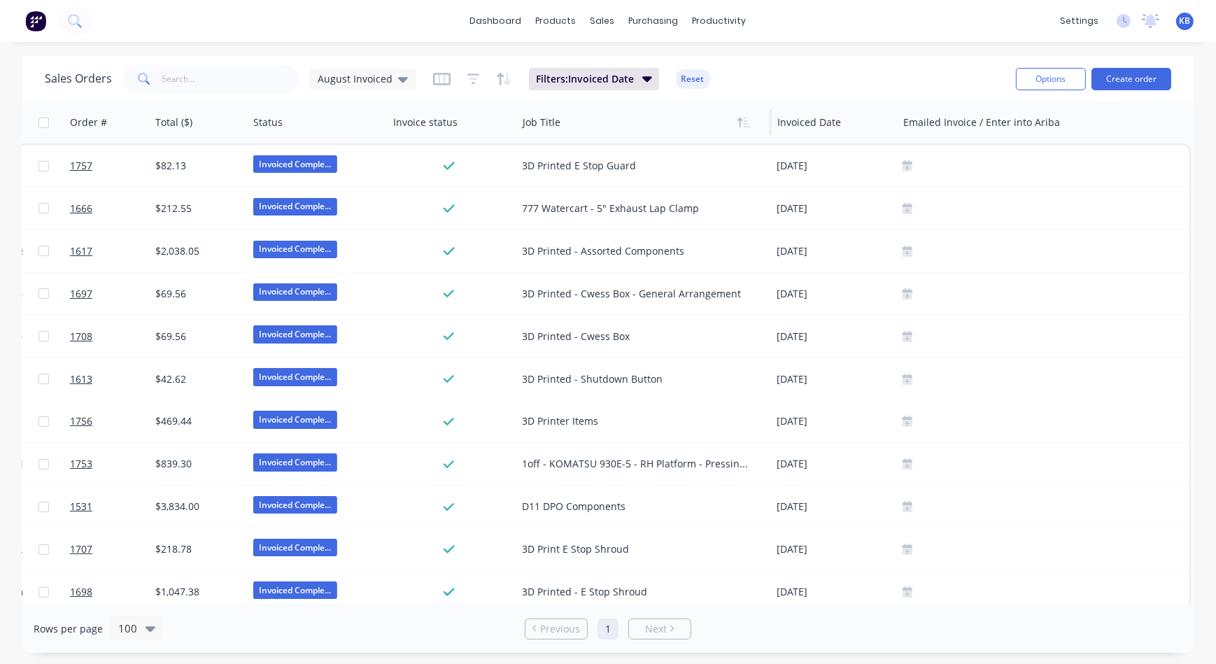
scroll to position [0, 785]
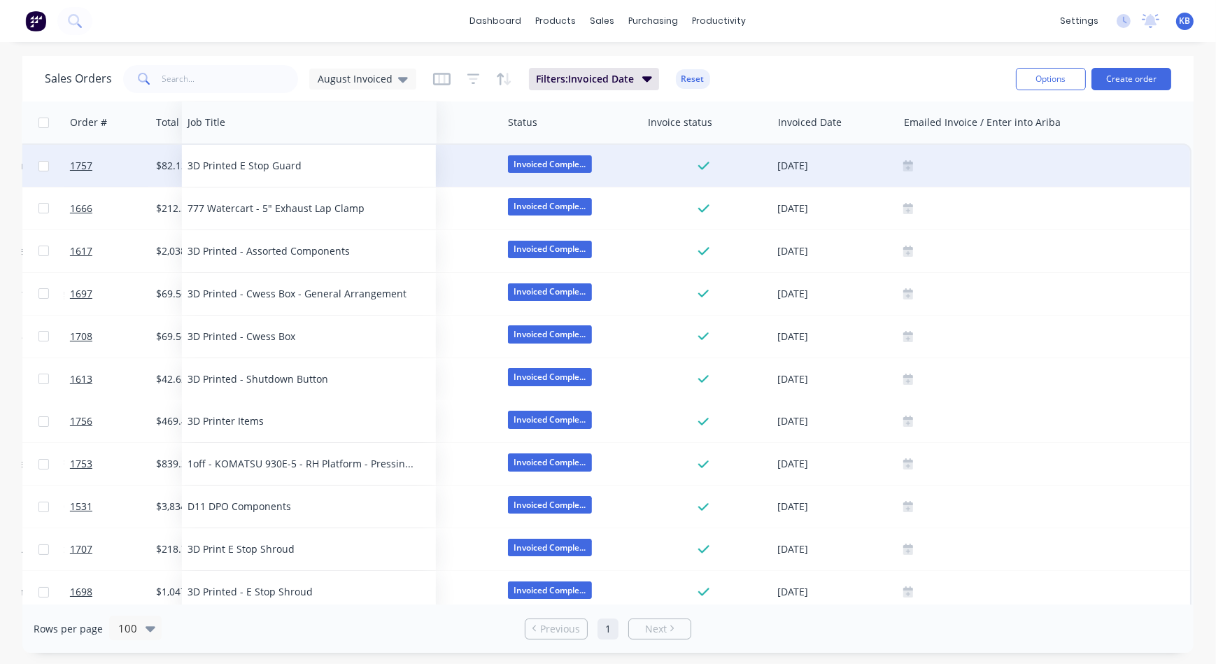
drag, startPoint x: 615, startPoint y: 126, endPoint x: 279, endPoint y: 178, distance: 339.7
click at [279, 178] on div "Order # Accounting Order # Customer Name PO # Notes Total ($) Status Invoice st…" at bounding box center [215, 484] width 1954 height 766
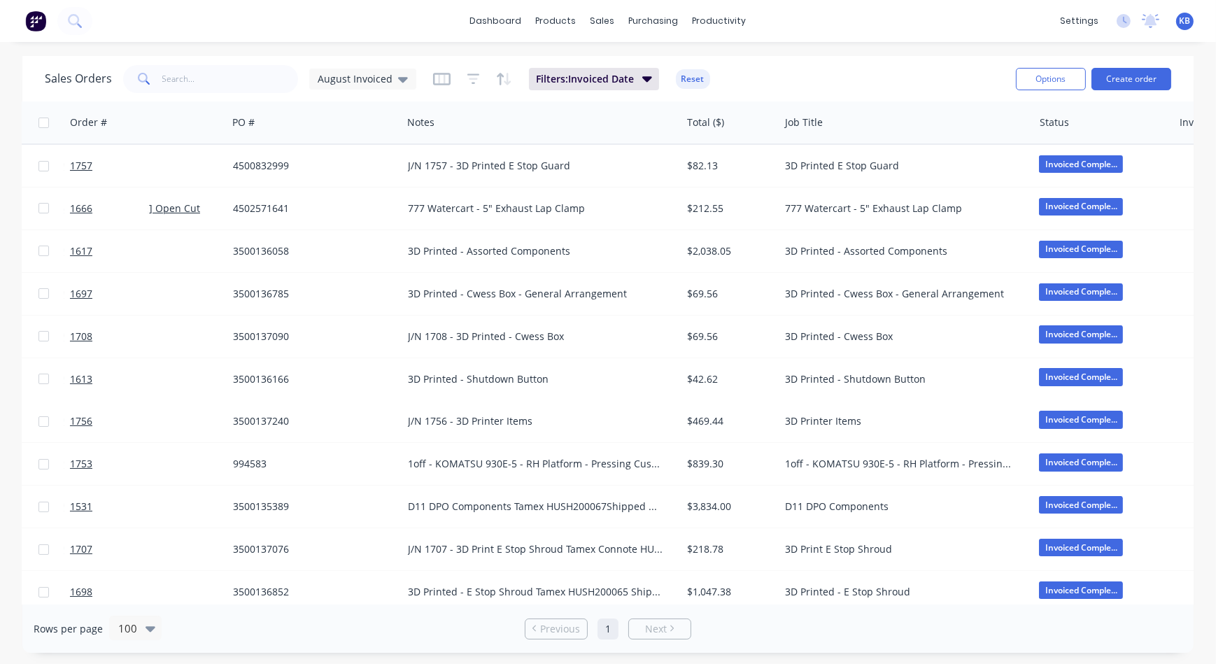
scroll to position [0, 240]
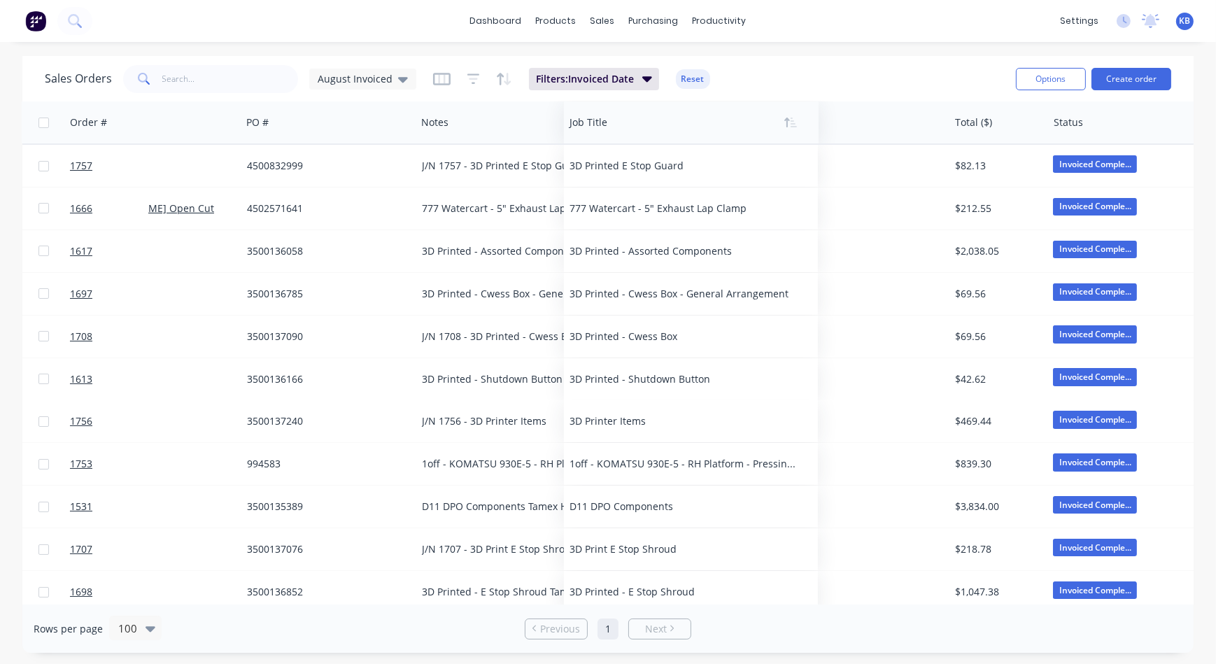
drag, startPoint x: 891, startPoint y: 133, endPoint x: 662, endPoint y: 133, distance: 229.4
click at [662, 133] on div at bounding box center [685, 122] width 232 height 28
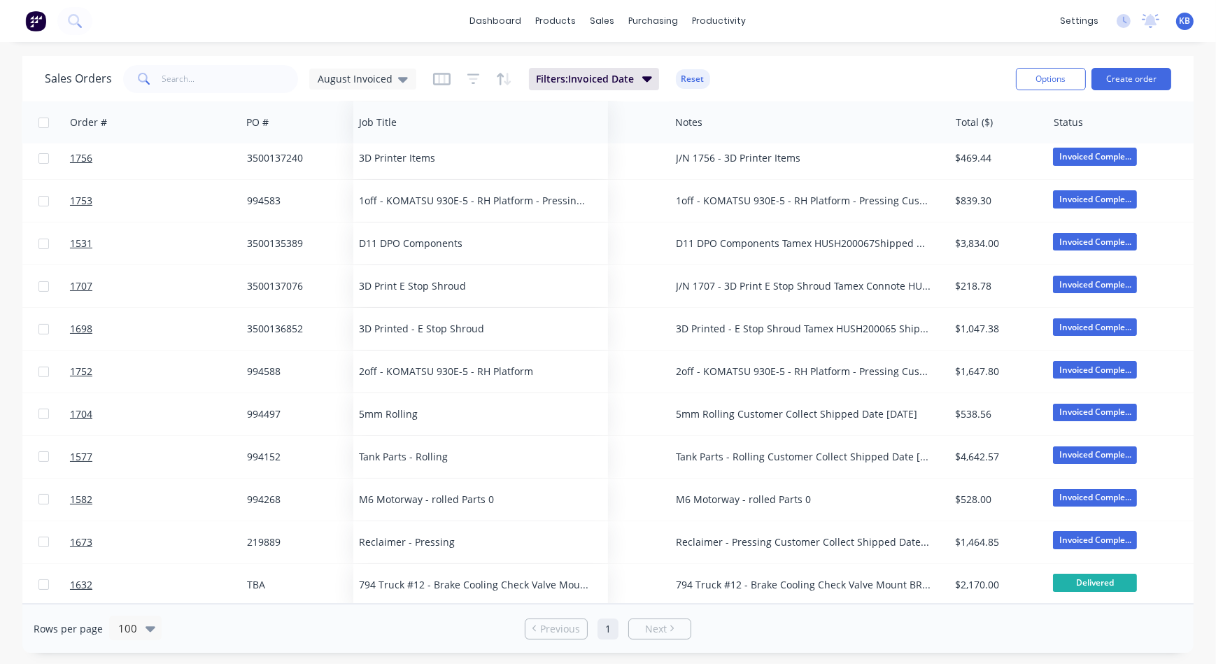
scroll to position [263, 240]
drag, startPoint x: 748, startPoint y: 120, endPoint x: 399, endPoint y: 111, distance: 349.9
click at [399, 111] on div at bounding box center [467, 122] width 232 height 28
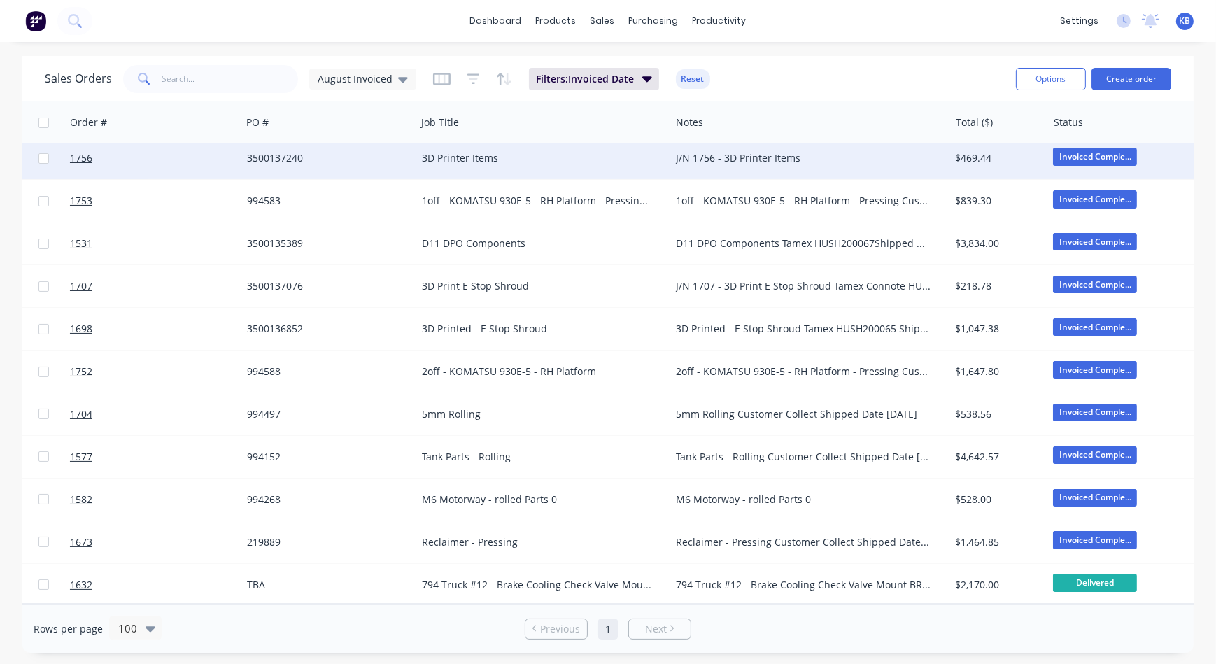
click at [716, 159] on div "J/N 1756 - 3D Printer Items" at bounding box center [803, 158] width 255 height 14
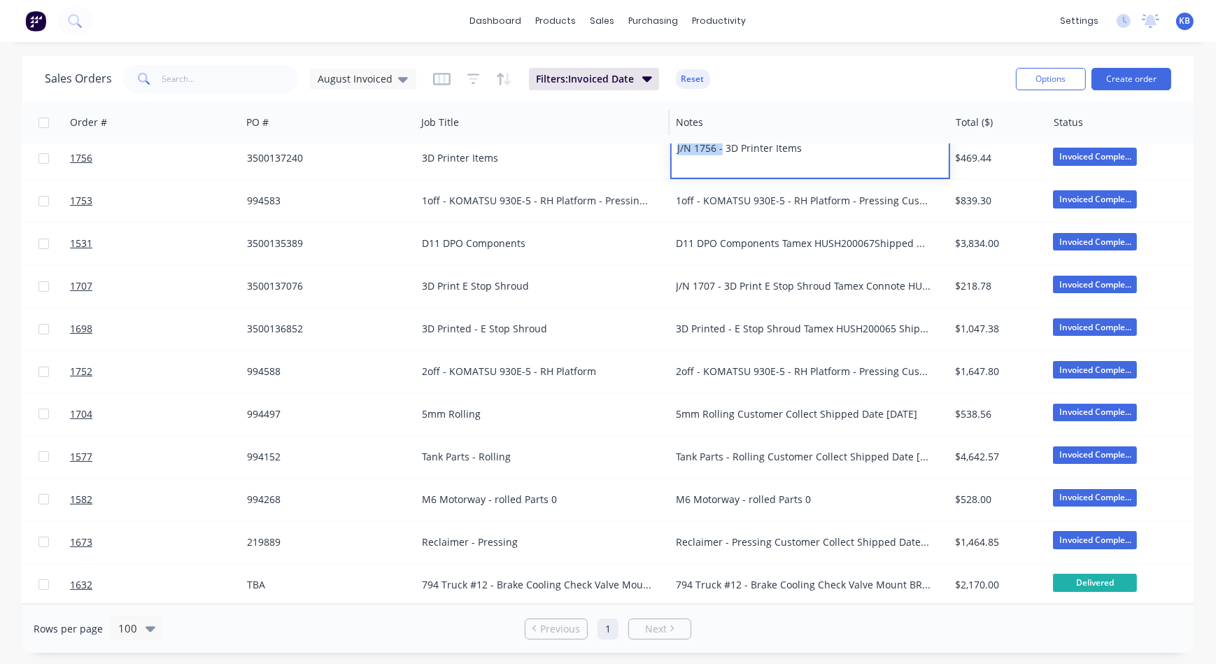
drag, startPoint x: 721, startPoint y: 152, endPoint x: 641, endPoint y: 136, distance: 81.2
click at [641, 136] on div "Order # Accounting Order # Customer Name PO # Job Title Notes Total ($) Status …" at bounding box center [759, 221] width 1954 height 766
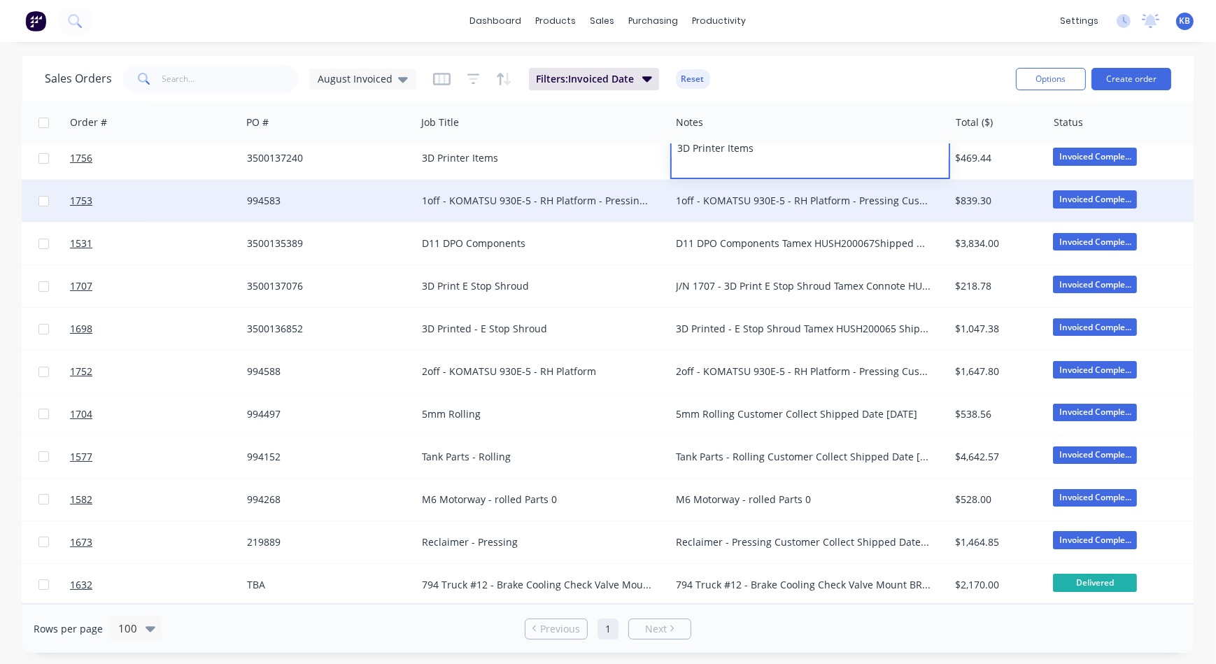
click at [713, 212] on div "1off - KOMATSU 930E-5 - RH Platform - Pressing Customer Collect Shipped Date [D…" at bounding box center [809, 201] width 279 height 42
click at [700, 202] on div "1off - KOMATSU 930E-5 - RH Platform - Pressing Customer Collect Shipped Date [D…" at bounding box center [803, 201] width 255 height 14
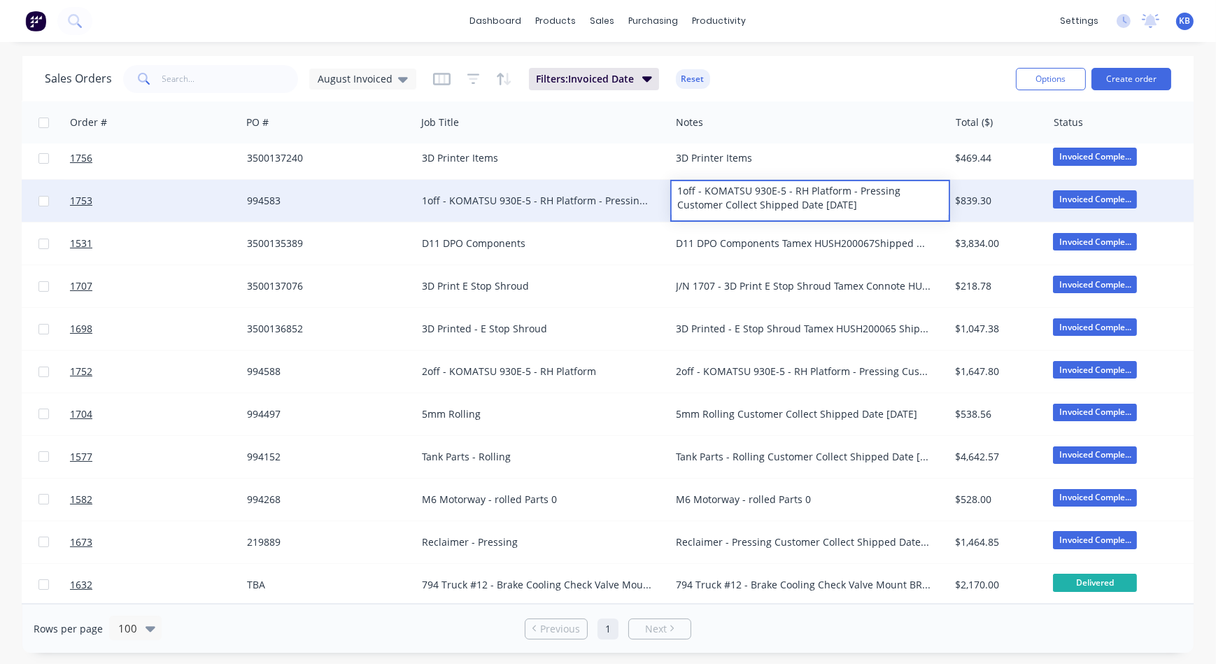
drag, startPoint x: 832, startPoint y: 205, endPoint x: 894, endPoint y: 194, distance: 63.3
click at [894, 194] on div "1off - KOMATSU 930E-5 - RH Platform - Pressing Customer Collect Shipped Date [D…" at bounding box center [810, 198] width 276 height 34
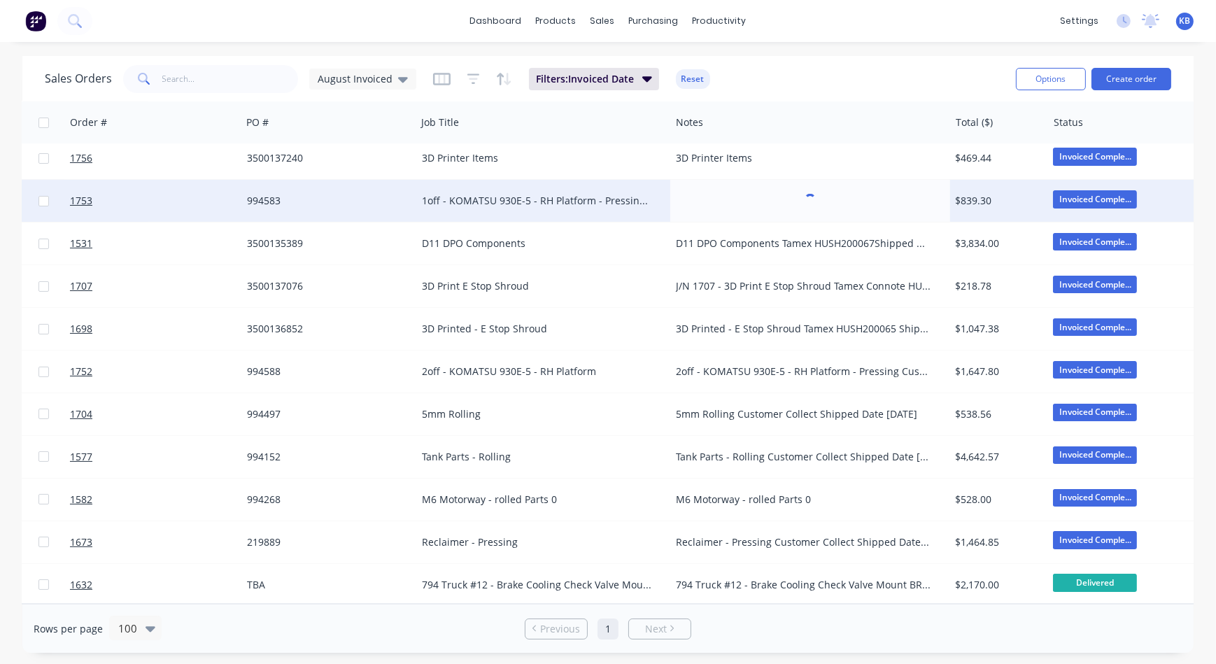
click at [595, 204] on div "1off - KOMATSU 930E-5 - RH Platform - Pressing Customer Collect Shipped Date [D…" at bounding box center [537, 201] width 231 height 14
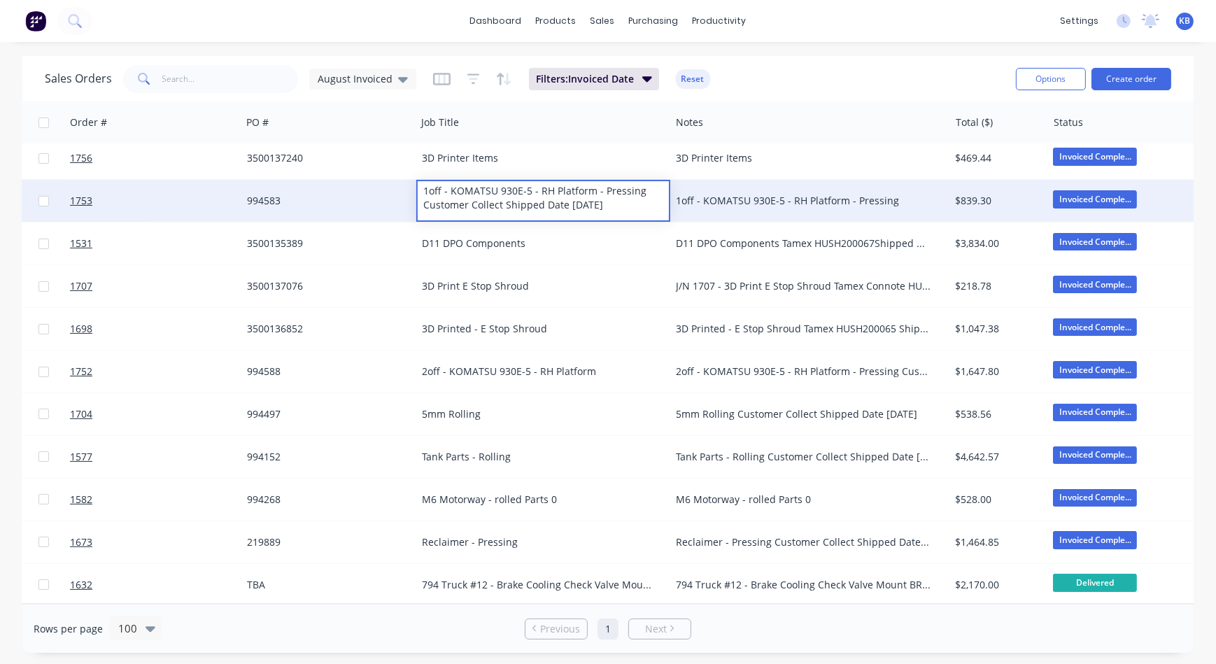
drag, startPoint x: 630, startPoint y: 202, endPoint x: 413, endPoint y: 200, distance: 216.9
click at [413, 200] on div "1753 00001877 Precision Oxy 994583 1off - KOMATSU 930E-5 - RH Platform - Pressi…" at bounding box center [759, 201] width 1951 height 43
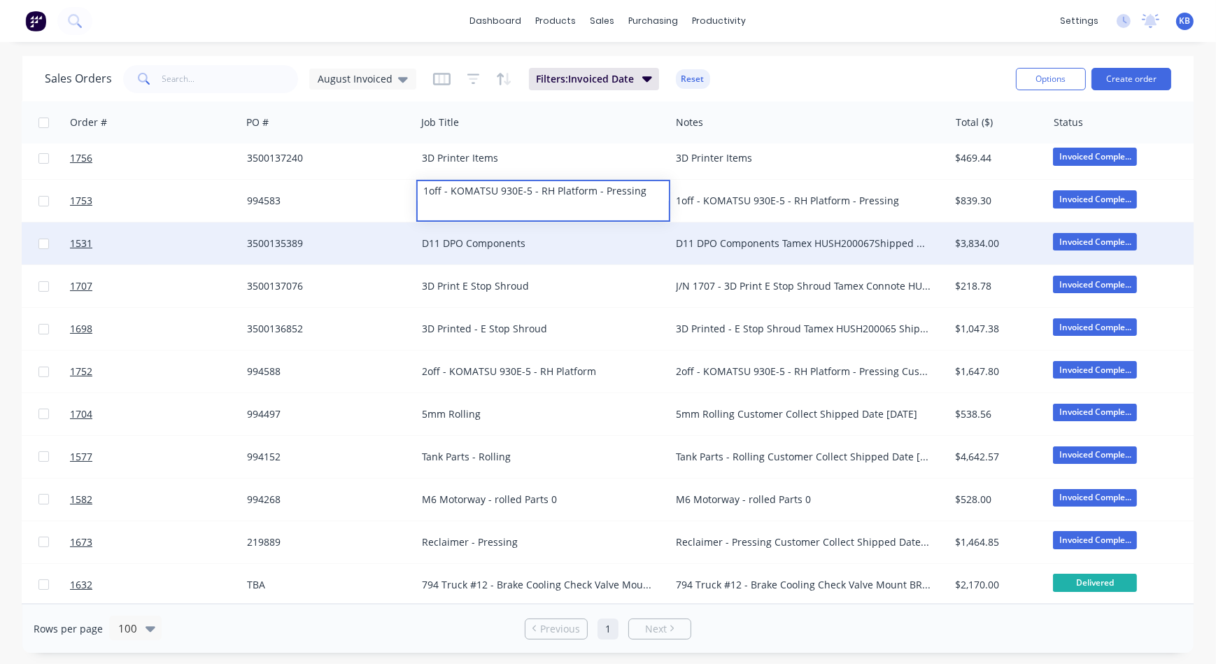
click at [751, 253] on div "D11 DPO Components Tamex HUSH200067Shipped Date [DATE]" at bounding box center [809, 243] width 279 height 42
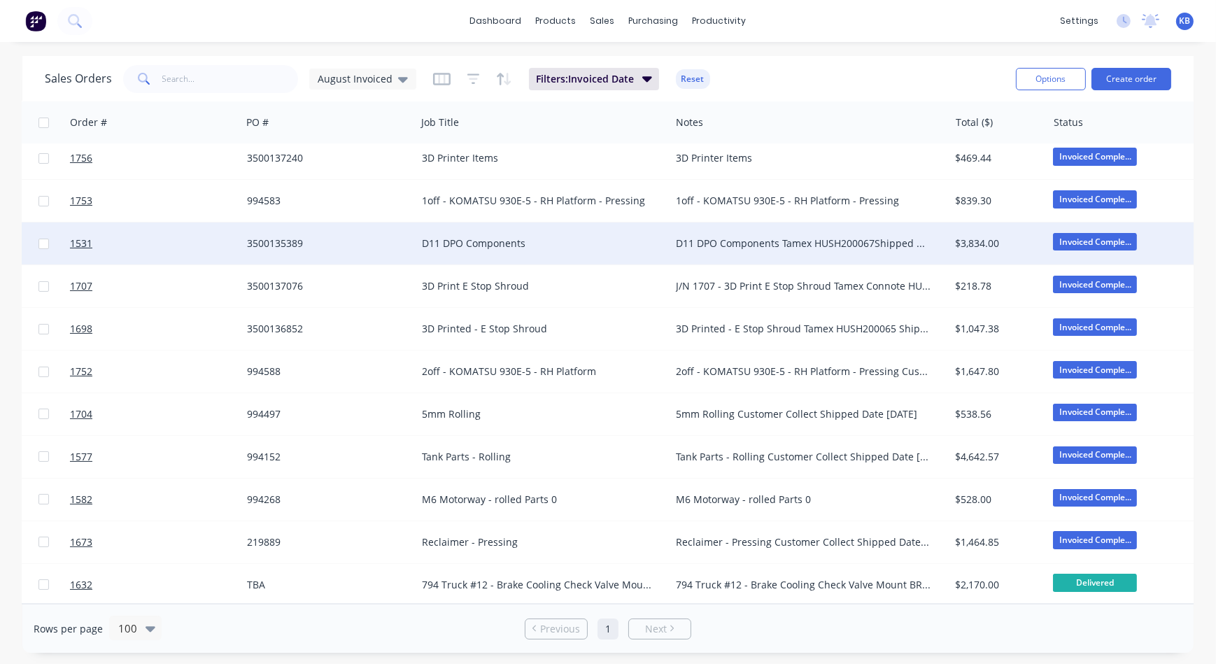
click at [253, 234] on div "3500135389" at bounding box center [328, 243] width 175 height 42
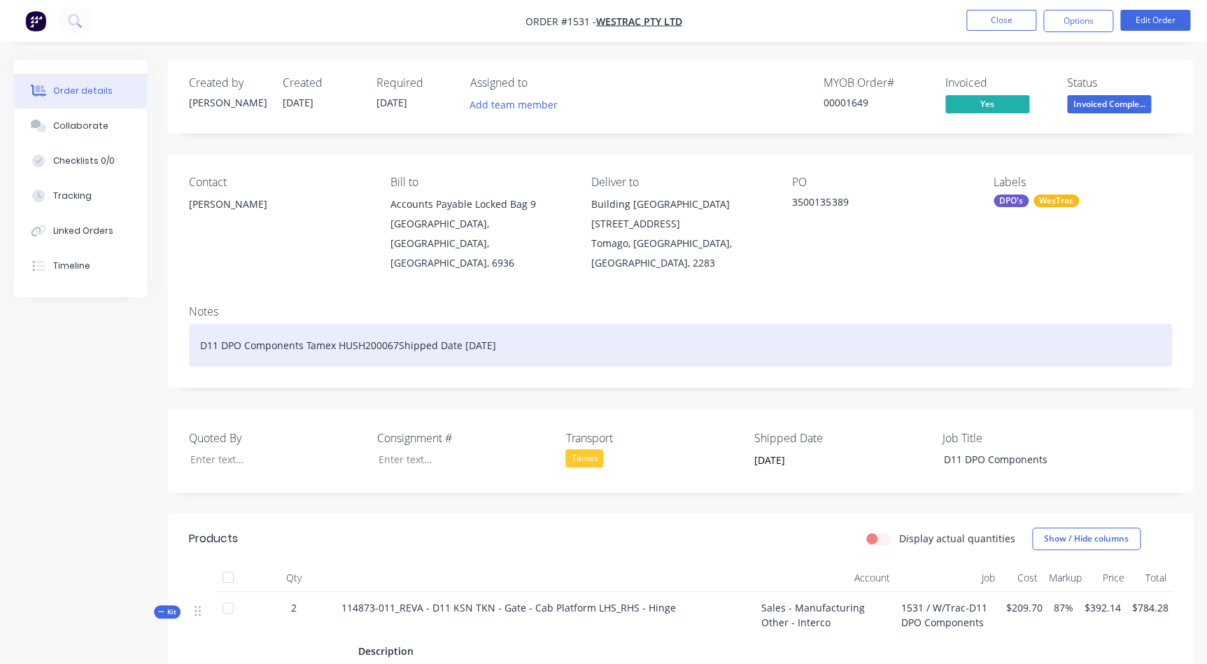
drag, startPoint x: 516, startPoint y: 327, endPoint x: 399, endPoint y: 328, distance: 117.5
click at [399, 328] on div "D11 DPO Components Tamex HUSH200067Shipped Date [DATE]" at bounding box center [680, 345] width 983 height 43
drag, startPoint x: 404, startPoint y: 327, endPoint x: 334, endPoint y: 330, distance: 69.3
click at [334, 330] on div "D11 DPO Components Tamex HUSH200067" at bounding box center [680, 345] width 983 height 43
copy div "HUSH200067"
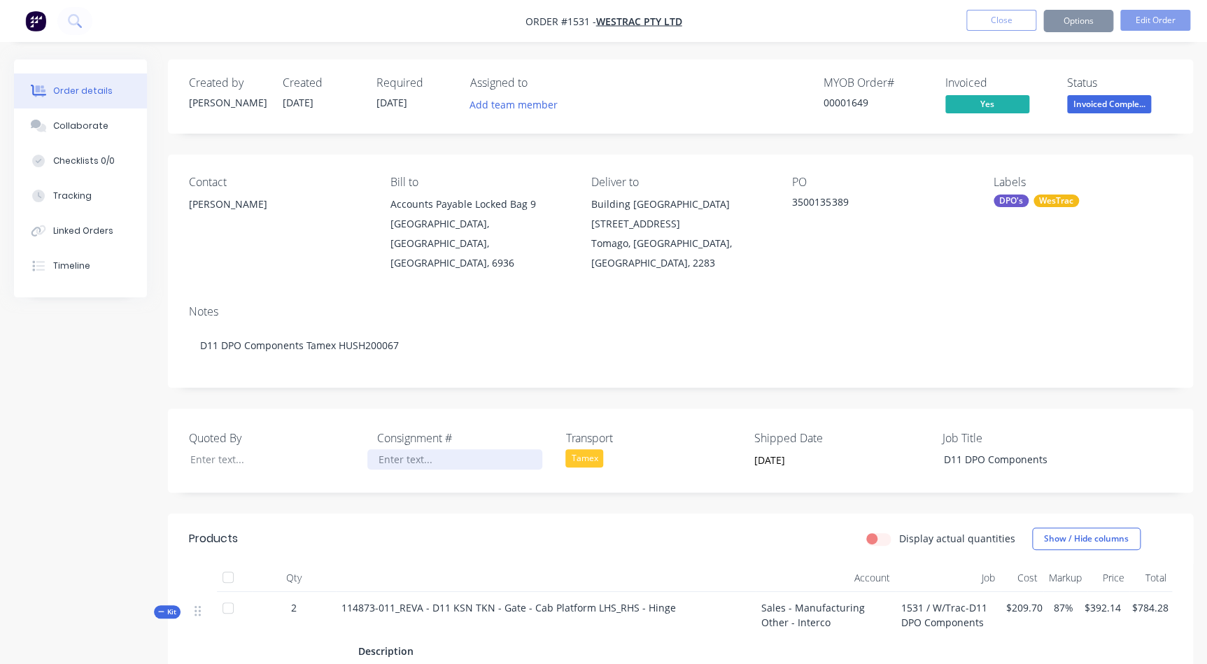
click at [394, 449] on div at bounding box center [454, 459] width 175 height 20
paste div
drag, startPoint x: 383, startPoint y: 434, endPoint x: 399, endPoint y: 436, distance: 16.9
click at [382, 449] on div "HUSH200067" at bounding box center [454, 459] width 175 height 20
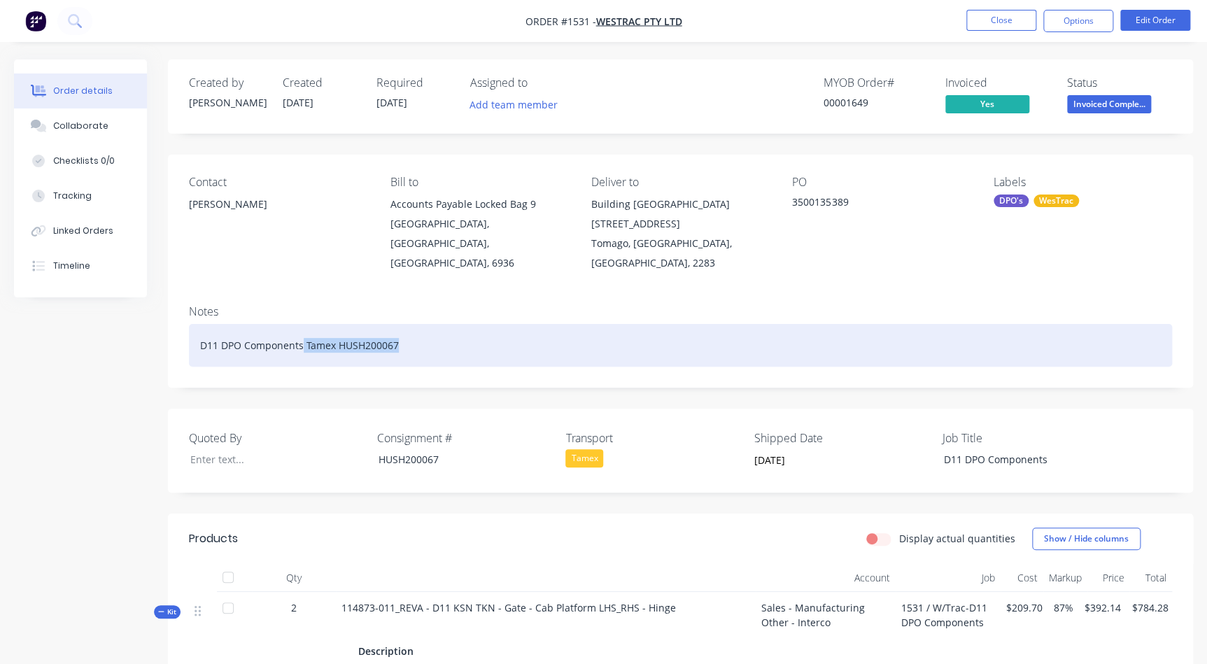
drag, startPoint x: 436, startPoint y: 320, endPoint x: 302, endPoint y: 314, distance: 134.5
click at [302, 324] on div "D11 DPO Components Tamex HUSH200067" at bounding box center [680, 345] width 983 height 43
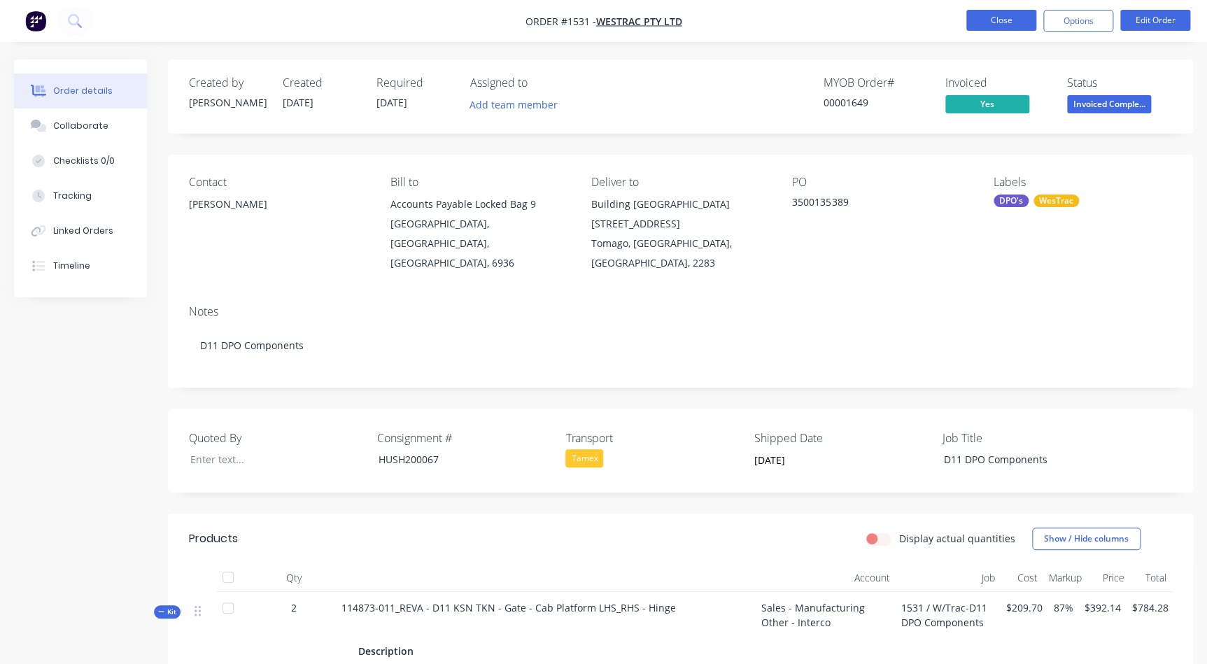
click at [989, 25] on button "Close" at bounding box center [1001, 20] width 70 height 21
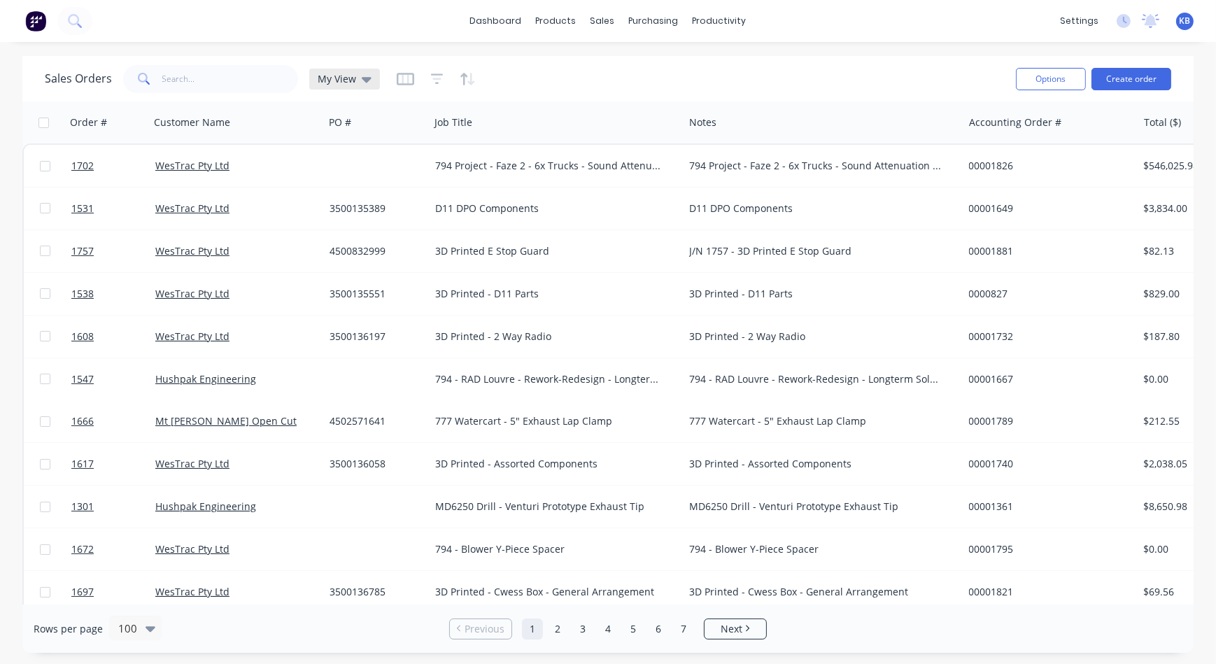
click at [357, 73] on div "My View" at bounding box center [345, 79] width 54 height 13
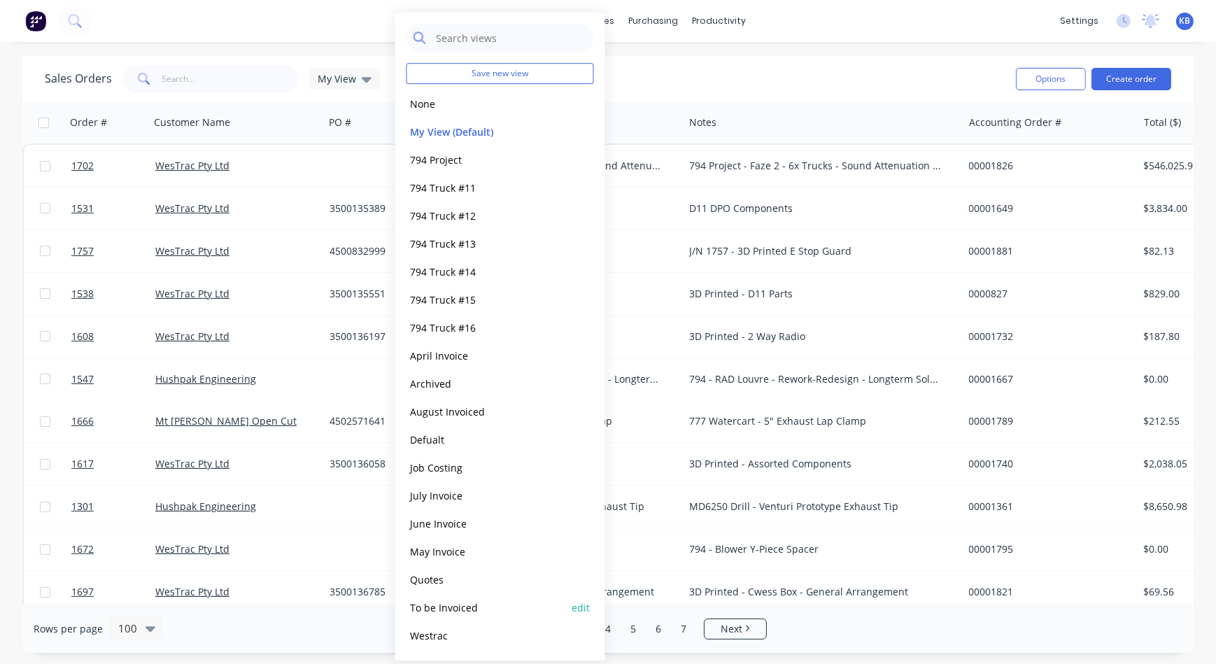
click at [470, 605] on button "To be Invoiced" at bounding box center [485, 607] width 159 height 16
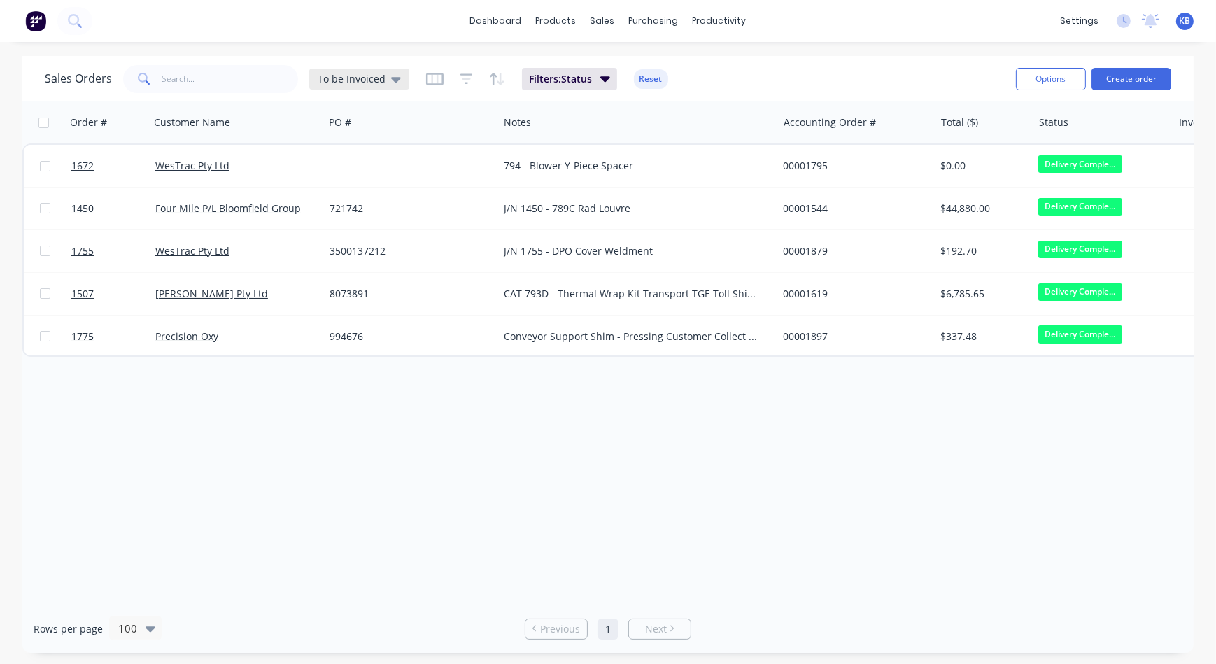
click at [391, 71] on icon at bounding box center [396, 78] width 10 height 15
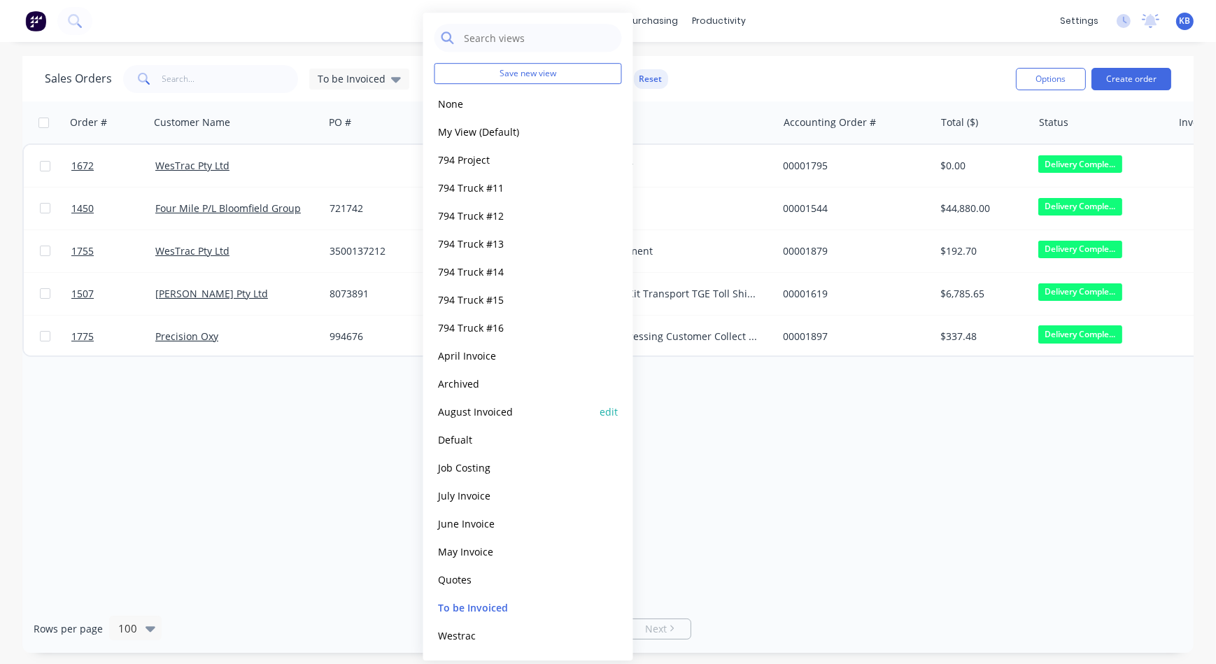
click at [472, 406] on button "August Invoiced" at bounding box center [513, 412] width 159 height 16
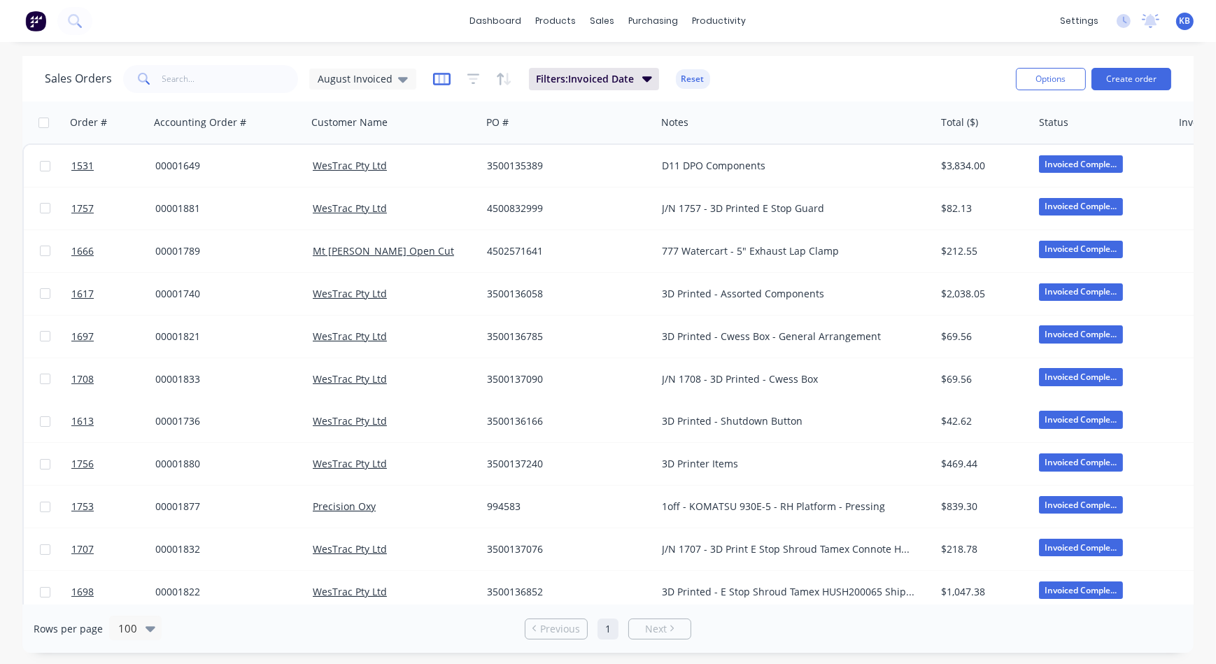
click at [435, 83] on icon "button" at bounding box center [441, 79] width 17 height 13
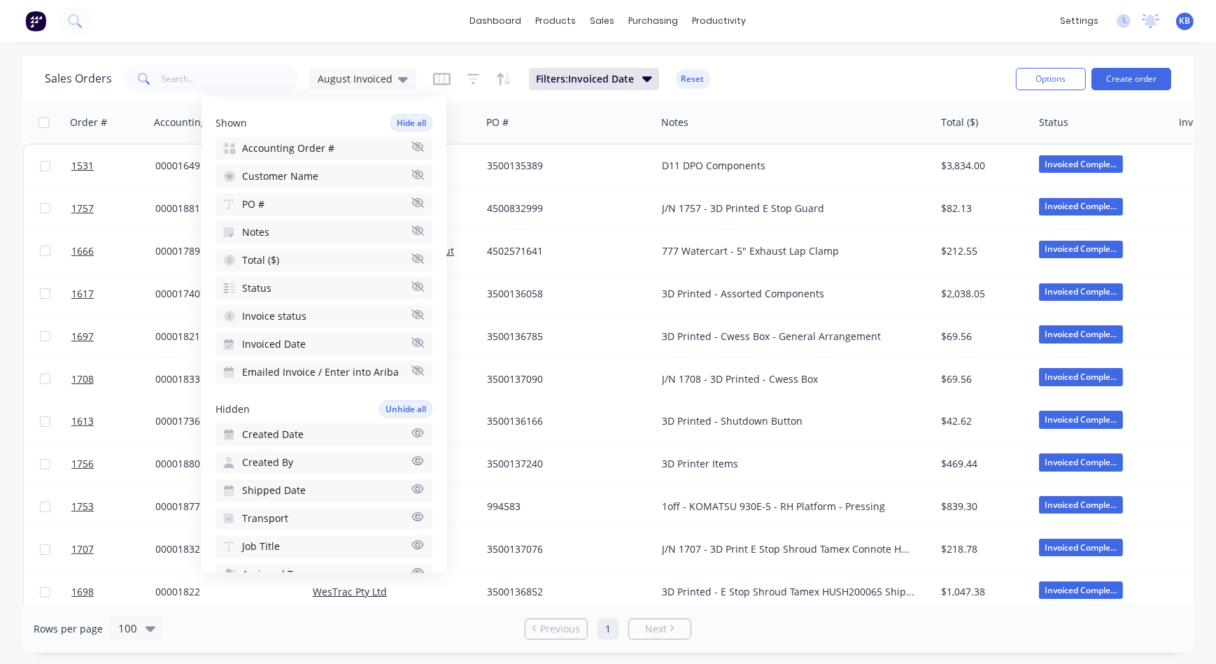
scroll to position [127, 0]
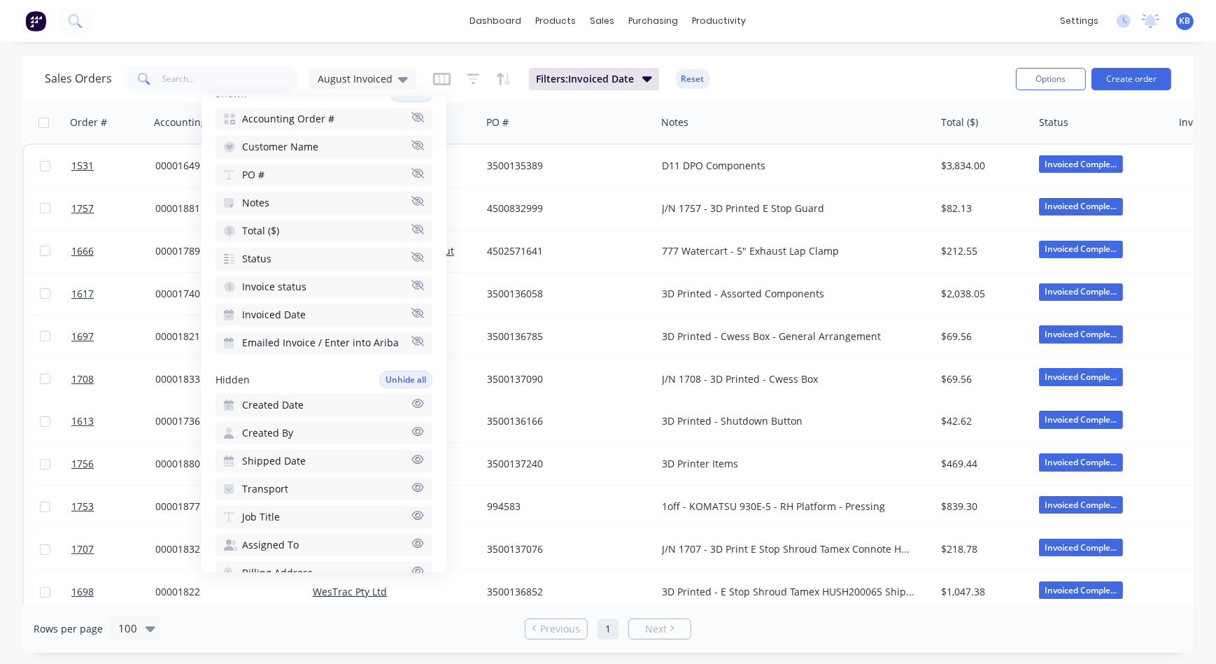
click at [412, 513] on icon "button" at bounding box center [418, 515] width 12 height 9
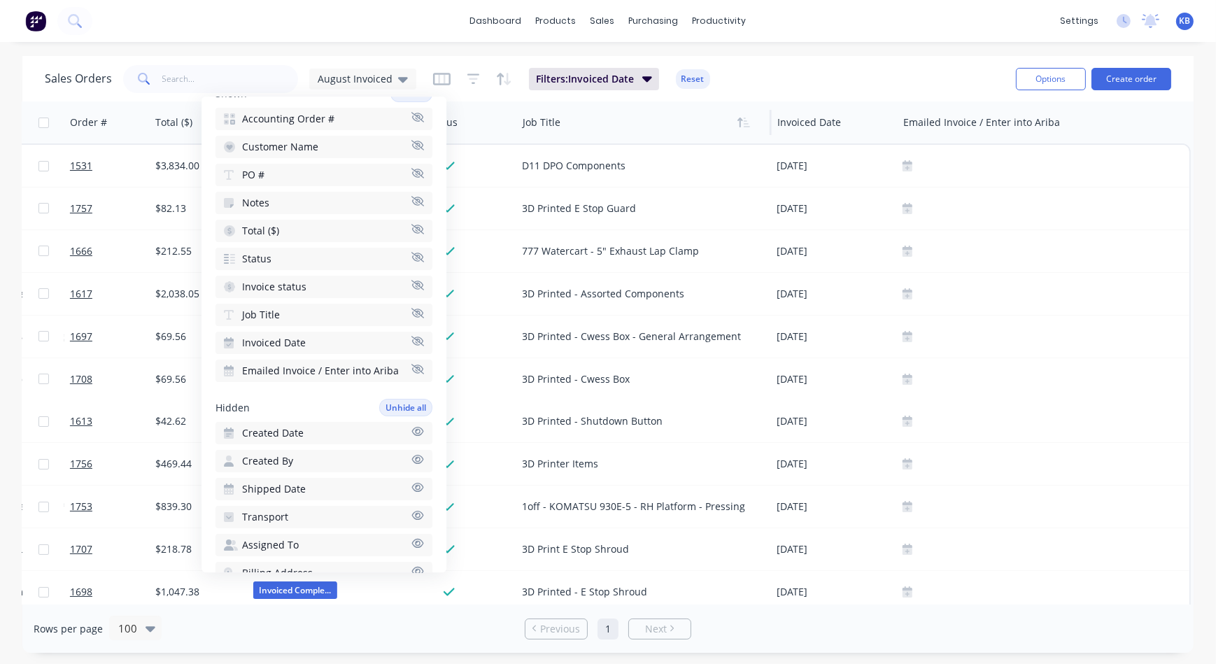
scroll to position [0, 785]
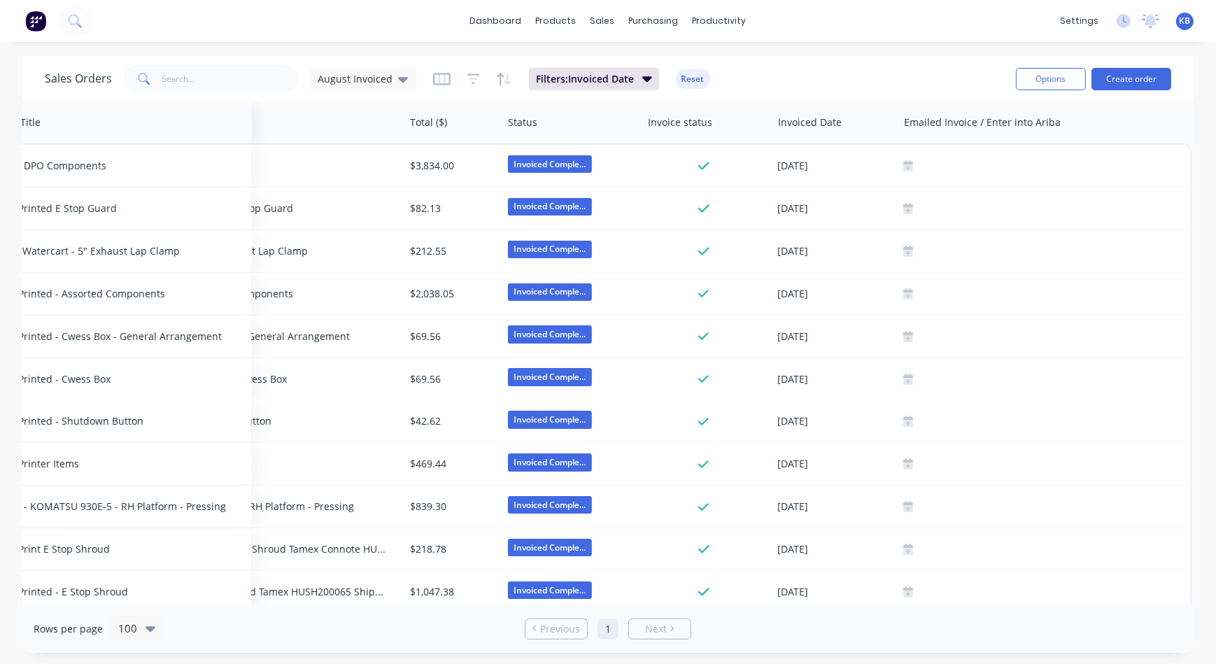
drag, startPoint x: 409, startPoint y: 120, endPoint x: 94, endPoint y: 94, distance: 315.8
click at [94, 94] on div "Sales Orders August Invoiced Filters: Invoiced Date Reset Options Create order …" at bounding box center [607, 354] width 1171 height 597
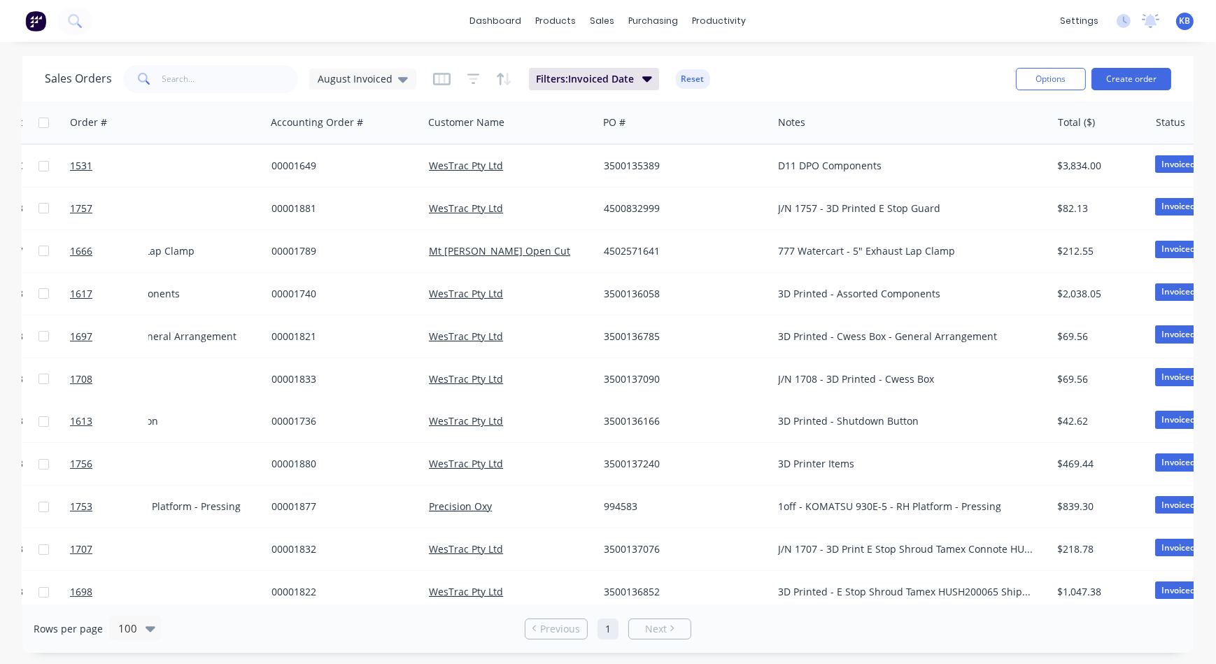
scroll to position [0, 792]
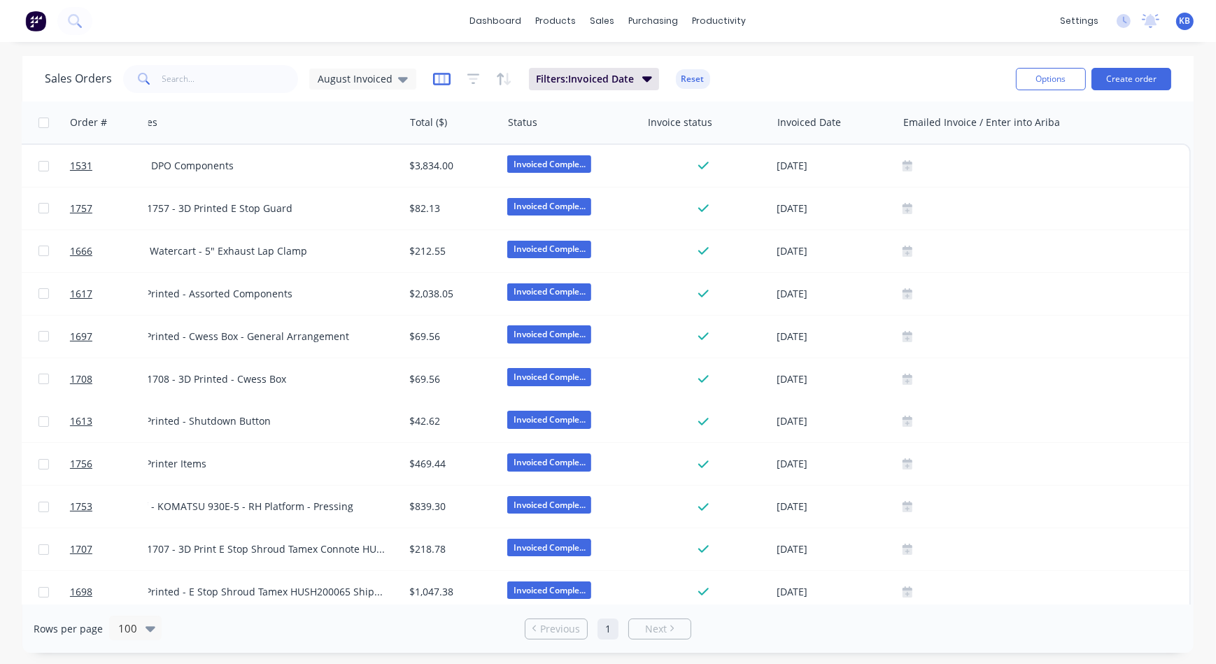
click at [443, 83] on icon "button" at bounding box center [441, 79] width 17 height 14
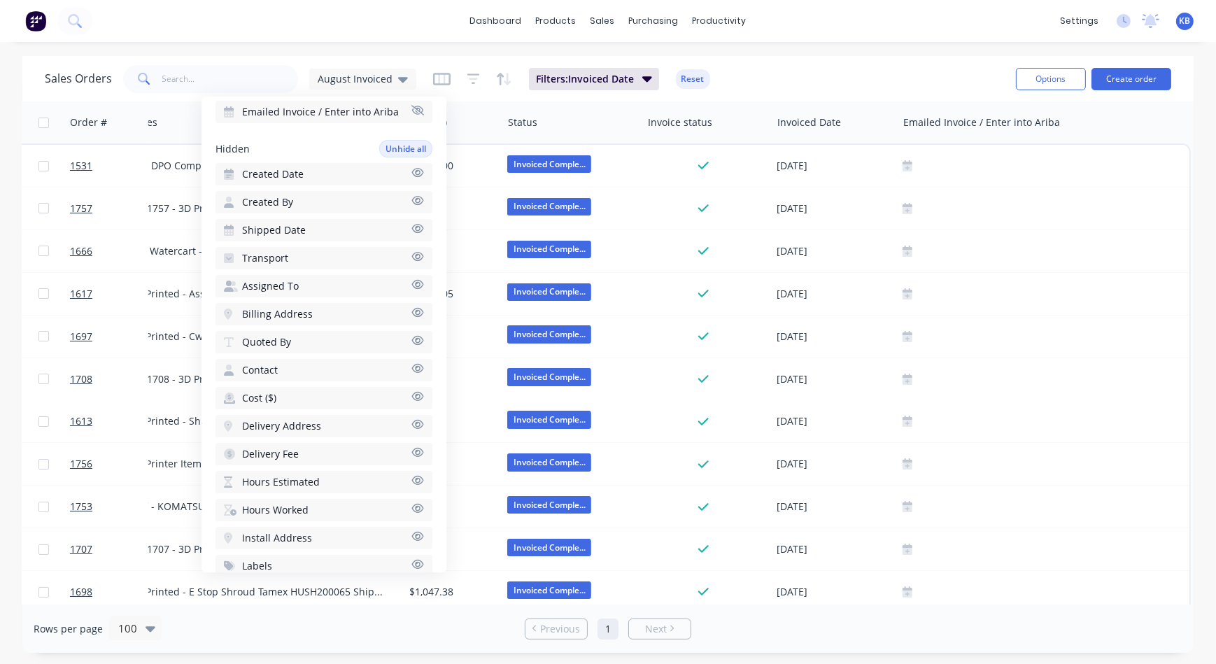
scroll to position [381, 0]
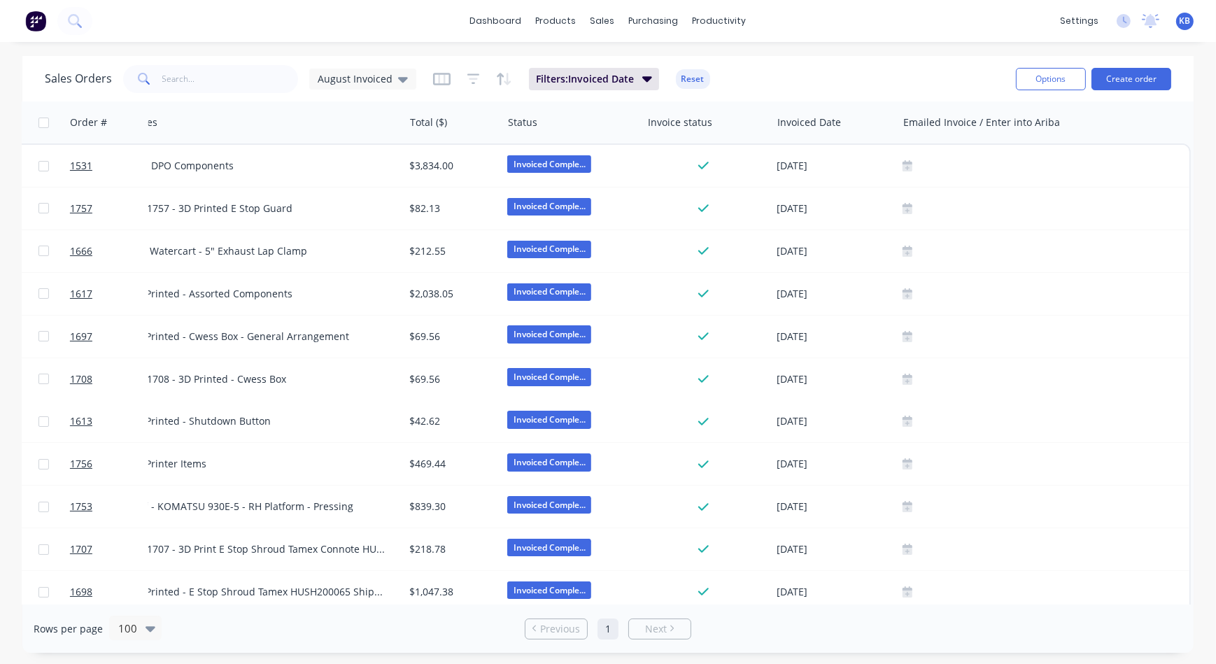
click at [757, 608] on div "Rows per page 100 Previous 1 Next" at bounding box center [607, 628] width 1171 height 48
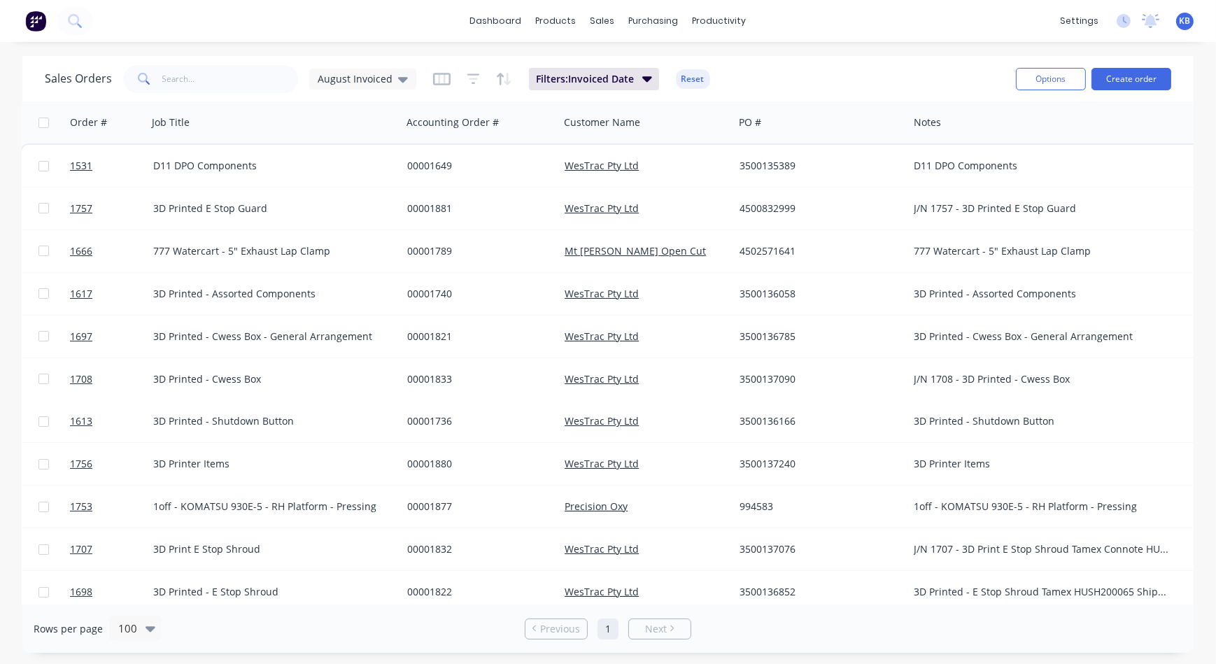
scroll to position [0, 0]
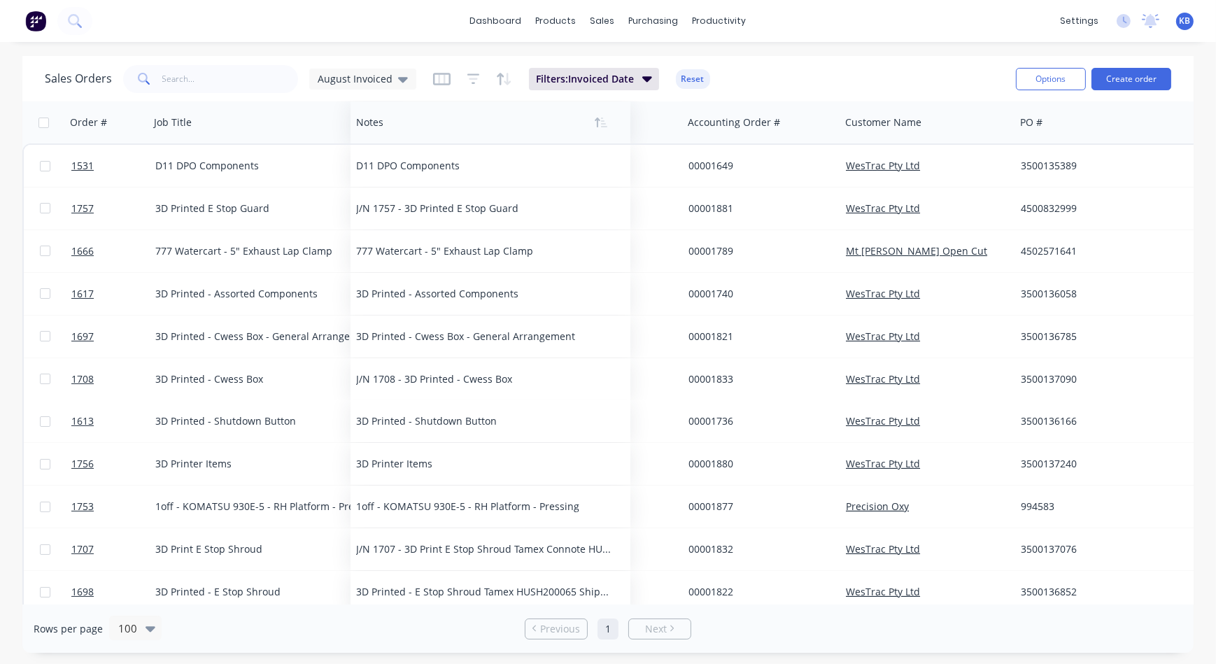
drag, startPoint x: 939, startPoint y: 133, endPoint x: 380, endPoint y: 132, distance: 559.6
click at [380, 132] on div at bounding box center [483, 122] width 255 height 28
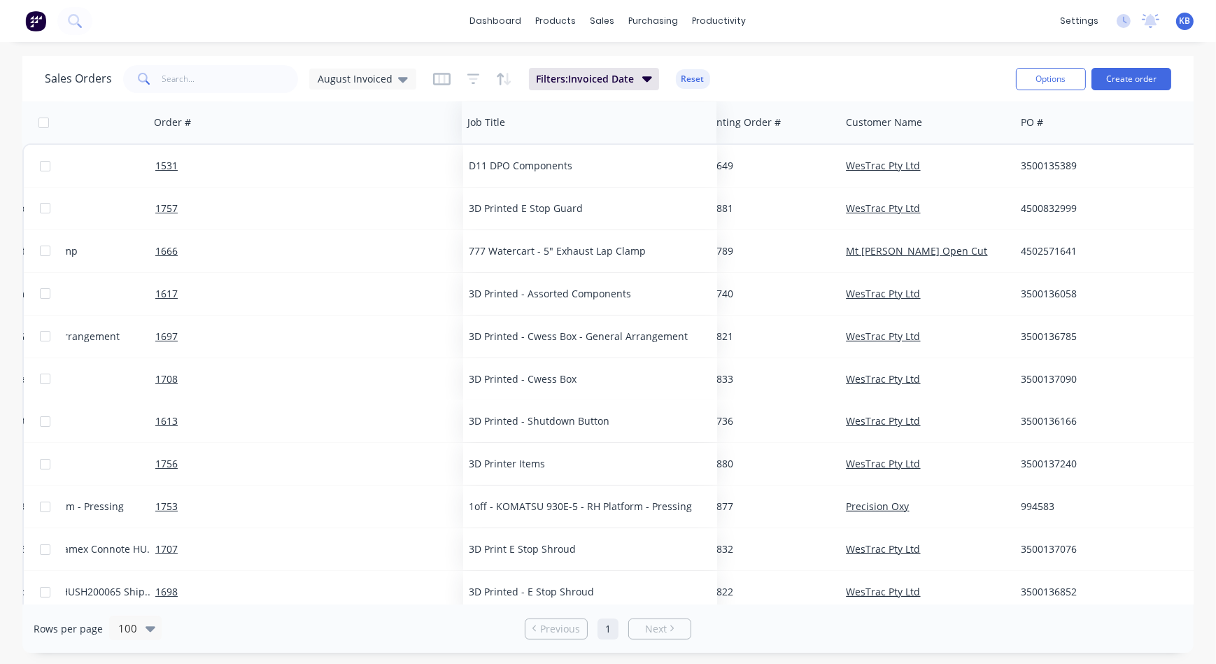
drag, startPoint x: 196, startPoint y: 119, endPoint x: 510, endPoint y: 141, distance: 314.8
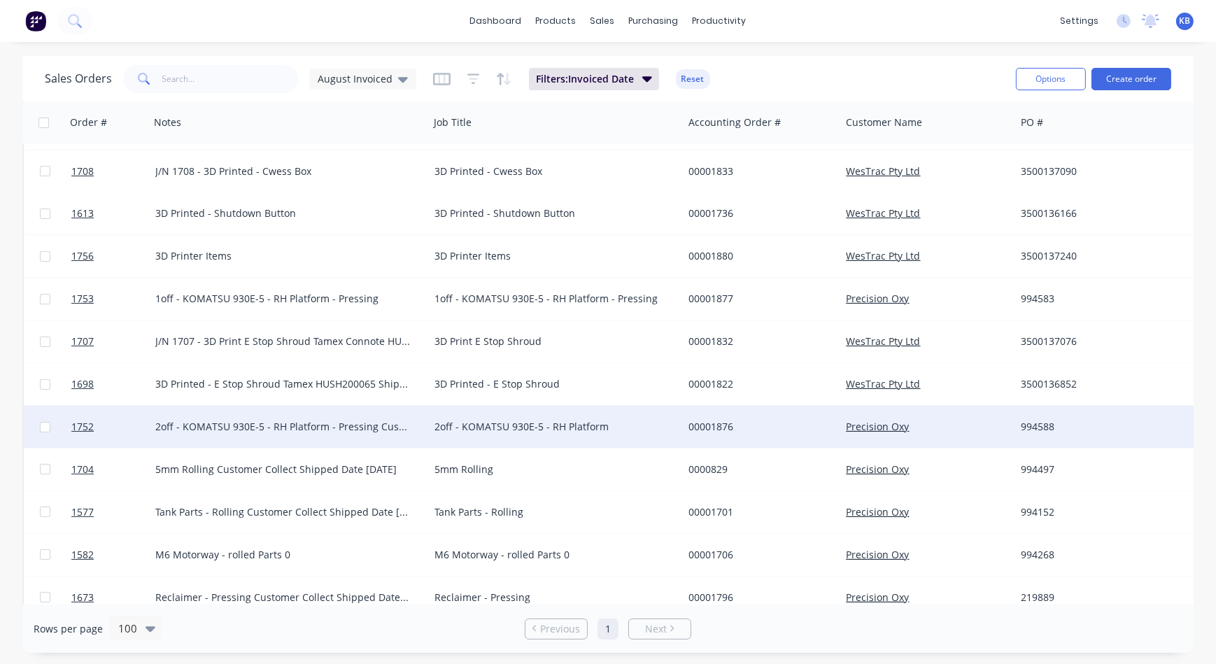
scroll to position [254, 0]
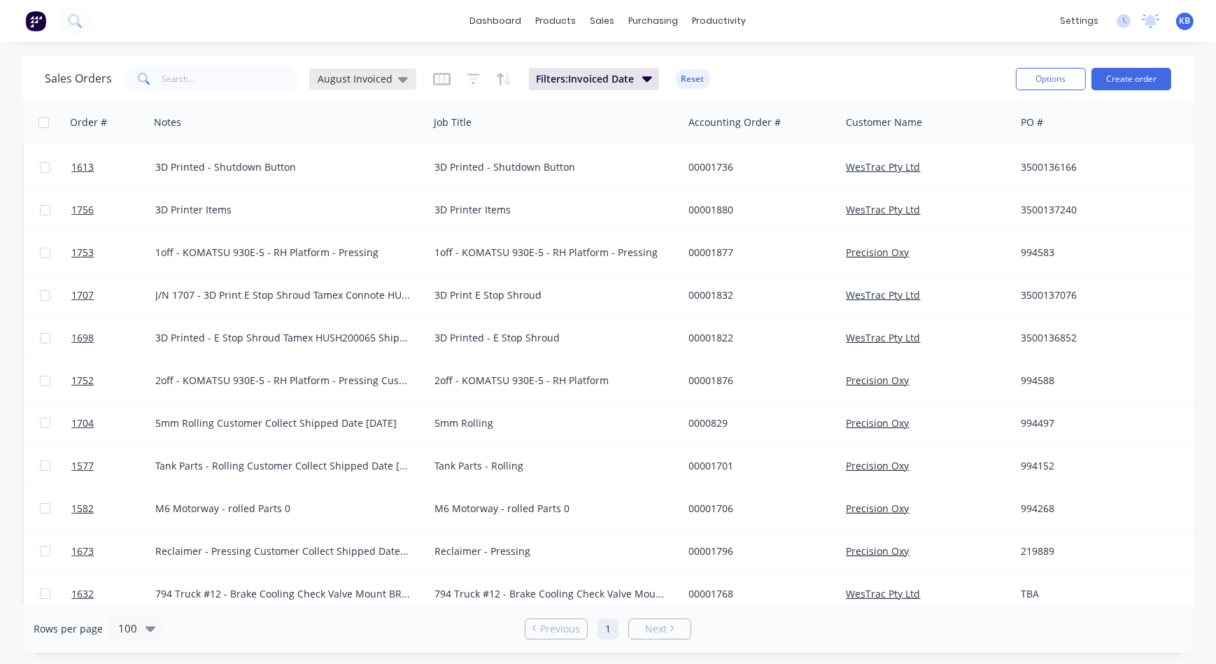
click at [398, 72] on icon at bounding box center [403, 78] width 10 height 15
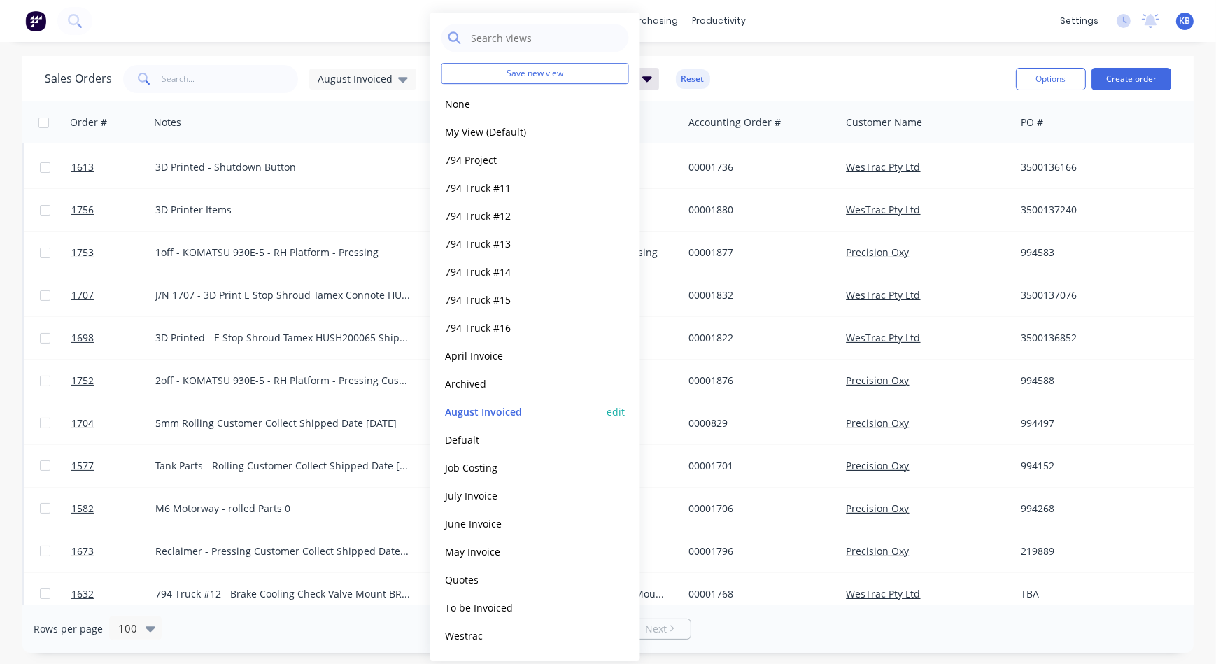
click at [616, 413] on button "edit" at bounding box center [616, 411] width 18 height 15
click at [700, 100] on button "Update" at bounding box center [715, 100] width 94 height 22
click at [756, 62] on div "Sales Orders August Invoiced Filters: Invoiced Date Reset" at bounding box center [525, 79] width 960 height 34
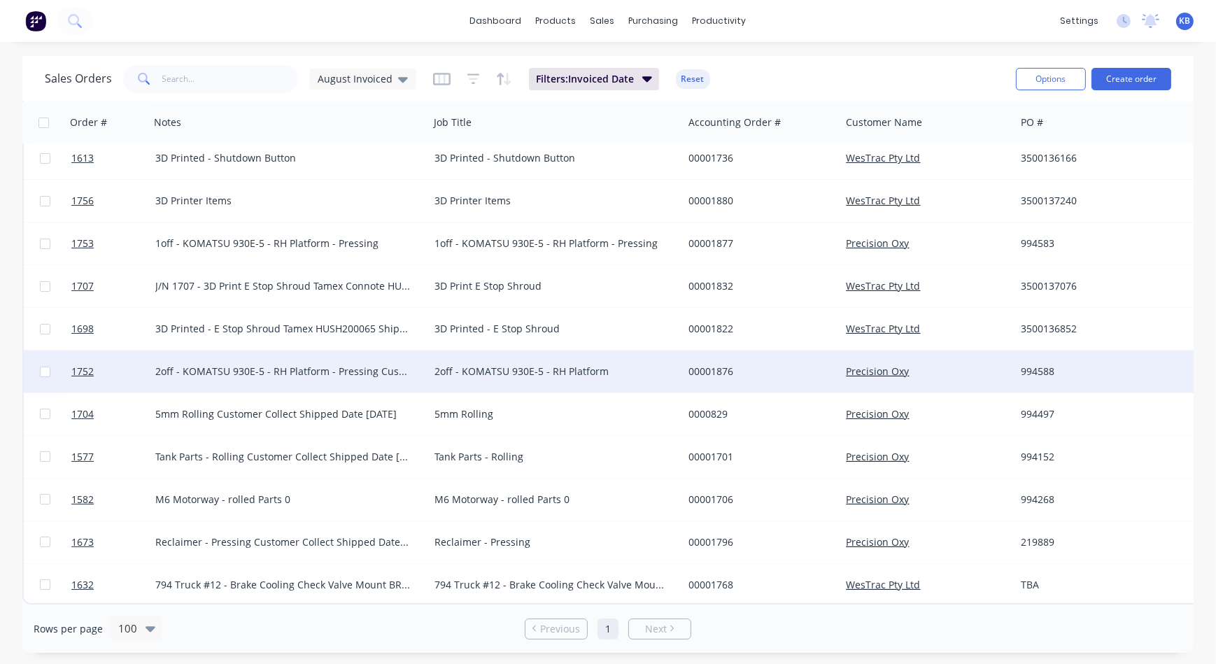
scroll to position [270, 0]
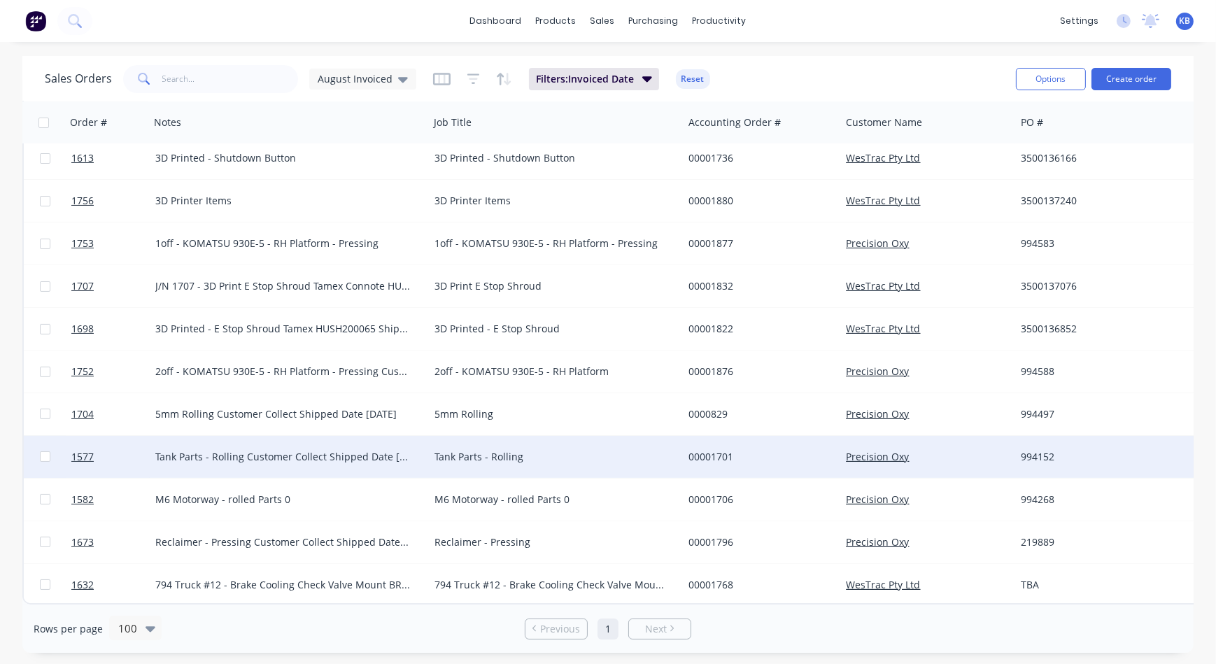
click at [370, 450] on div "Tank Parts - Rolling Customer Collect Shipped Date [DATE]" at bounding box center [282, 457] width 255 height 14
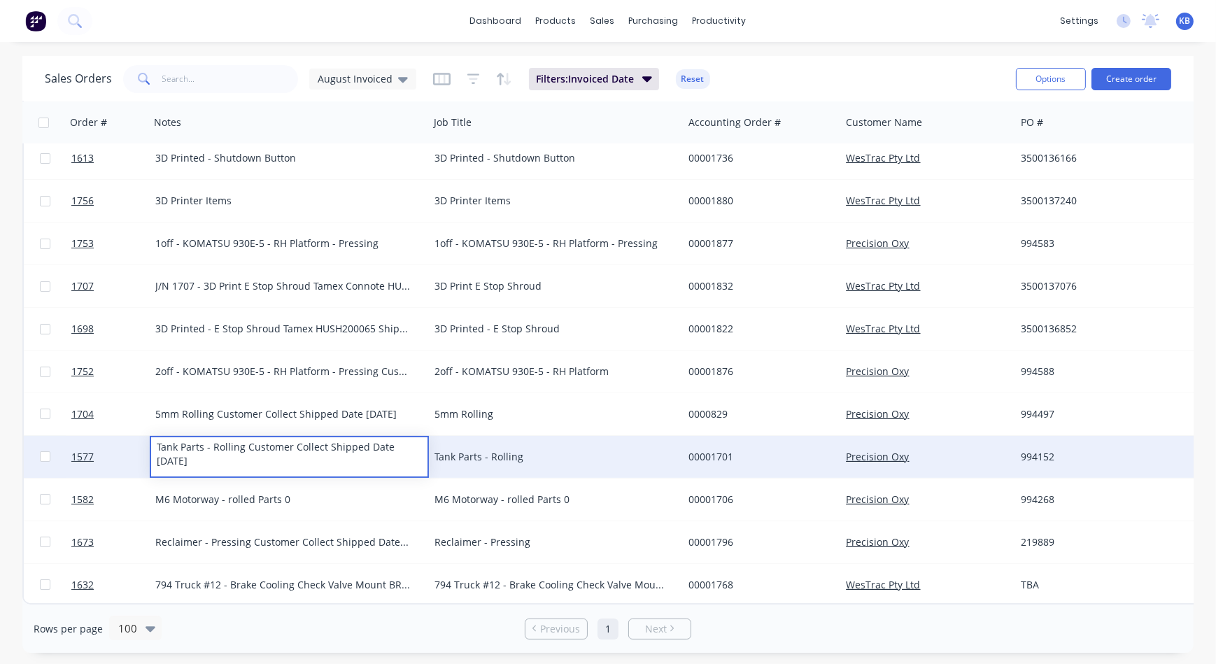
drag, startPoint x: 203, startPoint y: 448, endPoint x: 249, endPoint y: 448, distance: 46.2
click at [246, 441] on div "Tank Parts - Rolling Customer Collect Shipped Date [DATE]" at bounding box center [289, 454] width 276 height 34
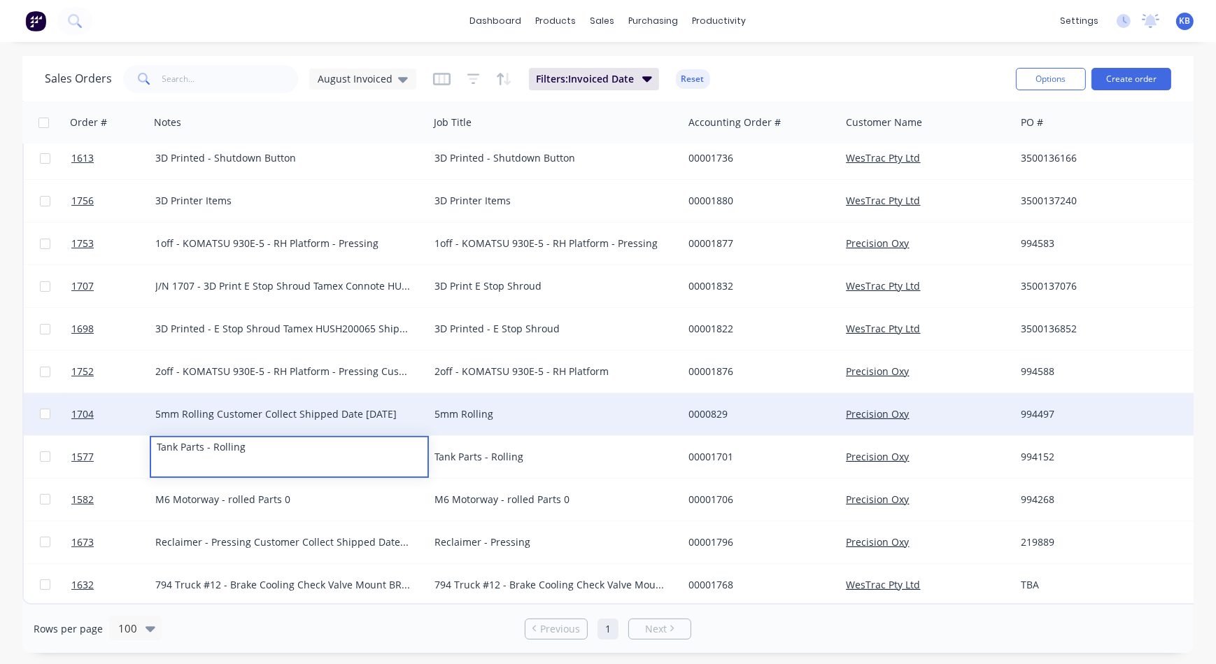
click at [297, 408] on div "5mm Rolling Customer Collect Shipped Date [DATE]" at bounding box center [282, 414] width 255 height 14
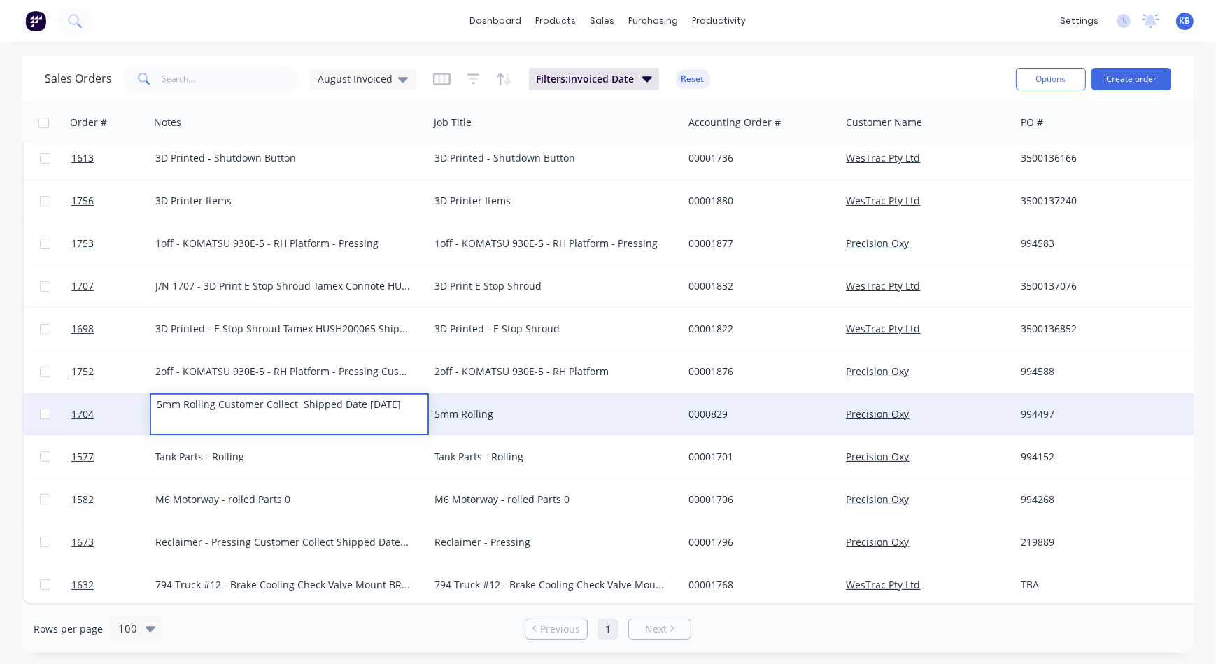
drag, startPoint x: 418, startPoint y: 400, endPoint x: 292, endPoint y: 407, distance: 125.4
click at [292, 407] on div "5mm Rolling Customer Collect Shipped Date [DATE]" at bounding box center [289, 414] width 279 height 42
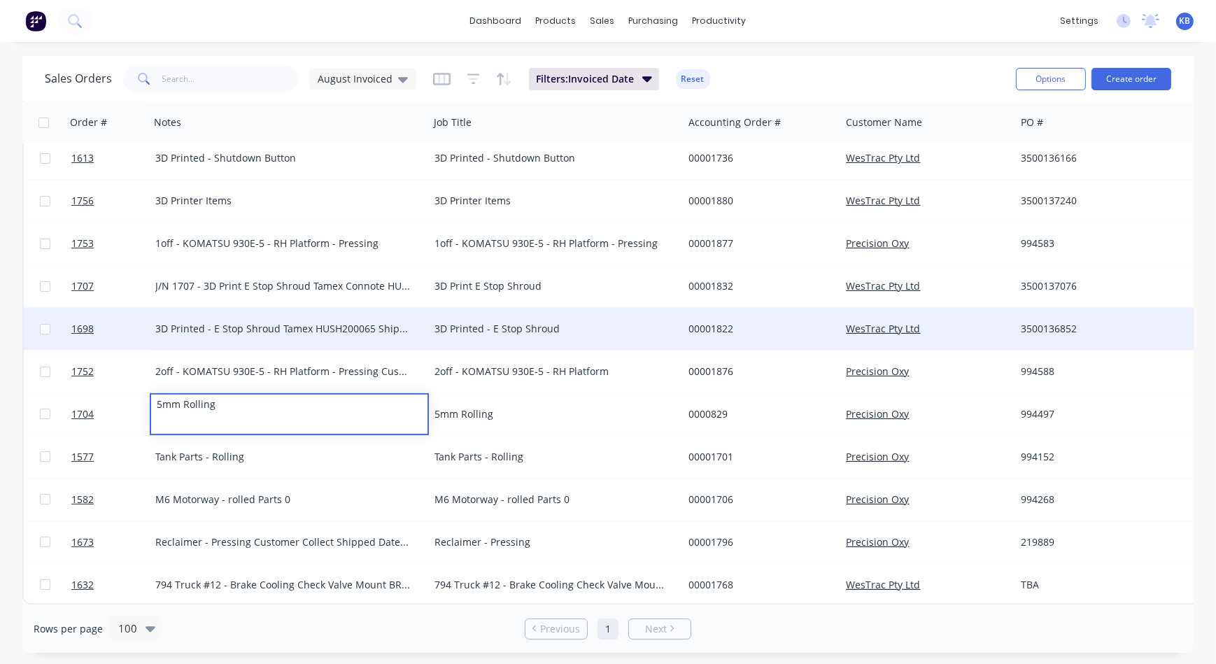
click at [413, 341] on div "3D Printed - E Stop Shroud Tamex HUSH200065 Shipped Date [DATE]" at bounding box center [289, 329] width 279 height 42
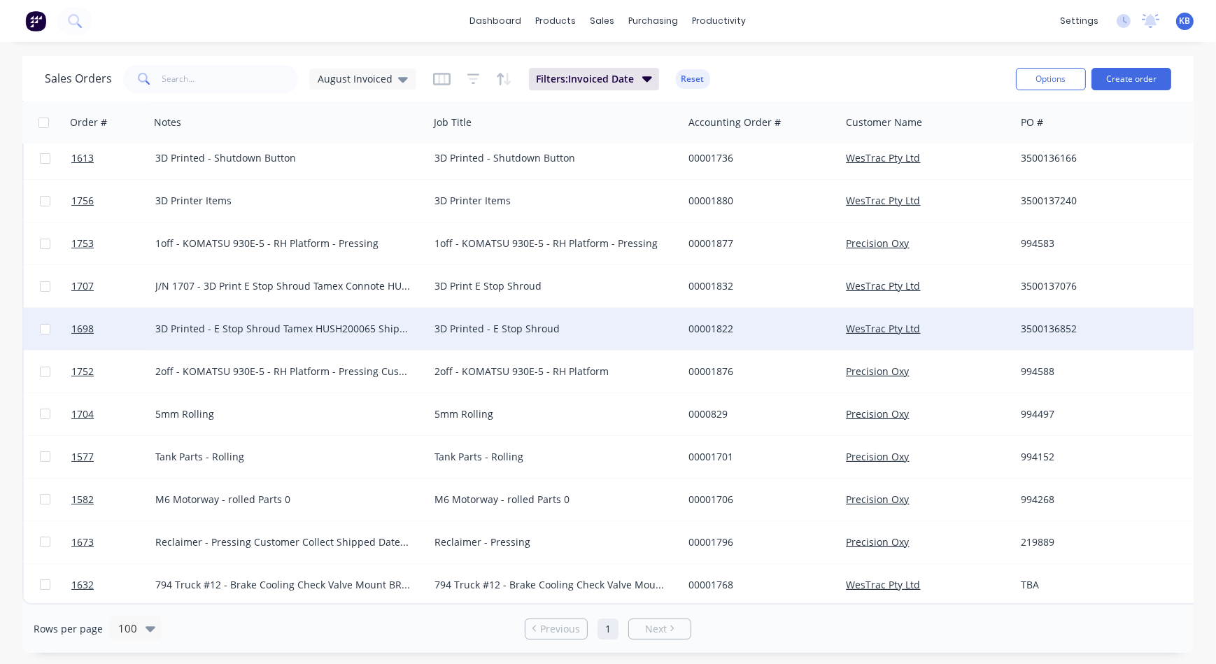
click at [409, 322] on div "3D Printed - E Stop Shroud Tamex HUSH200065 Shipped Date [DATE]" at bounding box center [282, 329] width 255 height 14
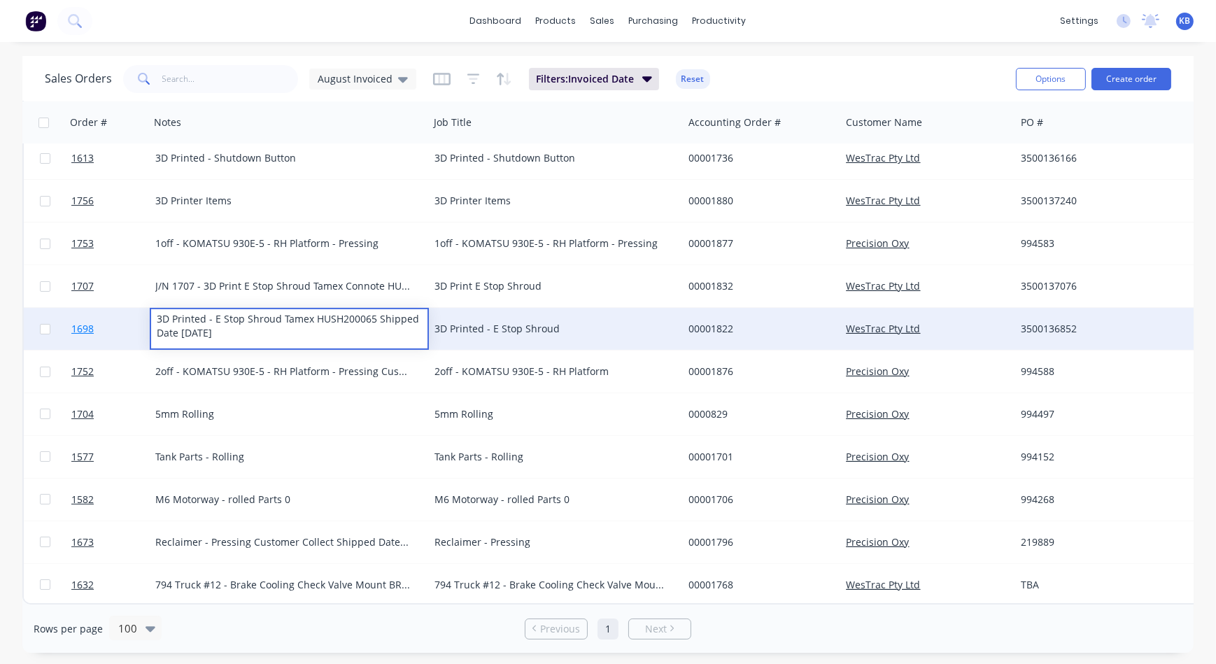
click at [123, 331] on link "1698" at bounding box center [113, 329] width 84 height 42
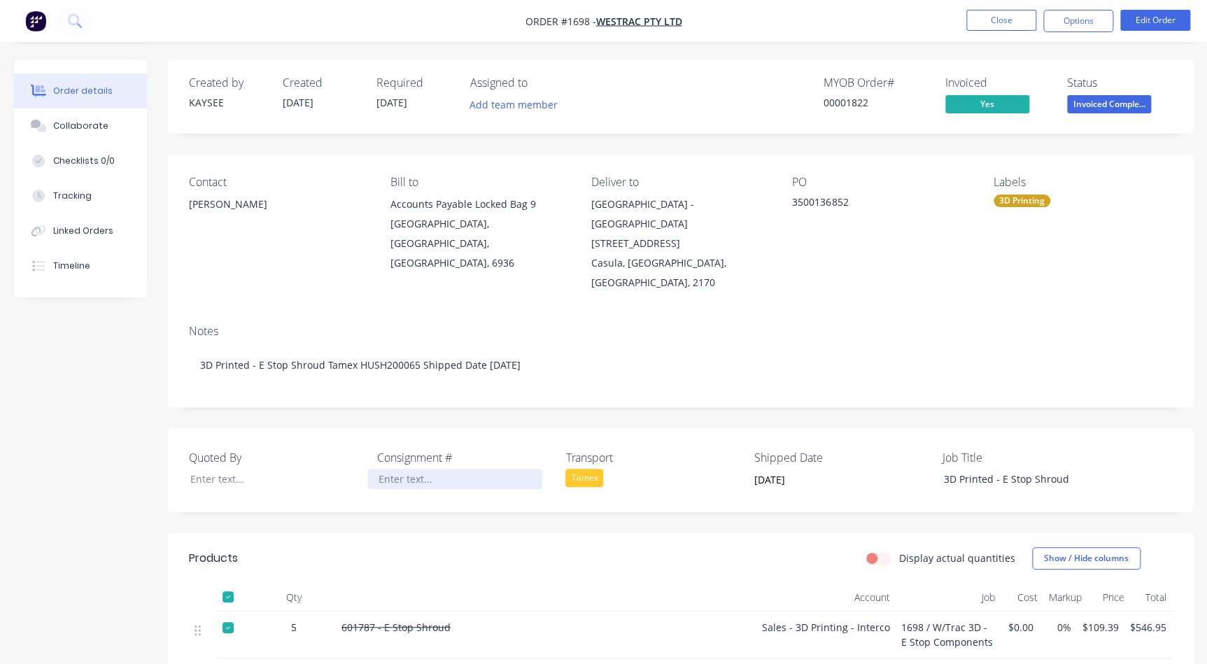
click at [393, 469] on div at bounding box center [454, 479] width 175 height 20
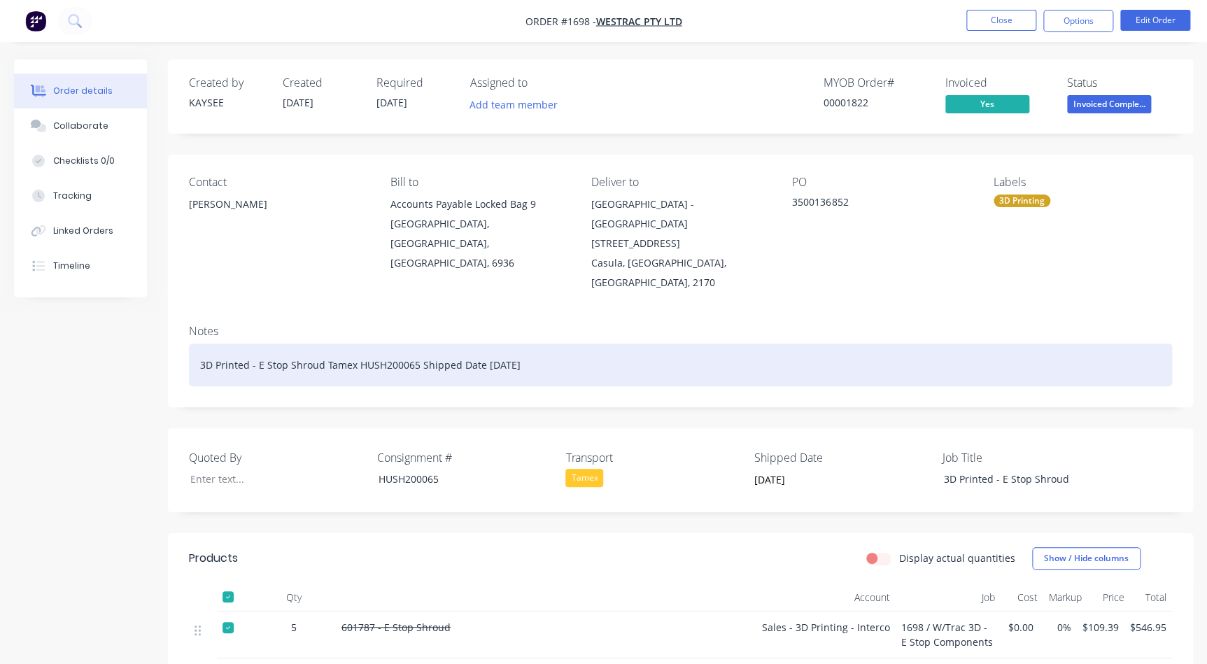
drag, startPoint x: 541, startPoint y: 326, endPoint x: 322, endPoint y: 340, distance: 219.4
click at [322, 343] on div "3D Printed - E Stop Shroud Tamex HUSH200065 Shipped Date [DATE]" at bounding box center [680, 364] width 983 height 43
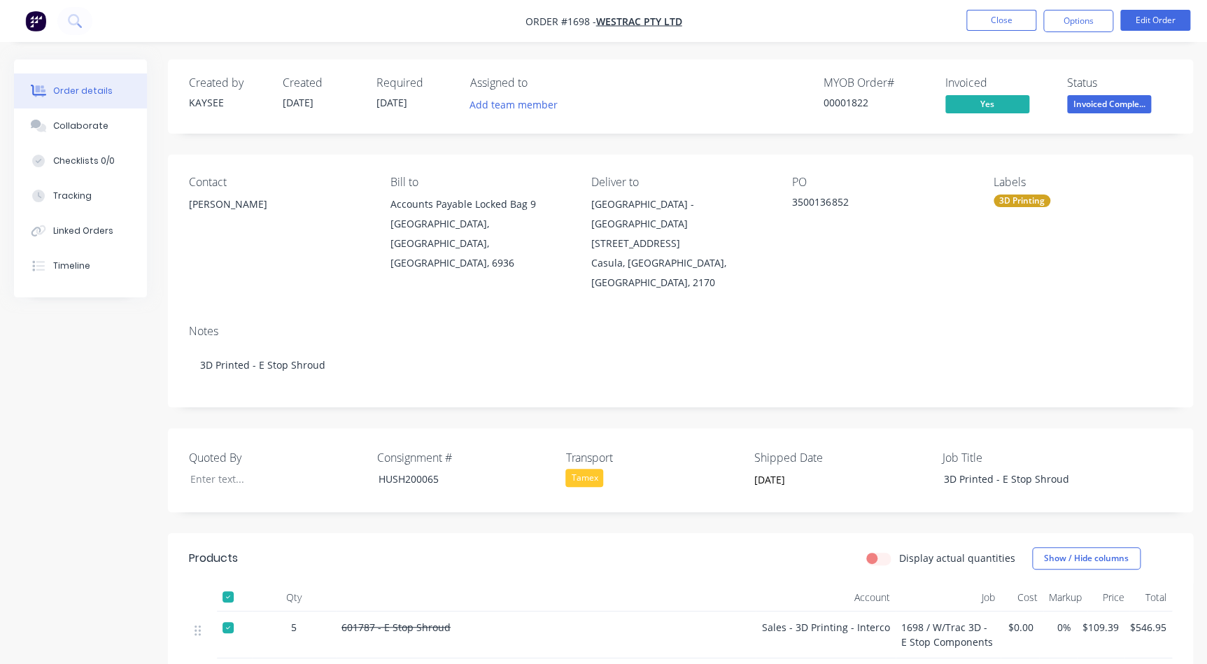
click at [986, 40] on nav "Order #1698 - WesTrac Pty Ltd Close Options Edit Order" at bounding box center [603, 21] width 1207 height 42
click at [986, 13] on button "Close" at bounding box center [1001, 20] width 70 height 21
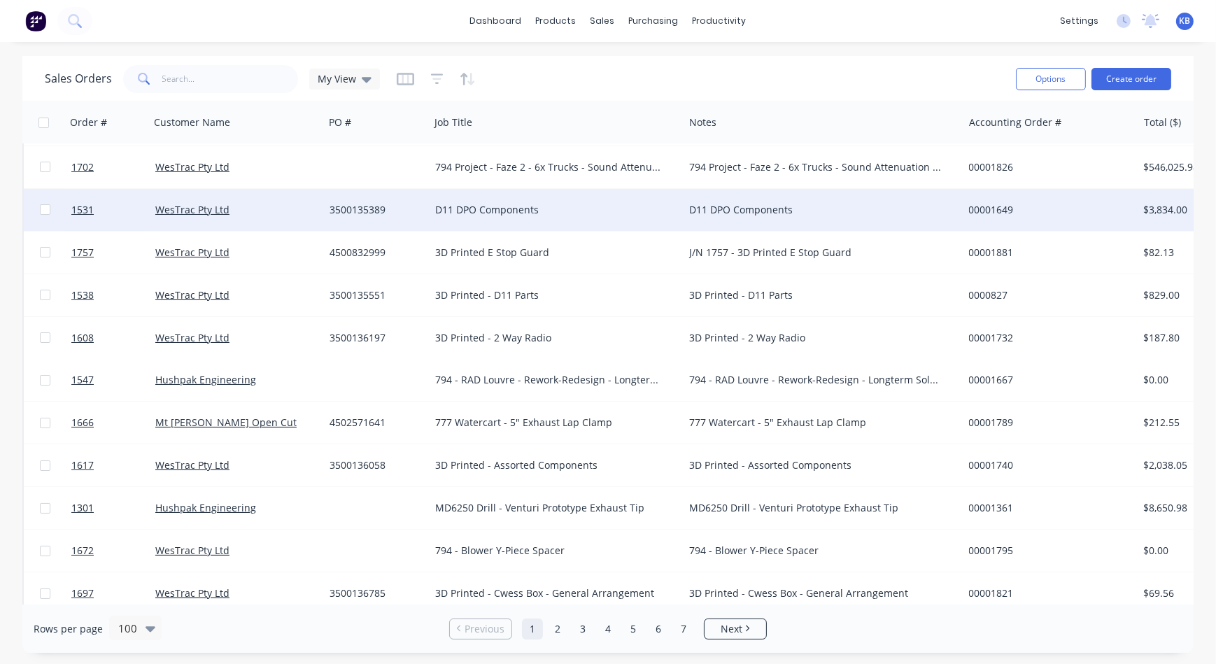
scroll to position [63, 0]
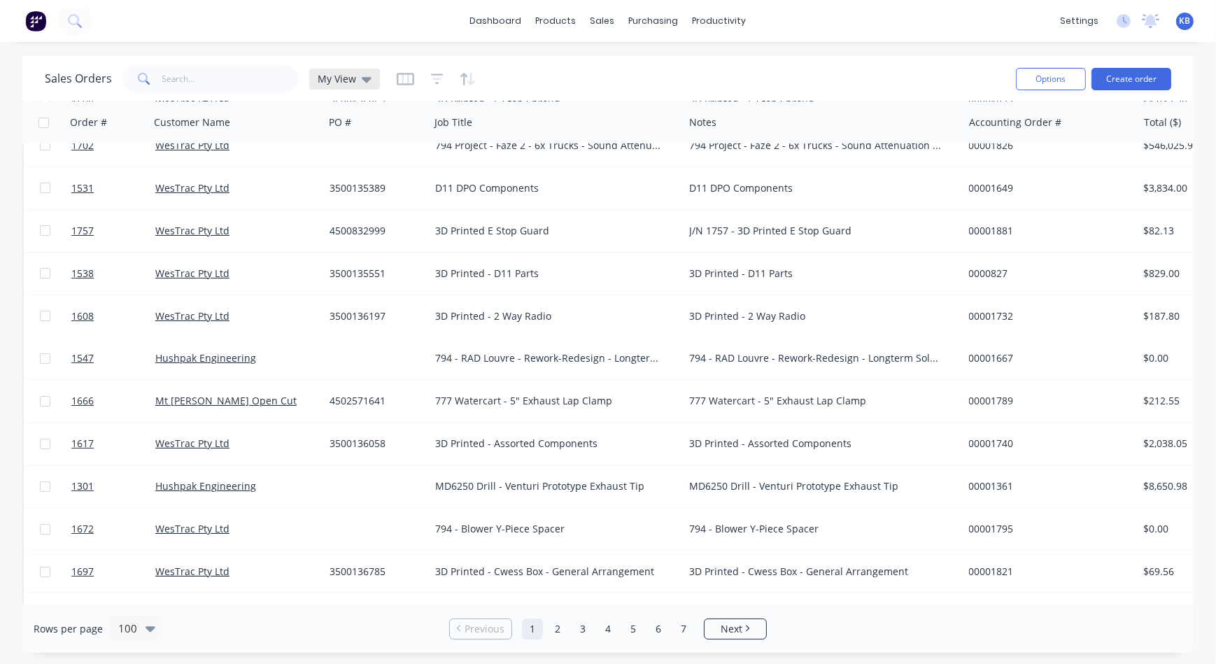
click at [371, 79] on div "My View" at bounding box center [344, 79] width 71 height 21
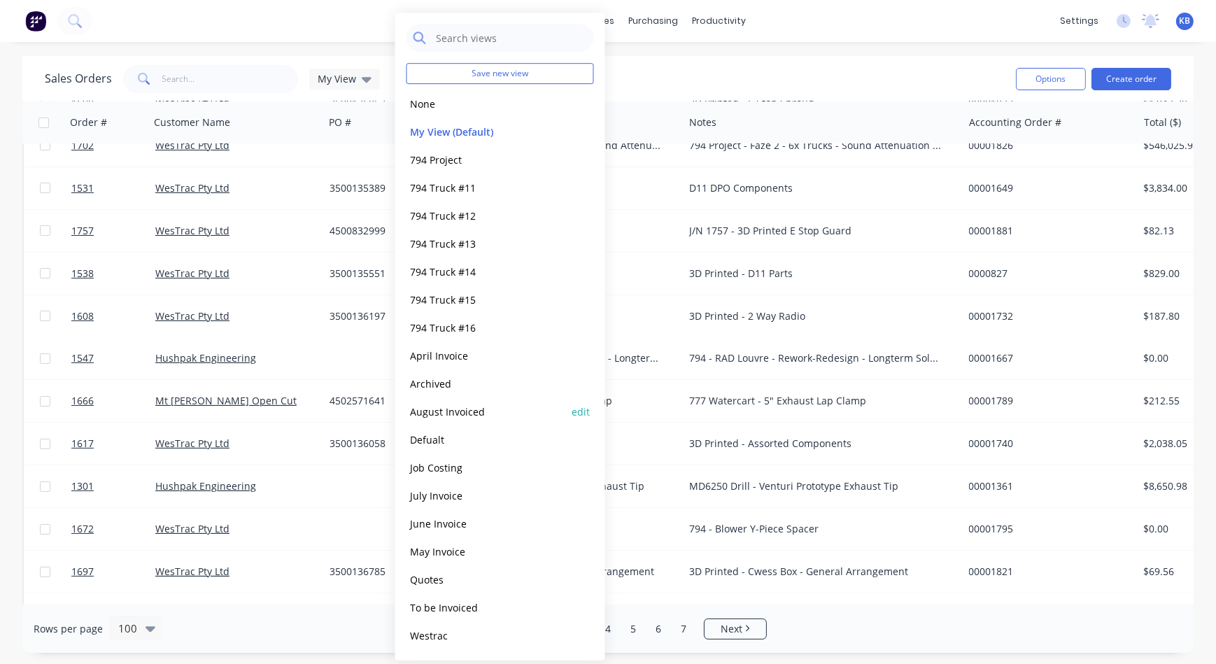
click at [464, 411] on button "August Invoiced" at bounding box center [485, 412] width 159 height 16
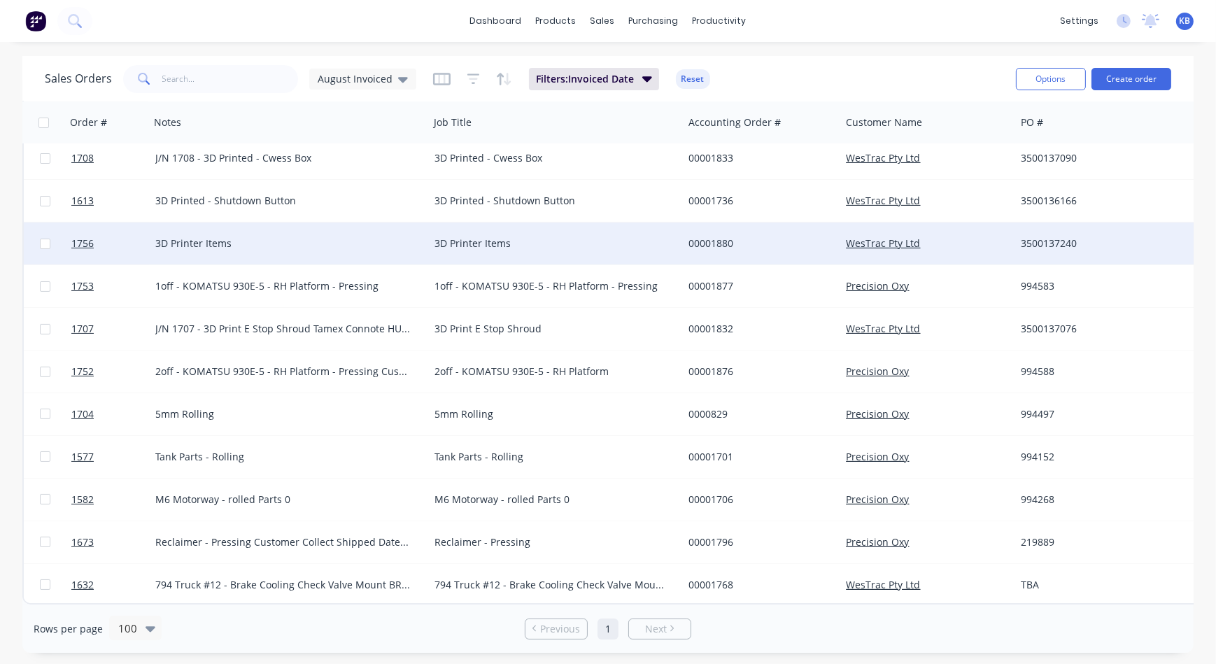
scroll to position [270, 0]
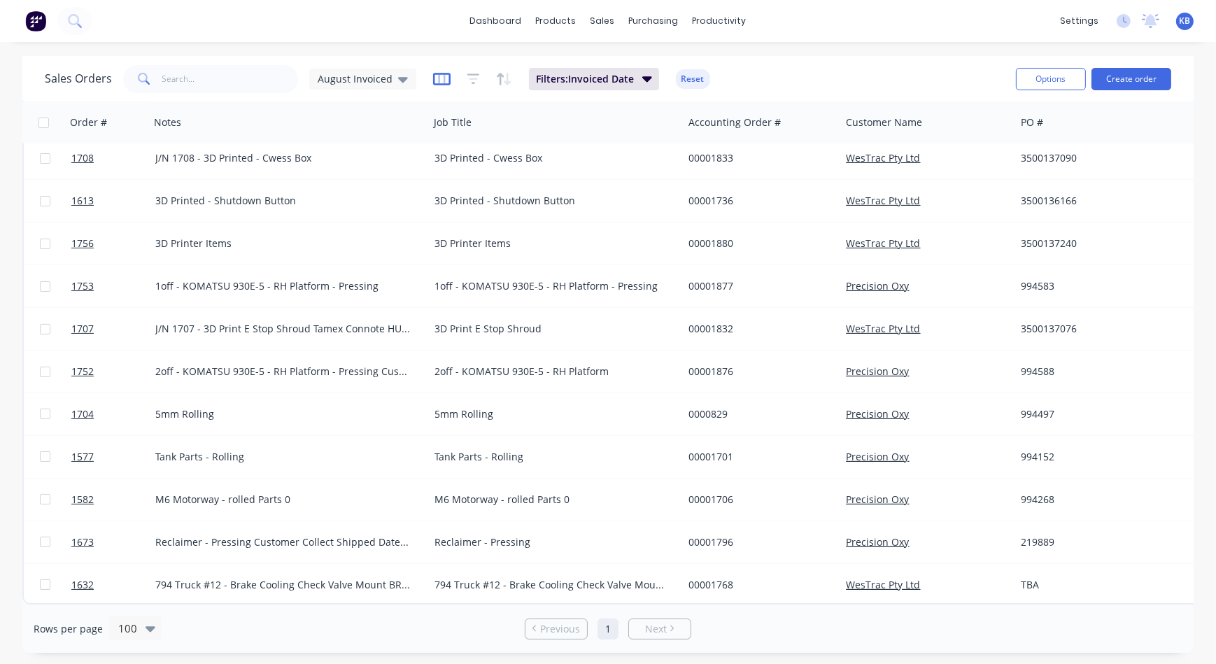
click at [441, 73] on icon "button" at bounding box center [441, 79] width 17 height 13
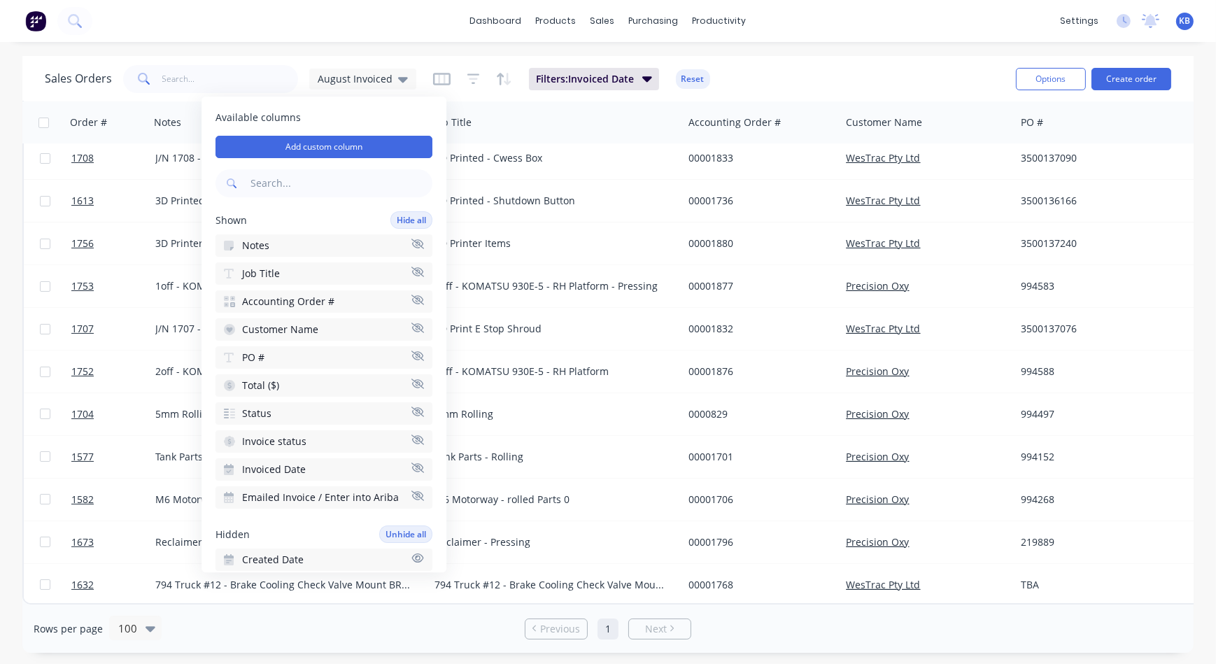
click at [412, 243] on icon "button" at bounding box center [417, 244] width 13 height 10
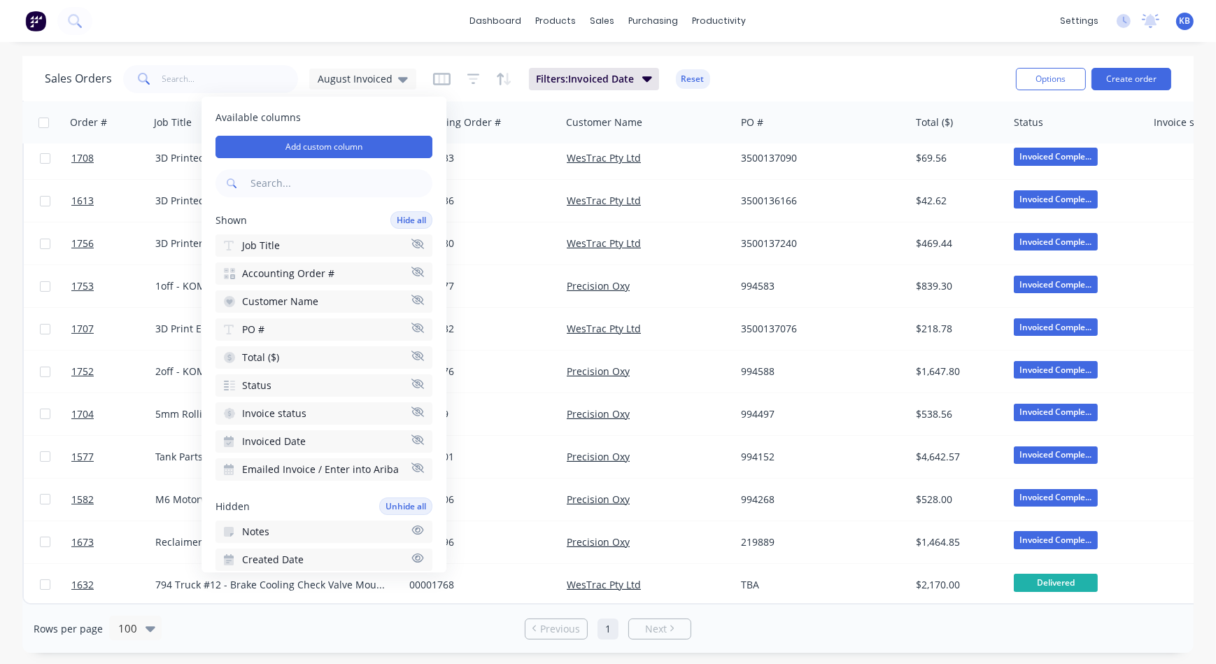
scroll to position [0, 0]
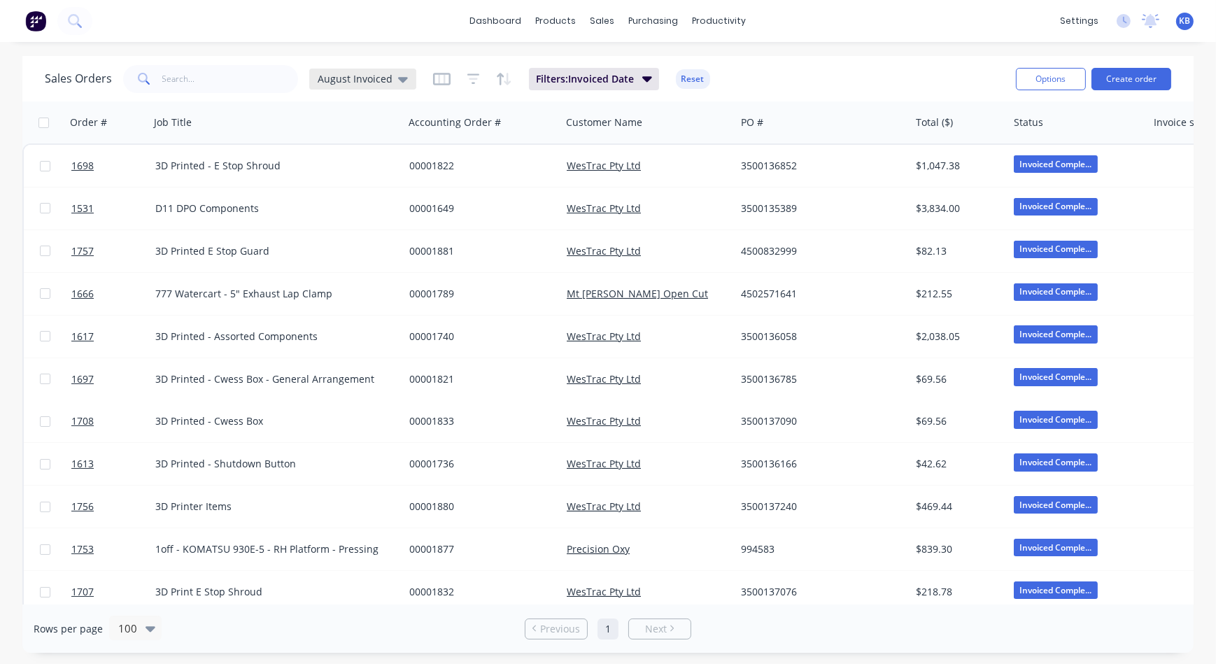
click at [398, 78] on icon at bounding box center [403, 80] width 10 height 6
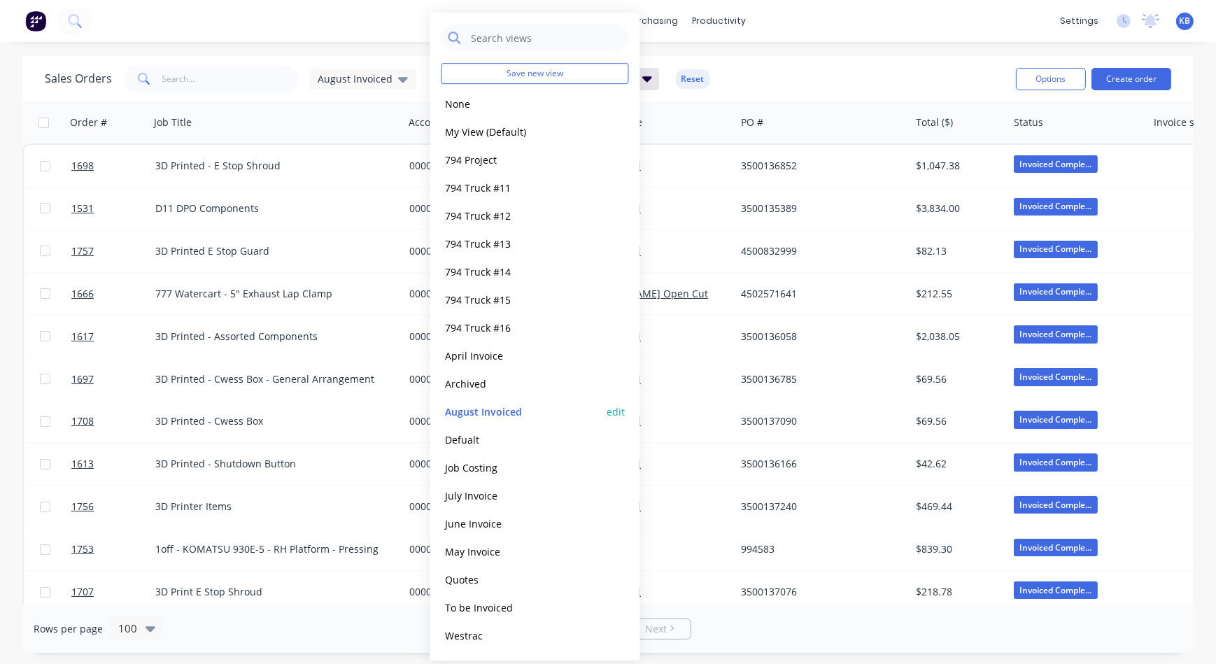
click at [605, 406] on div "August Invoiced edit" at bounding box center [534, 411] width 187 height 28
click at [613, 410] on button "edit" at bounding box center [616, 411] width 18 height 15
click at [705, 96] on button "Update" at bounding box center [715, 100] width 94 height 22
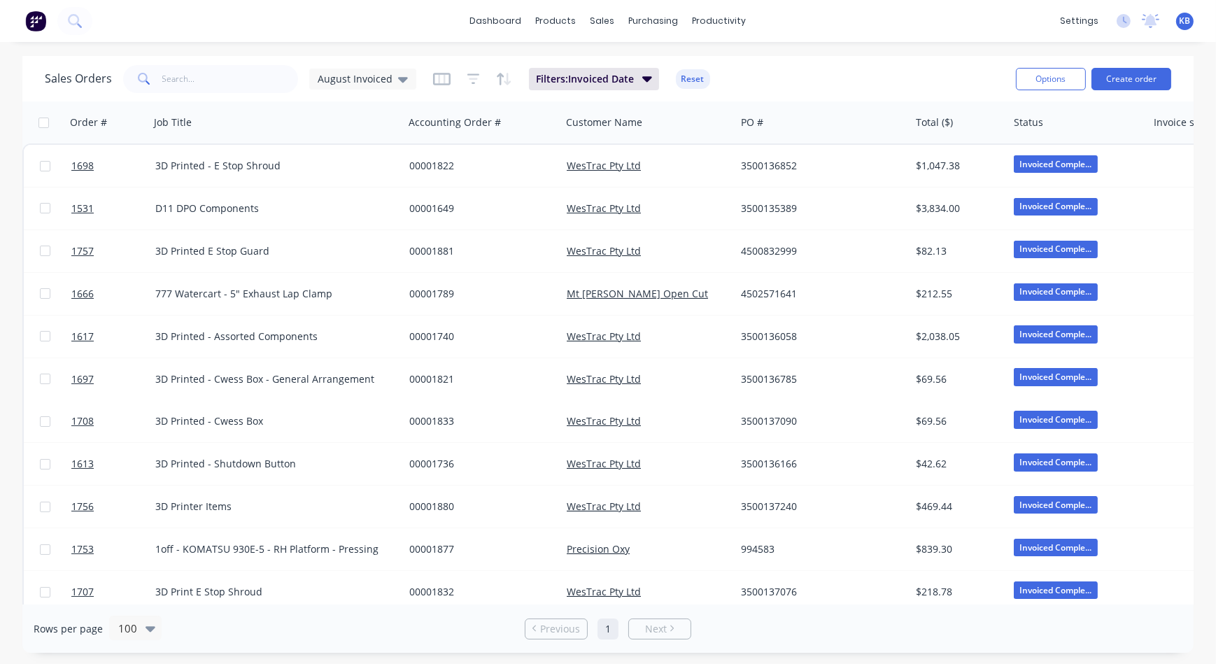
click at [787, 62] on div "Sales Orders August Invoiced Filters: Invoiced Date Reset" at bounding box center [525, 79] width 960 height 34
drag, startPoint x: 559, startPoint y: 122, endPoint x: 558, endPoint y: 136, distance: 13.3
click at [521, 136] on div "Accounting Order #" at bounding box center [481, 122] width 157 height 42
drag, startPoint x: 559, startPoint y: 128, endPoint x: 622, endPoint y: 133, distance: 63.1
click at [539, 125] on div "Accounting Order #" at bounding box center [481, 122] width 157 height 42
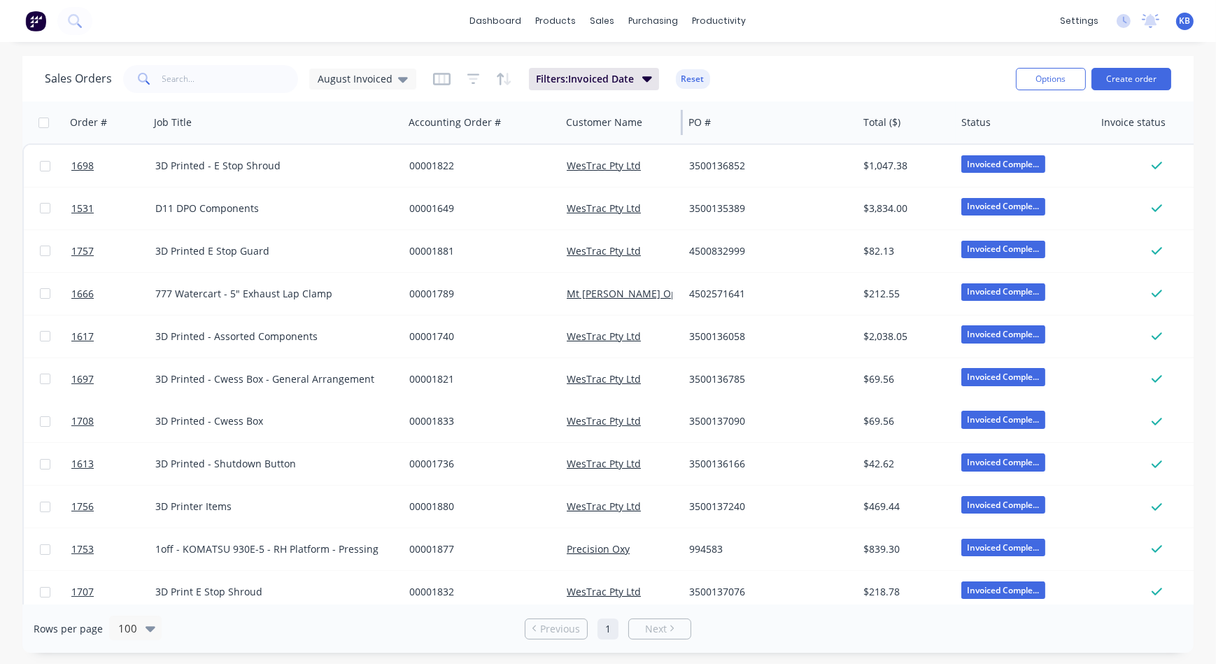
drag, startPoint x: 732, startPoint y: 130, endPoint x: 677, endPoint y: 133, distance: 55.3
click at [677, 133] on div "Customer Name" at bounding box center [621, 122] width 122 height 42
click at [853, 127] on div "PO #" at bounding box center [770, 122] width 175 height 42
click at [858, 129] on div "Total ($)" at bounding box center [907, 122] width 98 height 42
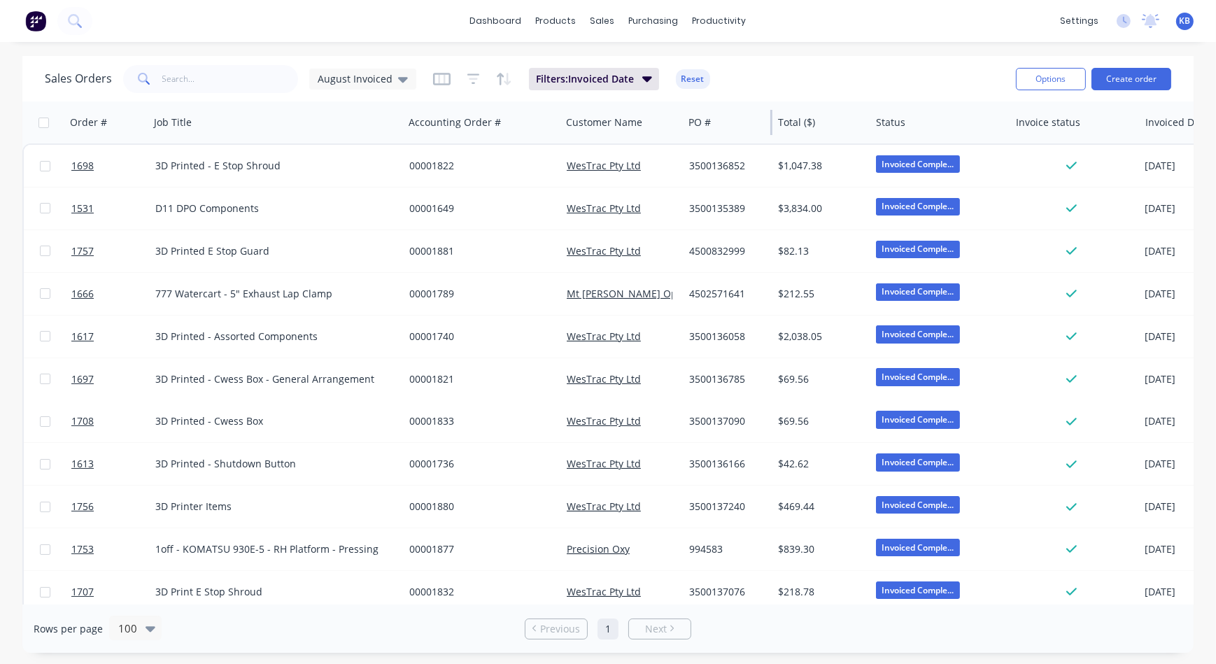
drag, startPoint x: 855, startPoint y: 127, endPoint x: 769, endPoint y: 120, distance: 85.7
click at [770, 120] on div at bounding box center [771, 122] width 2 height 25
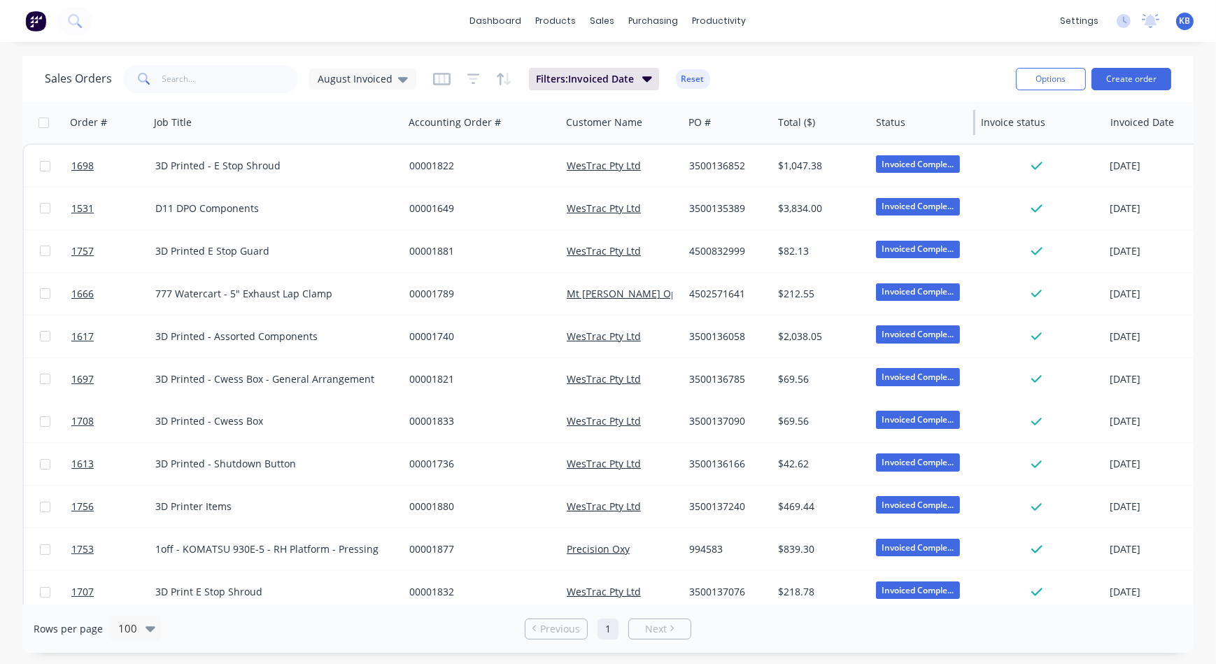
drag, startPoint x: 1008, startPoint y: 122, endPoint x: 973, endPoint y: 124, distance: 35.0
click at [973, 124] on div at bounding box center [974, 122] width 2 height 25
drag, startPoint x: 1102, startPoint y: 120, endPoint x: 1069, endPoint y: 118, distance: 33.6
click at [1069, 118] on div "Invoice status" at bounding box center [1039, 122] width 129 height 42
click at [1098, 133] on div "Order # Job Title Accounting Order # Customer Name PO # Total ($) Status Invoic…" at bounding box center [772, 122] width 1501 height 42
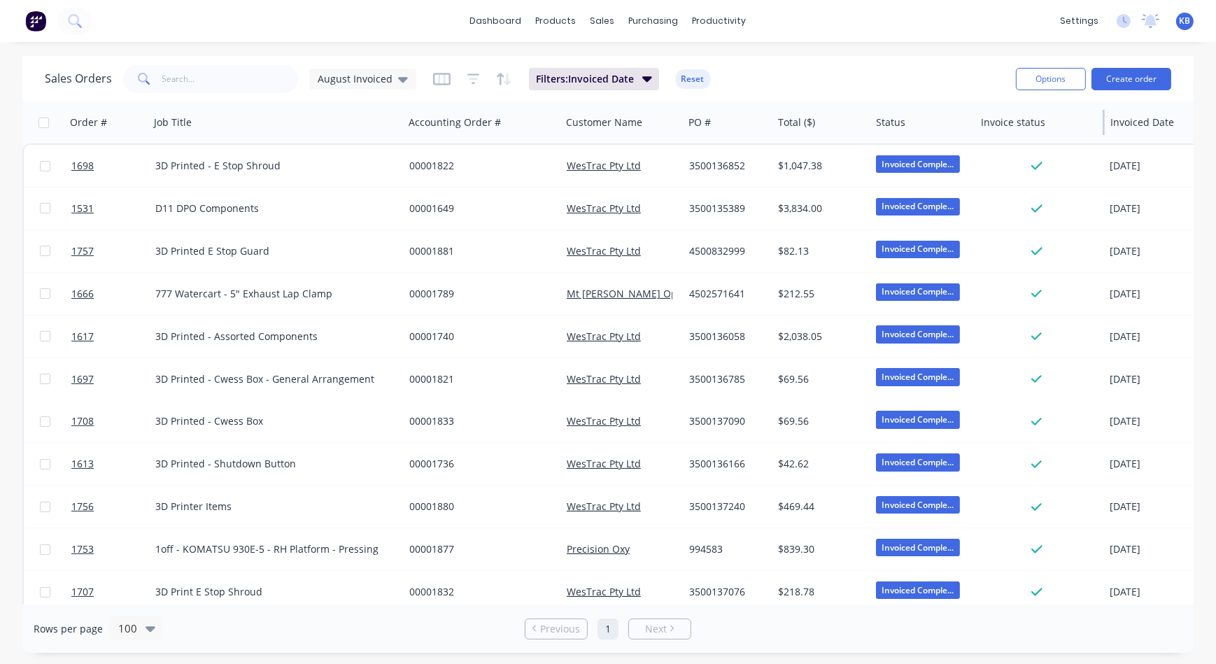
click at [1032, 136] on div "Invoice status" at bounding box center [1039, 122] width 129 height 42
click at [1101, 136] on div "Invoice status" at bounding box center [1039, 122] width 129 height 42
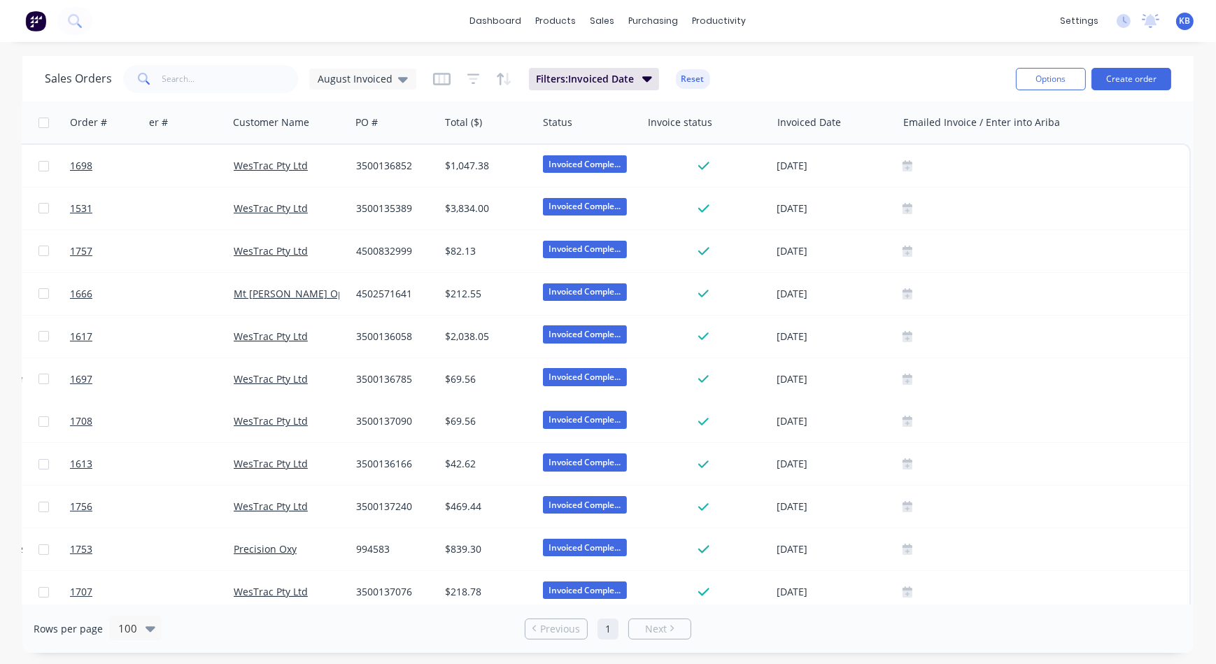
scroll to position [0, 339]
drag, startPoint x: 763, startPoint y: 133, endPoint x: 733, endPoint y: 128, distance: 30.5
click at [733, 128] on div "Invoice status" at bounding box center [706, 122] width 129 height 42
drag, startPoint x: 890, startPoint y: 131, endPoint x: 853, endPoint y: 130, distance: 36.4
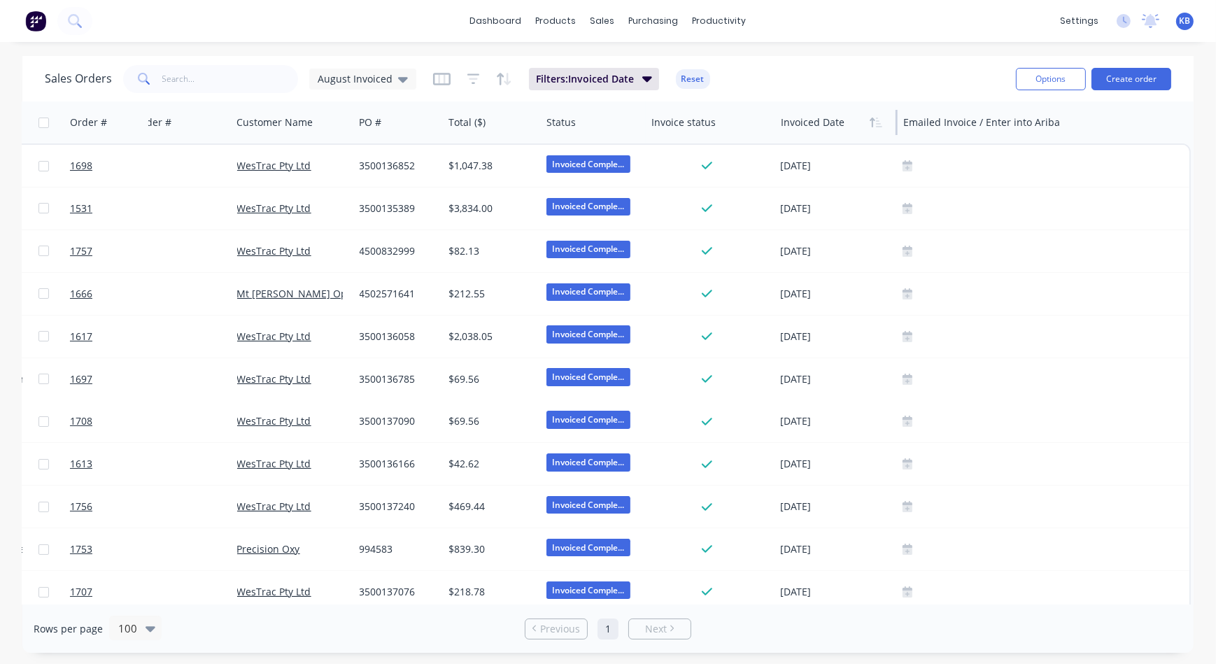
click at [853, 130] on div "Invoiced Date" at bounding box center [836, 122] width 122 height 42
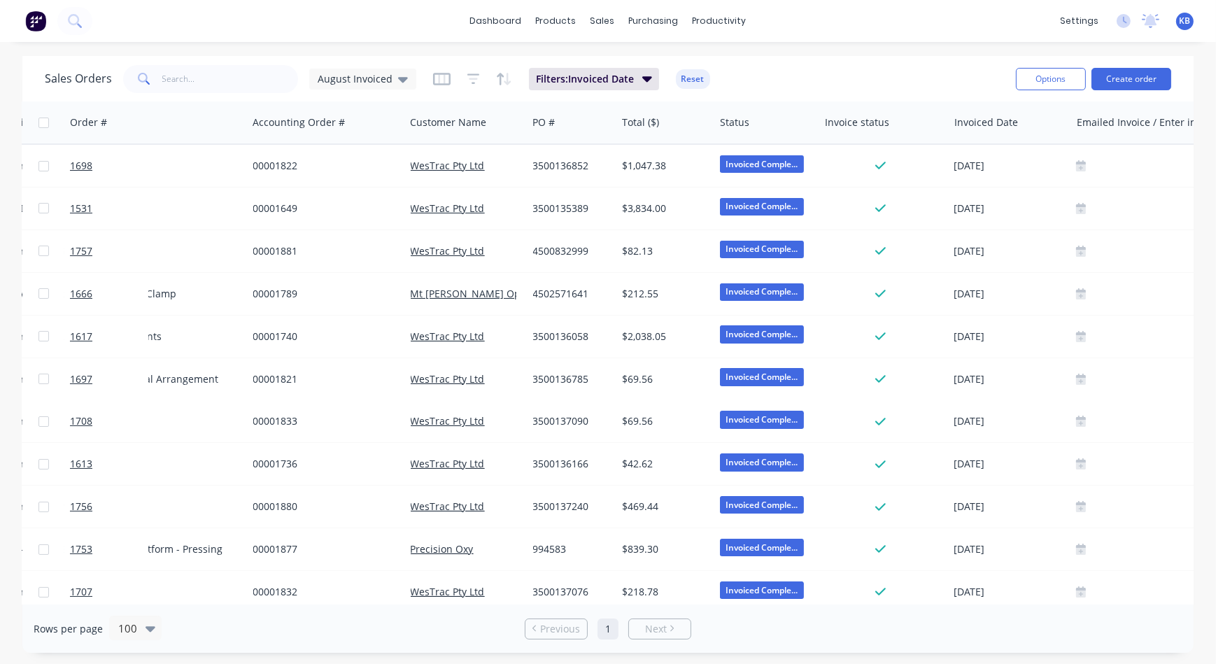
scroll to position [0, 0]
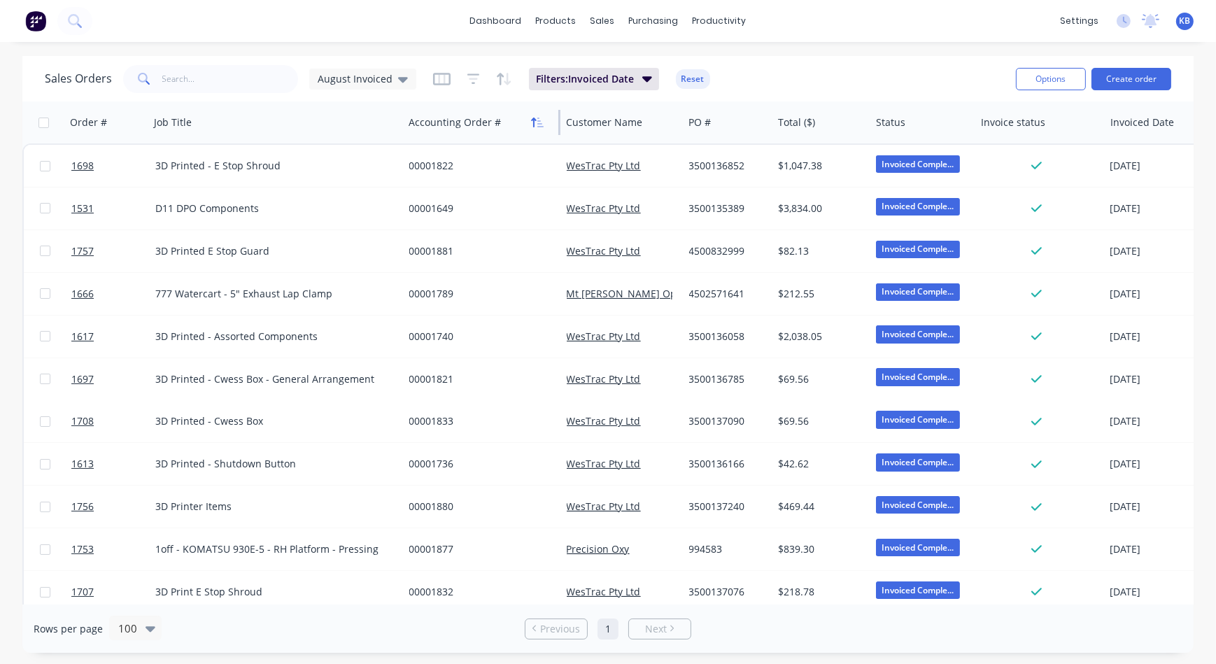
drag, startPoint x: 559, startPoint y: 125, endPoint x: 526, endPoint y: 122, distance: 33.0
click at [526, 122] on div "Accounting Order #" at bounding box center [481, 122] width 157 height 42
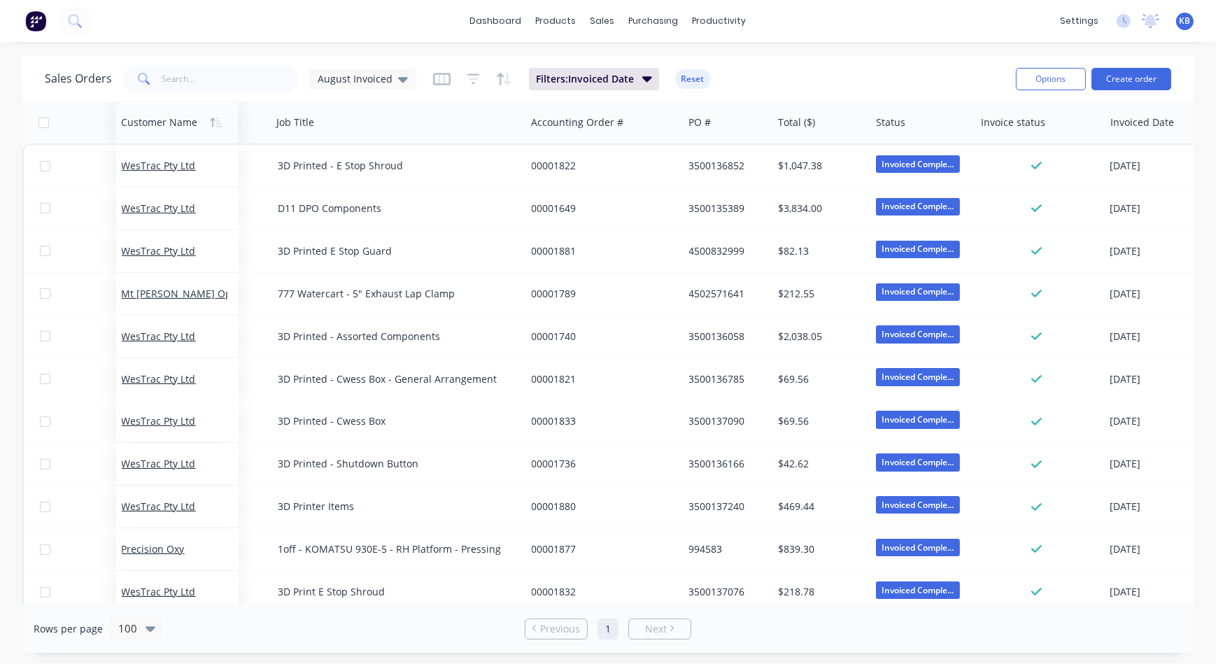
drag, startPoint x: 610, startPoint y: 125, endPoint x: 165, endPoint y: 127, distance: 444.9
click at [165, 127] on div at bounding box center [174, 122] width 106 height 28
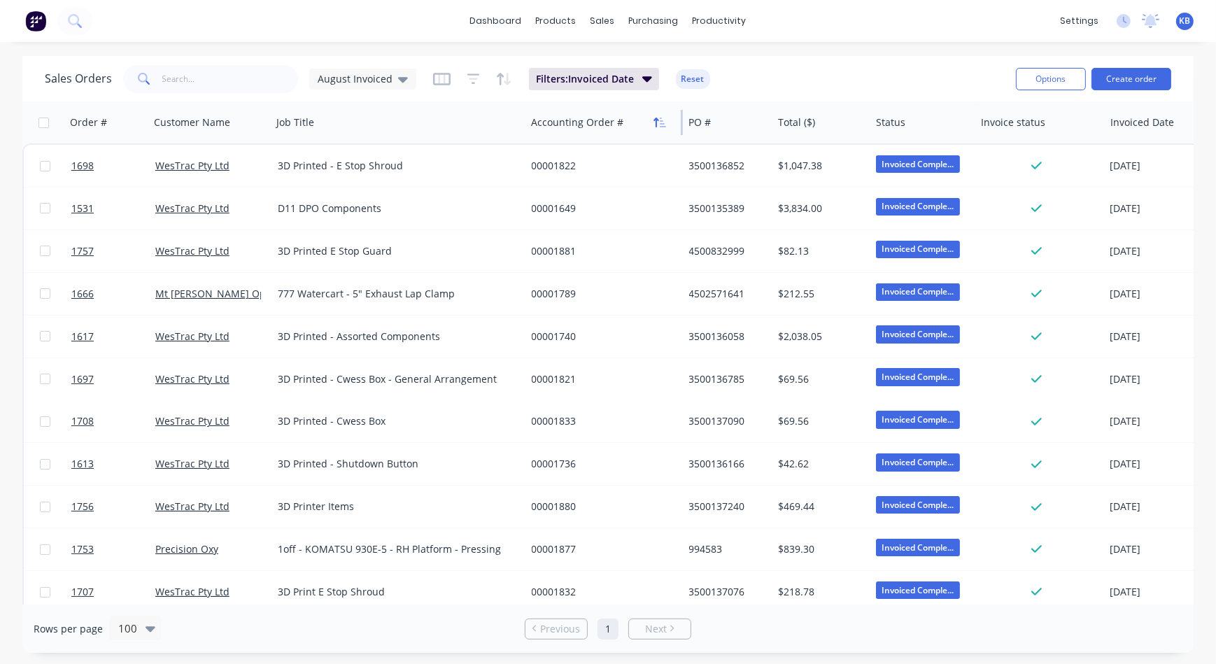
drag, startPoint x: 680, startPoint y: 126, endPoint x: 652, endPoint y: 125, distance: 28.0
click at [652, 125] on div "Accounting Order #" at bounding box center [603, 122] width 157 height 42
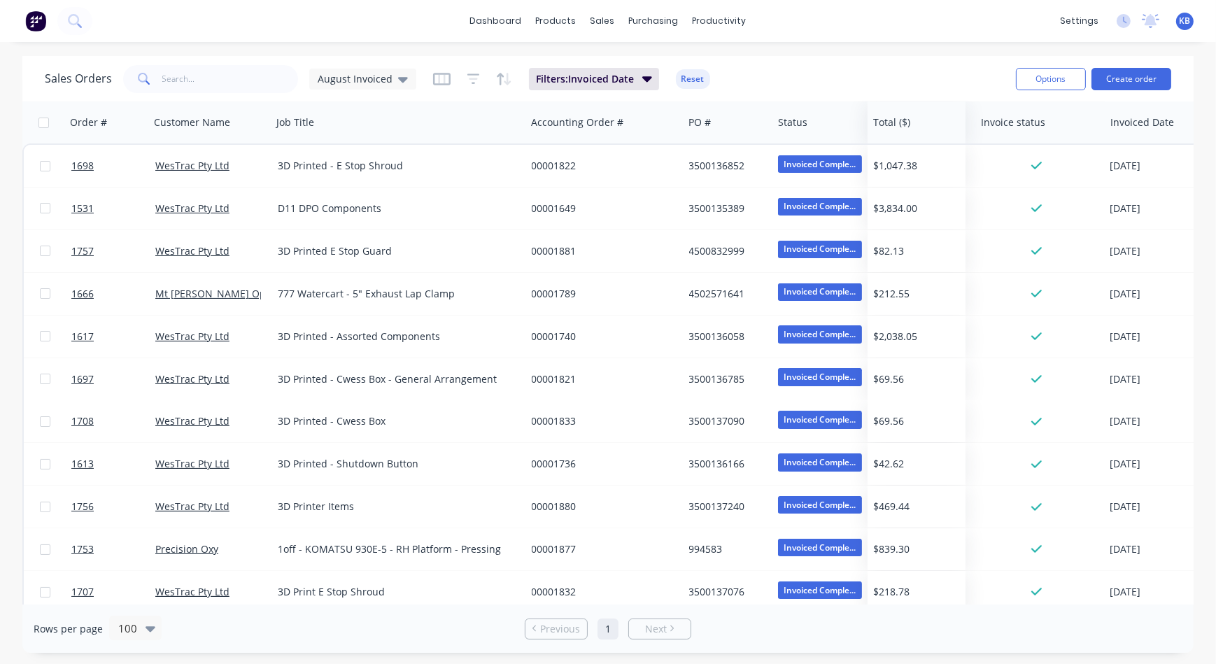
drag, startPoint x: 797, startPoint y: 132, endPoint x: 892, endPoint y: 139, distance: 95.4
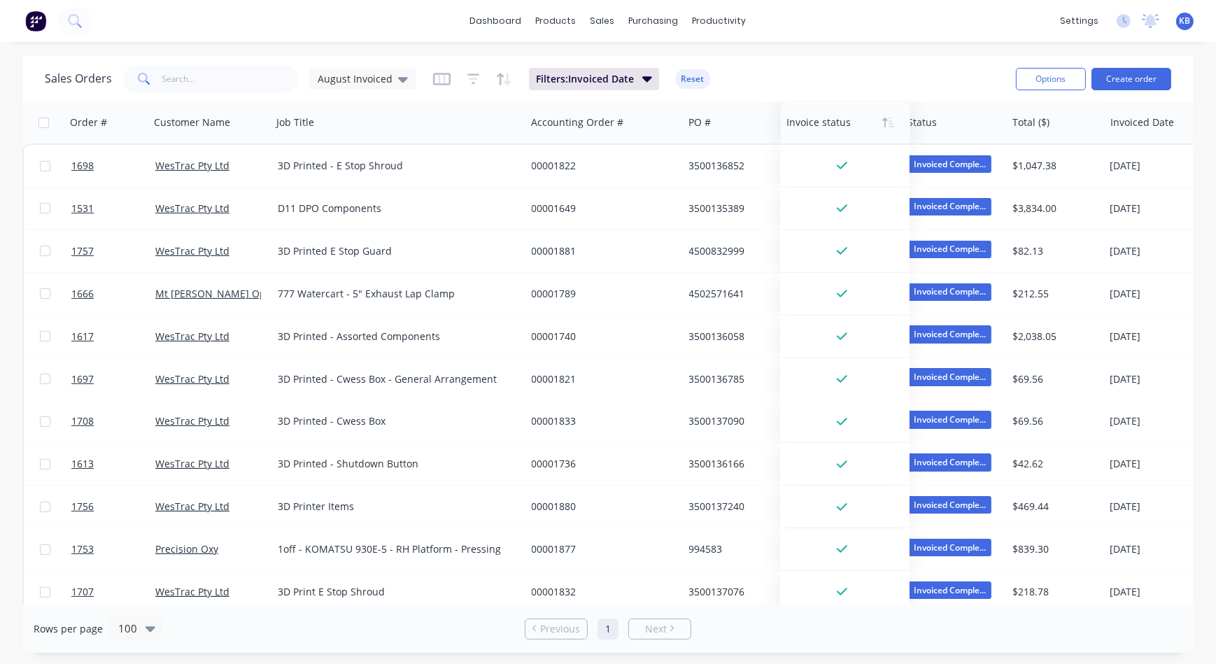
drag, startPoint x: 1025, startPoint y: 127, endPoint x: 834, endPoint y: 133, distance: 191.7
click at [834, 133] on div at bounding box center [842, 122] width 113 height 28
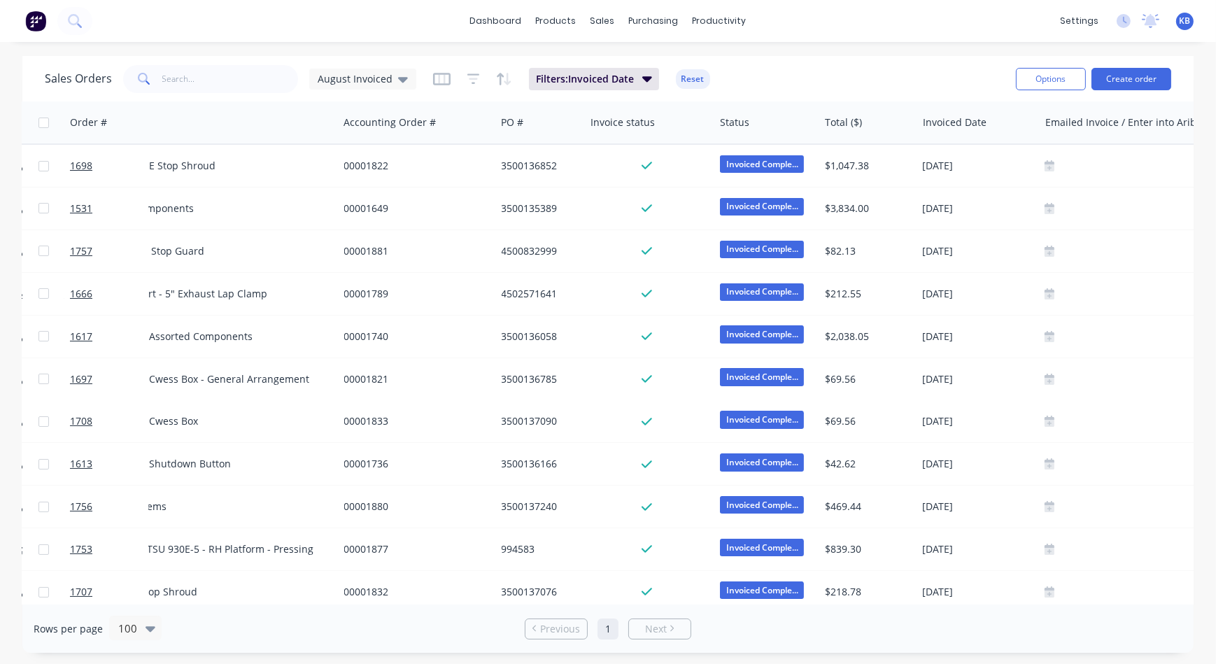
scroll to position [0, 212]
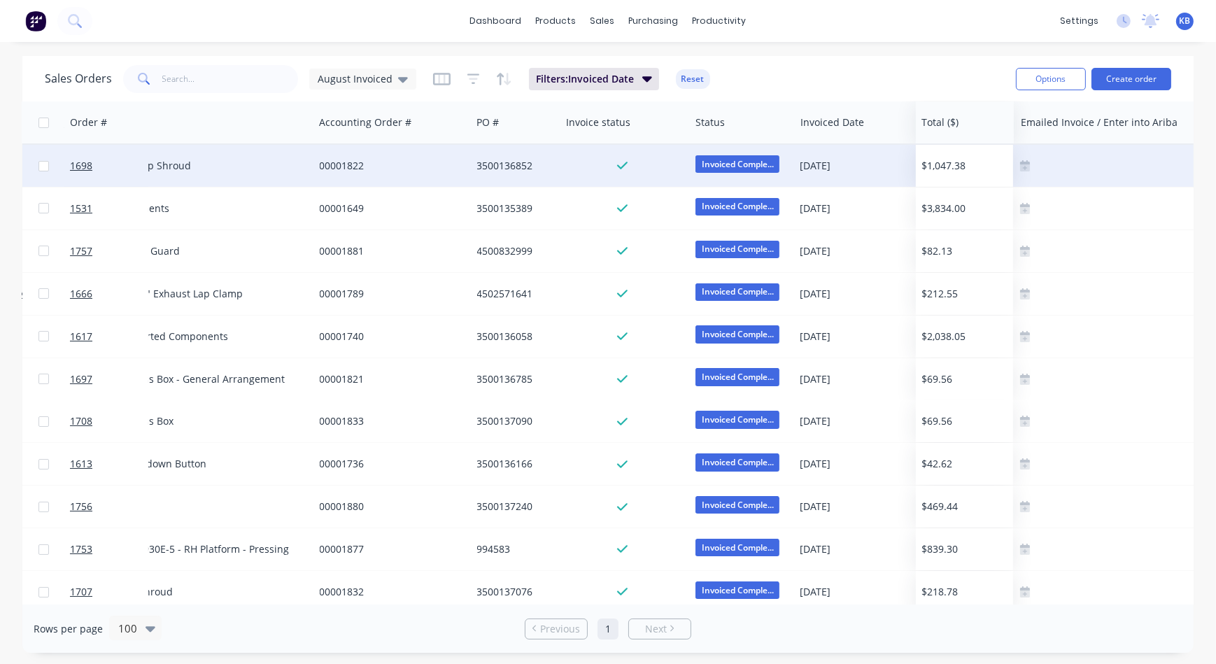
drag, startPoint x: 823, startPoint y: 120, endPoint x: 944, endPoint y: 148, distance: 124.2
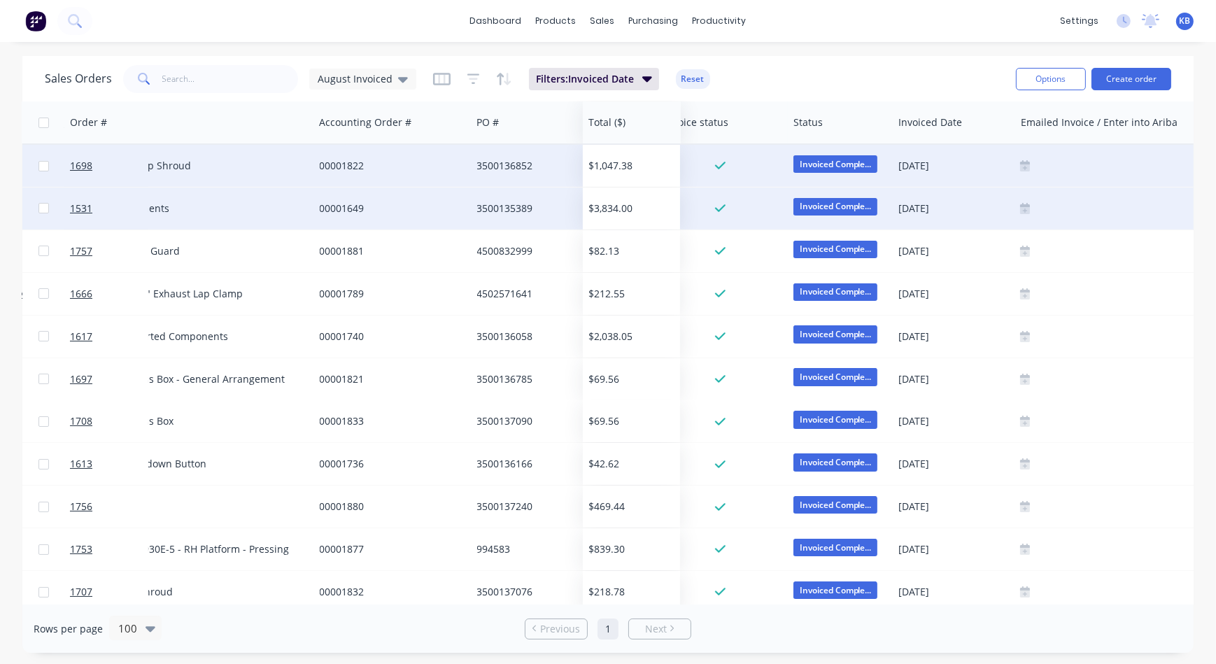
drag, startPoint x: 949, startPoint y: 119, endPoint x: 615, endPoint y: 196, distance: 343.1
click at [615, 196] on div "Order # Customer Name Job Title Accounting Order # PO # Invoice status Status I…" at bounding box center [559, 484] width 1498 height 766
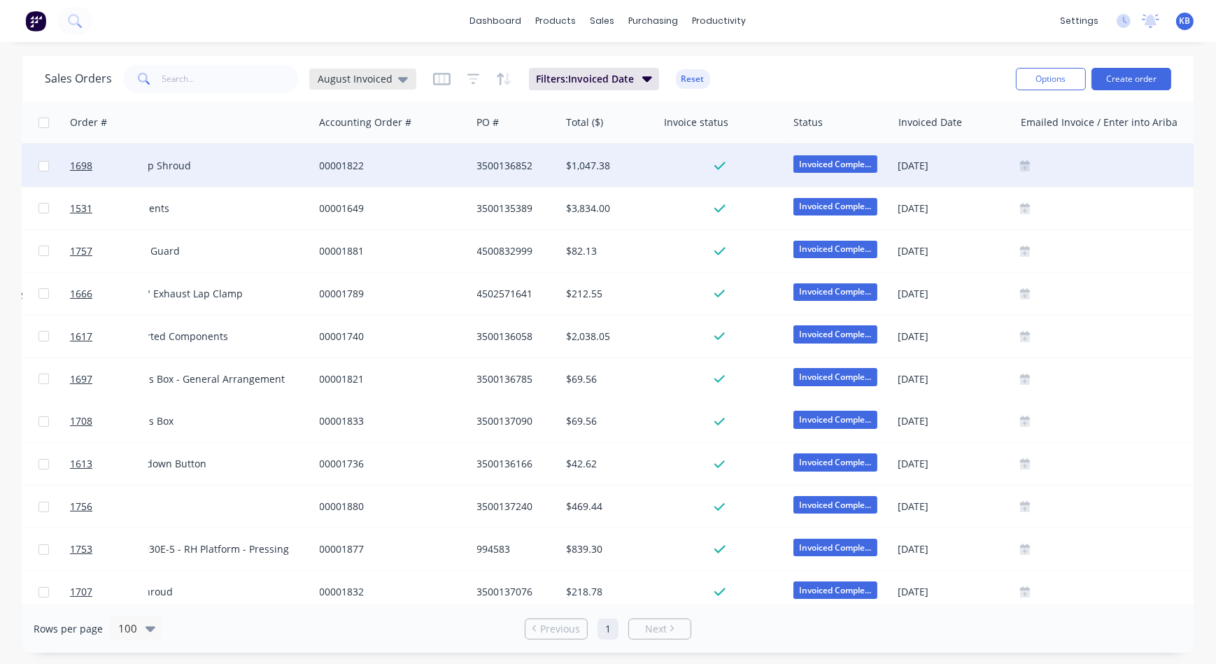
click at [409, 76] on div "August Invoiced" at bounding box center [362, 79] width 107 height 21
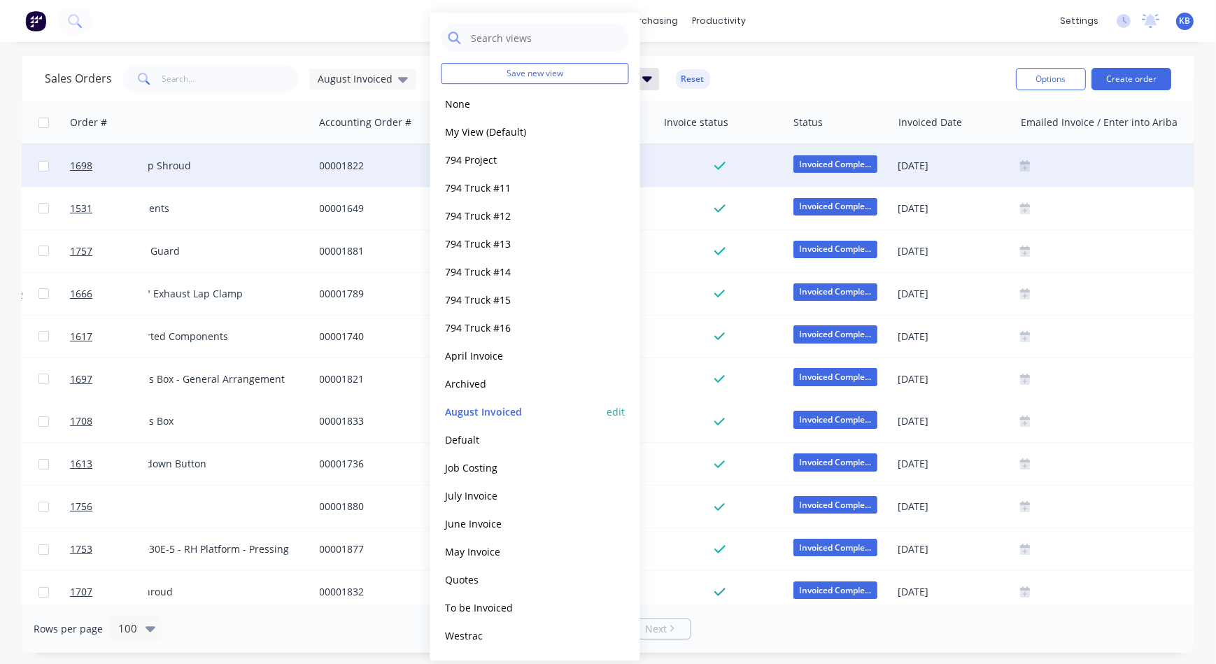
click at [623, 414] on button "edit" at bounding box center [616, 411] width 18 height 15
click at [718, 104] on button "Update" at bounding box center [715, 100] width 94 height 22
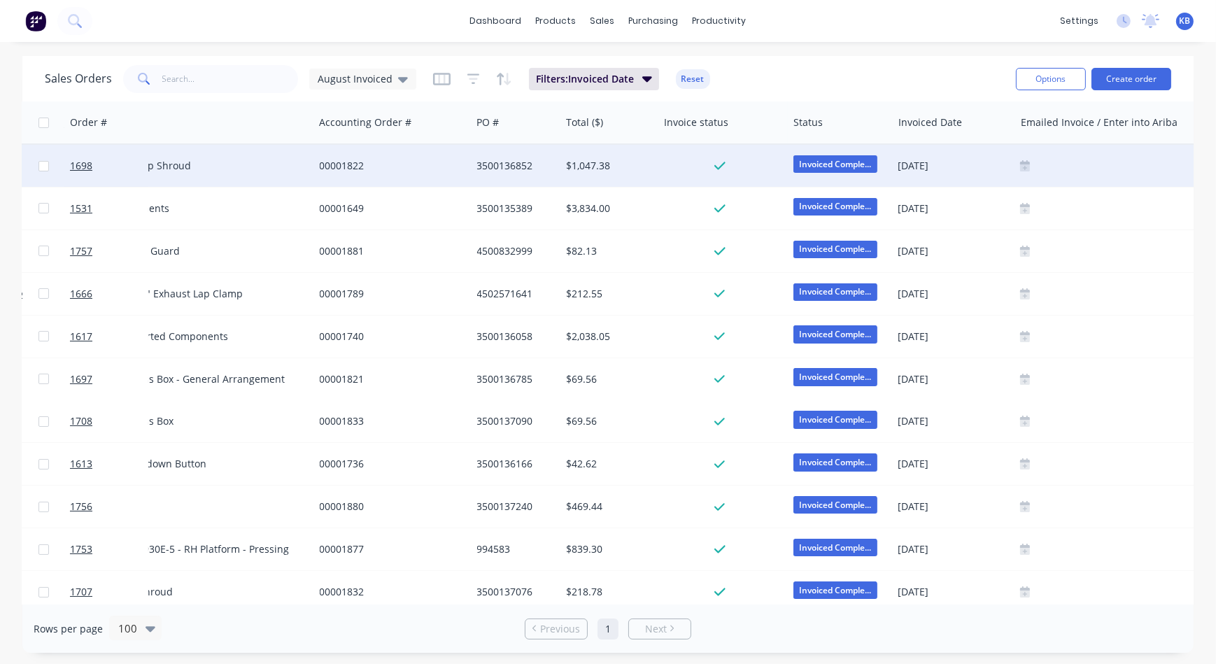
click at [755, 71] on div "Sales Orders August Invoiced Filters: Invoiced Date Reset" at bounding box center [525, 79] width 960 height 34
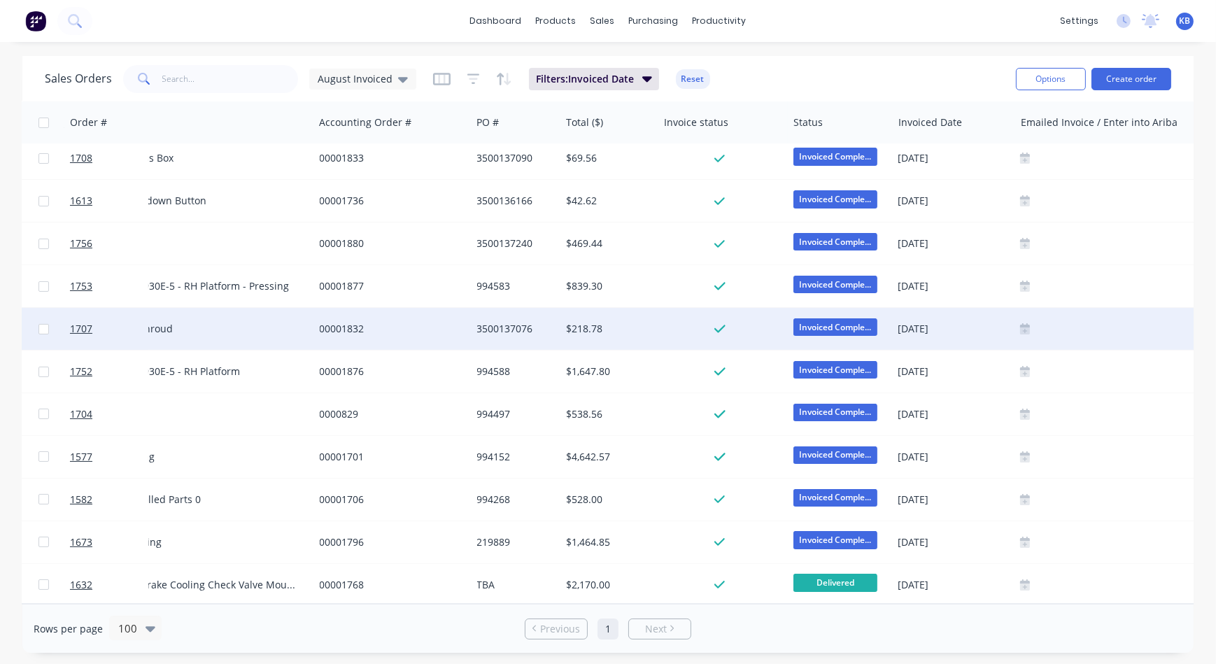
scroll to position [270, 212]
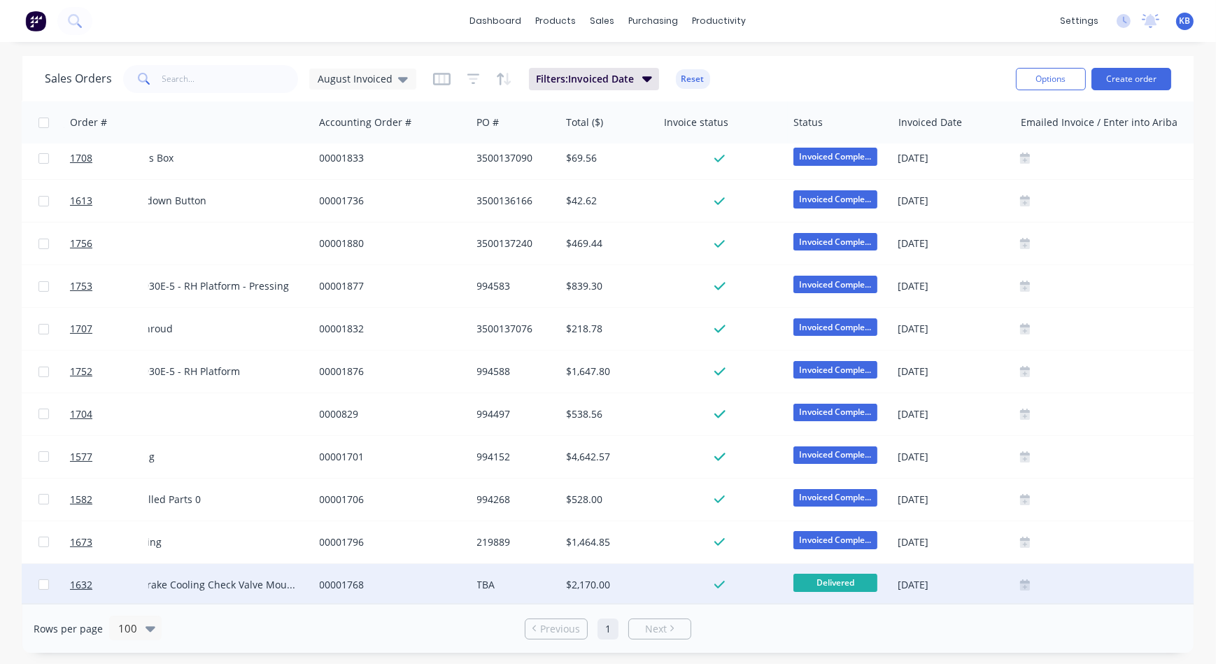
click at [837, 579] on span "Delivered" at bounding box center [835, 582] width 84 height 17
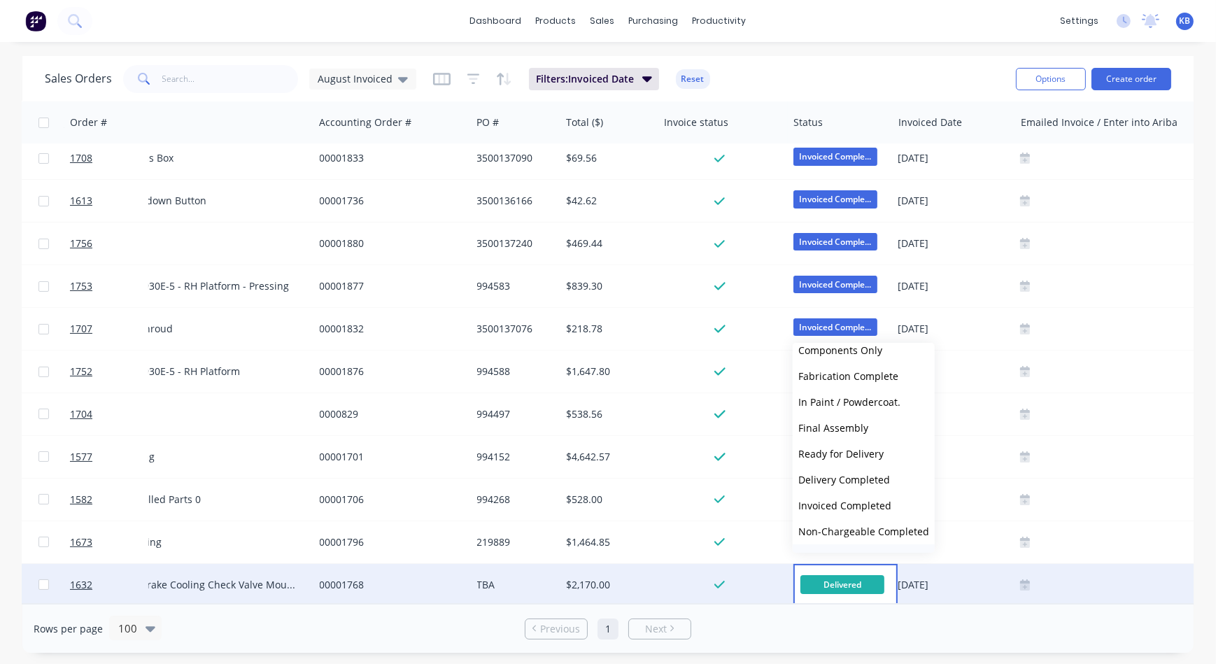
scroll to position [192, 0]
click at [844, 530] on span "Invoiced Completed" at bounding box center [844, 531] width 93 height 13
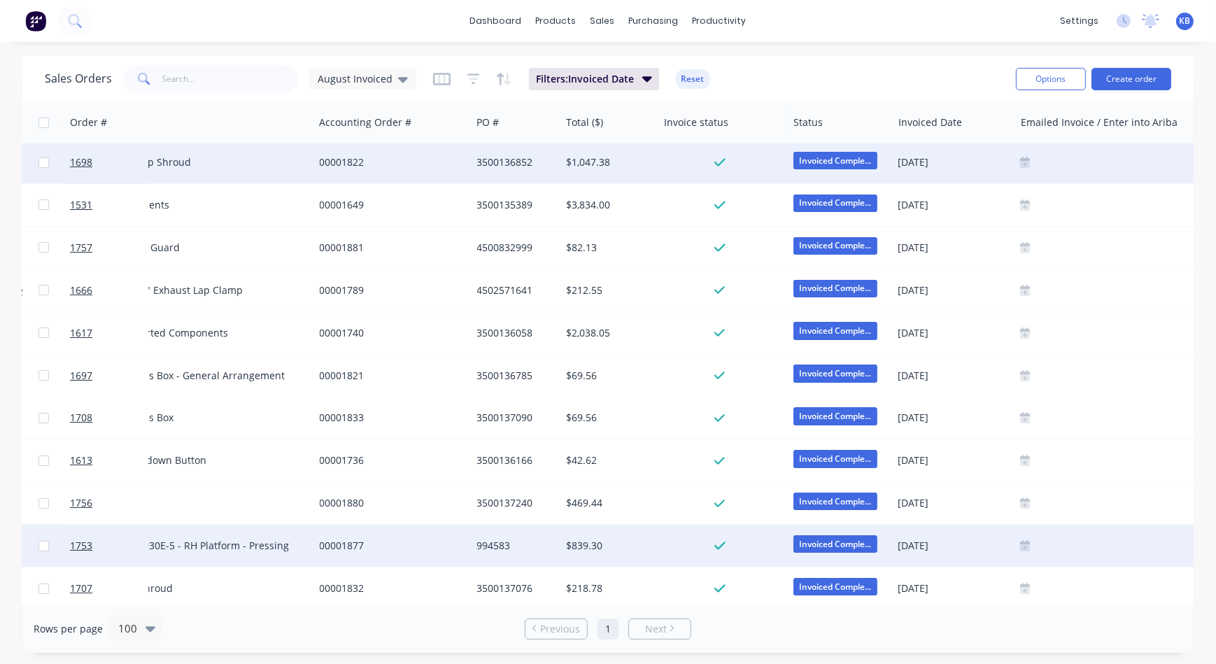
scroll to position [0, 212]
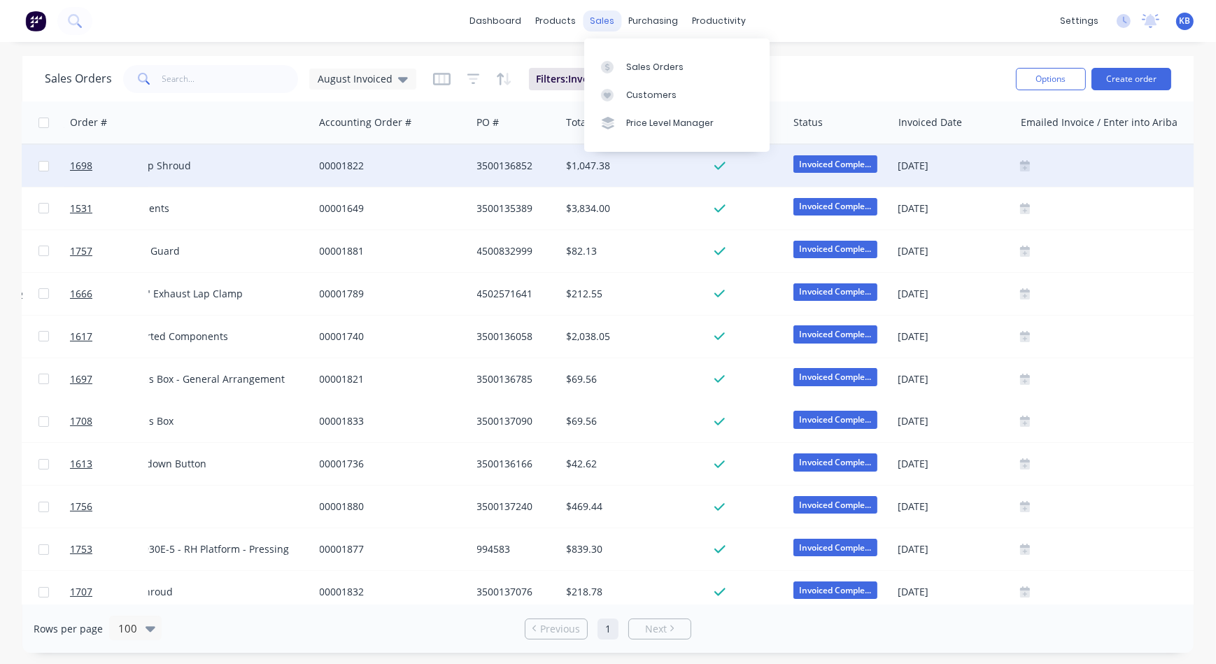
click at [600, 24] on div "sales" at bounding box center [602, 20] width 38 height 21
click at [644, 64] on div "Sales Orders" at bounding box center [654, 67] width 57 height 13
click at [403, 76] on icon at bounding box center [403, 78] width 10 height 15
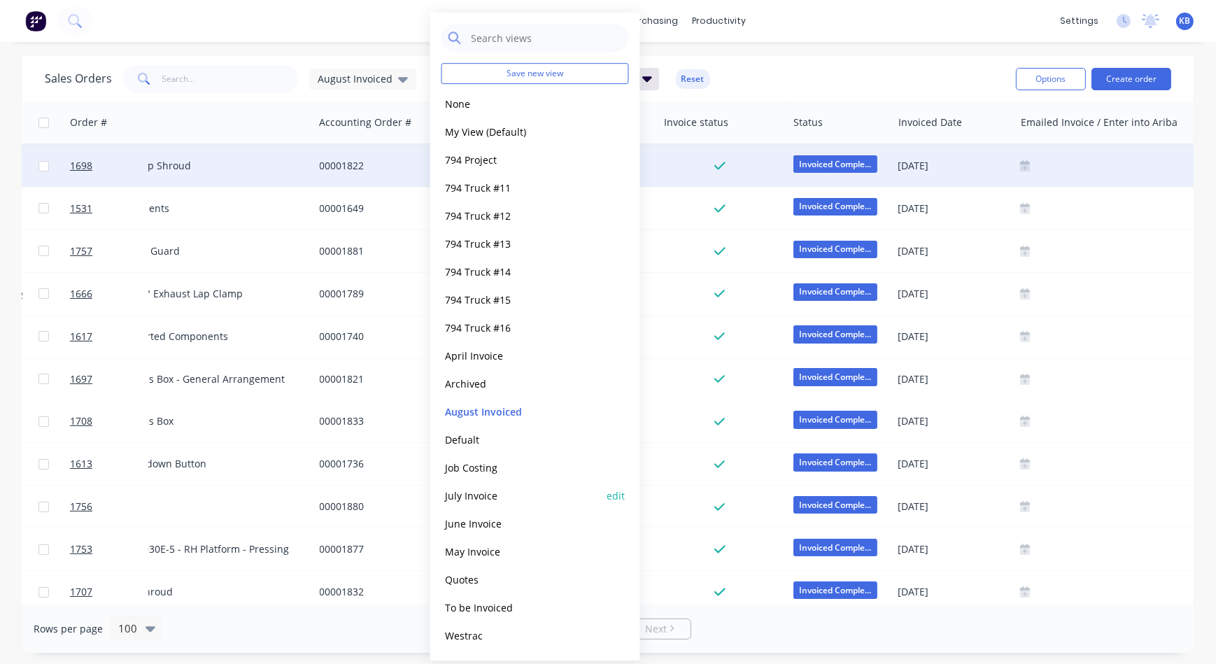
click at [497, 496] on button "July Invoice" at bounding box center [520, 496] width 159 height 16
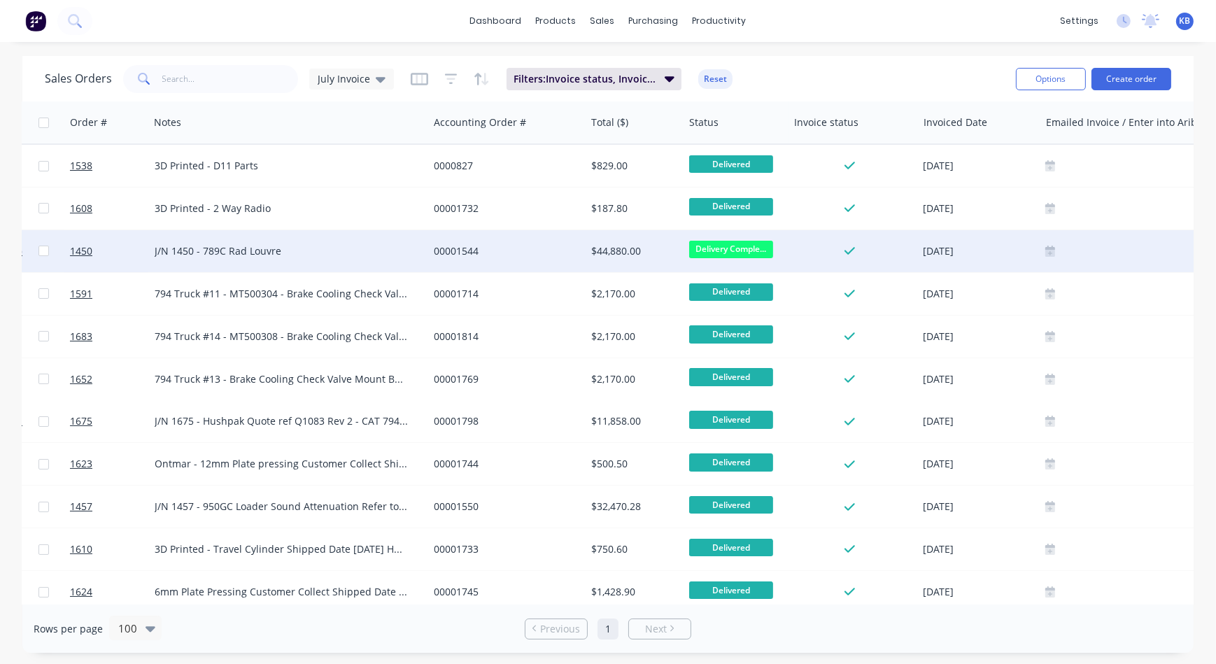
click at [183, 251] on div "J/N 1450 - 789C Rad Louvre" at bounding box center [282, 251] width 255 height 14
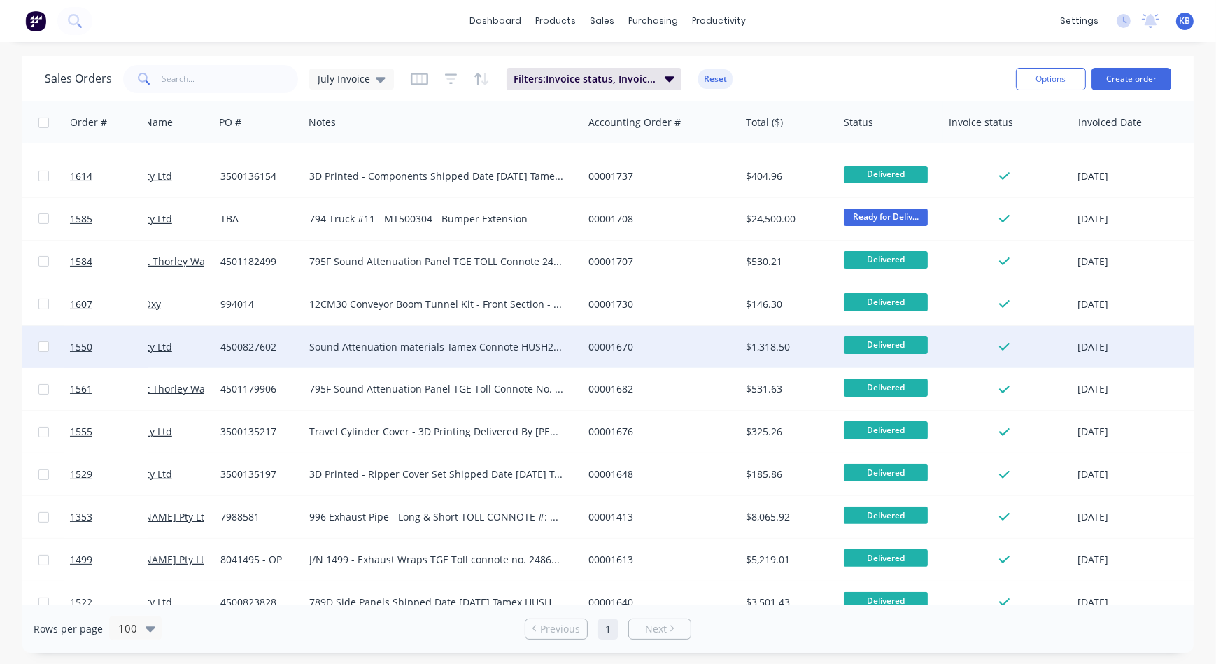
scroll to position [445, 57]
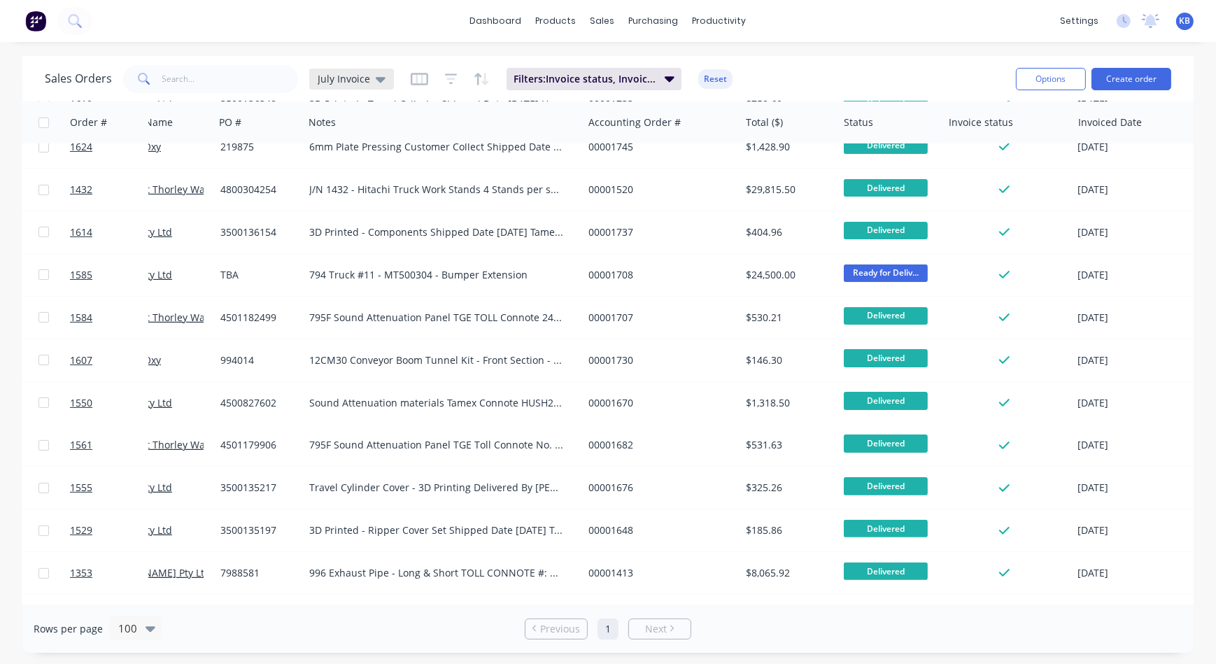
click at [367, 73] on span "July Invoice" at bounding box center [344, 78] width 52 height 15
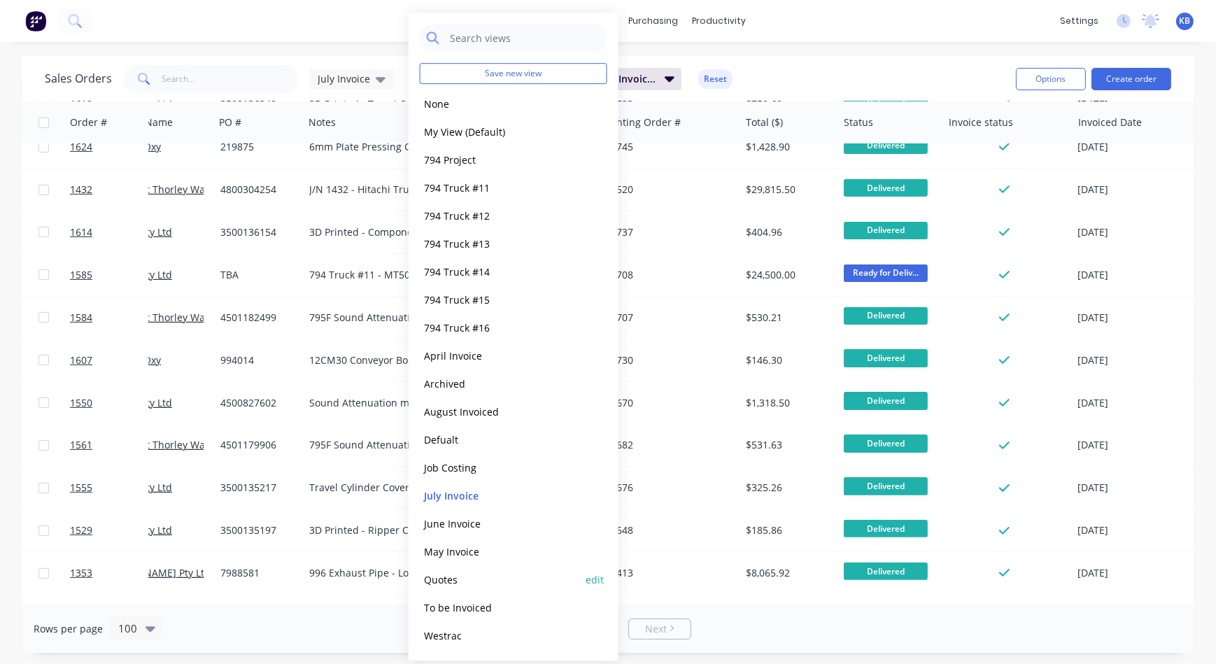
click at [453, 578] on button "Quotes" at bounding box center [499, 580] width 159 height 16
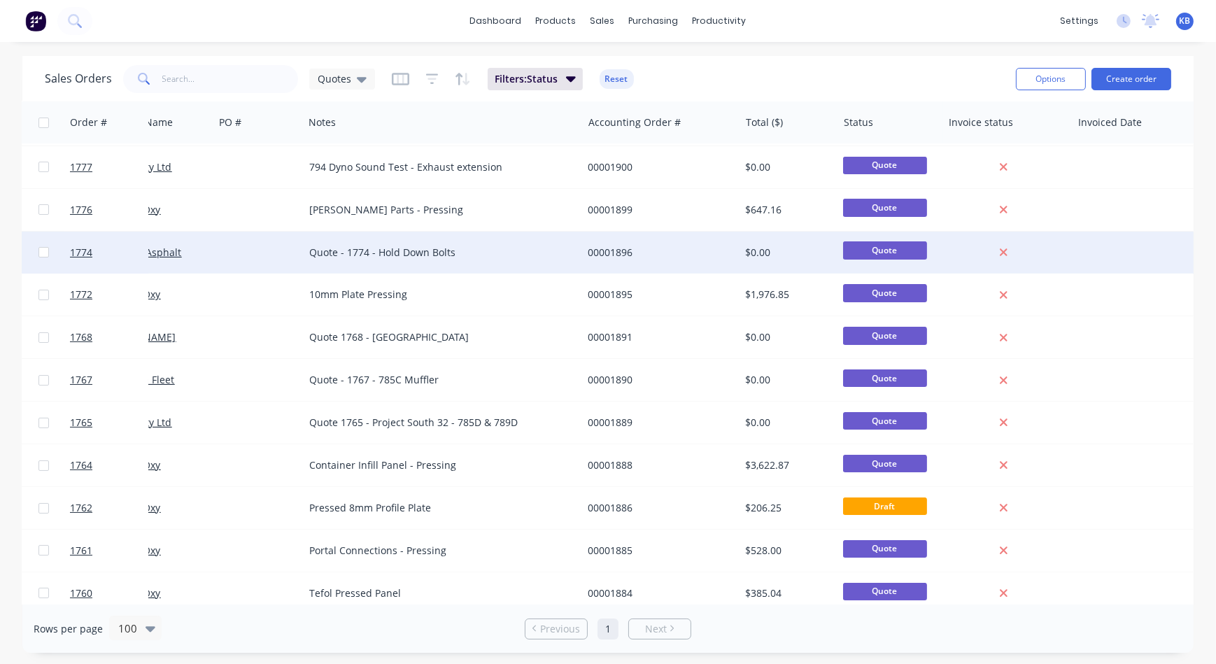
scroll to position [0, 57]
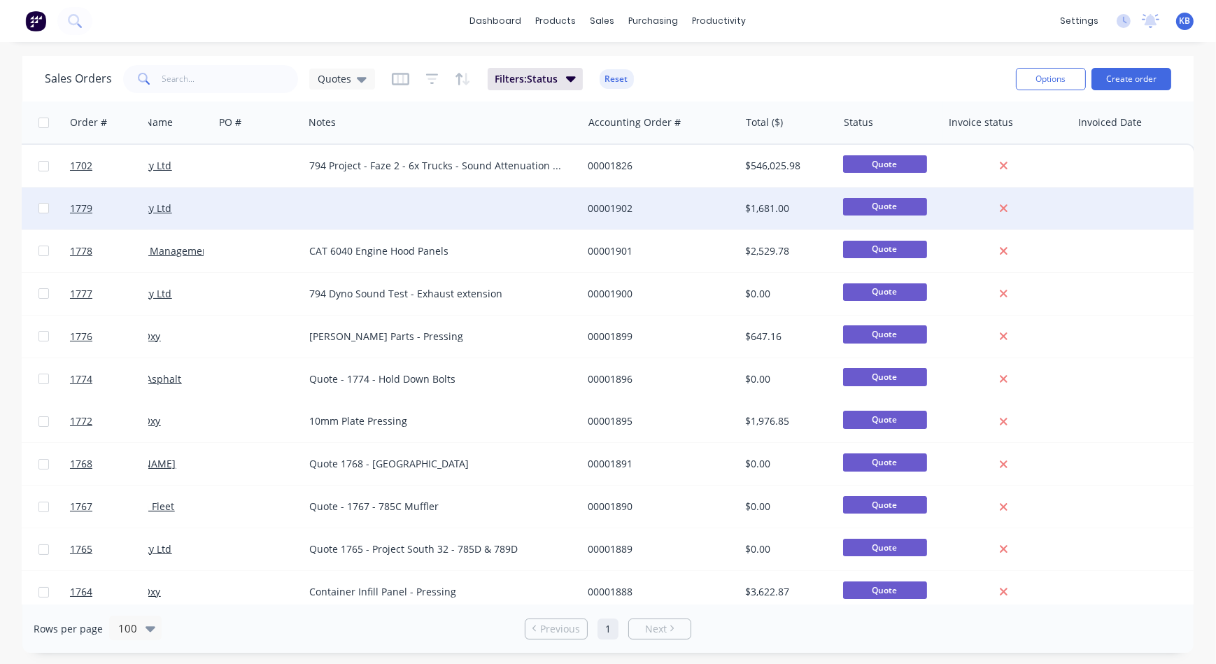
click at [371, 219] on div at bounding box center [443, 208] width 278 height 42
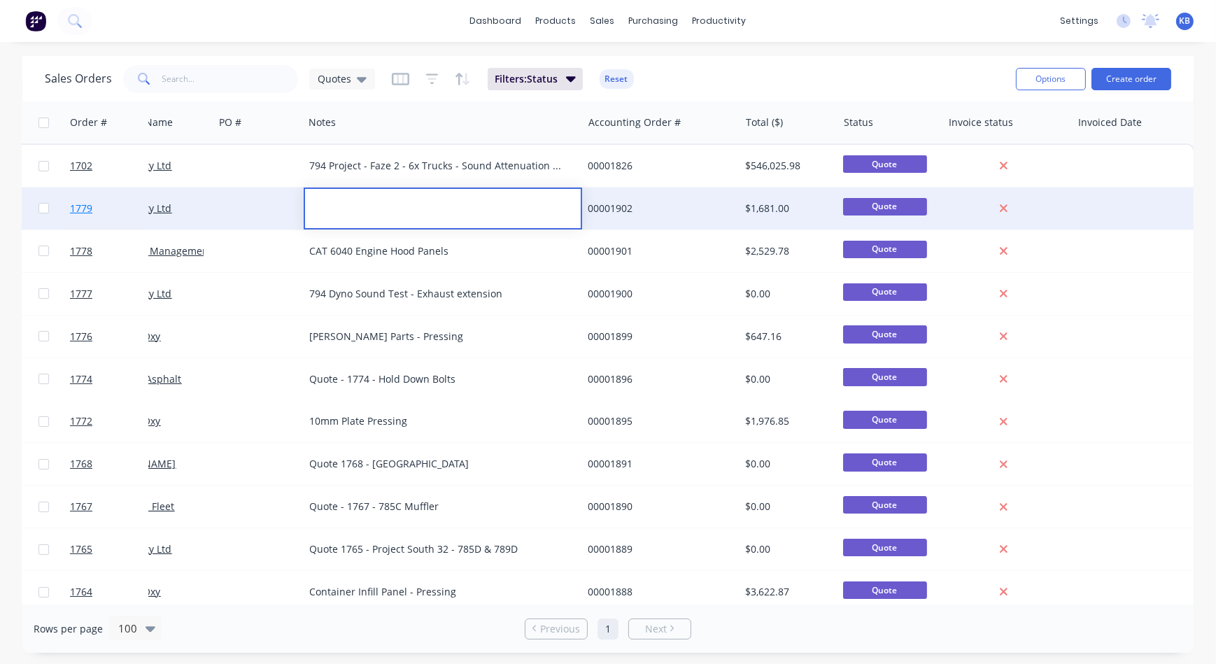
click at [85, 208] on span "1779" at bounding box center [81, 208] width 22 height 14
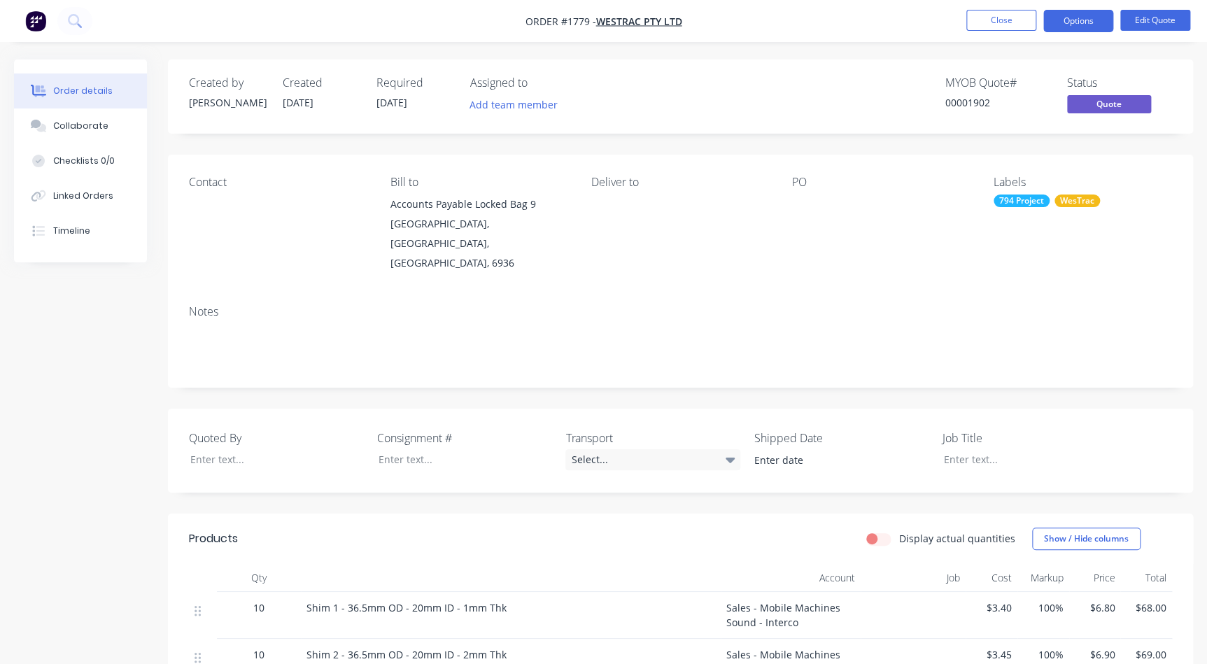
click at [967, 30] on li "Close" at bounding box center [1001, 21] width 70 height 22
click at [974, 27] on button "Close" at bounding box center [1001, 20] width 70 height 21
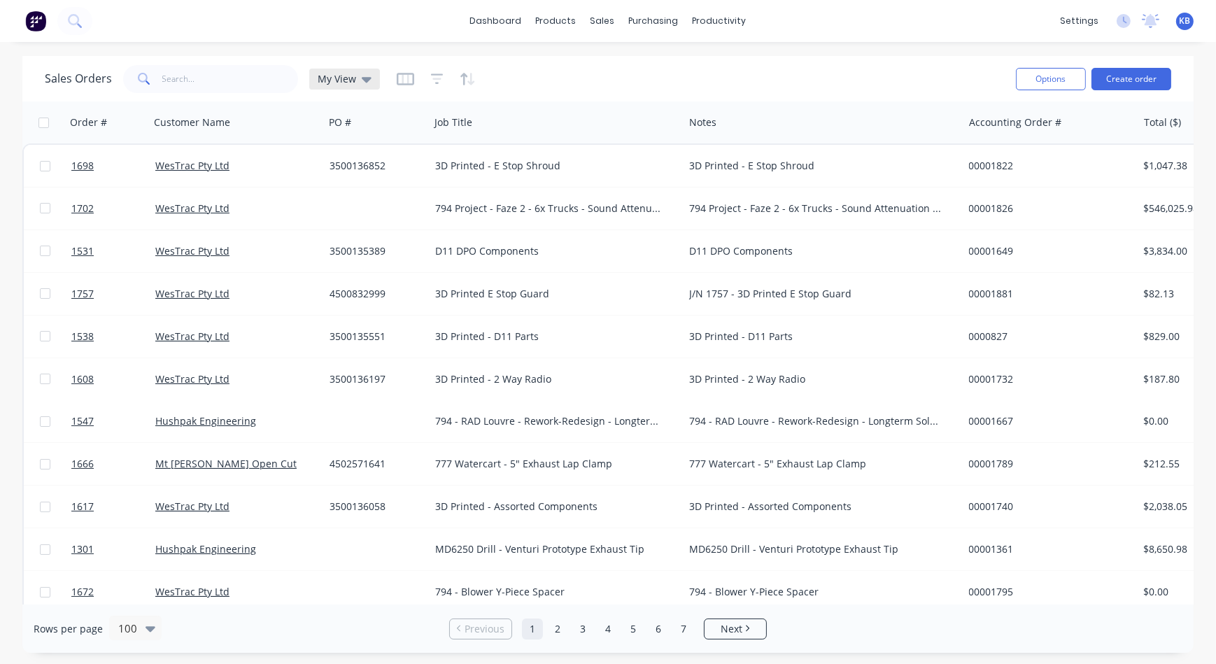
click at [371, 76] on div "My View" at bounding box center [344, 79] width 71 height 21
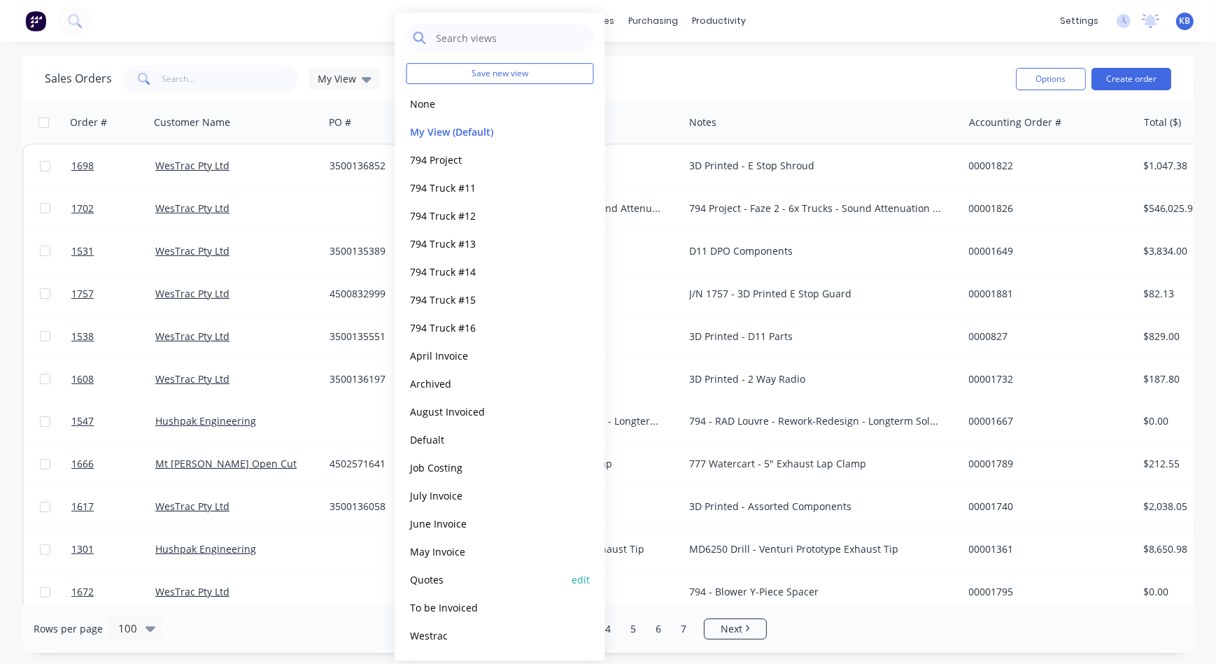
click at [502, 586] on button "Quotes" at bounding box center [485, 580] width 159 height 16
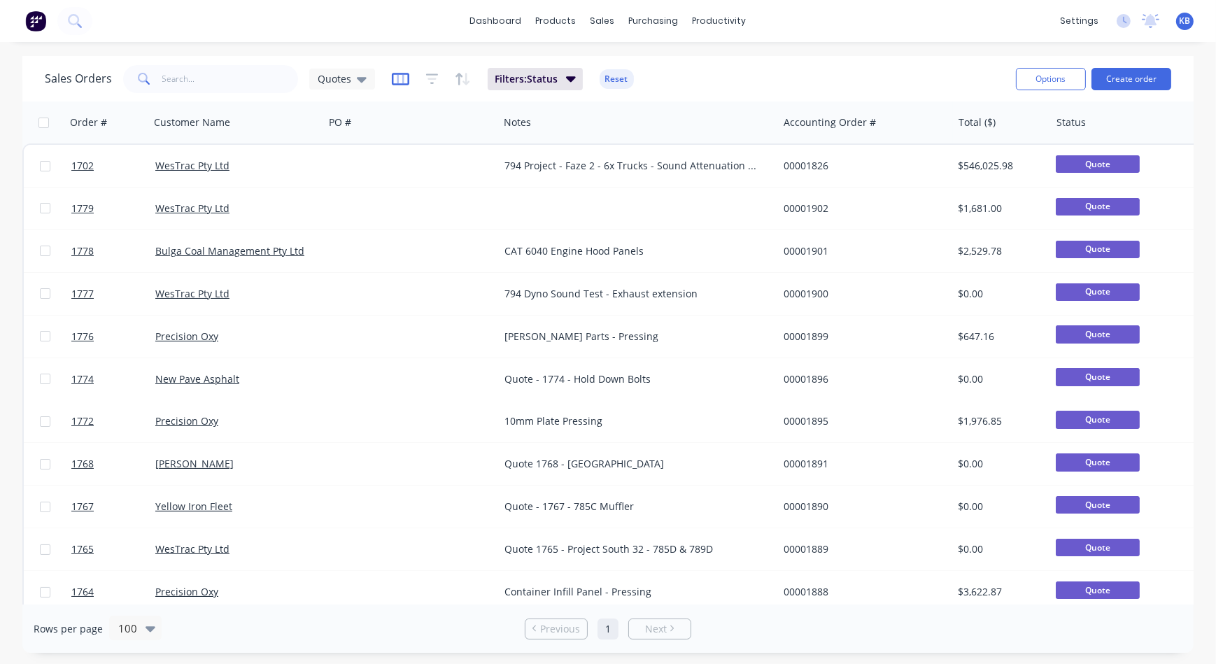
click at [393, 78] on icon "button" at bounding box center [400, 79] width 17 height 14
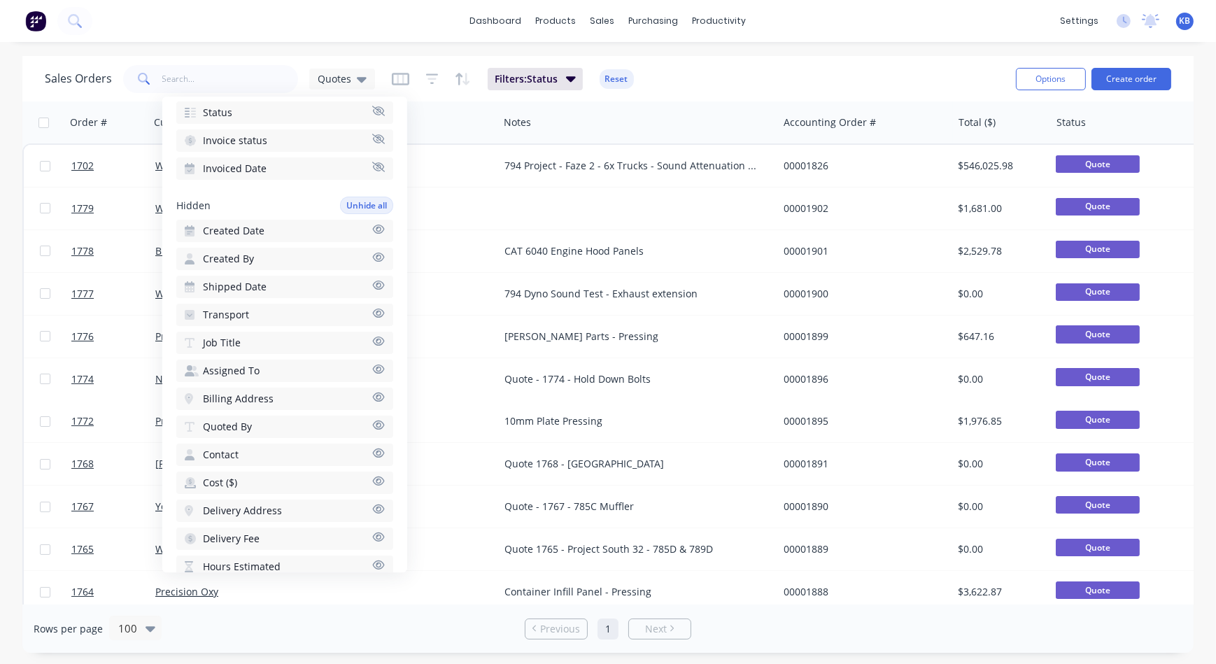
scroll to position [318, 0]
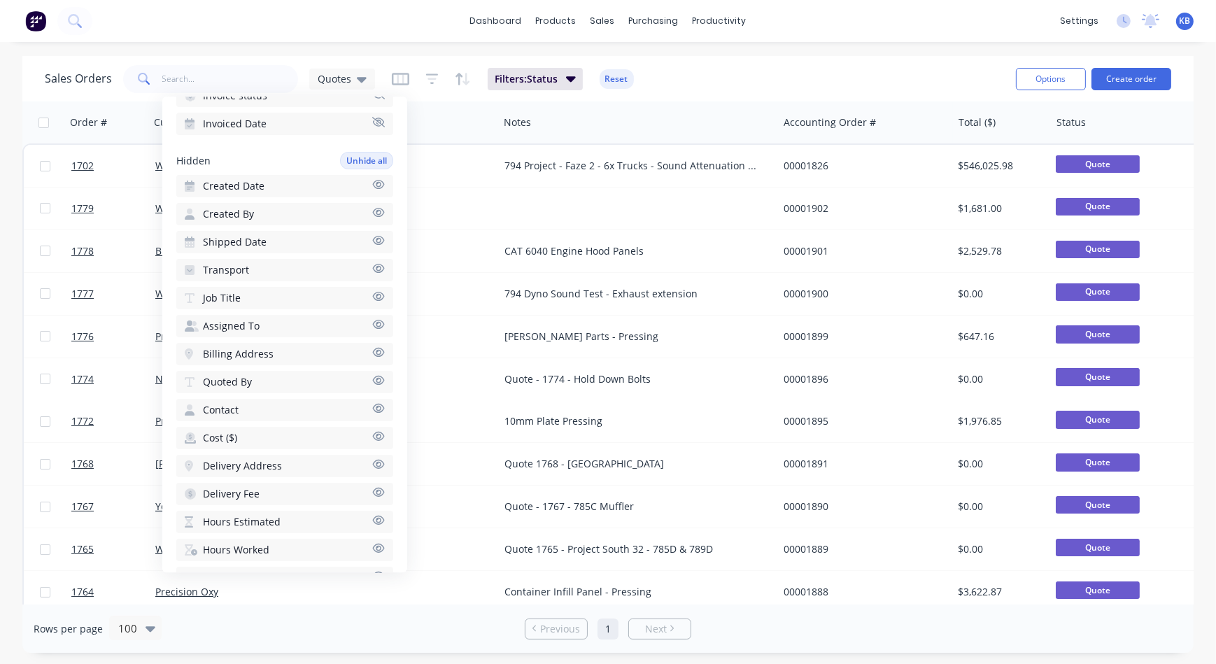
click at [372, 292] on icon "button" at bounding box center [378, 296] width 12 height 9
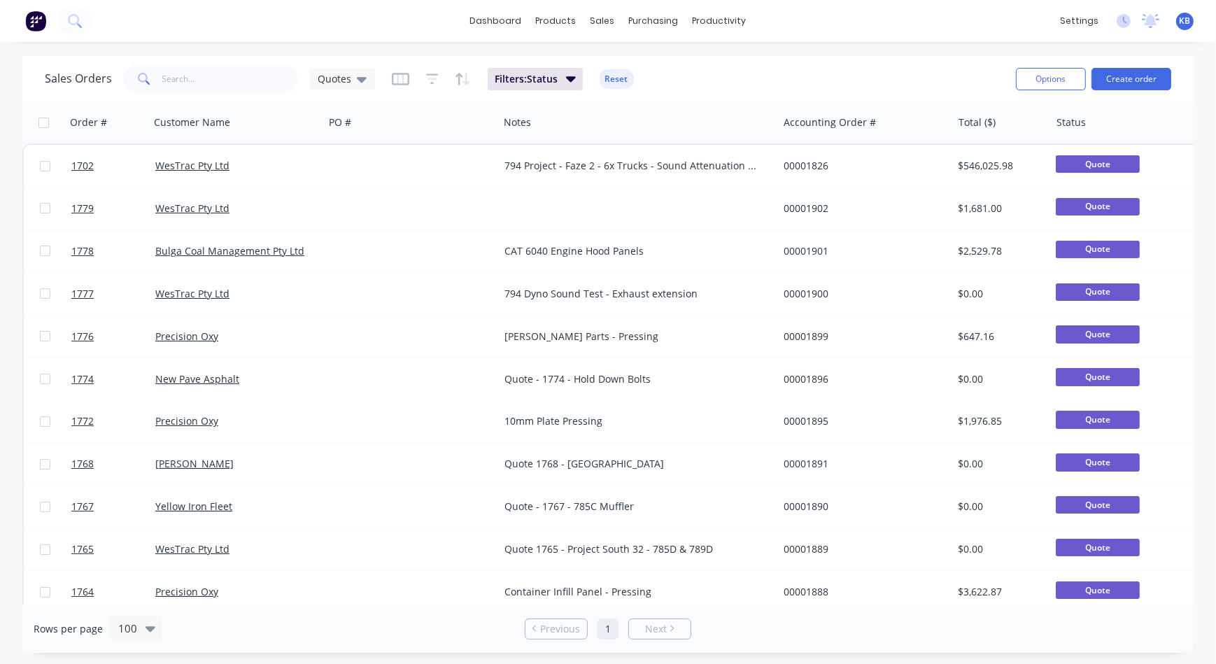
drag, startPoint x: 715, startPoint y: 604, endPoint x: 807, endPoint y: 619, distance: 92.8
click at [863, 618] on div "Rows per page 100 Previous 1 Next" at bounding box center [607, 628] width 1171 height 48
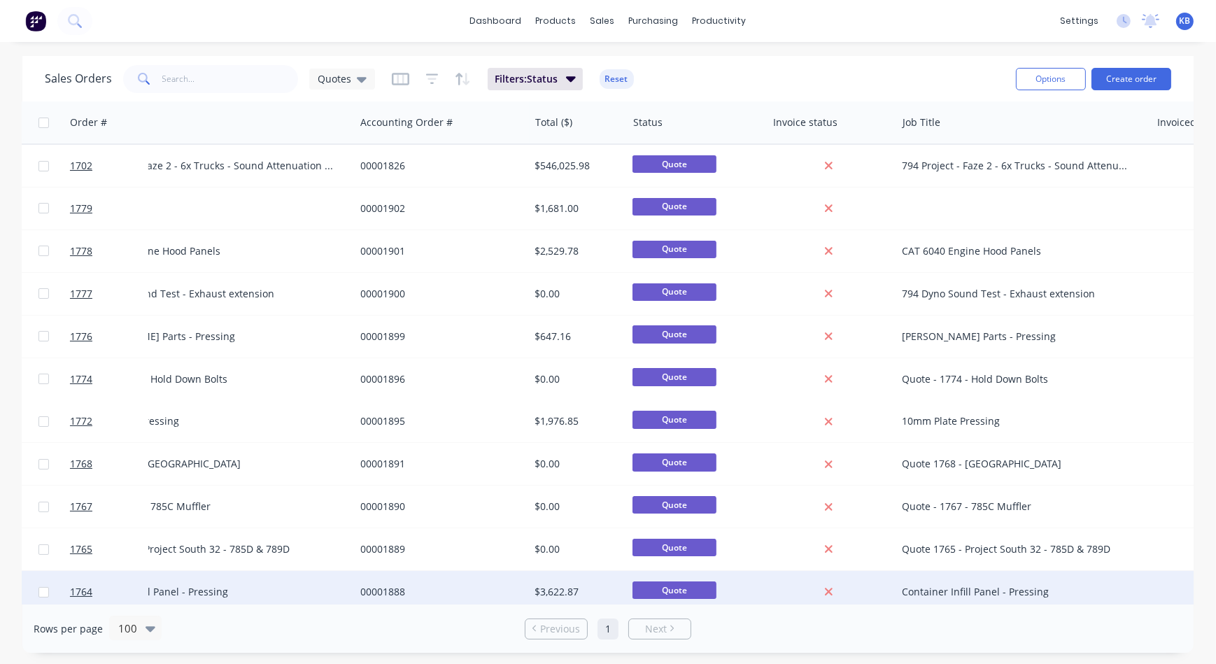
scroll to position [0, 426]
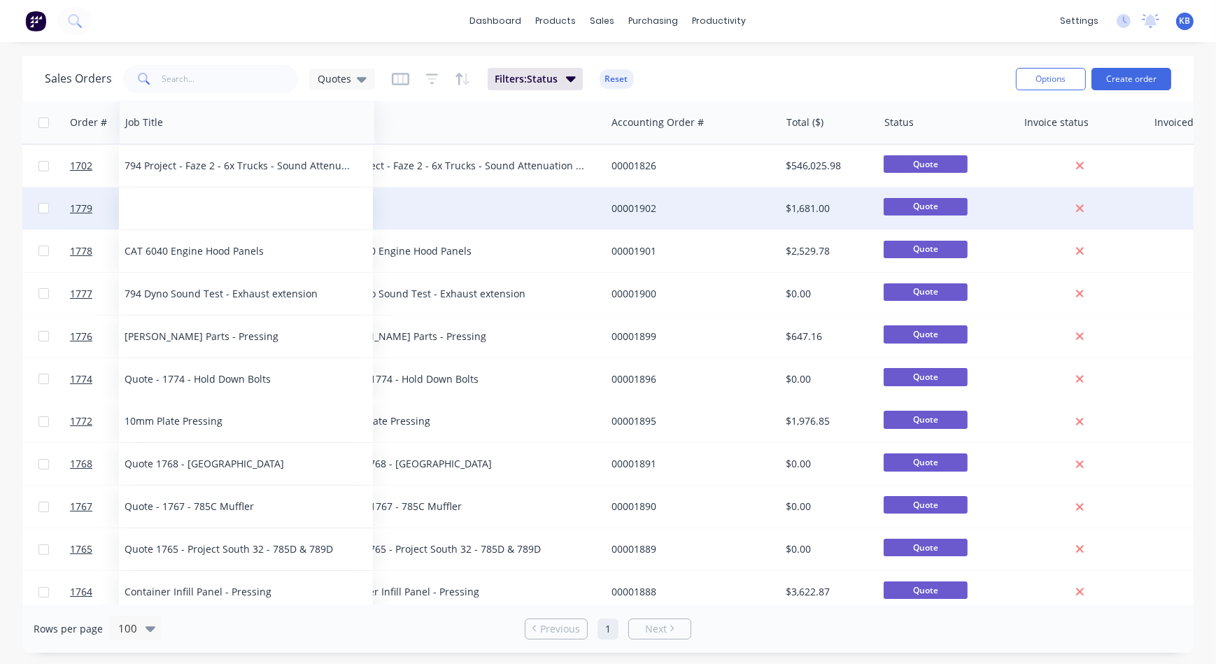
drag, startPoint x: 935, startPoint y: 132, endPoint x: 161, endPoint y: 191, distance: 776.6
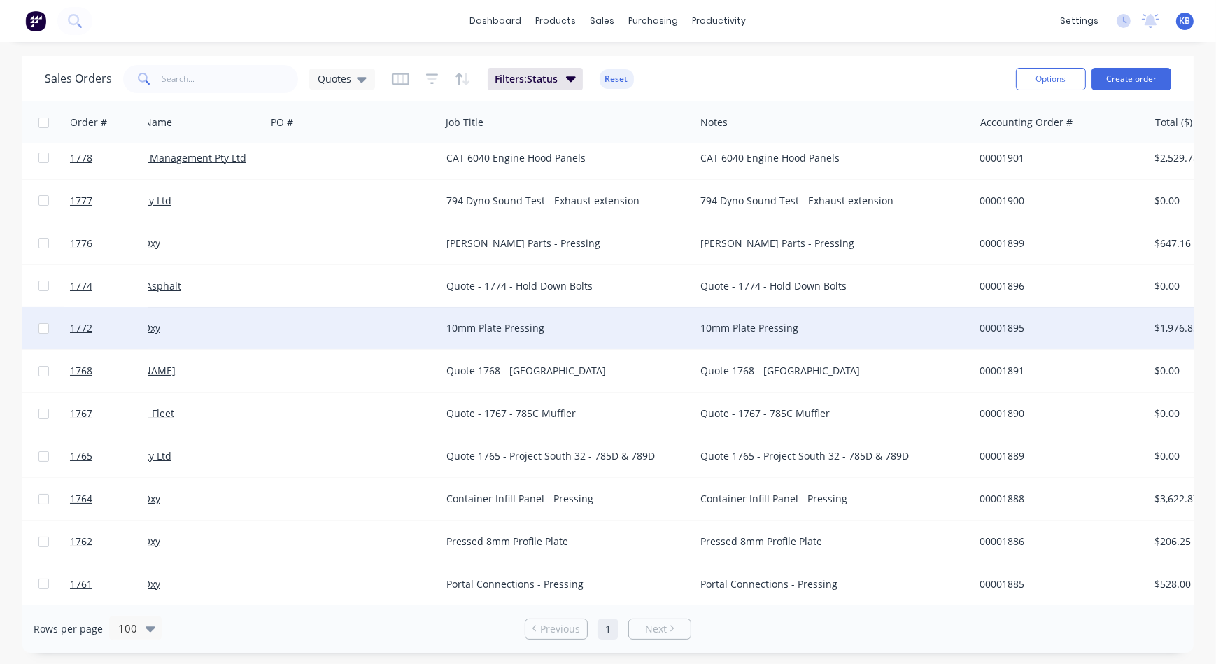
scroll to position [127, 58]
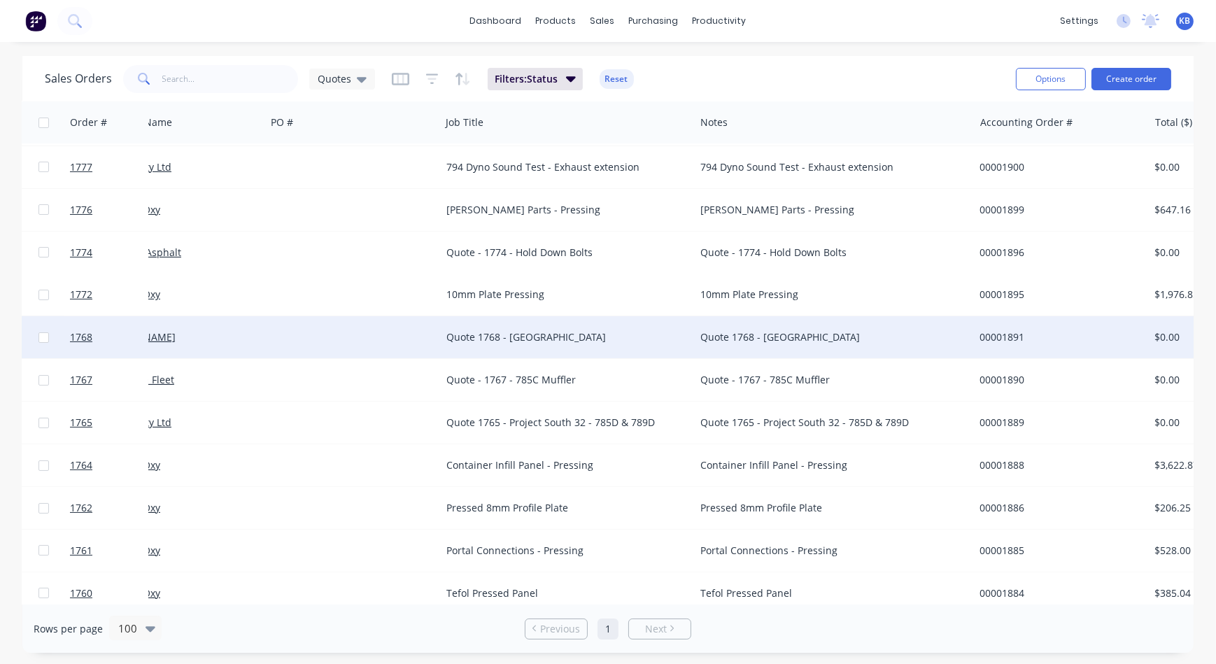
click at [502, 336] on div "Quote 1768 - [GEOGRAPHIC_DATA]" at bounding box center [561, 337] width 231 height 14
click at [506, 328] on div "Quote 1768 - [GEOGRAPHIC_DATA]" at bounding box center [567, 328] width 251 height 20
drag, startPoint x: 508, startPoint y: 328, endPoint x: 427, endPoint y: 320, distance: 80.8
click at [427, 320] on div "1768 Brent Davenport Quote 1768 - Hushclad Quote 1768 - Hushclad 00001891 $0.00…" at bounding box center [803, 337] width 1675 height 43
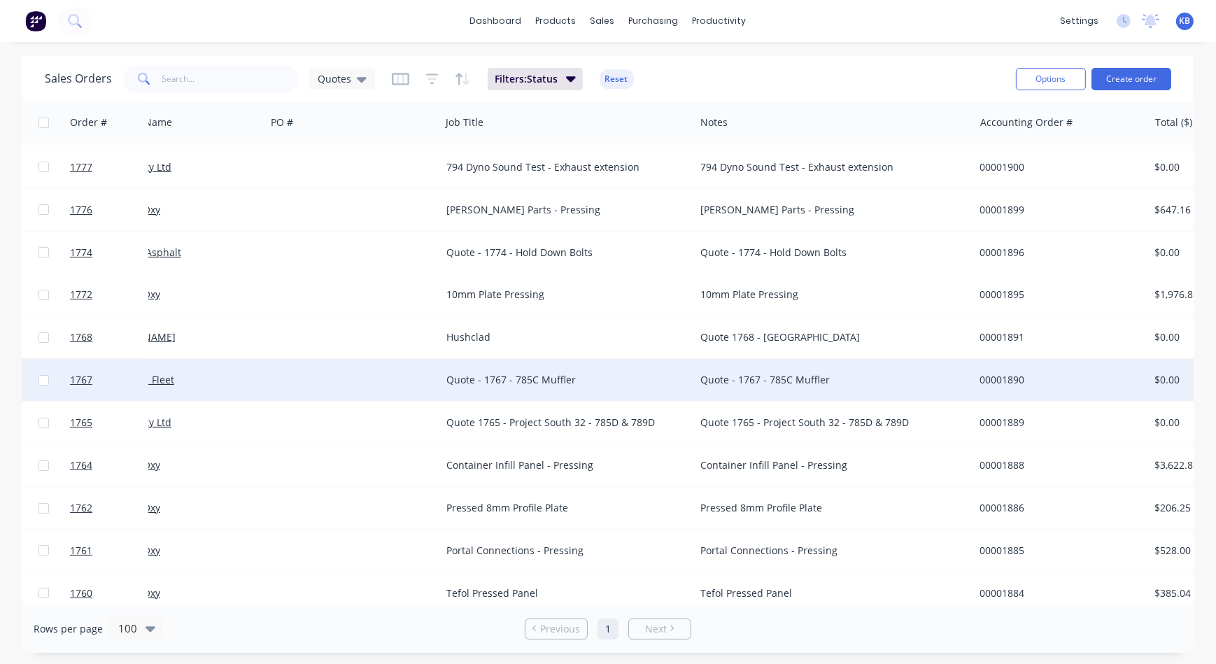
click at [486, 381] on div "Quote - 1767 - 785C Muffler" at bounding box center [561, 380] width 231 height 14
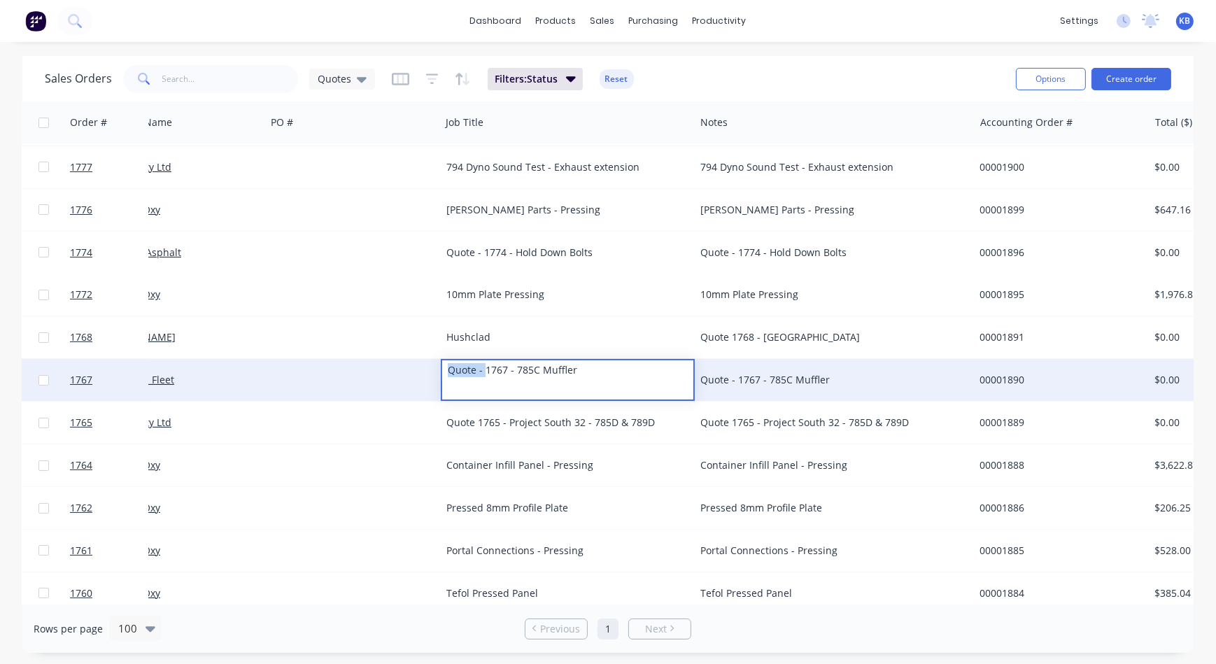
drag, startPoint x: 483, startPoint y: 369, endPoint x: 419, endPoint y: 366, distance: 63.8
click at [419, 366] on div "1767 Yellow Iron Fleet Quote - 1767 - 785C Muffler Quote - 1767 - 785C Muffler …" at bounding box center [803, 380] width 1675 height 43
drag, startPoint x: 475, startPoint y: 366, endPoint x: 418, endPoint y: 366, distance: 57.4
click at [418, 366] on div "1767 Yellow Iron Fleet 1767 - 785C Muffler Quote - 1767 - 785C Muffler 00001890…" at bounding box center [803, 380] width 1675 height 43
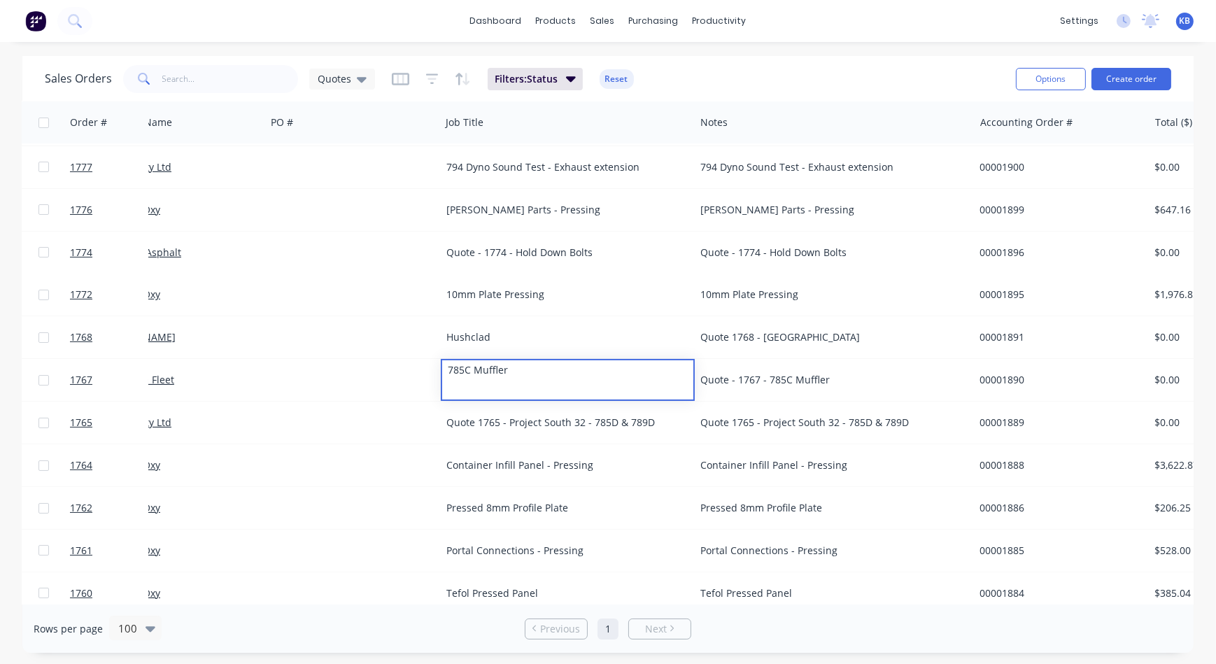
click at [451, 371] on div "785C Muffler" at bounding box center [567, 370] width 251 height 20
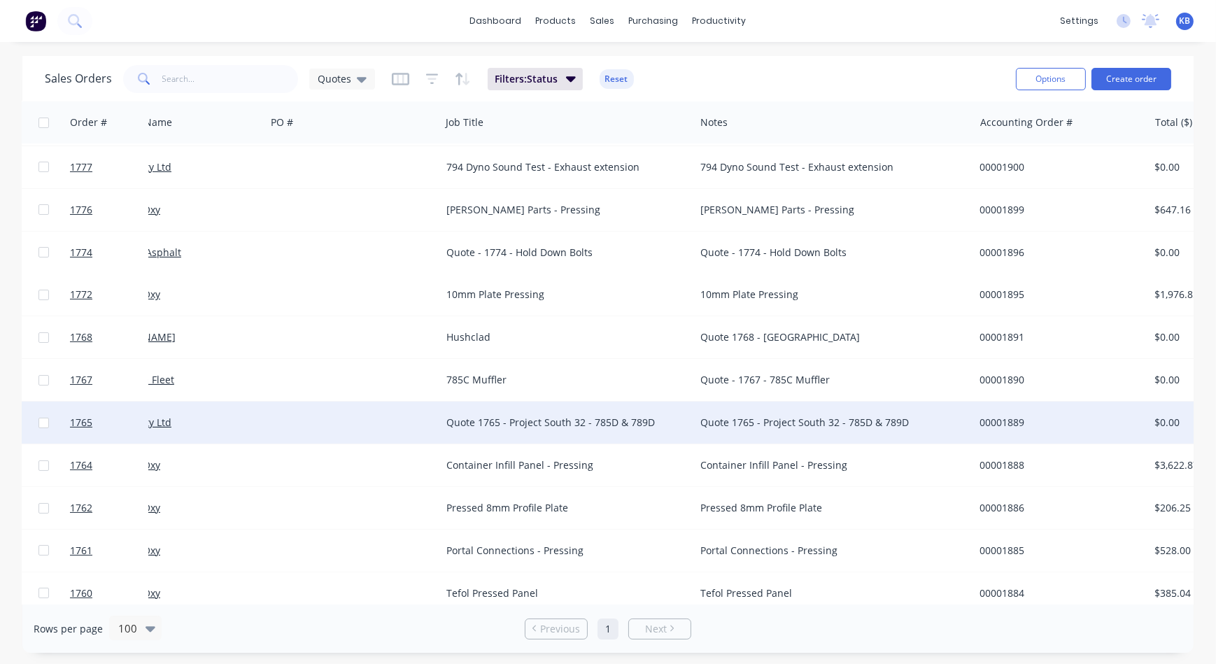
click at [508, 424] on div "Quote 1765 - Project South 32 - 785D & 789D" at bounding box center [561, 423] width 231 height 14
click at [509, 413] on div "Quote 1765 - Project South 32 - 785D & 789D" at bounding box center [567, 413] width 251 height 20
drag, startPoint x: 511, startPoint y: 413, endPoint x: 393, endPoint y: 402, distance: 118.0
click at [393, 402] on div "1765 WesTrac Pty Ltd Quote 1765 - Project South 32 - 785D & 789D Quote 1765 - P…" at bounding box center [803, 423] width 1675 height 43
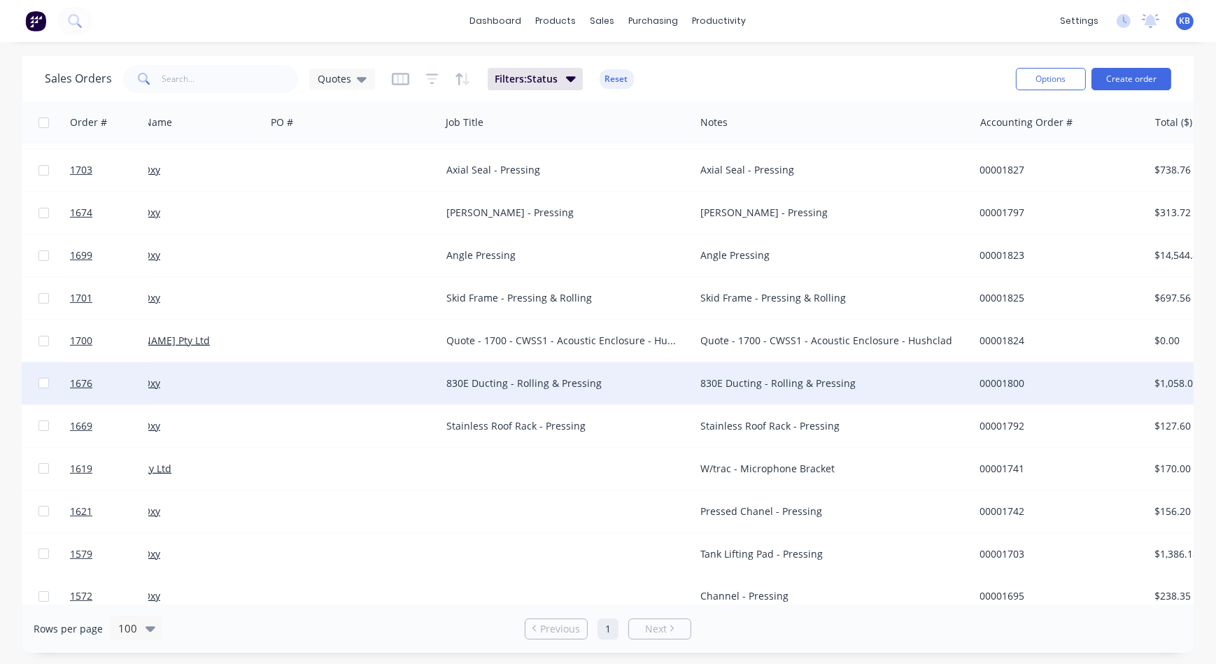
scroll to position [762, 58]
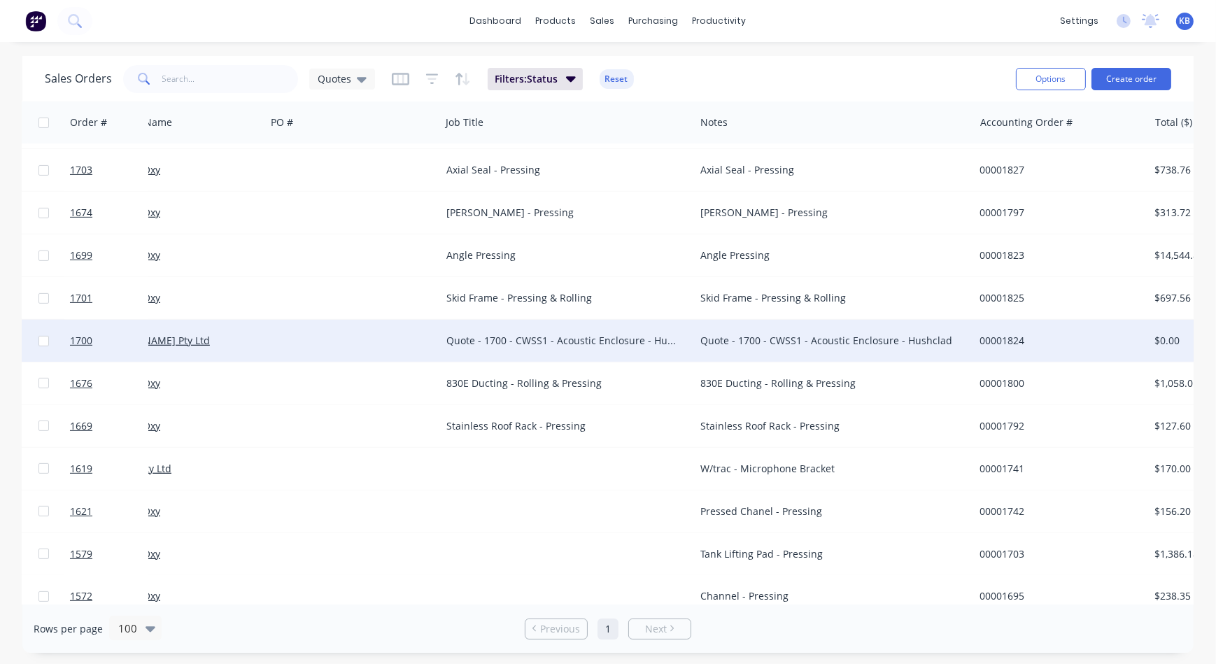
click at [511, 343] on div "Quote - 1700 - CWSS1 - Acoustic Enclosure - Hushclad" at bounding box center [561, 341] width 231 height 14
click at [511, 341] on div "Quote - 1700 - CWSS1 - Acoustic Enclosure - Hushclad" at bounding box center [561, 341] width 231 height 14
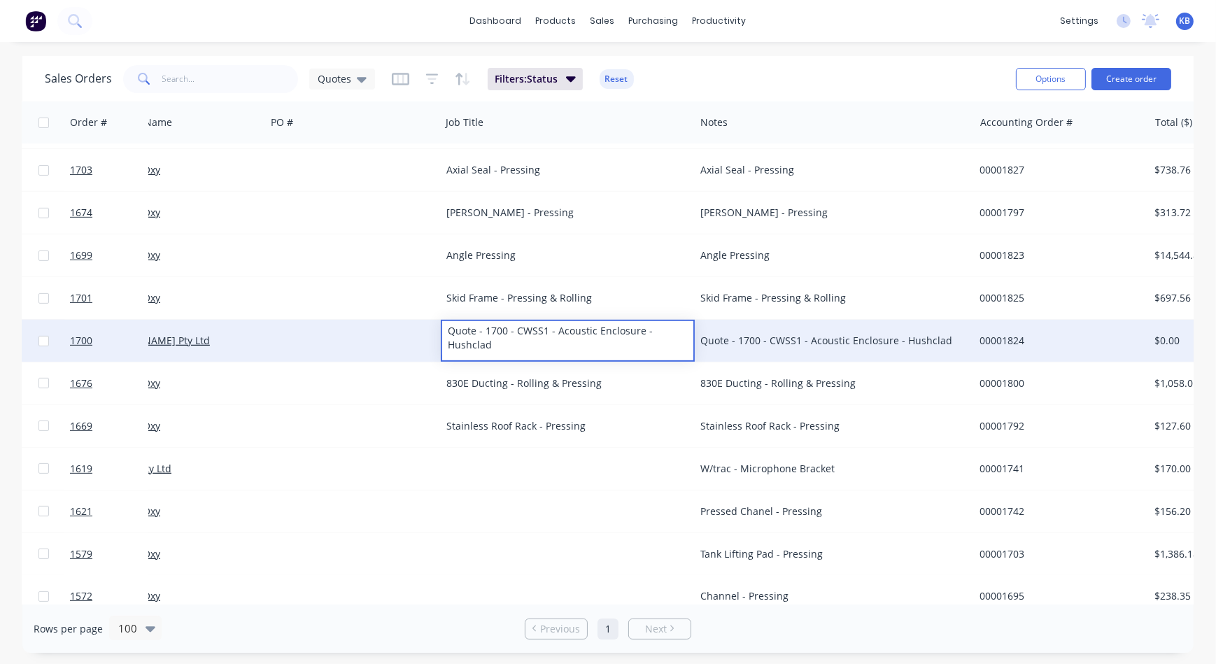
click at [514, 334] on div "Quote - 1700 - CWSS1 - Acoustic Enclosure - Hushclad" at bounding box center [567, 338] width 251 height 34
drag, startPoint x: 516, startPoint y: 329, endPoint x: 418, endPoint y: 323, distance: 97.4
click at [418, 323] on div "1700 John Holland Pty Ltd Quote - 1700 - CWSS1 - Acoustic Enclosure - Hushclad …" at bounding box center [803, 341] width 1675 height 43
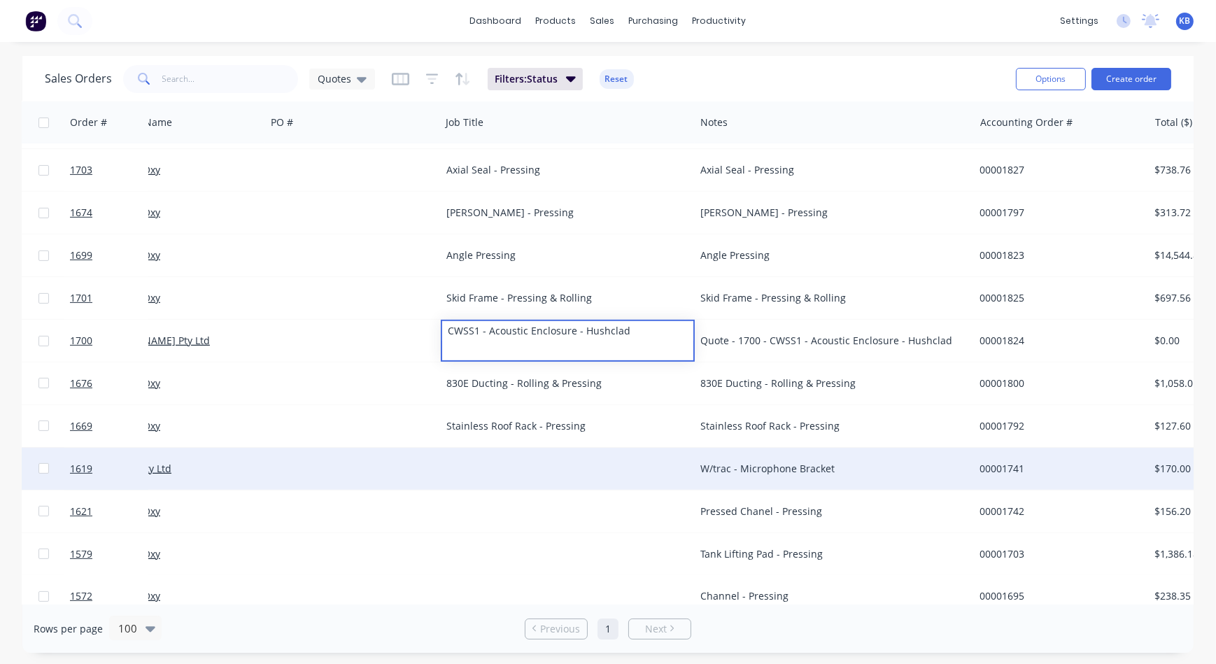
click at [743, 463] on div "W/trac - Microphone Bracket" at bounding box center [827, 469] width 255 height 14
click at [746, 469] on div "W/trac - Microphone Bracket" at bounding box center [827, 469] width 255 height 14
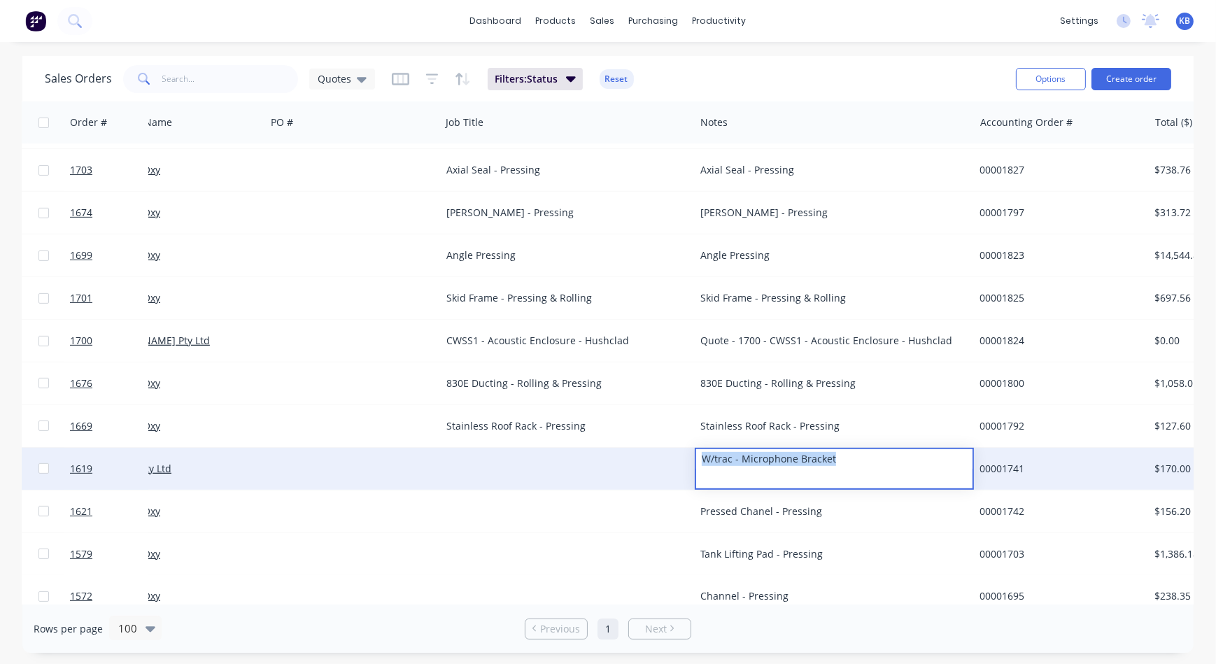
drag, startPoint x: 838, startPoint y: 462, endPoint x: 648, endPoint y: 456, distance: 190.4
click at [648, 456] on div "1619 WesTrac Pty Ltd W/trac - Microphone Bracket 00001741 $170.00 Quote" at bounding box center [803, 469] width 1675 height 43
copy div "W/trac - Microphone Bracket"
click at [512, 469] on div at bounding box center [568, 469] width 254 height 42
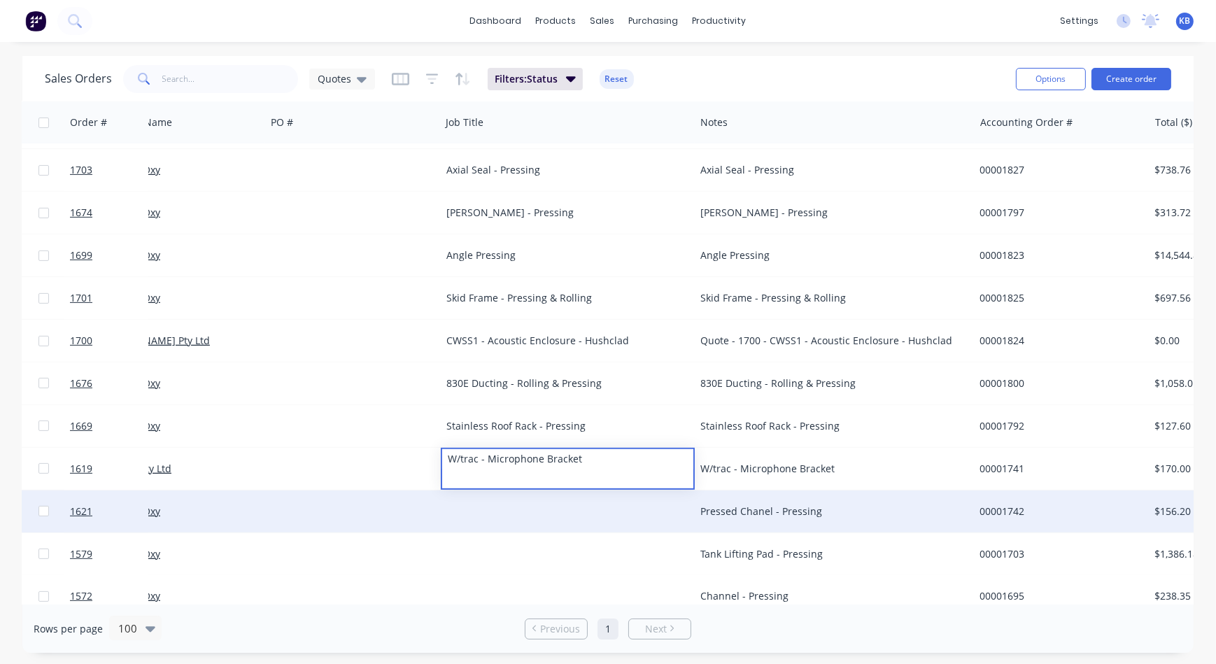
click at [713, 504] on div "Pressed Chanel - Pressing" at bounding box center [827, 511] width 255 height 14
click at [761, 504] on div "Pressed Chanel - Pressing" at bounding box center [827, 511] width 255 height 14
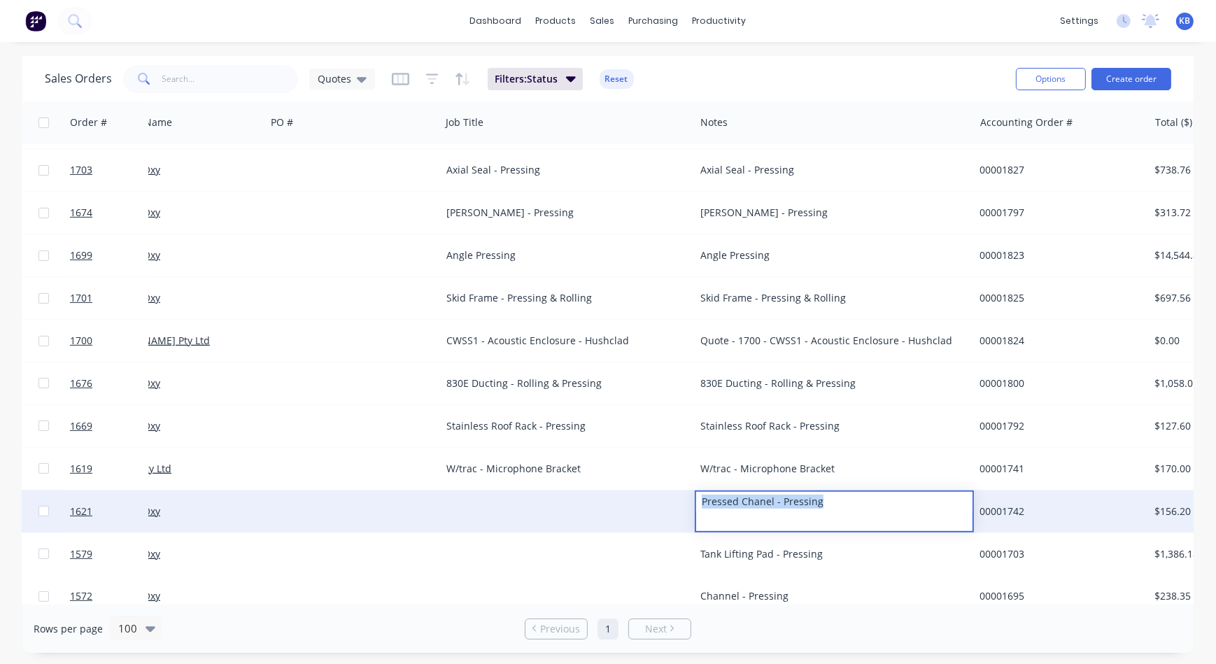
drag, startPoint x: 823, startPoint y: 504, endPoint x: 634, endPoint y: 499, distance: 188.2
click at [636, 499] on div "1621 Precision Oxy Pressed Chanel - Pressing 00001742 $156.20 Quote" at bounding box center [803, 511] width 1675 height 43
copy div "Pressed Chanel - Pressing"
click at [485, 518] on div at bounding box center [568, 511] width 254 height 42
click at [481, 511] on div at bounding box center [568, 511] width 254 height 42
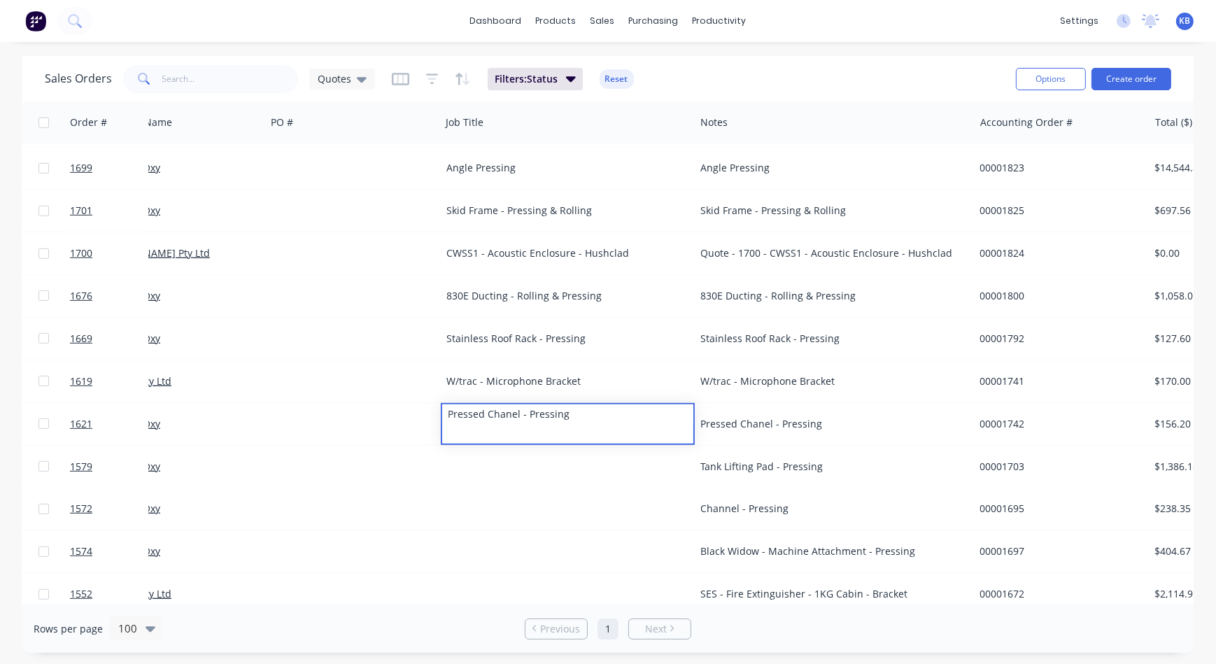
scroll to position [953, 58]
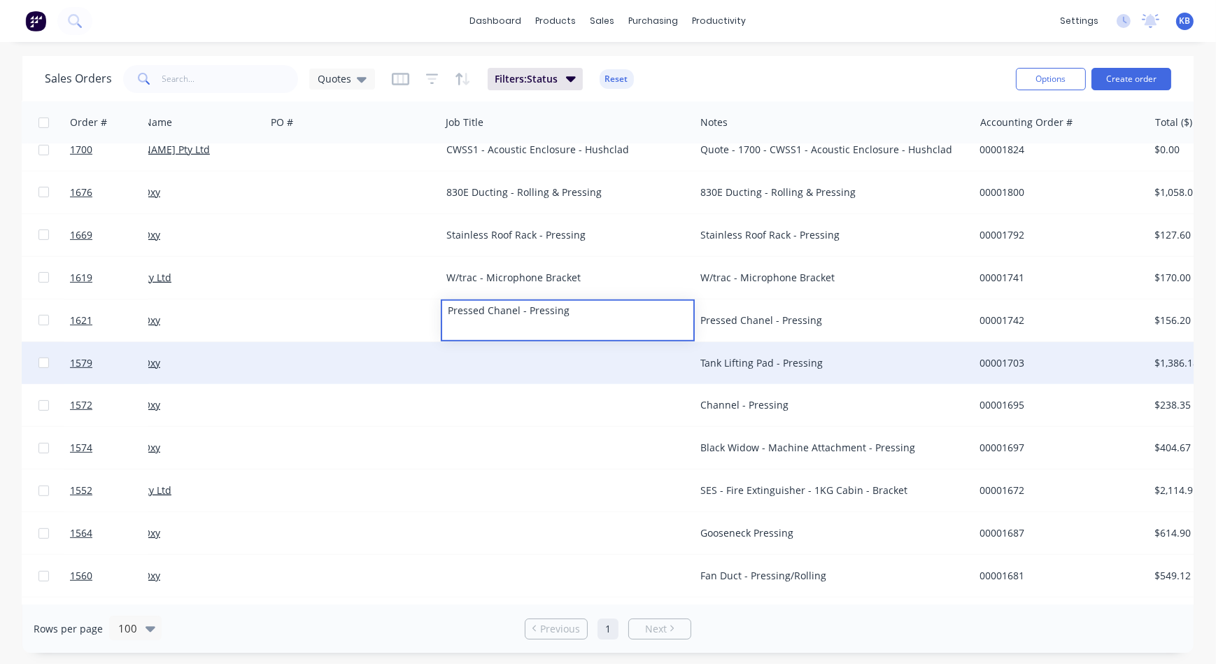
click at [745, 368] on div "Tank Lifting Pad - Pressing" at bounding box center [827, 363] width 255 height 14
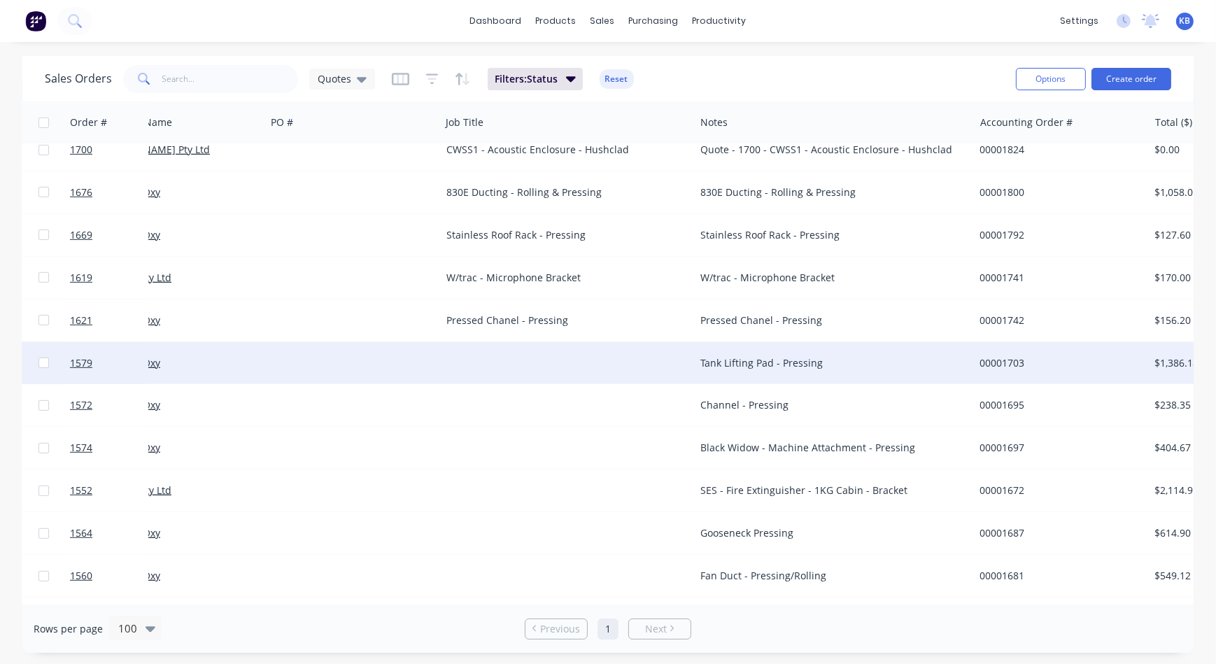
click at [805, 369] on div "Tank Lifting Pad - Pressing" at bounding box center [827, 363] width 255 height 14
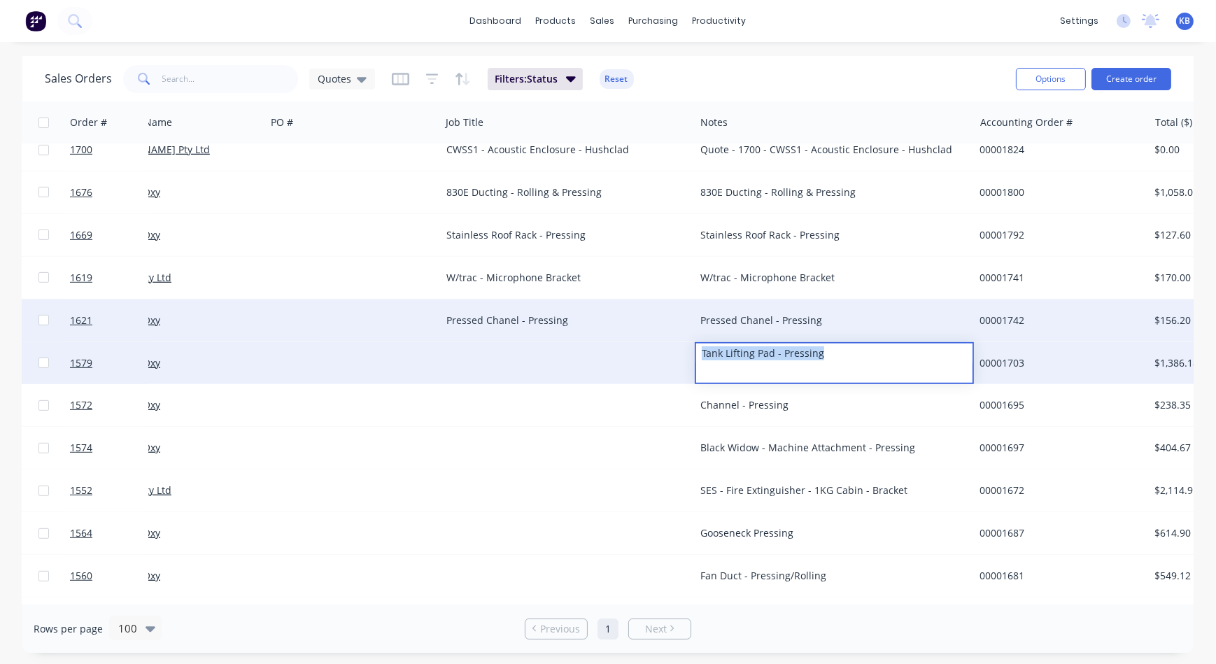
drag, startPoint x: 639, startPoint y: 328, endPoint x: 584, endPoint y: 328, distance: 54.6
copy div "Tank Lifting Pad - Pressing"
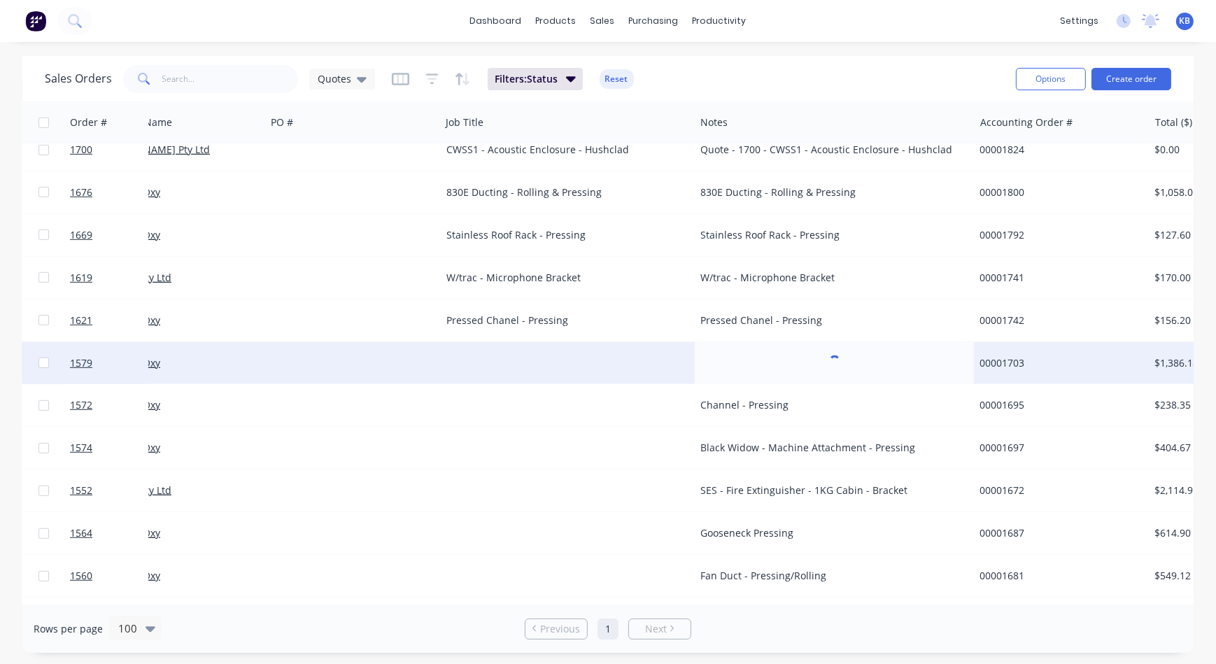
click at [450, 373] on div at bounding box center [568, 363] width 254 height 42
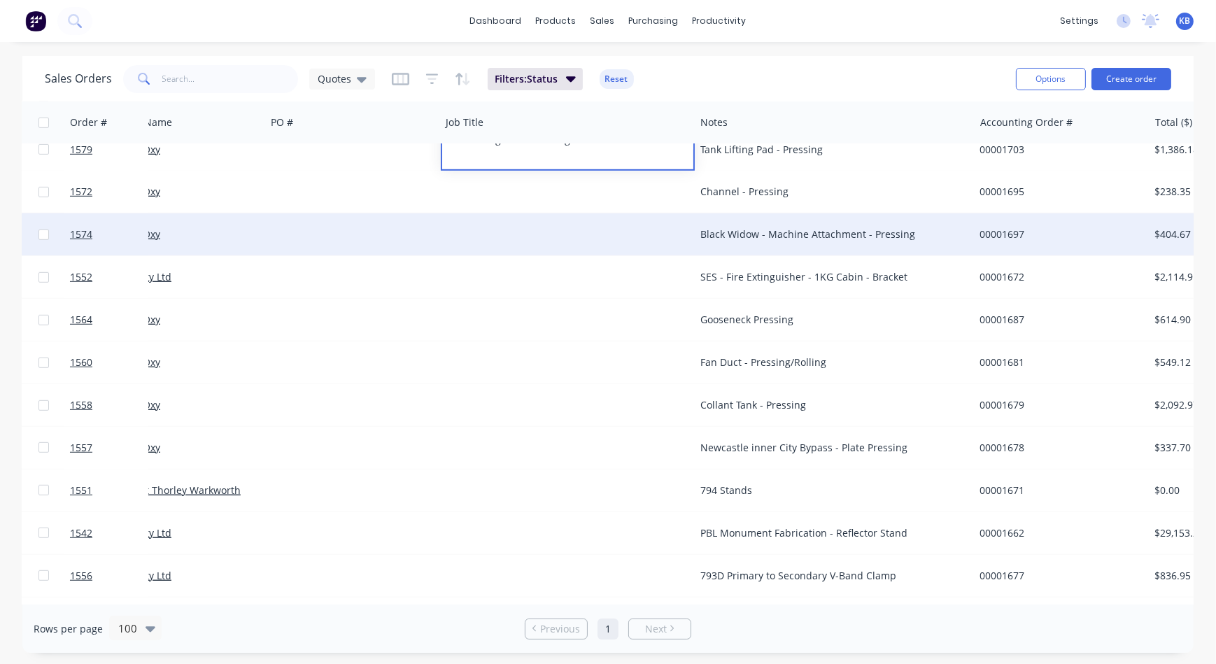
scroll to position [1144, 58]
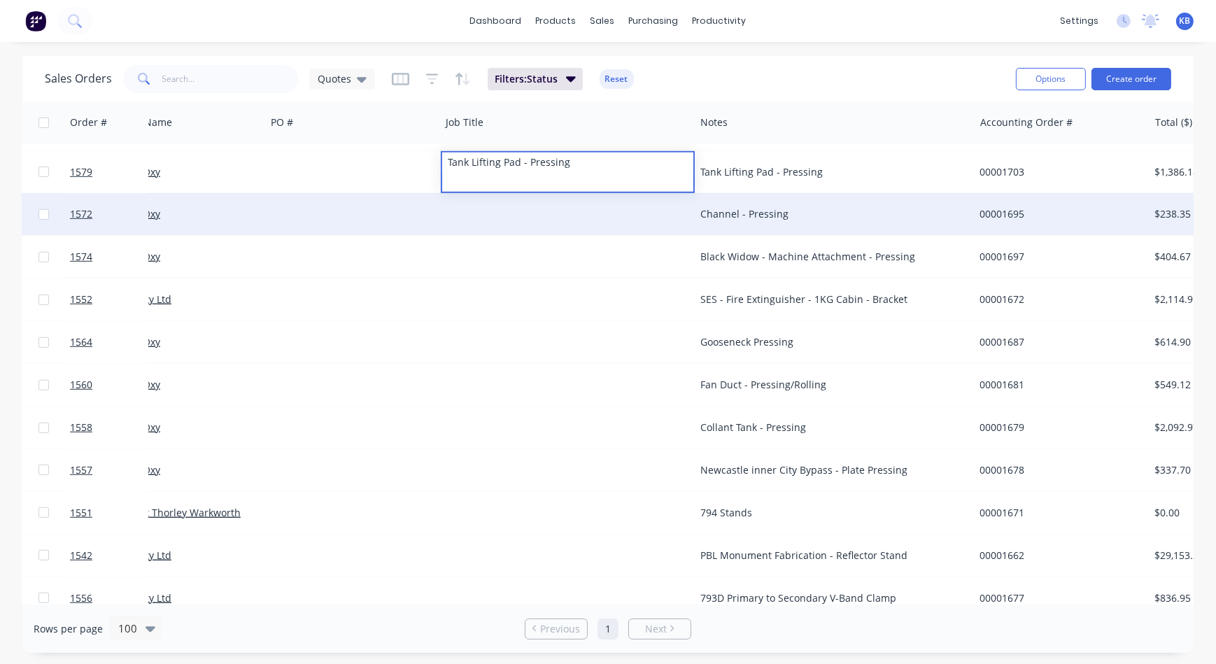
click at [755, 224] on div "Channel - Pressing" at bounding box center [834, 214] width 279 height 42
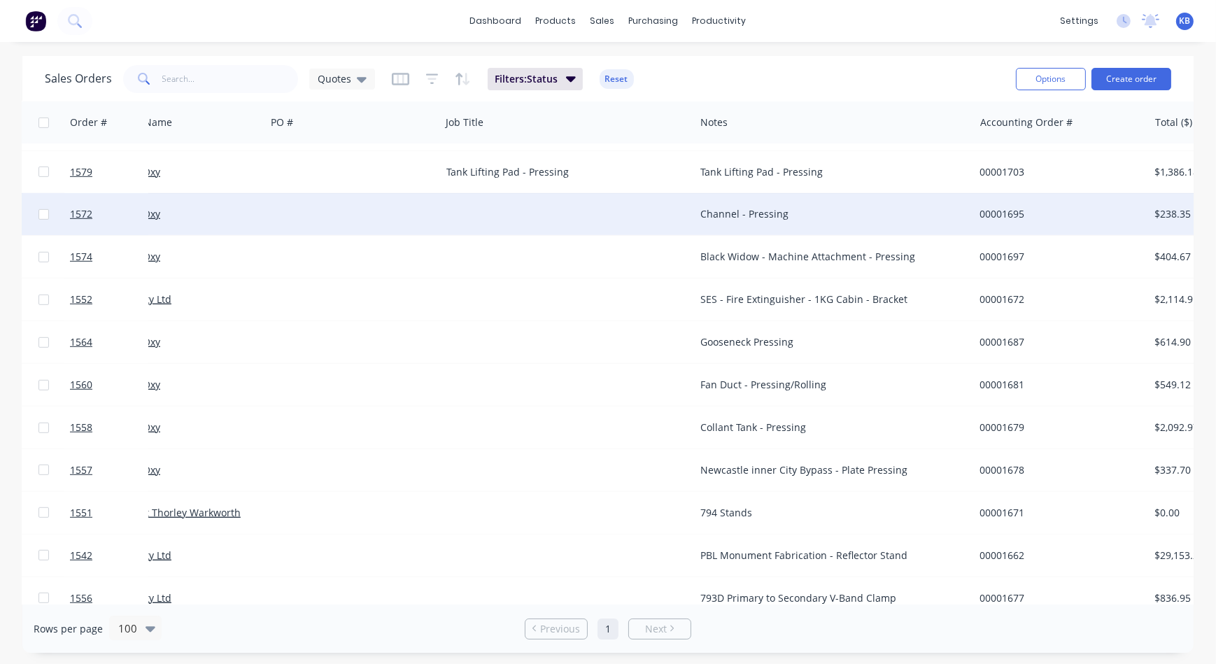
click at [786, 220] on div "Channel - Pressing" at bounding box center [827, 214] width 255 height 14
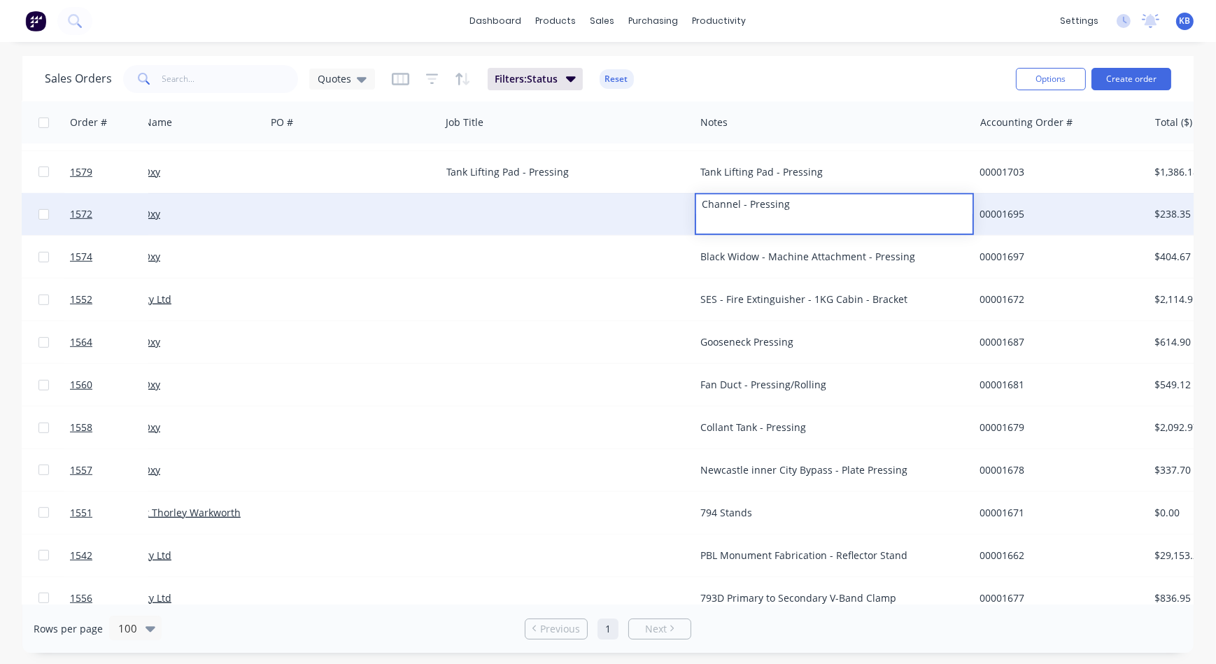
drag, startPoint x: 792, startPoint y: 213, endPoint x: 679, endPoint y: 213, distance: 112.6
click at [680, 213] on div "1572 Precision Oxy Channel - Pressing 00001695 $238.35 Quote" at bounding box center [803, 214] width 1675 height 43
copy div "Channel - Pressing"
click at [532, 206] on div at bounding box center [568, 214] width 254 height 42
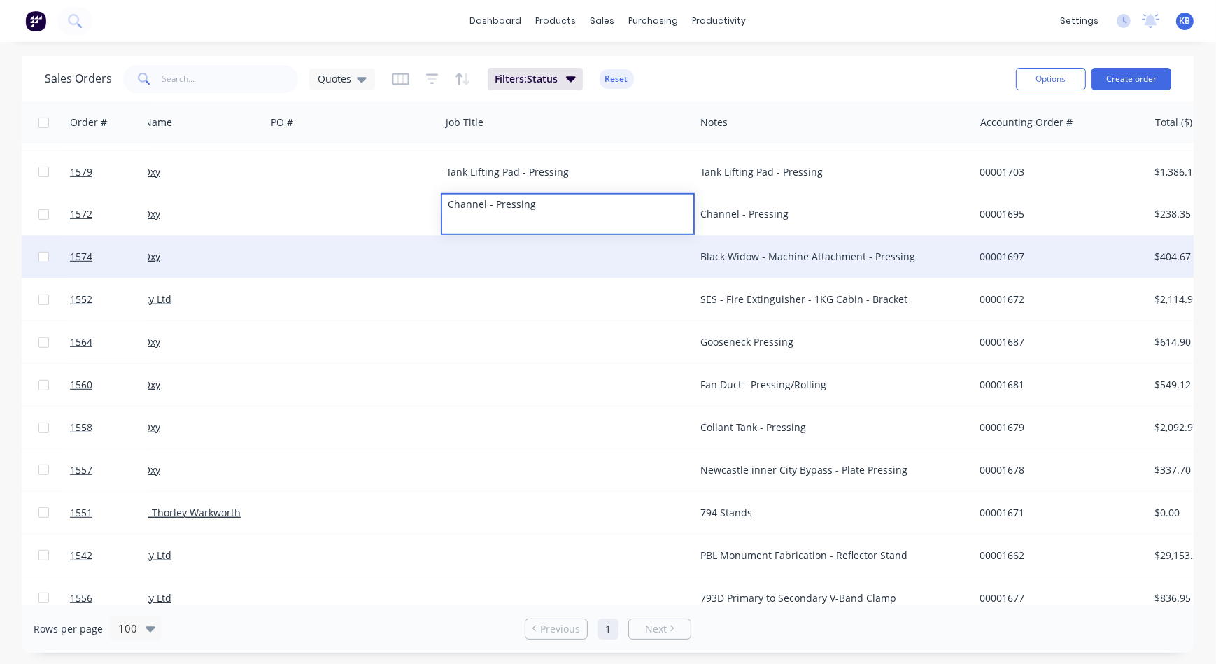
click at [788, 263] on div "Black Widow - Machine Attachment - Pressing" at bounding box center [827, 257] width 255 height 14
click at [806, 257] on div "Black Widow - Machine Attachment - Pressing" at bounding box center [827, 257] width 255 height 14
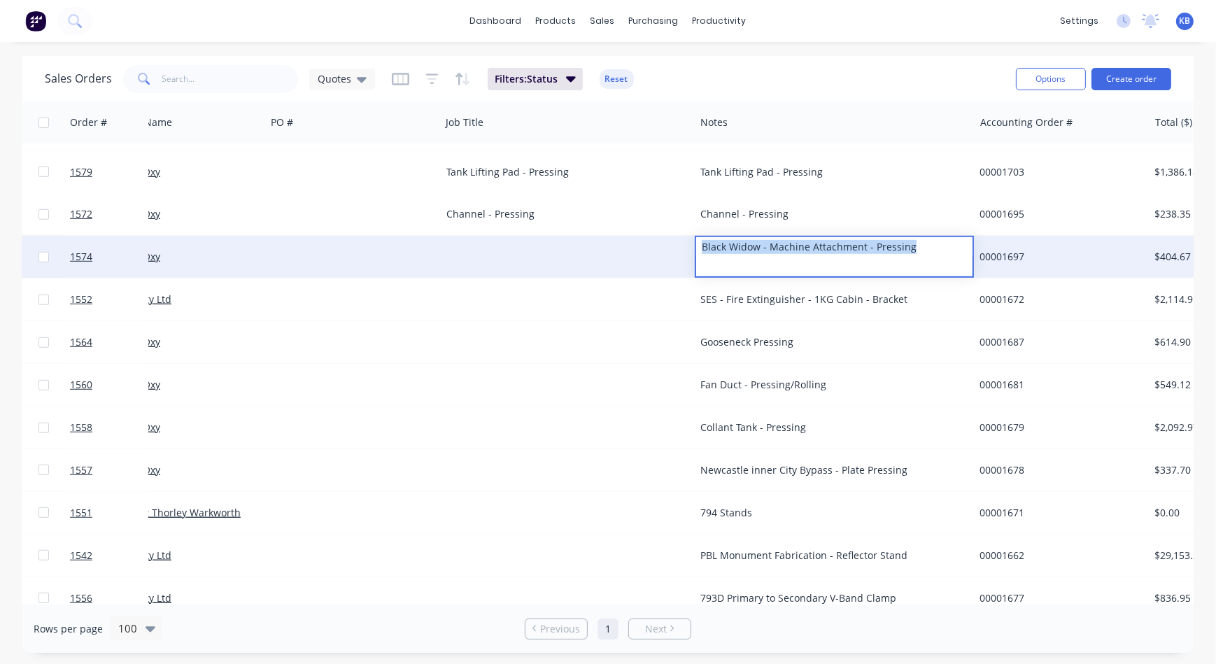
drag, startPoint x: 882, startPoint y: 247, endPoint x: 620, endPoint y: 248, distance: 261.6
click at [621, 248] on div "1574 Precision Oxy Black Widow - Machine Attachment - Pressing 00001697 $404.67…" at bounding box center [803, 257] width 1675 height 43
copy div "Black Widow - Machine Attachment - Pressing"
click at [469, 267] on div at bounding box center [568, 257] width 254 height 42
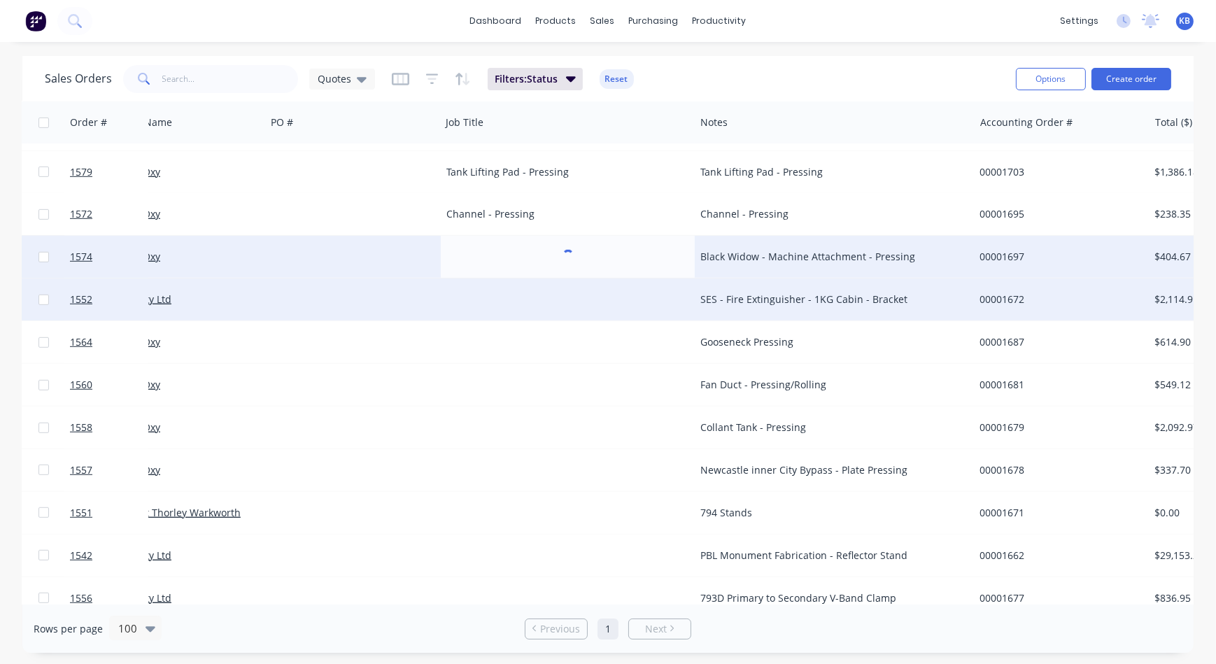
click at [760, 283] on div "SES - Fire Extinguisher - 1KG Cabin - Bracket" at bounding box center [834, 299] width 279 height 42
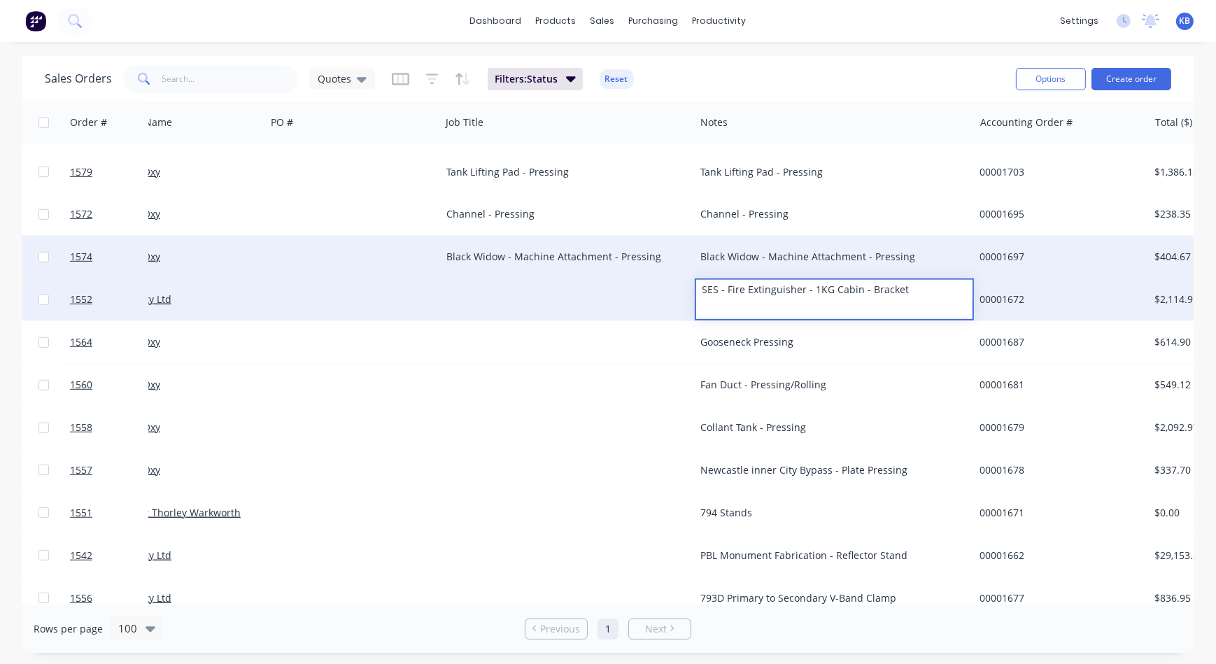
click at [760, 292] on div "SES - Fire Extinguisher - 1KG Cabin - Bracket" at bounding box center [834, 290] width 276 height 20
drag, startPoint x: 904, startPoint y: 292, endPoint x: 613, endPoint y: 297, distance: 290.3
click at [613, 297] on div "1552 WesTrac Pty Ltd SES - Fire Extinguisher - 1KG Cabin - Bracket 00001672 $2,…" at bounding box center [803, 299] width 1675 height 43
copy div "SES - Fire Extinguisher - 1KG Cabin - Bracket"
click at [518, 302] on div at bounding box center [568, 299] width 254 height 42
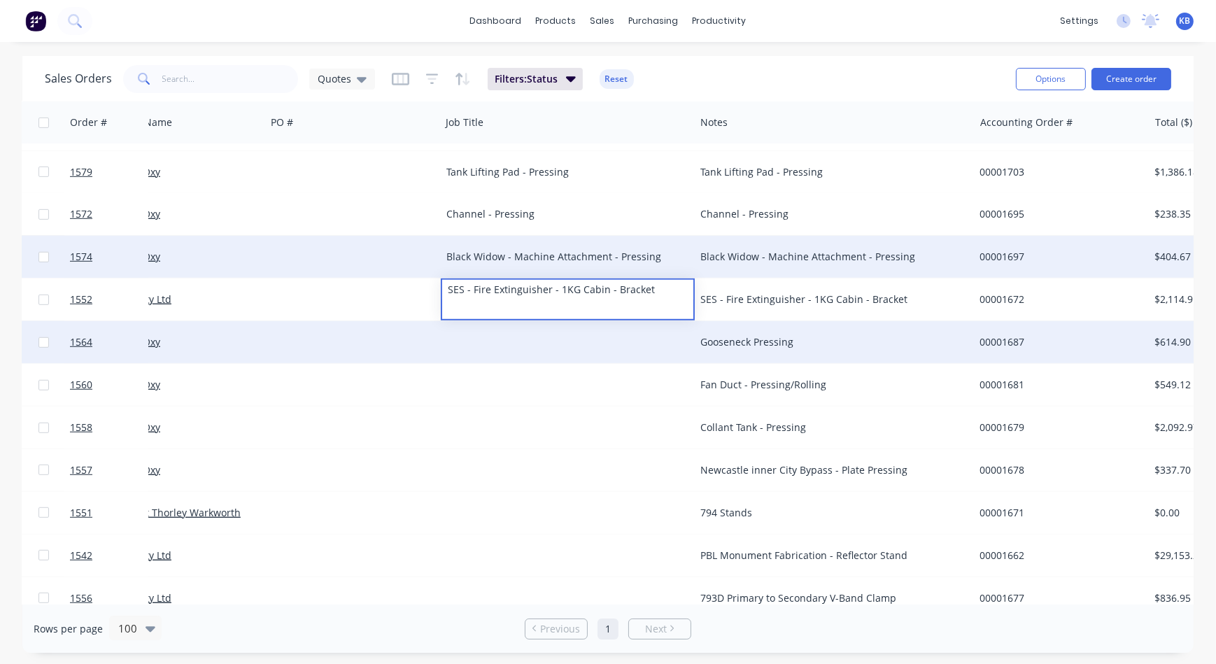
click at [763, 337] on div "Gooseneck Pressing" at bounding box center [827, 342] width 255 height 14
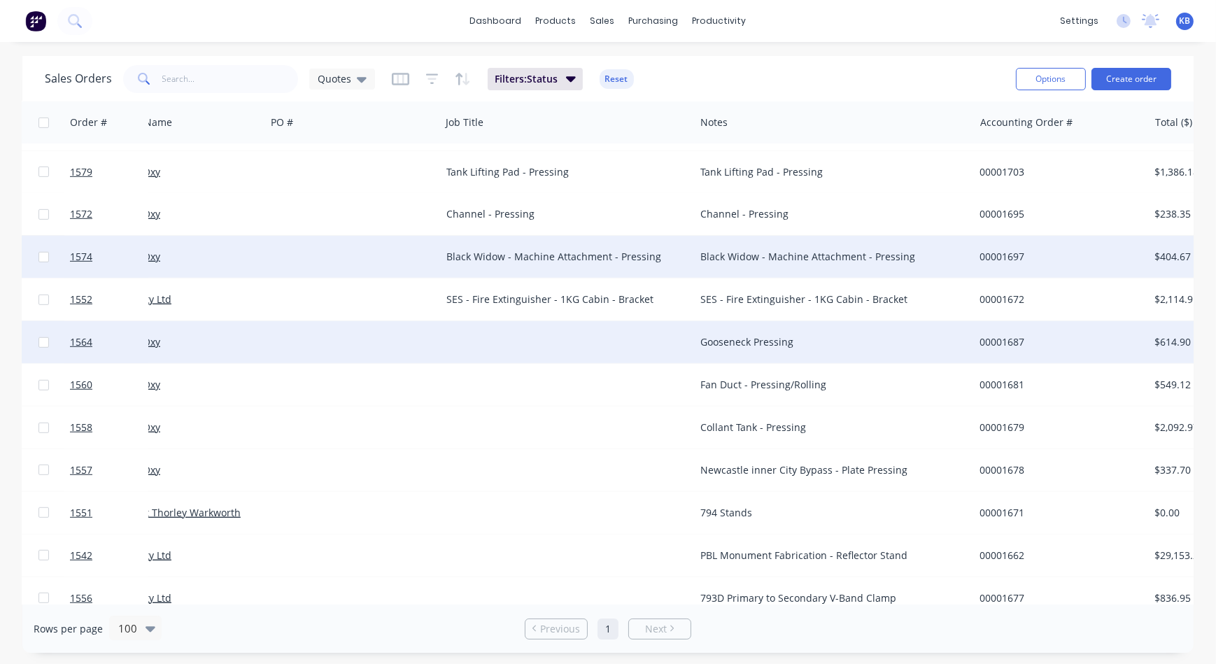
click at [827, 332] on div "Gooseneck Pressing" at bounding box center [834, 342] width 279 height 42
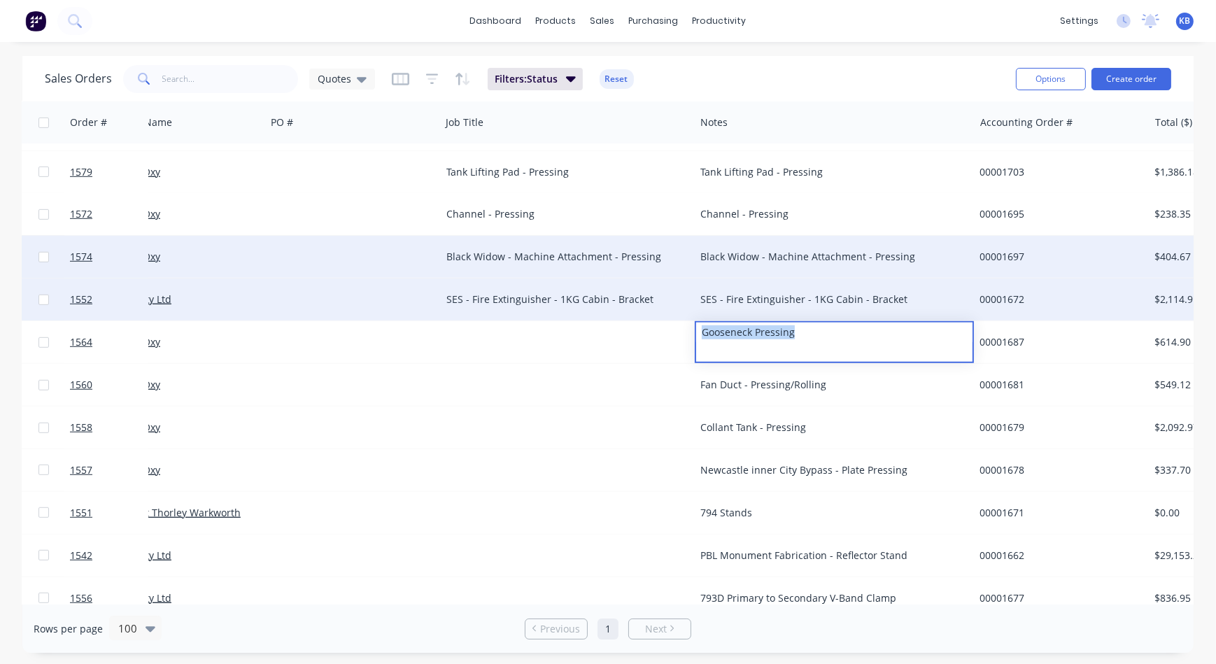
drag, startPoint x: 827, startPoint y: 332, endPoint x: 668, endPoint y: 315, distance: 159.7
copy div "Gooseneck Pressing"
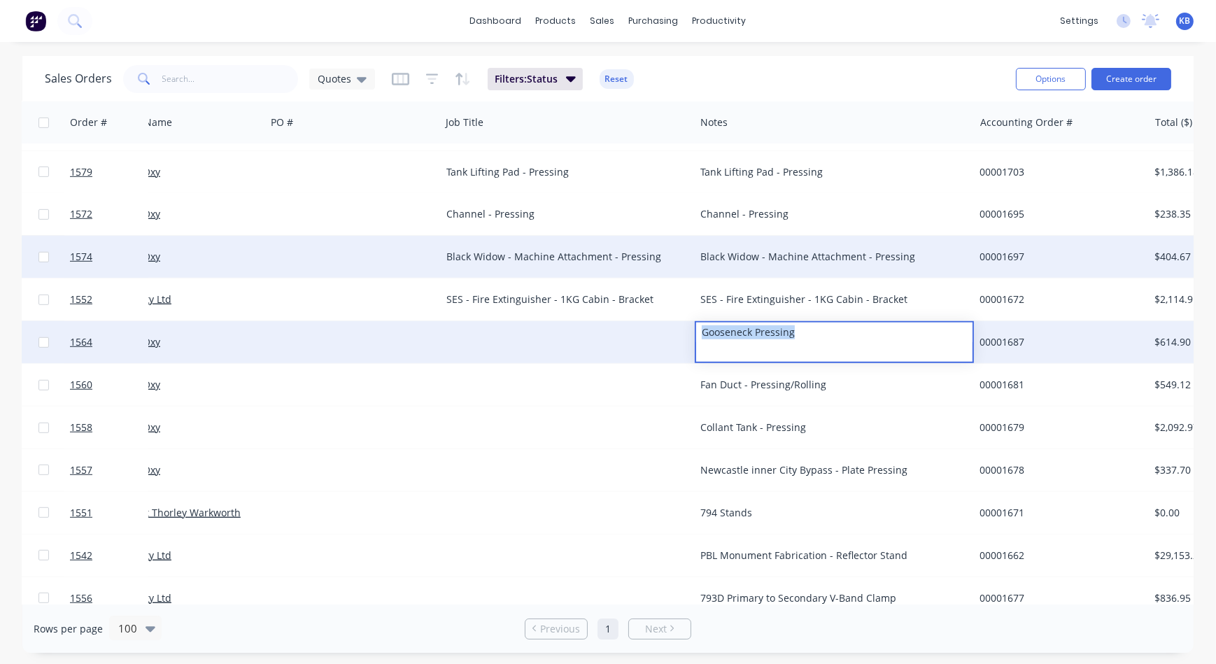
click at [560, 346] on div at bounding box center [568, 342] width 254 height 42
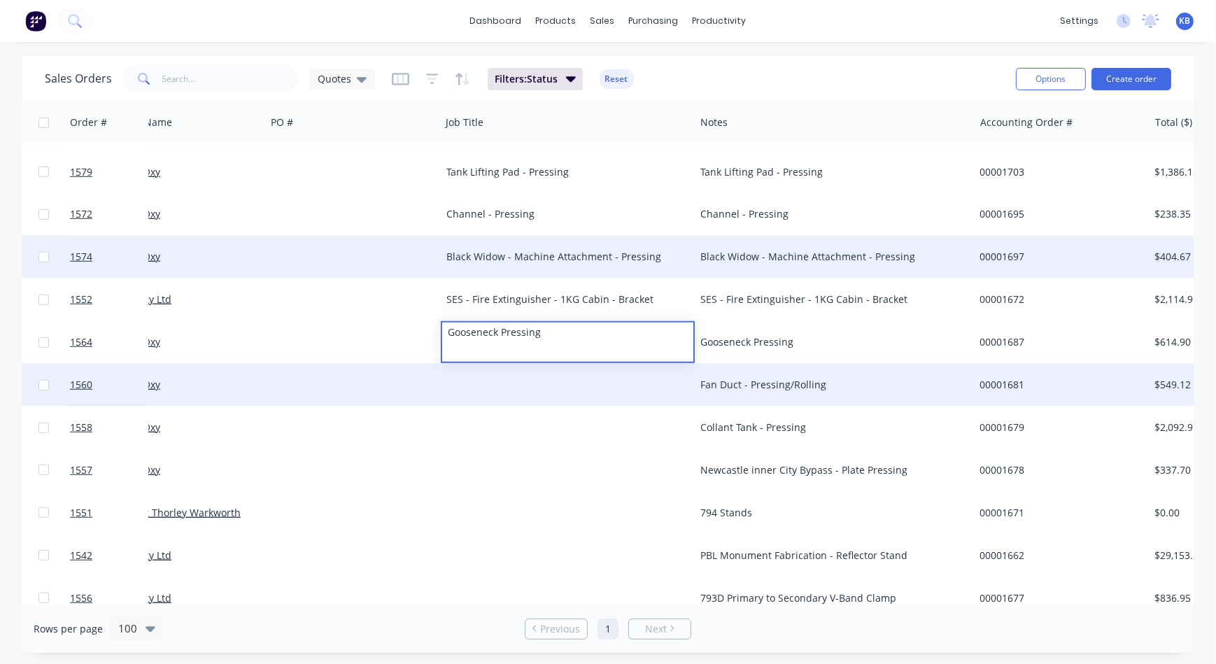
click at [745, 385] on div "Fan Duct - Pressing/Rolling" at bounding box center [827, 385] width 255 height 14
click at [842, 381] on div "Fan Duct - Pressing/Rolling" at bounding box center [827, 385] width 255 height 14
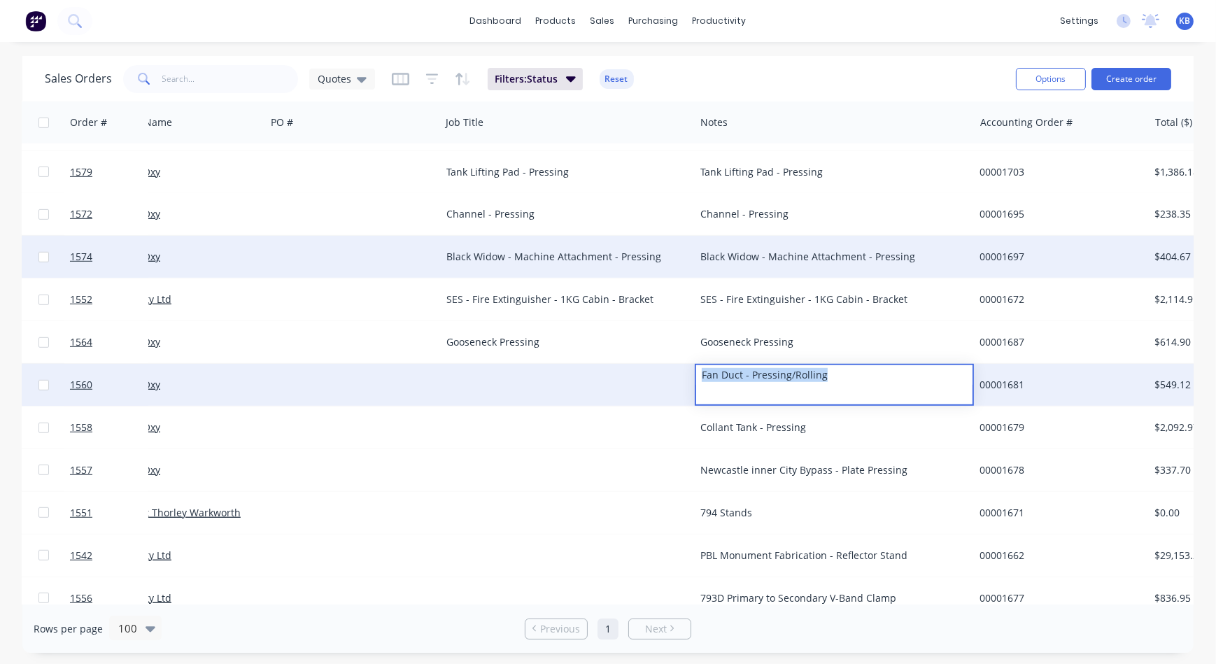
drag, startPoint x: 841, startPoint y: 381, endPoint x: 659, endPoint y: 364, distance: 182.6
click at [659, 364] on div "1560 Precision Oxy Fan Duct - Pressing/Rolling 00001681 $549.12 Quote" at bounding box center [803, 385] width 1675 height 43
click at [504, 372] on div at bounding box center [568, 385] width 254 height 42
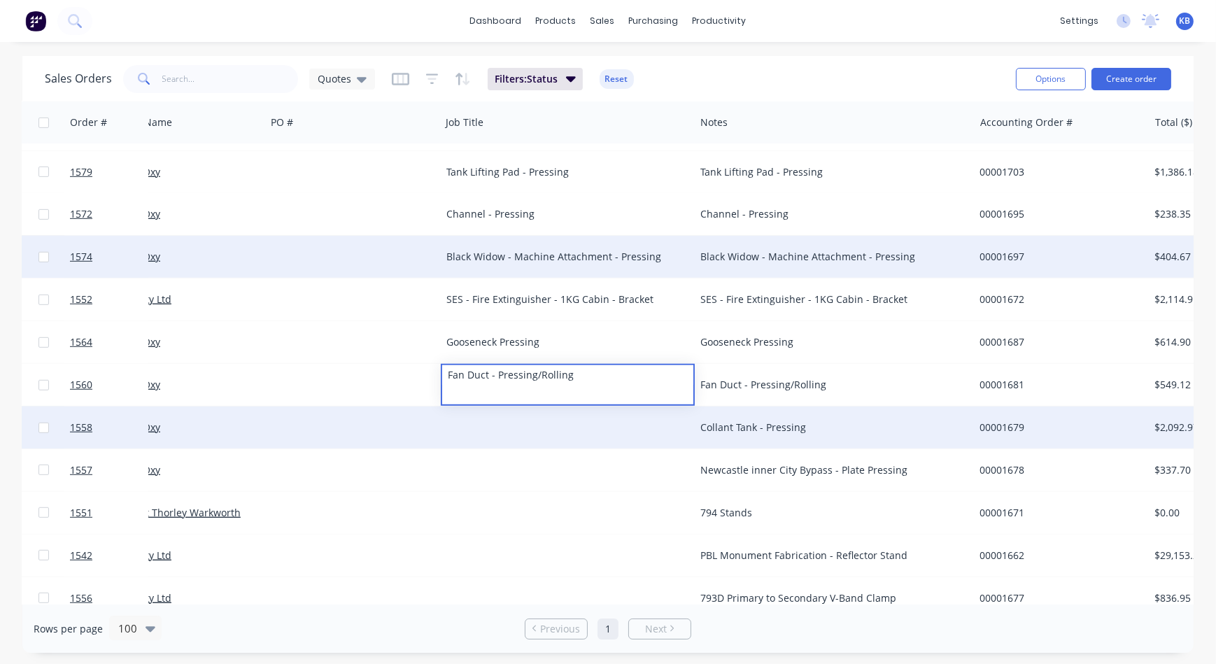
click at [729, 432] on div "Collant Tank - Pressing" at bounding box center [827, 427] width 255 height 14
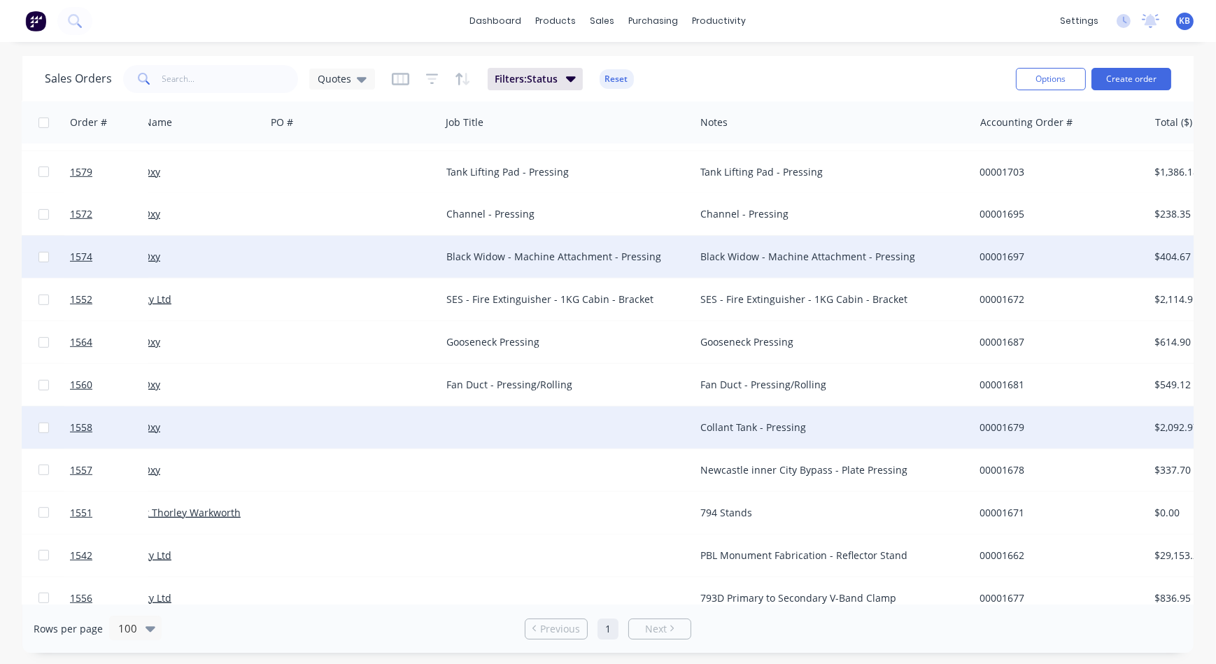
click at [818, 422] on div "Collant Tank - Pressing" at bounding box center [827, 427] width 255 height 14
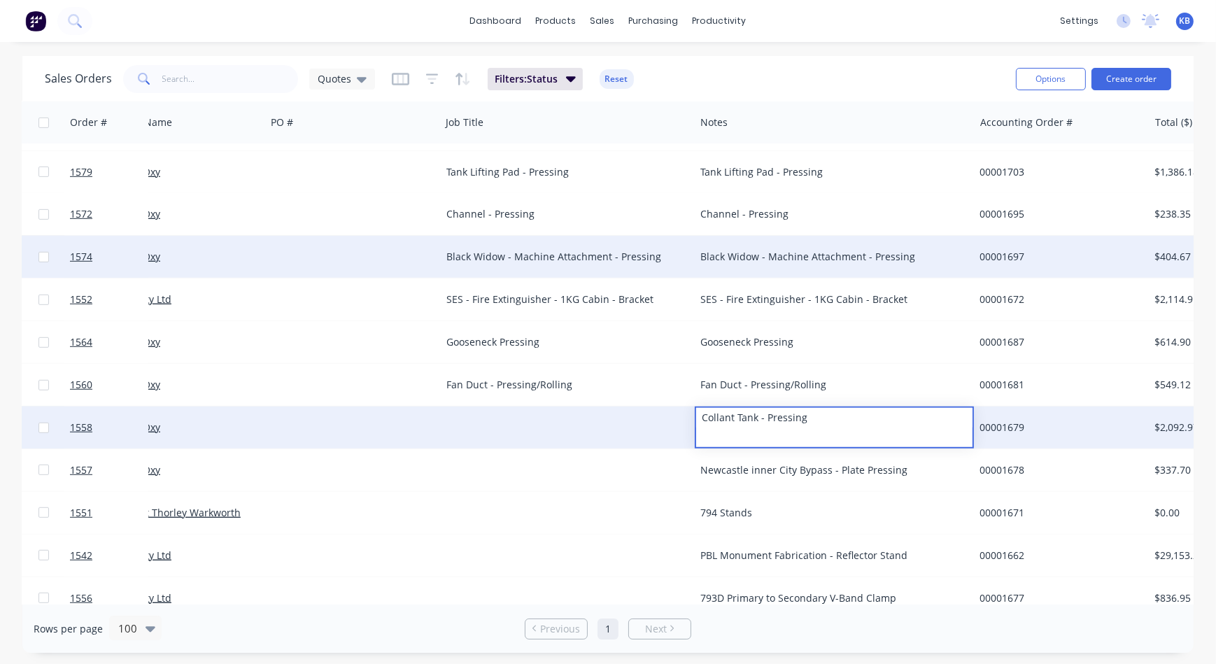
drag, startPoint x: 748, startPoint y: 415, endPoint x: 668, endPoint y: 411, distance: 79.9
click at [668, 411] on div "1558 Precision Oxy Collant Tank - Pressing 00001679 $2,092.97 Quote" at bounding box center [803, 427] width 1675 height 43
click at [542, 418] on div at bounding box center [568, 427] width 254 height 42
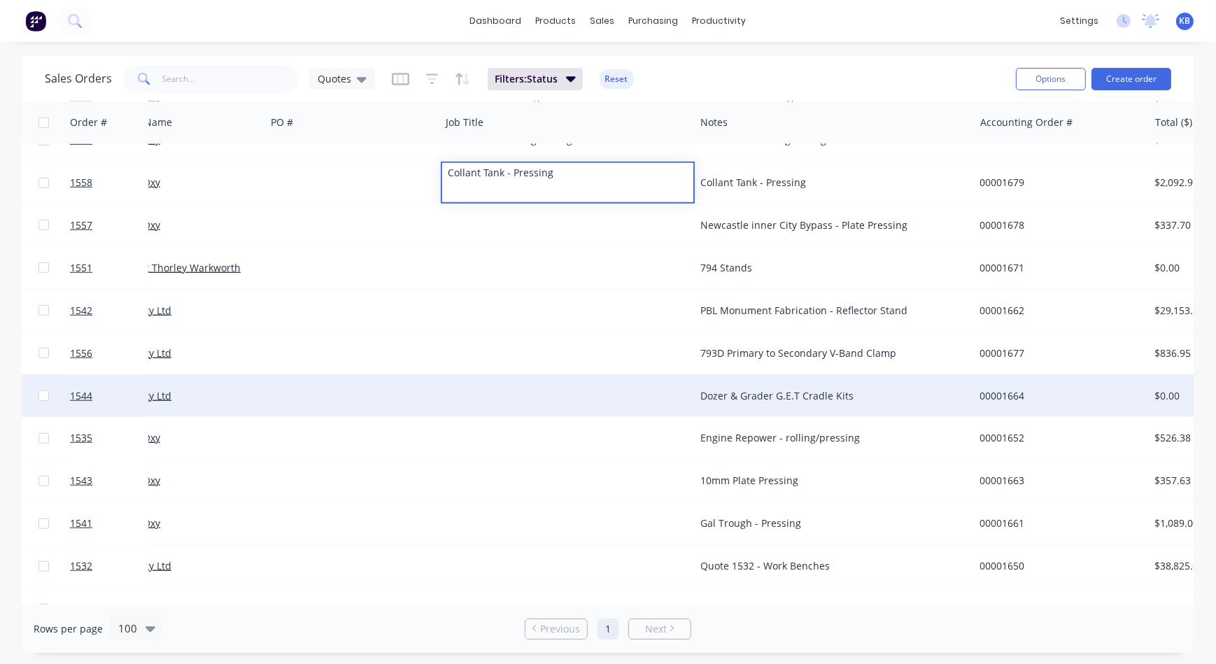
scroll to position [1399, 58]
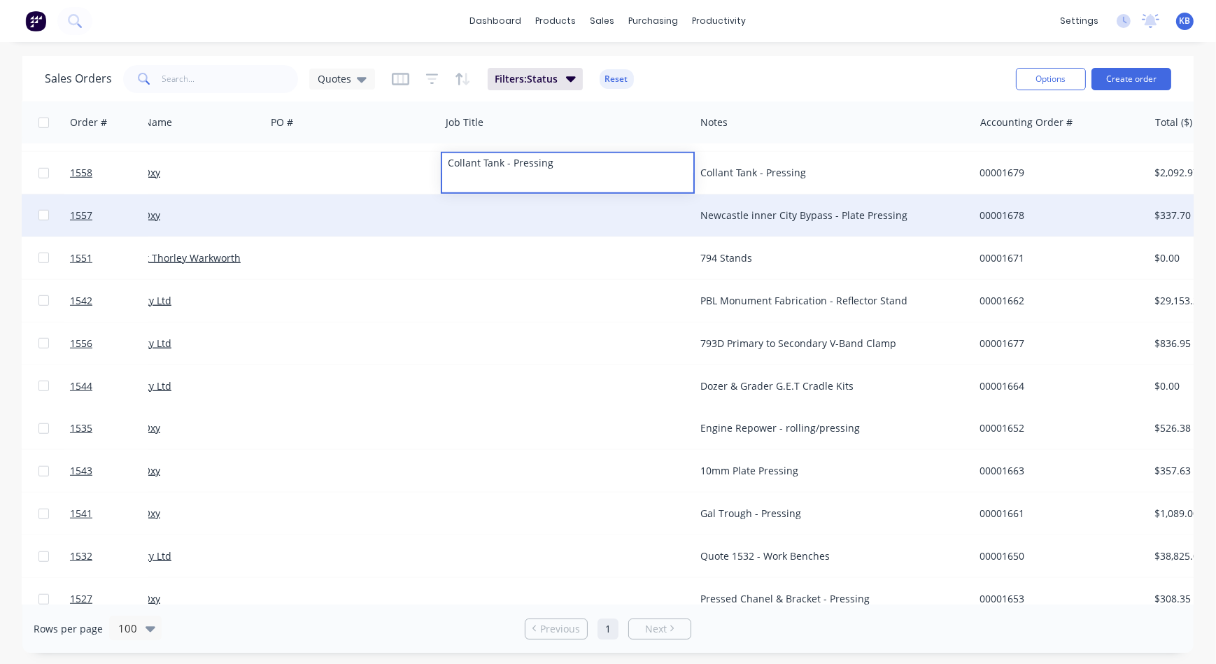
click at [748, 220] on div "Newcastle inner City Bypass - Plate Pressing" at bounding box center [827, 215] width 255 height 14
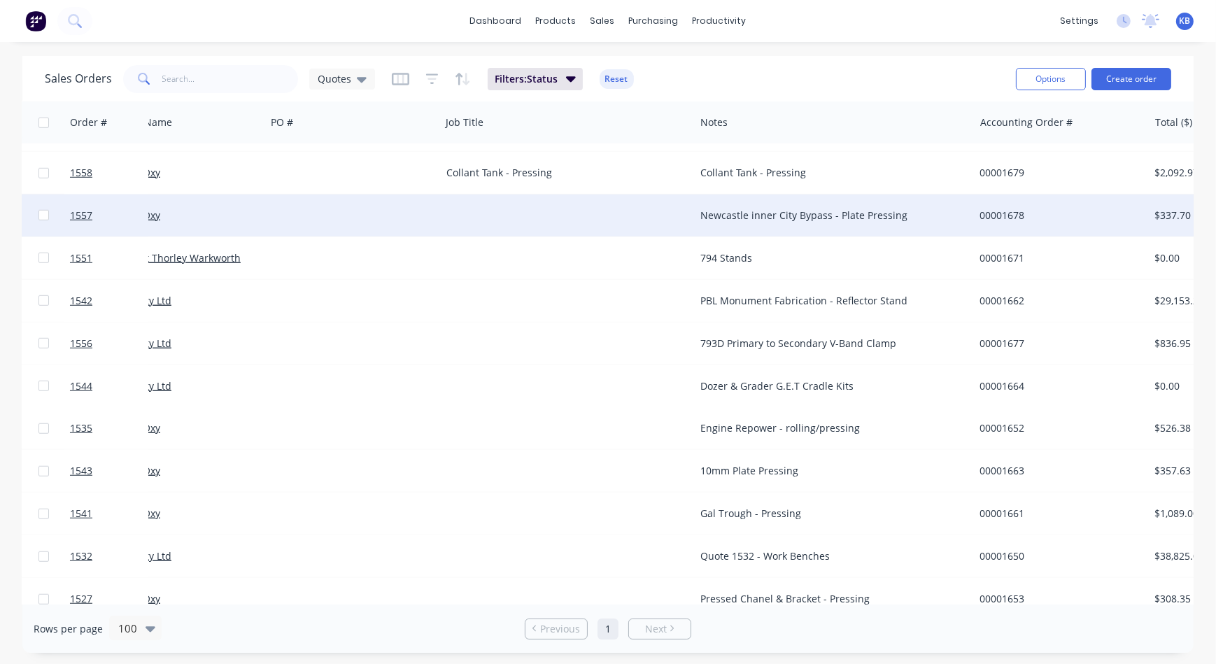
click at [906, 220] on div "Newcastle inner City Bypass - Plate Pressing" at bounding box center [827, 215] width 255 height 14
drag, startPoint x: 916, startPoint y: 216, endPoint x: 625, endPoint y: 218, distance: 290.3
click at [625, 218] on div at bounding box center [568, 215] width 254 height 42
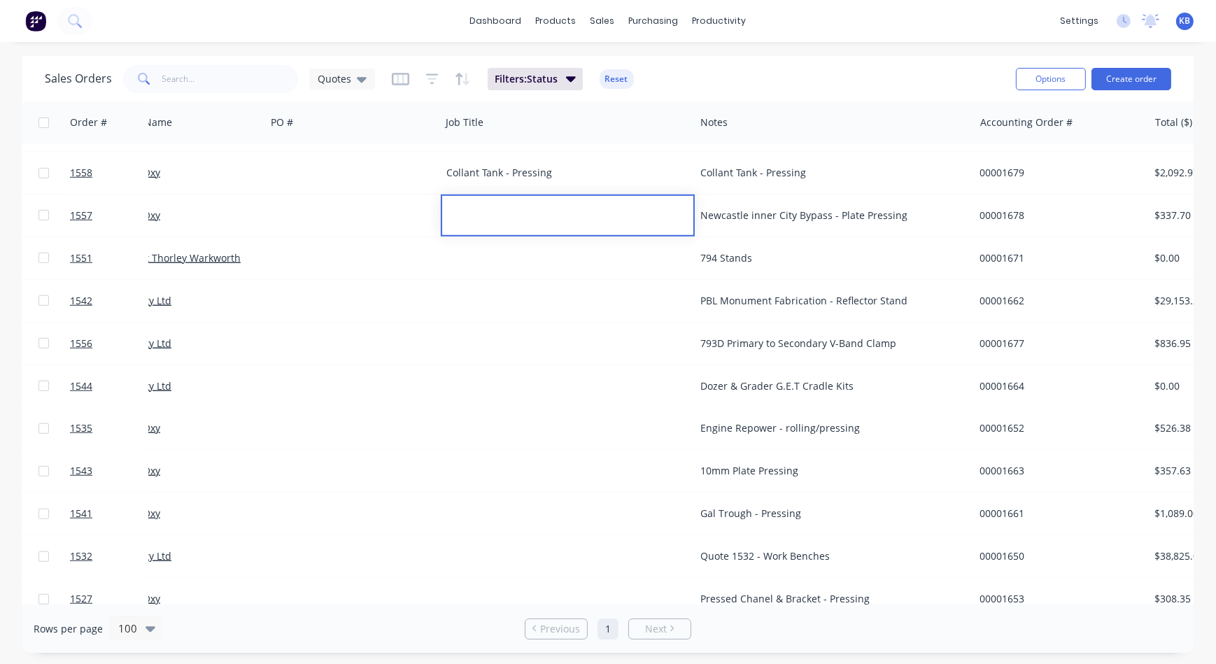
click at [835, 215] on div "Newcastle inner City Bypass - Plate Pressing" at bounding box center [827, 215] width 255 height 14
click at [914, 213] on div "Newcastle inner City Bypass - Plate Pressing" at bounding box center [827, 215] width 255 height 14
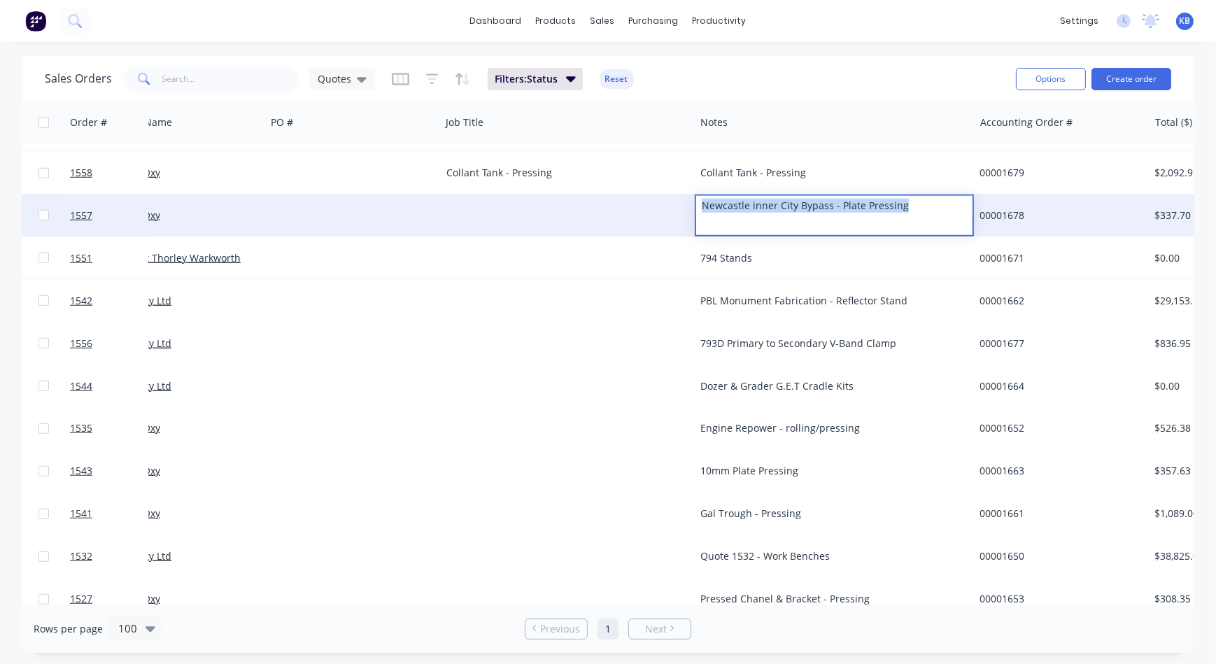
drag, startPoint x: 905, startPoint y: 211, endPoint x: 639, endPoint y: 205, distance: 265.9
click at [639, 205] on div "1557 Precision Oxy Newcastle inner City Bypass - Plate Pressing 00001678 $337.7…" at bounding box center [803, 215] width 1675 height 43
click at [490, 195] on div at bounding box center [568, 215] width 254 height 42
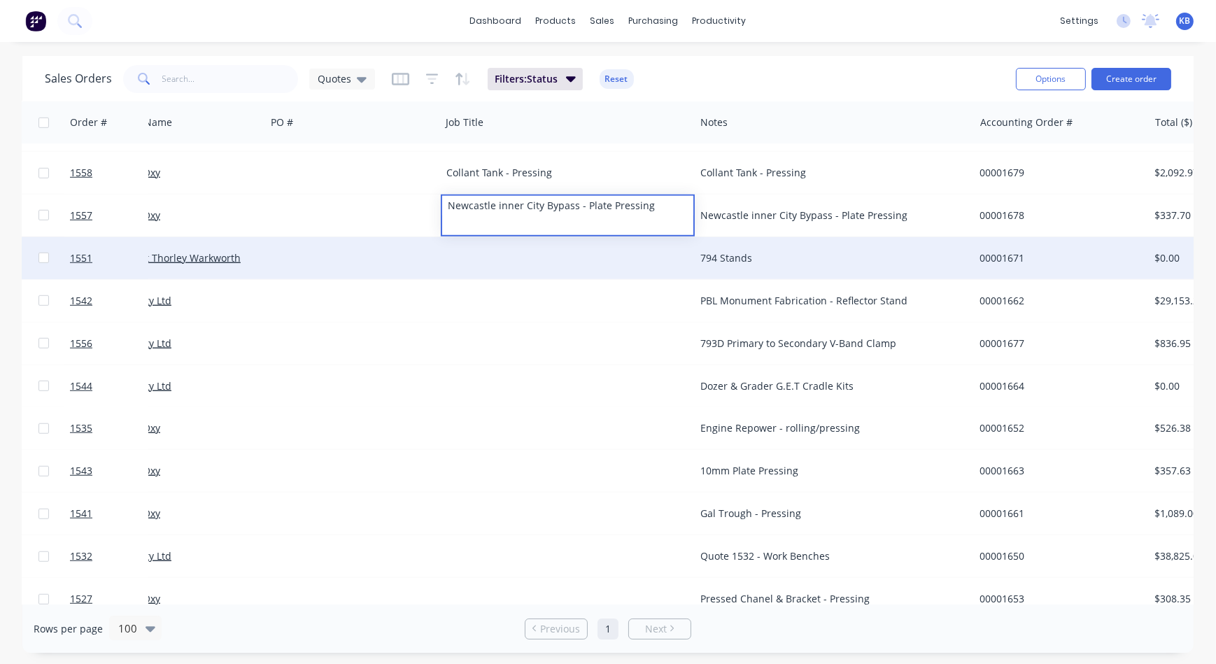
click at [860, 271] on div "794 Stands" at bounding box center [834, 258] width 279 height 42
click at [825, 267] on div "794 Stands" at bounding box center [834, 258] width 279 height 42
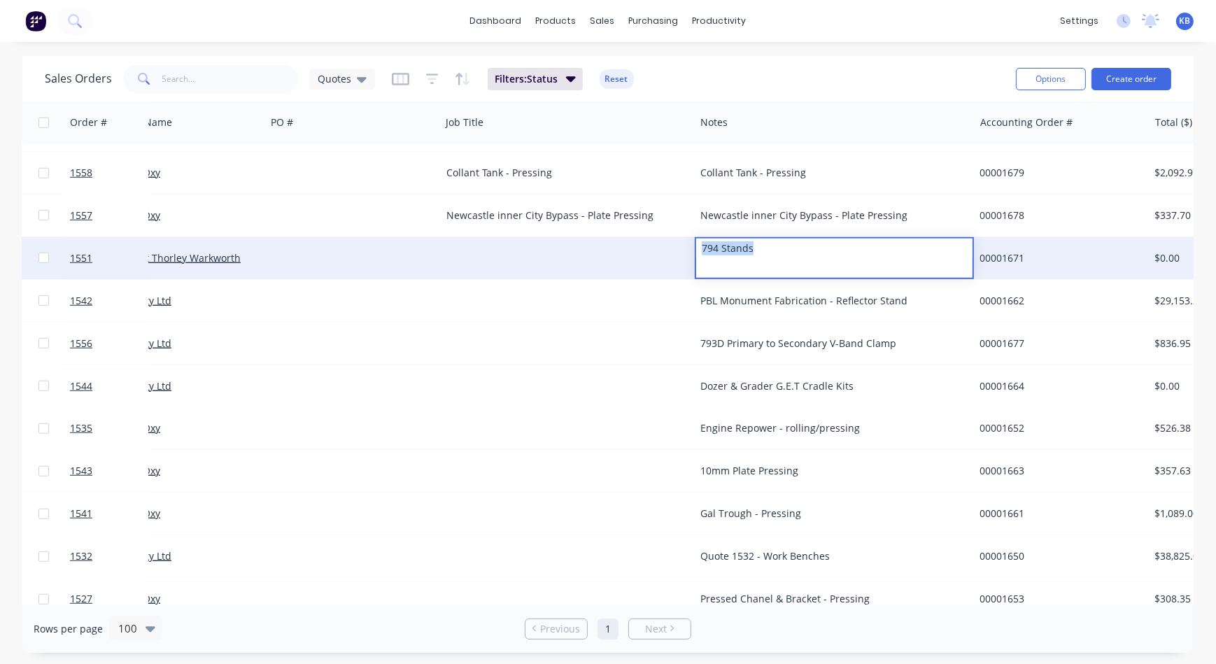
drag, startPoint x: 695, startPoint y: 248, endPoint x: 625, endPoint y: 249, distance: 69.3
click at [621, 245] on div "1551 Yancoal Mt Thorley Warkworth 794 Stands 00001671 $0.00 Quote" at bounding box center [803, 258] width 1675 height 43
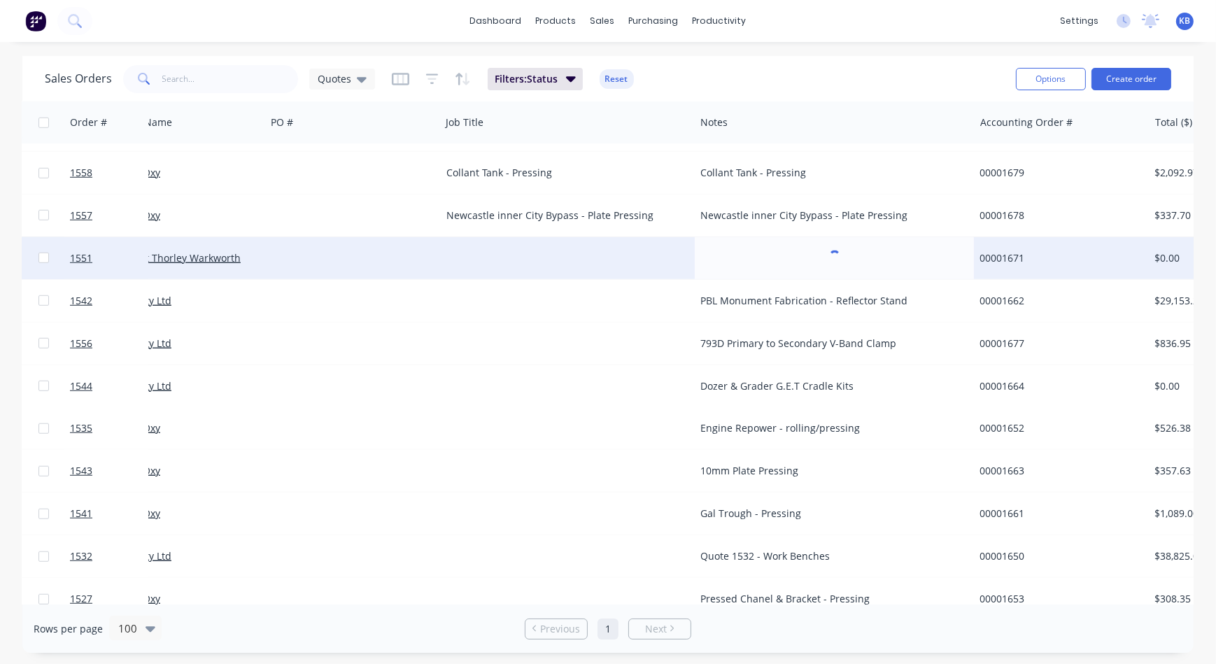
click at [483, 250] on div at bounding box center [568, 258] width 254 height 42
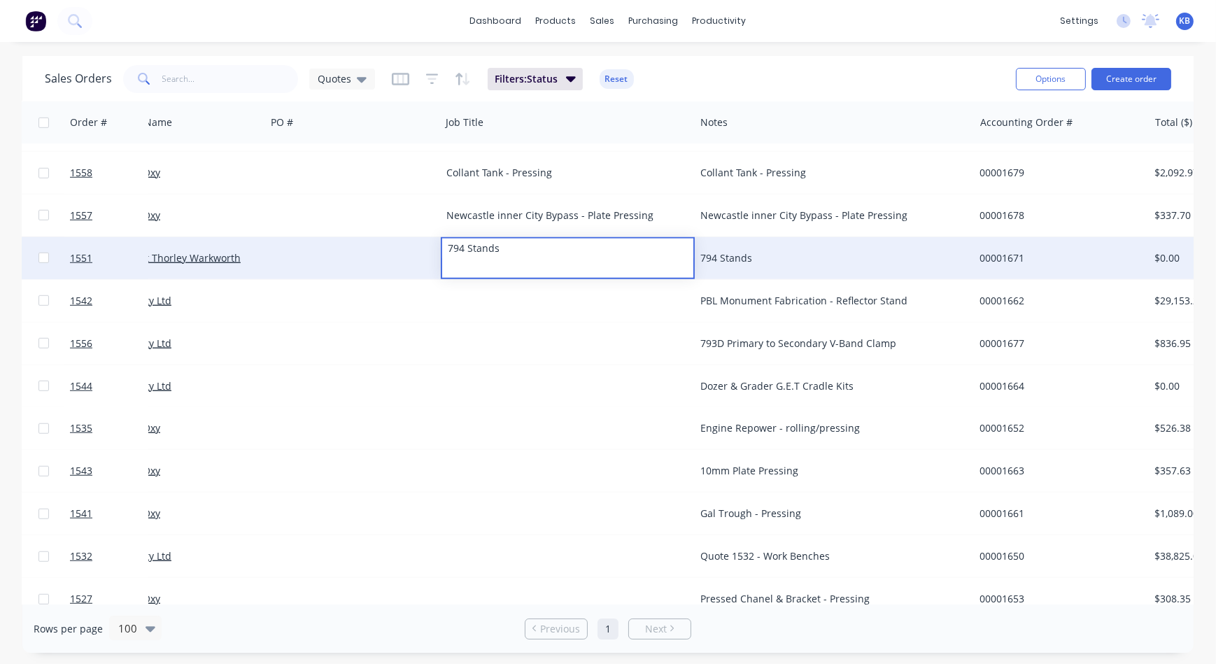
click at [746, 274] on div "794 Stands" at bounding box center [834, 258] width 279 height 42
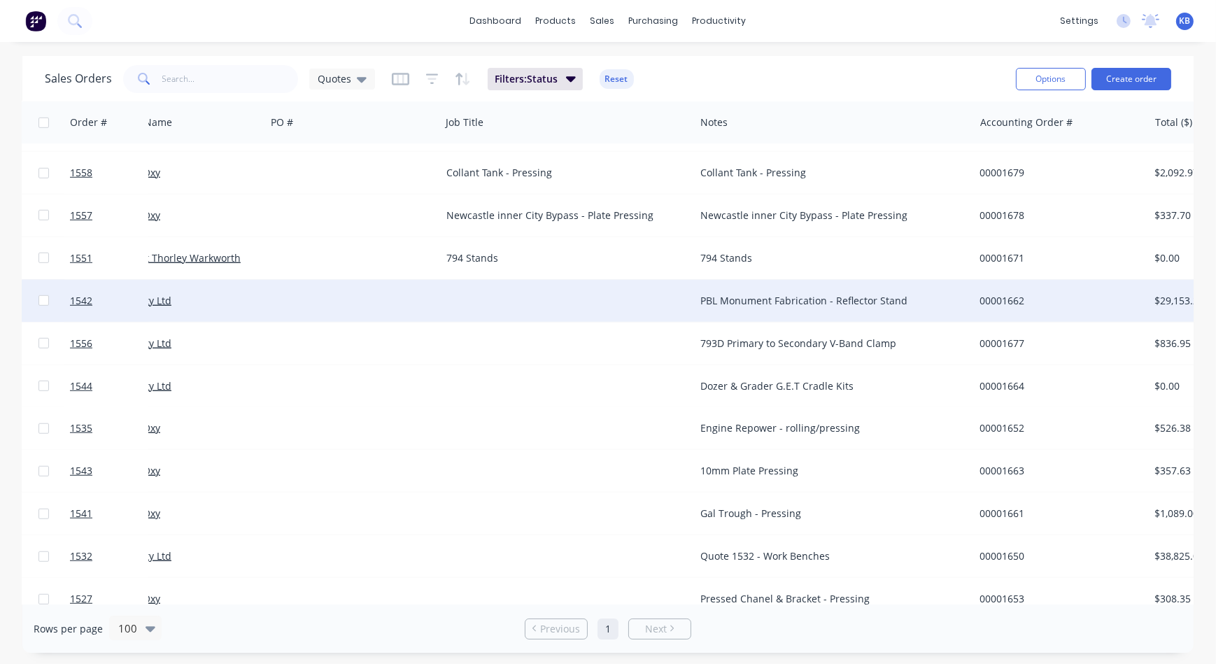
click at [743, 294] on div "PBL Monument Fabrication - Reflector Stand" at bounding box center [827, 301] width 255 height 14
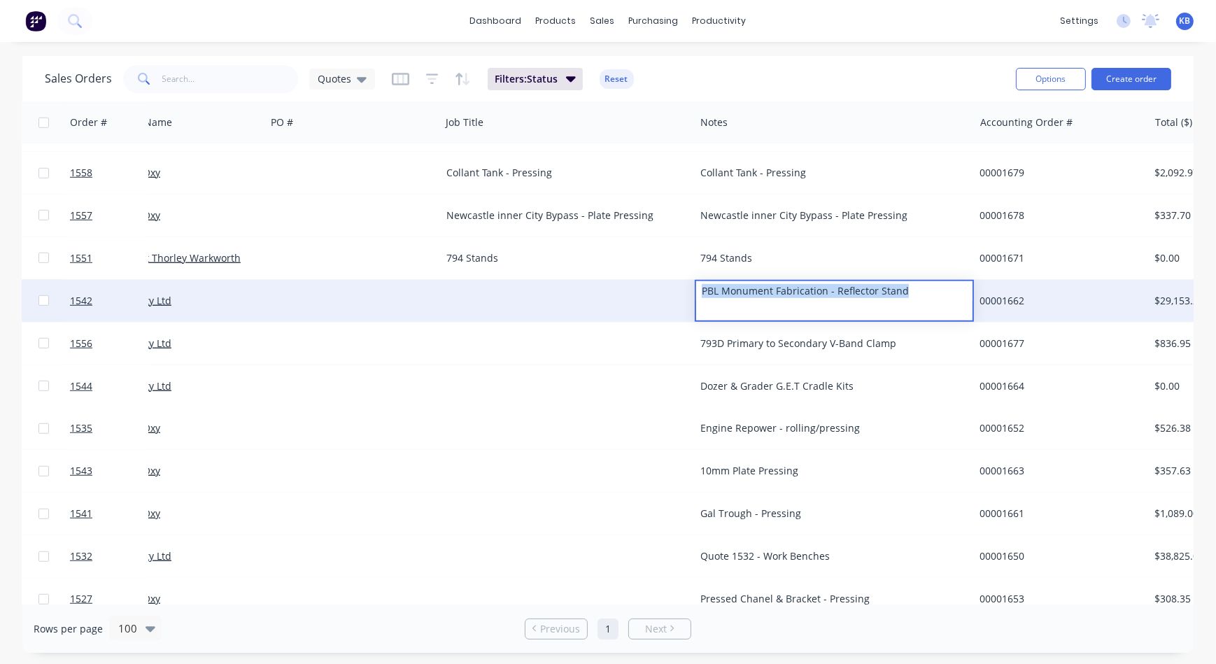
drag, startPoint x: 914, startPoint y: 296, endPoint x: 623, endPoint y: 304, distance: 291.1
click at [623, 304] on div "1542 WesTrac Pty Ltd PBL Monument Fabrication - Reflector Stand 00001662 $29,15…" at bounding box center [803, 301] width 1675 height 43
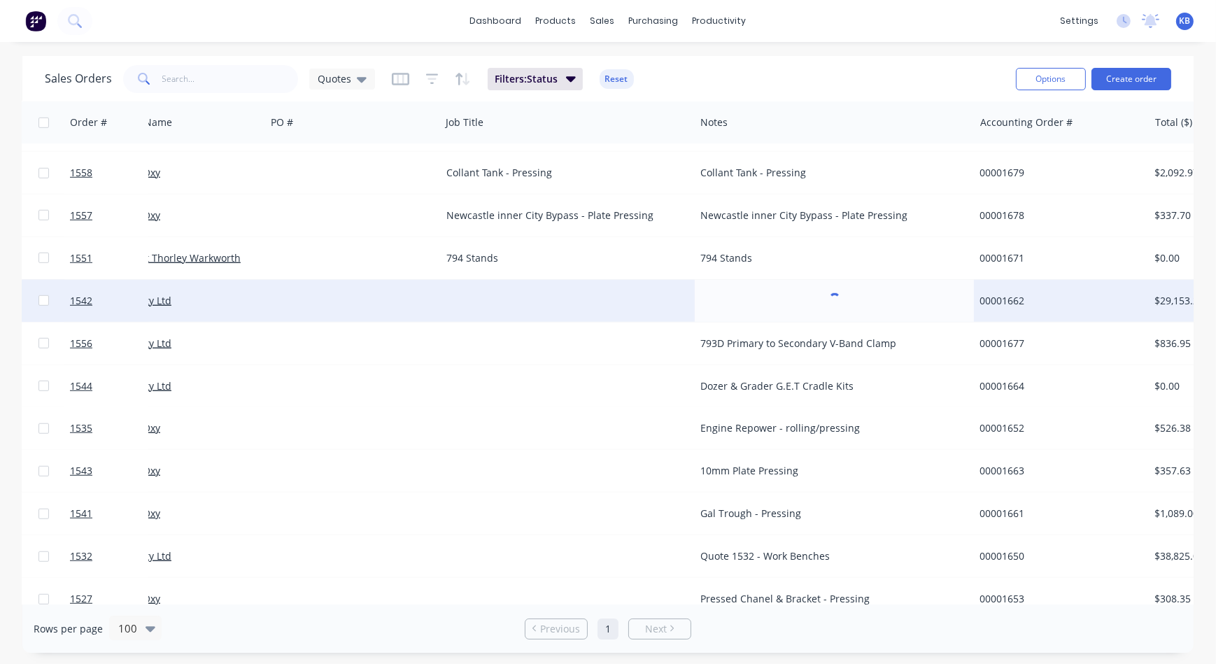
click at [485, 305] on div at bounding box center [568, 301] width 254 height 42
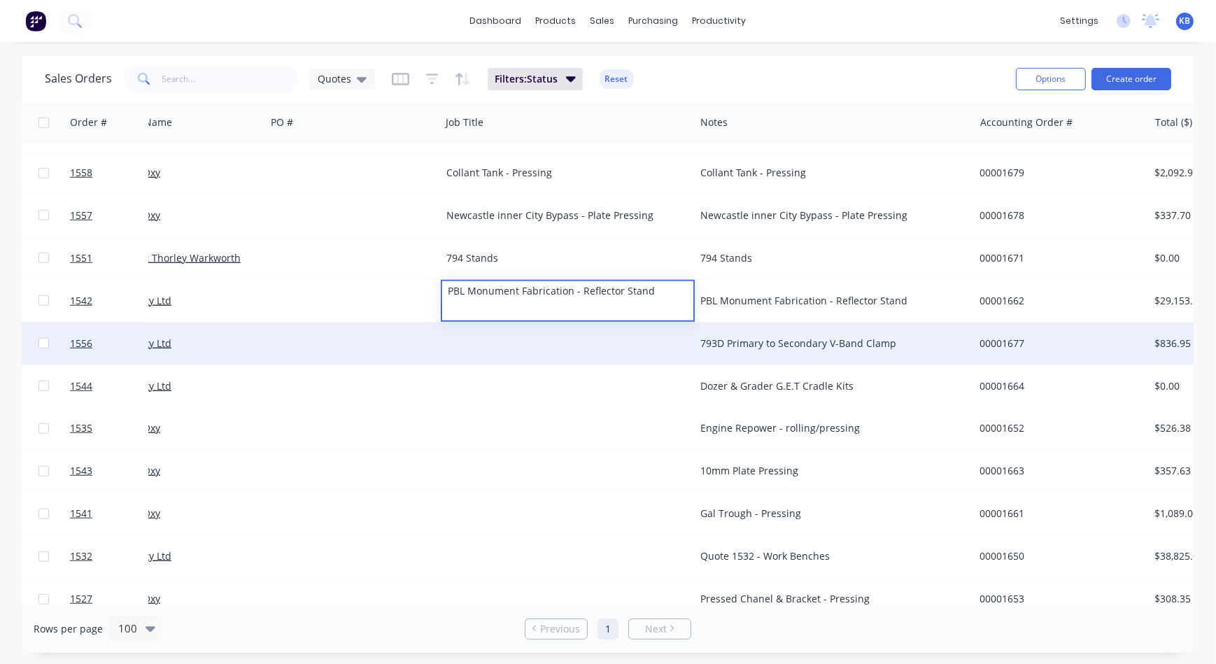
click at [813, 328] on div "793D Primary to Secondary V-Band Clamp" at bounding box center [834, 343] width 279 height 42
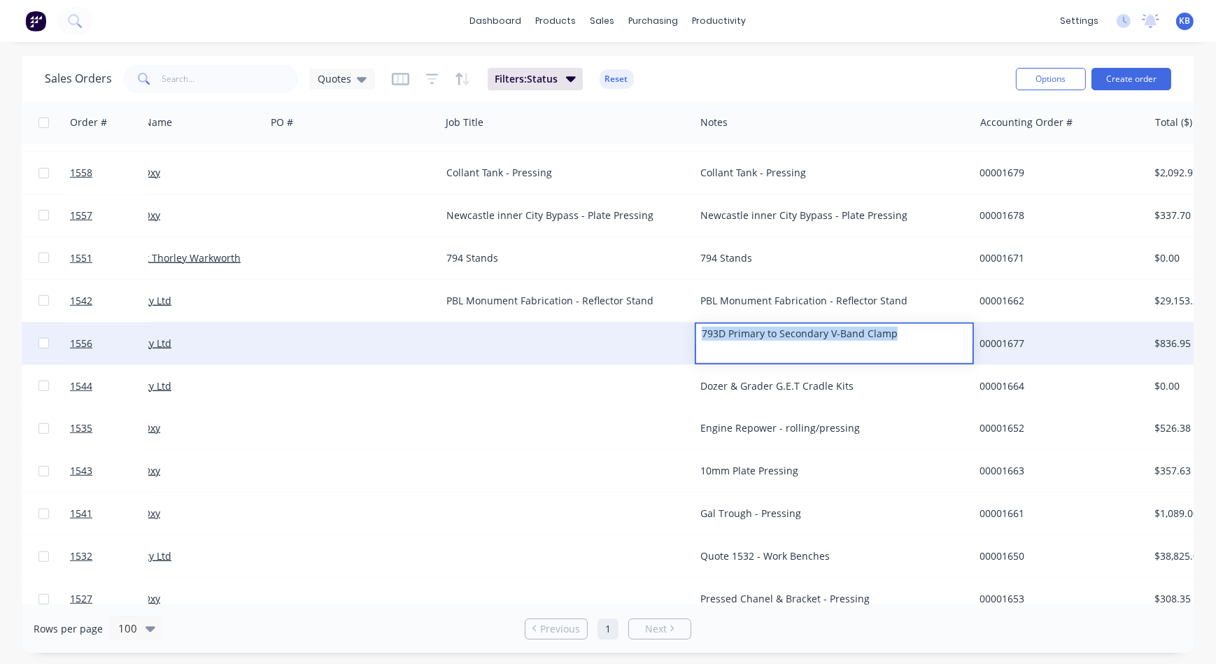
drag, startPoint x: 902, startPoint y: 336, endPoint x: 675, endPoint y: 345, distance: 227.5
click at [676, 345] on div "1556 WesTrac Pty Ltd 793D Primary to Secondary V-Band Clamp 00001677 $836.95 Qu…" at bounding box center [803, 343] width 1675 height 43
click at [509, 341] on div at bounding box center [568, 343] width 254 height 42
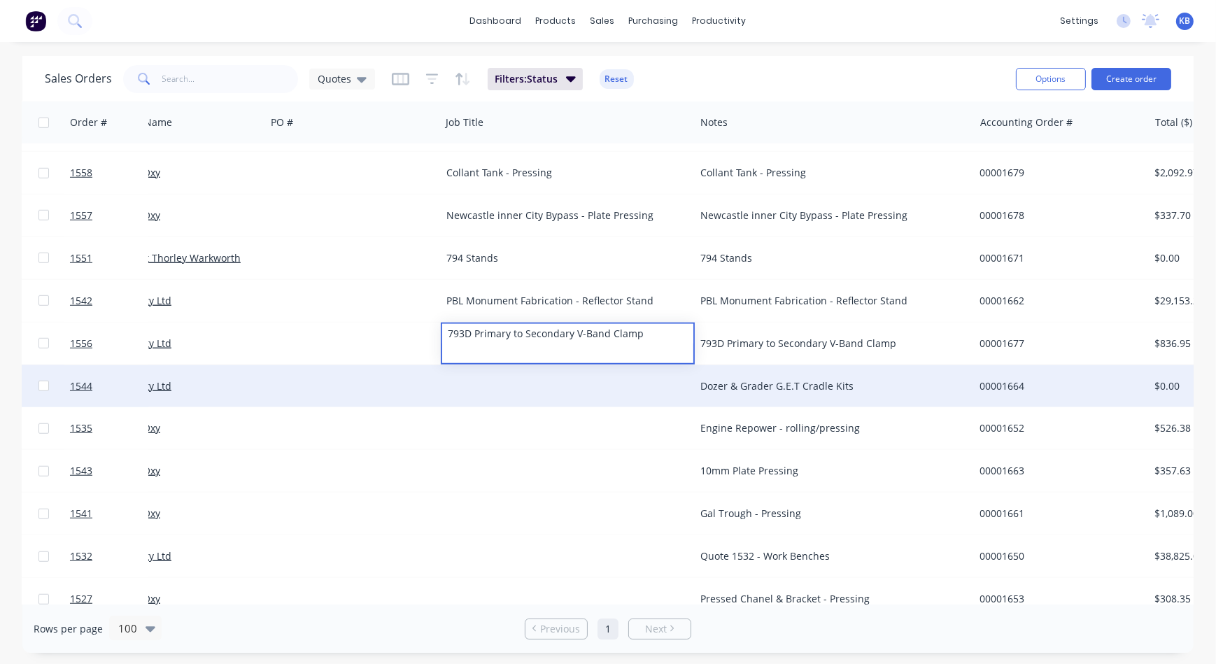
click at [731, 392] on div "Dozer & Grader G.E.T Cradle Kits" at bounding box center [834, 386] width 279 height 42
click at [824, 389] on div "Dozer & Grader G.E.T Cradle Kits" at bounding box center [827, 386] width 255 height 14
drag, startPoint x: 888, startPoint y: 388, endPoint x: 708, endPoint y: 385, distance: 179.8
click at [846, 385] on div "Dozer & Grader G.E.T Cradle Kits" at bounding box center [827, 386] width 255 height 14
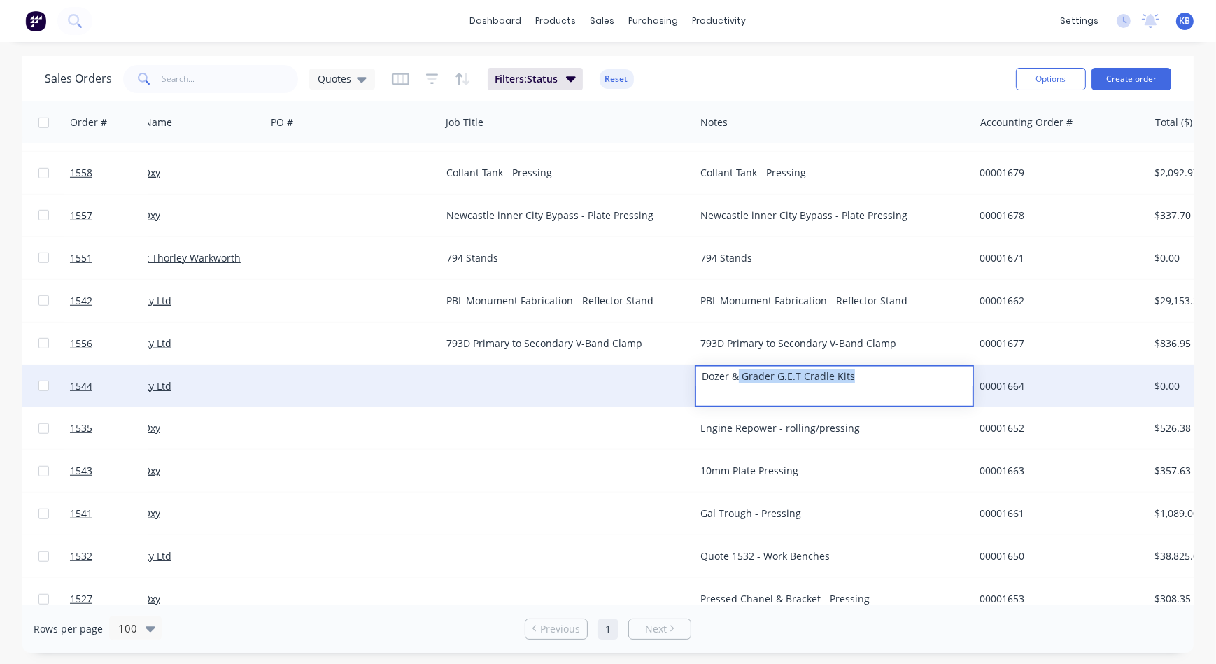
drag, startPoint x: 800, startPoint y: 381, endPoint x: 736, endPoint y: 379, distance: 64.4
click at [736, 379] on div "Dozer & Grader G.E.T Cradle Kits" at bounding box center [834, 377] width 276 height 20
click at [881, 378] on div "Dozer & Grader G.E.T Cradle Kits" at bounding box center [834, 377] width 276 height 20
drag, startPoint x: 880, startPoint y: 378, endPoint x: 681, endPoint y: 372, distance: 199.4
click at [681, 372] on div "1544 WesTrac Pty Ltd Dozer & Grader G.E.T Cradle Kits 00001664 $0.00 Quote" at bounding box center [803, 386] width 1675 height 43
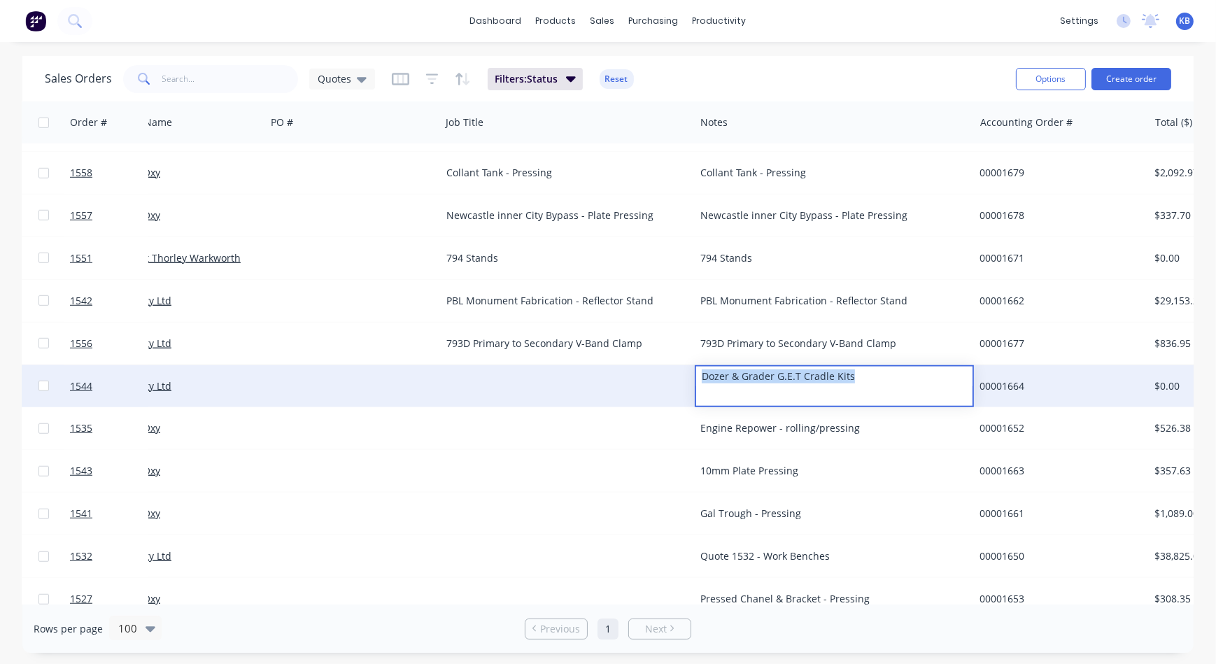
click at [451, 372] on div at bounding box center [568, 386] width 254 height 42
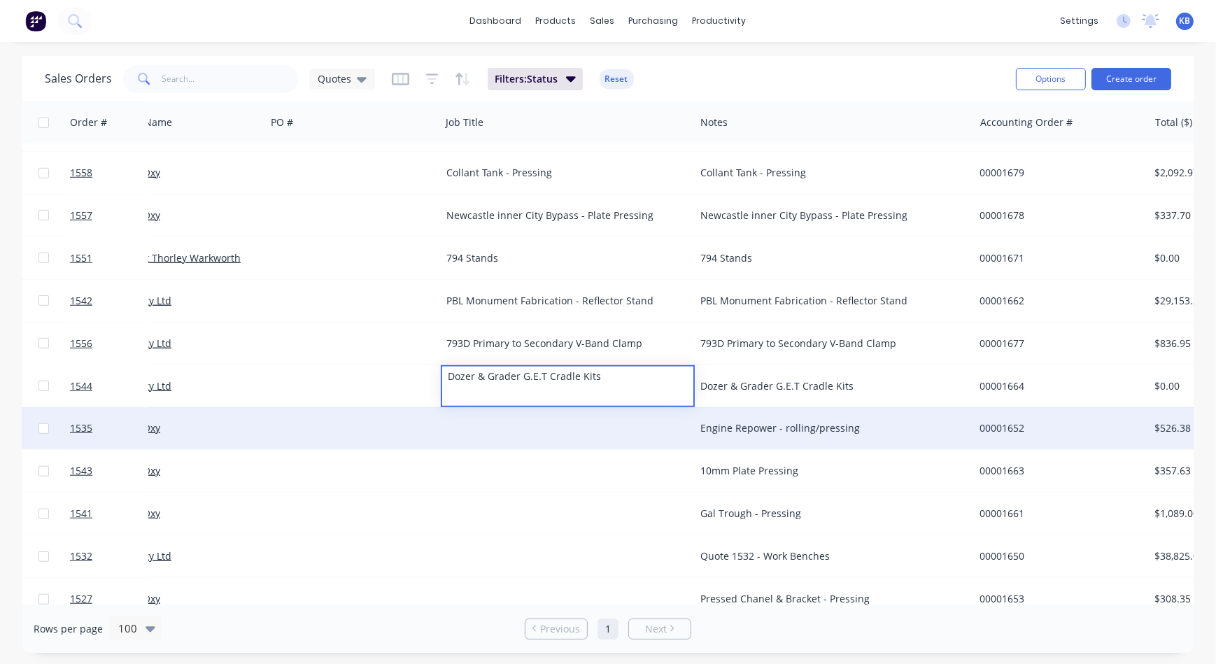
click at [737, 418] on div "Engine Repower - rolling/pressing" at bounding box center [834, 428] width 279 height 42
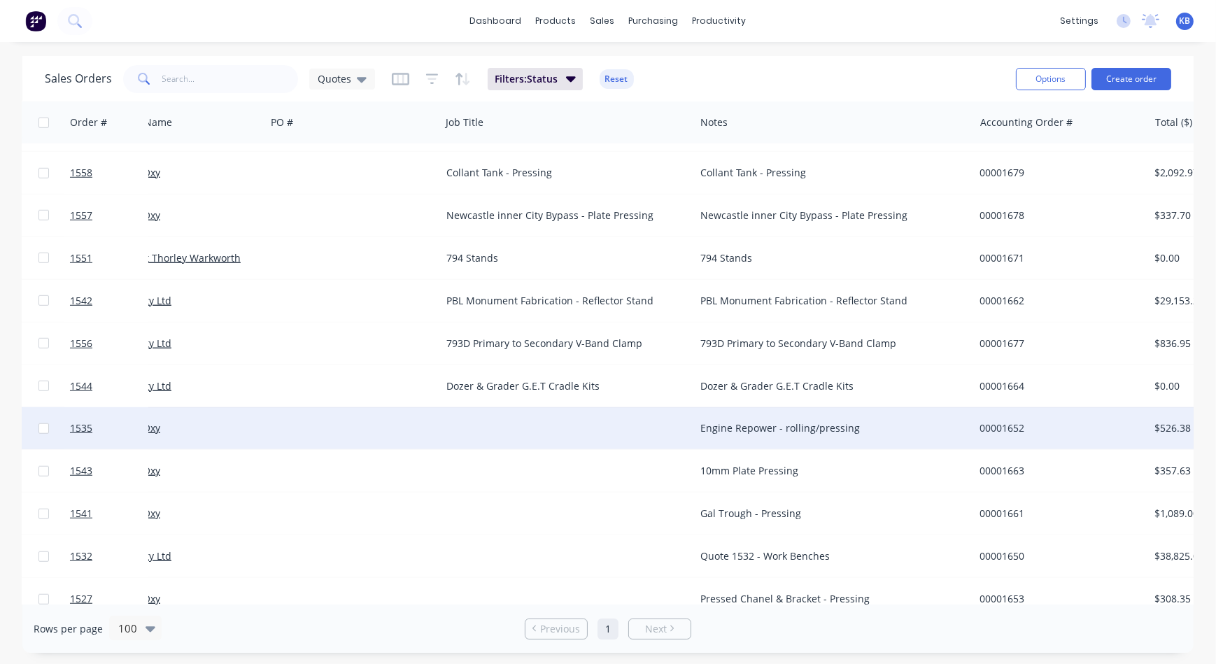
click at [758, 423] on div "Engine Repower - rolling/pressing" at bounding box center [827, 428] width 255 height 14
drag, startPoint x: 849, startPoint y: 418, endPoint x: 702, endPoint y: 424, distance: 147.0
click at [807, 426] on div "Engine Repower - rolling/pressing" at bounding box center [827, 428] width 255 height 14
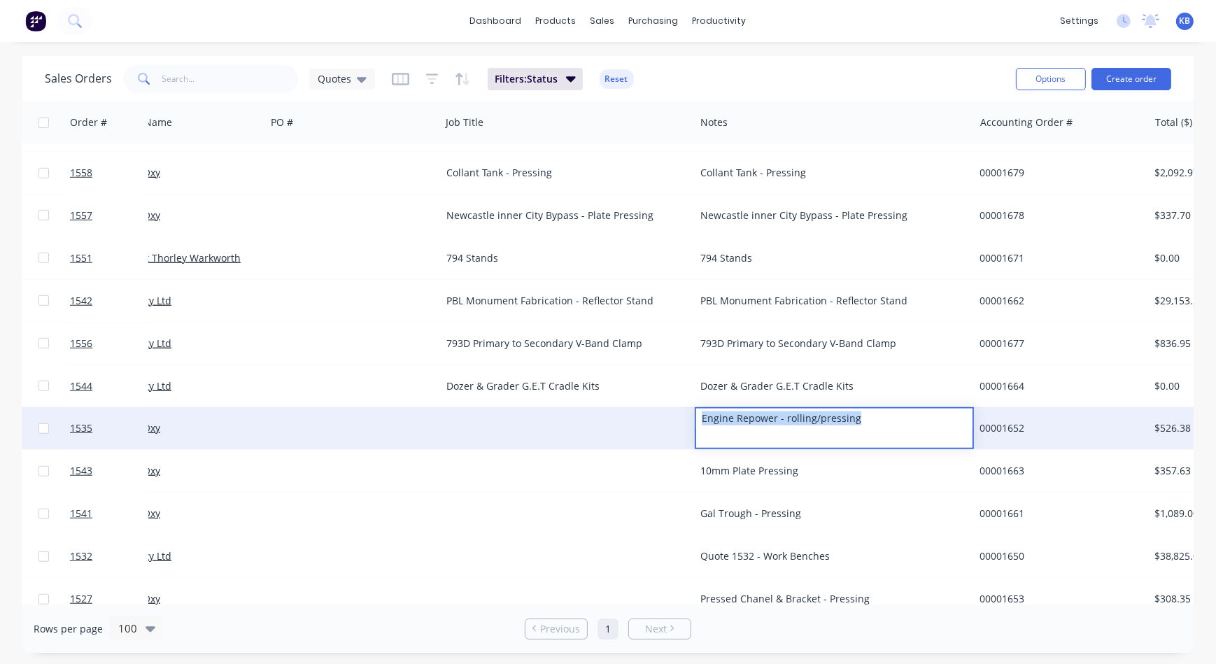
drag, startPoint x: 884, startPoint y: 418, endPoint x: 647, endPoint y: 431, distance: 237.5
click at [649, 431] on div "1535 Precision Oxy Engine Repower - rolling/pressing 00001652 $526.38 Quote" at bounding box center [803, 428] width 1675 height 43
click at [532, 424] on div at bounding box center [568, 428] width 254 height 42
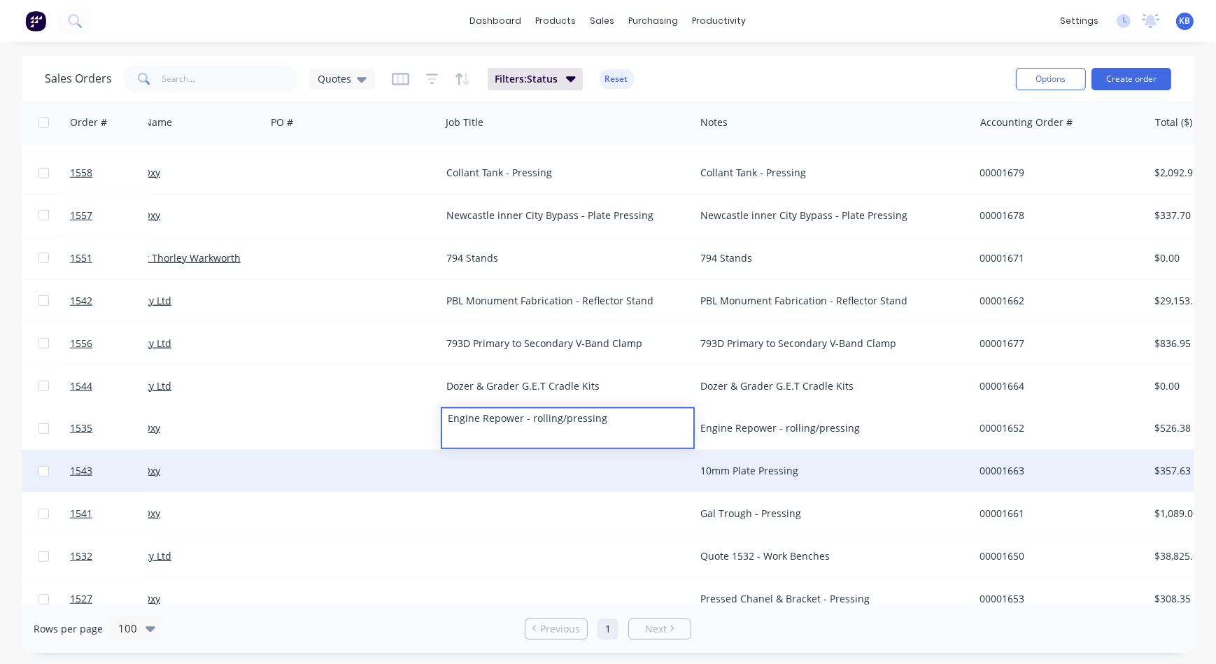
click at [783, 458] on div "10mm Plate Pressing" at bounding box center [834, 471] width 279 height 42
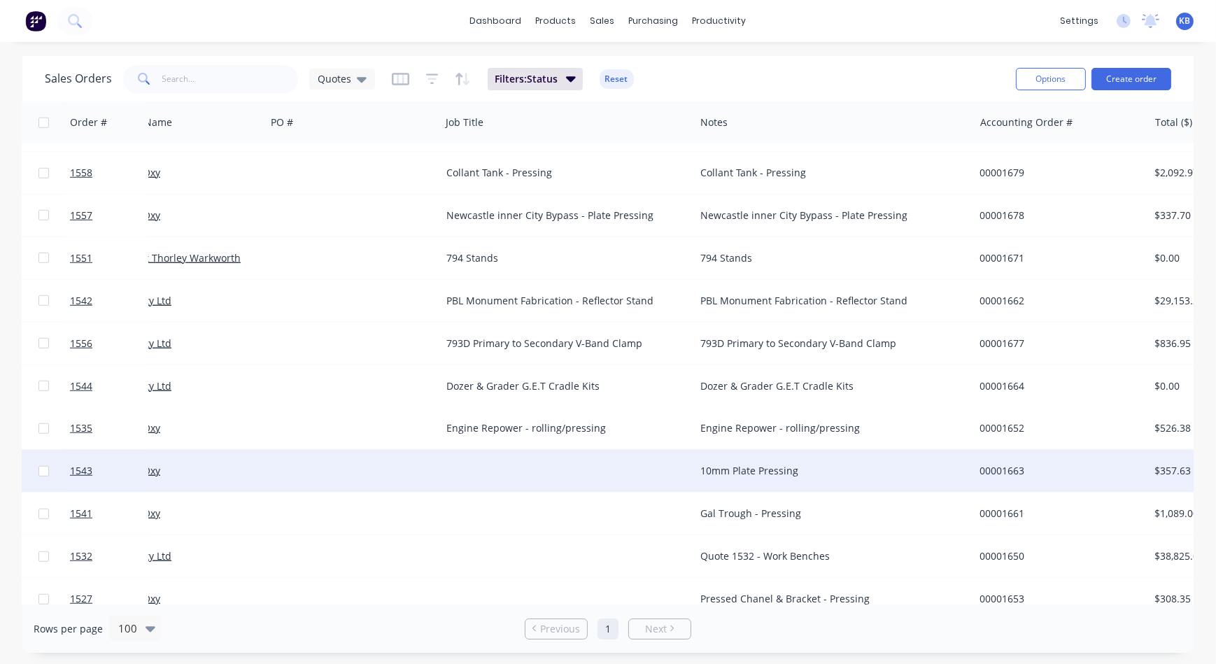
click at [809, 465] on div "10mm Plate Pressing" at bounding box center [827, 471] width 255 height 14
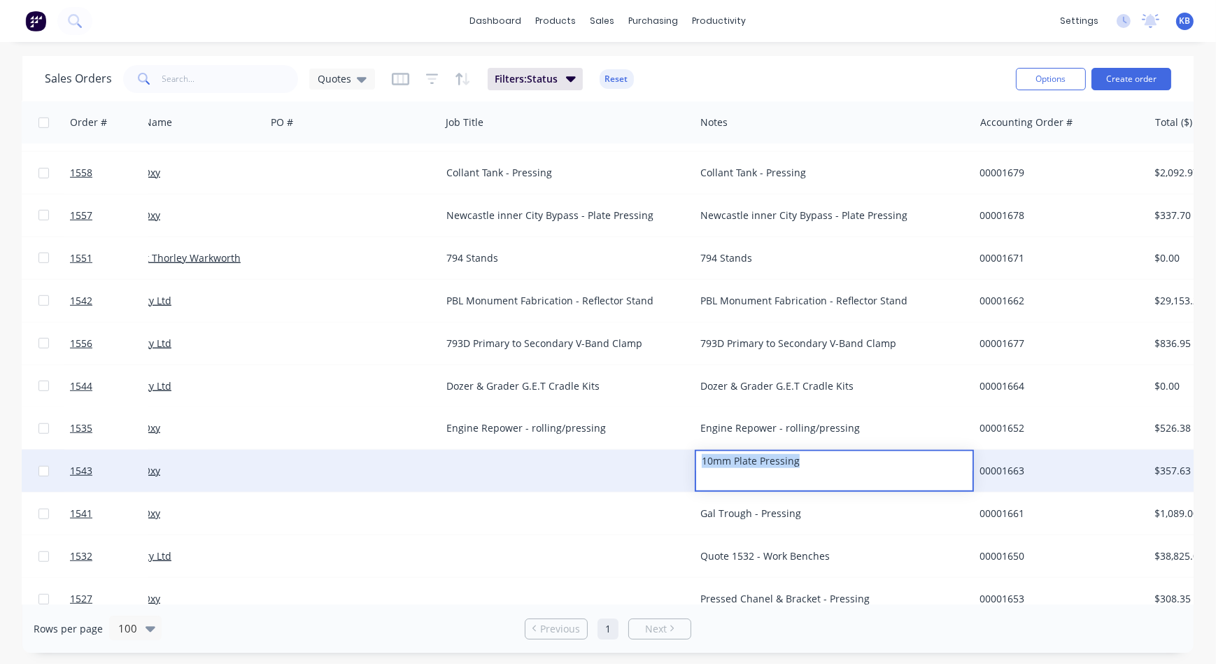
drag, startPoint x: 810, startPoint y: 464, endPoint x: 681, endPoint y: 453, distance: 129.9
click at [681, 453] on div "1543 Precision Oxy 10mm Plate Pressing 00001663 $357.63 Quote" at bounding box center [803, 471] width 1675 height 43
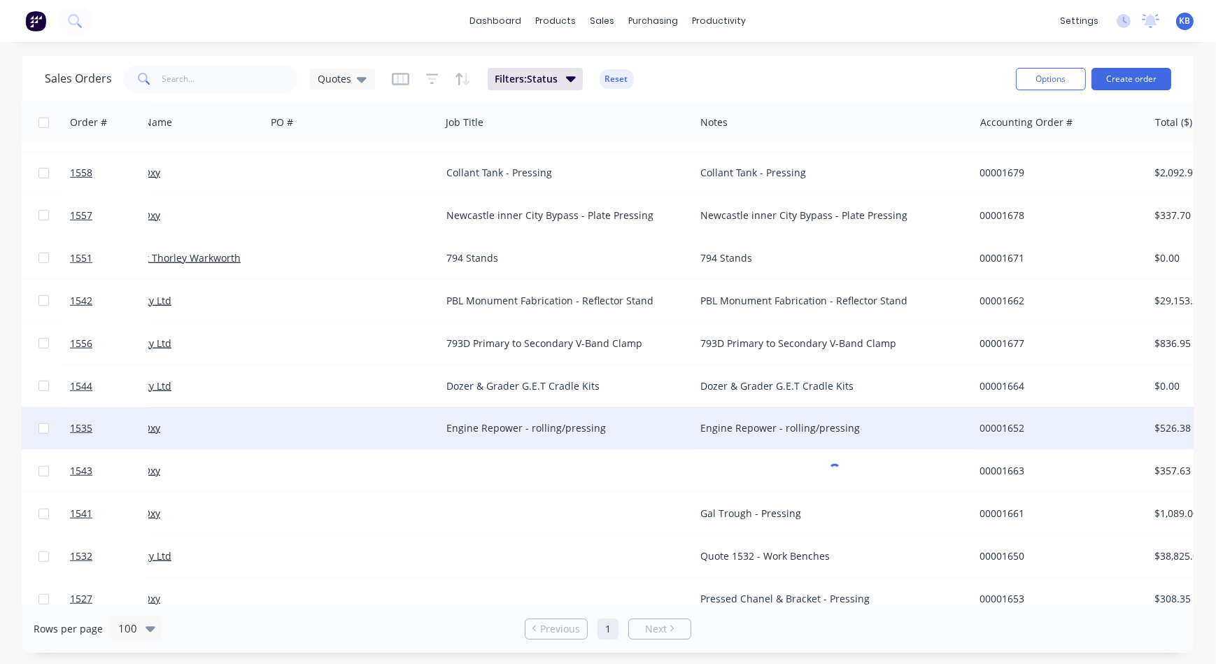
click at [502, 434] on div "Engine Repower - rolling/pressing" at bounding box center [561, 428] width 231 height 14
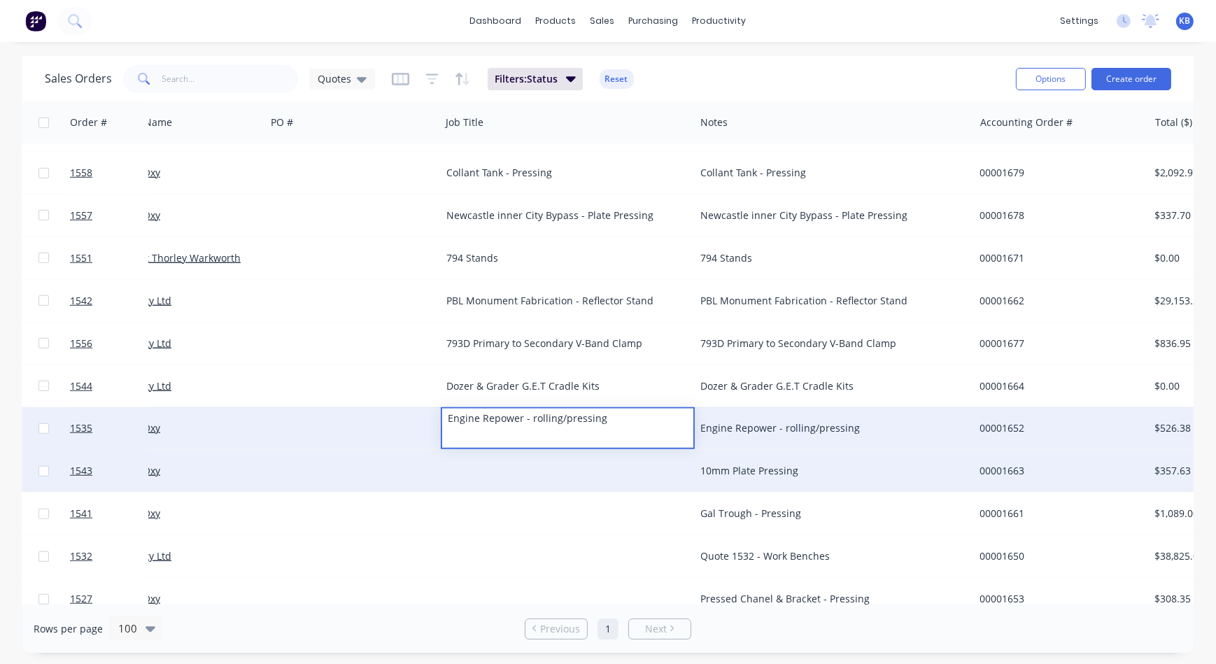
click at [488, 455] on div at bounding box center [568, 471] width 254 height 42
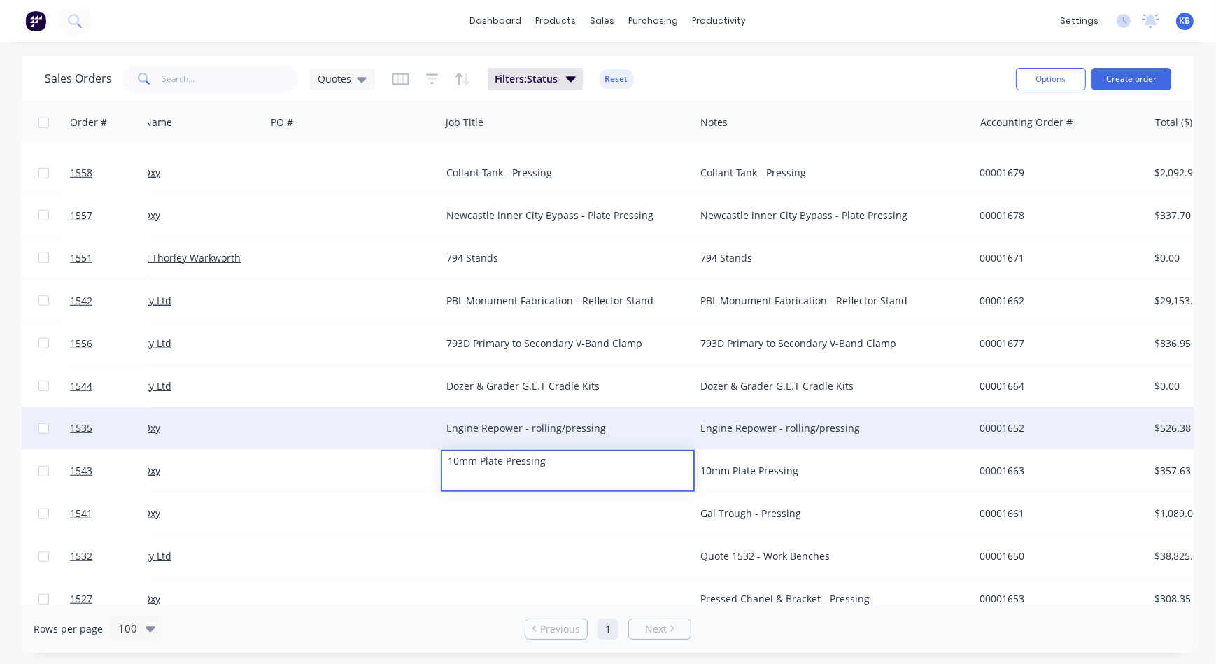
click at [723, 485] on div "10mm Plate Pressing" at bounding box center [834, 471] width 279 height 42
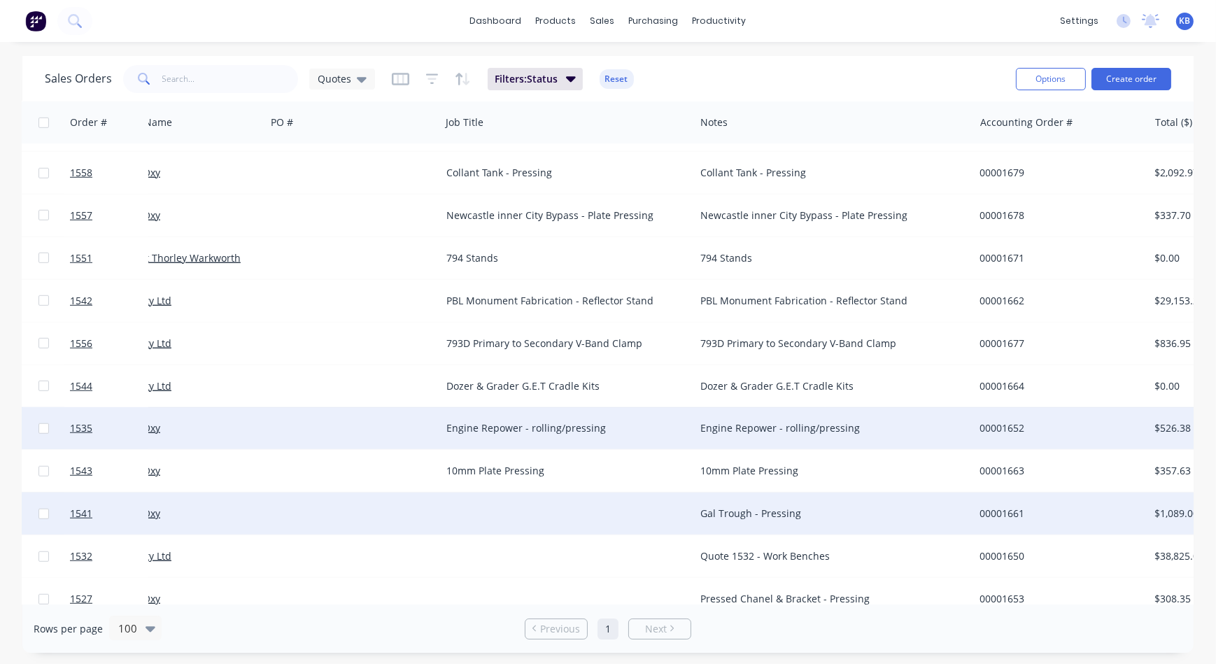
click at [717, 511] on div "Gal Trough - Pressing" at bounding box center [827, 513] width 255 height 14
drag, startPoint x: 811, startPoint y: 500, endPoint x: 694, endPoint y: 511, distance: 118.0
click at [695, 511] on div "Gal Trough - Pressing" at bounding box center [834, 513] width 279 height 42
click at [519, 495] on div at bounding box center [568, 513] width 254 height 42
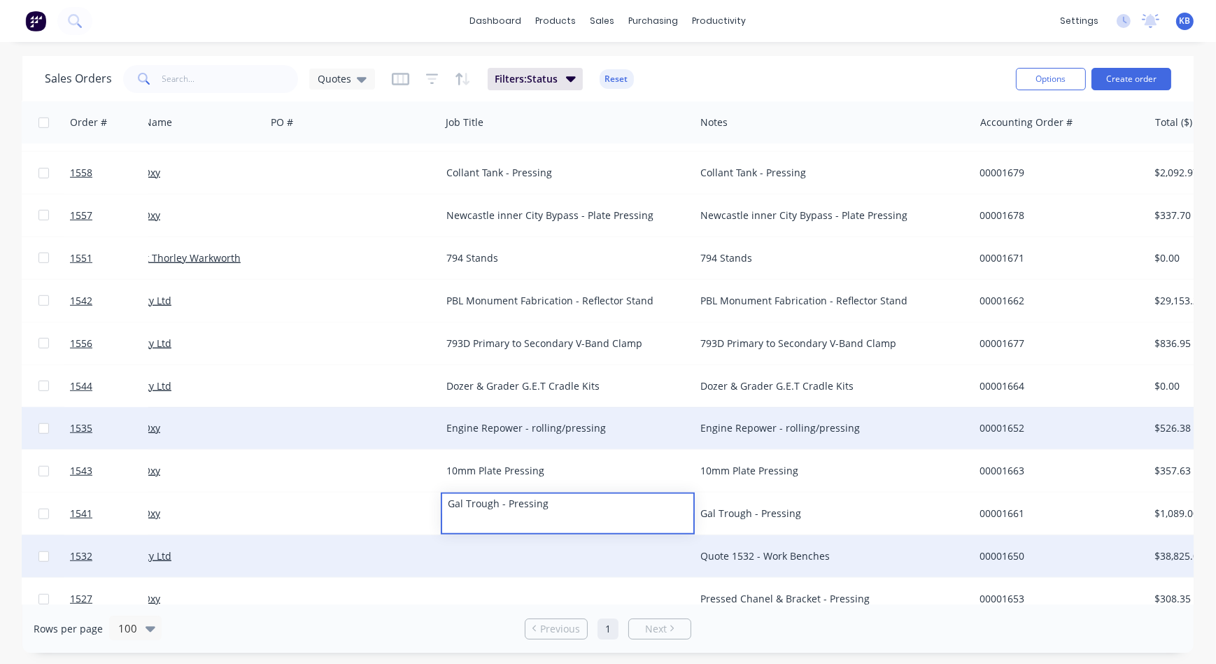
click at [789, 550] on div "Quote 1532 - Work Benches" at bounding box center [827, 556] width 255 height 14
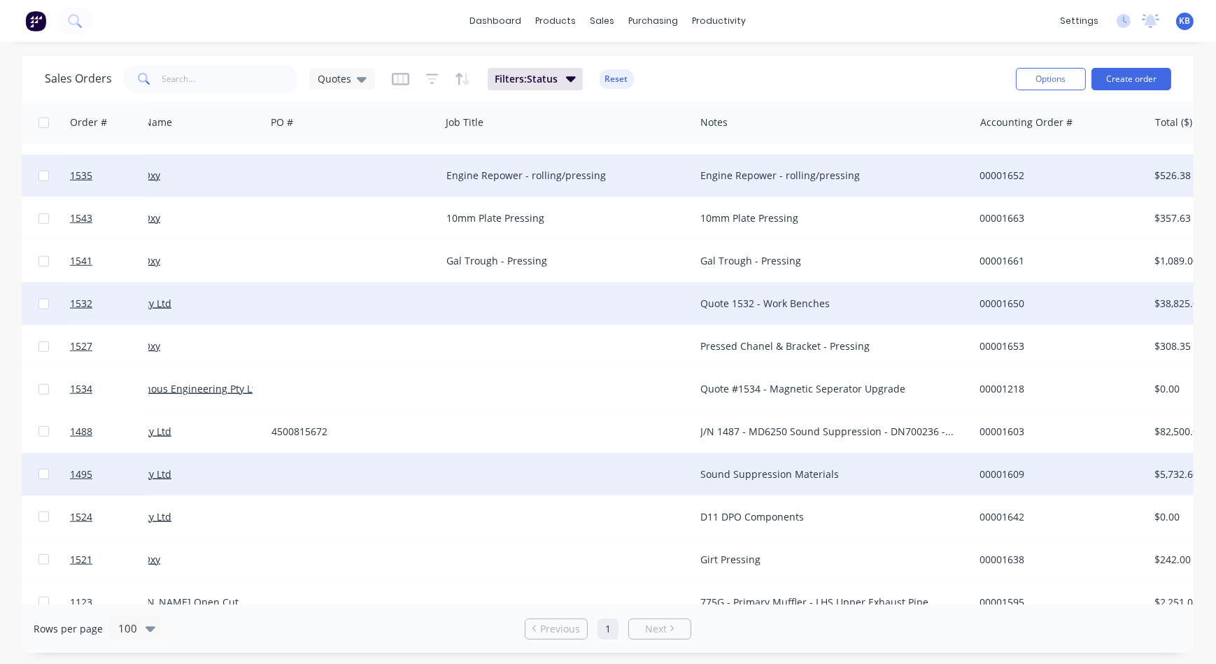
scroll to position [1653, 58]
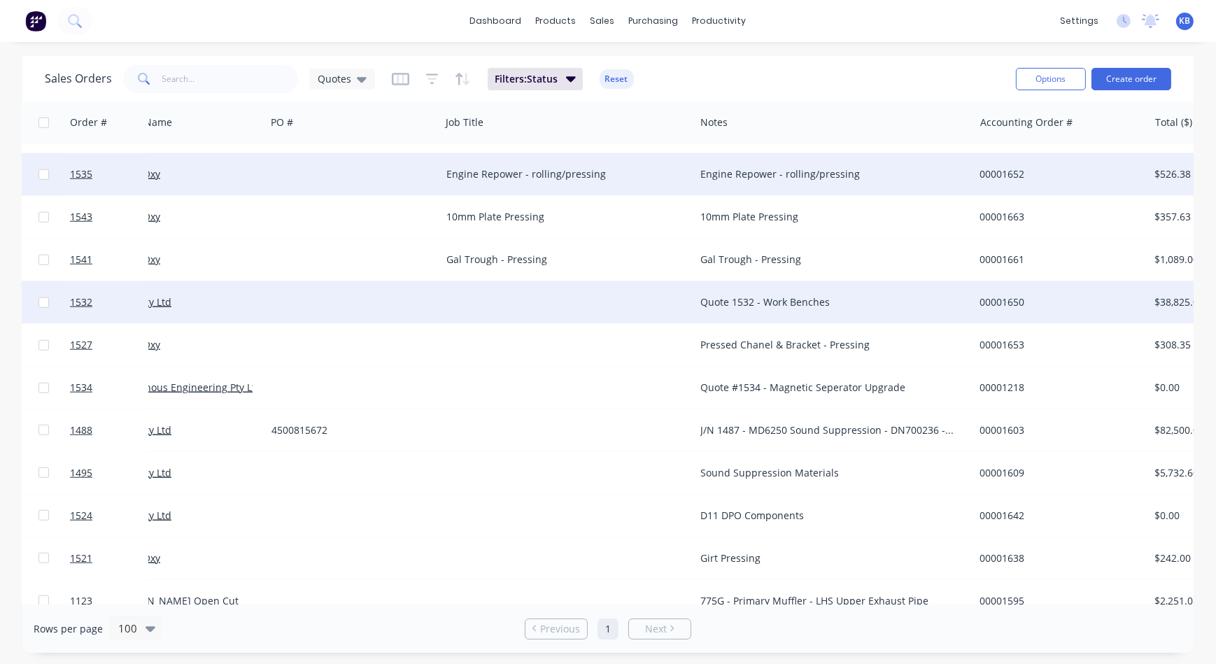
click at [762, 306] on div "Quote 1532 - Work Benches" at bounding box center [827, 302] width 255 height 14
drag, startPoint x: 863, startPoint y: 304, endPoint x: 661, endPoint y: 297, distance: 202.3
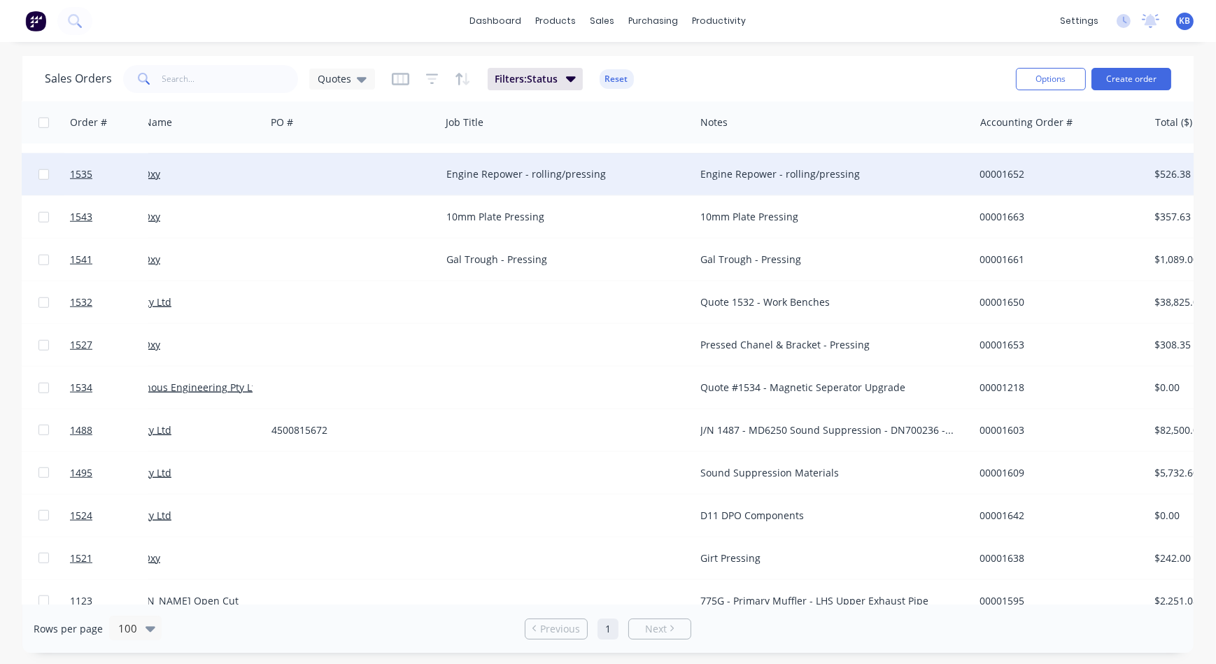
click at [766, 308] on div "Quote 1532 - Work Benches" at bounding box center [834, 302] width 279 height 42
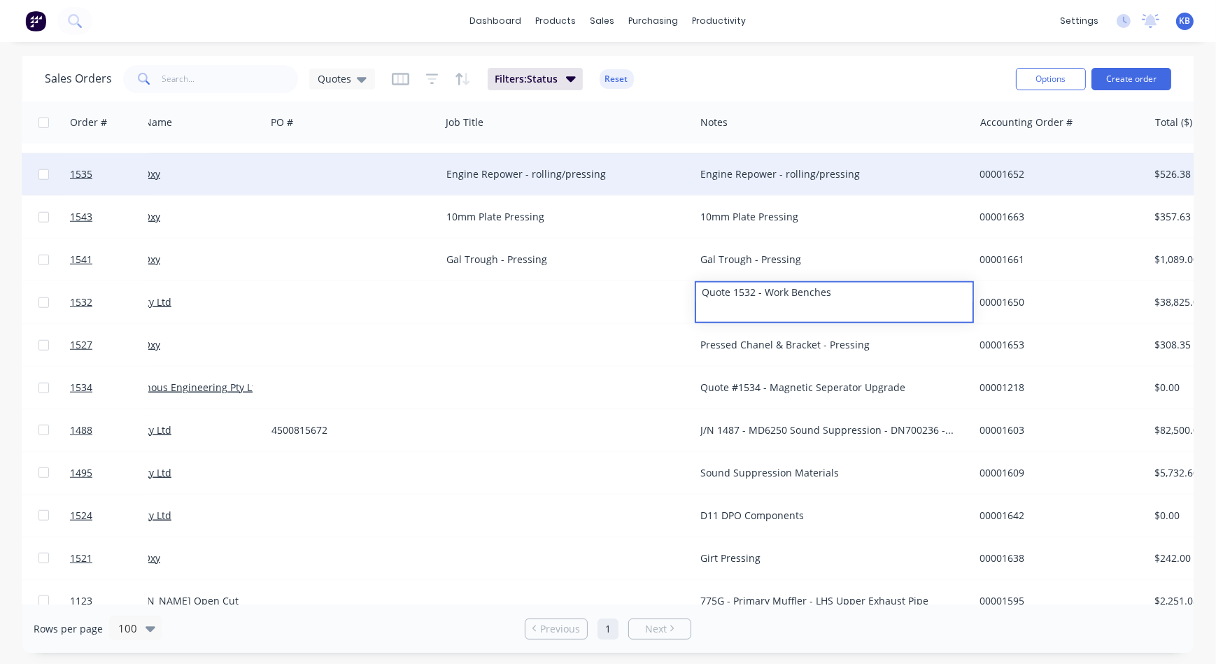
drag, startPoint x: 854, startPoint y: 300, endPoint x: 686, endPoint y: 294, distance: 168.7
click at [691, 293] on div "1532 WesTrac Pty Ltd Quote 1532 - Work Benches 00001650 $38,825.00 Quote" at bounding box center [803, 302] width 1675 height 43
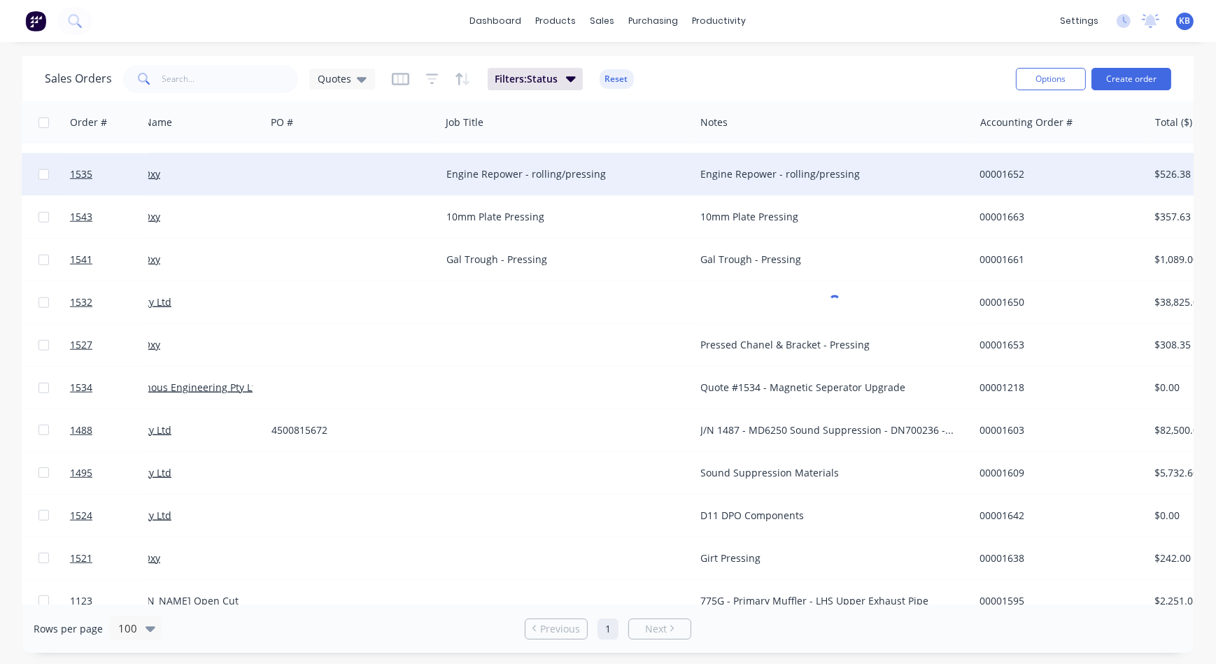
click at [538, 308] on div at bounding box center [568, 302] width 254 height 42
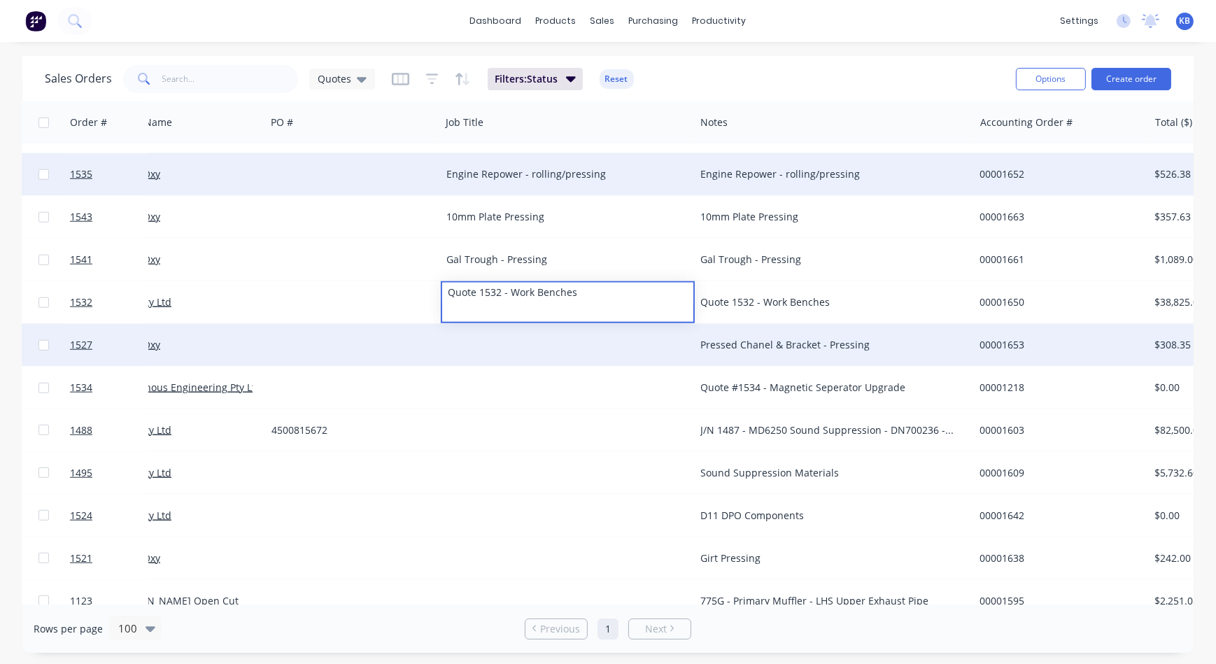
click at [837, 346] on div "Pressed Chanel & Bracket - Pressing" at bounding box center [827, 345] width 255 height 14
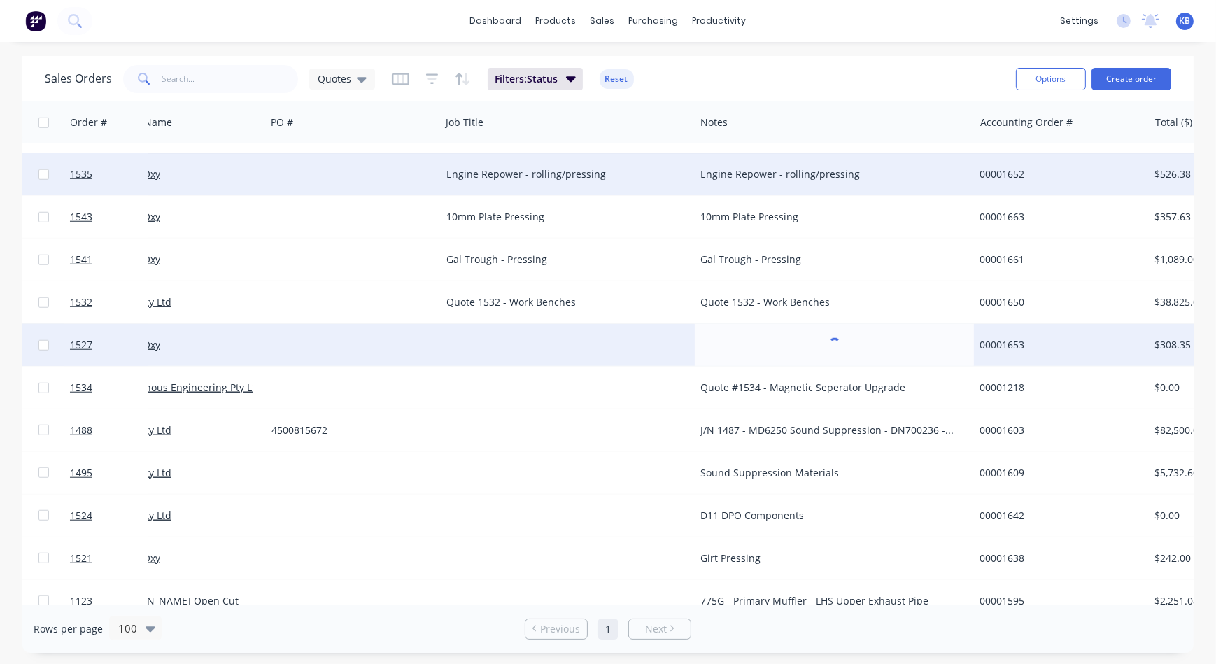
drag, startPoint x: 891, startPoint y: 345, endPoint x: 669, endPoint y: 342, distance: 221.8
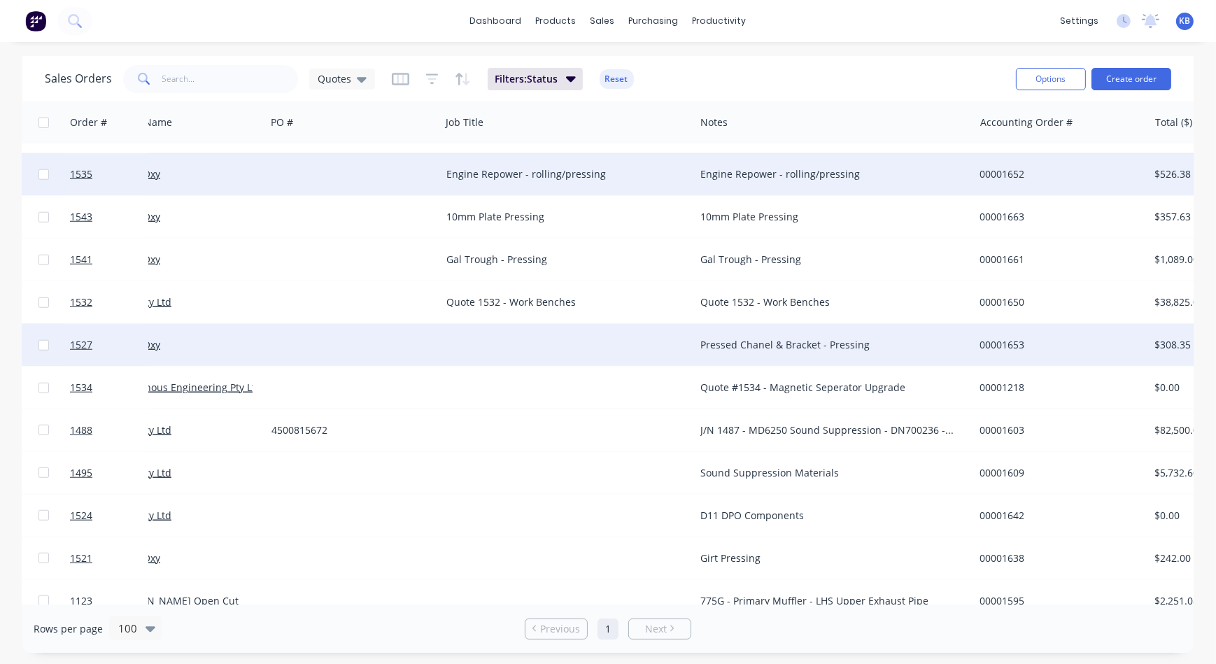
click at [671, 342] on div at bounding box center [568, 345] width 254 height 42
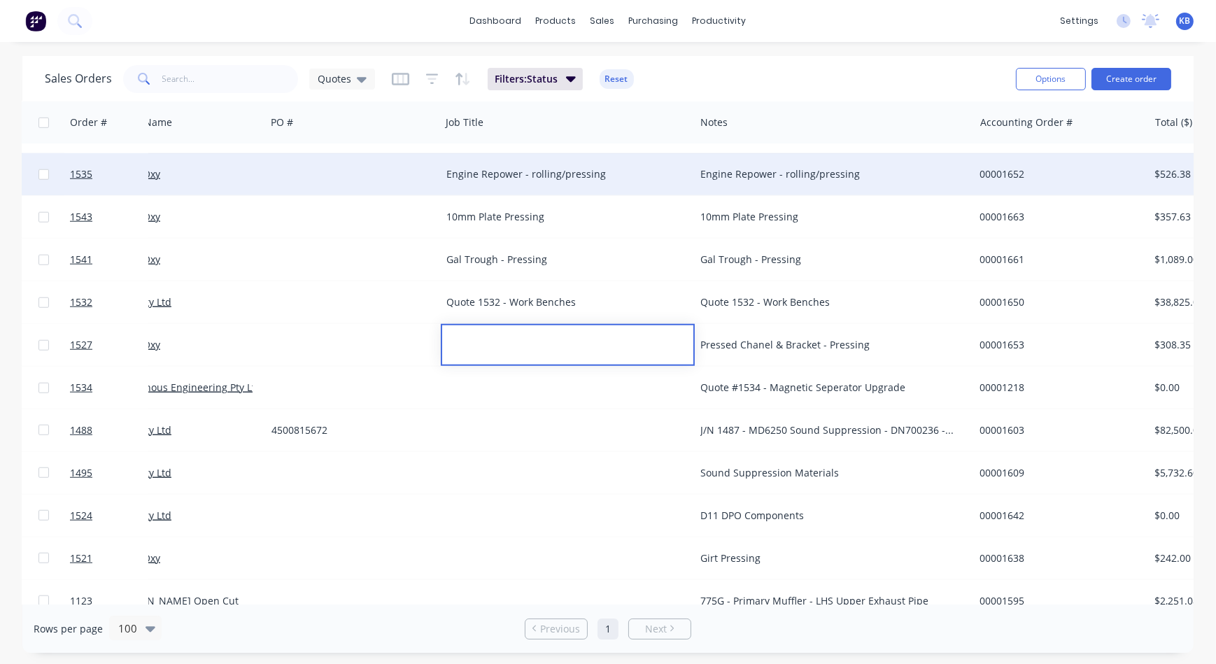
click at [745, 344] on div "Pressed Chanel & Bracket - Pressing" at bounding box center [827, 345] width 255 height 14
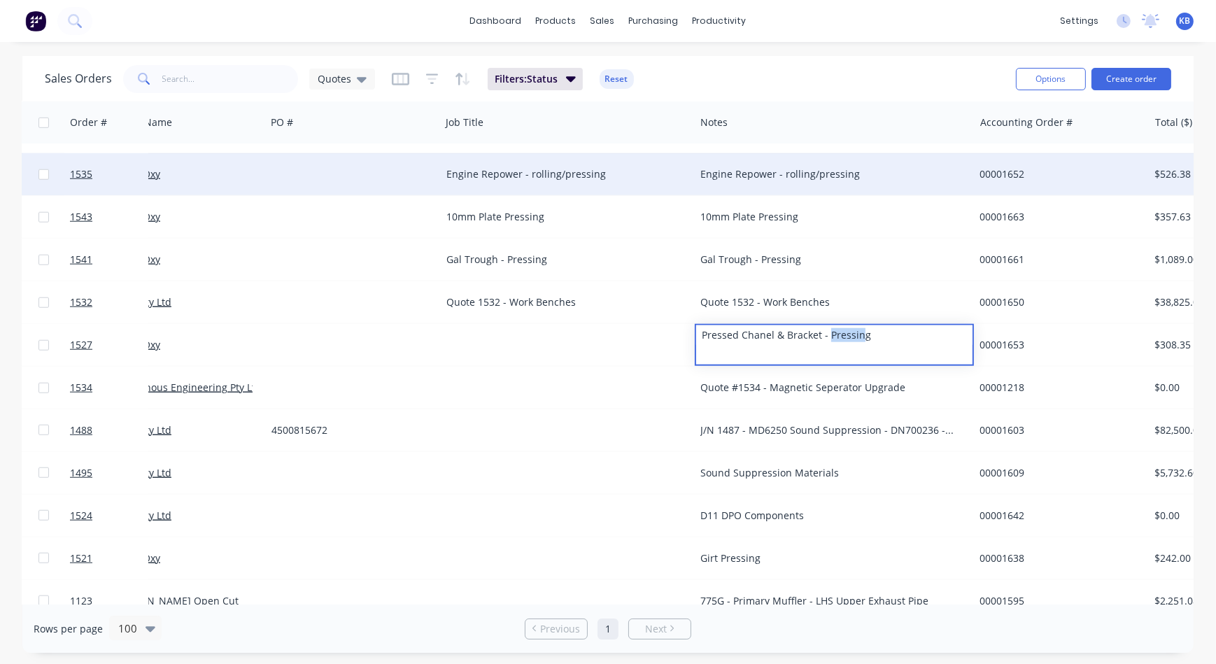
drag, startPoint x: 858, startPoint y: 341, endPoint x: 895, endPoint y: 348, distance: 38.4
click at [830, 340] on div "Pressed Chanel & Bracket - Pressing" at bounding box center [834, 335] width 276 height 20
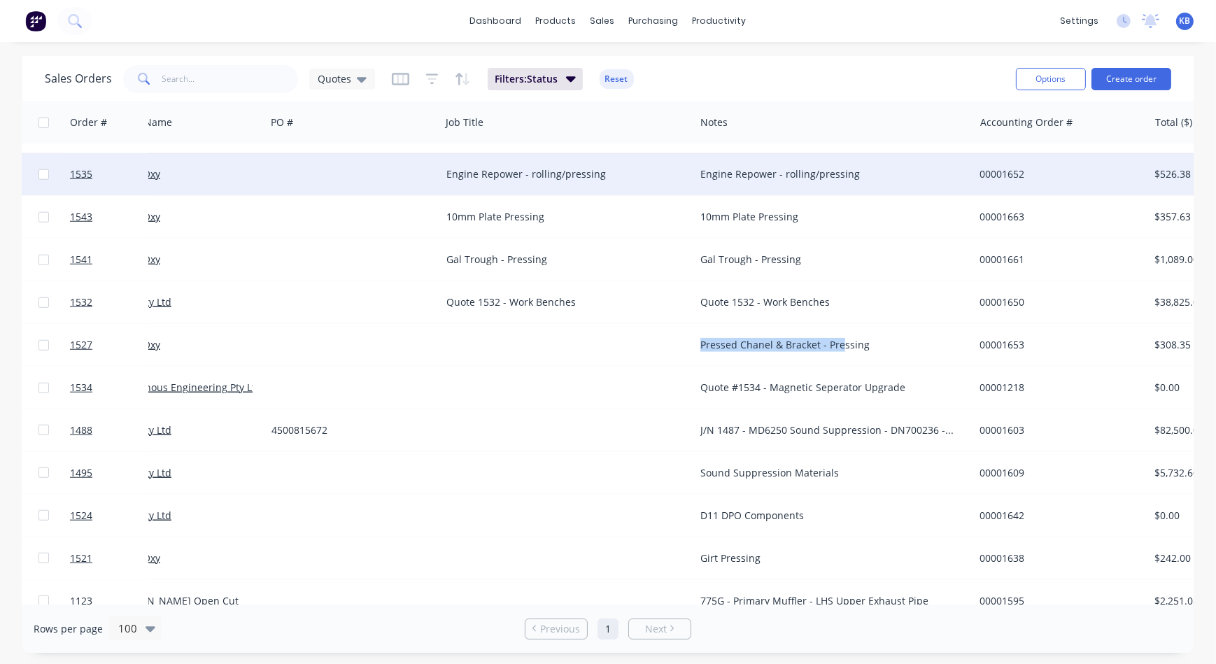
drag, startPoint x: 896, startPoint y: 348, endPoint x: 841, endPoint y: 351, distance: 55.4
click at [855, 346] on div "Pressed Chanel & Bracket - Pressing" at bounding box center [827, 345] width 255 height 14
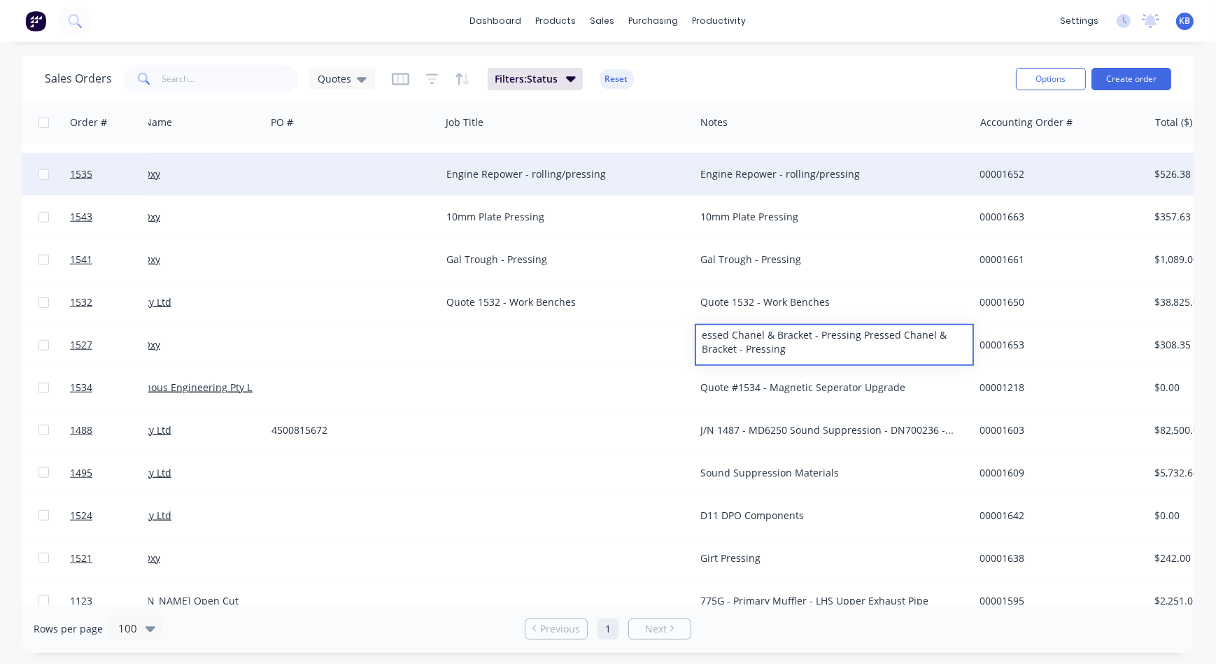
drag, startPoint x: 710, startPoint y: 335, endPoint x: 705, endPoint y: 324, distance: 12.2
drag, startPoint x: 859, startPoint y: 333, endPoint x: 873, endPoint y: 335, distance: 14.1
click at [860, 333] on div "Pressed Chanel & Bracket - Pressing" at bounding box center [834, 335] width 276 height 20
drag, startPoint x: 876, startPoint y: 335, endPoint x: 695, endPoint y: 337, distance: 180.5
click at [696, 337] on div "Pressed Chanel & Bracket - Pressing" at bounding box center [834, 335] width 276 height 20
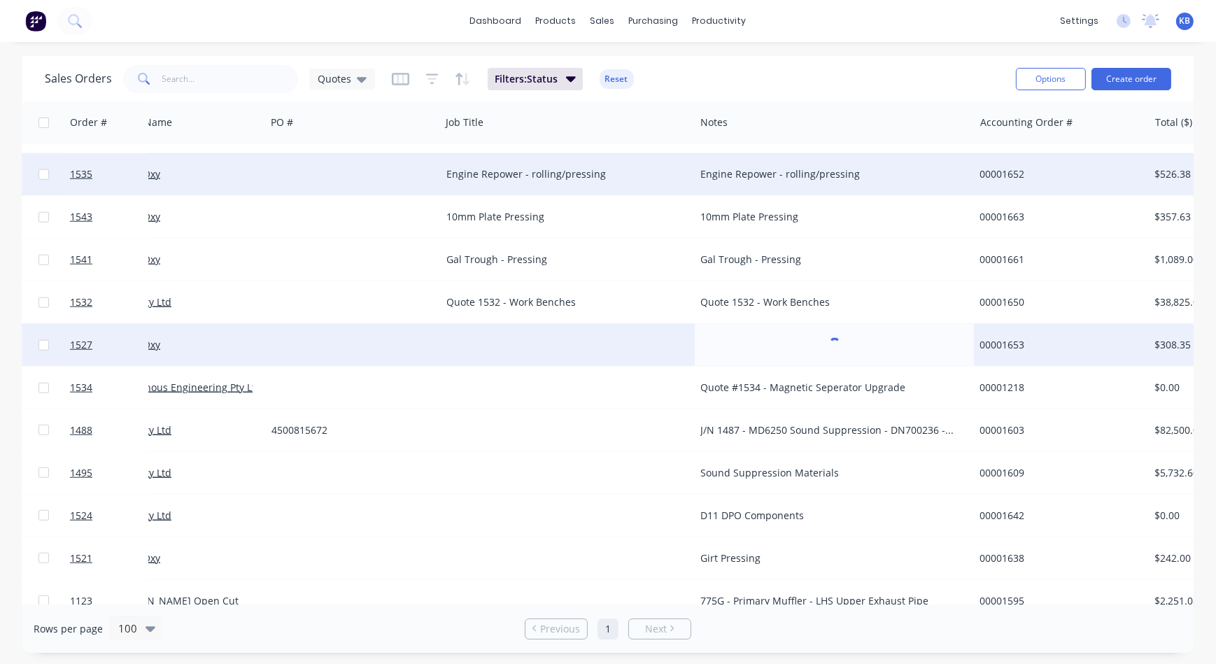
click at [539, 340] on div at bounding box center [568, 345] width 254 height 42
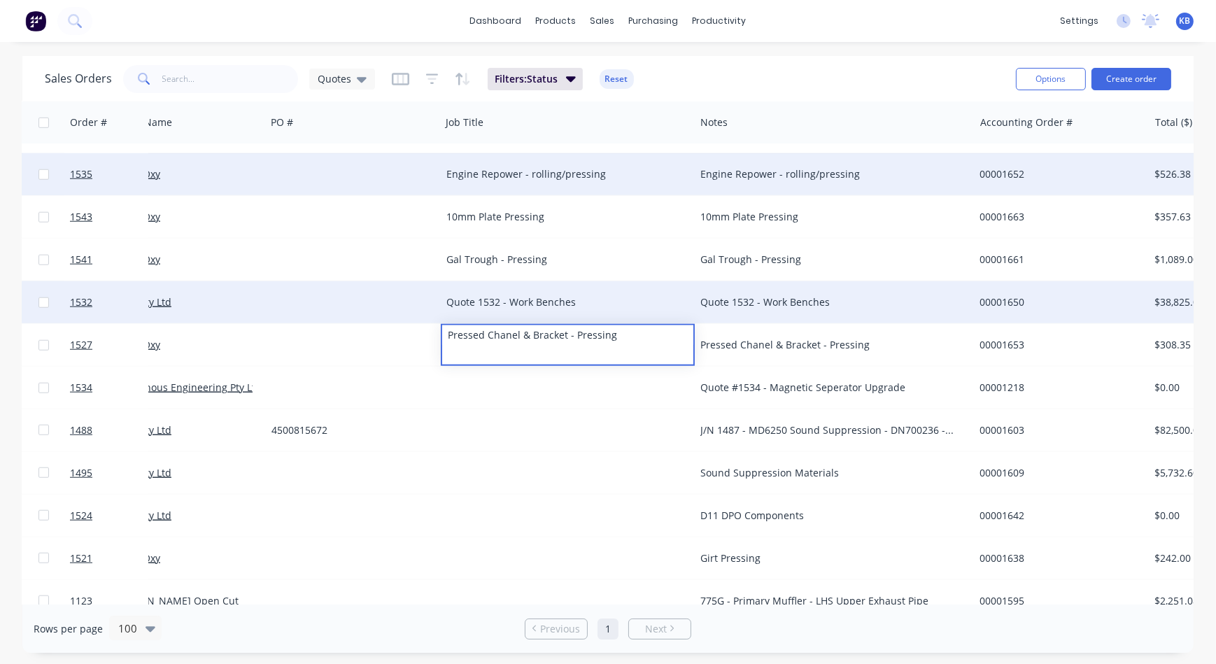
click at [506, 301] on div "Quote 1532 - Work Benches" at bounding box center [561, 302] width 231 height 14
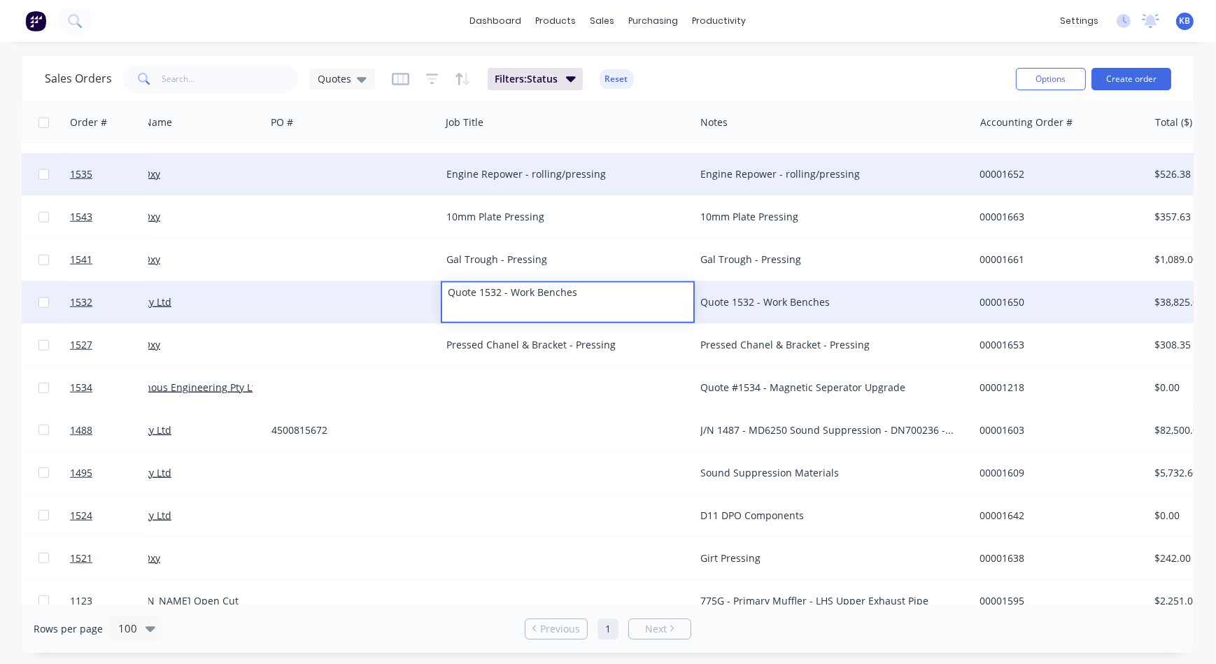
click at [508, 297] on div "Quote 1532 - Work Benches" at bounding box center [567, 293] width 251 height 20
drag, startPoint x: 509, startPoint y: 290, endPoint x: 411, endPoint y: 299, distance: 98.3
click at [413, 294] on div "1532 WesTrac Pty Ltd Quote 1532 - Work Benches Quote 1532 - Work Benches 000016…" at bounding box center [803, 302] width 1675 height 43
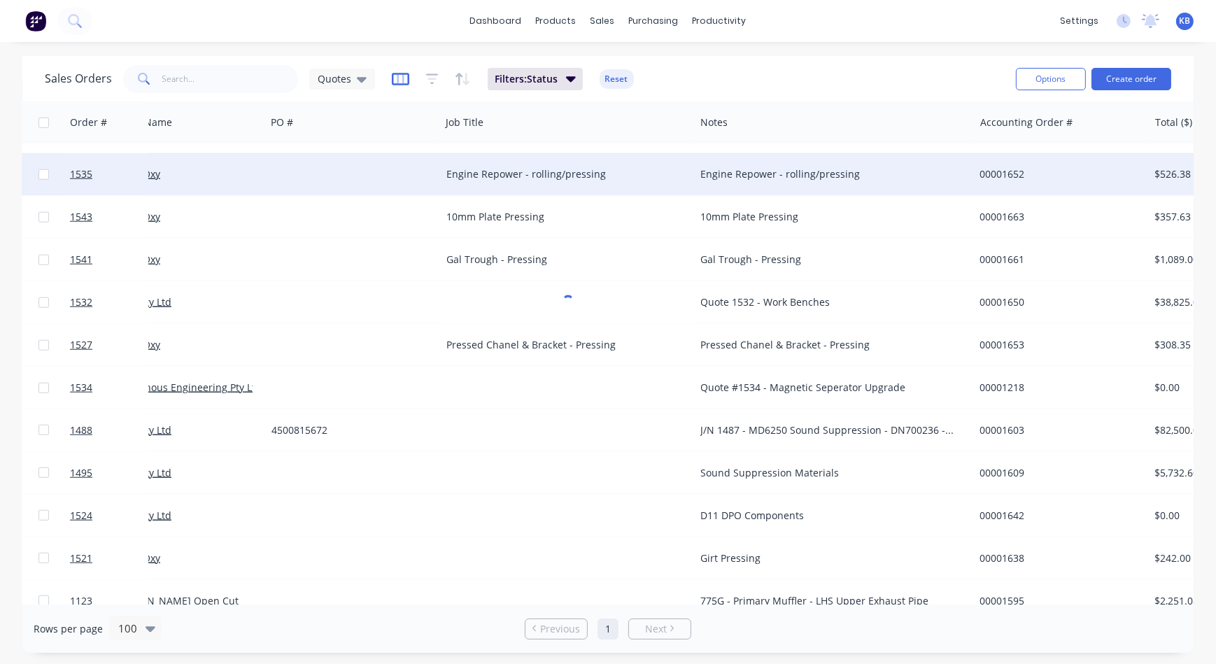
click at [406, 82] on icon "button" at bounding box center [400, 79] width 17 height 13
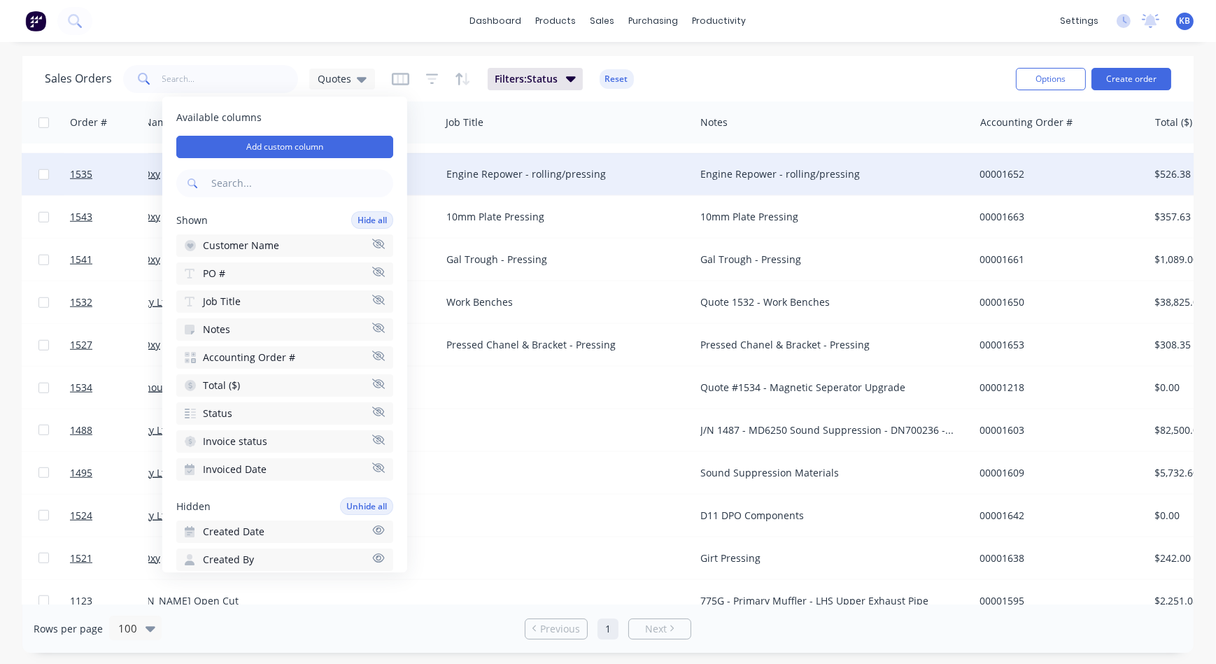
click at [372, 269] on icon "button" at bounding box center [378, 272] width 13 height 10
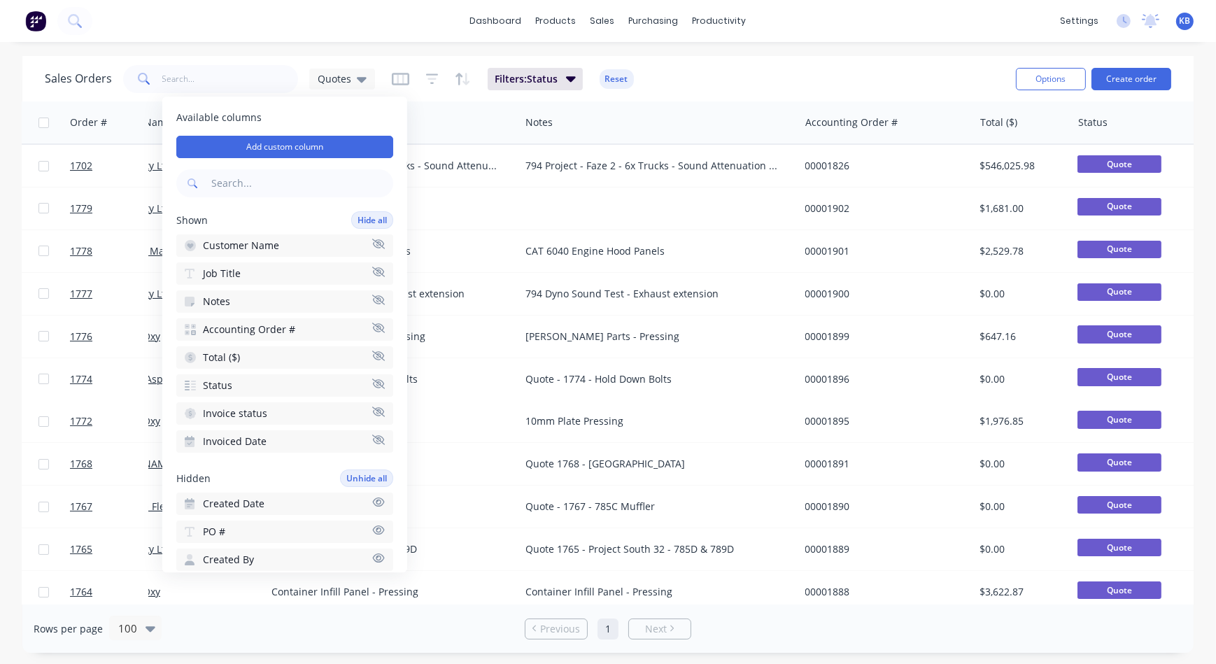
scroll to position [0, 58]
click at [372, 413] on icon "button" at bounding box center [378, 411] width 13 height 10
click at [374, 413] on icon "button" at bounding box center [378, 411] width 13 height 10
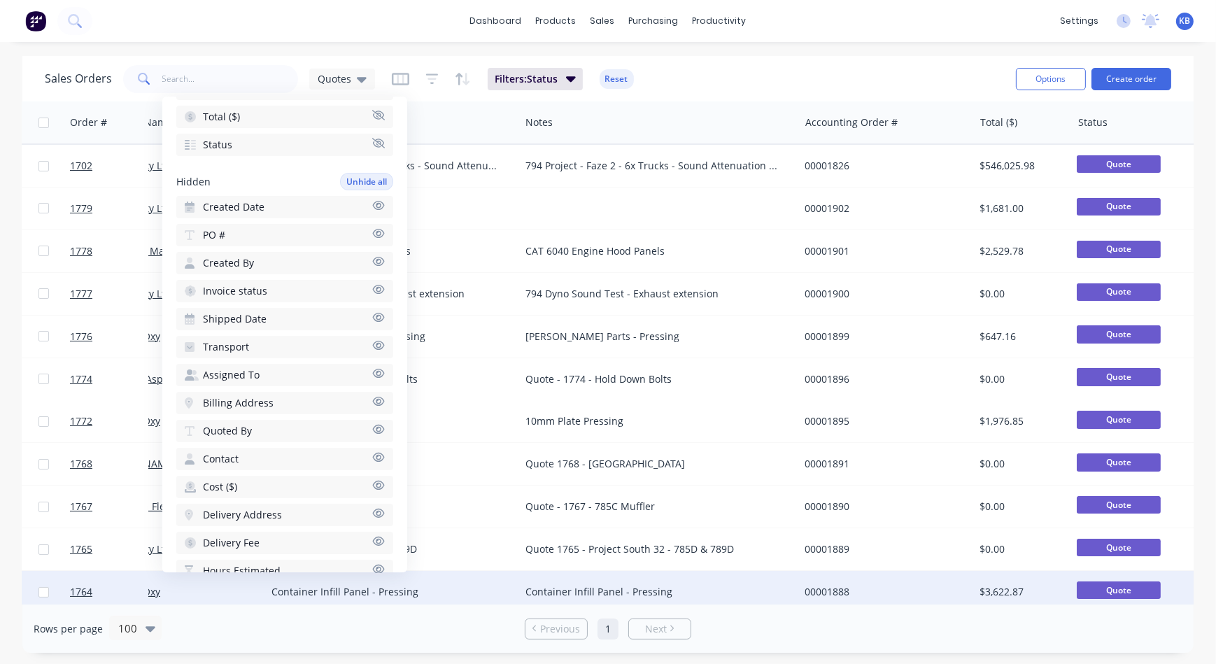
scroll to position [254, 0]
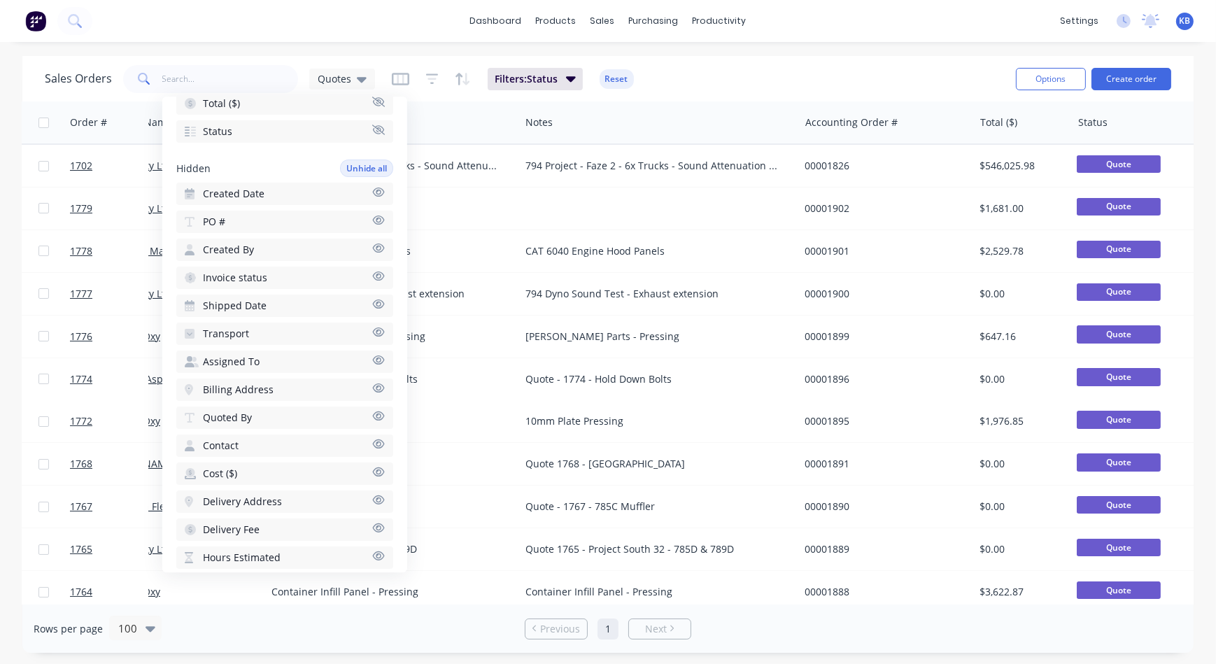
click at [372, 415] on icon "button" at bounding box center [378, 416] width 13 height 10
click at [402, 76] on icon "button" at bounding box center [400, 79] width 17 height 14
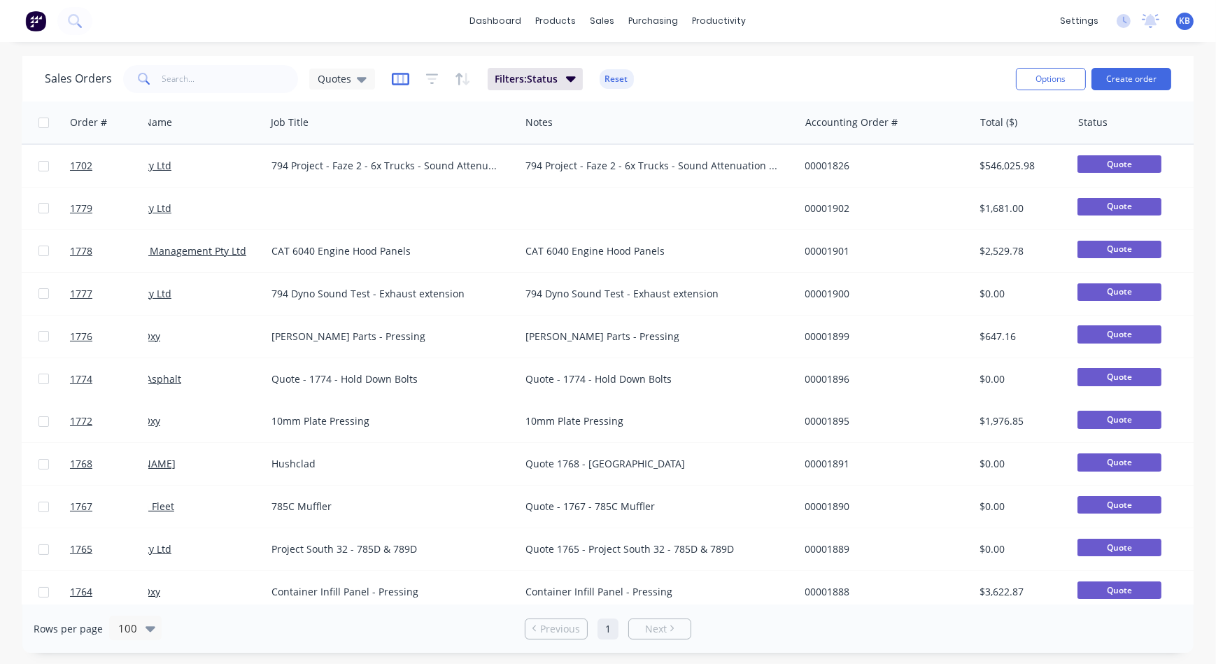
click at [402, 76] on icon "button" at bounding box center [400, 79] width 17 height 14
click at [360, 73] on icon at bounding box center [362, 78] width 10 height 15
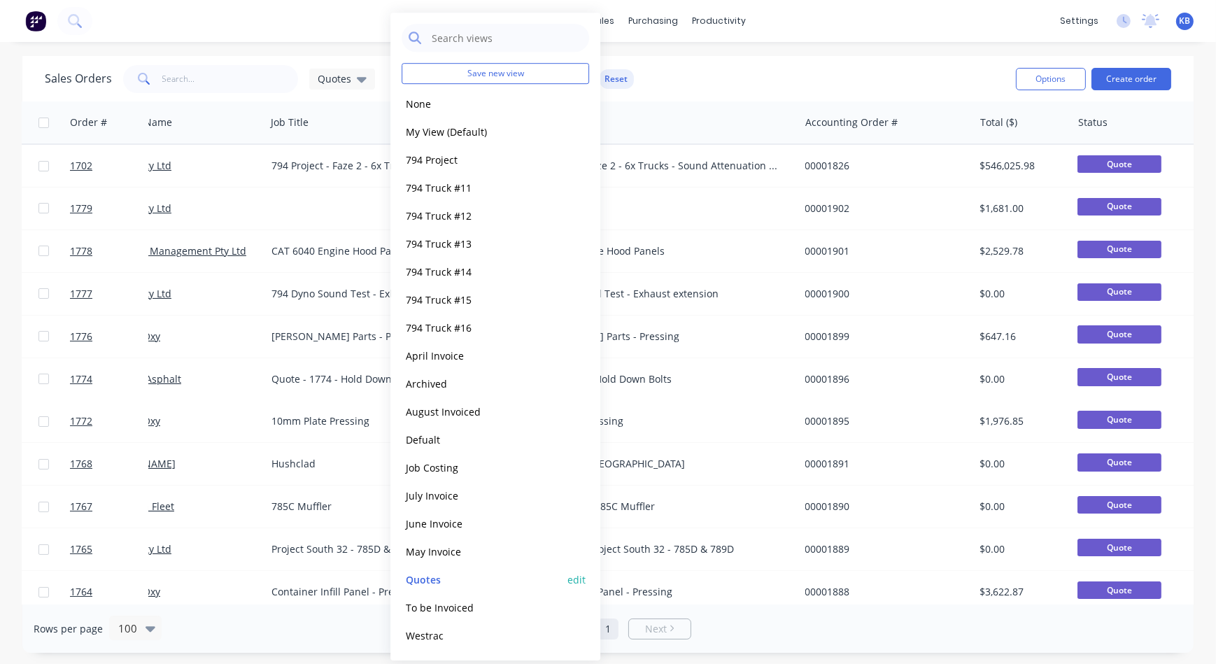
click at [574, 578] on button "edit" at bounding box center [576, 579] width 18 height 15
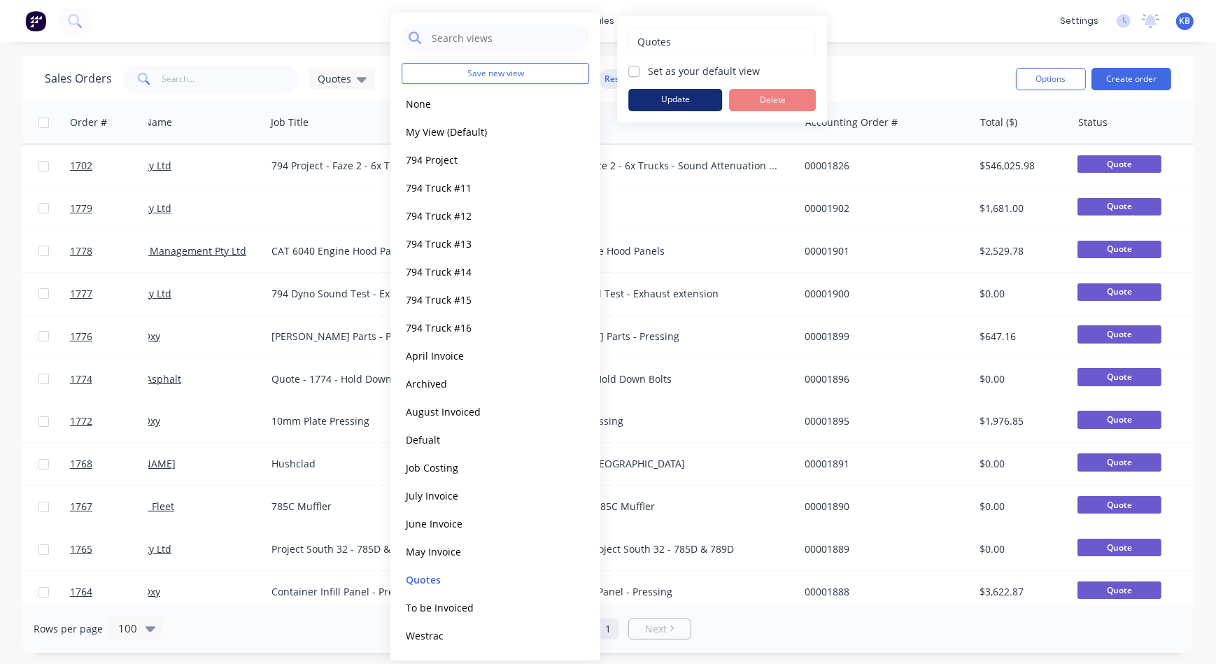
click at [667, 101] on button "Update" at bounding box center [675, 100] width 94 height 22
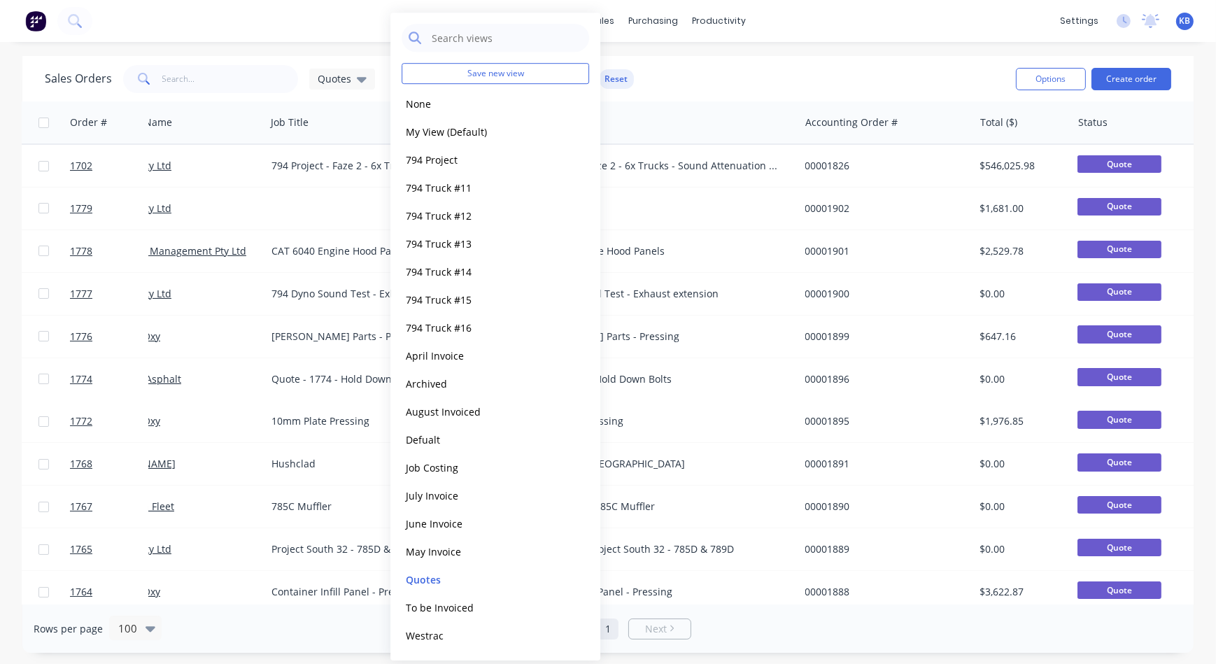
drag, startPoint x: 767, startPoint y: 83, endPoint x: 762, endPoint y: 90, distance: 8.0
click at [766, 83] on div "Sales Orders Quotes Filters: Status Reset" at bounding box center [525, 79] width 960 height 34
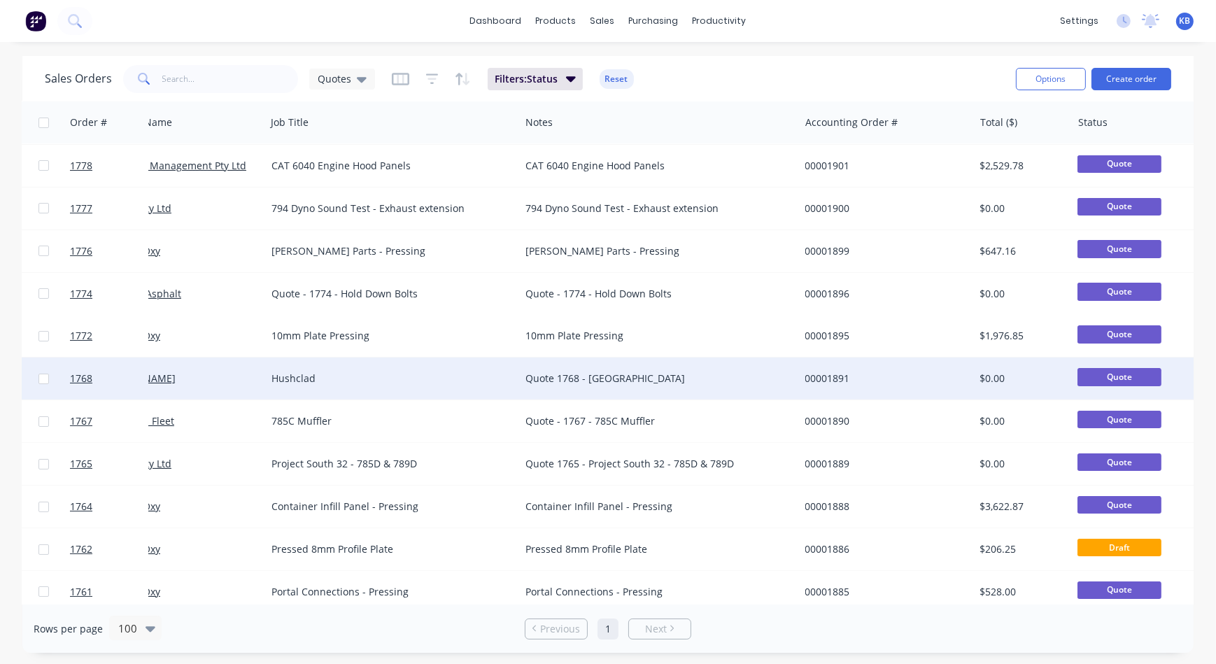
scroll to position [63, 58]
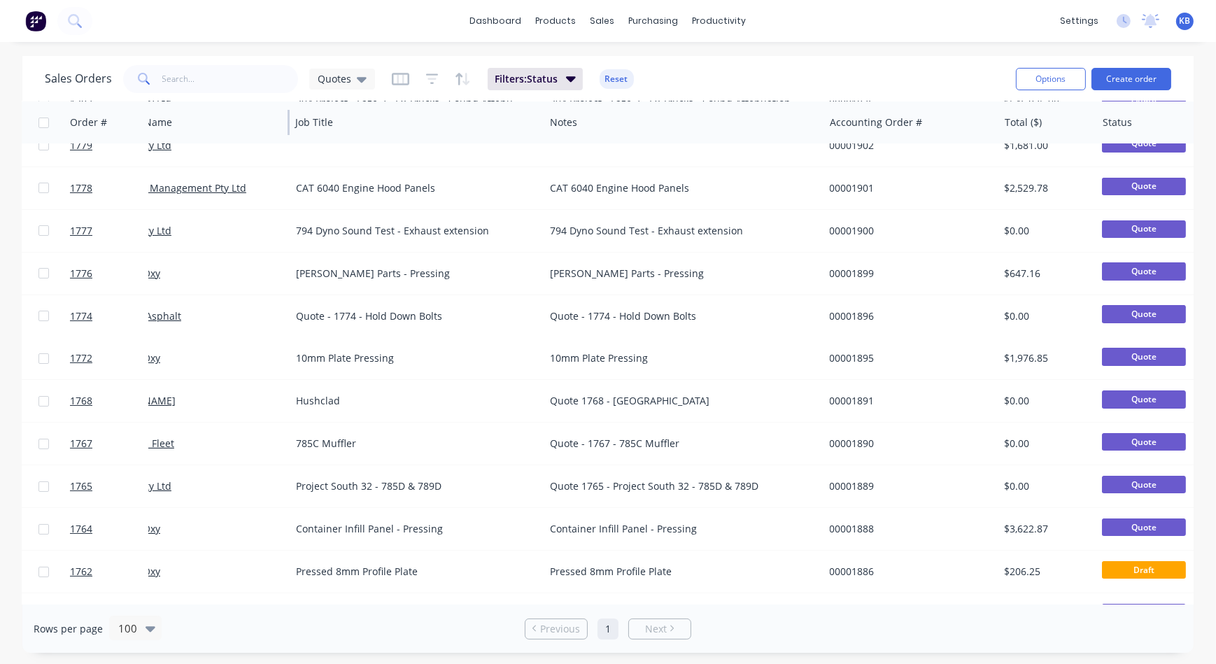
drag, startPoint x: 288, startPoint y: 124, endPoint x: 312, endPoint y: 124, distance: 23.8
click at [290, 124] on div at bounding box center [289, 122] width 2 height 25
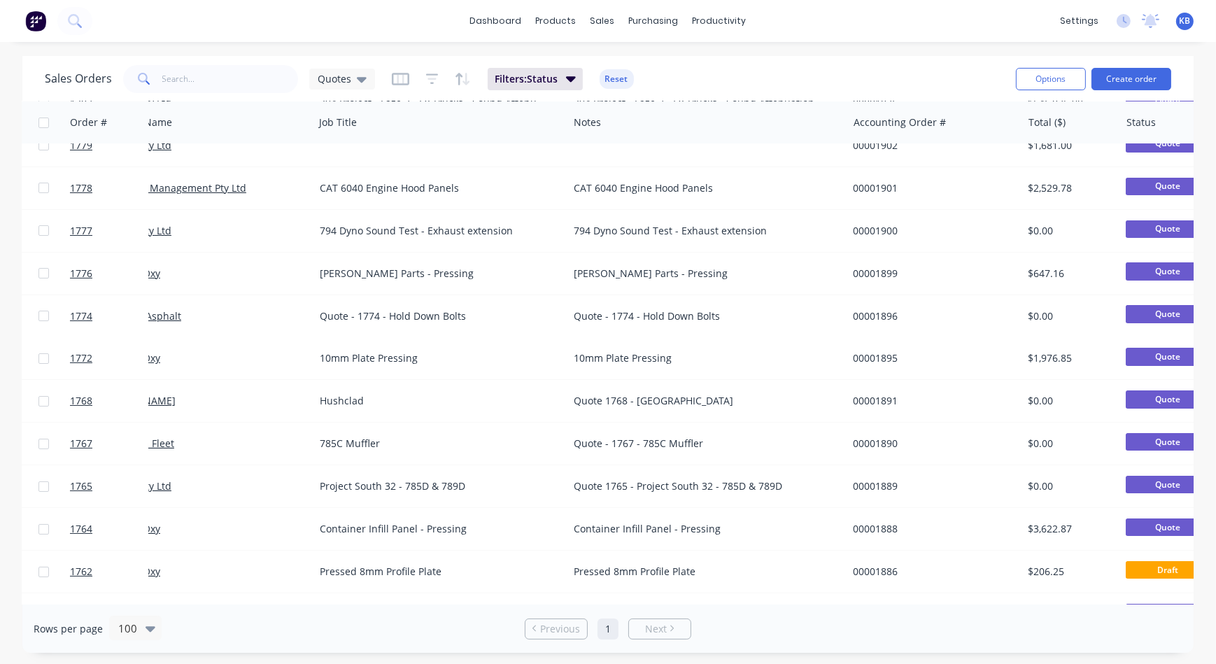
drag, startPoint x: 416, startPoint y: 604, endPoint x: 511, endPoint y: 605, distance: 94.4
click at [513, 606] on div "Rows per page 100 Previous 1 Next" at bounding box center [607, 628] width 1171 height 48
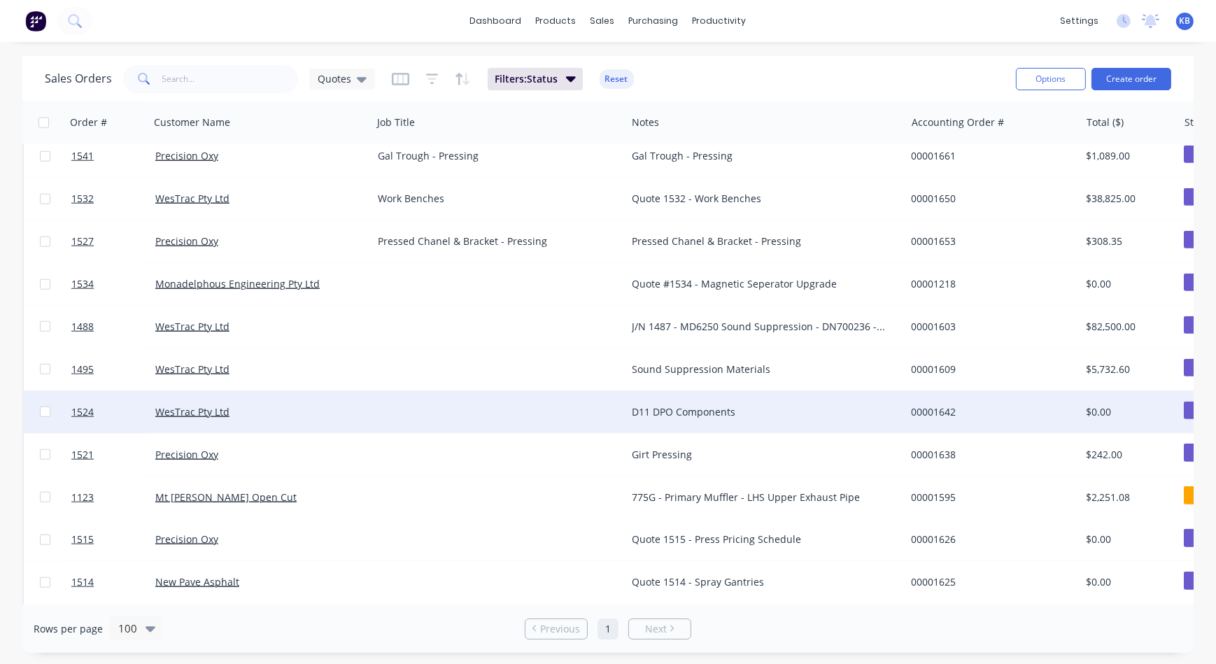
scroll to position [1780, 0]
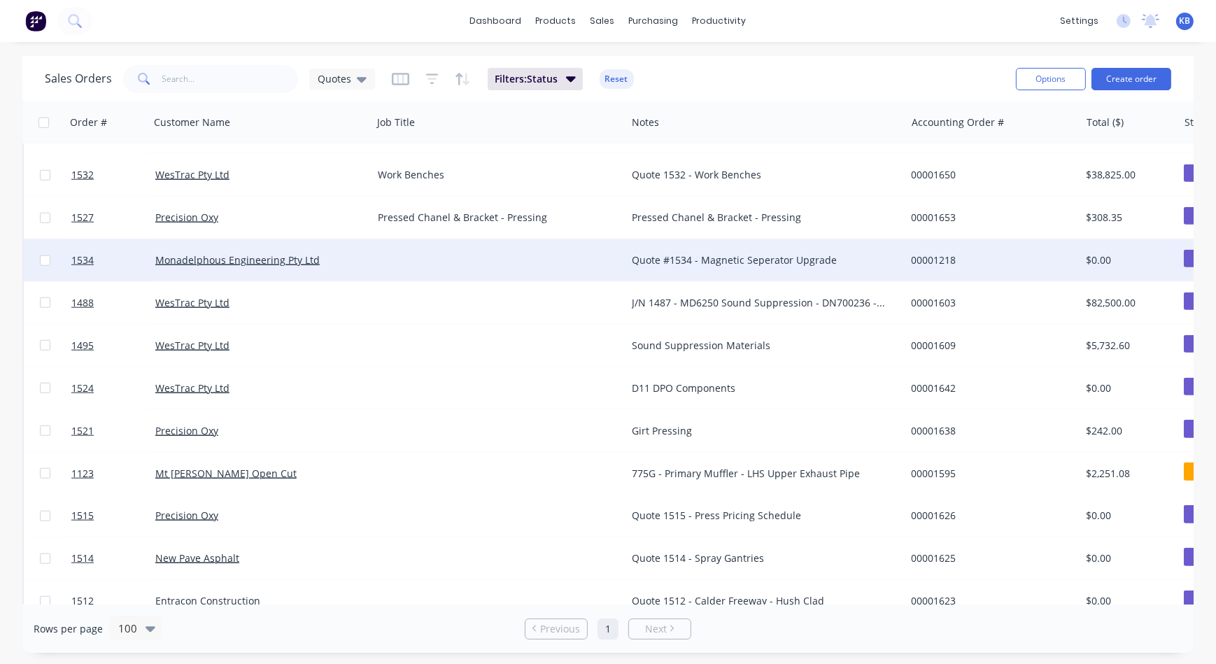
click at [658, 254] on div "Quote #1534 - Magnetic Seperator Upgrade" at bounding box center [759, 260] width 255 height 14
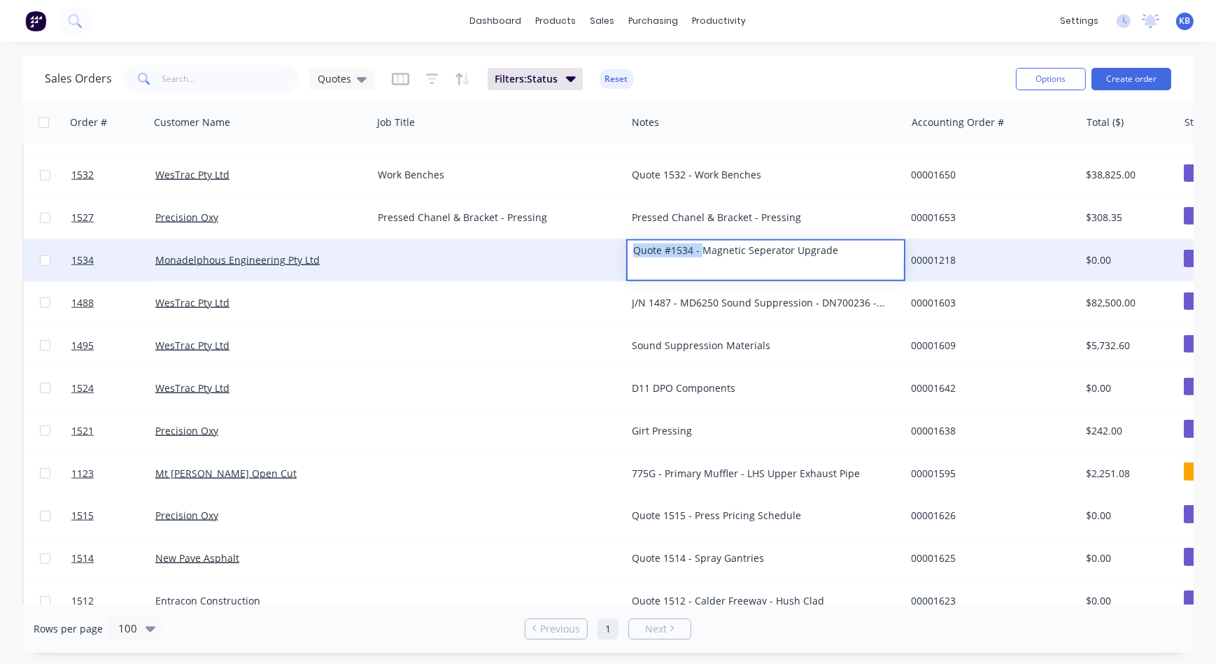
drag, startPoint x: 704, startPoint y: 251, endPoint x: 604, endPoint y: 255, distance: 100.8
click at [605, 255] on div "1534 Monadelphous Engineering Pty Ltd Quote #1534 - Magnetic Seperator Upgrade …" at bounding box center [721, 260] width 1394 height 43
drag, startPoint x: 751, startPoint y: 252, endPoint x: 576, endPoint y: 264, distance: 175.3
click at [576, 264] on div "1534 Monadelphous Engineering Pty Ltd Magnetic Seperator Upgrade 00001218 $0.00…" at bounding box center [721, 260] width 1394 height 43
click at [411, 264] on div at bounding box center [499, 260] width 254 height 42
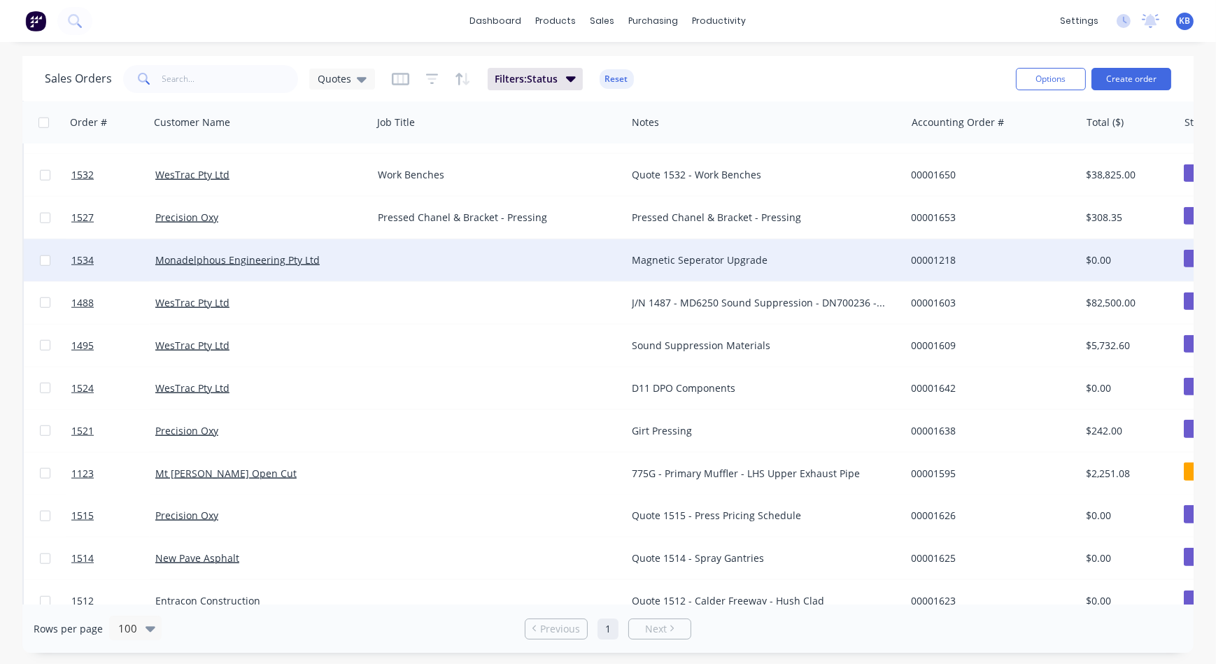
click at [403, 252] on div at bounding box center [499, 260] width 254 height 42
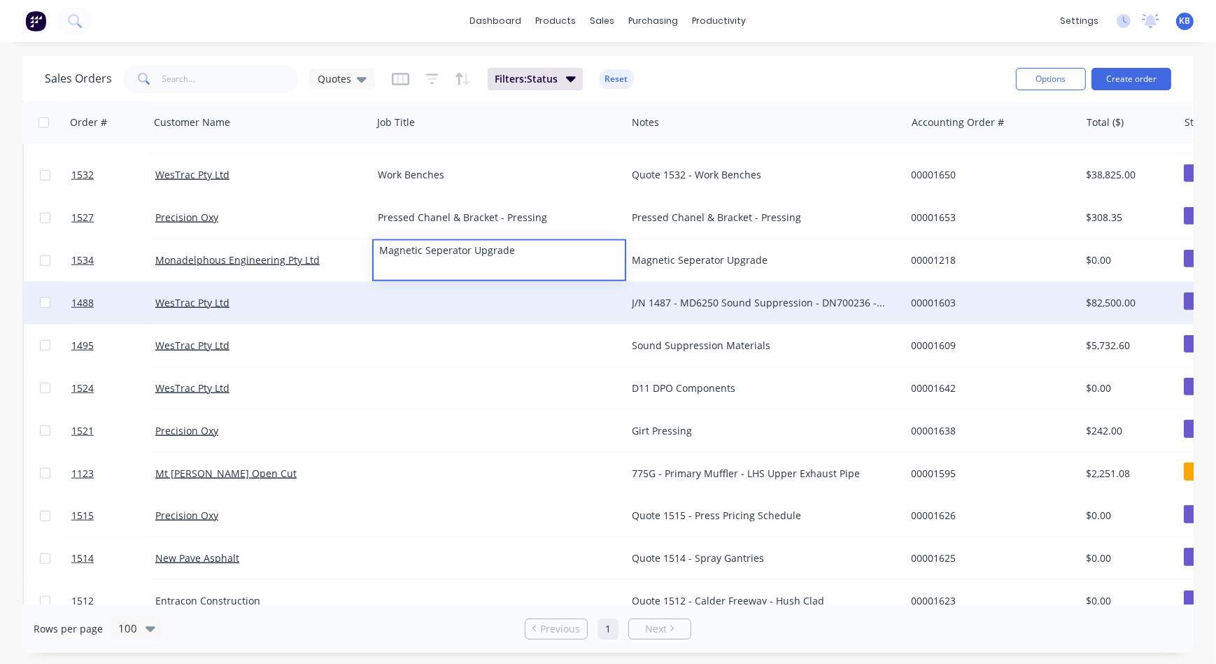
click at [725, 300] on div "J/N 1487 - MD6250 Sound Suppression - DN700236 - Refer to quote 1288" at bounding box center [759, 303] width 255 height 14
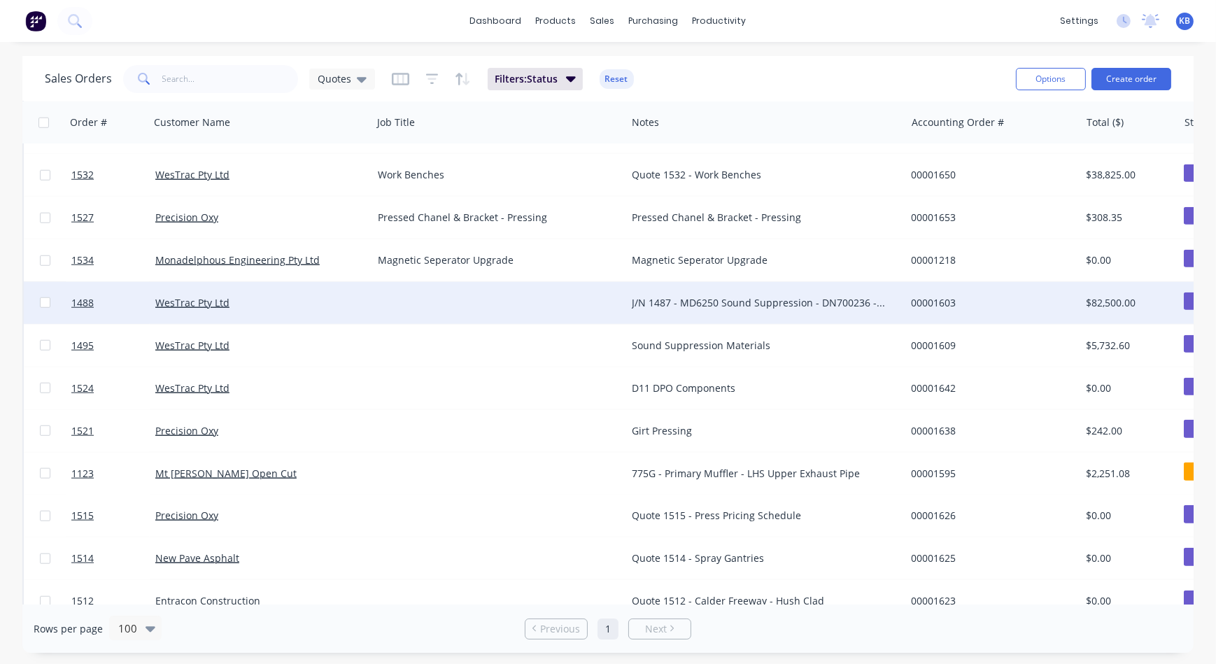
click at [745, 297] on div "J/N 1487 - MD6250 Sound Suppression - DN700236 - Refer to quote 1288" at bounding box center [759, 303] width 255 height 14
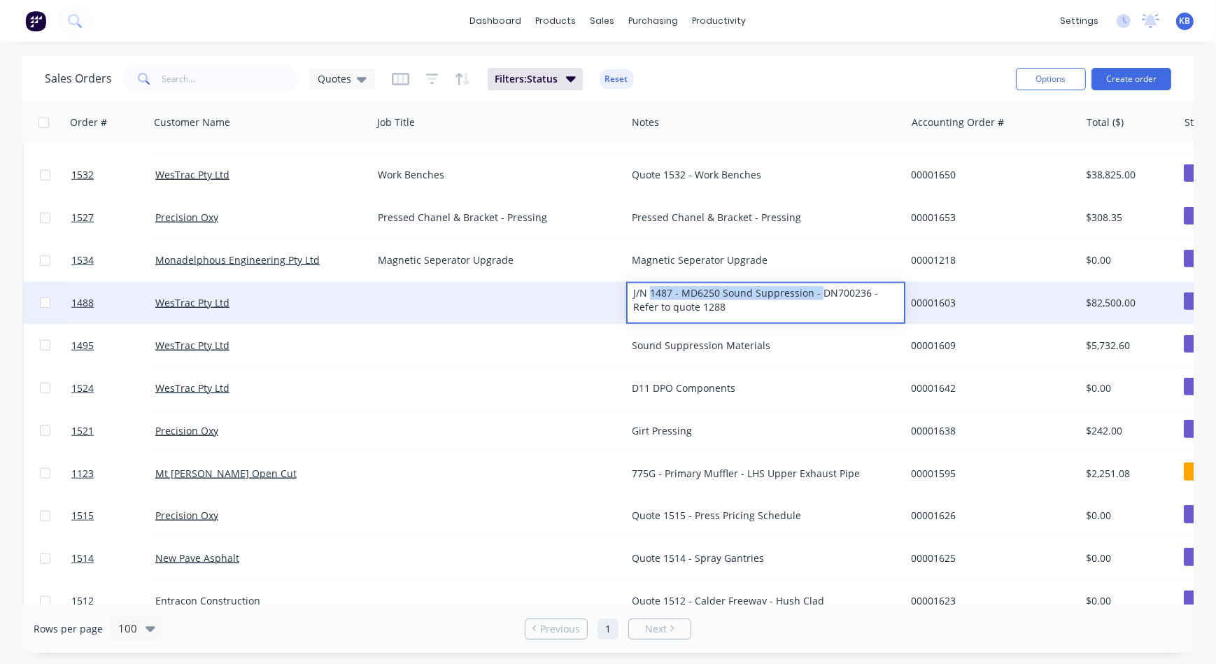
drag, startPoint x: 786, startPoint y: 297, endPoint x: 707, endPoint y: 304, distance: 79.4
click at [650, 297] on div "J/N 1487 - MD6250 Sound Suppression - DN700236 - Refer to quote 1288" at bounding box center [765, 300] width 276 height 34
drag, startPoint x: 716, startPoint y: 307, endPoint x: 615, endPoint y: 283, distance: 104.2
click at [615, 283] on div "1488 WesTrac Pty Ltd J/N 1487 - MD6250 Sound Suppression - DN700236 - Refer to …" at bounding box center [721, 303] width 1394 height 43
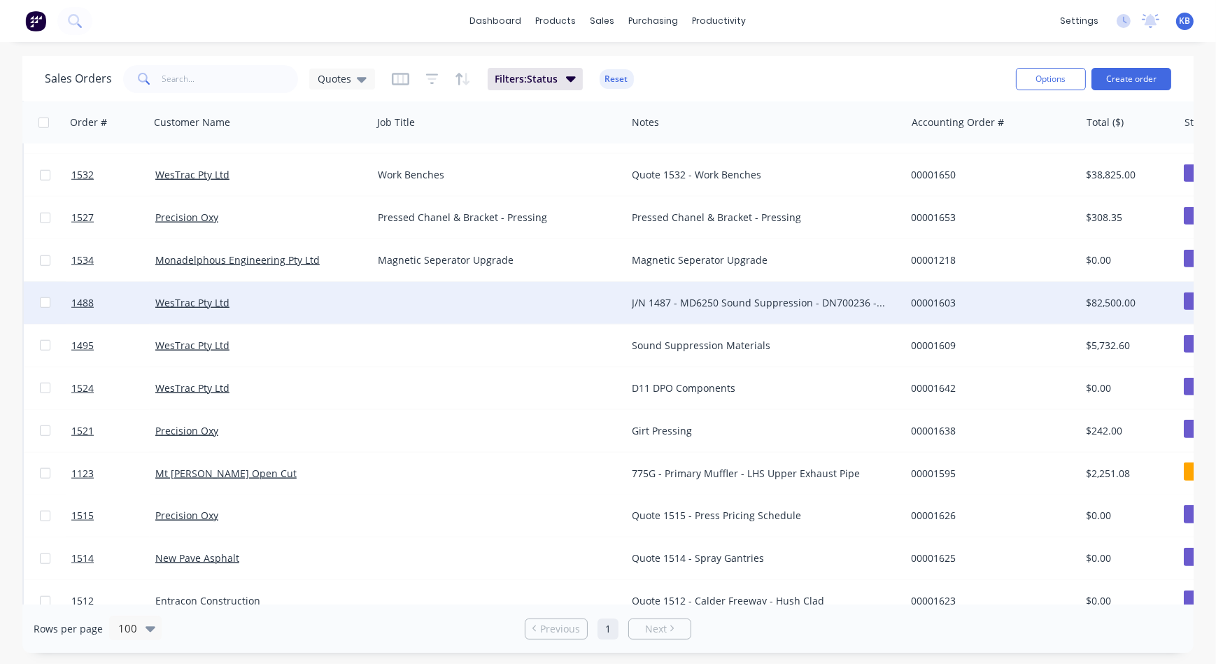
drag, startPoint x: 518, startPoint y: 294, endPoint x: 477, endPoint y: 294, distance: 40.6
click at [477, 294] on div at bounding box center [499, 303] width 254 height 42
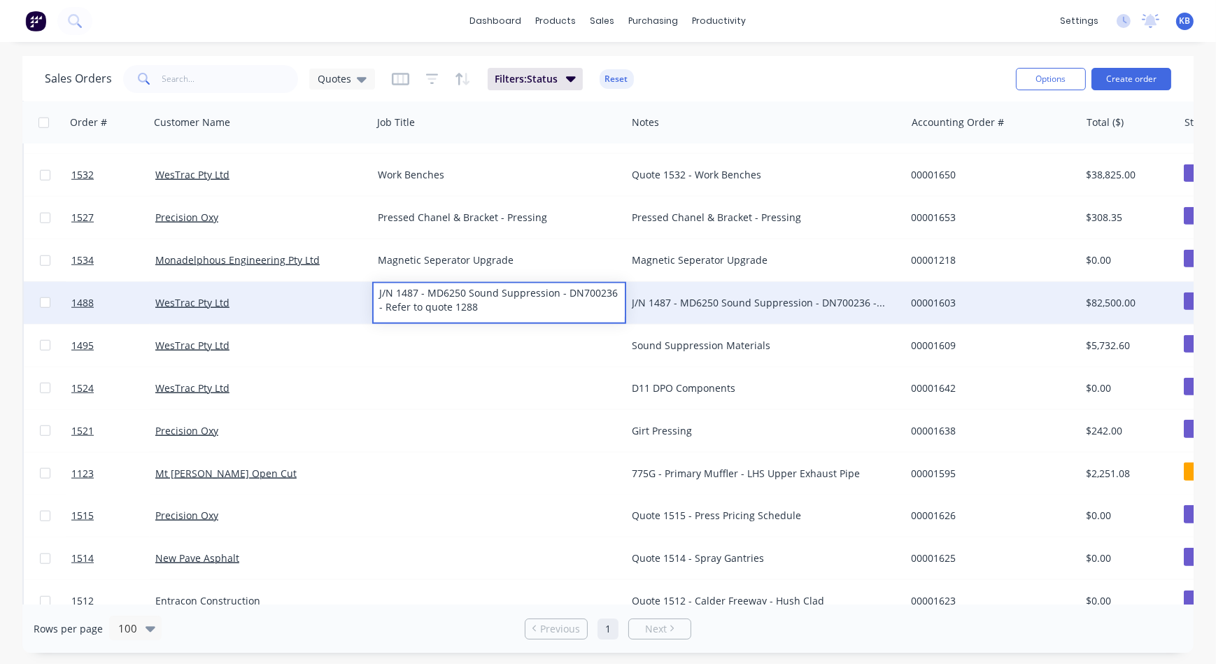
click at [425, 290] on div "J/N 1487 - MD6250 Sound Suppression - DN700236 - Refer to quote 1288" at bounding box center [499, 300] width 251 height 34
drag, startPoint x: 423, startPoint y: 291, endPoint x: 351, endPoint y: 281, distance: 72.7
click at [351, 282] on div "1488 WesTrac Pty Ltd J/N 1487 - MD6250 Sound Suppression - DN700236 - Refer to …" at bounding box center [721, 303] width 1394 height 43
click at [384, 294] on div "MD6250 Sound Suppression - DN700236 - Refer to quote 1288" at bounding box center [499, 300] width 251 height 34
drag, startPoint x: 518, startPoint y: 288, endPoint x: 618, endPoint y: 308, distance: 102.2
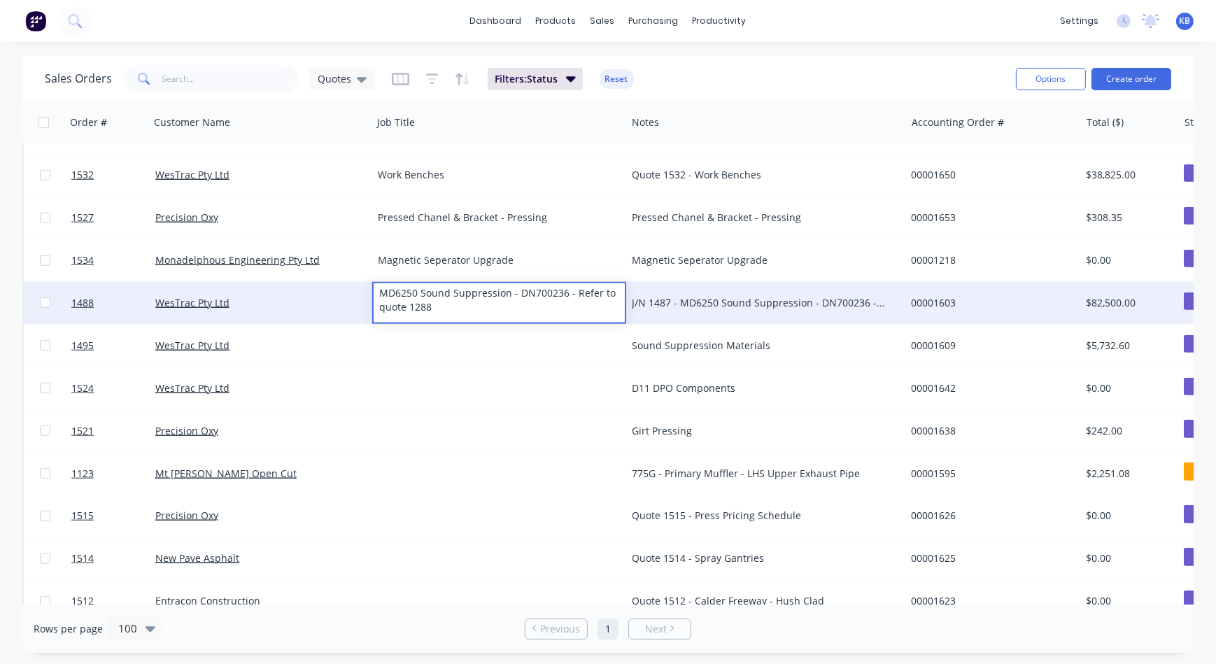
click at [618, 308] on div "MD6250 Sound Suppression - DN700236 - Refer to quote 1288" at bounding box center [499, 300] width 251 height 34
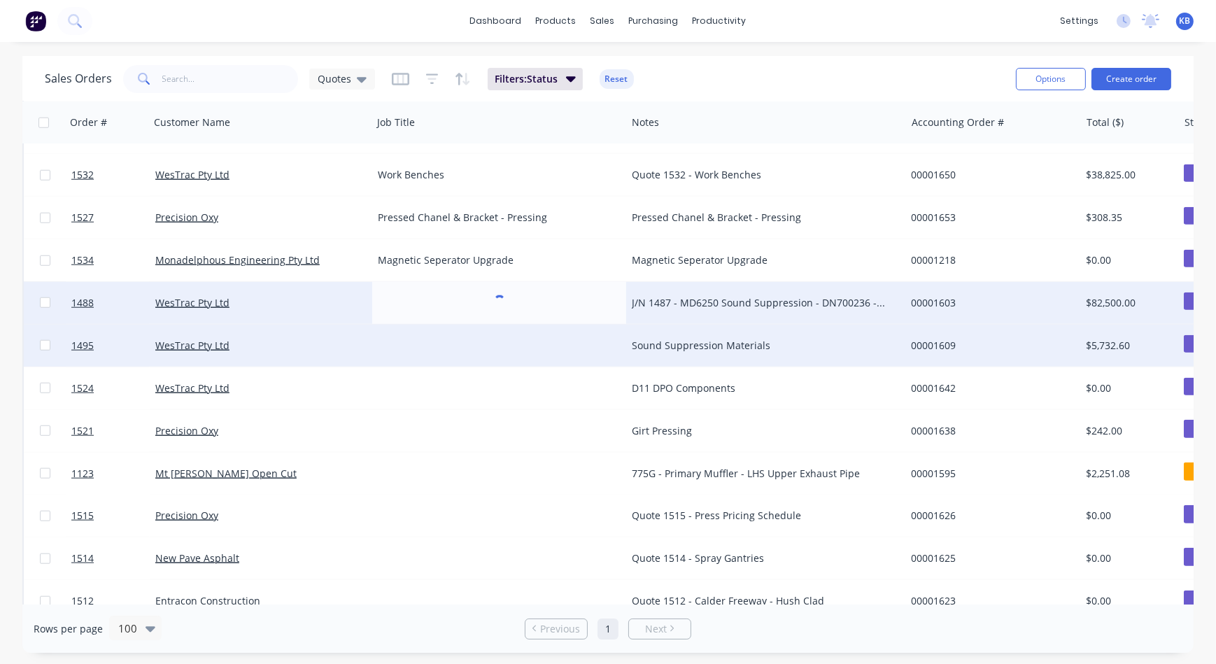
click at [679, 328] on div "Sound Suppression Materials" at bounding box center [765, 346] width 279 height 42
click at [767, 344] on div "Sound Suppression Materials" at bounding box center [759, 346] width 255 height 14
drag, startPoint x: 780, startPoint y: 345, endPoint x: 704, endPoint y: 341, distance: 76.4
click at [730, 341] on div "Sound Suppression Materials" at bounding box center [759, 346] width 255 height 14
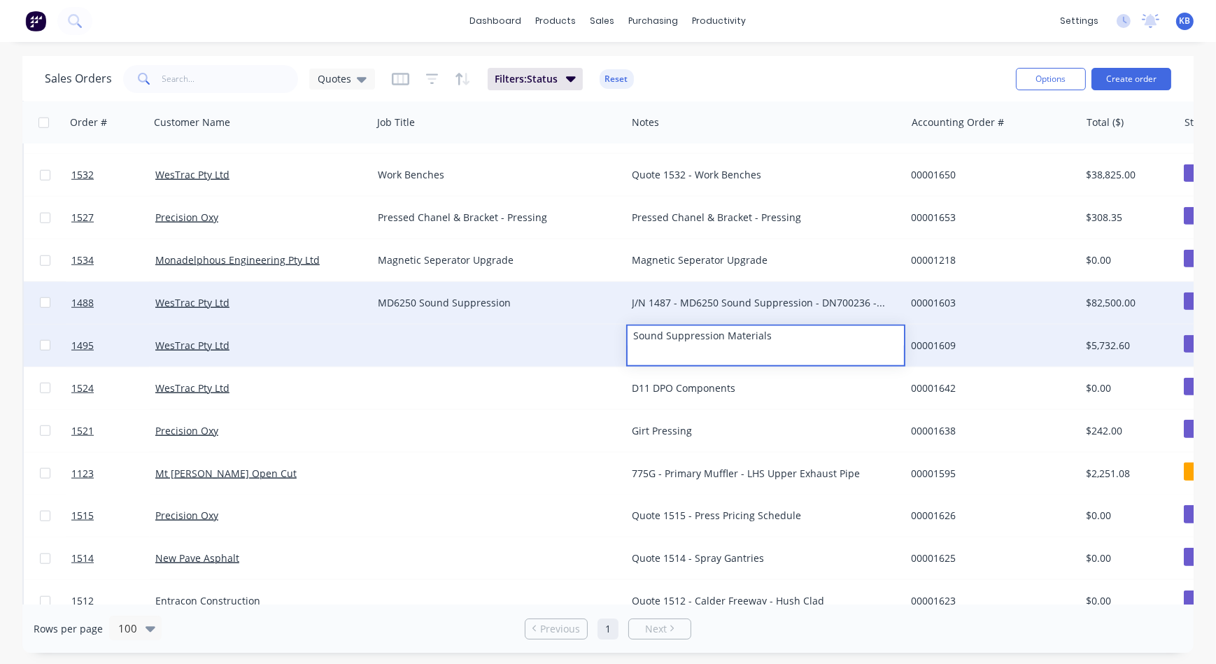
drag, startPoint x: 793, startPoint y: 339, endPoint x: 606, endPoint y: 336, distance: 186.8
click at [606, 336] on div "1495 WesTrac Pty Ltd Sound Suppression Materials 00001609 $5,732.60 Quote" at bounding box center [721, 346] width 1394 height 43
click at [470, 339] on div at bounding box center [499, 346] width 254 height 42
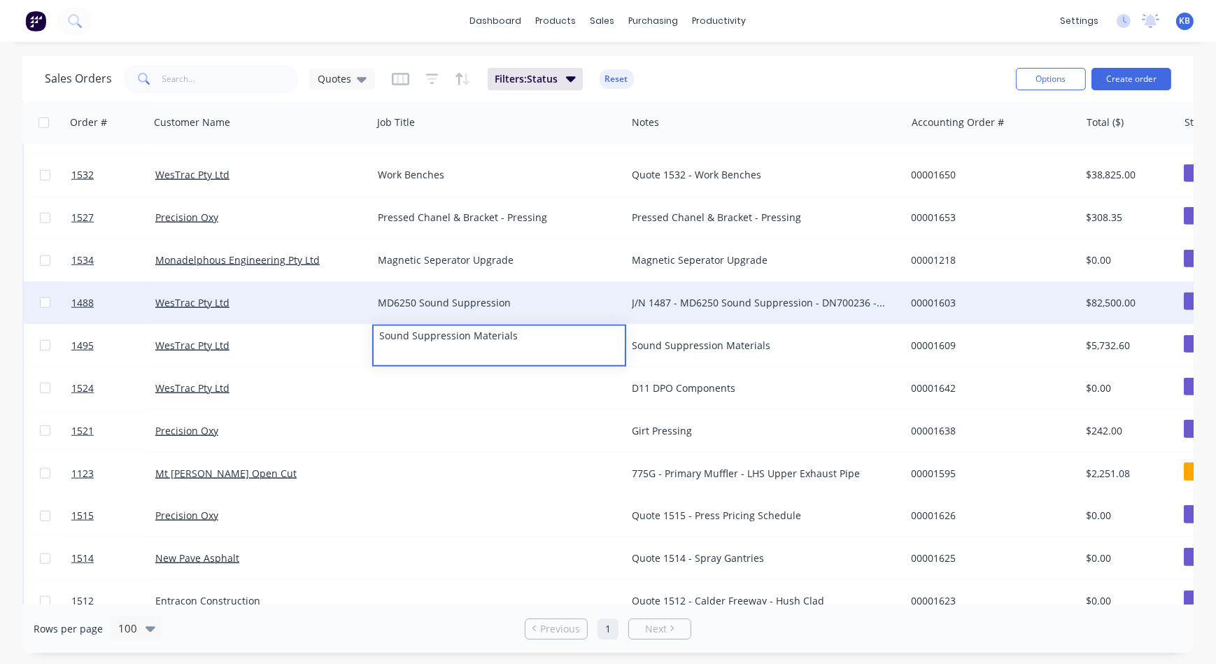
click at [685, 349] on div "Sound Suppression Materials" at bounding box center [759, 346] width 255 height 14
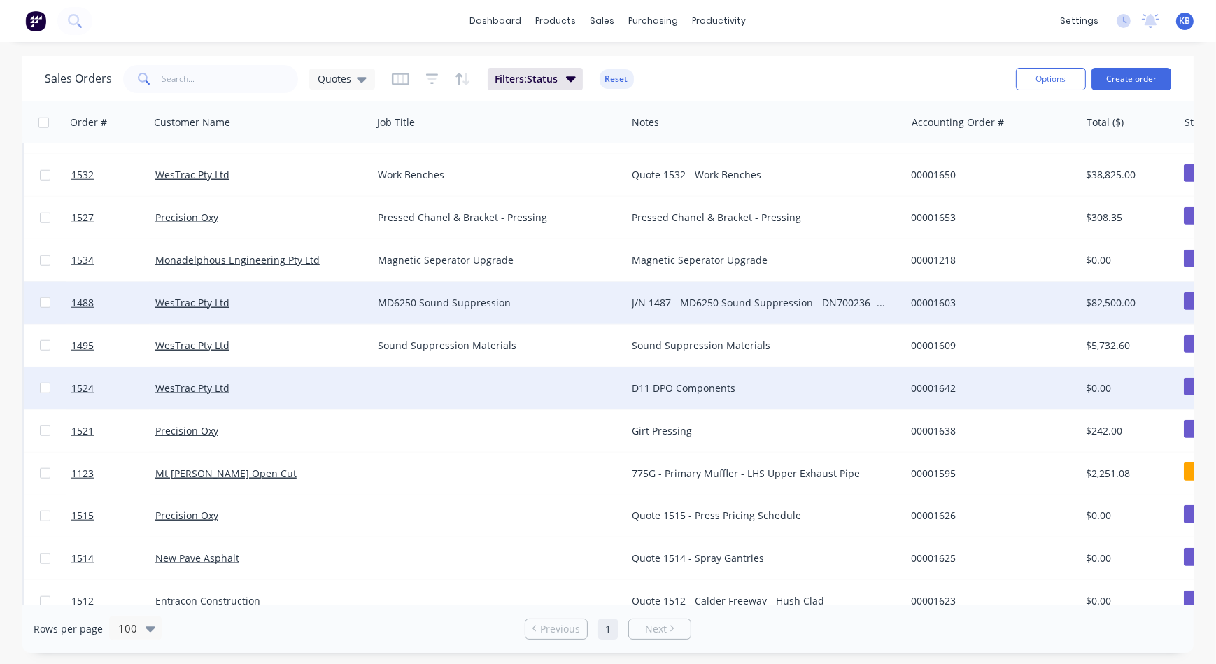
click at [667, 385] on div "D11 DPO Components" at bounding box center [759, 388] width 255 height 14
drag, startPoint x: 727, startPoint y: 378, endPoint x: 609, endPoint y: 381, distance: 119.0
click at [609, 381] on div "1524 WesTrac Pty Ltd D11 DPO Components 00001642 $0.00 Quote" at bounding box center [721, 388] width 1394 height 43
click at [504, 383] on div at bounding box center [499, 388] width 254 height 42
click at [427, 380] on div at bounding box center [499, 388] width 254 height 42
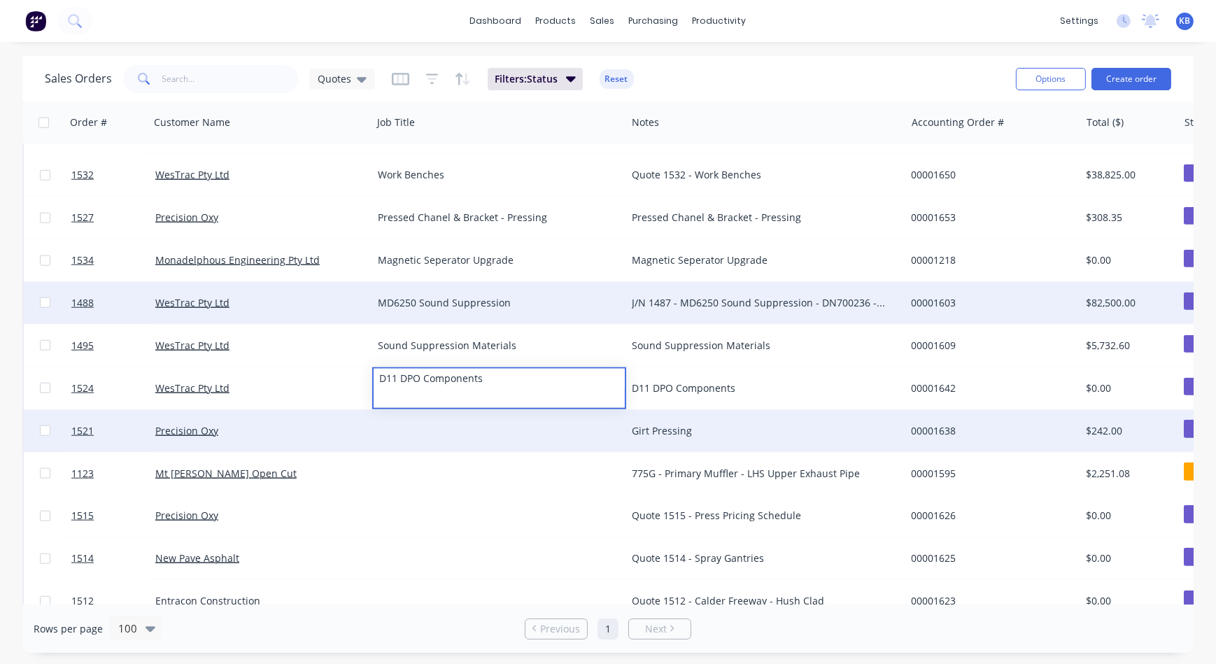
click at [712, 416] on div "Girt Pressing" at bounding box center [765, 431] width 279 height 42
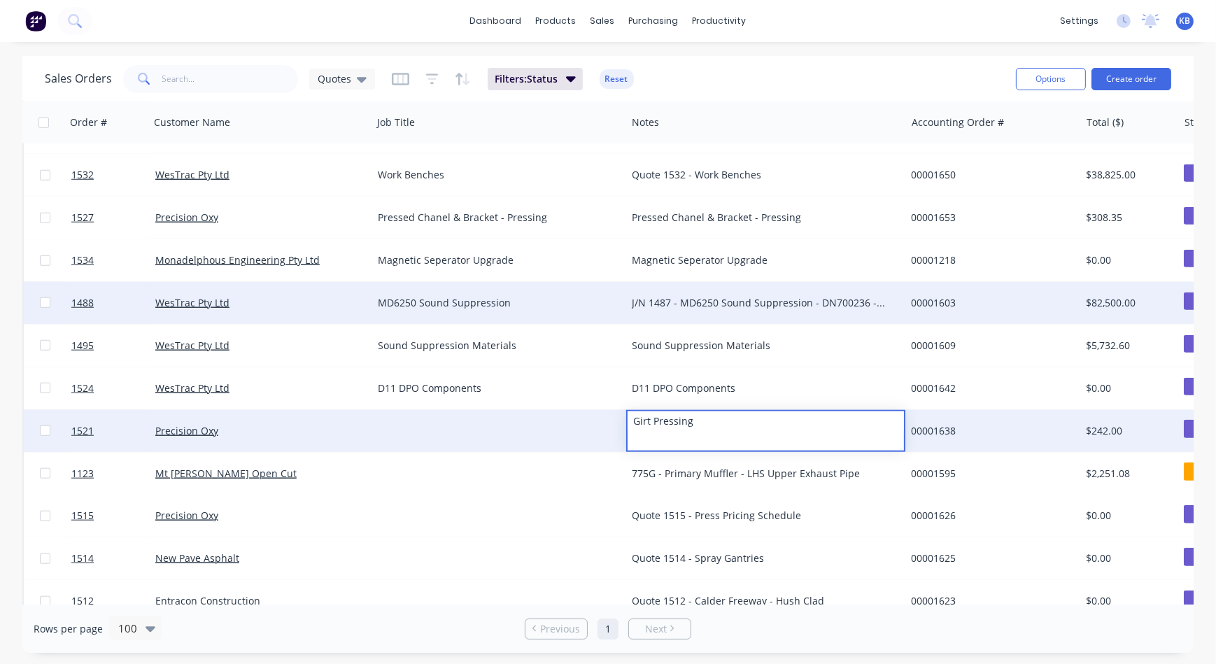
drag, startPoint x: 705, startPoint y: 419, endPoint x: 595, endPoint y: 412, distance: 110.7
click at [595, 412] on div "1521 Precision Oxy Girt Pressing 00001638 $242.00 Quote" at bounding box center [721, 431] width 1394 height 43
click at [459, 410] on div at bounding box center [499, 431] width 254 height 42
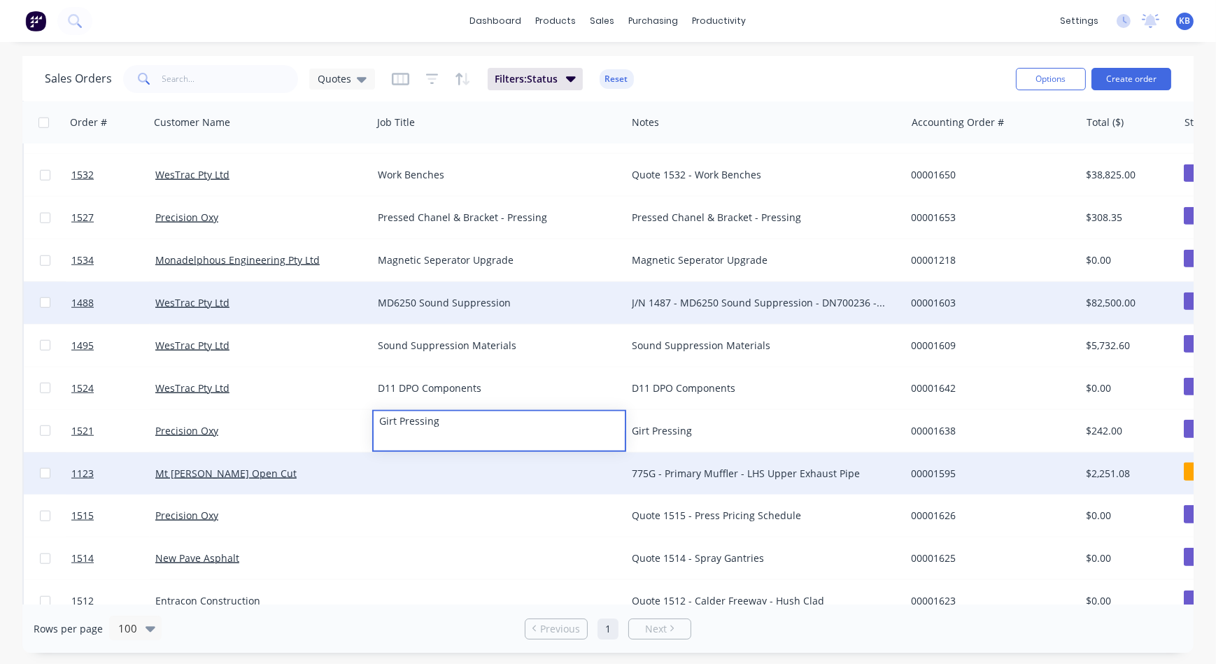
click at [729, 483] on div "775G - Primary Muffler - LHS Upper Exhaust Pipe" at bounding box center [765, 474] width 279 height 42
click at [771, 482] on div "775G - Primary Muffler - LHS Upper Exhaust Pipe" at bounding box center [765, 474] width 279 height 42
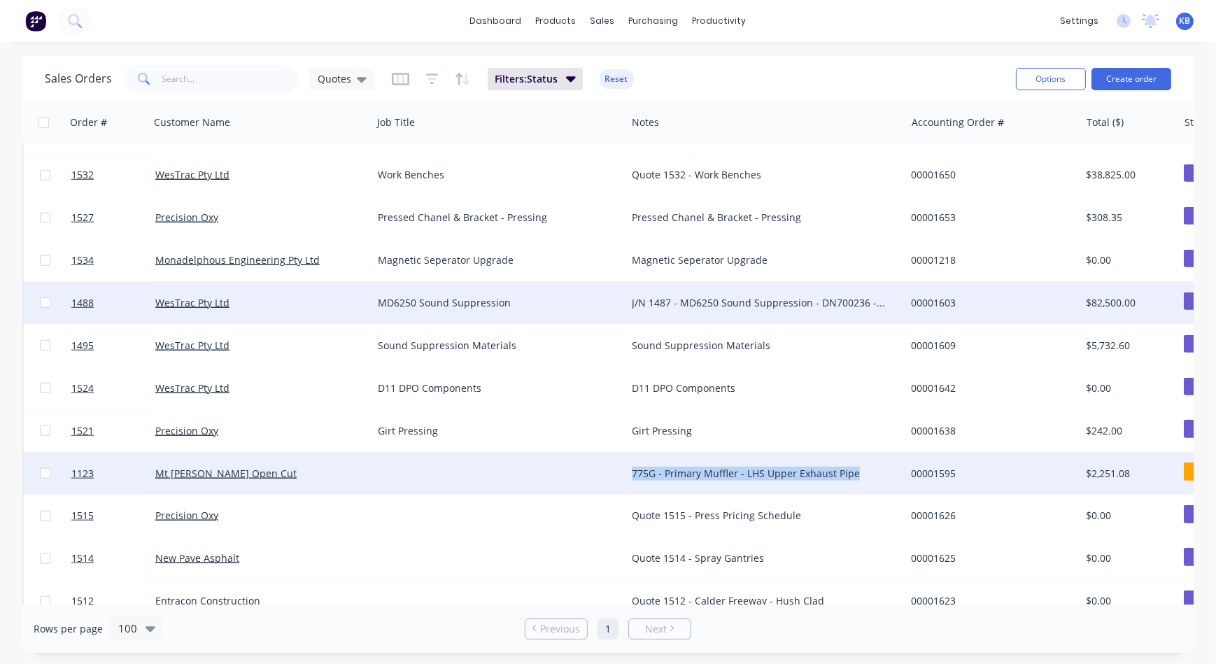
drag, startPoint x: 881, startPoint y: 474, endPoint x: 855, endPoint y: 474, distance: 26.6
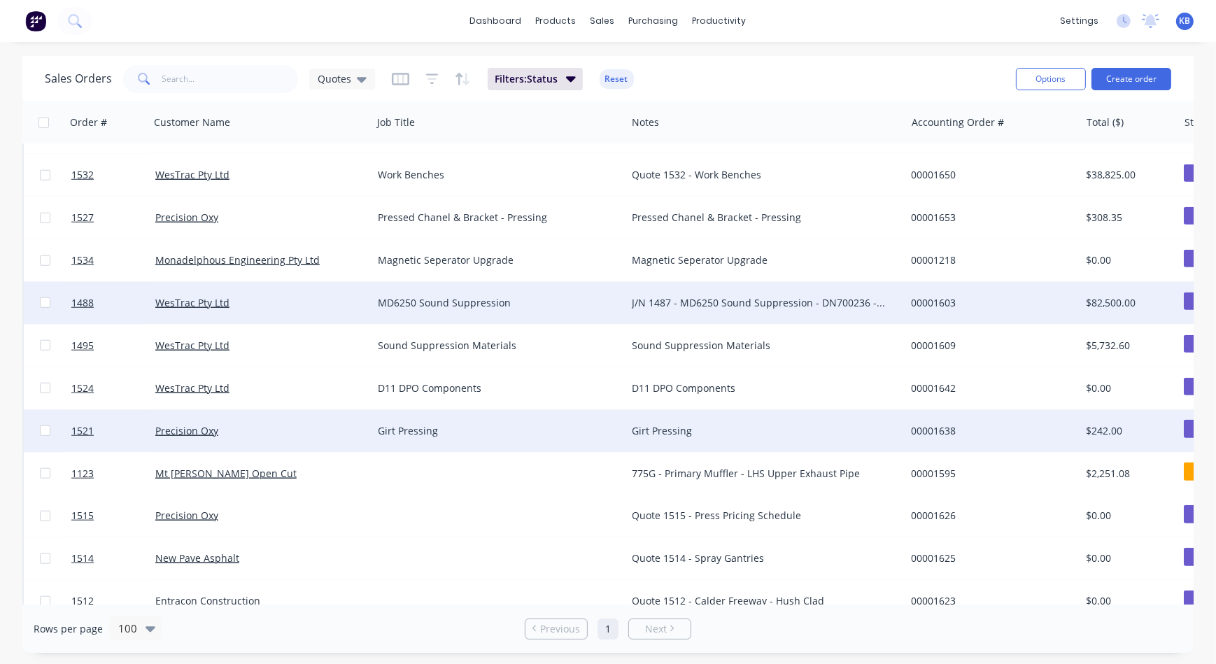
click at [379, 443] on div "Girt Pressing" at bounding box center [499, 431] width 254 height 42
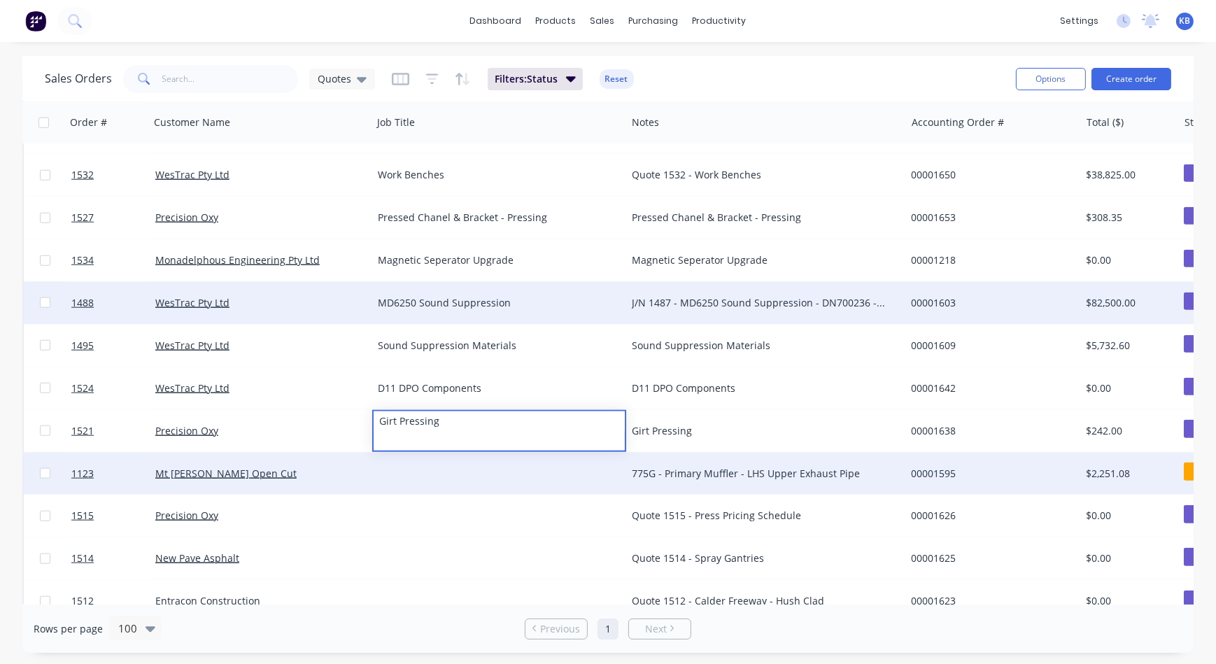
click at [402, 463] on div at bounding box center [499, 474] width 254 height 42
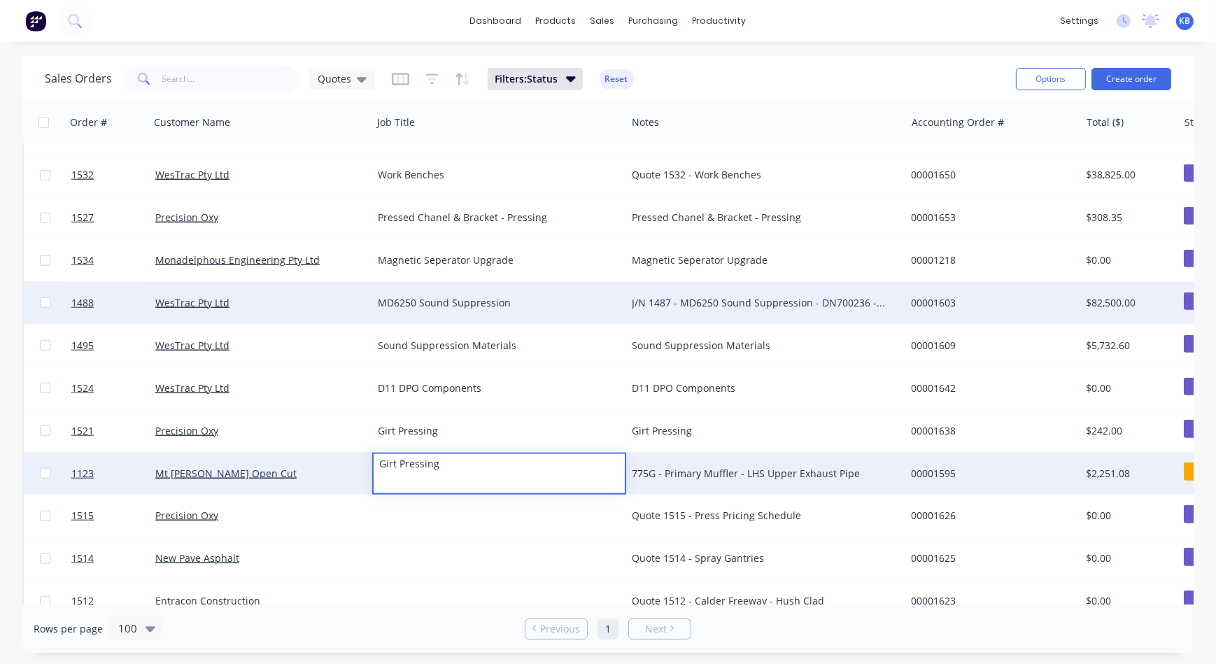
drag, startPoint x: 483, startPoint y: 460, endPoint x: 404, endPoint y: 457, distance: 79.1
click at [406, 458] on div "Girt Pressing" at bounding box center [499, 464] width 251 height 20
click at [648, 480] on div "775G - Primary Muffler - LHS Upper Exhaust Pipe" at bounding box center [765, 474] width 279 height 42
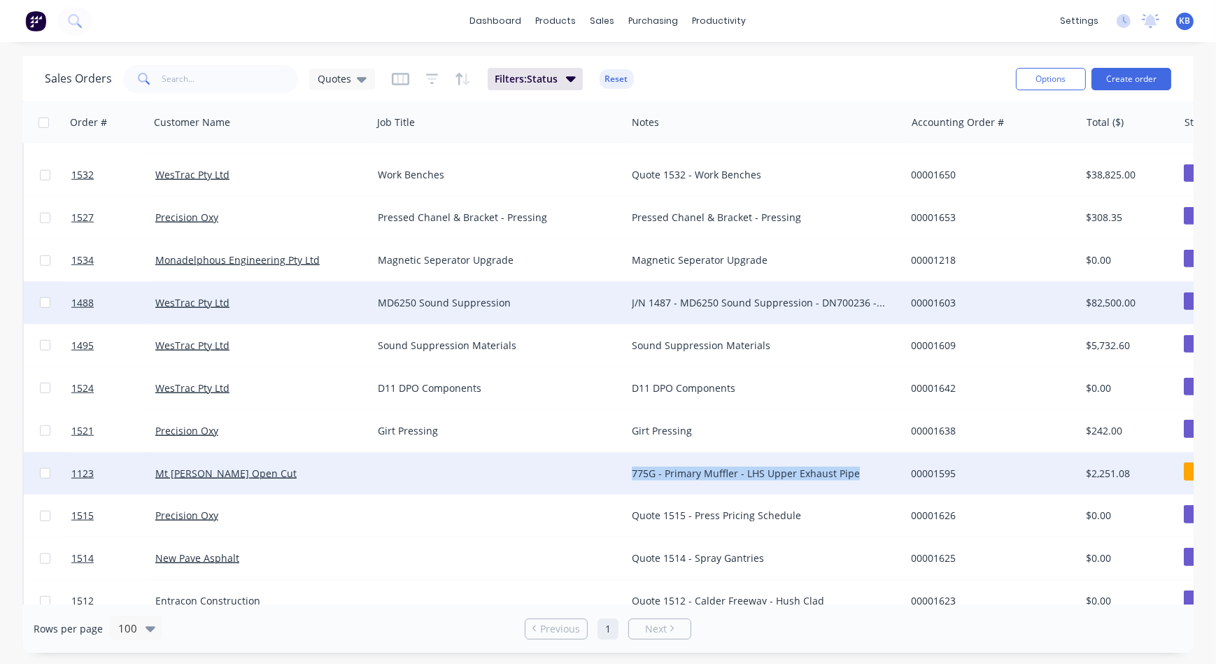
drag, startPoint x: 858, startPoint y: 476, endPoint x: 558, endPoint y: 465, distance: 300.3
click at [558, 465] on div "1123 Mt Owen Open Cut 775G - Primary Muffler - LHS Upper Exhaust Pipe 00001595 …" at bounding box center [721, 474] width 1394 height 43
drag, startPoint x: 502, startPoint y: 474, endPoint x: 474, endPoint y: 474, distance: 27.3
click at [474, 474] on div at bounding box center [499, 474] width 254 height 42
click at [413, 462] on div at bounding box center [499, 474] width 254 height 42
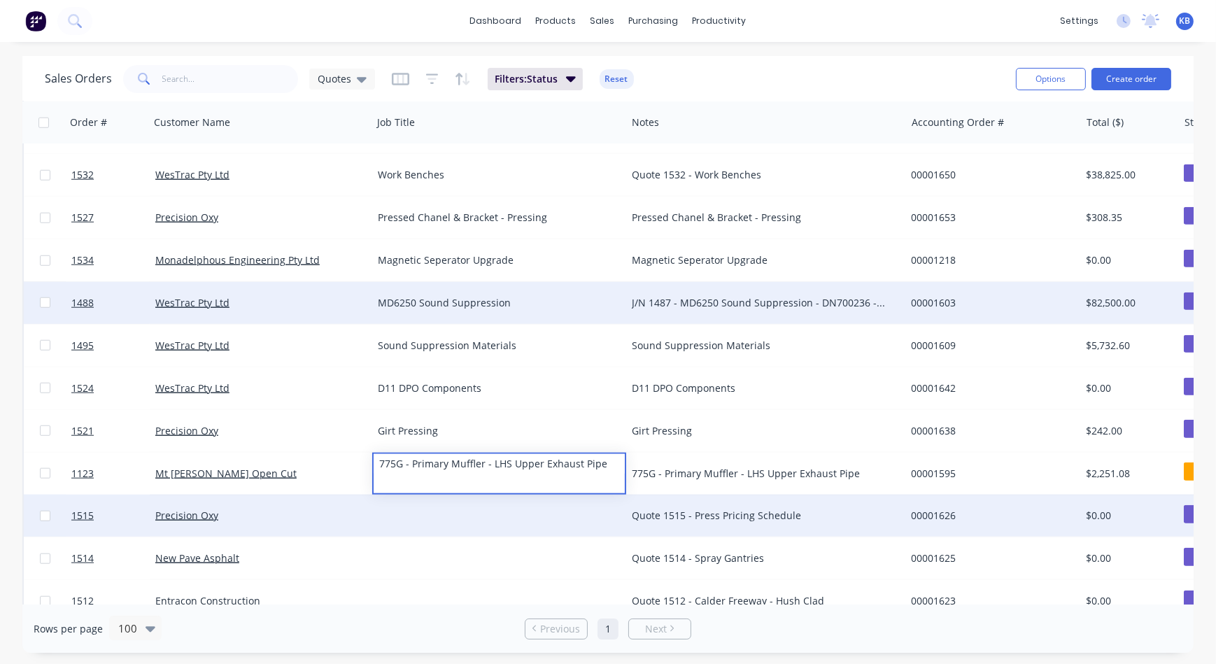
click at [697, 506] on div "Quote 1515 - Press Pricing Schedule" at bounding box center [765, 516] width 279 height 42
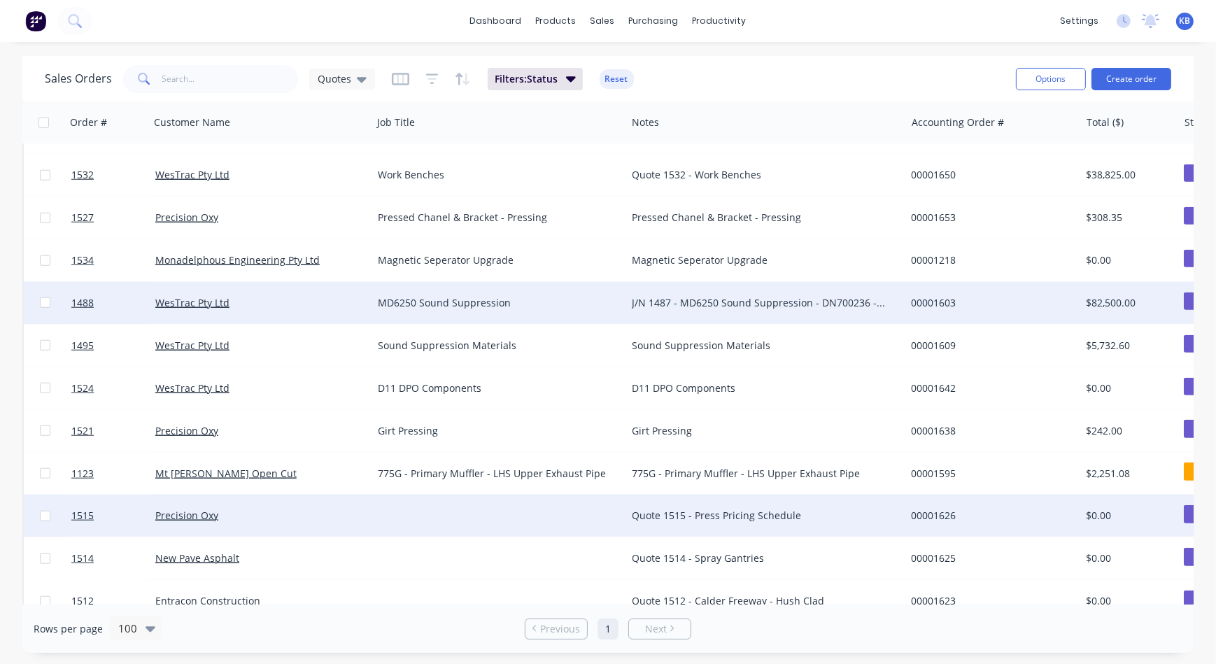
click at [746, 513] on div "Quote 1515 - Press Pricing Schedule" at bounding box center [759, 516] width 255 height 14
drag, startPoint x: 810, startPoint y: 518, endPoint x: 618, endPoint y: 511, distance: 192.5
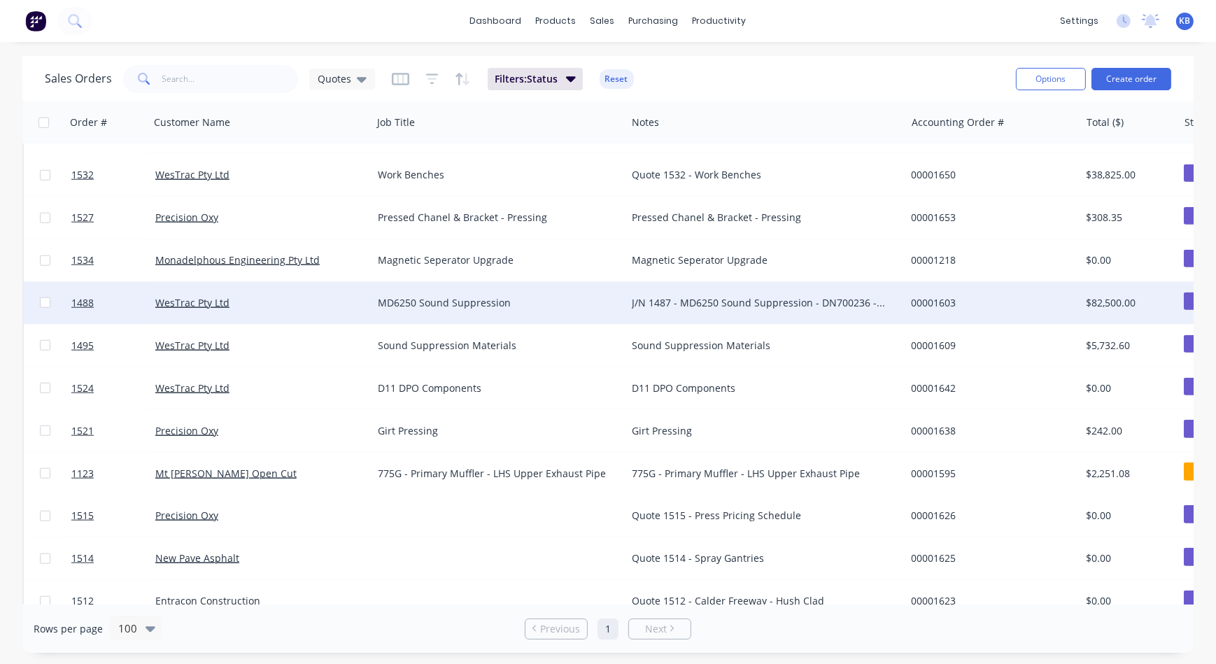
click at [759, 518] on div "Quote 1515 - Press Pricing Schedule" at bounding box center [759, 516] width 255 height 14
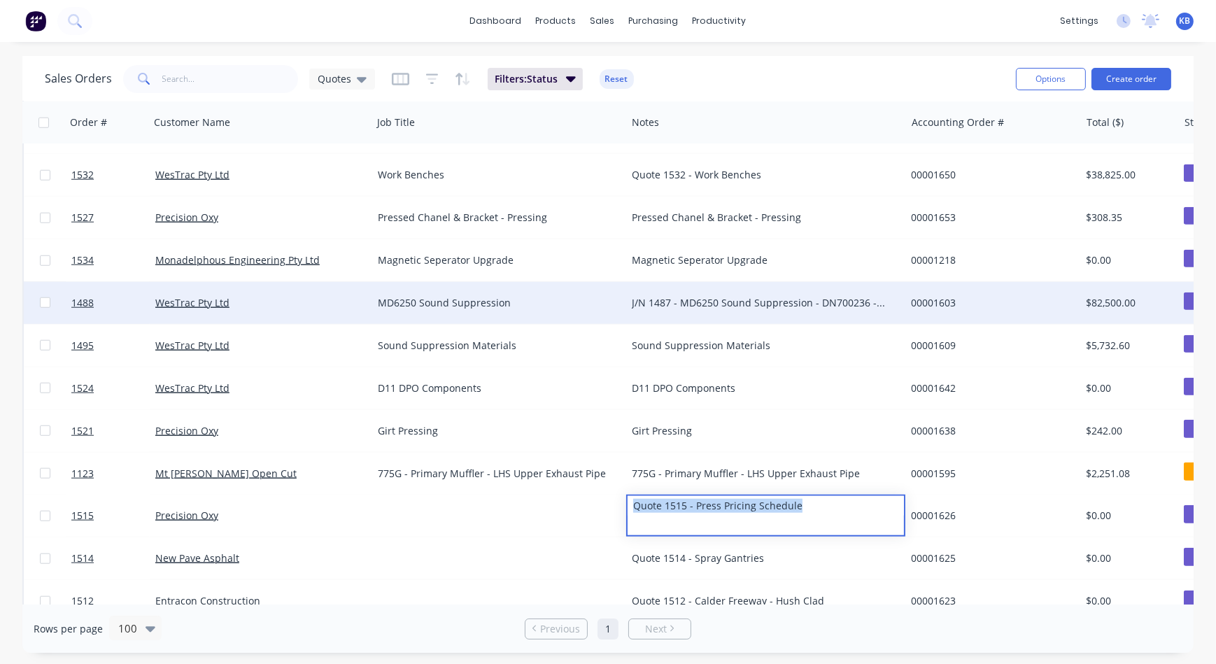
drag, startPoint x: 807, startPoint y: 508, endPoint x: 607, endPoint y: 508, distance: 200.1
click at [609, 508] on div "1515 Precision Oxy Quote 1515 - Press Pricing Schedule 00001626 $0.00 Quote" at bounding box center [721, 516] width 1394 height 43
click at [430, 504] on div at bounding box center [499, 516] width 254 height 42
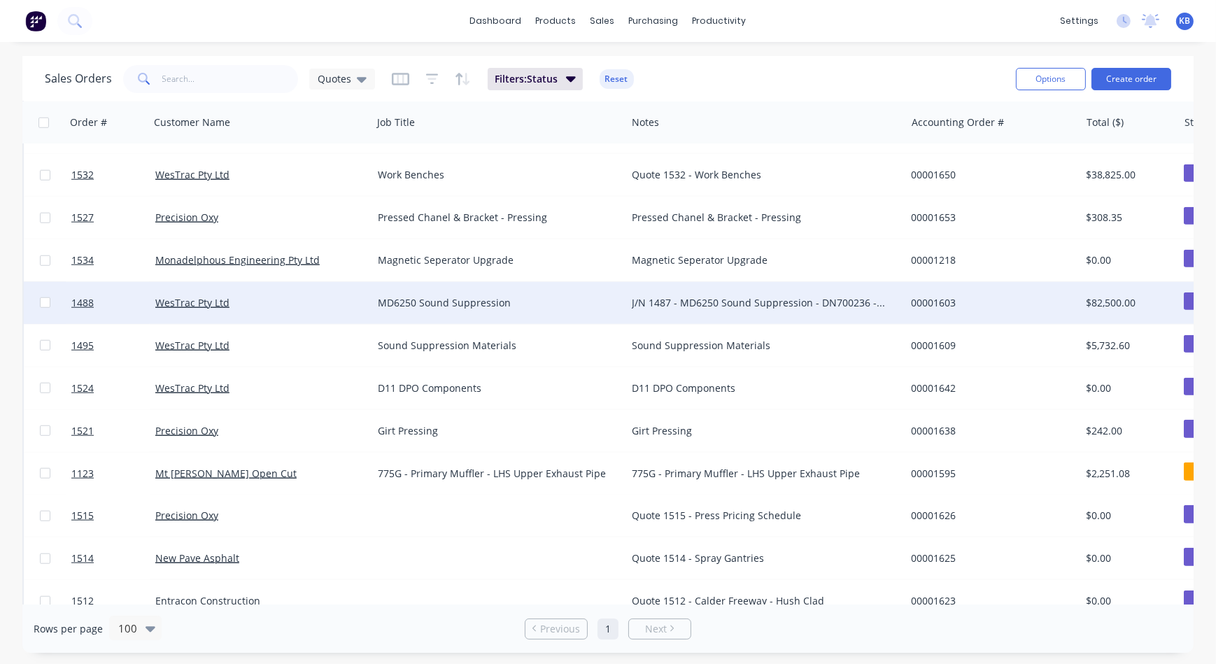
click at [682, 518] on div "Quote 1515 - Press Pricing Schedule" at bounding box center [759, 516] width 255 height 14
drag, startPoint x: 804, startPoint y: 519, endPoint x: 678, endPoint y: 515, distance: 126.0
click at [789, 516] on div "Quote 1515 - Press Pricing Schedule" at bounding box center [759, 516] width 255 height 14
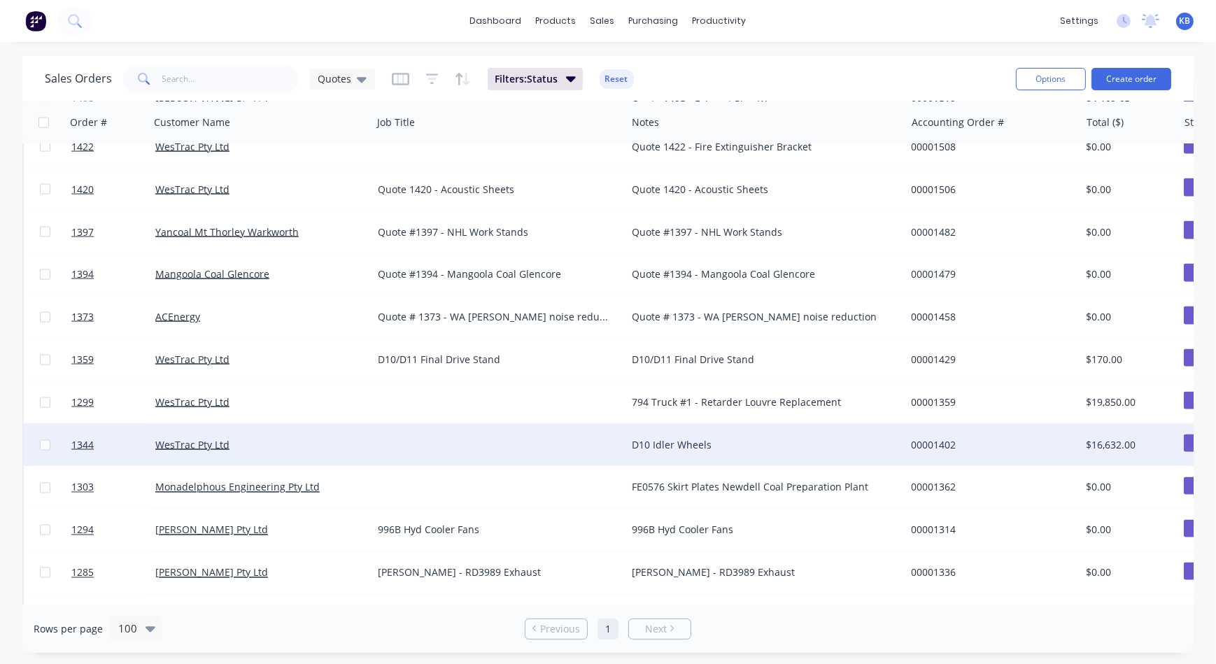
scroll to position [2937, 0]
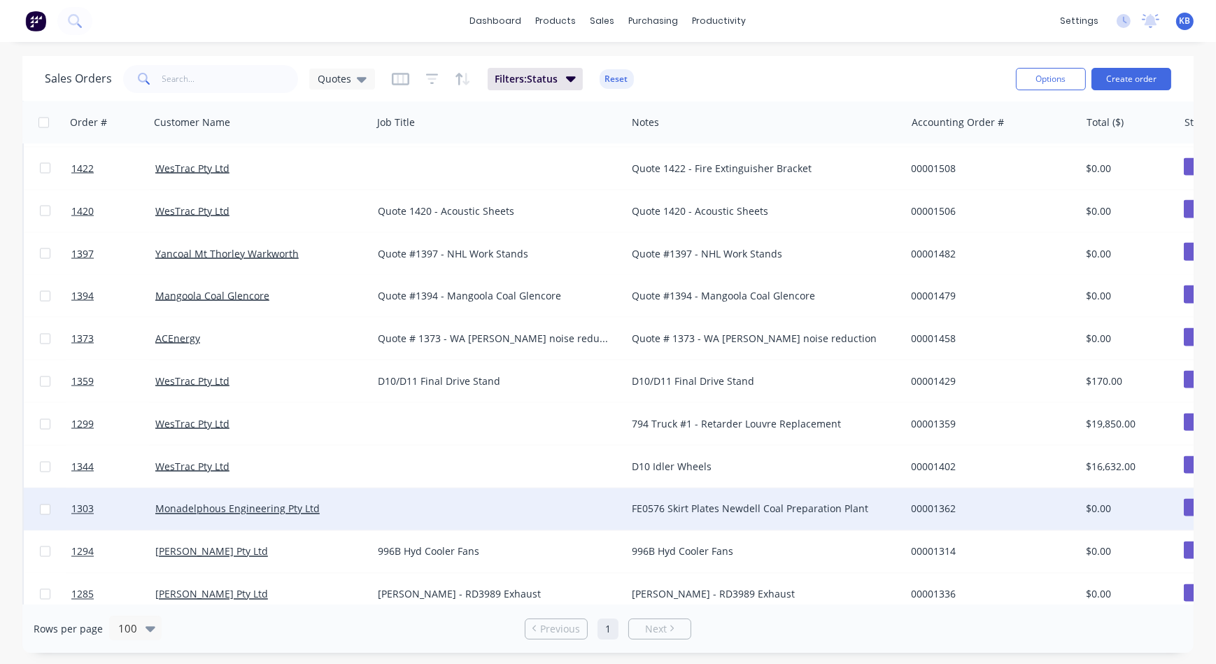
click at [658, 511] on div "FE0576 Skirt Plates Newdell Coal Preparation Plant" at bounding box center [759, 509] width 255 height 14
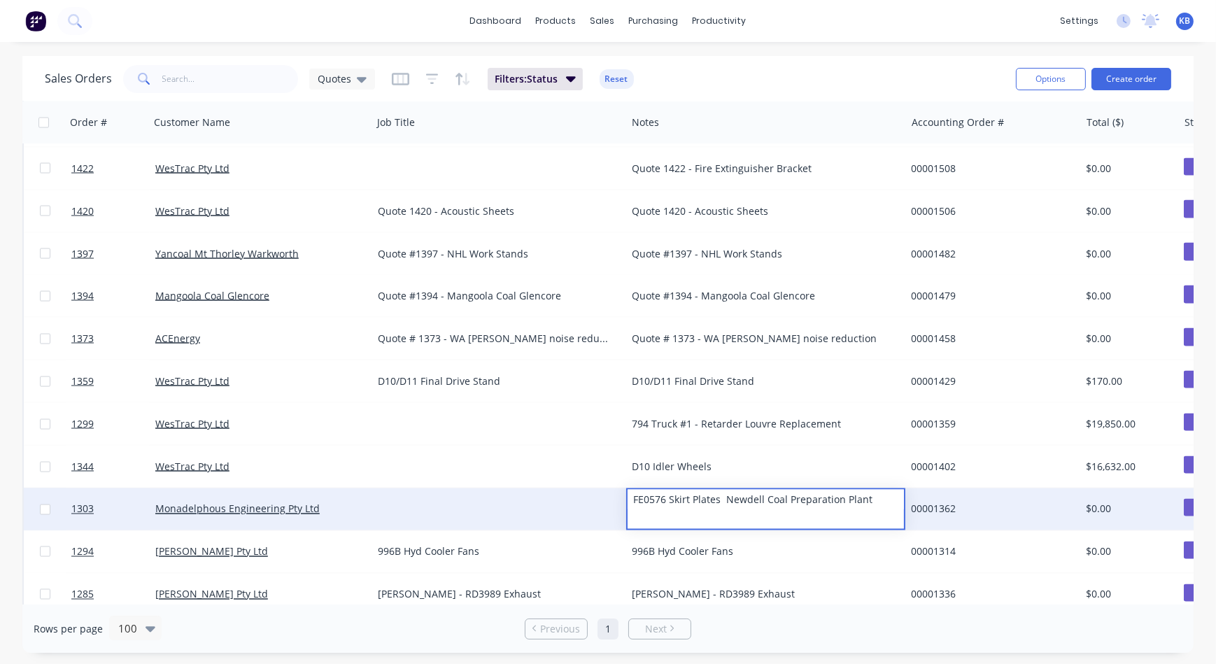
drag, startPoint x: 879, startPoint y: 506, endPoint x: 615, endPoint y: 511, distance: 264.5
click at [618, 511] on div "1303 Monadelphous Engineering Pty Ltd FE0576 Skirt Plates Newdell Coal Preparat…" at bounding box center [721, 509] width 1394 height 43
click at [496, 504] on div at bounding box center [499, 509] width 254 height 42
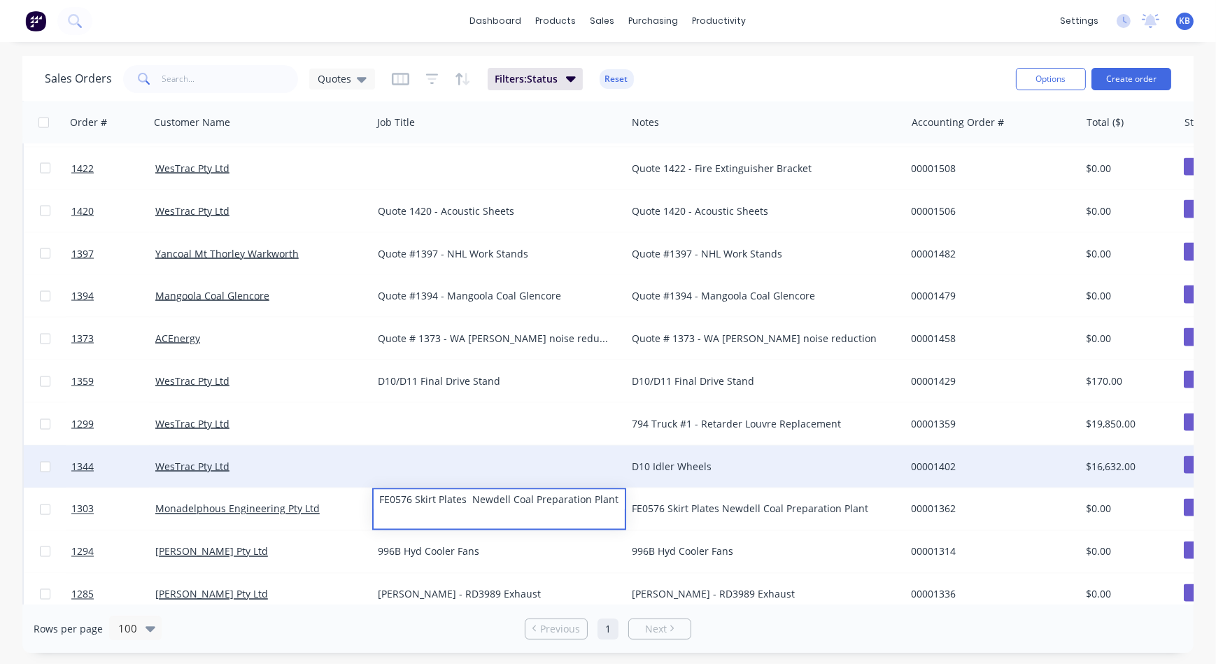
click at [671, 475] on div "D10 Idler Wheels" at bounding box center [765, 467] width 279 height 42
click at [727, 467] on div "D10 Idler Wheels" at bounding box center [759, 467] width 255 height 14
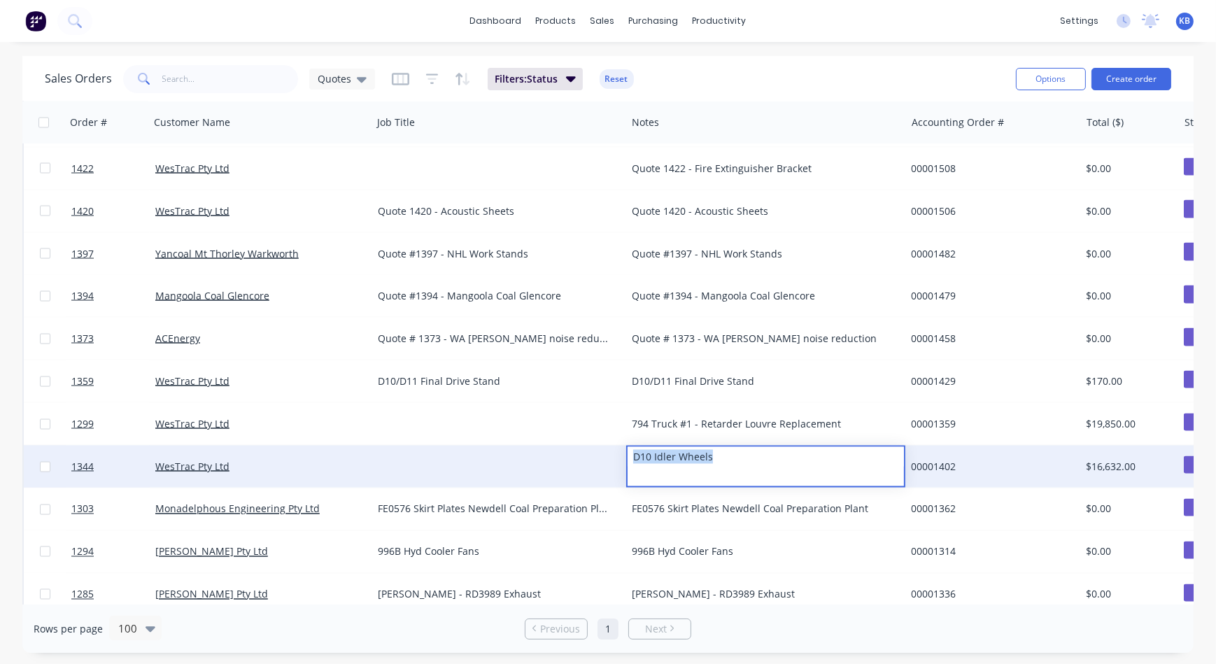
drag, startPoint x: 728, startPoint y: 466, endPoint x: 495, endPoint y: 462, distance: 233.7
click at [495, 462] on div "1344 WesTrac Pty Ltd D10 Idler Wheels 00001402 $16,632.00 Quote" at bounding box center [721, 467] width 1394 height 43
drag, startPoint x: 371, startPoint y: 445, endPoint x: 397, endPoint y: 455, distance: 28.3
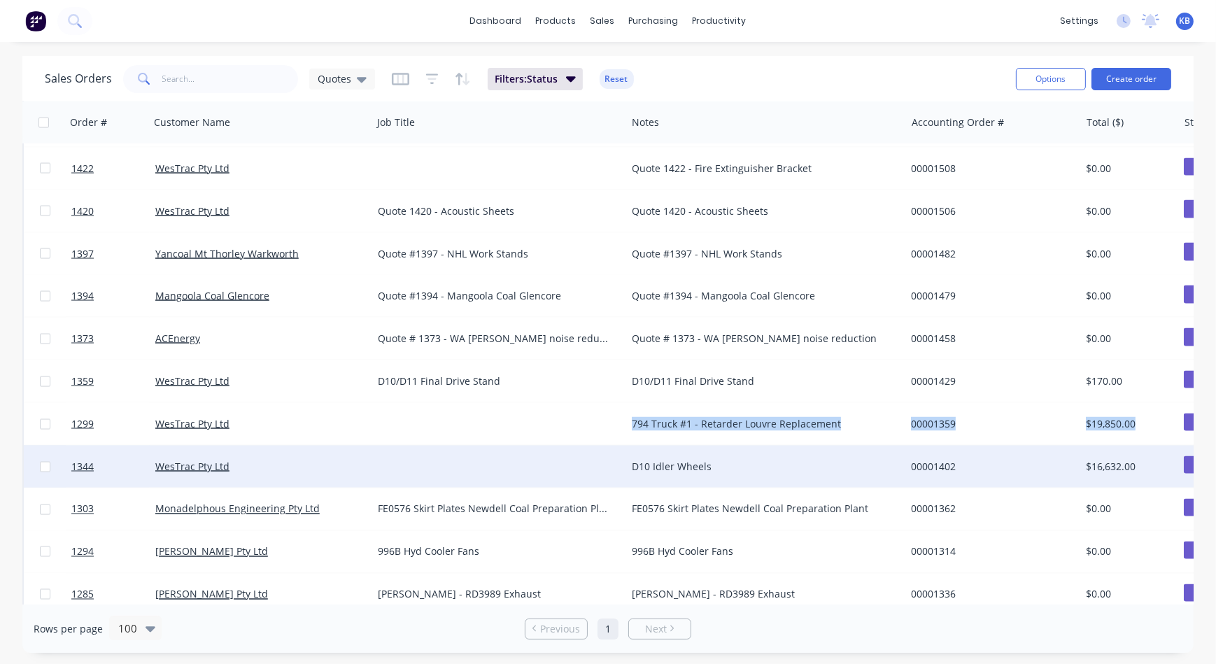
click at [404, 458] on div at bounding box center [499, 467] width 254 height 42
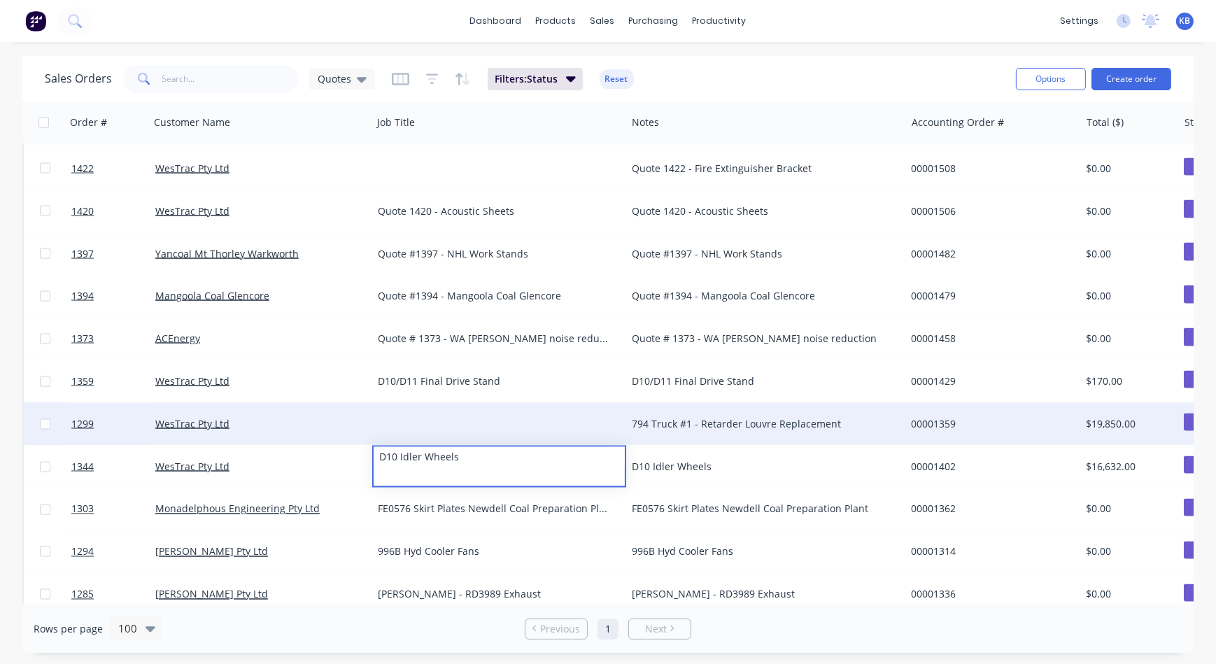
click at [661, 425] on div "794 Truck #1 - Retarder Louvre Replacement" at bounding box center [759, 424] width 255 height 14
click at [765, 430] on div "794 Truck #1 - Retarder Louvre Replacement" at bounding box center [759, 424] width 255 height 14
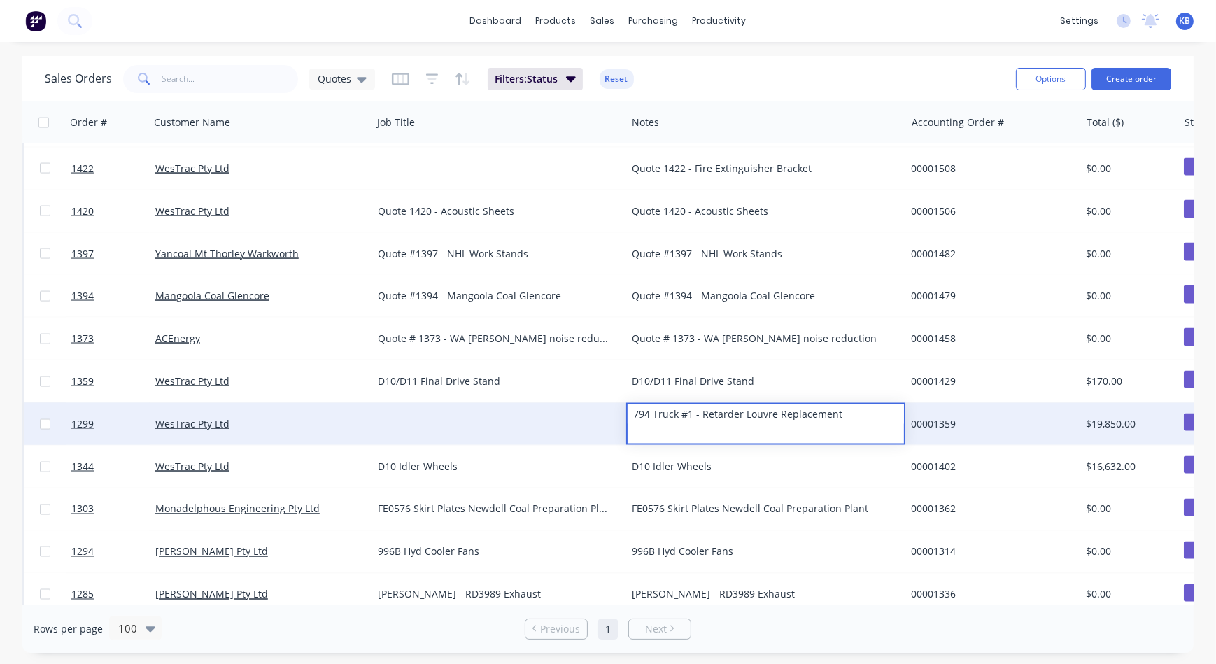
drag, startPoint x: 852, startPoint y: 413, endPoint x: 599, endPoint y: 416, distance: 253.2
click at [601, 413] on div "1299 WesTrac Pty Ltd 794 Truck #1 - Retarder Louvre Replacement 00001359 $19,85…" at bounding box center [721, 424] width 1394 height 43
click at [428, 427] on div at bounding box center [499, 424] width 254 height 42
click at [413, 416] on div at bounding box center [499, 424] width 254 height 42
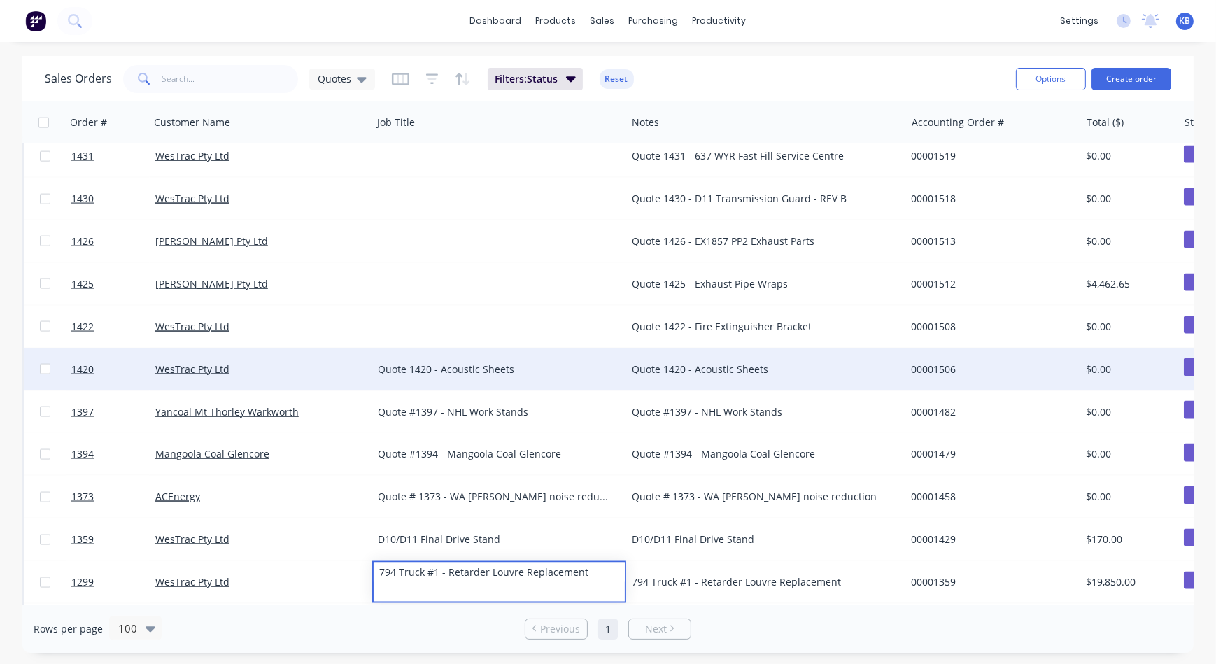
scroll to position [2683, 0]
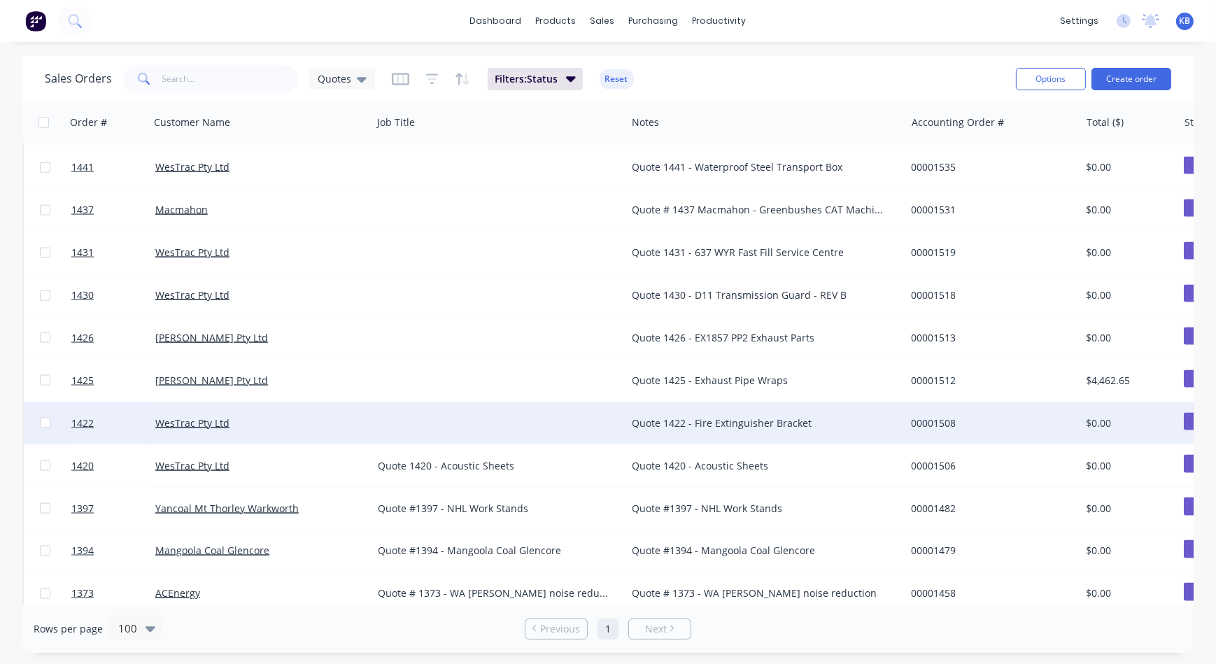
click at [683, 427] on div "Quote 1422 - Fire Extinguisher Bracket" at bounding box center [759, 423] width 255 height 14
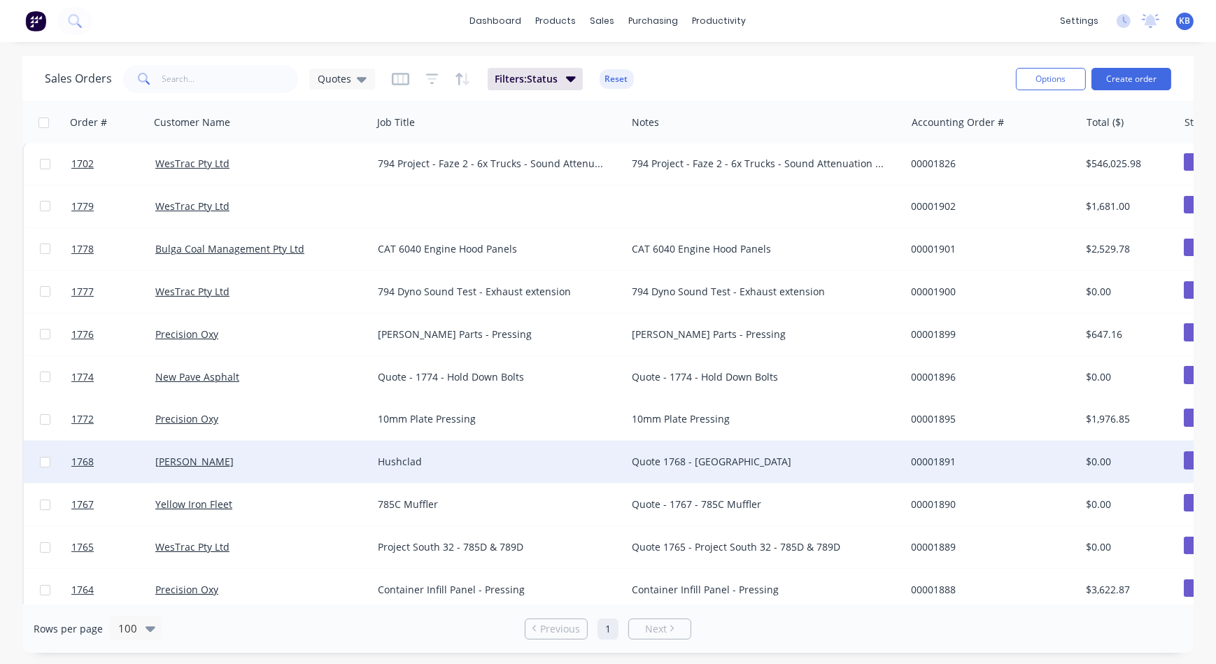
scroll to position [0, 0]
